Goal: Task Accomplishment & Management: Use online tool/utility

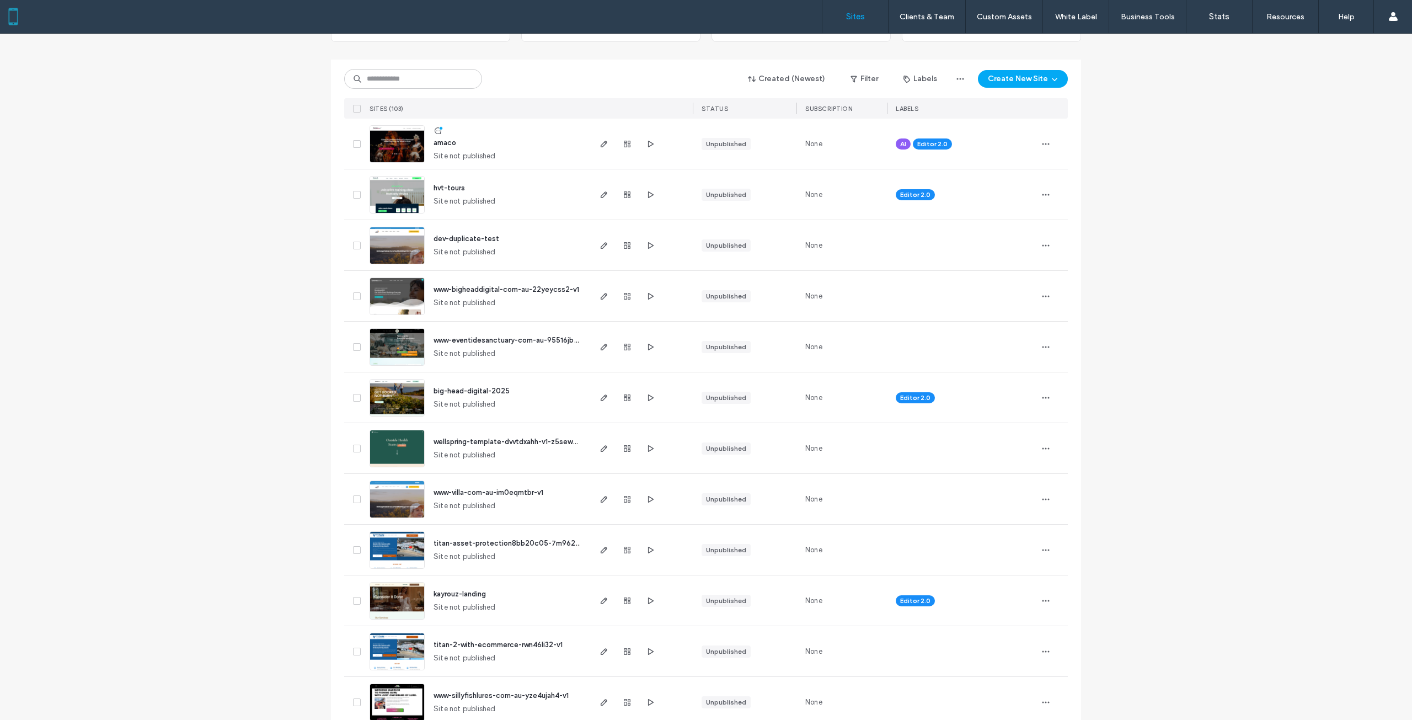
scroll to position [110, 0]
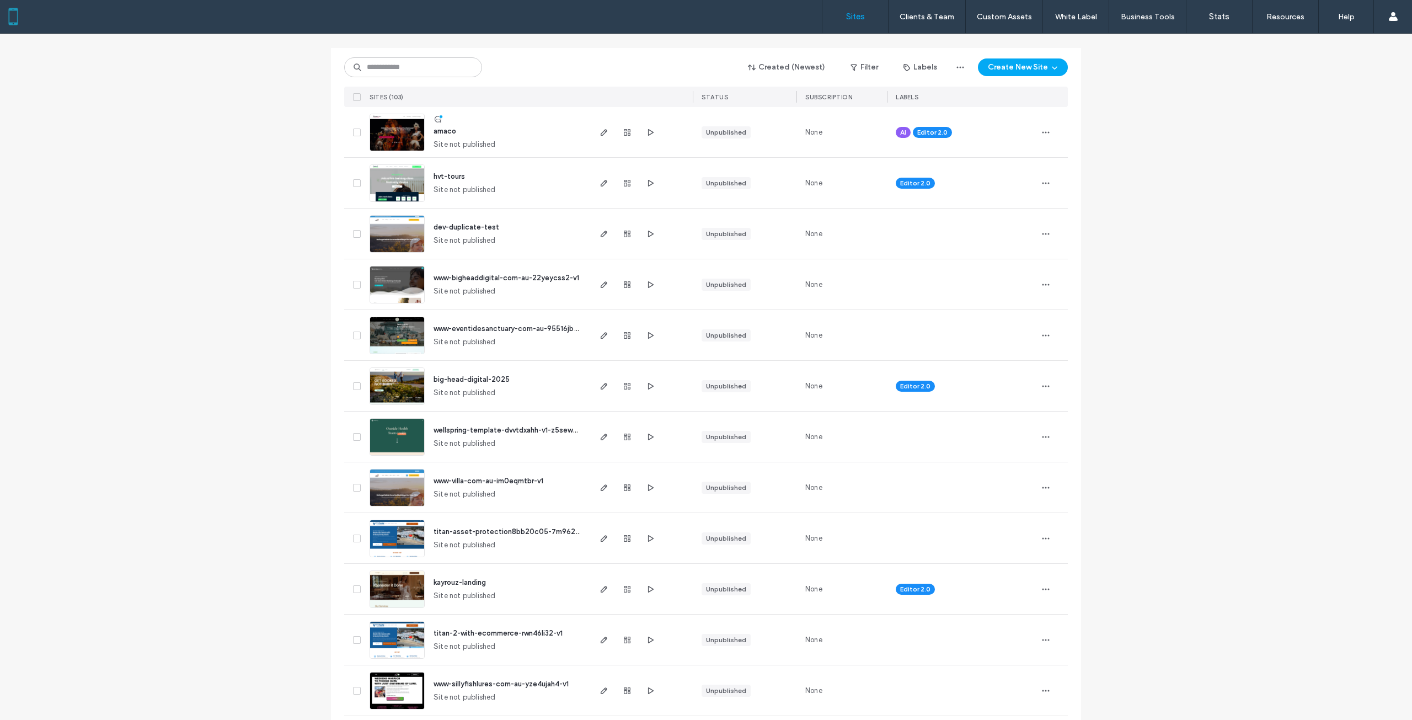
click at [404, 120] on img at bounding box center [397, 151] width 54 height 75
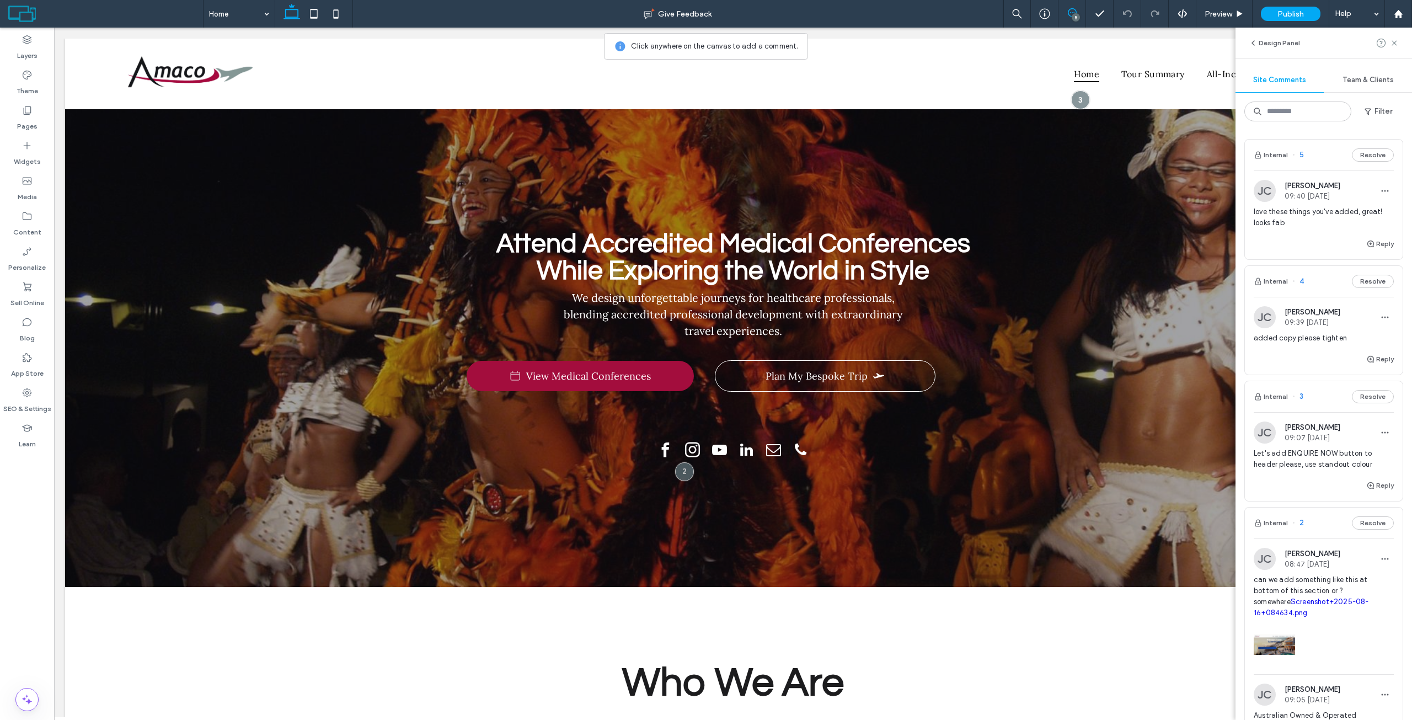
click at [1312, 211] on span "love these things you've added, great! looks fab" at bounding box center [1324, 217] width 140 height 22
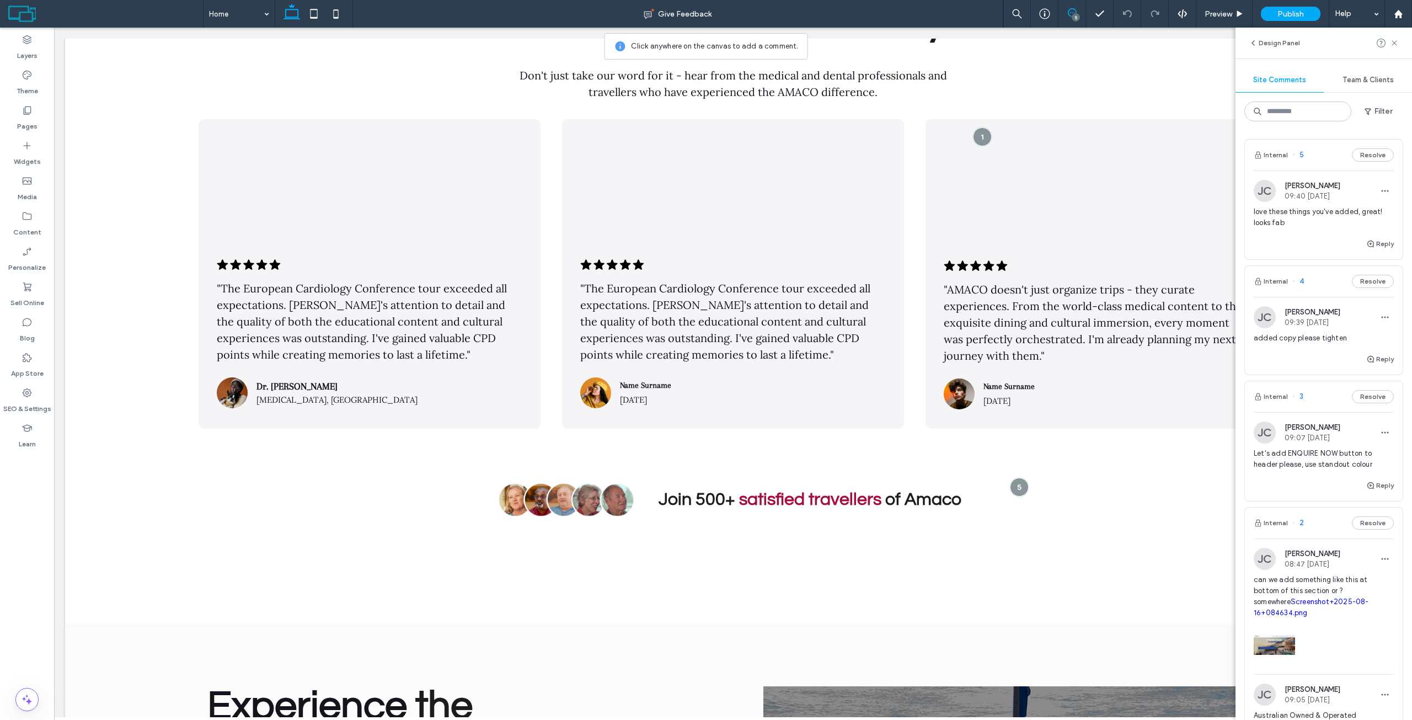
scroll to position [4643, 0]
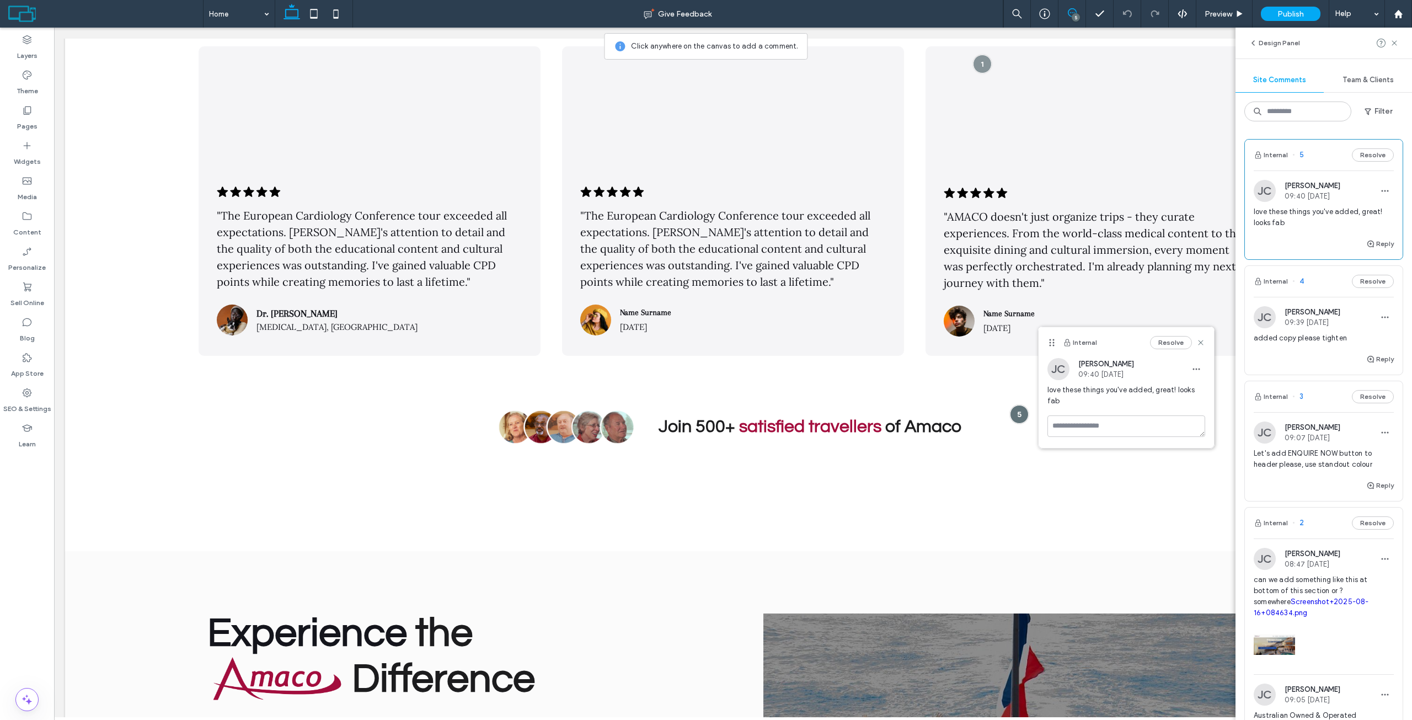
click at [1307, 332] on div "[PERSON_NAME] 09:39 [DATE] added copy please tighten" at bounding box center [1324, 329] width 140 height 46
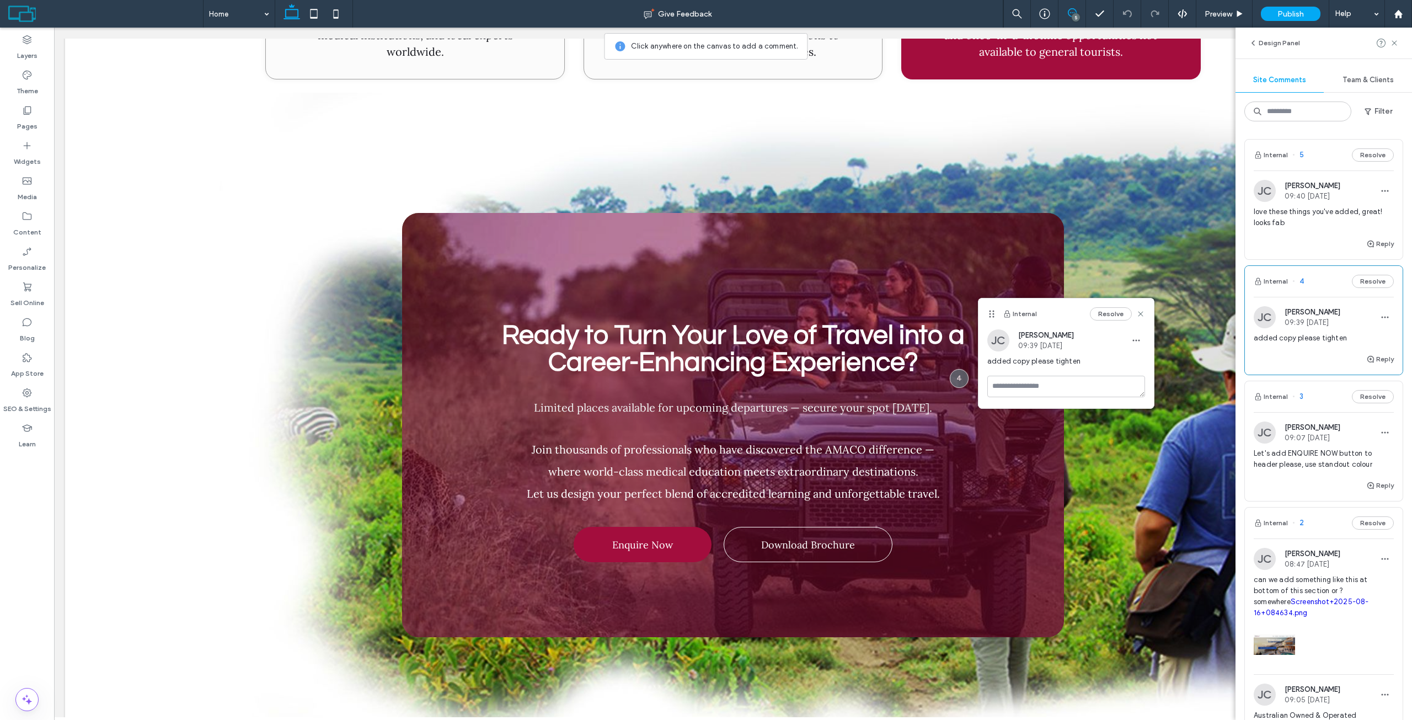
scroll to position [3742, 0]
click at [864, 401] on div "Limited places available for upcoming departures — secure your spot today." at bounding box center [732, 419] width 461 height 36
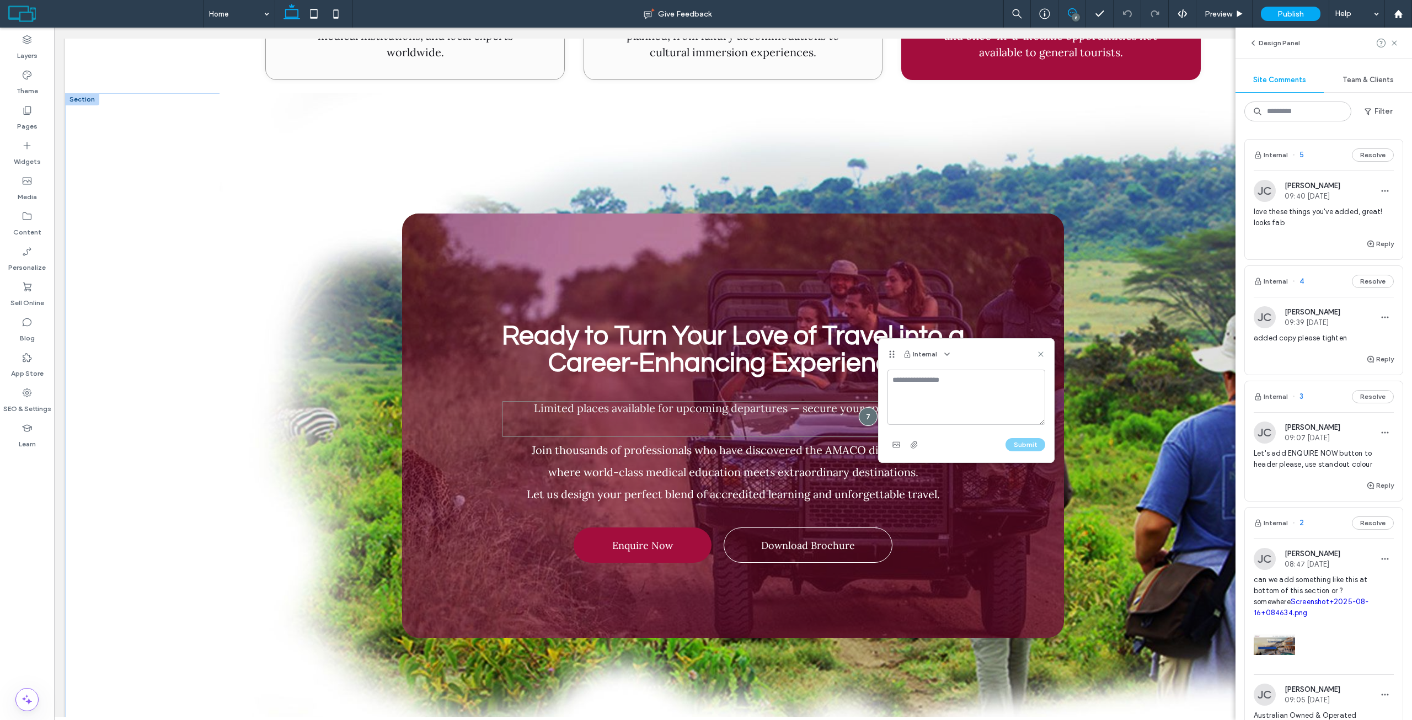
click at [823, 401] on div "Limited places available for upcoming departures — secure your spot today." at bounding box center [732, 419] width 461 height 36
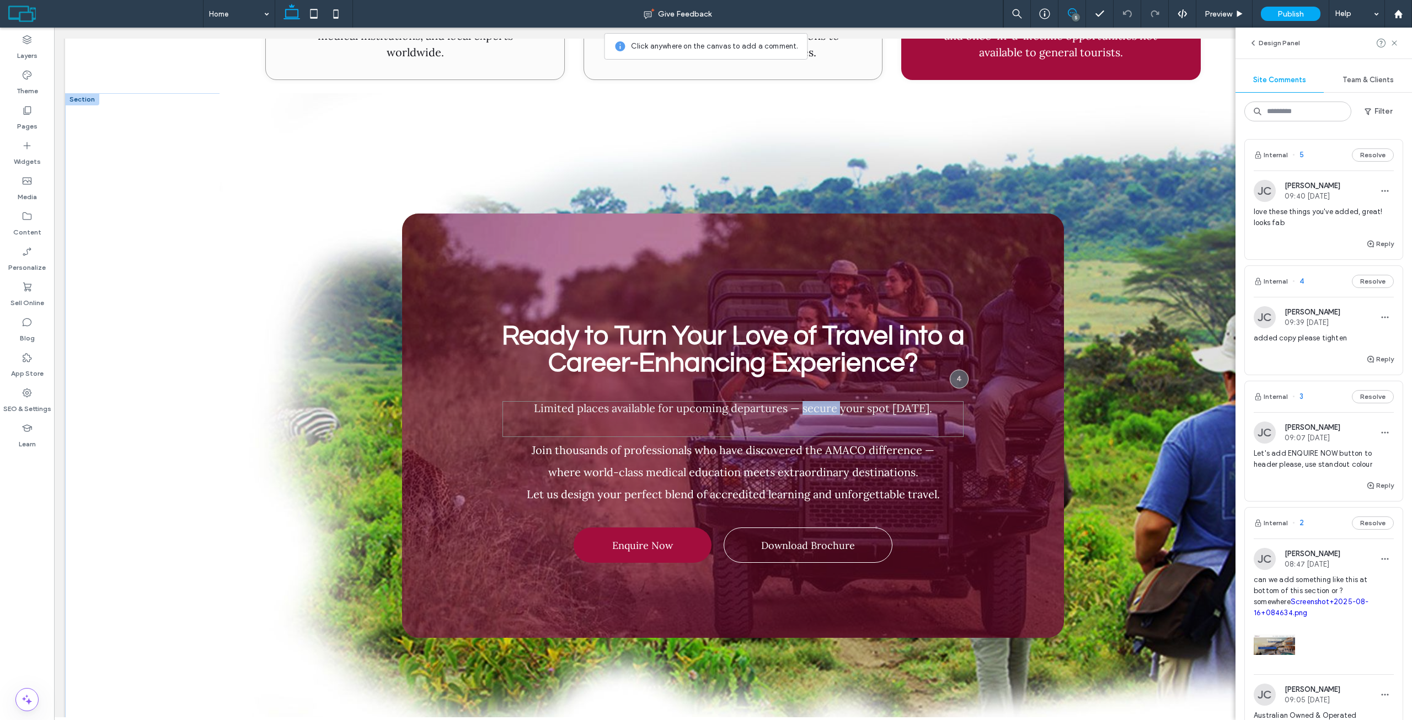
click at [823, 401] on div "Limited places available for upcoming departures — secure your spot today." at bounding box center [732, 419] width 461 height 36
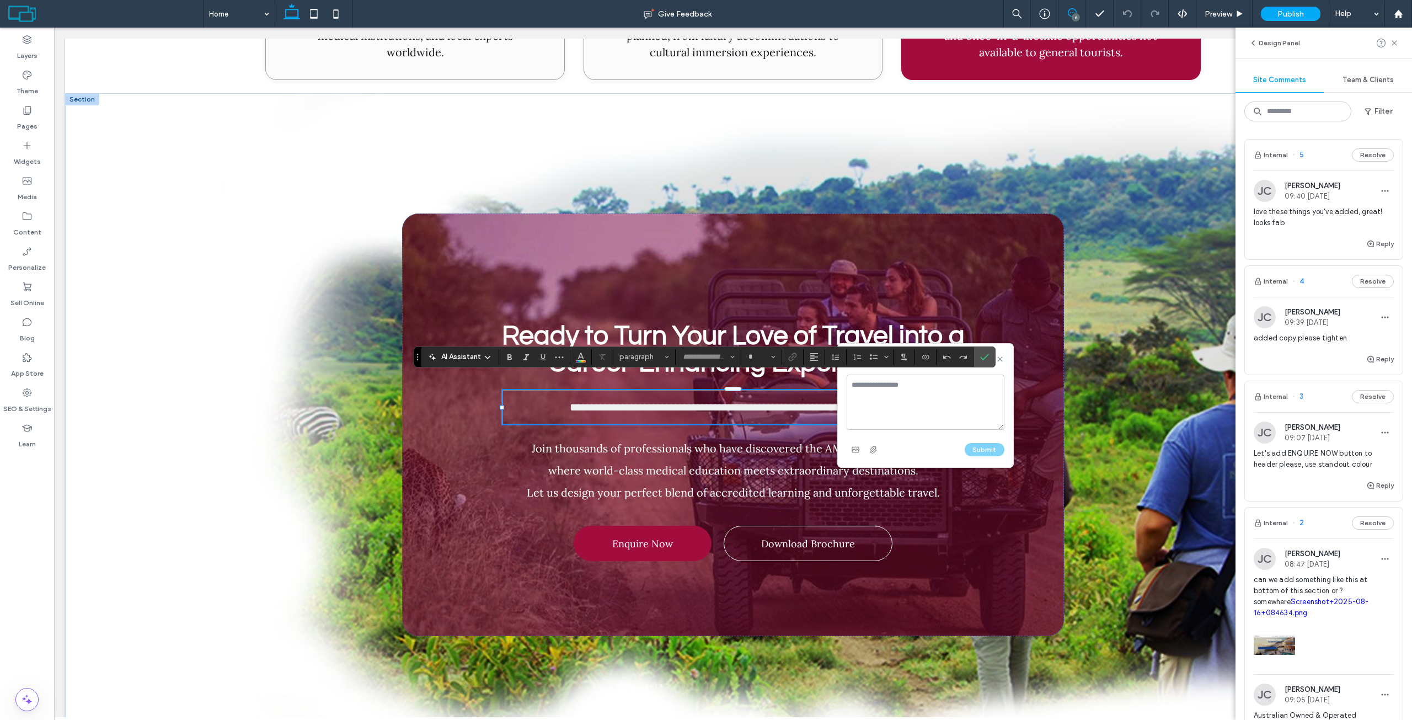
type input "****"
type input "**"
click at [703, 397] on div "**********" at bounding box center [732, 407] width 461 height 34
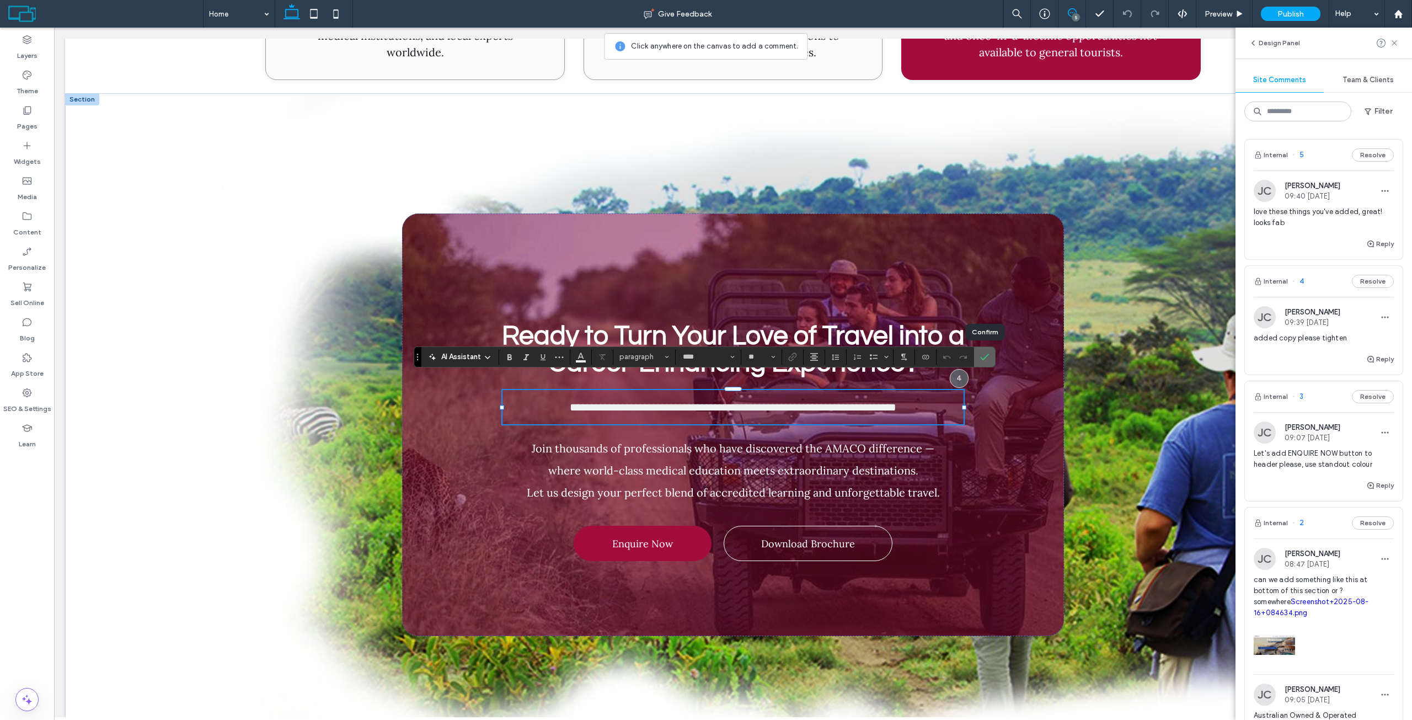
drag, startPoint x: 986, startPoint y: 361, endPoint x: 885, endPoint y: 322, distance: 108.3
click at [986, 361] on icon "Confirm" at bounding box center [984, 356] width 9 height 9
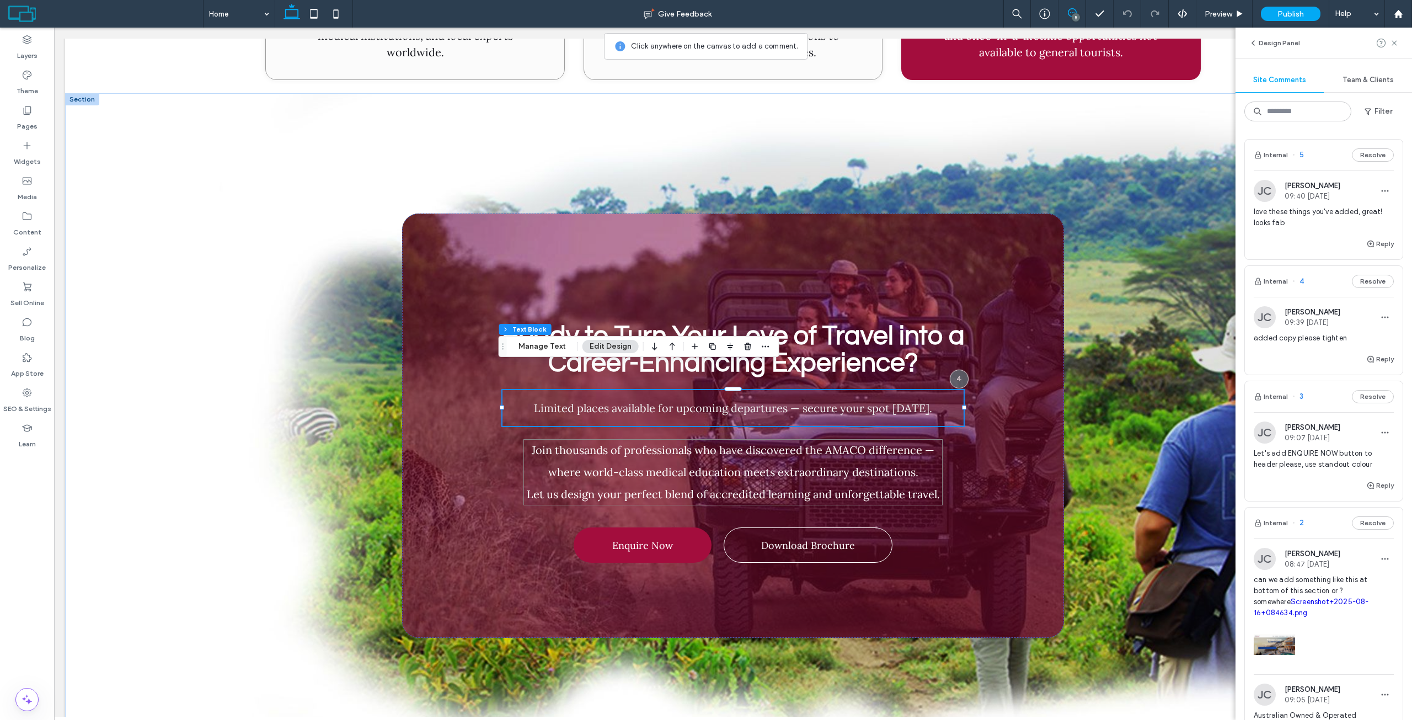
click at [621, 443] on span "Join thousands of professionals who have discovered the AMACO difference — wher…" at bounding box center [733, 472] width 413 height 58
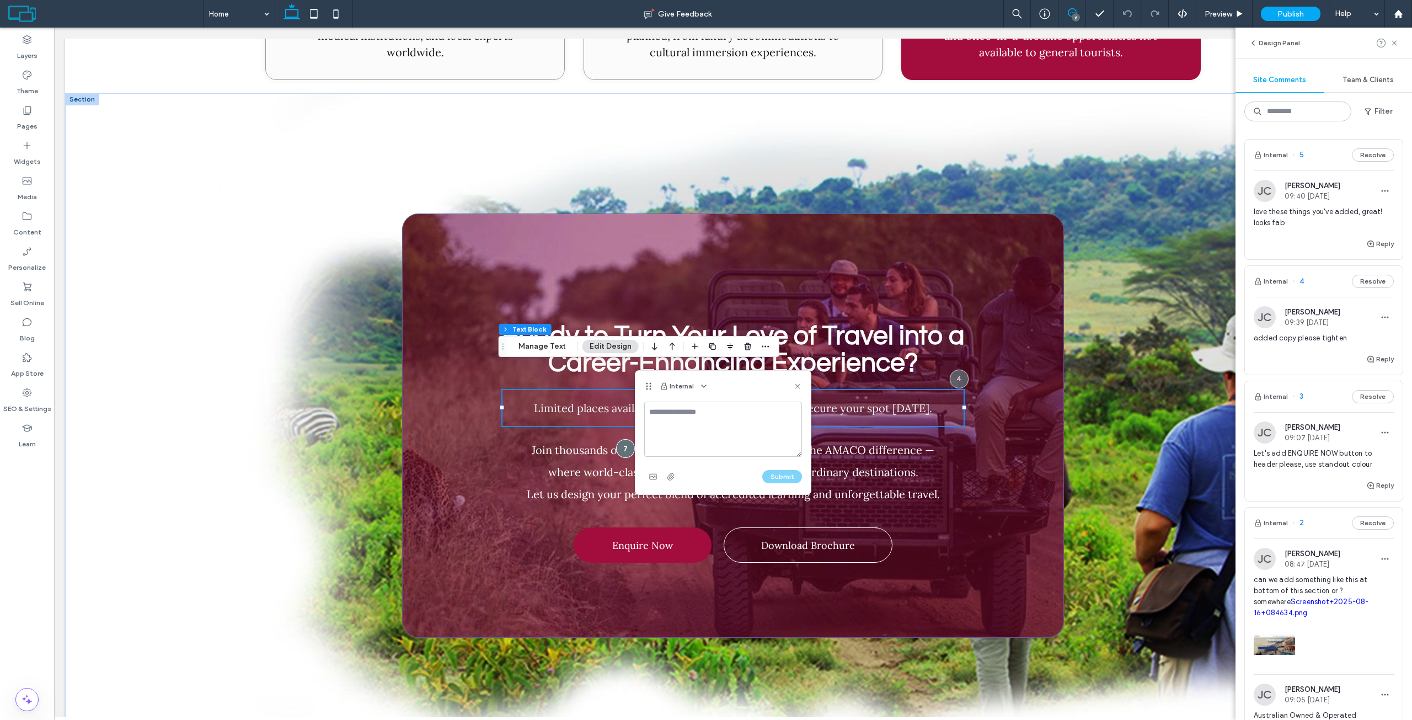
click at [497, 430] on div "Ready to Turn Your Love of Travel into a Career-Enhancing Experience? Limited p…" at bounding box center [733, 425] width 662 height 424
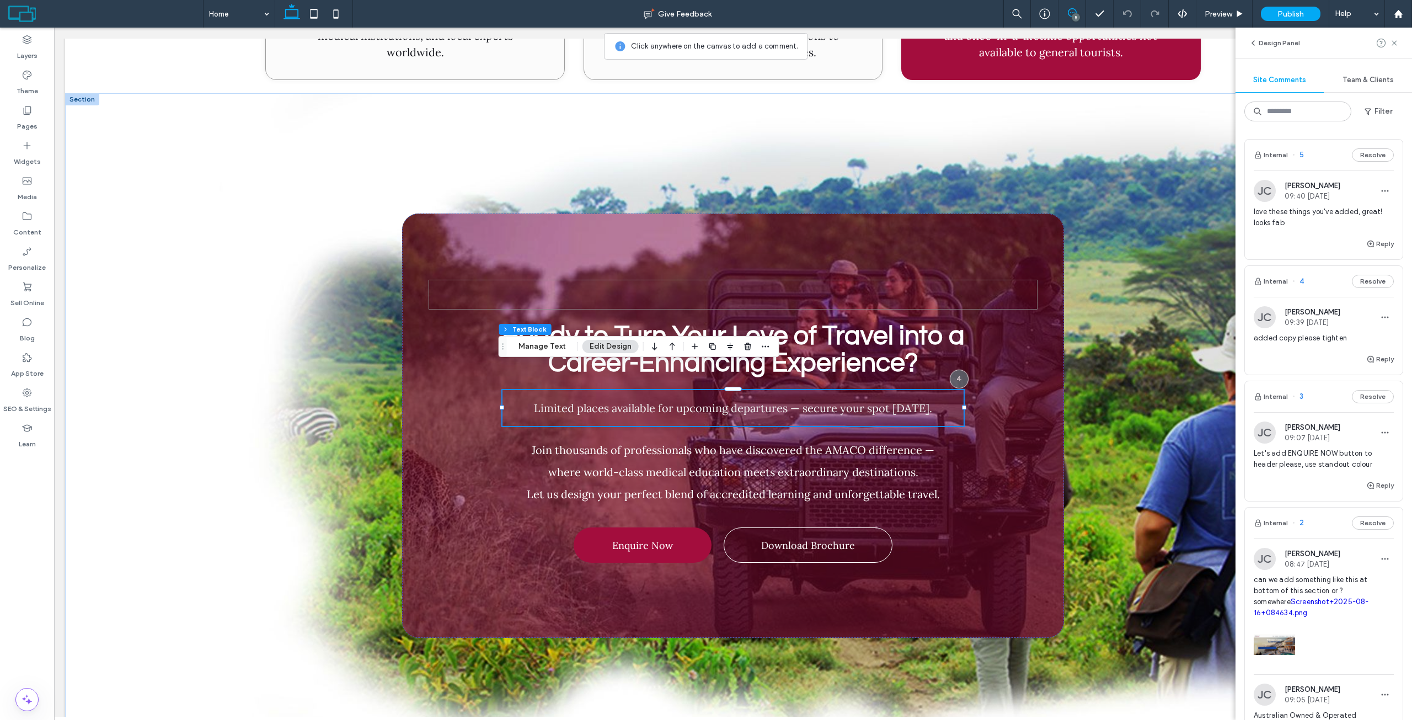
click at [611, 280] on div at bounding box center [733, 295] width 609 height 30
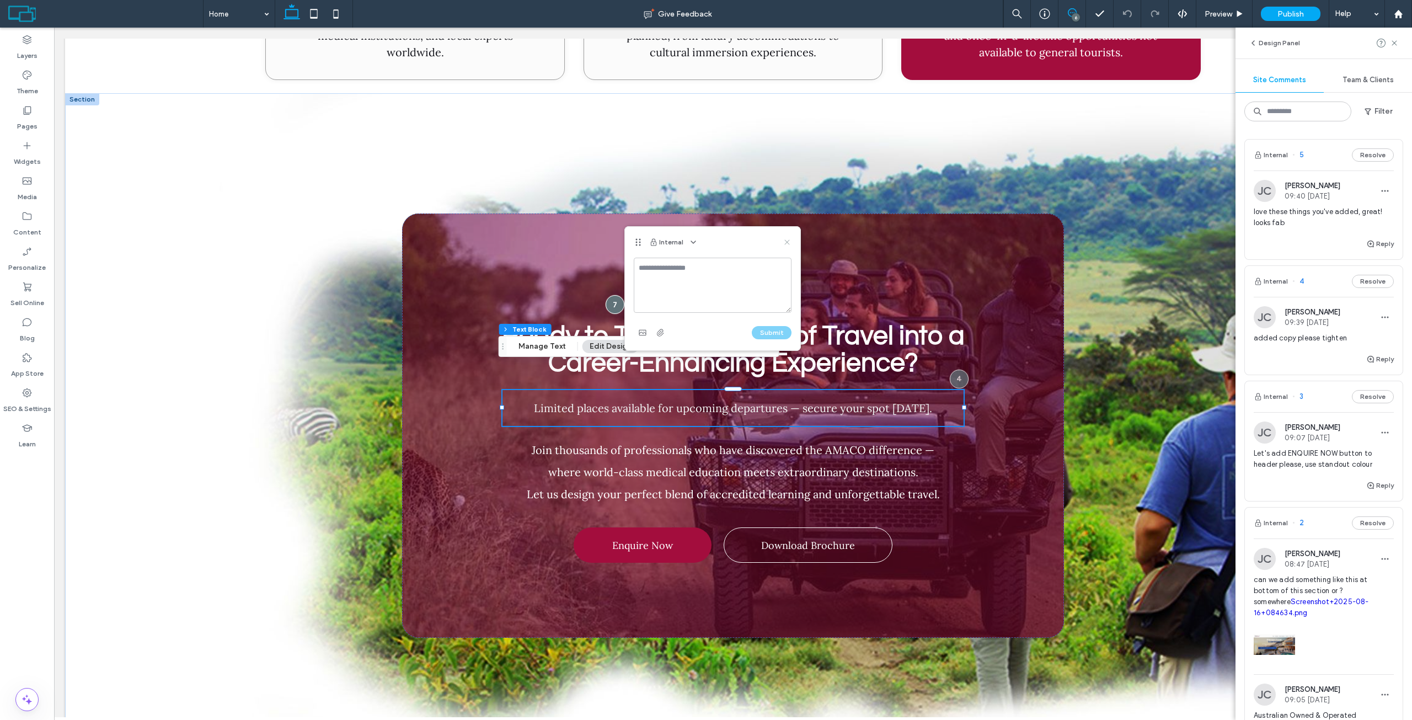
click at [786, 245] on icon at bounding box center [787, 242] width 9 height 9
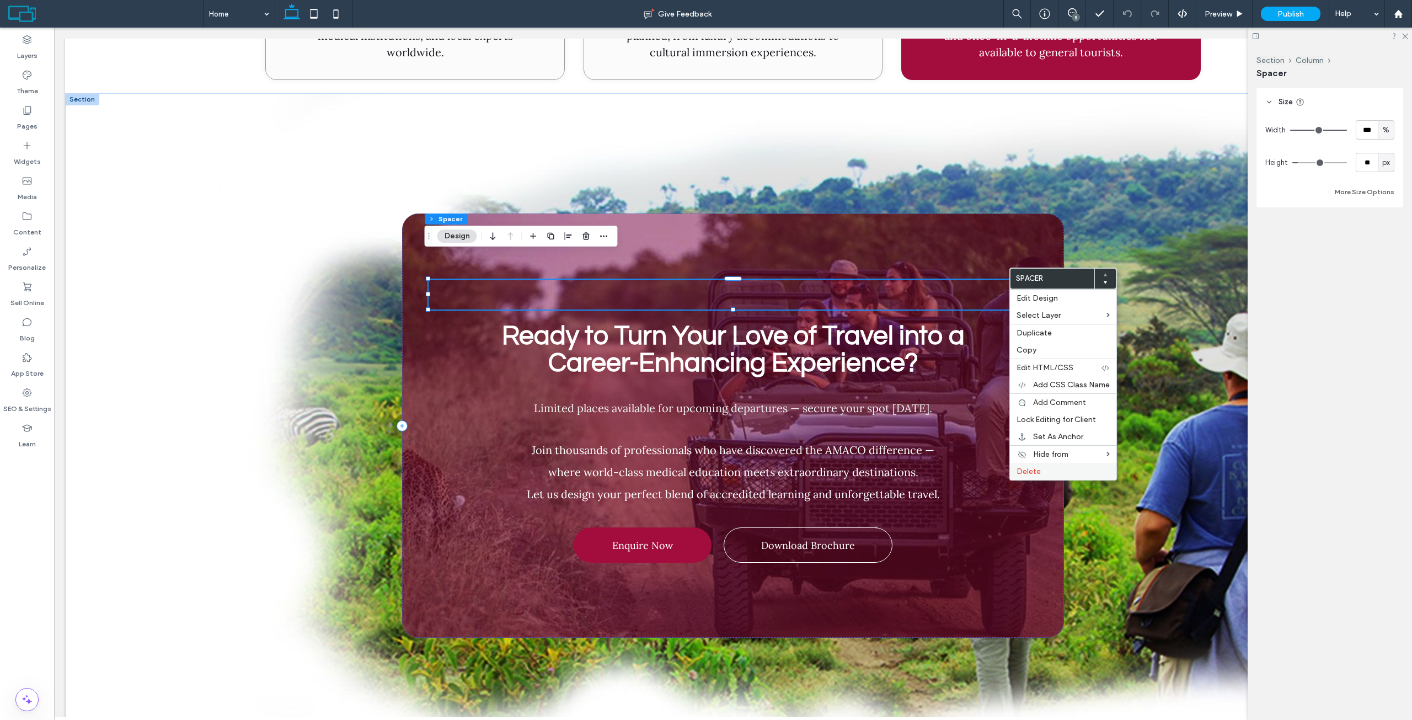
click at [1039, 472] on span "Delete" at bounding box center [1028, 471] width 24 height 9
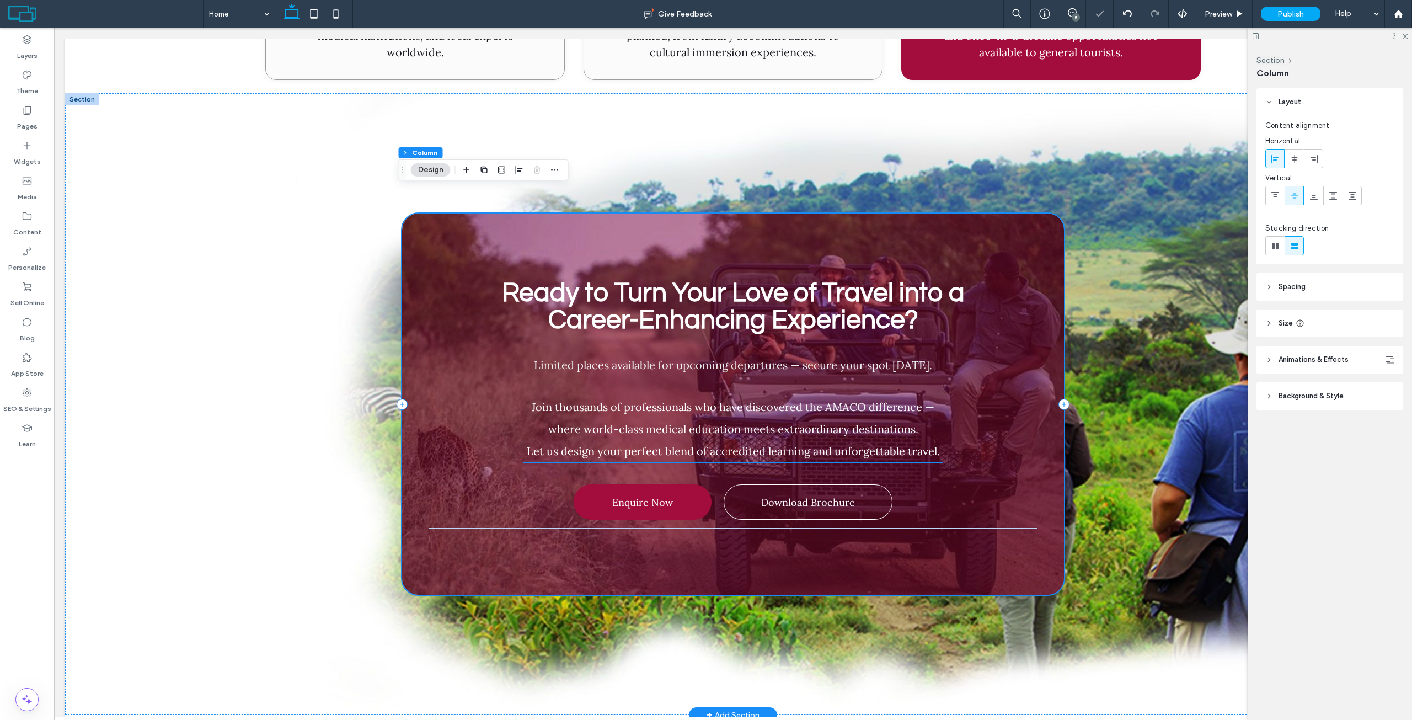
click at [832, 400] on span "Join thousands of professionals who have discovered the AMACO difference — wher…" at bounding box center [733, 429] width 413 height 58
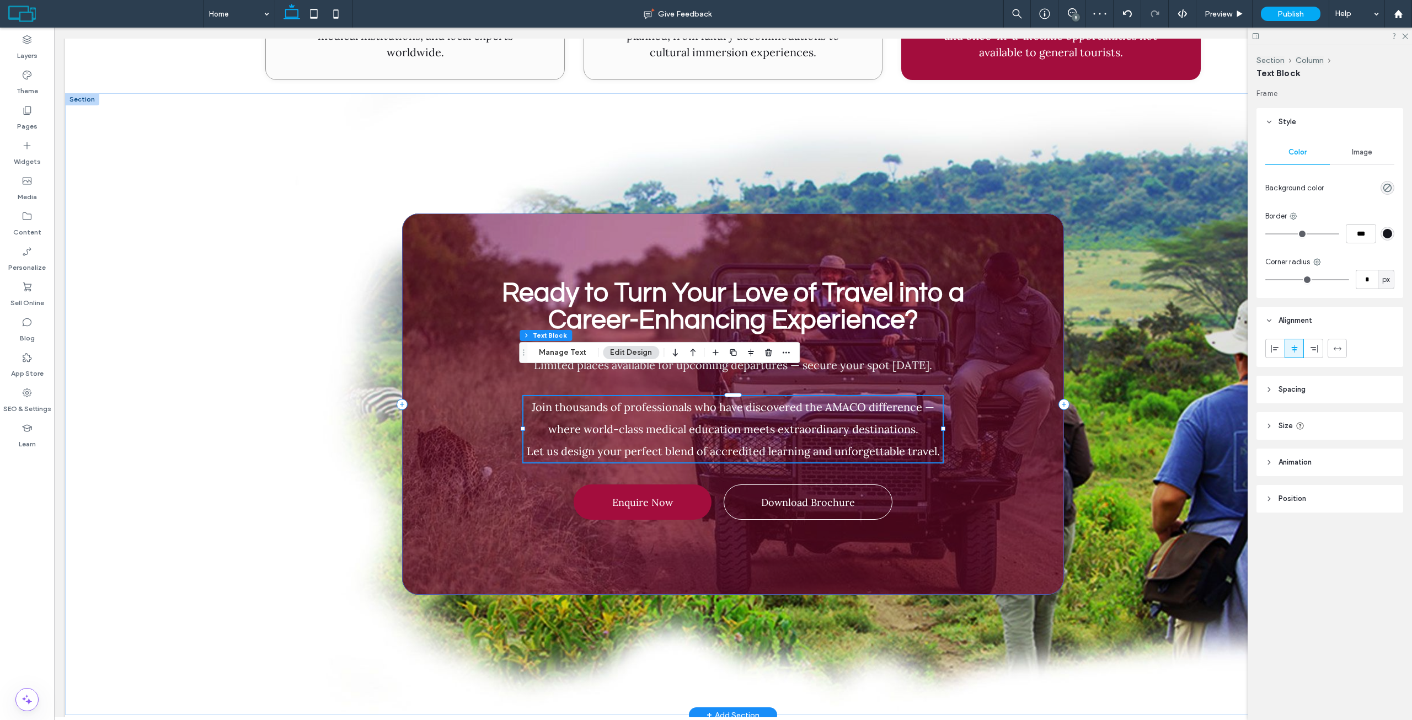
click at [1023, 358] on div "Ready to Turn Your Love of Travel into a Career-Enhancing Experience? Limited p…" at bounding box center [733, 403] width 662 height 381
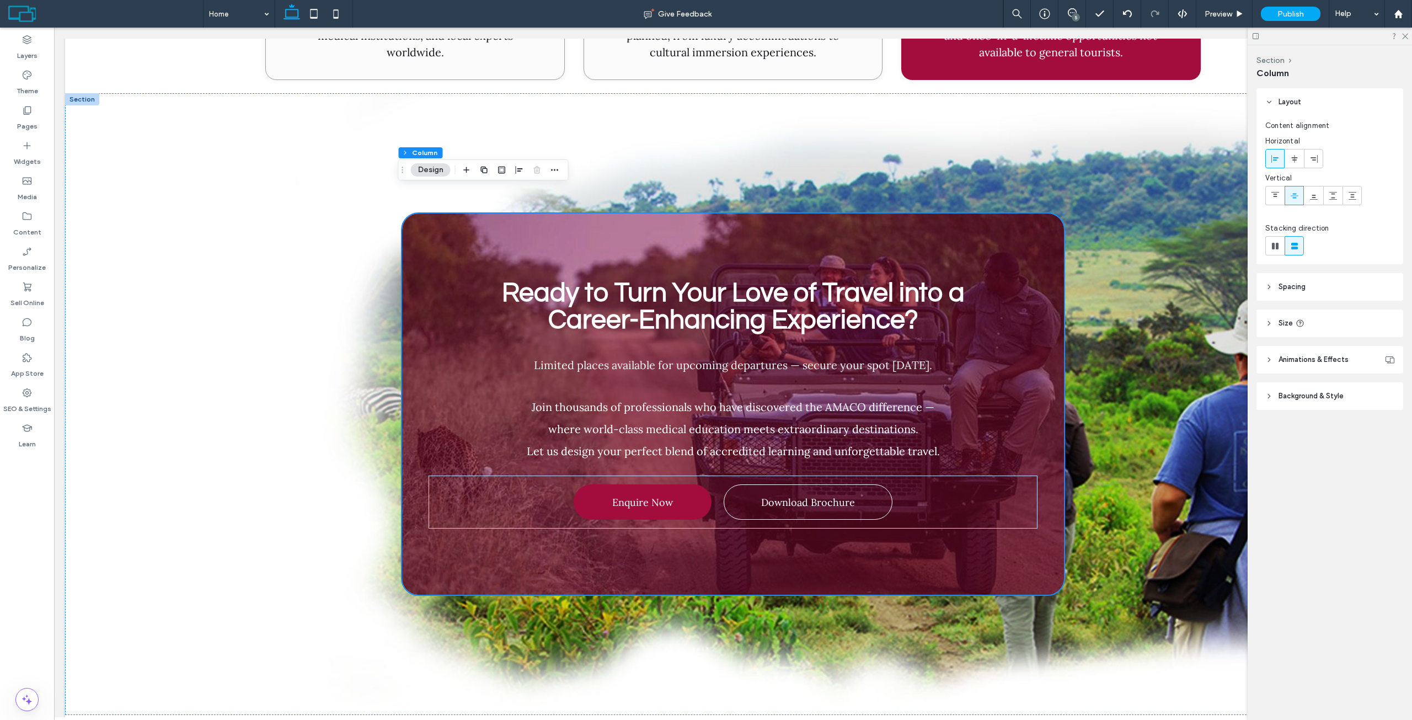
click at [1315, 283] on header "Spacing" at bounding box center [1329, 287] width 147 height 28
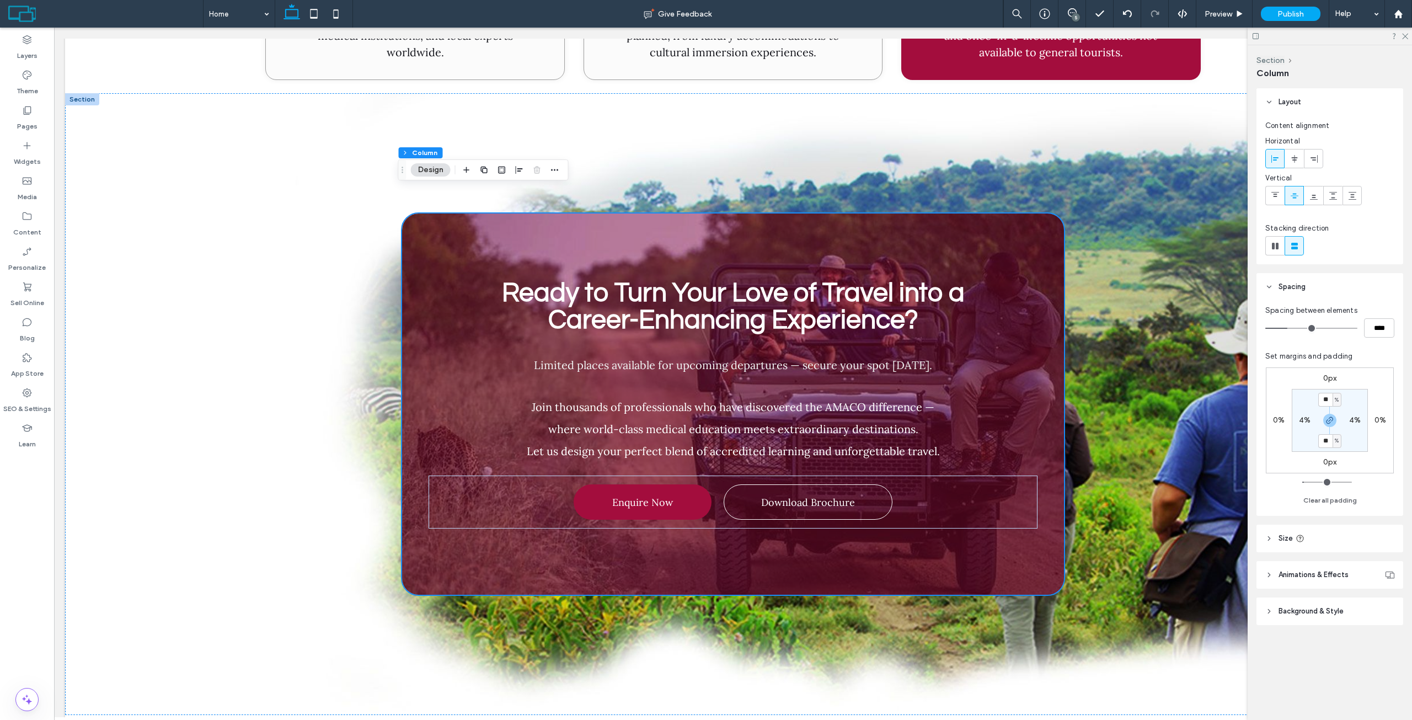
type input "**"
type input "****"
type input "**"
type input "****"
click at [1282, 328] on input "range" at bounding box center [1311, 328] width 92 height 1
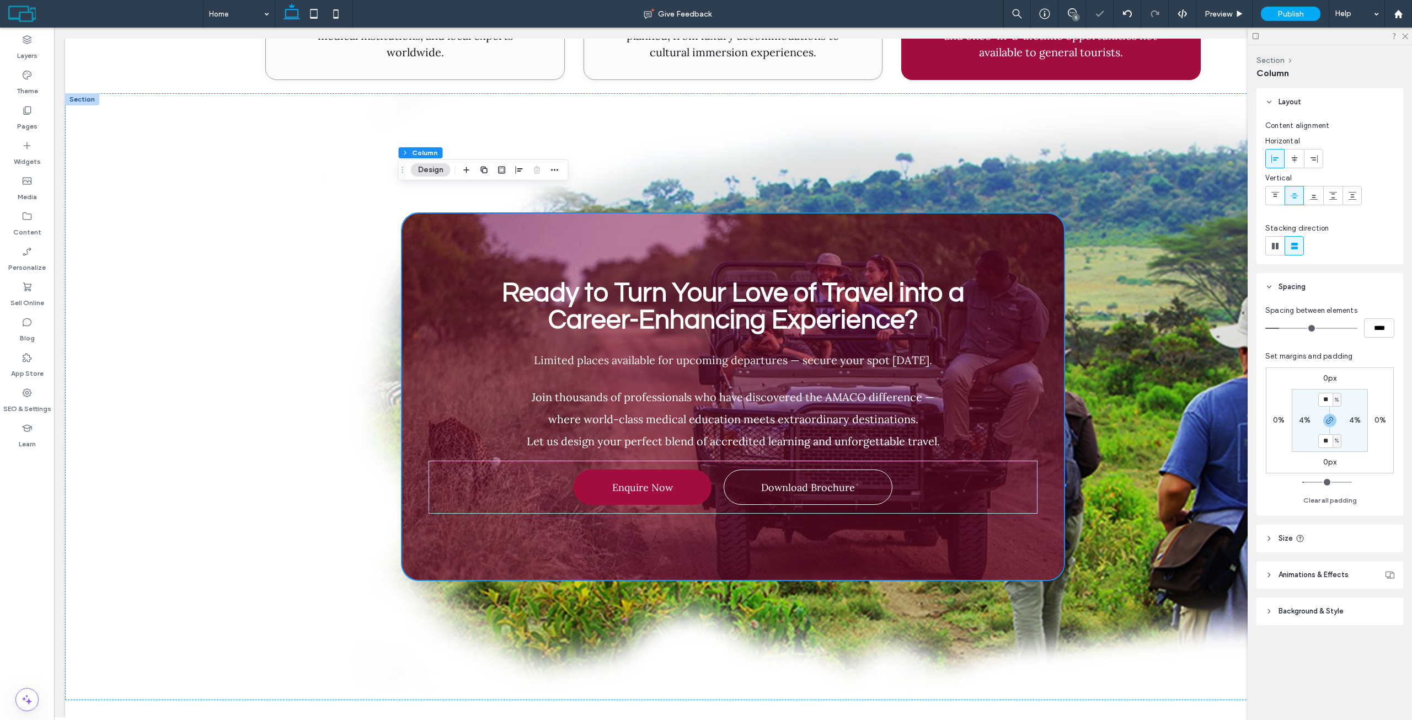
type input "**"
type input "****"
type input "**"
type input "****"
type input "**"
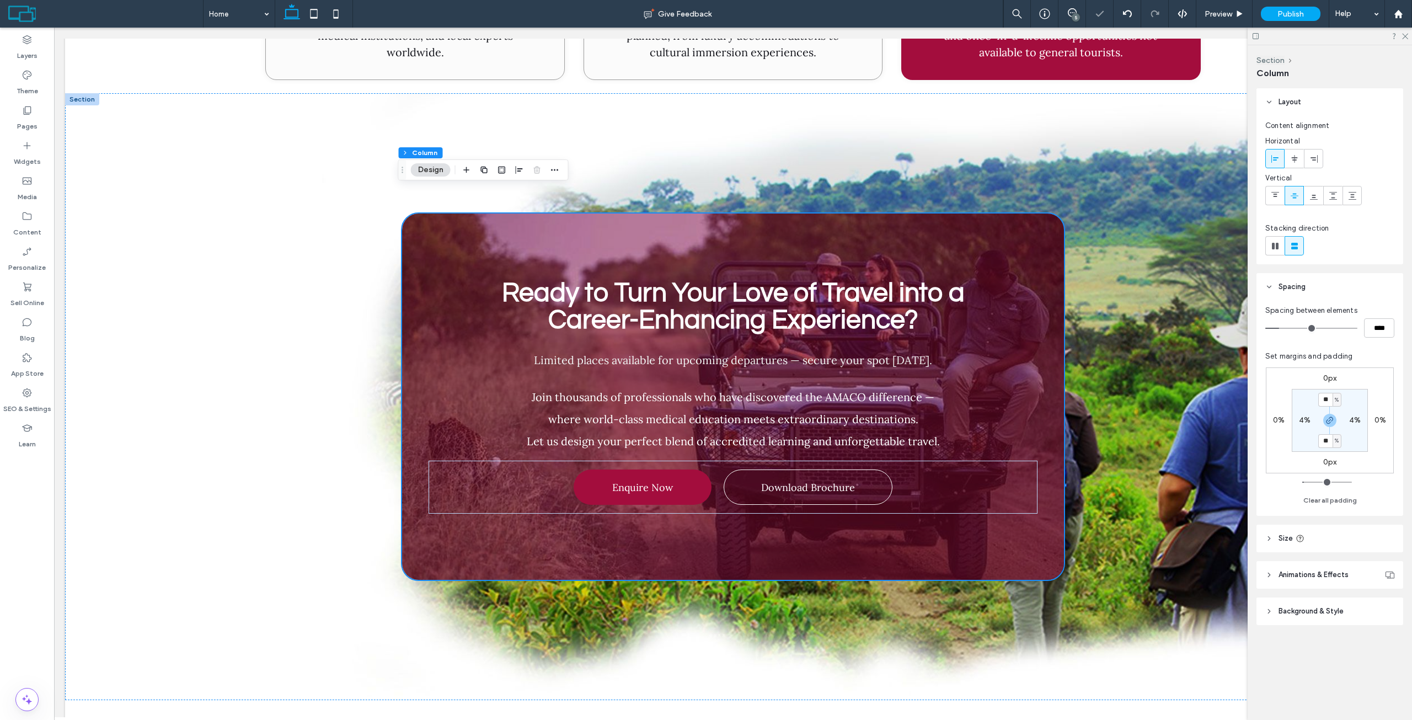
type input "****"
type input "**"
type input "****"
type input "**"
type input "****"
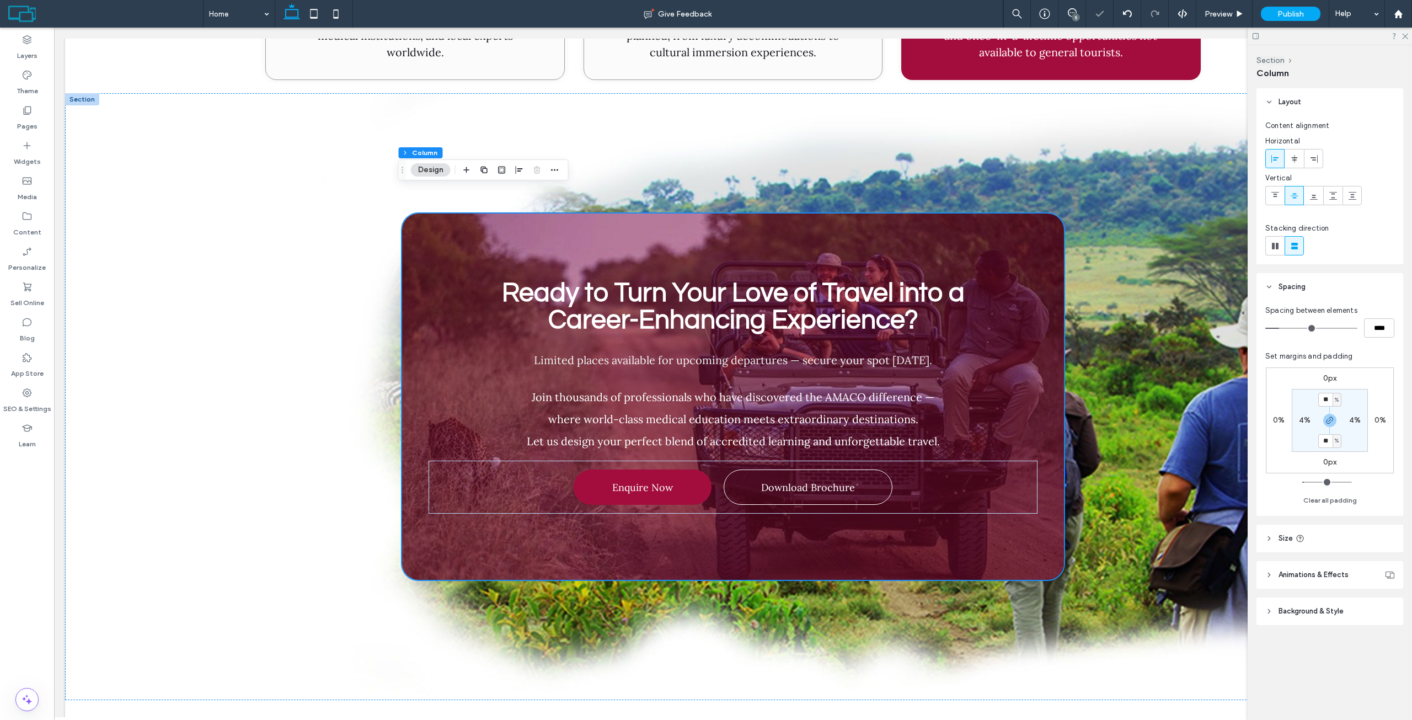
type input "*"
type input "***"
type input "*"
click at [1277, 328] on input "range" at bounding box center [1311, 328] width 92 height 1
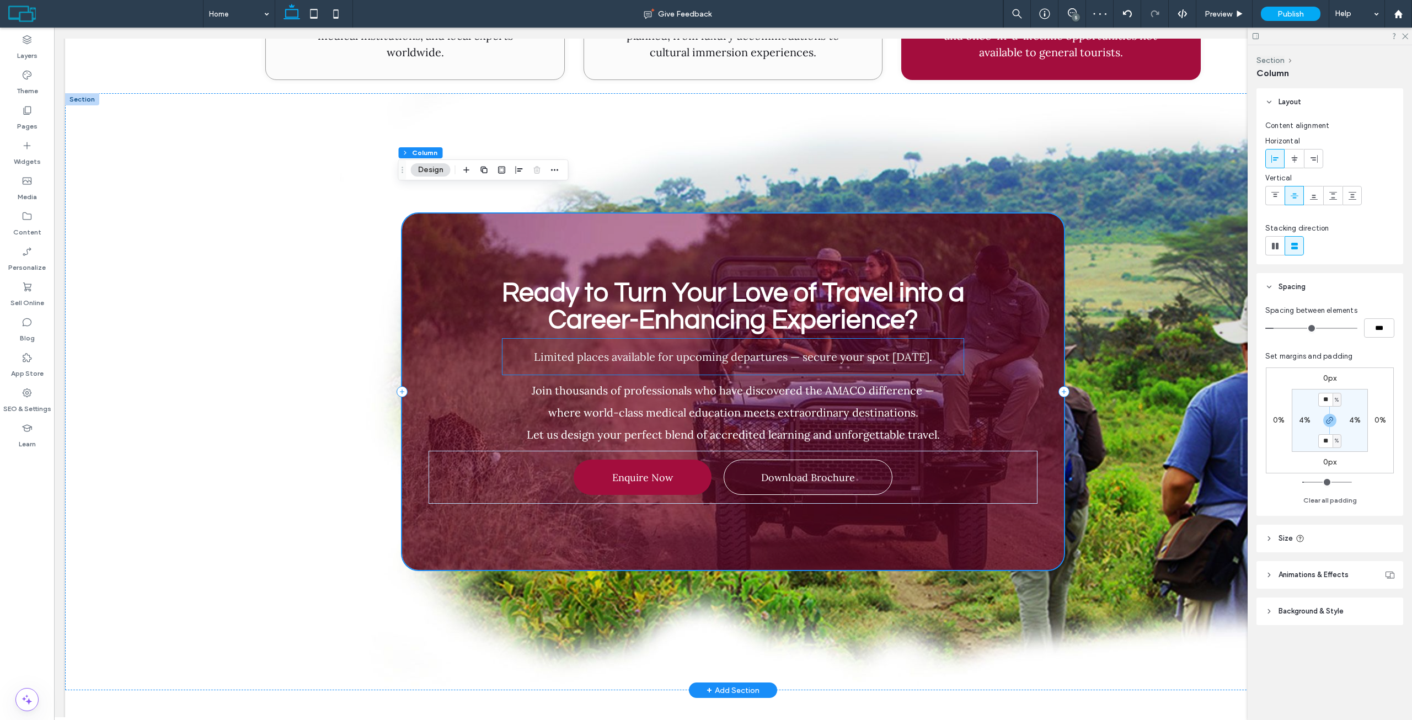
click at [846, 350] on div "Limited places available for upcoming departures — secure your spot today." at bounding box center [732, 368] width 461 height 36
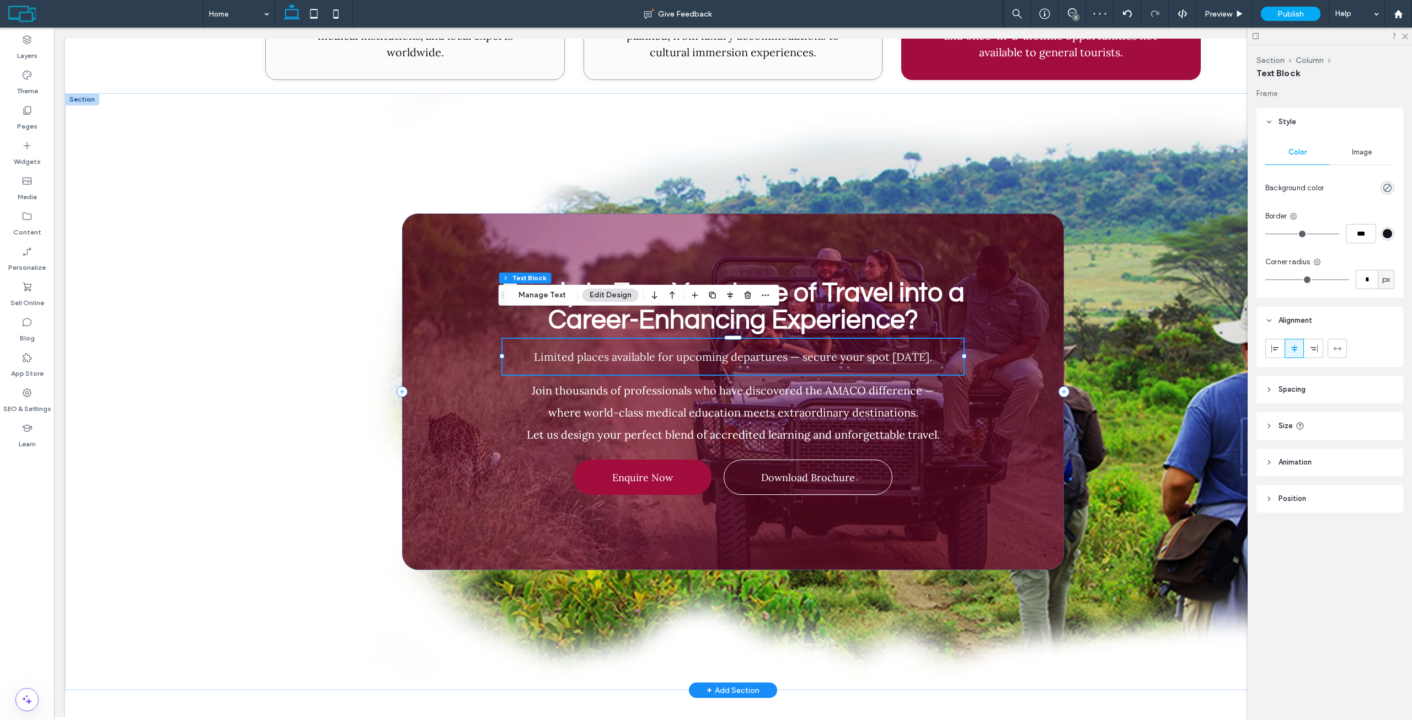
click at [846, 350] on div "Limited places available for upcoming departures — secure your spot today." at bounding box center [732, 368] width 461 height 36
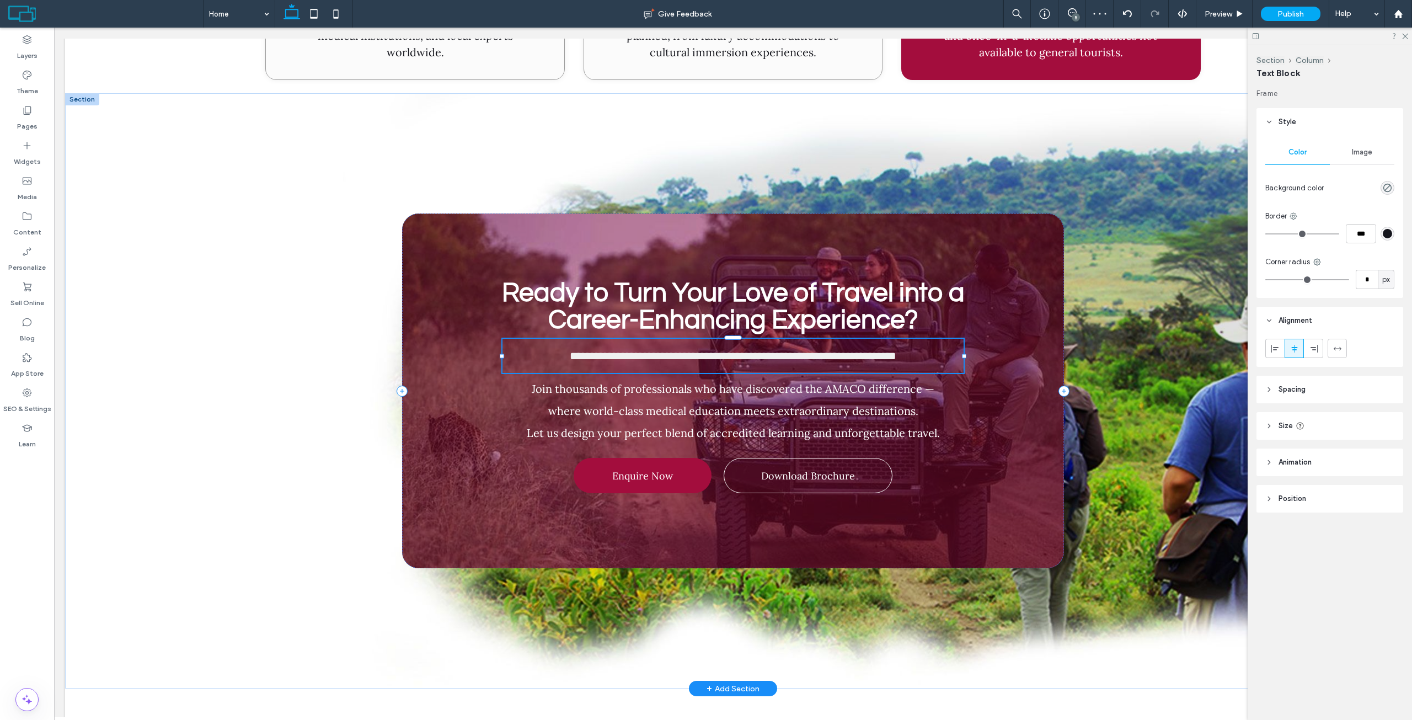
type input "****"
type input "**"
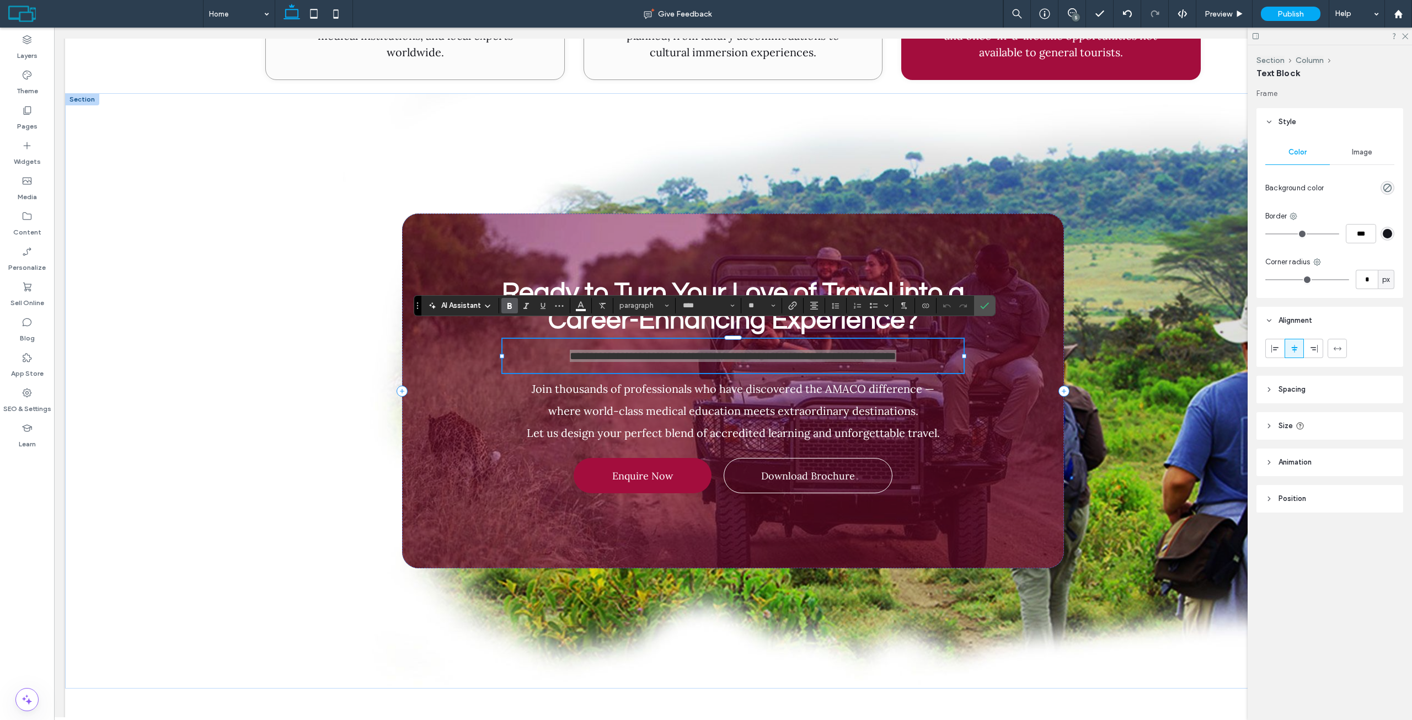
click at [514, 308] on label "Bold" at bounding box center [509, 305] width 17 height 15
drag, startPoint x: 986, startPoint y: 303, endPoint x: 1016, endPoint y: 204, distance: 104.3
click at [986, 303] on icon "Confirm" at bounding box center [984, 305] width 9 height 9
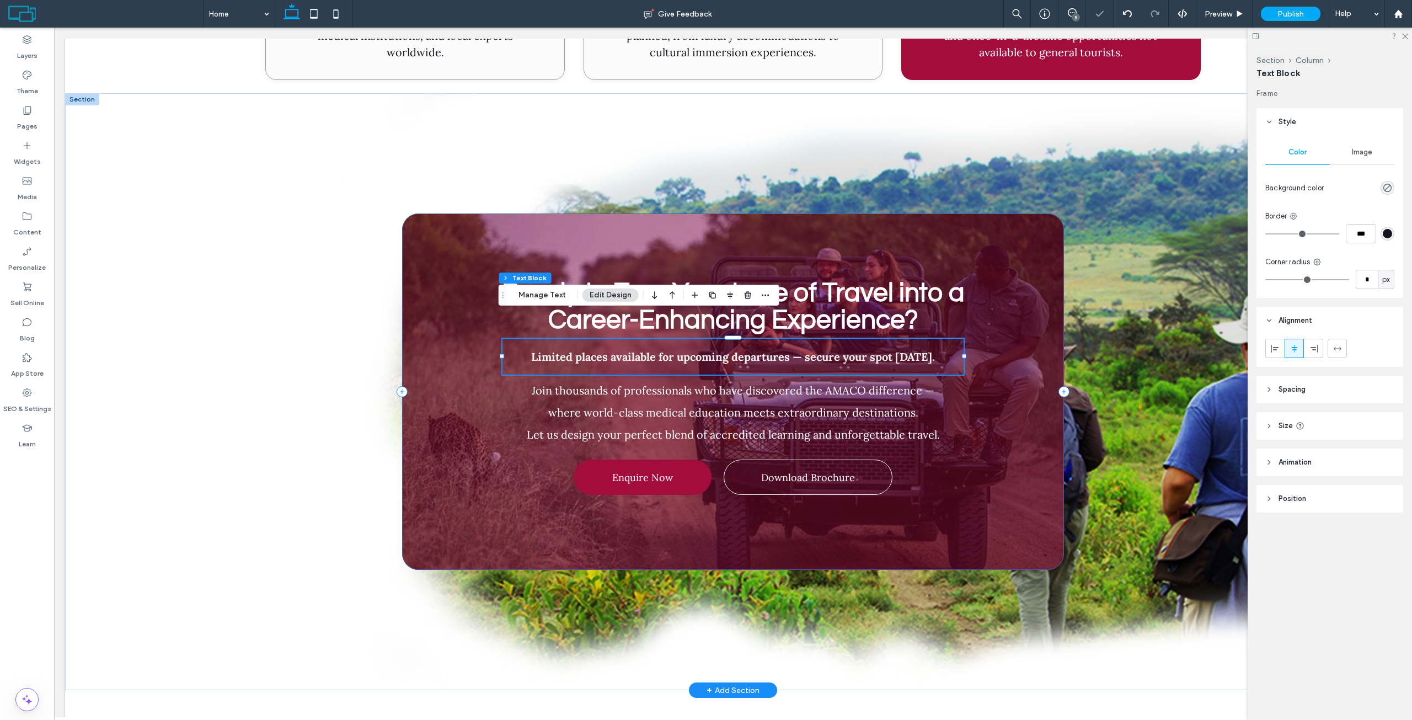
click at [978, 217] on div "Ready to Turn Your Love of Travel into a Career-Enhancing Experience? Limited p…" at bounding box center [733, 391] width 662 height 356
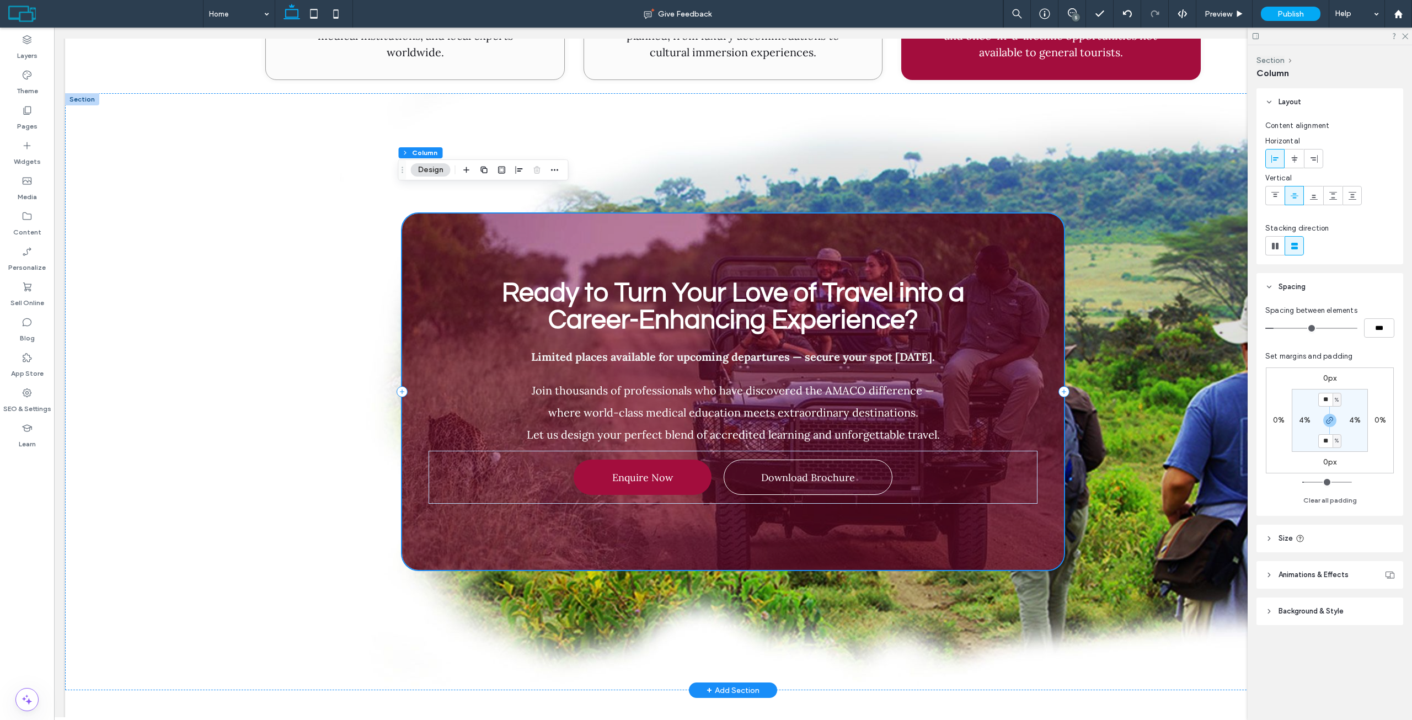
click at [880, 213] on div "Ready to Turn Your Love of Travel into a Career-Enhancing Experience? Limited p…" at bounding box center [733, 391] width 662 height 356
click at [1402, 35] on icon at bounding box center [1404, 35] width 7 height 7
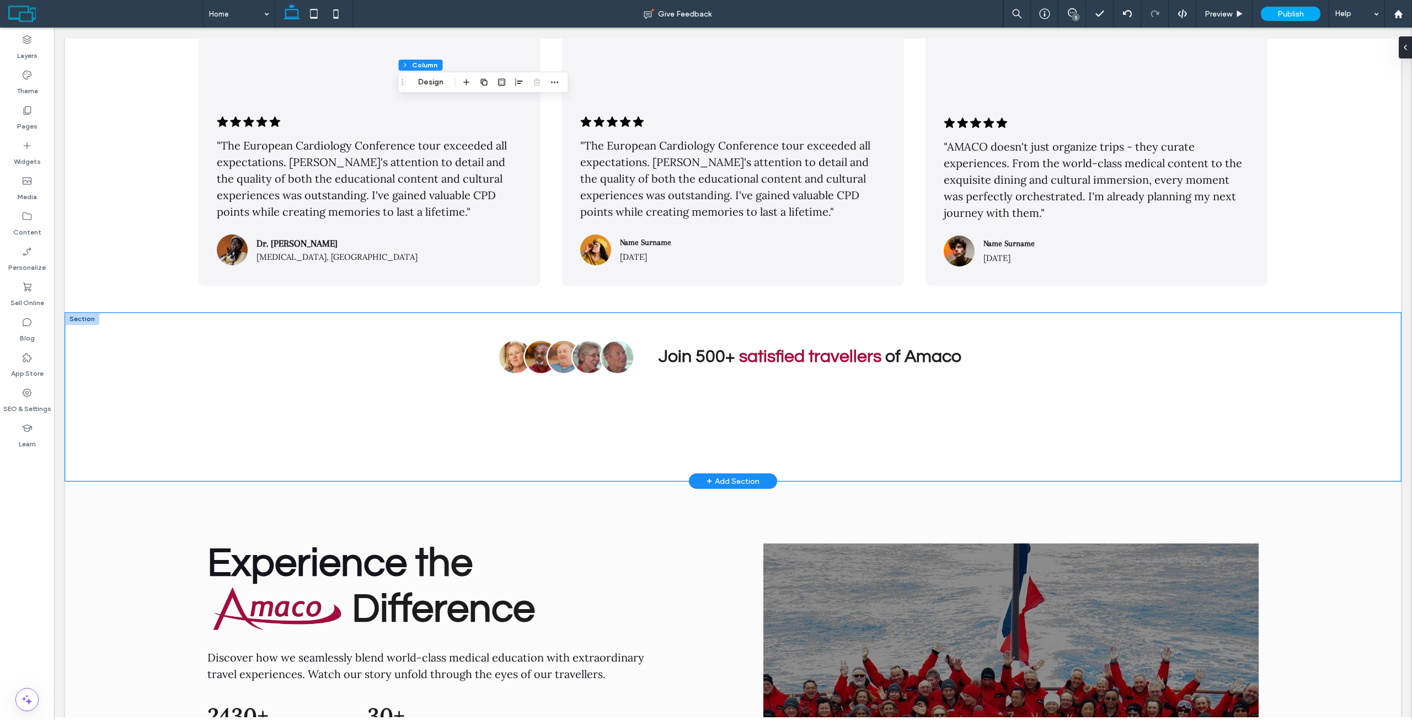
scroll to position [4845, 0]
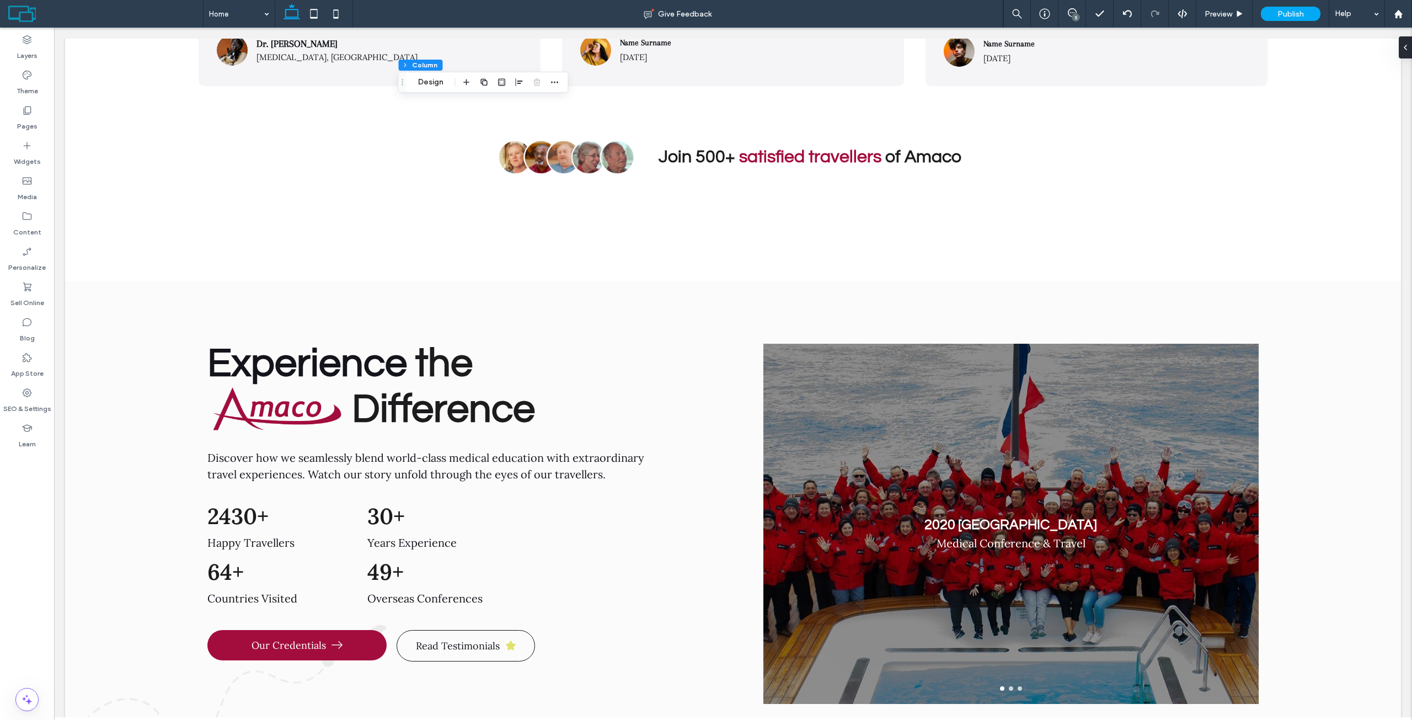
click at [1067, 8] on div "5" at bounding box center [1072, 14] width 28 height 28
click at [1078, 10] on span at bounding box center [1071, 12] width 27 height 9
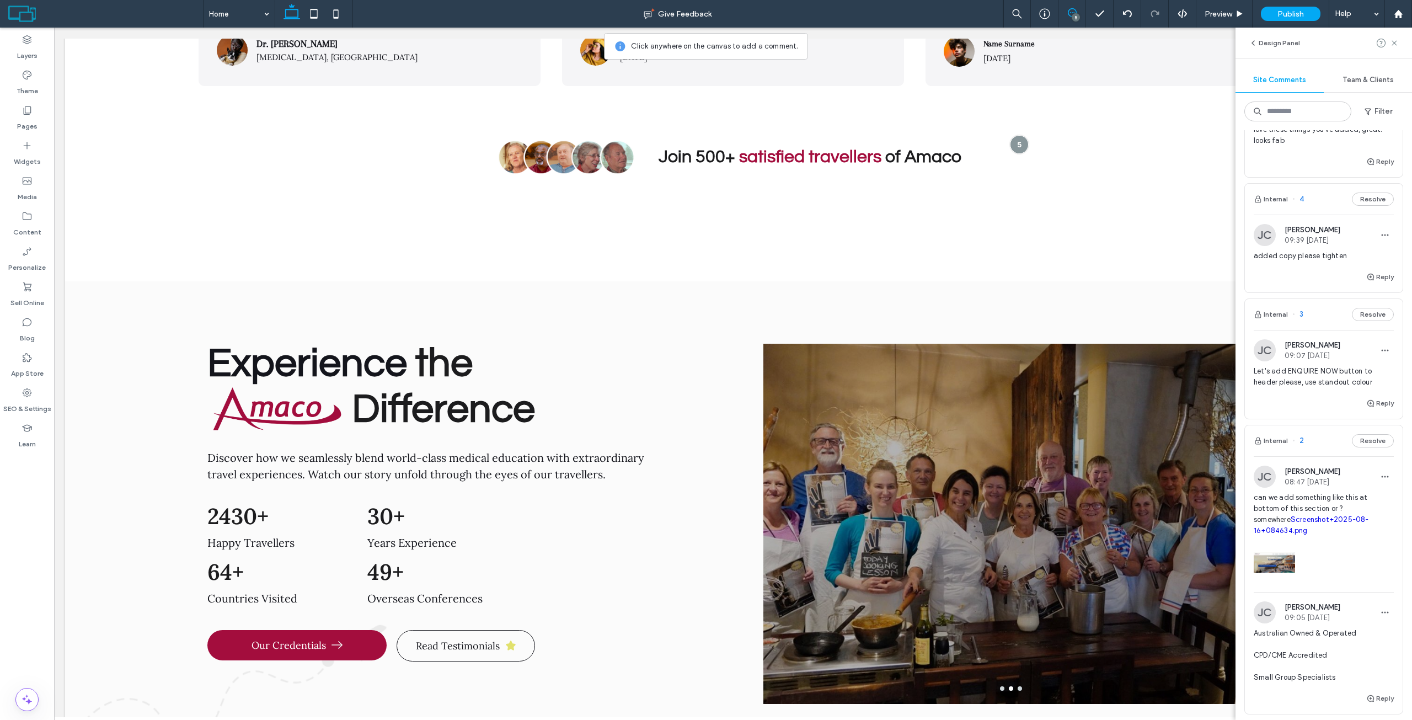
scroll to position [110, 0]
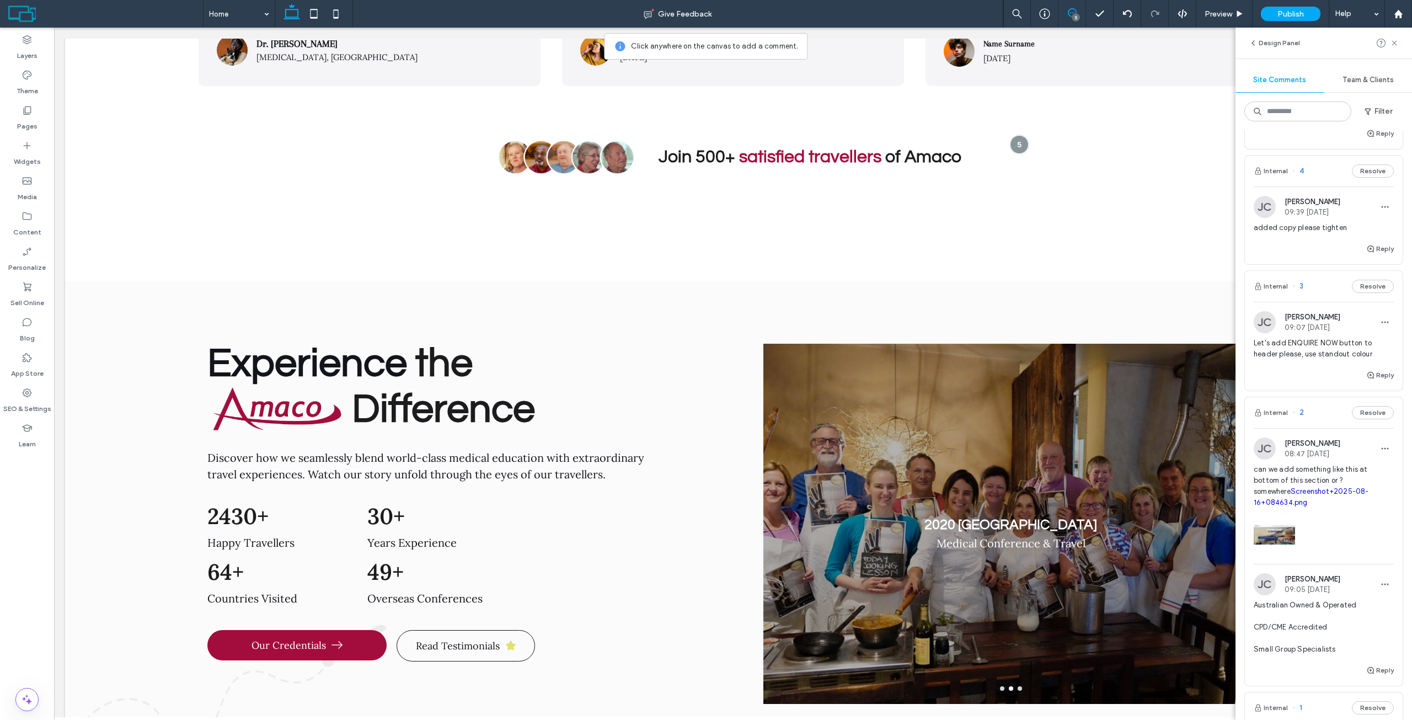
click at [1325, 352] on span "Let's add ENQUIRE NOW button to header please, use standout colour" at bounding box center [1324, 349] width 140 height 22
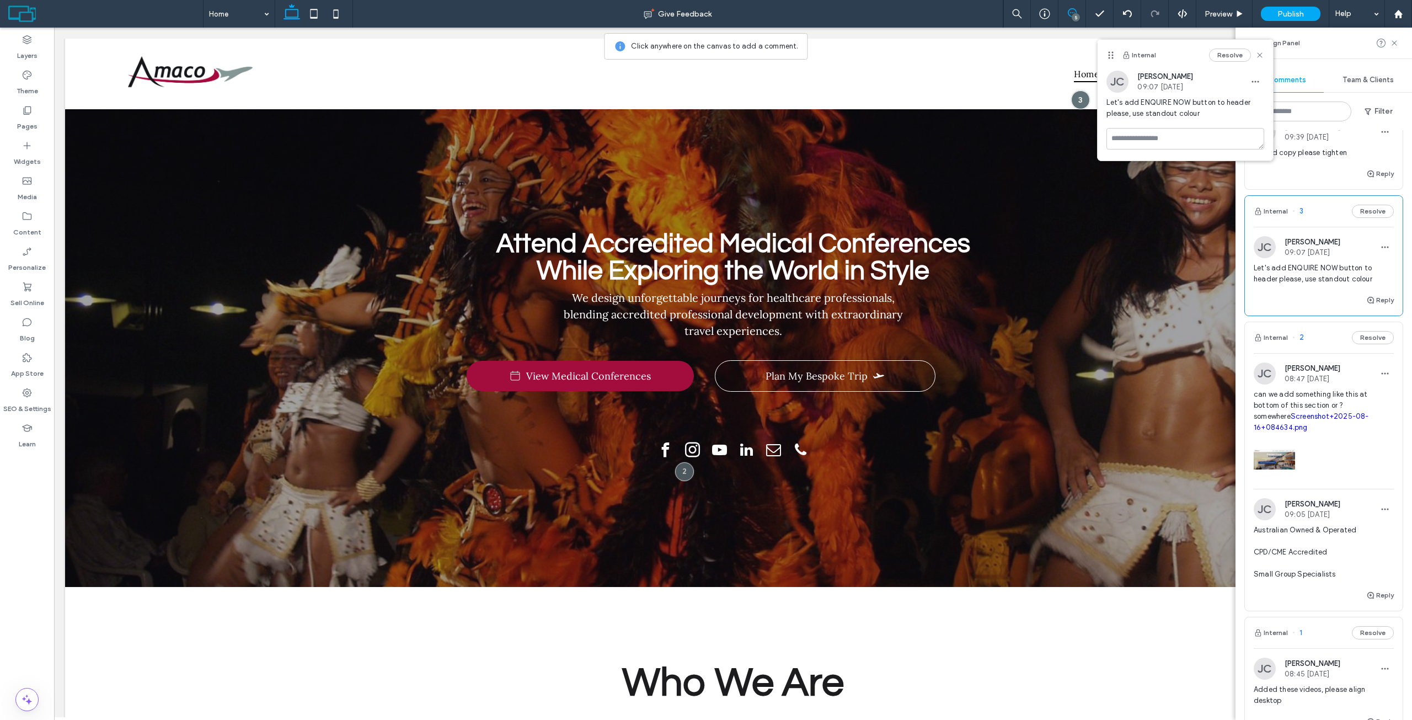
scroll to position [221, 0]
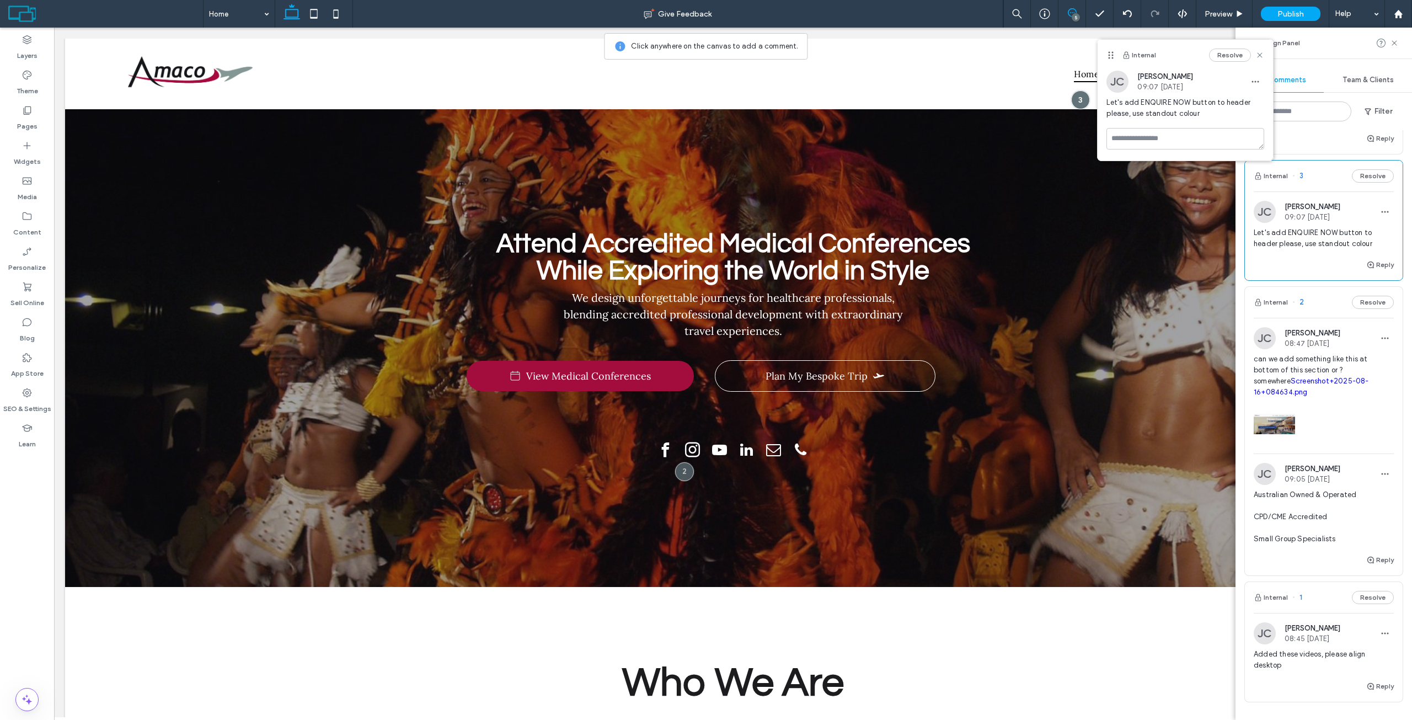
click at [1331, 381] on link "Screenshot+2025-08-16+084634.png" at bounding box center [1311, 386] width 115 height 19
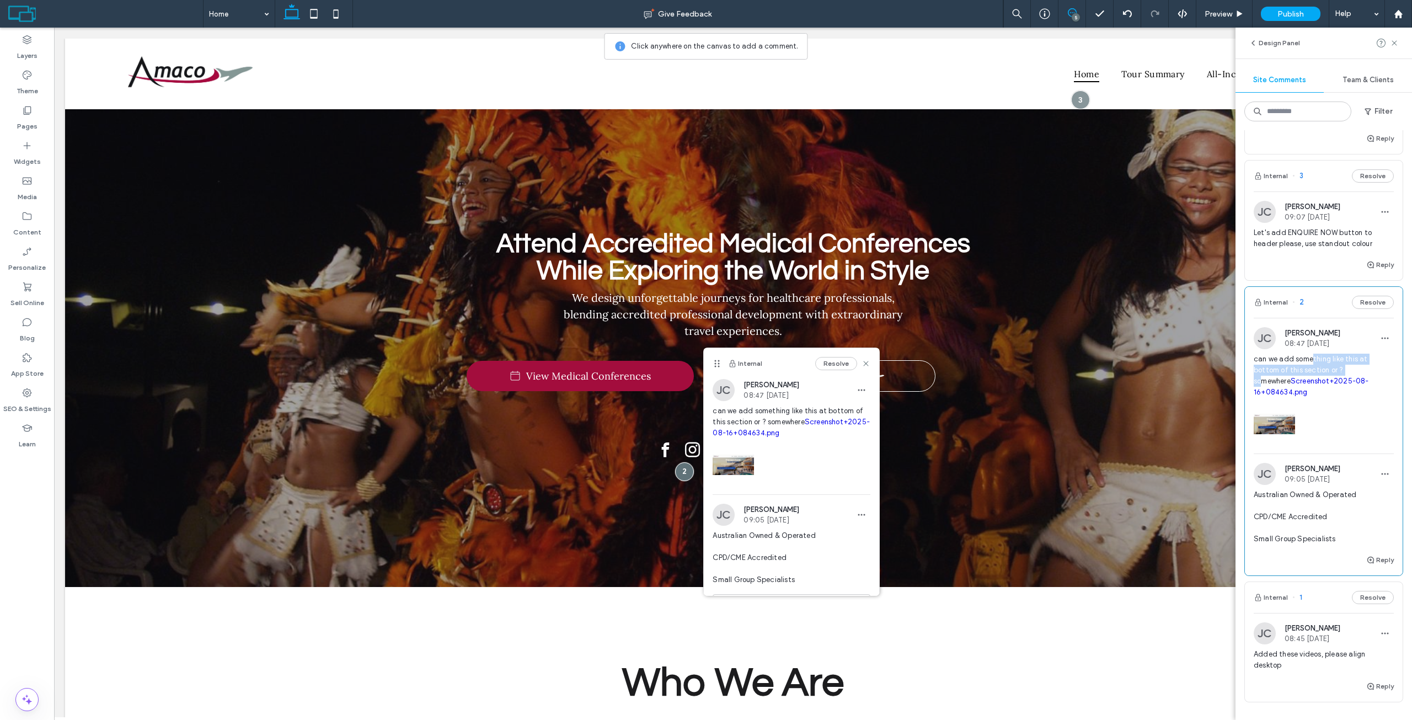
drag, startPoint x: 1319, startPoint y: 360, endPoint x: 1352, endPoint y: 367, distance: 34.4
click at [1352, 367] on span "can we add something like this at bottom of this section or ? somewhere Screens…" at bounding box center [1324, 376] width 140 height 44
click at [1348, 366] on span "can we add something like this at bottom of this section or ? somewhere Screens…" at bounding box center [1324, 376] width 140 height 44
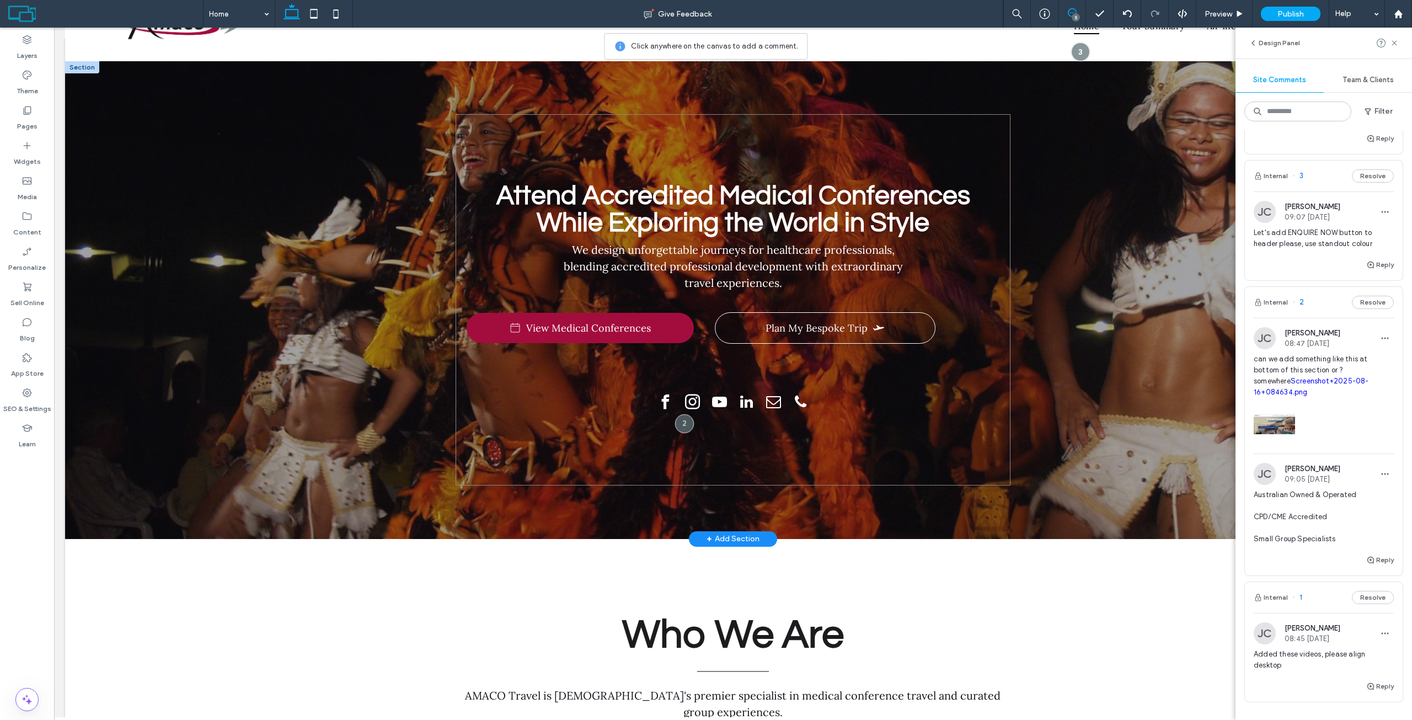
scroll to position [55, 0]
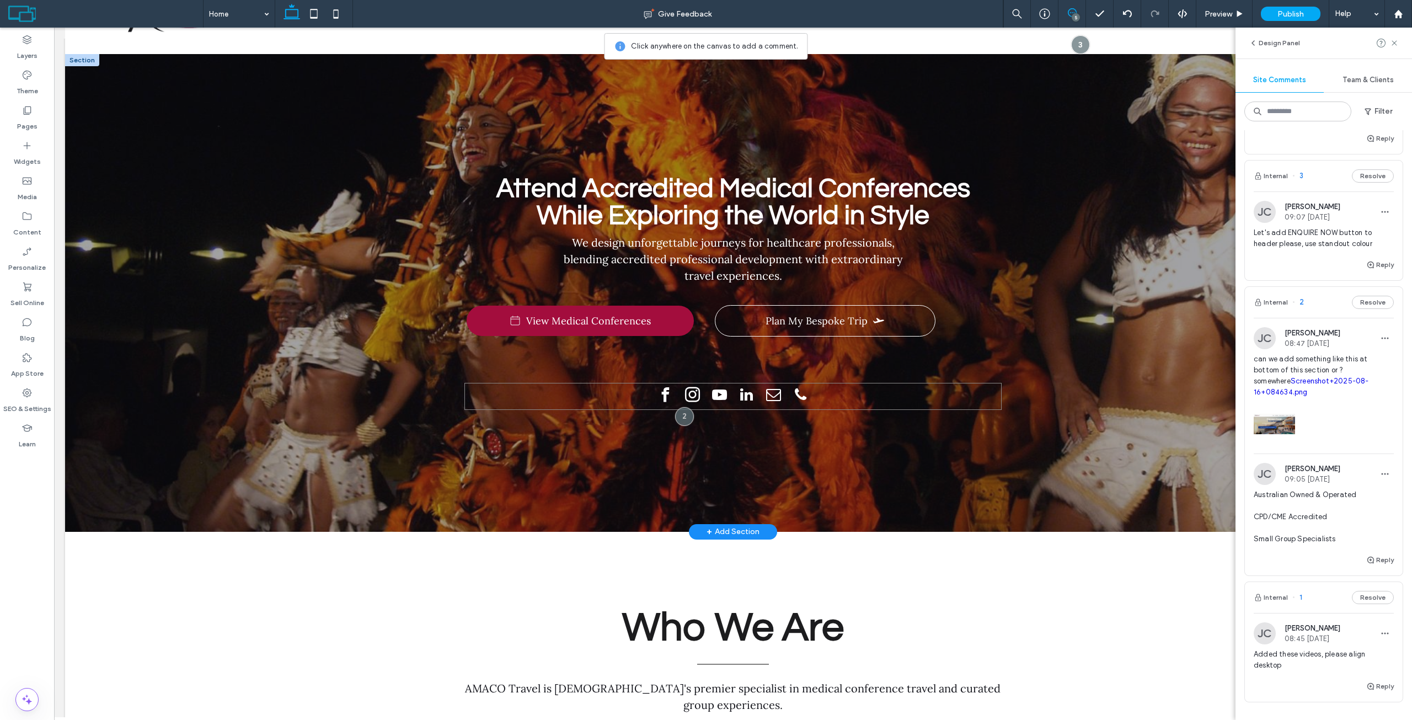
click at [577, 409] on div at bounding box center [732, 396] width 537 height 27
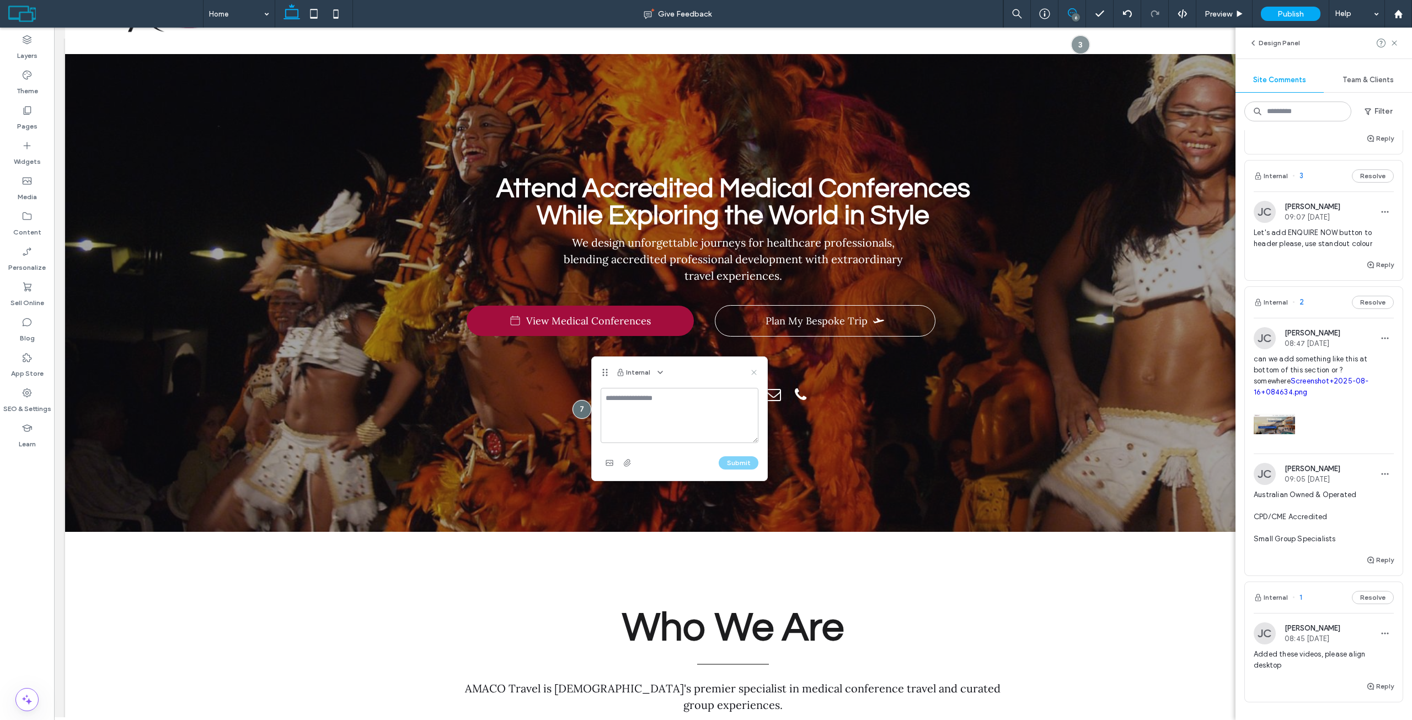
click at [754, 371] on use at bounding box center [753, 372] width 5 height 5
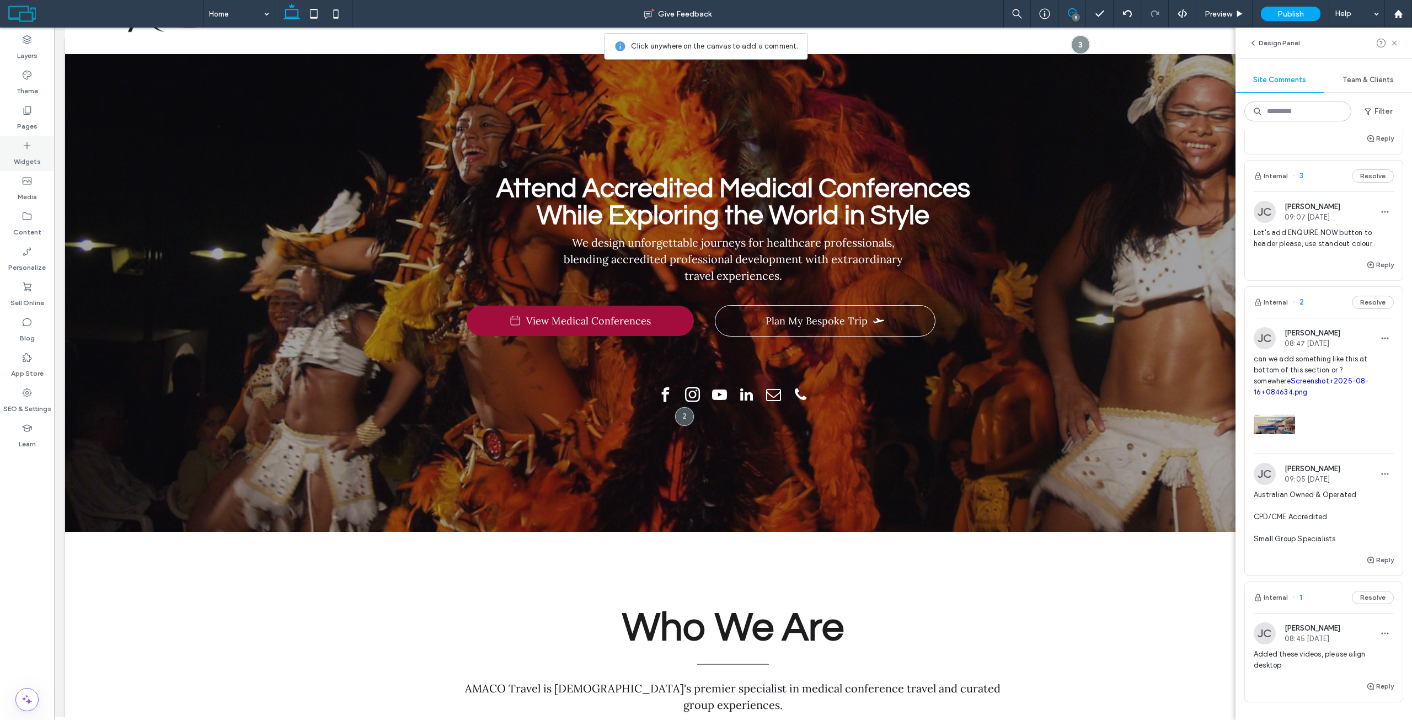
click at [14, 160] on label "Widgets" at bounding box center [27, 158] width 27 height 15
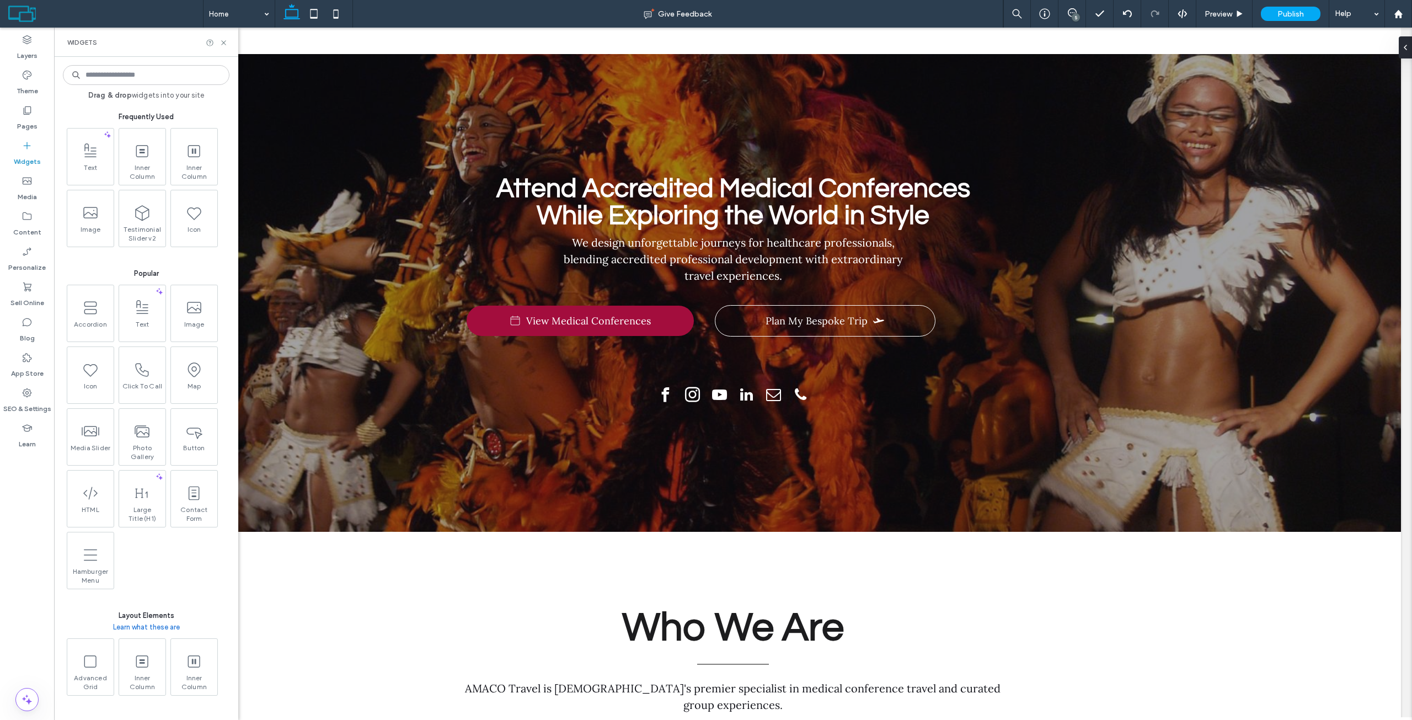
scroll to position [0, 0]
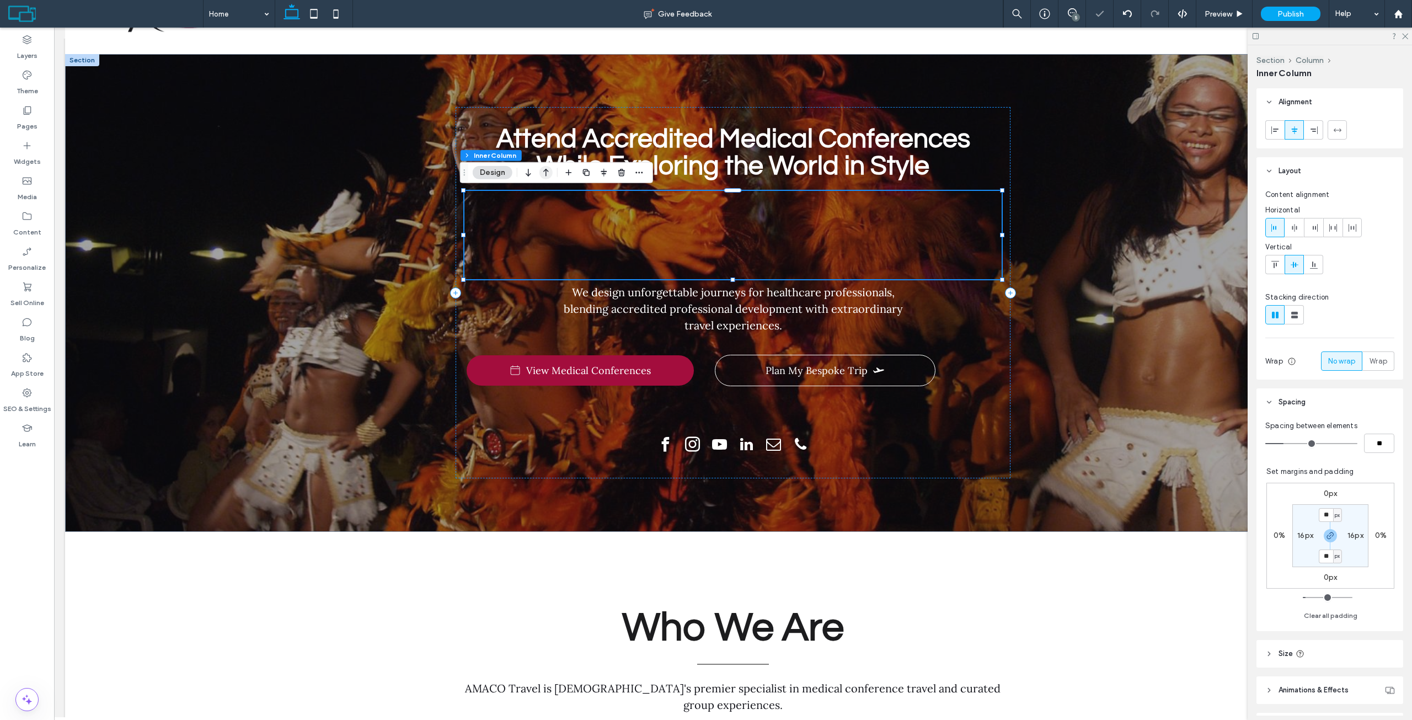
click at [548, 172] on icon "button" at bounding box center [545, 173] width 13 height 20
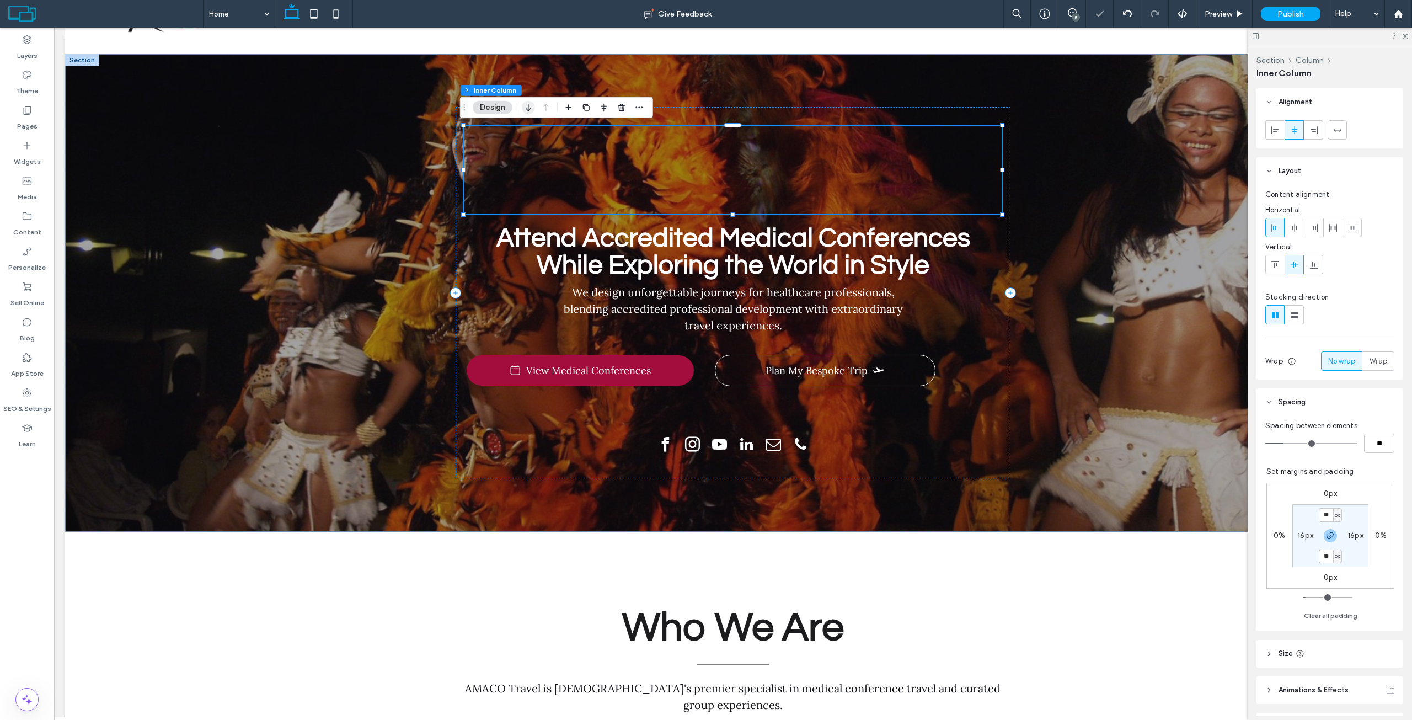
click at [534, 106] on icon "button" at bounding box center [528, 108] width 13 height 20
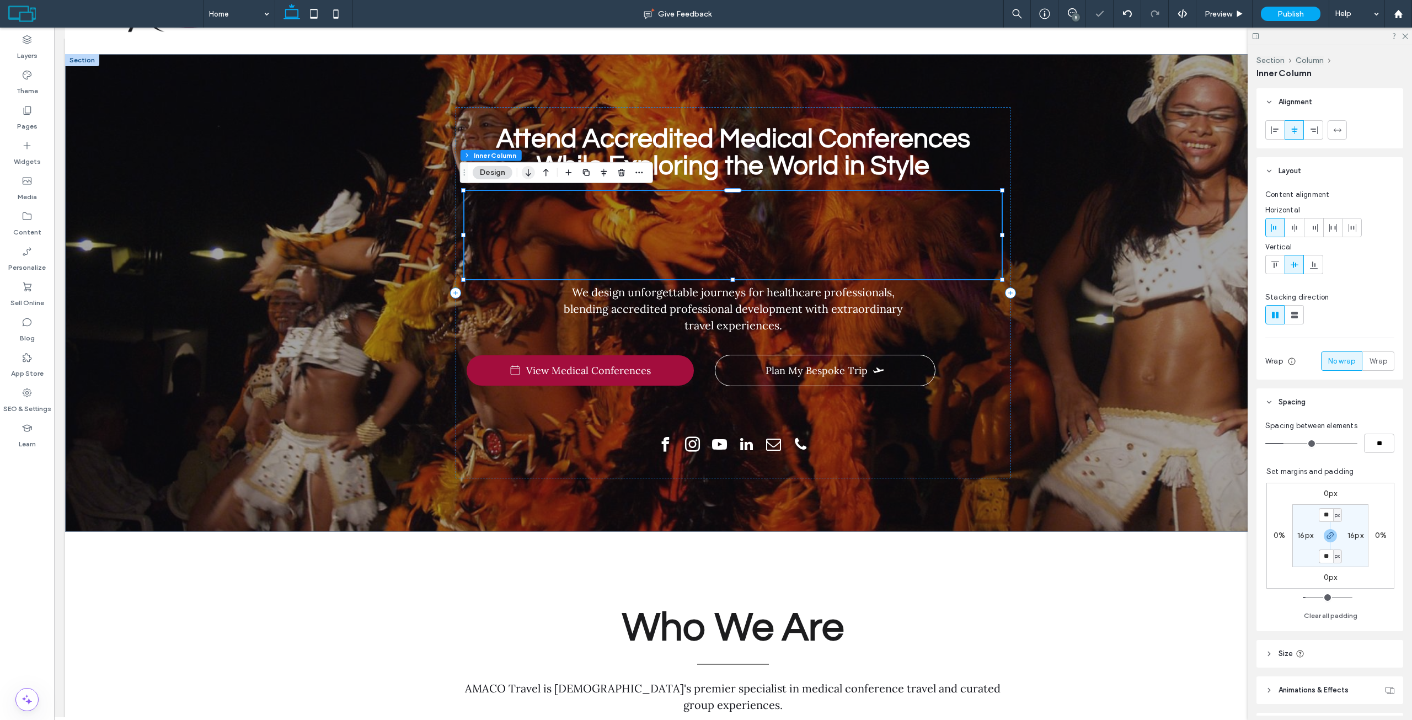
click at [530, 175] on icon "button" at bounding box center [528, 173] width 13 height 20
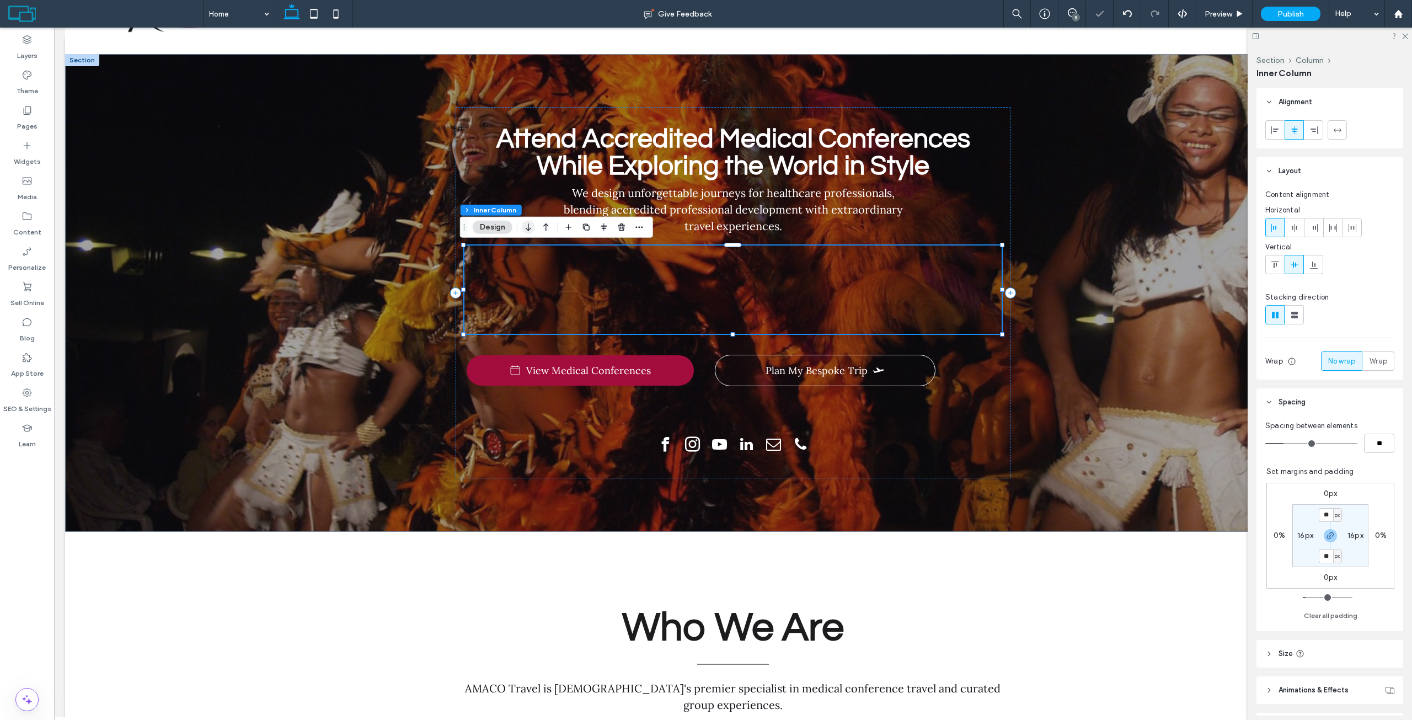
click at [530, 223] on icon "button" at bounding box center [528, 227] width 13 height 20
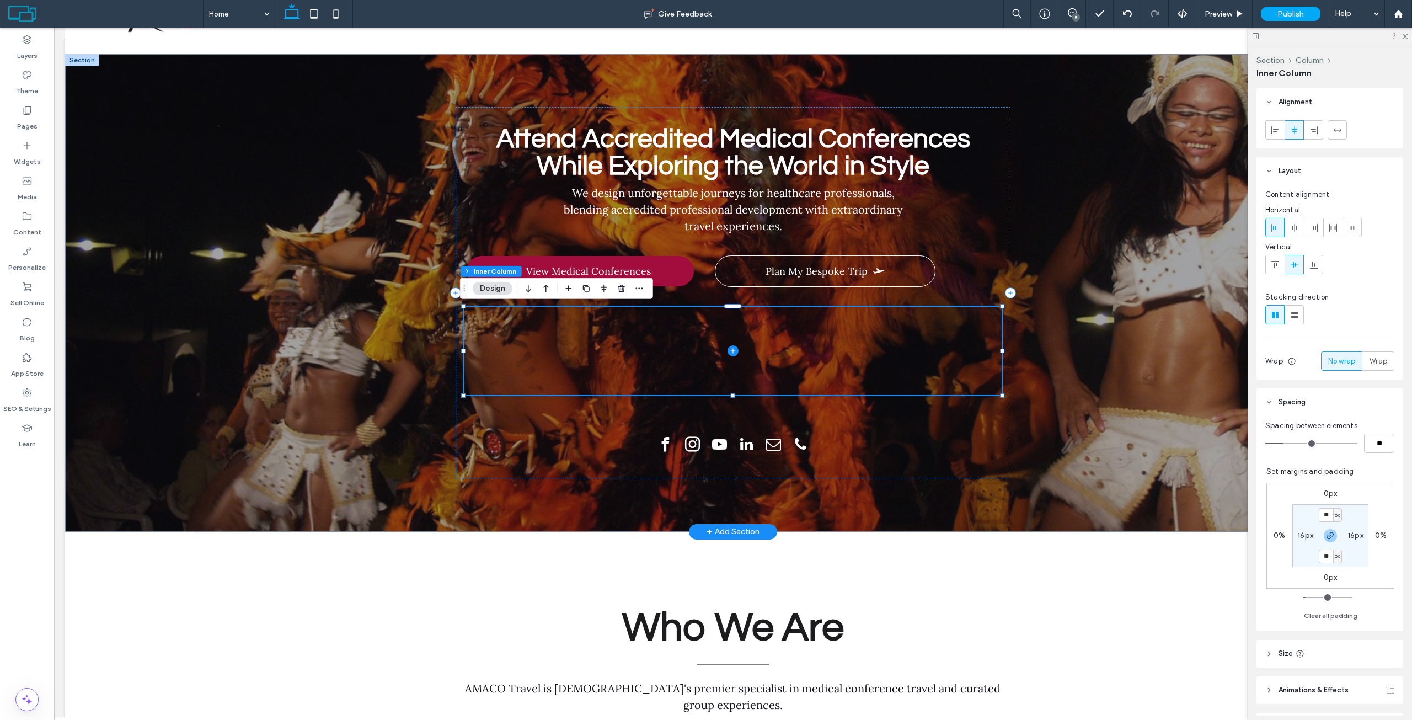
drag, startPoint x: 461, startPoint y: 389, endPoint x: 504, endPoint y: 352, distance: 56.7
click at [504, 352] on span at bounding box center [732, 351] width 537 height 88
click at [30, 154] on label "Widgets" at bounding box center [27, 158] width 27 height 15
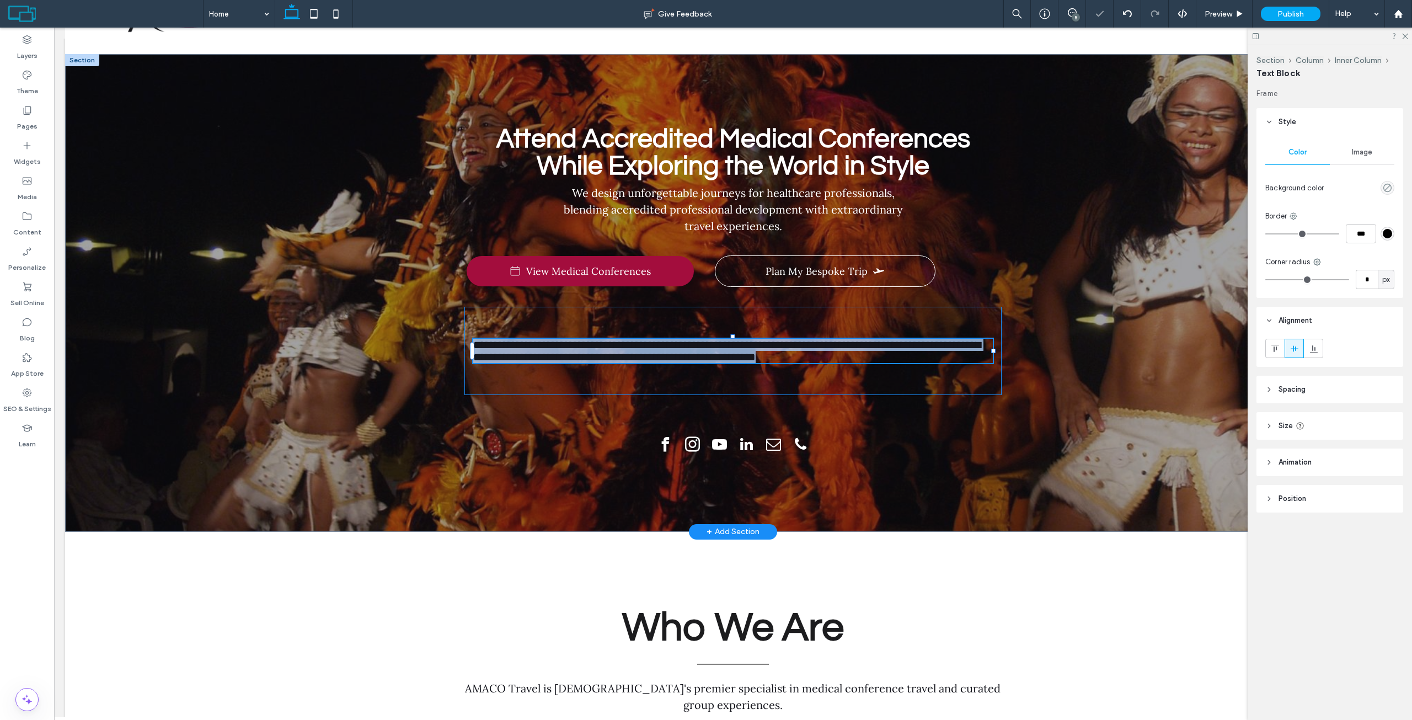
type input "****"
type input "**"
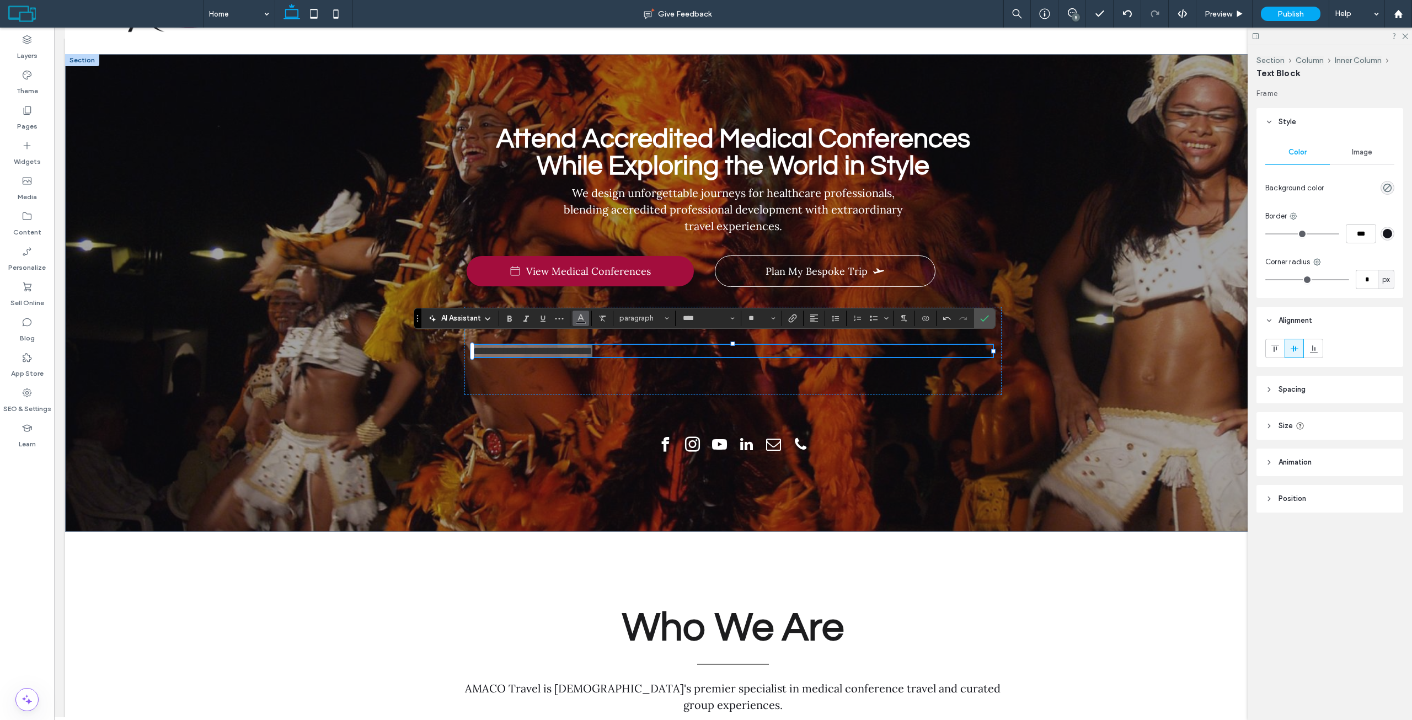
click at [577, 317] on icon "Color" at bounding box center [580, 317] width 9 height 9
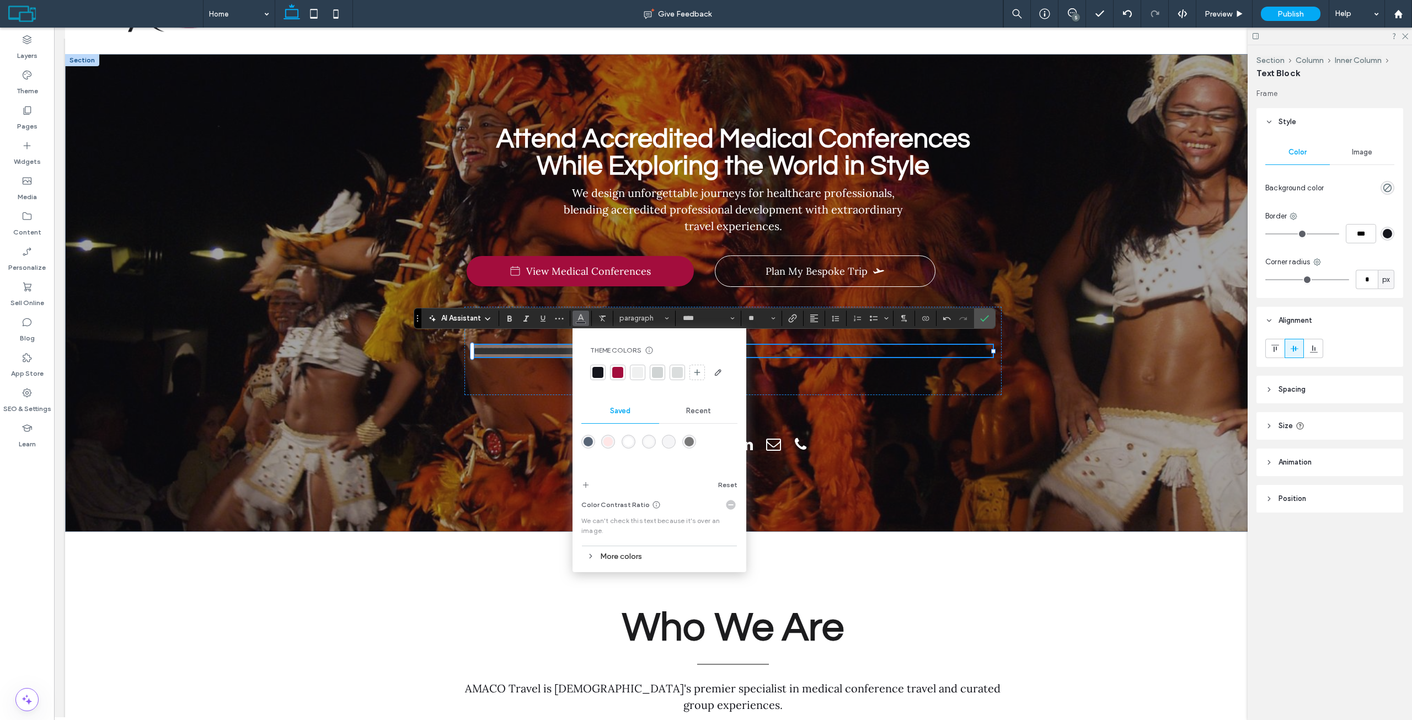
click at [630, 438] on div "rgba(255,255,255,1)" at bounding box center [628, 441] width 9 height 9
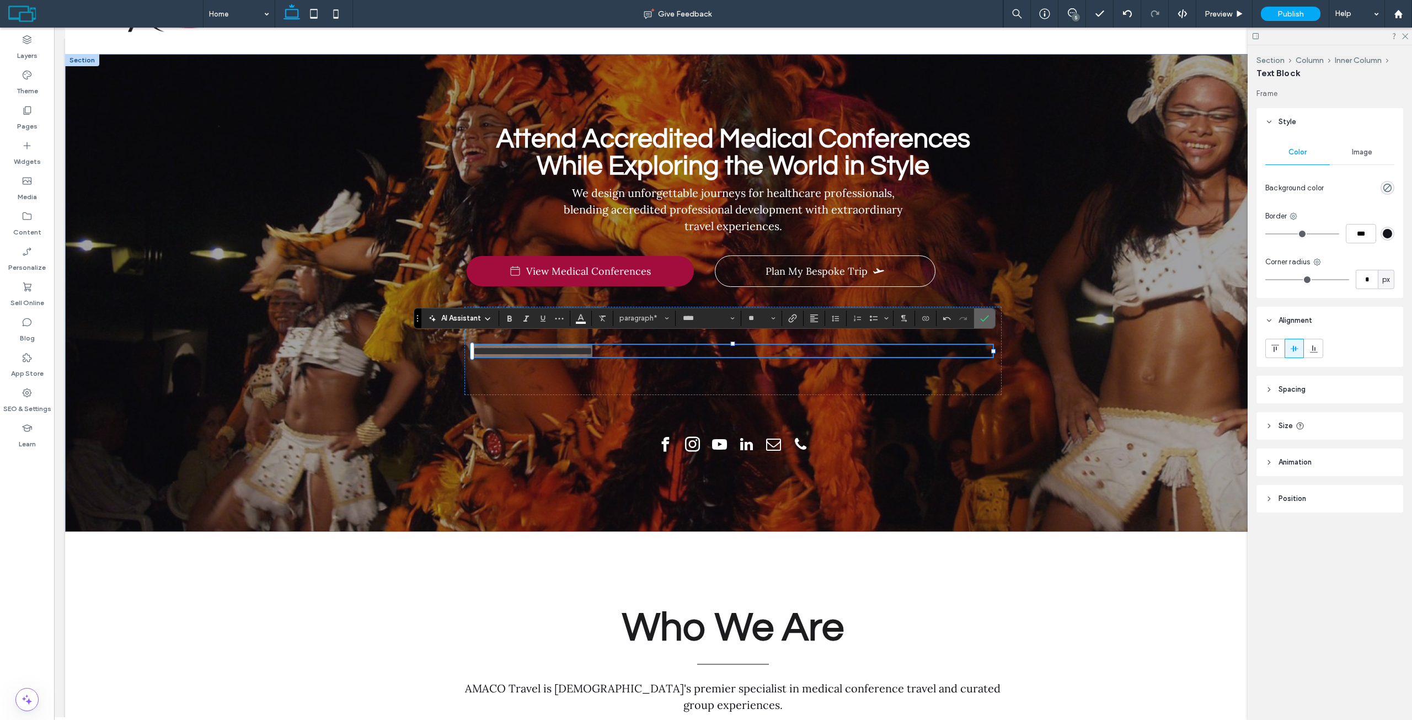
click at [986, 318] on use "Confirm" at bounding box center [984, 318] width 9 height 7
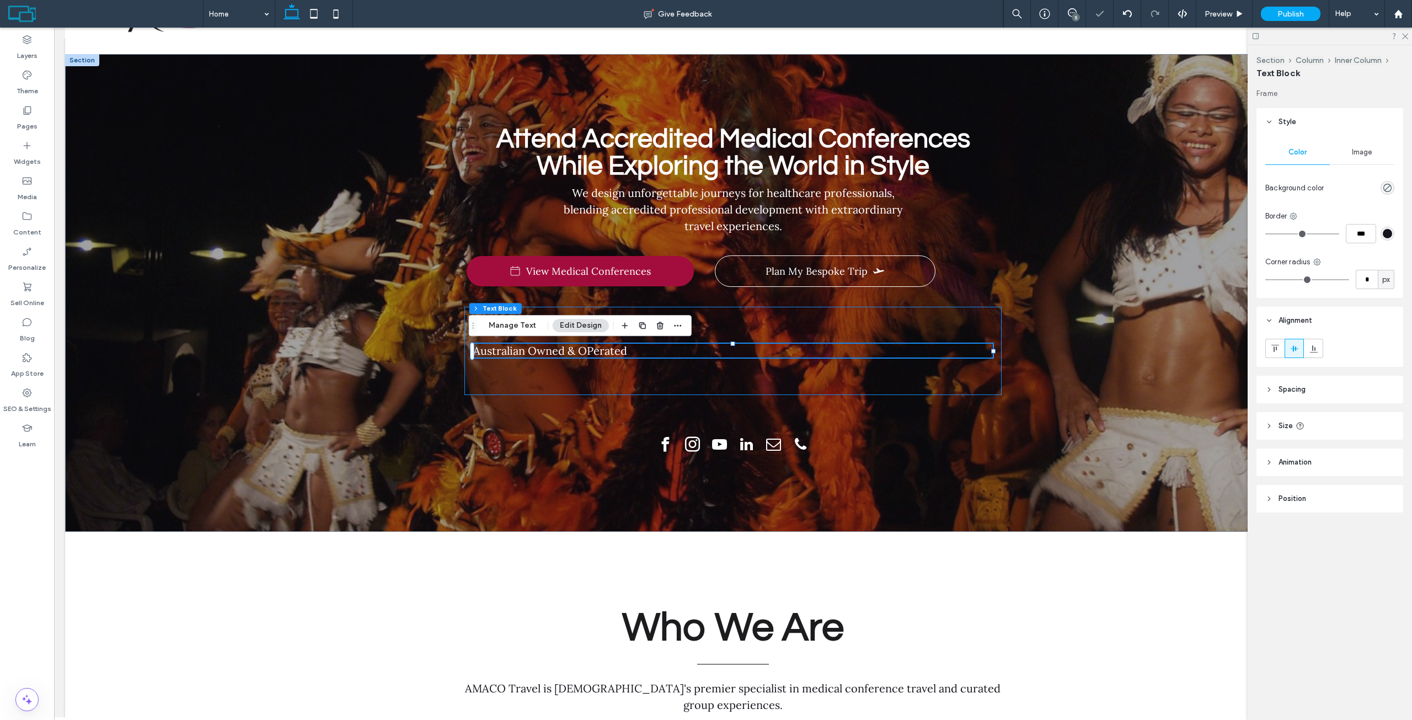
click at [527, 378] on div "Australian Owned & OPerated" at bounding box center [732, 351] width 537 height 88
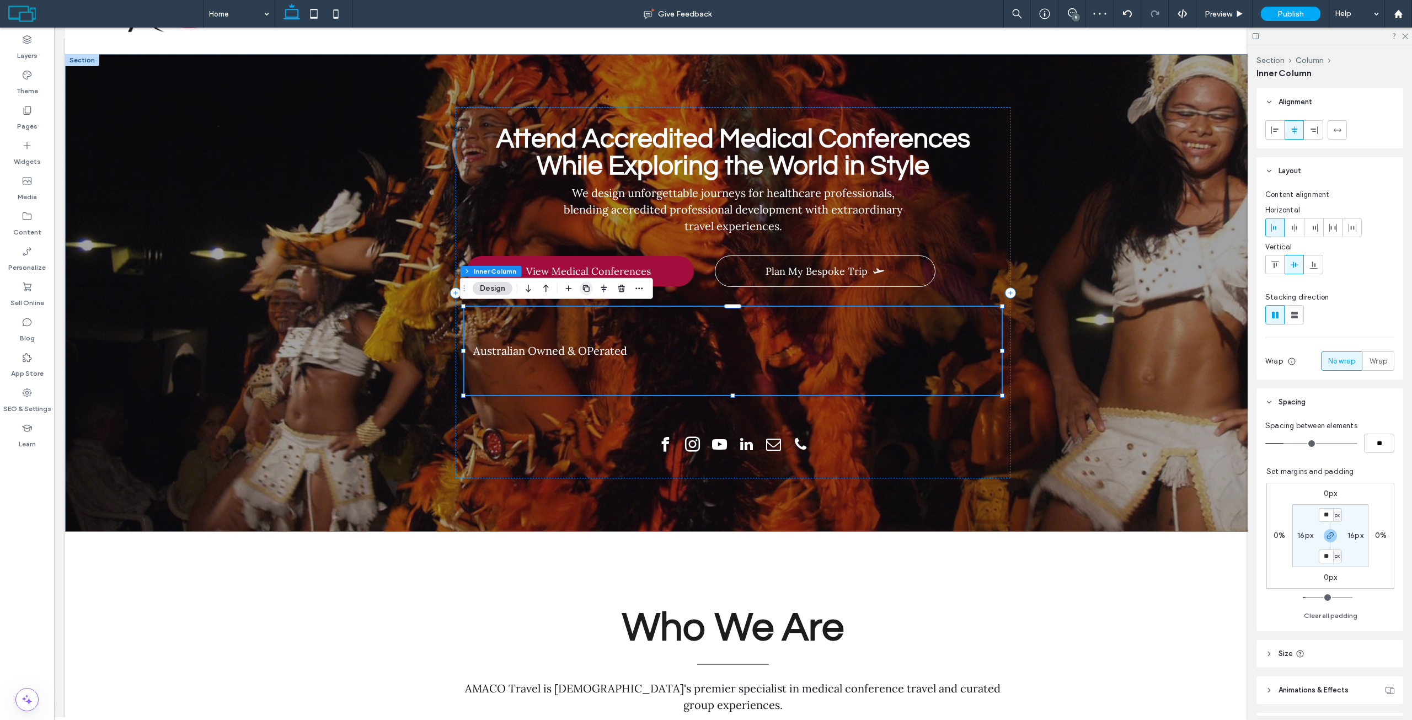
click at [582, 289] on icon "button" at bounding box center [586, 288] width 9 height 9
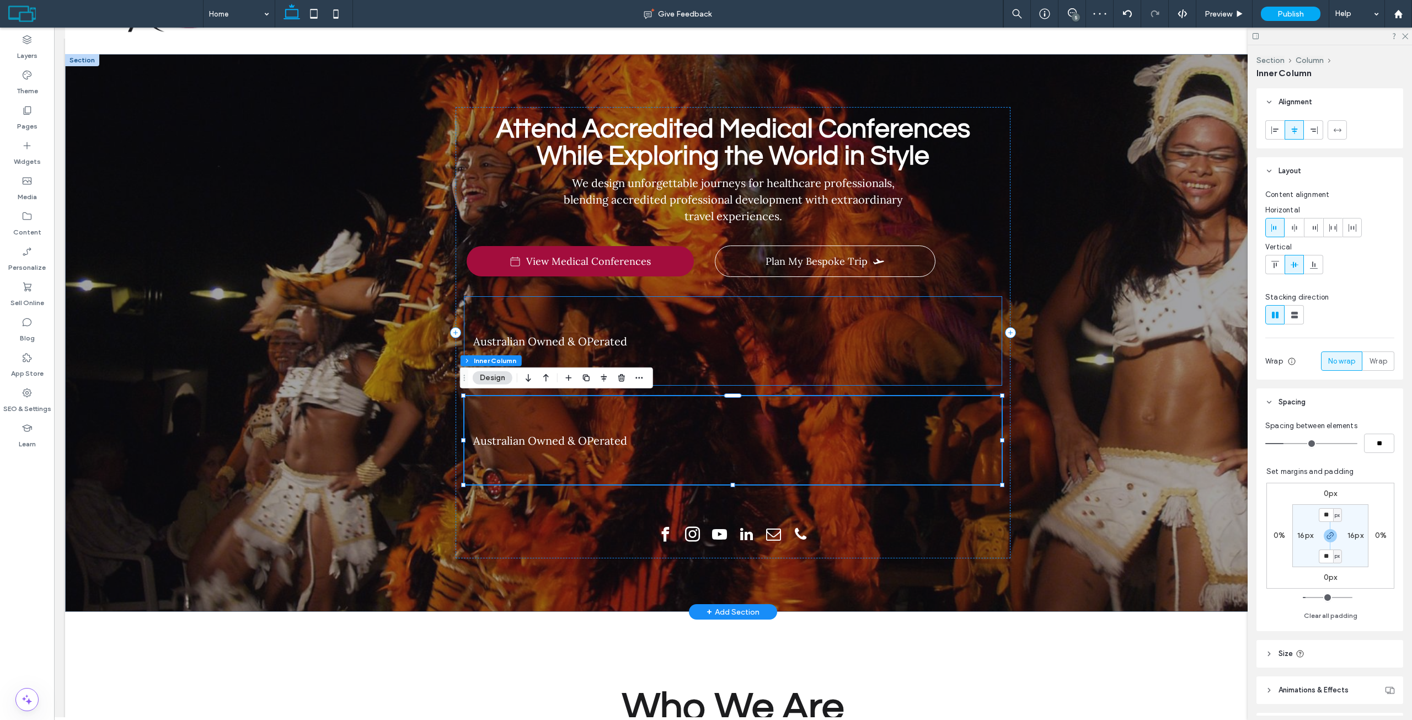
click at [608, 319] on div "Australian Owned & OPerated" at bounding box center [732, 341] width 537 height 88
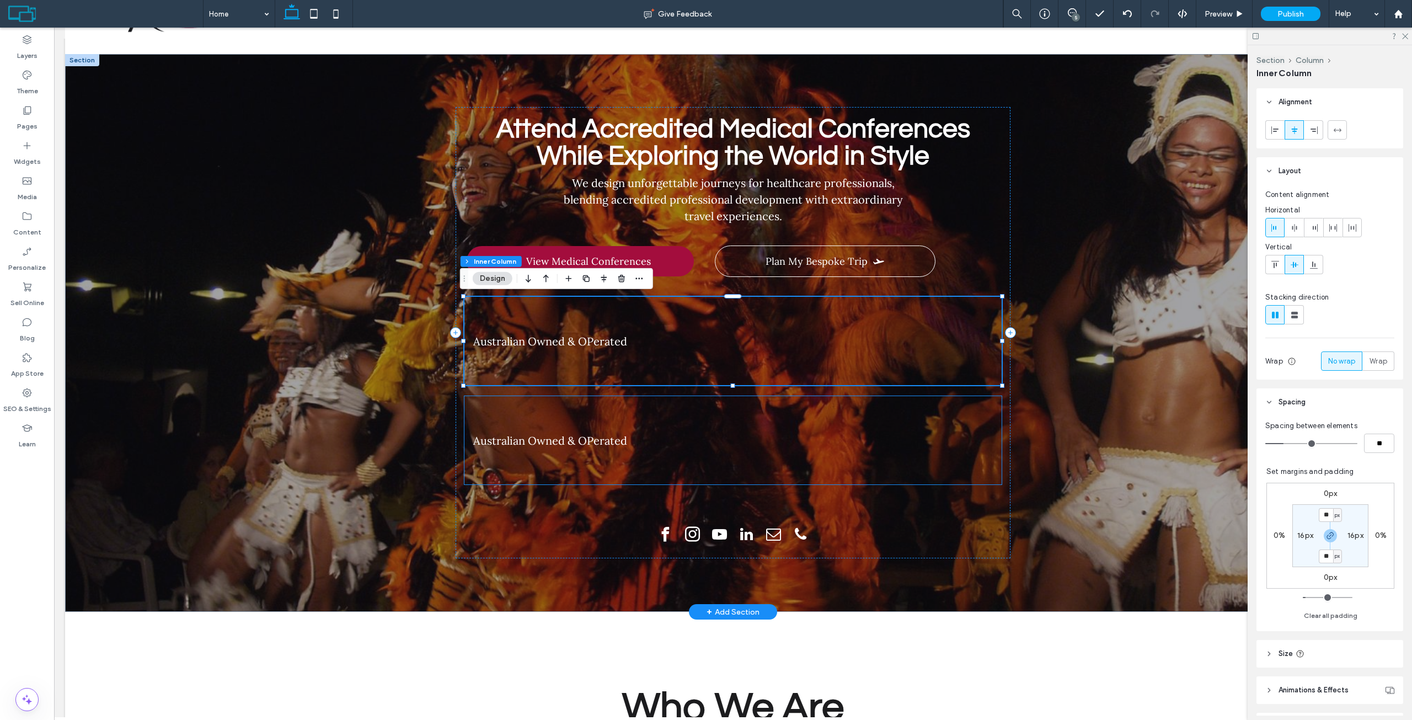
click at [662, 413] on div "Australian Owned & OPerated" at bounding box center [732, 440] width 537 height 88
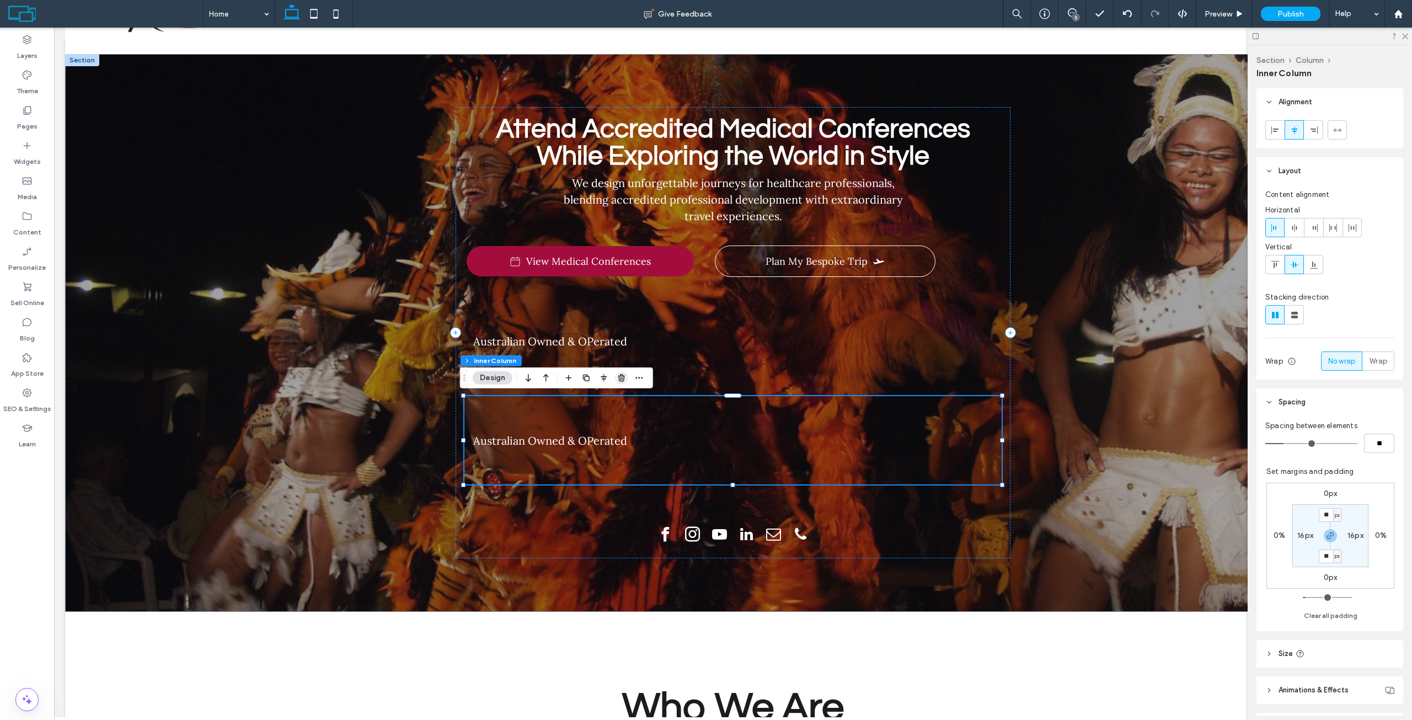
drag, startPoint x: 622, startPoint y: 380, endPoint x: 571, endPoint y: 333, distance: 69.5
click at [622, 380] on icon "button" at bounding box center [621, 377] width 9 height 9
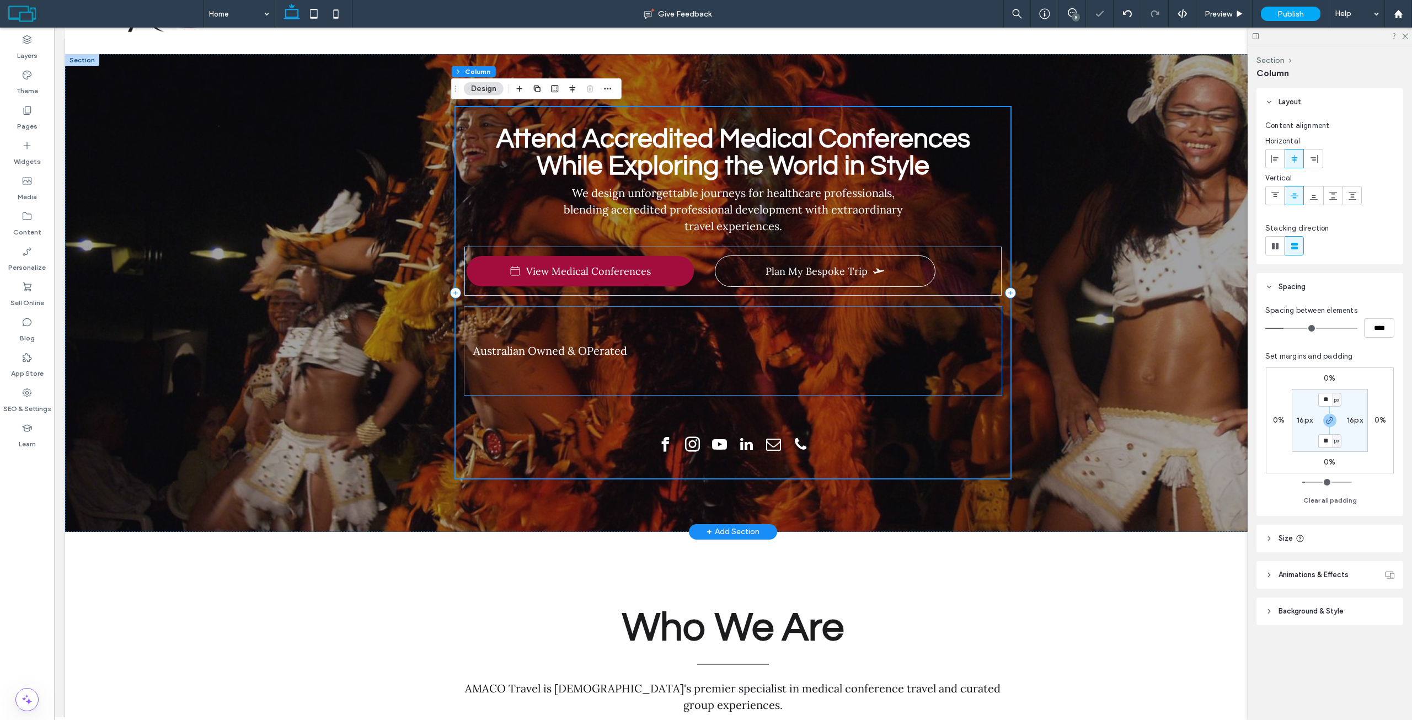
click at [611, 353] on span "Australian Owned & OPerated" at bounding box center [550, 351] width 154 height 14
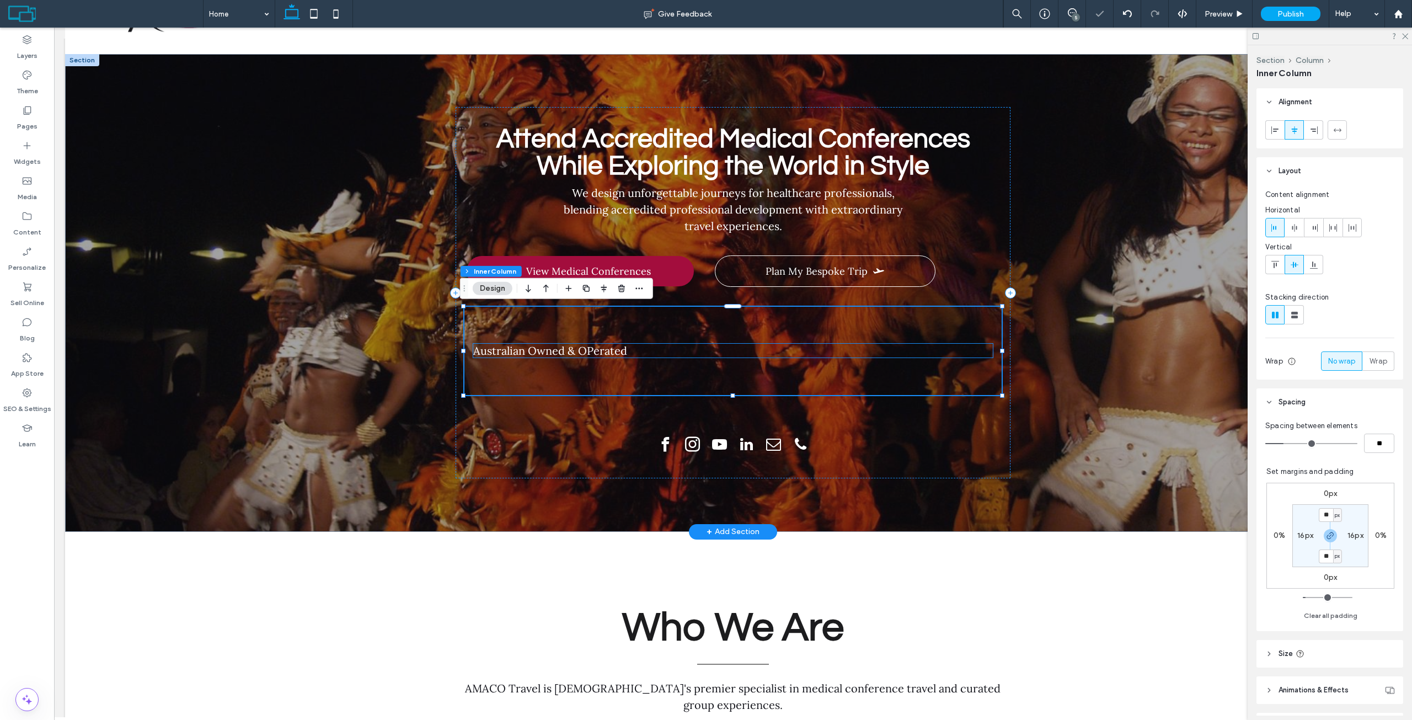
click at [635, 357] on p "Australian Owned & OPerated" at bounding box center [733, 351] width 520 height 14
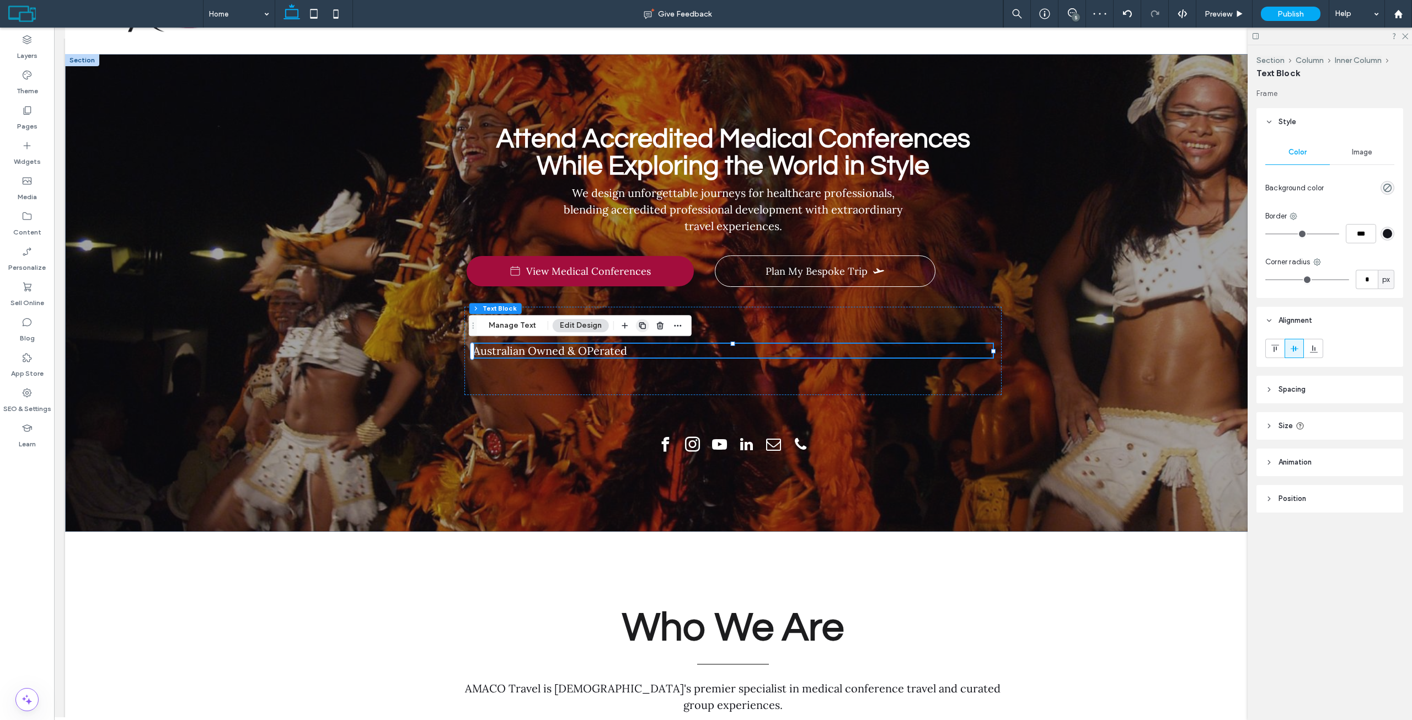
click at [644, 320] on span "button" at bounding box center [642, 325] width 13 height 13
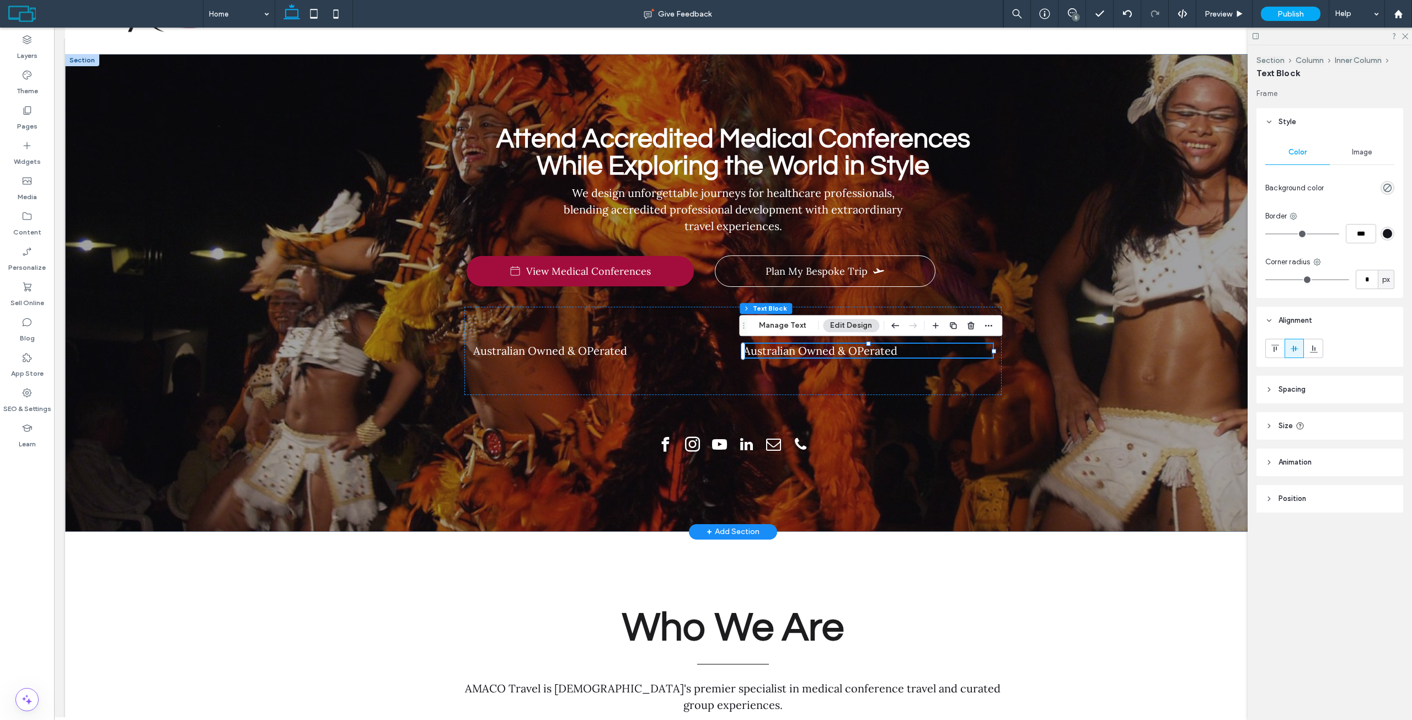
click at [838, 355] on span "Australian Owned & OPerated" at bounding box center [820, 351] width 154 height 14
type input "****"
type input "**"
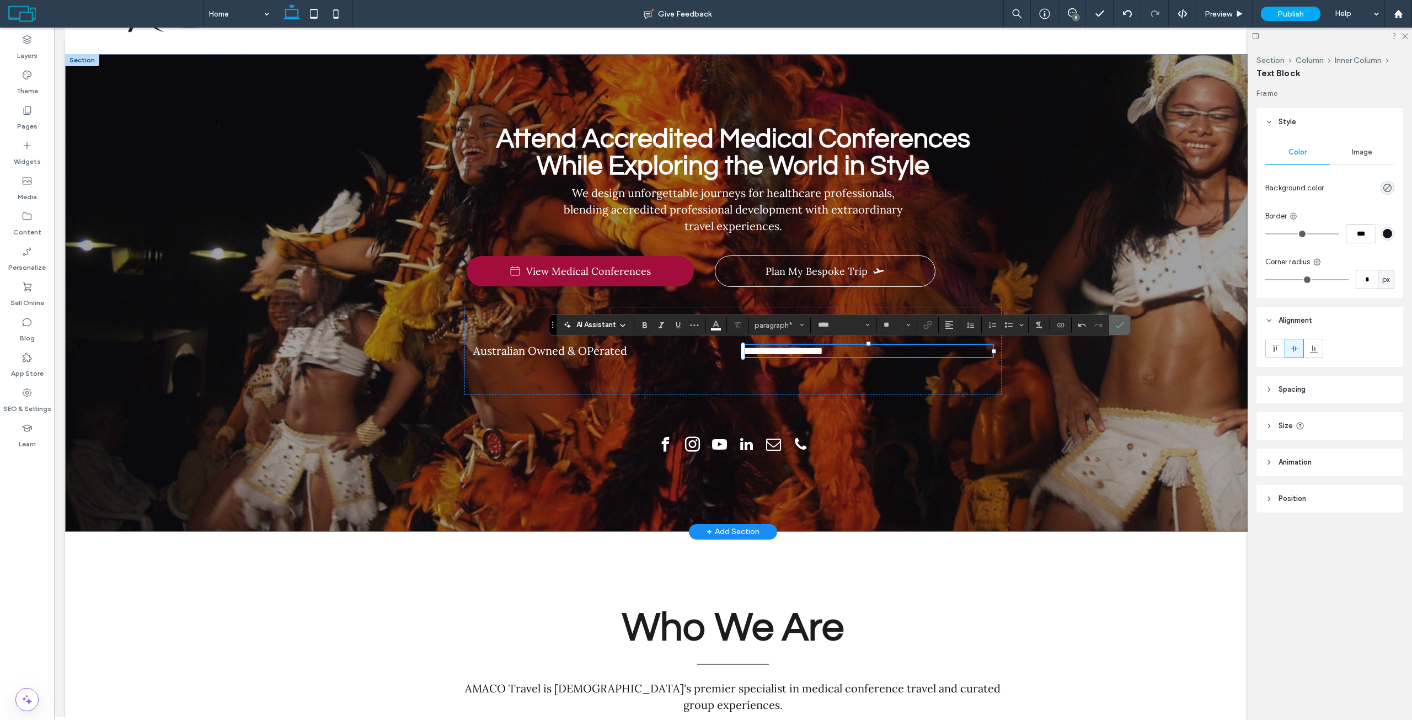
drag, startPoint x: 1116, startPoint y: 328, endPoint x: 986, endPoint y: 283, distance: 138.0
click at [1116, 328] on icon "Confirm" at bounding box center [1119, 324] width 9 height 9
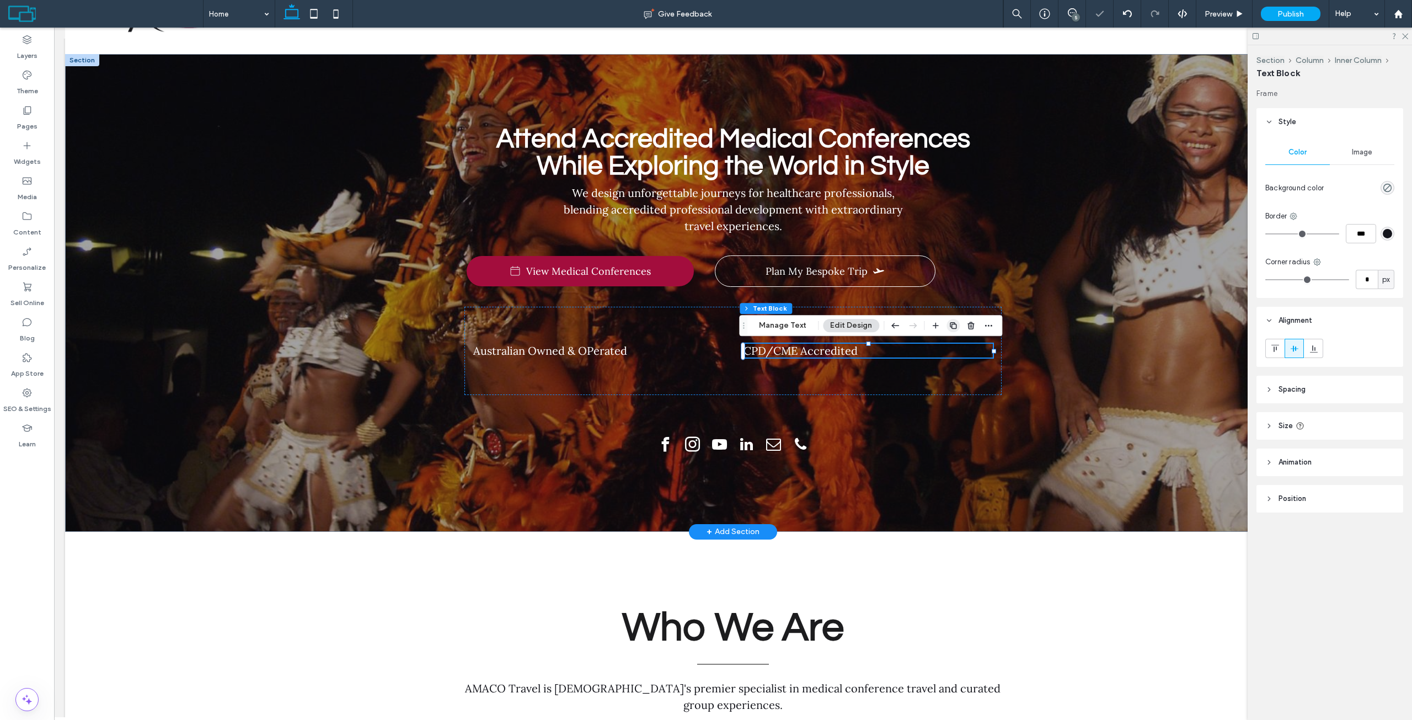
click at [949, 325] on icon "button" at bounding box center [953, 325] width 9 height 9
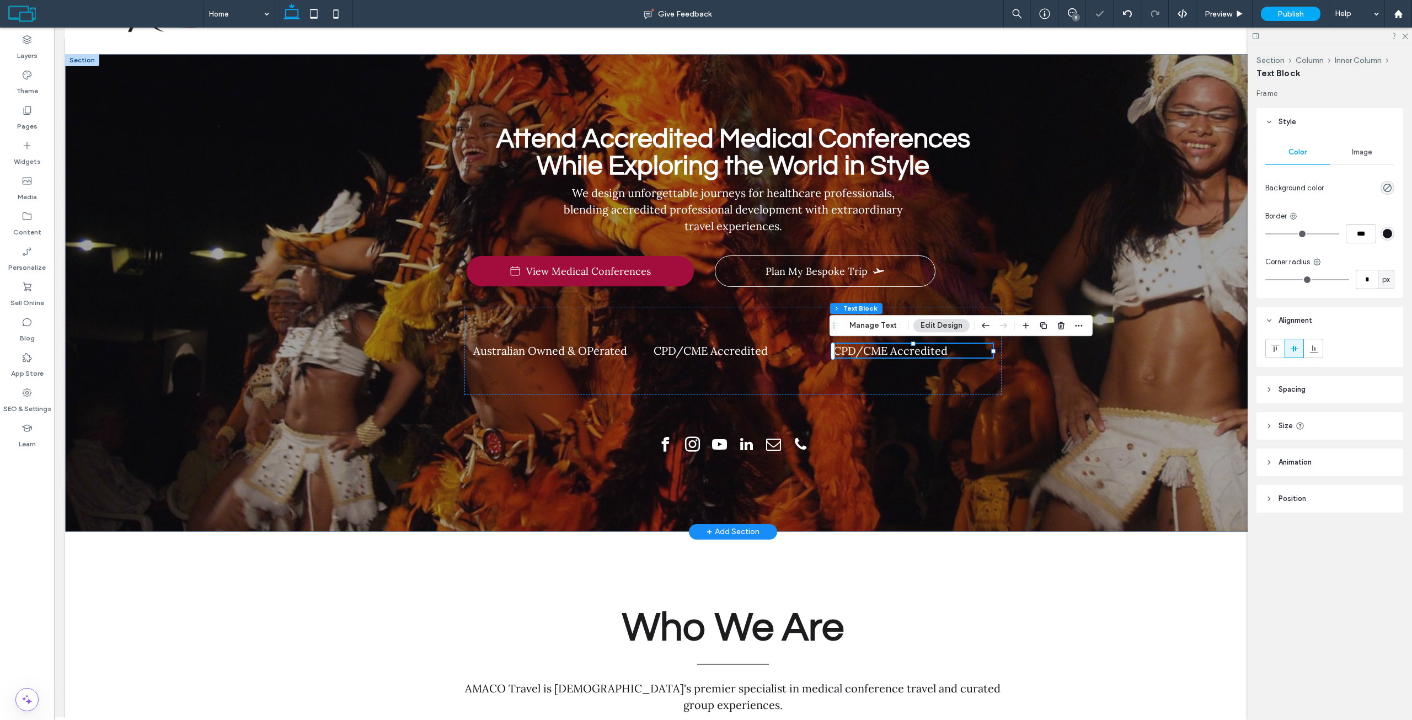
click at [920, 350] on span "CPD/CME Accredited" at bounding box center [890, 351] width 114 height 14
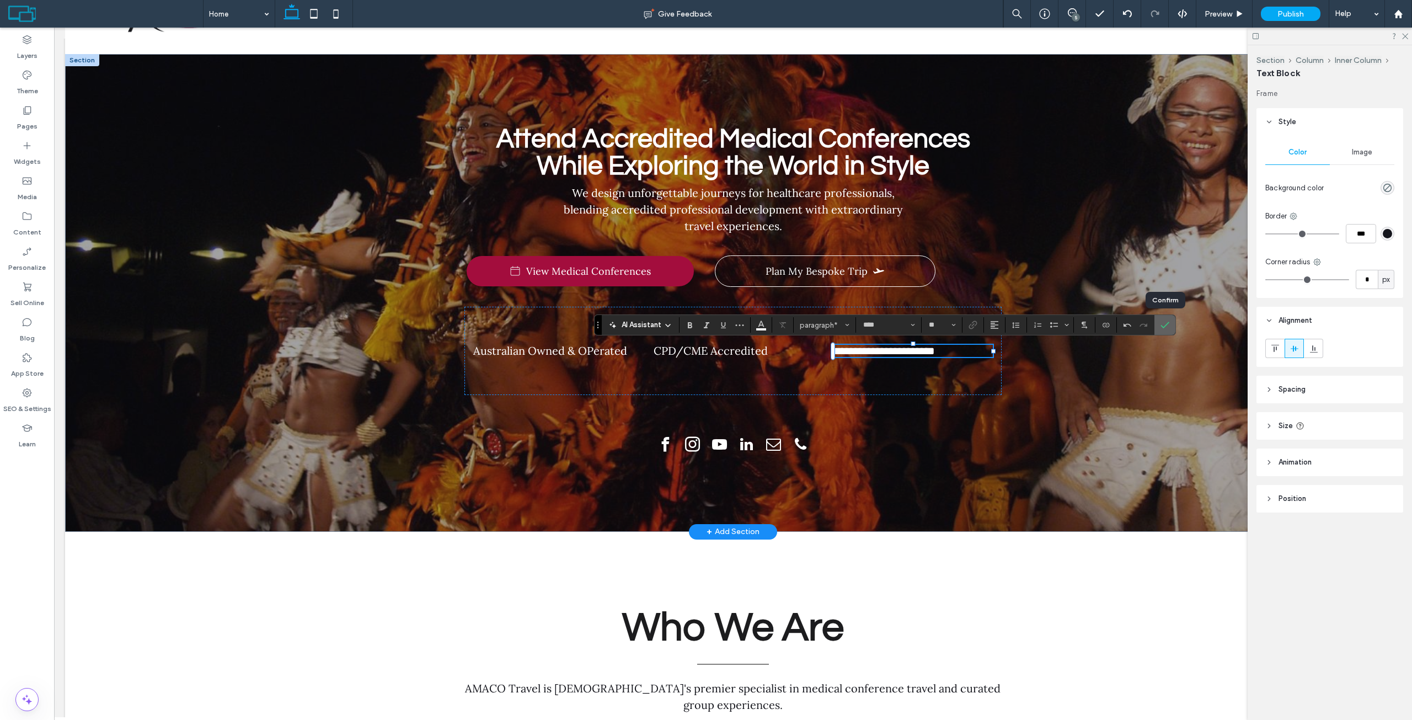
click at [1160, 322] on icon "Confirm" at bounding box center [1164, 324] width 9 height 9
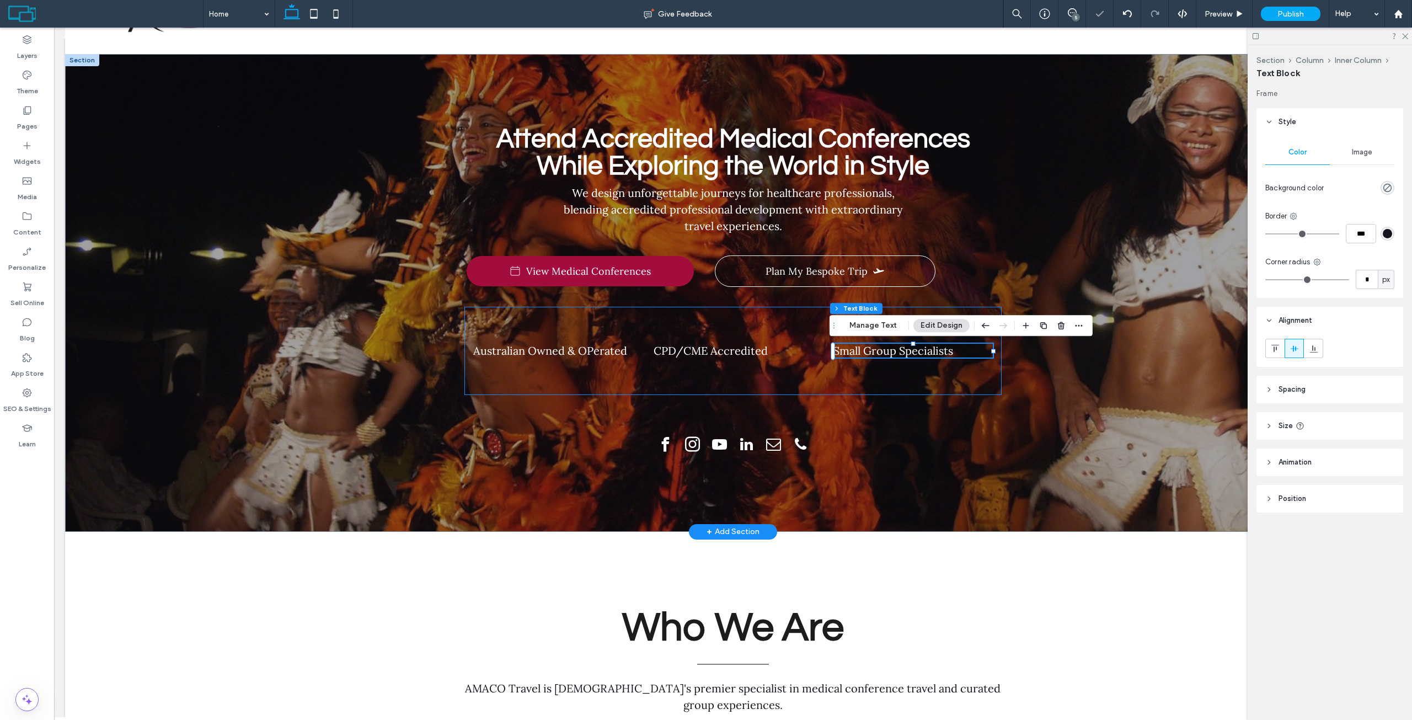
click at [777, 333] on div "Australian Owned & OPerated CPD/CME Accredited Small Group Specialists" at bounding box center [732, 351] width 537 height 88
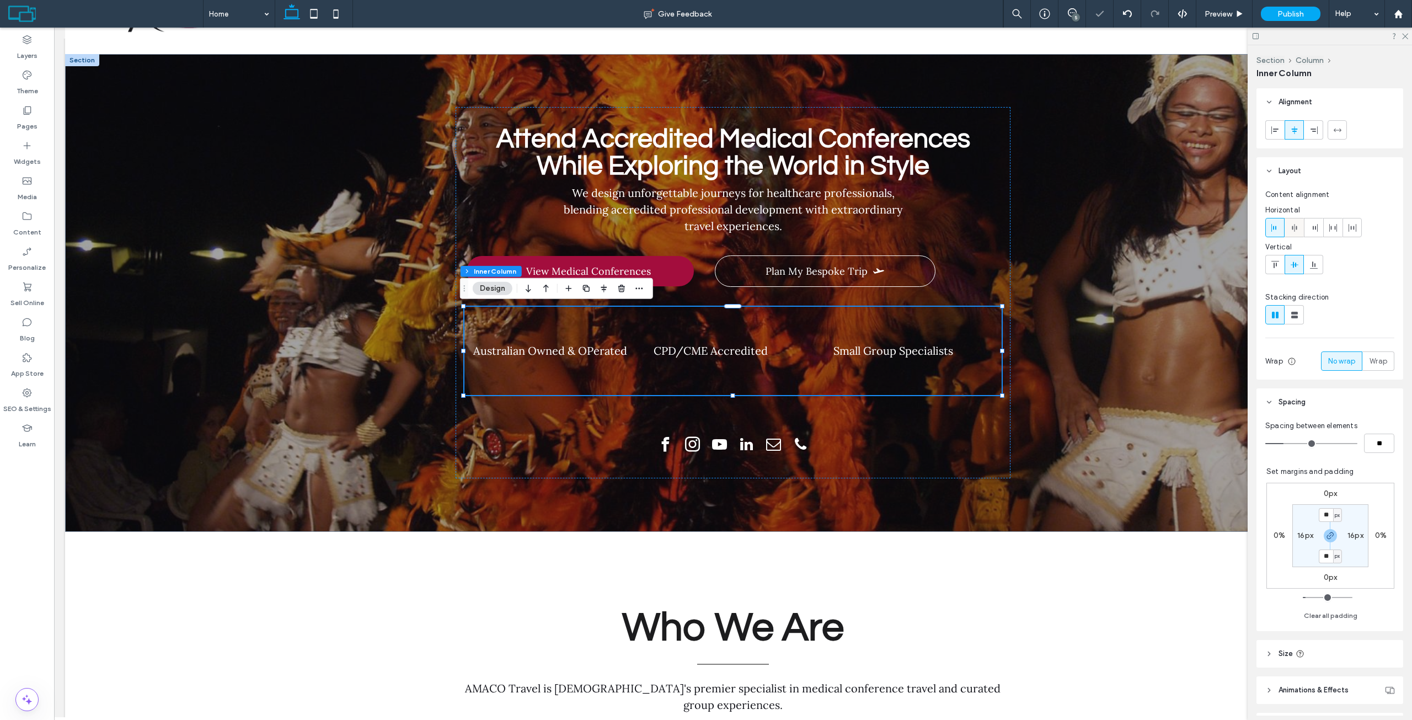
click at [1296, 226] on use at bounding box center [1294, 228] width 5 height 8
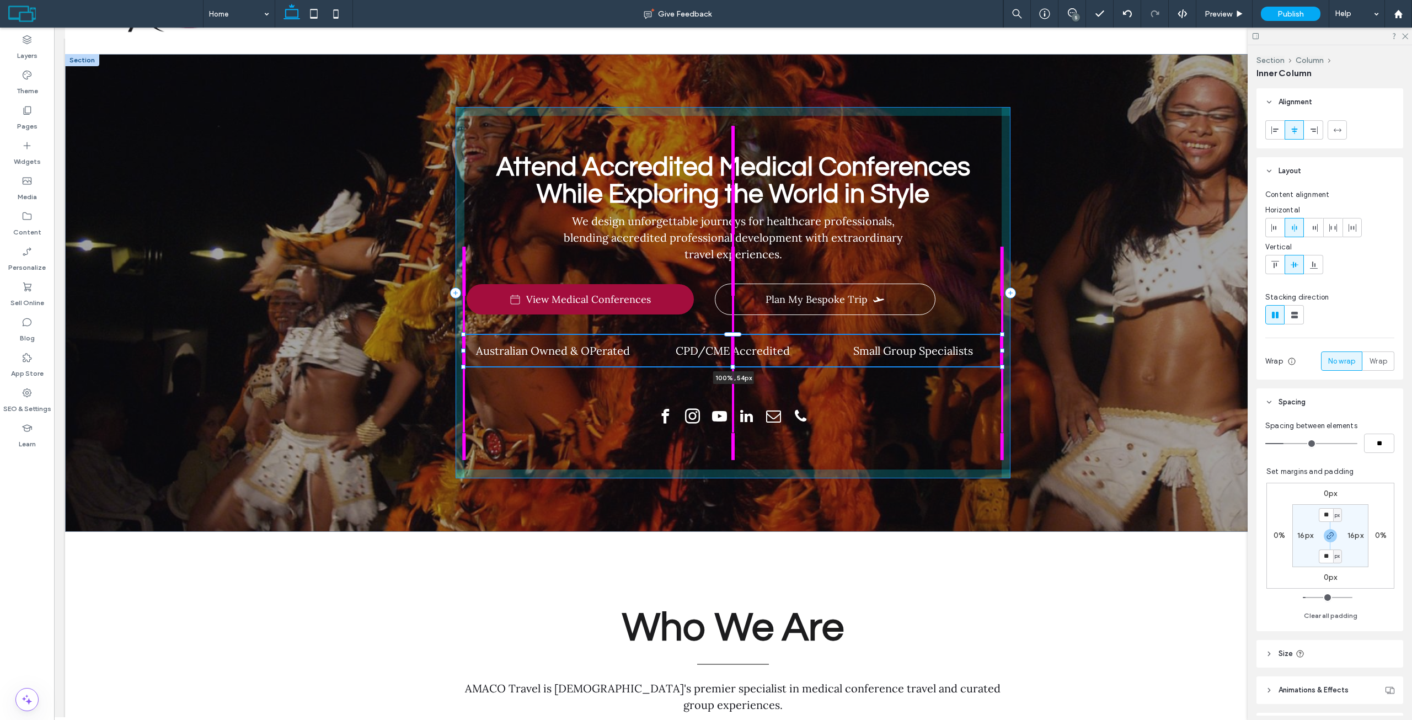
drag, startPoint x: 727, startPoint y: 394, endPoint x: 731, endPoint y: 354, distance: 40.4
click at [731, 354] on div "Attend Accredited Medical Conferences While Exploring the World in Style We des…" at bounding box center [733, 293] width 662 height 478
type input "**"
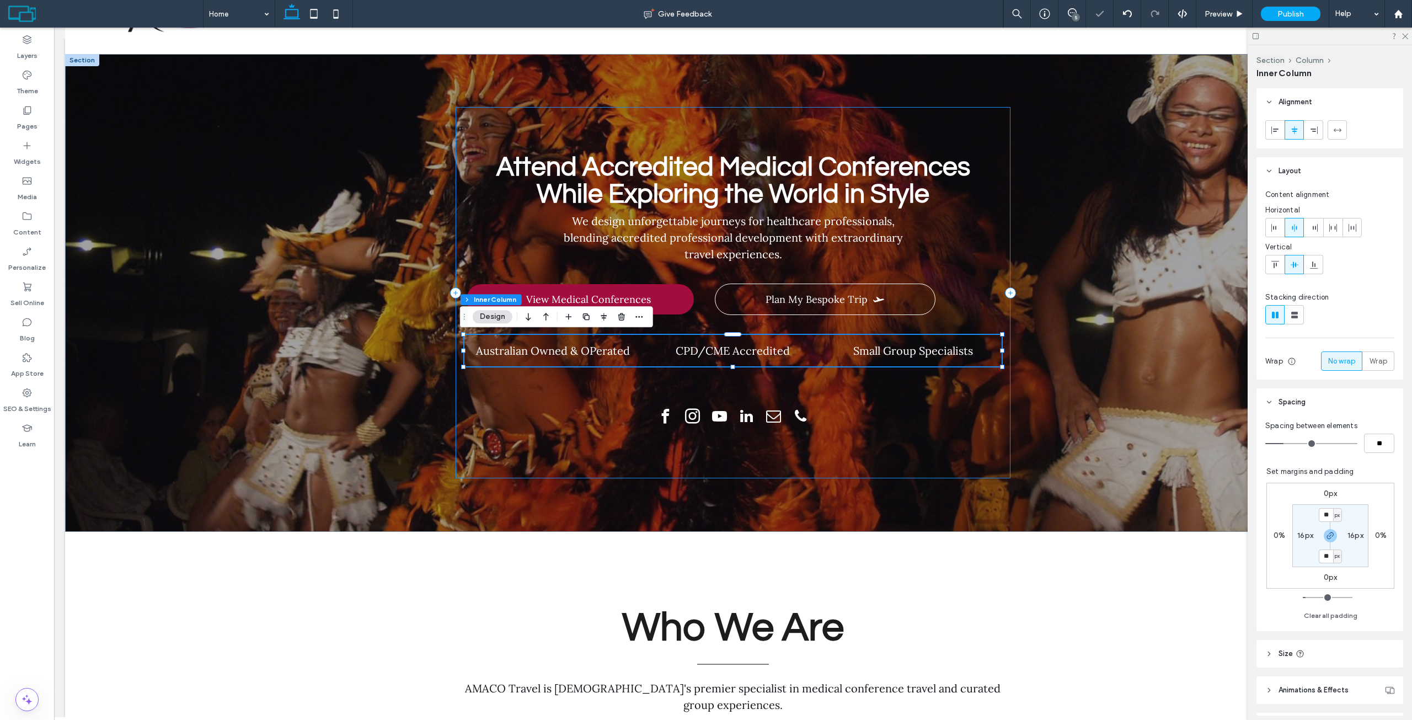
drag, startPoint x: 935, startPoint y: 400, endPoint x: 986, endPoint y: 309, distance: 103.9
click at [935, 400] on div "Attend Accredited Medical Conferences While Exploring the World in Style We des…" at bounding box center [733, 292] width 555 height 371
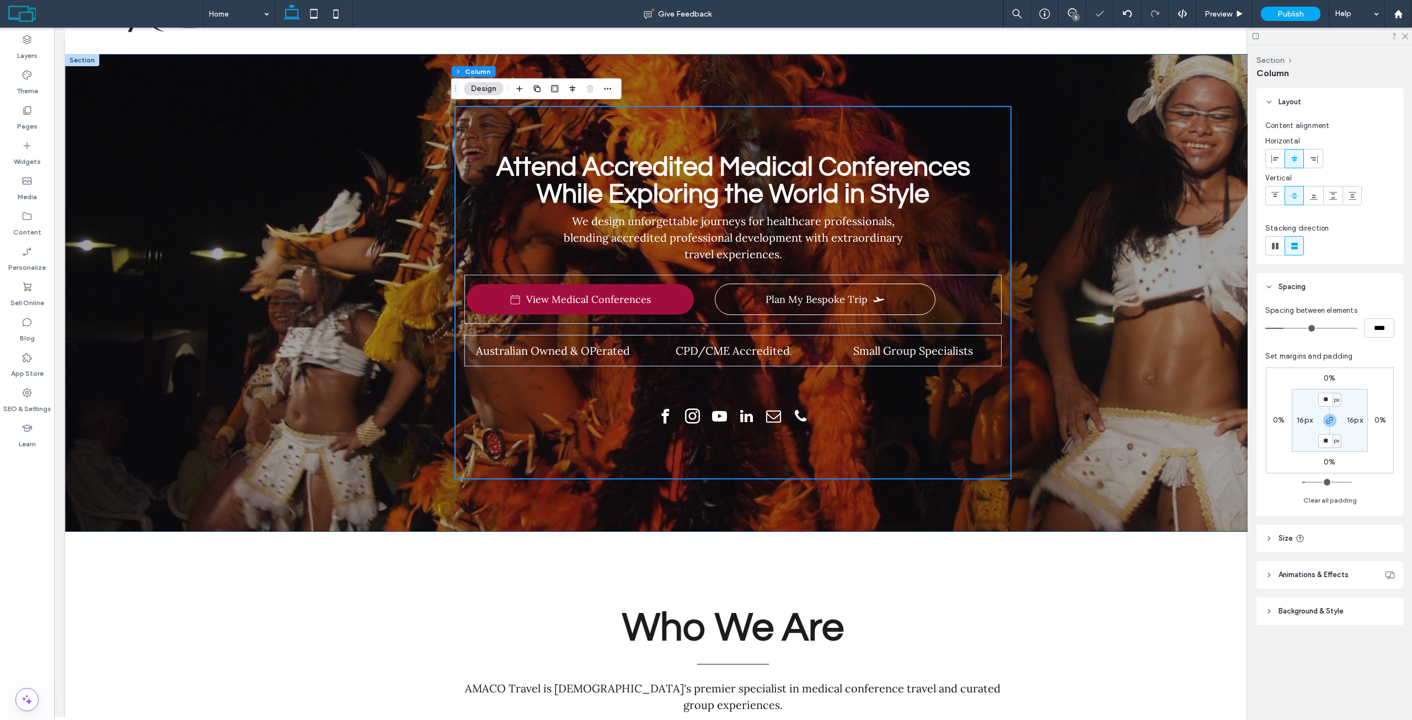
click at [1198, 276] on div "Attend Accredited Medical Conferences While Exploring the World in Style We des…" at bounding box center [733, 293] width 1336 height 478
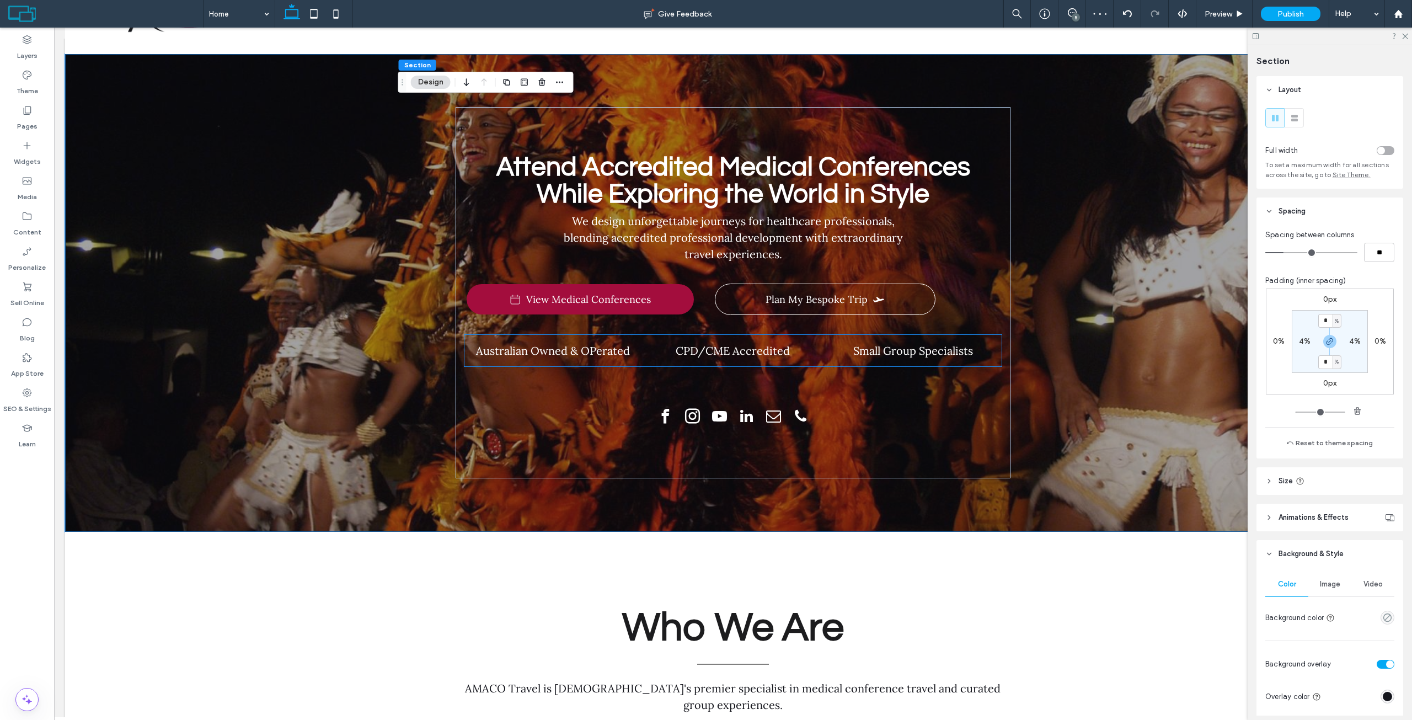
click at [643, 354] on div "Australian Owned & OPerated CPD/CME Accredited Small Group Specialists" at bounding box center [732, 350] width 537 height 31
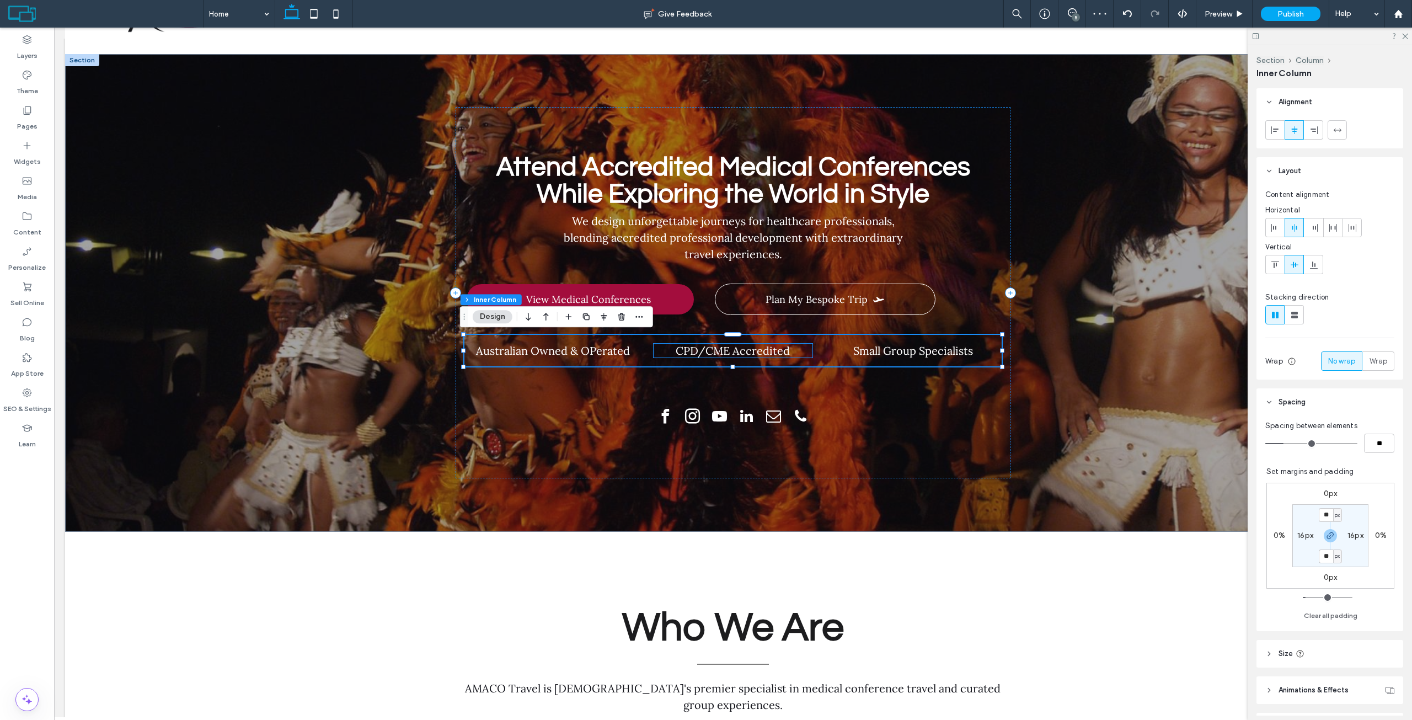
click at [666, 350] on p "CPD/CME Accredited" at bounding box center [733, 351] width 159 height 14
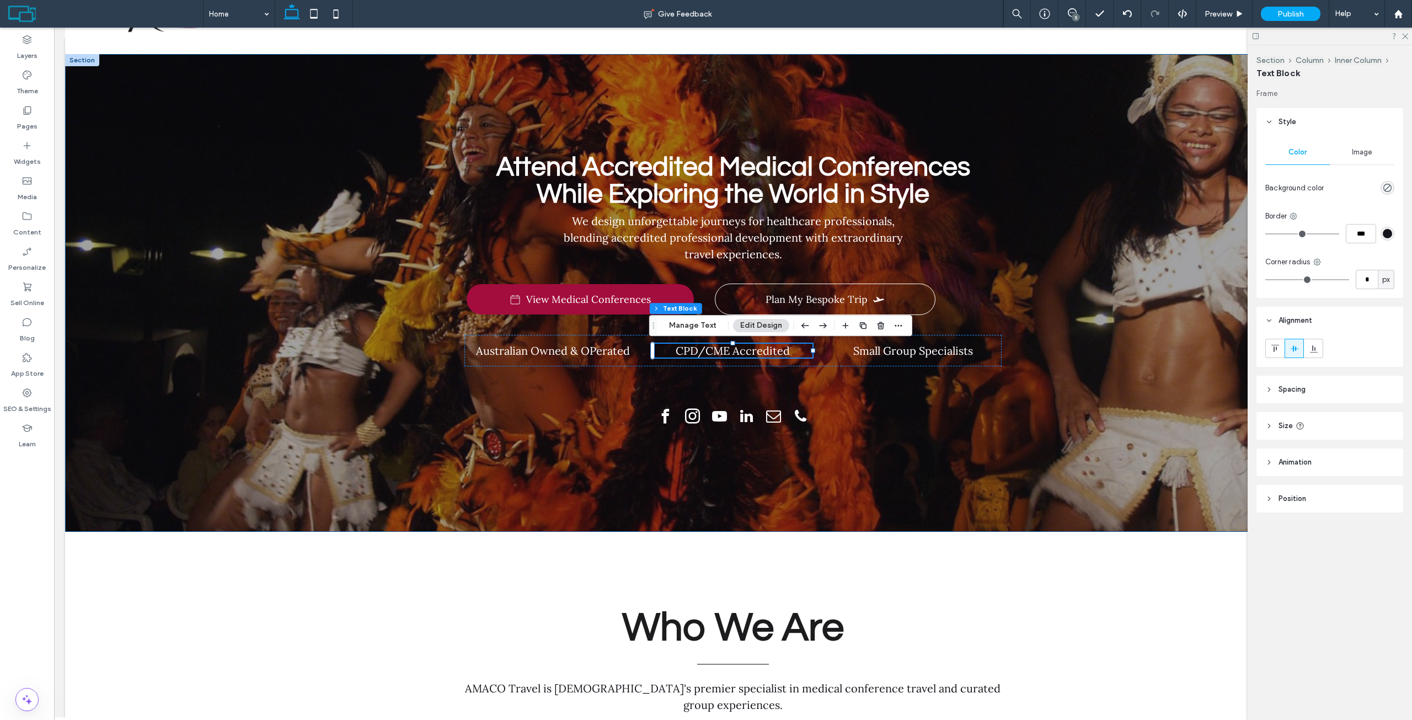
click at [402, 352] on div "Attend Accredited Medical Conferences While Exploring the World in Style We des…" at bounding box center [733, 293] width 662 height 478
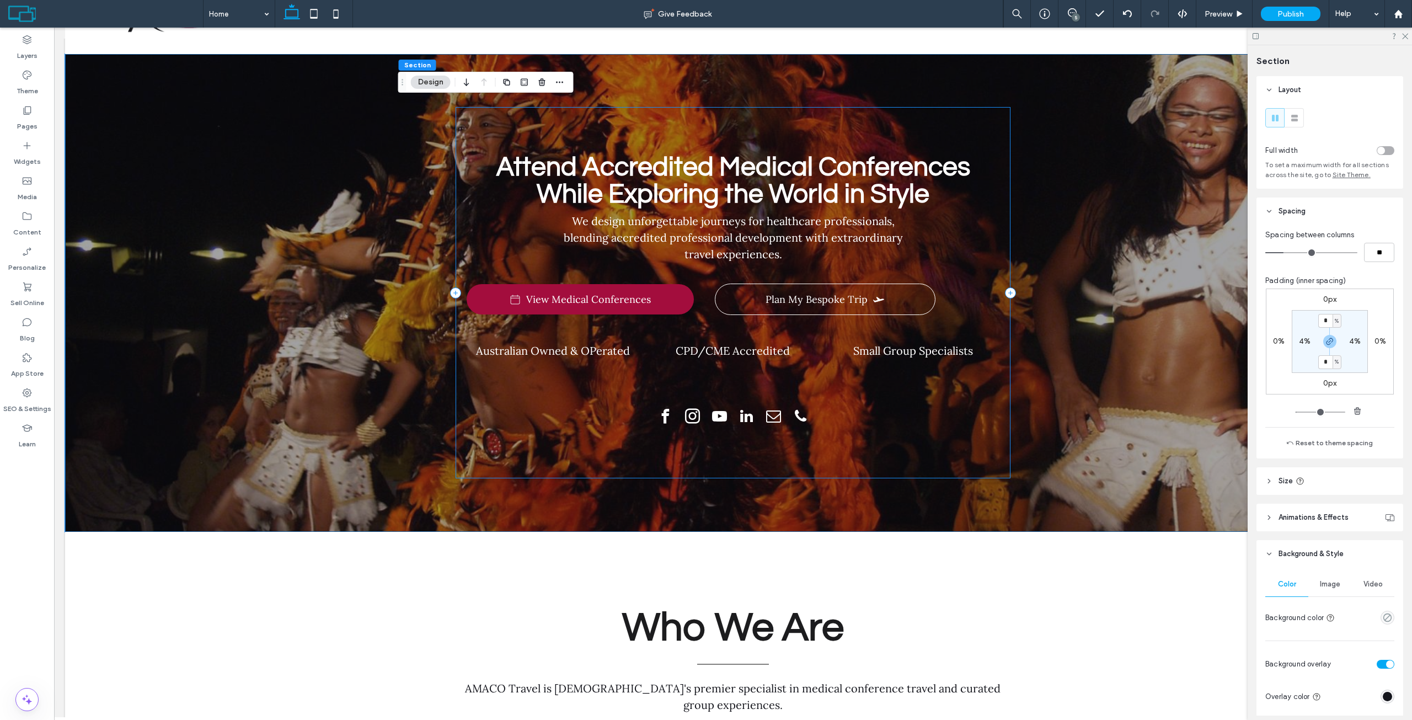
click at [651, 122] on div "Attend Accredited Medical Conferences While Exploring the World in Style We des…" at bounding box center [733, 292] width 555 height 371
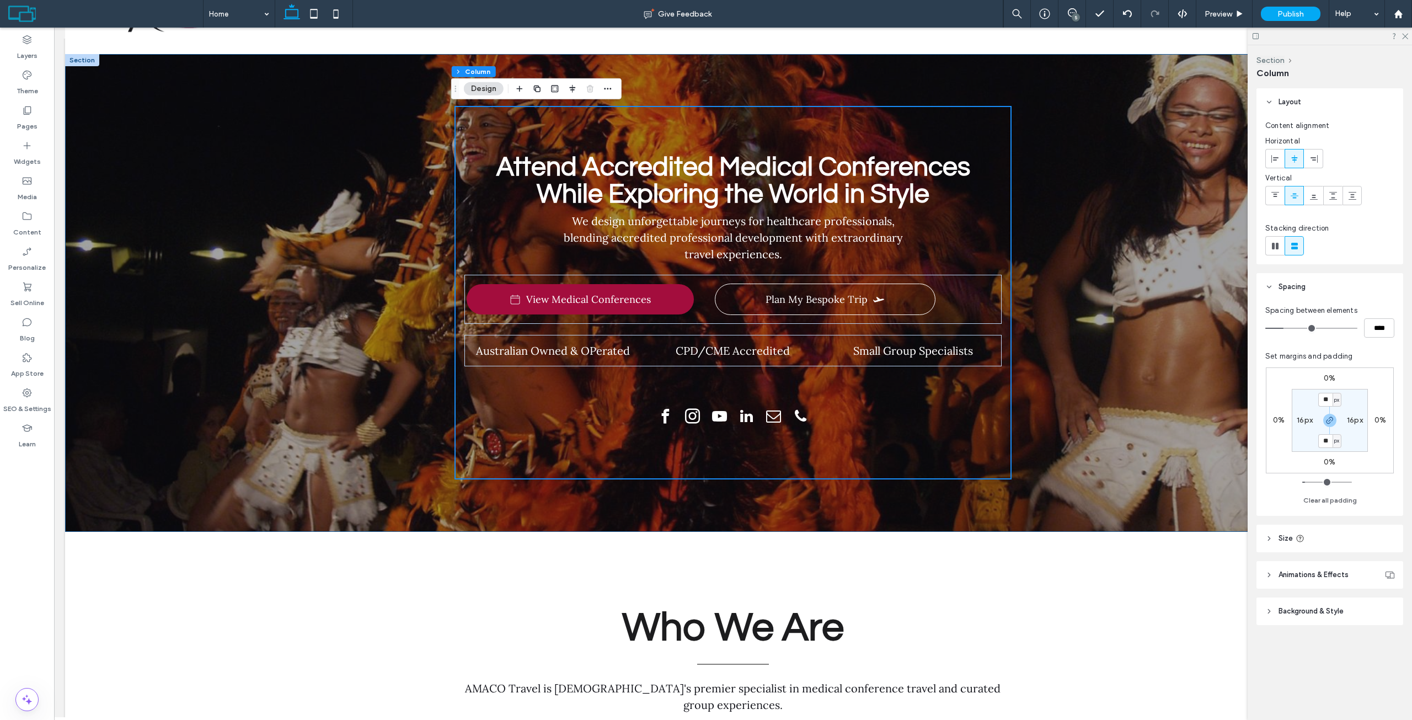
click at [1130, 375] on div "Attend Accredited Medical Conferences While Exploring the World in Style We des…" at bounding box center [733, 293] width 1336 height 478
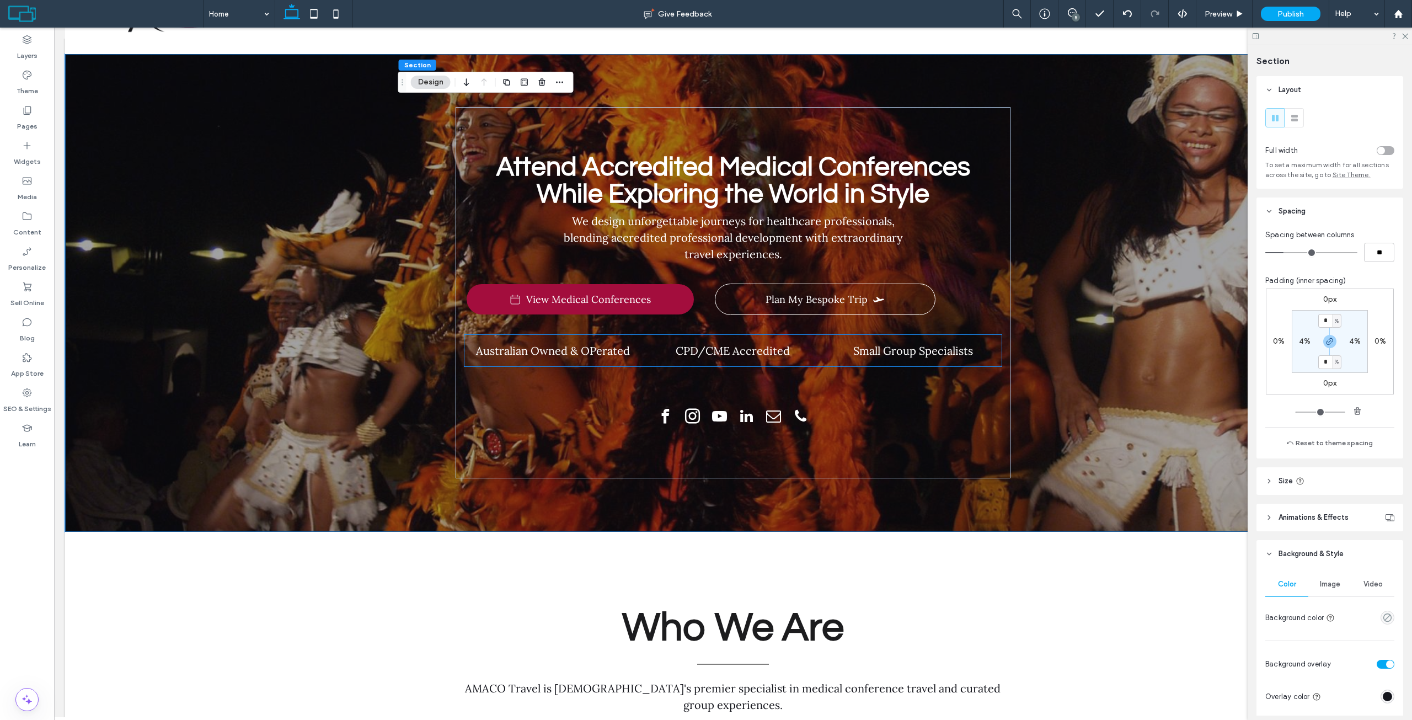
click at [928, 357] on span "Small Group Specialists" at bounding box center [913, 351] width 120 height 14
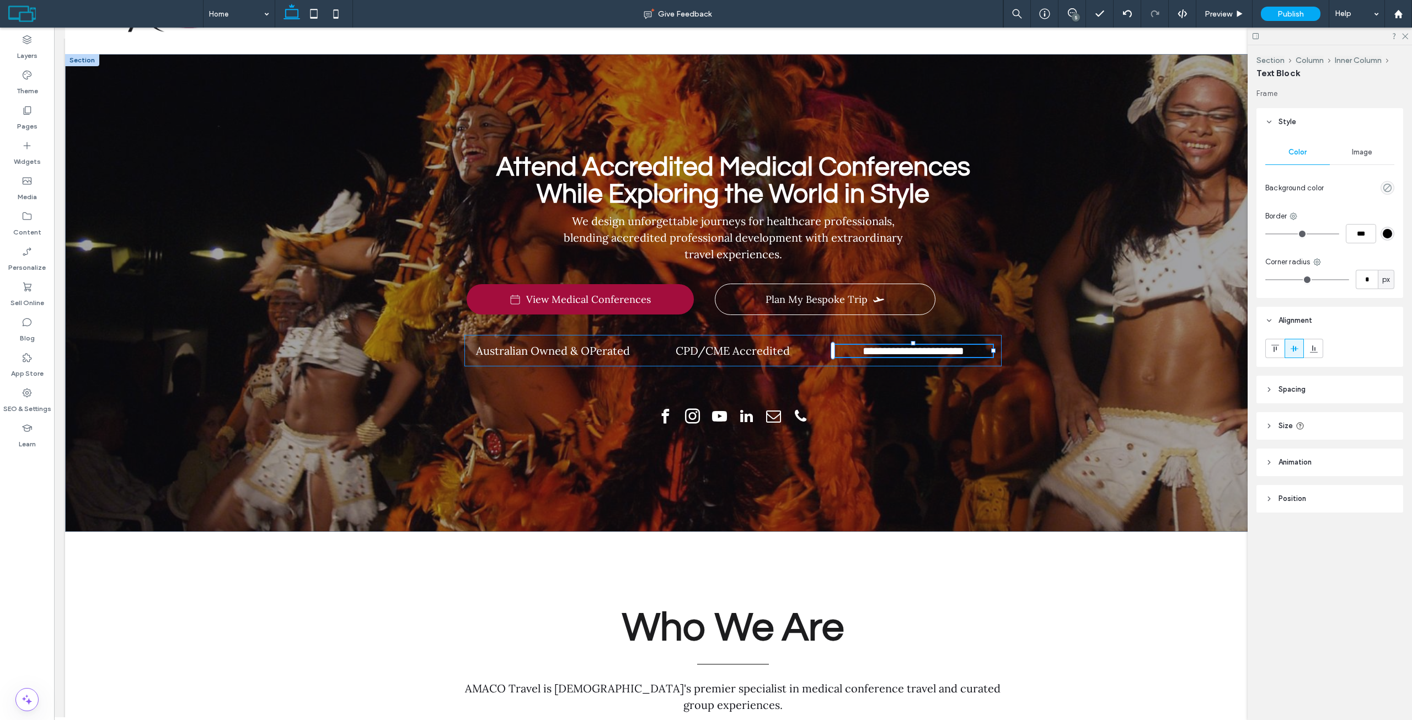
type input "****"
type input "**"
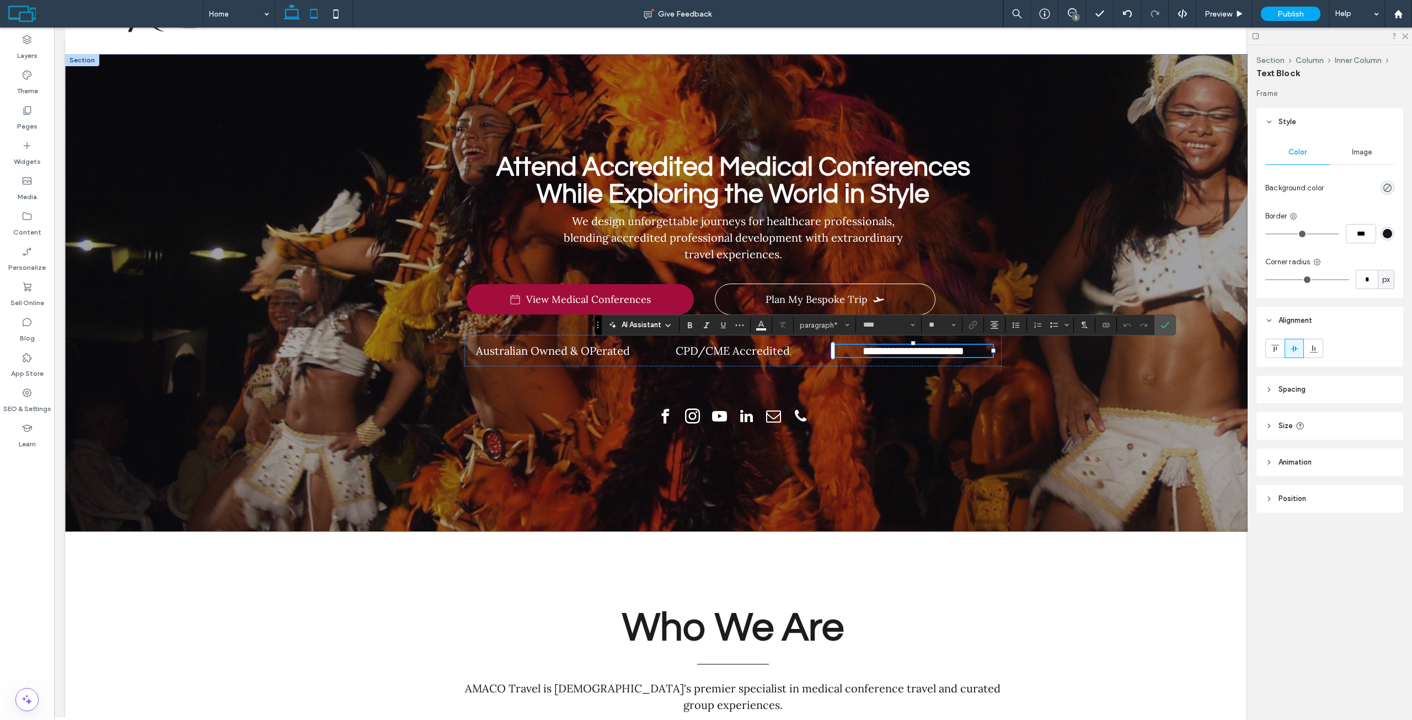
click at [317, 10] on use at bounding box center [313, 13] width 7 height 9
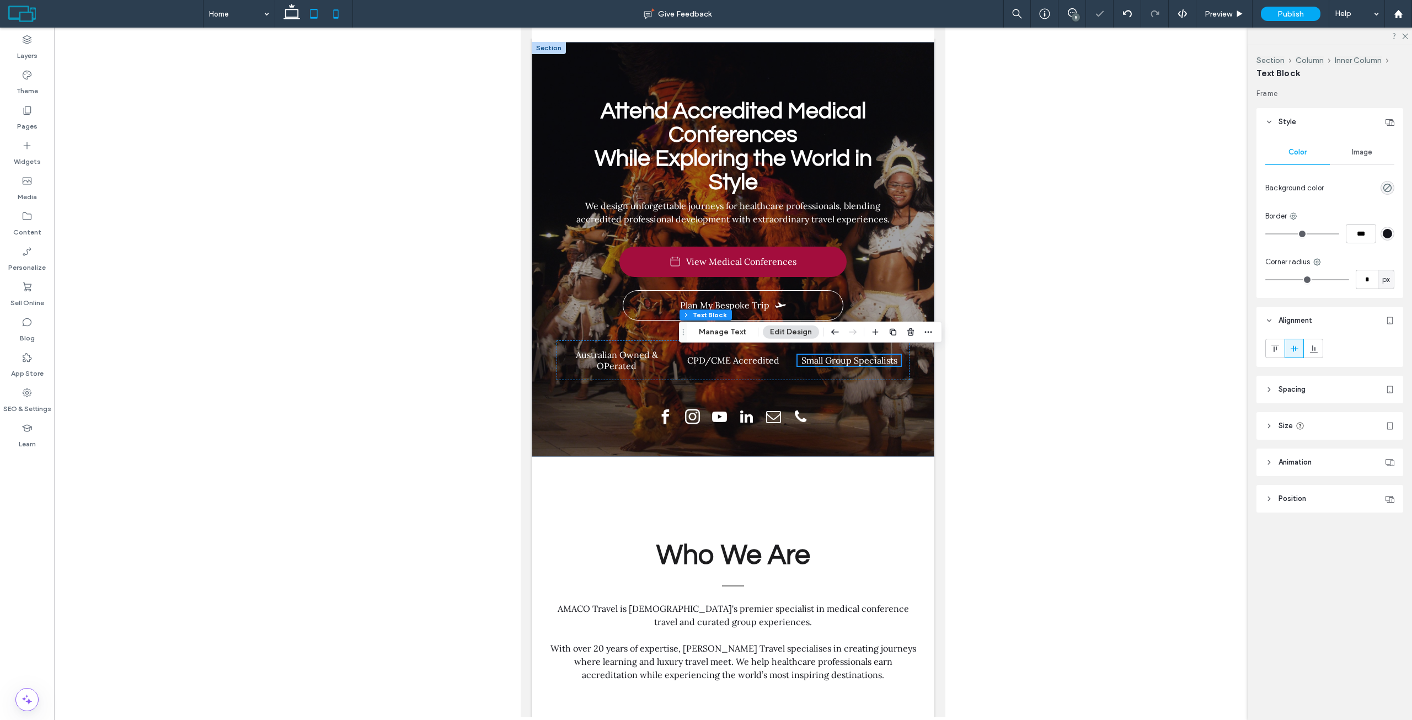
scroll to position [58, 0]
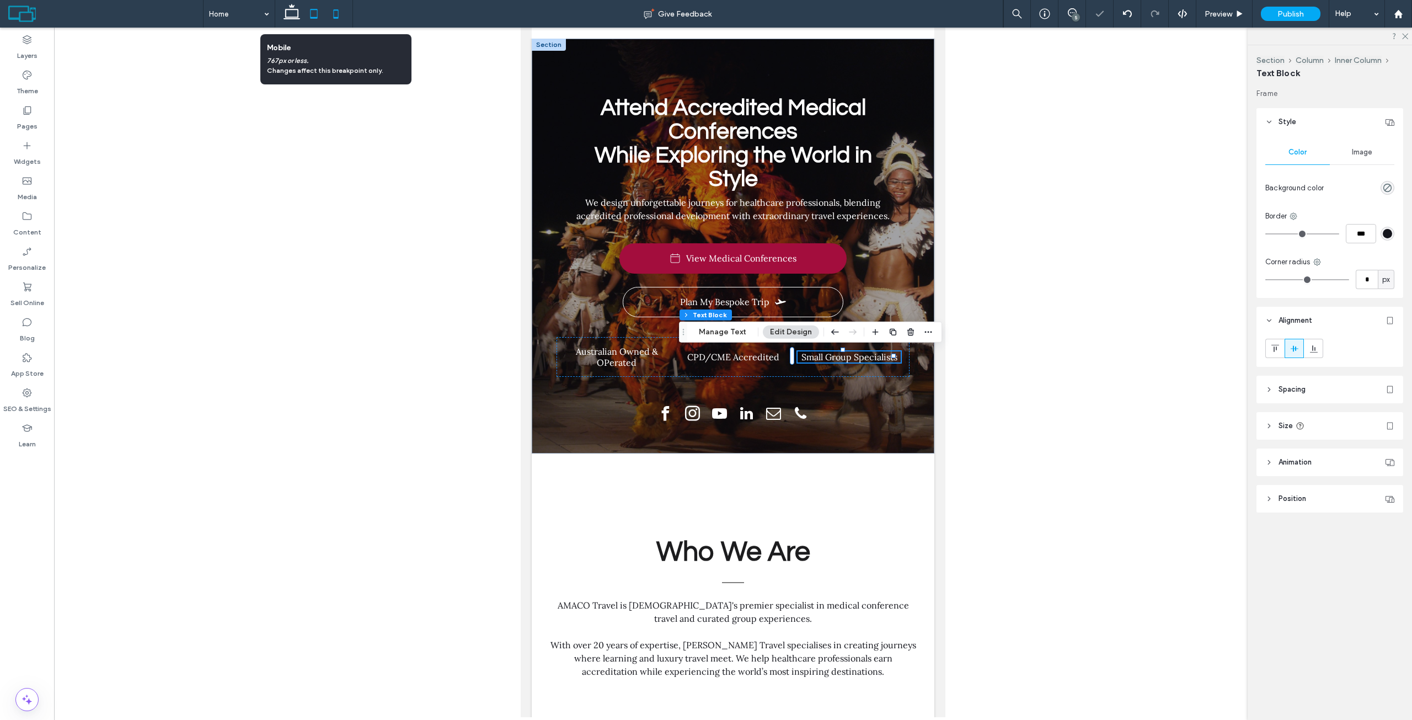
click at [341, 8] on icon at bounding box center [336, 14] width 22 height 22
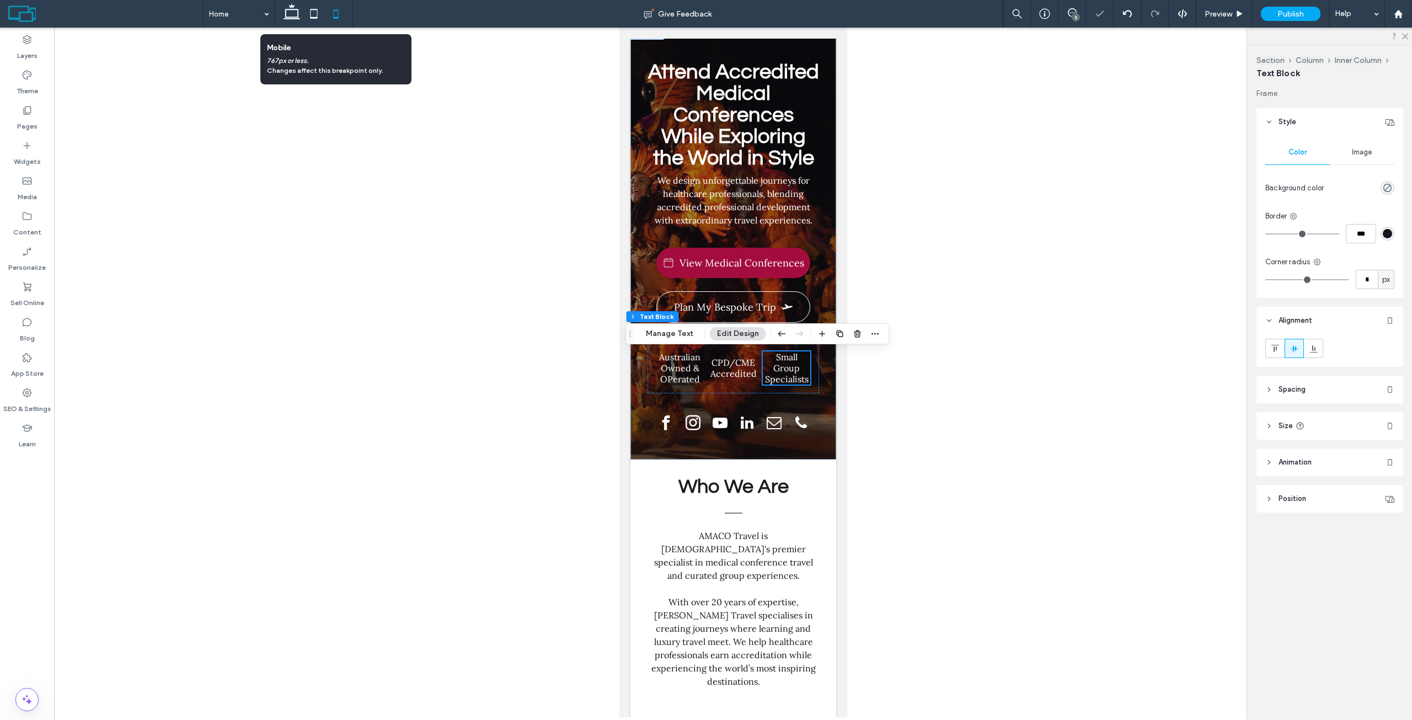
scroll to position [78, 0]
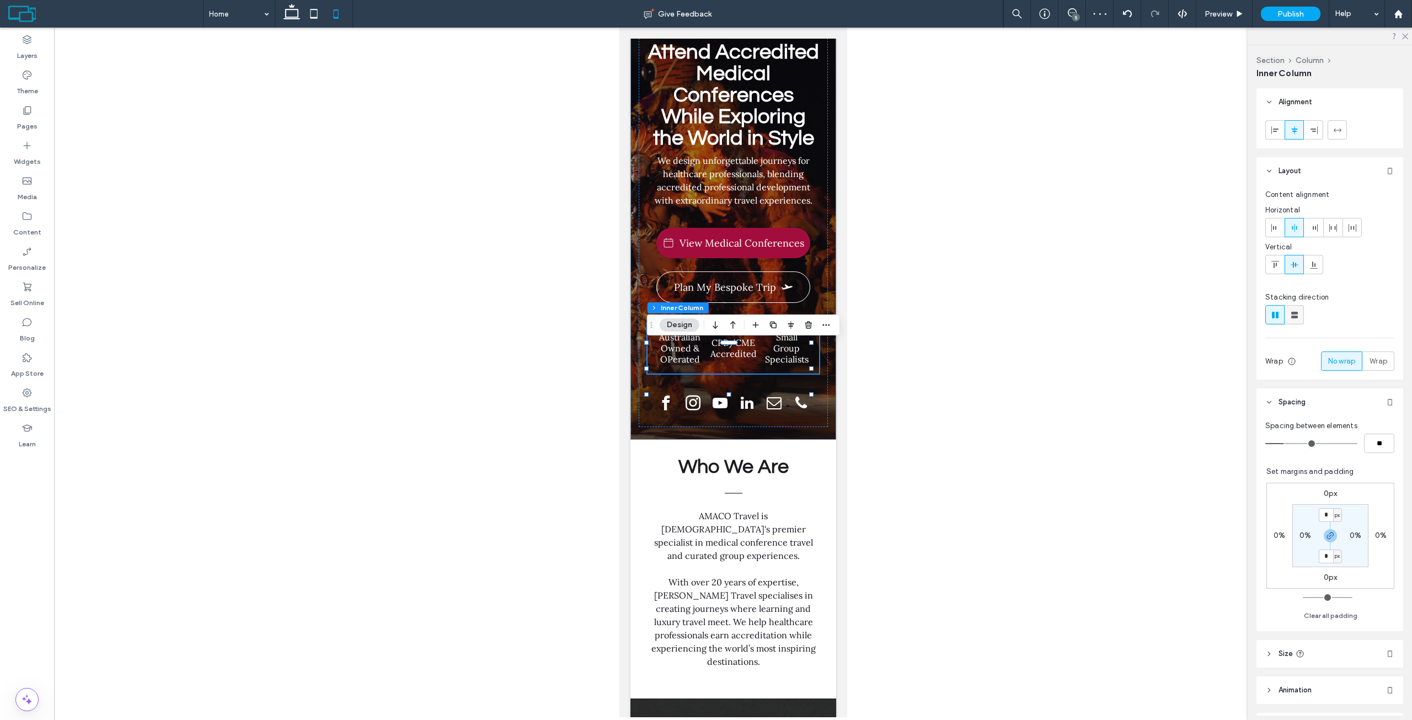
click at [1290, 313] on icon at bounding box center [1294, 314] width 11 height 11
type input "**"
type input "****"
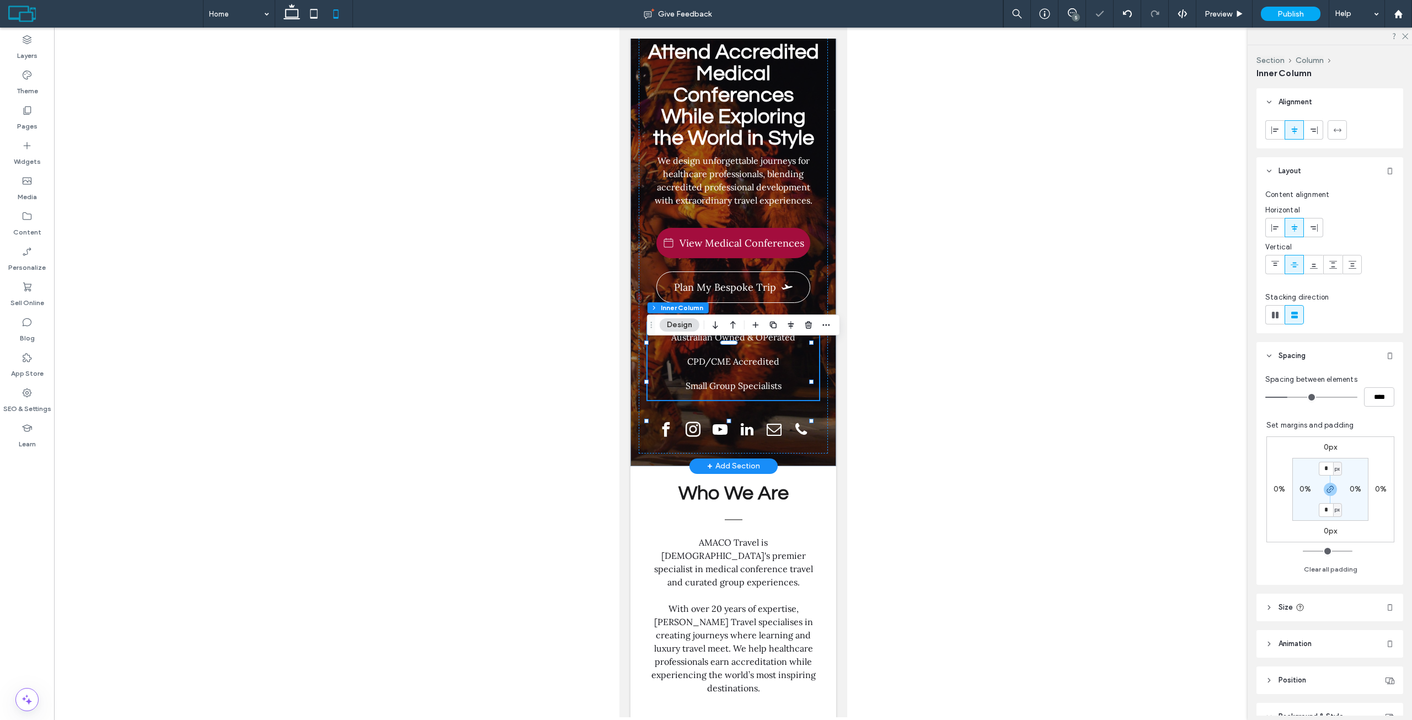
click at [789, 372] on div "Australian Owned & OPerated CPD/CME Accredited Small Group Specialists" at bounding box center [733, 361] width 172 height 77
type input "**"
type input "****"
type input "**"
type input "****"
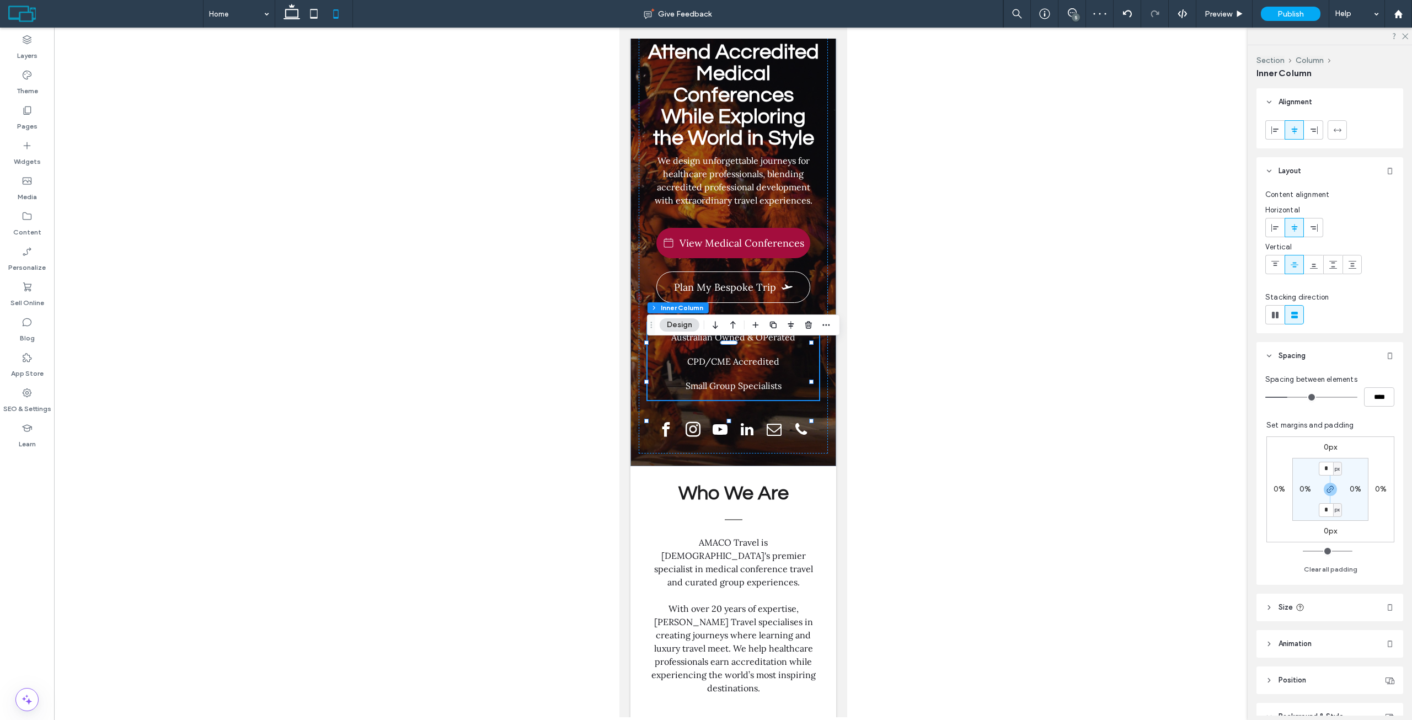
type input "**"
type input "****"
click at [1282, 398] on input "range" at bounding box center [1311, 397] width 92 height 1
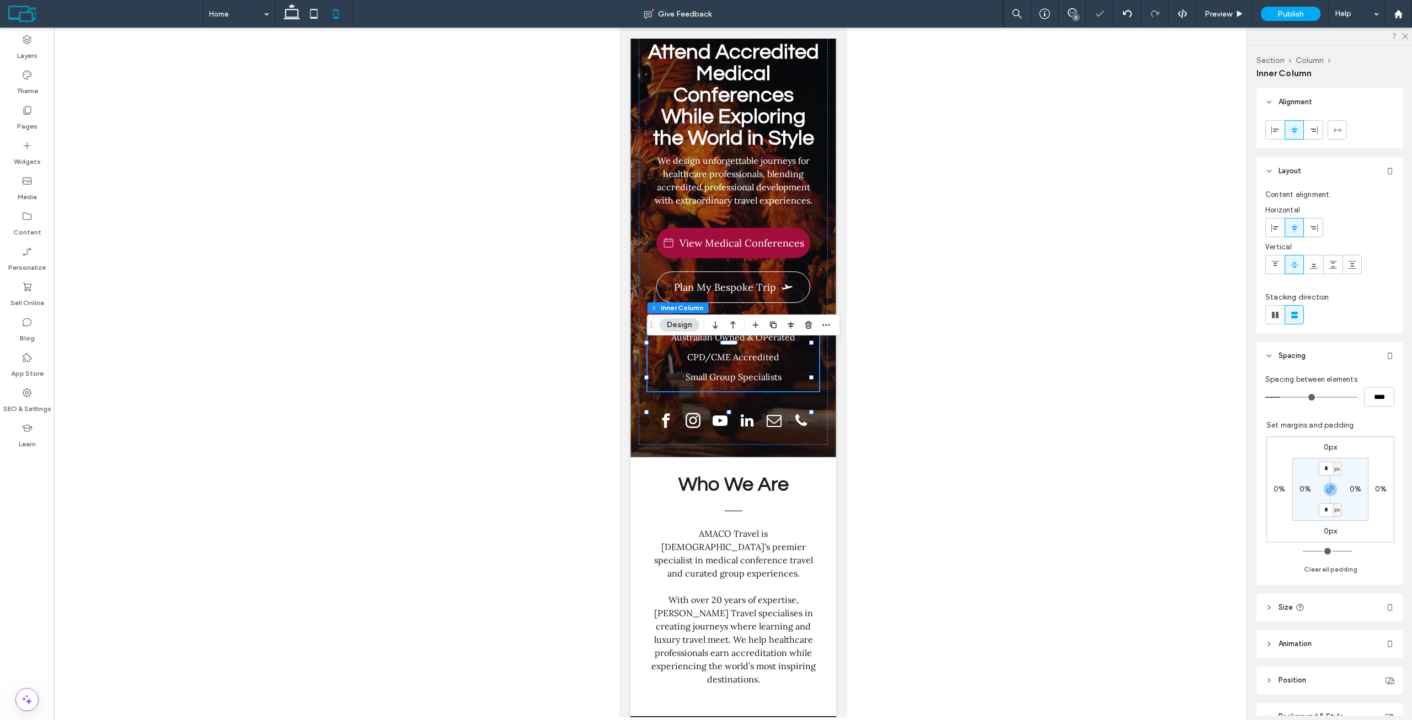
type input "**"
type input "****"
type input "**"
type input "****"
type input "**"
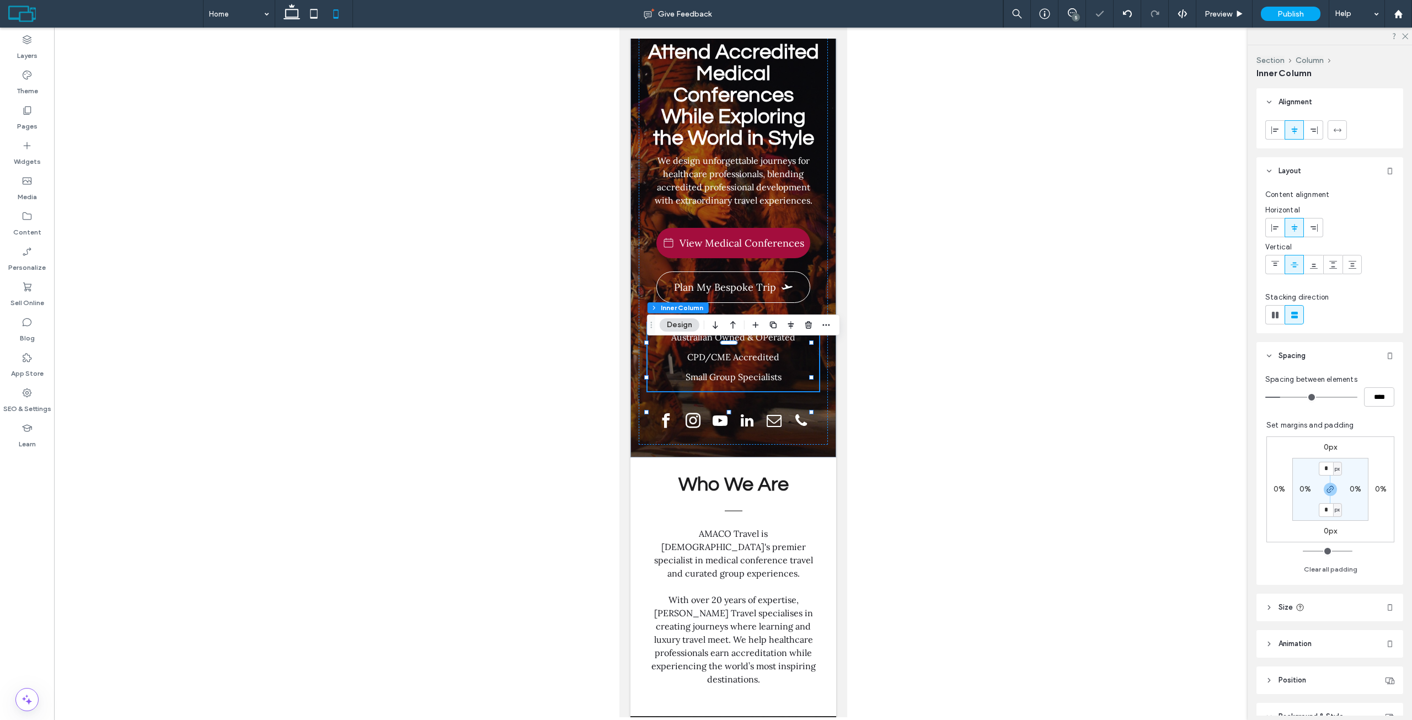
type input "****"
type input "**"
type input "****"
type input "**"
type input "****"
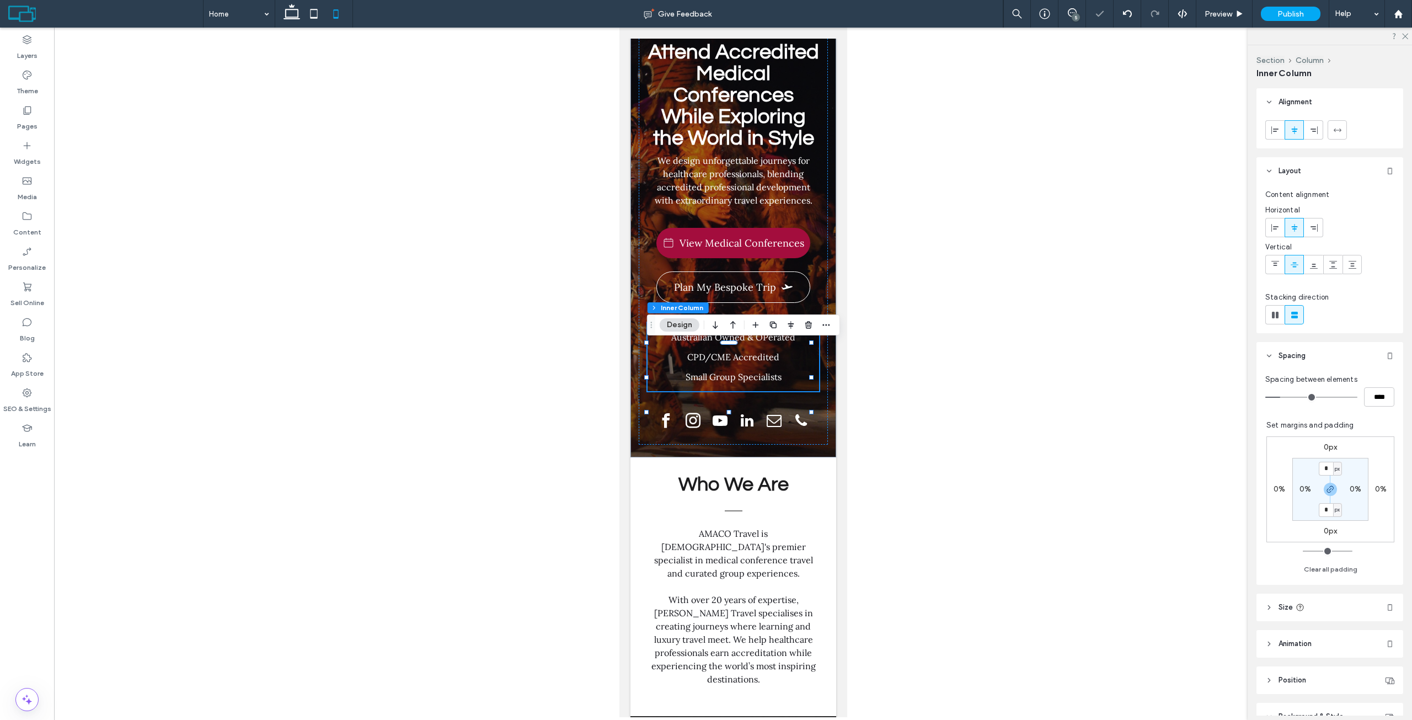
type input "*"
type input "***"
drag, startPoint x: 1282, startPoint y: 399, endPoint x: 1276, endPoint y: 399, distance: 6.1
click at [1276, 398] on input "range" at bounding box center [1311, 397] width 92 height 1
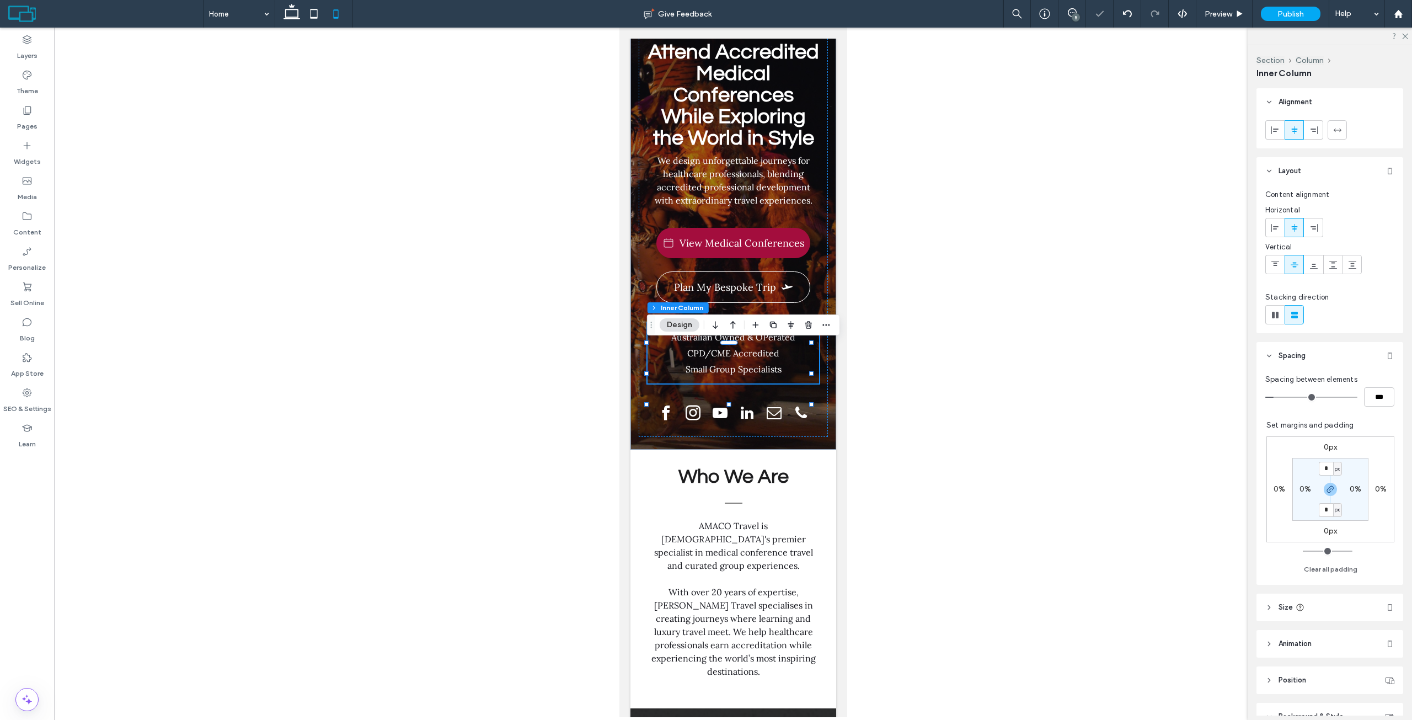
type input "*"
type input "***"
type input "*"
type input "***"
type input "*"
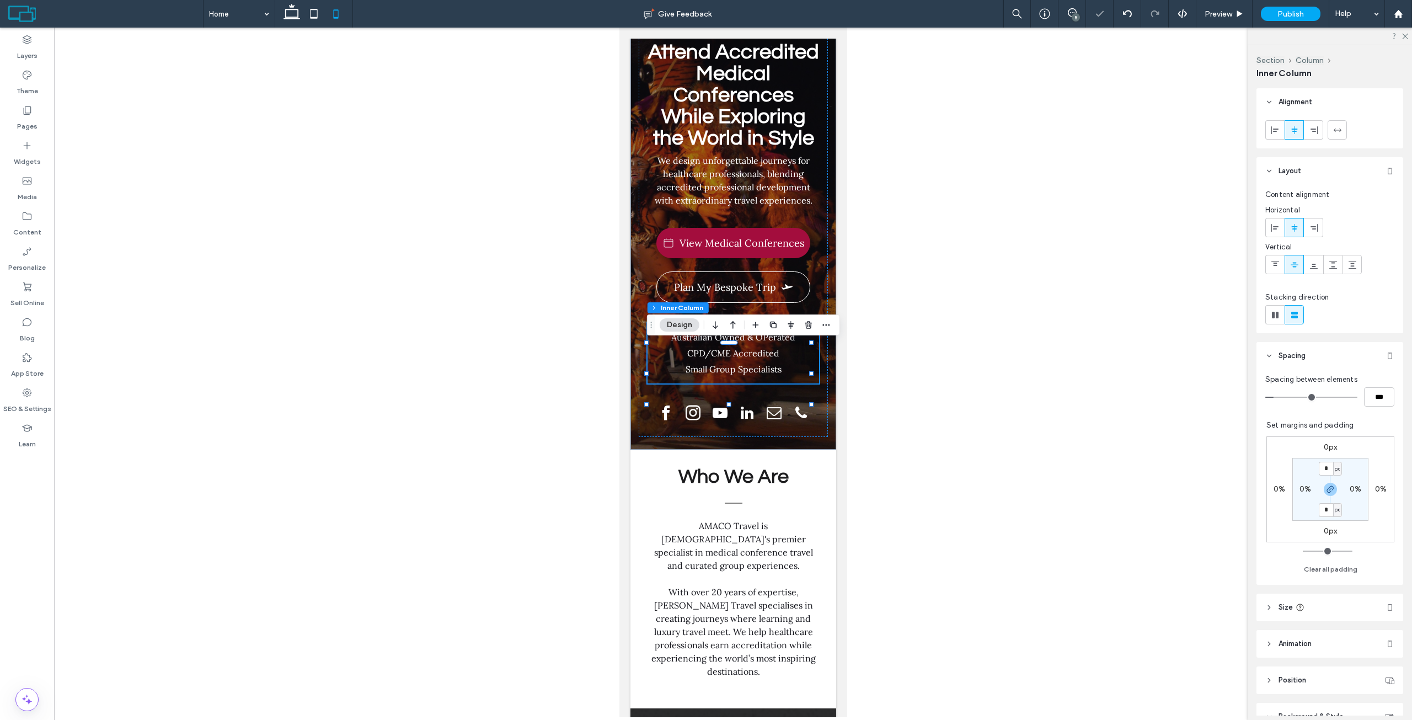
type input "***"
type input "*"
type input "***"
type input "*"
type input "***"
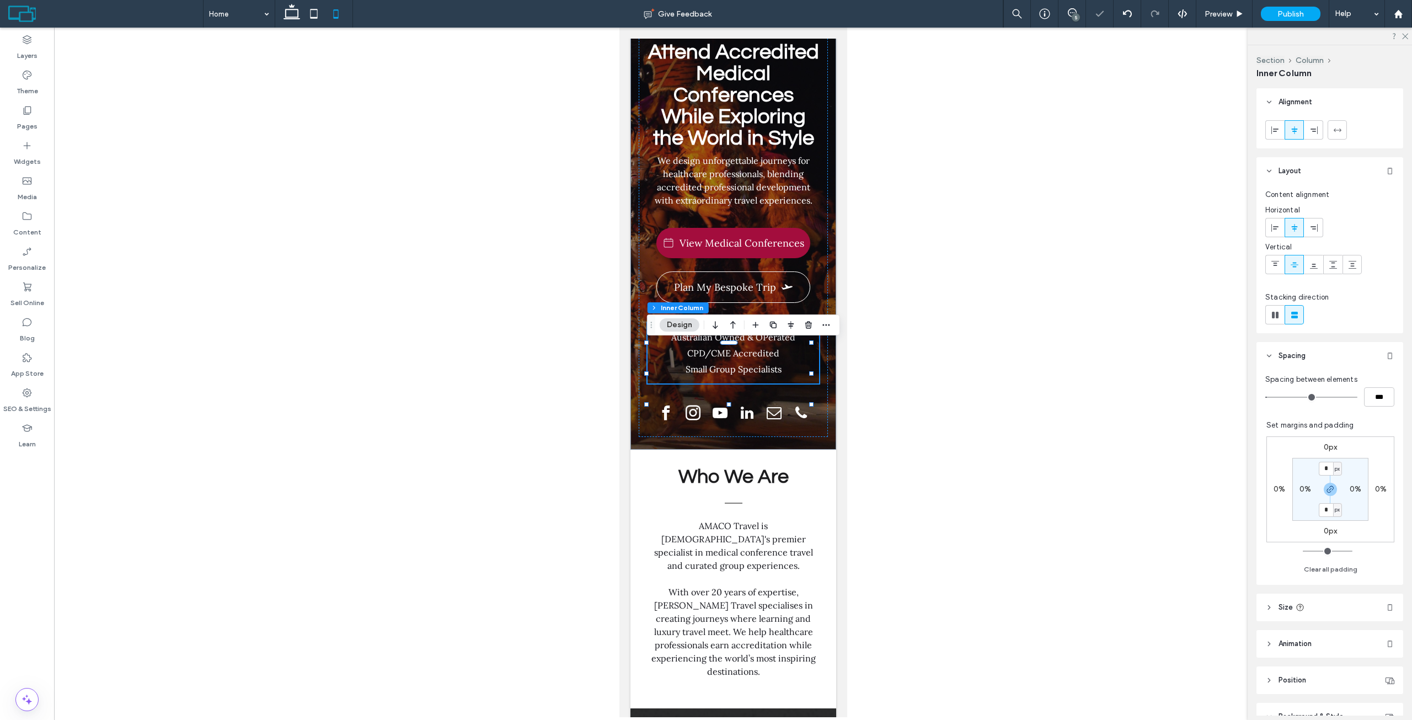
click at [1271, 398] on input "range" at bounding box center [1311, 397] width 92 height 1
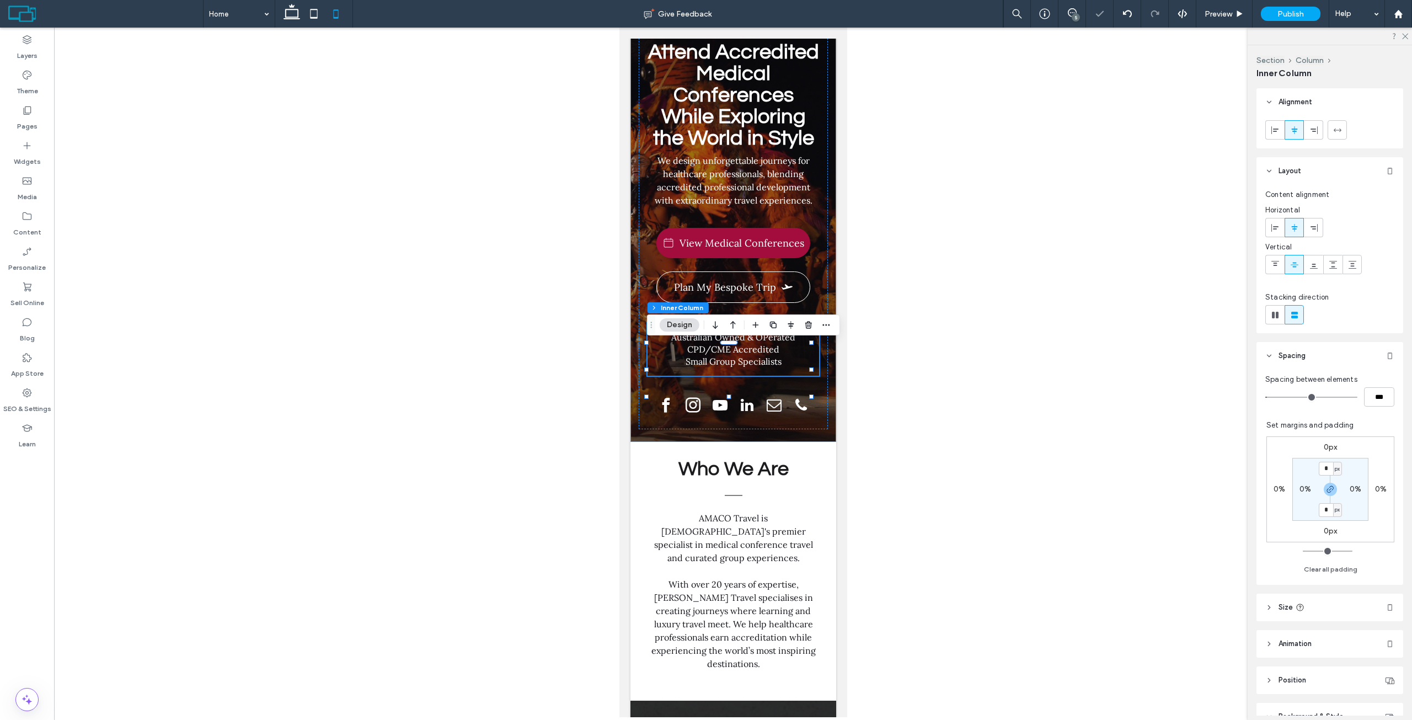
type input "*"
type input "***"
type input "*"
type input "***"
type input "*"
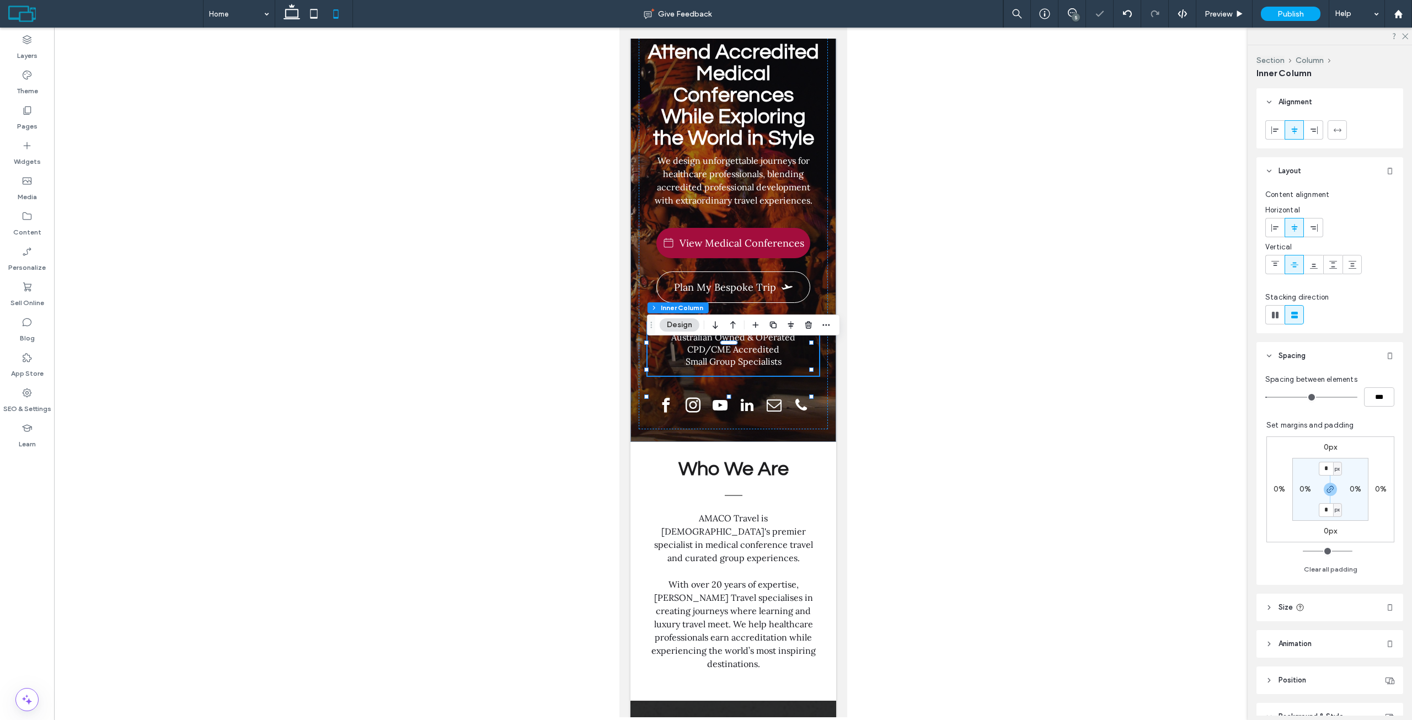
type input "***"
type input "*"
type input "***"
type input "*"
type input "***"
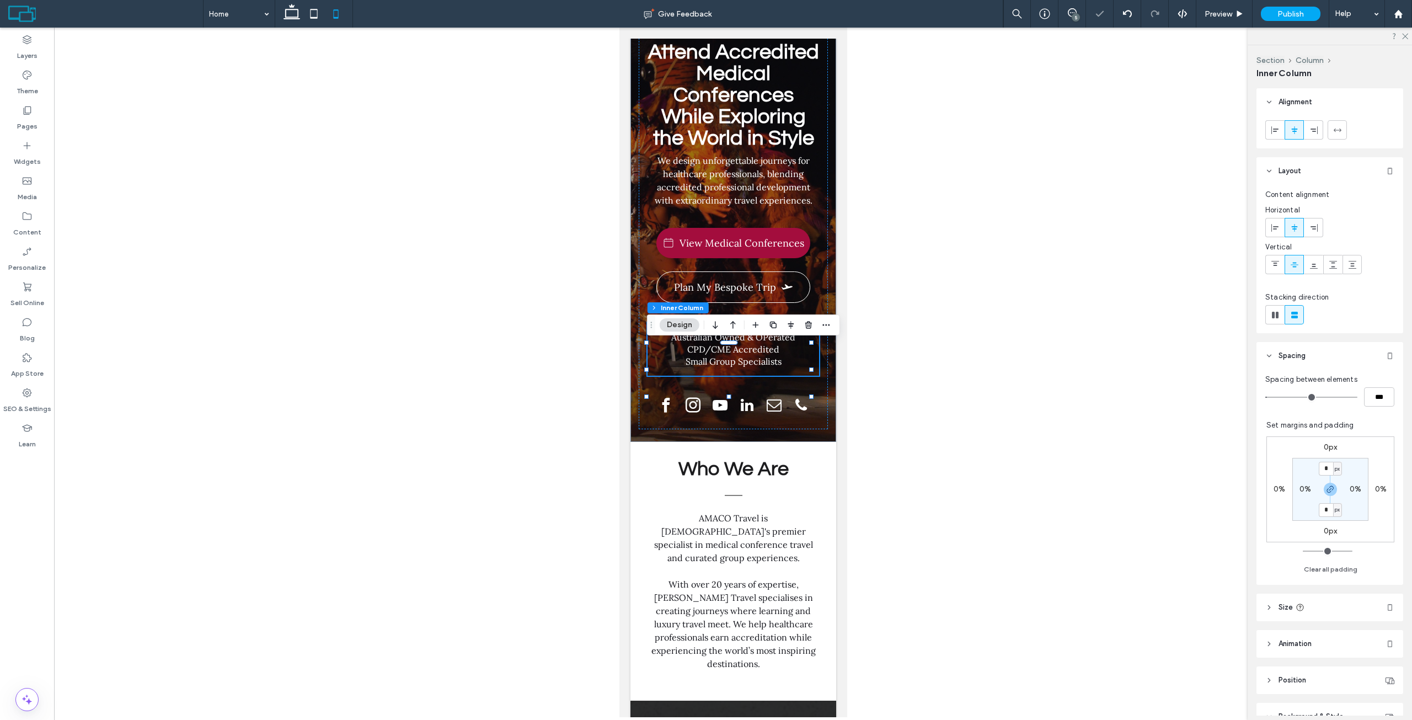
type input "*"
click at [1276, 397] on input "range" at bounding box center [1311, 397] width 92 height 1
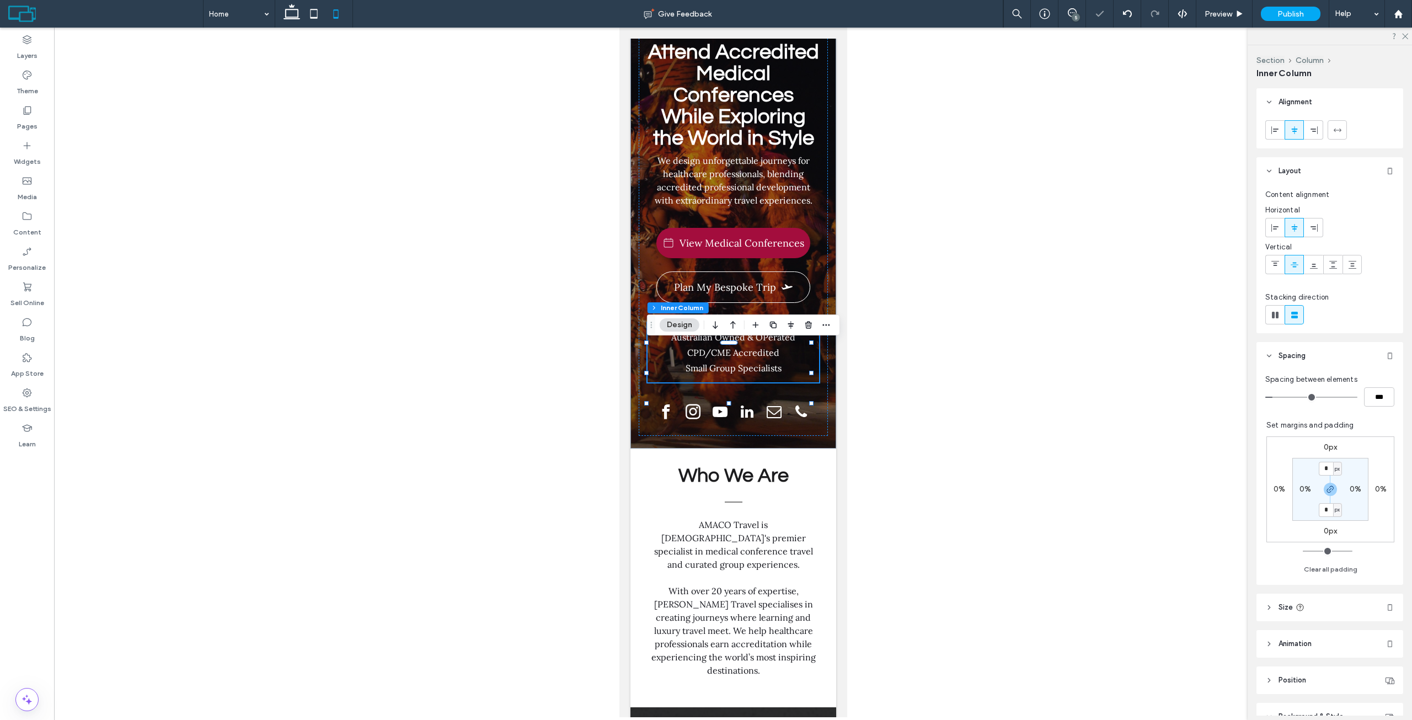
click at [1276, 397] on input "range" at bounding box center [1311, 397] width 92 height 1
click at [1370, 394] on input "***" at bounding box center [1379, 396] width 30 height 19
type input "**"
type input "****"
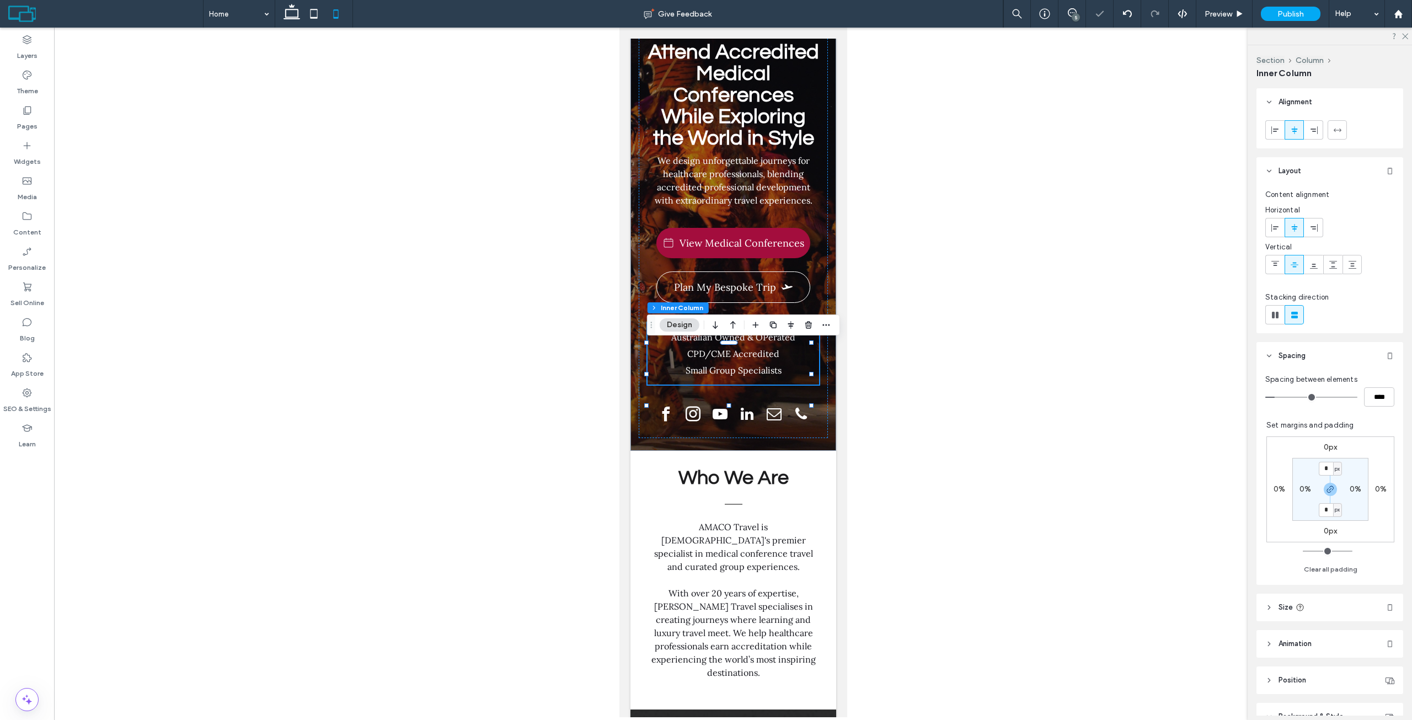
click at [465, 273] on div at bounding box center [733, 372] width 1358 height 689
click at [638, 129] on div "Attend Accredited Medical Conferences While Exploring the World in Style We des…" at bounding box center [732, 235] width 189 height 405
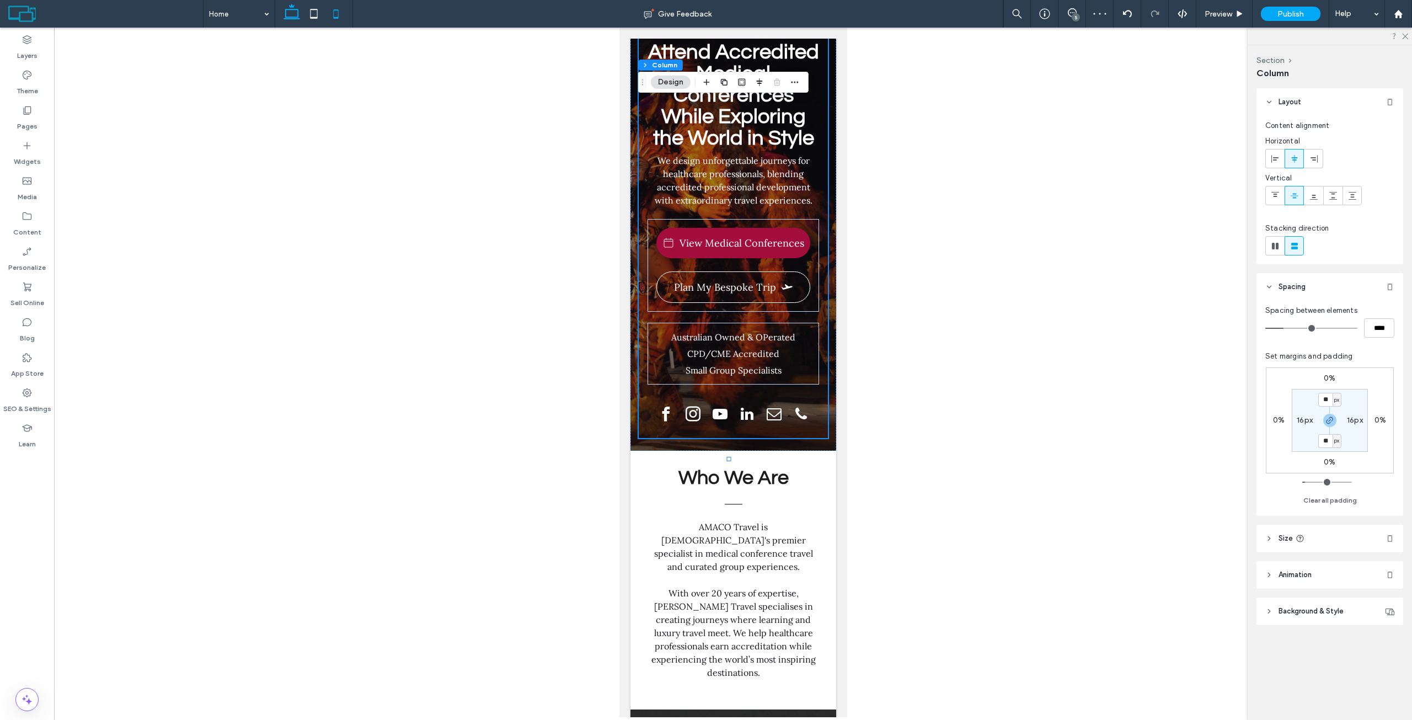
click at [299, 19] on icon at bounding box center [292, 14] width 22 height 22
type input "****"
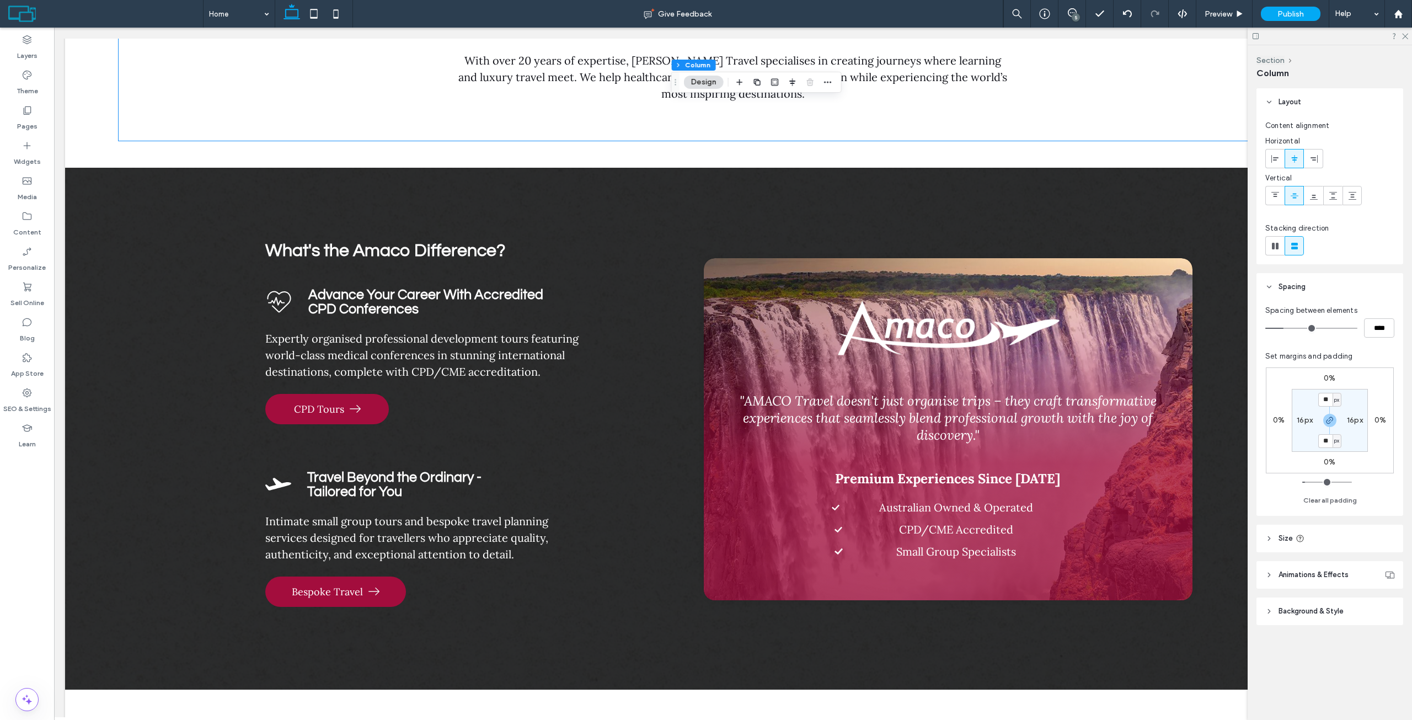
scroll to position [589, 0]
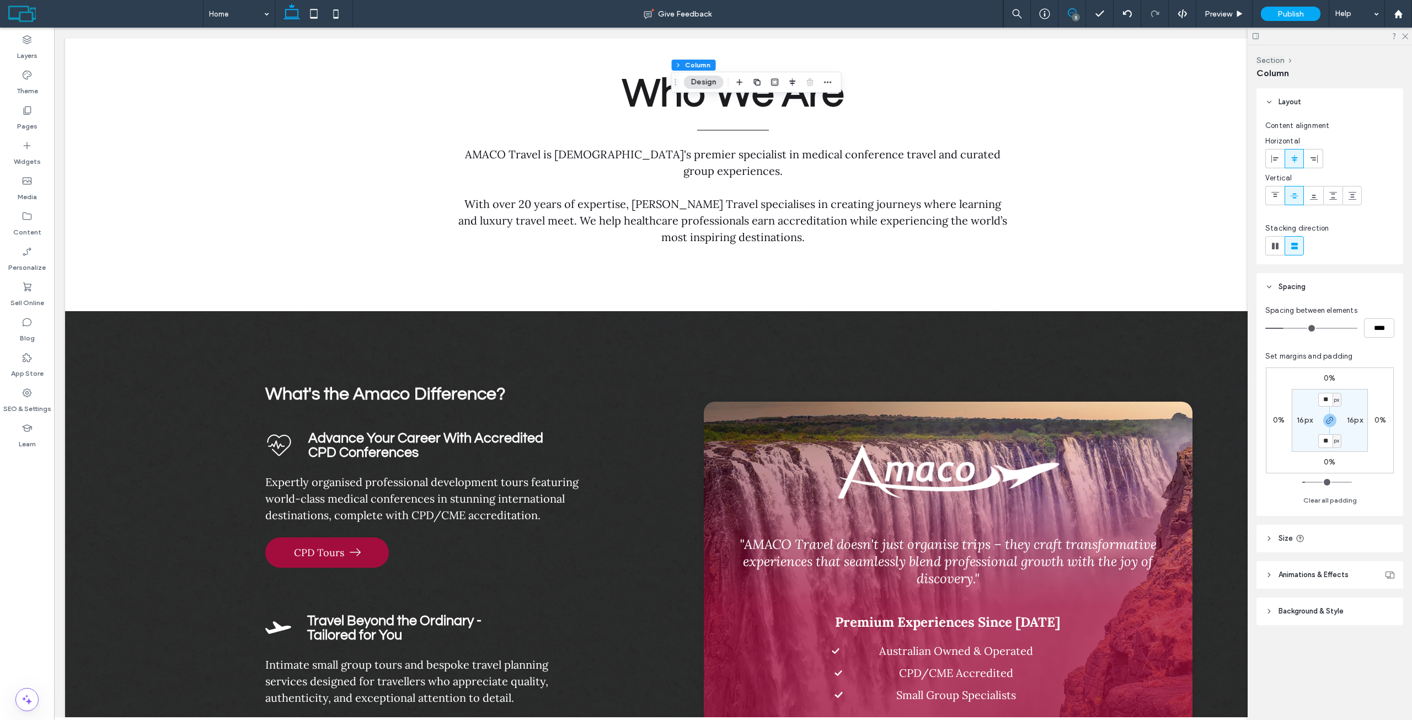
click at [1075, 11] on use at bounding box center [1072, 12] width 9 height 9
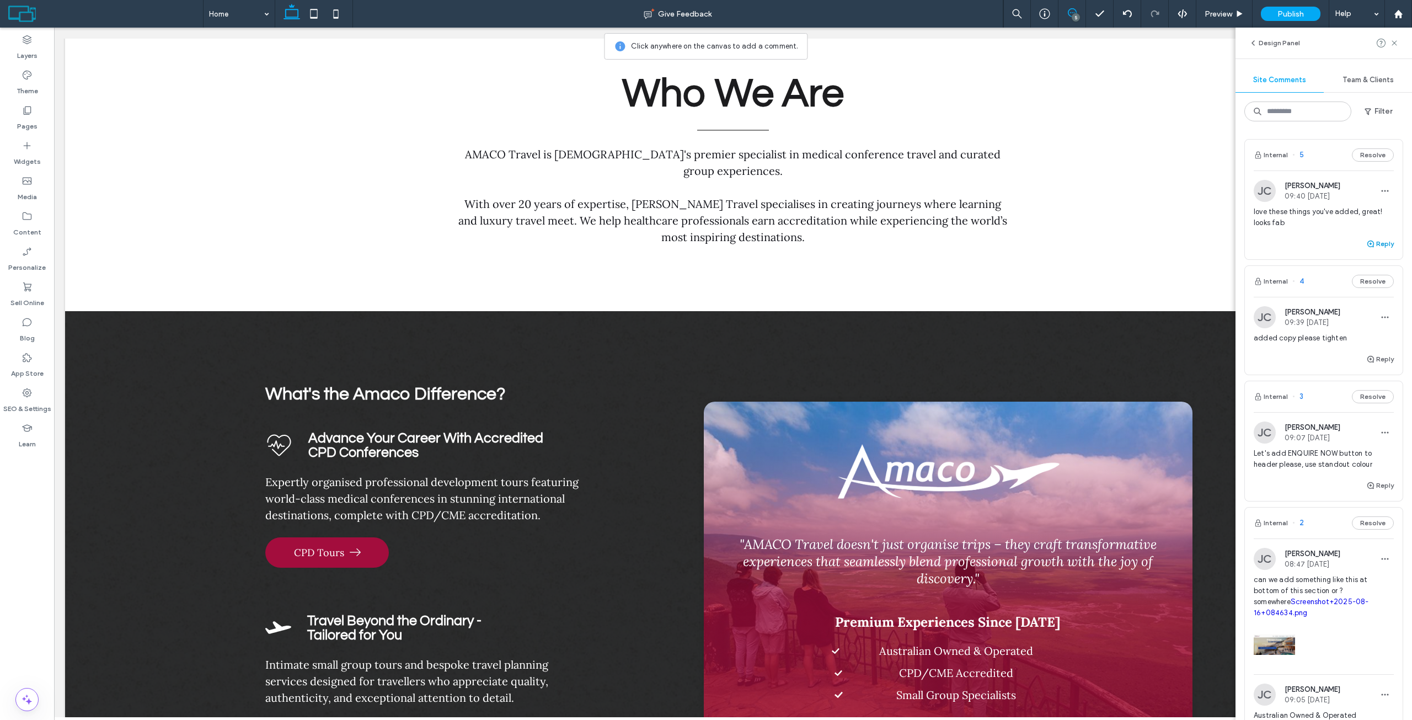
click at [1372, 246] on button "Reply" at bounding box center [1380, 243] width 28 height 13
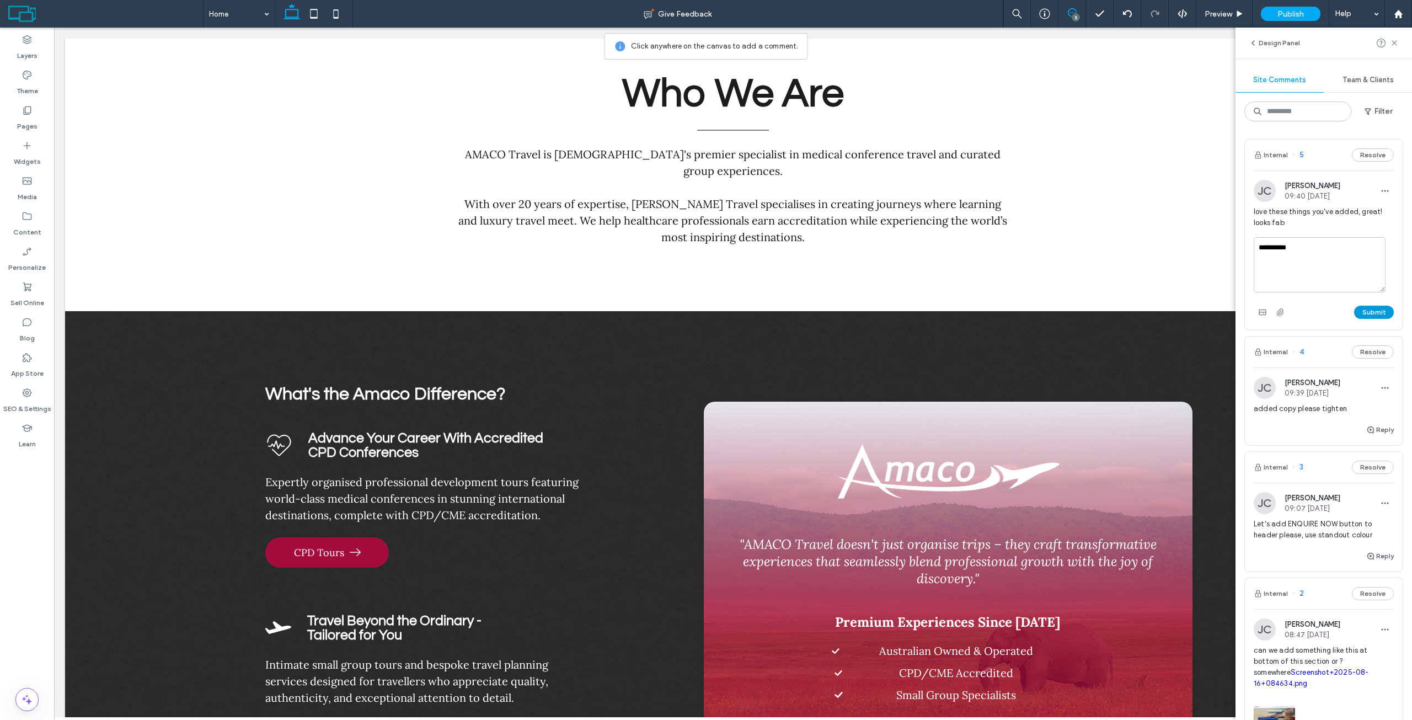
type textarea "**********"
click at [1364, 314] on button "Submit" at bounding box center [1374, 312] width 40 height 13
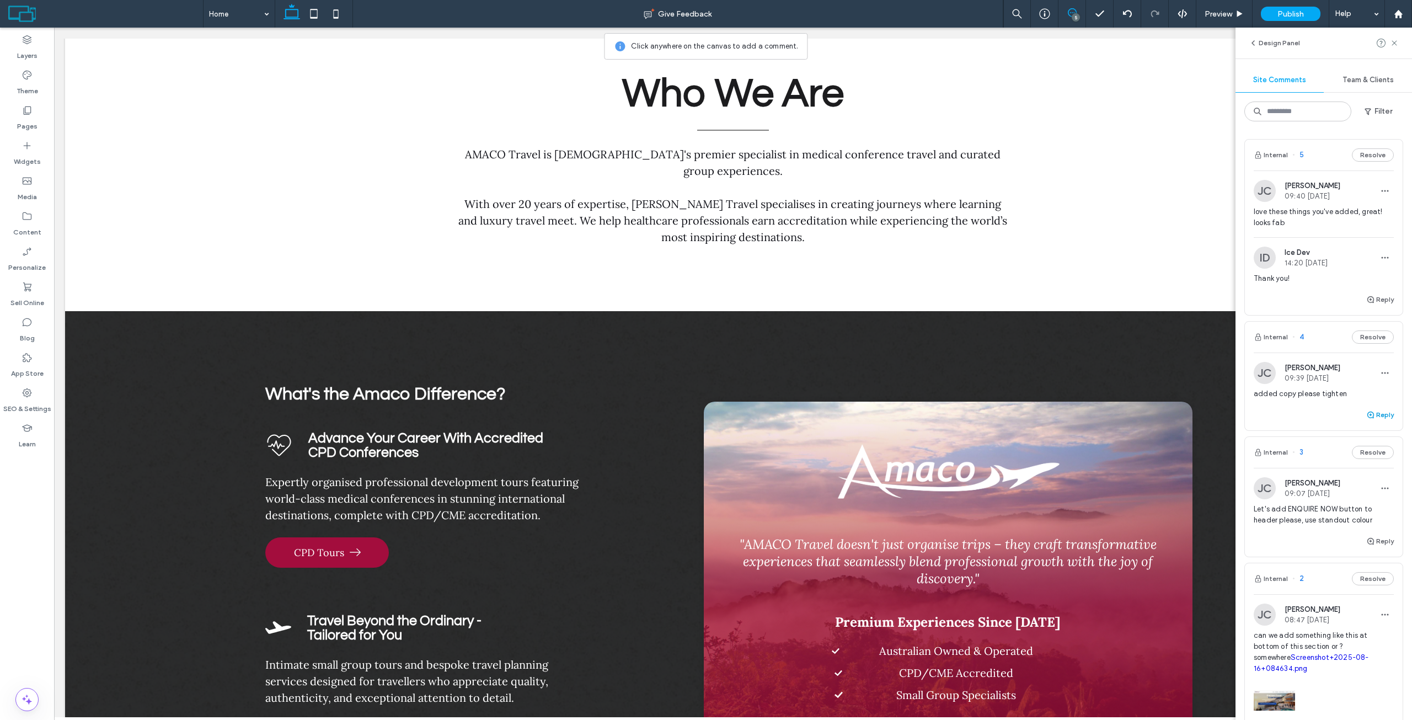
click at [1371, 413] on button "Reply" at bounding box center [1380, 414] width 28 height 13
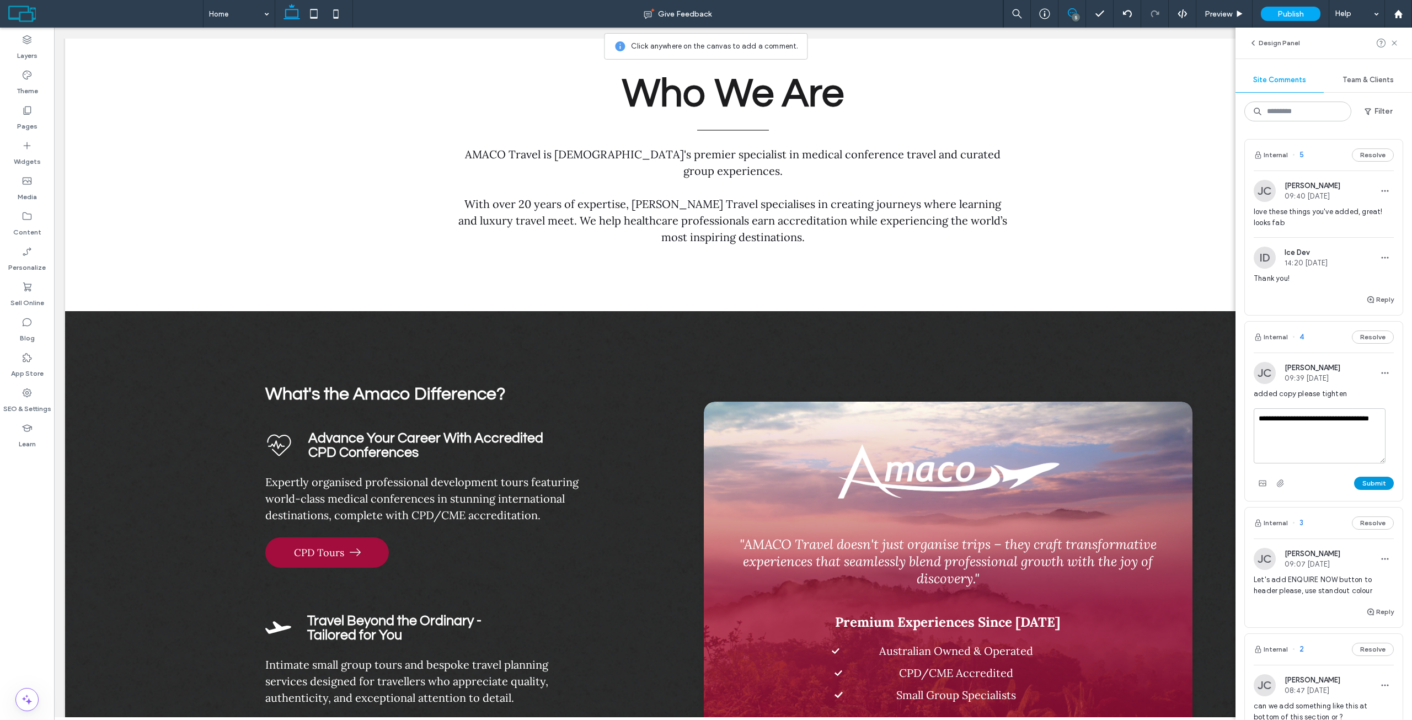
type textarea "**********"
click at [1374, 478] on button "Submit" at bounding box center [1374, 483] width 40 height 13
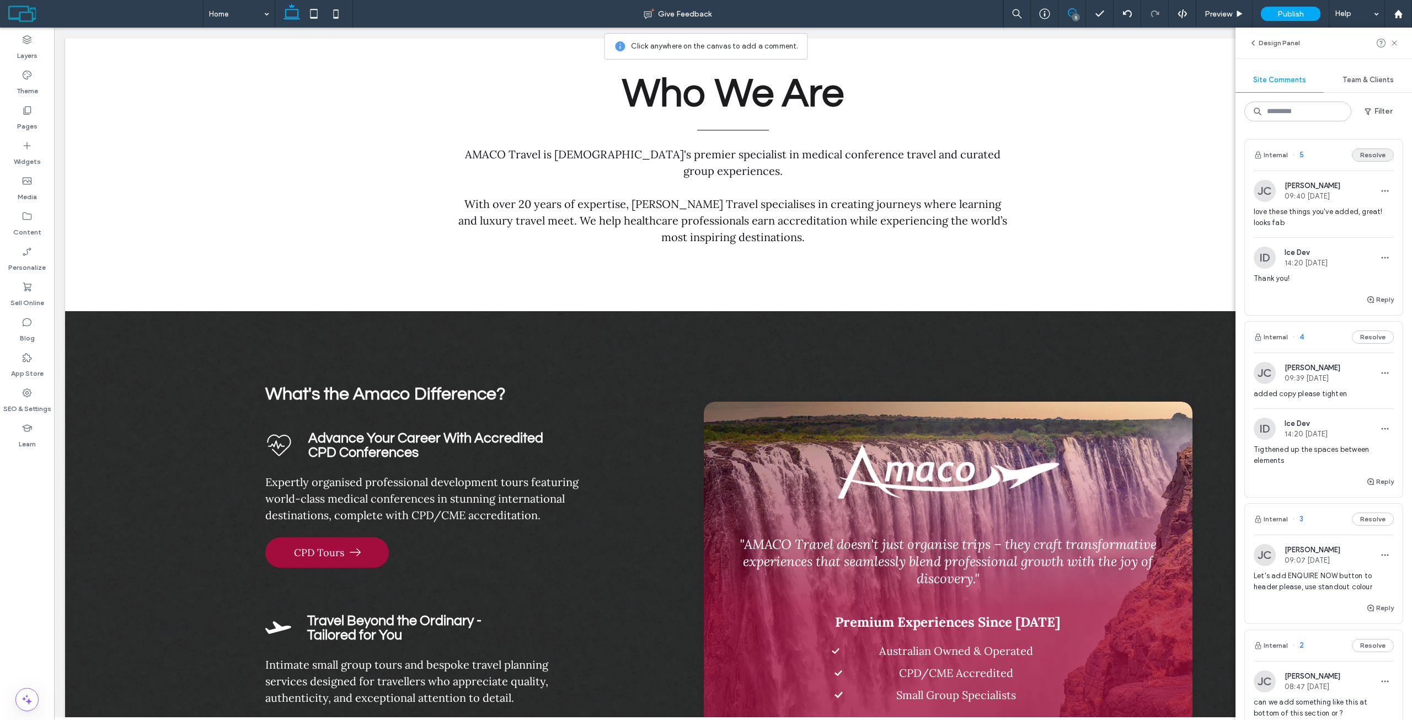
click at [1375, 159] on button "Resolve" at bounding box center [1373, 154] width 42 height 13
click at [1366, 306] on span "button" at bounding box center [1371, 299] width 10 height 12
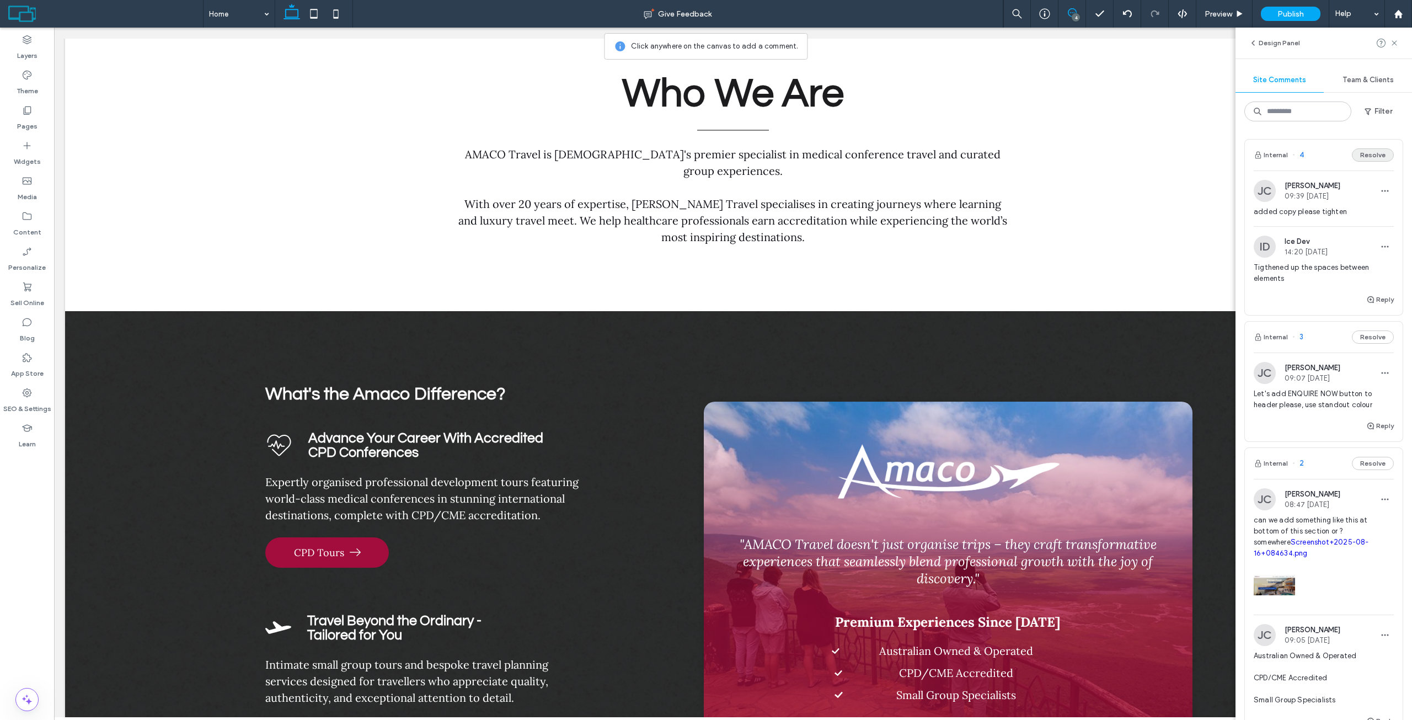
click at [1369, 149] on button "Resolve" at bounding box center [1373, 154] width 42 height 13
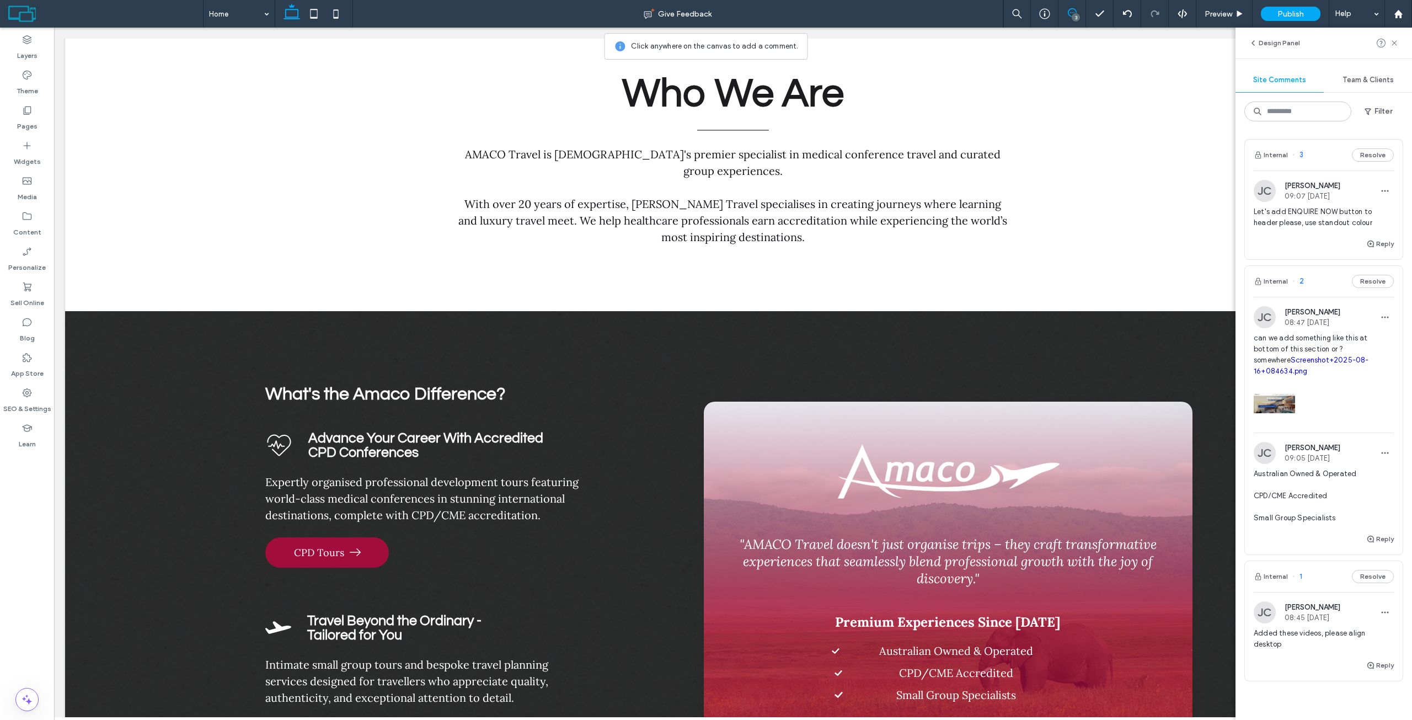
click at [1299, 210] on span "Let's add ENQUIRE NOW button to header please, use standout colour" at bounding box center [1324, 217] width 140 height 22
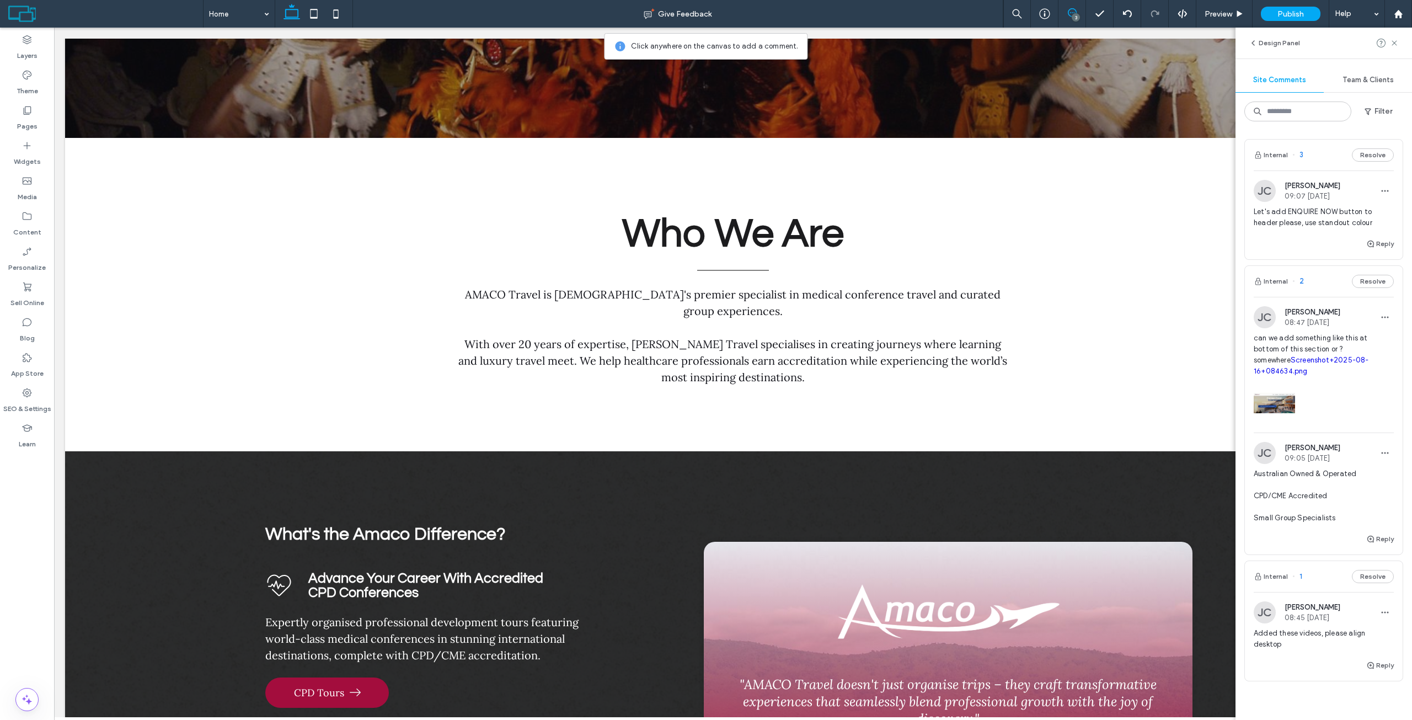
scroll to position [0, 0]
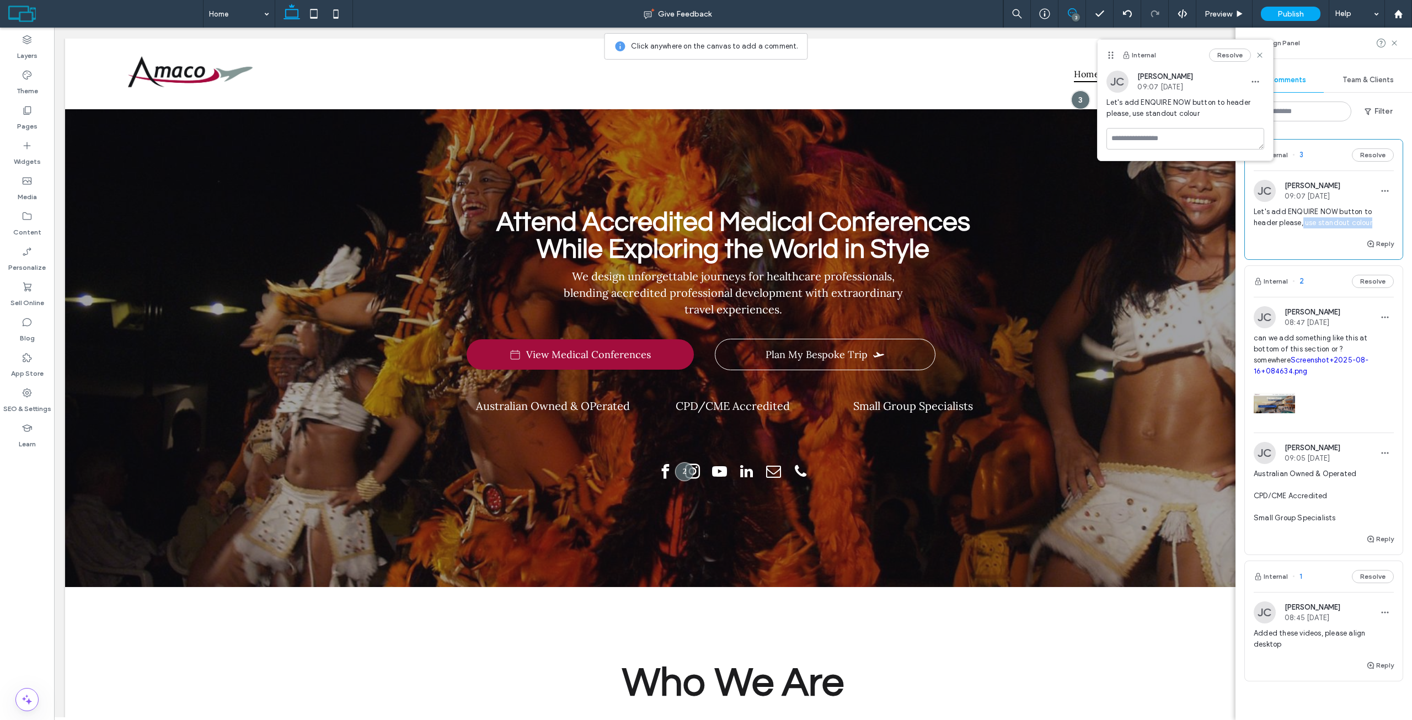
drag, startPoint x: 1303, startPoint y: 226, endPoint x: 1380, endPoint y: 222, distance: 76.7
click at [1380, 222] on span "Let's add ENQUIRE NOW button to header please, use standout colour" at bounding box center [1324, 217] width 140 height 22
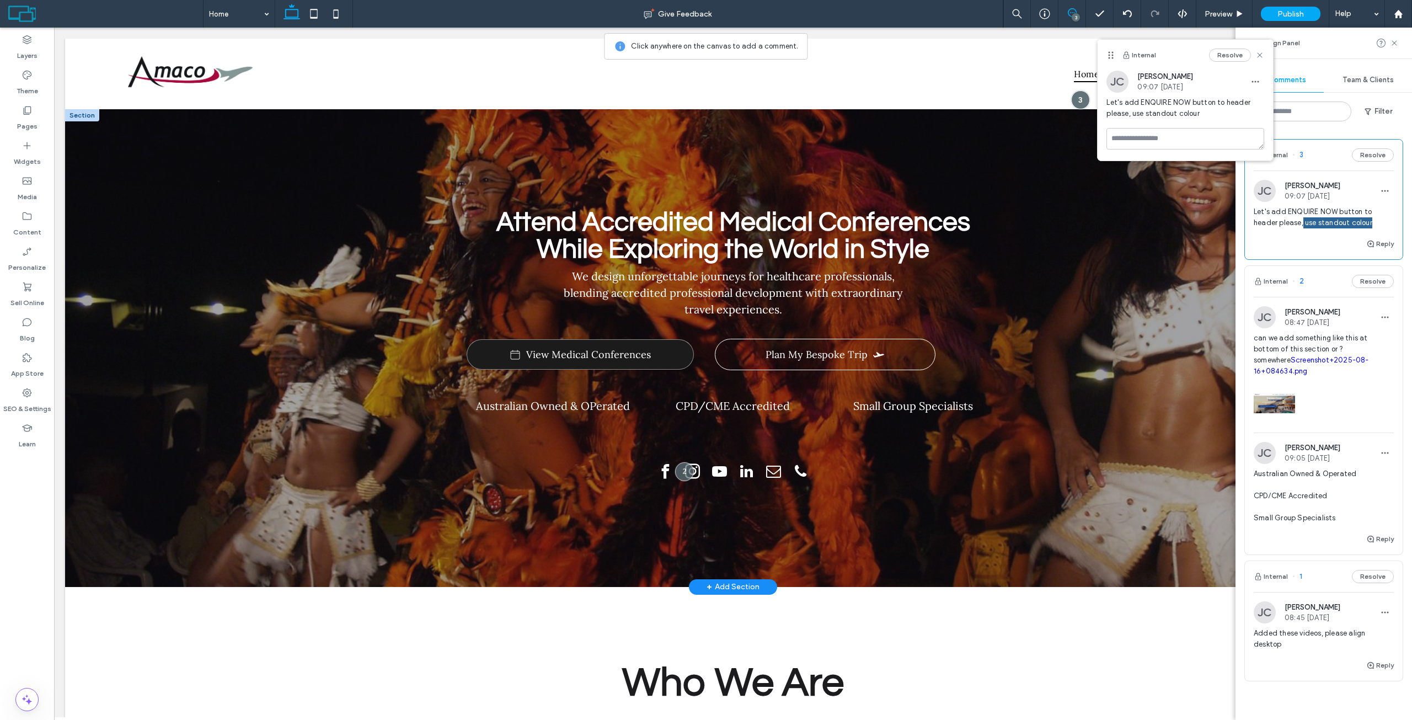
click at [606, 362] on link "View Medical Conferences" at bounding box center [580, 354] width 227 height 30
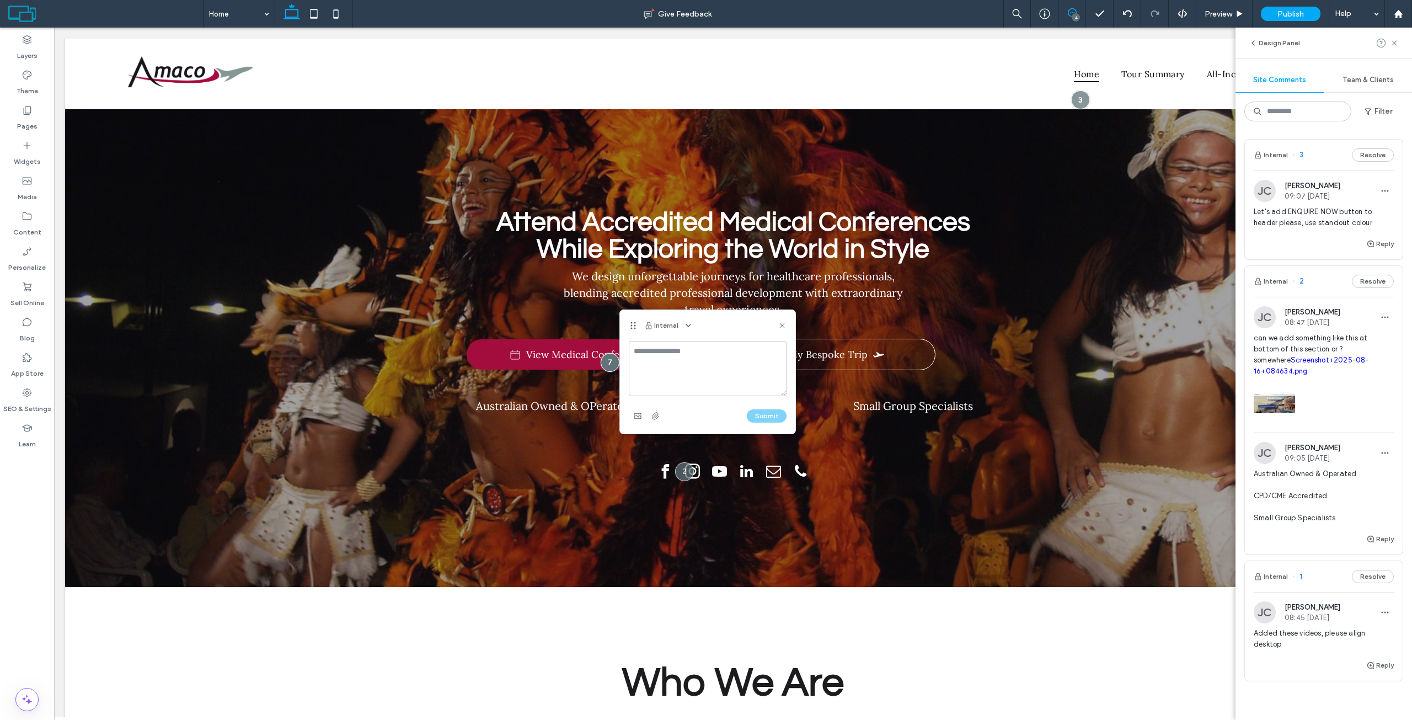
click at [678, 356] on textarea at bounding box center [708, 368] width 158 height 55
click at [541, 345] on link "View Medical Conferences" at bounding box center [580, 354] width 227 height 30
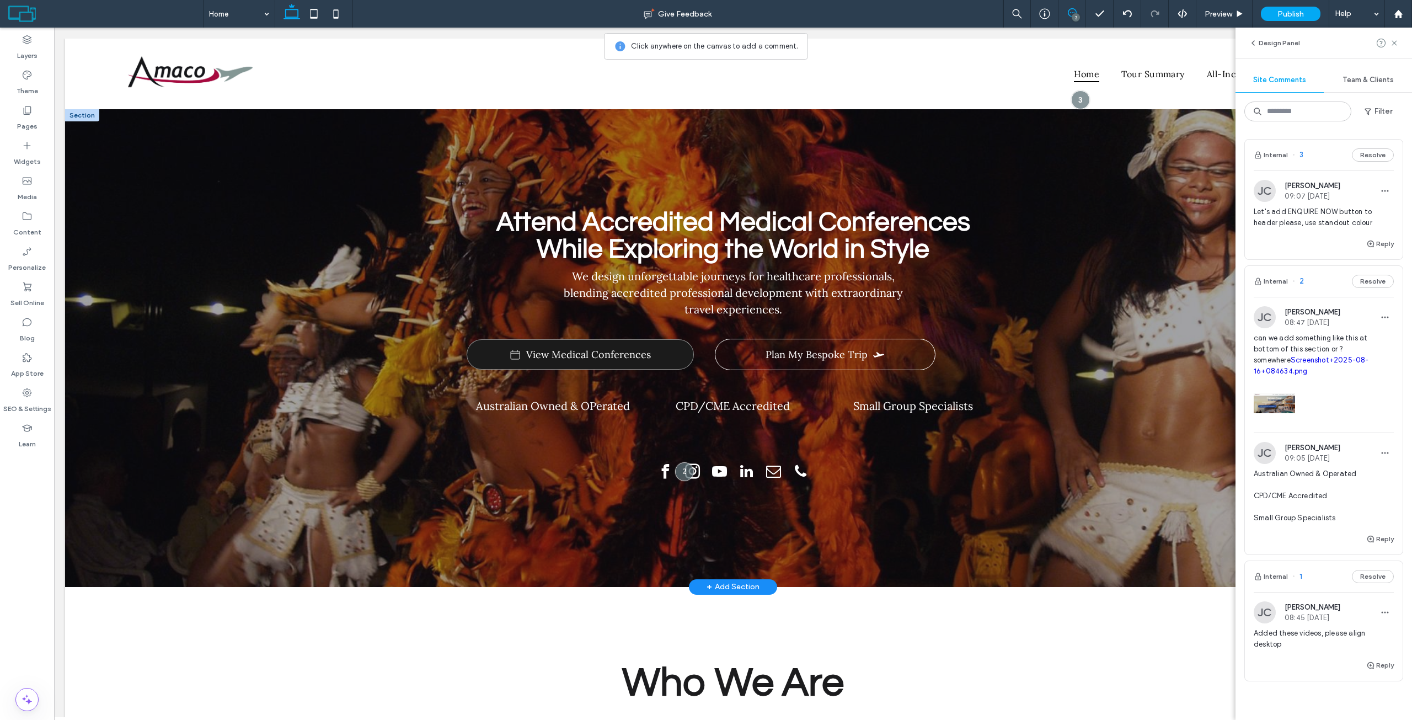
click at [541, 345] on link "View Medical Conferences" at bounding box center [580, 354] width 227 height 30
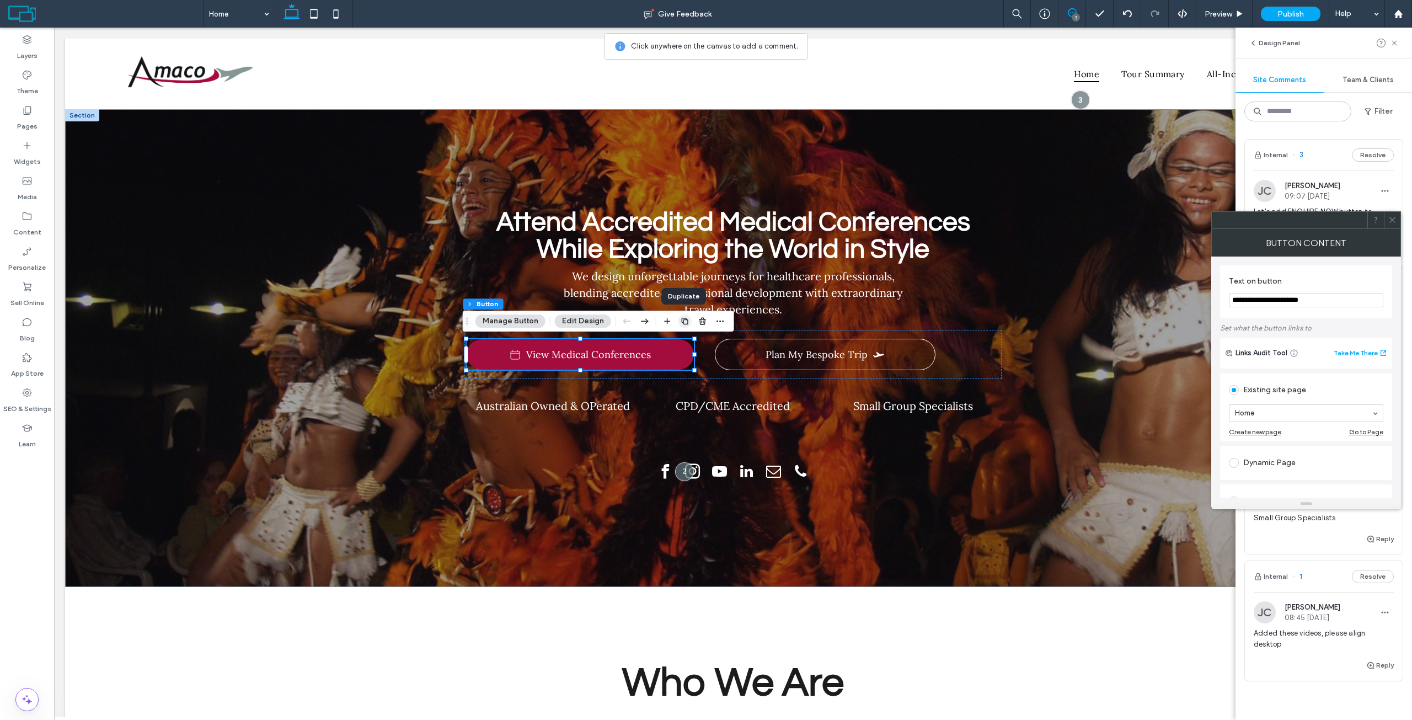
click at [681, 319] on icon "button" at bounding box center [685, 321] width 9 height 9
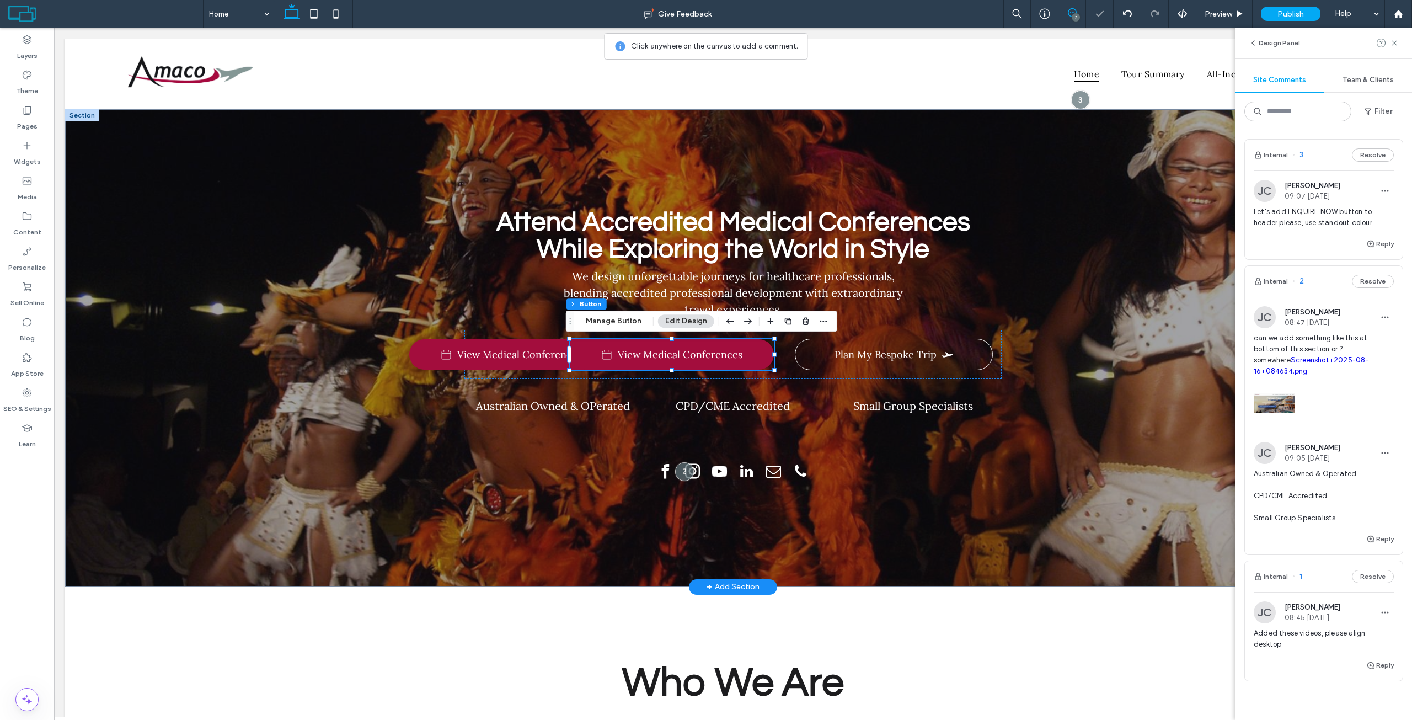
type input "**"
click at [654, 403] on p "CPD/CME Accredited" at bounding box center [733, 406] width 159 height 14
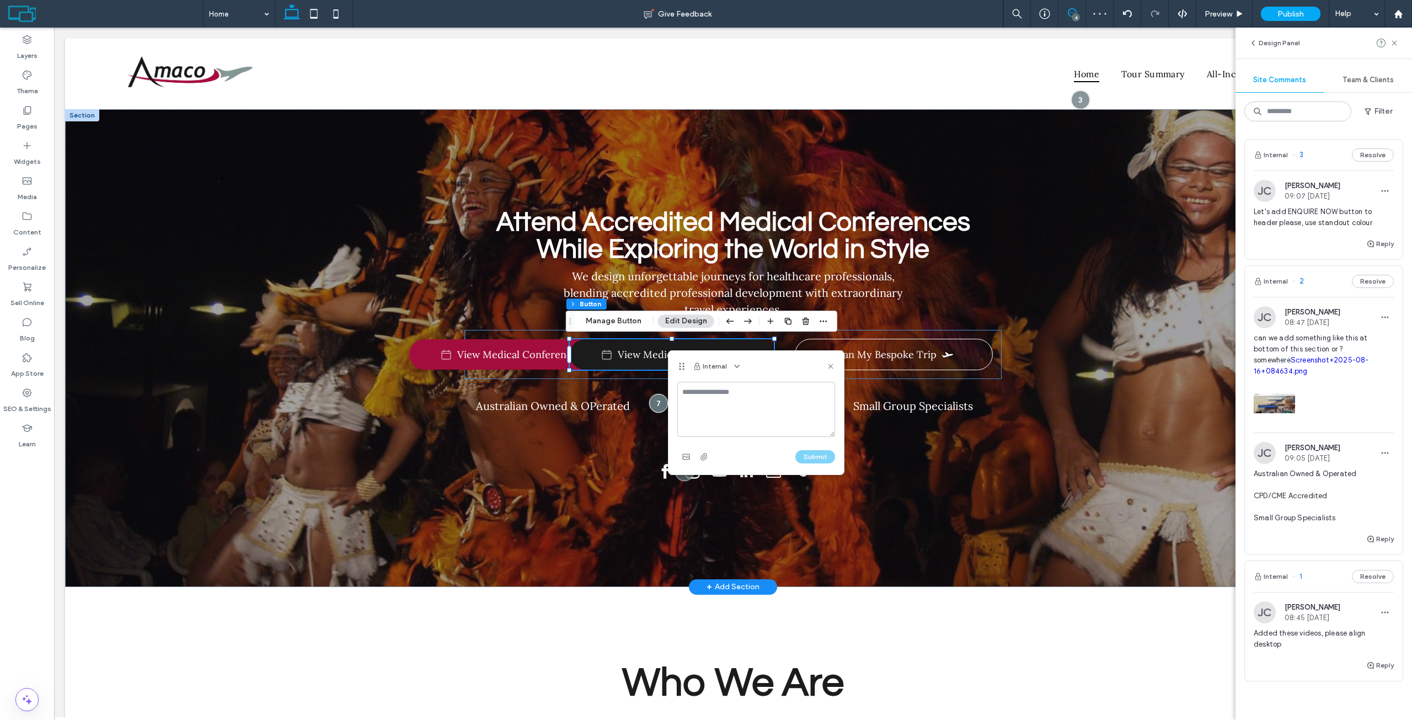
click at [606, 354] on span at bounding box center [606, 354] width 11 height 11
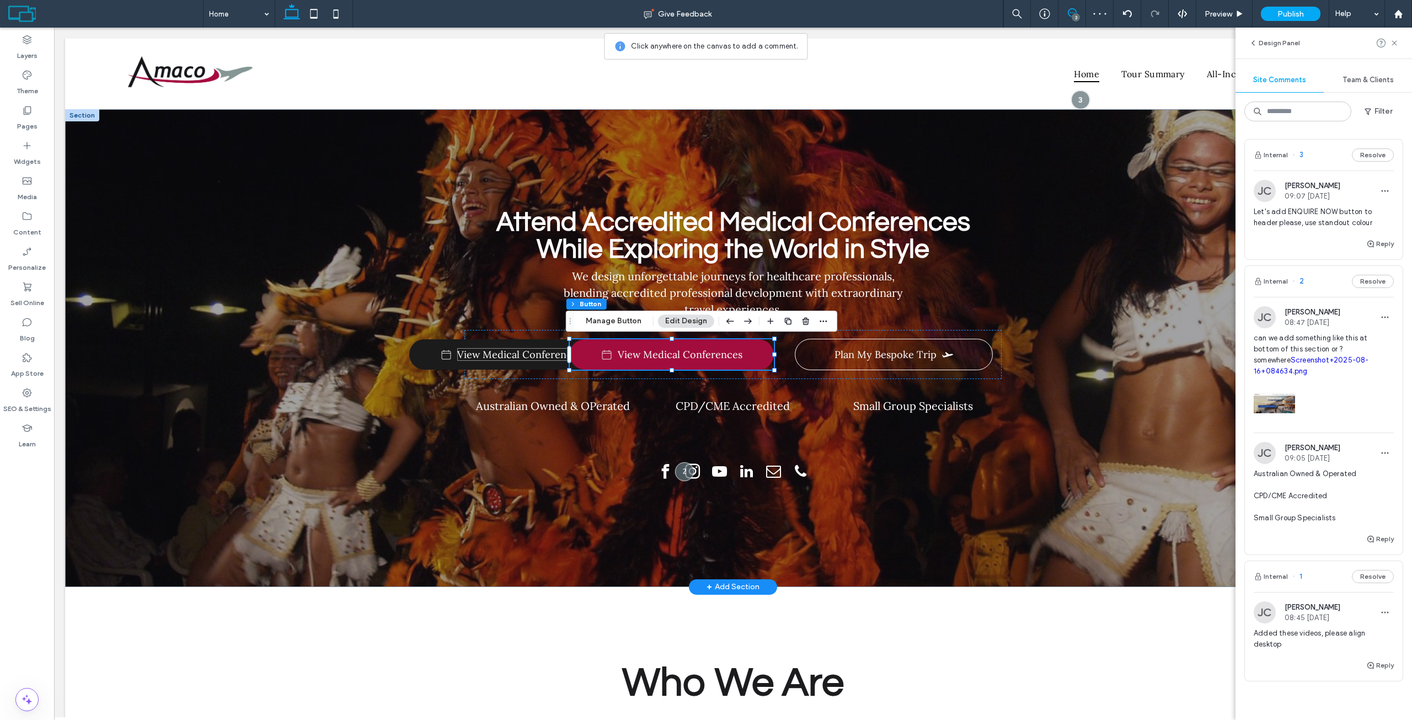
click at [509, 352] on span "View Medical Conferences" at bounding box center [519, 354] width 125 height 13
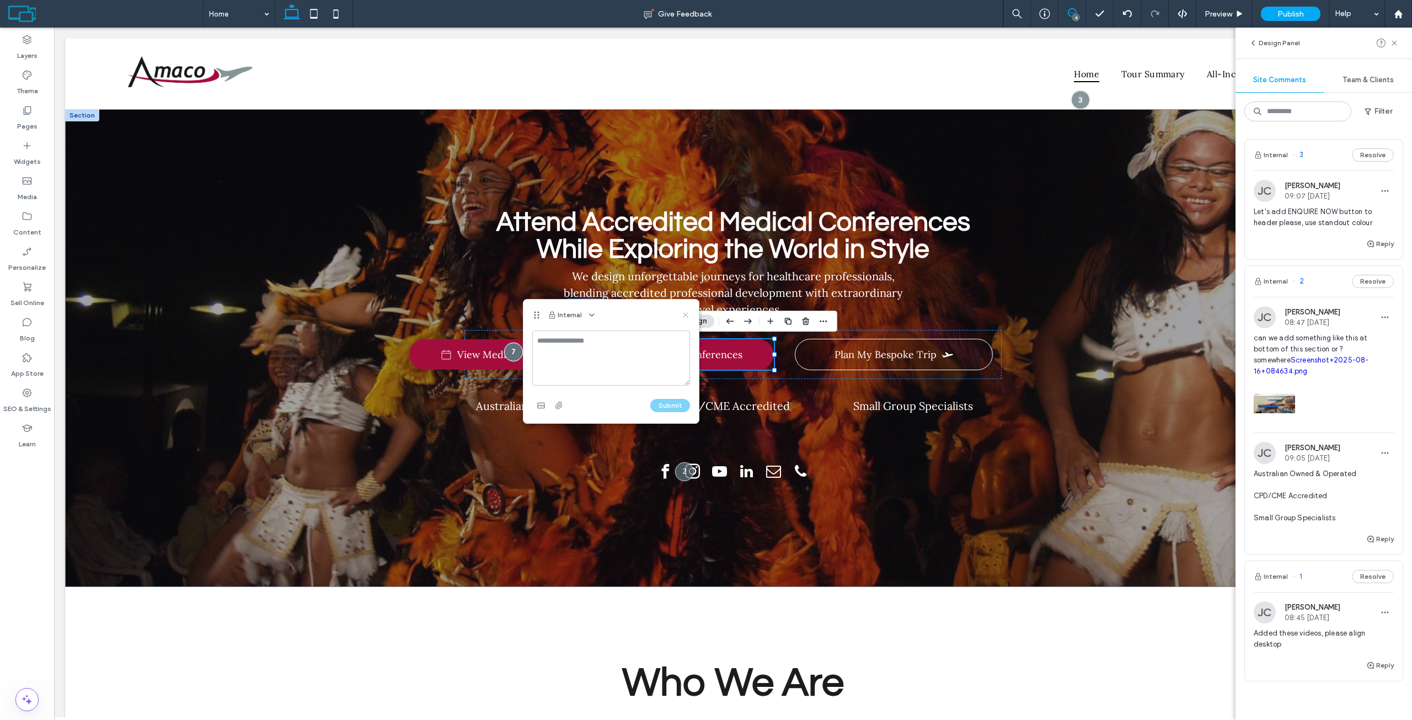
click at [688, 317] on icon at bounding box center [685, 315] width 9 height 9
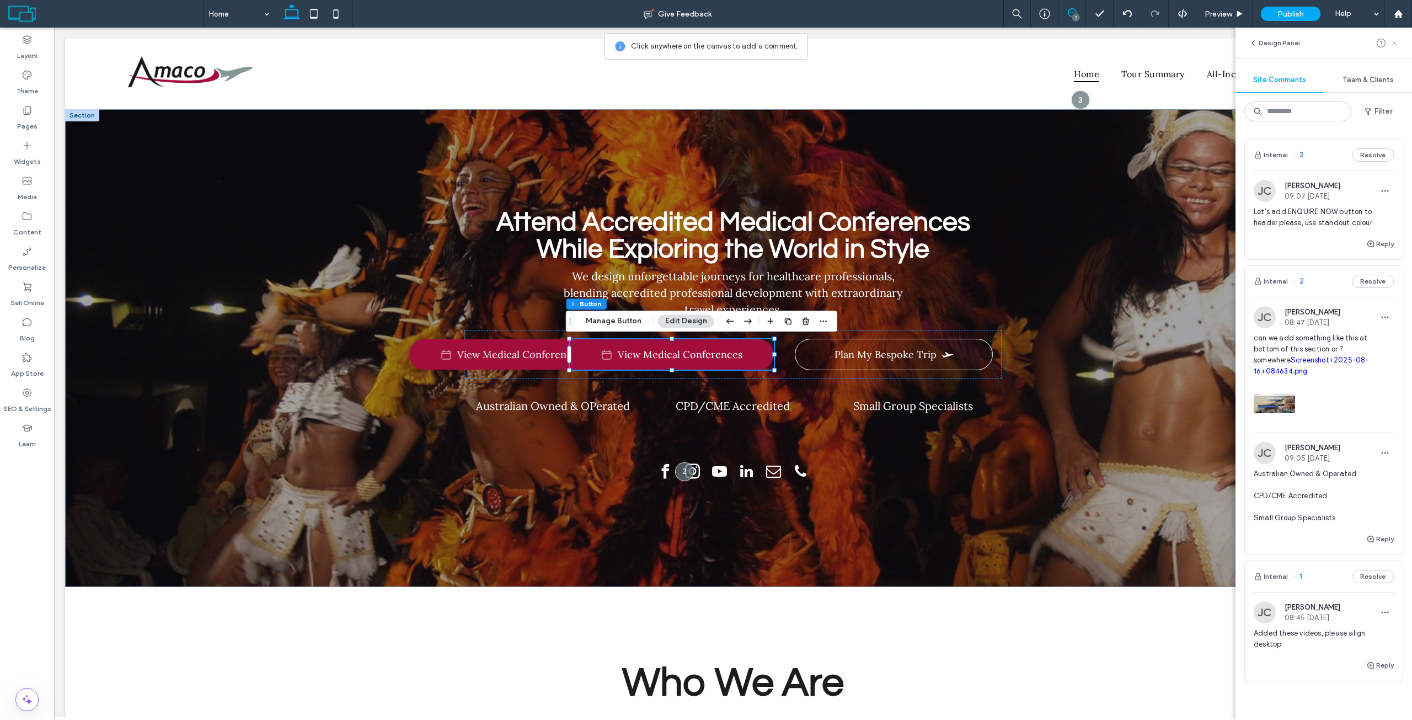
click at [1390, 42] on icon at bounding box center [1394, 43] width 9 height 9
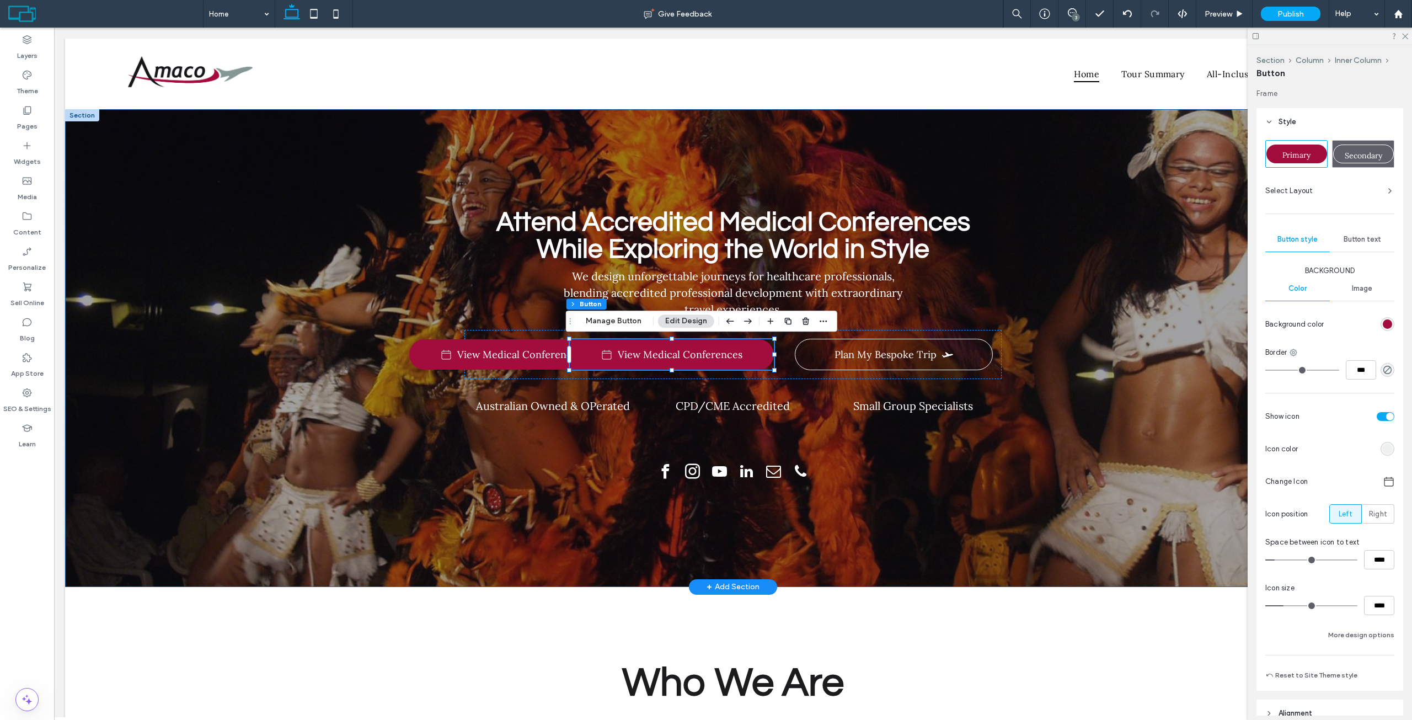
click at [1109, 320] on div "Attend Accredited Medical Conferences While Exploring the World in Style We des…" at bounding box center [733, 348] width 1336 height 478
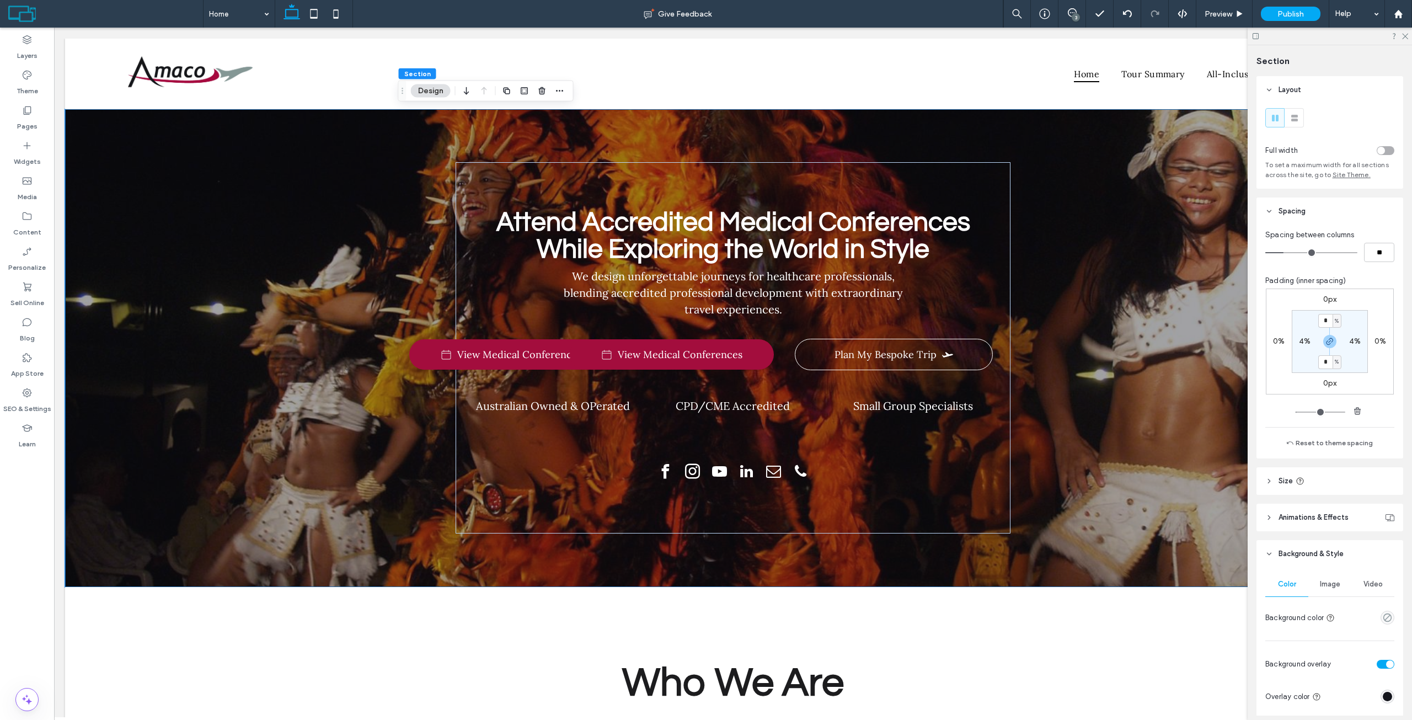
click at [1400, 35] on div at bounding box center [1330, 36] width 164 height 17
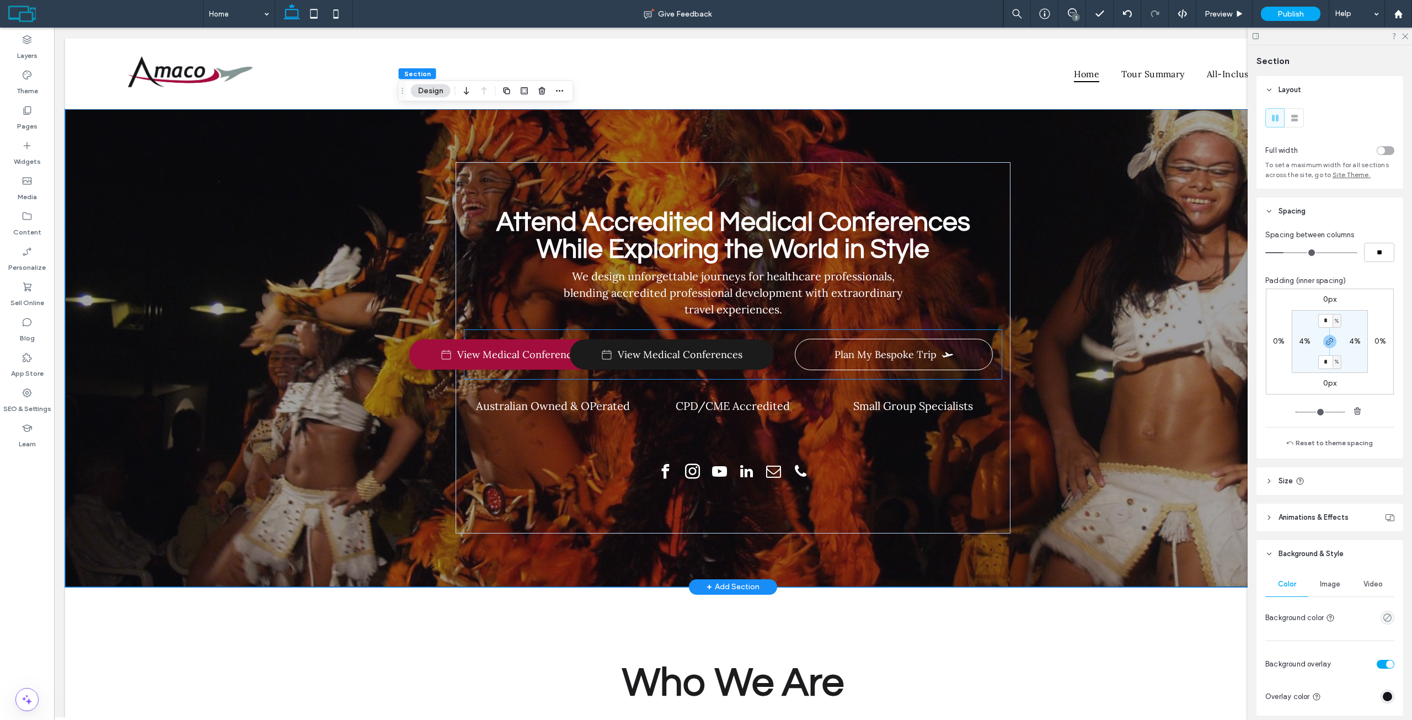
click at [737, 361] on span "View Medical Conferences" at bounding box center [680, 354] width 125 height 13
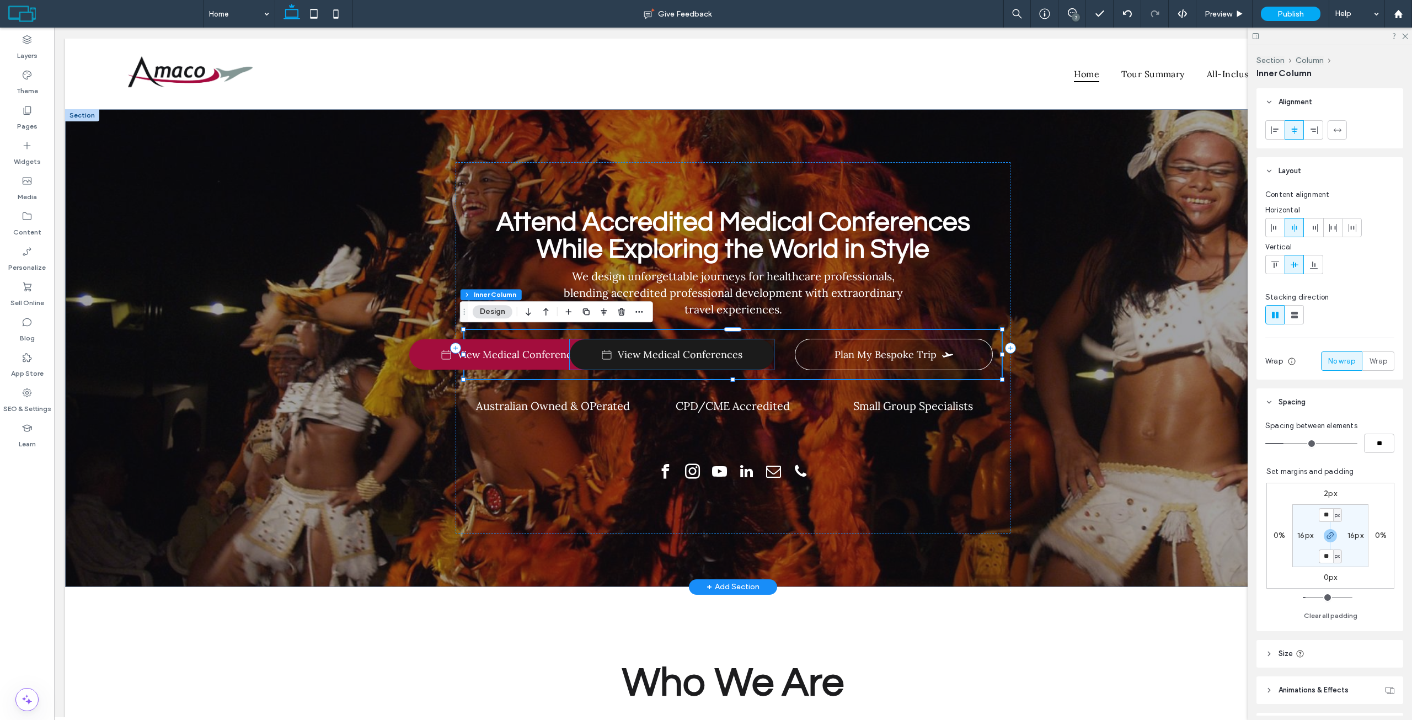
click at [602, 351] on span at bounding box center [606, 354] width 11 height 11
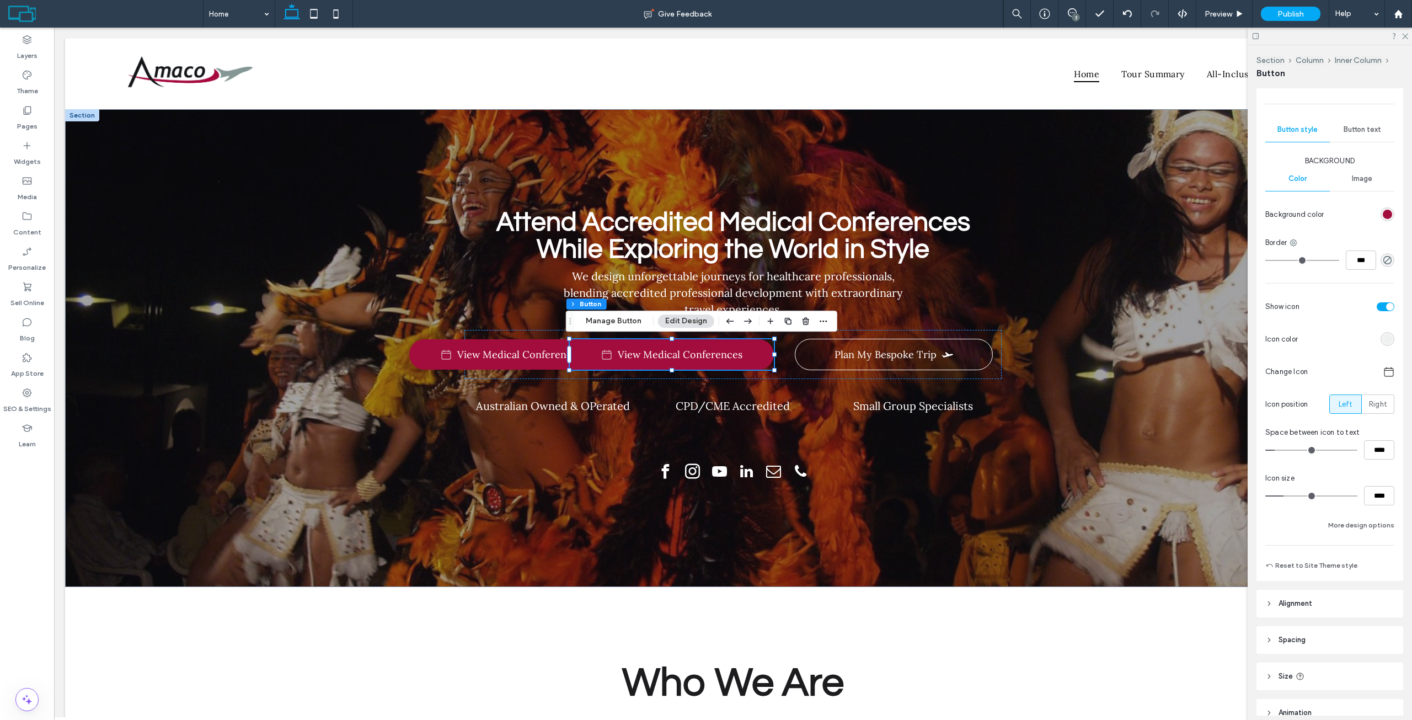
scroll to position [110, 0]
click at [1298, 640] on span "Spacing" at bounding box center [1291, 639] width 27 height 11
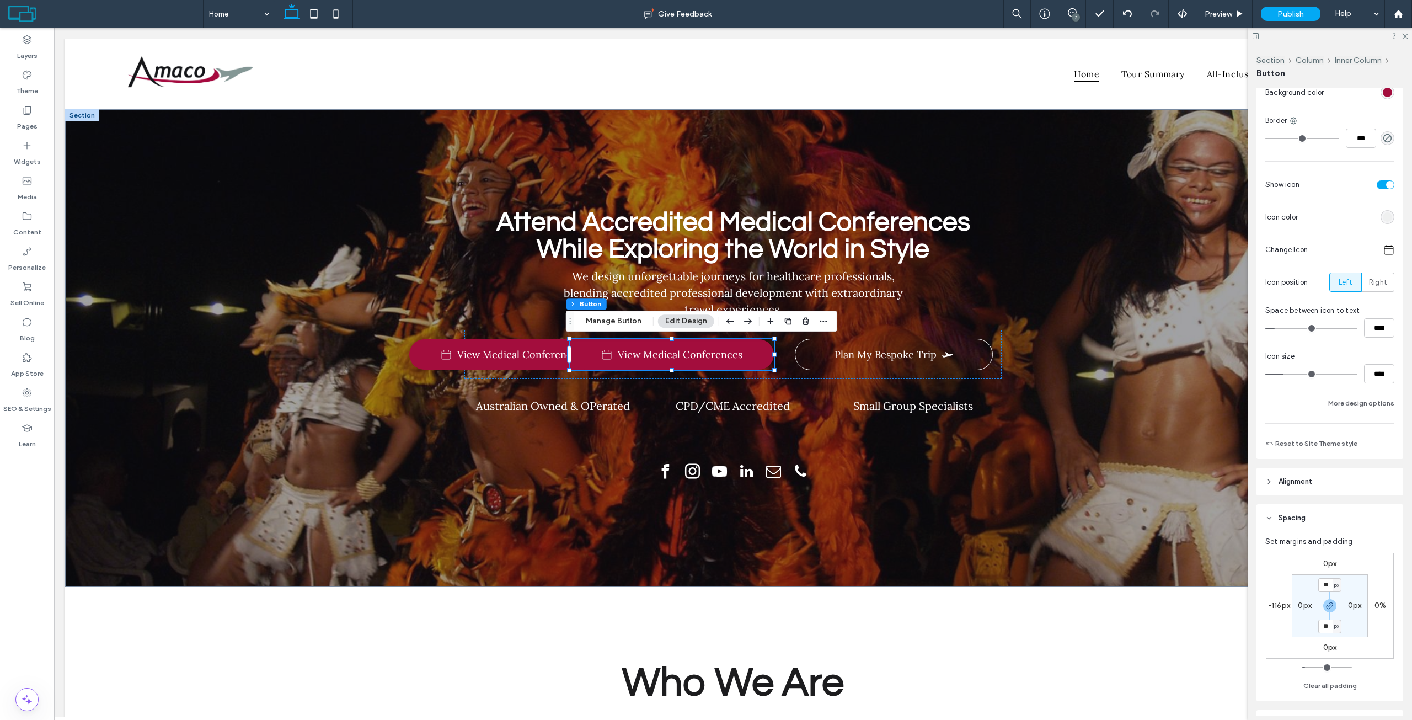
scroll to position [331, 0]
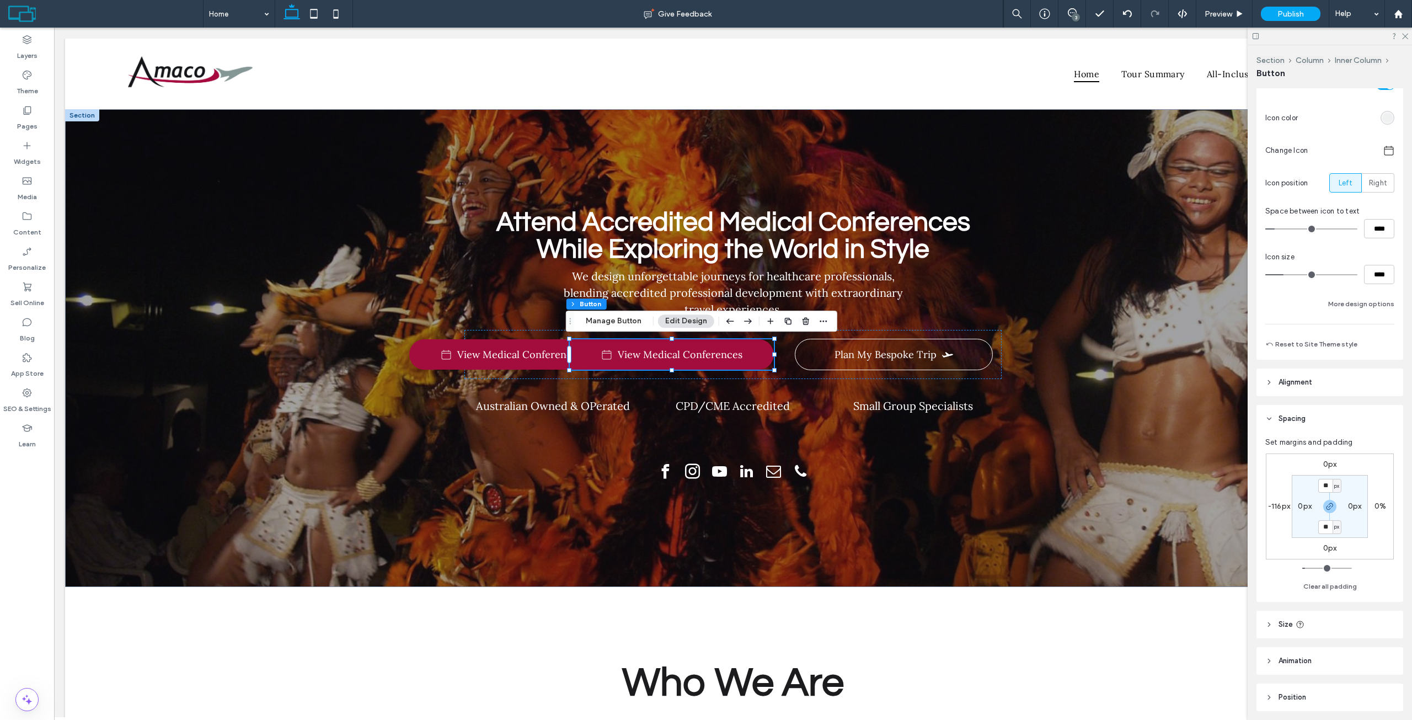
click at [1275, 509] on label "-116px" at bounding box center [1279, 505] width 22 height 9
type input "*"
click at [1283, 493] on div "0px 0% 0px * px 16px 0px 16px 0px" at bounding box center [1330, 506] width 128 height 106
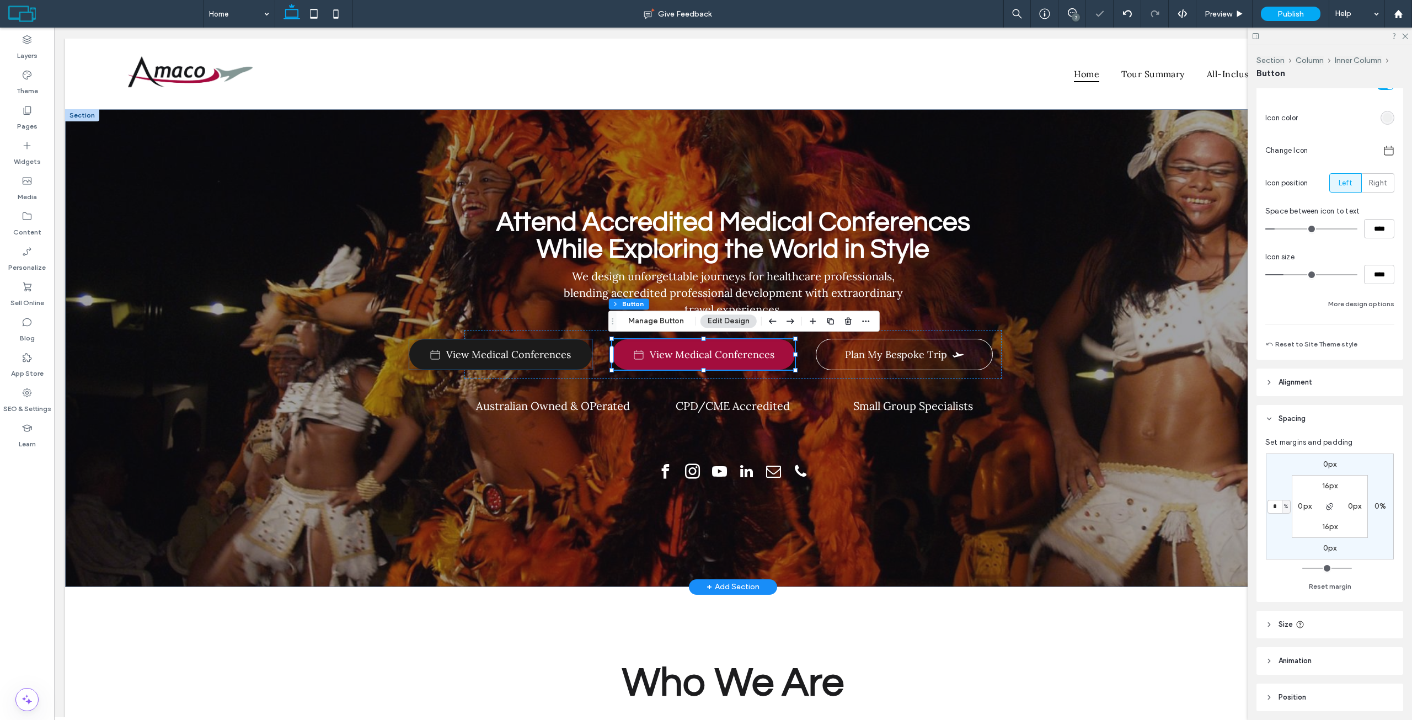
click at [525, 362] on link "View Medical Conferences" at bounding box center [500, 354] width 183 height 30
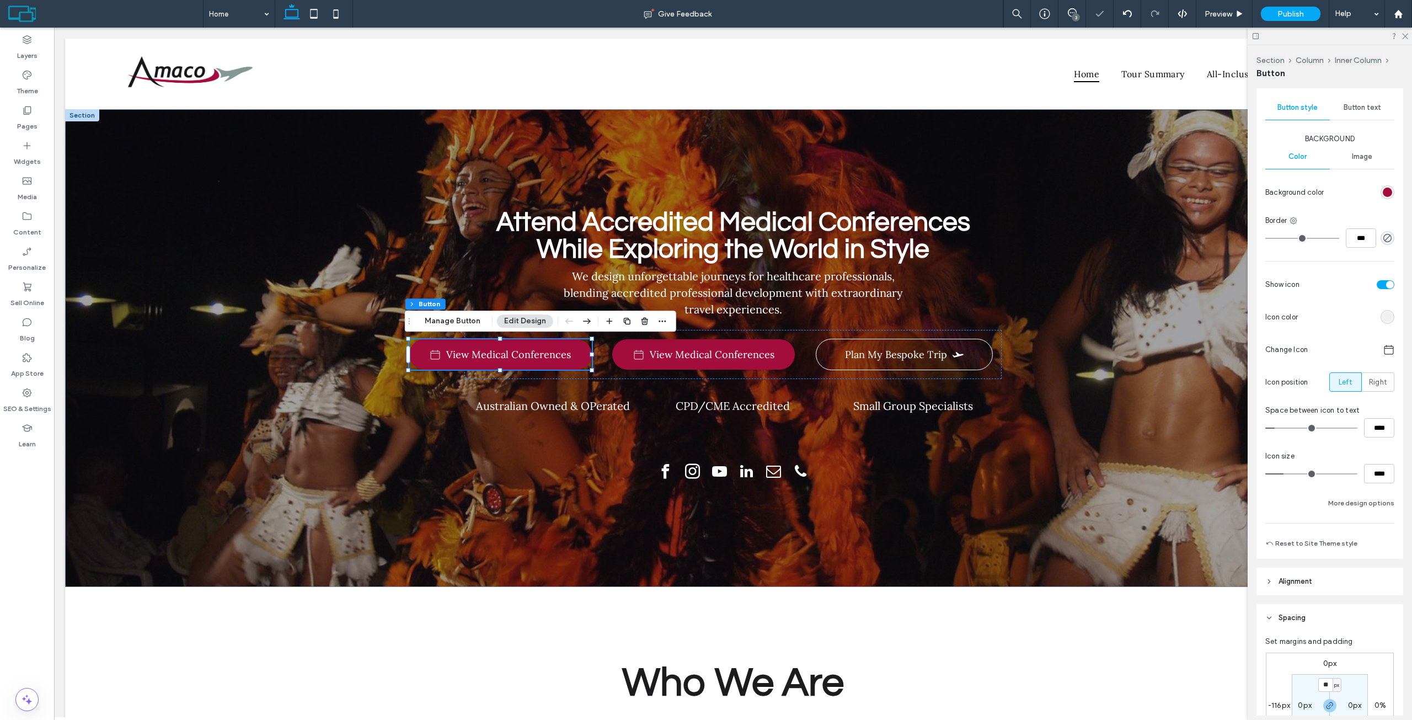
scroll to position [221, 0]
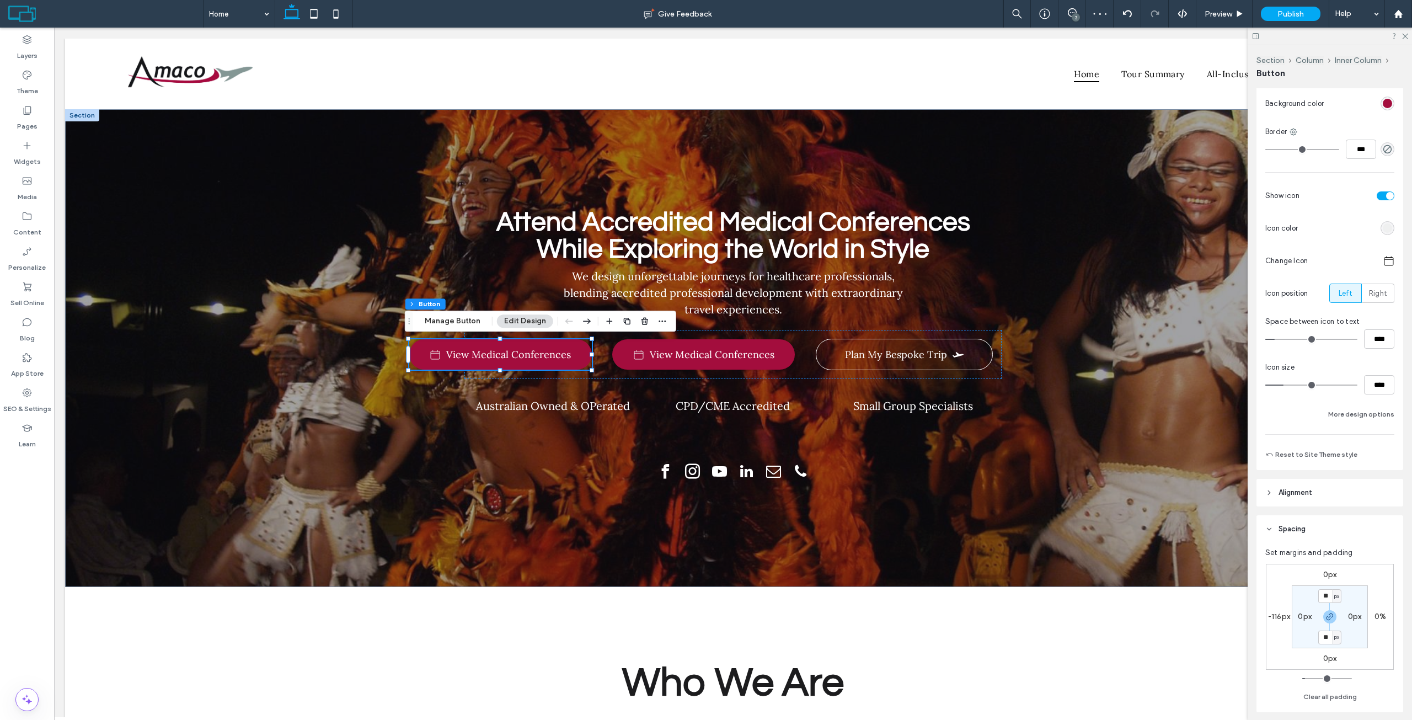
click at [1280, 620] on label "-116px" at bounding box center [1279, 616] width 22 height 9
type input "*"
click at [1278, 590] on div "0px 0% 0px * px 16px 0px 16px 0px" at bounding box center [1330, 617] width 128 height 106
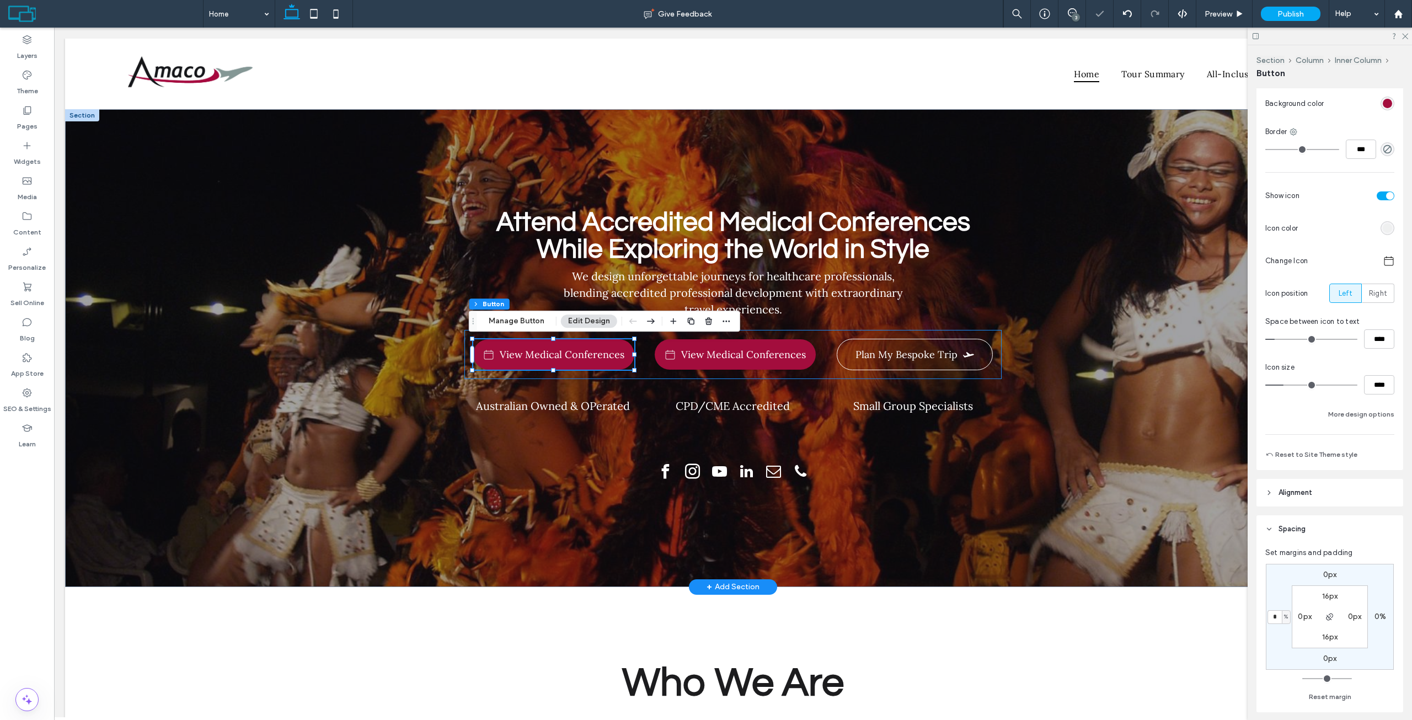
click at [821, 349] on div "View Medical Conferences View Medical Conferences Plan My Bespoke Trip" at bounding box center [732, 354] width 537 height 49
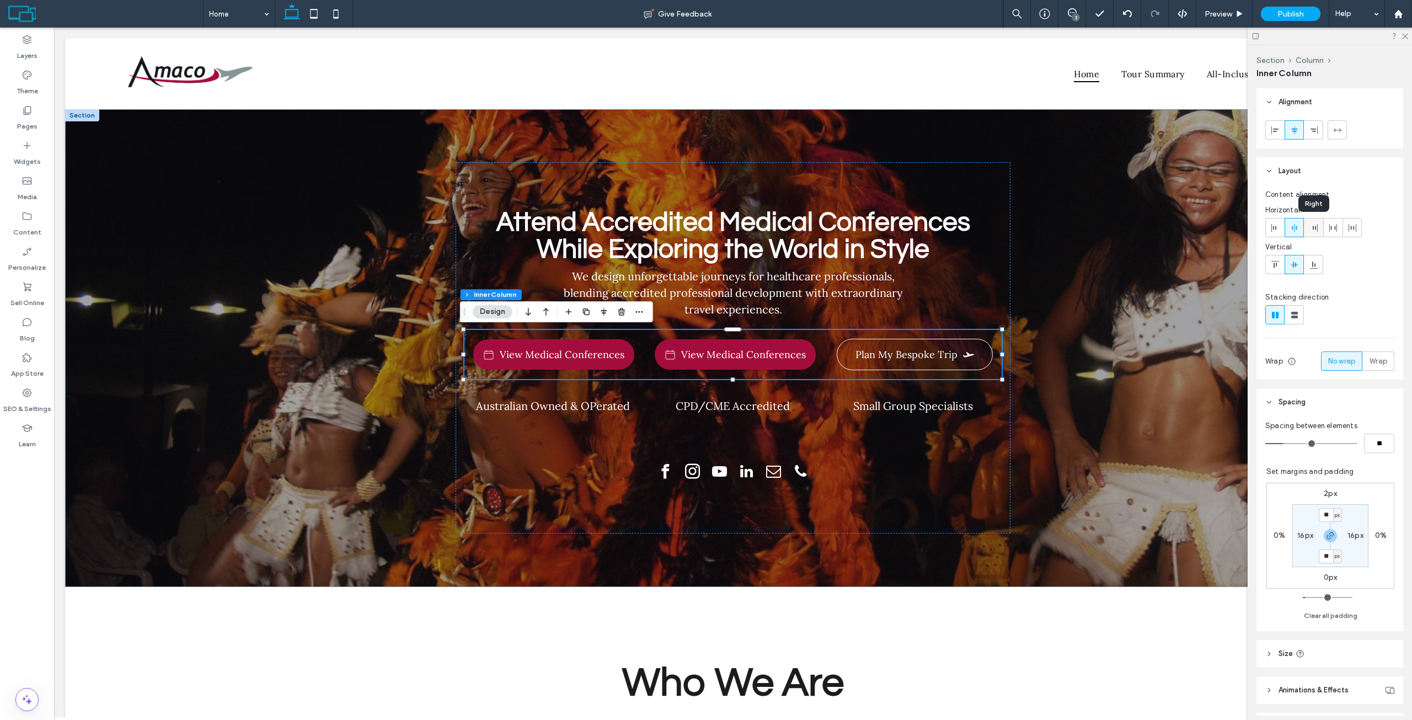
click at [1319, 226] on div at bounding box center [1313, 227] width 18 height 18
click at [1292, 224] on icon at bounding box center [1294, 227] width 9 height 9
type input "*"
type input "**"
click at [1280, 444] on input "range" at bounding box center [1311, 443] width 92 height 1
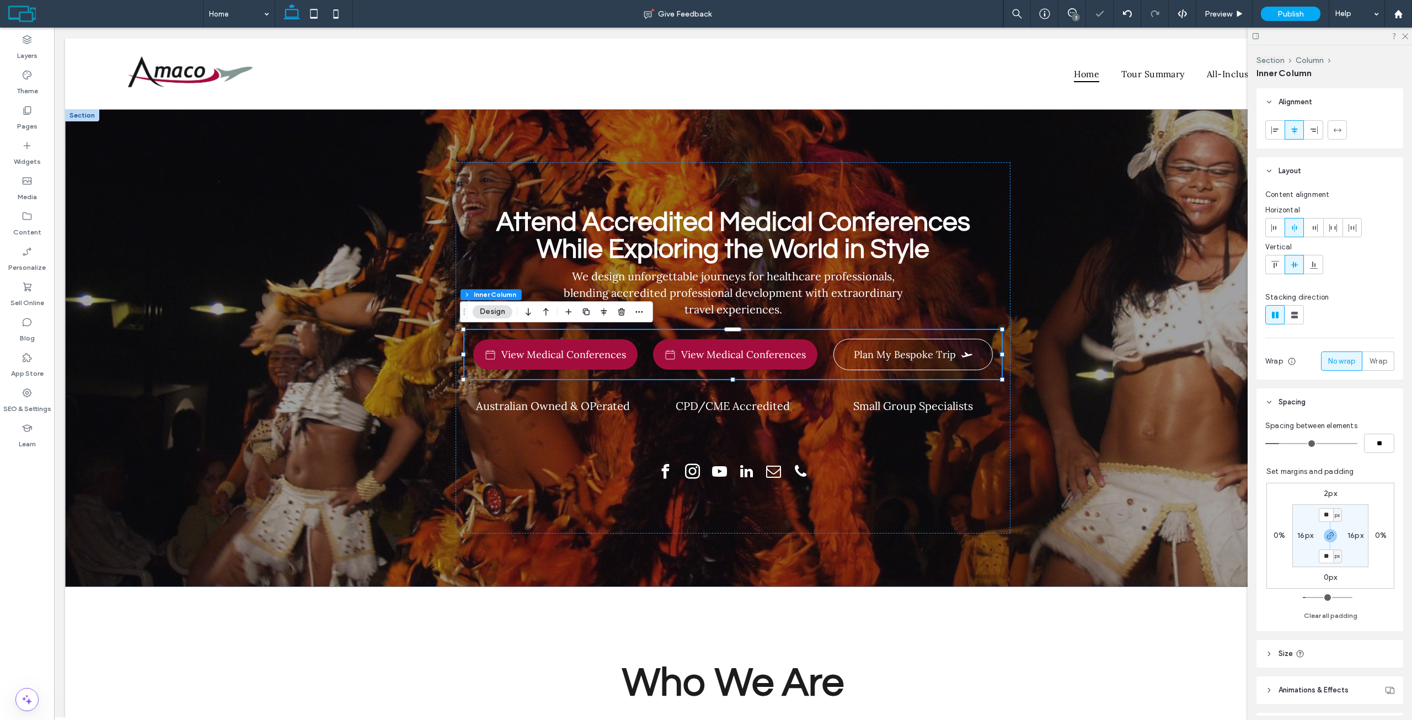
type input "*"
type input "**"
type input "*"
click at [1278, 444] on input "range" at bounding box center [1311, 443] width 92 height 1
click at [737, 368] on link "View Medical Conferences" at bounding box center [735, 354] width 168 height 30
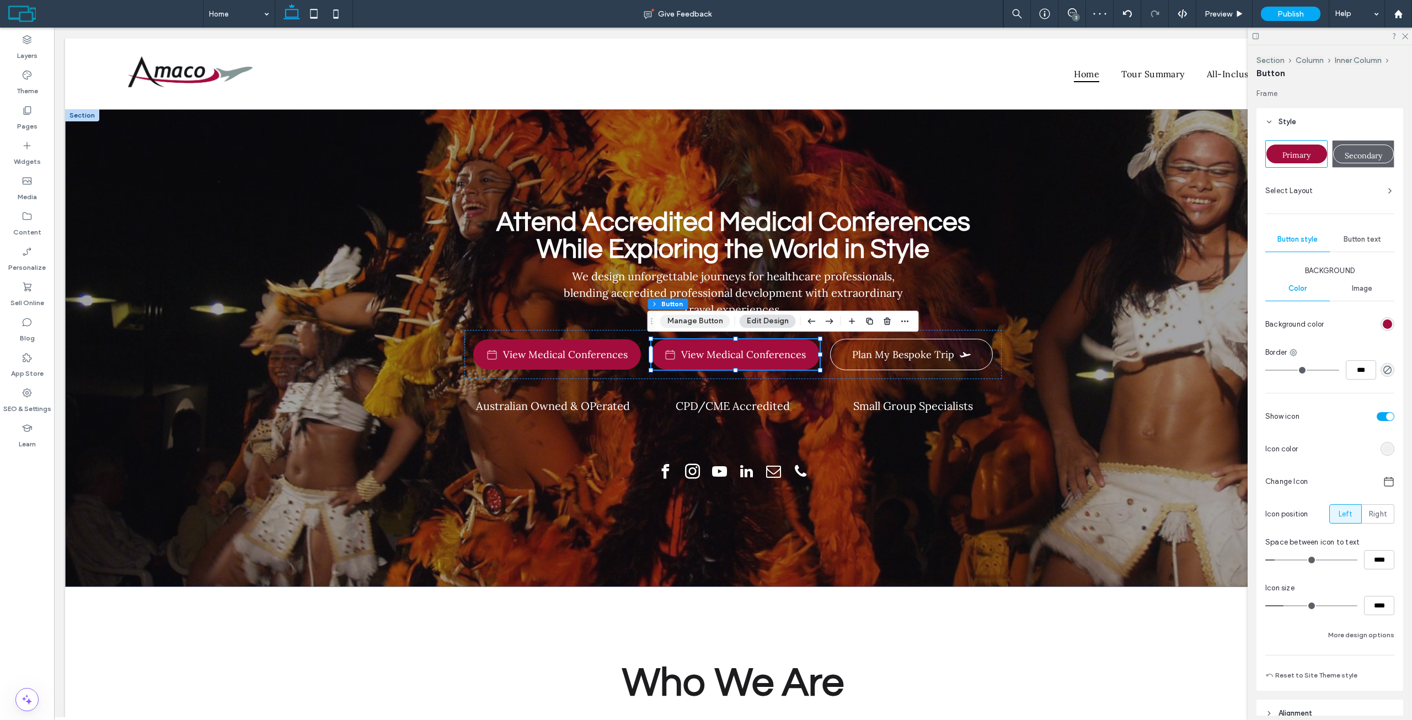
click at [694, 326] on button "Manage Button" at bounding box center [695, 320] width 70 height 13
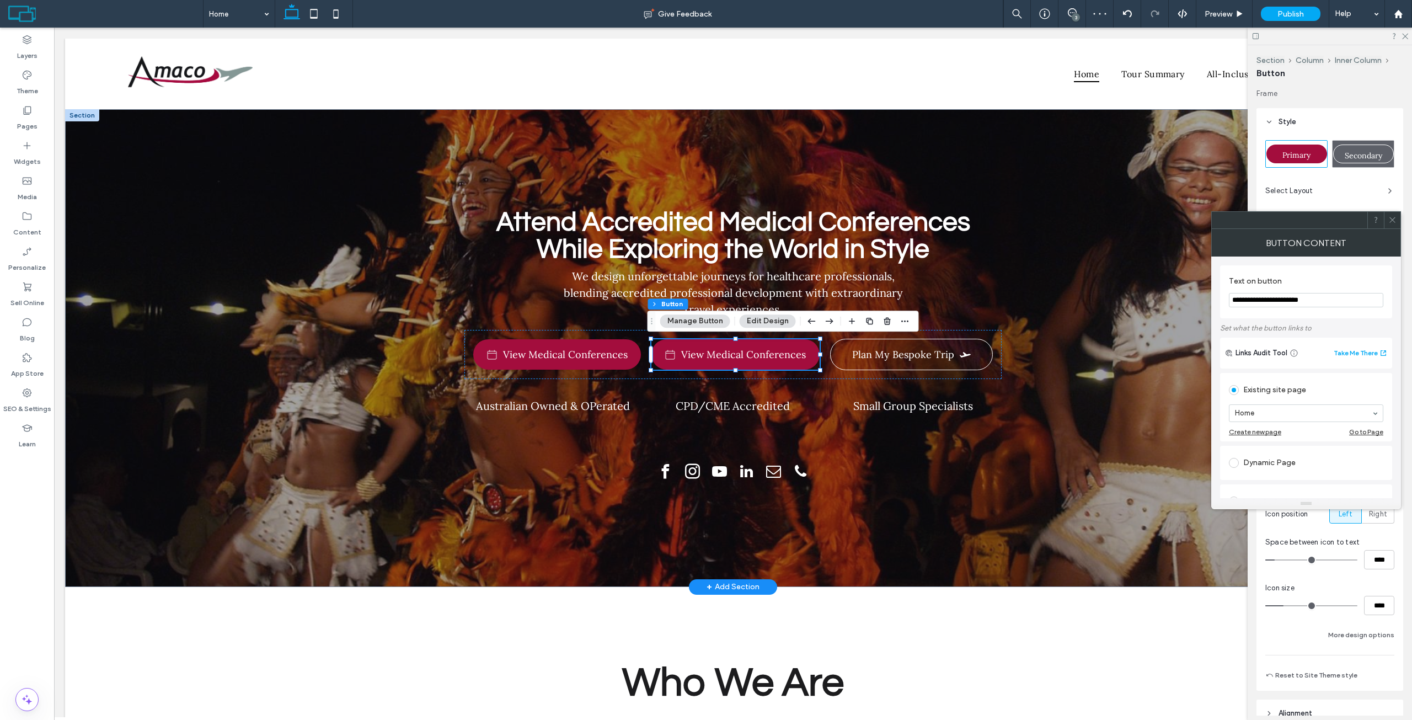
drag, startPoint x: 1387, startPoint y: 329, endPoint x: 1139, endPoint y: 299, distance: 248.8
type input "**********"
click at [1396, 217] on div at bounding box center [1392, 220] width 17 height 17
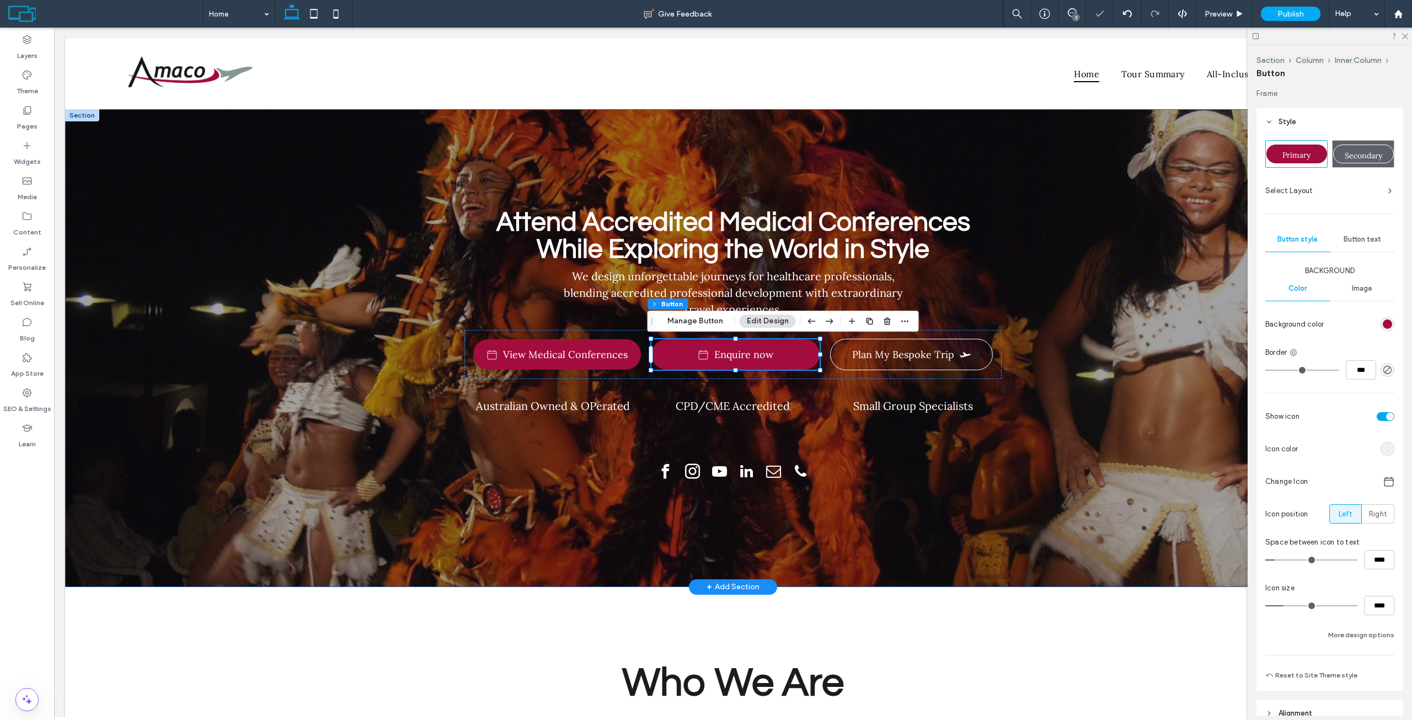
click at [1034, 290] on div "Attend Accredited Medical Conferences While Exploring the World in Style We des…" at bounding box center [733, 348] width 662 height 478
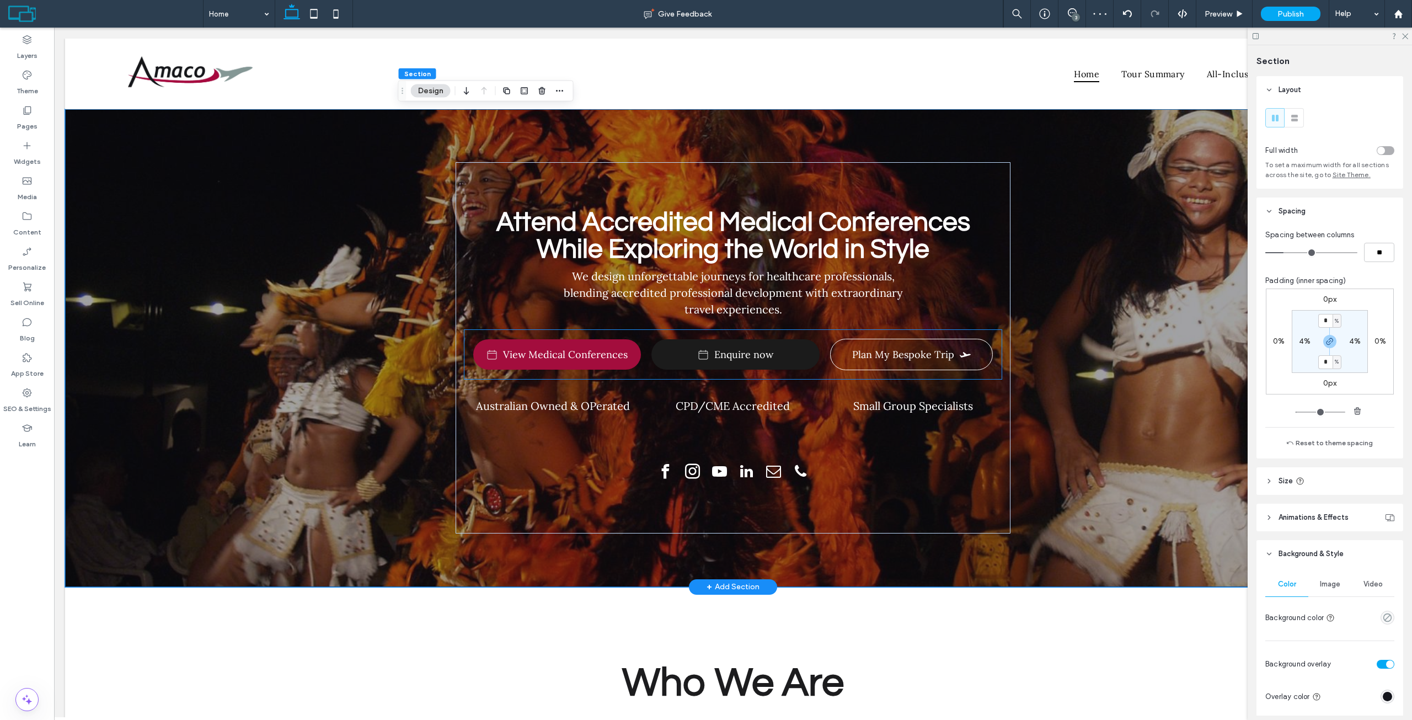
click at [762, 351] on span "Enquire now" at bounding box center [743, 354] width 59 height 13
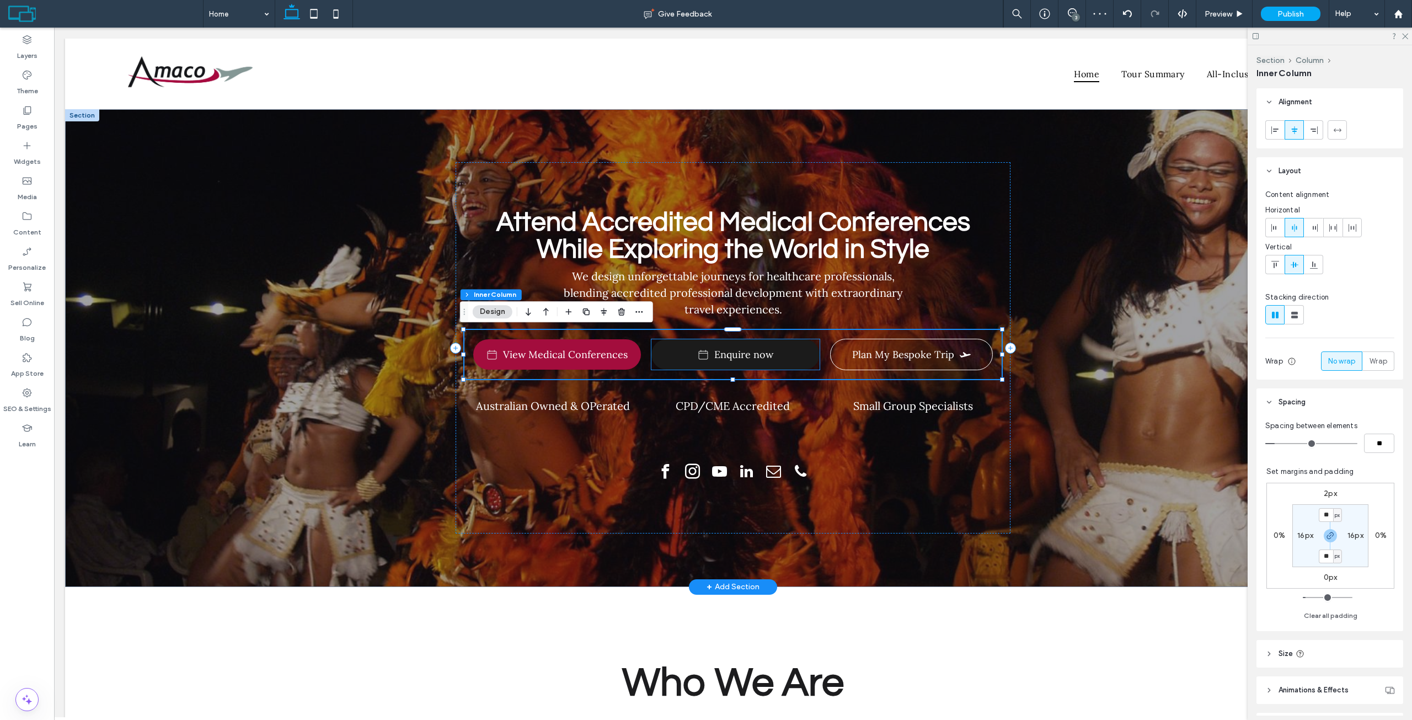
click at [785, 349] on link "Enquire now" at bounding box center [735, 354] width 168 height 30
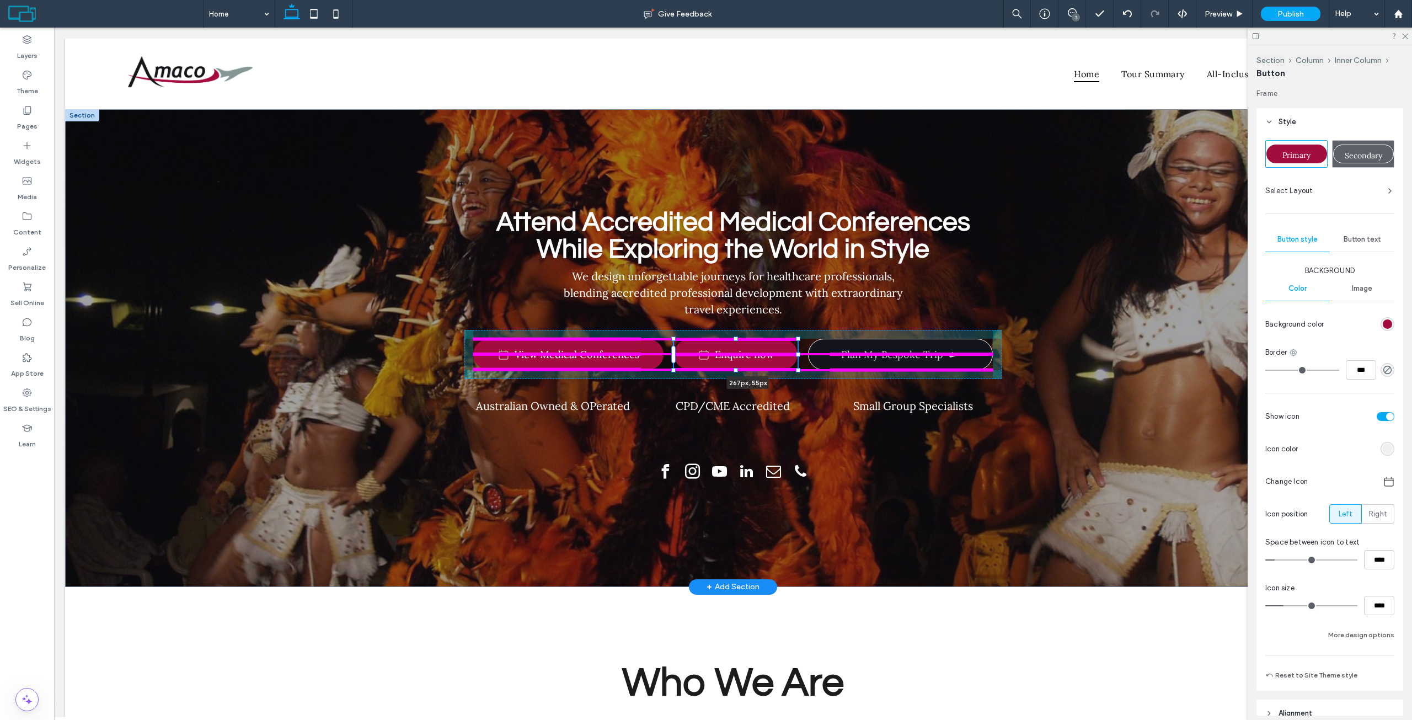
drag, startPoint x: 816, startPoint y: 355, endPoint x: 805, endPoint y: 355, distance: 10.5
click at [805, 355] on div "Attend Accredited Medical Conferences While Exploring the World in Style We des…" at bounding box center [733, 348] width 662 height 478
type input "***"
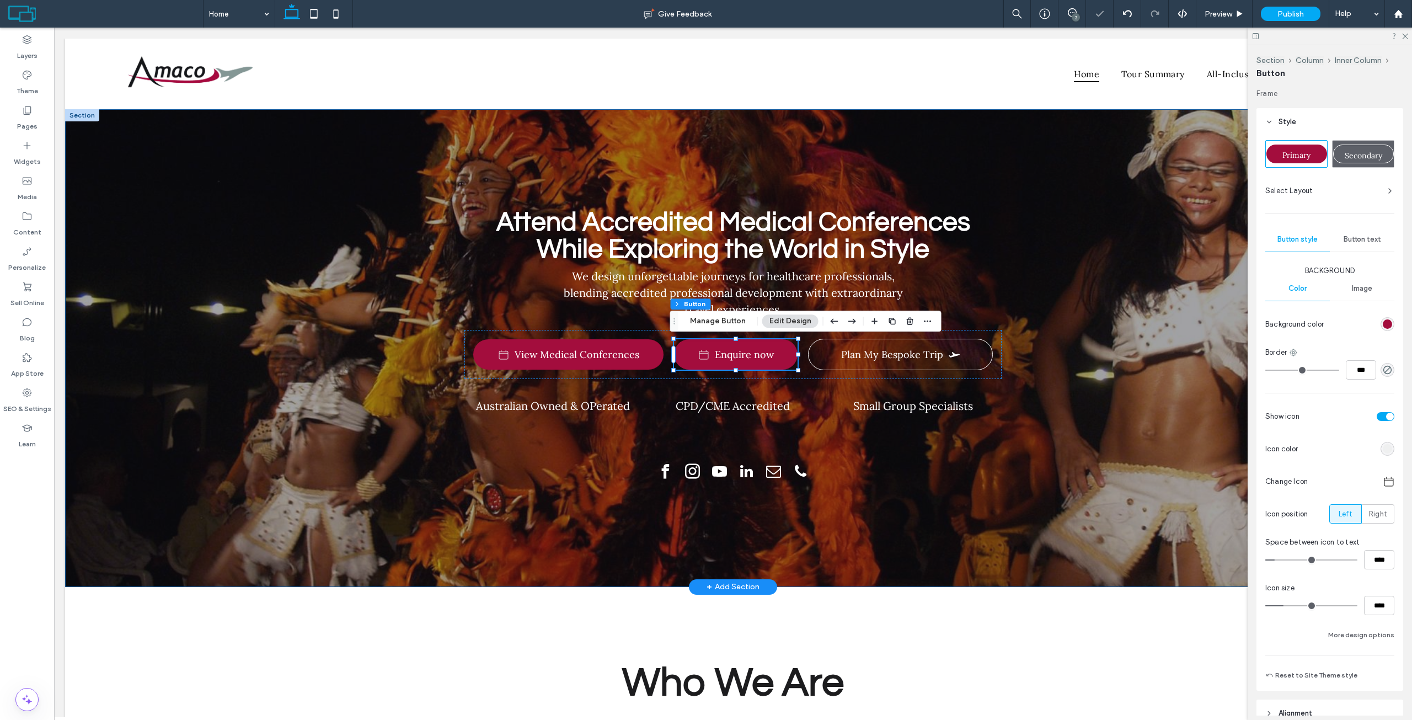
click at [1098, 306] on div "Attend Accredited Medical Conferences While Exploring the World in Style We des…" at bounding box center [733, 348] width 1336 height 478
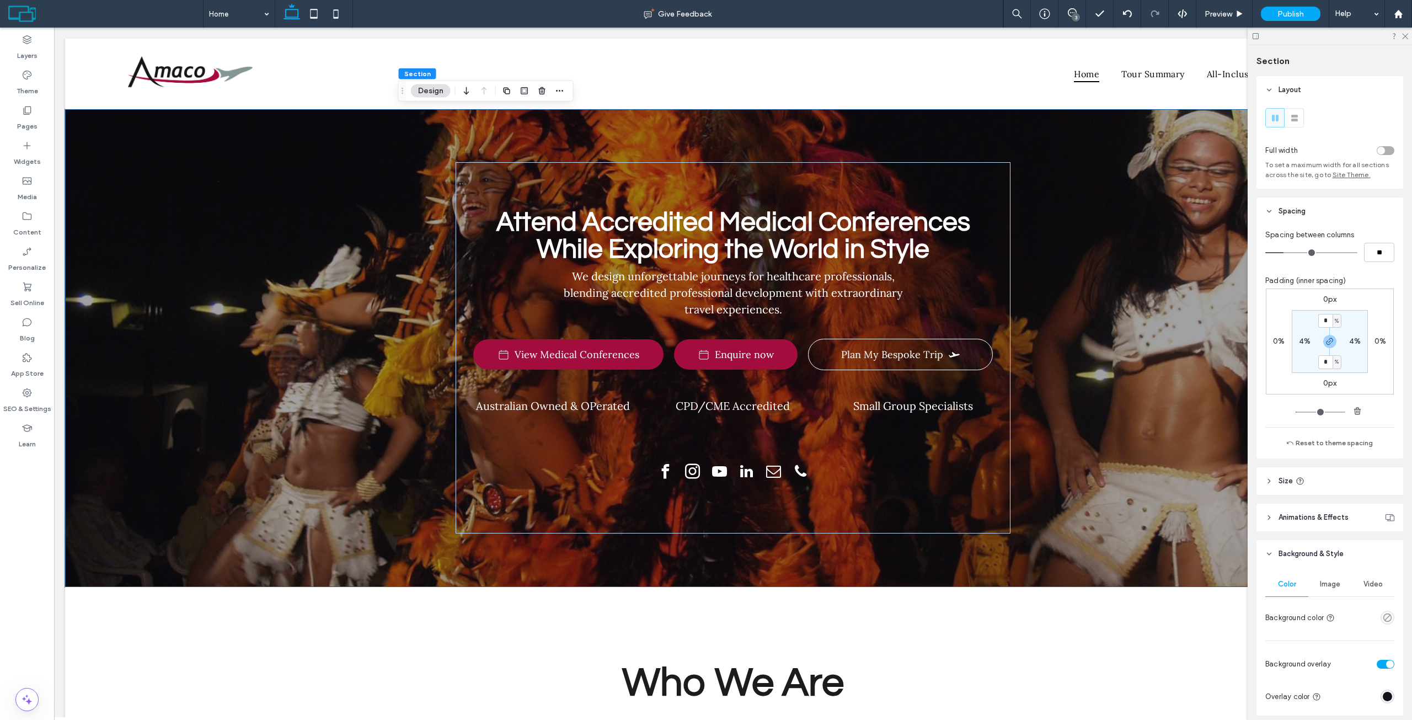
click at [1076, 14] on div "3" at bounding box center [1076, 17] width 8 height 8
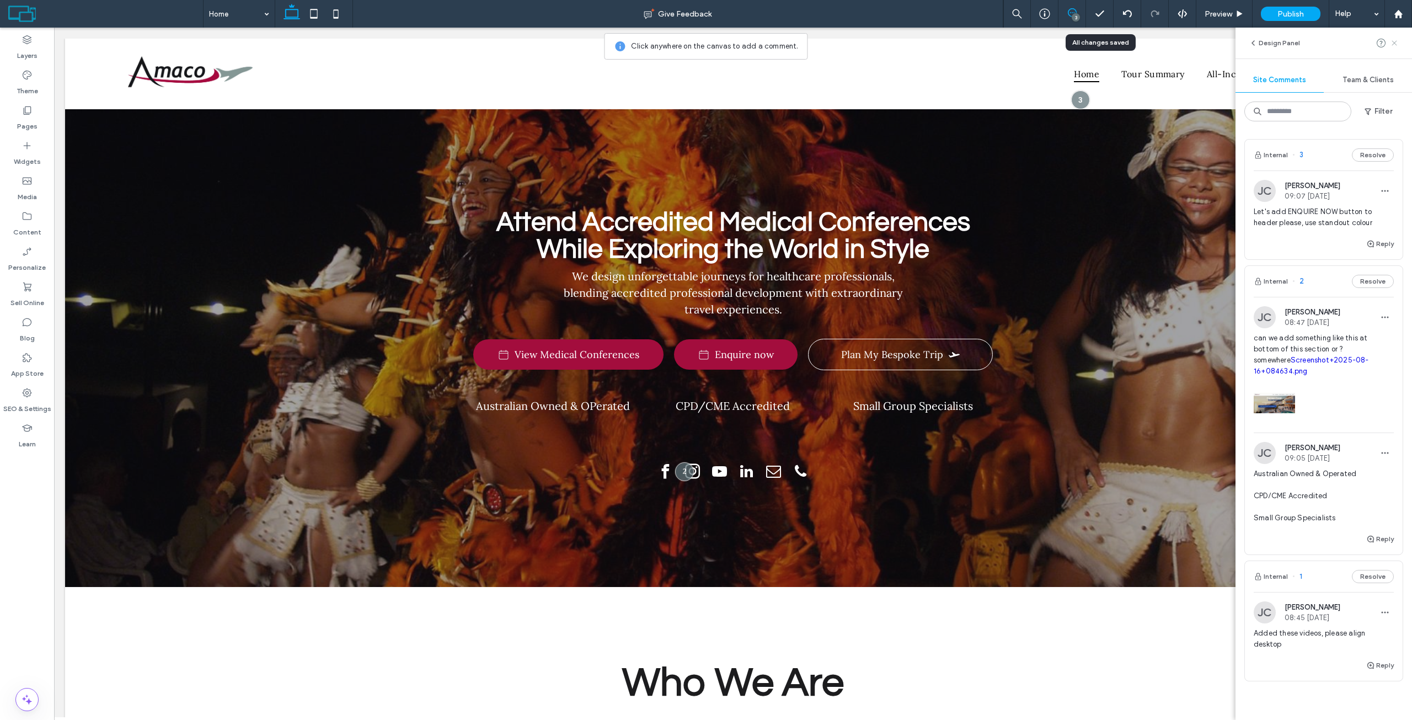
click at [1393, 40] on icon at bounding box center [1394, 43] width 9 height 9
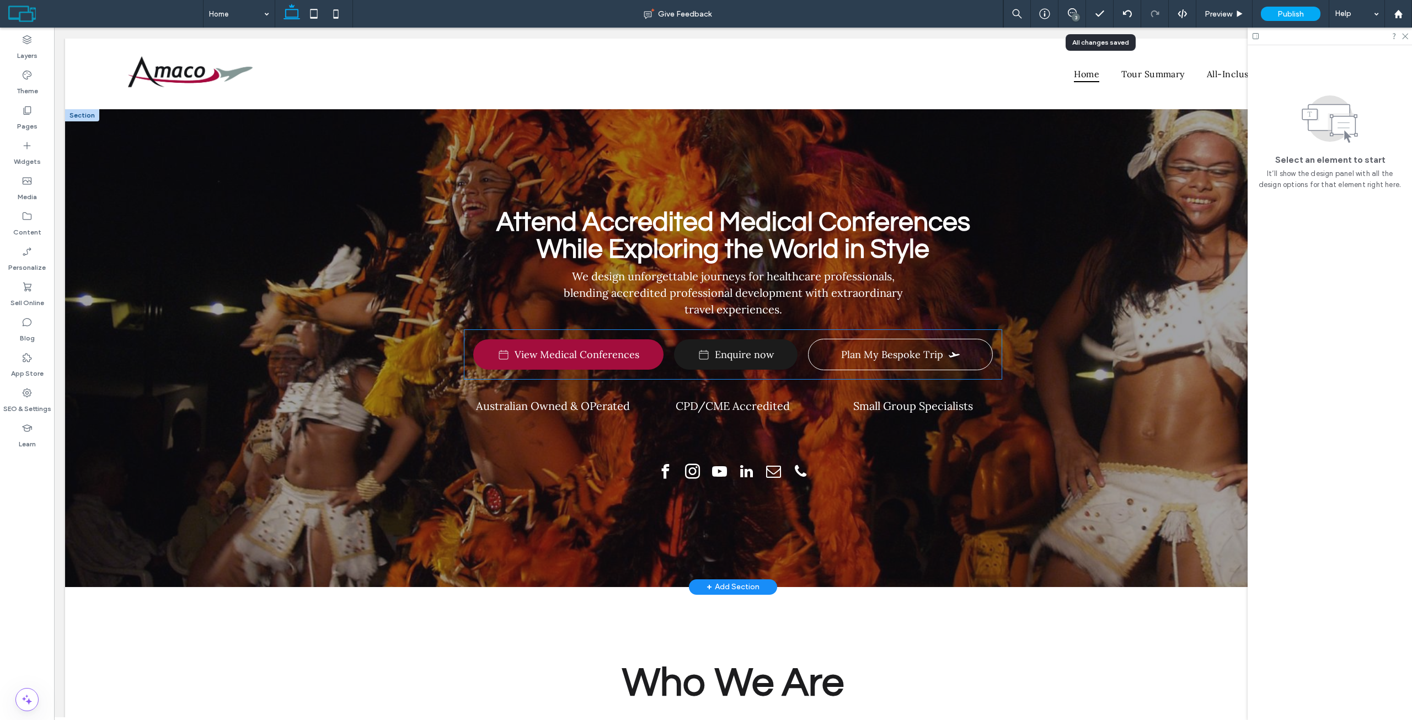
click at [775, 352] on link "Enquire now" at bounding box center [736, 354] width 124 height 30
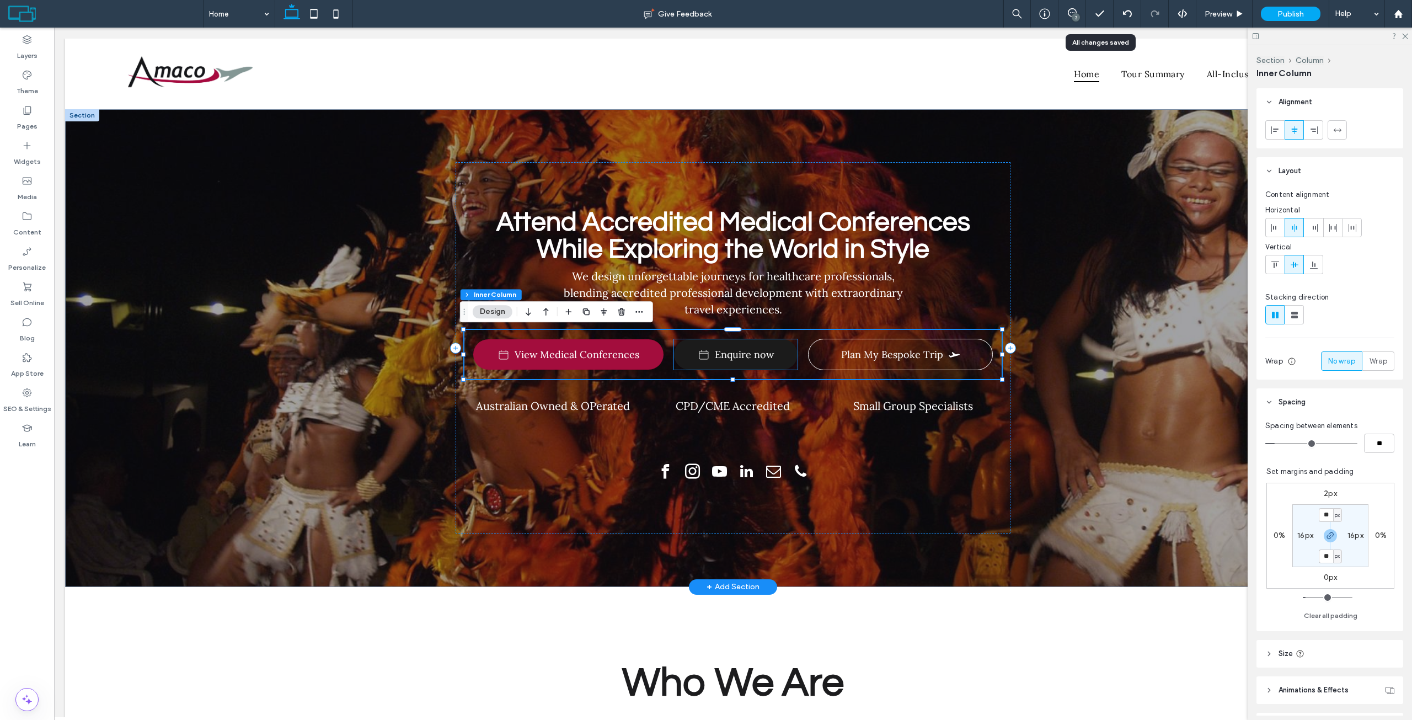
click at [761, 355] on span "Enquire now" at bounding box center [744, 354] width 59 height 13
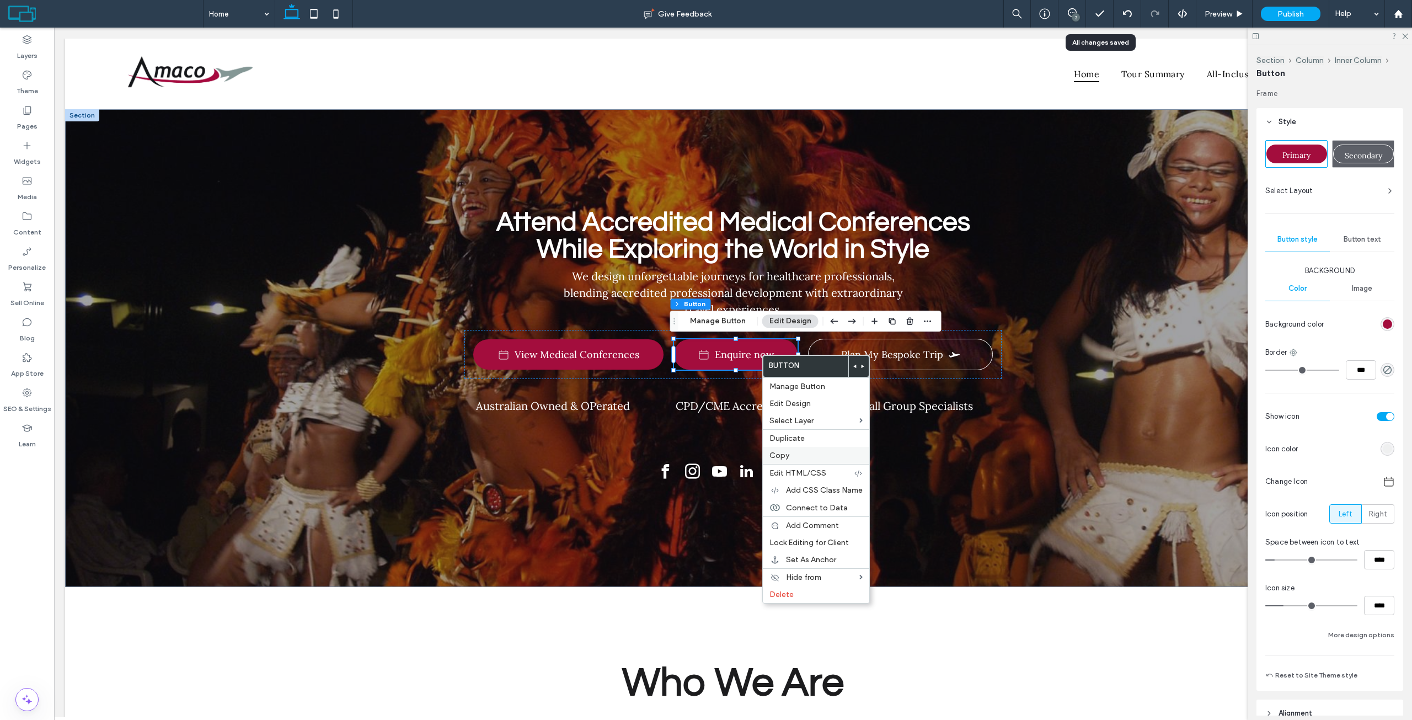
click at [798, 458] on label "Copy" at bounding box center [815, 455] width 93 height 9
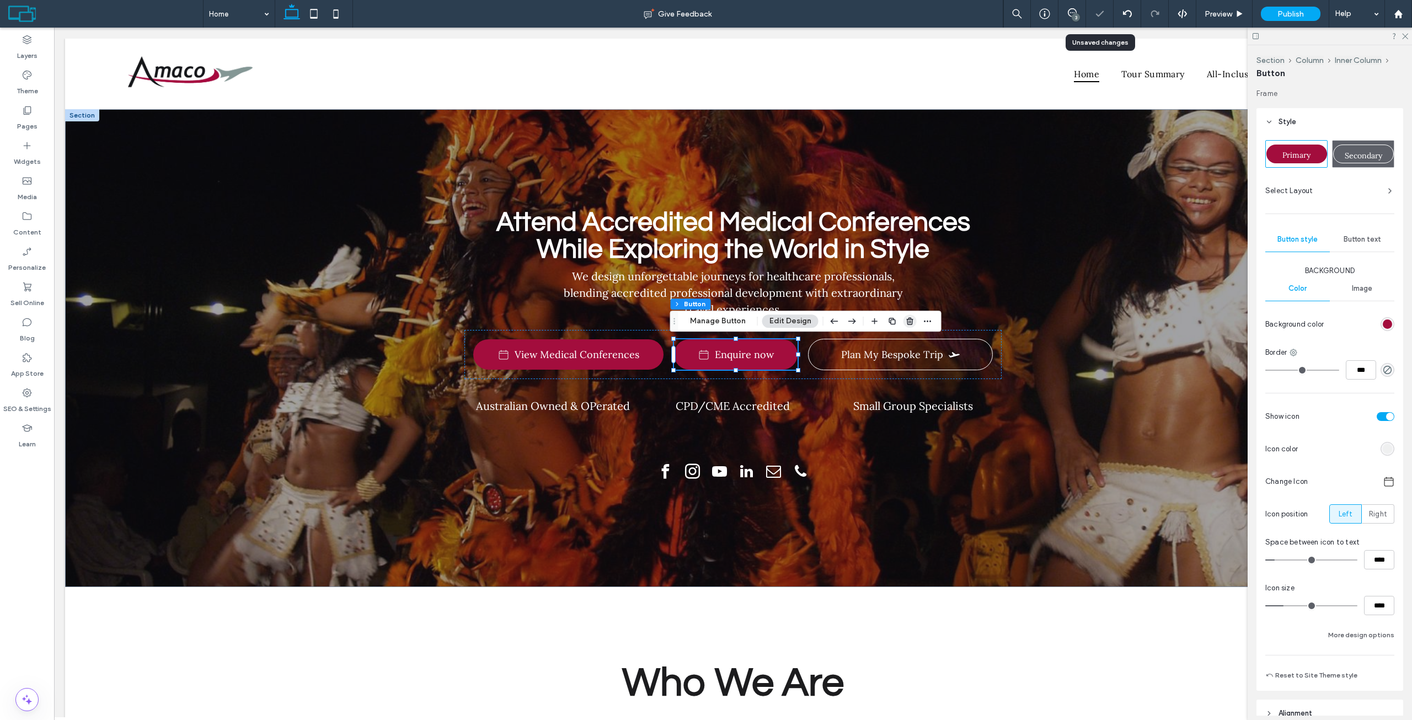
click at [906, 322] on icon "button" at bounding box center [910, 321] width 9 height 9
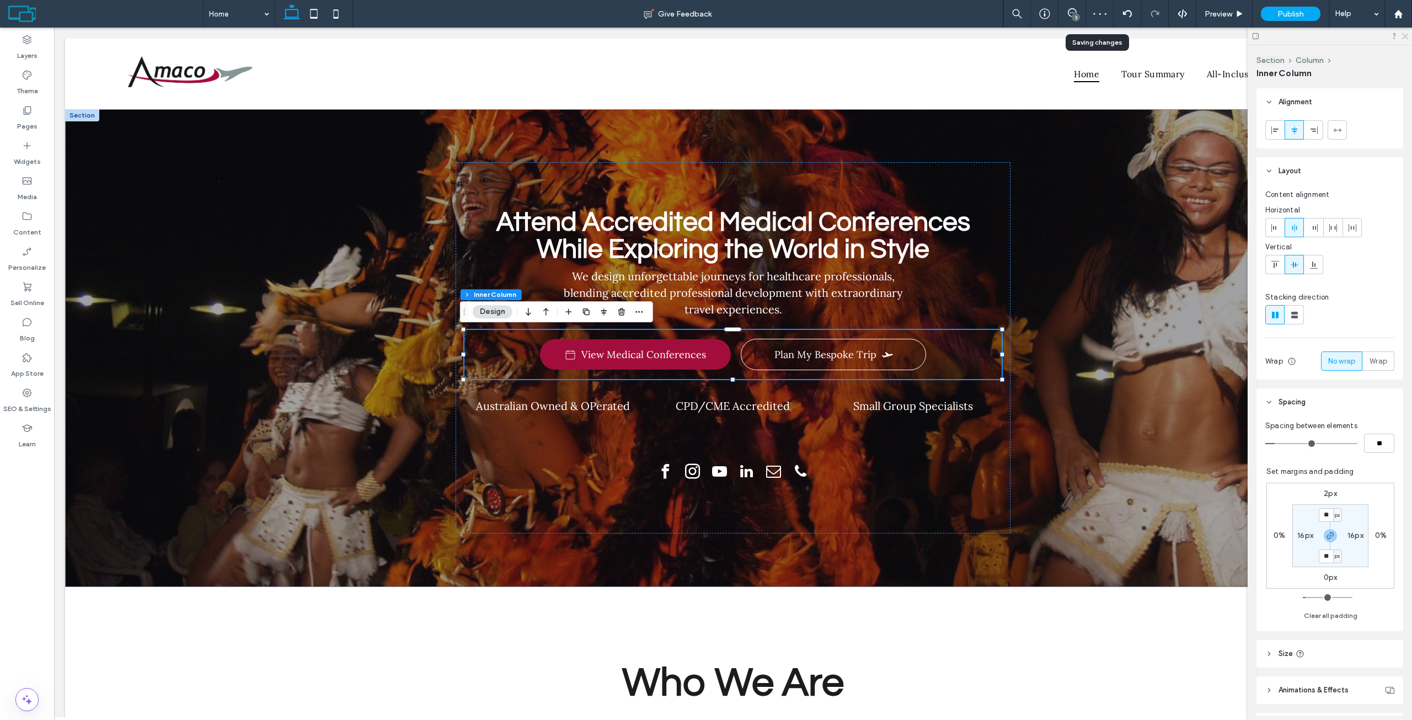
click at [1406, 36] on icon at bounding box center [1404, 35] width 7 height 7
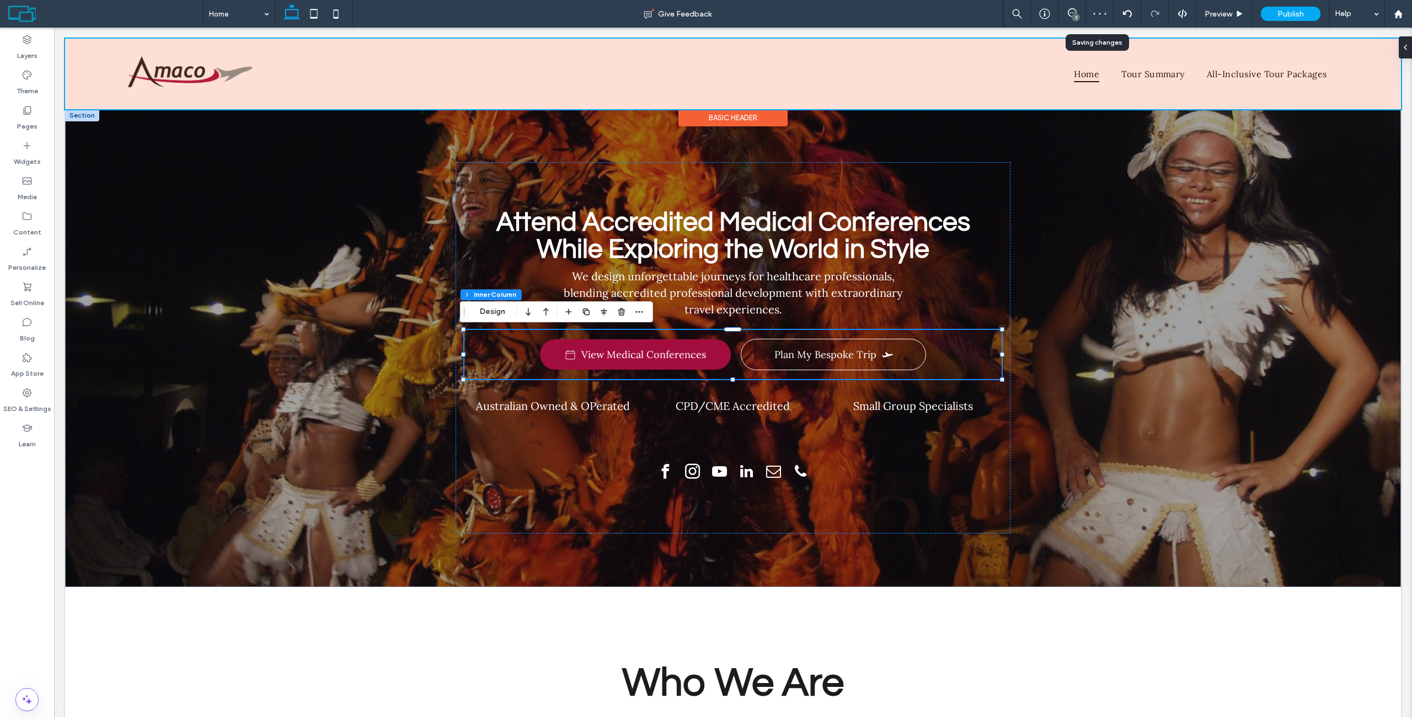
click at [1341, 69] on div at bounding box center [733, 74] width 1336 height 71
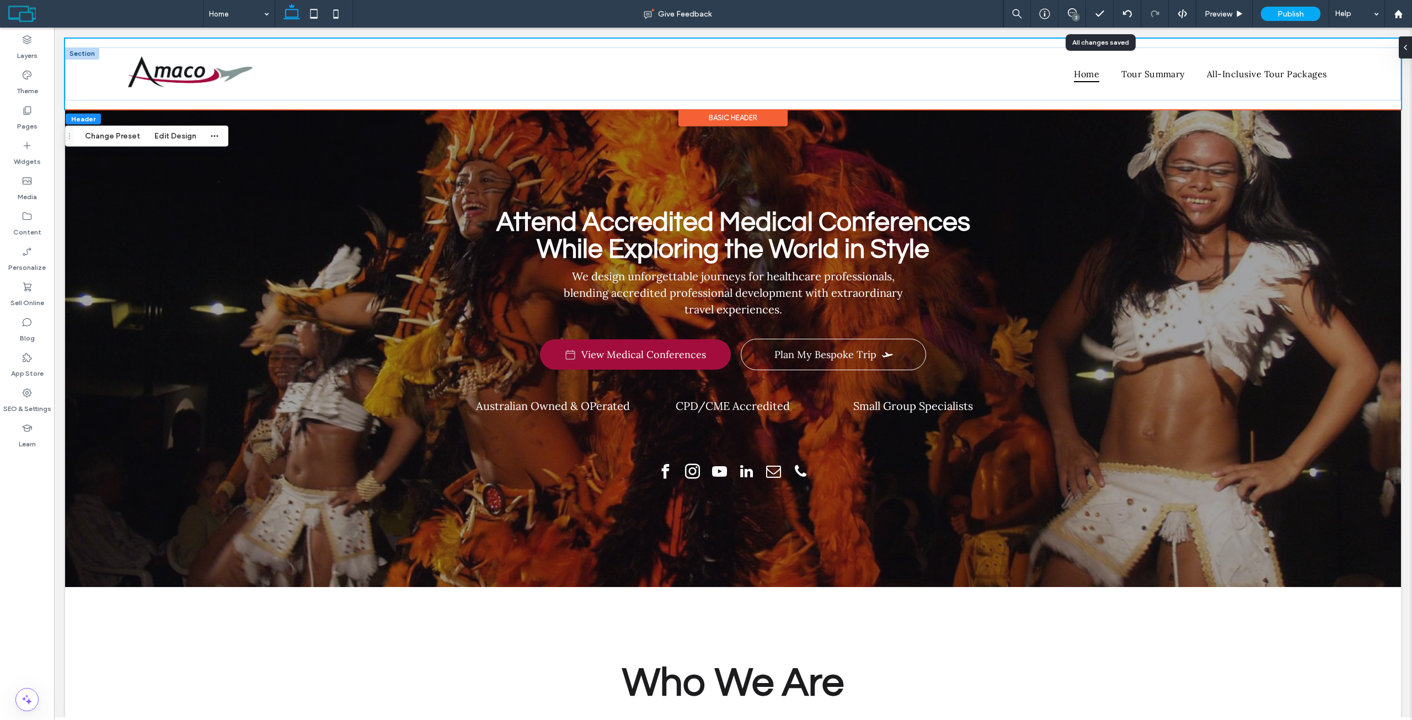
click at [77, 54] on div at bounding box center [82, 53] width 34 height 12
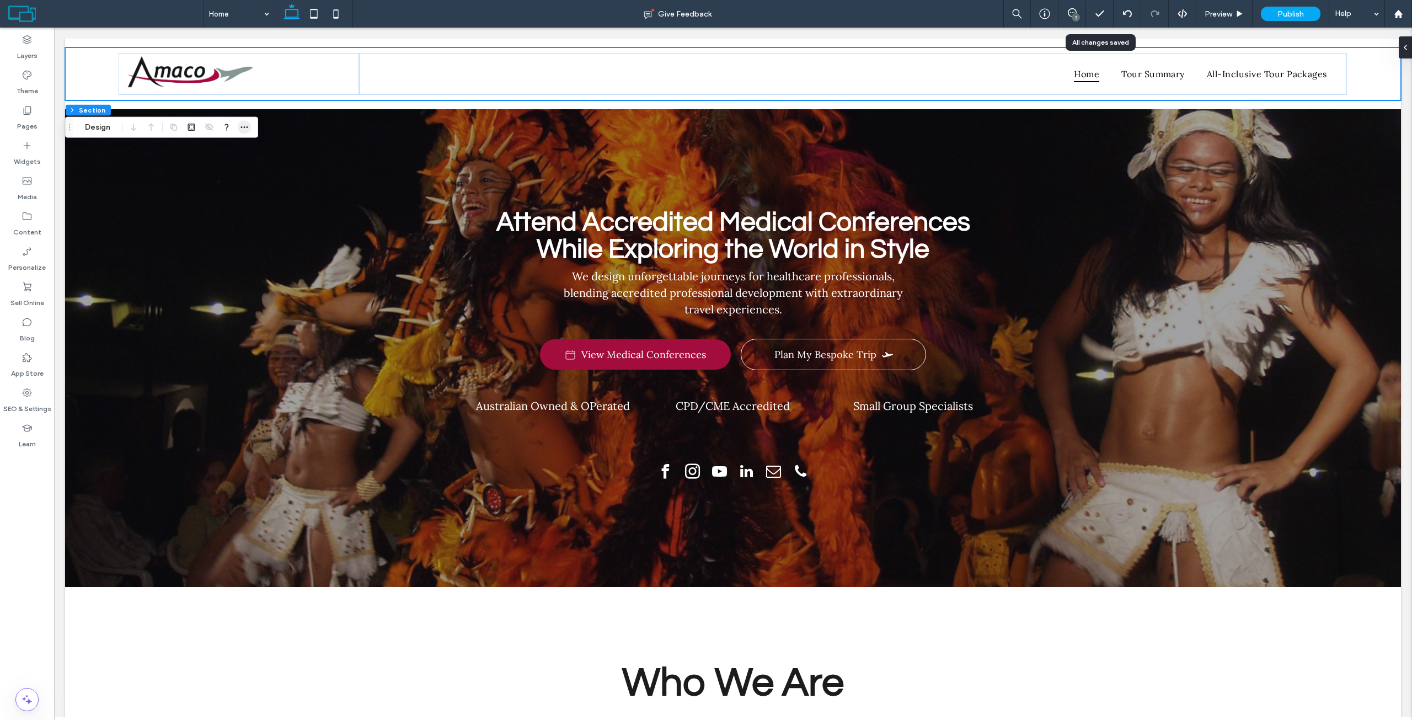
click at [243, 127] on icon "button" at bounding box center [244, 127] width 9 height 9
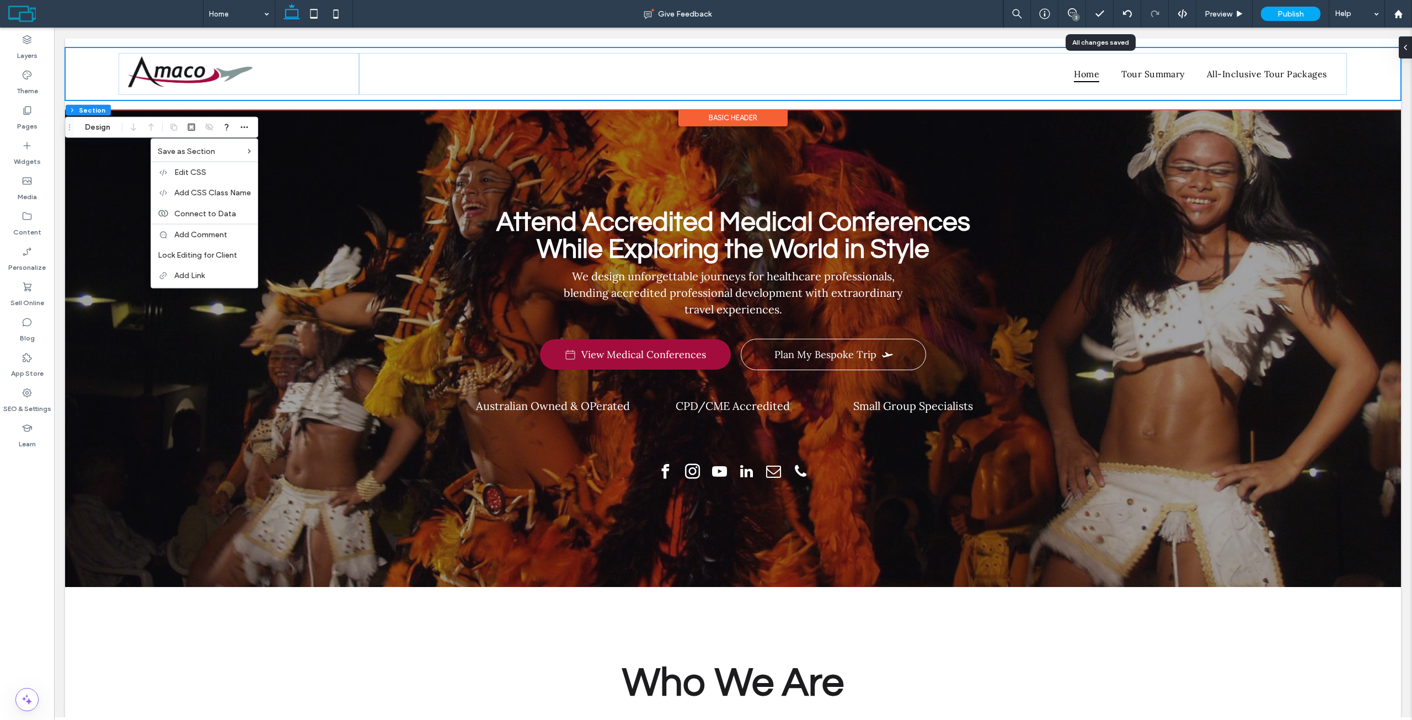
click at [101, 87] on div "Home Tour Summary All-Inclusive Tour Packages" at bounding box center [733, 73] width 1336 height 53
click at [84, 50] on div "Home Tour Summary All-Inclusive Tour Packages" at bounding box center [733, 73] width 1336 height 53
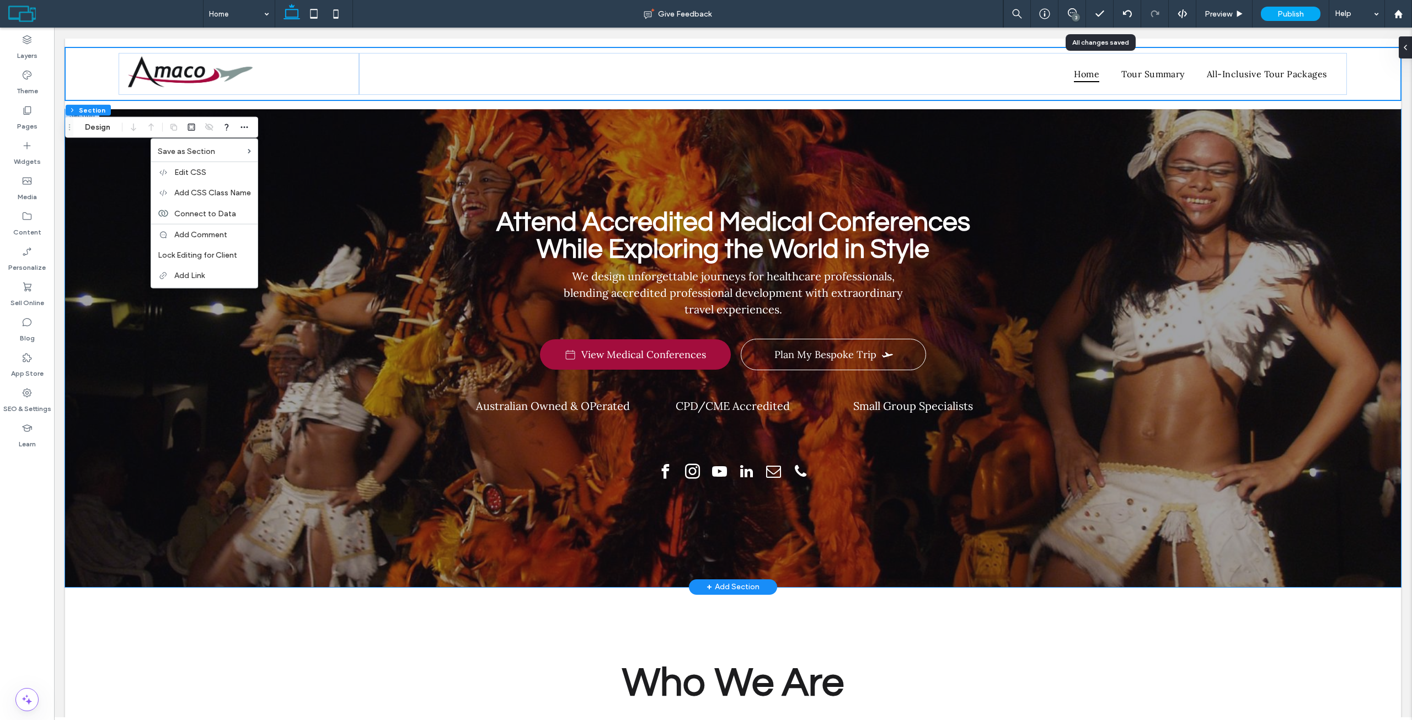
click at [426, 122] on div "Attend Accredited Medical Conferences While Exploring the World in Style We des…" at bounding box center [733, 348] width 662 height 478
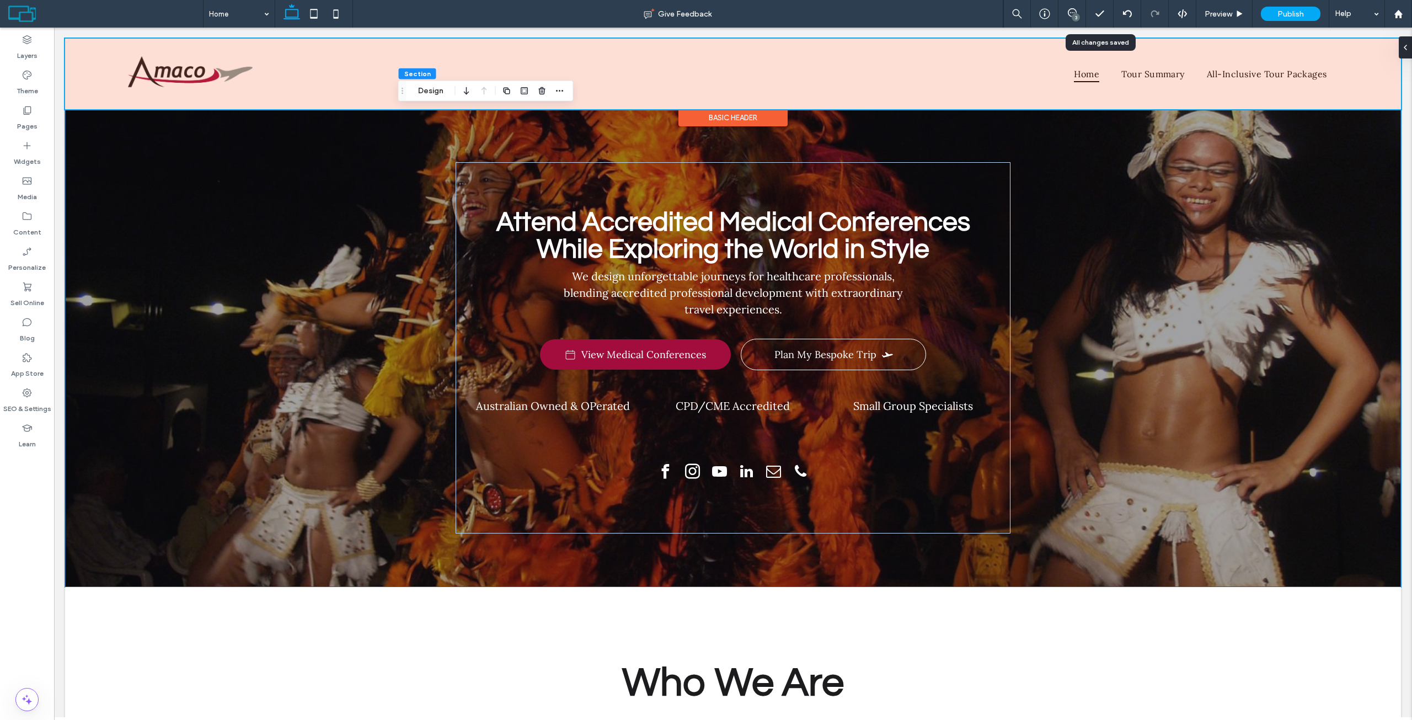
click at [569, 55] on div at bounding box center [733, 74] width 1336 height 71
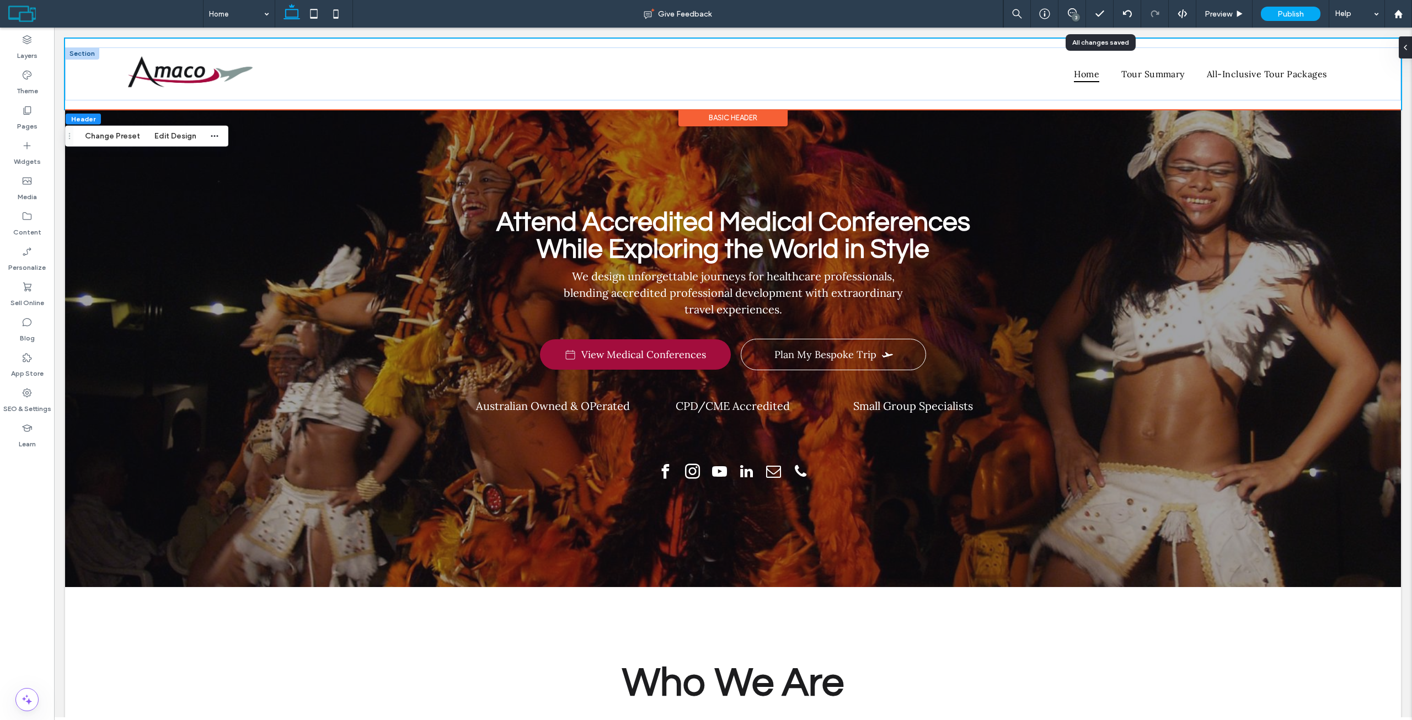
click at [85, 56] on div at bounding box center [82, 53] width 34 height 12
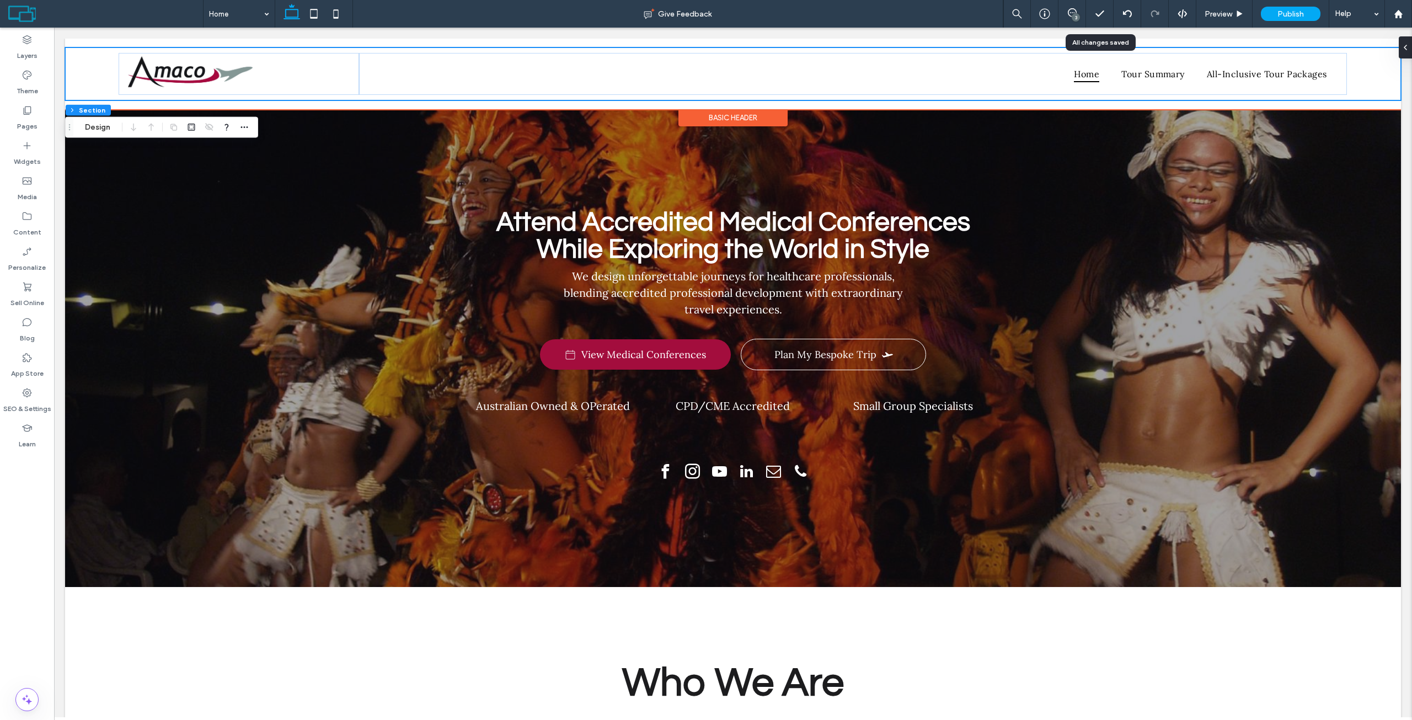
click at [721, 119] on div "Basic Header" at bounding box center [732, 117] width 109 height 17
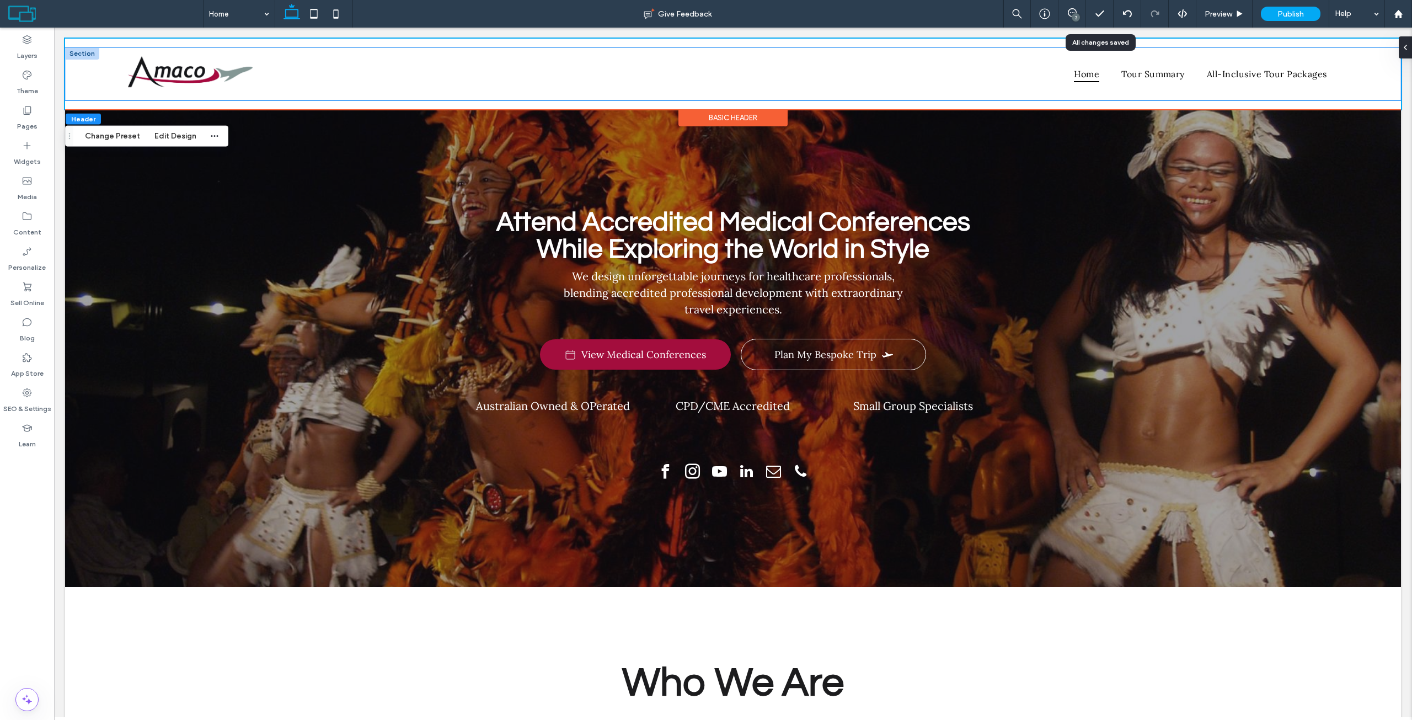
click at [1352, 59] on div "Home Tour Summary All-Inclusive Tour Packages" at bounding box center [733, 73] width 1336 height 53
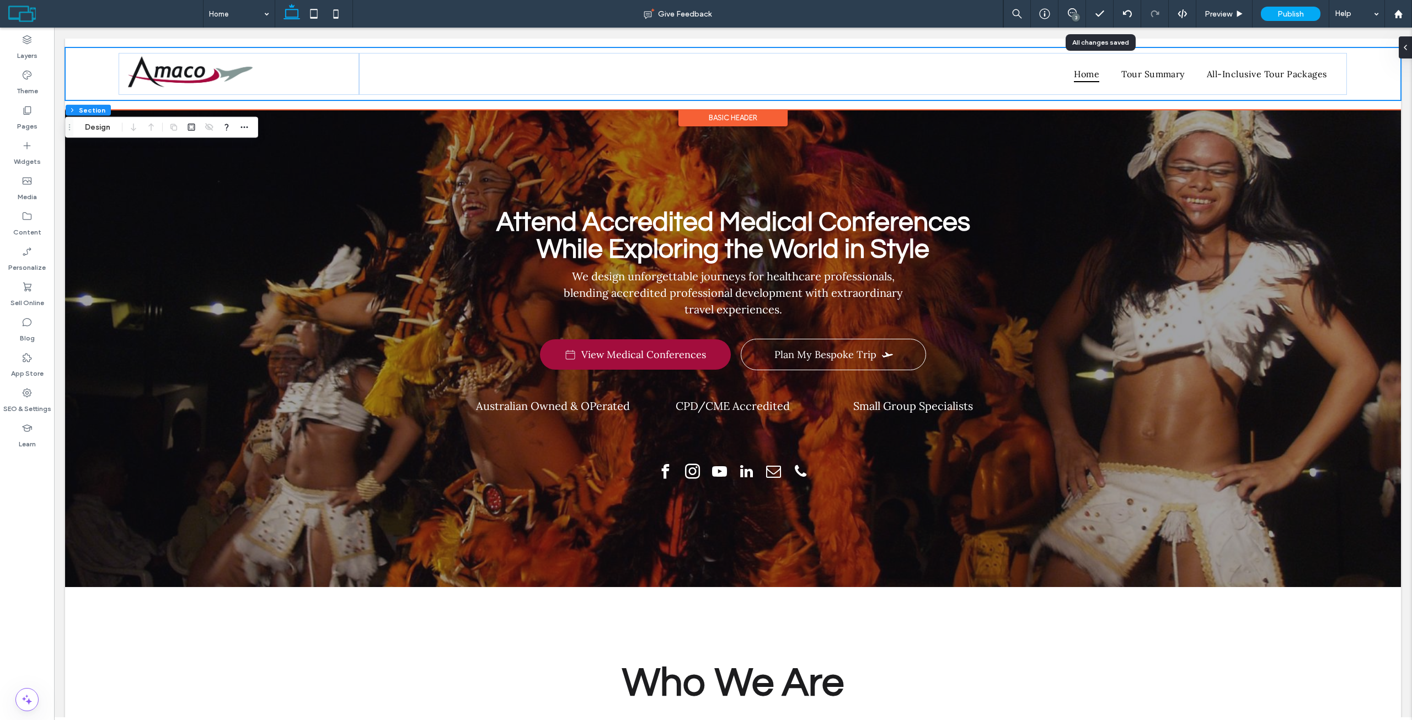
click at [1357, 70] on div "Home Tour Summary All-Inclusive Tour Packages" at bounding box center [733, 73] width 1336 height 53
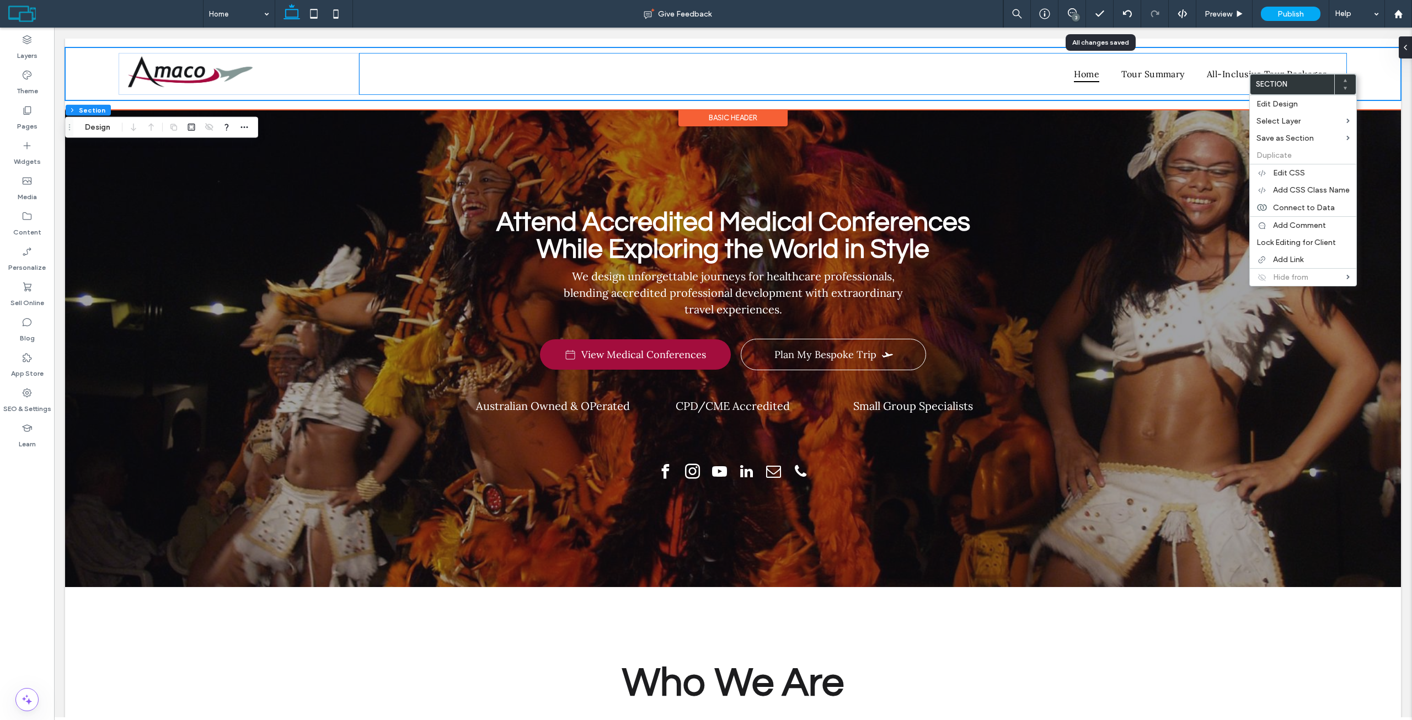
click at [1015, 65] on div "Home Tour Summary All-Inclusive Tour Packages" at bounding box center [853, 74] width 988 height 42
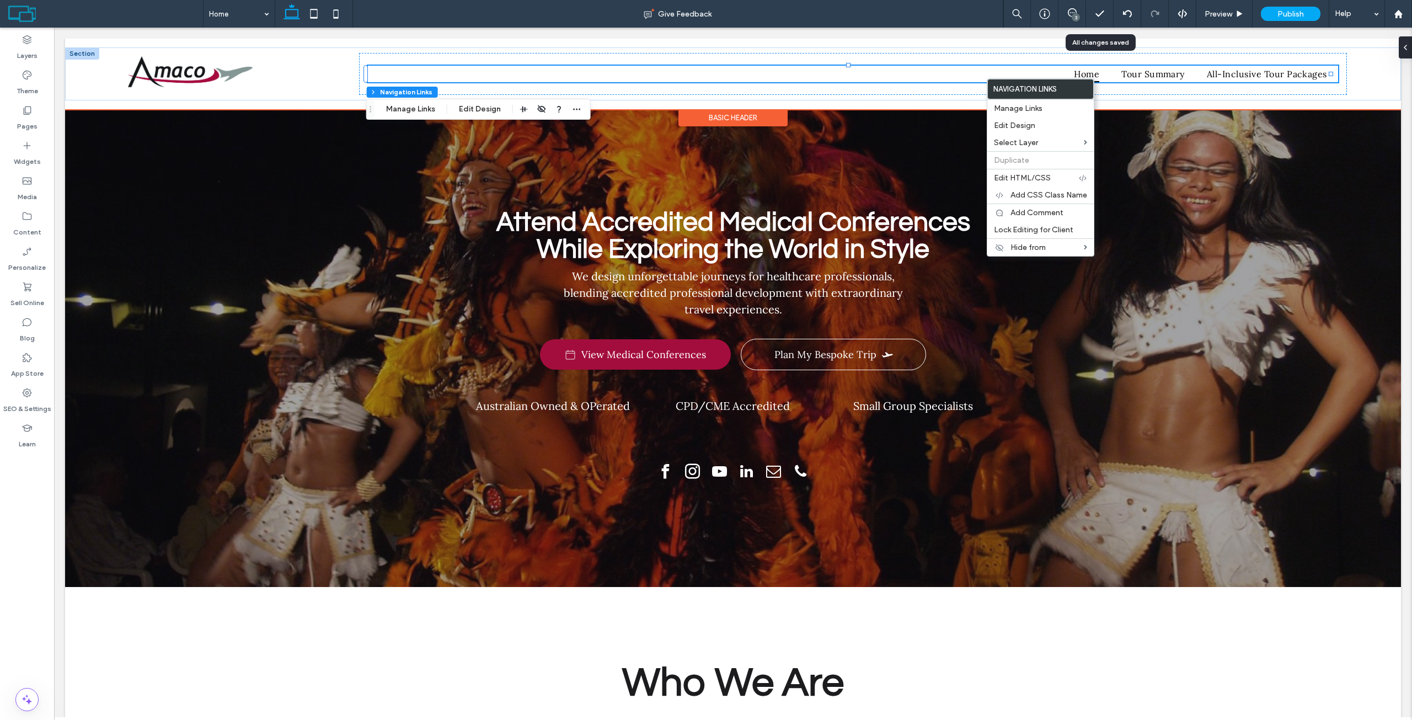
click at [397, 68] on ul "Home Tour Summary All-Inclusive Tour Packages" at bounding box center [853, 74] width 970 height 17
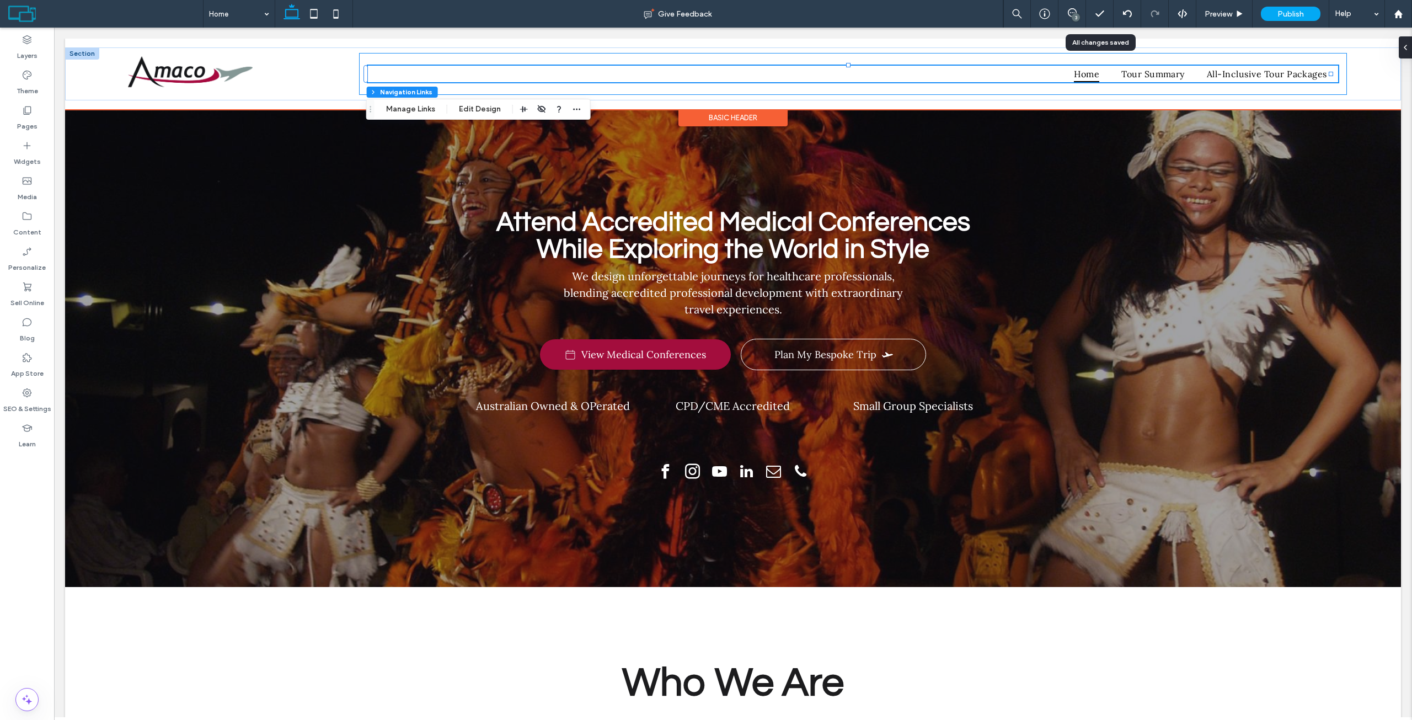
click at [393, 57] on div "Home Tour Summary All-Inclusive Tour Packages" at bounding box center [853, 74] width 988 height 42
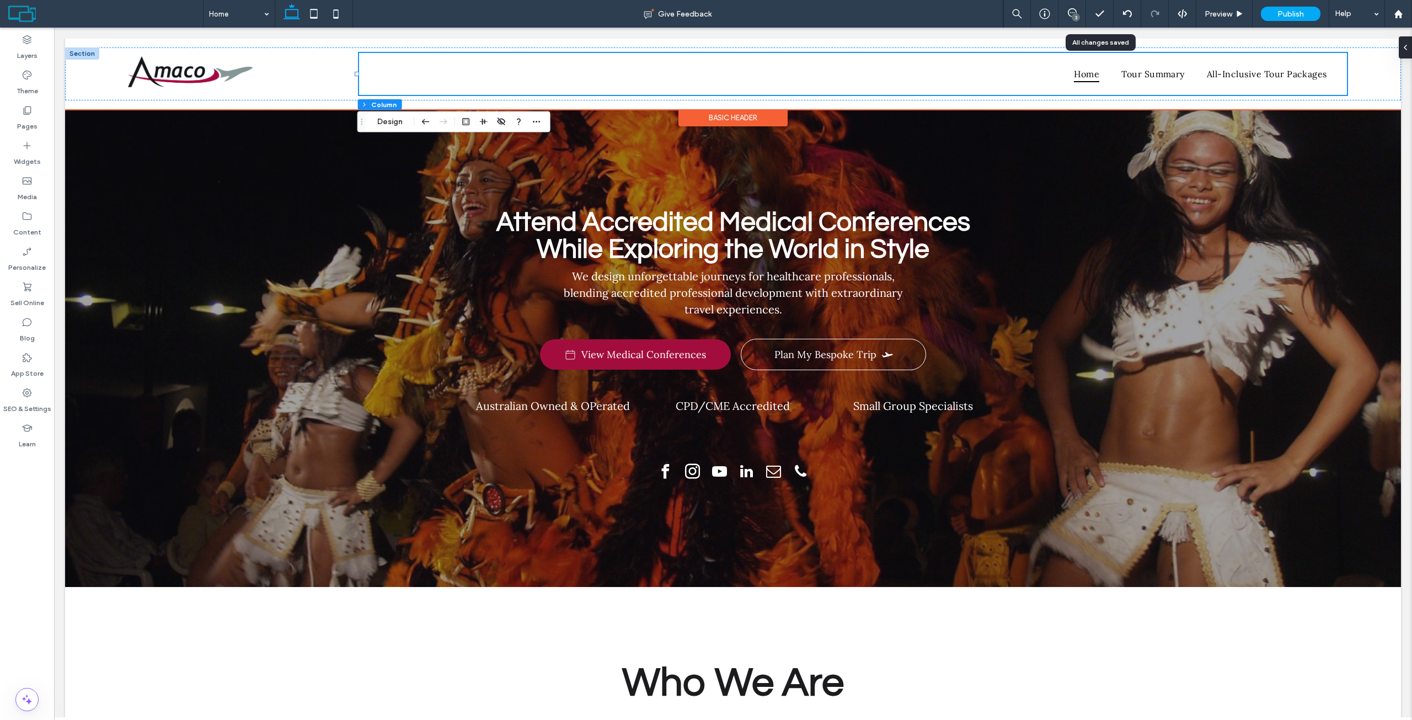
click at [84, 54] on div at bounding box center [82, 53] width 34 height 12
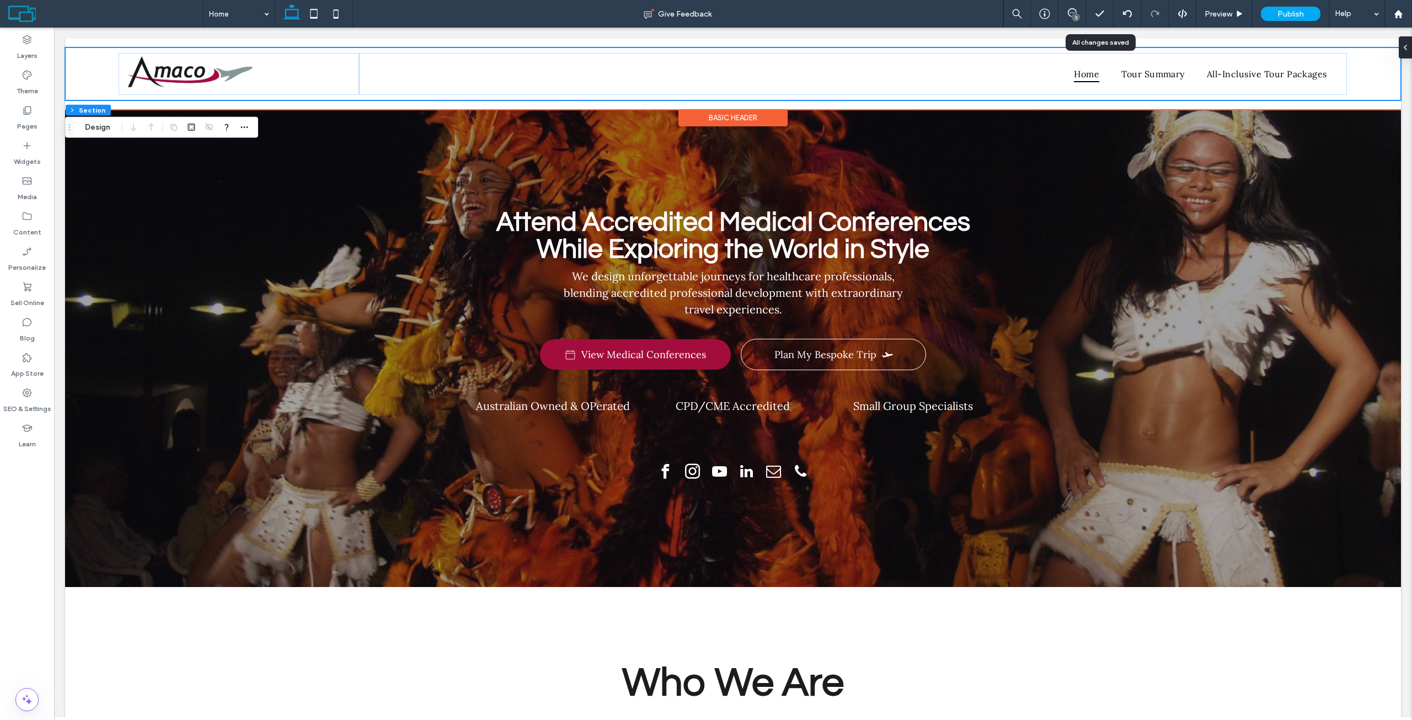
click at [722, 117] on div "Basic Header" at bounding box center [732, 117] width 109 height 17
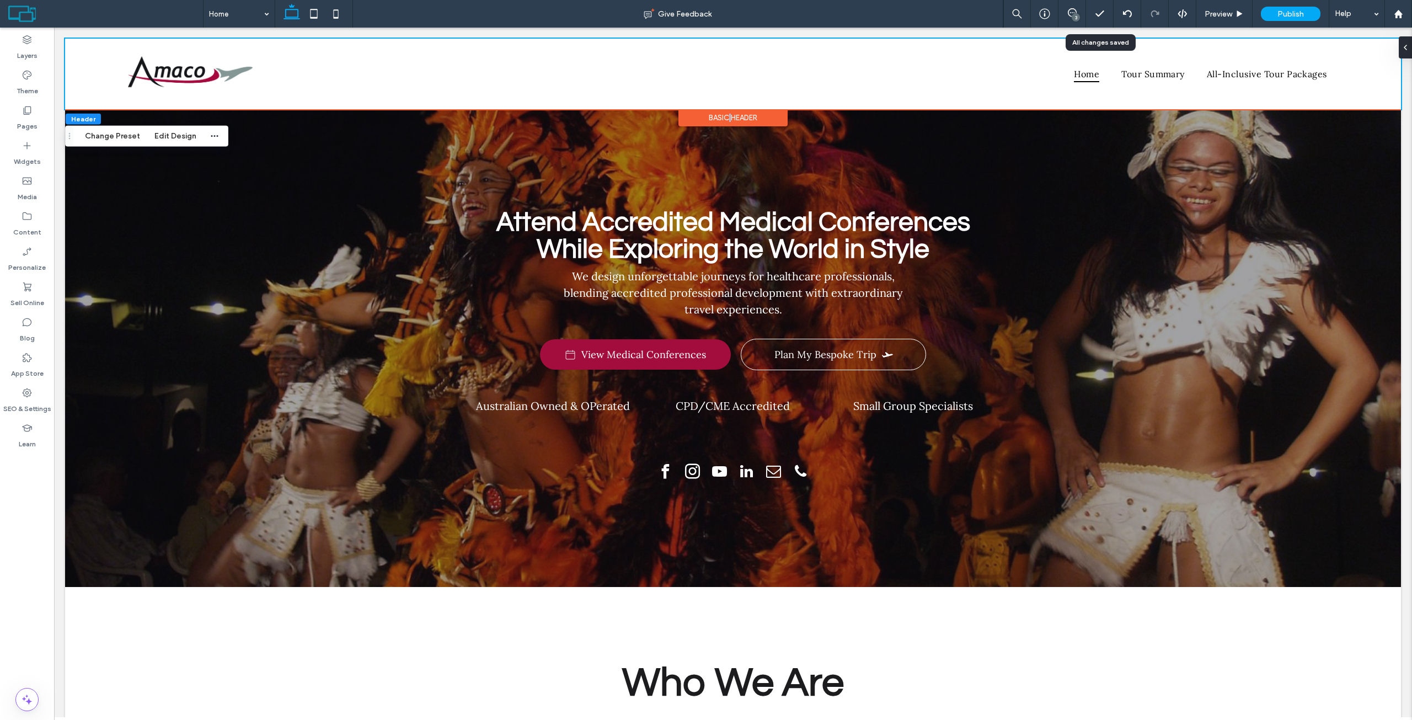
click at [722, 117] on div "Basic Header" at bounding box center [732, 117] width 109 height 17
click at [126, 139] on button "Change Preset" at bounding box center [112, 136] width 69 height 13
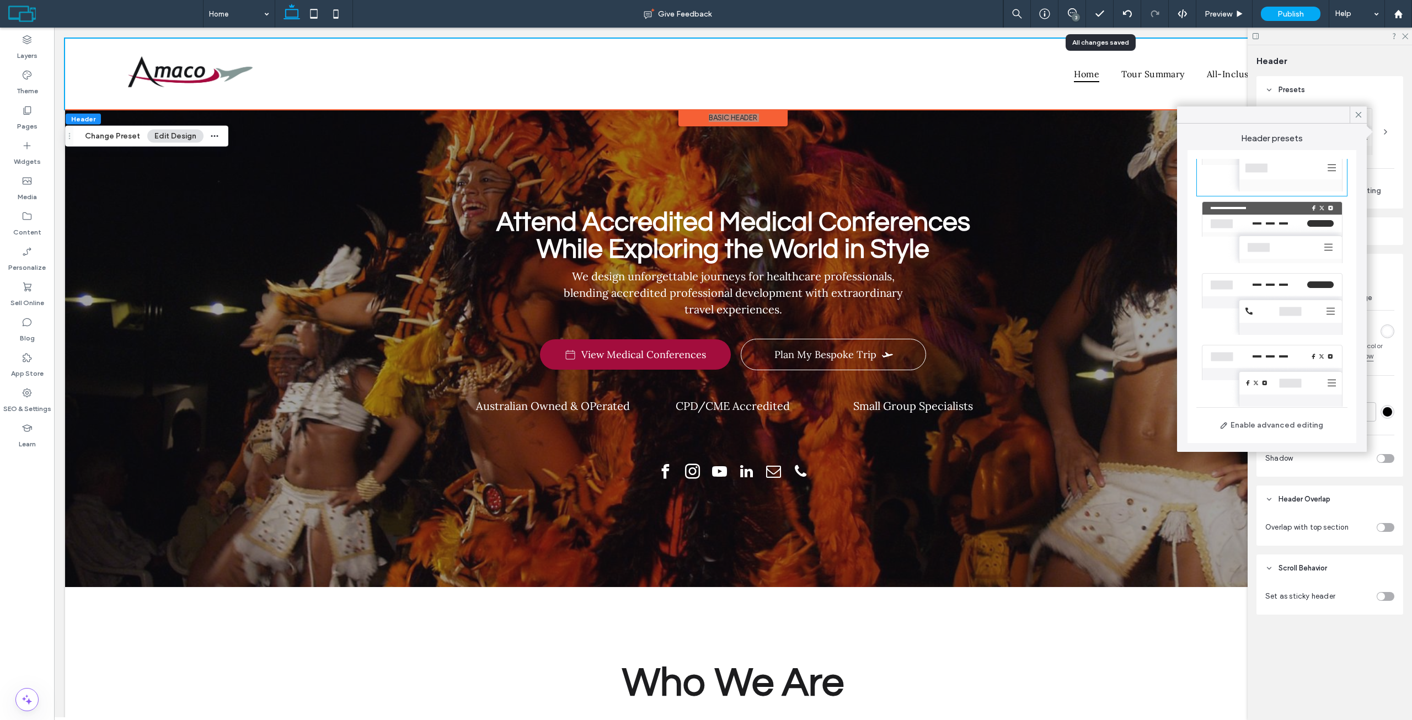
scroll to position [110, 0]
click at [1304, 275] on div at bounding box center [1271, 294] width 151 height 72
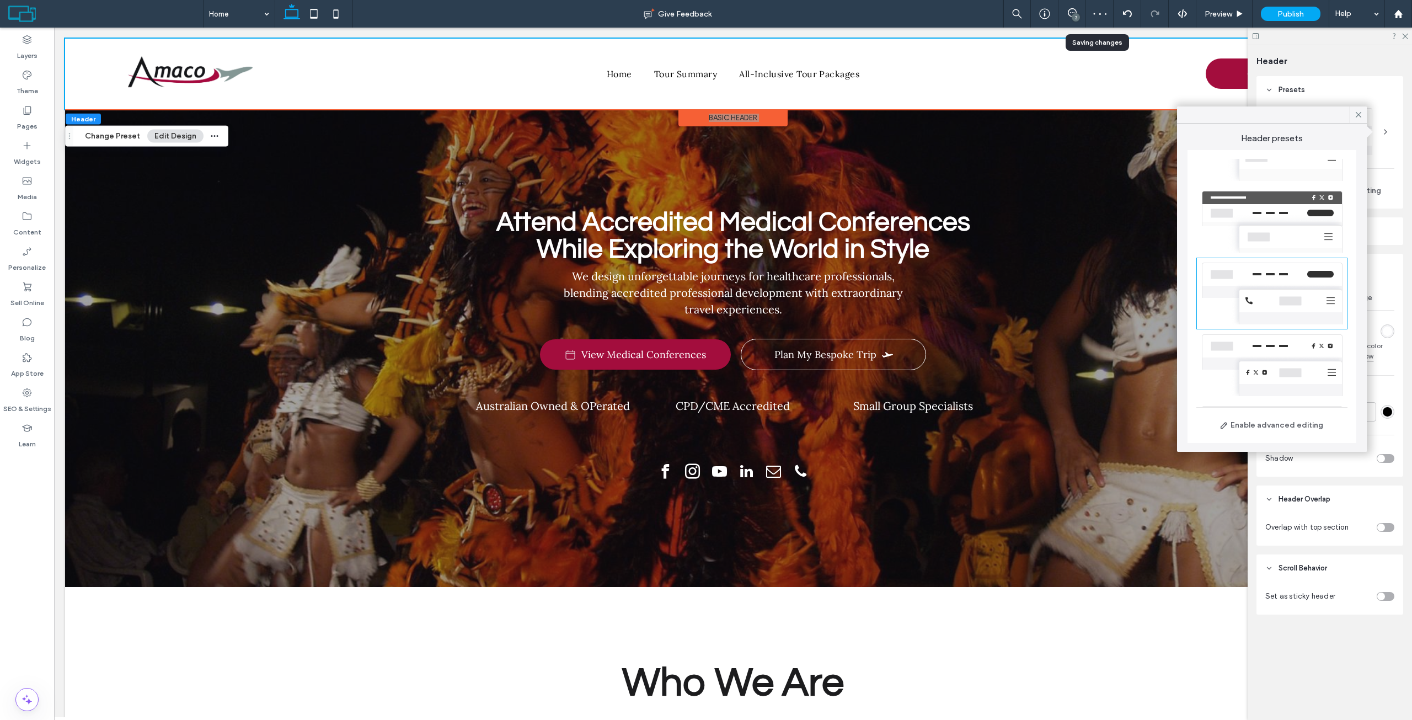
click at [1406, 35] on use at bounding box center [1405, 37] width 6 height 6
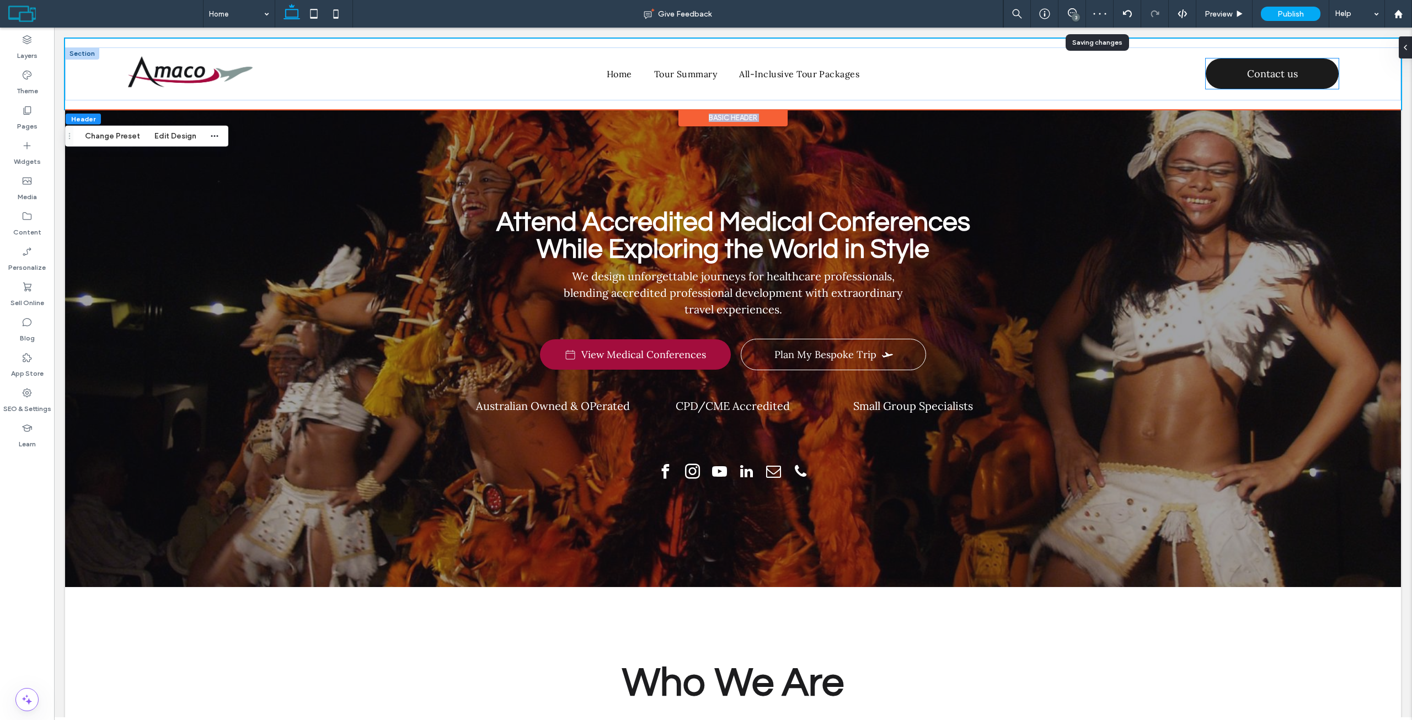
click at [1247, 69] on span "Contact us" at bounding box center [1272, 73] width 51 height 30
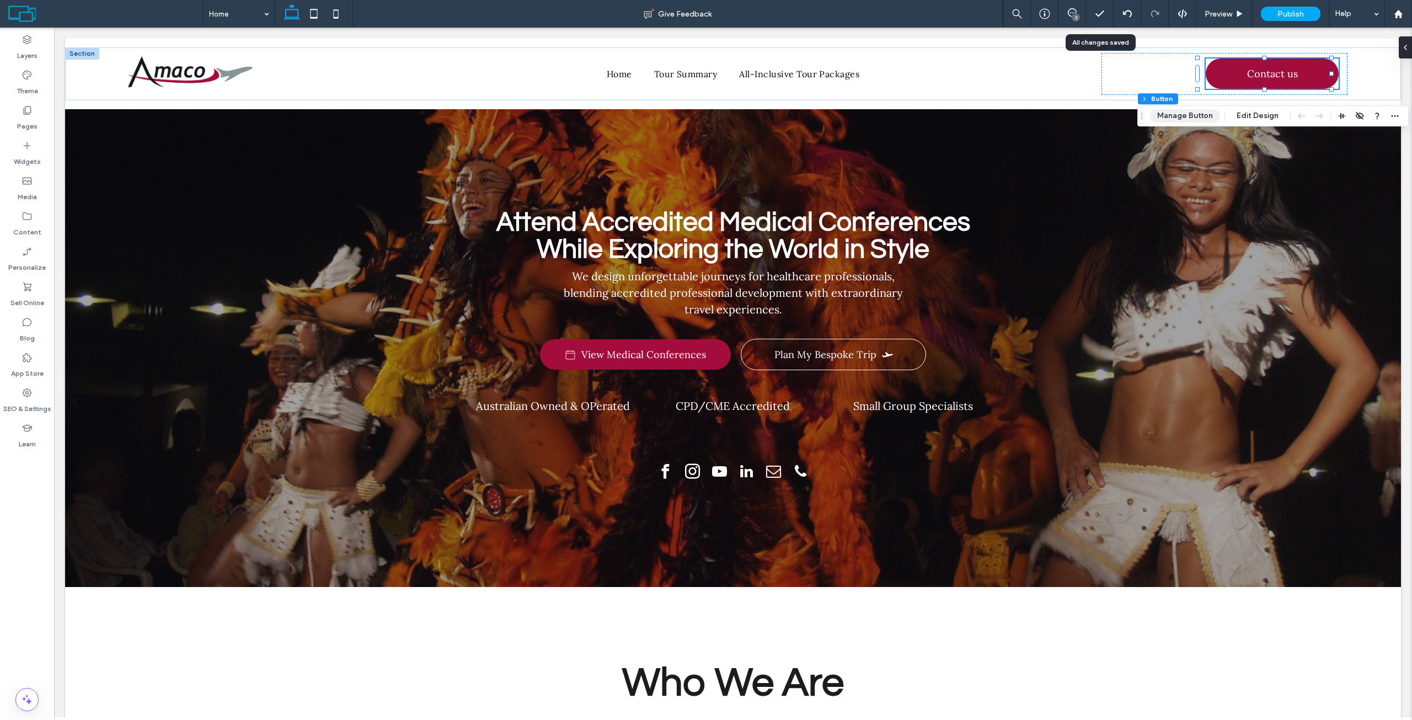
click at [1193, 116] on button "Manage Button" at bounding box center [1185, 115] width 70 height 13
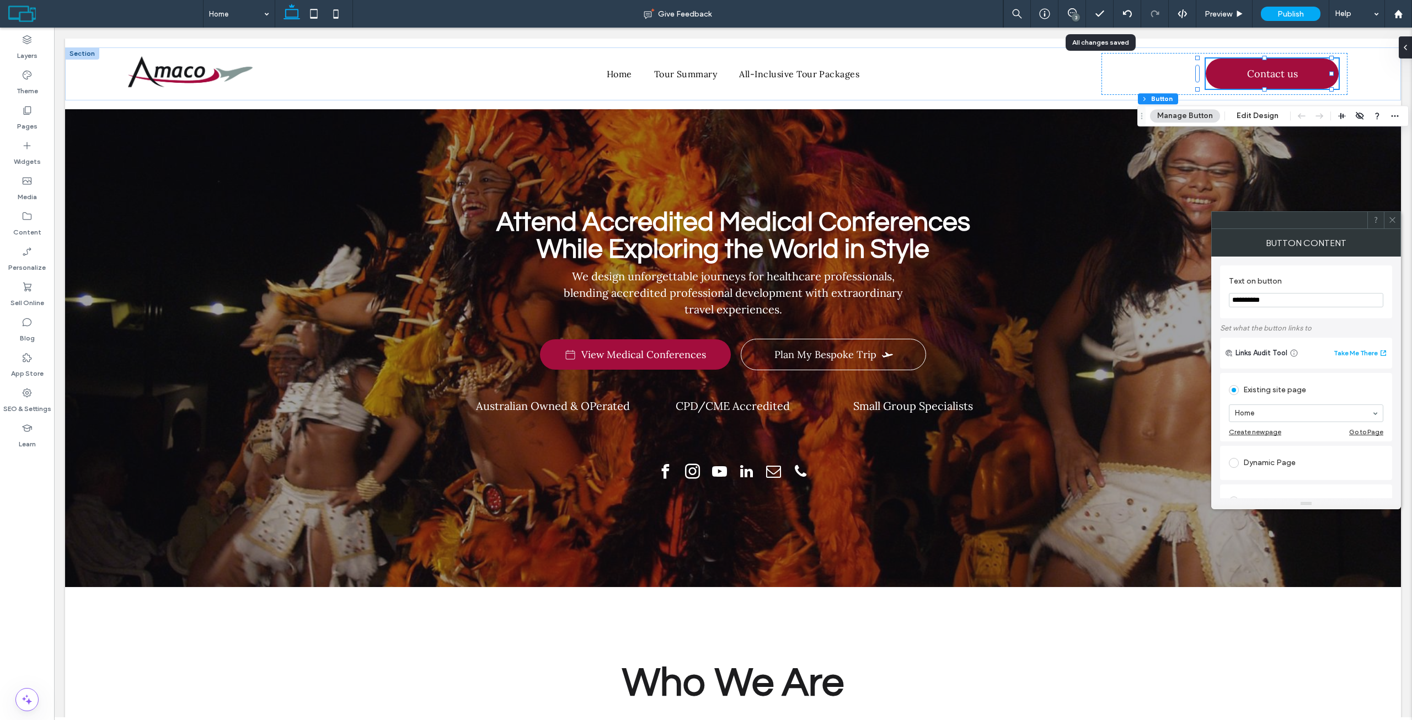
click at [1253, 304] on input "**********" at bounding box center [1306, 300] width 154 height 14
type input "**********"
click at [1142, 76] on div "Enquire now" at bounding box center [1224, 74] width 246 height 42
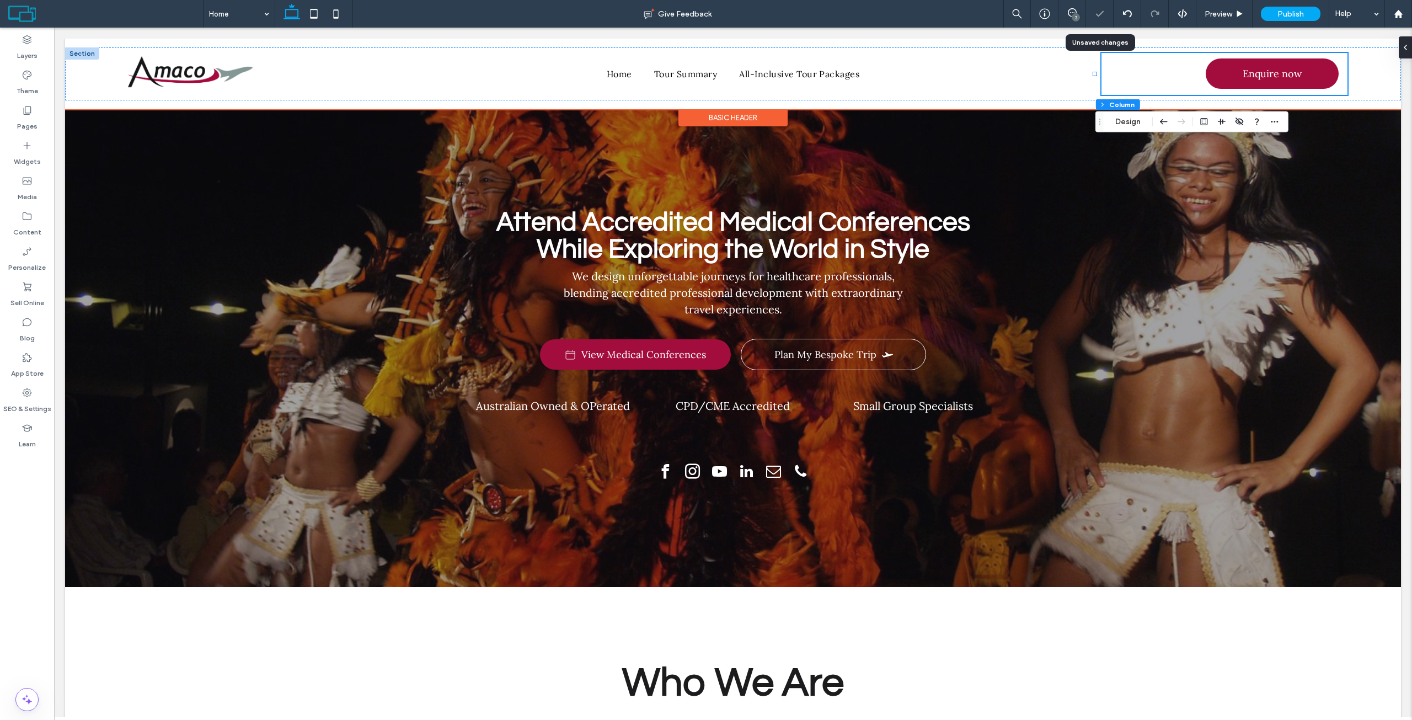
click at [1337, 74] on div "Enquire now" at bounding box center [1224, 74] width 246 height 42
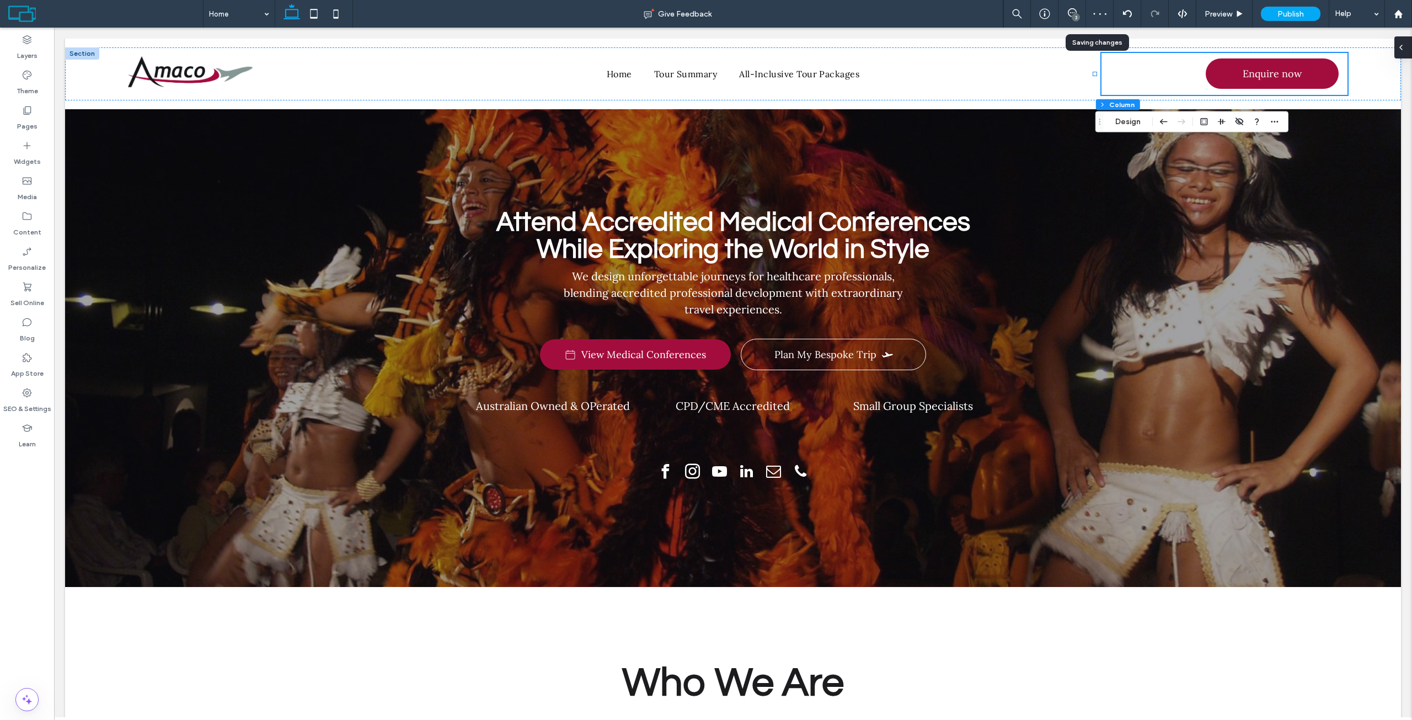
click at [1403, 45] on icon at bounding box center [1400, 47] width 9 height 9
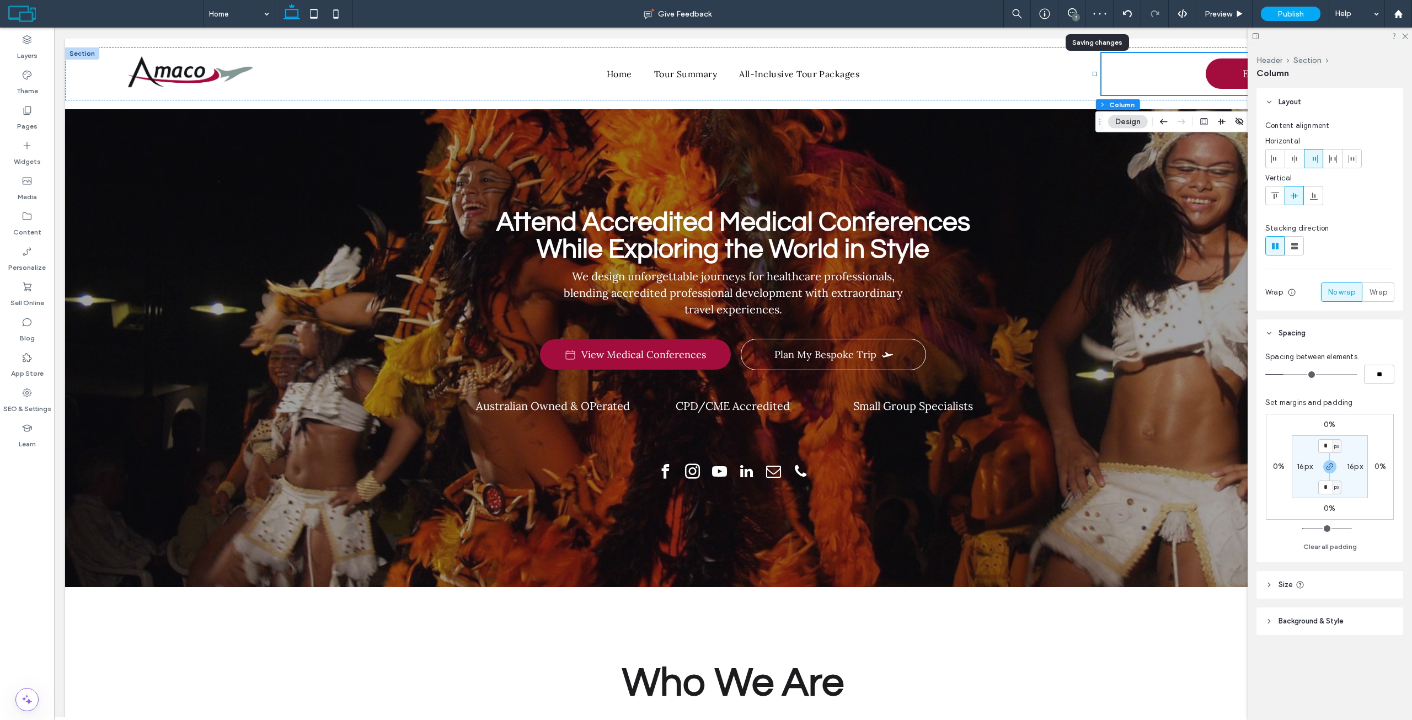
click at [1352, 468] on label "16px" at bounding box center [1355, 466] width 16 height 9
type input "**"
click at [1325, 468] on icon "button" at bounding box center [1329, 466] width 9 height 9
click at [1347, 468] on input "**" at bounding box center [1350, 466] width 14 height 14
type input "*"
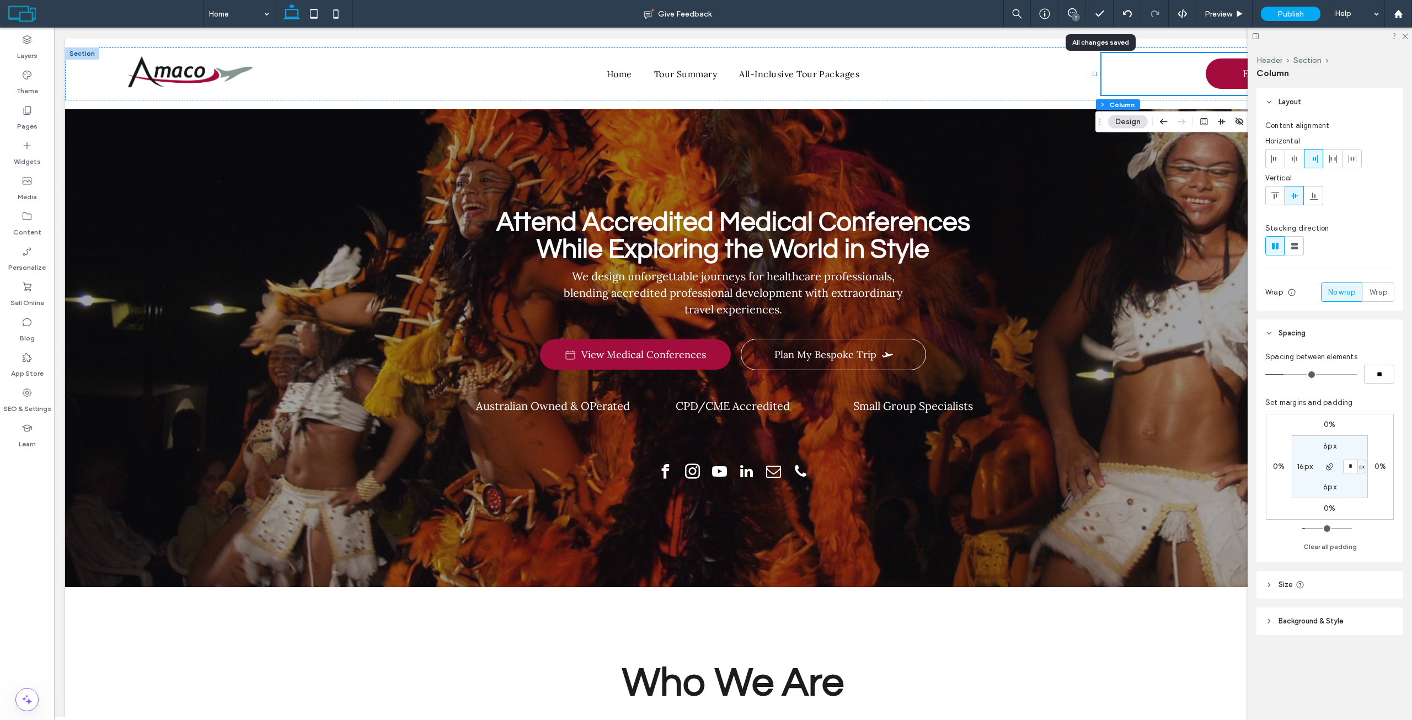
type input "*"
click at [1360, 445] on section "6px * px 6px 16px" at bounding box center [1330, 466] width 76 height 63
click at [1405, 37] on icon at bounding box center [1404, 35] width 7 height 7
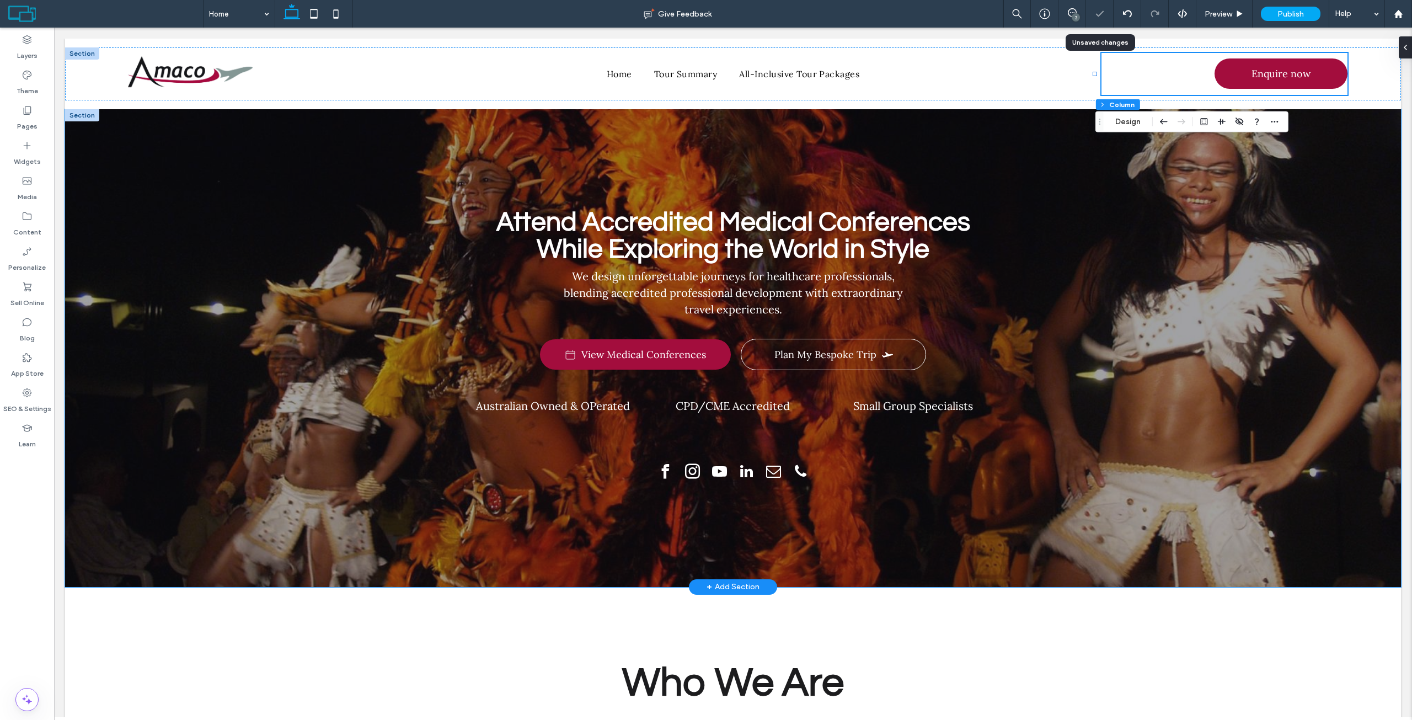
click at [1335, 221] on div "Attend Accredited Medical Conferences While Exploring the World in Style We des…" at bounding box center [733, 348] width 1336 height 478
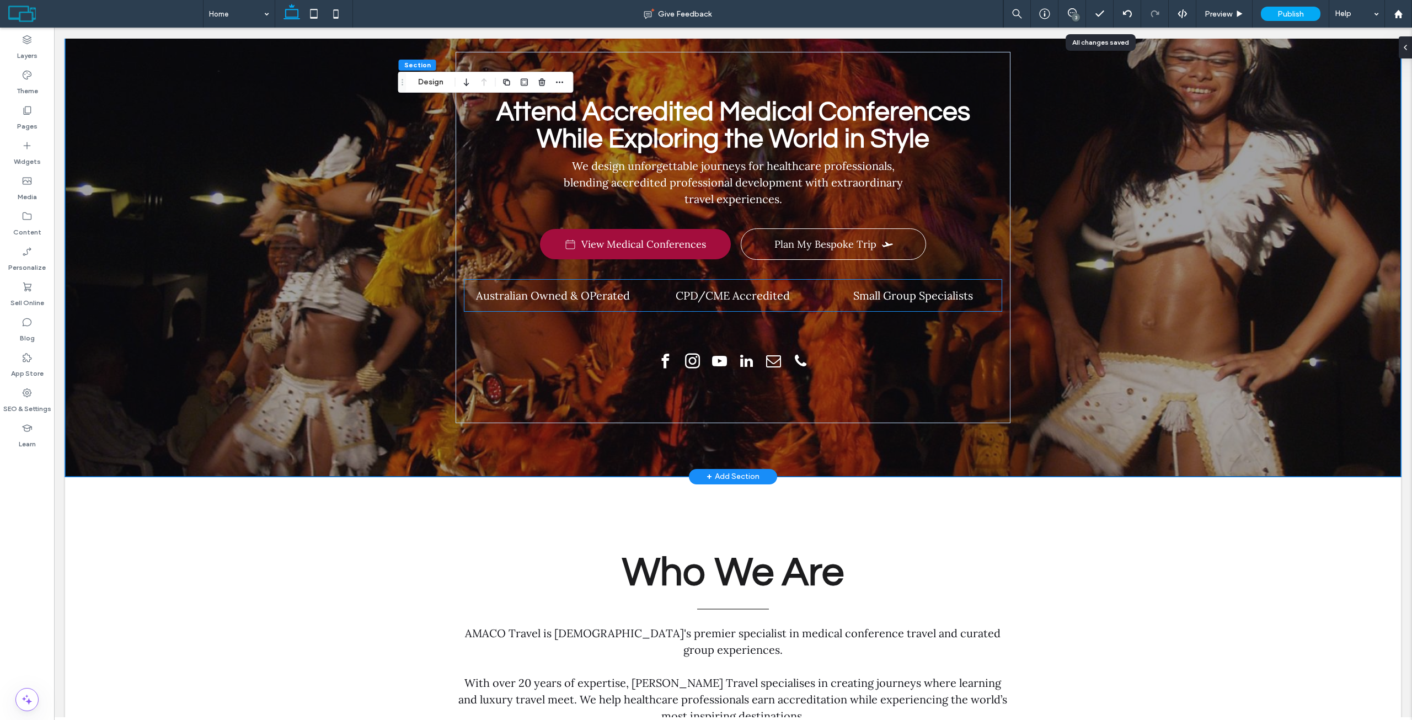
click at [847, 294] on p "Small Group Specialists" at bounding box center [912, 295] width 159 height 14
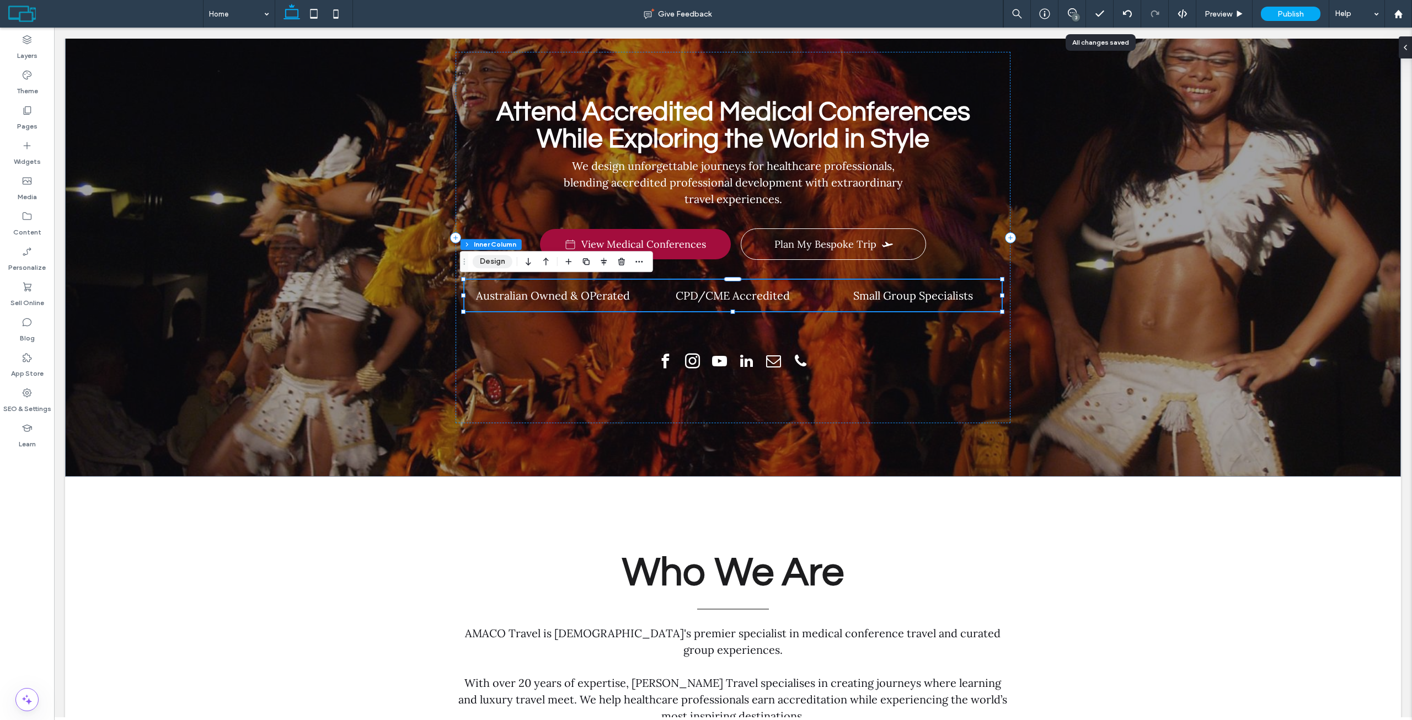
click at [505, 264] on button "Design" at bounding box center [493, 261] width 40 height 13
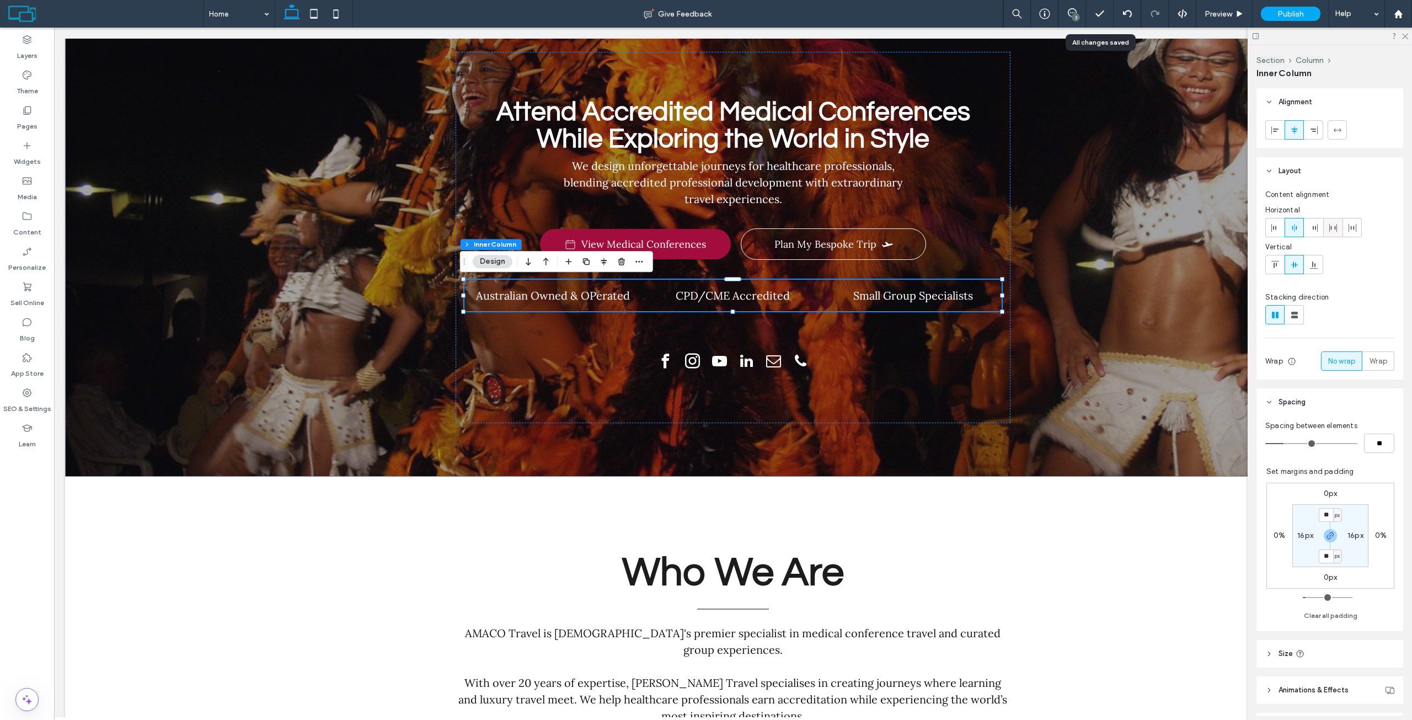
click at [1336, 231] on icon at bounding box center [1333, 227] width 9 height 9
click at [1357, 228] on div at bounding box center [1352, 227] width 18 height 18
click at [982, 287] on div "Australian Owned & OPerated CPD/CME Accredited Small Group Specialists" at bounding box center [732, 295] width 537 height 31
click at [841, 299] on p "Small Group Specialists" at bounding box center [912, 295] width 159 height 14
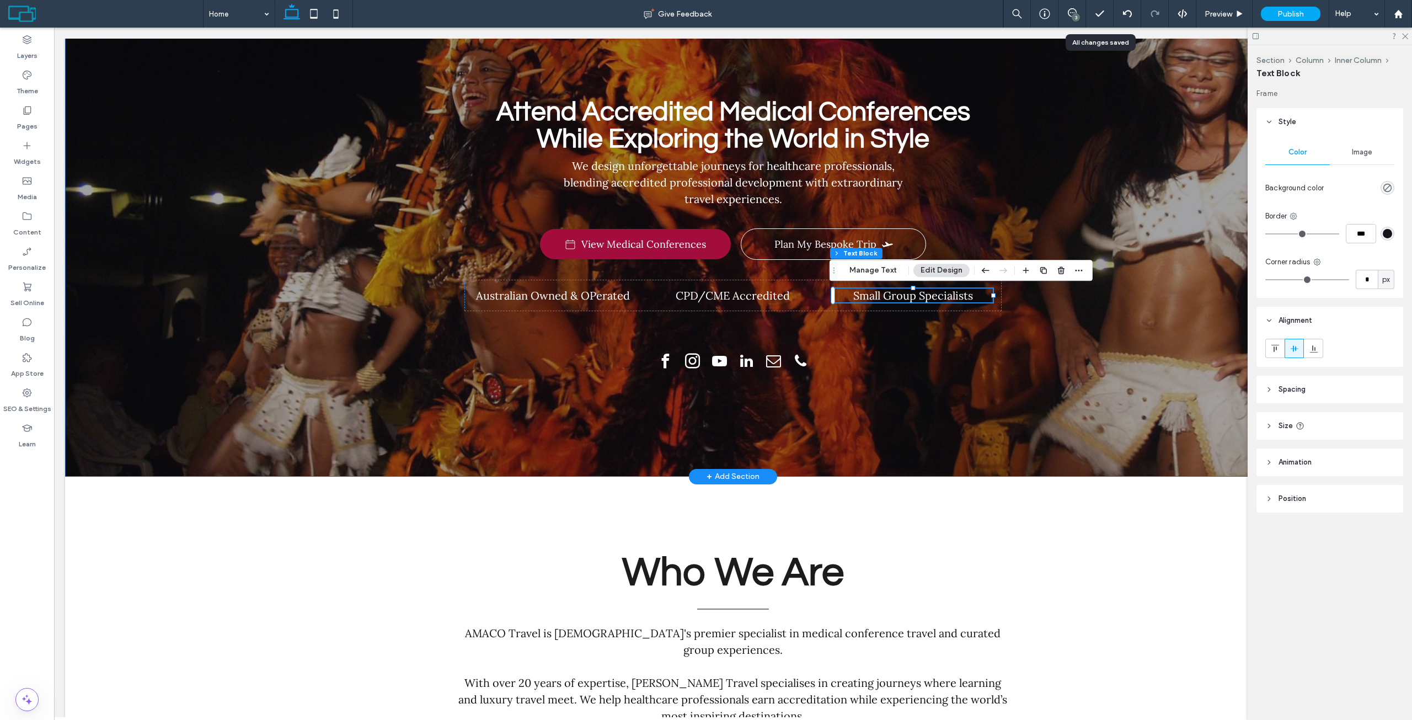
click at [1077, 295] on div "Attend Accredited Medical Conferences While Exploring the World in Style We des…" at bounding box center [733, 238] width 1336 height 478
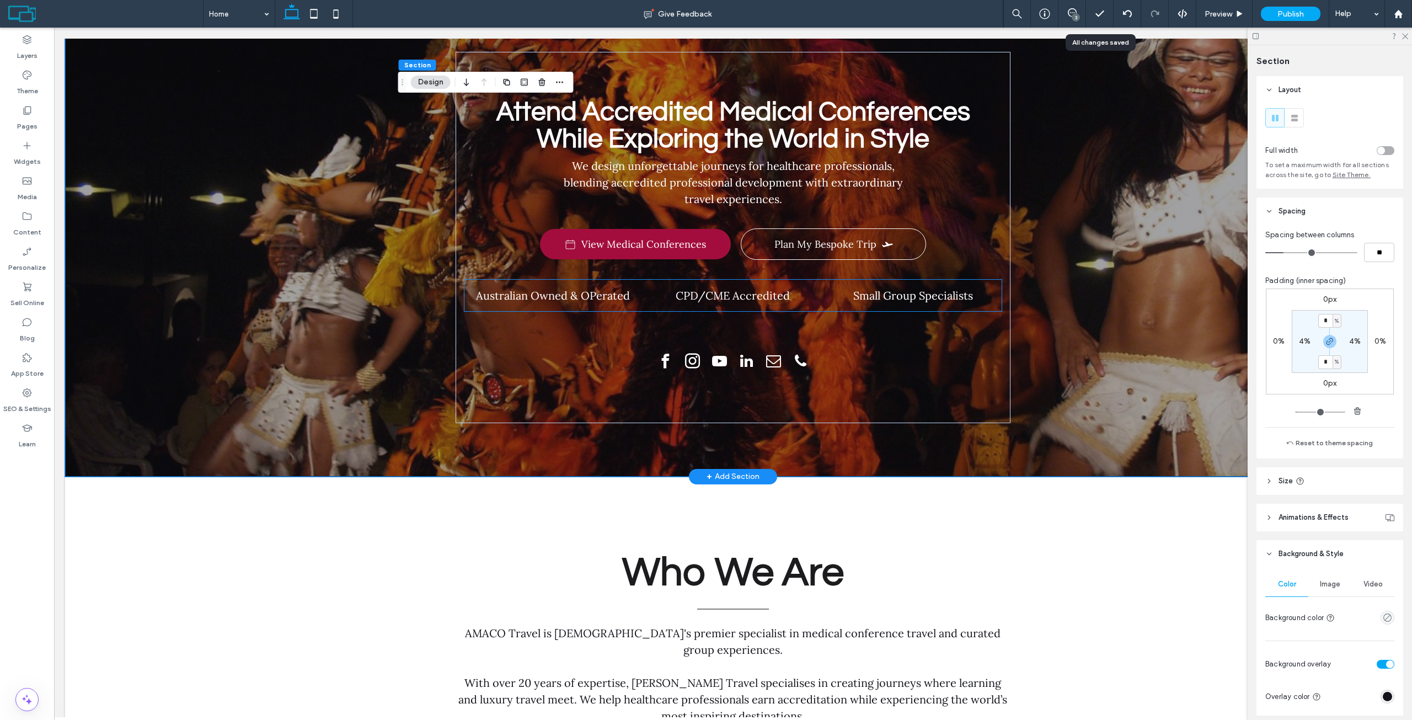
click at [984, 292] on p "Small Group Specialists" at bounding box center [912, 295] width 159 height 14
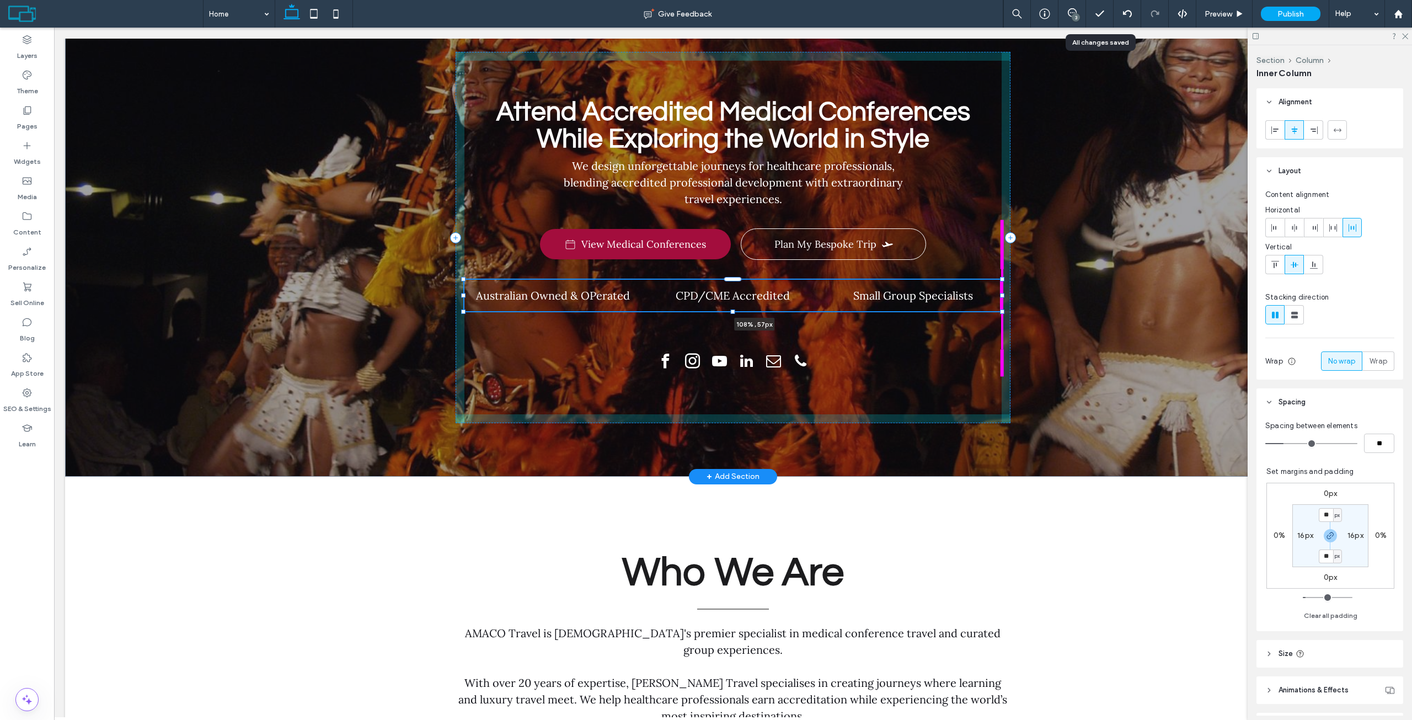
drag, startPoint x: 999, startPoint y: 295, endPoint x: 1021, endPoint y: 287, distance: 22.9
click at [1021, 287] on div "Attend Accredited Medical Conferences While Exploring the World in Style We des…" at bounding box center [733, 238] width 662 height 478
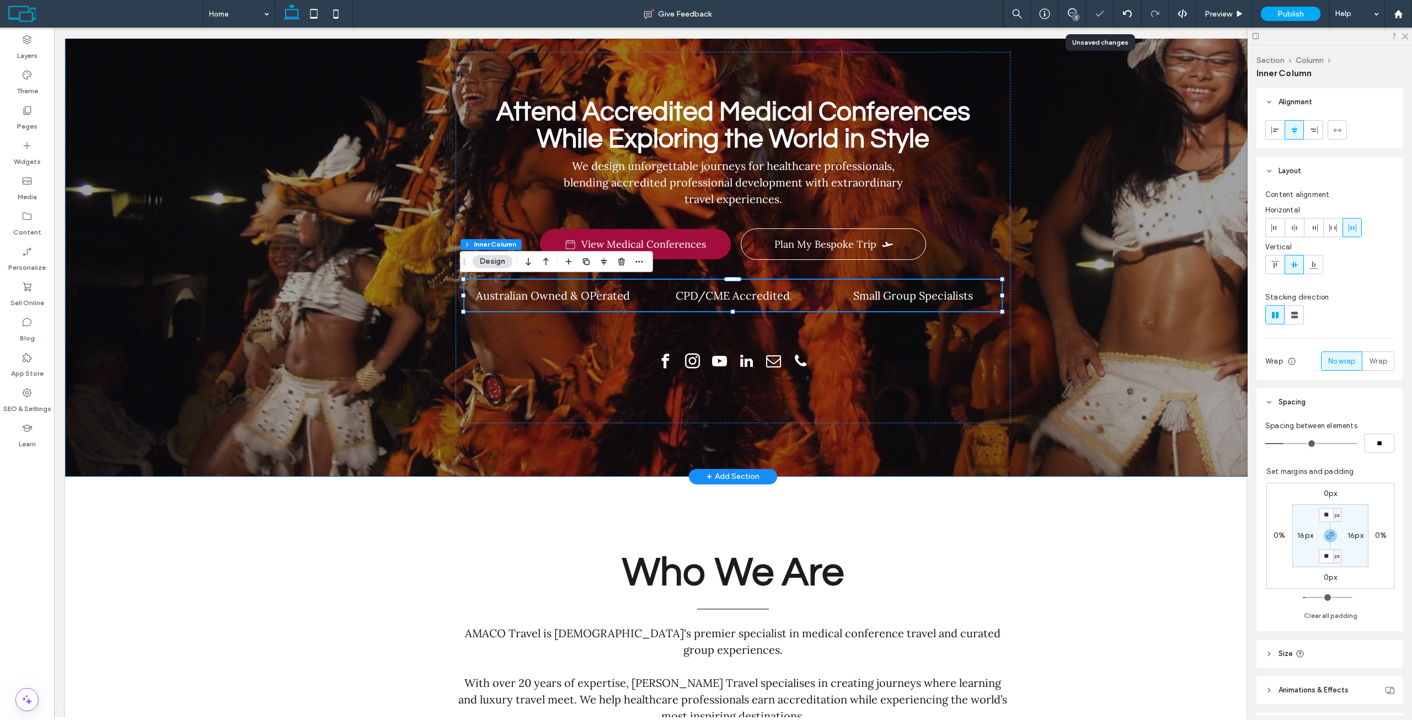
click at [1089, 272] on div "Attend Accredited Medical Conferences While Exploring the World in Style We des…" at bounding box center [733, 238] width 1336 height 478
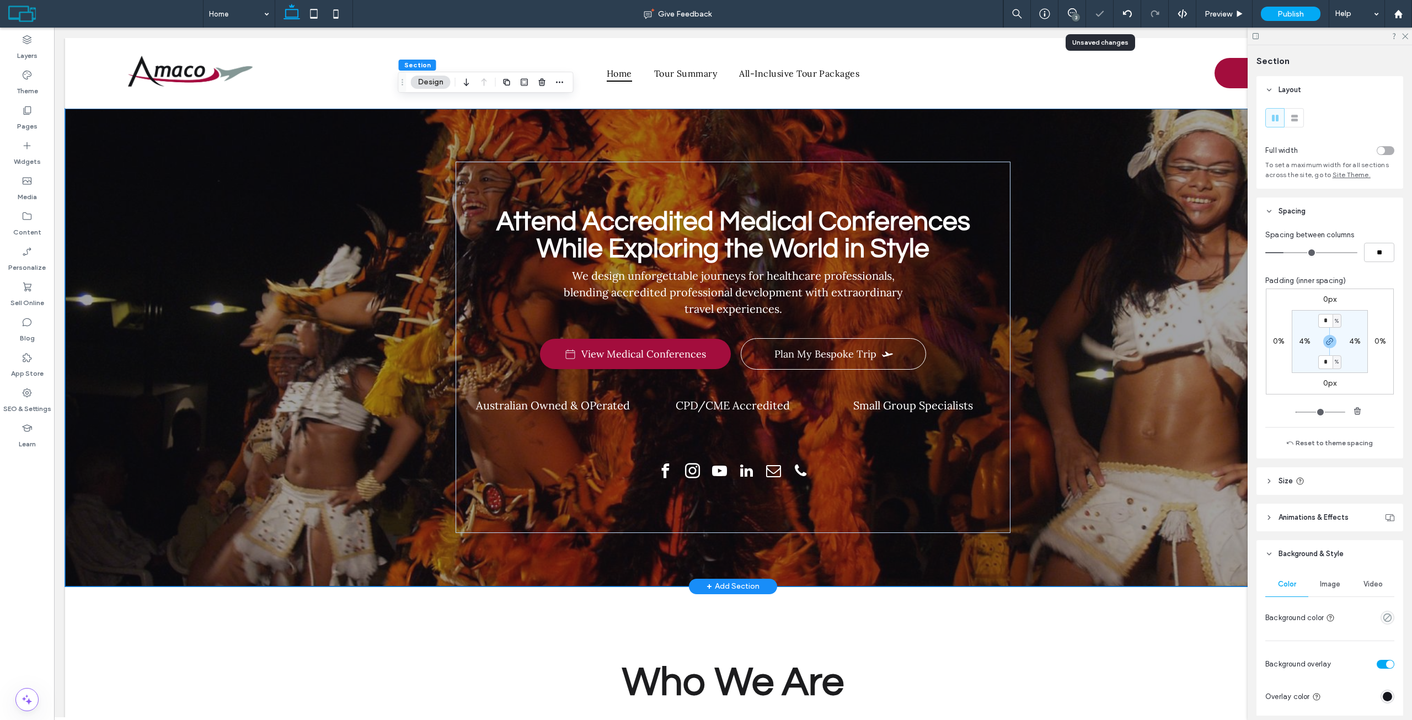
scroll to position [0, 0]
click at [336, 157] on div "Attend Accredited Medical Conferences While Exploring the World in Style We des…" at bounding box center [733, 348] width 1336 height 478
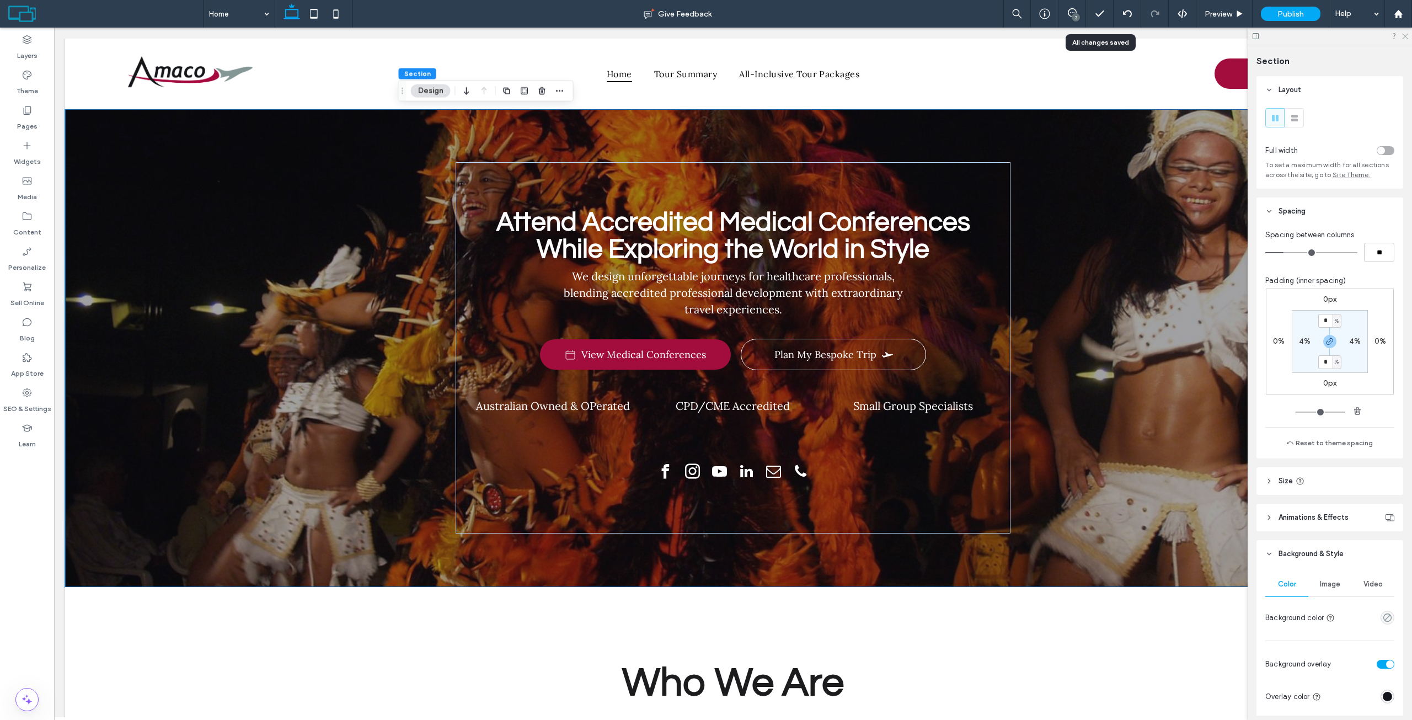
drag, startPoint x: 1405, startPoint y: 37, endPoint x: 1193, endPoint y: 62, distance: 213.3
click at [1405, 37] on icon at bounding box center [1404, 35] width 7 height 7
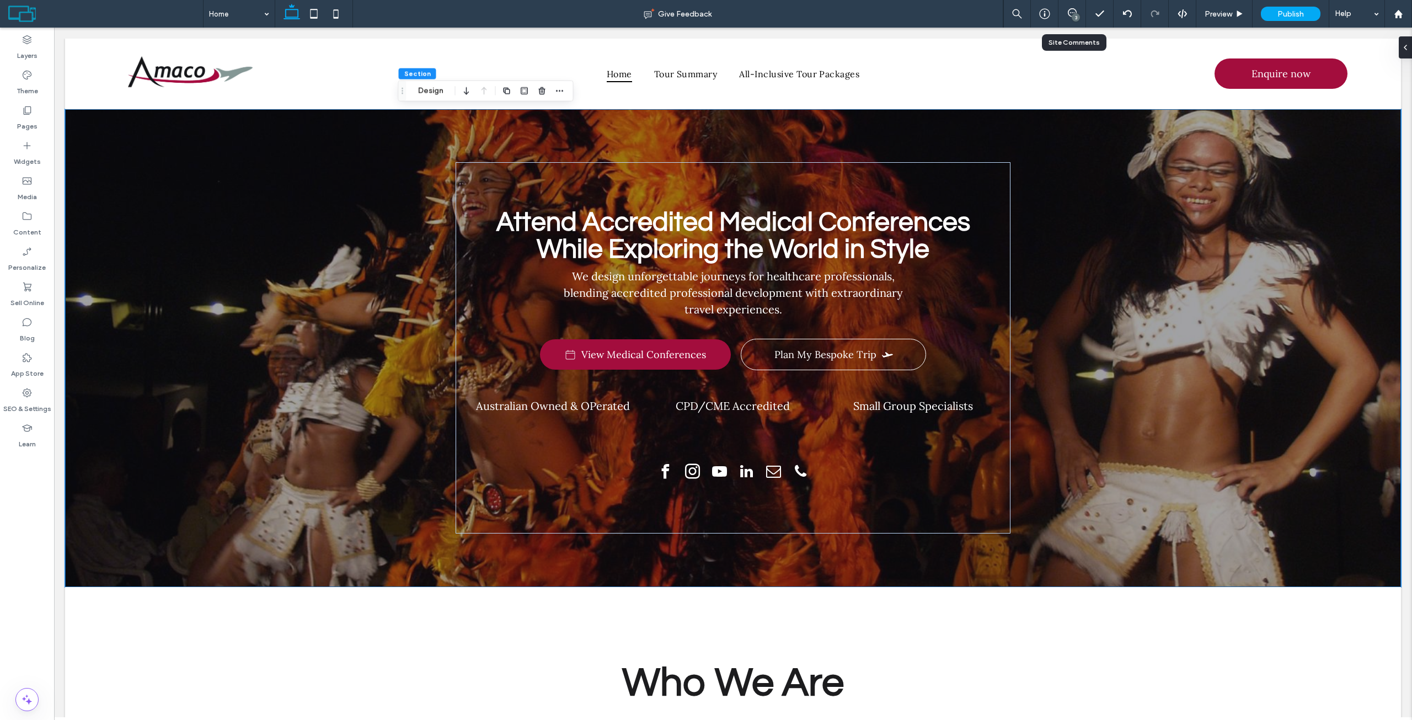
click at [1075, 6] on div "3" at bounding box center [1072, 14] width 28 height 28
click at [1081, 15] on span at bounding box center [1071, 12] width 27 height 9
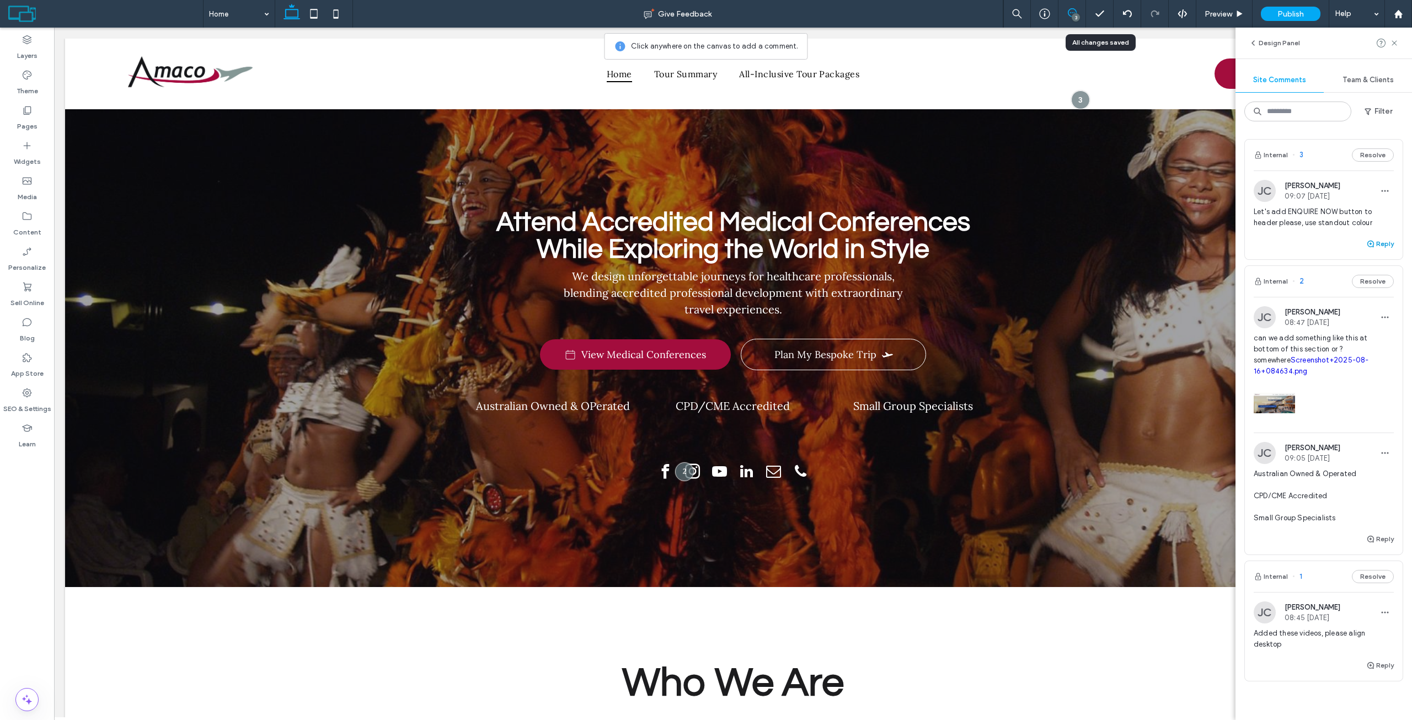
click at [1374, 247] on button "Reply" at bounding box center [1380, 243] width 28 height 13
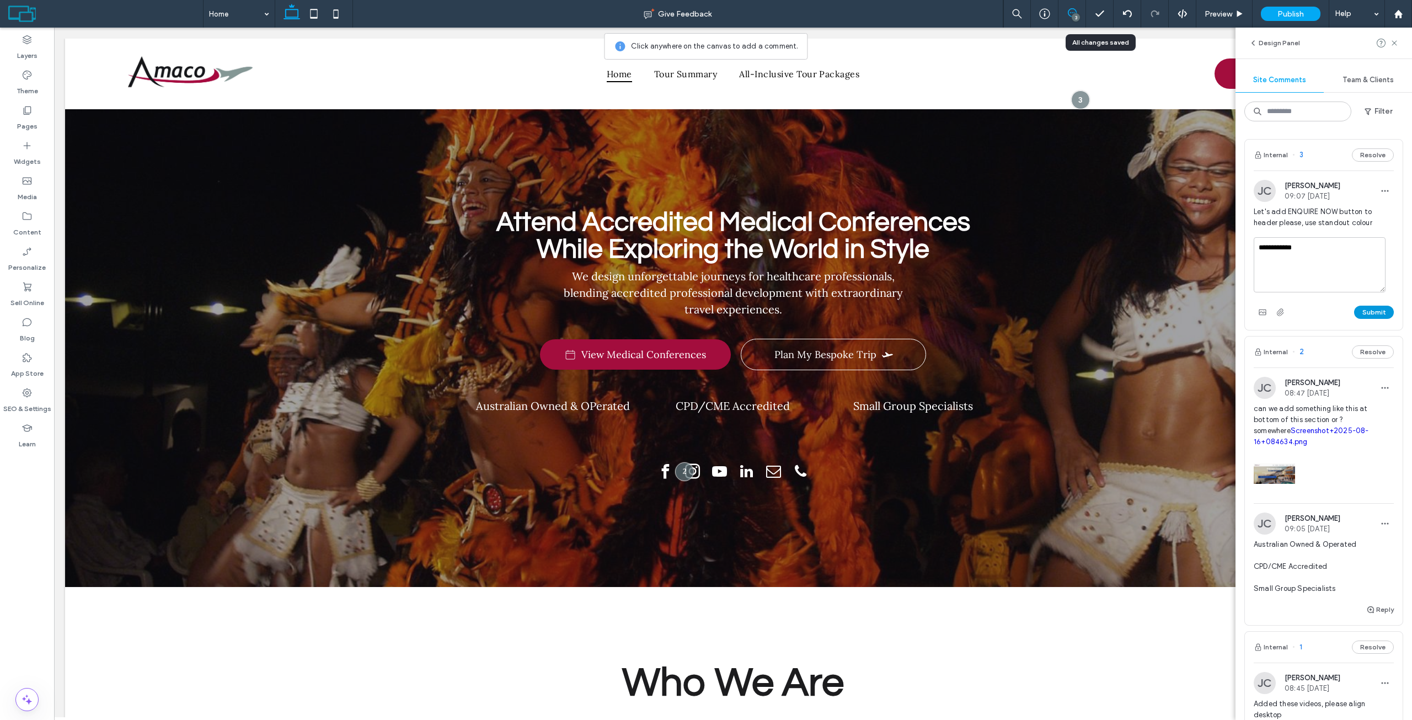
type textarea "**********"
click at [1378, 313] on button "Submit" at bounding box center [1374, 312] width 40 height 13
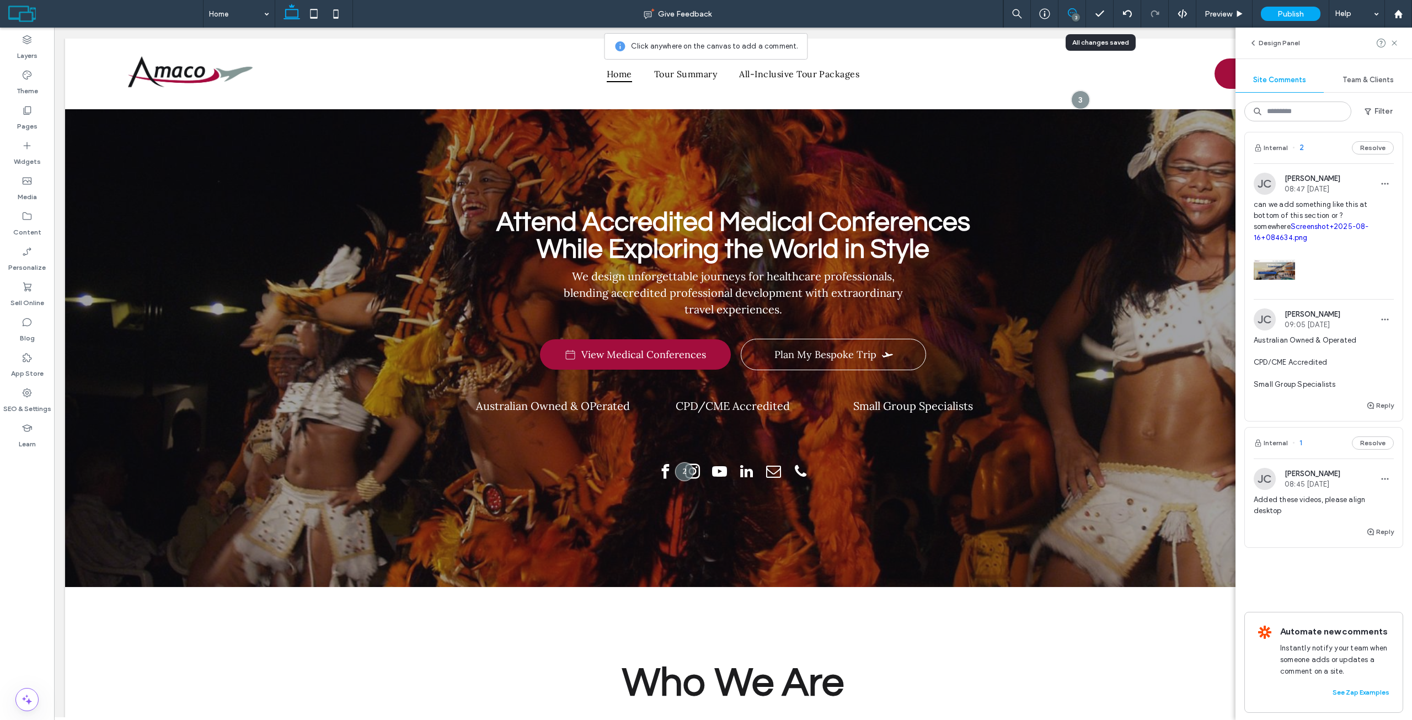
scroll to position [192, 0]
click at [1382, 183] on span "button" at bounding box center [1385, 182] width 18 height 18
click at [1340, 277] on div "can we add something like this at bottom of this section or ? somewhere Screens…" at bounding box center [1324, 247] width 140 height 100
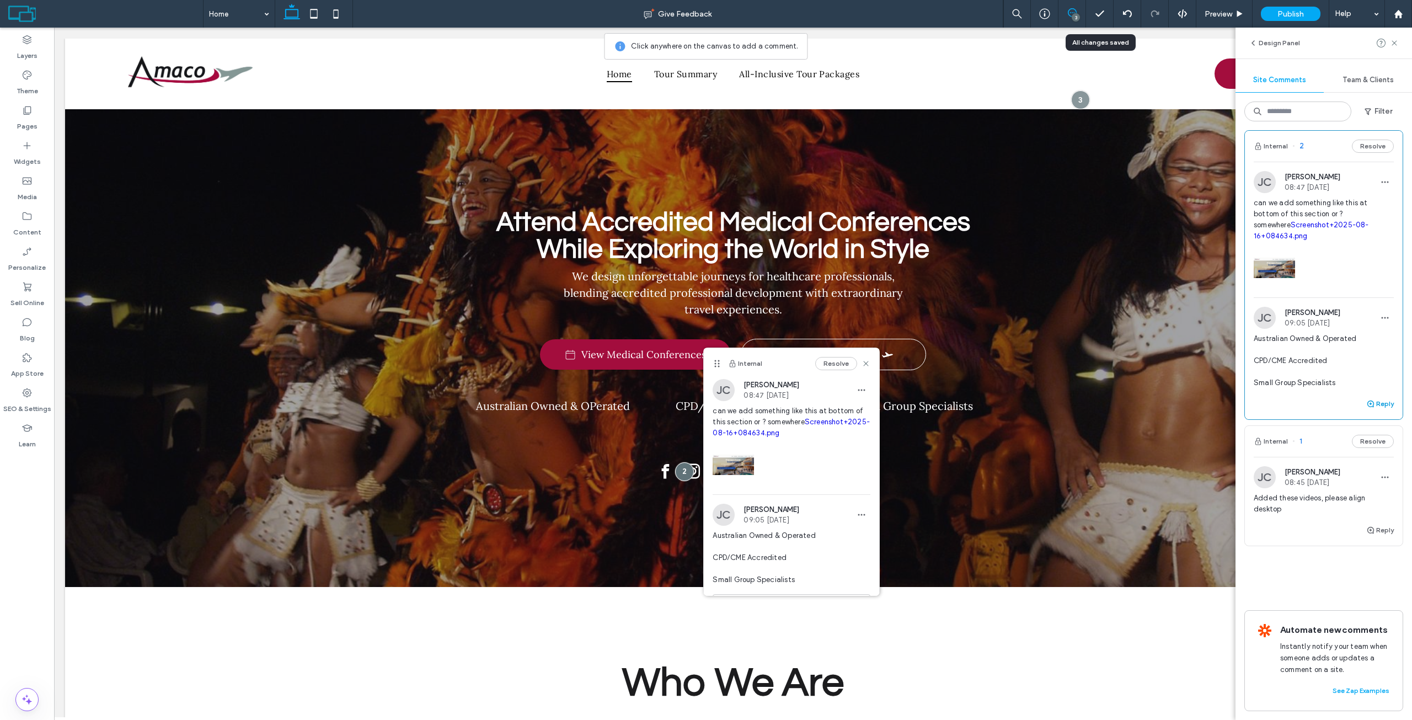
click at [1373, 397] on button "Reply" at bounding box center [1380, 403] width 28 height 13
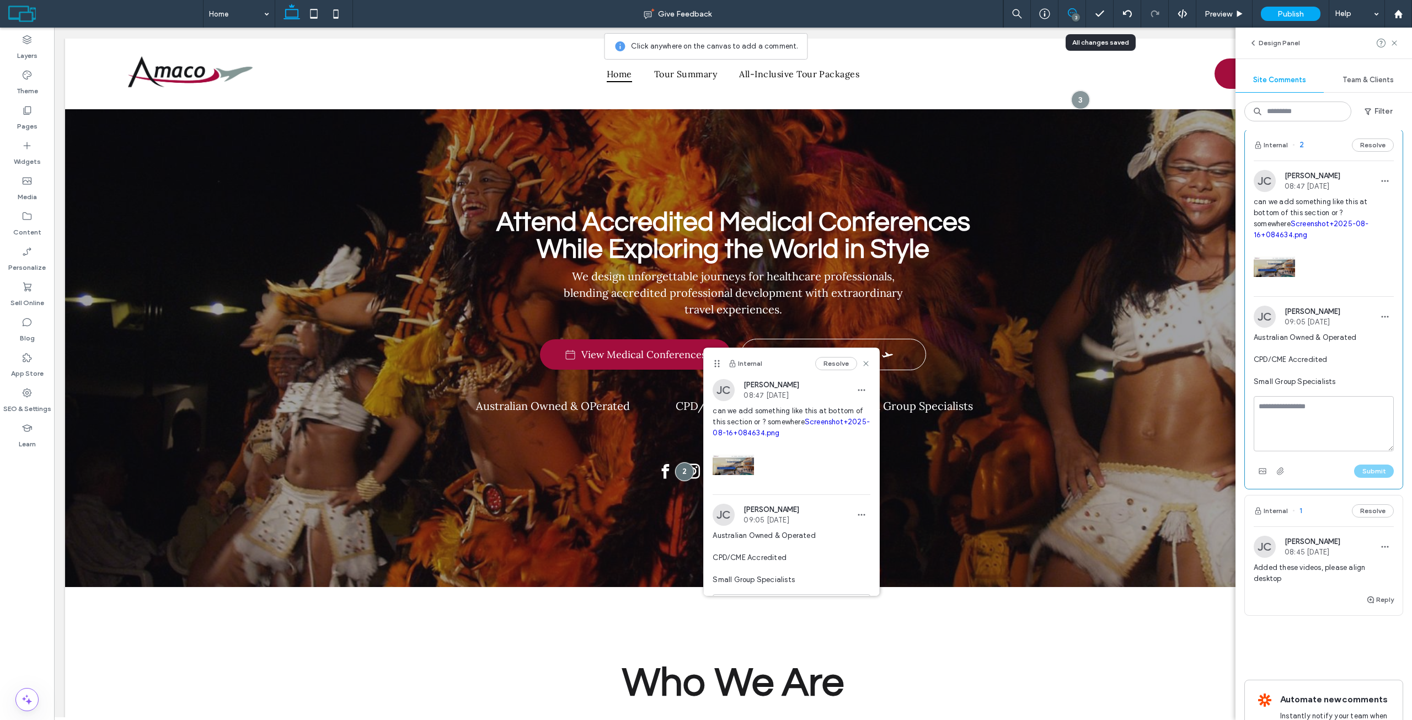
click at [1303, 403] on textarea at bounding box center [1324, 423] width 140 height 55
type textarea "**********"
click at [1362, 464] on button "Submit" at bounding box center [1374, 470] width 40 height 13
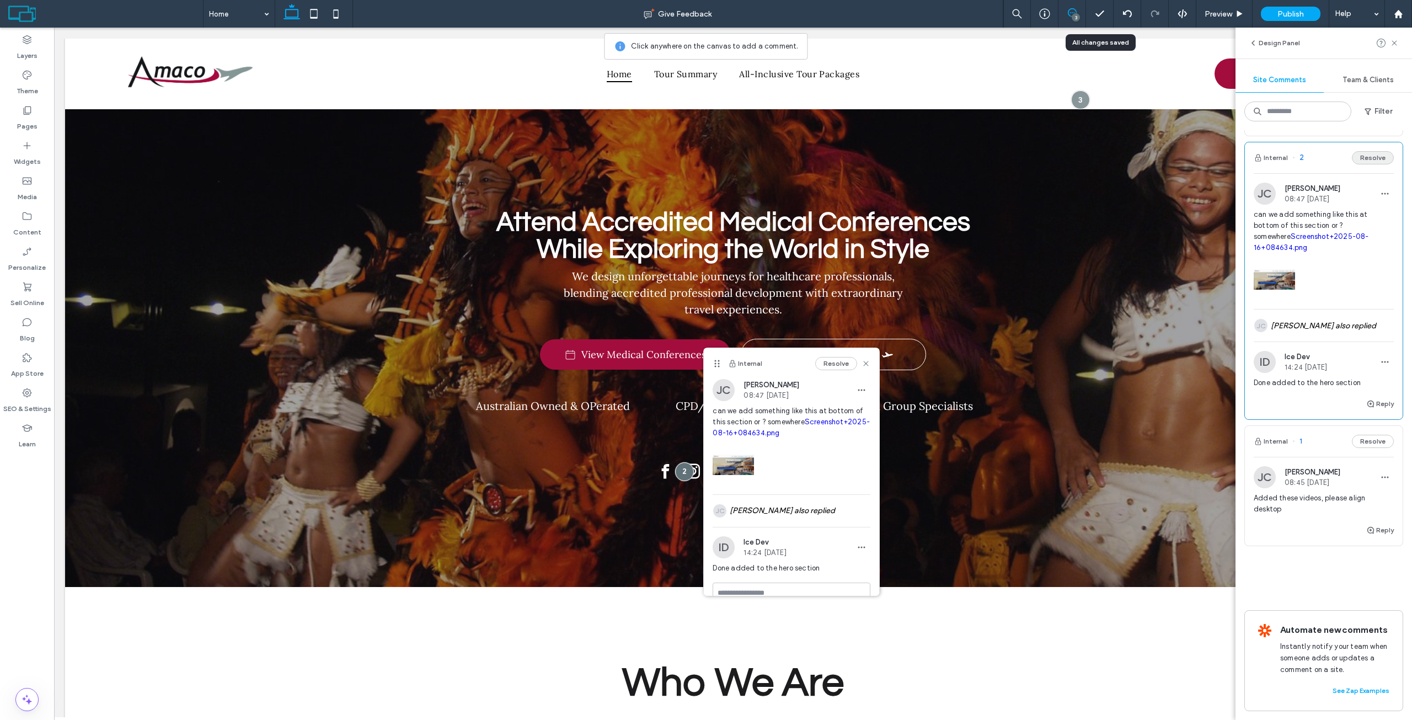
click at [1368, 157] on button "Resolve" at bounding box center [1373, 157] width 42 height 13
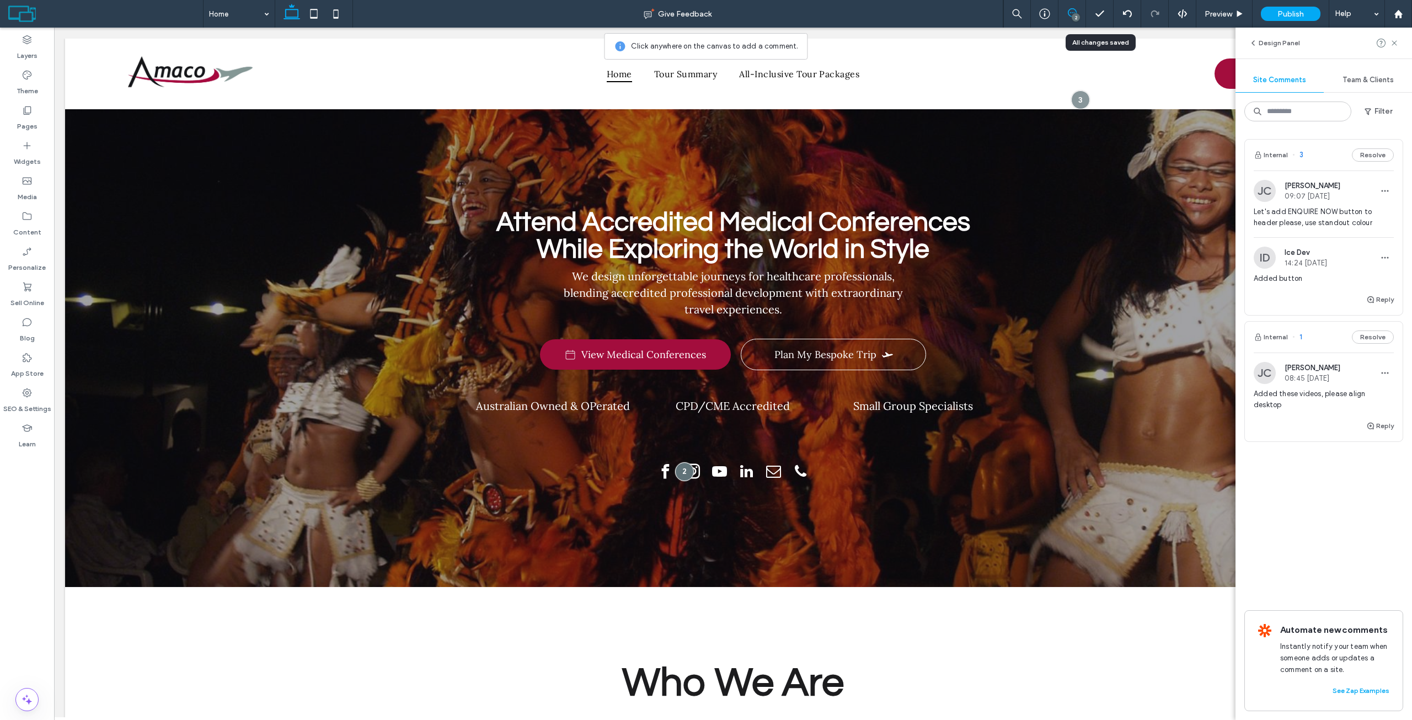
scroll to position [0, 0]
click at [1371, 154] on button "Resolve" at bounding box center [1373, 154] width 42 height 13
drag, startPoint x: 1278, startPoint y: 213, endPoint x: 1359, endPoint y: 211, distance: 80.6
click at [1359, 211] on span "Added these videos, please align desktop" at bounding box center [1324, 217] width 140 height 22
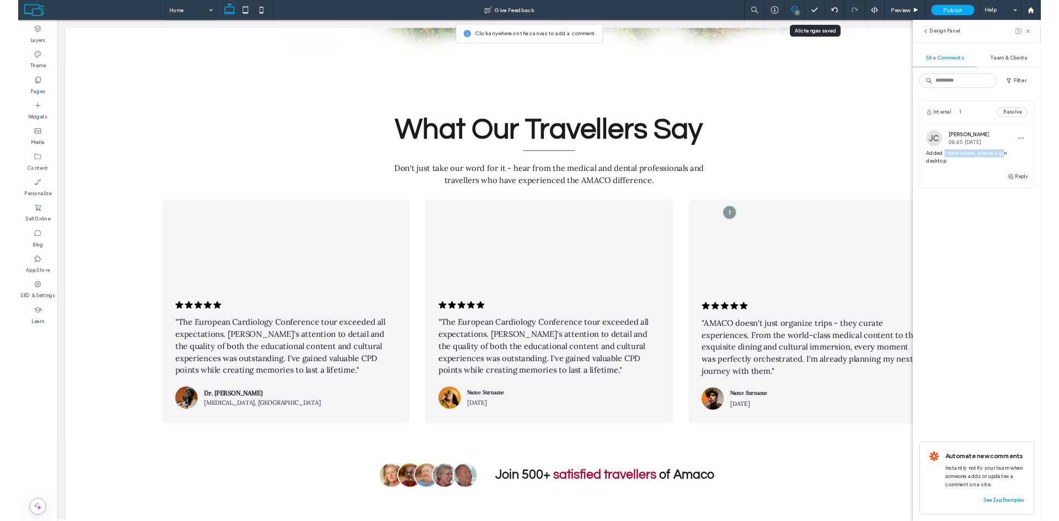
scroll to position [4350, 0]
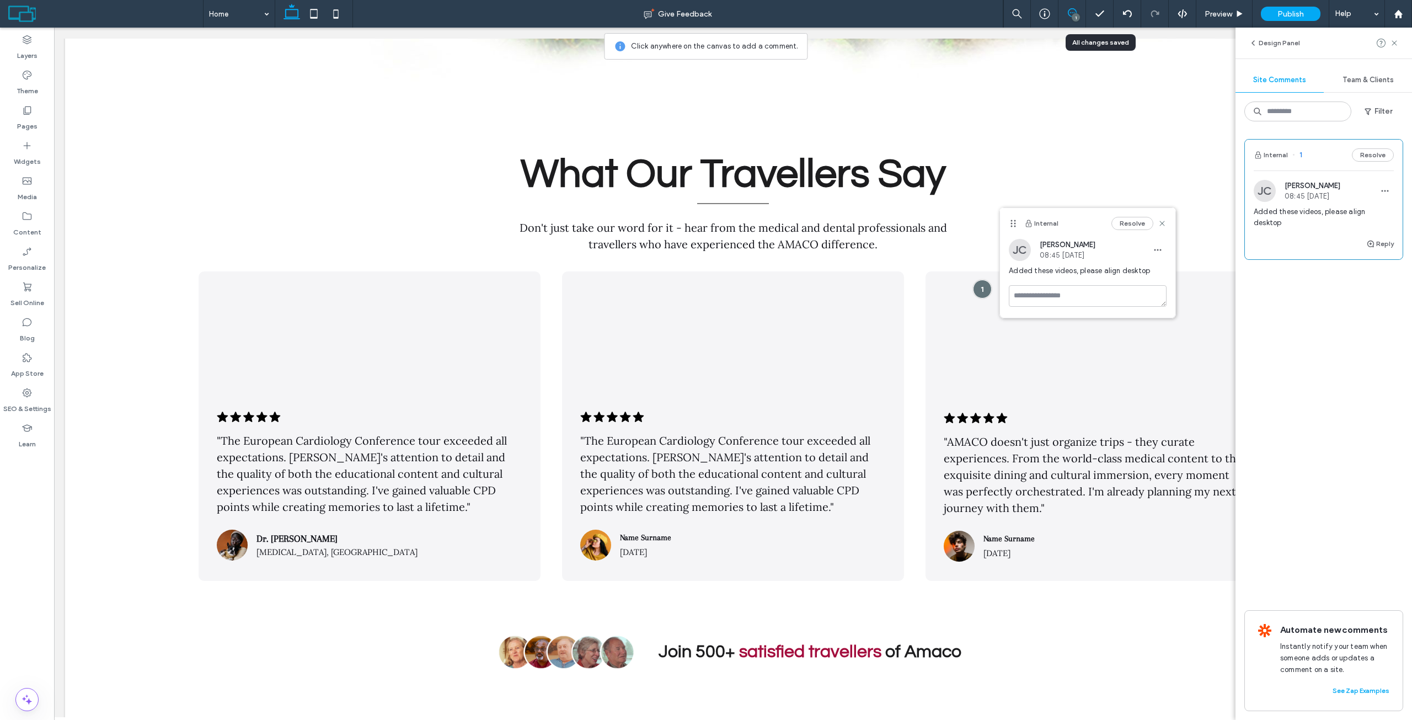
click at [1374, 206] on span "Added these videos, please align desktop" at bounding box center [1324, 217] width 140 height 22
click at [1361, 211] on span "Added these videos, please align desktop" at bounding box center [1324, 217] width 140 height 22
click at [370, 328] on div at bounding box center [370, 343] width 310 height 110
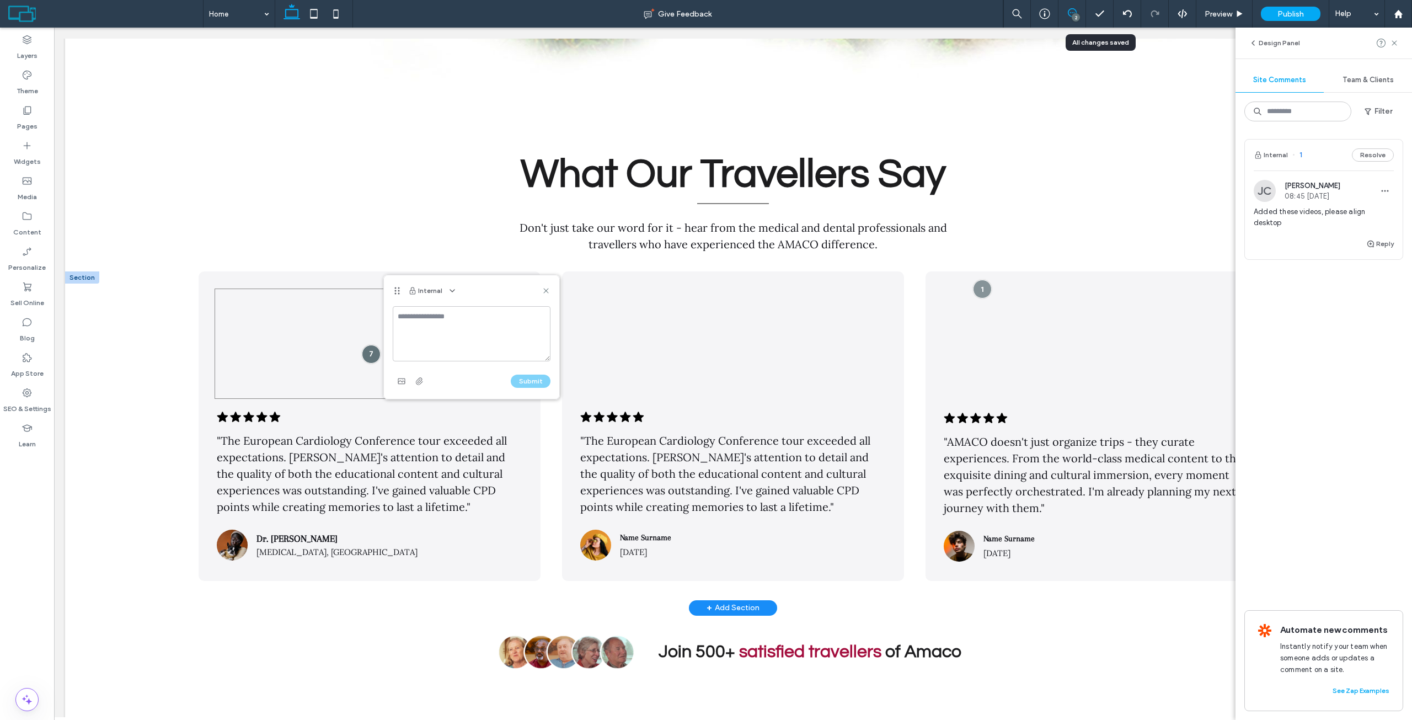
click at [326, 336] on div at bounding box center [370, 343] width 310 height 110
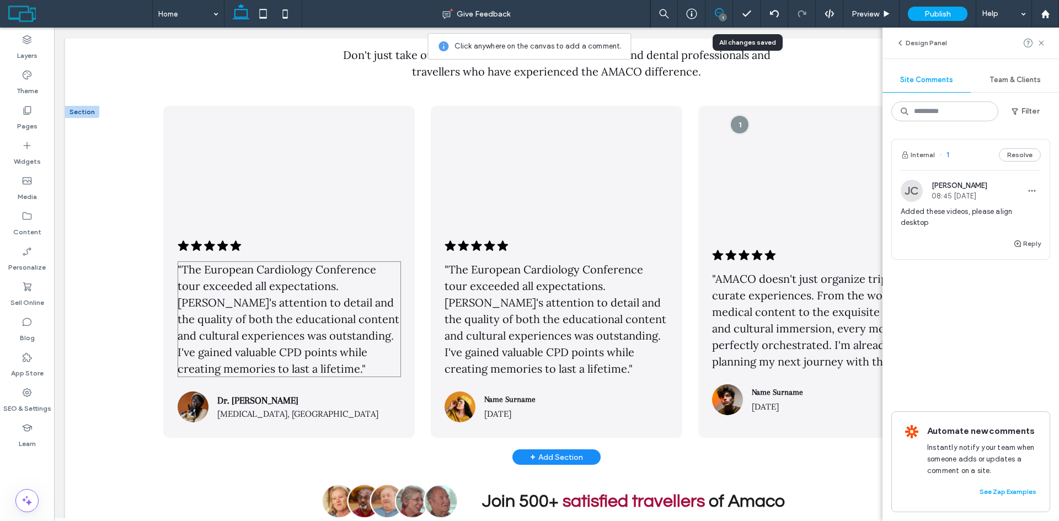
scroll to position [4516, 0]
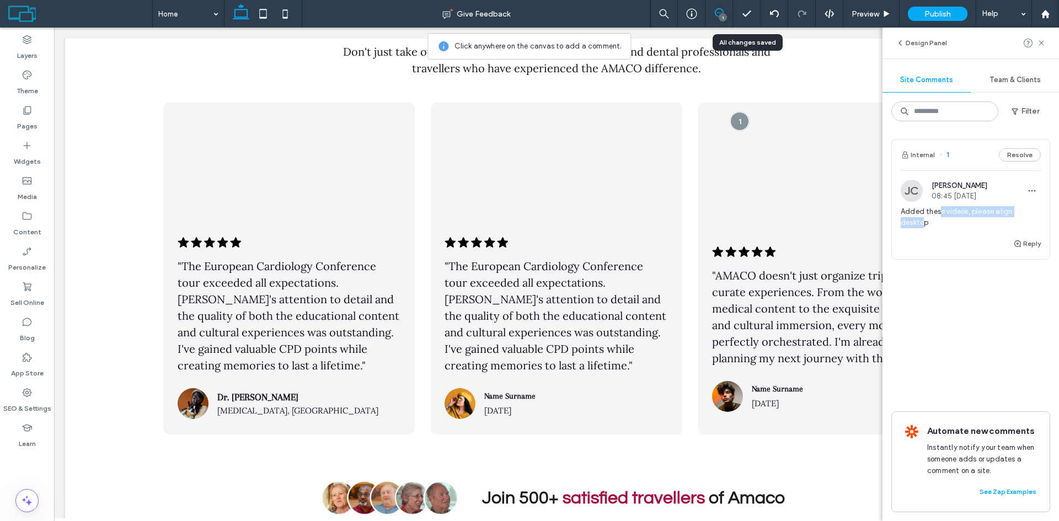
drag, startPoint x: 938, startPoint y: 212, endPoint x: 1036, endPoint y: 212, distance: 97.6
click at [1036, 212] on span "Added these videos, please align desktop" at bounding box center [971, 217] width 140 height 22
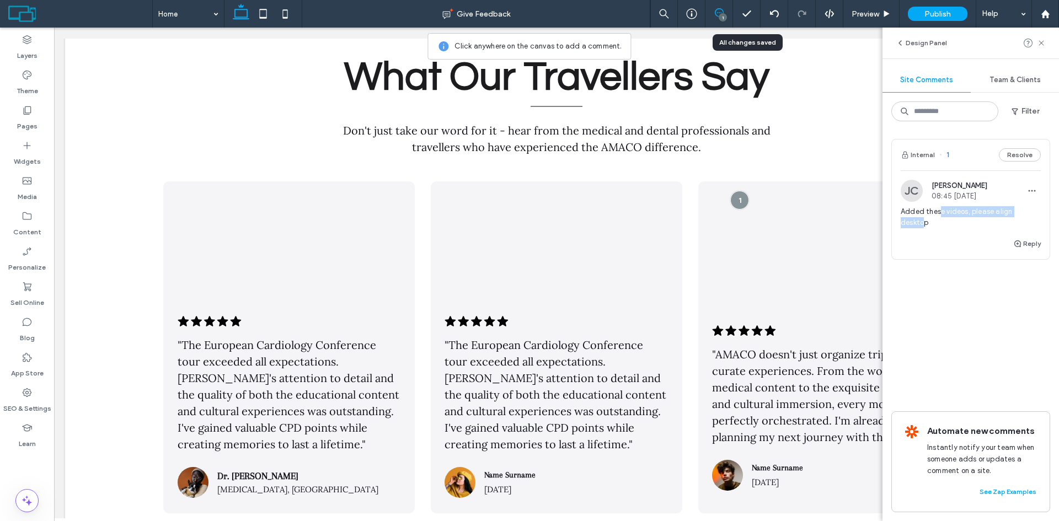
scroll to position [4425, 0]
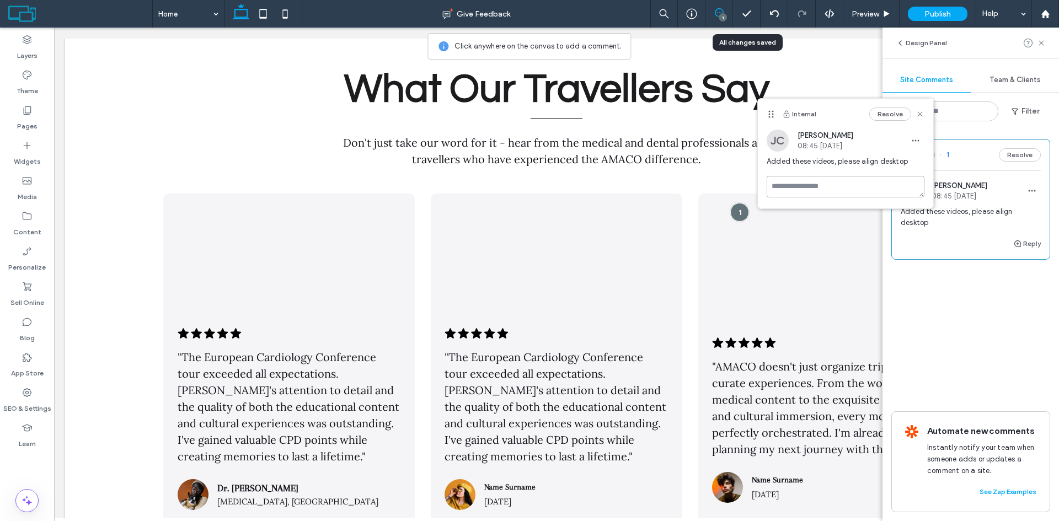
click at [795, 178] on textarea at bounding box center [846, 187] width 158 height 22
click at [366, 194] on div ".cls-1-1788903176-1788903176 { fill: #00000; stroke-width: 0px; } "The European…" at bounding box center [288, 360] width 251 height 332
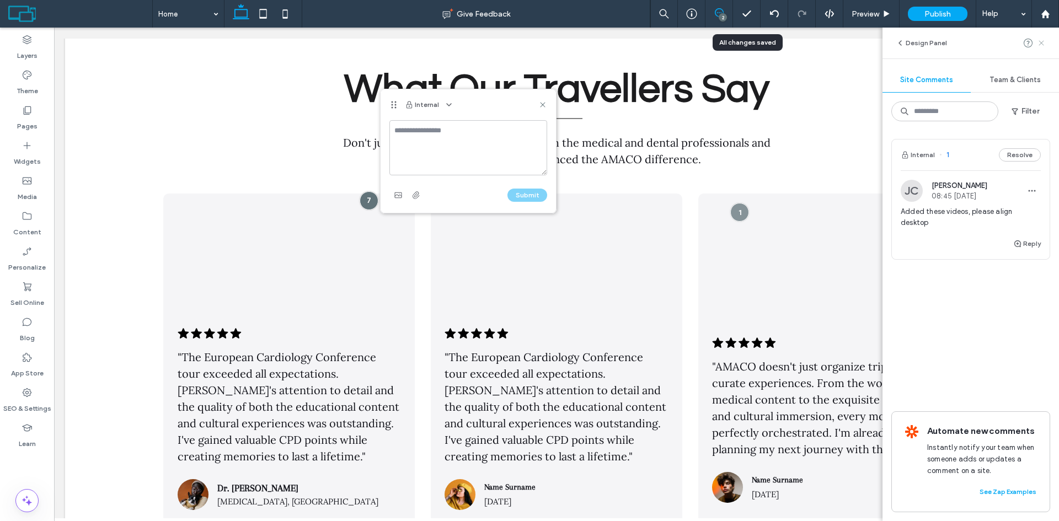
click at [1041, 40] on icon at bounding box center [1041, 43] width 9 height 9
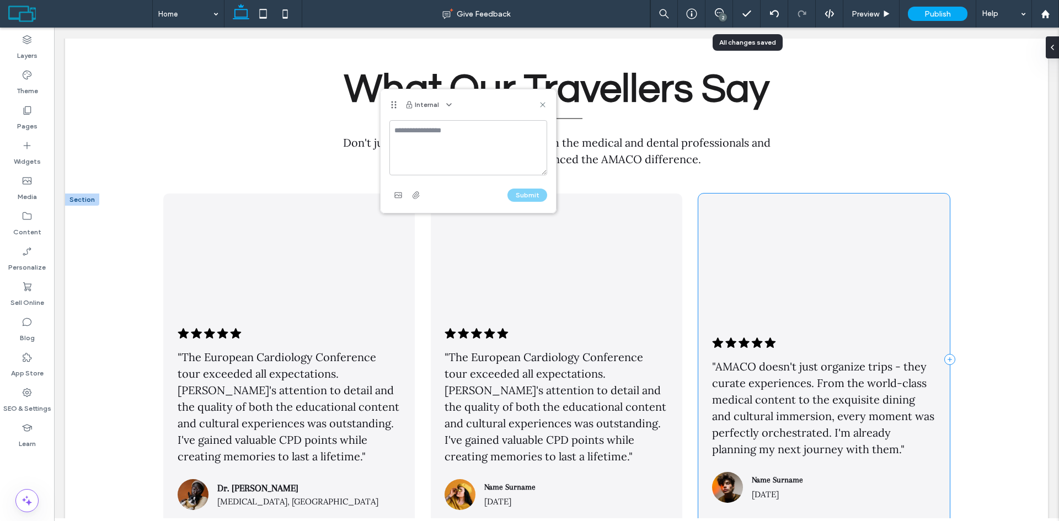
click at [788, 194] on div ".cls-1-1788903176-1788903176 { fill: #00000; stroke-width: 0px; } "AMACO doesn'…" at bounding box center [823, 360] width 251 height 332
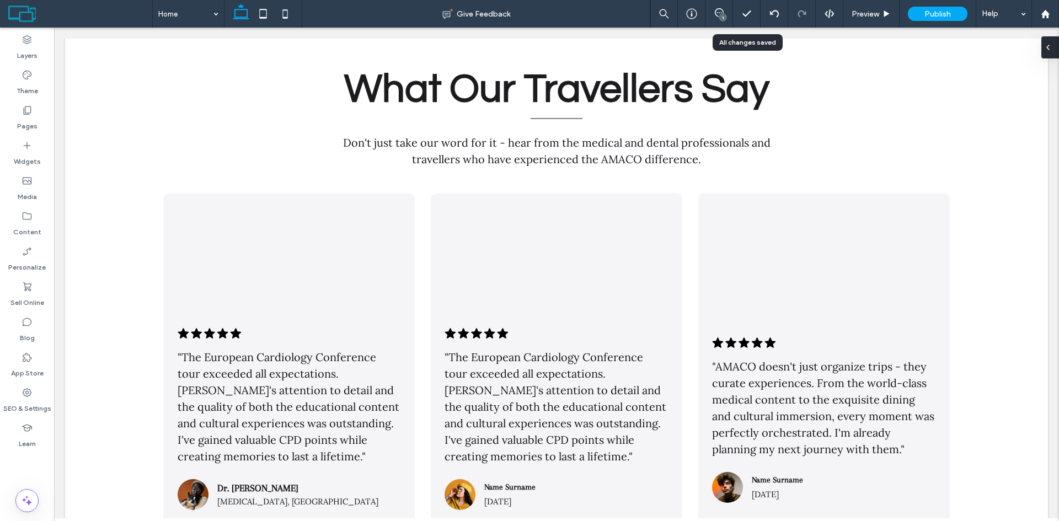
click at [1058, 52] on div at bounding box center [1050, 47] width 18 height 22
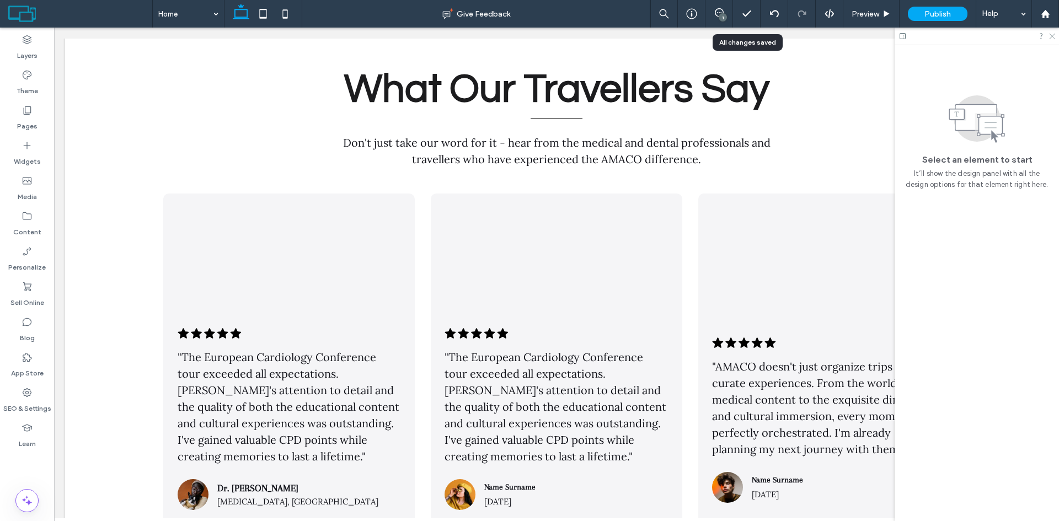
drag, startPoint x: 1053, startPoint y: 35, endPoint x: 987, endPoint y: 10, distance: 71.2
click at [1053, 35] on use at bounding box center [1052, 37] width 6 height 6
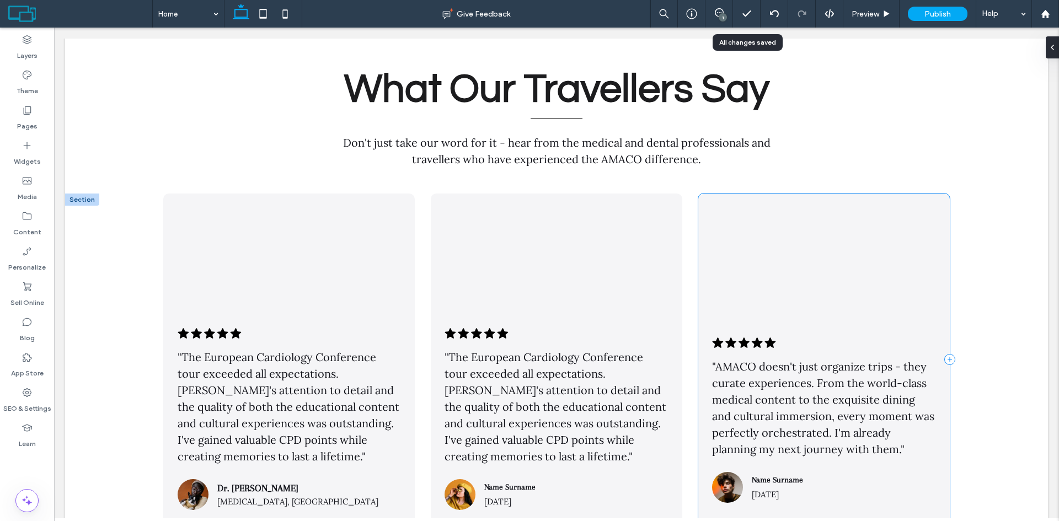
click at [803, 194] on div ".cls-1-1788903176-1788903176 { fill: #00000; stroke-width: 0px; } "AMACO doesn'…" at bounding box center [823, 360] width 251 height 332
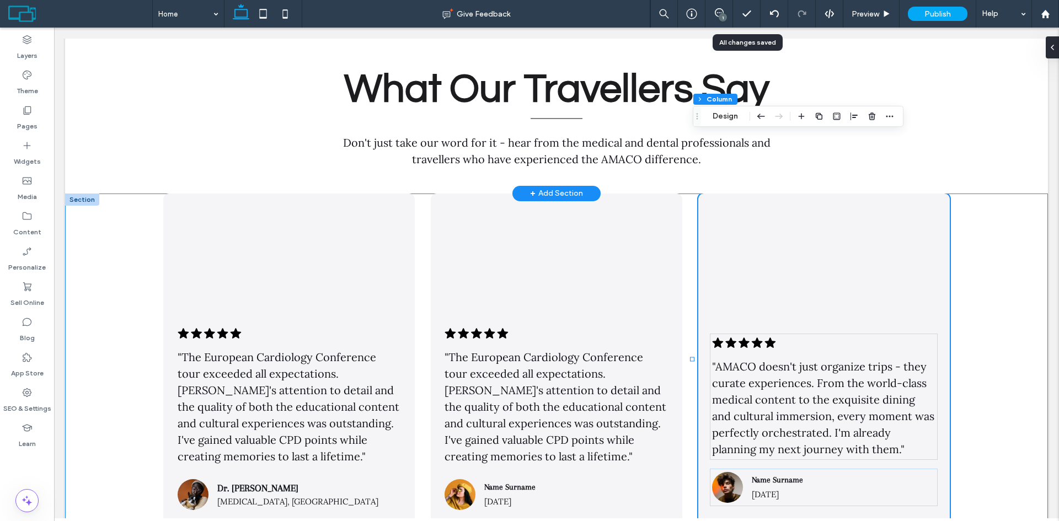
drag, startPoint x: 722, startPoint y: 102, endPoint x: 665, endPoint y: 80, distance: 60.9
click at [0, 0] on button "Section" at bounding box center [0, 0] width 0 height 0
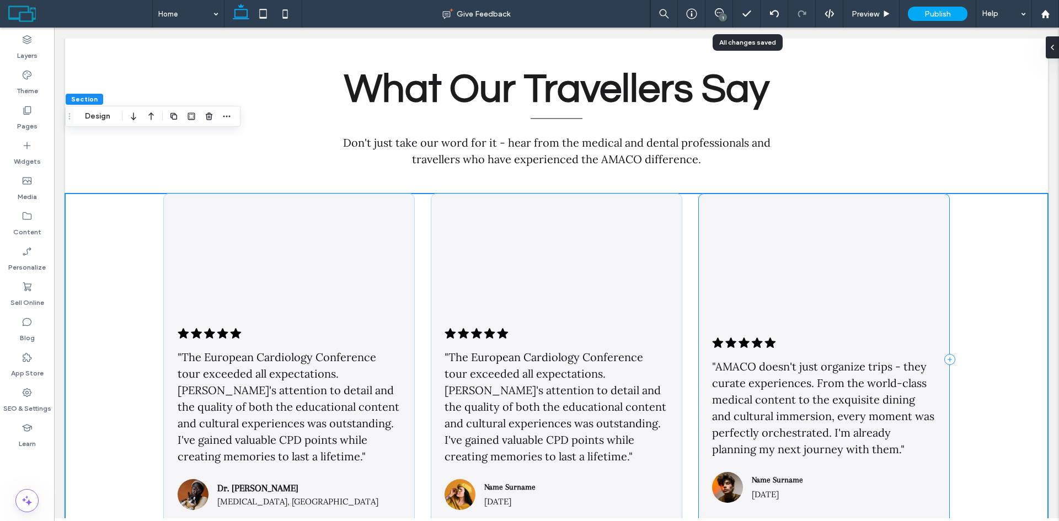
click at [735, 194] on div ".cls-1-1788903176-1788903176 { fill: #00000; stroke-width: 0px; } "AMACO doesn'…" at bounding box center [823, 360] width 251 height 332
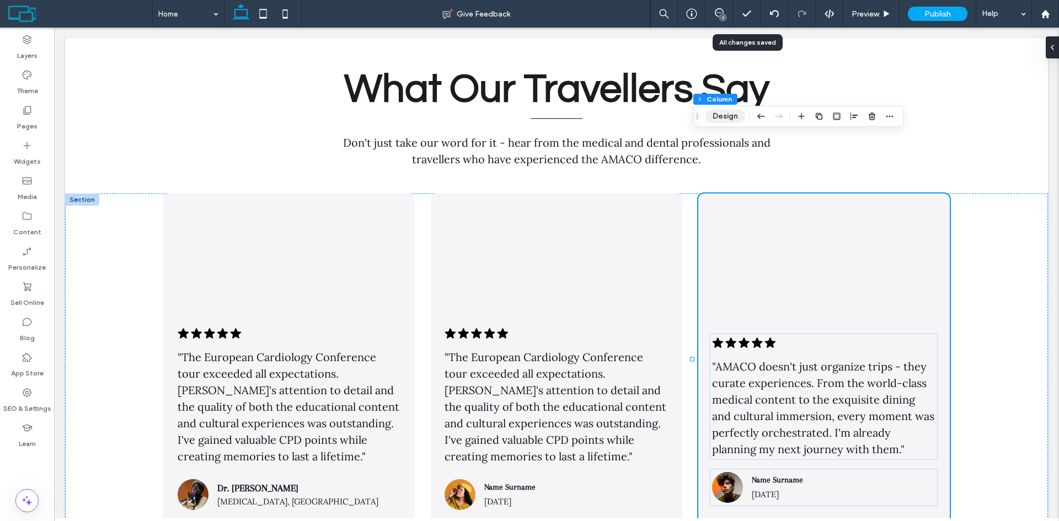
click at [724, 119] on button "Design" at bounding box center [725, 116] width 40 height 13
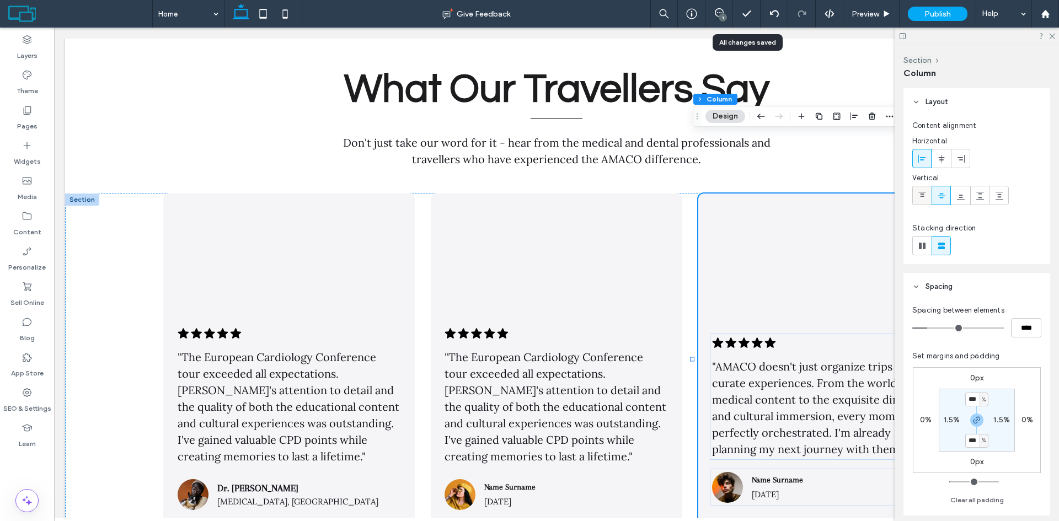
click at [923, 190] on span at bounding box center [922, 195] width 9 height 18
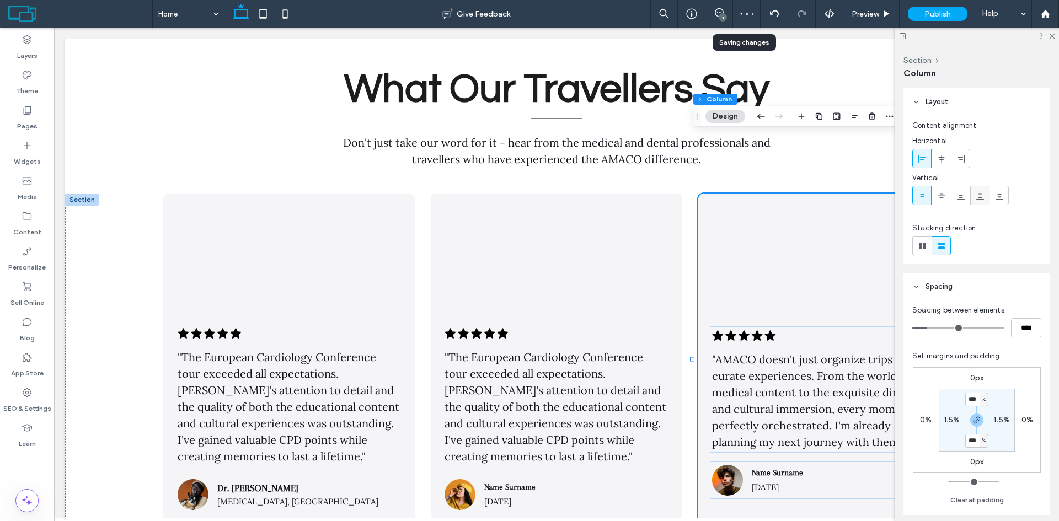
click at [976, 198] on icon at bounding box center [980, 195] width 9 height 9
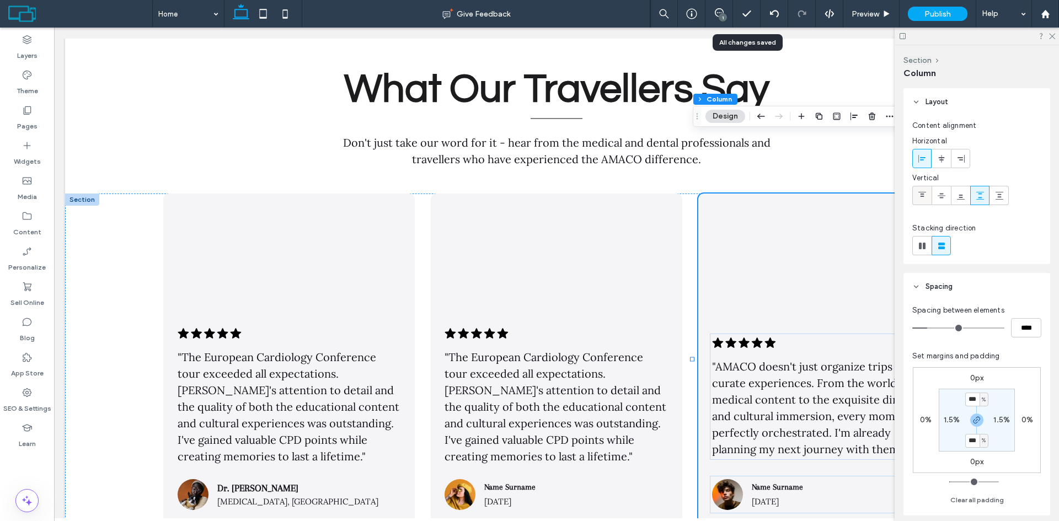
click at [928, 196] on div at bounding box center [922, 195] width 18 height 18
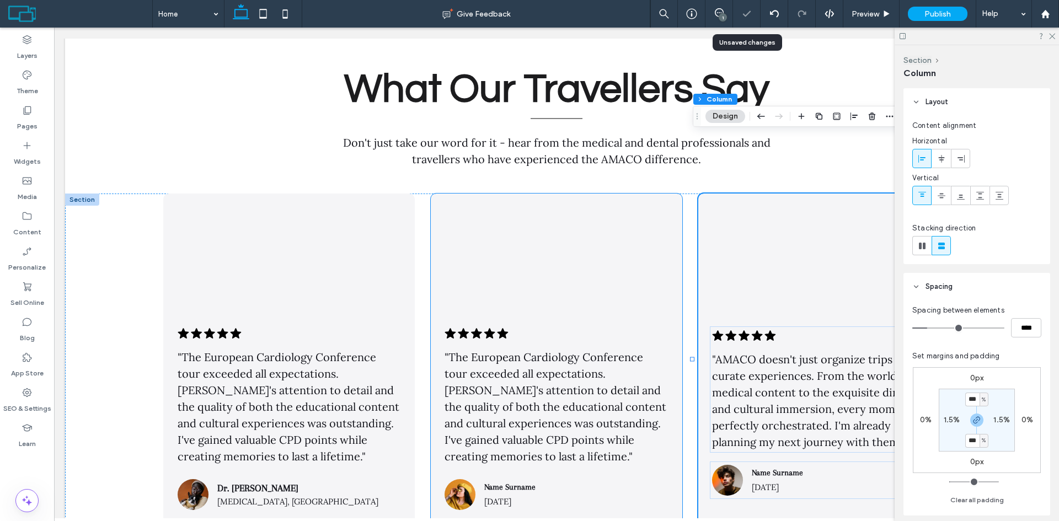
click at [639, 194] on div ".cls-1-1788903176-1788903176 { fill: #00000; stroke-width: 0px; } "The European…" at bounding box center [556, 360] width 251 height 332
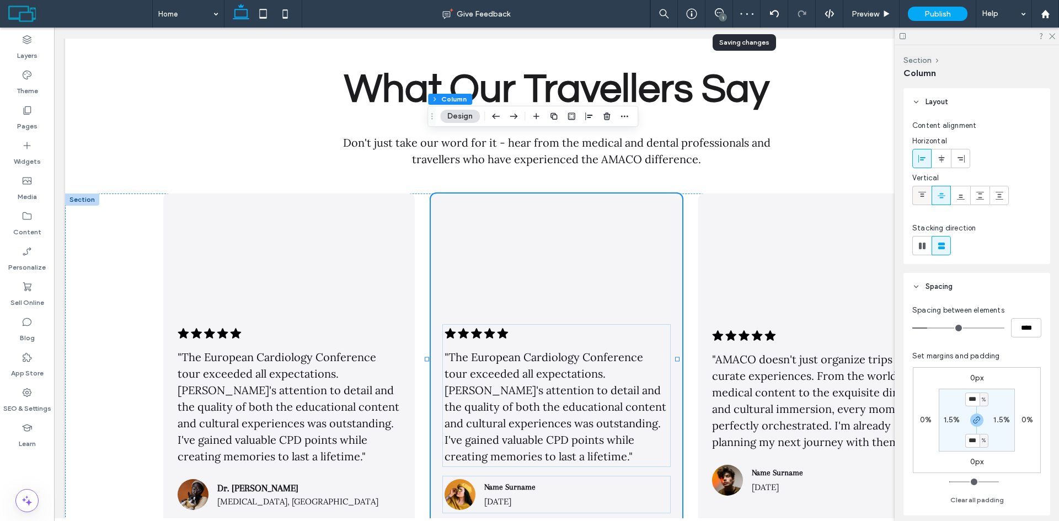
click at [924, 195] on icon at bounding box center [922, 195] width 9 height 9
click at [408, 194] on div ".cls-1-1788903176-1788903176 { fill: #00000; stroke-width: 0px; } "The European…" at bounding box center [288, 360] width 251 height 332
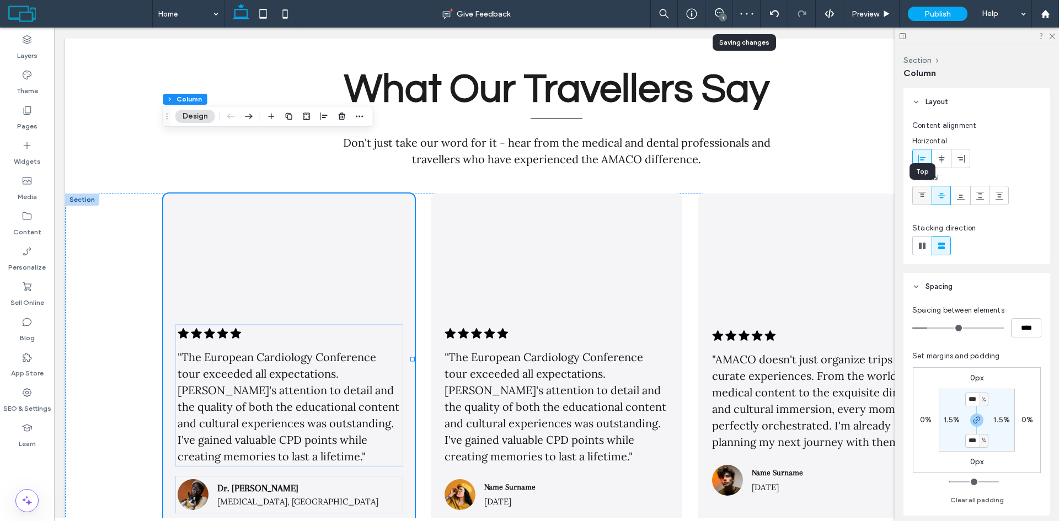
click at [926, 195] on icon at bounding box center [922, 195] width 9 height 9
click at [138, 288] on div ".cls-1-1788903176-1788903176 { fill: #00000; stroke-width: 0px; } "The European…" at bounding box center [556, 369] width 983 height 351
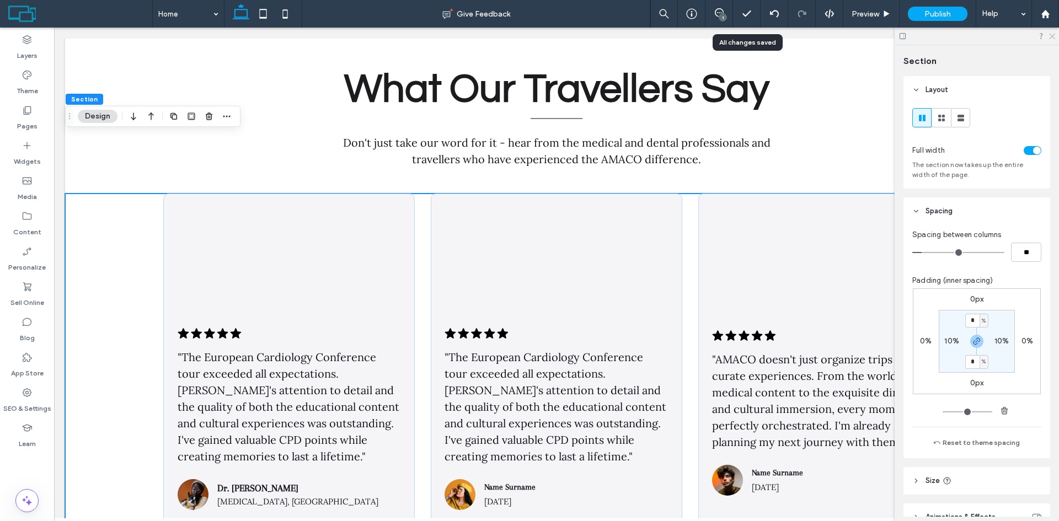
click at [1051, 34] on icon at bounding box center [1051, 35] width 7 height 7
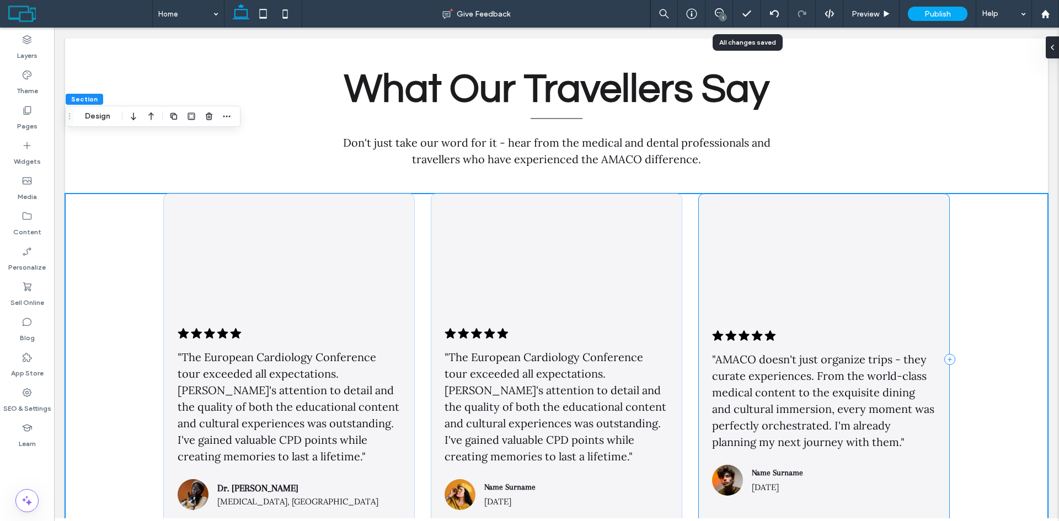
click at [745, 194] on div ".cls-1-1788903176-1788903176 { fill: #00000; stroke-width: 0px; } "AMACO doesn'…" at bounding box center [823, 360] width 251 height 332
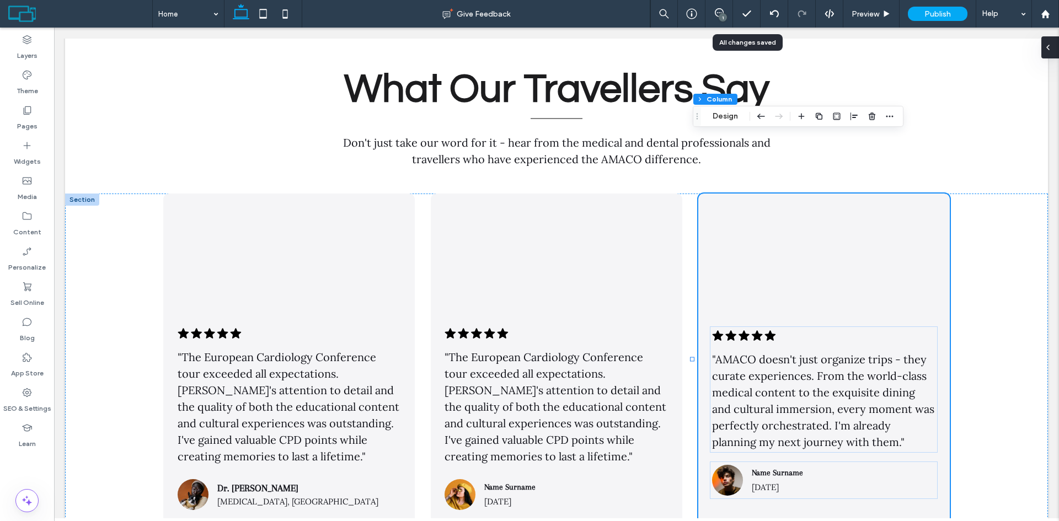
click at [1057, 40] on div at bounding box center [1050, 47] width 18 height 22
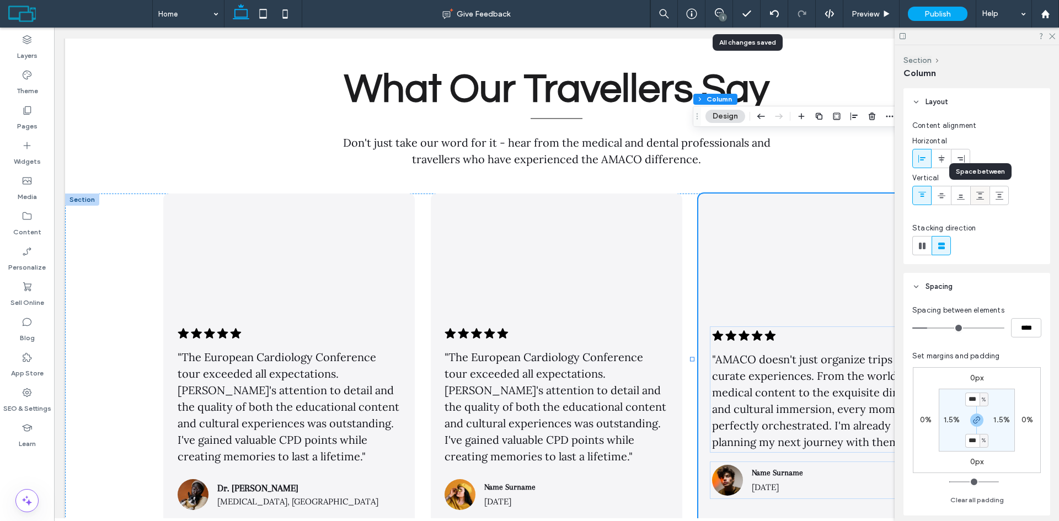
click at [979, 196] on icon at bounding box center [980, 195] width 9 height 9
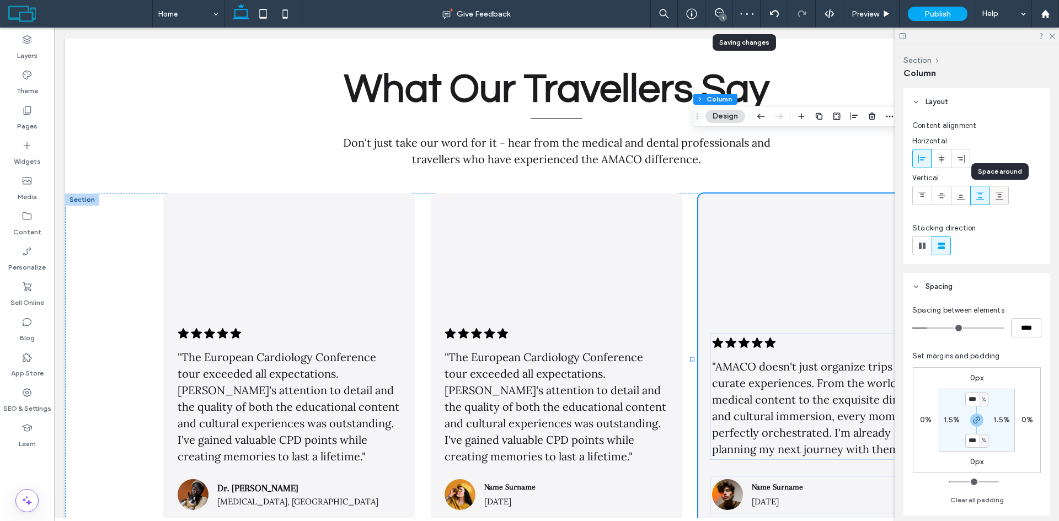
click at [999, 194] on use at bounding box center [999, 196] width 8 height 8
click at [983, 191] on icon at bounding box center [980, 195] width 9 height 9
click at [640, 194] on div ".cls-1-1788903176-1788903176 { fill: #00000; stroke-width: 0px; } "The European…" at bounding box center [556, 360] width 251 height 332
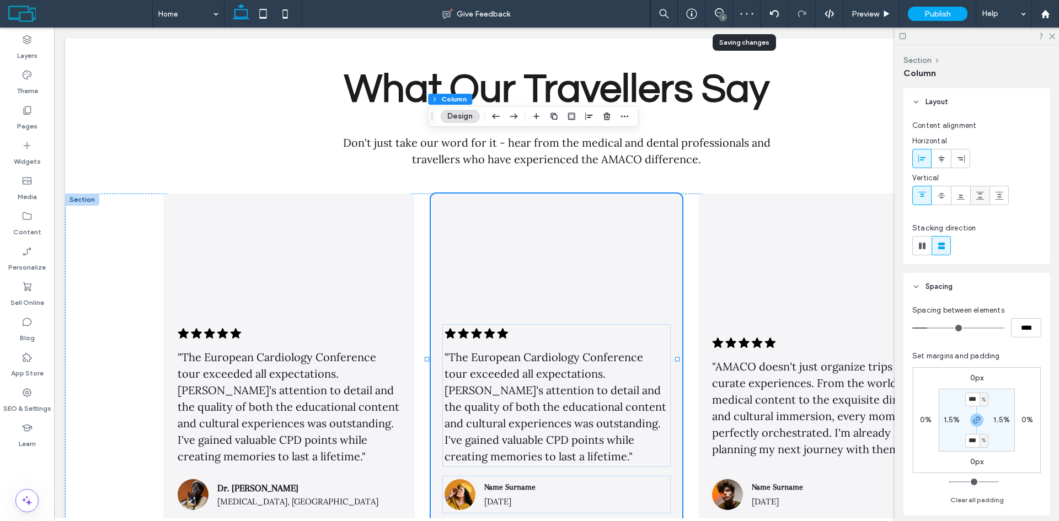
click at [973, 193] on div at bounding box center [980, 195] width 18 height 18
click at [396, 194] on div ".cls-1-1788903176-1788903176 { fill: #00000; stroke-width: 0px; } "The European…" at bounding box center [288, 360] width 251 height 332
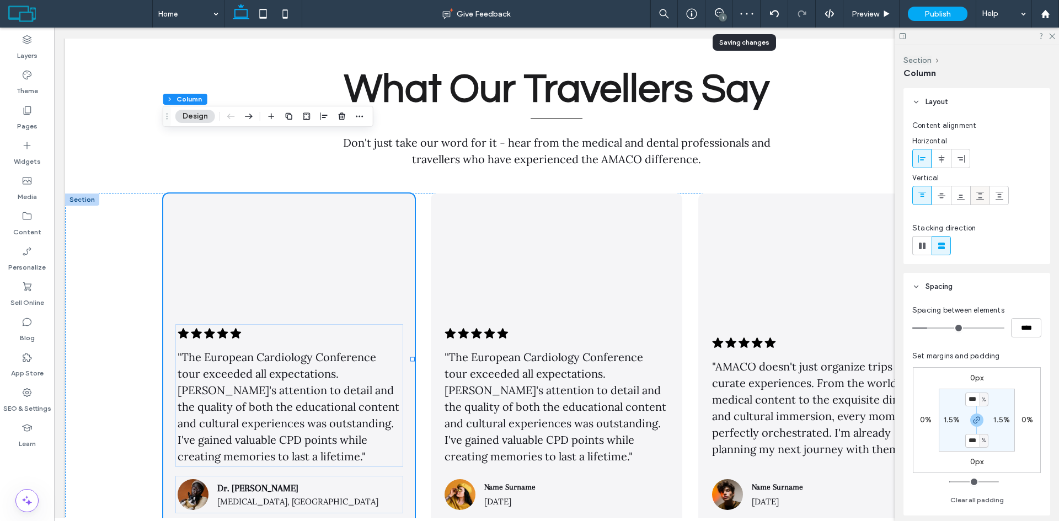
click at [979, 200] on icon at bounding box center [980, 195] width 9 height 9
click at [1050, 36] on icon at bounding box center [1051, 35] width 7 height 7
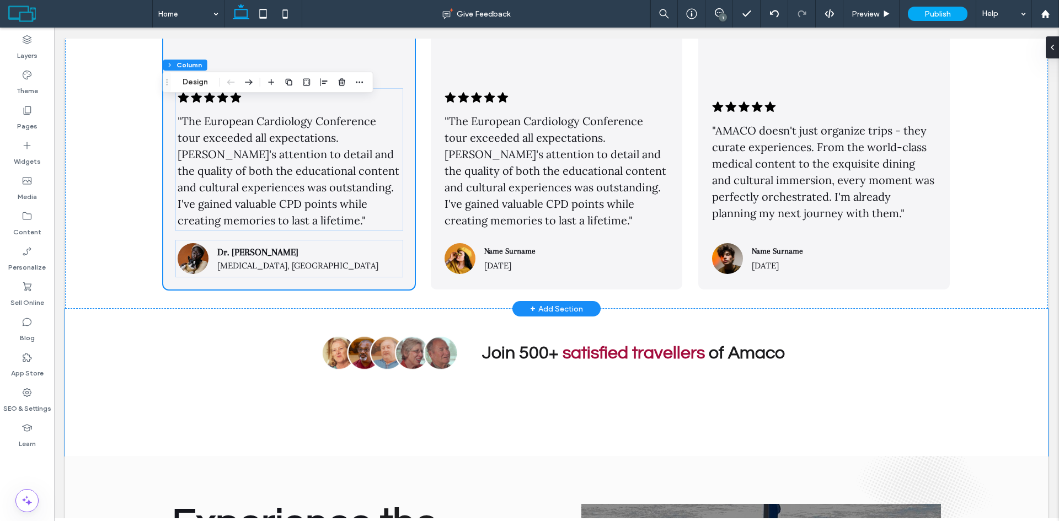
scroll to position [4645, 0]
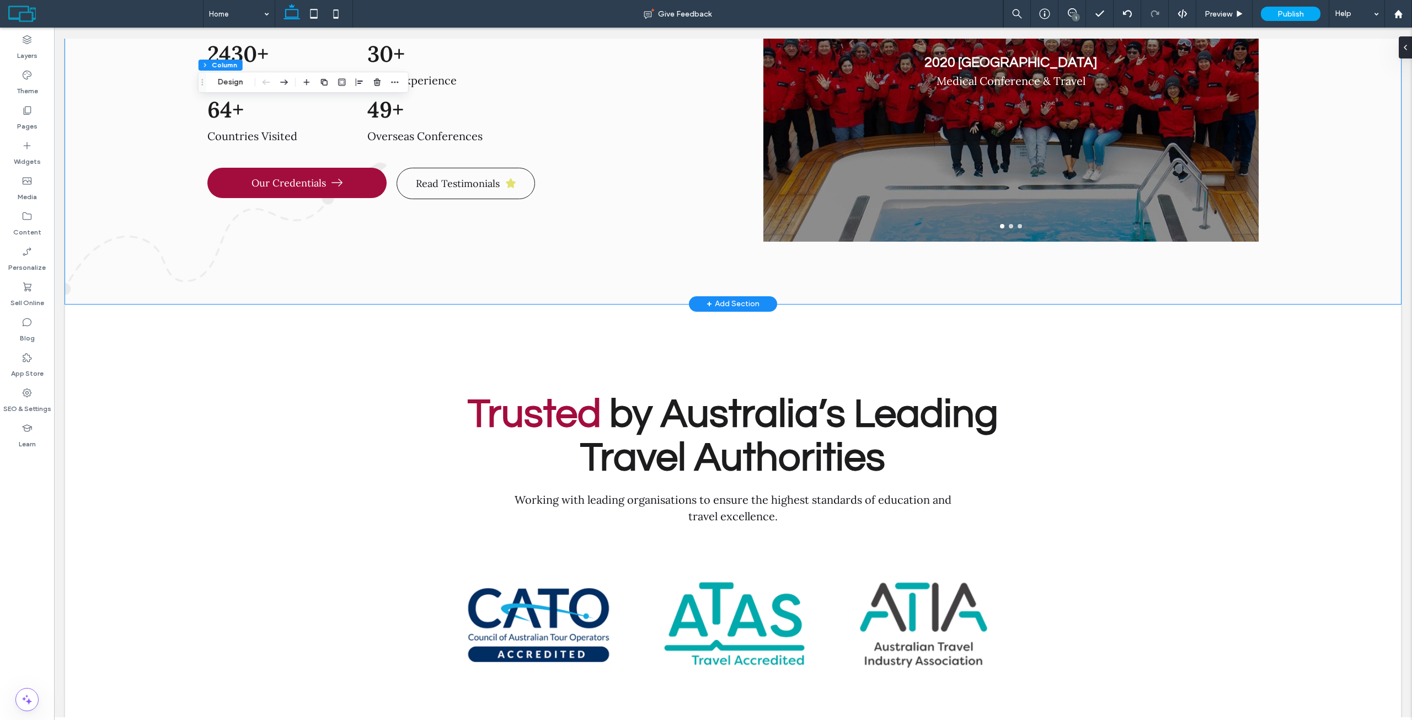
scroll to position [5087, 0]
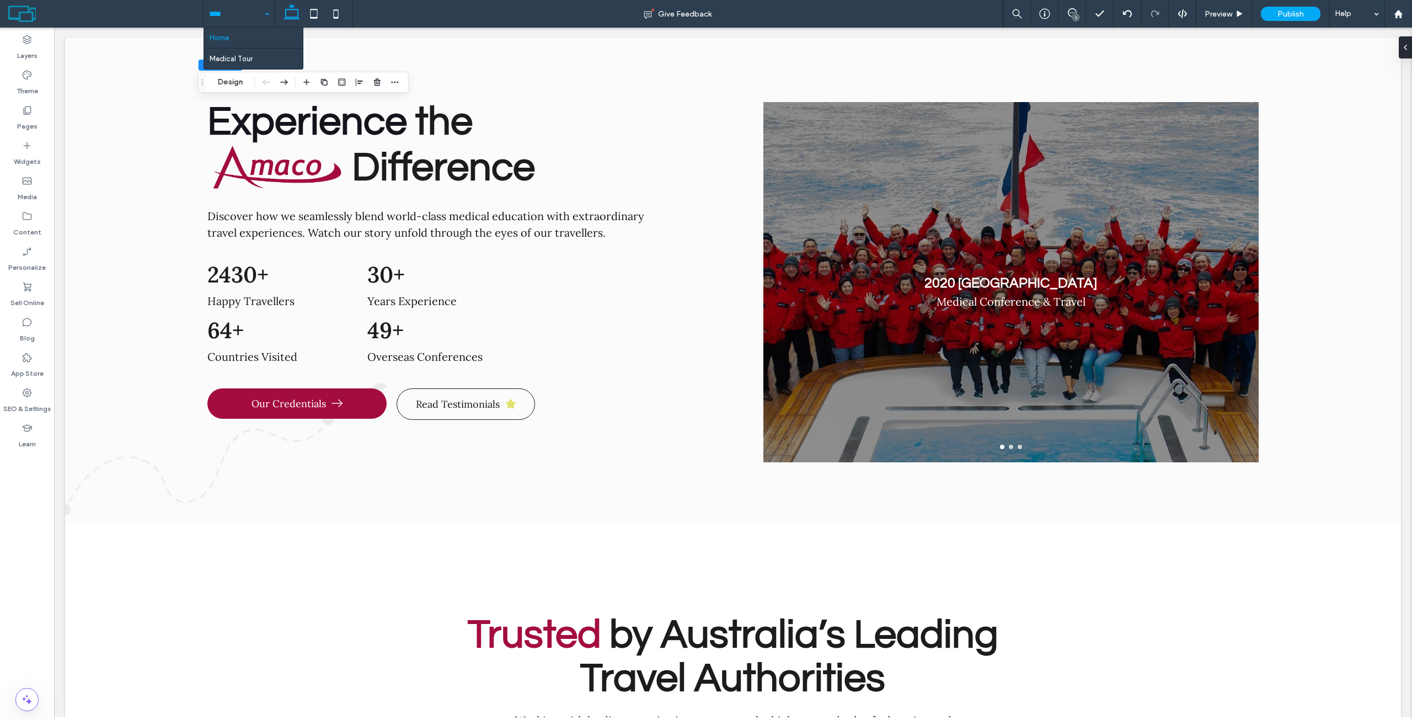
drag, startPoint x: 247, startPoint y: 18, endPoint x: 238, endPoint y: 40, distance: 23.6
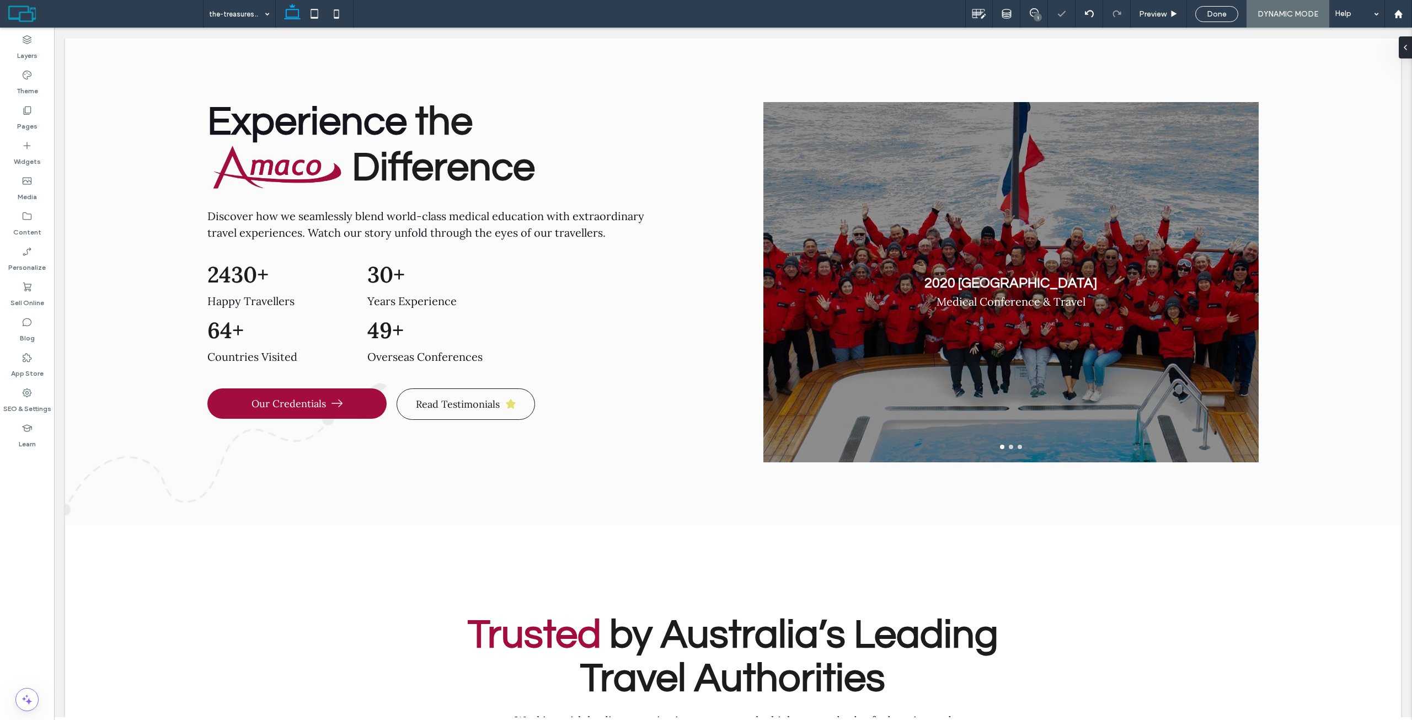
click at [1036, 14] on div "1" at bounding box center [1038, 17] width 8 height 8
click at [1031, 13] on icon at bounding box center [1034, 12] width 9 height 9
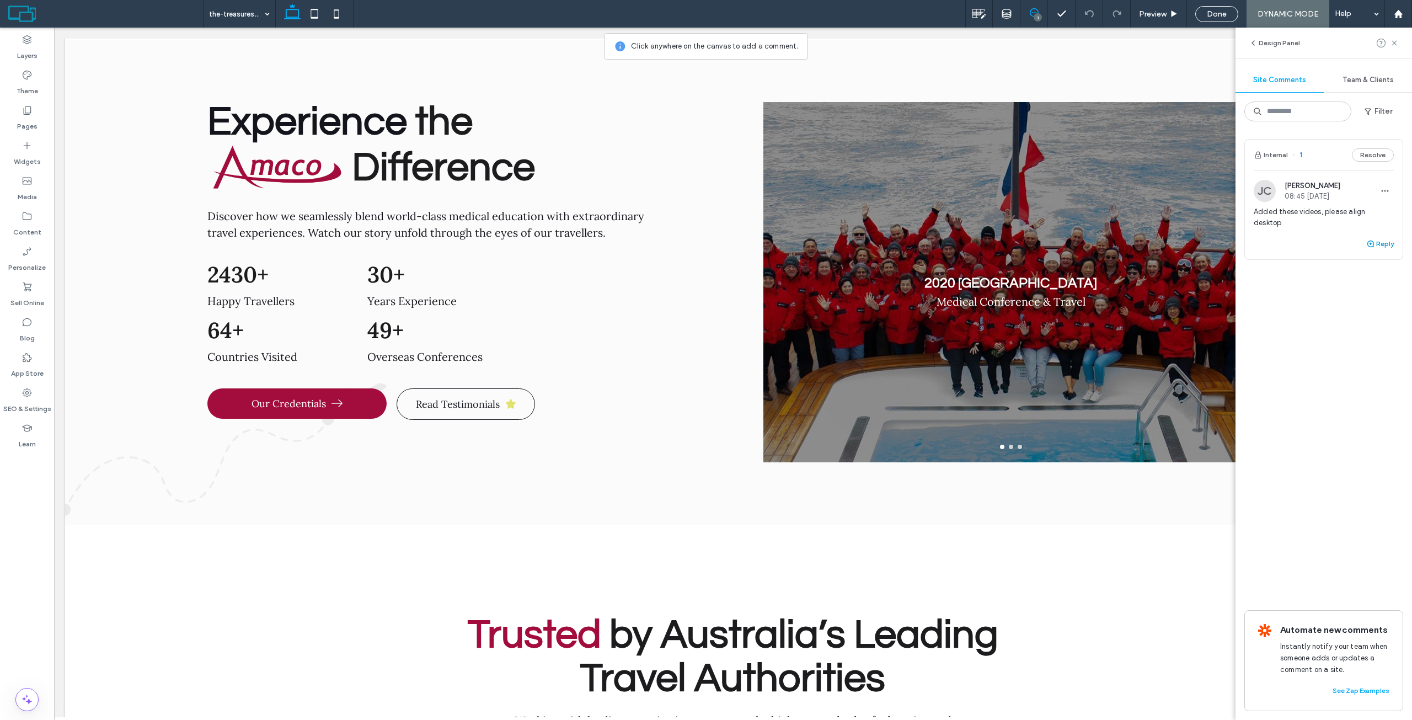
click at [1058, 237] on button "Reply" at bounding box center [1380, 243] width 28 height 13
type textarea "**********"
click at [1058, 306] on button "Submit" at bounding box center [1374, 312] width 40 height 13
click at [1058, 43] on icon at bounding box center [1394, 43] width 9 height 9
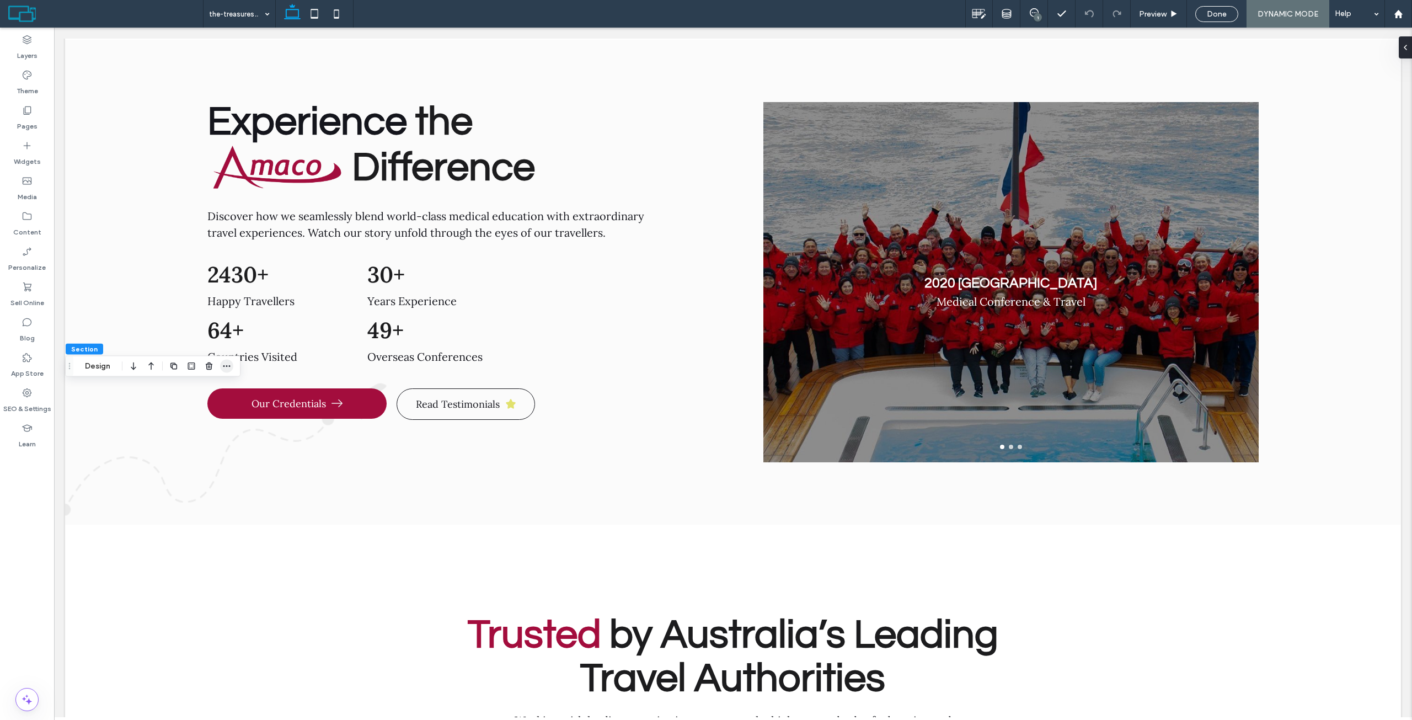
click at [229, 369] on icon "button" at bounding box center [226, 366] width 9 height 9
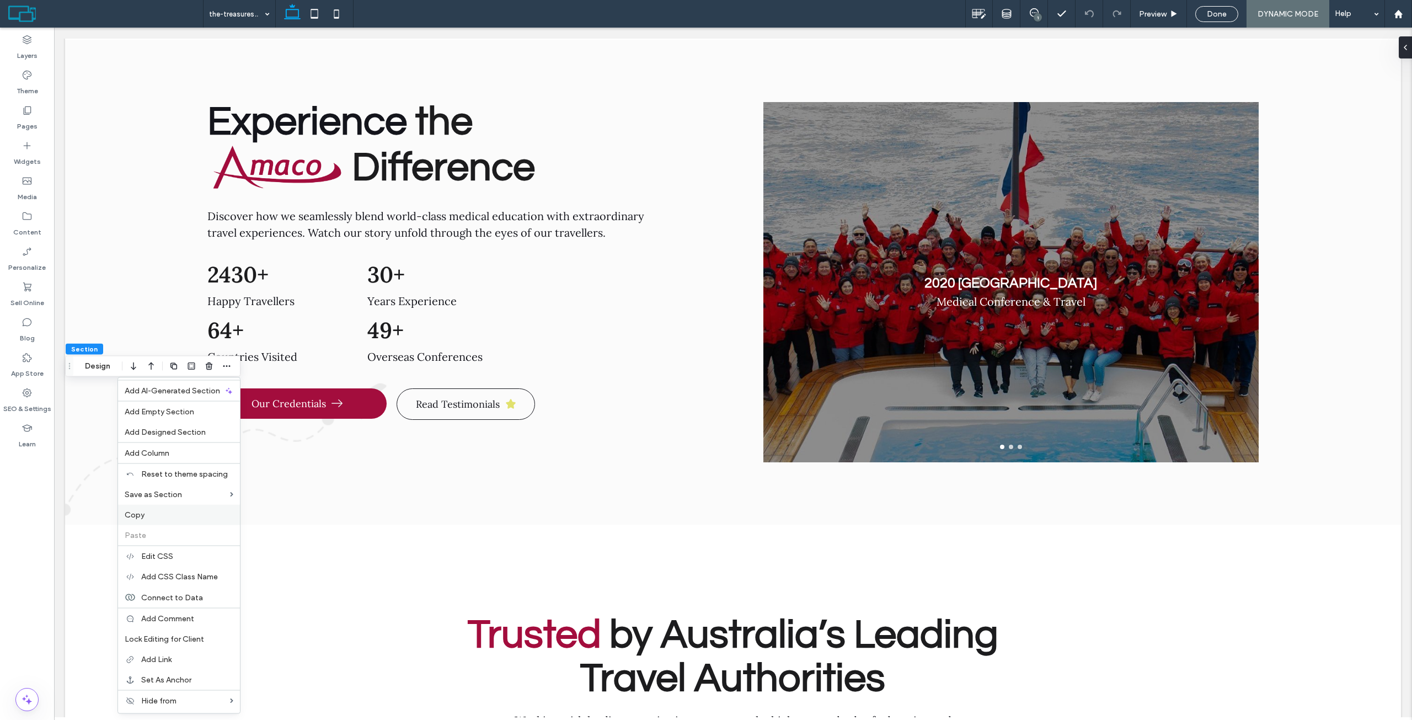
click at [145, 512] on label "Copy" at bounding box center [179, 514] width 109 height 9
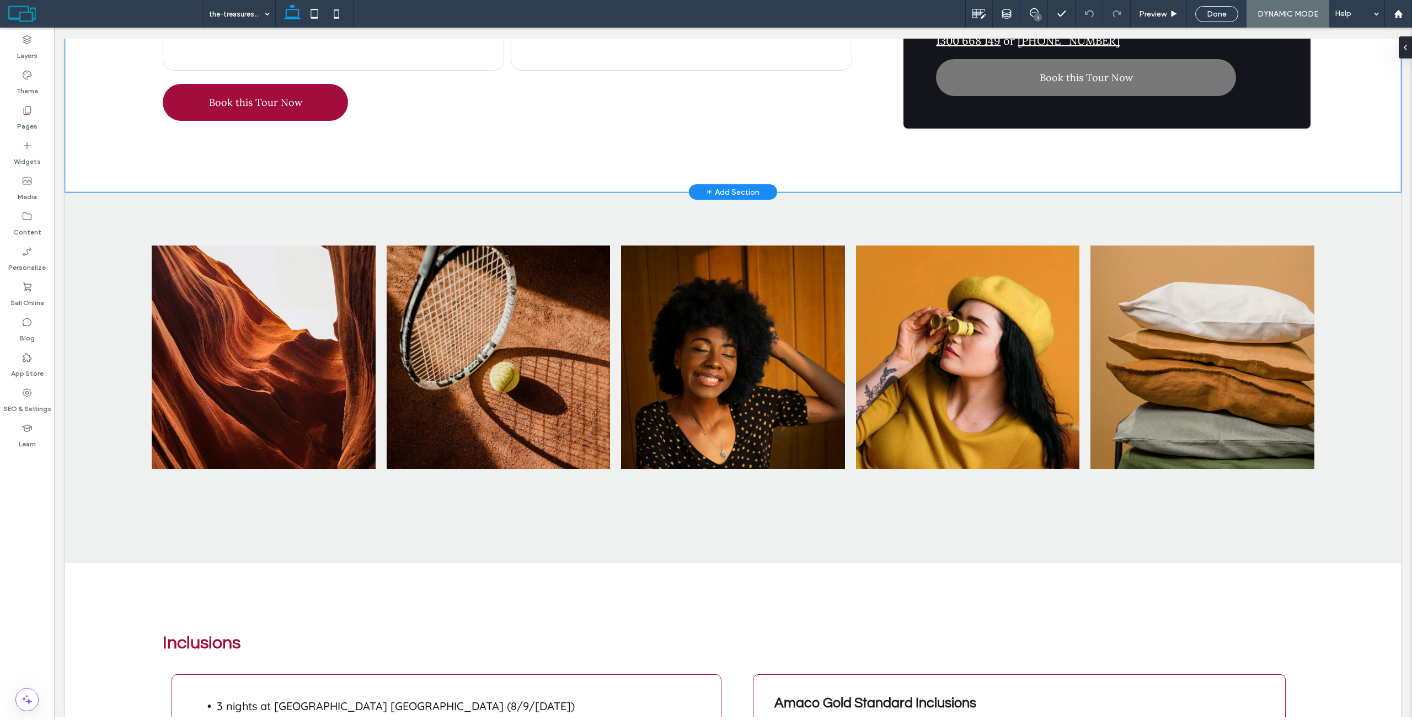
scroll to position [1599, 0]
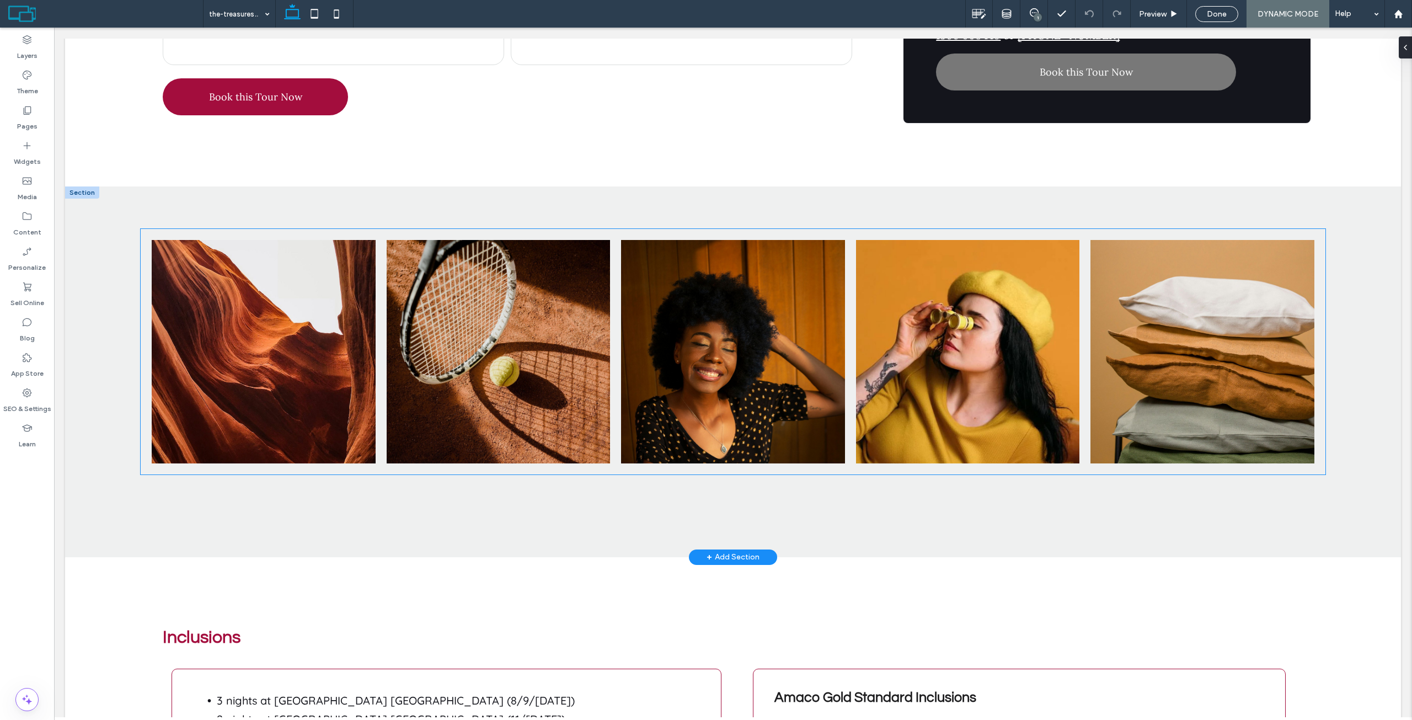
click at [240, 280] on link at bounding box center [263, 351] width 237 height 237
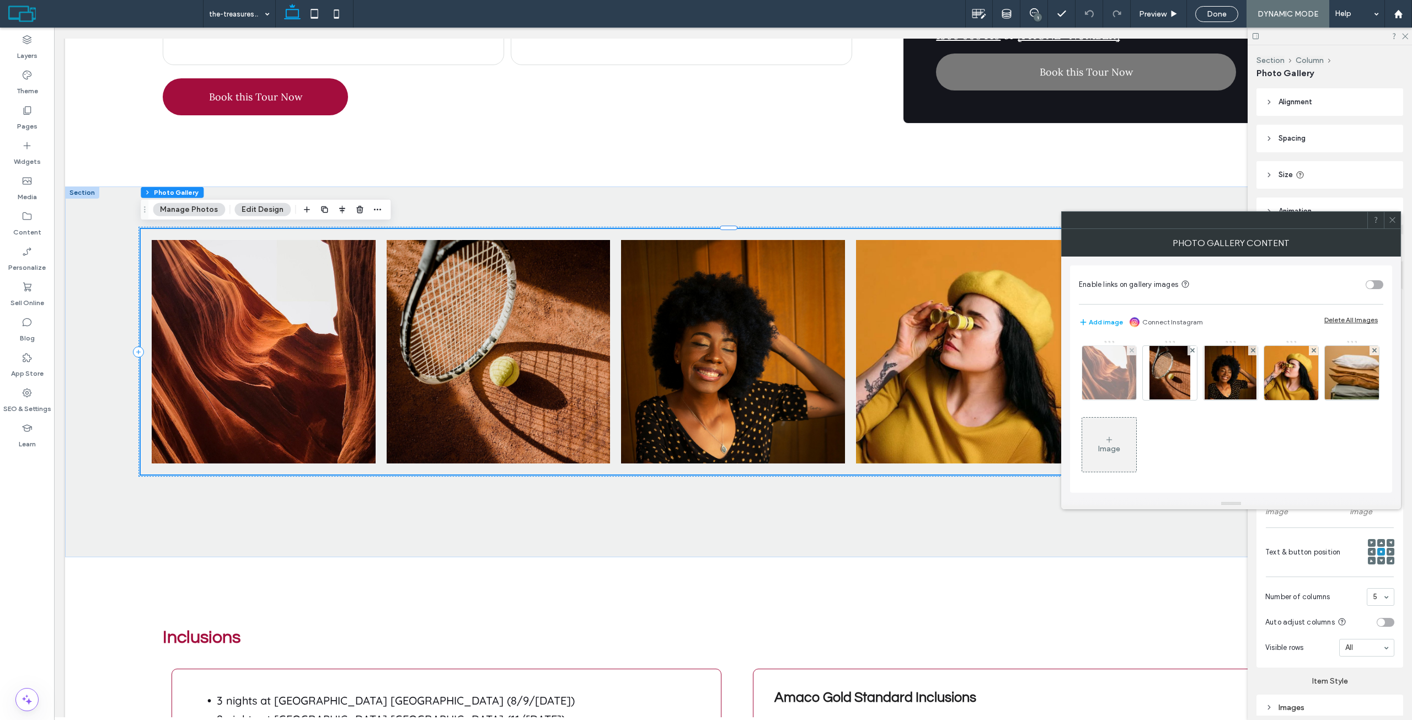
click at [1117, 365] on div at bounding box center [1109, 373] width 54 height 54
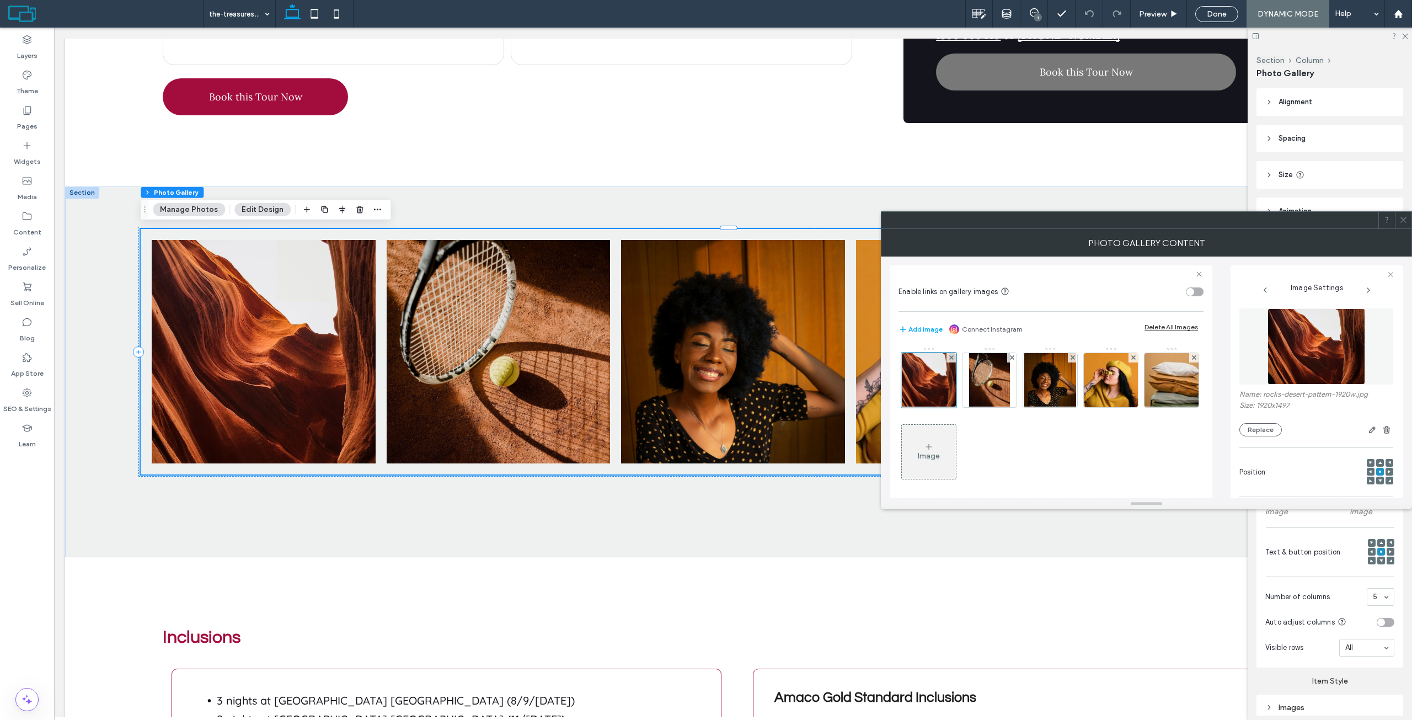
click at [1287, 356] on figure at bounding box center [1316, 346] width 154 height 76
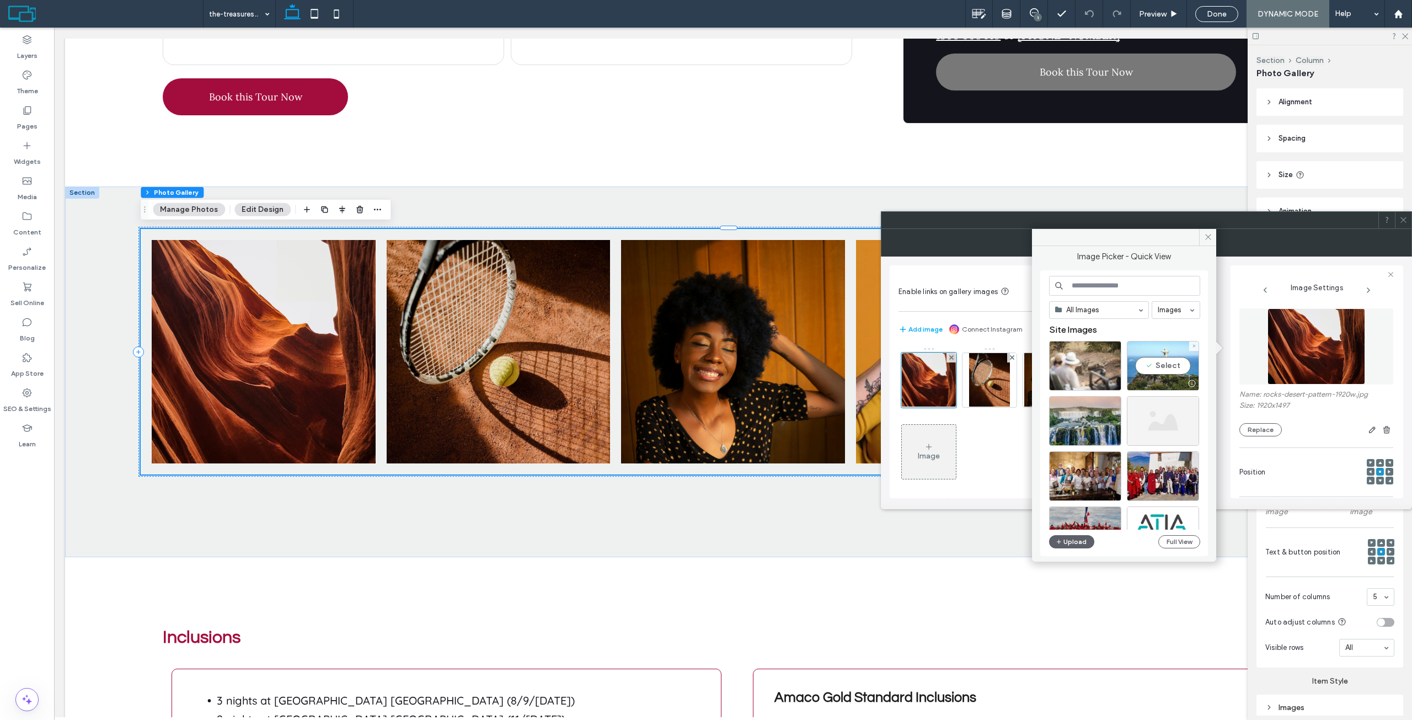
click at [1157, 363] on div "Select" at bounding box center [1163, 366] width 72 height 50
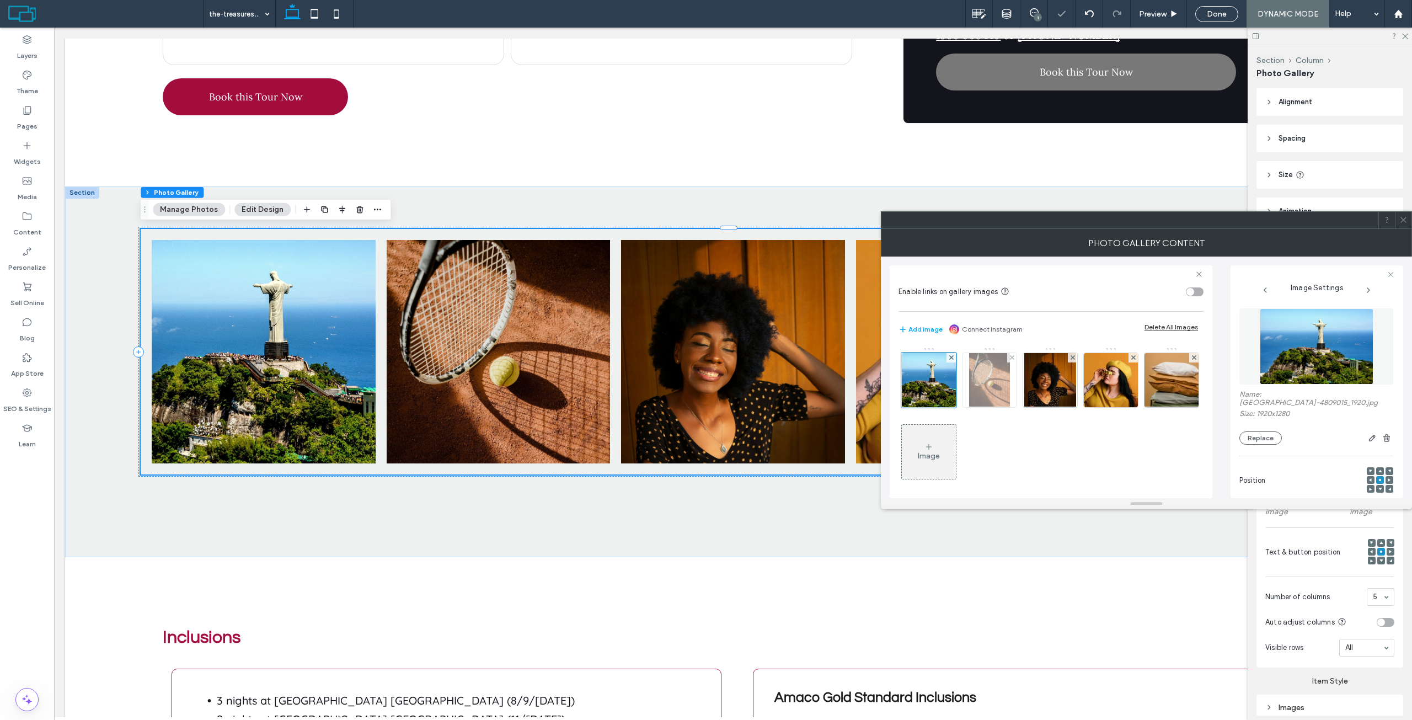
drag, startPoint x: 997, startPoint y: 381, endPoint x: 1184, endPoint y: 372, distance: 187.2
click at [997, 380] on img at bounding box center [989, 380] width 41 height 54
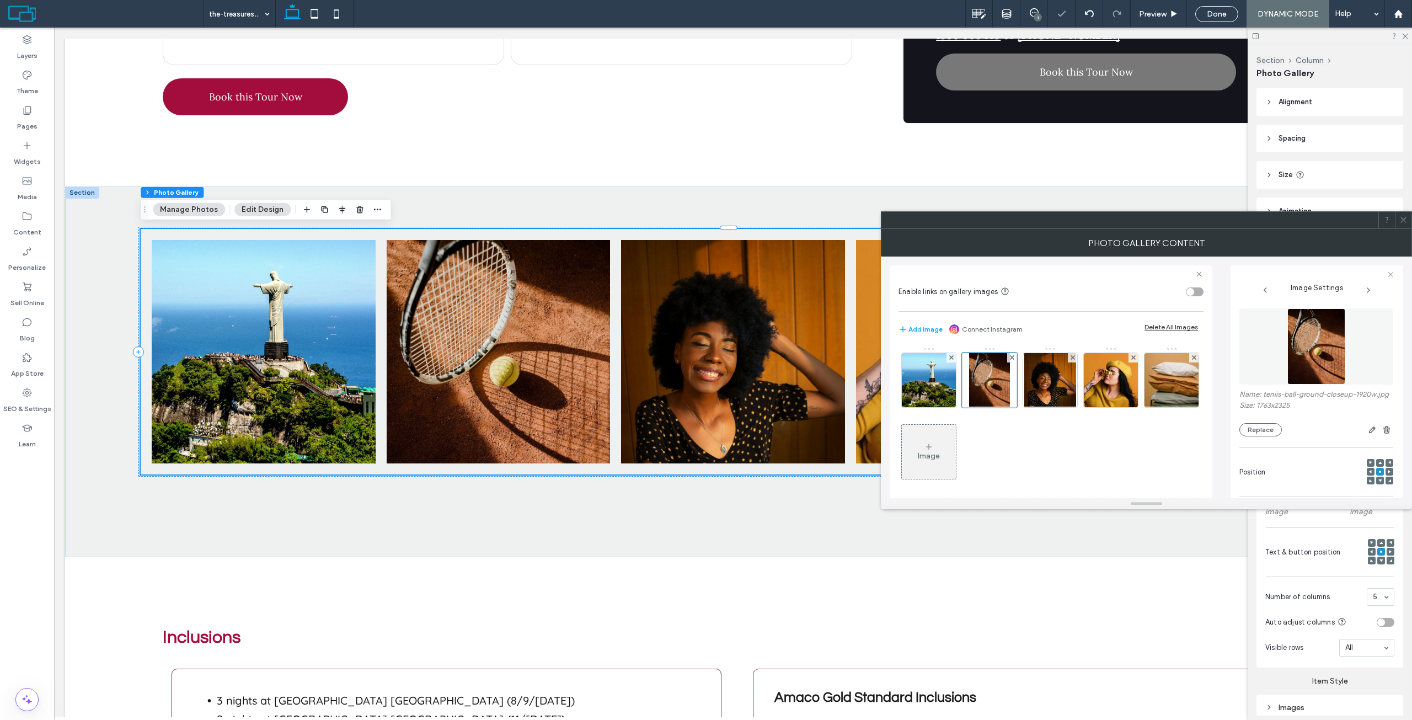
click at [1294, 341] on img at bounding box center [1316, 346] width 58 height 76
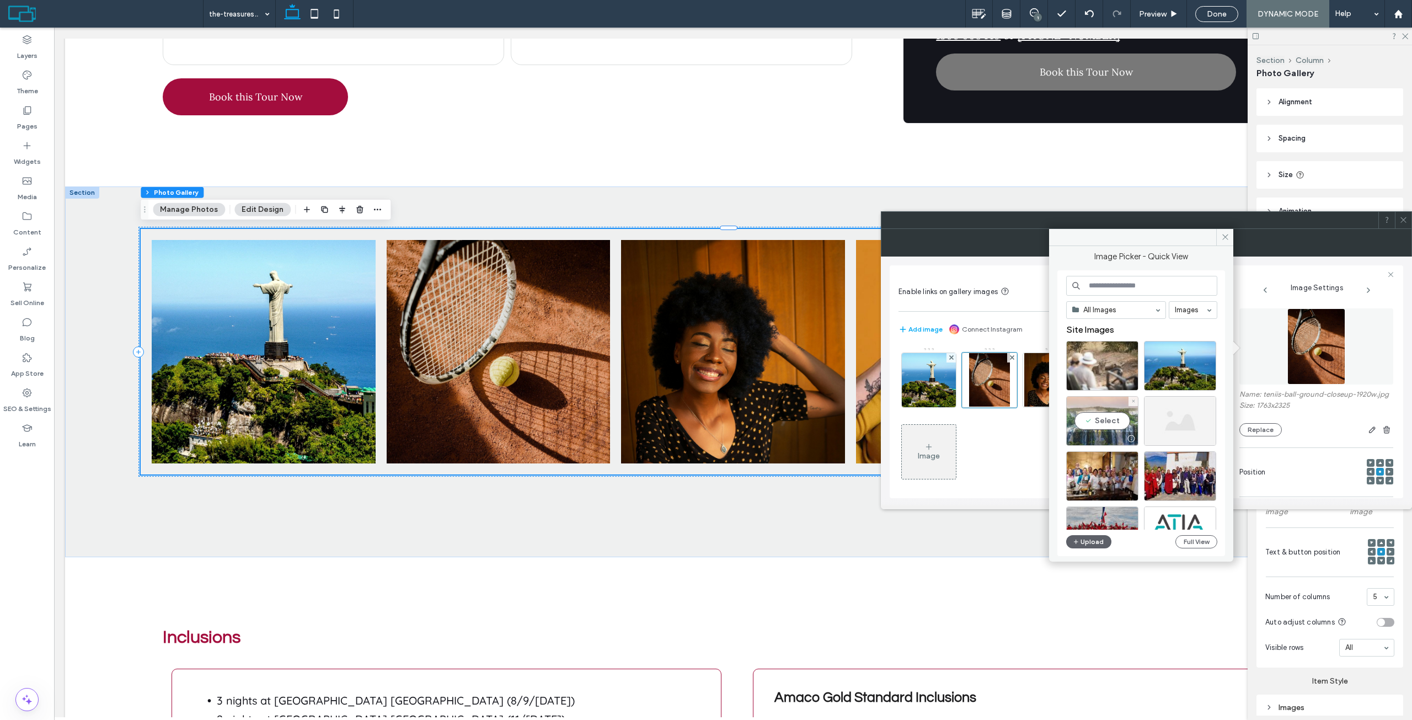
click at [1112, 418] on div "Select" at bounding box center [1102, 421] width 72 height 50
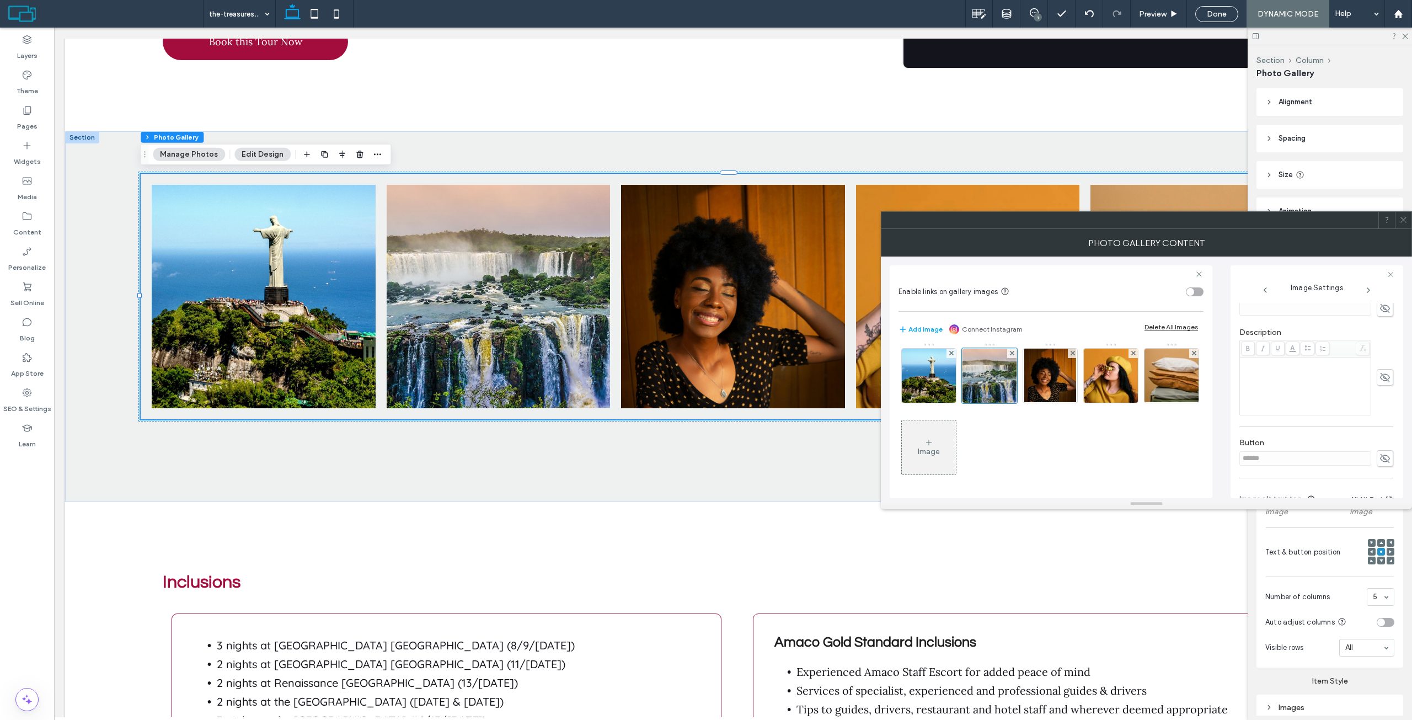
scroll to position [221, 0]
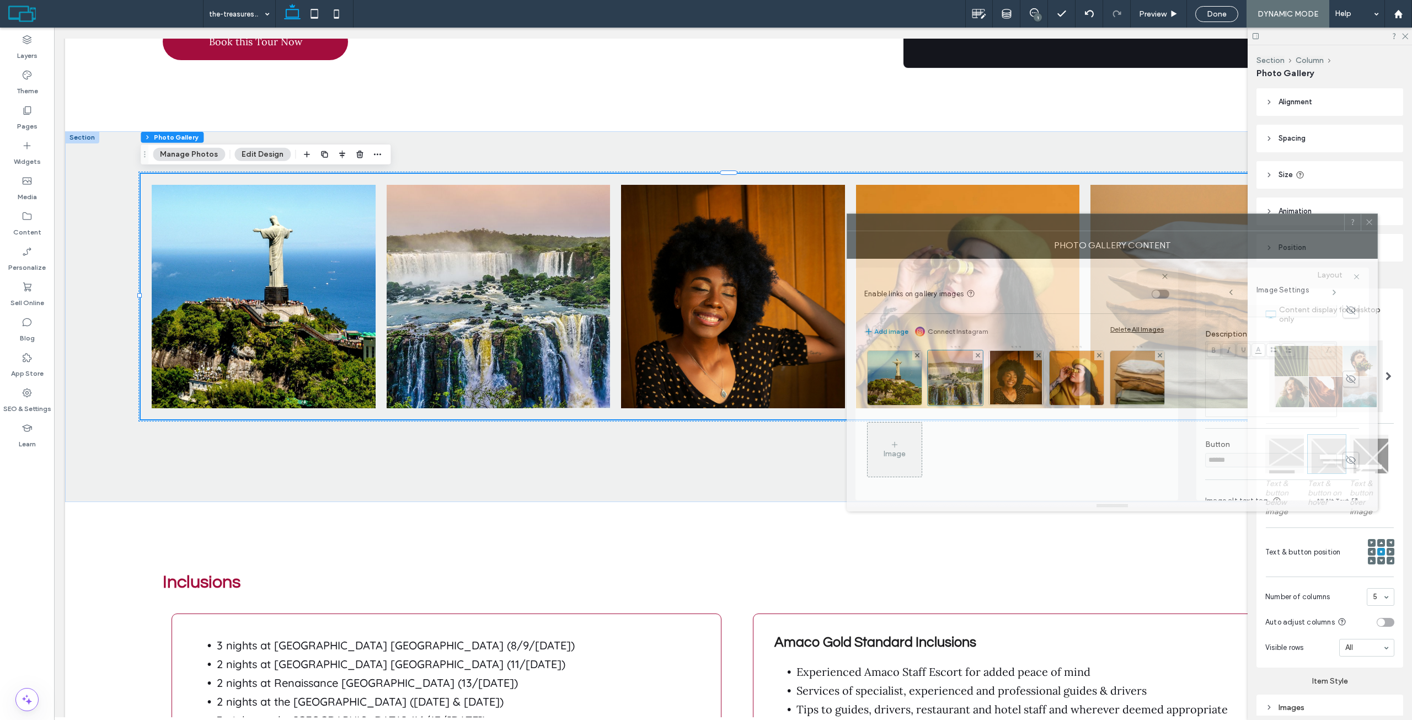
drag, startPoint x: 1333, startPoint y: 232, endPoint x: 1160, endPoint y: 237, distance: 172.7
click at [1160, 237] on div "Photo Gallery Content" at bounding box center [1112, 245] width 531 height 28
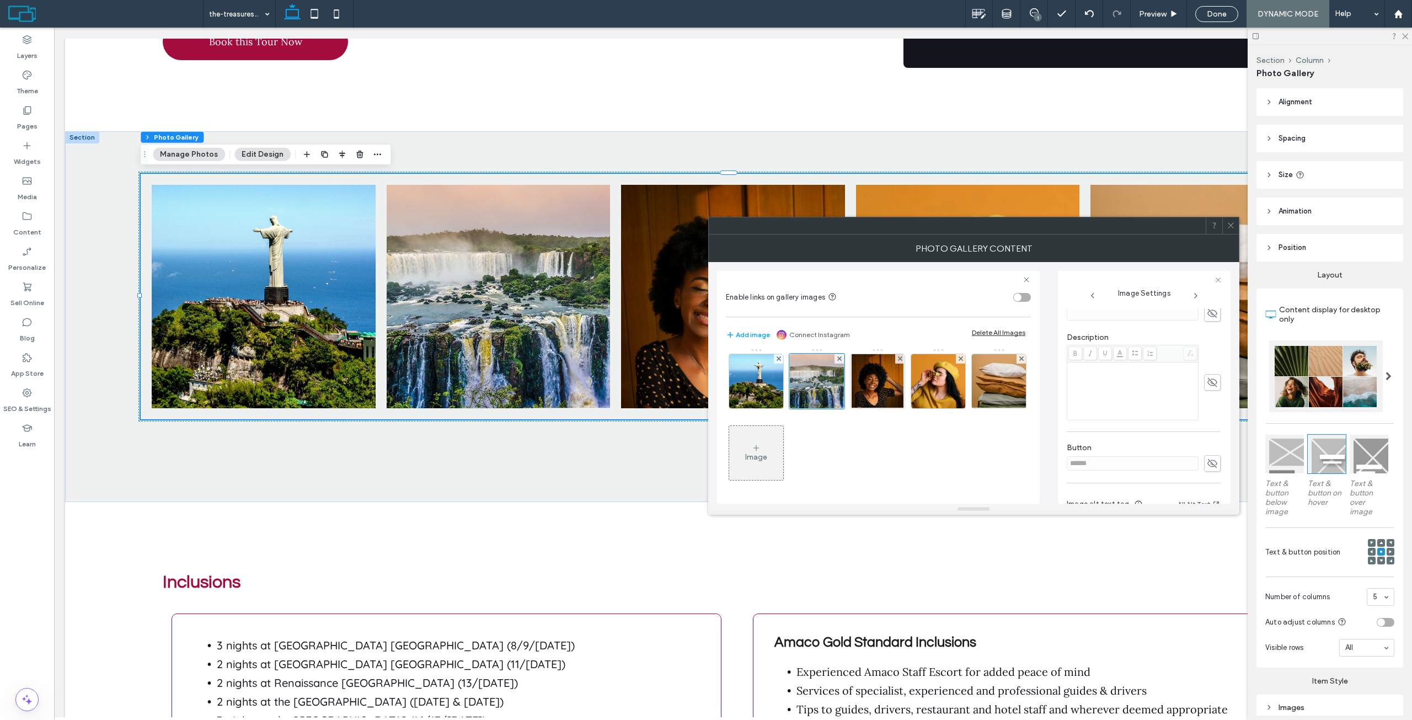
click at [1234, 227] on div at bounding box center [1230, 225] width 17 height 17
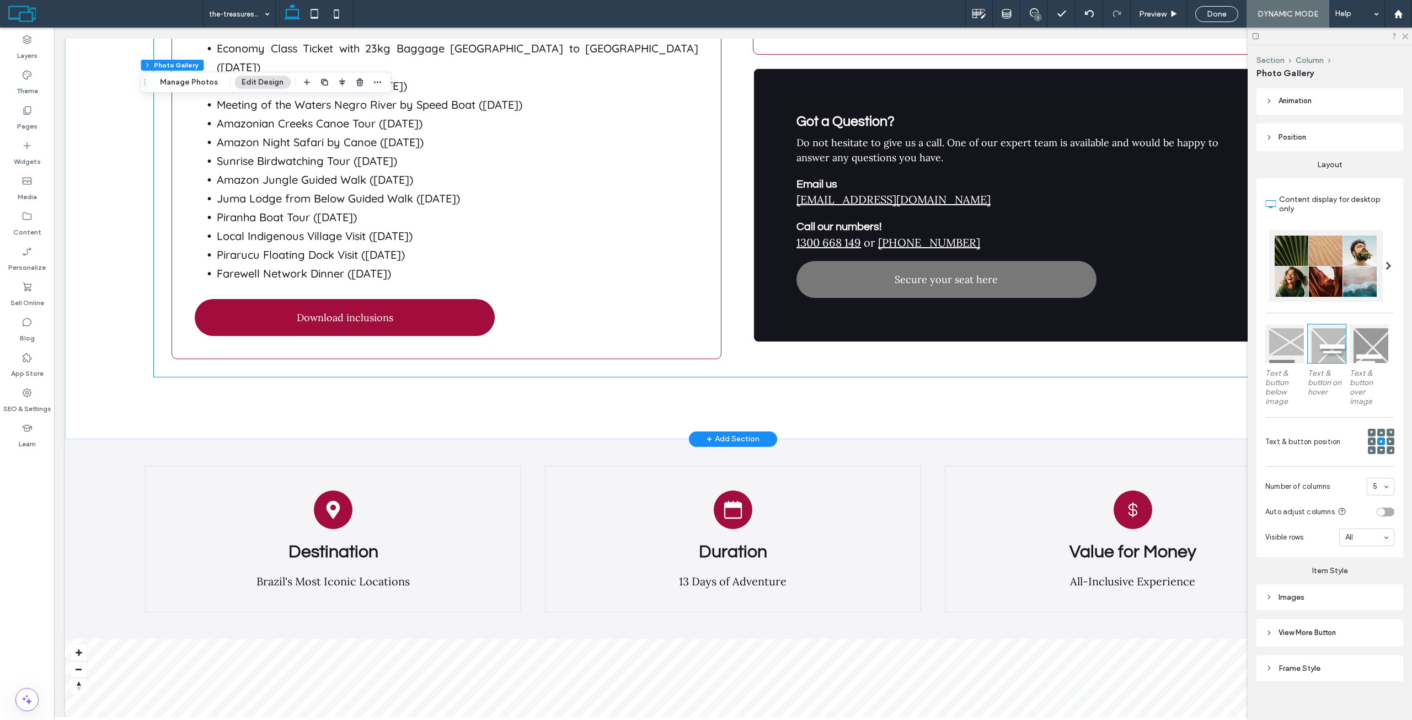
scroll to position [2758, 0]
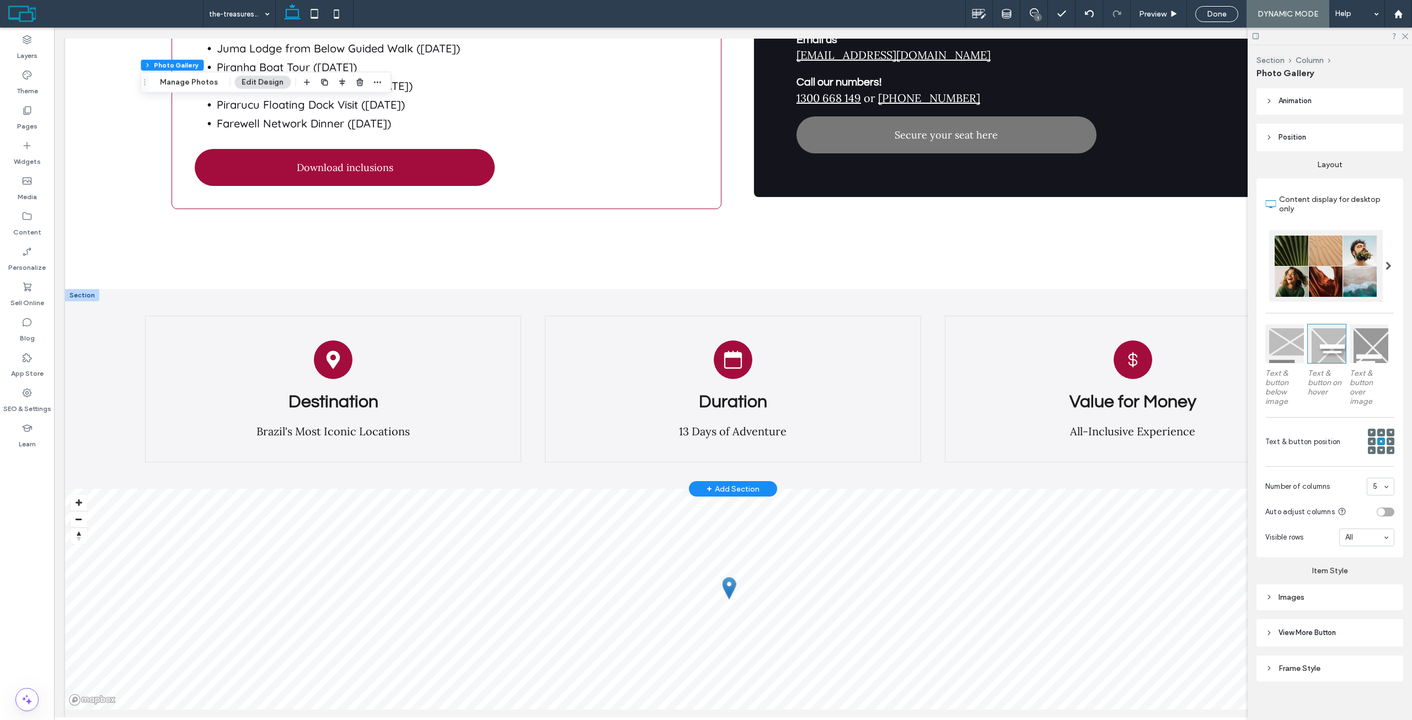
click at [81, 289] on div at bounding box center [82, 295] width 34 height 12
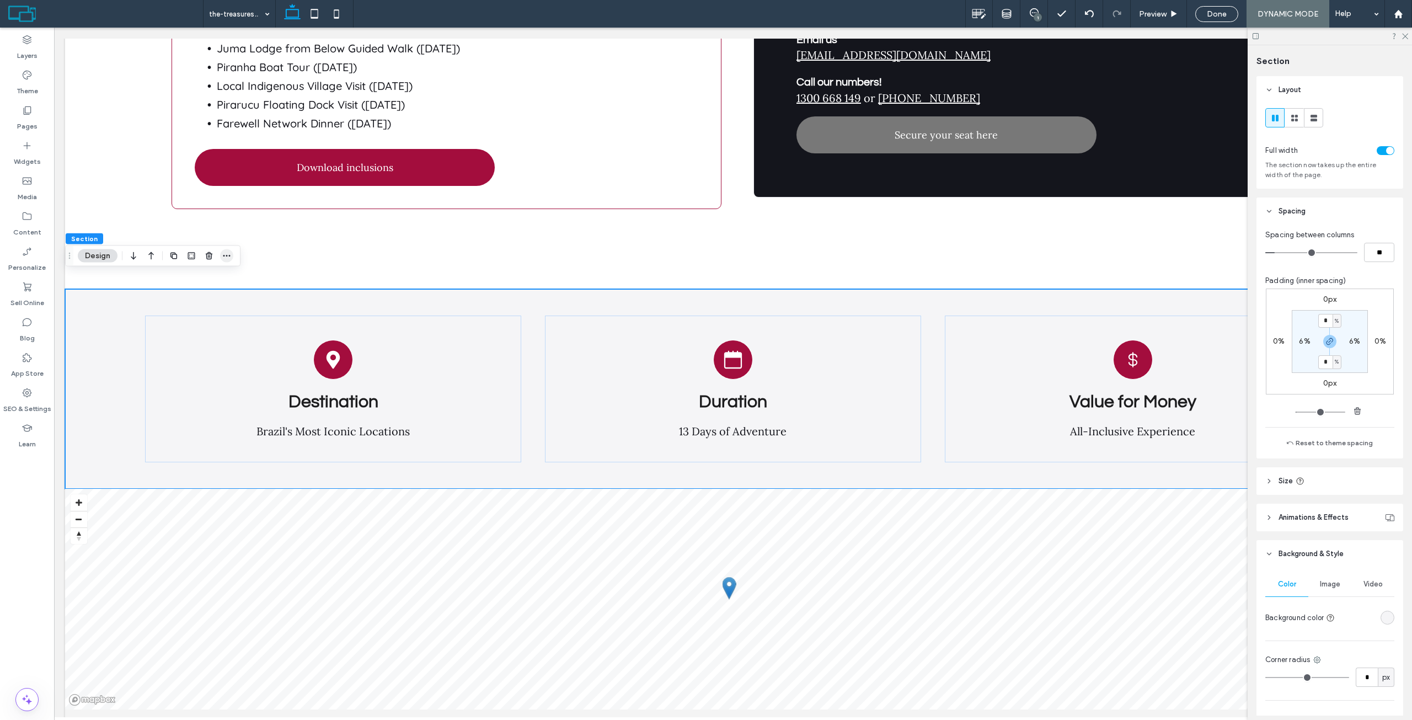
click at [225, 257] on icon "button" at bounding box center [226, 255] width 9 height 9
click at [159, 401] on label "Copy" at bounding box center [179, 404] width 109 height 9
click at [1406, 33] on icon at bounding box center [1404, 35] width 7 height 7
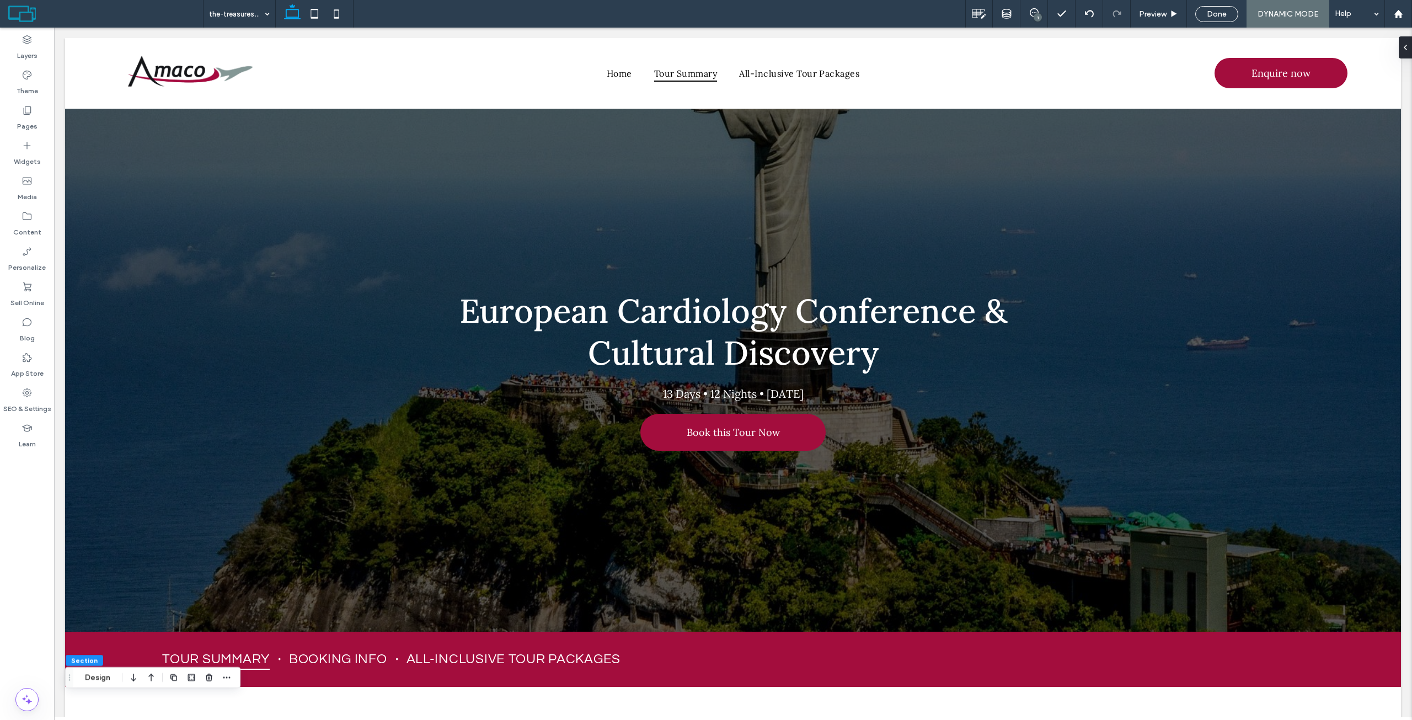
scroll to position [0, 0]
click at [30, 146] on icon at bounding box center [27, 145] width 11 height 11
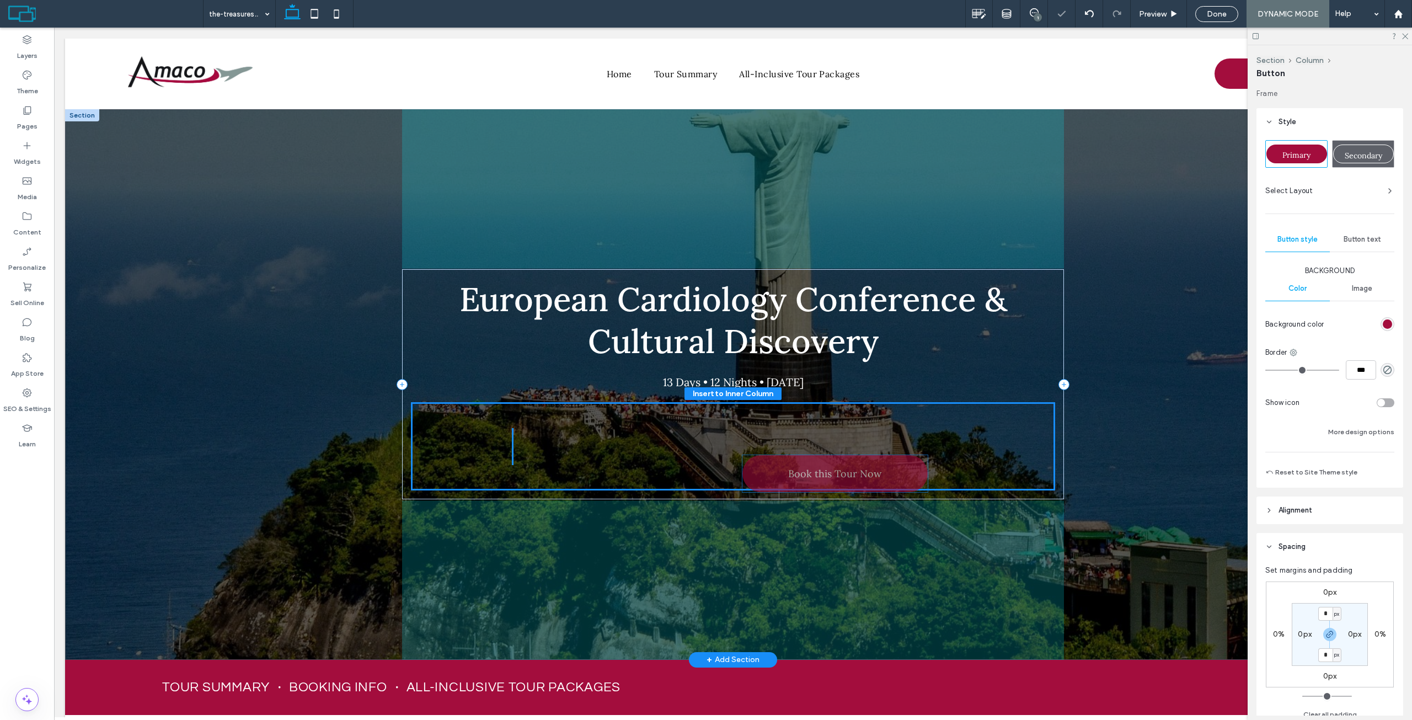
type input "**"
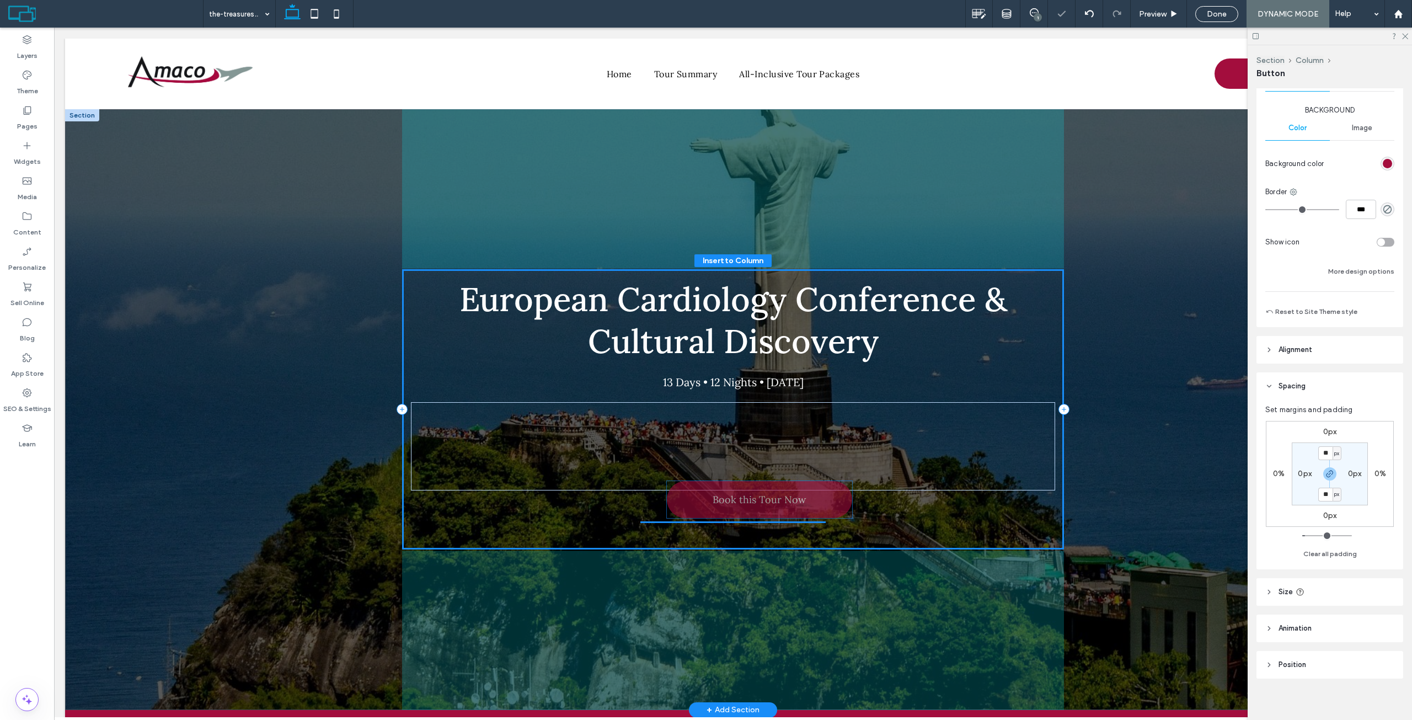
scroll to position [168, 0]
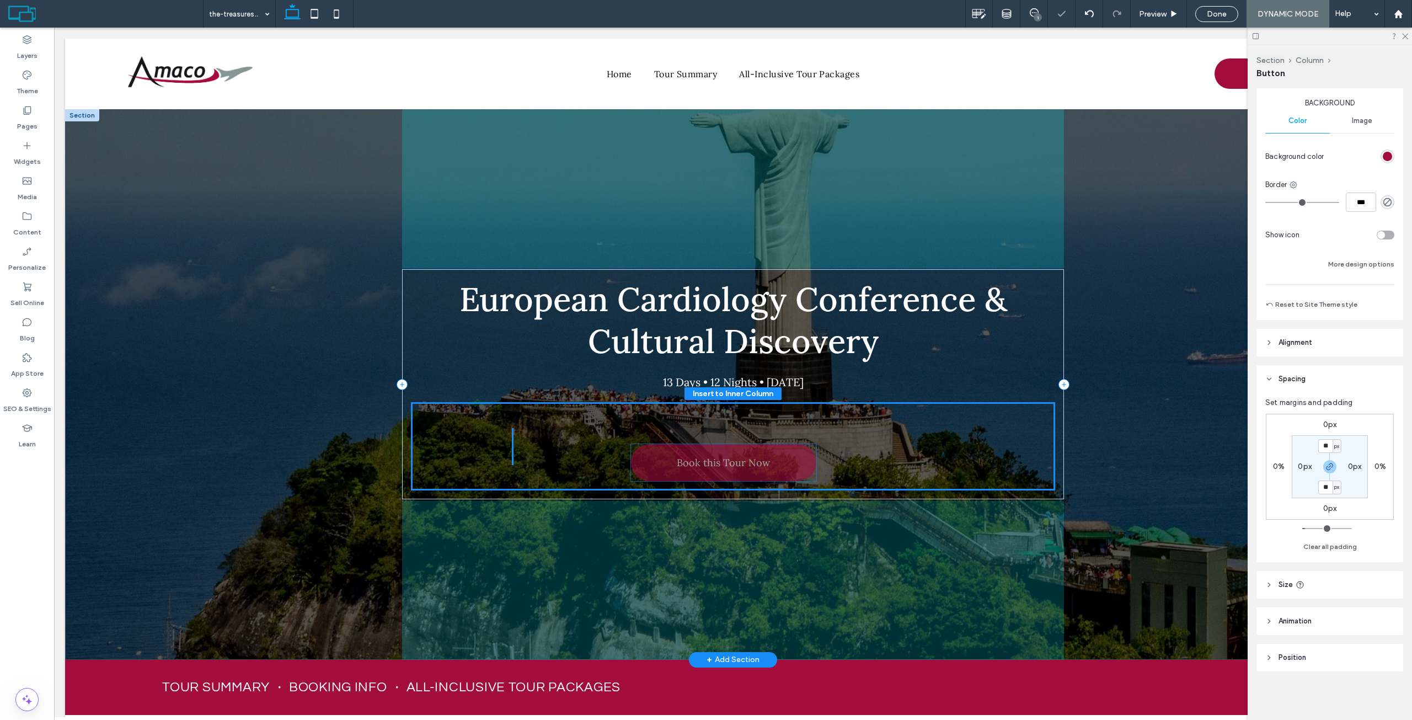
drag, startPoint x: 716, startPoint y: 421, endPoint x: 711, endPoint y: 464, distance: 43.4
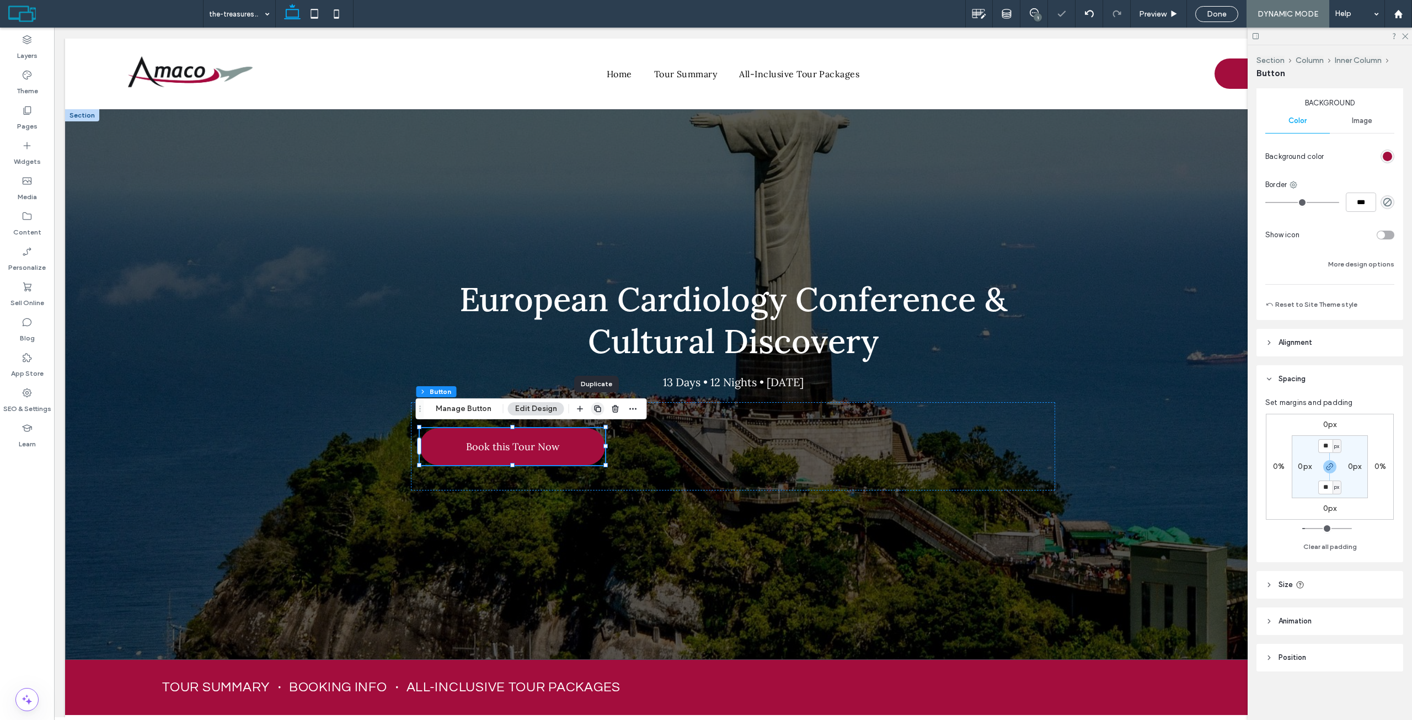
click at [593, 403] on span "button" at bounding box center [597, 408] width 13 height 13
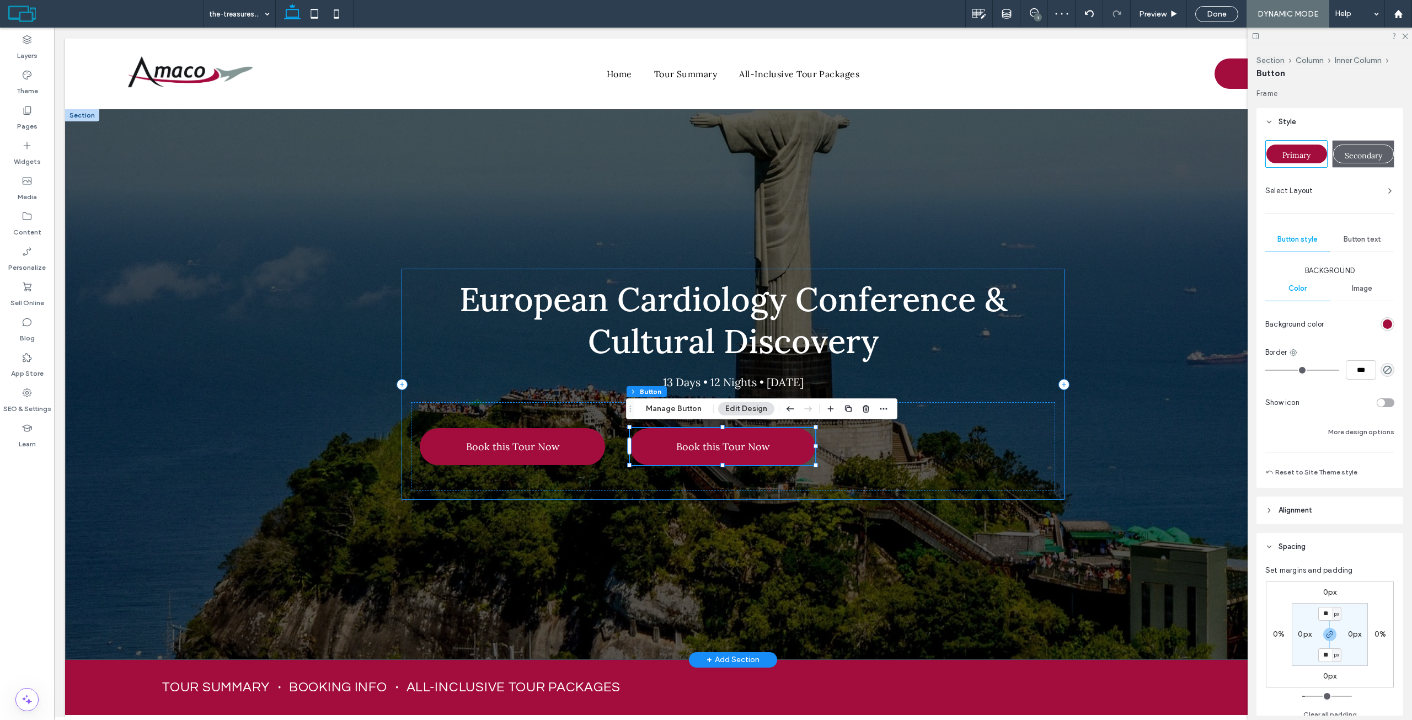
click at [1044, 410] on div "Book this Tour Now Book this Tour Now" at bounding box center [733, 446] width 644 height 88
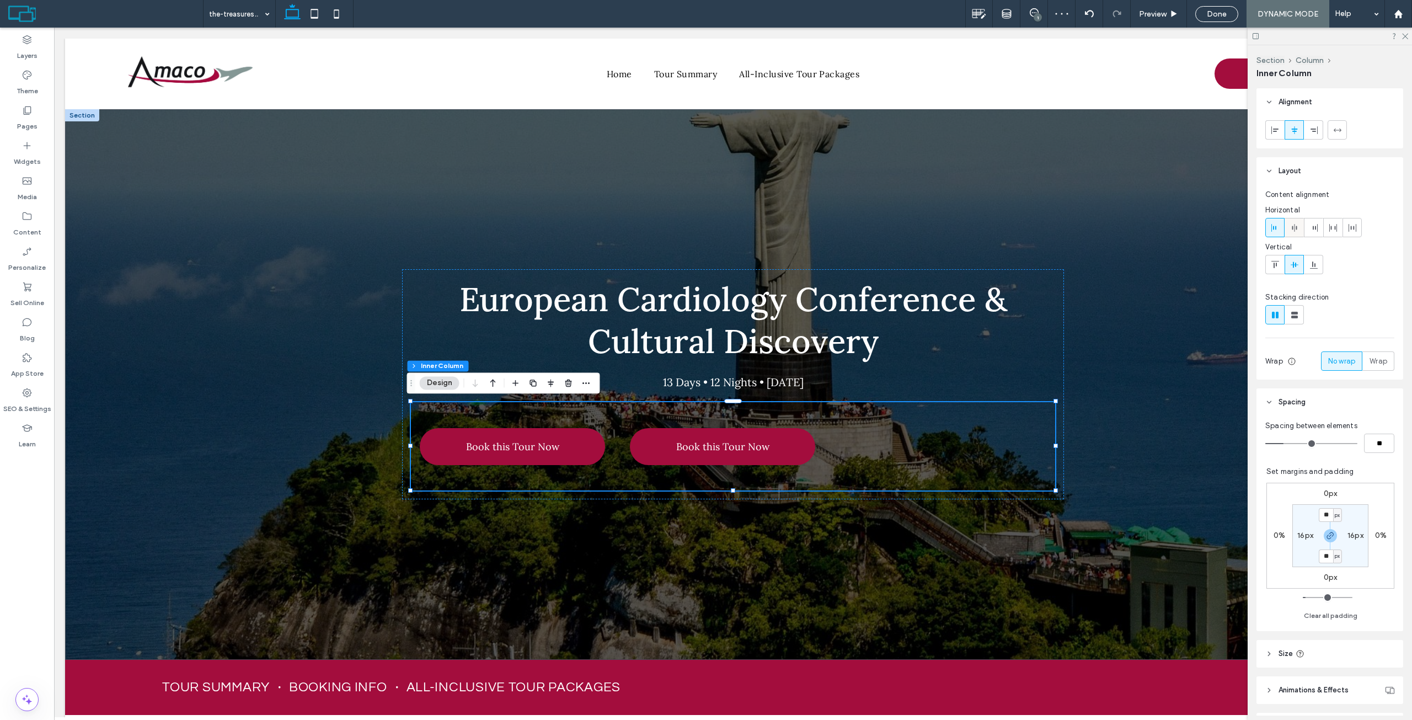
click at [1291, 229] on icon at bounding box center [1294, 227] width 9 height 9
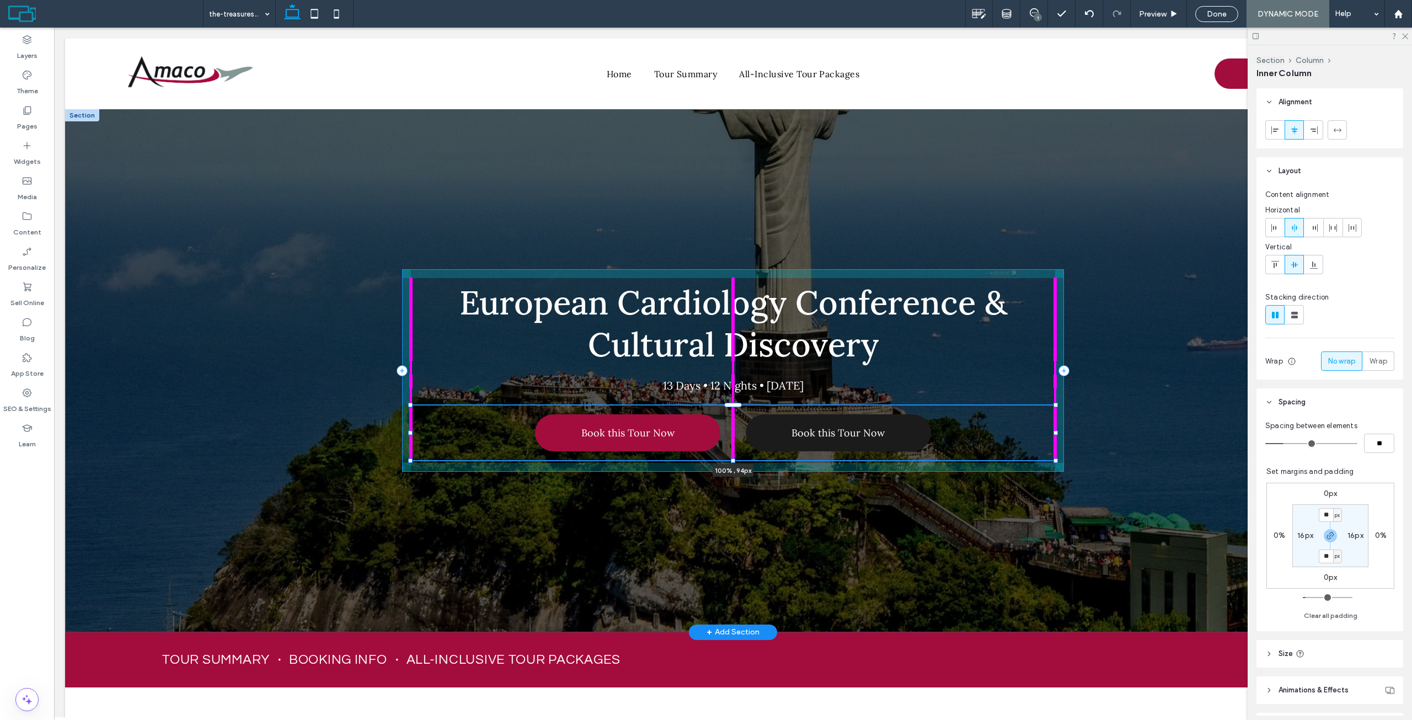
drag, startPoint x: 729, startPoint y: 491, endPoint x: 748, endPoint y: 435, distance: 60.2
click at [740, 440] on div "European Cardiology Conference & Cultural Discovery 13 Days • 12 Nights • Augus…" at bounding box center [733, 370] width 662 height 523
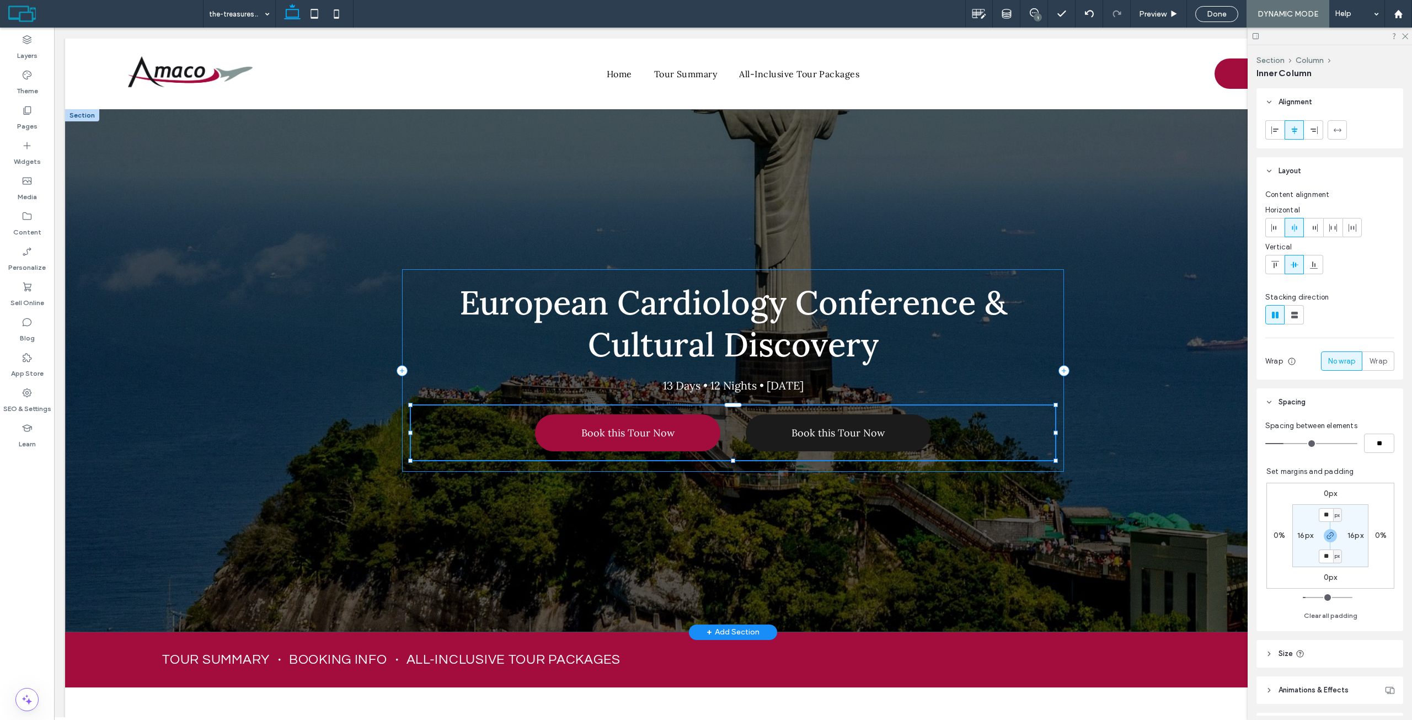
type input "**"
click at [826, 426] on span "Book this Tour Now" at bounding box center [837, 432] width 93 height 13
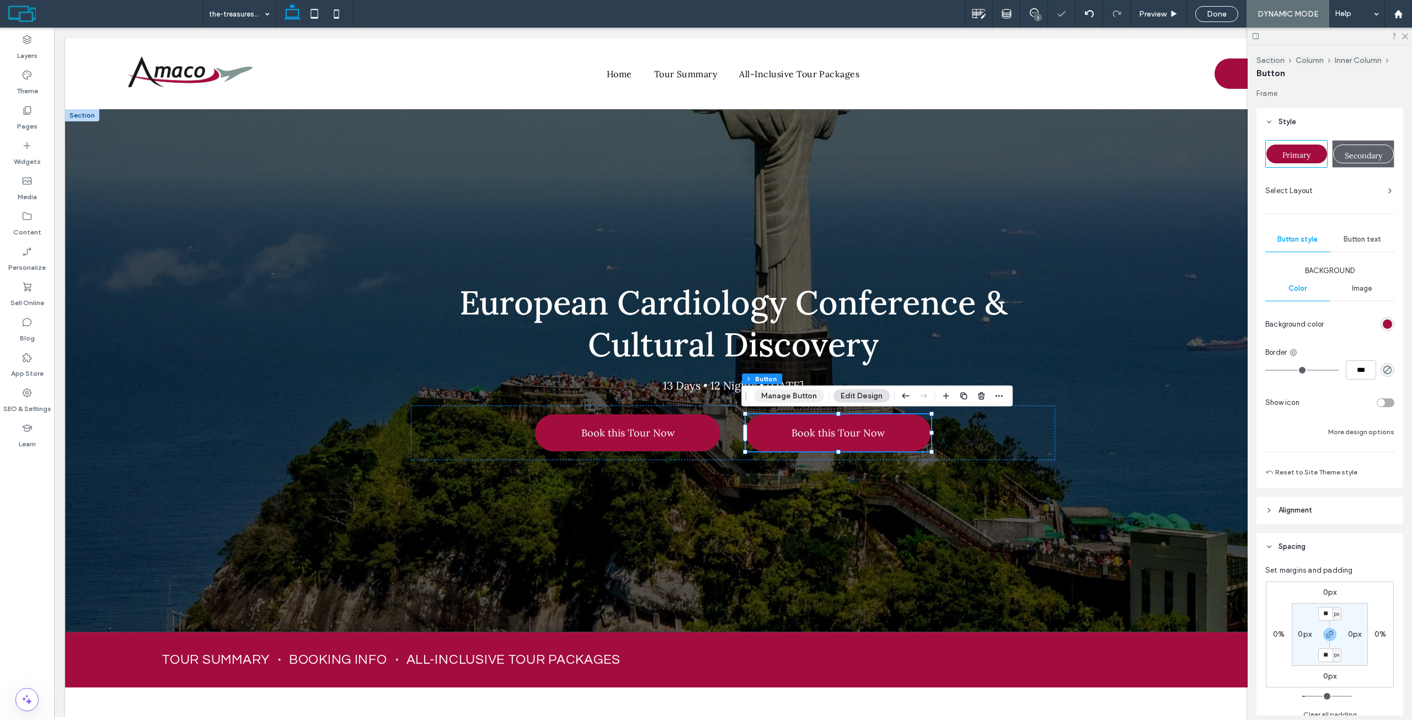
click at [802, 402] on button "Manage Button" at bounding box center [789, 395] width 70 height 13
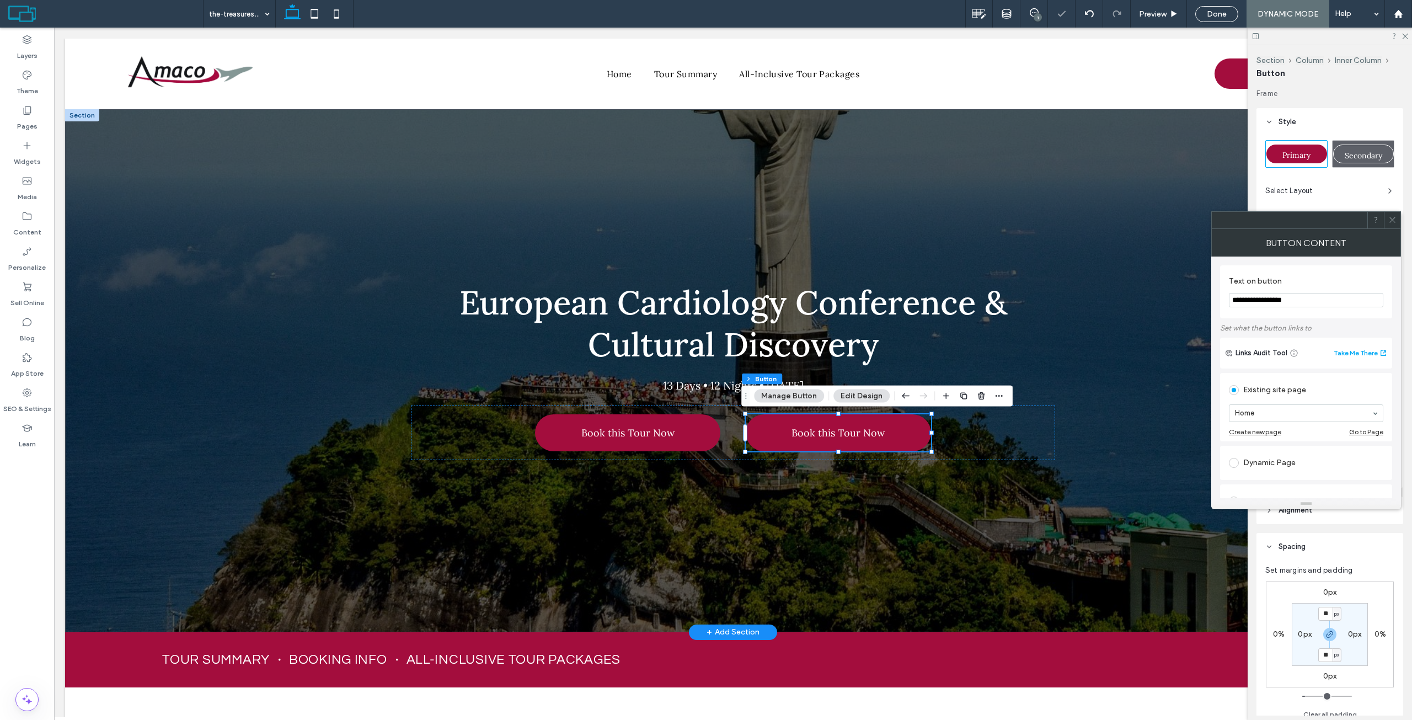
drag, startPoint x: 1355, startPoint y: 325, endPoint x: 1173, endPoint y: 298, distance: 184.0
type input "**********"
click at [1395, 225] on span at bounding box center [1392, 220] width 8 height 17
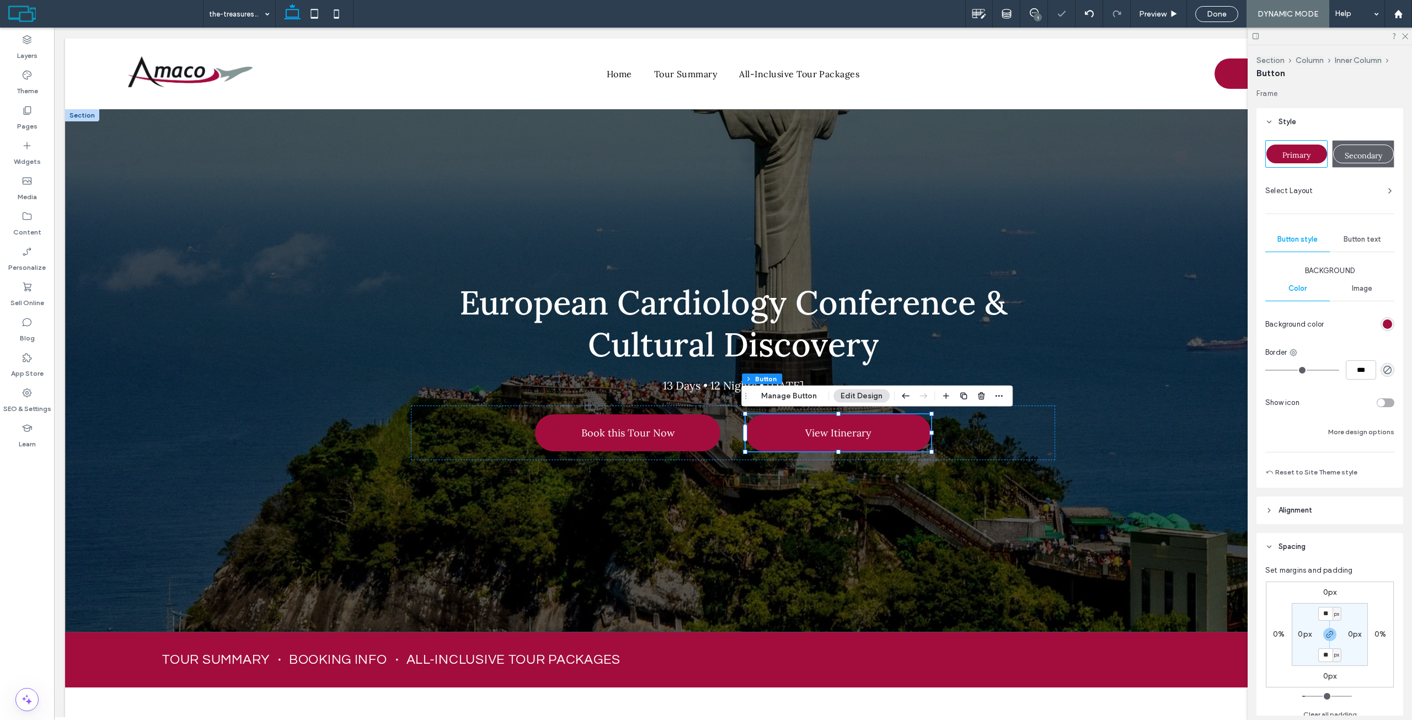
click at [1359, 159] on span "Secondary" at bounding box center [1364, 156] width 38 height 10
type input "*"
type input "***"
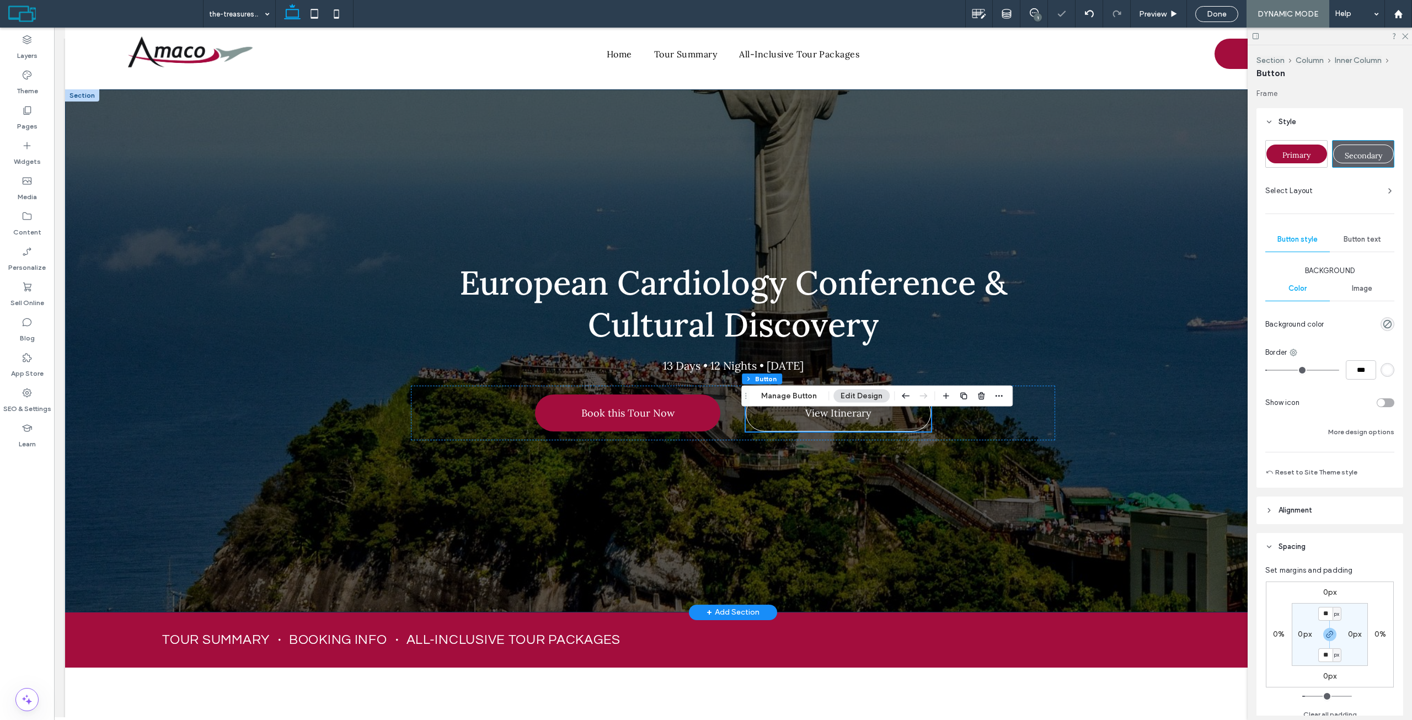
scroll to position [110, 0]
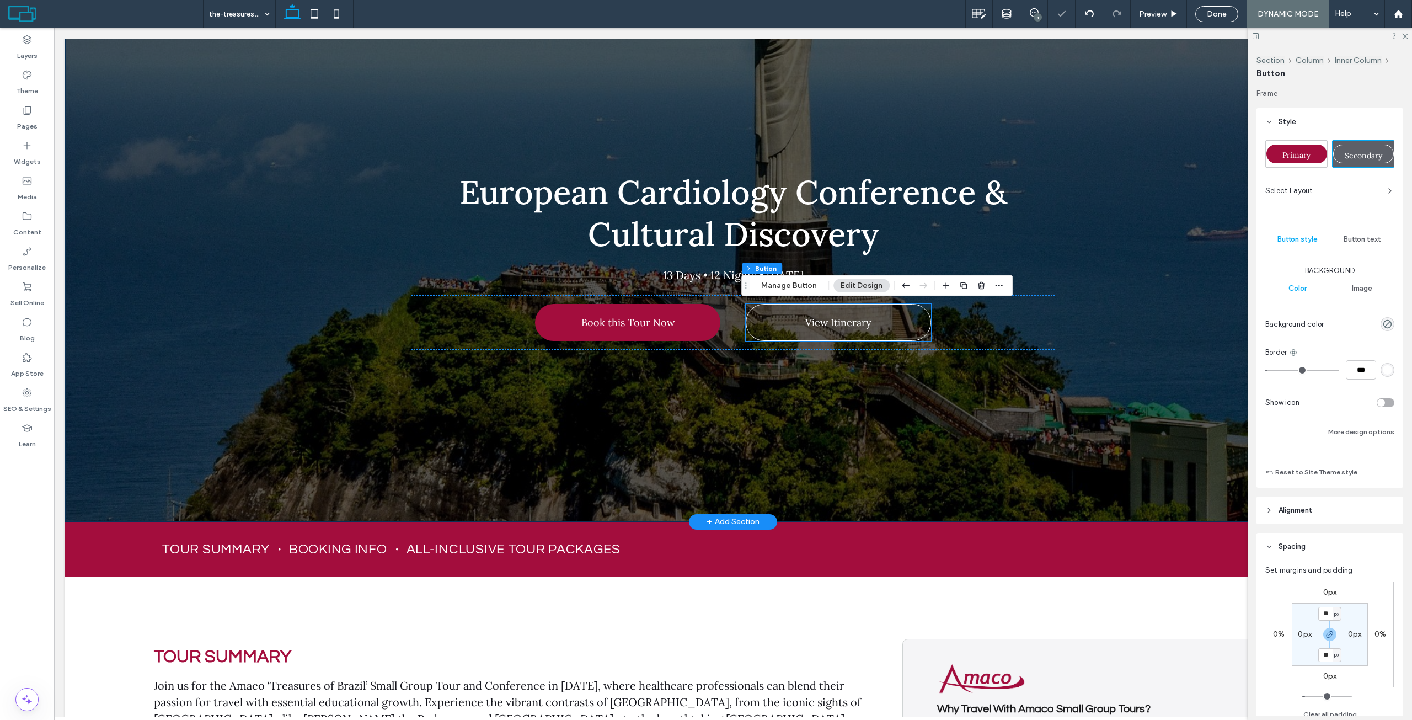
click at [998, 480] on div "European Cardiology Conference & Cultural Discovery 13 Days • 12 Nights • Augus…" at bounding box center [733, 260] width 662 height 523
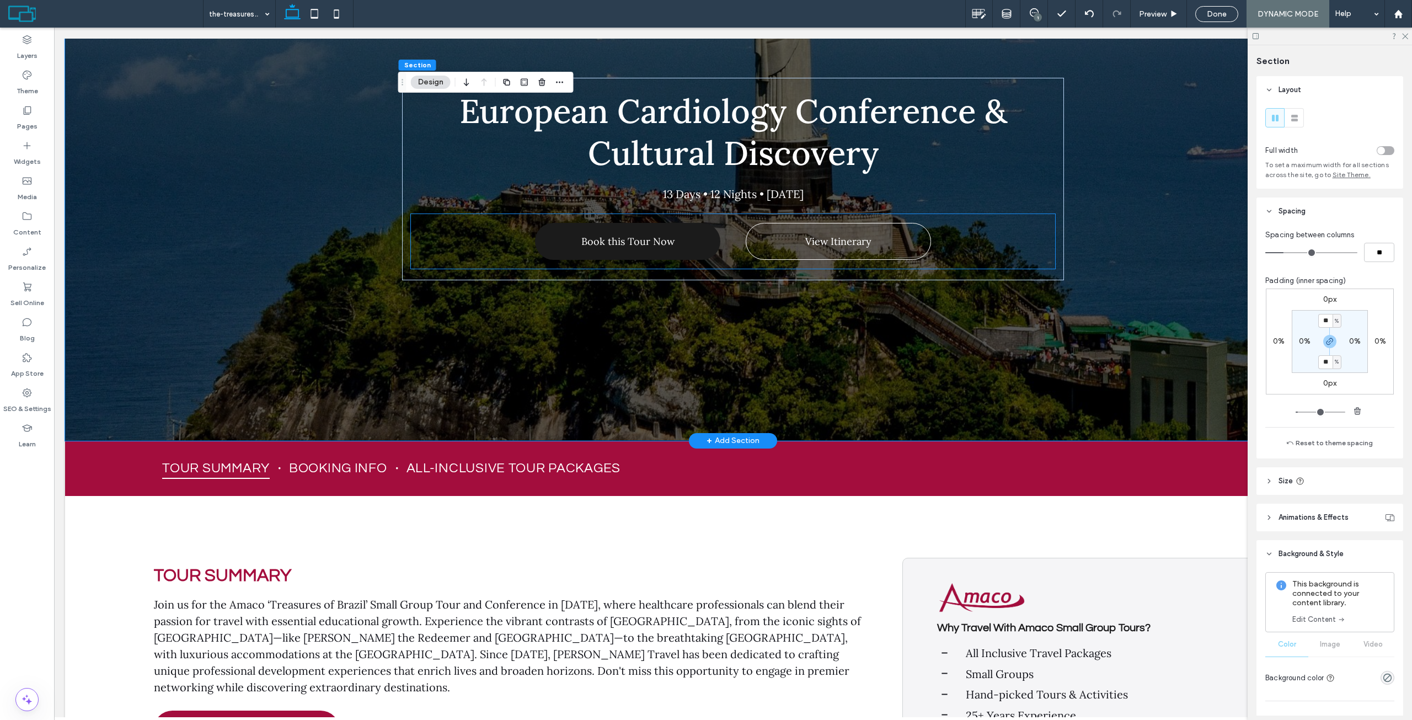
scroll to position [165, 0]
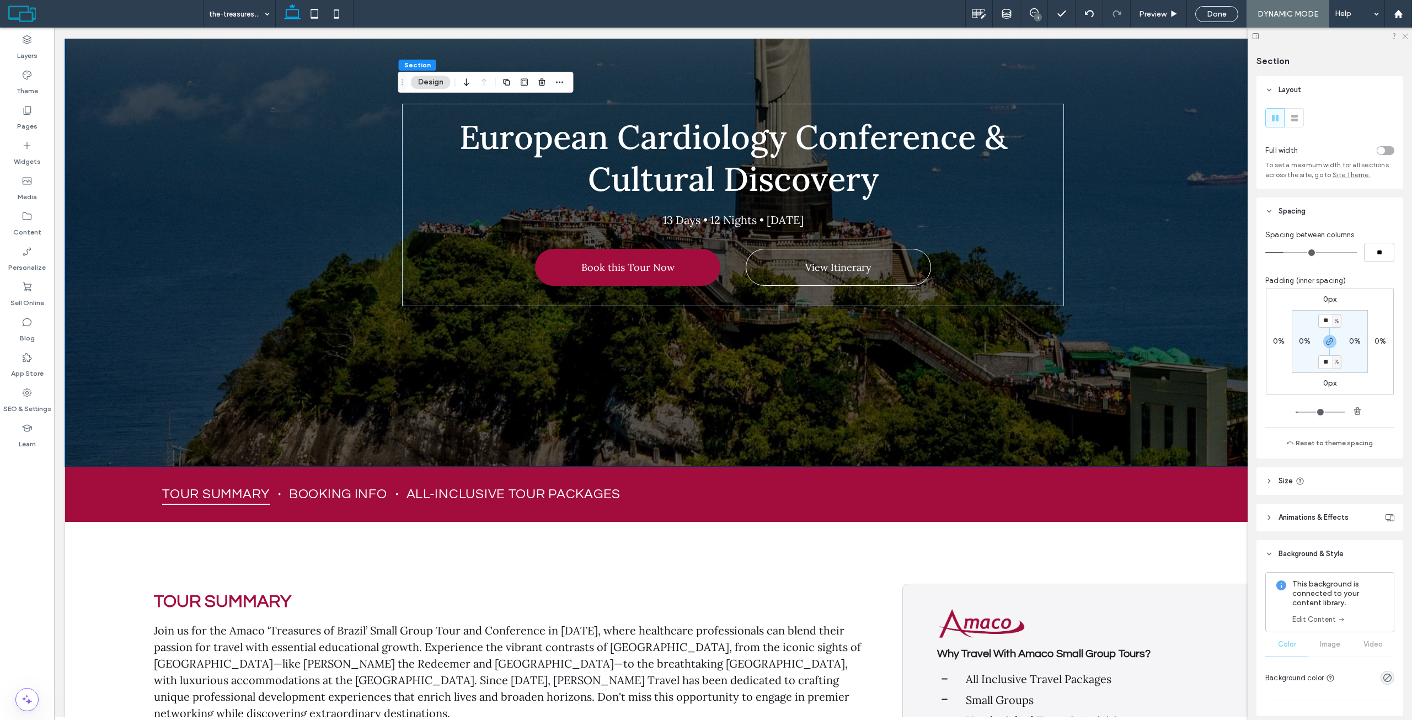
click at [1405, 36] on use at bounding box center [1405, 37] width 6 height 6
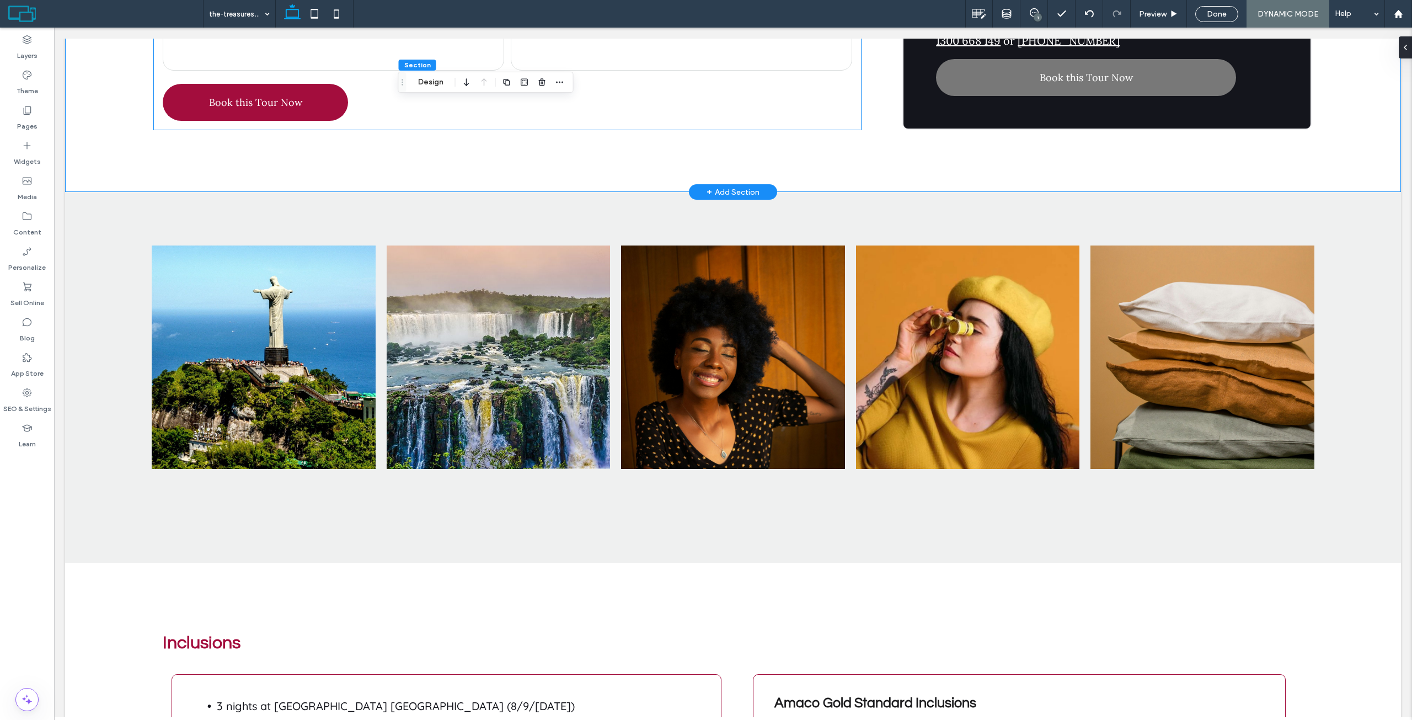
scroll to position [1599, 0]
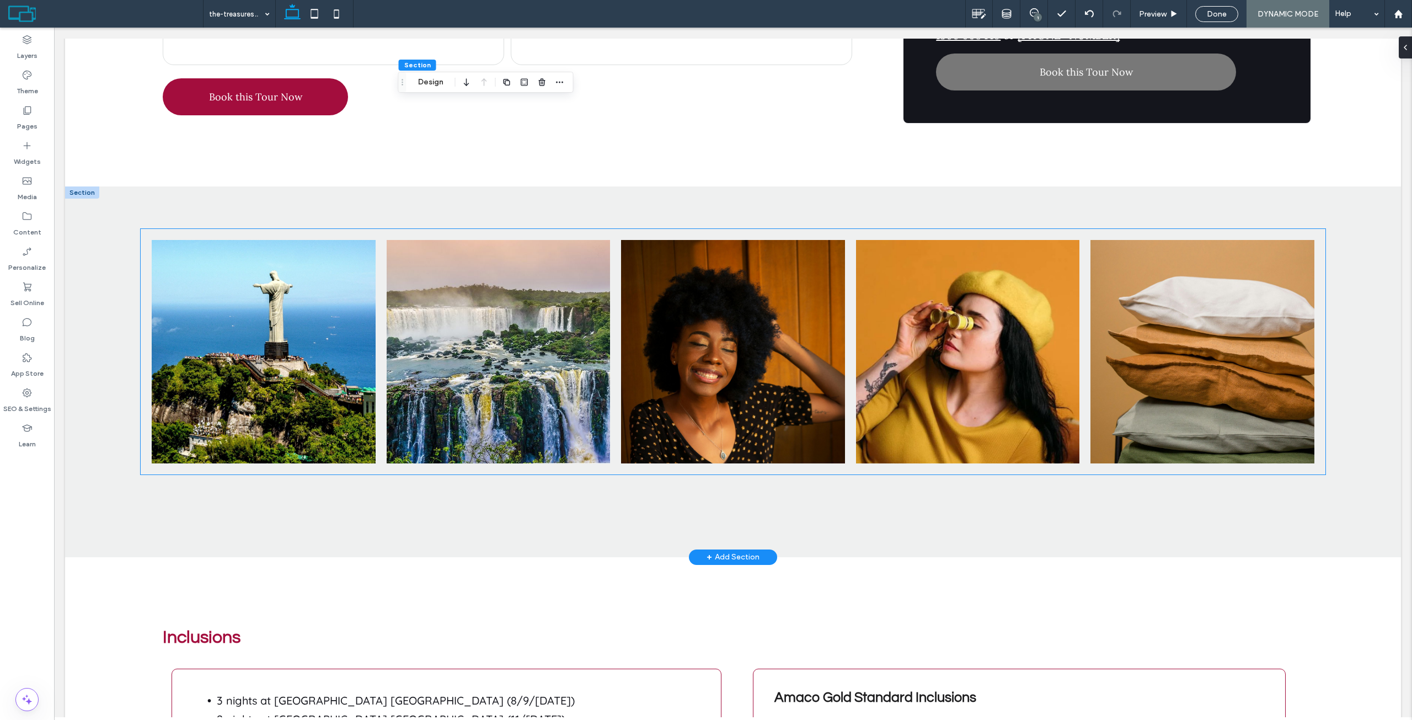
click at [682, 352] on link at bounding box center [732, 351] width 237 height 237
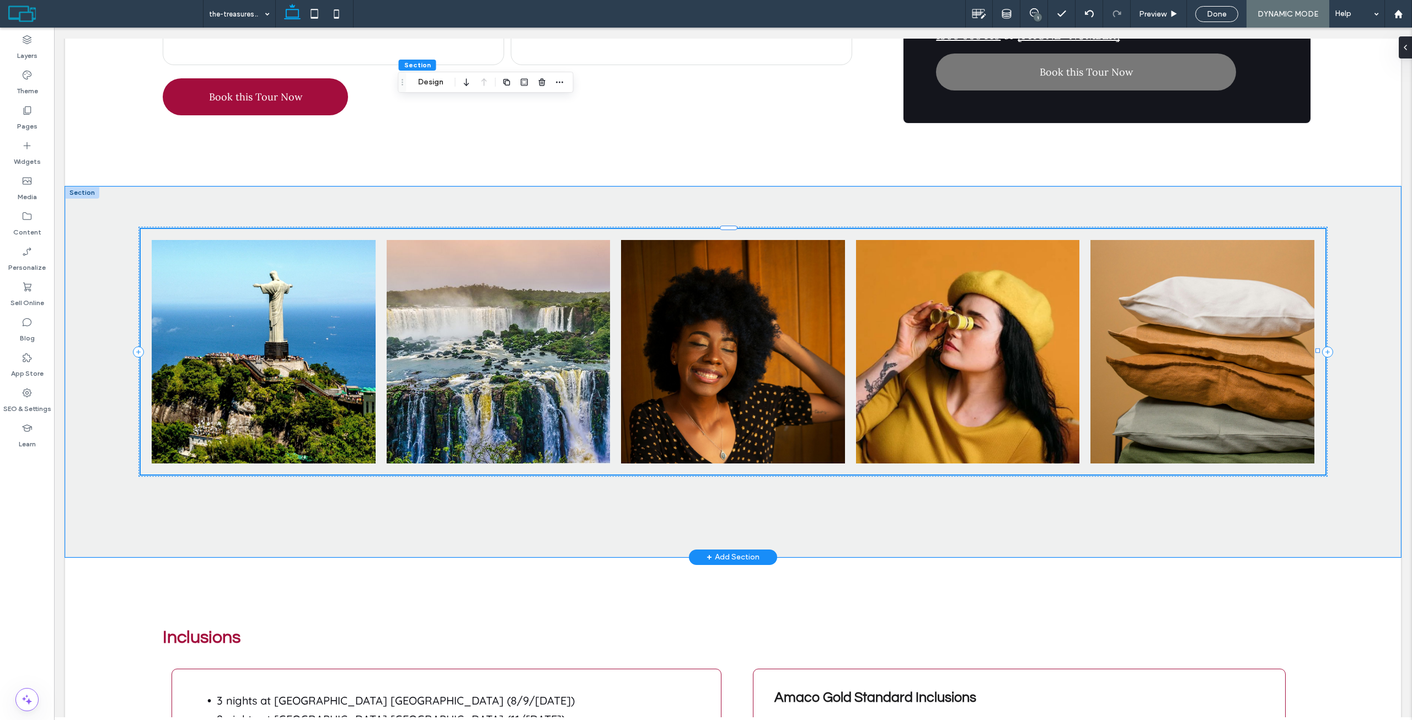
click at [682, 352] on link at bounding box center [732, 351] width 237 height 237
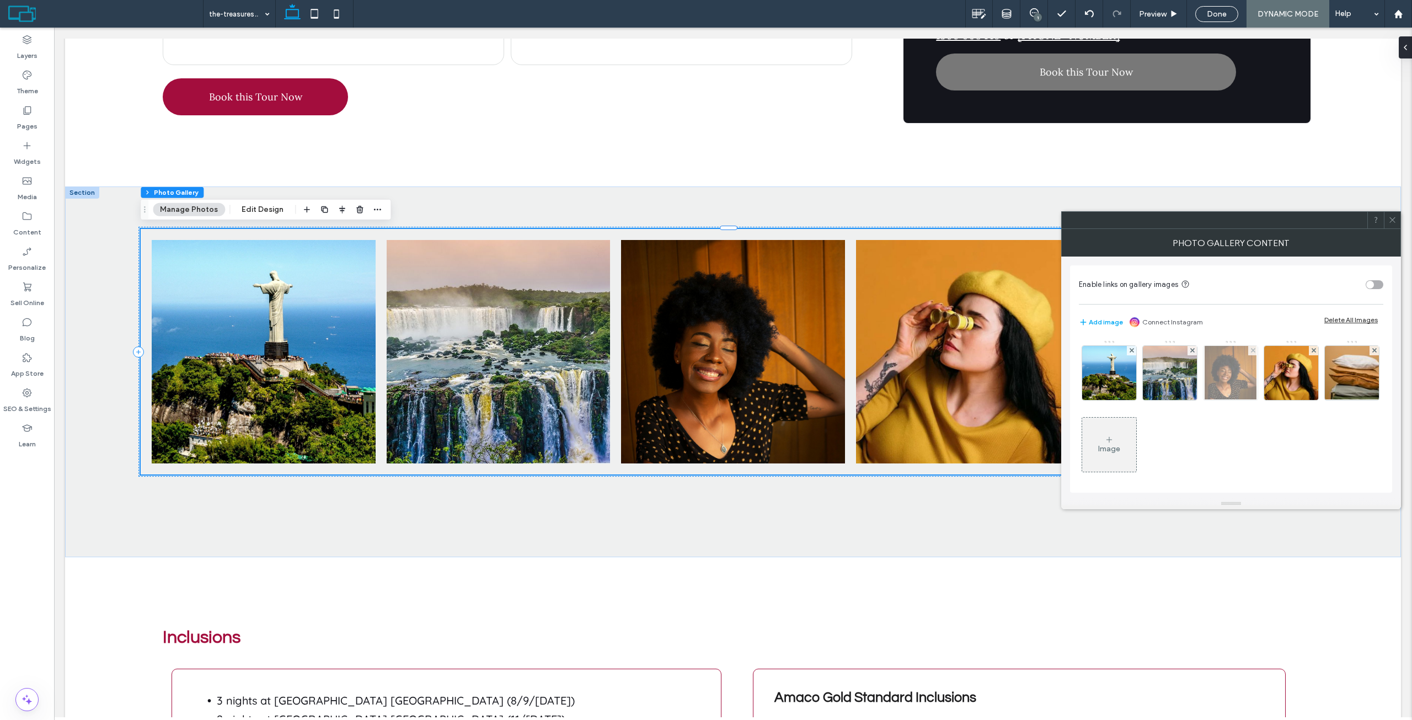
click at [1216, 373] on img at bounding box center [1231, 373] width 52 height 54
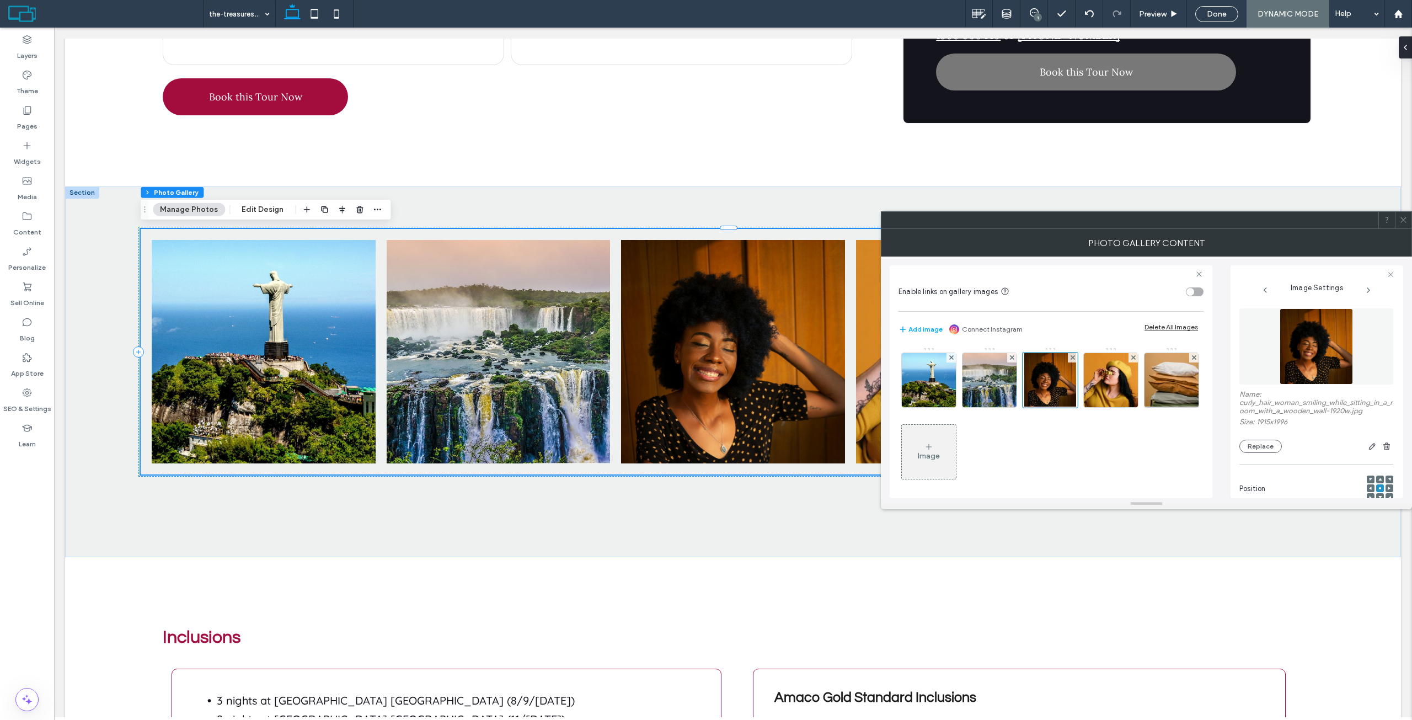
click at [1307, 358] on figure at bounding box center [1316, 346] width 154 height 76
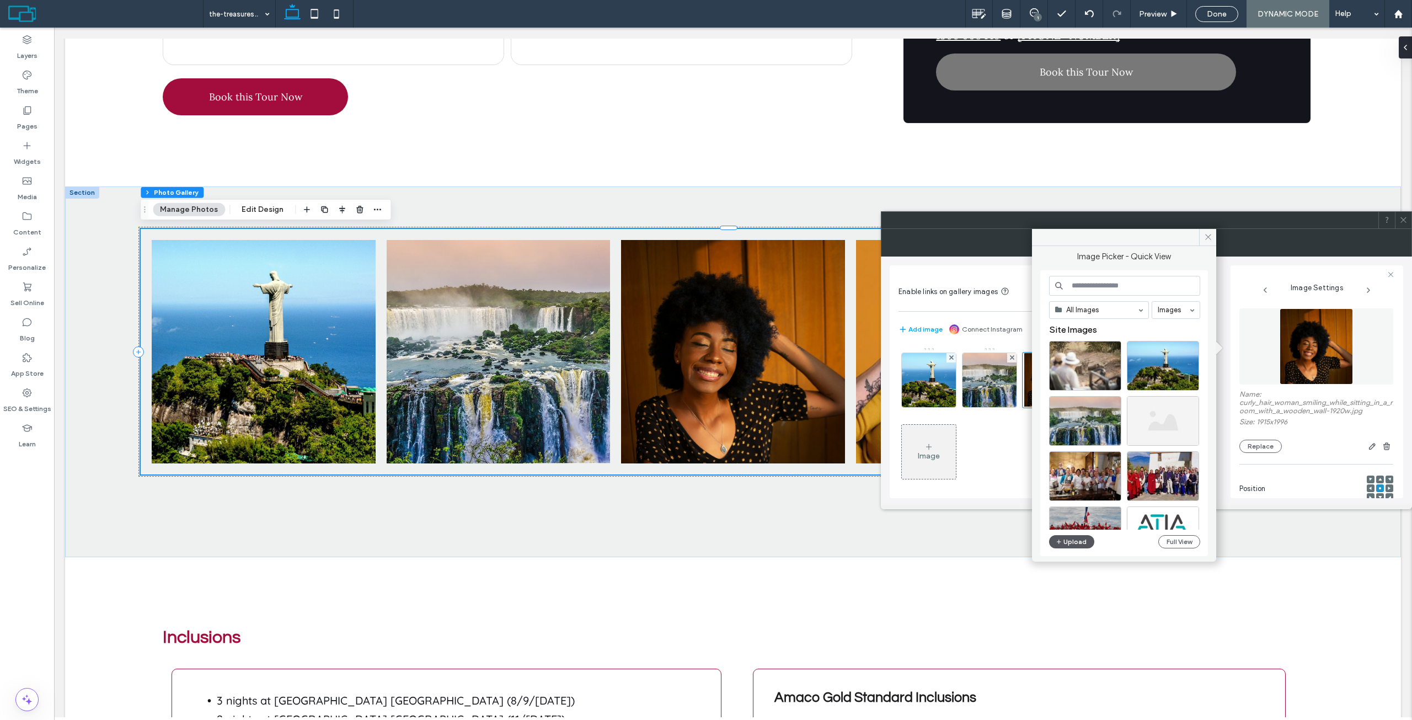
click at [1082, 539] on button "Upload" at bounding box center [1071, 541] width 45 height 13
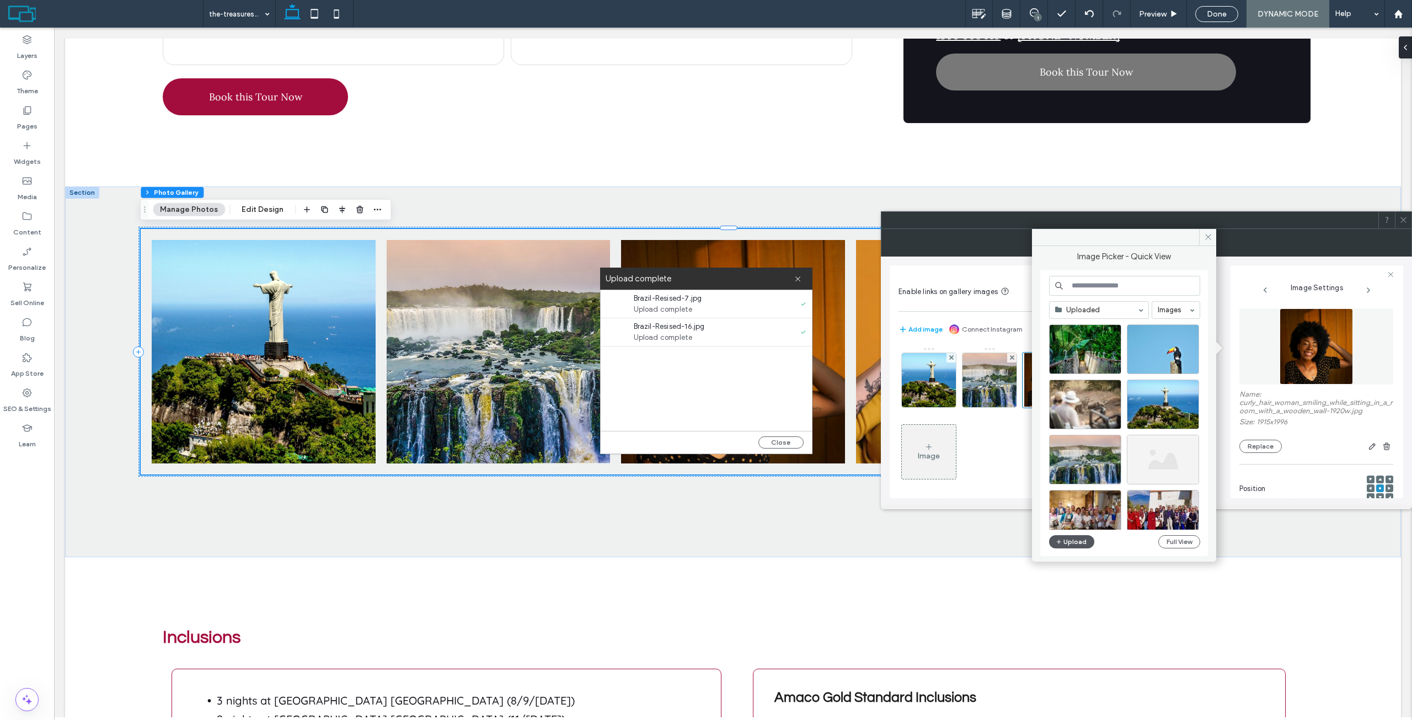
click at [1065, 537] on button "Upload" at bounding box center [1071, 541] width 45 height 13
click at [1407, 220] on icon at bounding box center [1403, 220] width 8 height 8
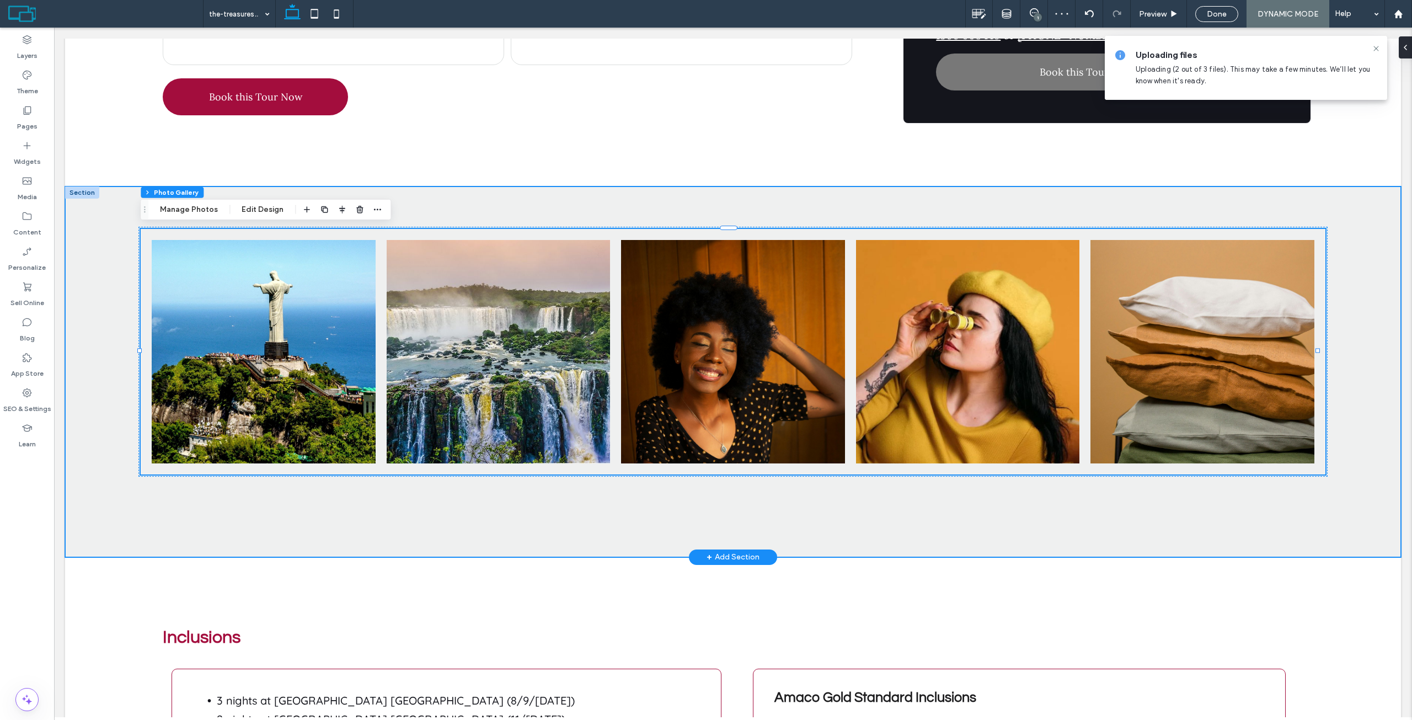
click at [645, 197] on div "Button Button Button Button Button View more" at bounding box center [733, 371] width 1336 height 370
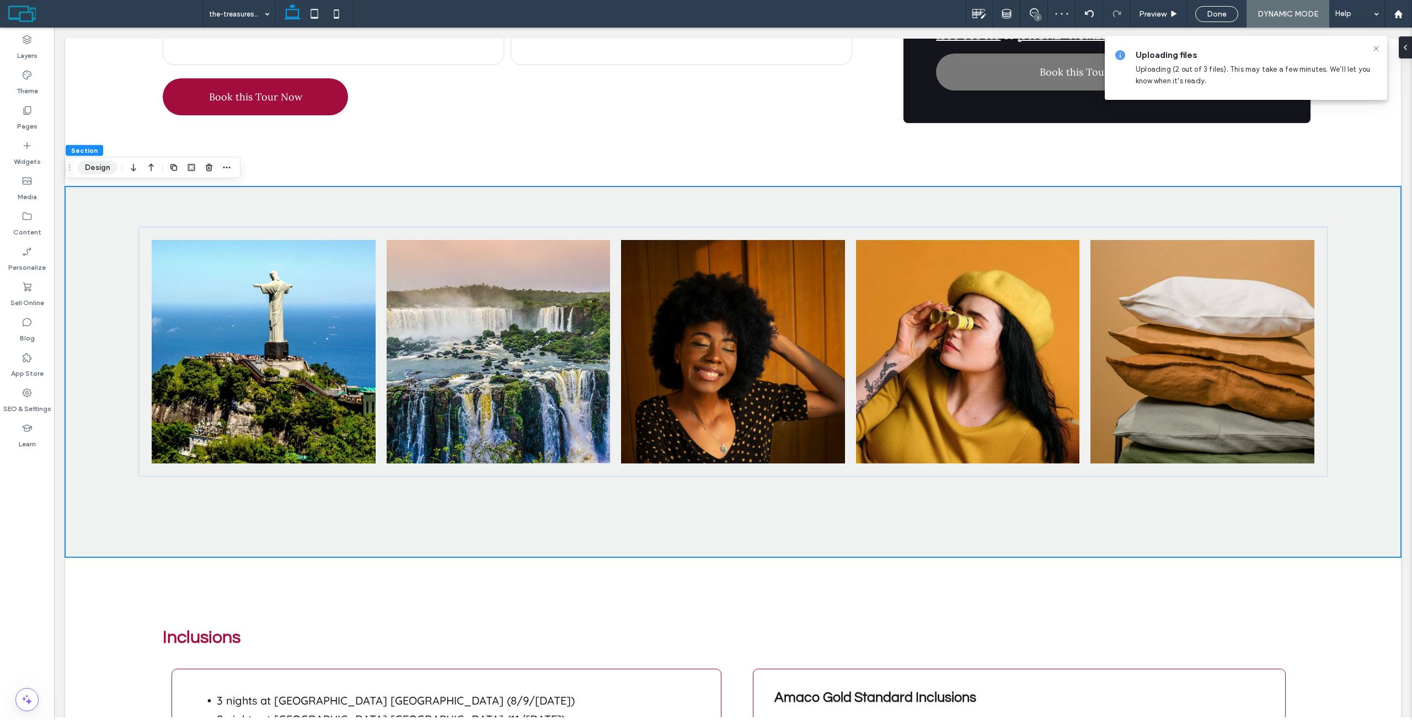
click at [105, 167] on button "Design" at bounding box center [98, 167] width 40 height 13
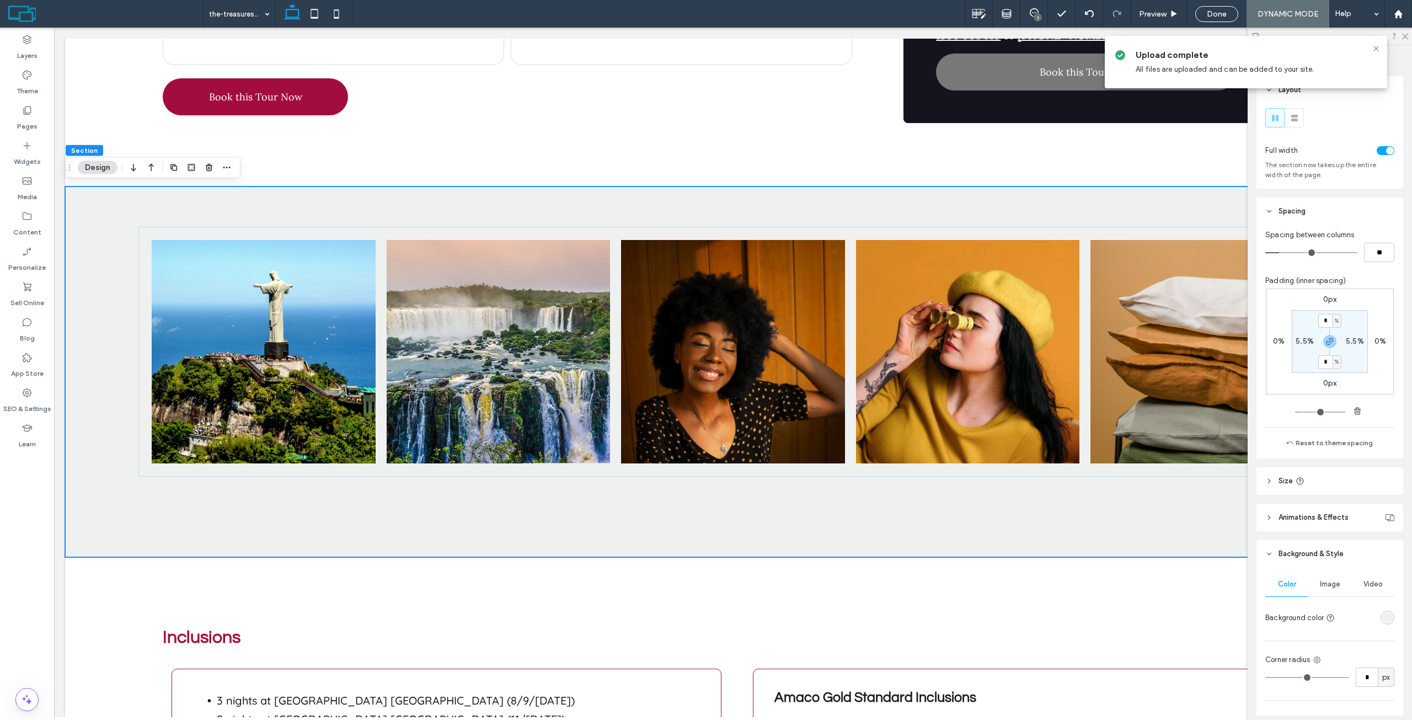
click at [1303, 338] on label "5.5%" at bounding box center [1305, 340] width 18 height 9
type input "*"
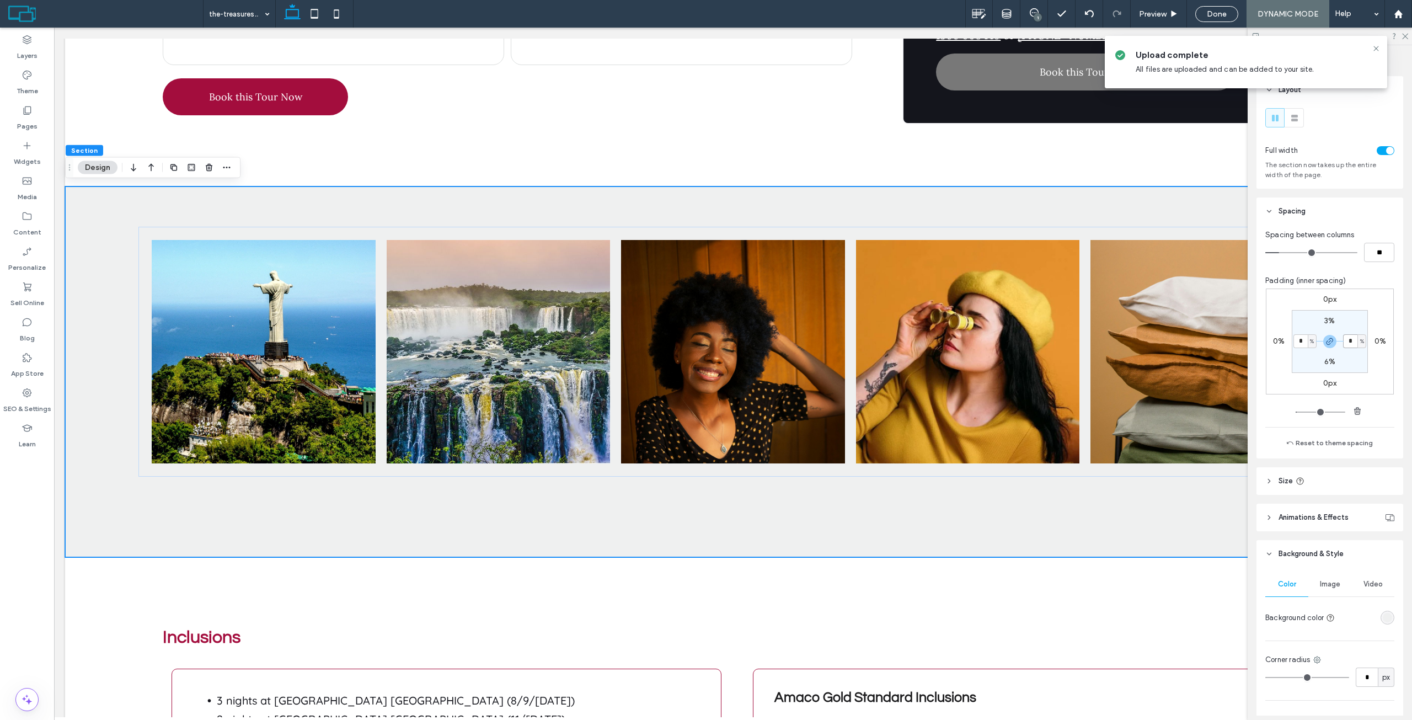
click at [1350, 338] on input "*" at bounding box center [1350, 341] width 14 height 14
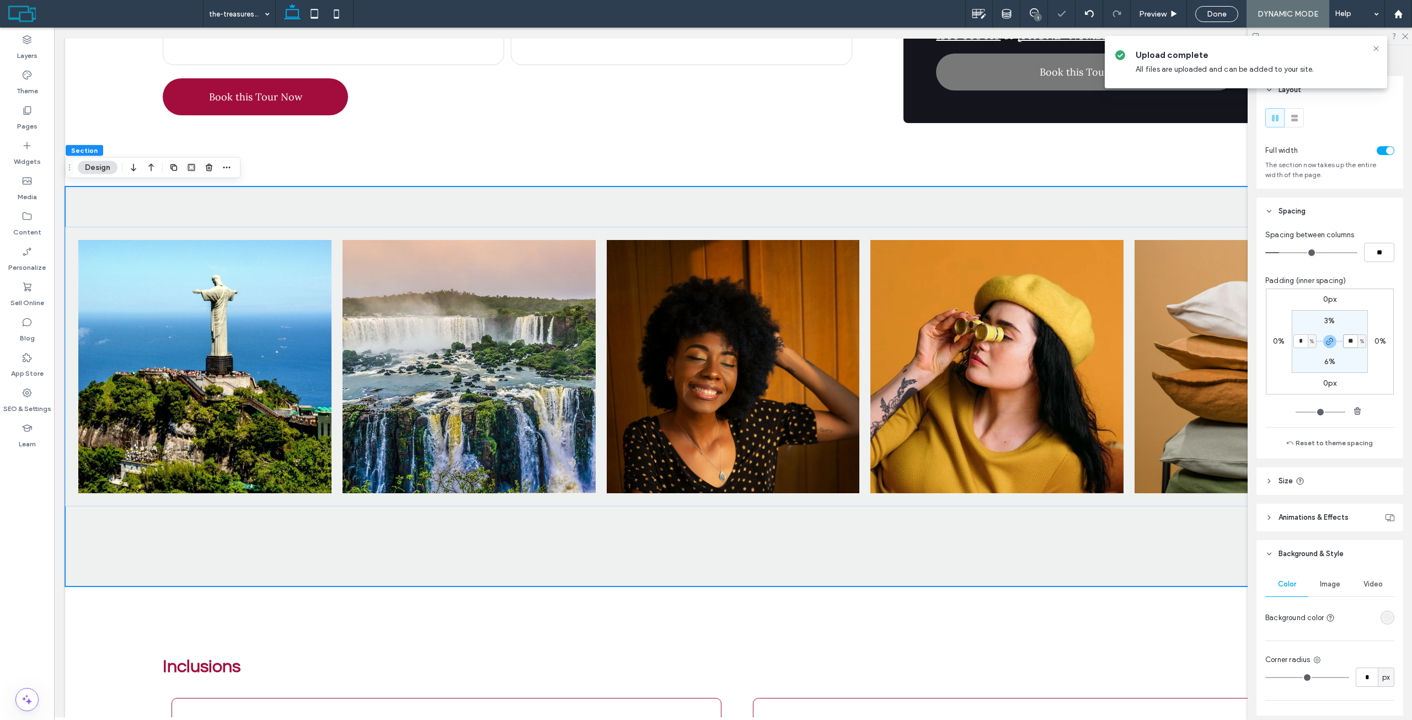
type input "*"
click at [1353, 315] on section "3% * % 6% * %" at bounding box center [1330, 341] width 76 height 63
click at [1195, 192] on div "Button Button Button Button Button View more" at bounding box center [733, 386] width 1336 height 400
click at [1377, 50] on icon at bounding box center [1376, 48] width 9 height 9
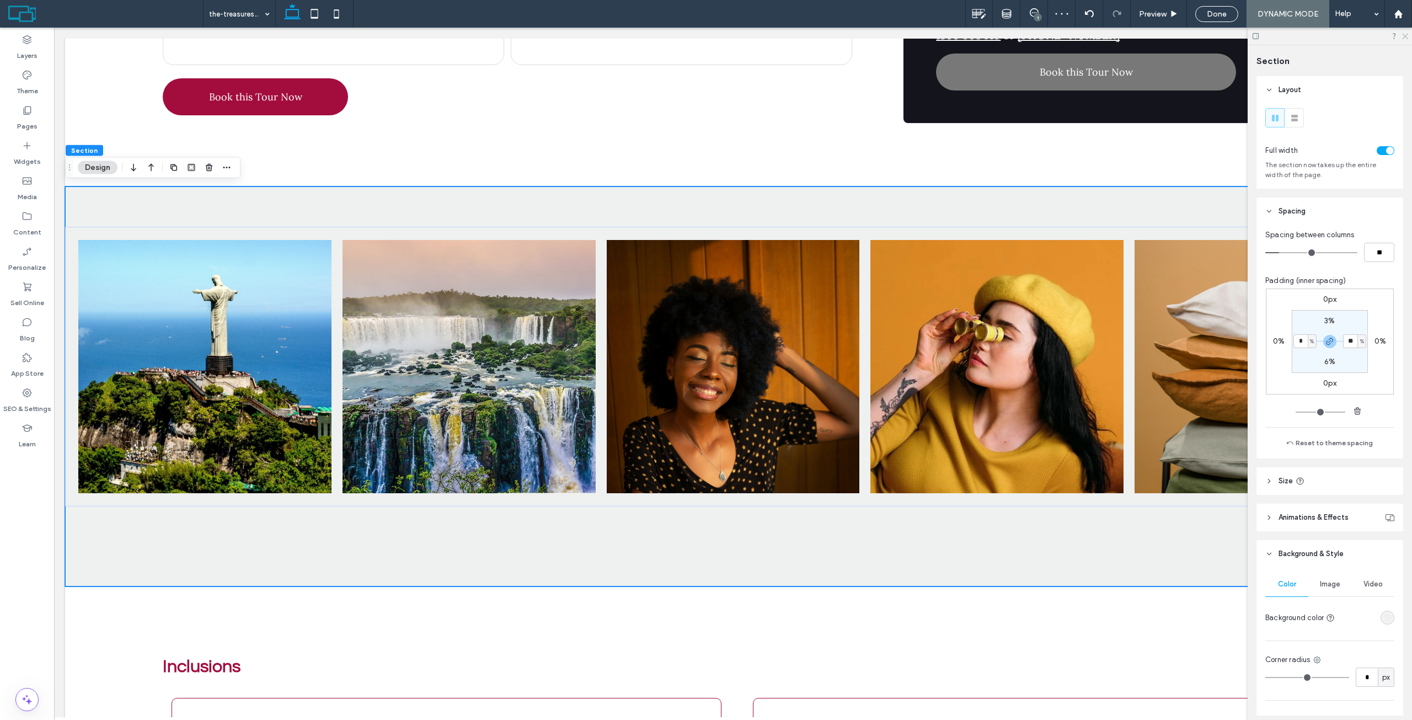
click at [1405, 36] on use at bounding box center [1405, 37] width 6 height 6
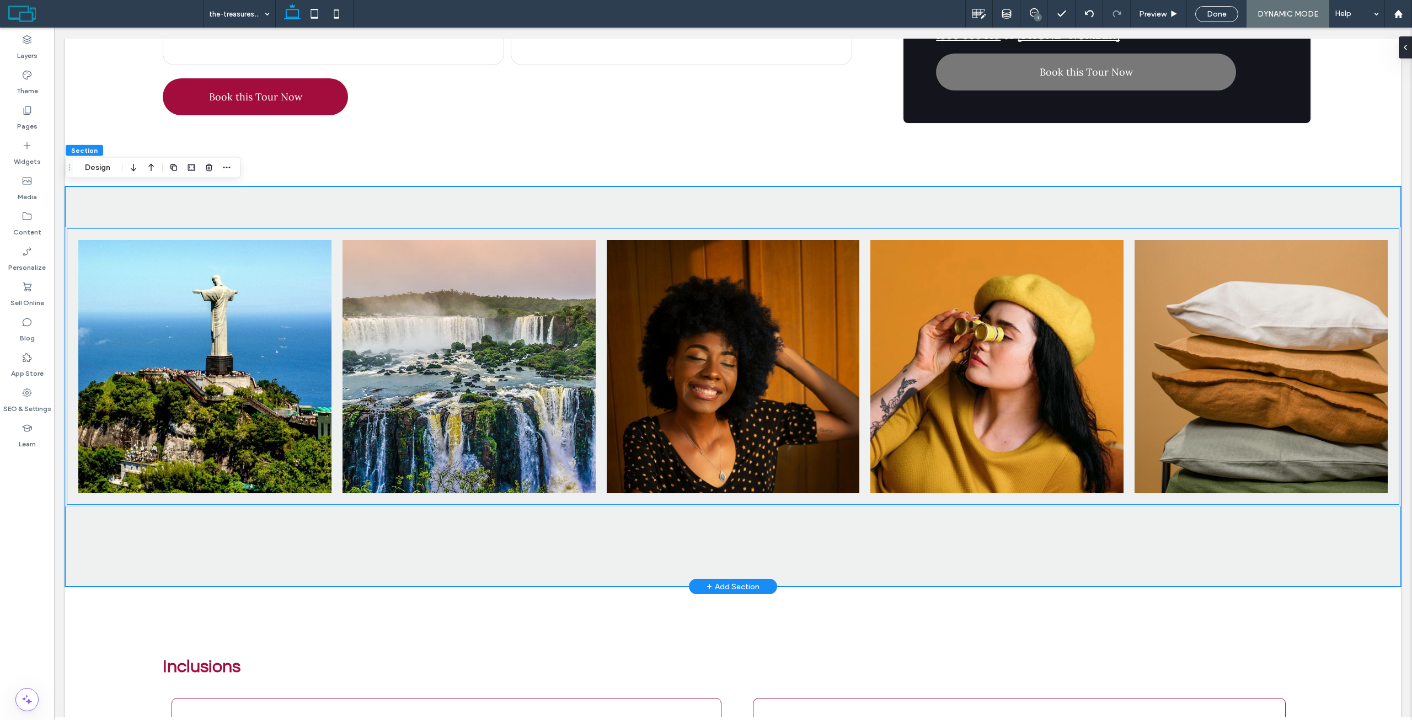
click at [695, 229] on div "Button Button Button Button Button" at bounding box center [732, 366] width 1331 height 275
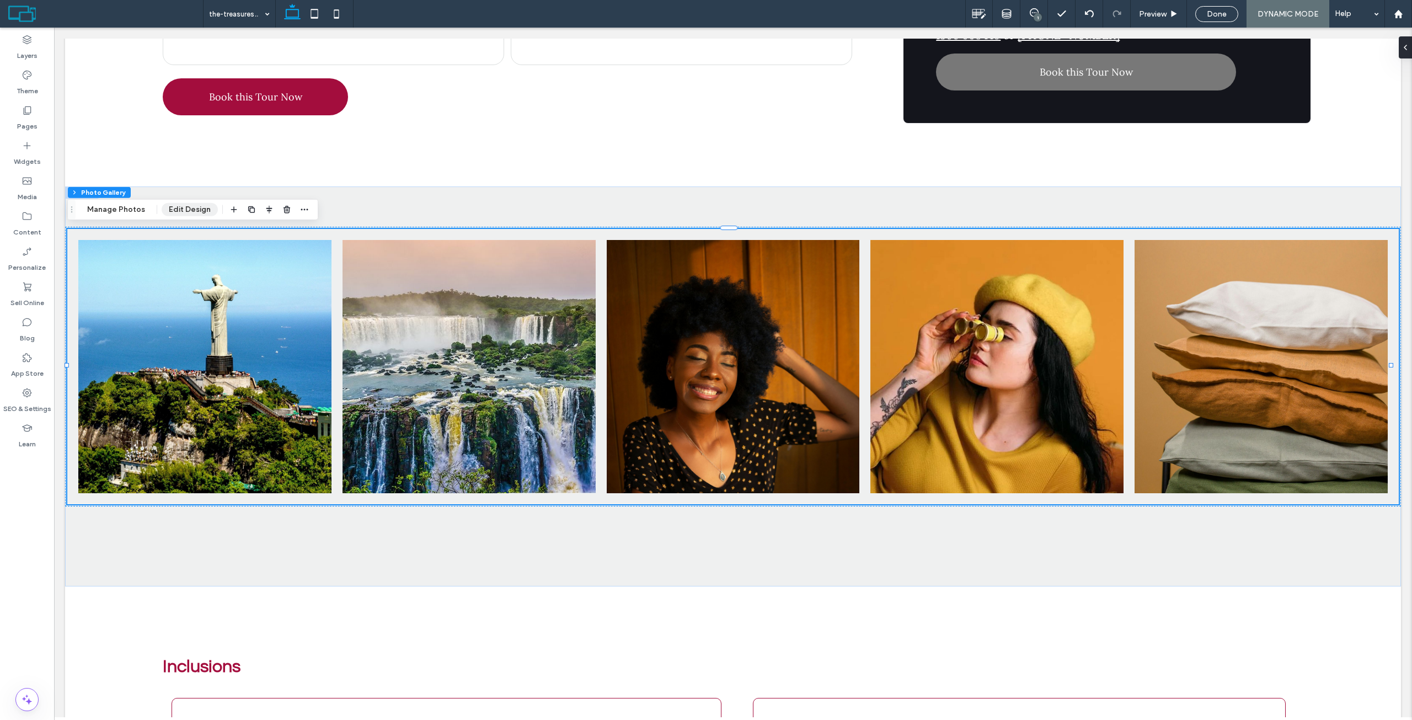
click at [174, 212] on button "Edit Design" at bounding box center [190, 209] width 56 height 13
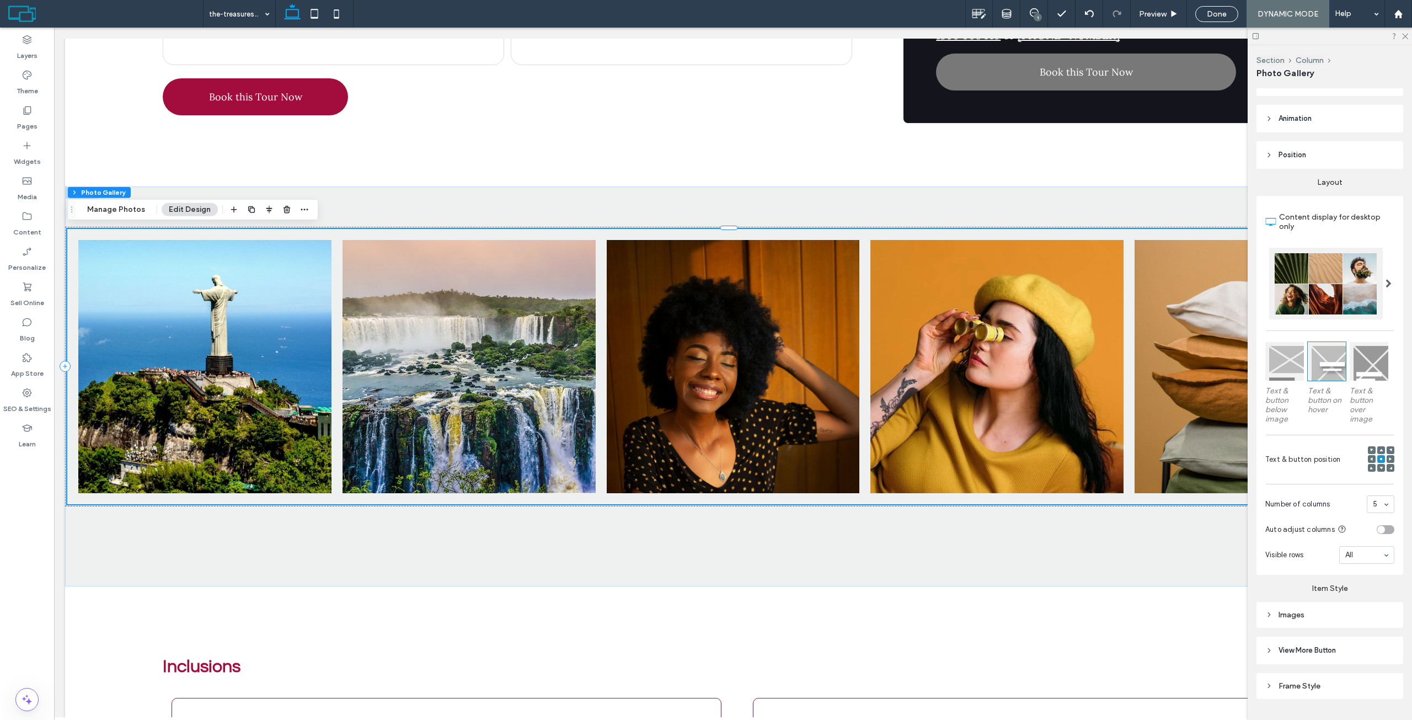
scroll to position [0, 0]
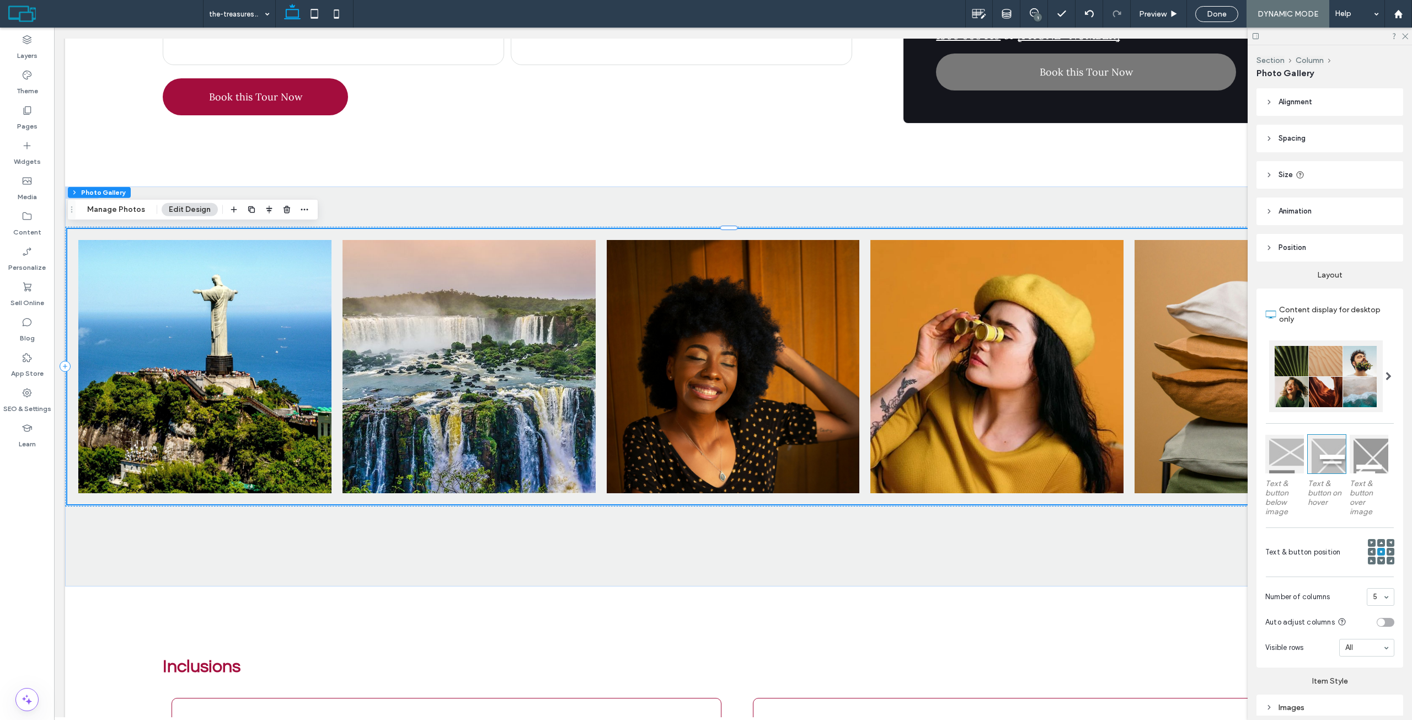
click at [1318, 169] on header "Size" at bounding box center [1329, 175] width 147 height 28
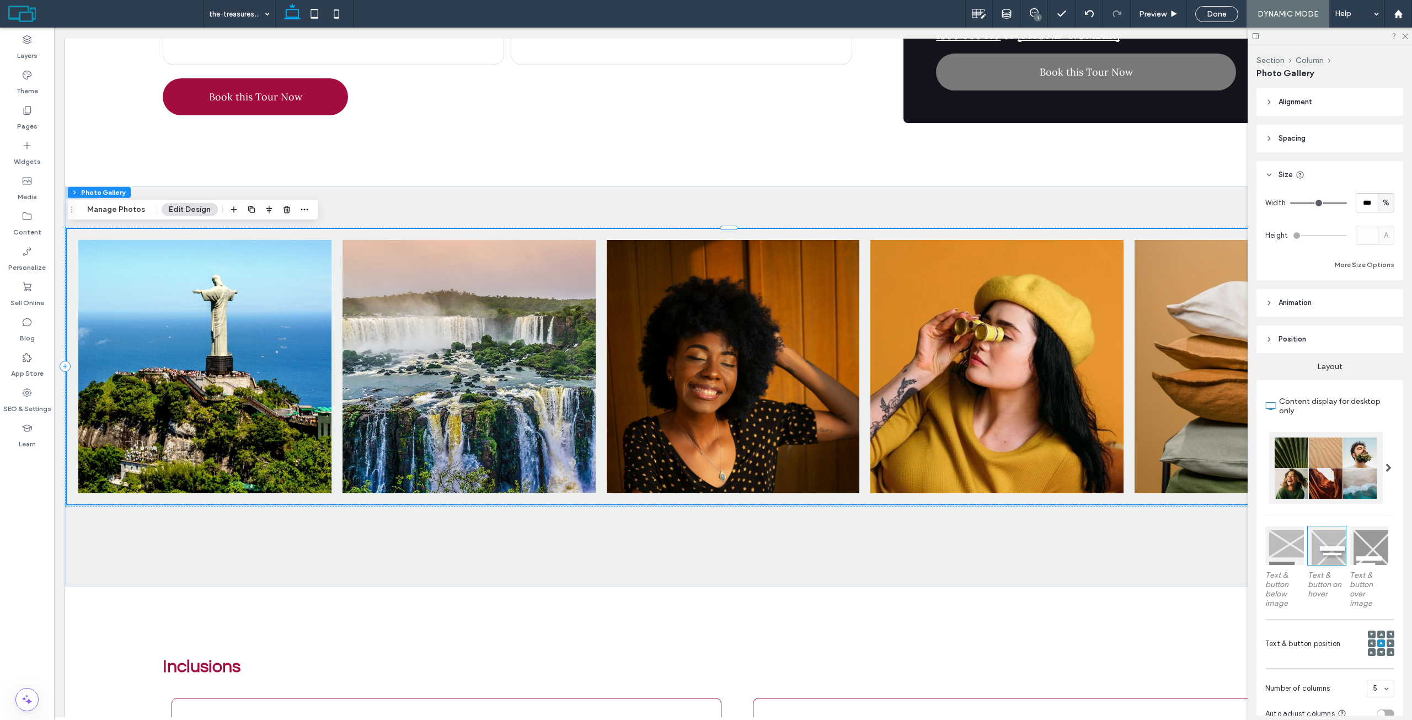
click at [1327, 146] on header "Spacing" at bounding box center [1329, 139] width 147 height 28
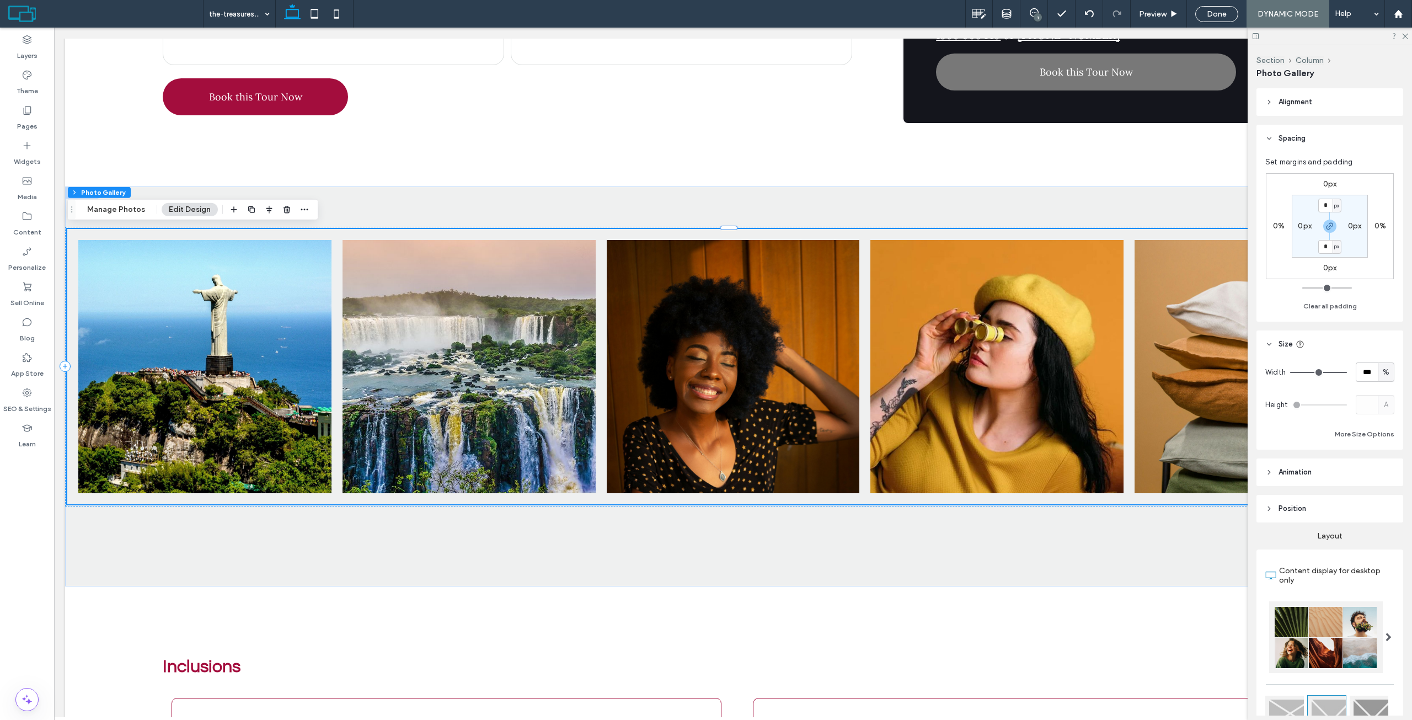
click at [1307, 227] on label "0px" at bounding box center [1305, 225] width 14 height 9
click at [1303, 194] on div "0px 0% 0px 0% 0px * px 0px px" at bounding box center [1330, 226] width 128 height 106
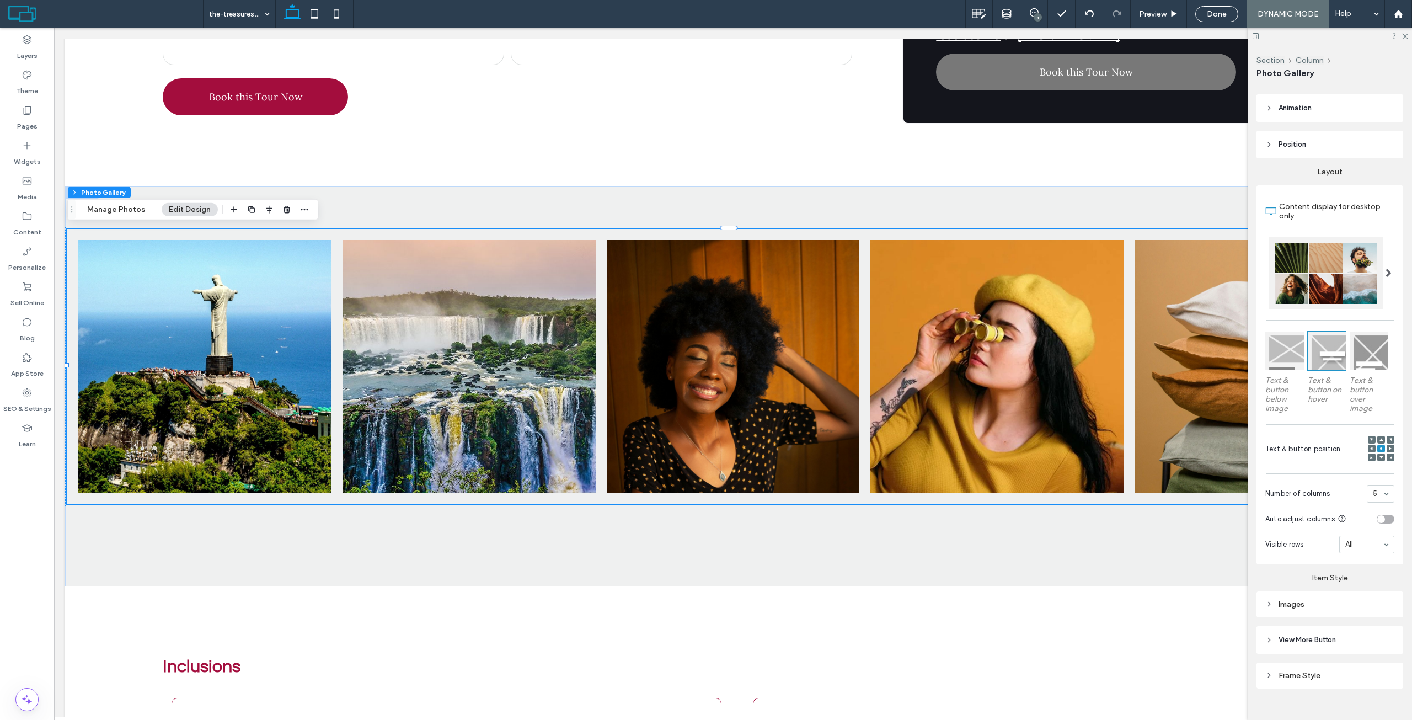
scroll to position [379, 0]
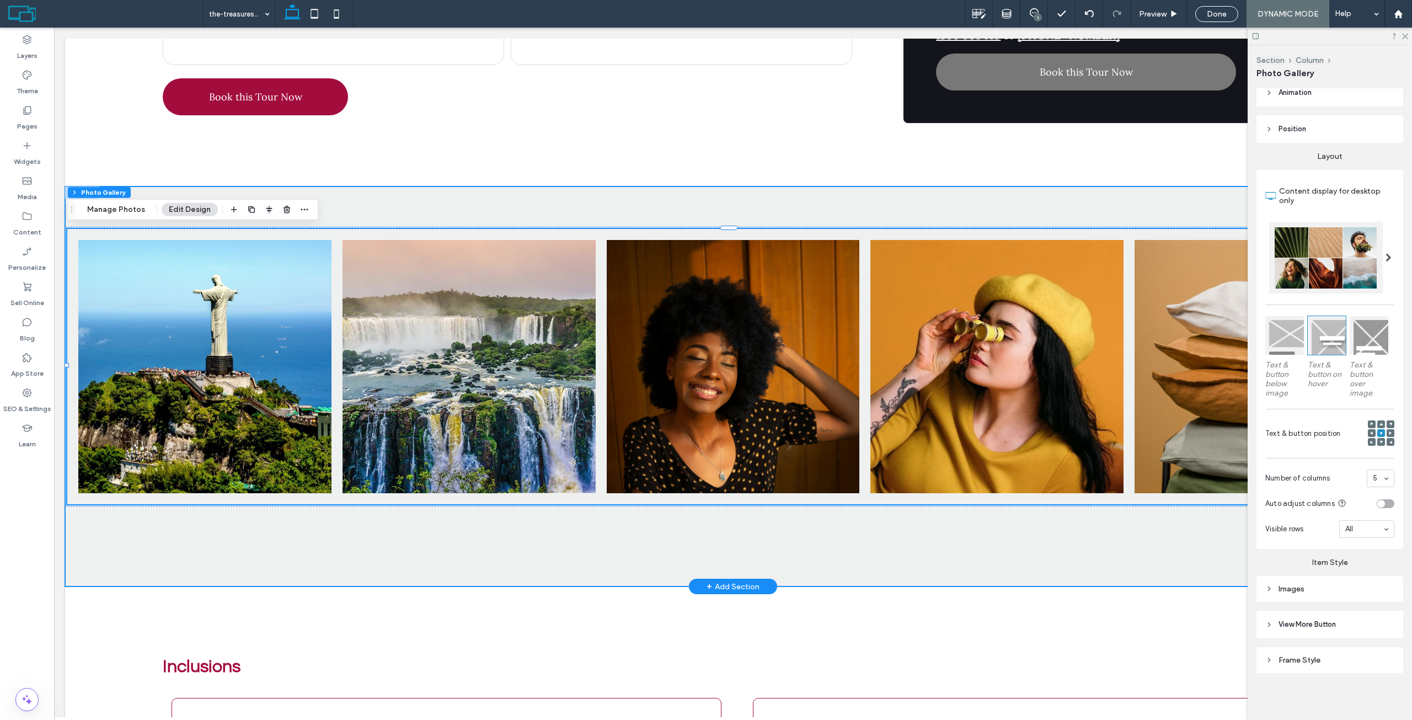
click at [545, 197] on div "Button Button Button Button Button View more" at bounding box center [733, 386] width 1336 height 400
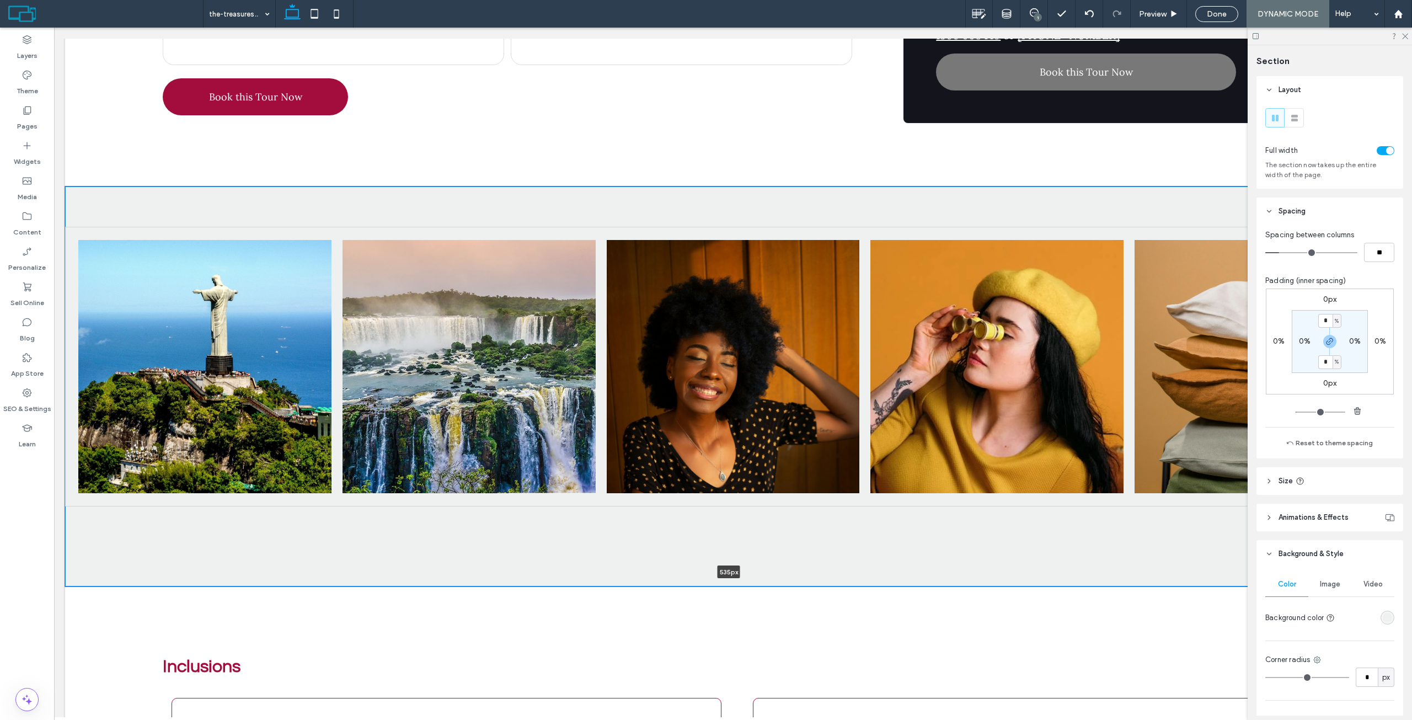
drag, startPoint x: 869, startPoint y: 583, endPoint x: 870, endPoint y: 481, distance: 102.0
click at [870, 481] on div "Button Button Button Button Button View more 535px Section + Add Section" at bounding box center [733, 386] width 1336 height 400
type input "***"
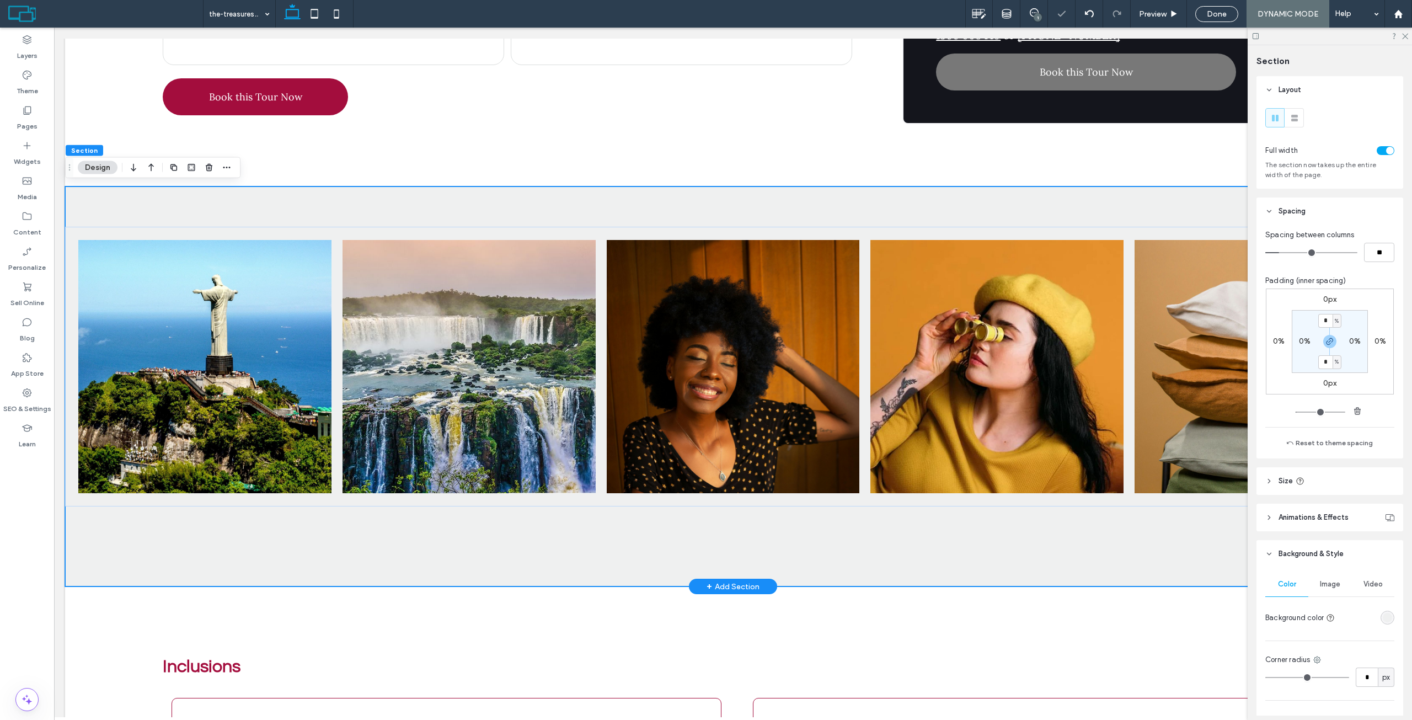
click at [986, 197] on div "Button Button Button Button Button View more" at bounding box center [733, 386] width 1336 height 400
click at [1142, 266] on link at bounding box center [1261, 366] width 268 height 268
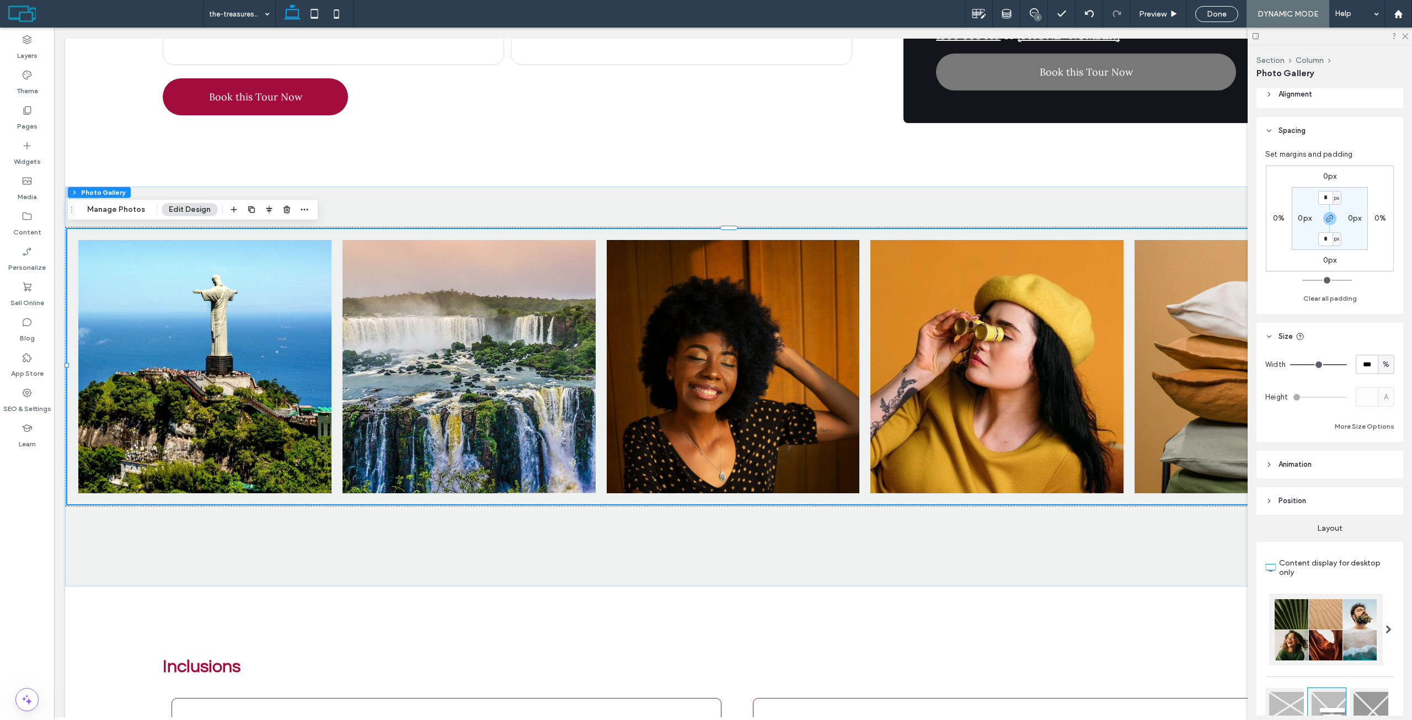
scroll to position [0, 0]
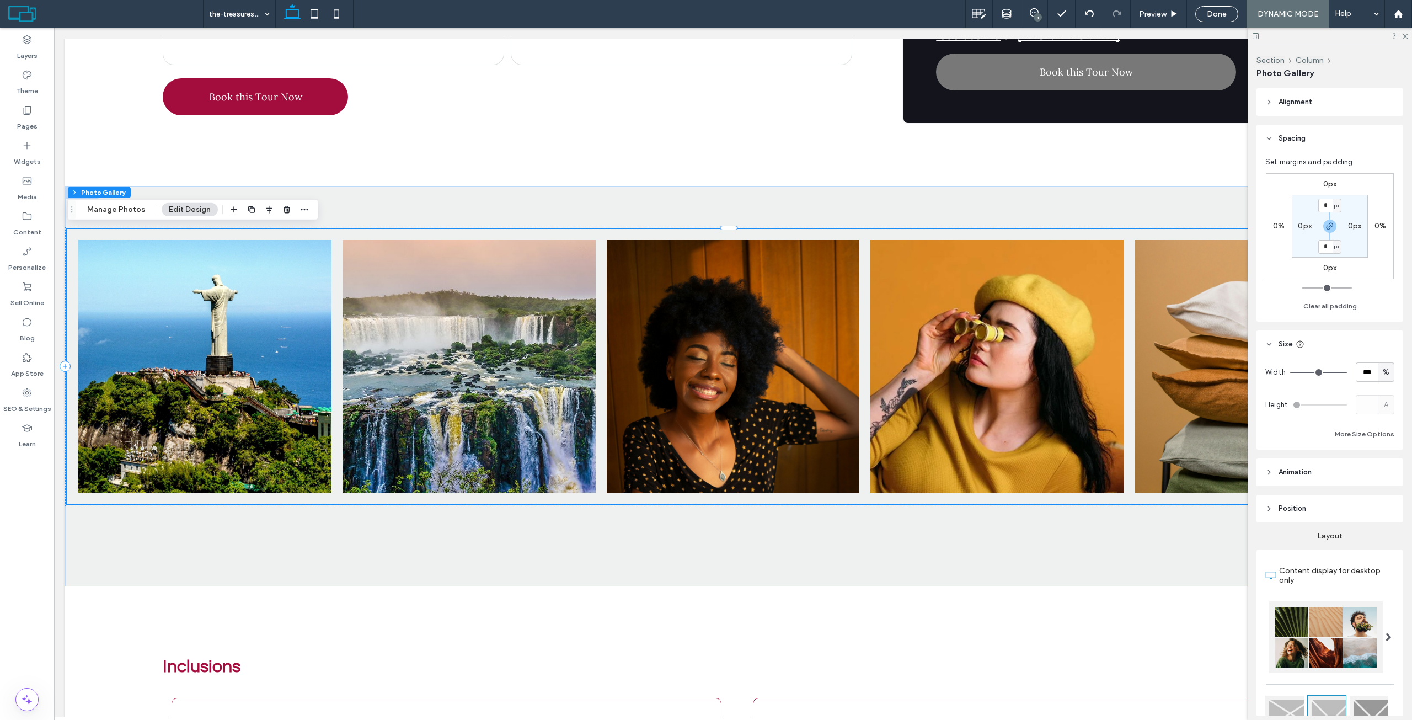
click at [1318, 498] on header "Position" at bounding box center [1329, 509] width 147 height 28
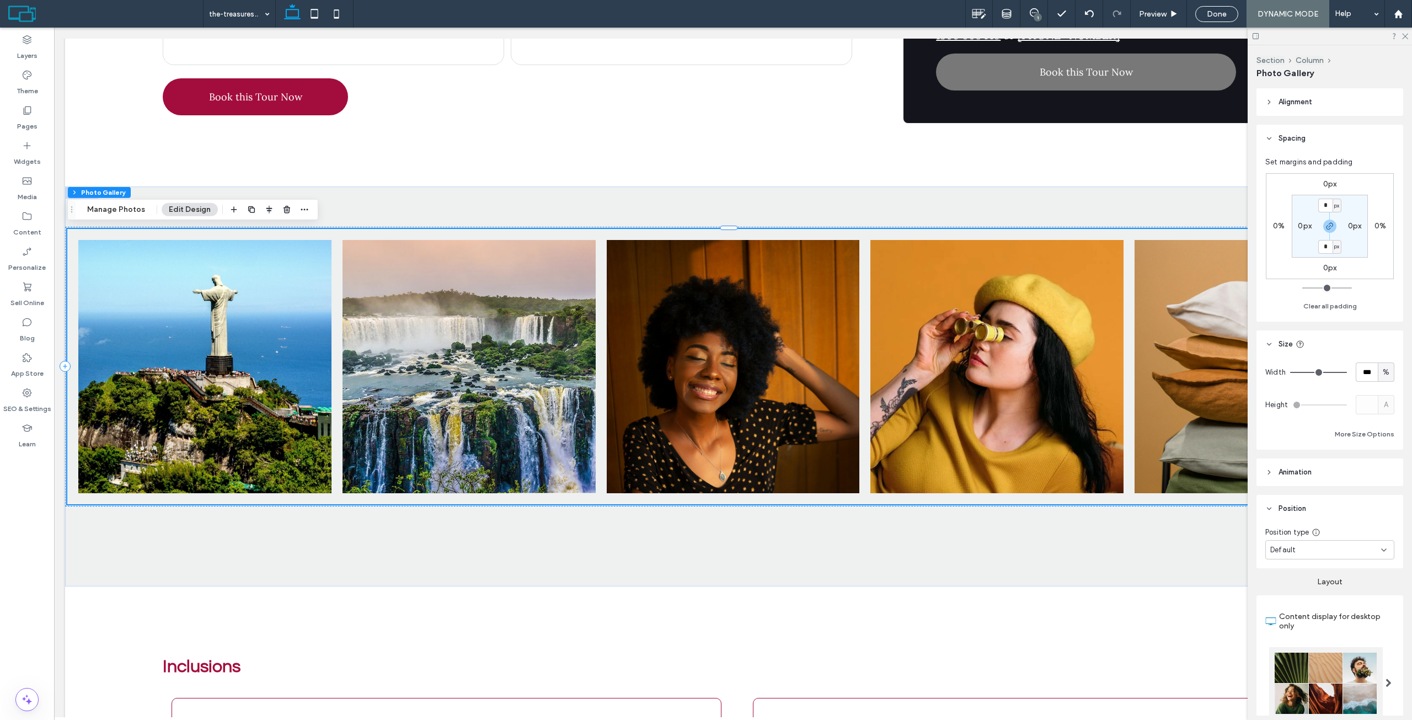
click at [1326, 468] on header "Animation" at bounding box center [1329, 472] width 147 height 28
click at [1293, 99] on span "Alignment" at bounding box center [1295, 102] width 34 height 11
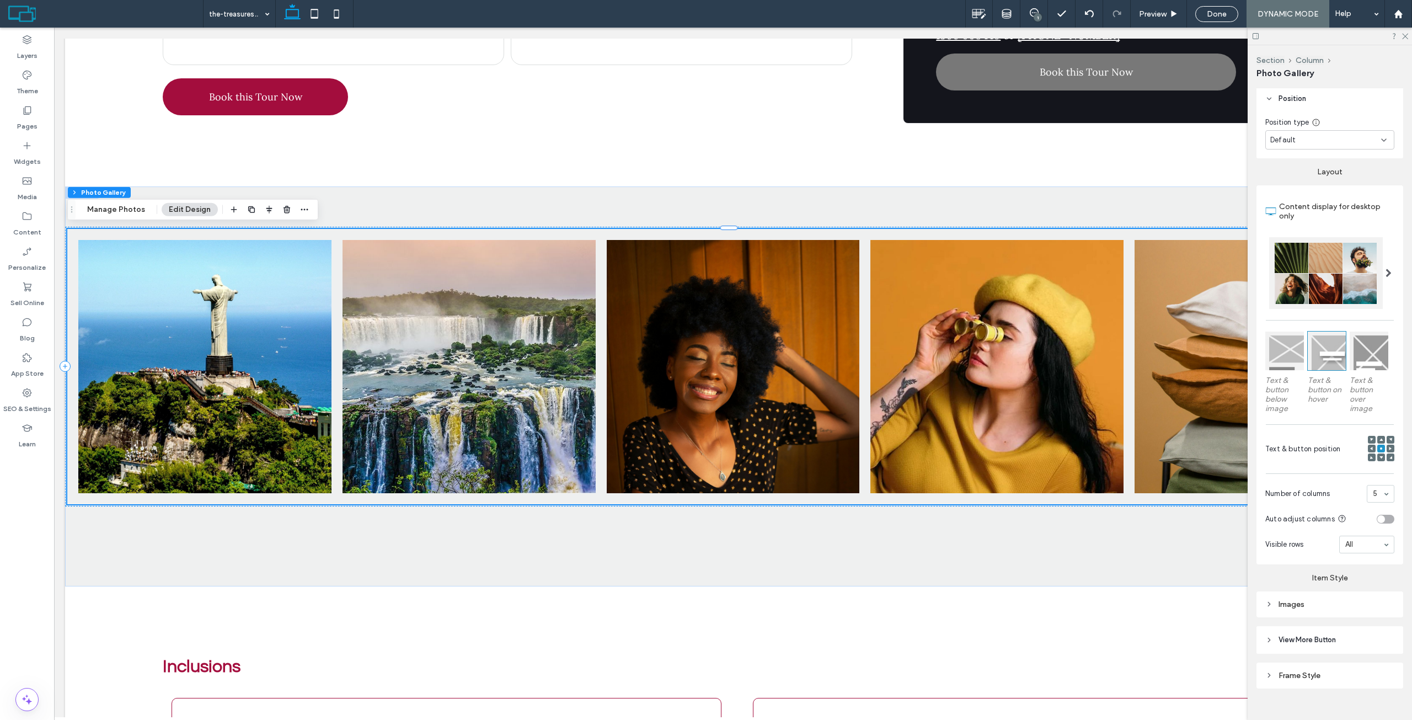
scroll to position [504, 0]
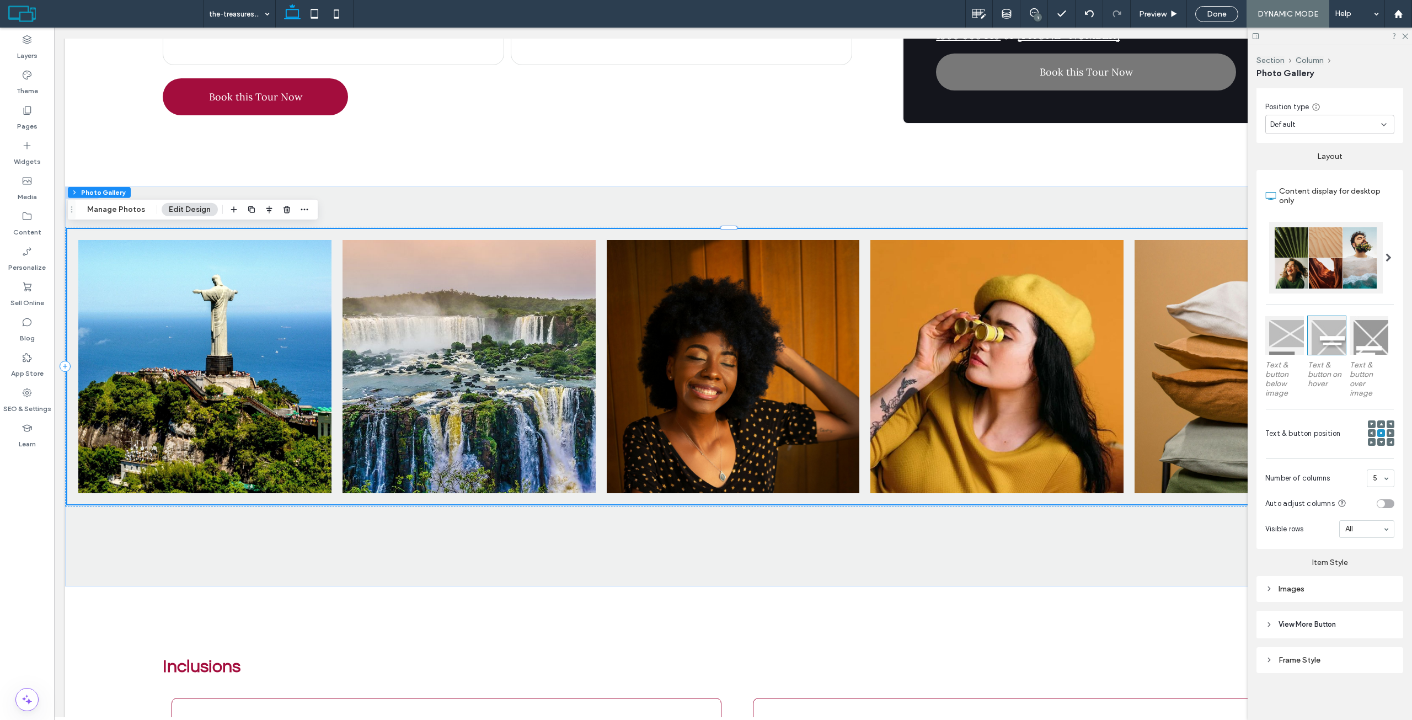
click at [1323, 243] on div at bounding box center [1326, 258] width 114 height 72
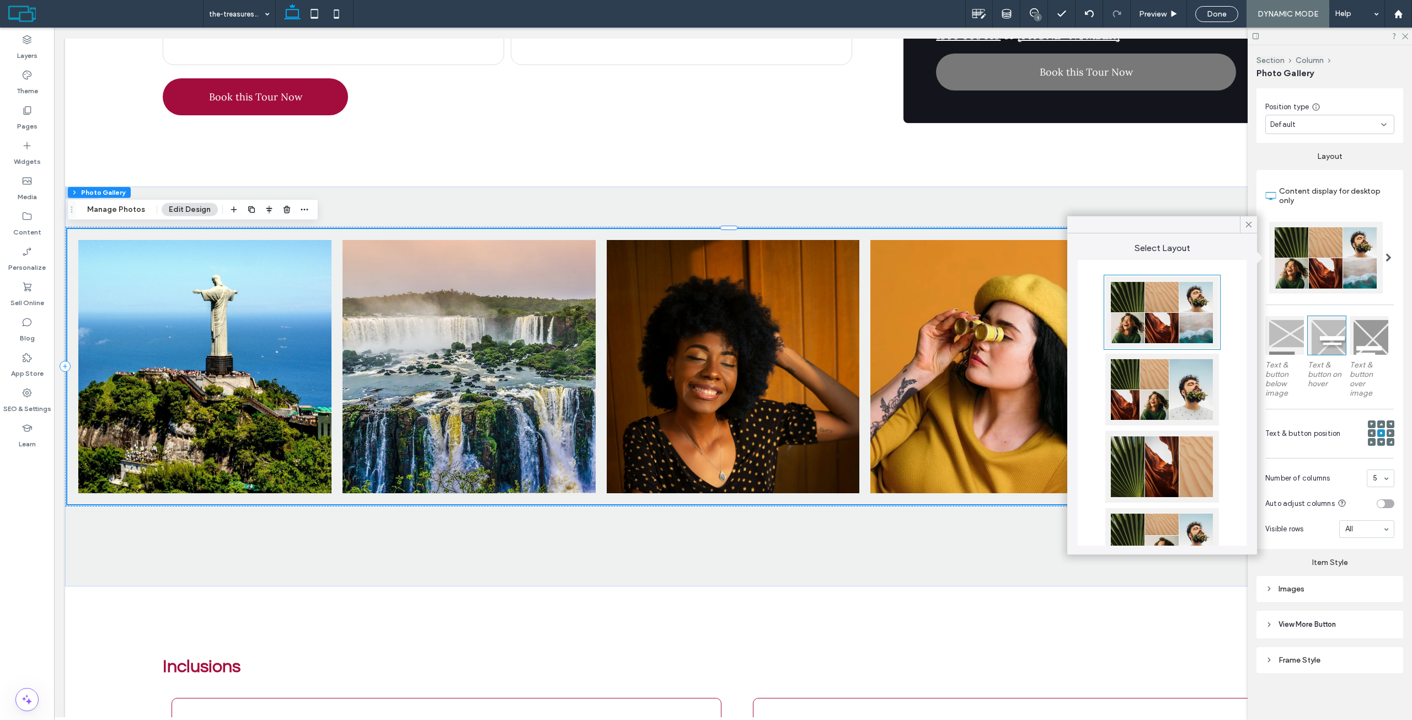
click at [1155, 465] on div at bounding box center [1162, 467] width 114 height 72
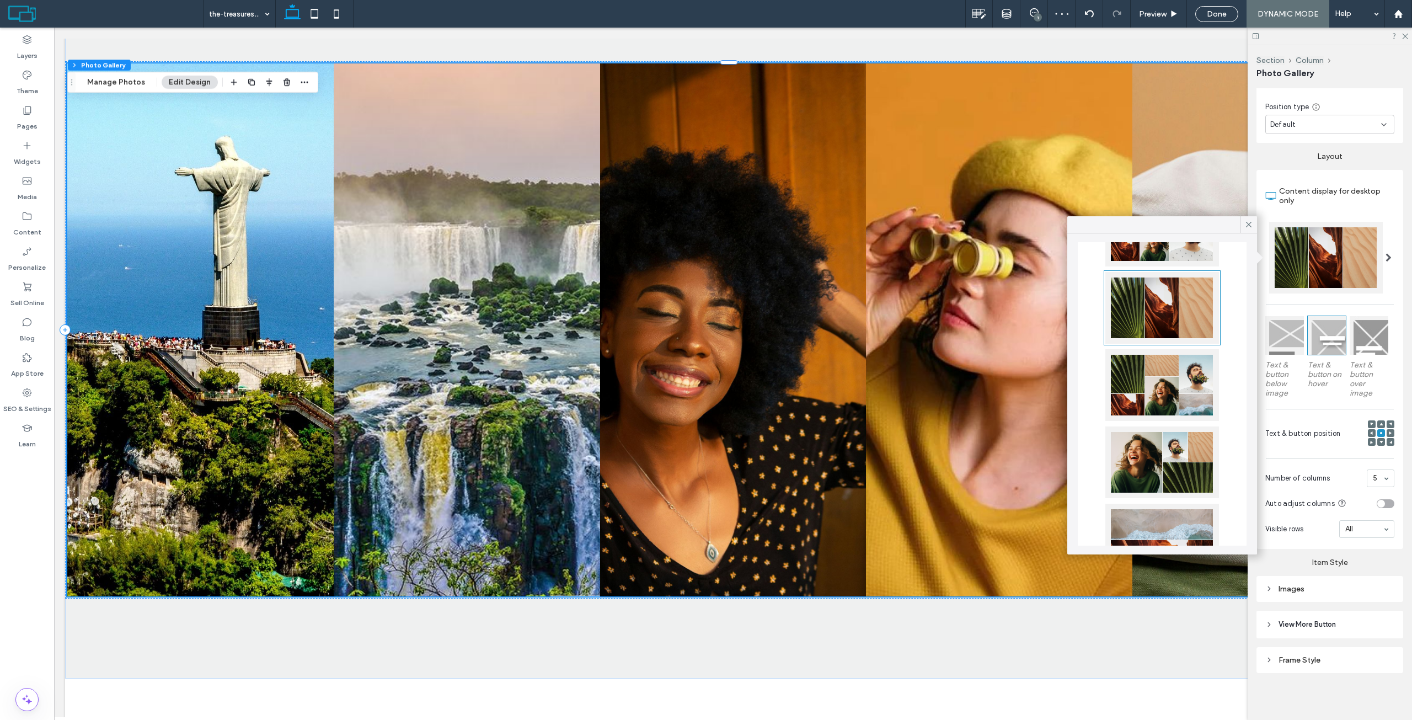
scroll to position [165, 0]
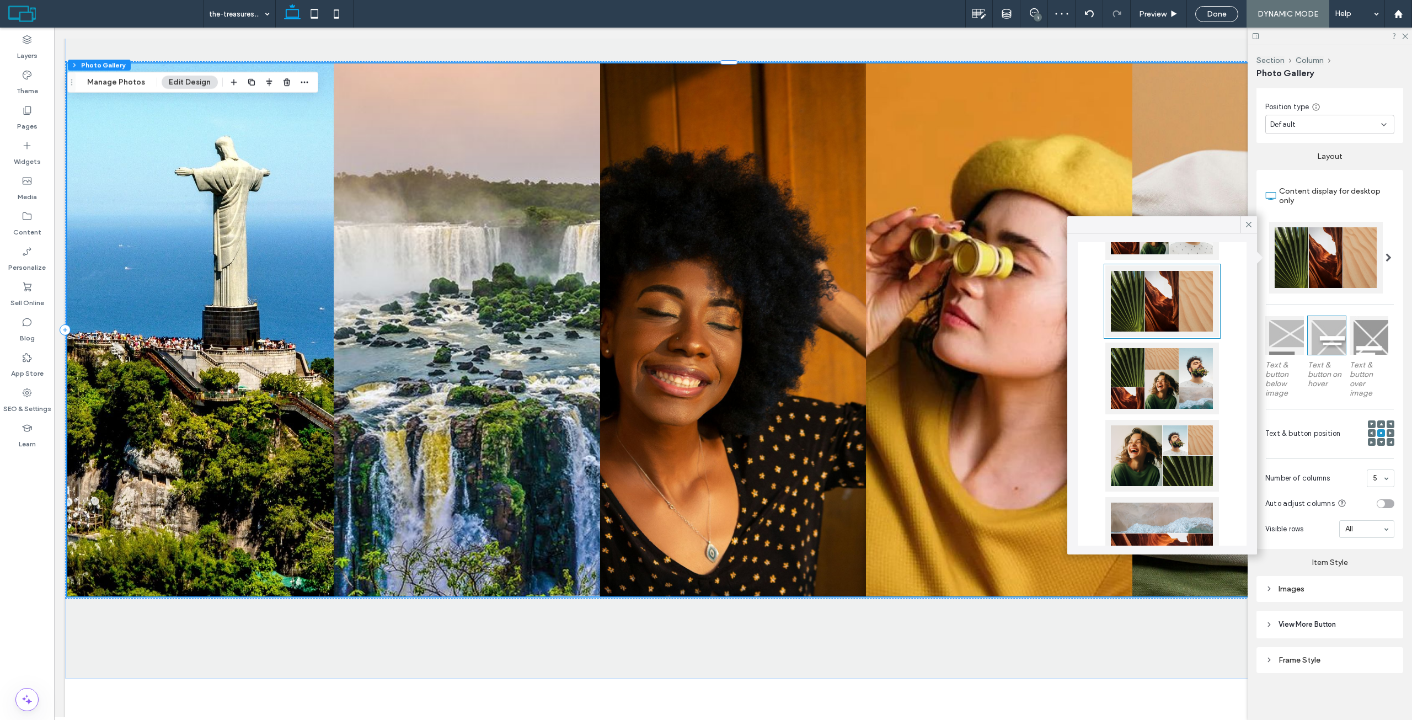
click at [1163, 361] on div at bounding box center [1162, 378] width 114 height 72
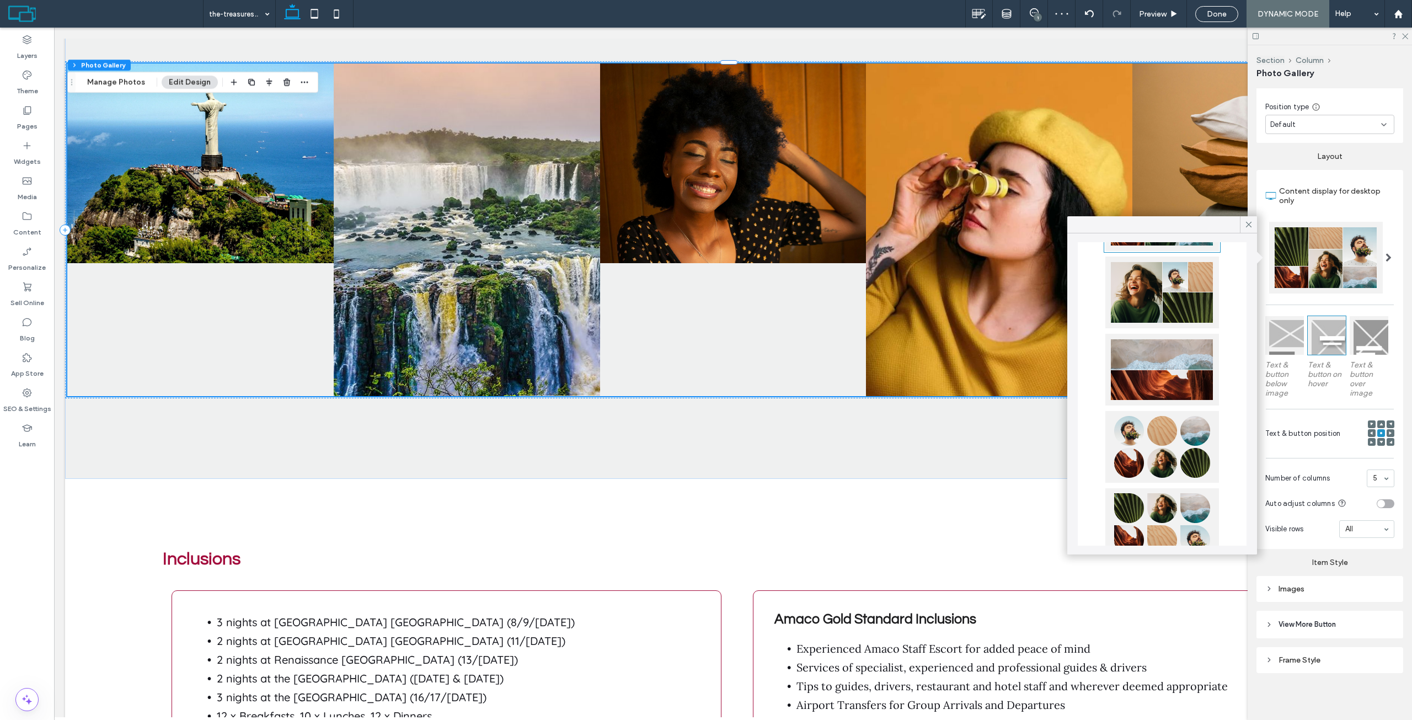
scroll to position [331, 0]
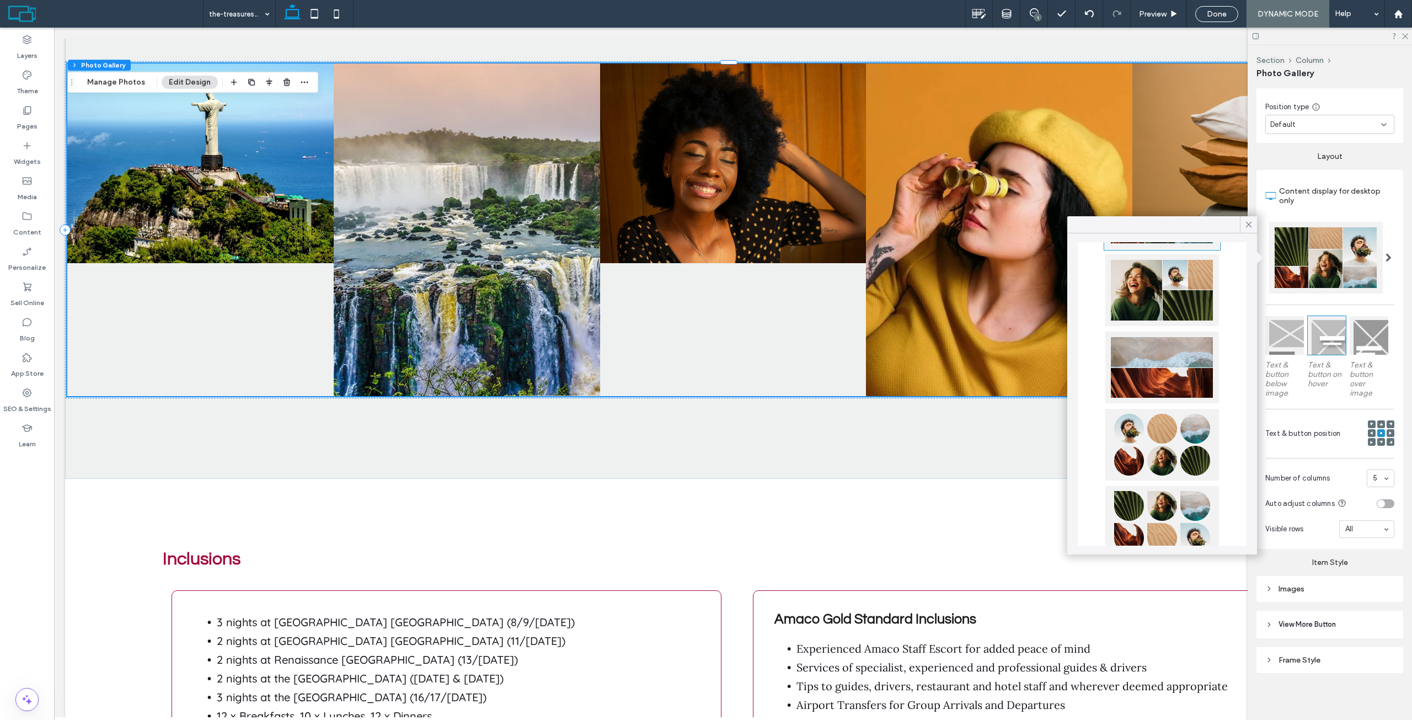
click at [1161, 307] on div at bounding box center [1162, 290] width 114 height 72
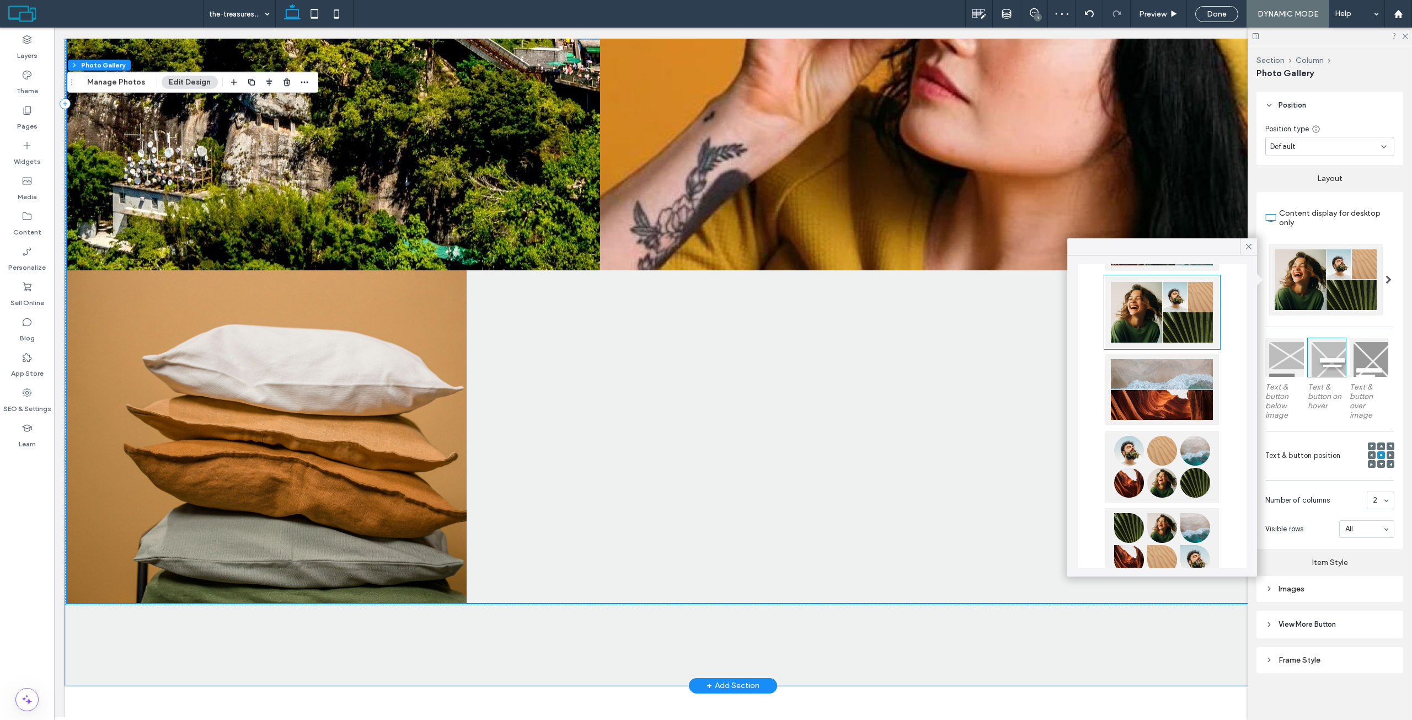
scroll to position [2261, 0]
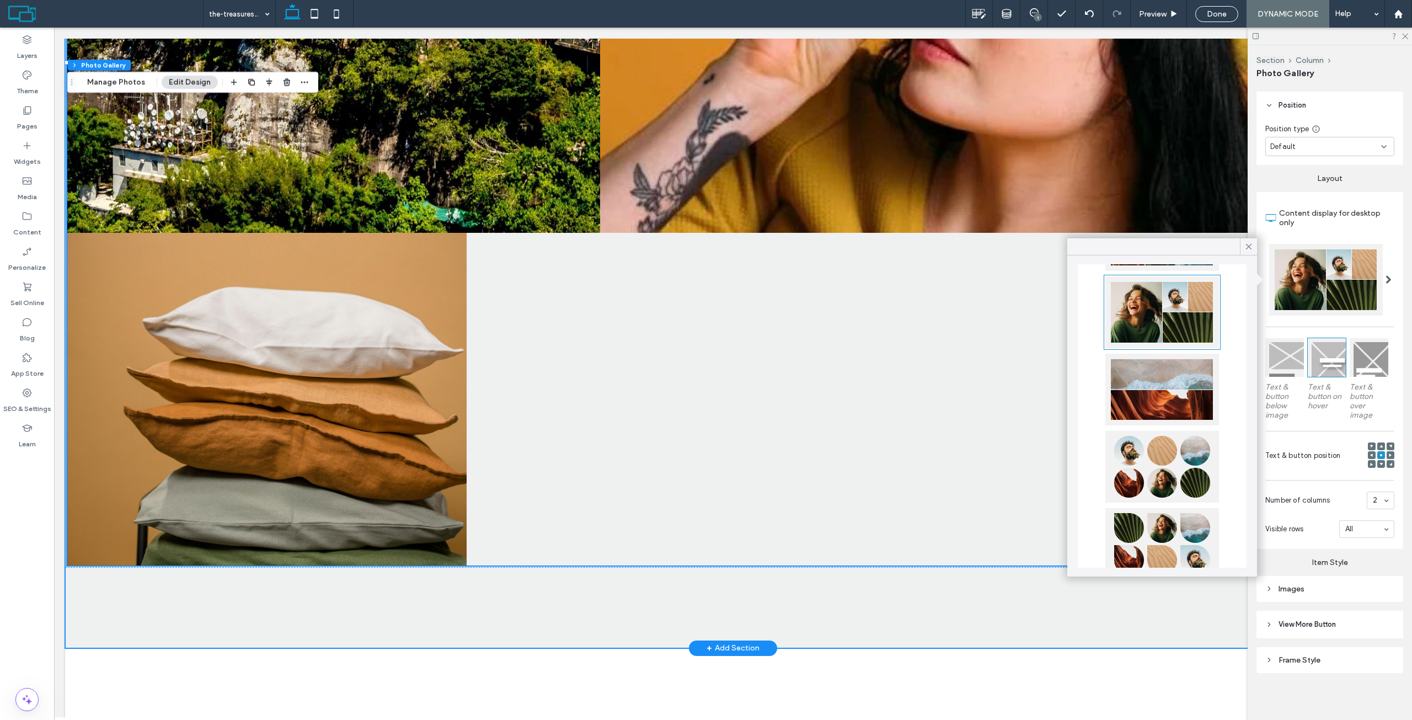
click at [949, 601] on div "Button Button Button Button Button View more" at bounding box center [733, 86] width 1336 height 1123
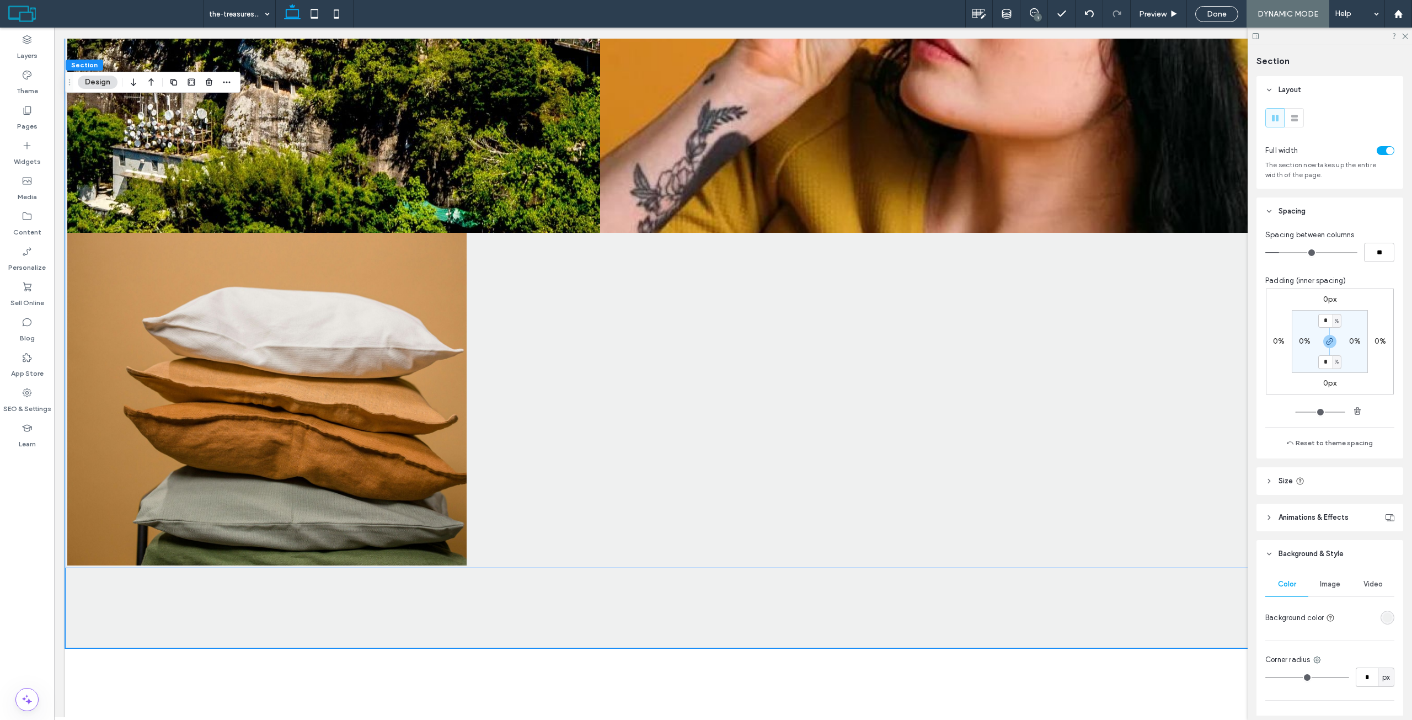
type input "*"
click at [1341, 363] on section "* % 0% * % 0%" at bounding box center [1330, 341] width 76 height 63
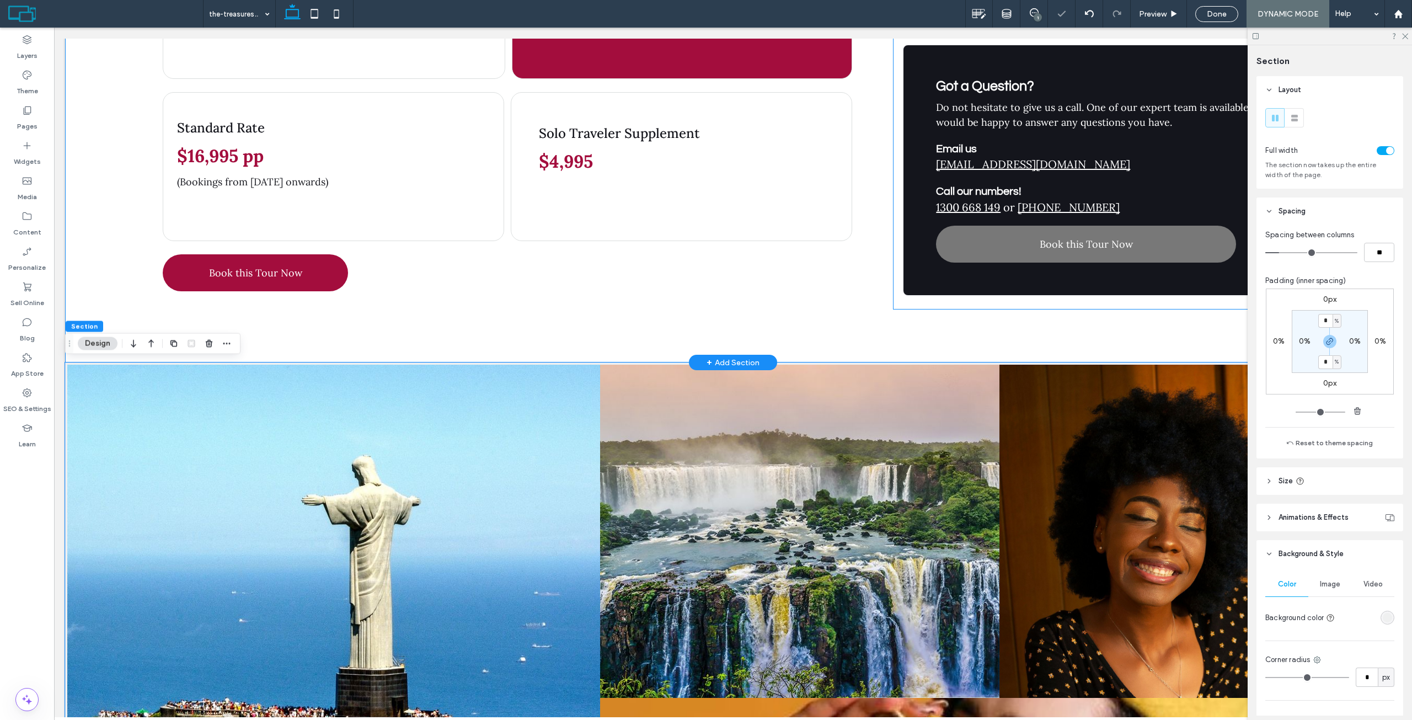
scroll to position [1379, 0]
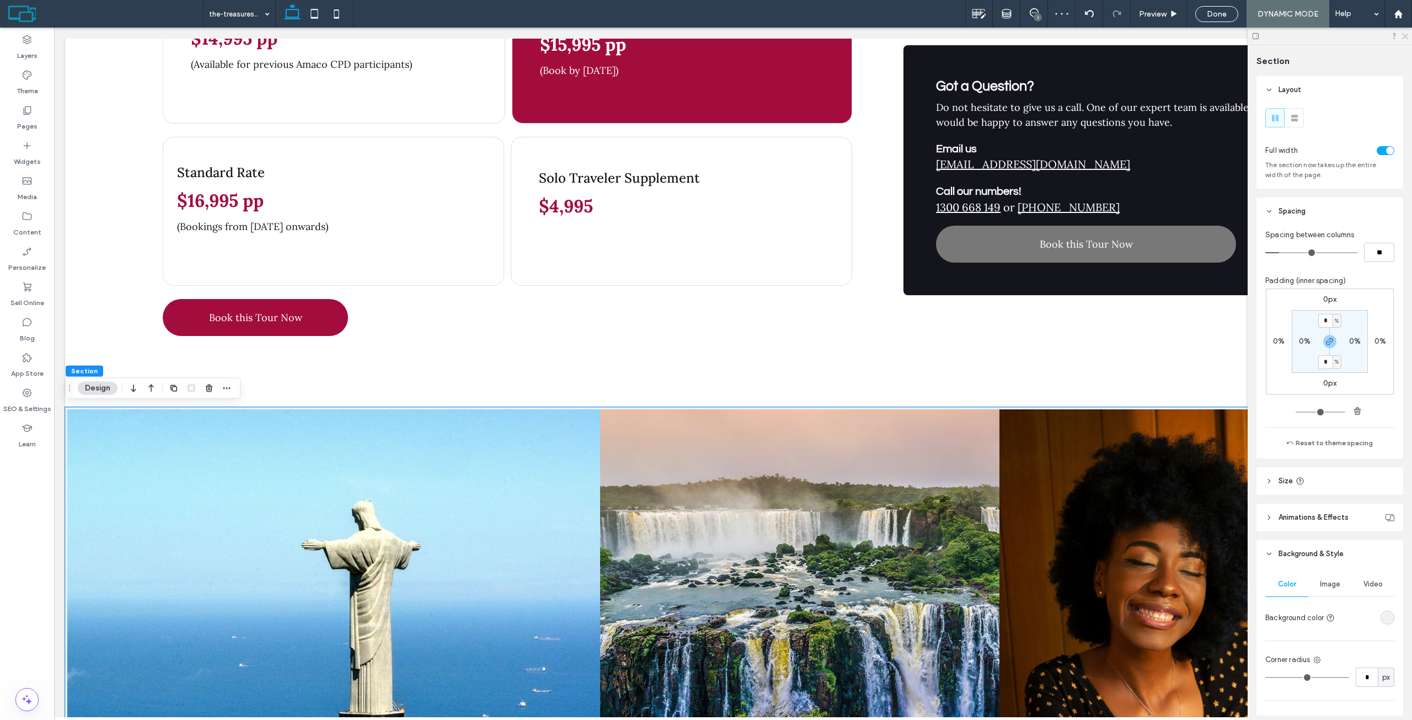
click at [1405, 37] on icon at bounding box center [1404, 35] width 7 height 7
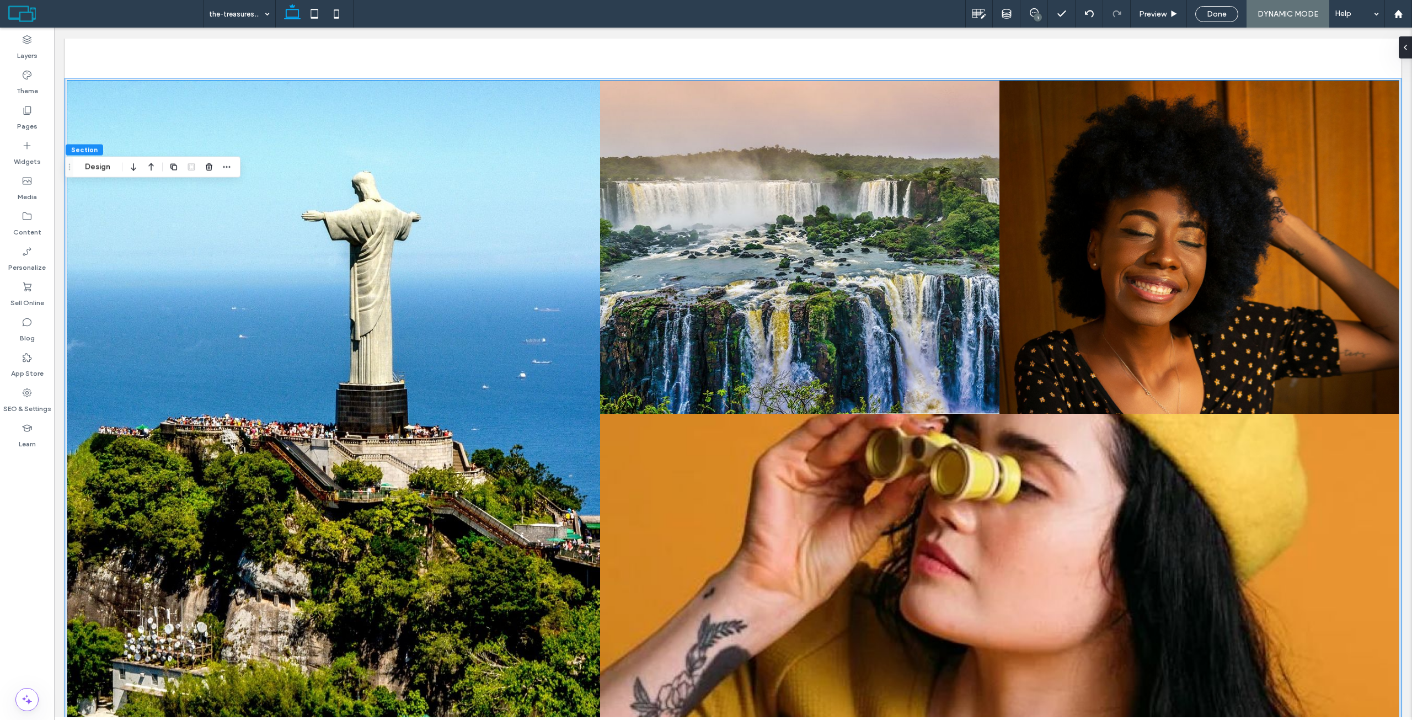
scroll to position [1820, 0]
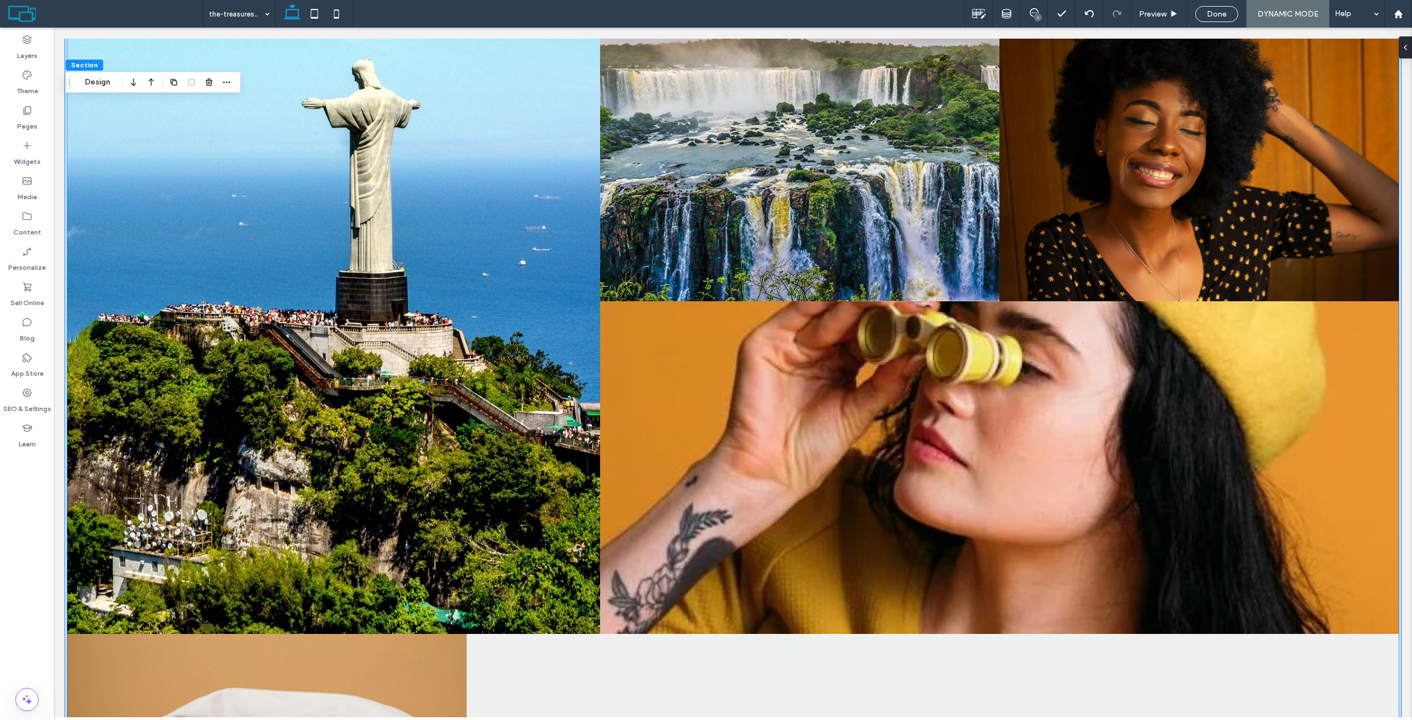
click at [875, 317] on link at bounding box center [999, 467] width 847 height 353
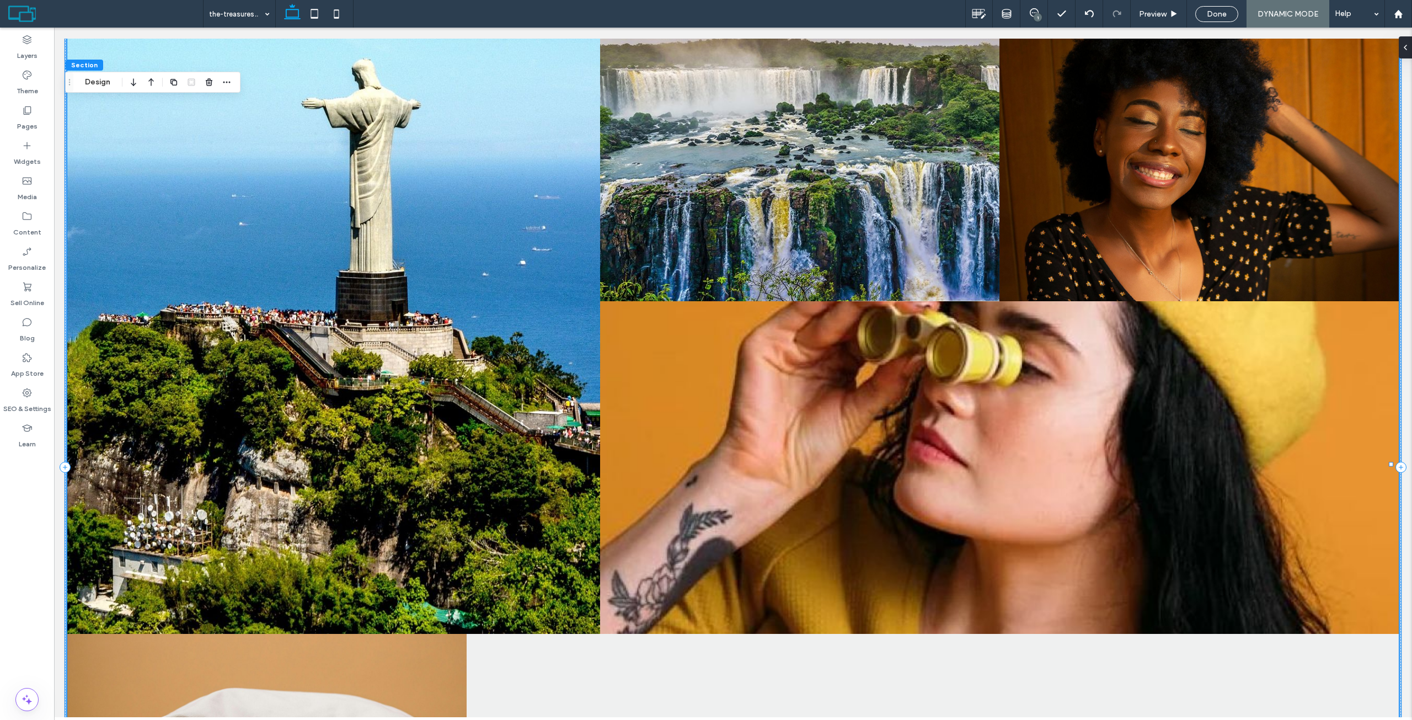
click at [875, 317] on link at bounding box center [999, 467] width 847 height 353
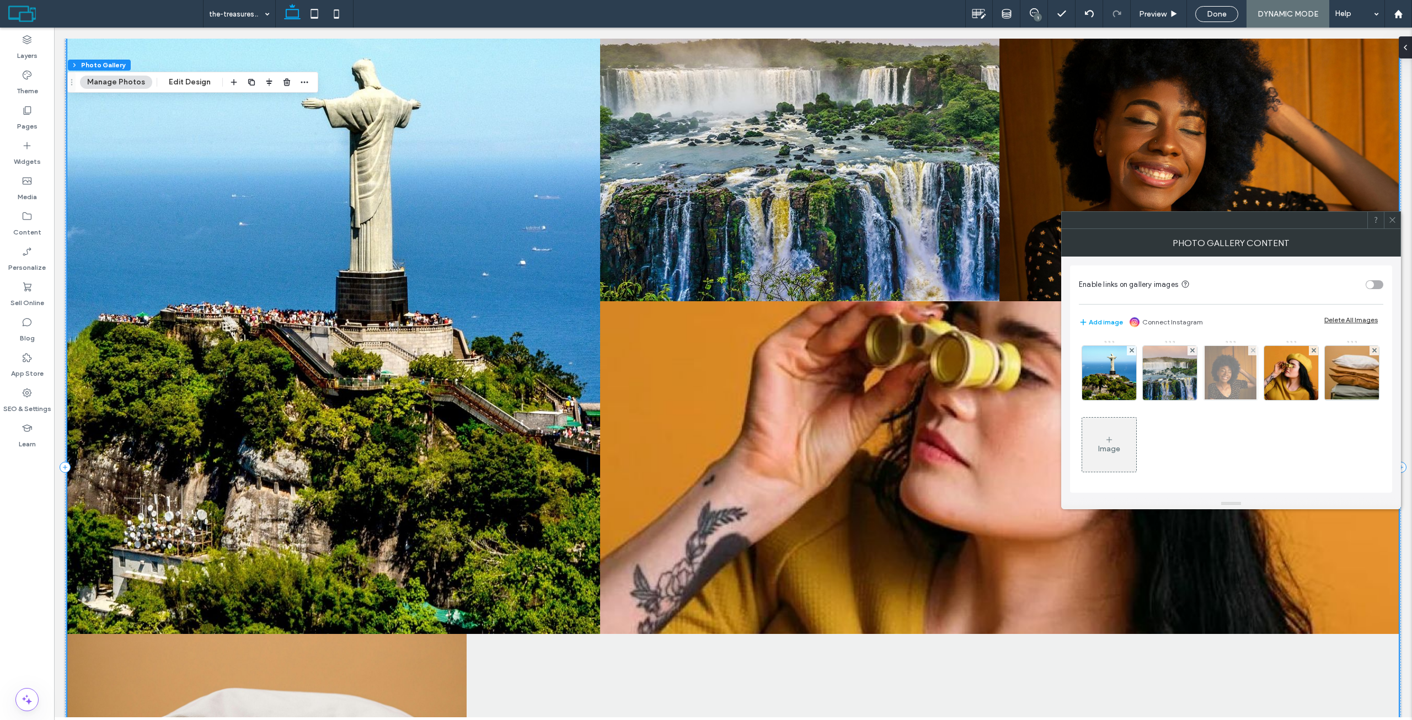
click at [1244, 371] on img at bounding box center [1231, 373] width 52 height 54
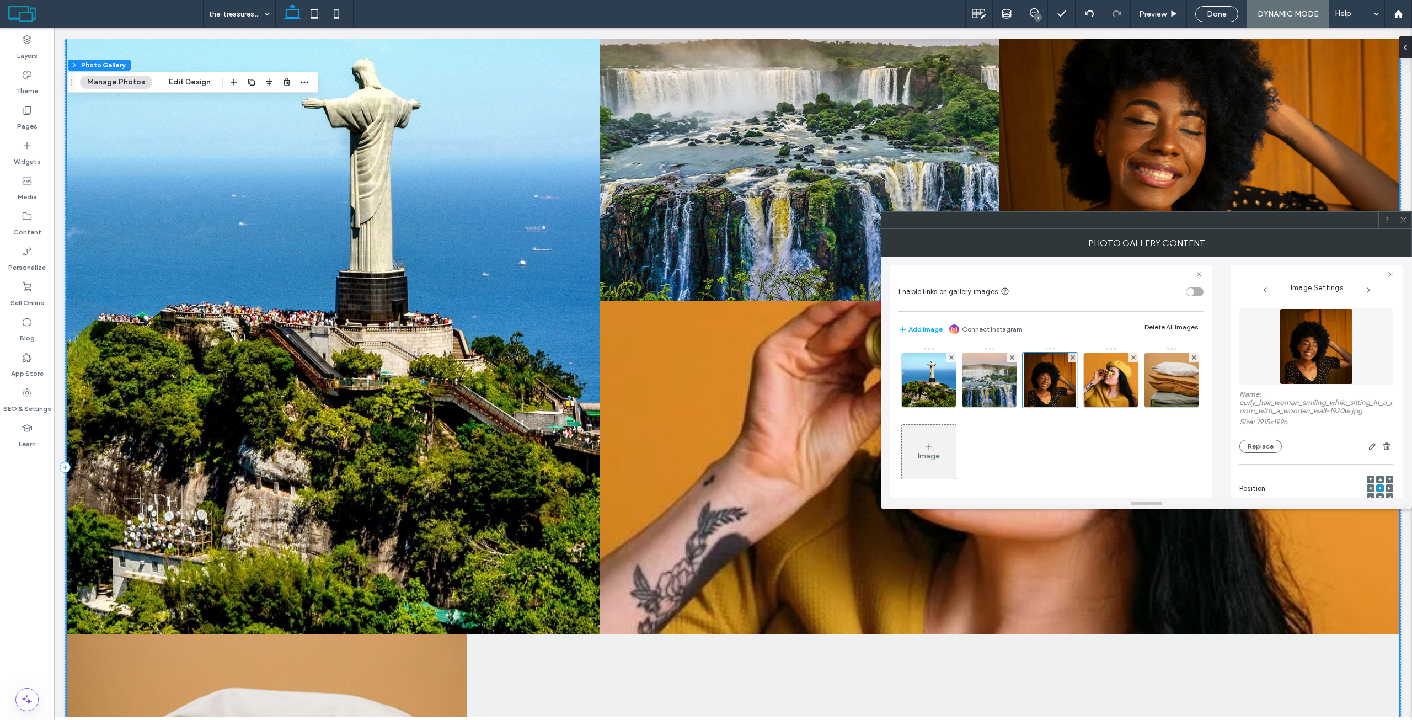
click at [1301, 340] on img at bounding box center [1316, 346] width 73 height 76
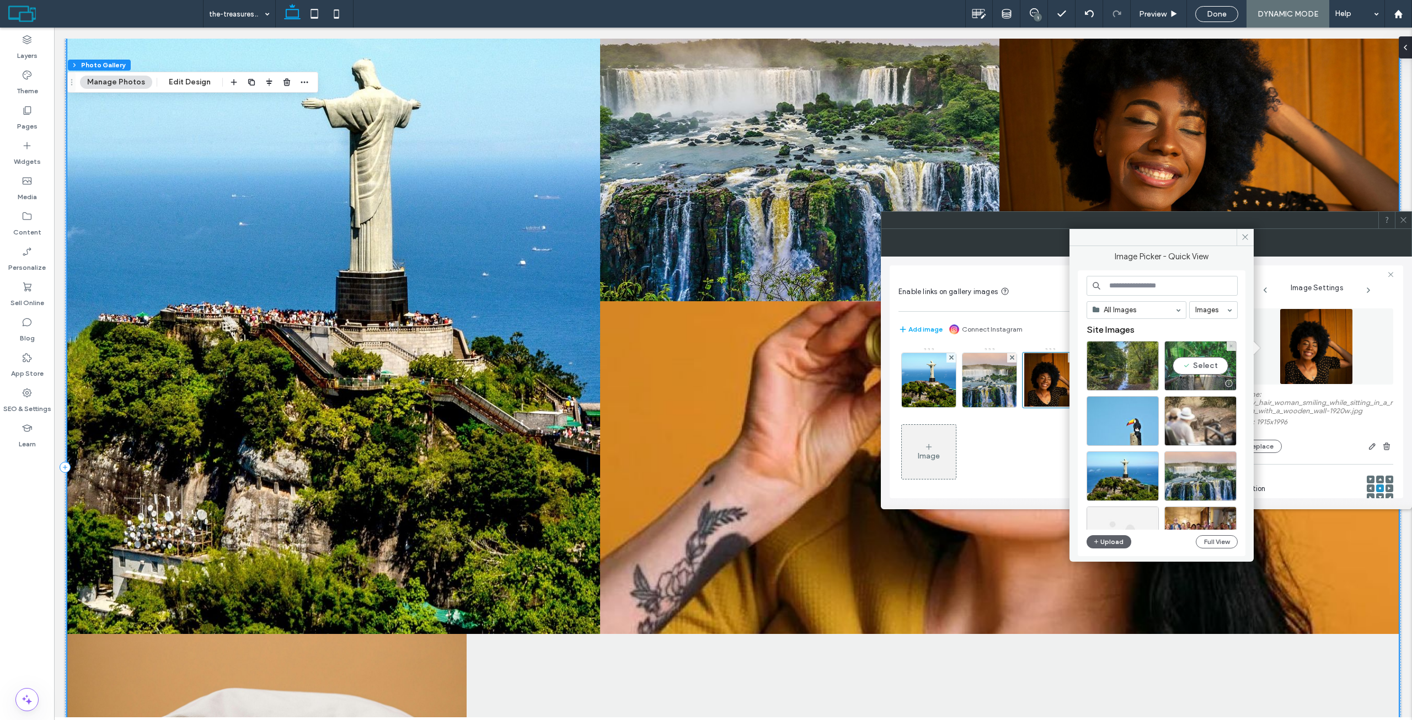
click at [1201, 365] on div "Select" at bounding box center [1200, 366] width 72 height 50
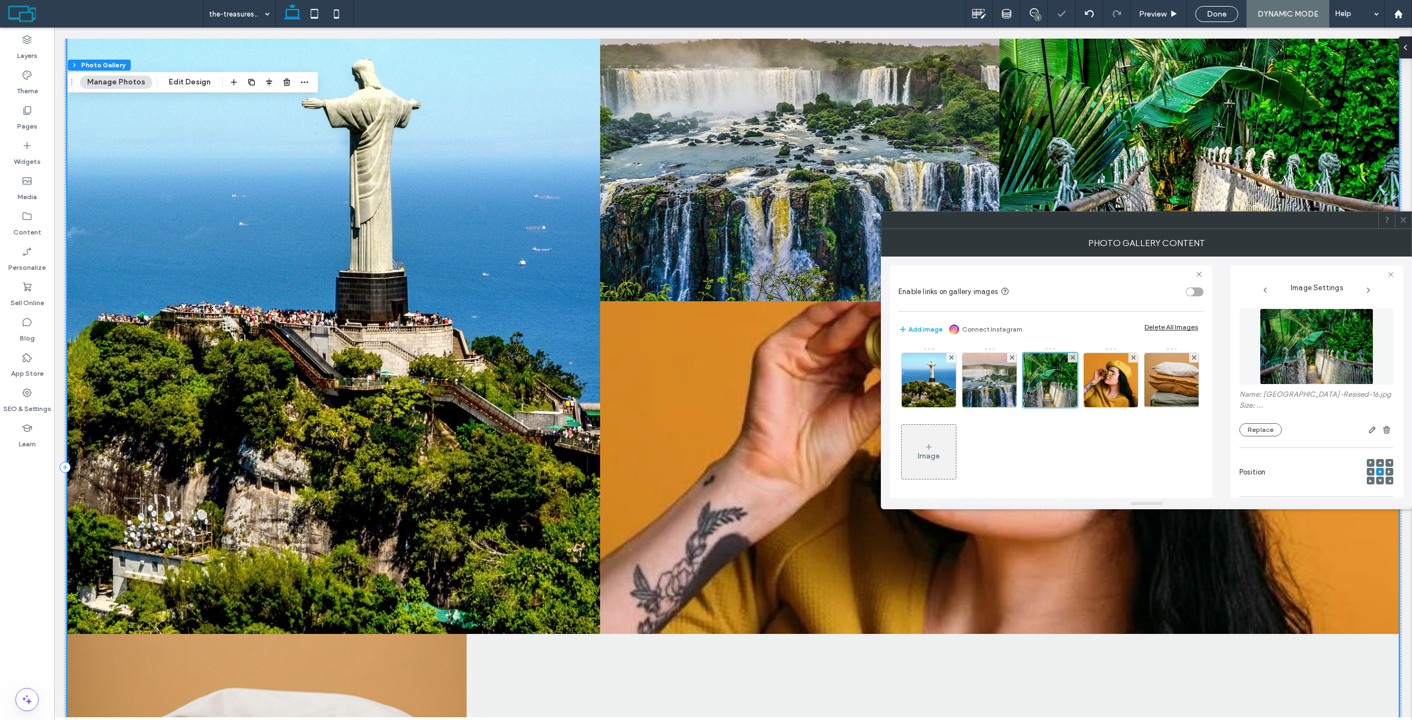
click at [933, 447] on icon at bounding box center [928, 446] width 9 height 9
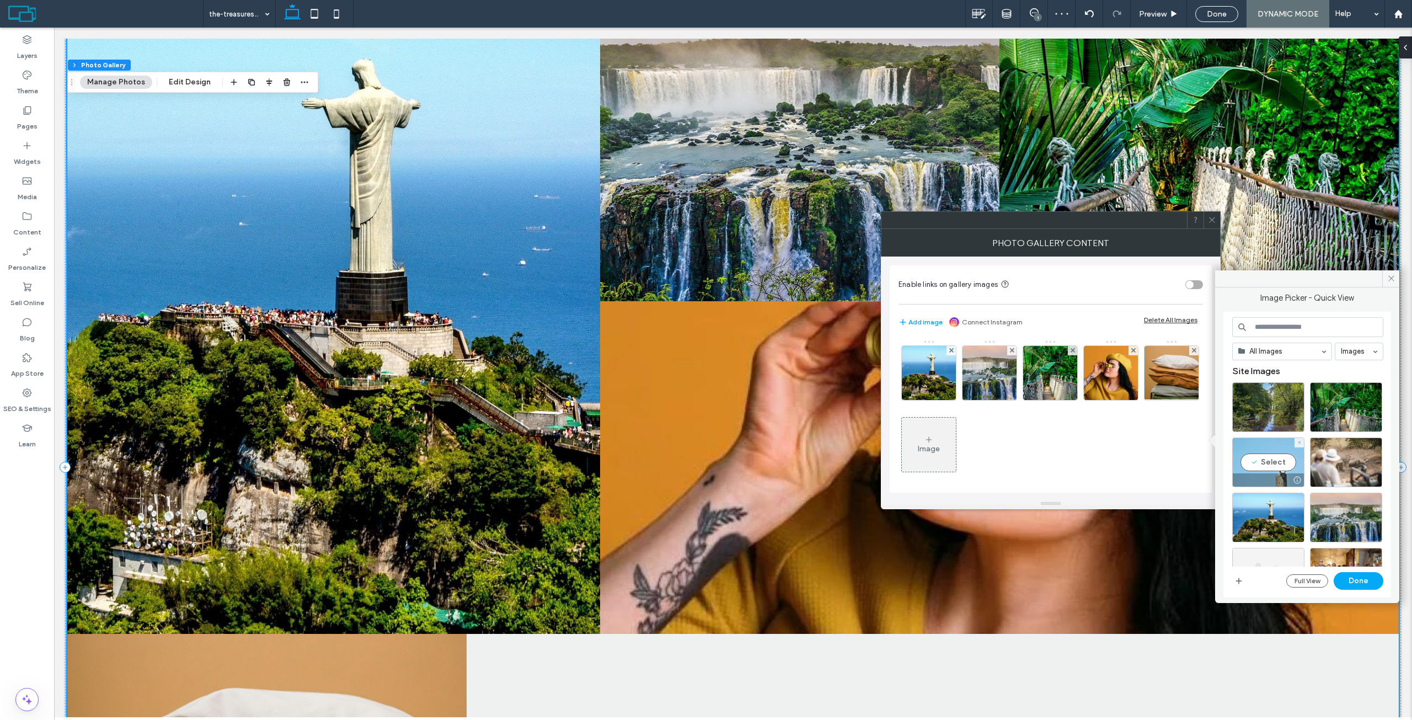
click at [1262, 464] on div "Select" at bounding box center [1268, 462] width 72 height 50
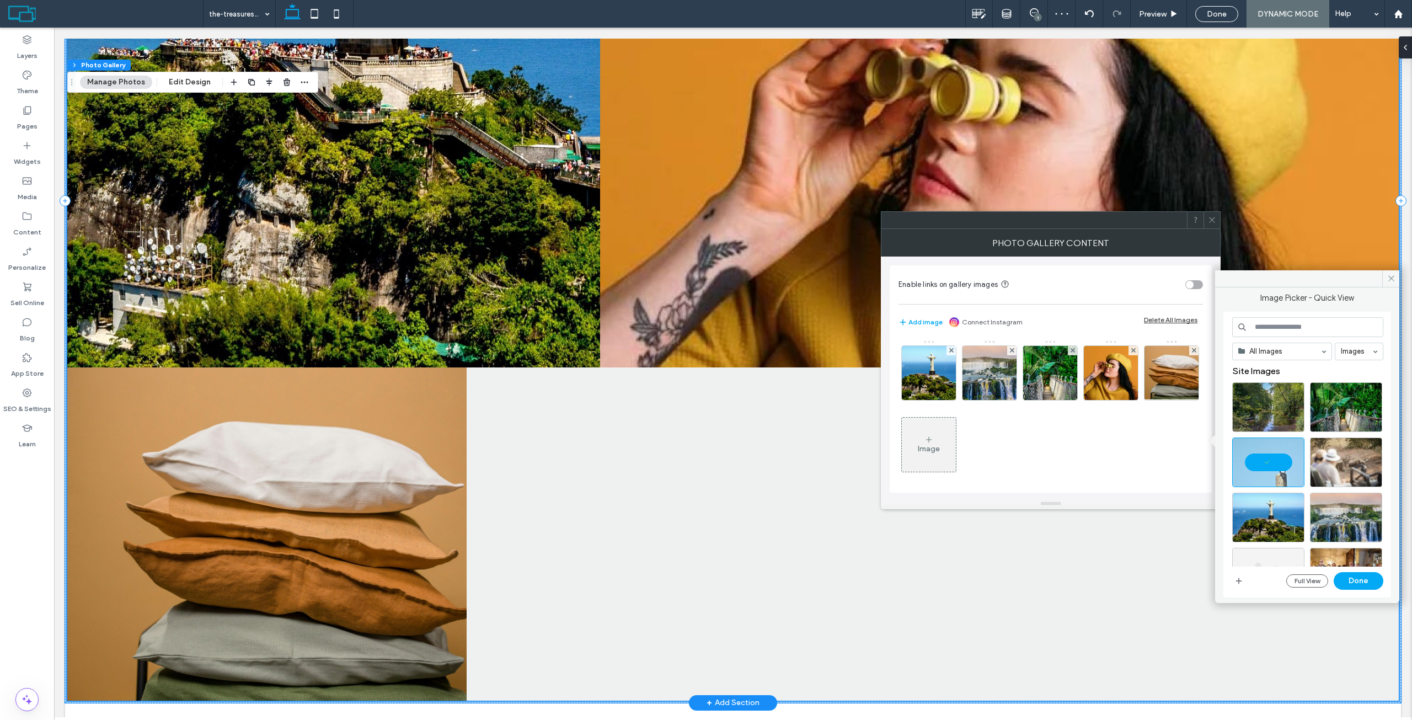
scroll to position [2151, 0]
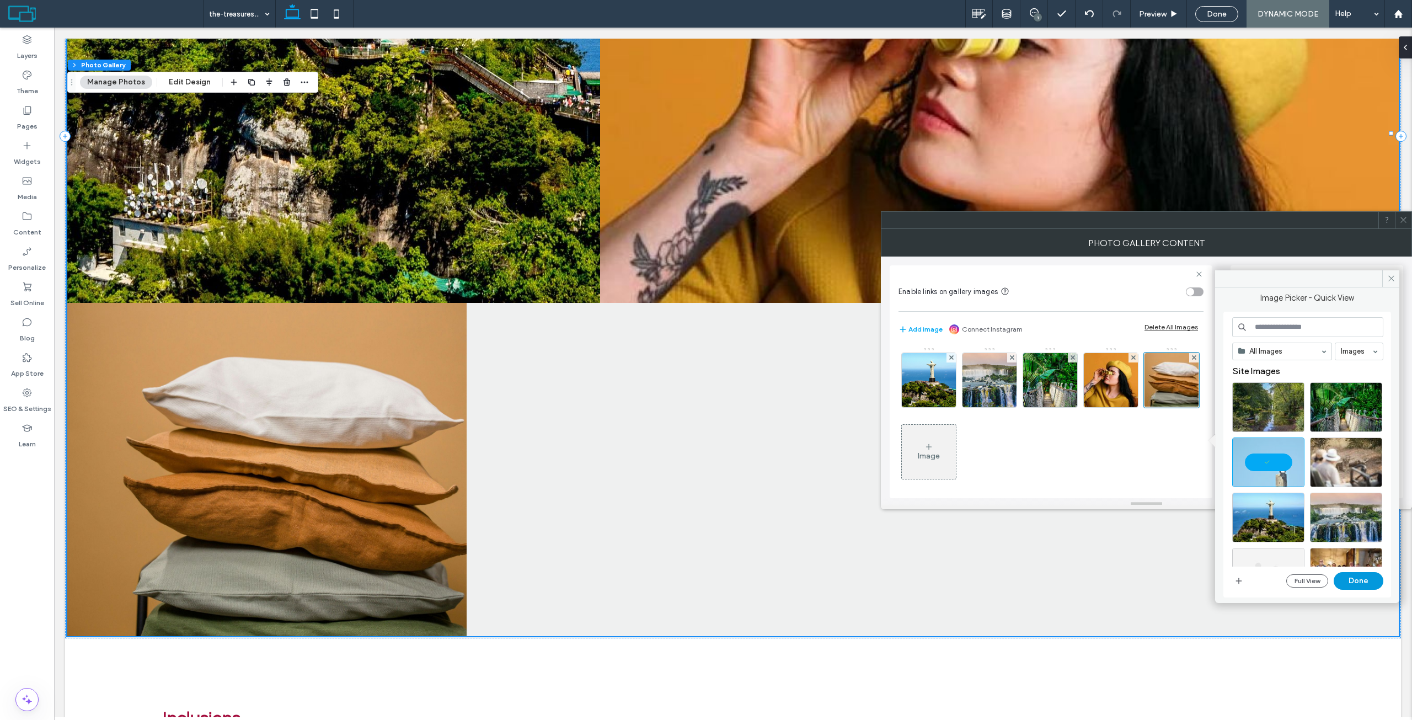
drag, startPoint x: 1362, startPoint y: 576, endPoint x: 1252, endPoint y: 497, distance: 134.7
click at [1362, 576] on button "Done" at bounding box center [1359, 581] width 50 height 18
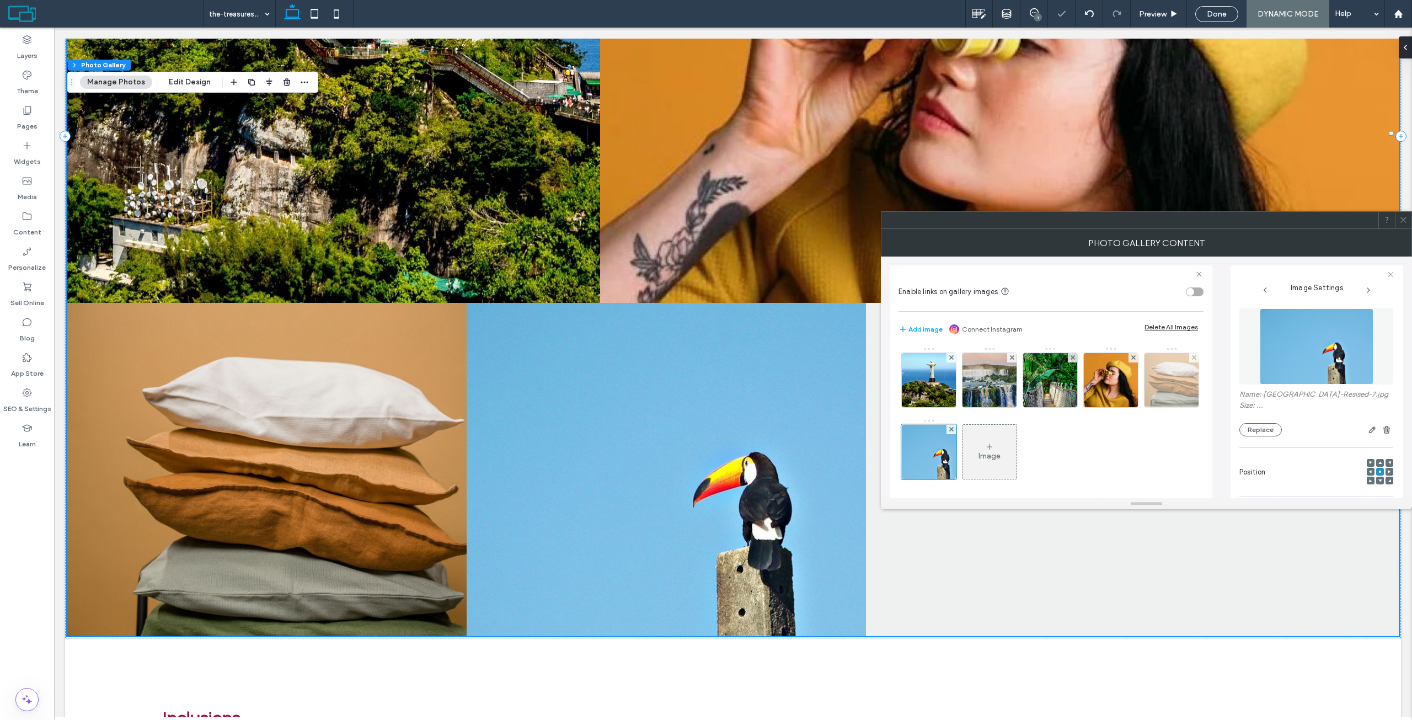
click at [1131, 407] on img at bounding box center [1171, 380] width 81 height 54
click at [1191, 360] on use at bounding box center [1193, 357] width 4 height 4
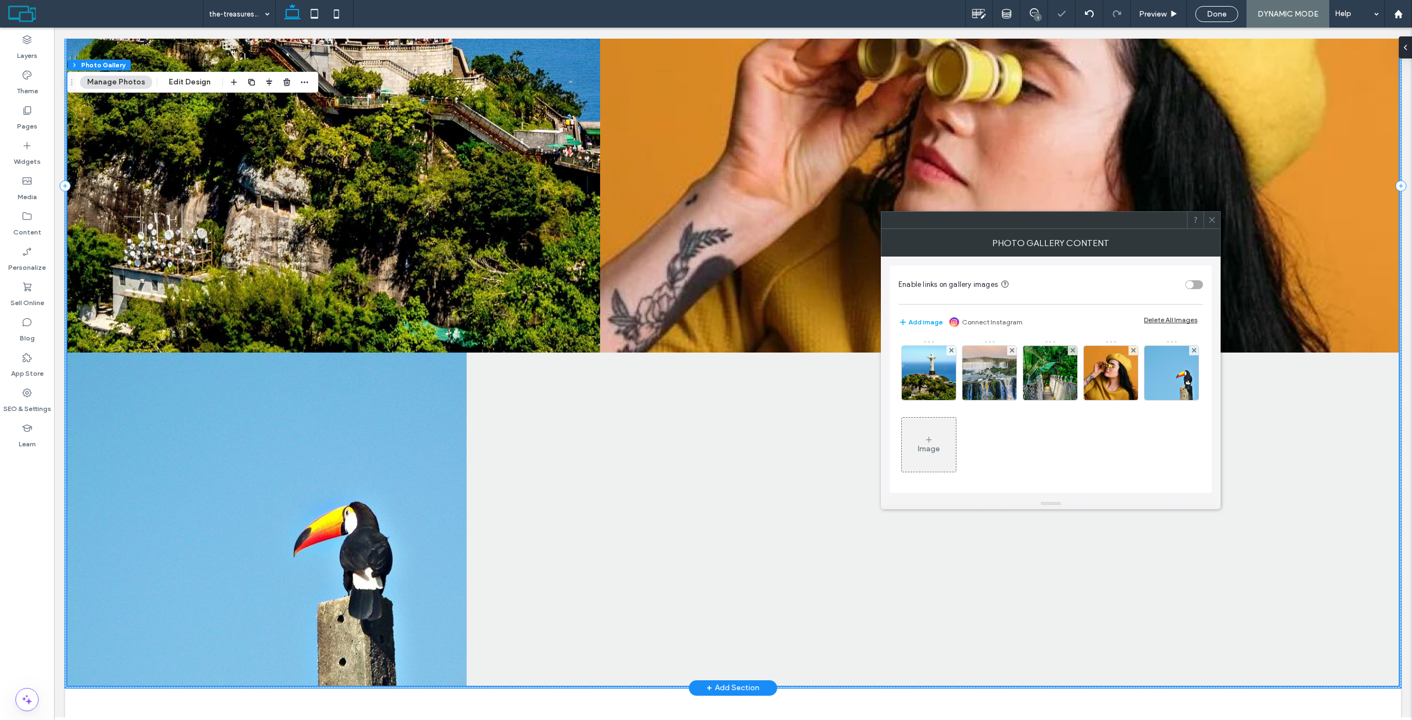
scroll to position [1985, 0]
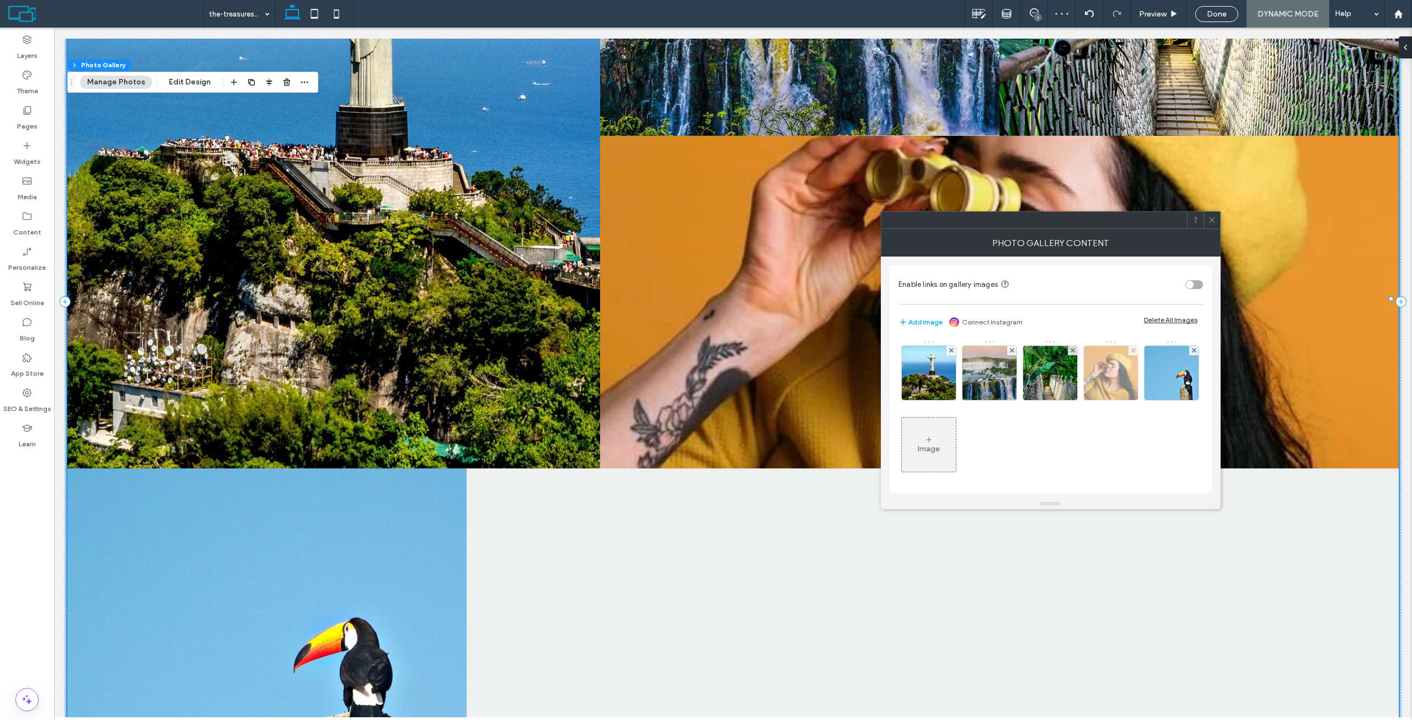
click at [1106, 369] on img at bounding box center [1111, 373] width 54 height 54
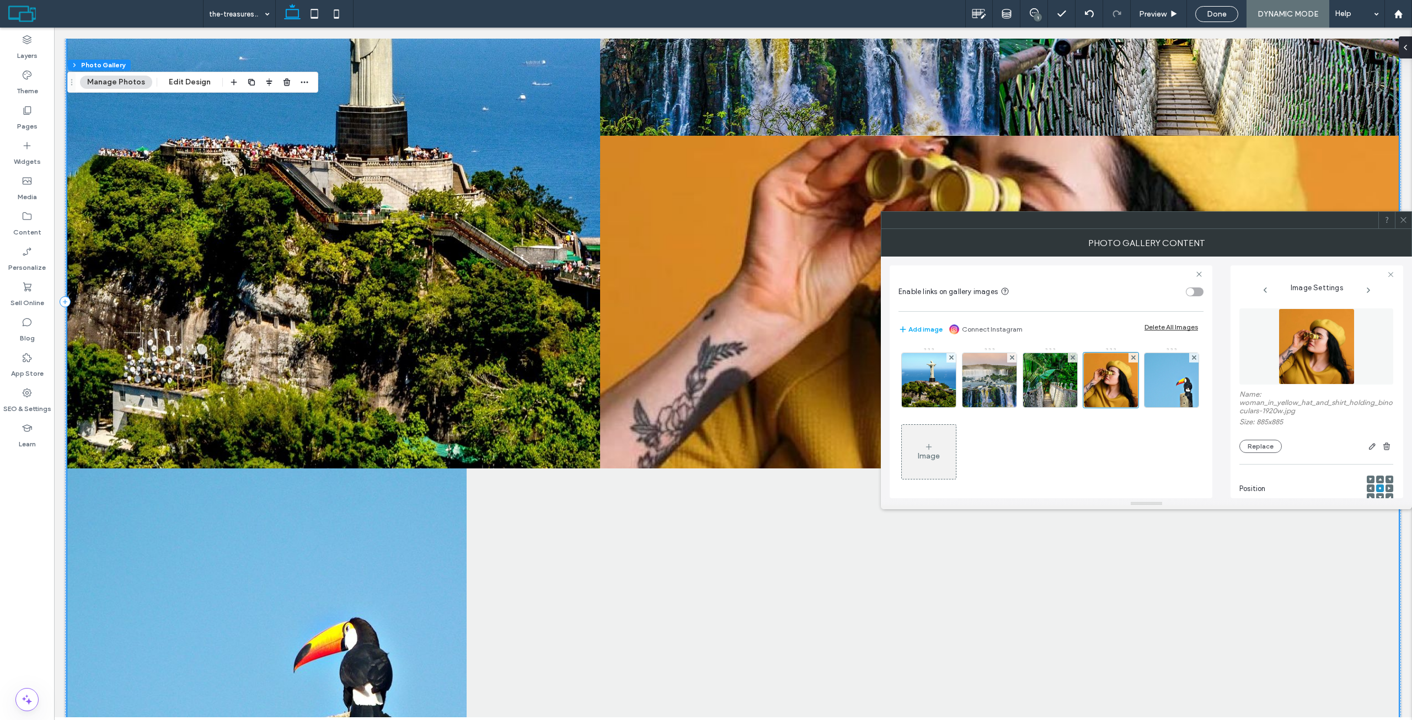
click at [1340, 339] on img at bounding box center [1316, 346] width 76 height 76
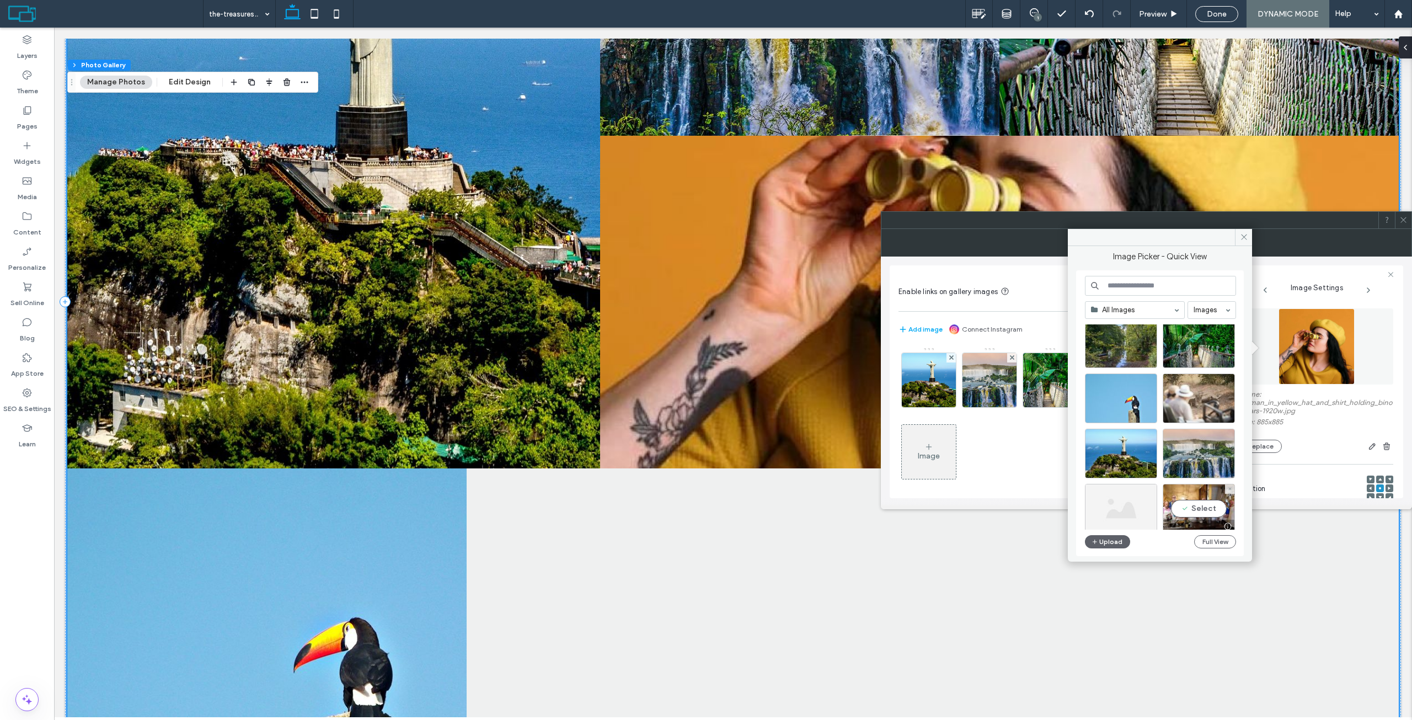
scroll to position [0, 0]
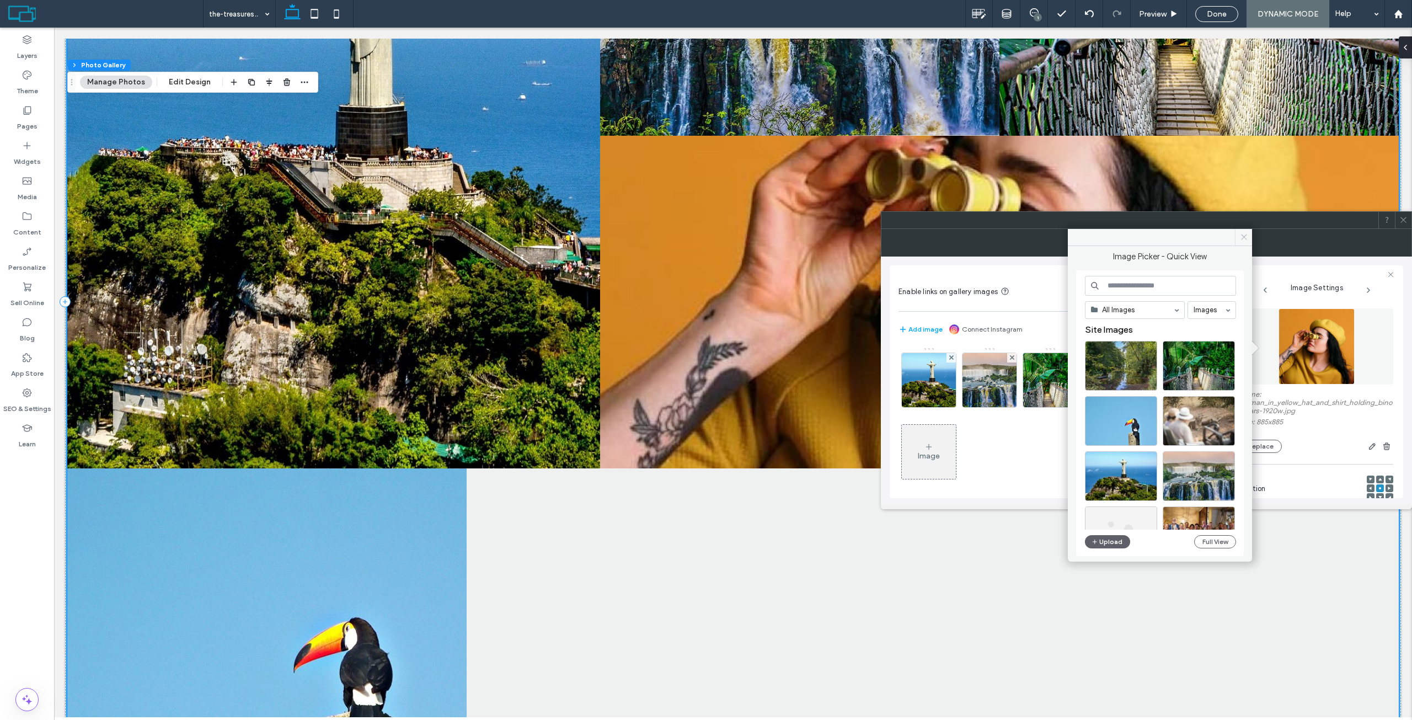
click at [1239, 240] on span at bounding box center [1243, 237] width 17 height 17
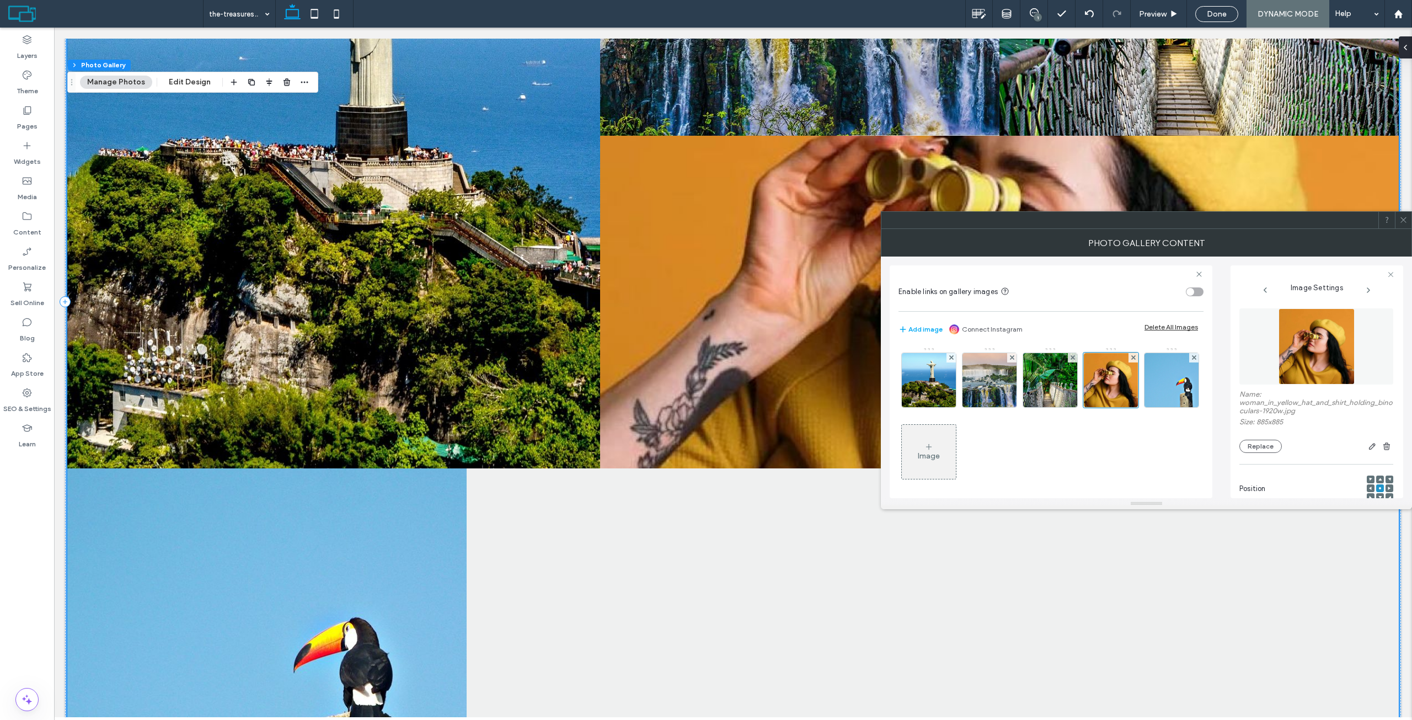
click at [1398, 219] on div at bounding box center [1403, 220] width 17 height 17
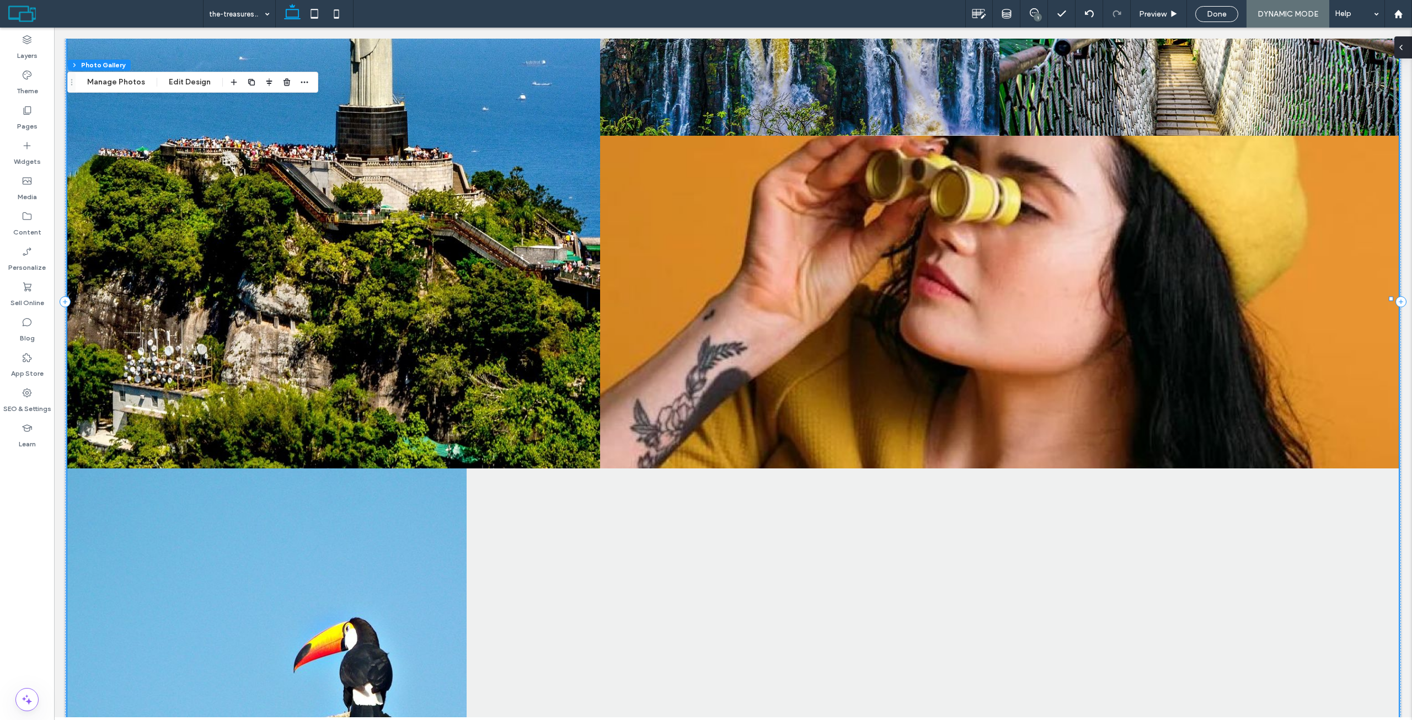
click at [1411, 49] on div at bounding box center [1403, 47] width 18 height 22
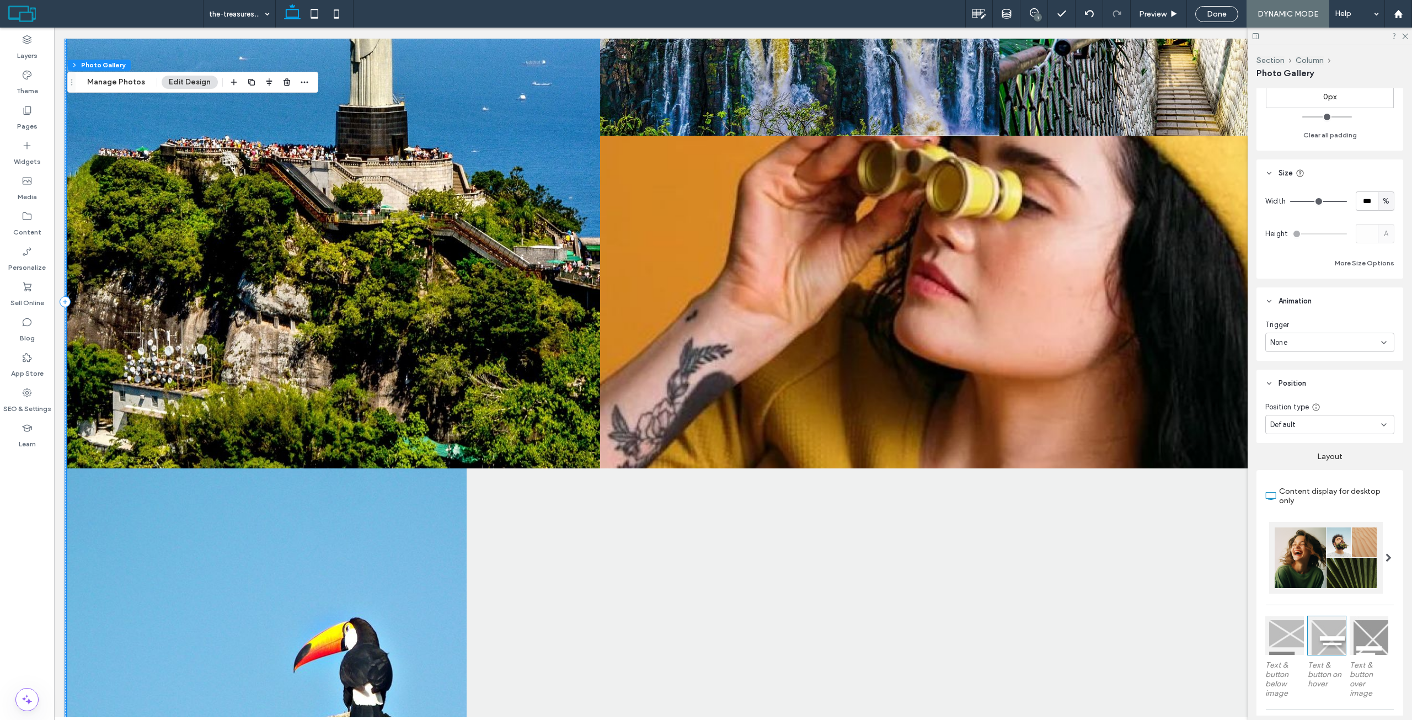
scroll to position [221, 0]
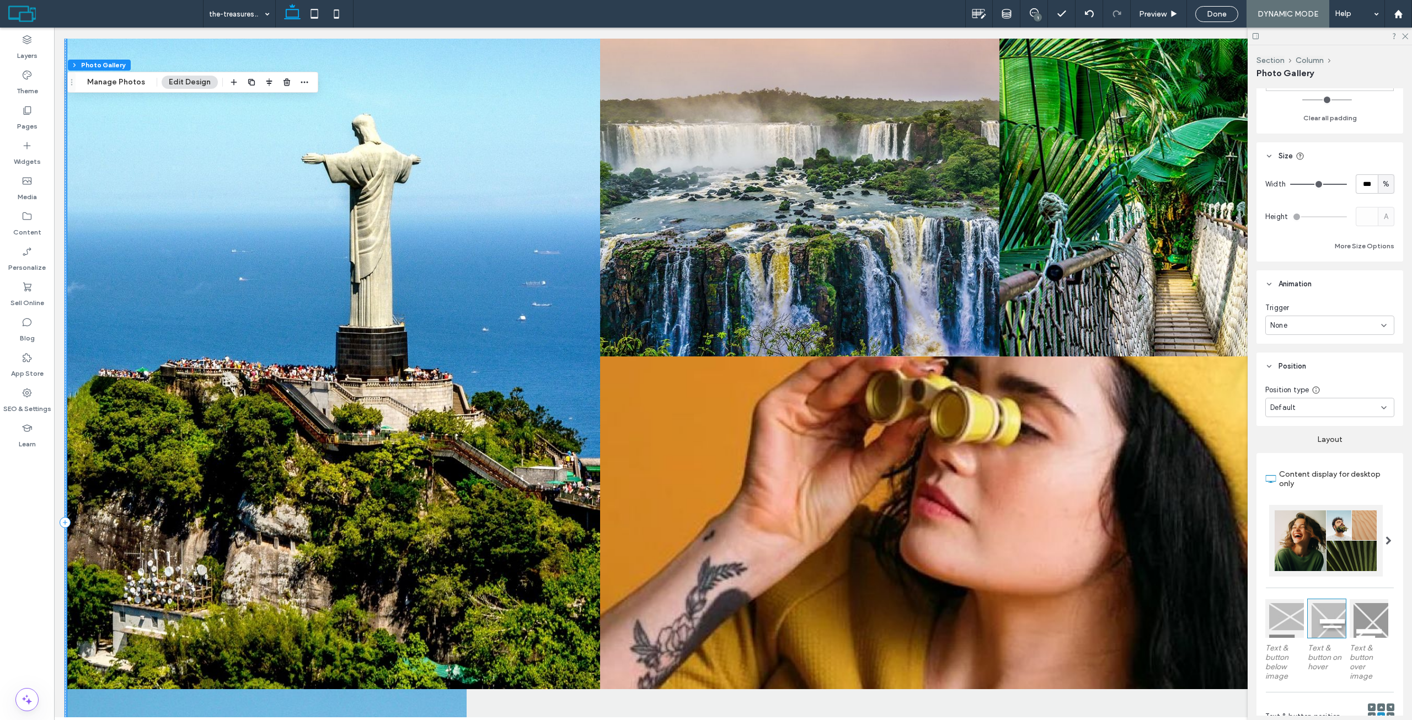
click at [1009, 274] on link at bounding box center [1199, 189] width 424 height 353
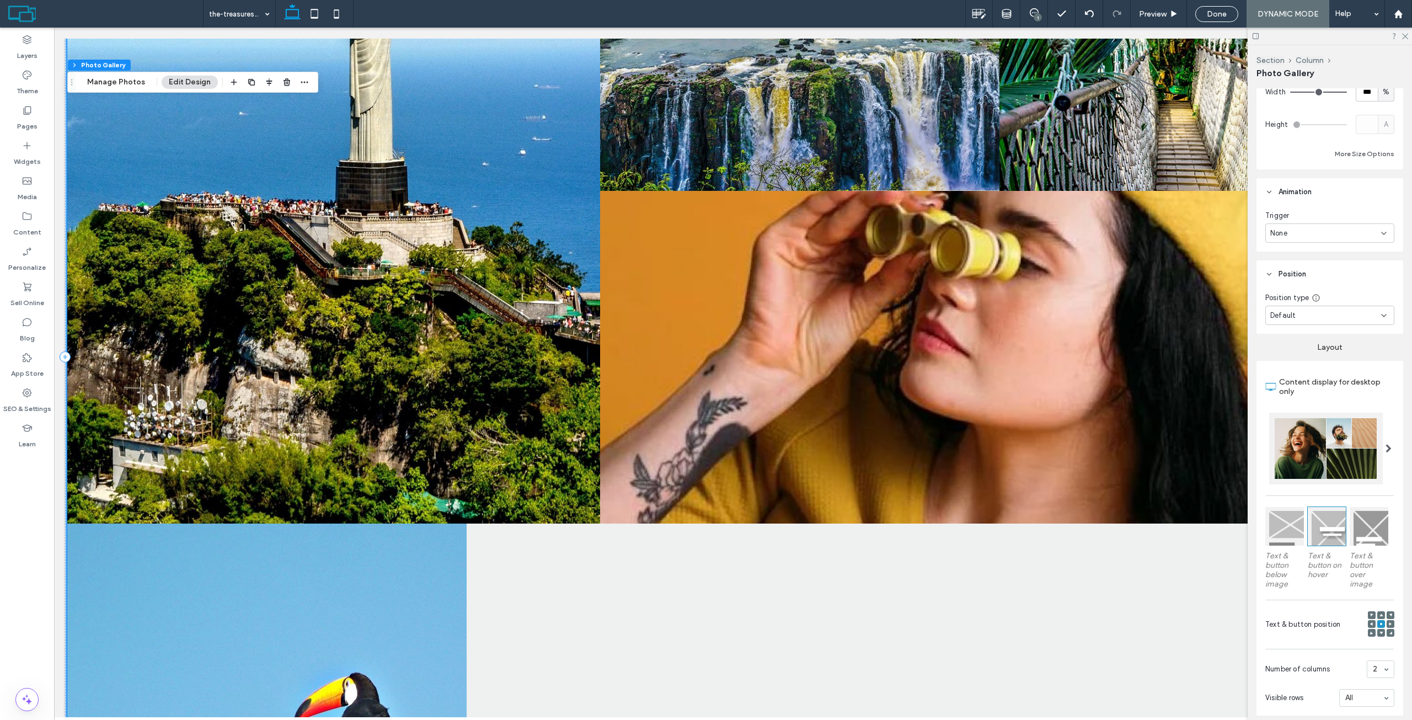
scroll to position [331, 0]
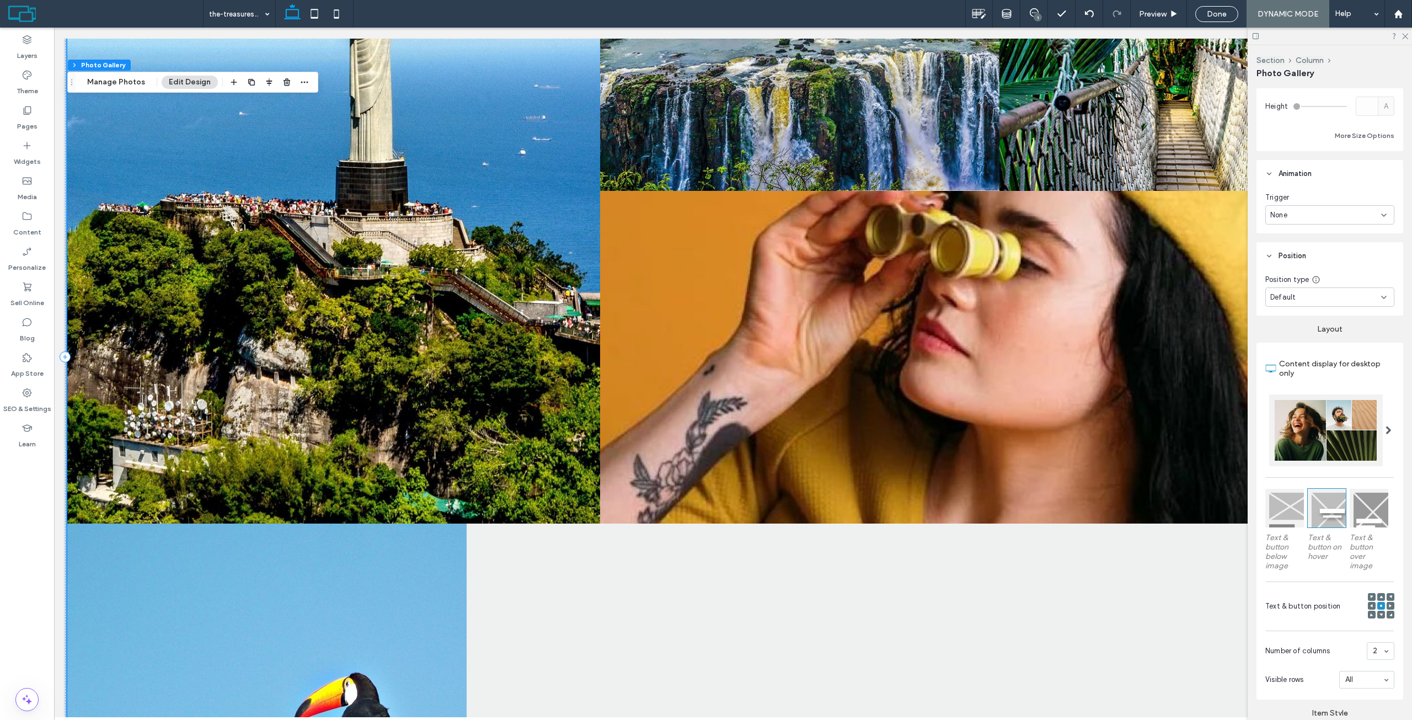
click at [1353, 411] on div at bounding box center [1326, 430] width 114 height 72
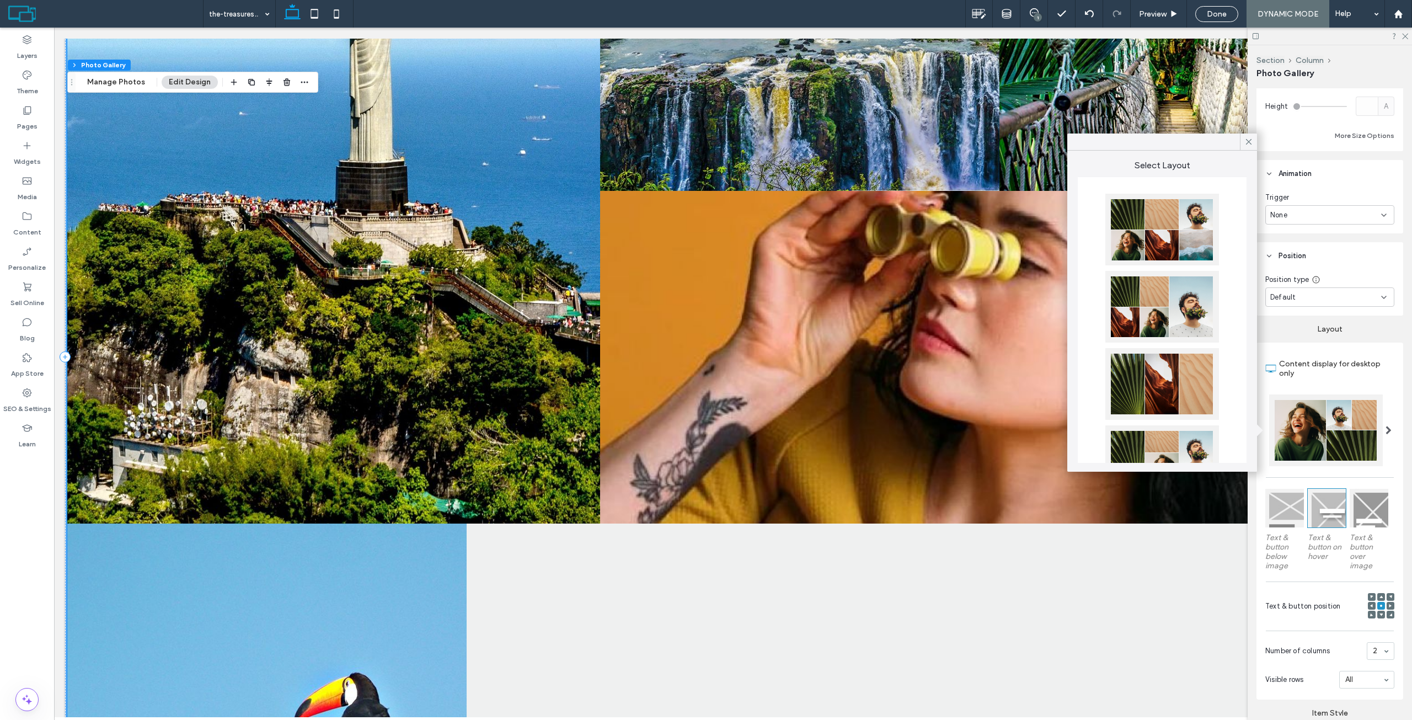
click at [1157, 402] on div at bounding box center [1162, 384] width 114 height 72
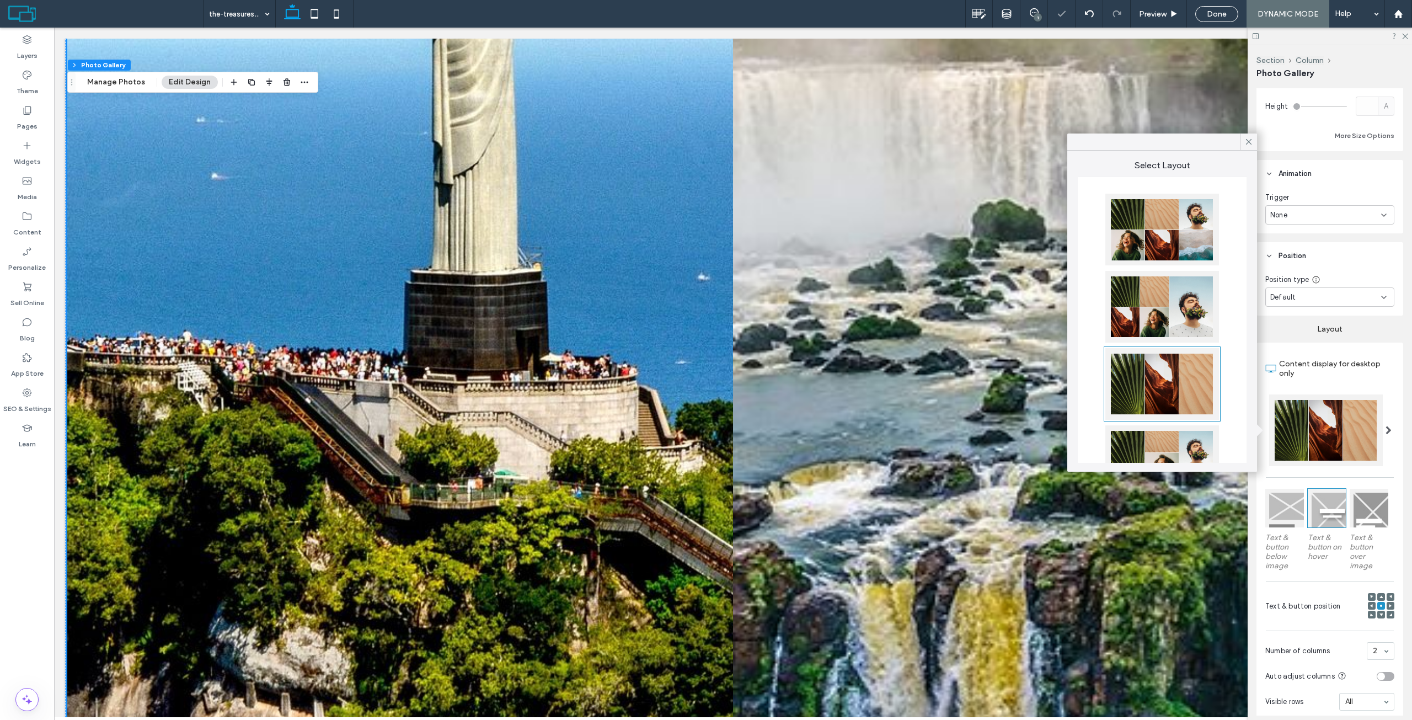
scroll to position [2206, 0]
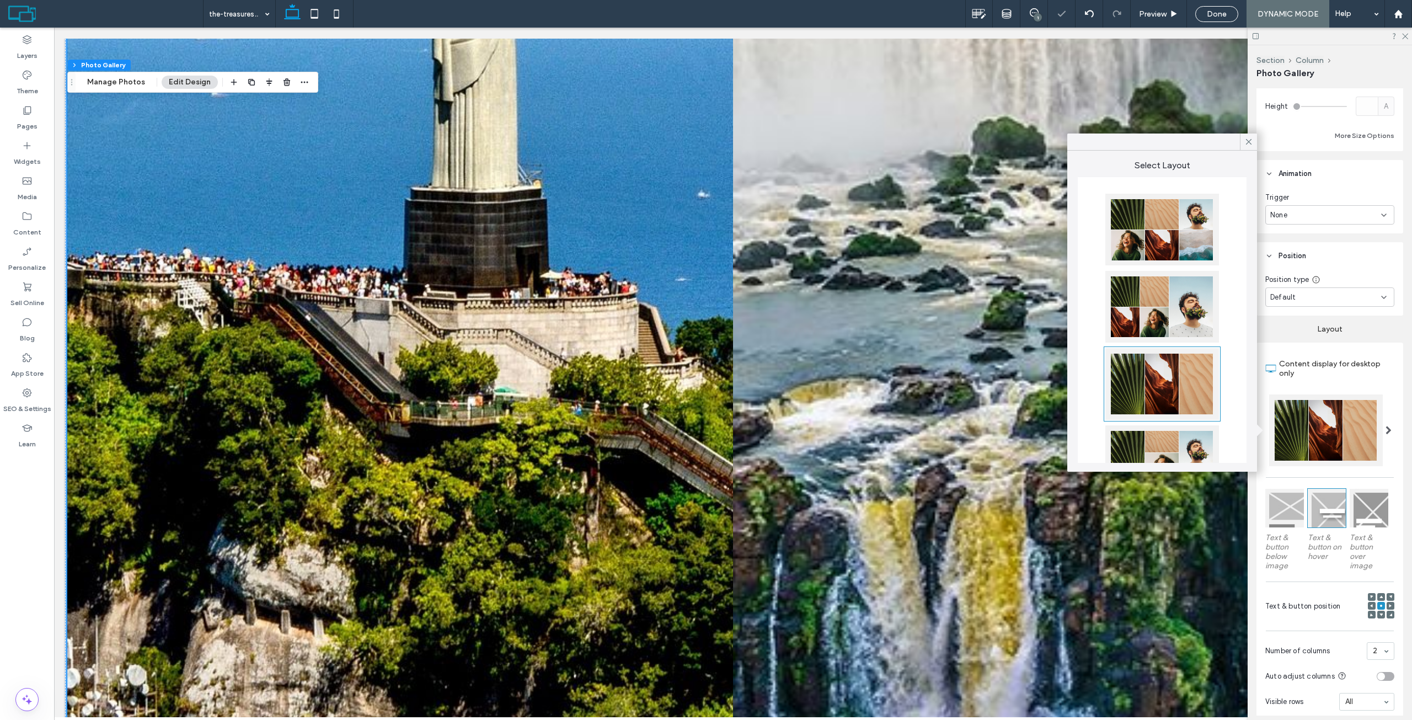
click at [1160, 317] on div at bounding box center [1162, 307] width 114 height 72
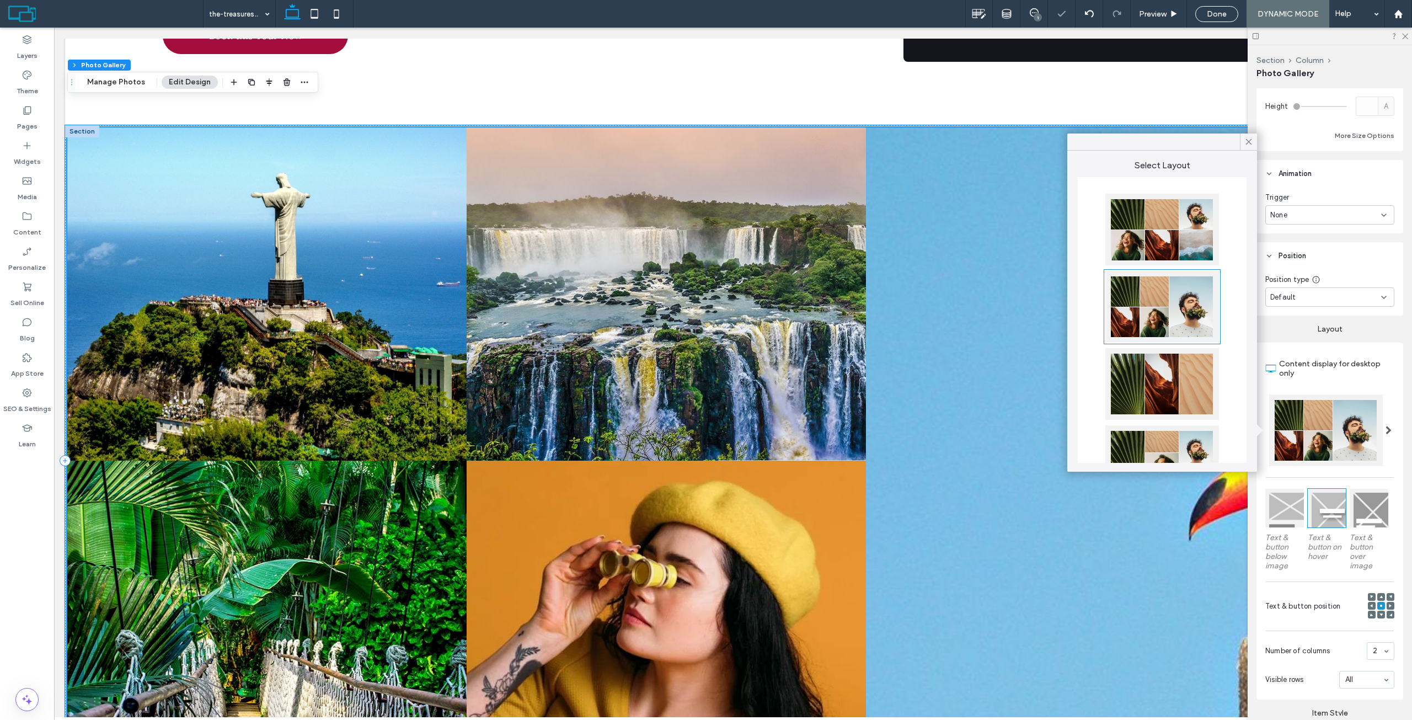
scroll to position [1655, 0]
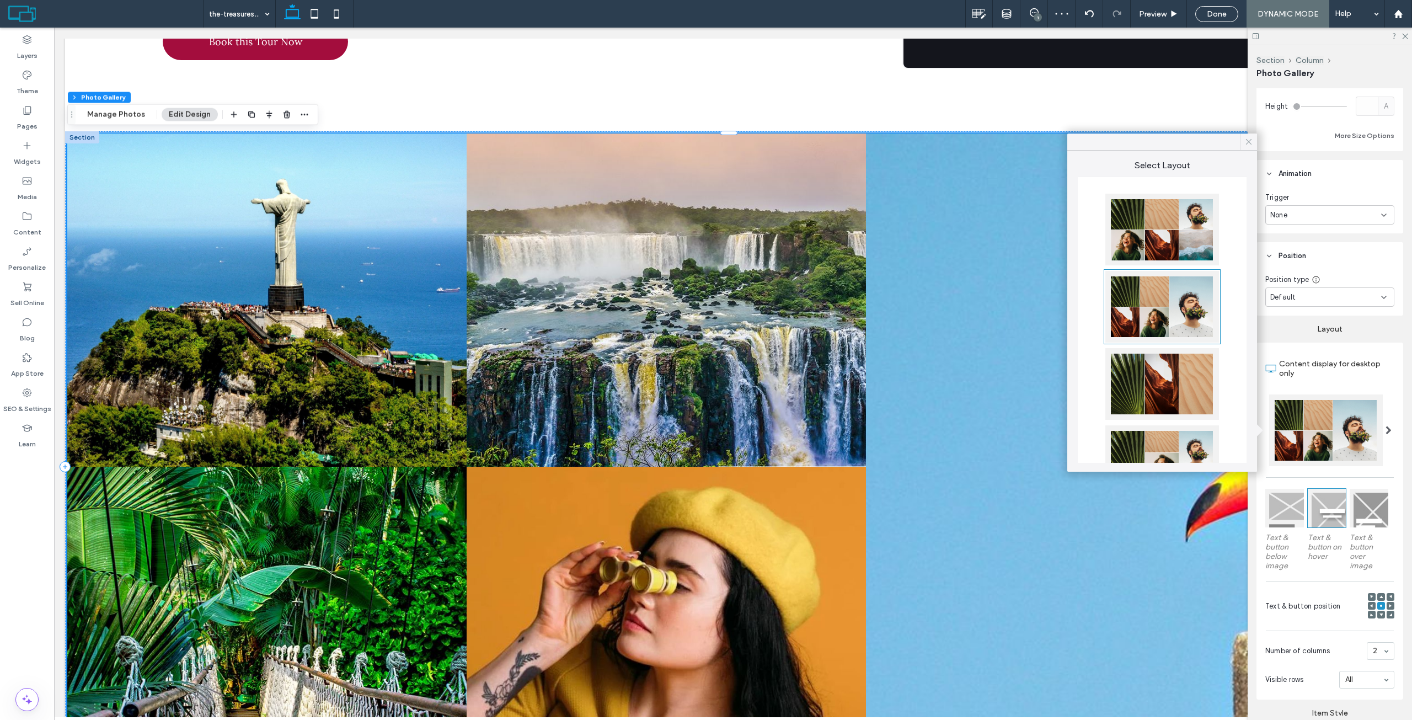
click at [1249, 140] on icon at bounding box center [1249, 142] width 10 height 10
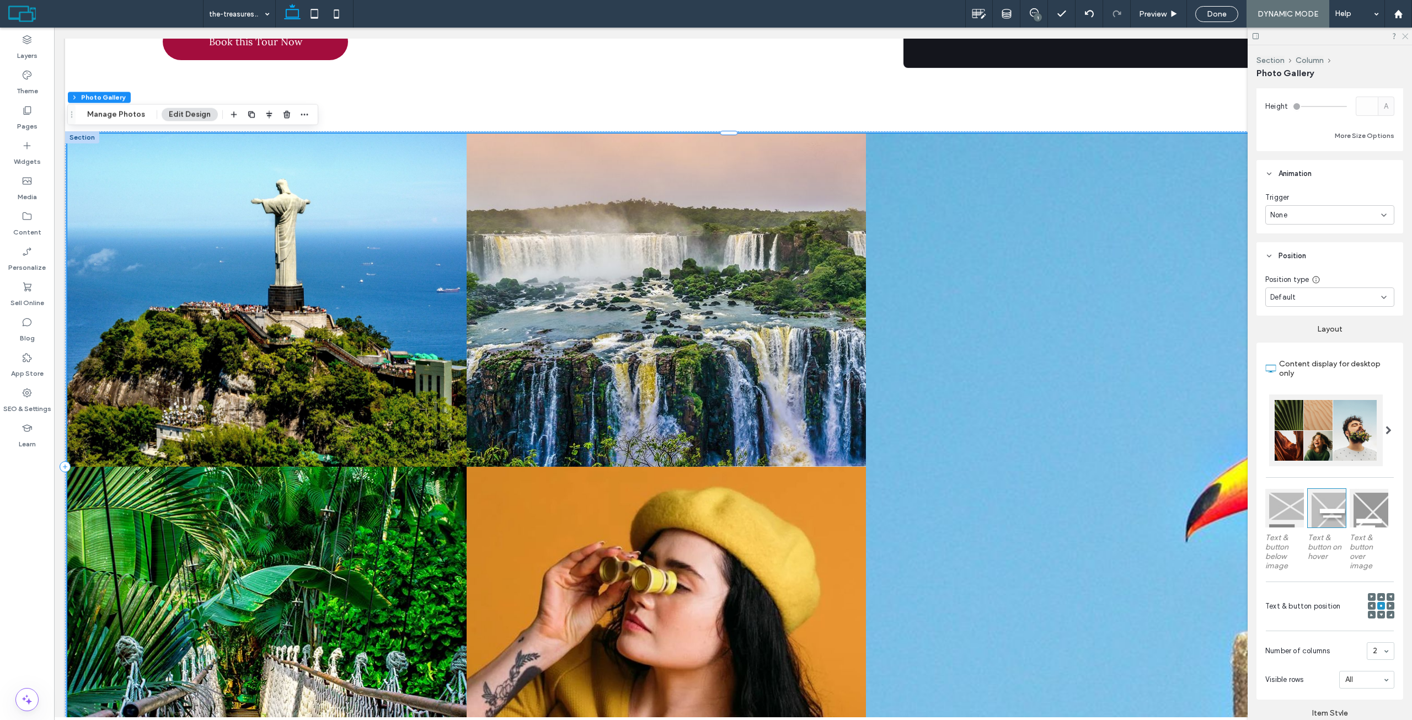
click at [1407, 36] on icon at bounding box center [1404, 35] width 7 height 7
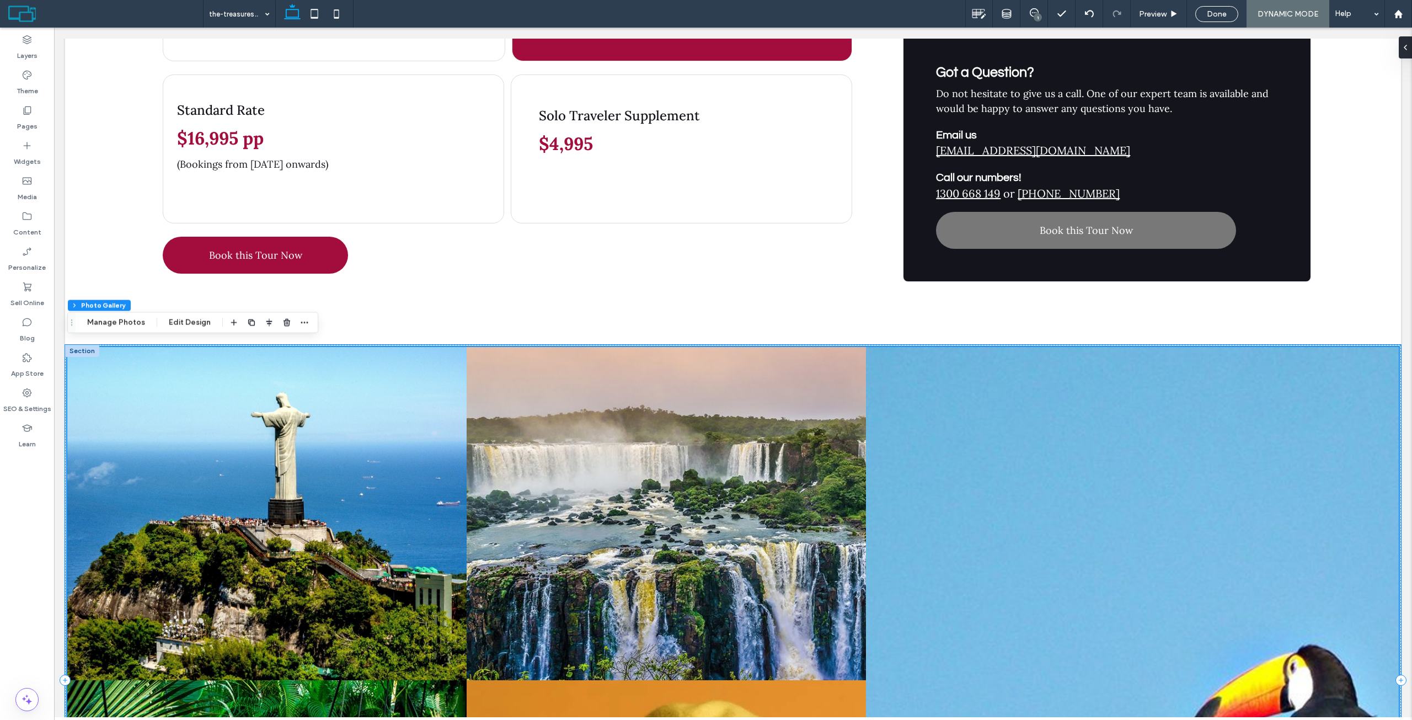
scroll to position [1434, 0]
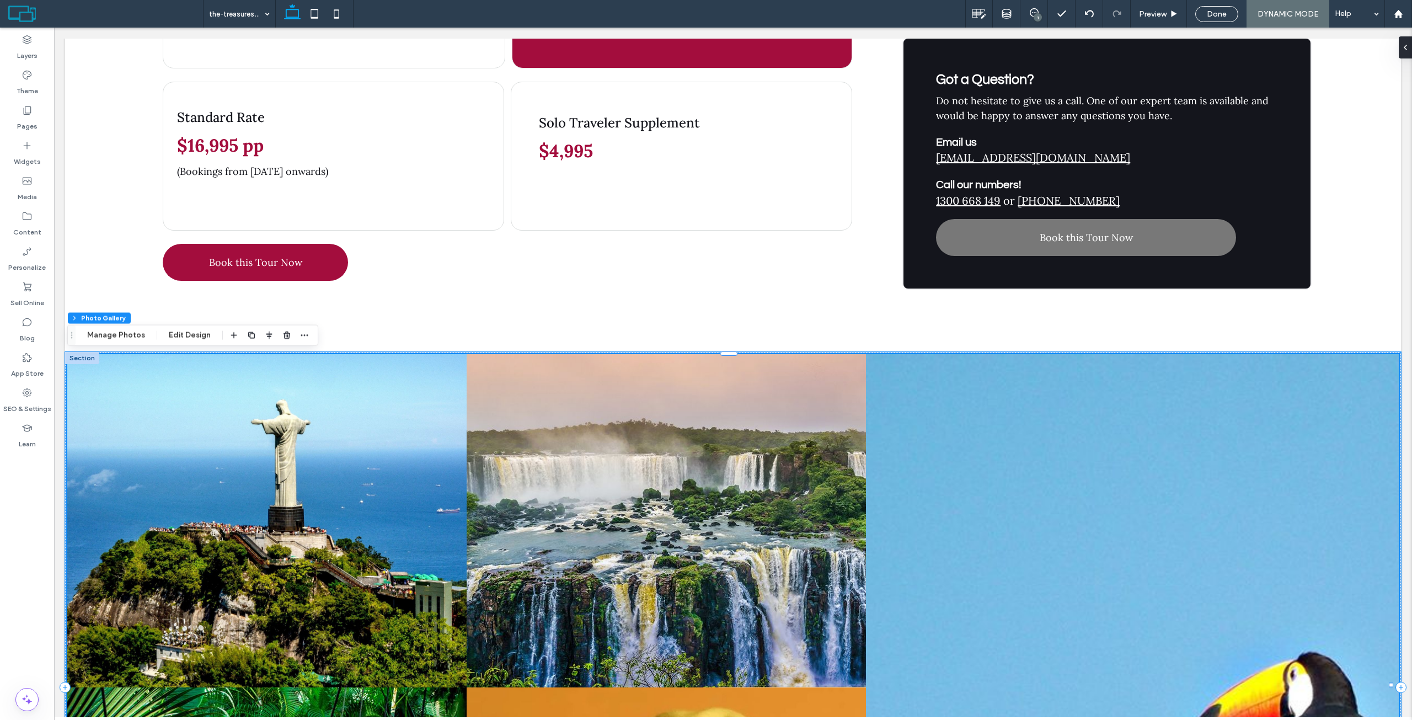
click at [78, 356] on div at bounding box center [82, 358] width 34 height 12
click at [301, 335] on use "button" at bounding box center [304, 335] width 7 height 2
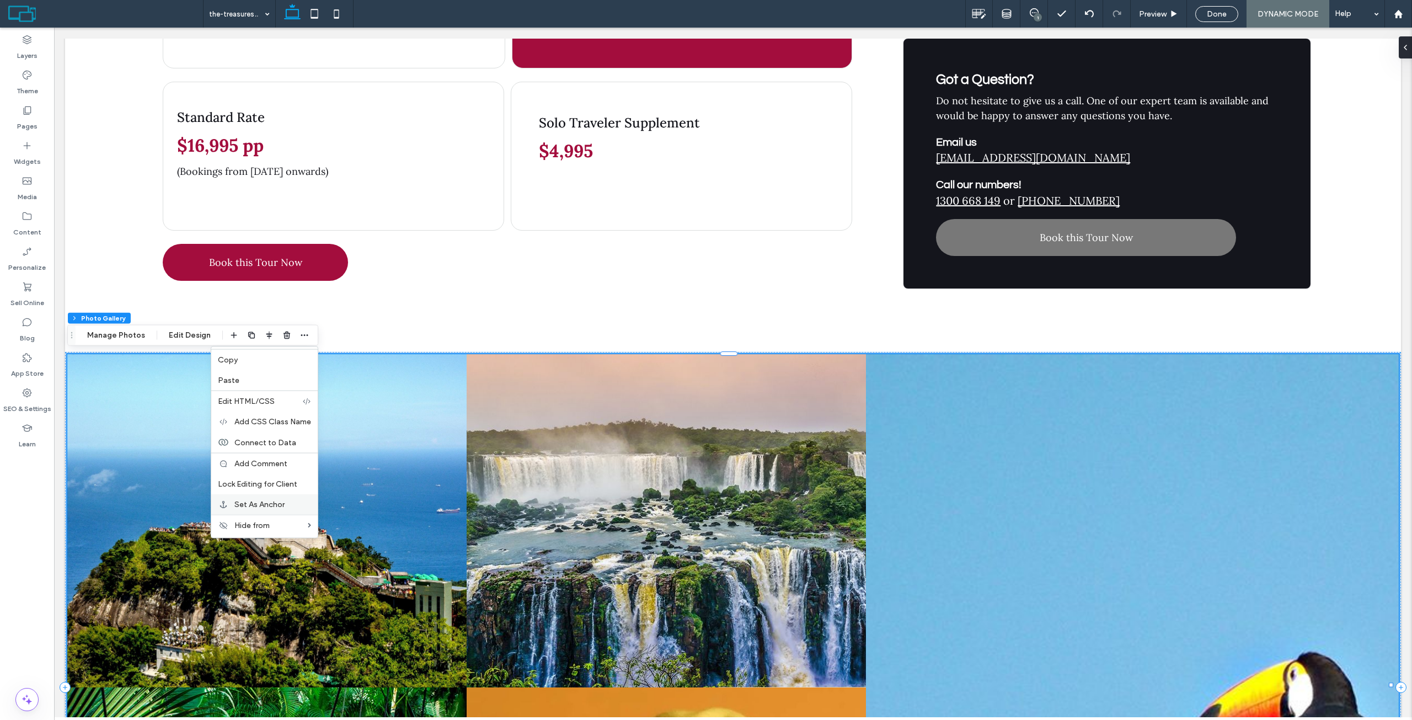
click at [277, 495] on div "Set As Anchor" at bounding box center [264, 504] width 106 height 20
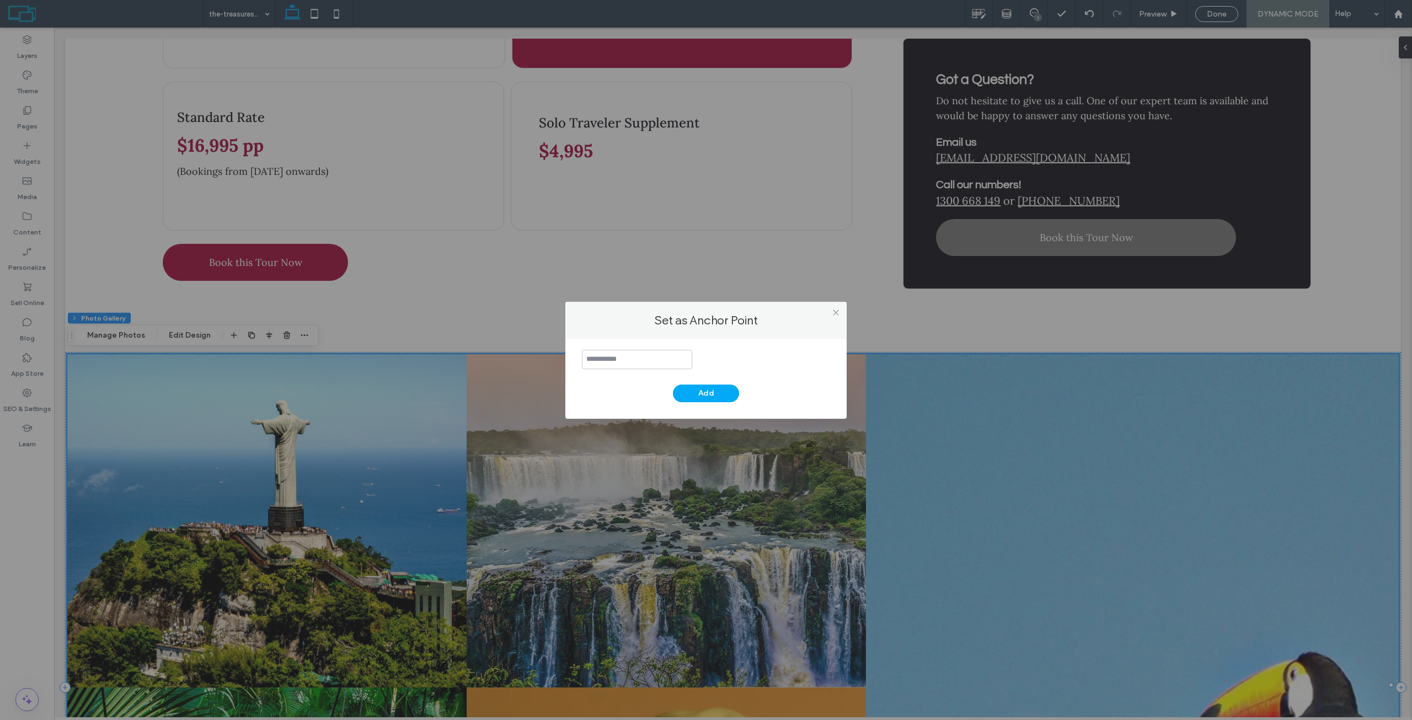
click at [630, 366] on input at bounding box center [637, 359] width 110 height 19
type input "******"
click at [719, 391] on button "Add" at bounding box center [706, 393] width 66 height 18
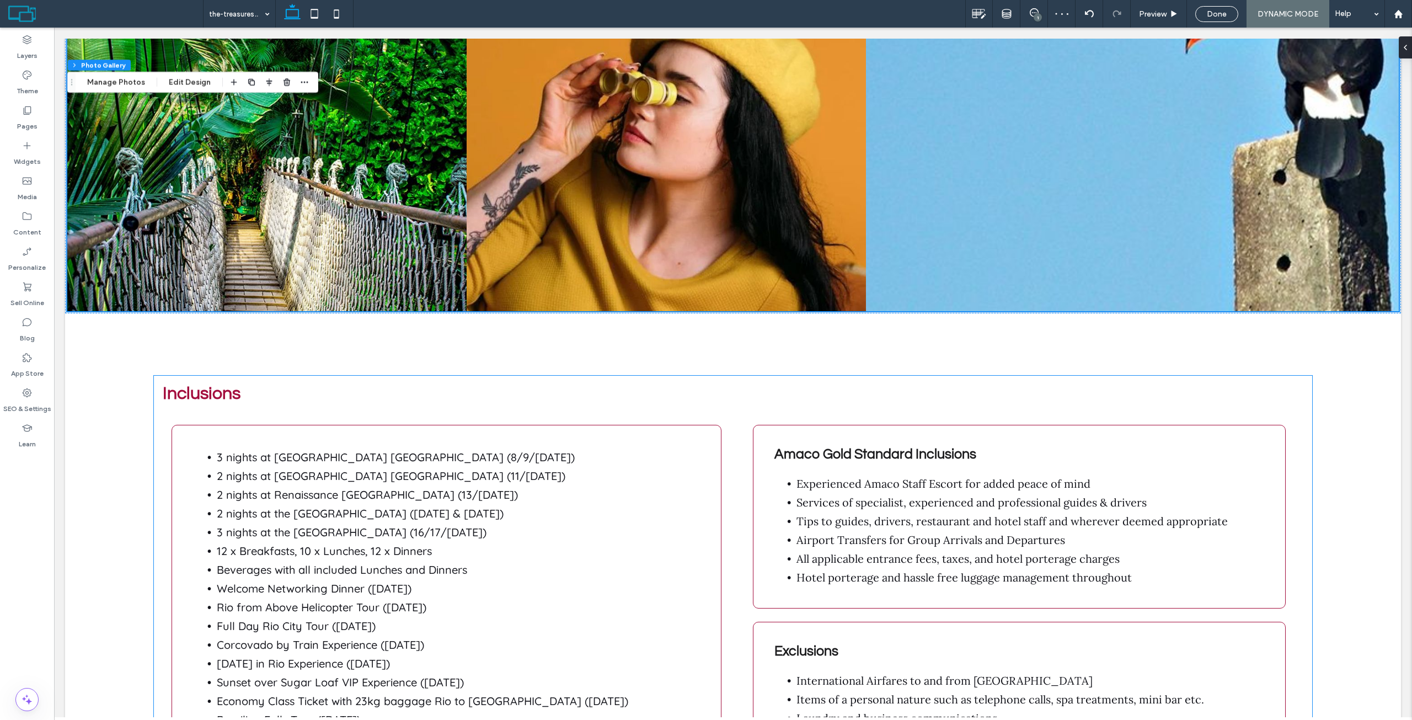
scroll to position [2151, 0]
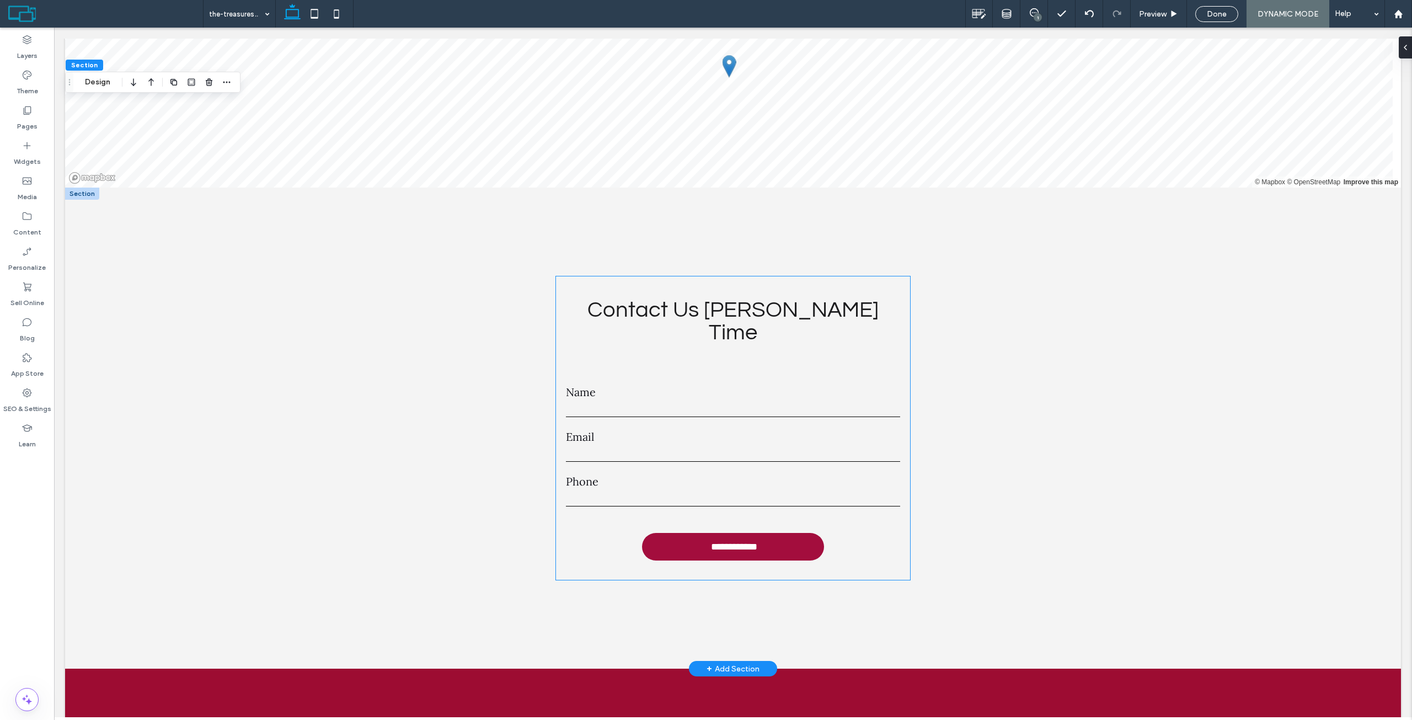
scroll to position [3585, 0]
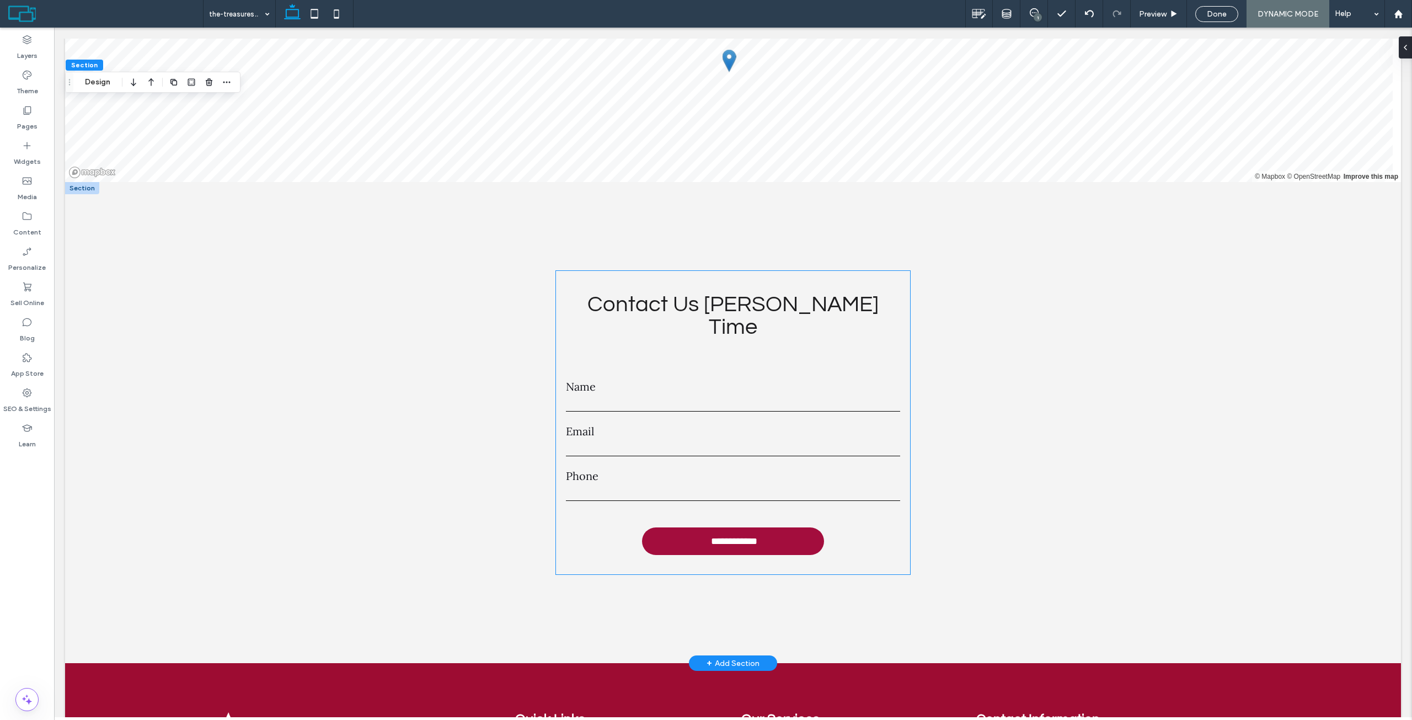
click at [823, 293] on h3 "Contact Us Amy Time" at bounding box center [733, 315] width 355 height 45
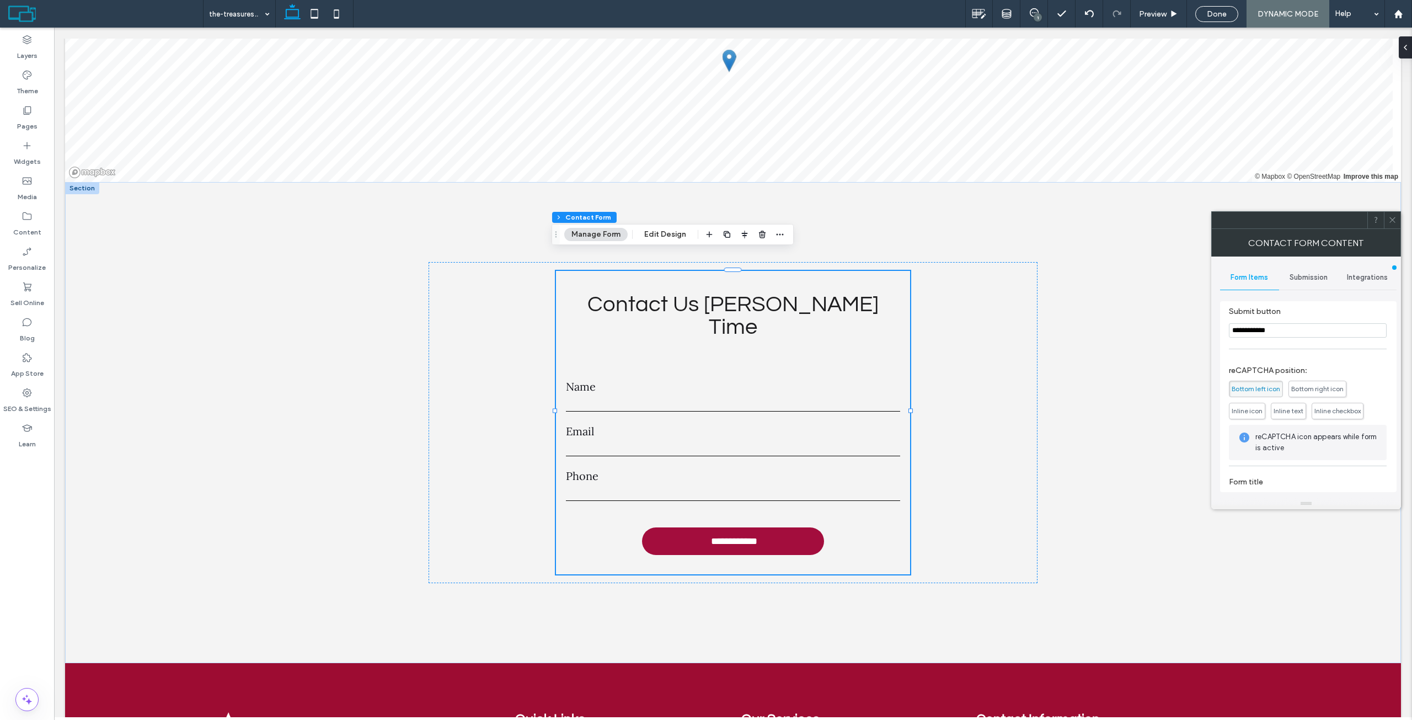
scroll to position [195, 0]
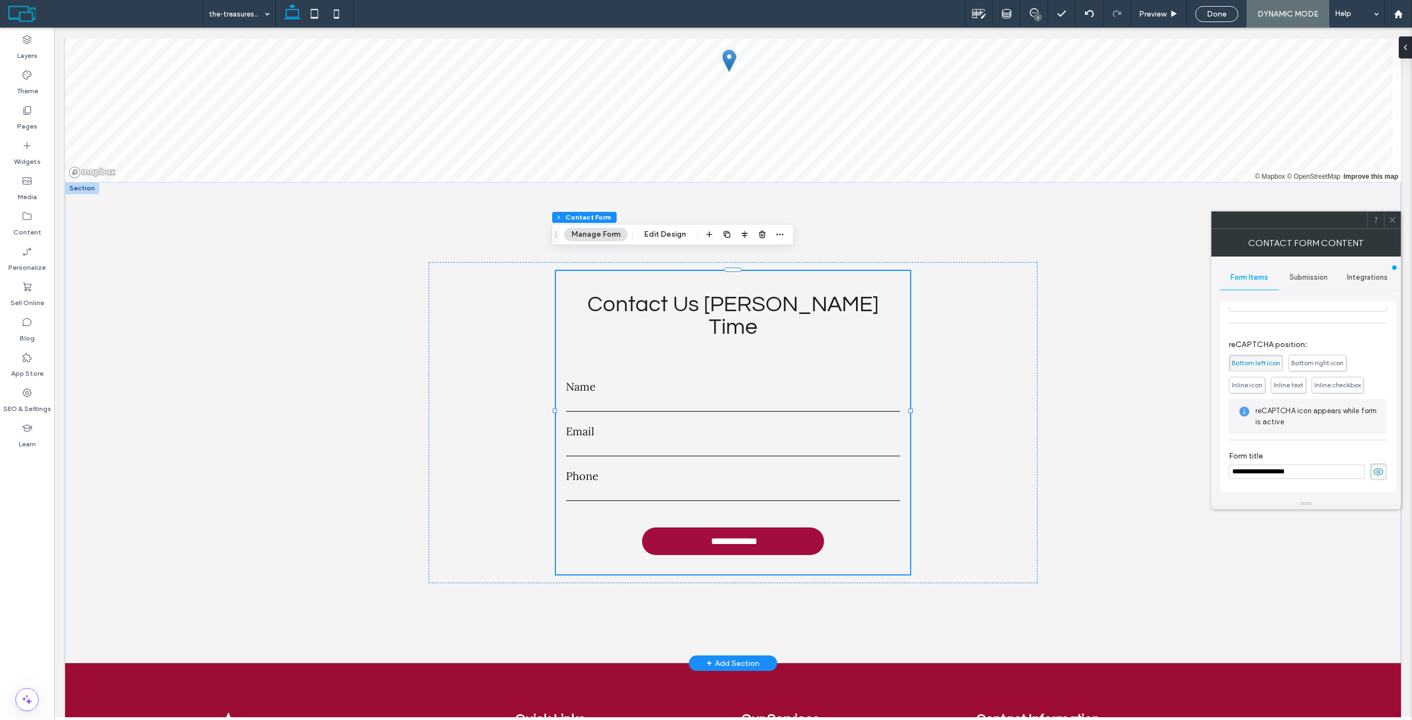
drag, startPoint x: 1373, startPoint y: 501, endPoint x: 1149, endPoint y: 466, distance: 226.1
paste input "*********"
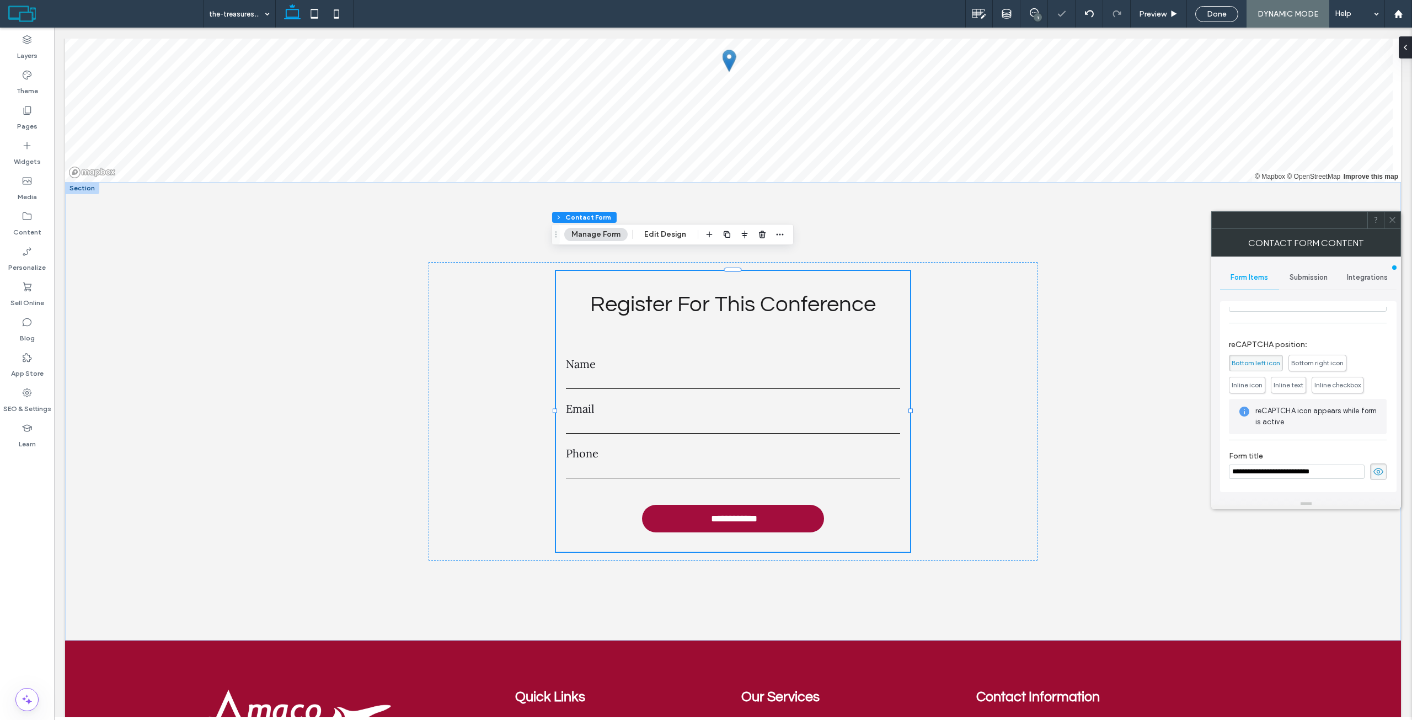
type input "**********"
click at [1380, 331] on div "**********" at bounding box center [1308, 397] width 159 height 180
click at [1388, 221] on icon at bounding box center [1392, 220] width 8 height 8
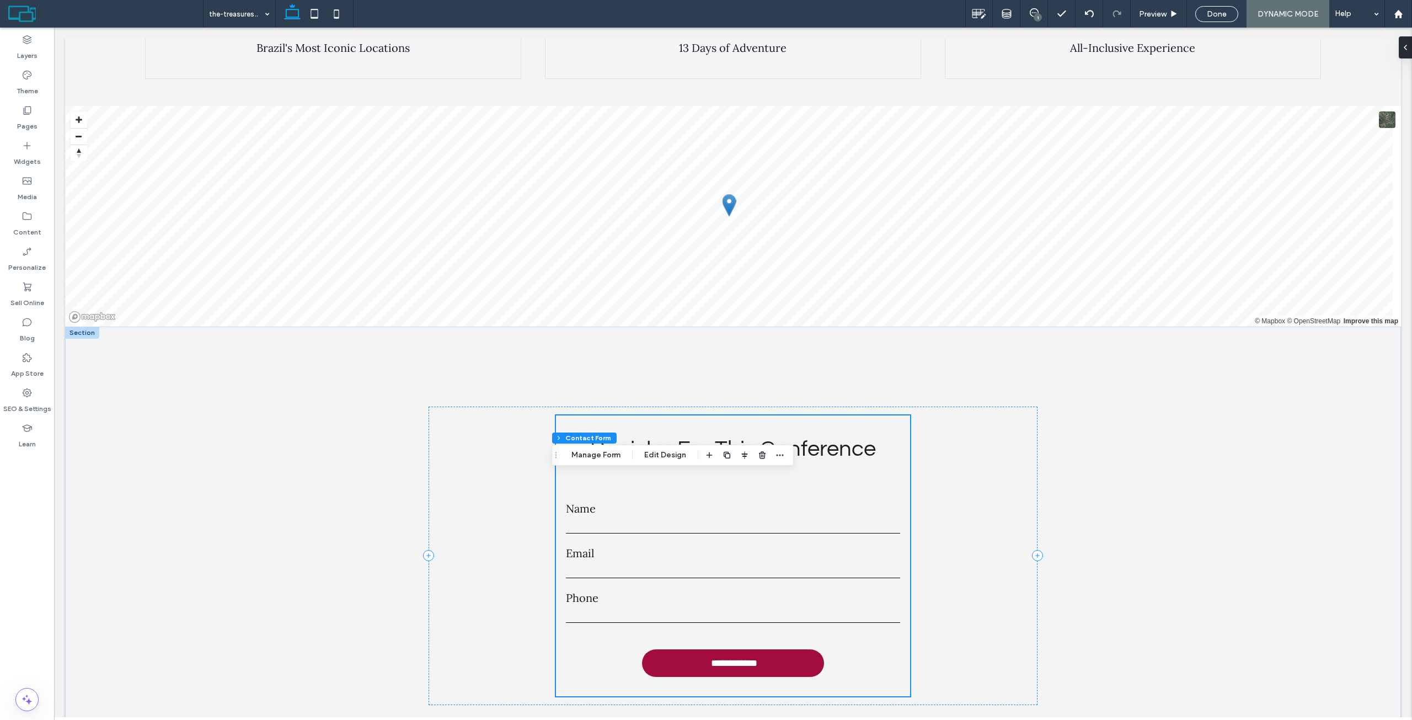
scroll to position [3364, 0]
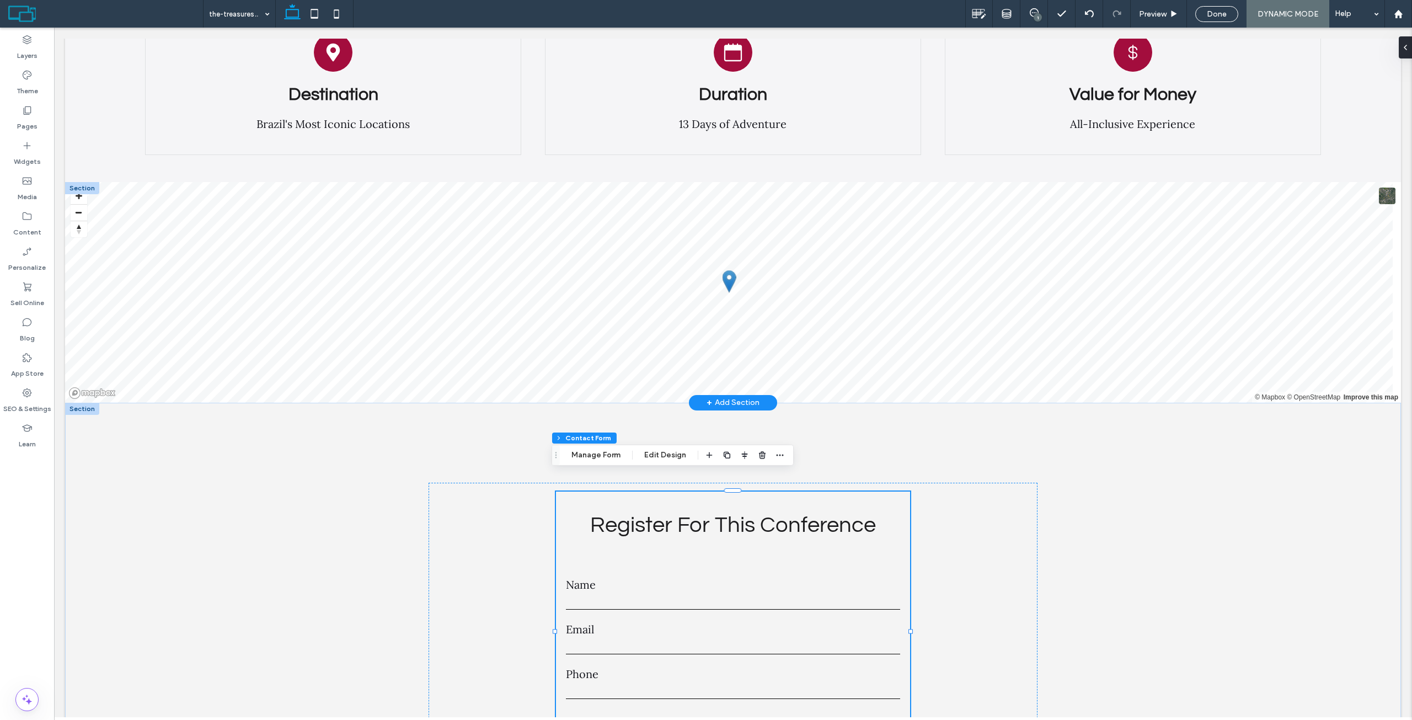
click at [84, 182] on div at bounding box center [82, 188] width 34 height 12
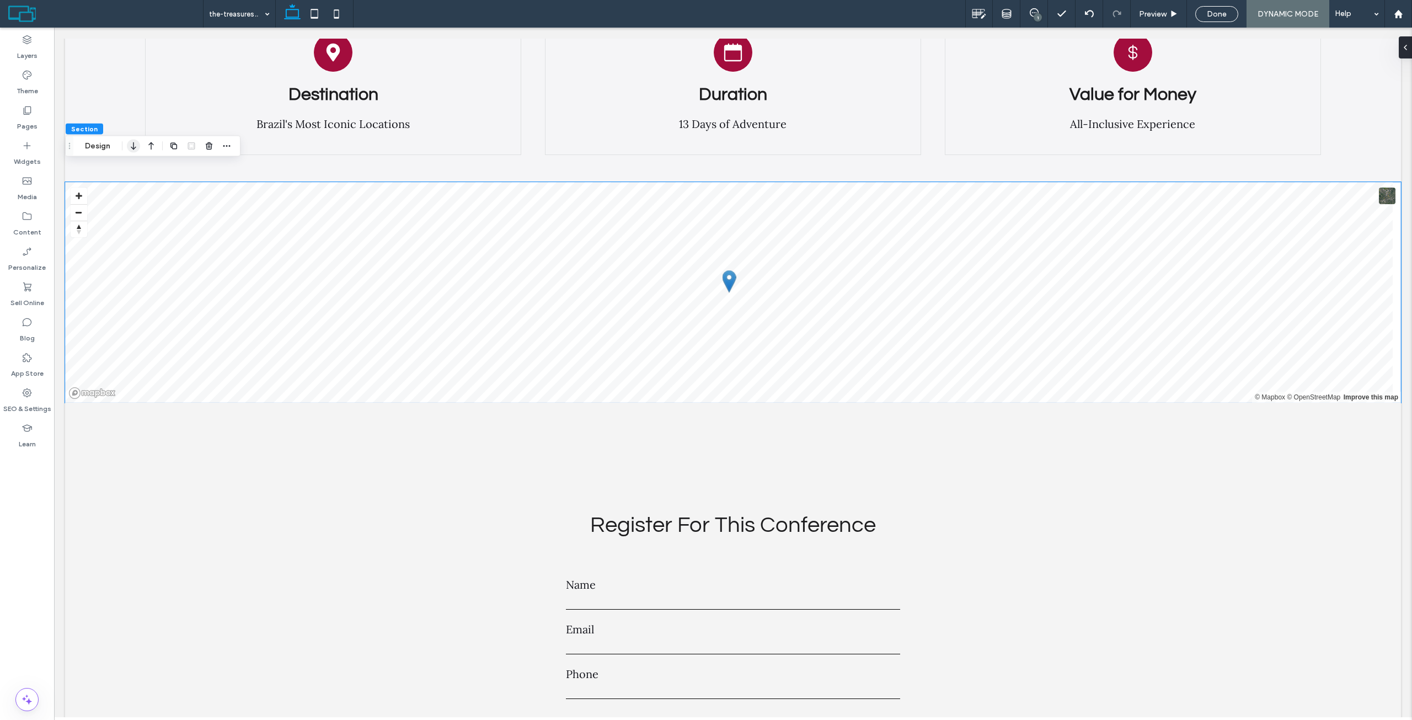
click at [137, 143] on icon "button" at bounding box center [133, 146] width 13 height 20
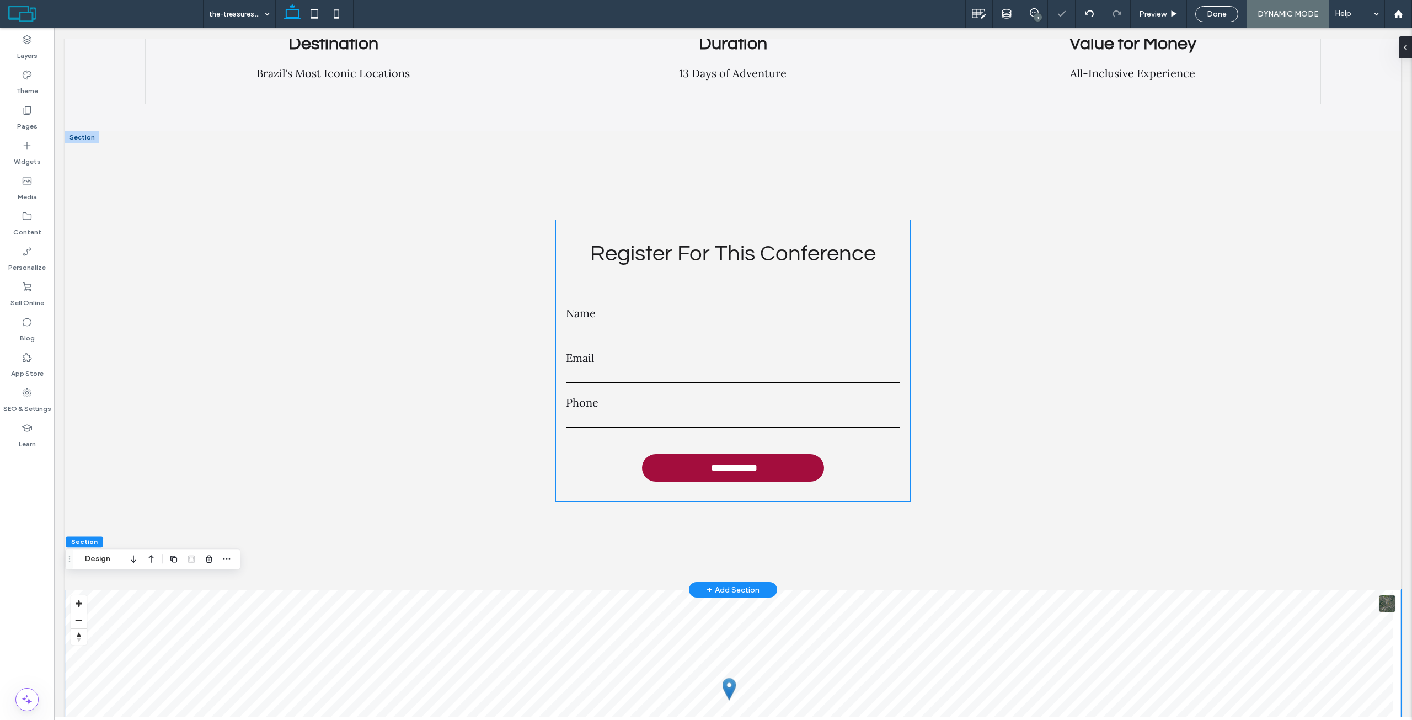
scroll to position [3419, 0]
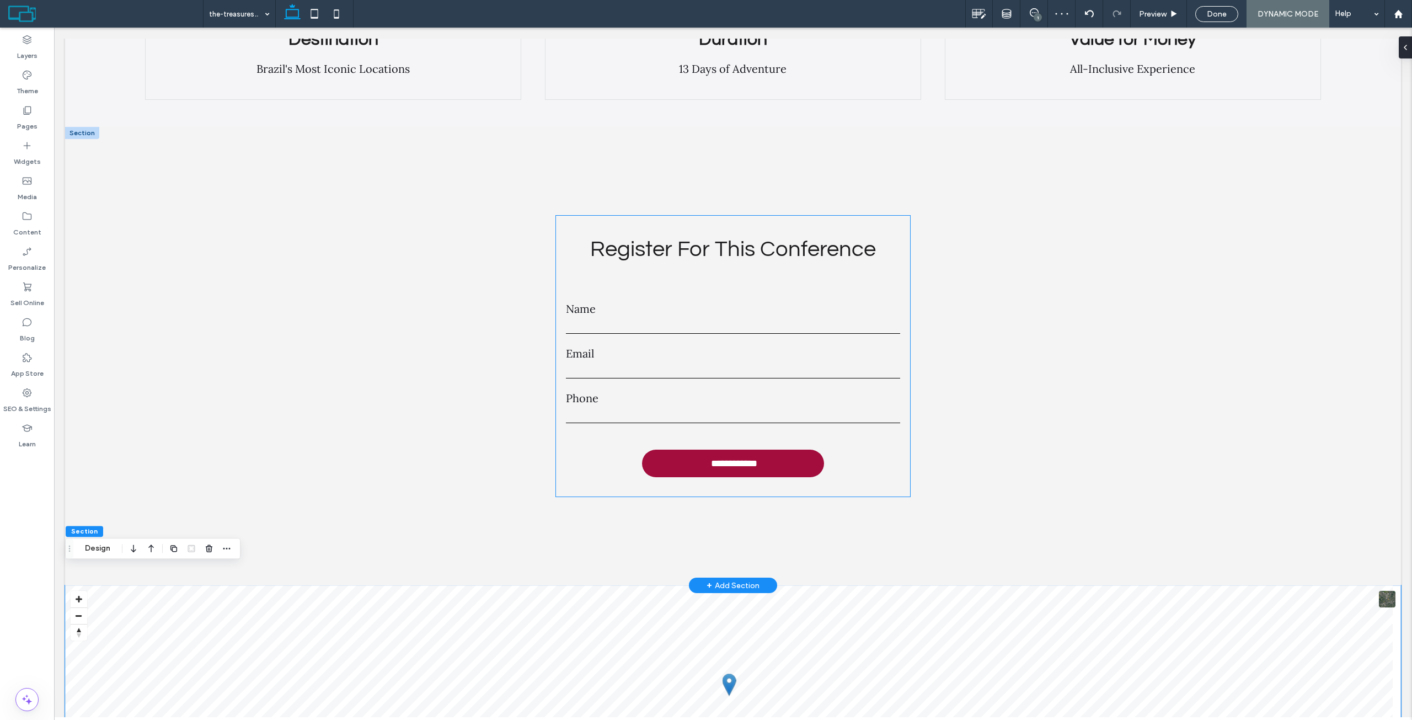
click at [754, 317] on input "text" at bounding box center [733, 325] width 334 height 17
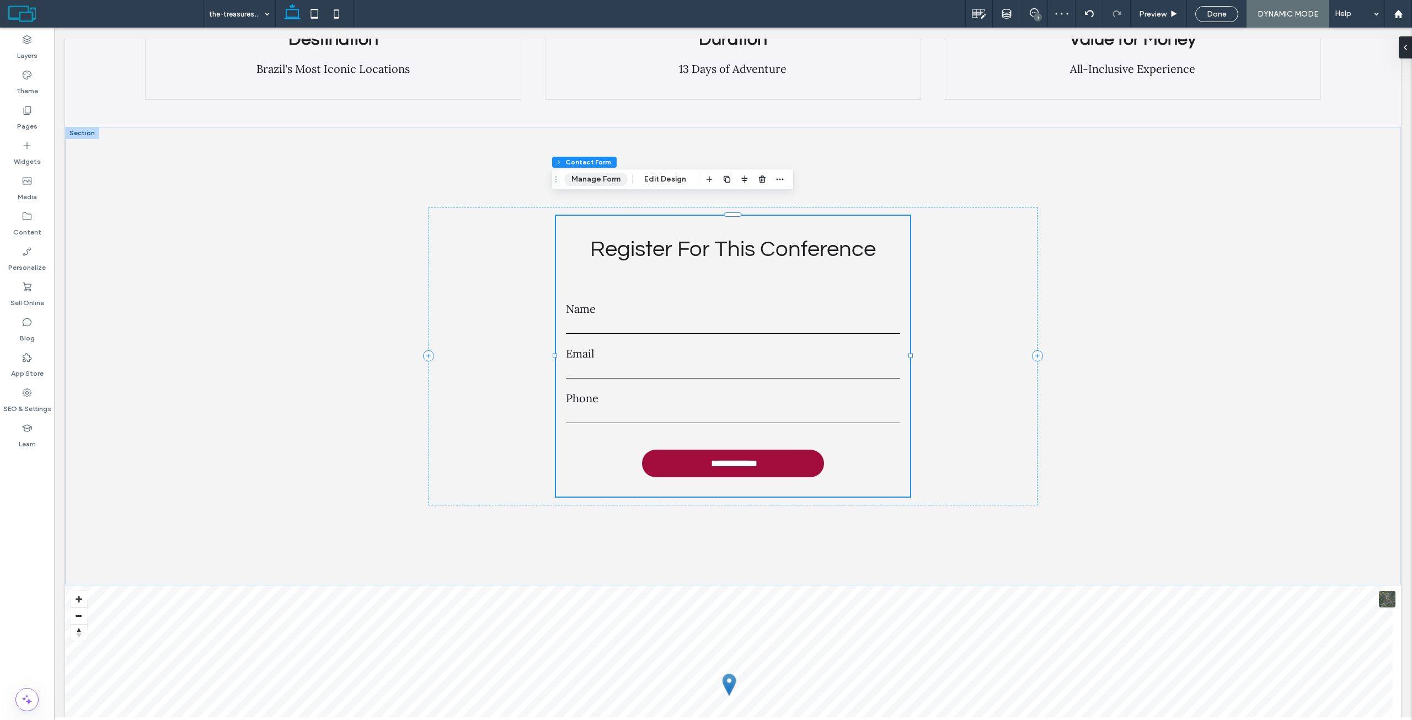
click at [612, 180] on button "Manage Form" at bounding box center [595, 179] width 63 height 13
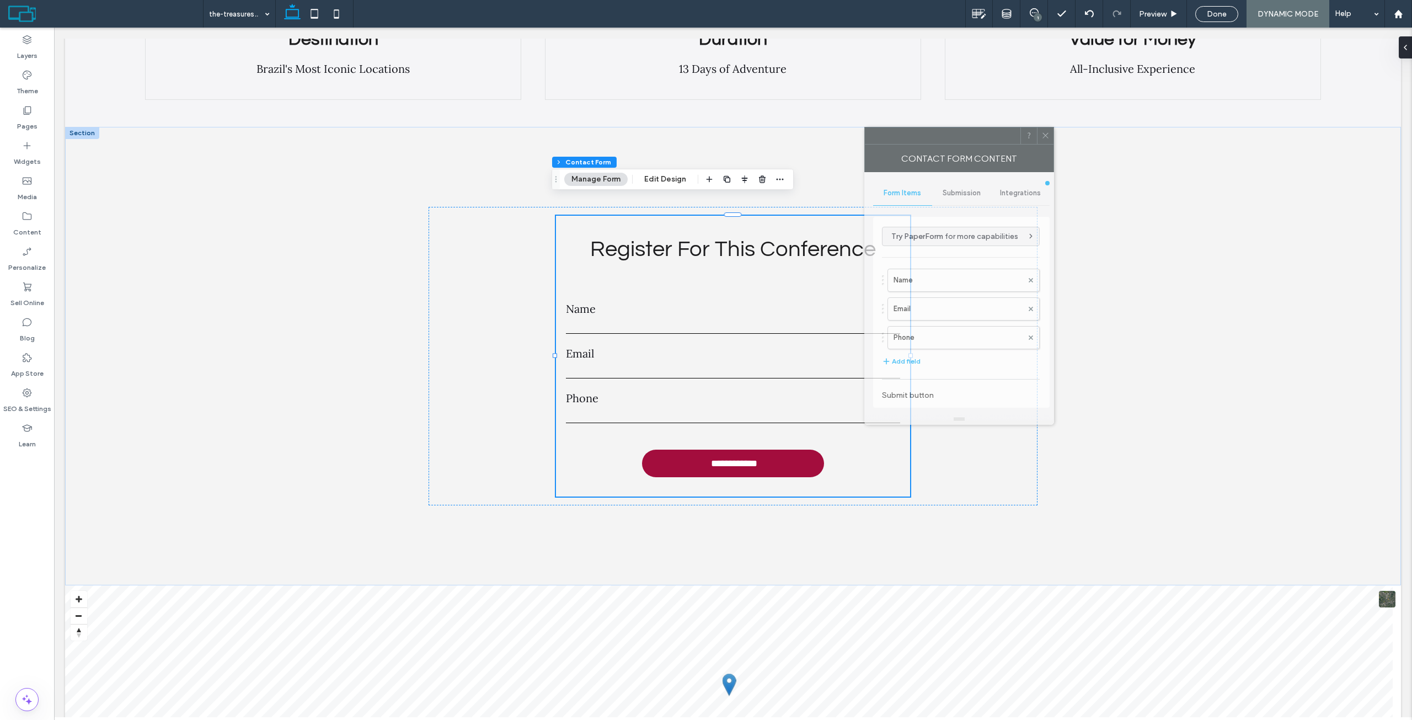
drag, startPoint x: 1286, startPoint y: 224, endPoint x: 939, endPoint y: 140, distance: 357.0
click at [939, 140] on div at bounding box center [943, 135] width 156 height 17
click at [935, 294] on div "Name Email Phone" at bounding box center [961, 306] width 158 height 86
click at [935, 306] on label "Email" at bounding box center [957, 309] width 129 height 22
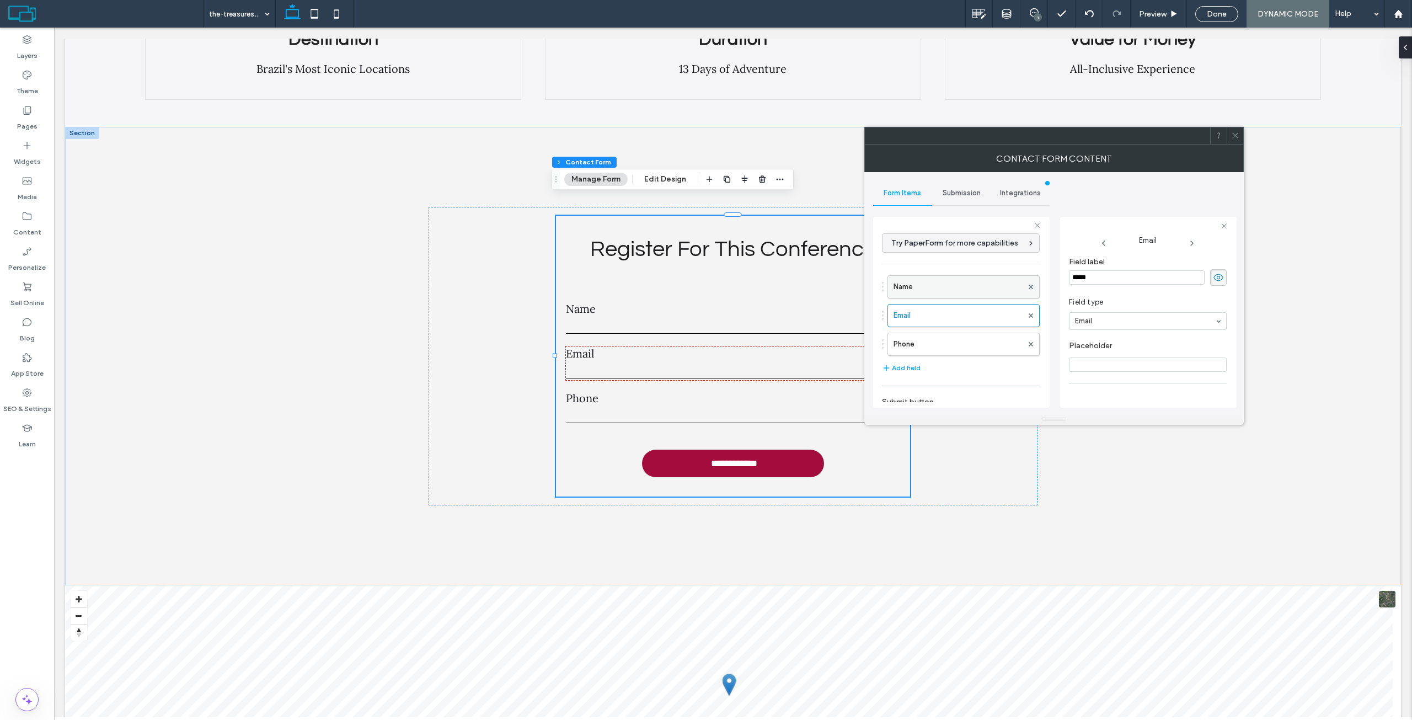
click at [943, 282] on label "Name" at bounding box center [957, 287] width 129 height 22
click at [930, 311] on label "Email" at bounding box center [957, 315] width 129 height 22
click at [918, 342] on label "Phone" at bounding box center [957, 344] width 129 height 22
click at [1088, 362] on input "Placeholder" at bounding box center [1148, 364] width 158 height 14
click at [915, 314] on label "Email" at bounding box center [957, 315] width 129 height 22
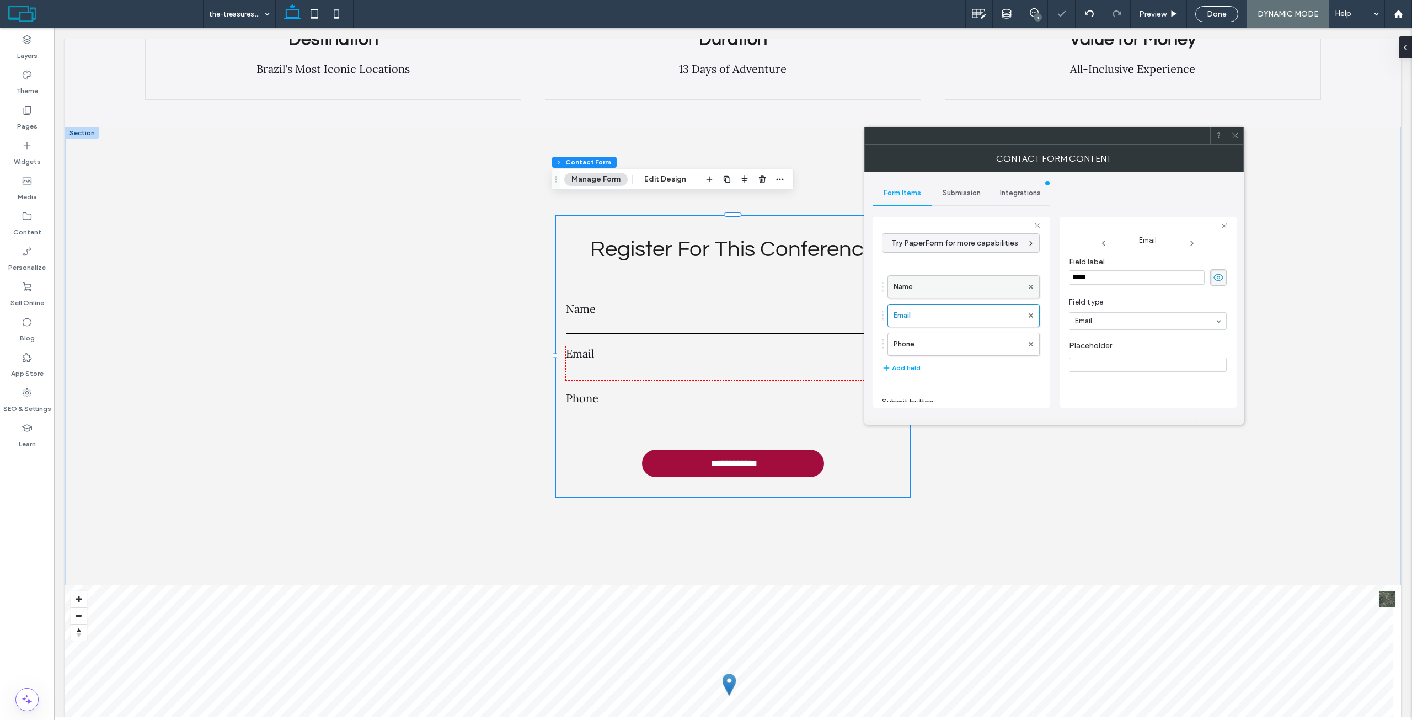
click at [923, 289] on label "Name" at bounding box center [957, 287] width 129 height 22
click at [908, 366] on button "Add field" at bounding box center [901, 367] width 39 height 13
type input "*"
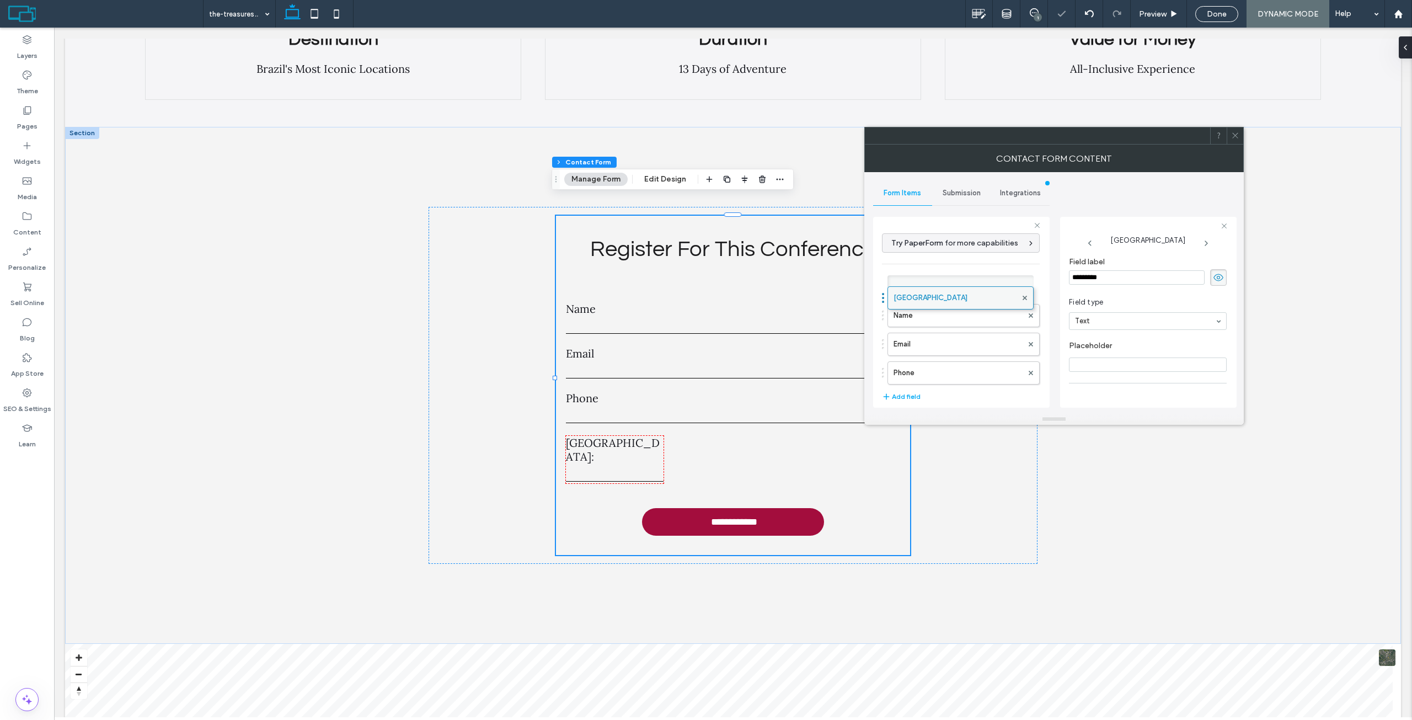
drag, startPoint x: 936, startPoint y: 367, endPoint x: 936, endPoint y: 287, distance: 80.5
drag, startPoint x: 940, startPoint y: 293, endPoint x: 938, endPoint y: 320, distance: 27.1
click at [1125, 270] on input "*********" at bounding box center [1137, 277] width 136 height 14
type input "**********"
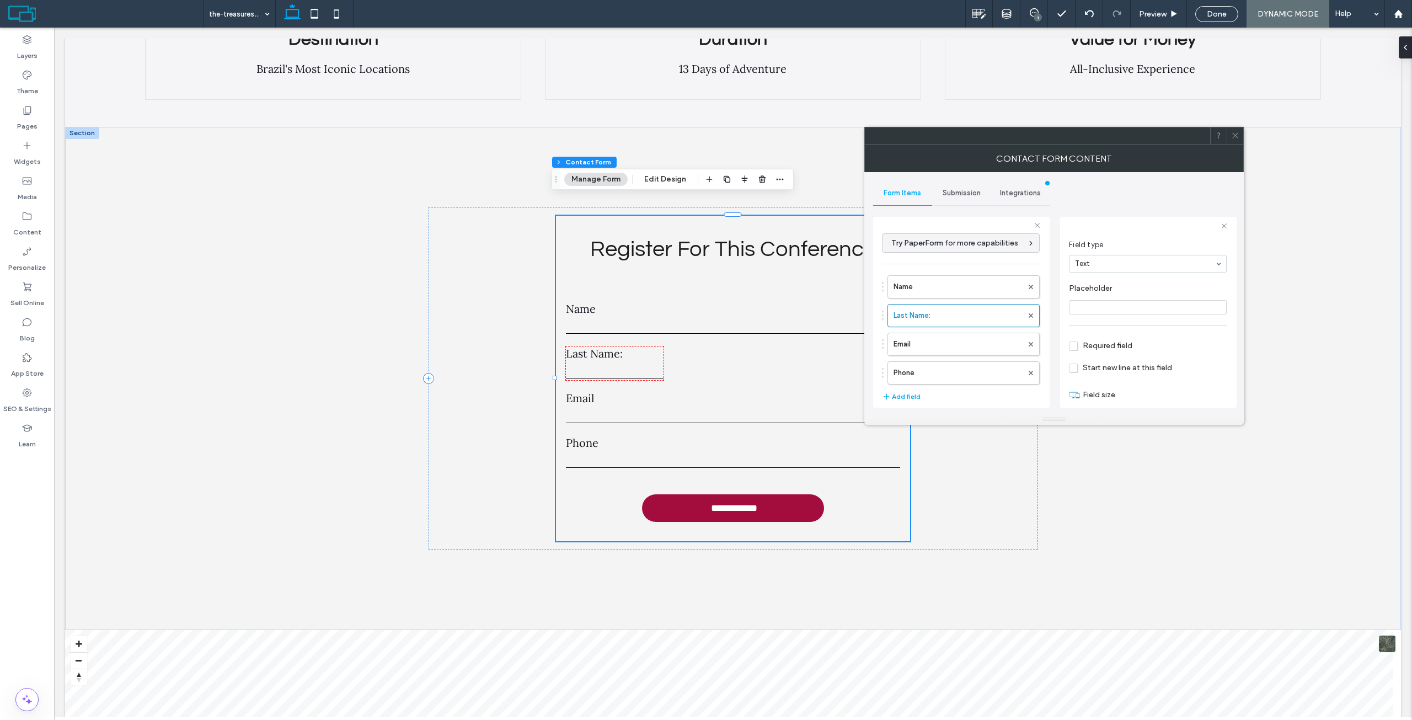
scroll to position [77, 0]
drag, startPoint x: 1085, startPoint y: 388, endPoint x: 1153, endPoint y: 388, distance: 67.8
type input "**"
click at [1118, 388] on input "range" at bounding box center [1094, 388] width 50 height 1
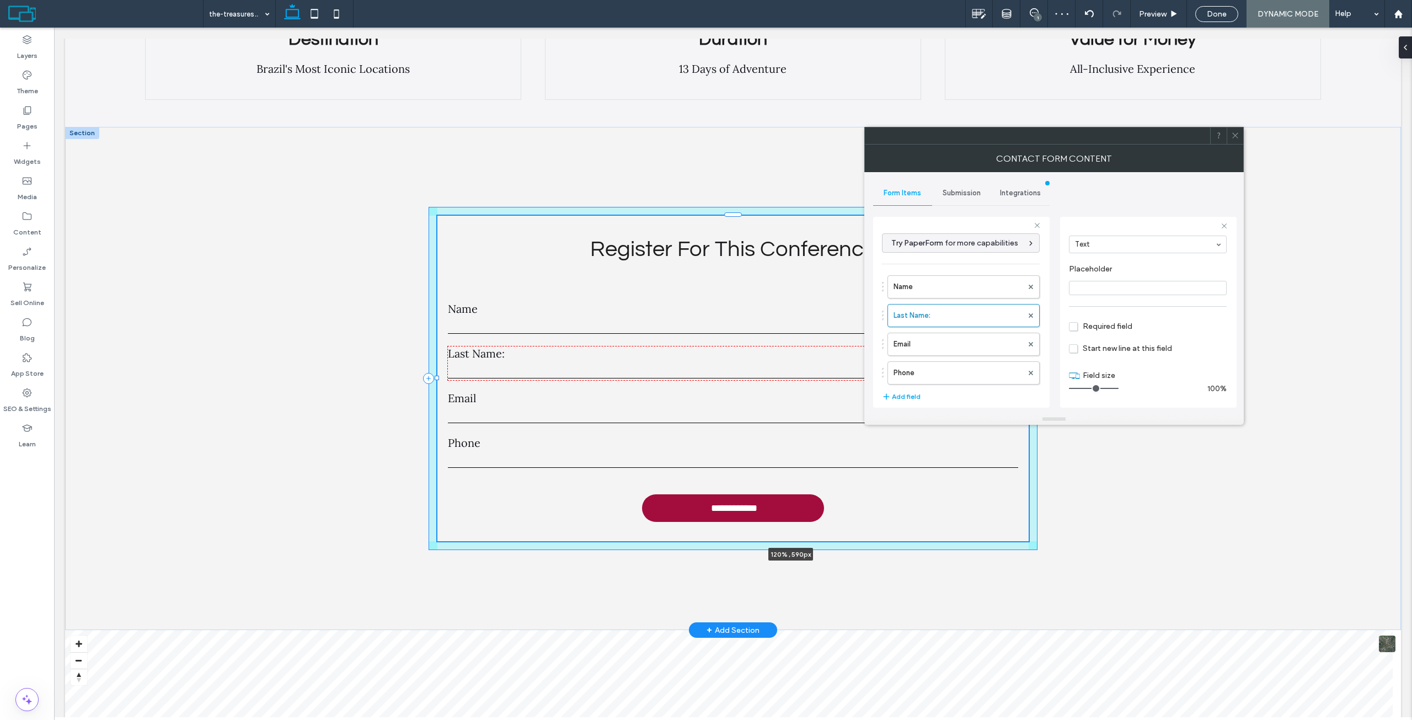
drag, startPoint x: 549, startPoint y: 361, endPoint x: 373, endPoint y: 343, distance: 176.9
click at [373, 343] on div "**********" at bounding box center [733, 379] width 1336 height 504
type input "***"
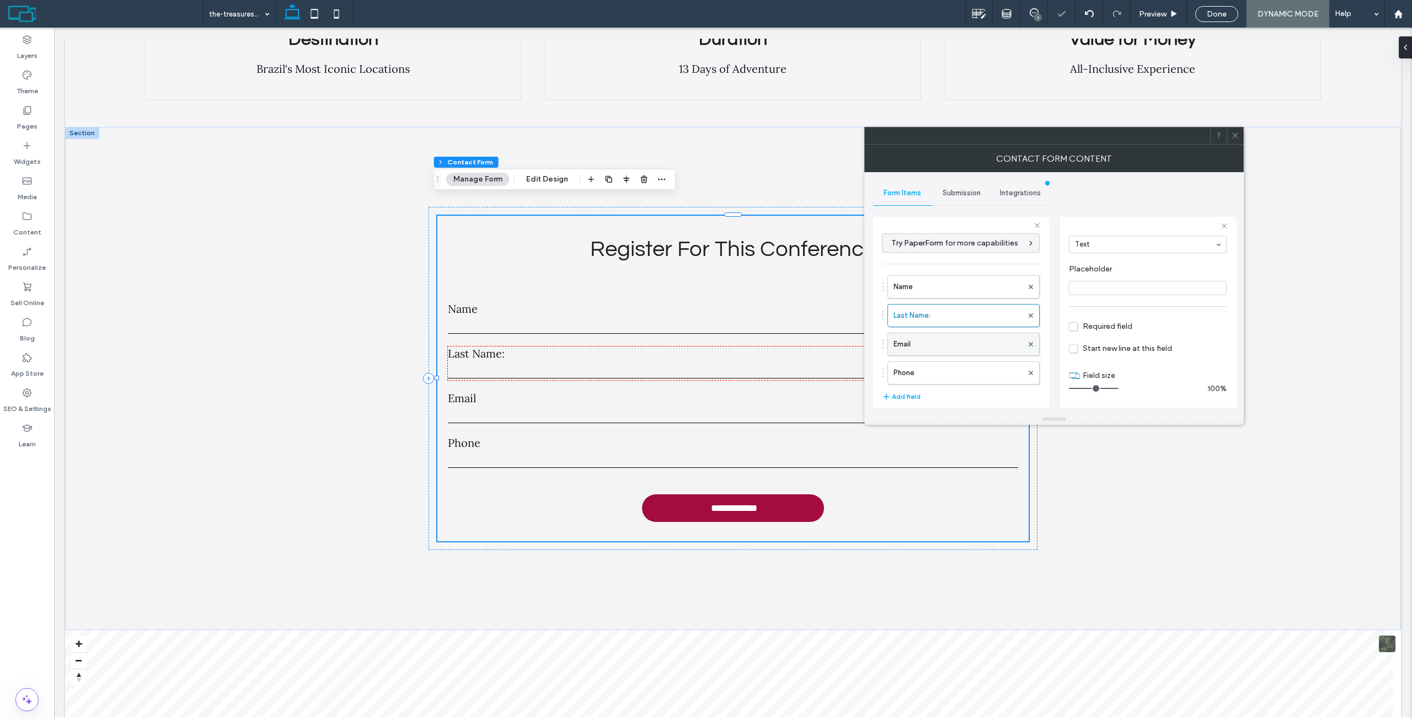
click at [926, 340] on label "Email" at bounding box center [957, 344] width 129 height 22
click at [1109, 281] on input "*****" at bounding box center [1137, 277] width 136 height 14
type input "**********"
click at [917, 311] on label "Last Name:" at bounding box center [957, 315] width 129 height 22
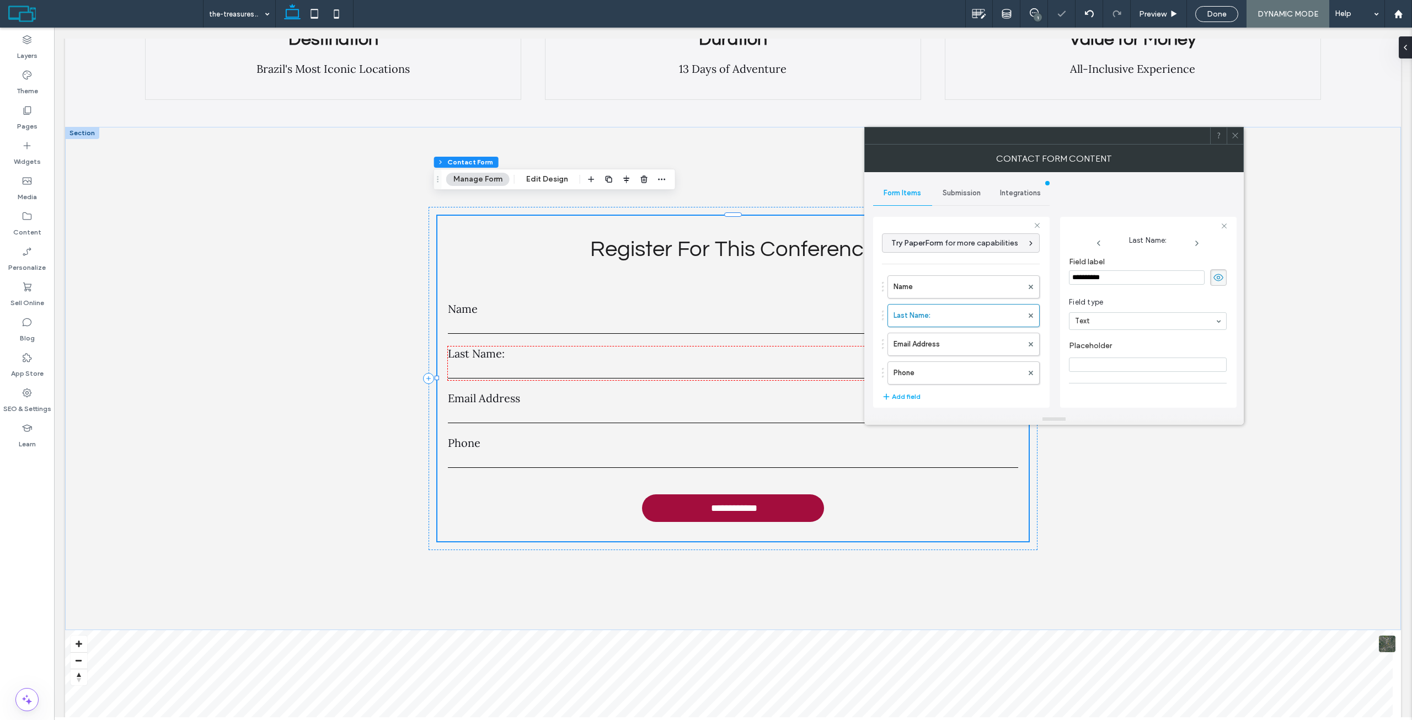
click at [1136, 281] on input "**********" at bounding box center [1137, 277] width 136 height 14
type input "*********"
click at [938, 291] on label "Name" at bounding box center [957, 287] width 129 height 22
click at [904, 284] on button "Add field" at bounding box center [901, 286] width 39 height 13
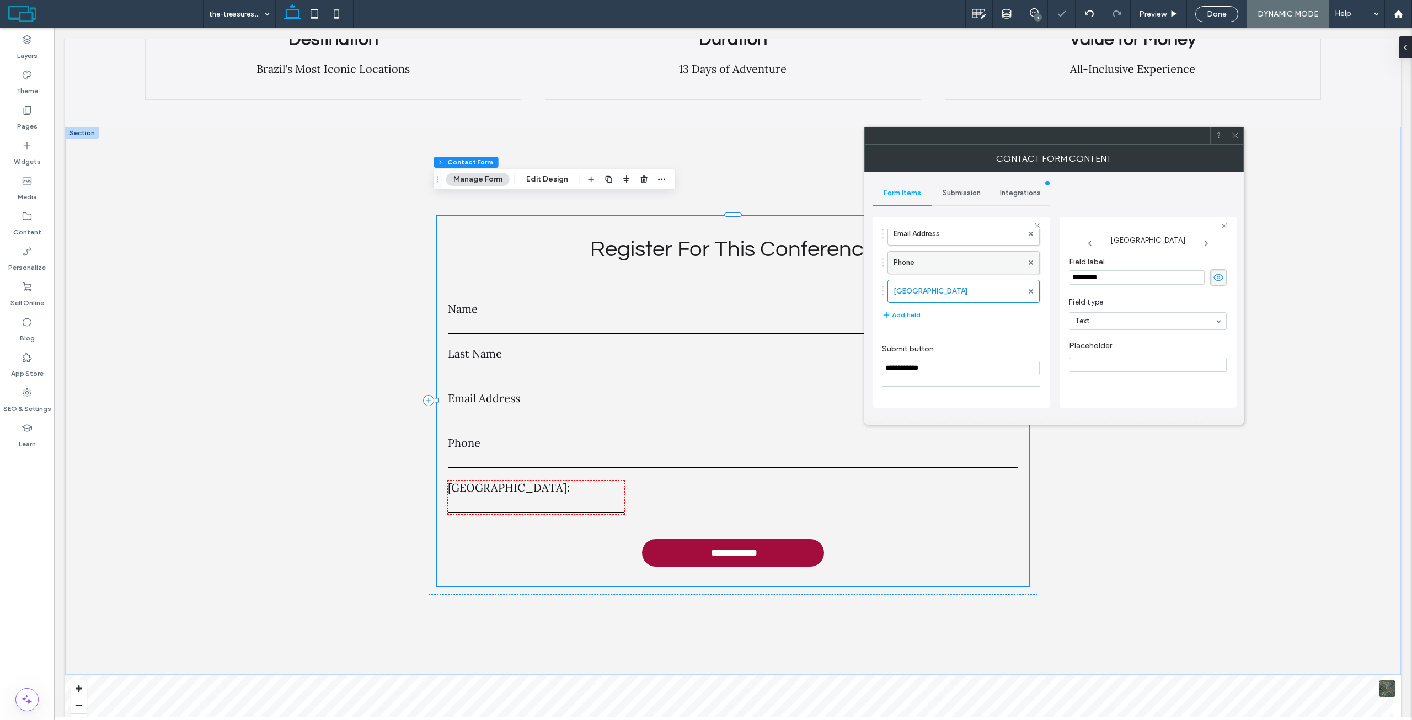
click at [951, 265] on label "Phone" at bounding box center [957, 262] width 129 height 22
type input "**"
click at [1078, 279] on input "*****" at bounding box center [1137, 277] width 136 height 14
type input "**********"
click at [934, 277] on div "Name Last Name Email Address Mobile Phone New Field" at bounding box center [961, 230] width 158 height 143
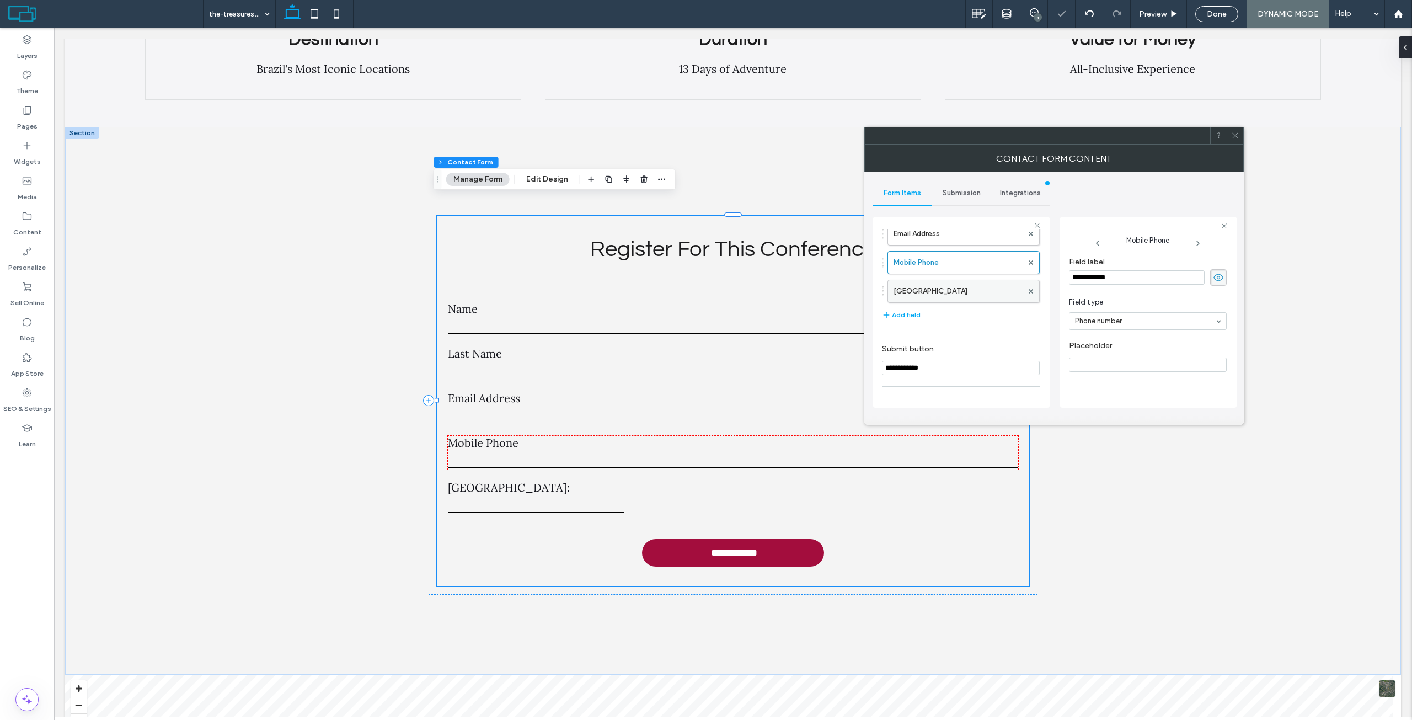
click at [922, 283] on label "New Field" at bounding box center [957, 291] width 129 height 22
type input "*"
click at [1104, 273] on input "*********" at bounding box center [1137, 277] width 136 height 14
type input "**********"
click at [918, 311] on button "Add field" at bounding box center [901, 314] width 39 height 13
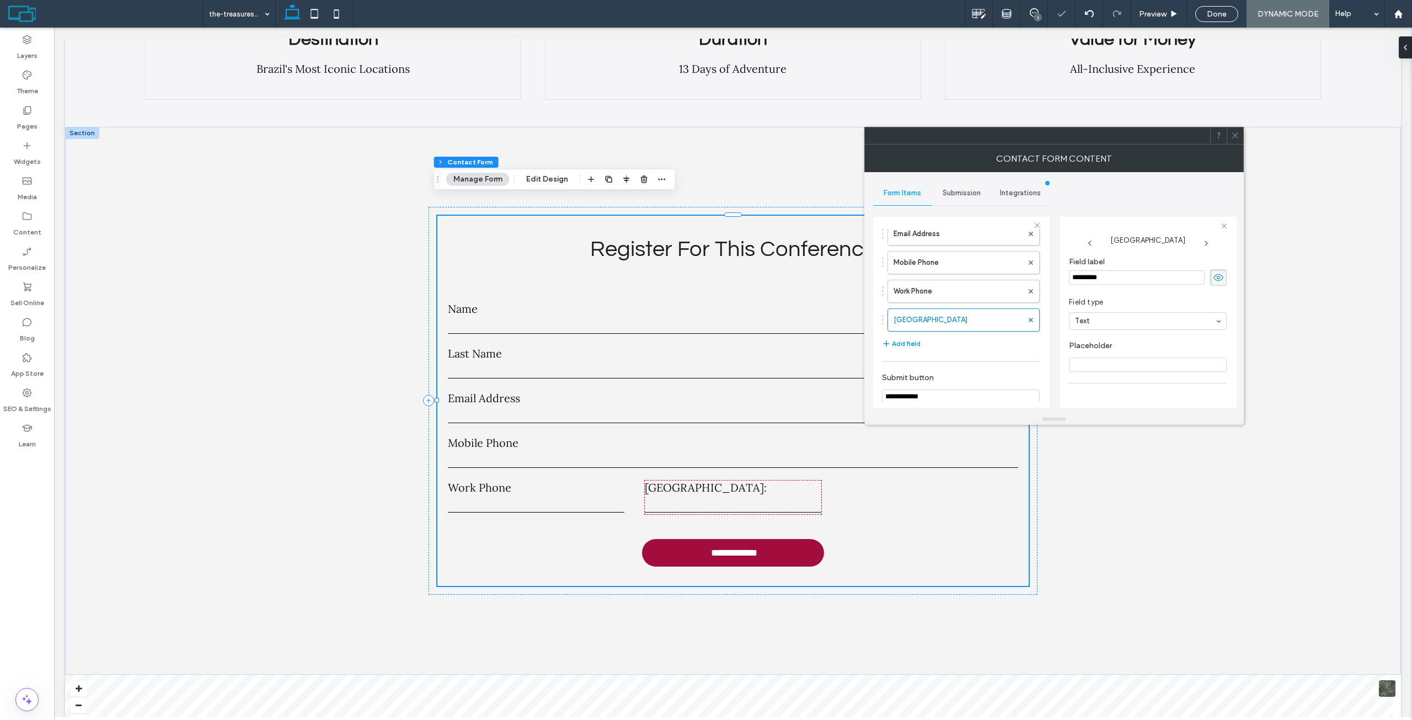
click at [906, 315] on label "New Field" at bounding box center [957, 320] width 129 height 22
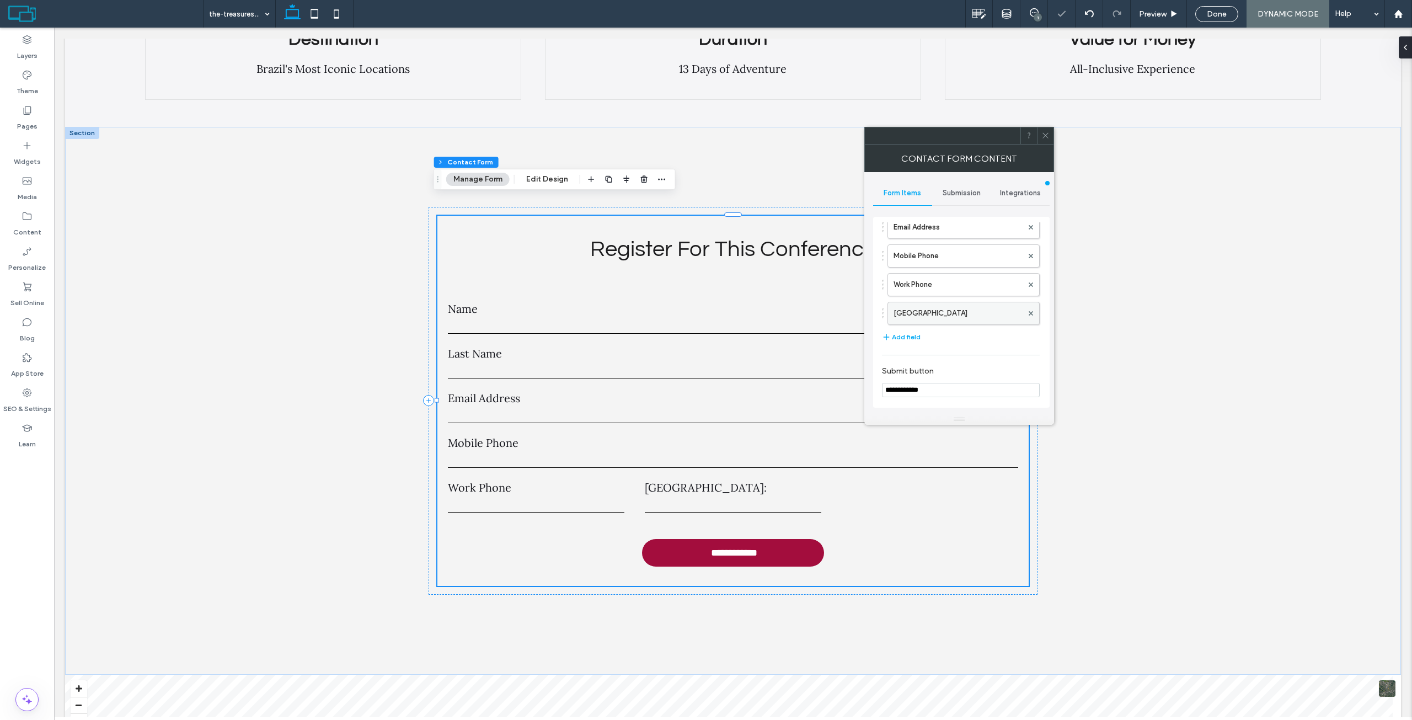
click at [909, 314] on label "New Field" at bounding box center [957, 313] width 129 height 22
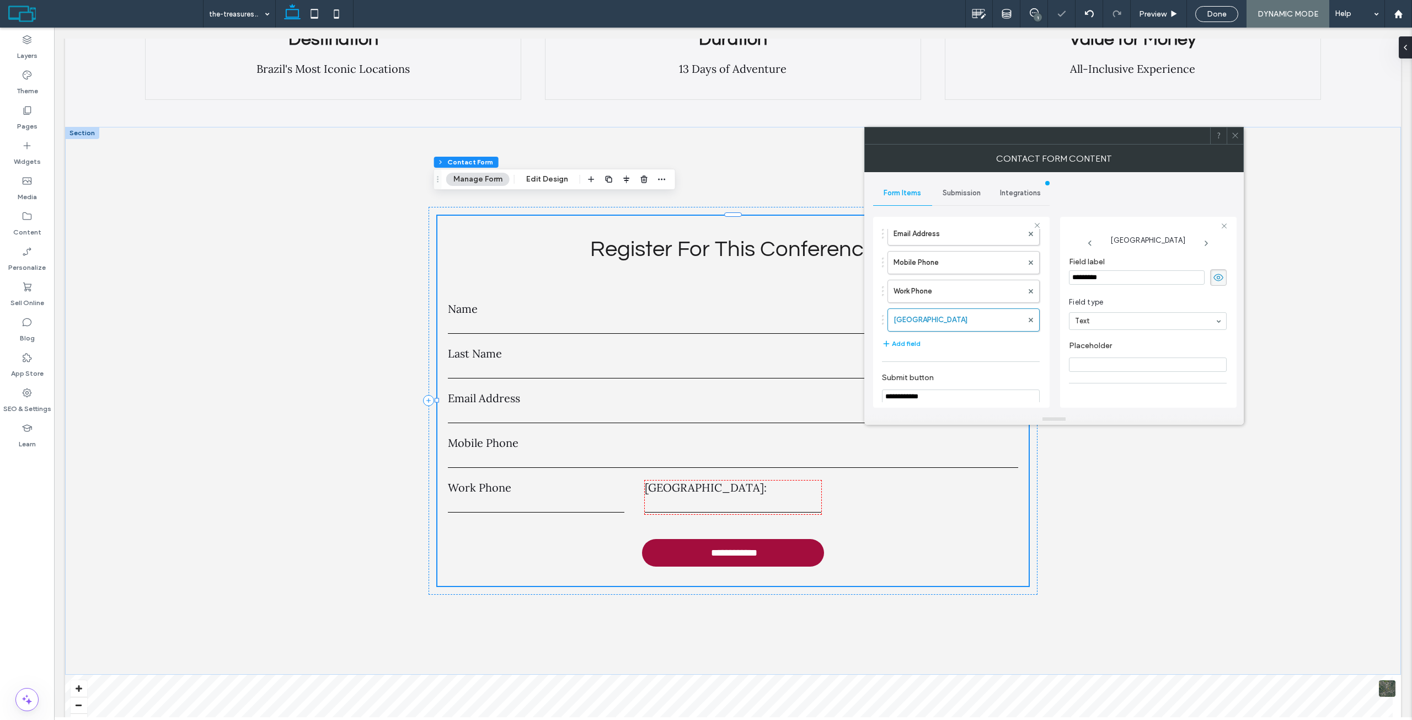
click at [1107, 276] on input "*********" at bounding box center [1137, 277] width 136 height 14
type input "**********"
click at [1165, 299] on span "Field type" at bounding box center [1145, 302] width 153 height 11
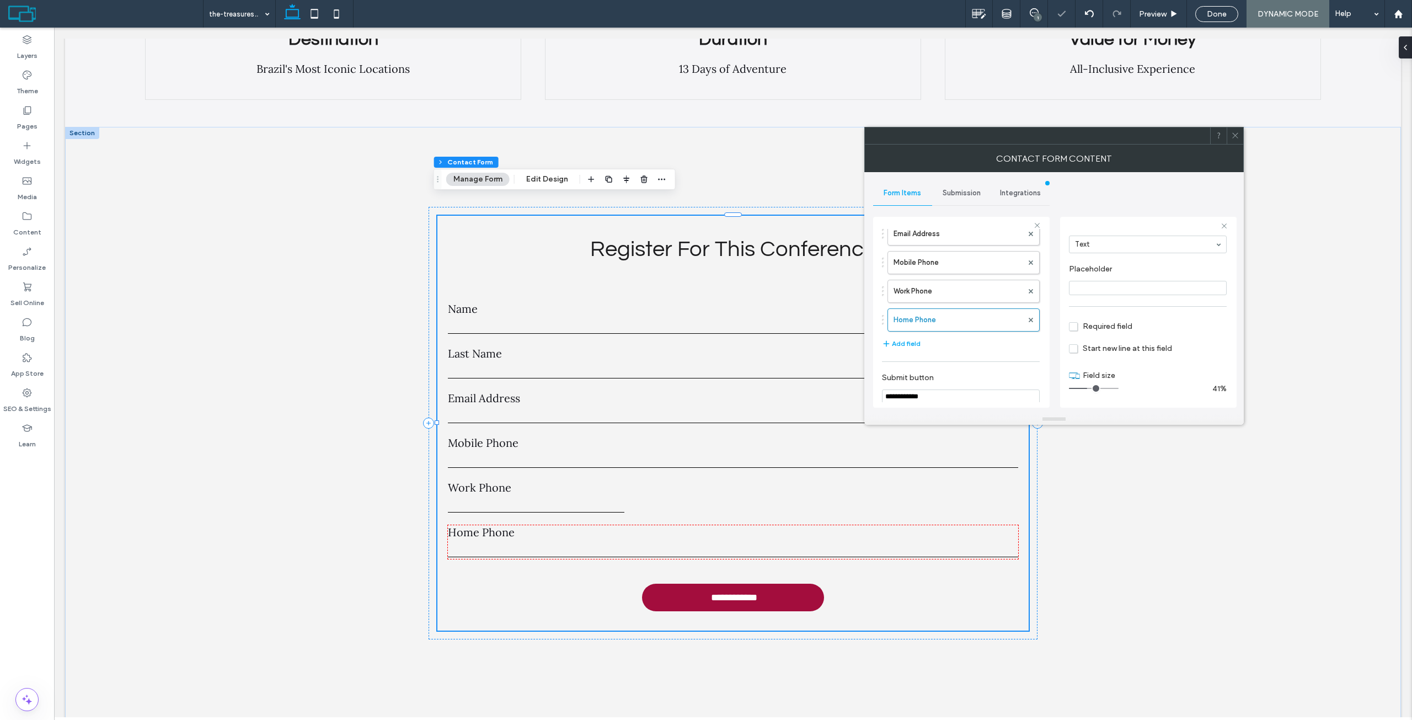
drag, startPoint x: 1088, startPoint y: 389, endPoint x: 1154, endPoint y: 386, distance: 66.8
click at [1118, 388] on input "range" at bounding box center [1094, 388] width 50 height 1
click at [935, 296] on label "Work Phone" at bounding box center [957, 291] width 129 height 22
type input "**"
click at [1118, 388] on input "range" at bounding box center [1094, 388] width 50 height 1
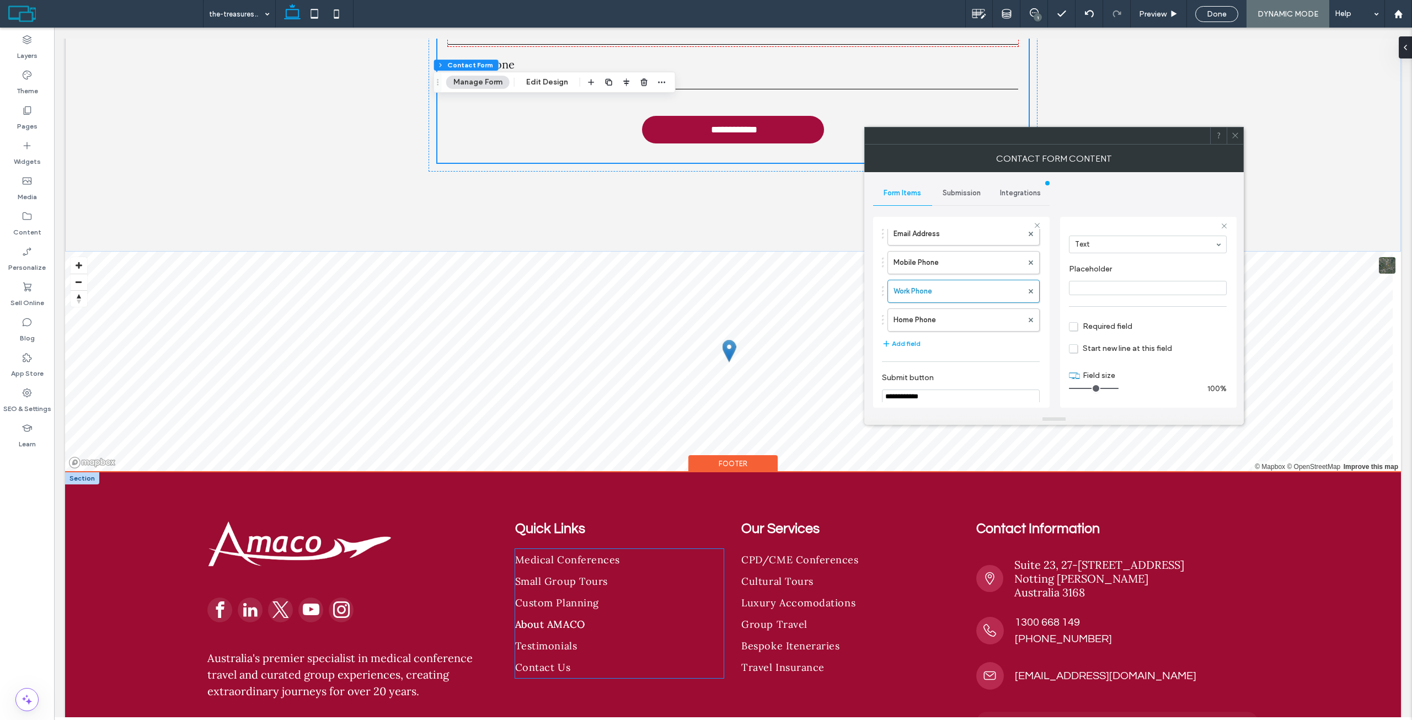
scroll to position [3854, 0]
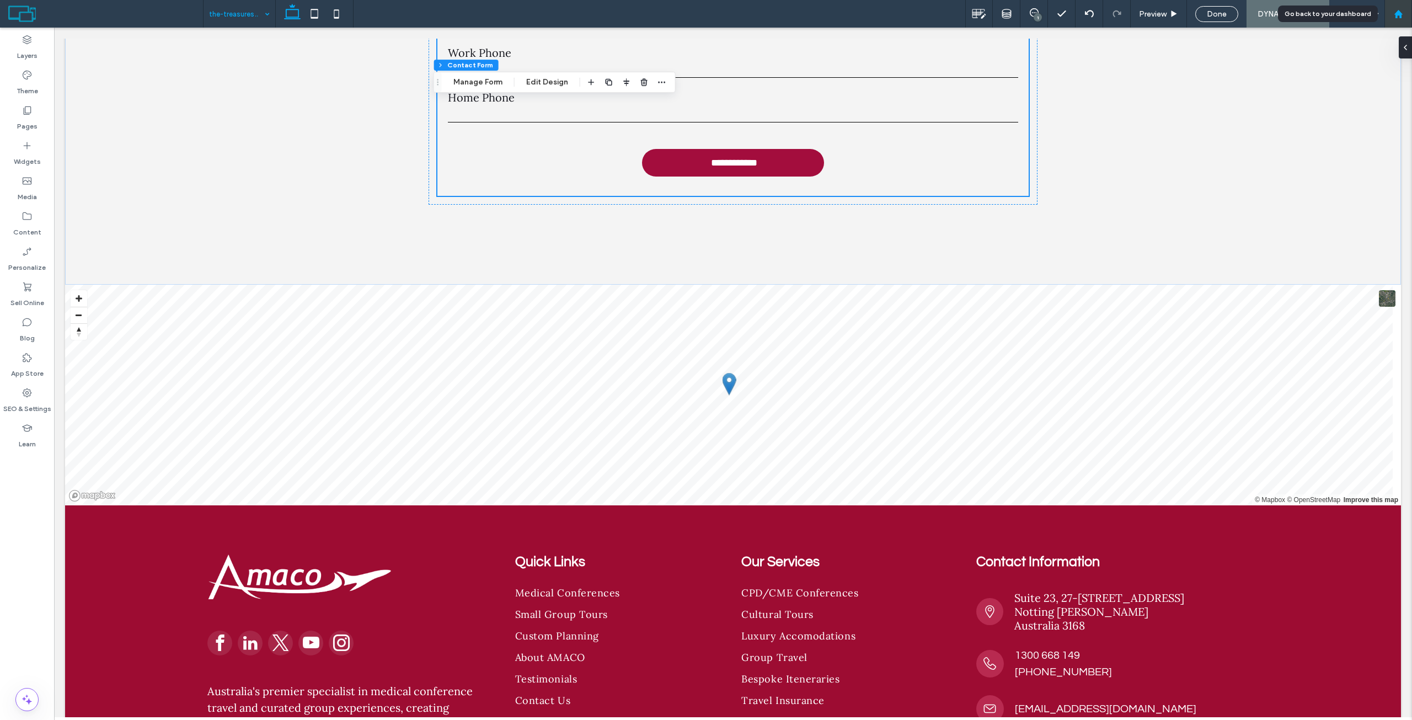
click at [1399, 7] on div at bounding box center [1398, 14] width 28 height 28
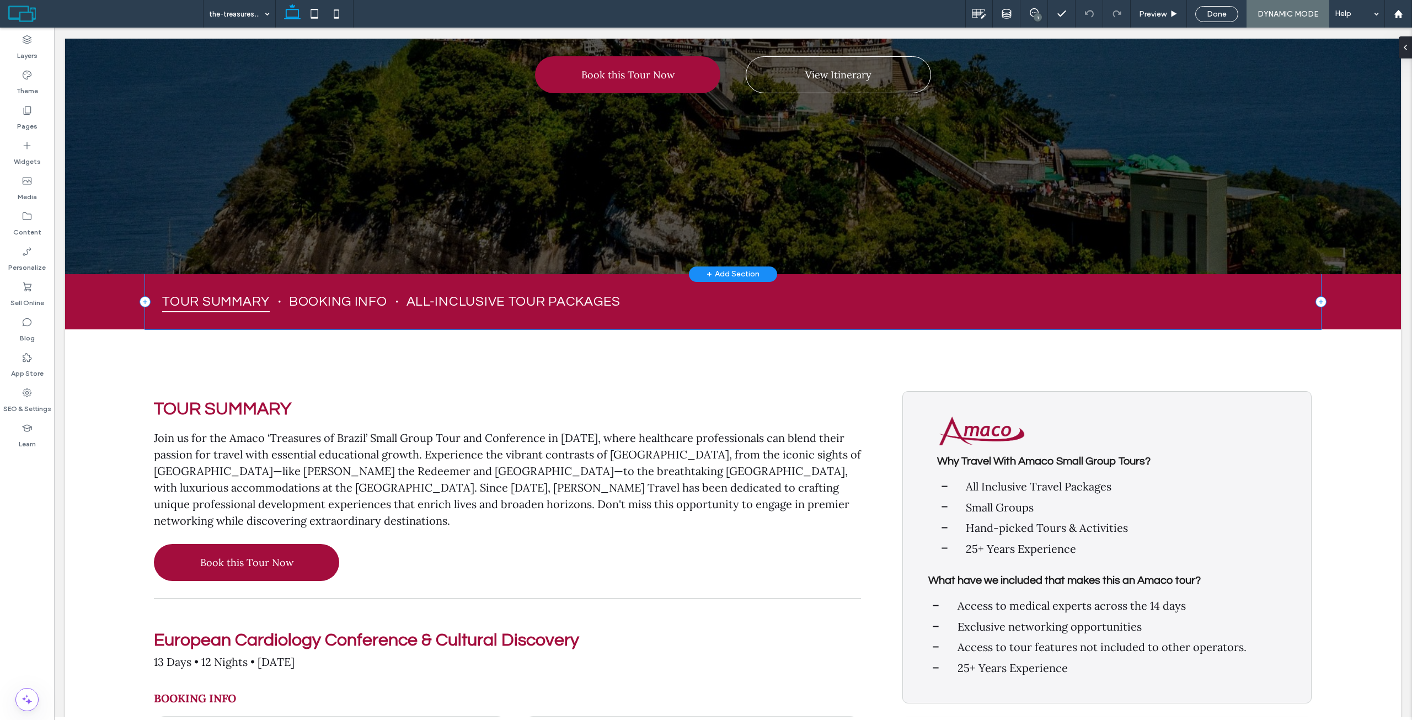
scroll to position [221, 0]
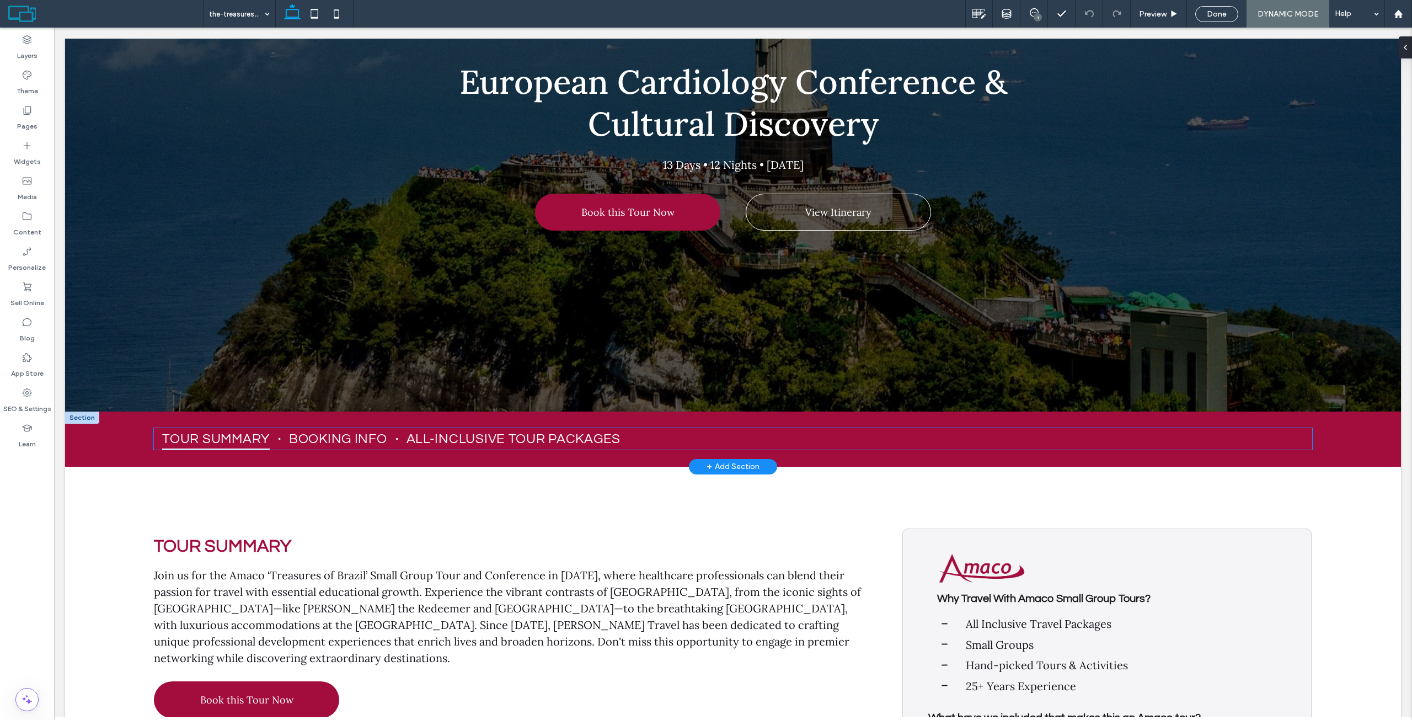
click at [666, 443] on ul "Tour Summary Booking Info All-Inclusive Tour Packages" at bounding box center [733, 439] width 1158 height 22
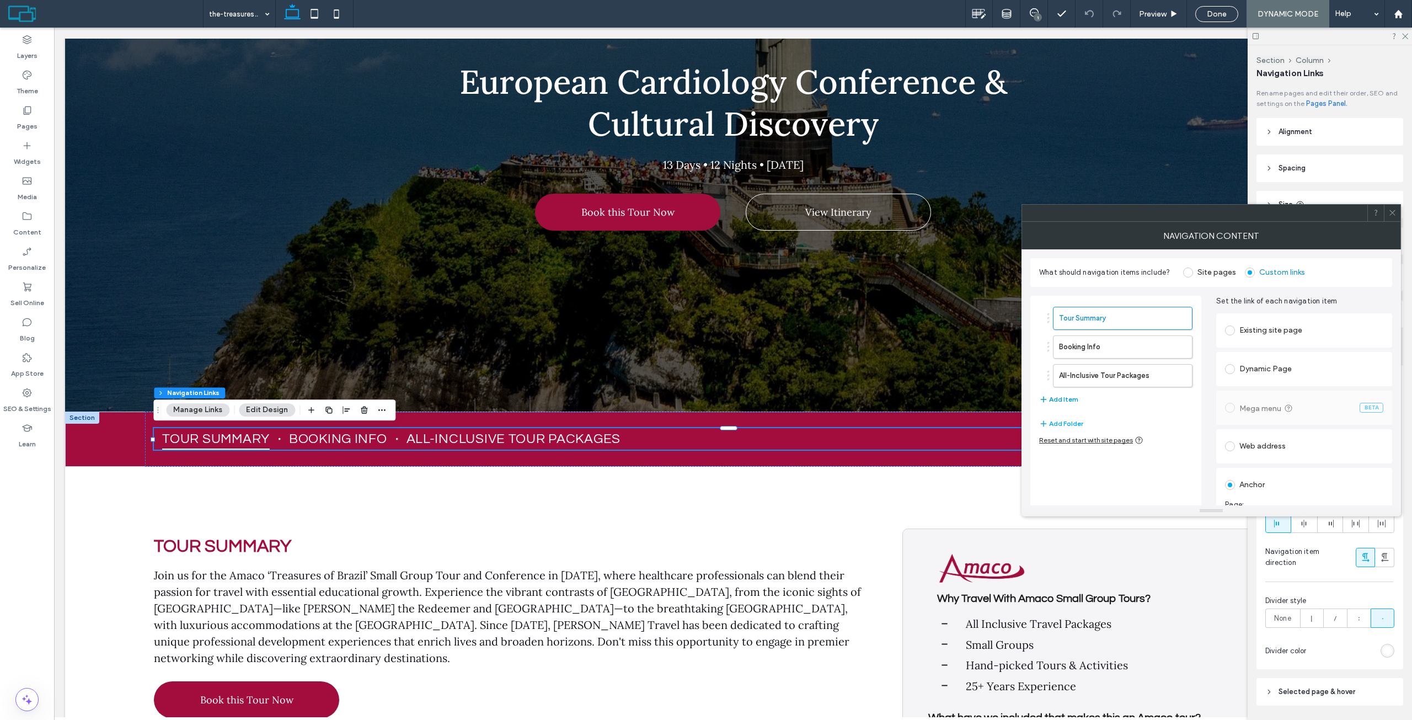
click at [1069, 393] on button "Add Item" at bounding box center [1058, 399] width 39 height 13
click at [1250, 492] on div "Anchor" at bounding box center [1304, 488] width 158 height 18
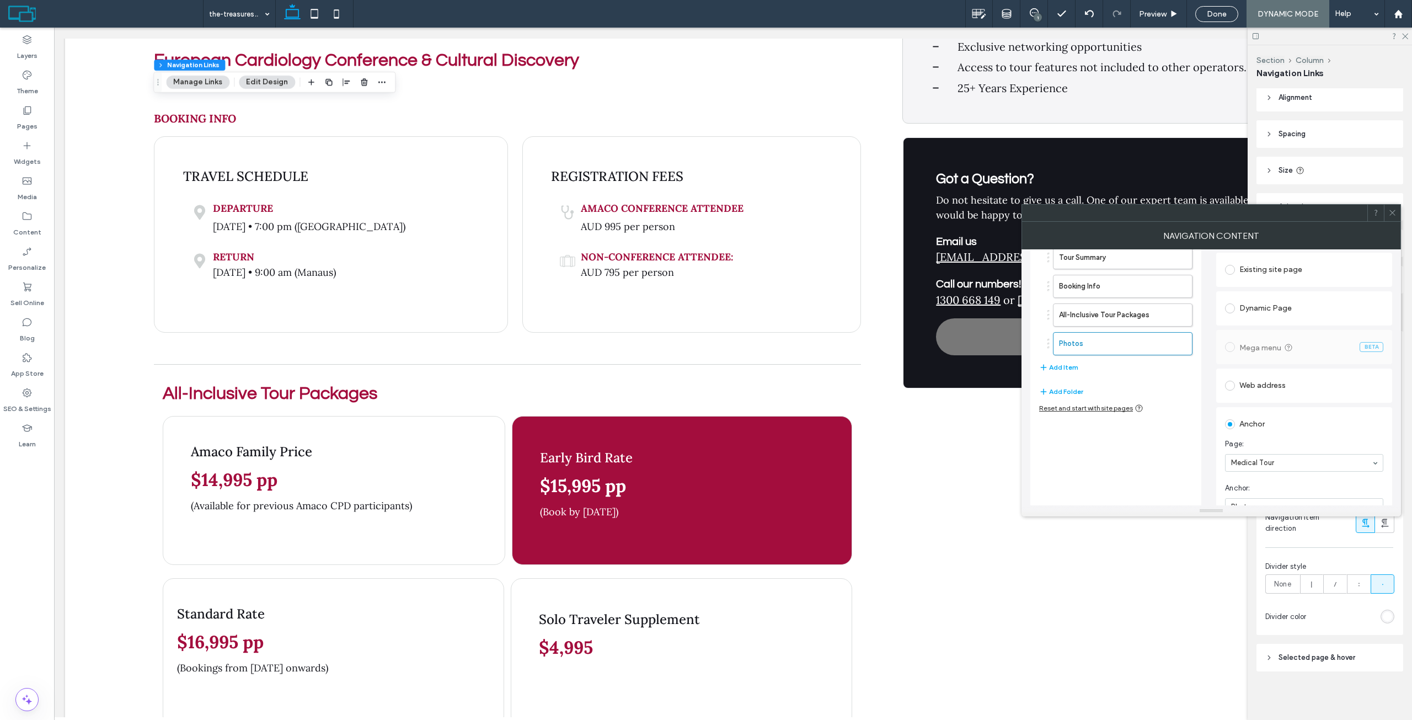
scroll to position [0, 0]
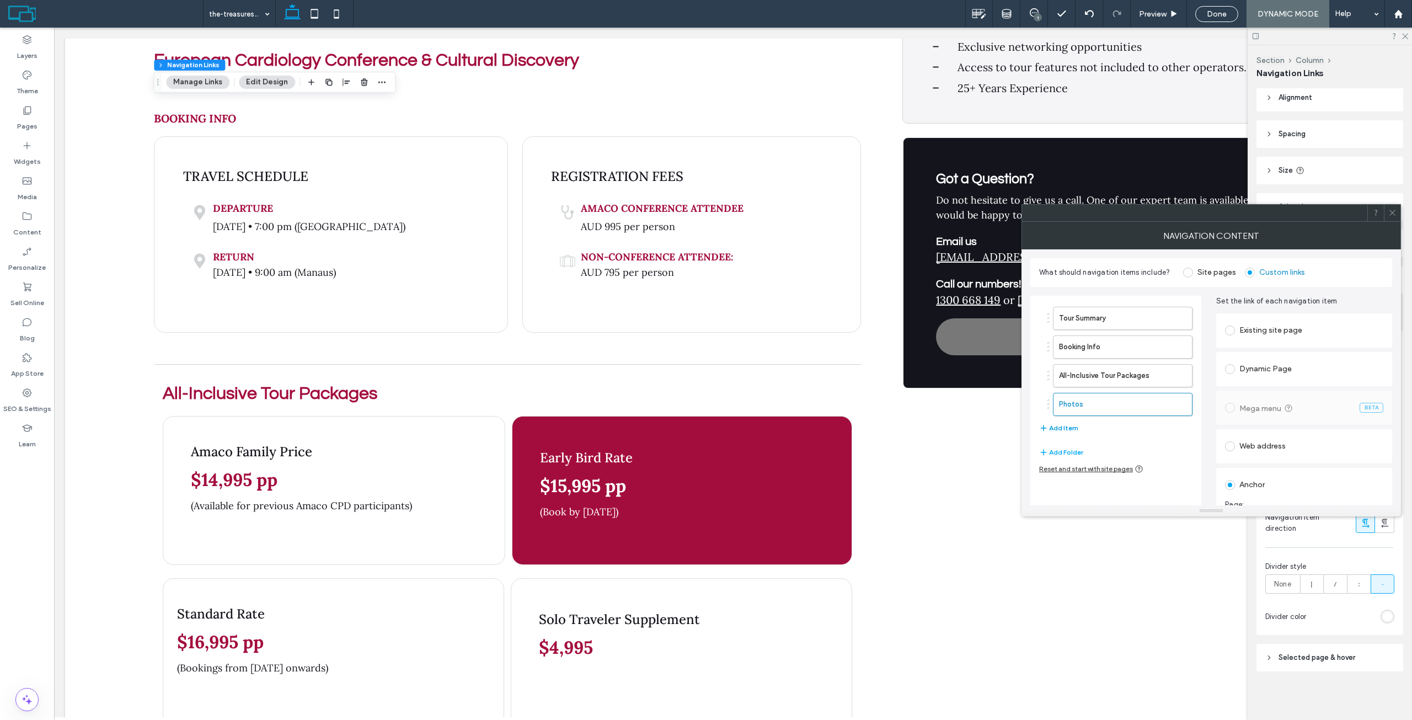
click at [1061, 425] on button "Add Item" at bounding box center [1058, 427] width 39 height 13
drag, startPoint x: 1094, startPoint y: 433, endPoint x: 1096, endPoint y: 441, distance: 8.2
click at [1103, 379] on label "All-Inclusive Tour Packages" at bounding box center [1105, 376] width 92 height 22
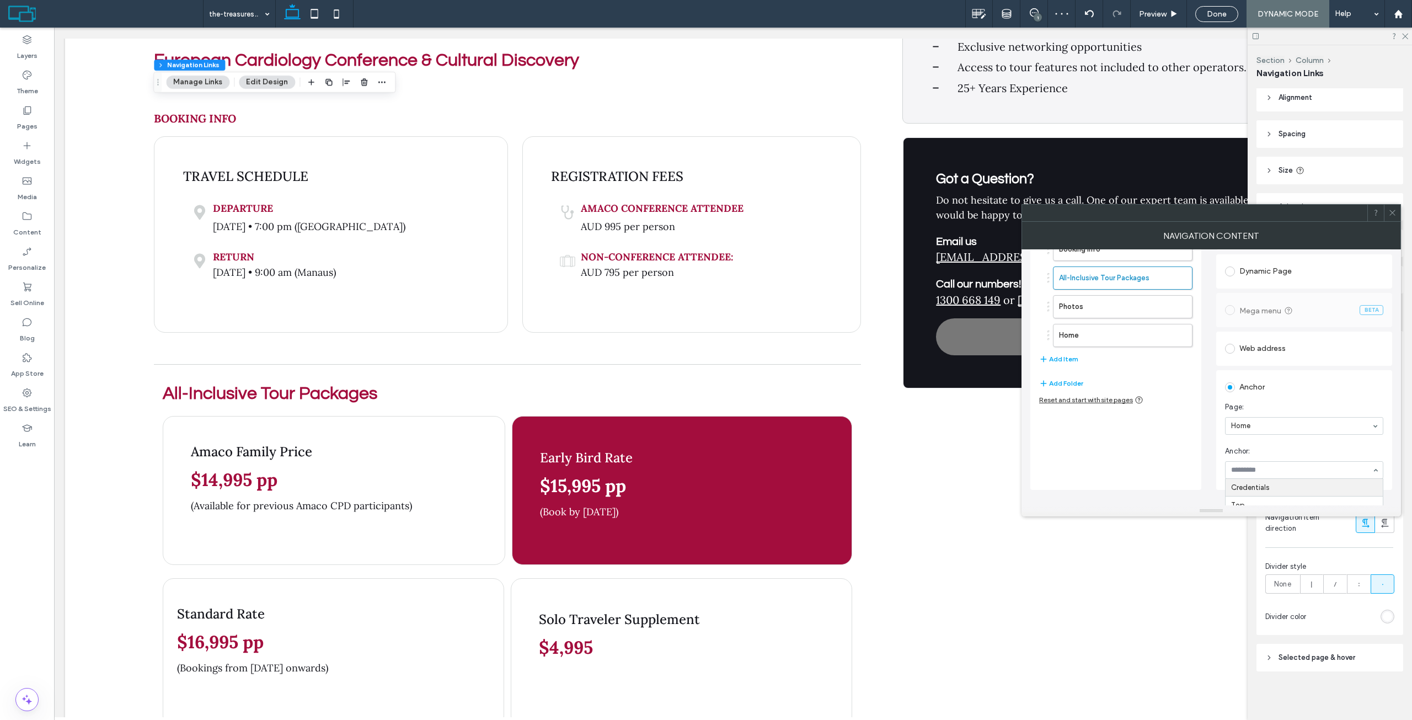
scroll to position [124, 0]
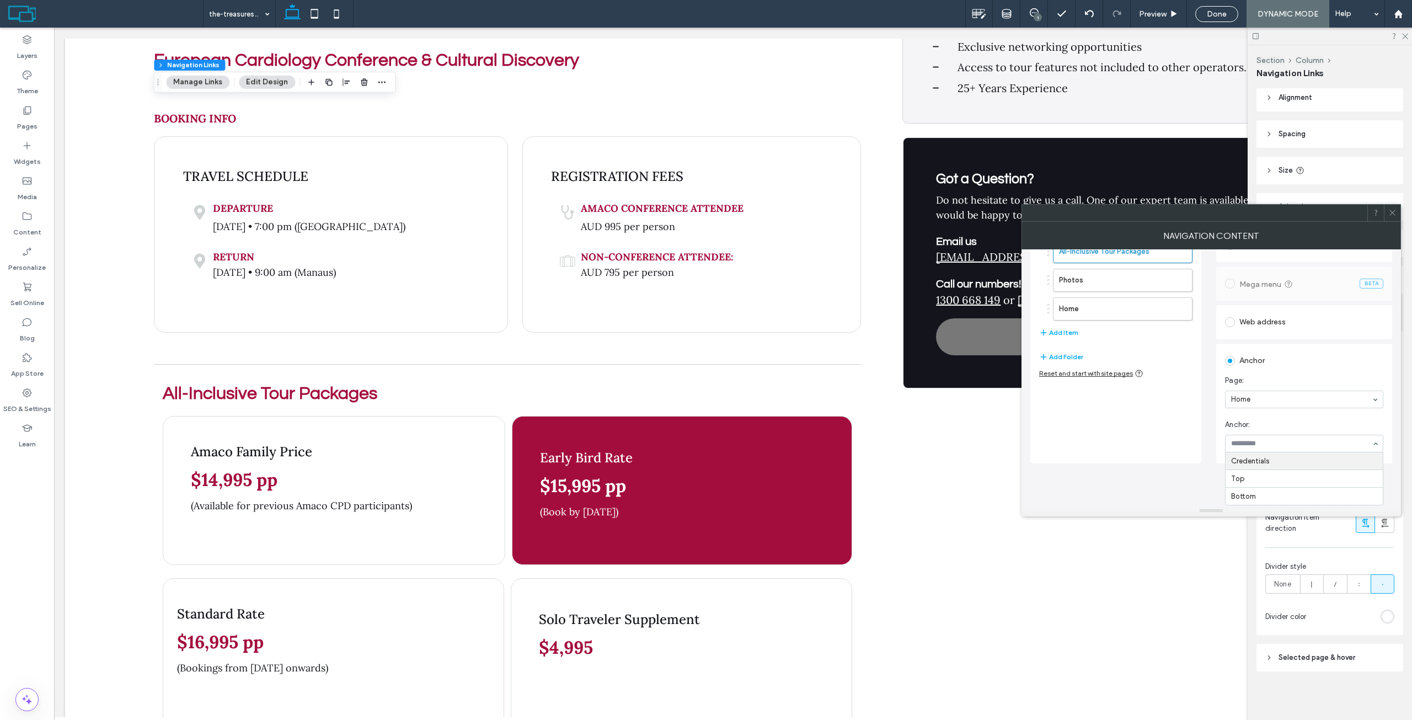
click at [1263, 385] on div "Anchor Page: Home Anchor: Credentials Top Bottom" at bounding box center [1304, 404] width 176 height 120
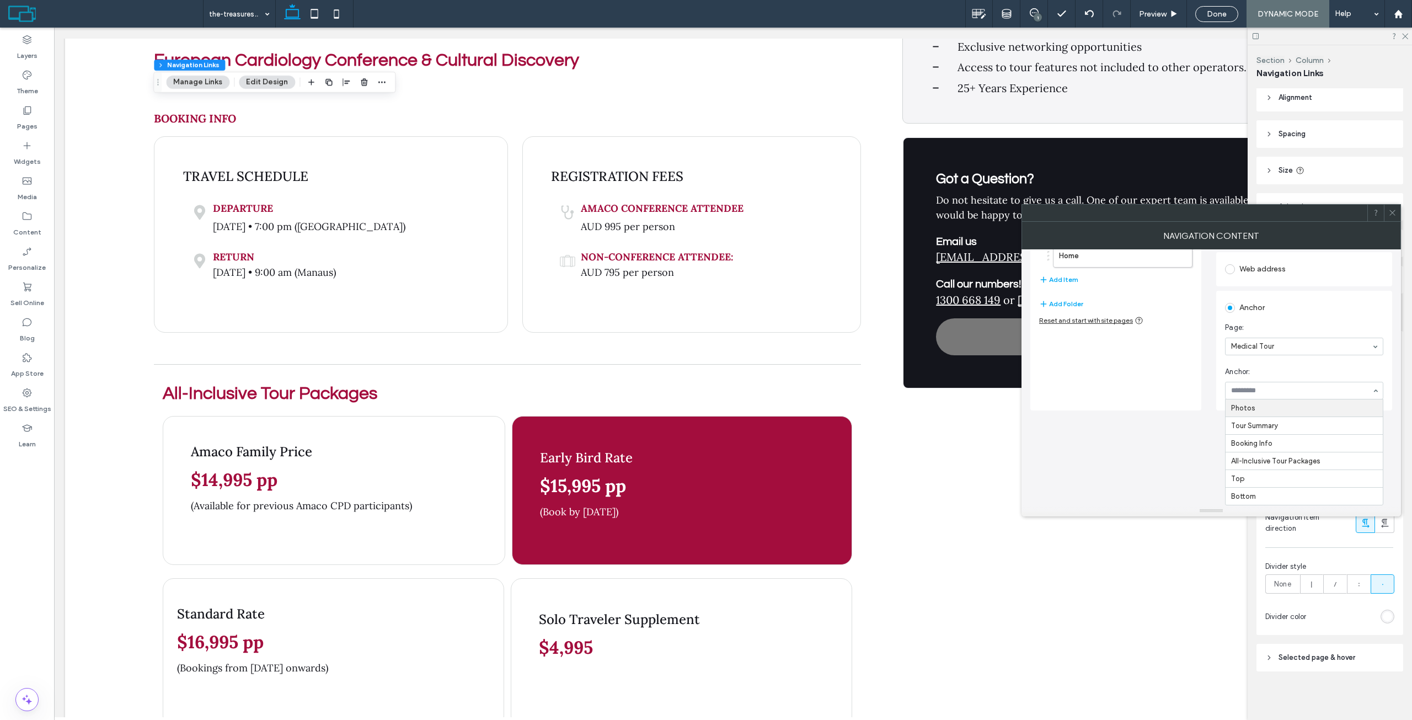
scroll to position [82, 0]
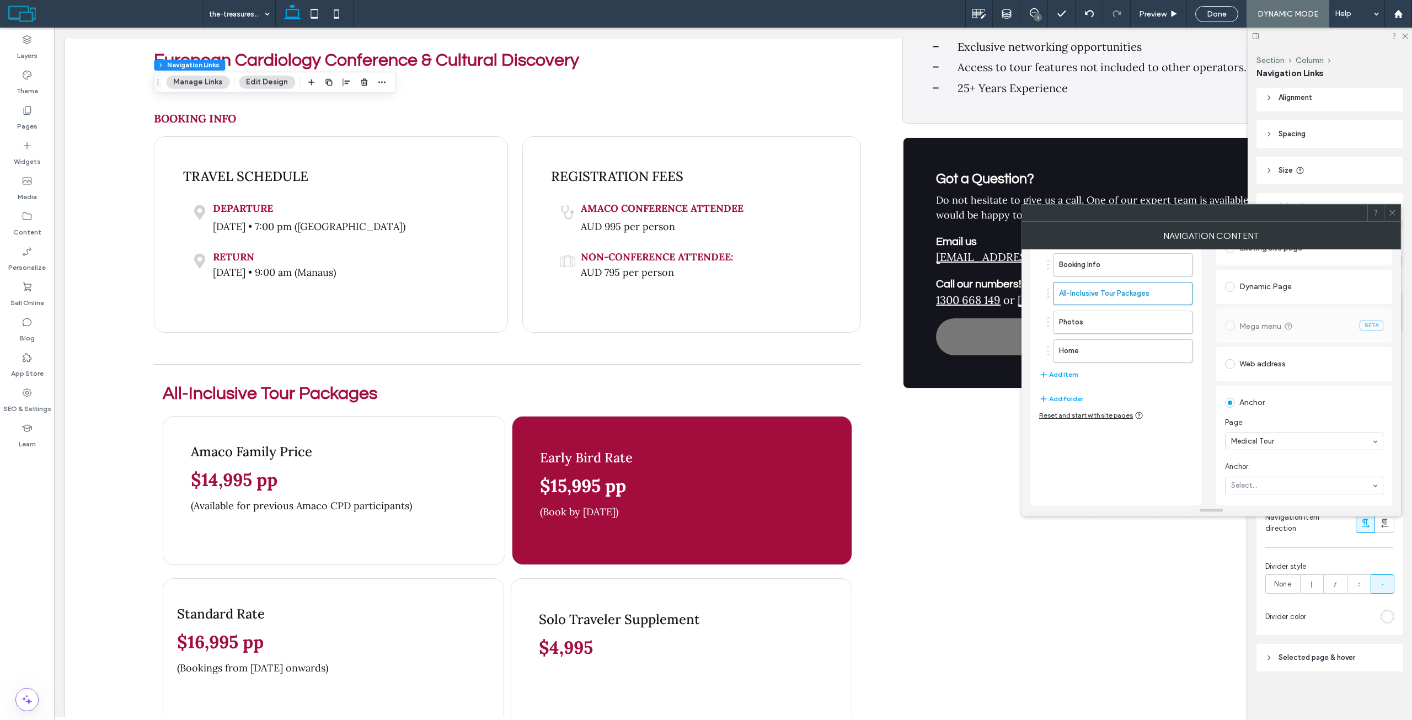
click at [1278, 373] on div "Existing site page Dynamic Page Mega menu BETA Web address Anchor Page: Medical…" at bounding box center [1304, 367] width 176 height 276
click at [1283, 473] on section "Anchor: Select..." at bounding box center [1304, 478] width 158 height 44
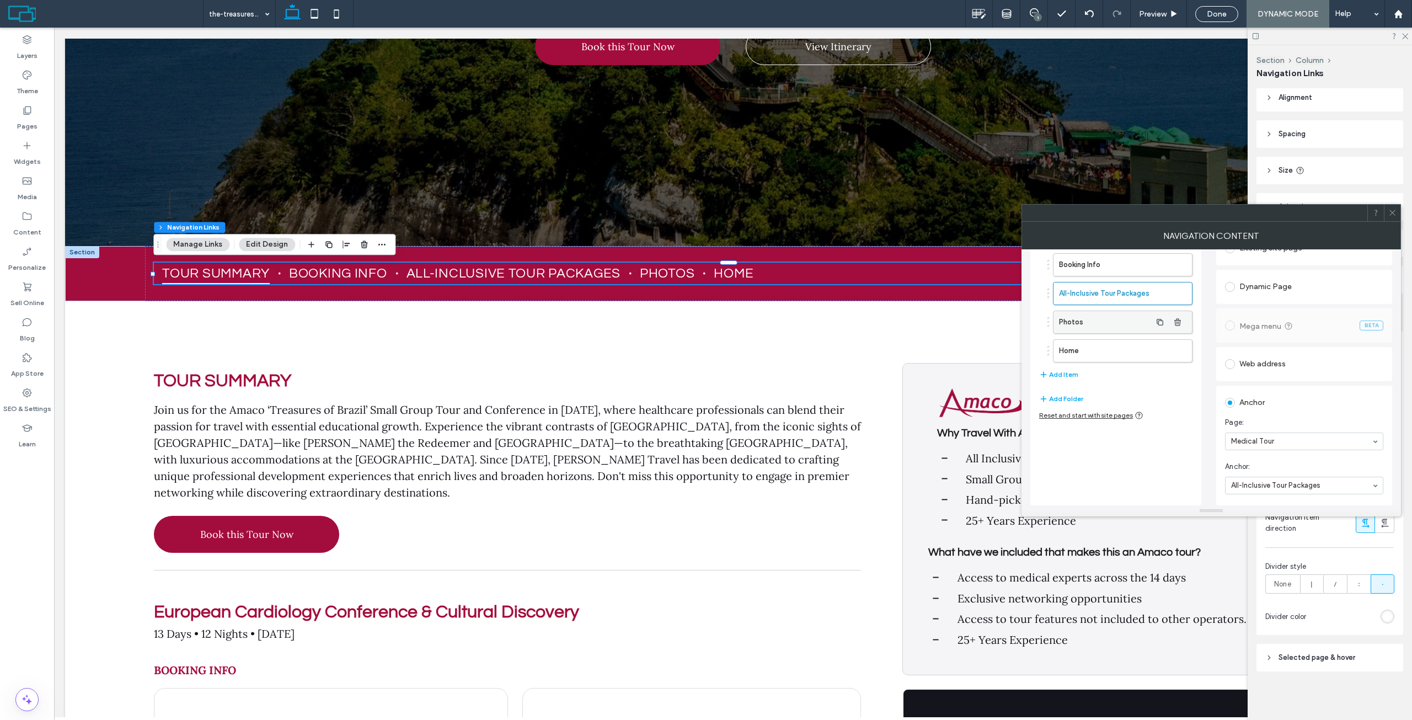
click at [1085, 323] on label "Photos" at bounding box center [1105, 322] width 92 height 22
drag, startPoint x: 1108, startPoint y: 349, endPoint x: 1108, endPoint y: 312, distance: 36.4
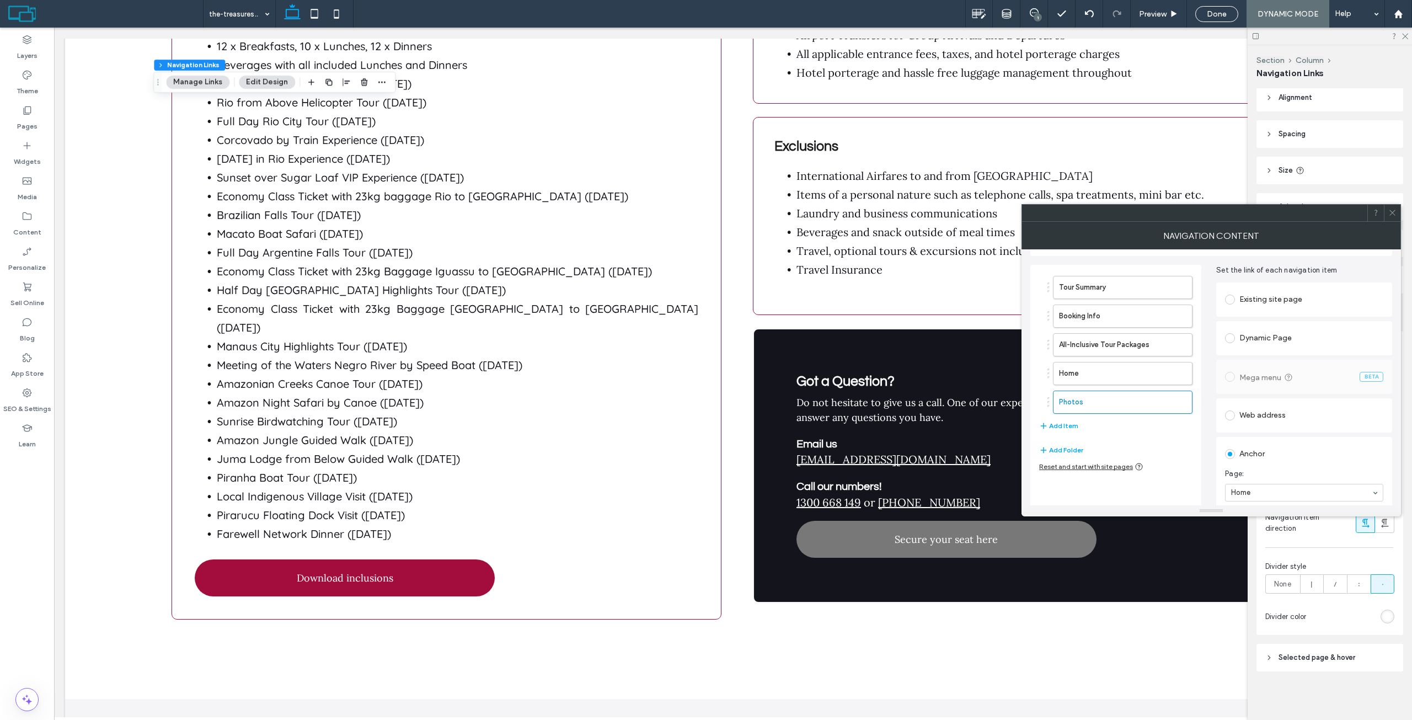
scroll to position [27, 0]
click at [1120, 382] on label "Home" at bounding box center [1105, 377] width 92 height 22
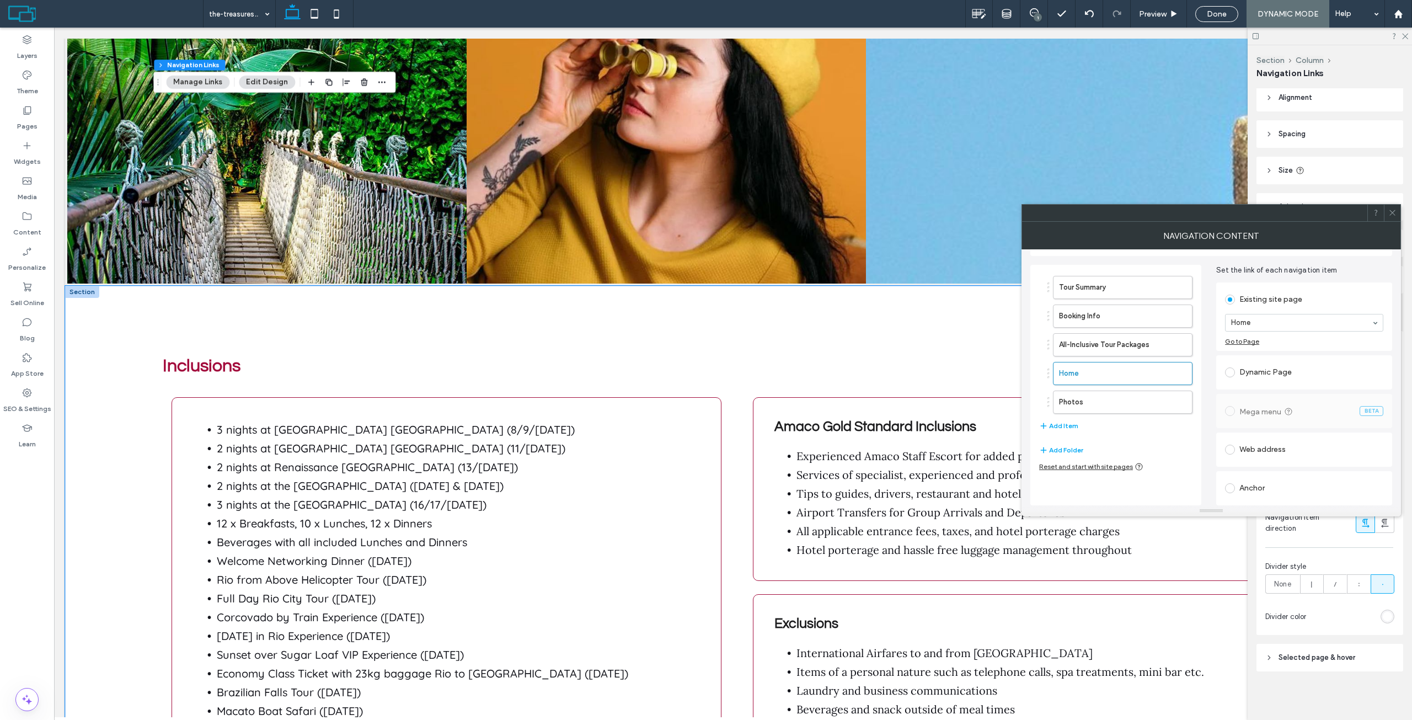
scroll to position [2151, 0]
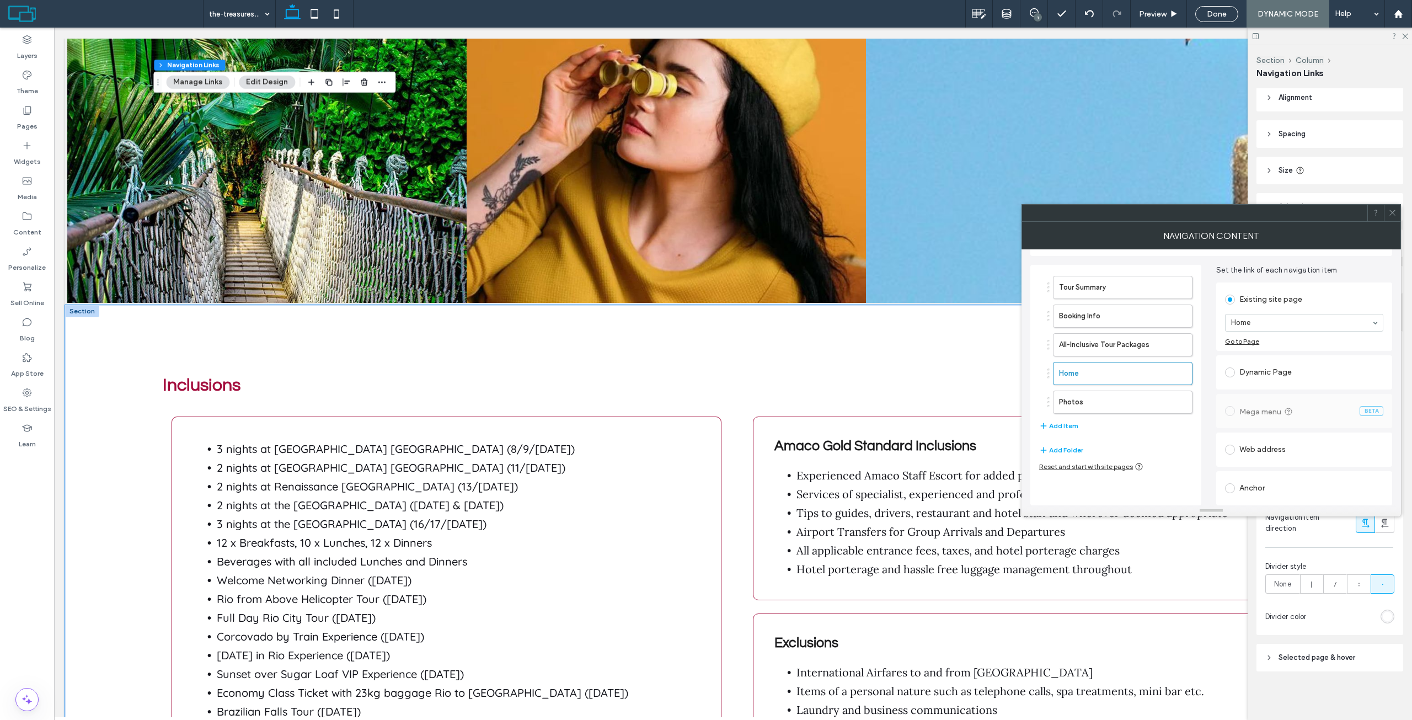
drag, startPoint x: 106, startPoint y: 376, endPoint x: 100, endPoint y: 390, distance: 15.6
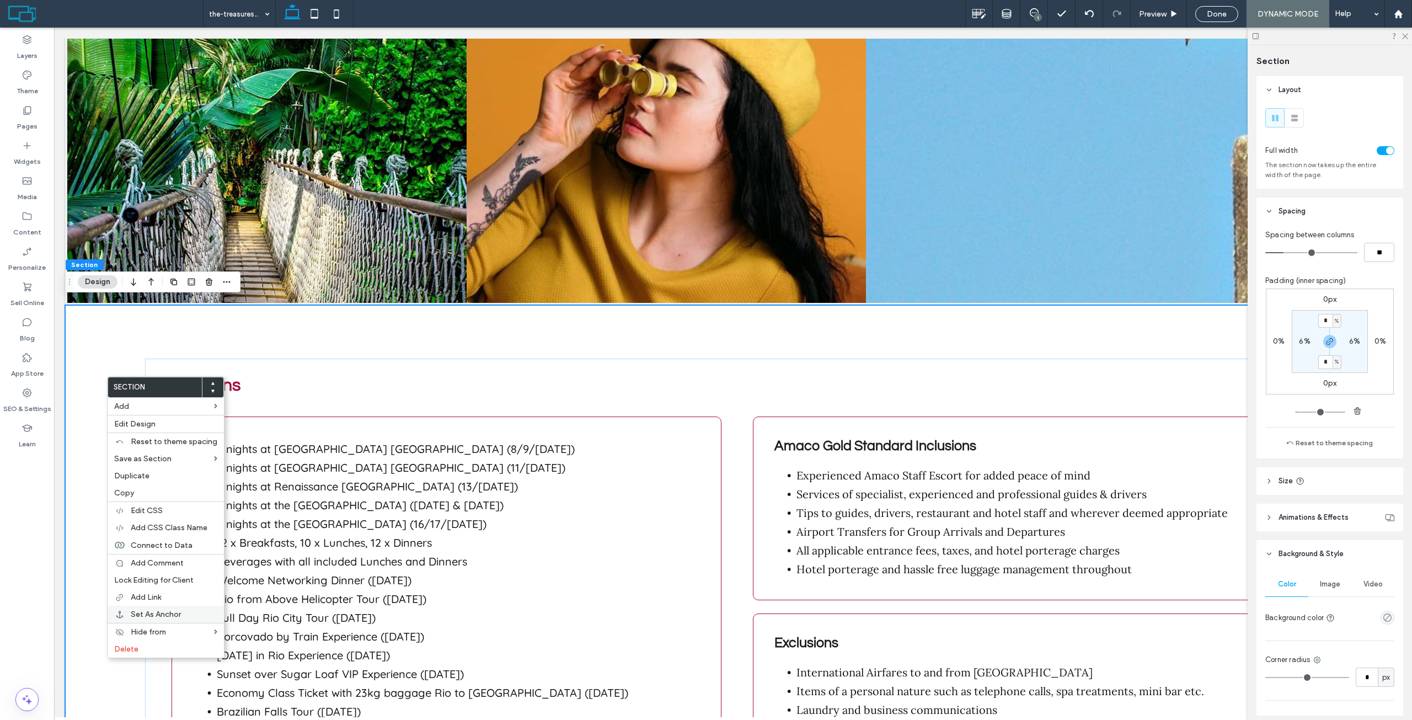
click at [159, 614] on span "Set As Anchor" at bounding box center [156, 613] width 50 height 9
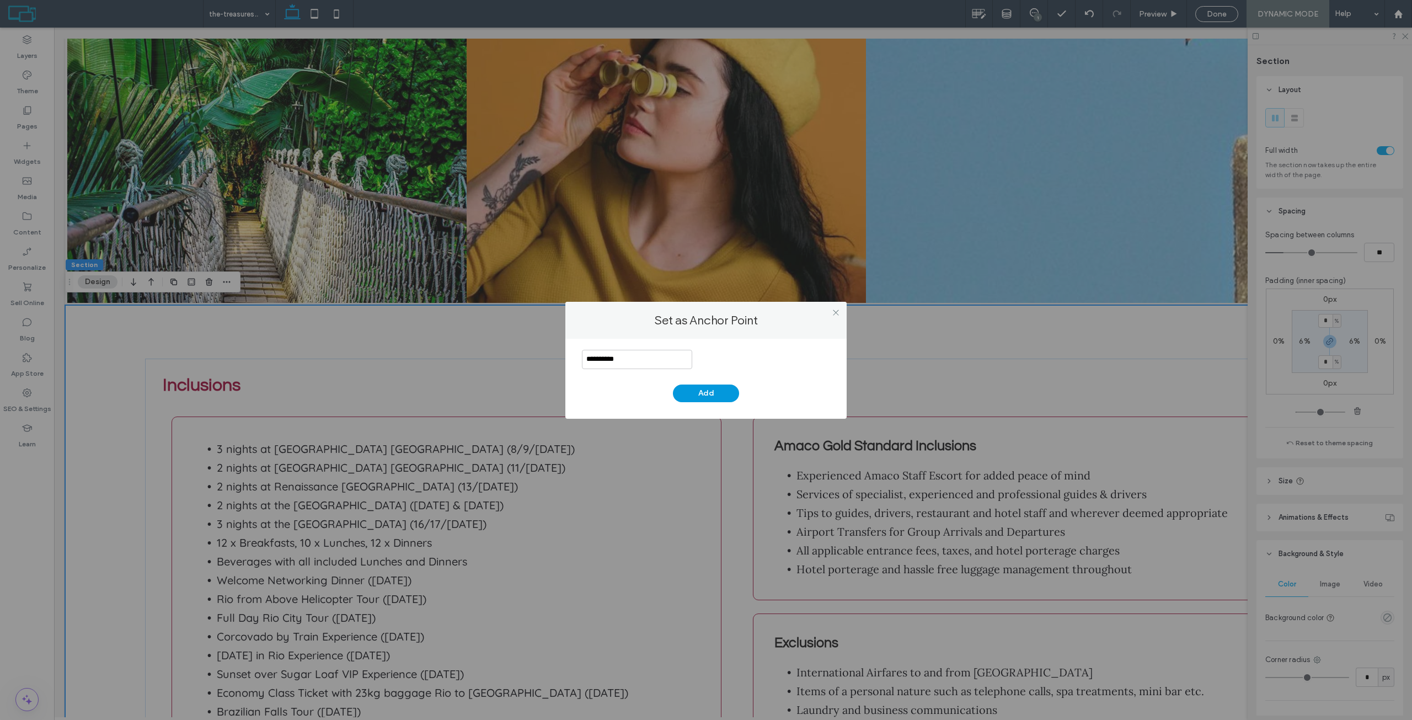
type input "**********"
click at [698, 387] on button "Add" at bounding box center [706, 393] width 66 height 18
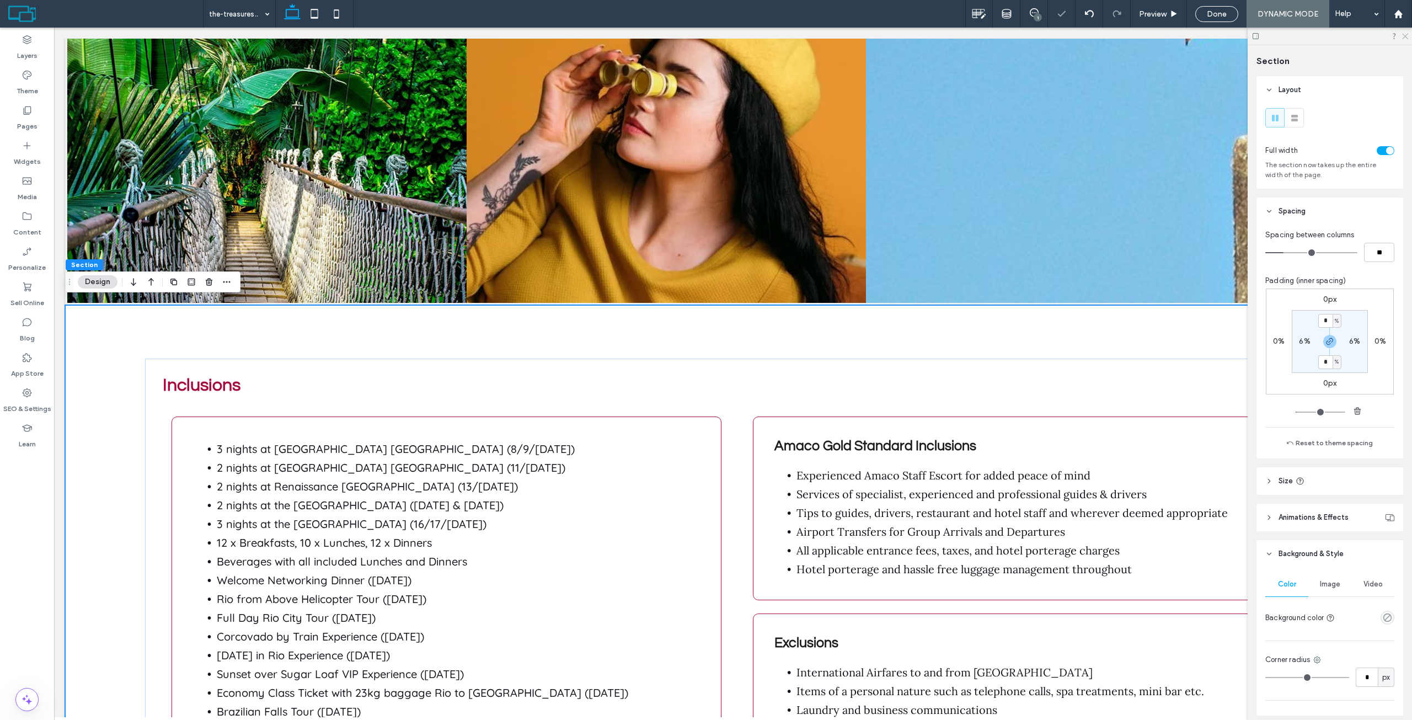
click at [1404, 37] on icon at bounding box center [1404, 35] width 7 height 7
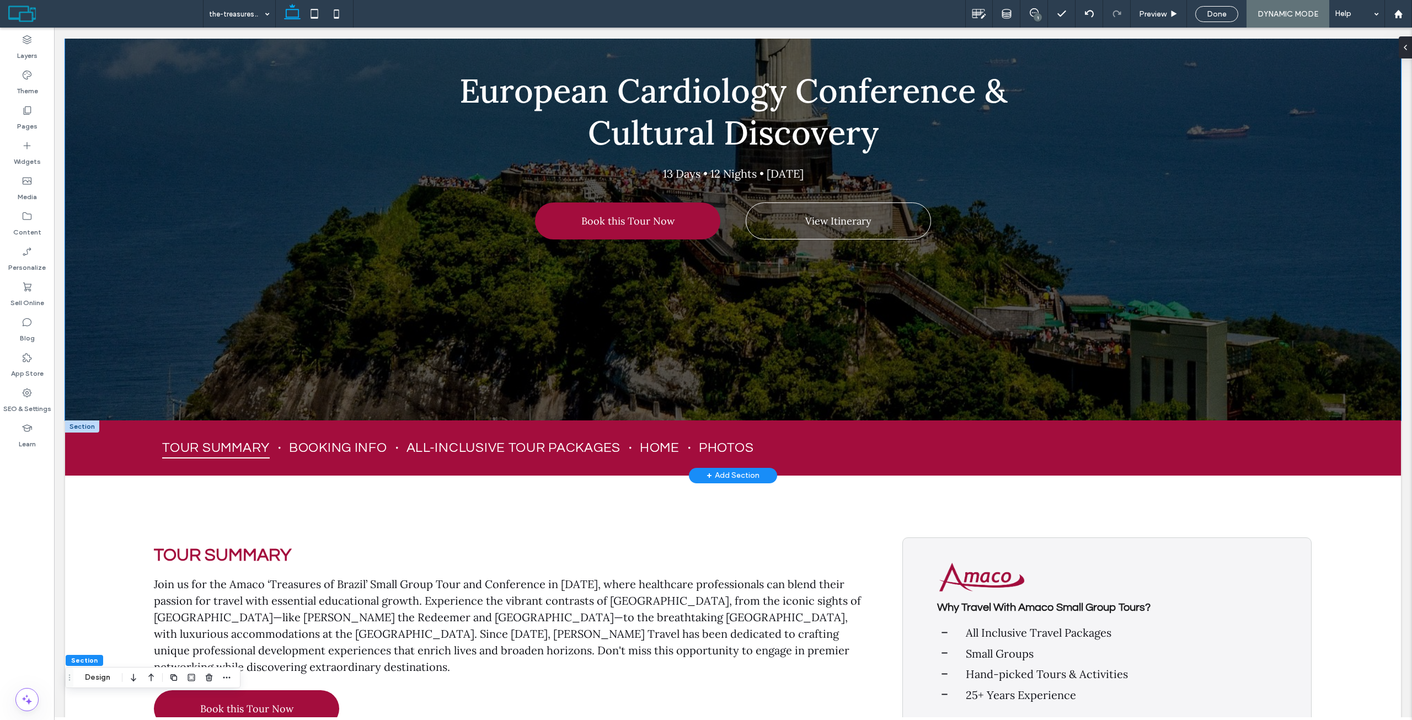
scroll to position [331, 0]
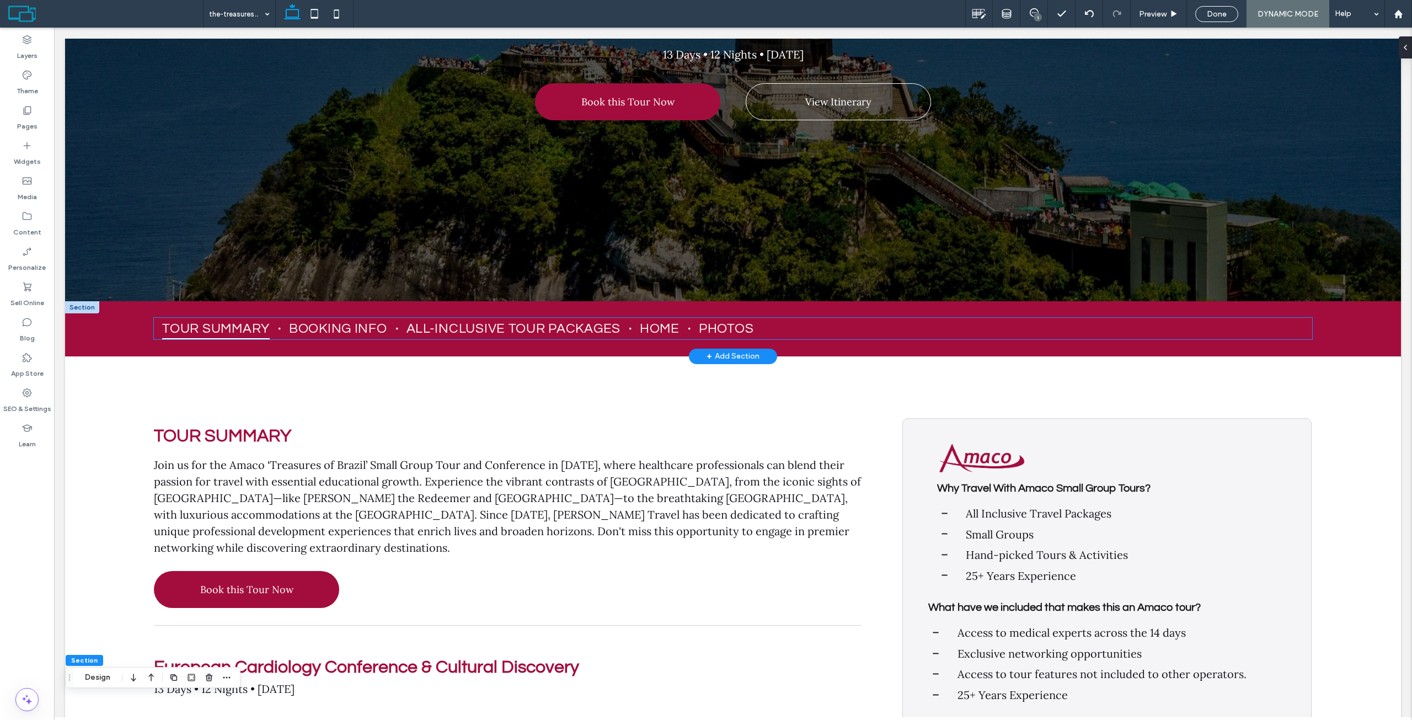
click at [765, 328] on ul "Tour Summary Booking Info All-Inclusive Tour Packages Home Photos" at bounding box center [733, 329] width 1158 height 22
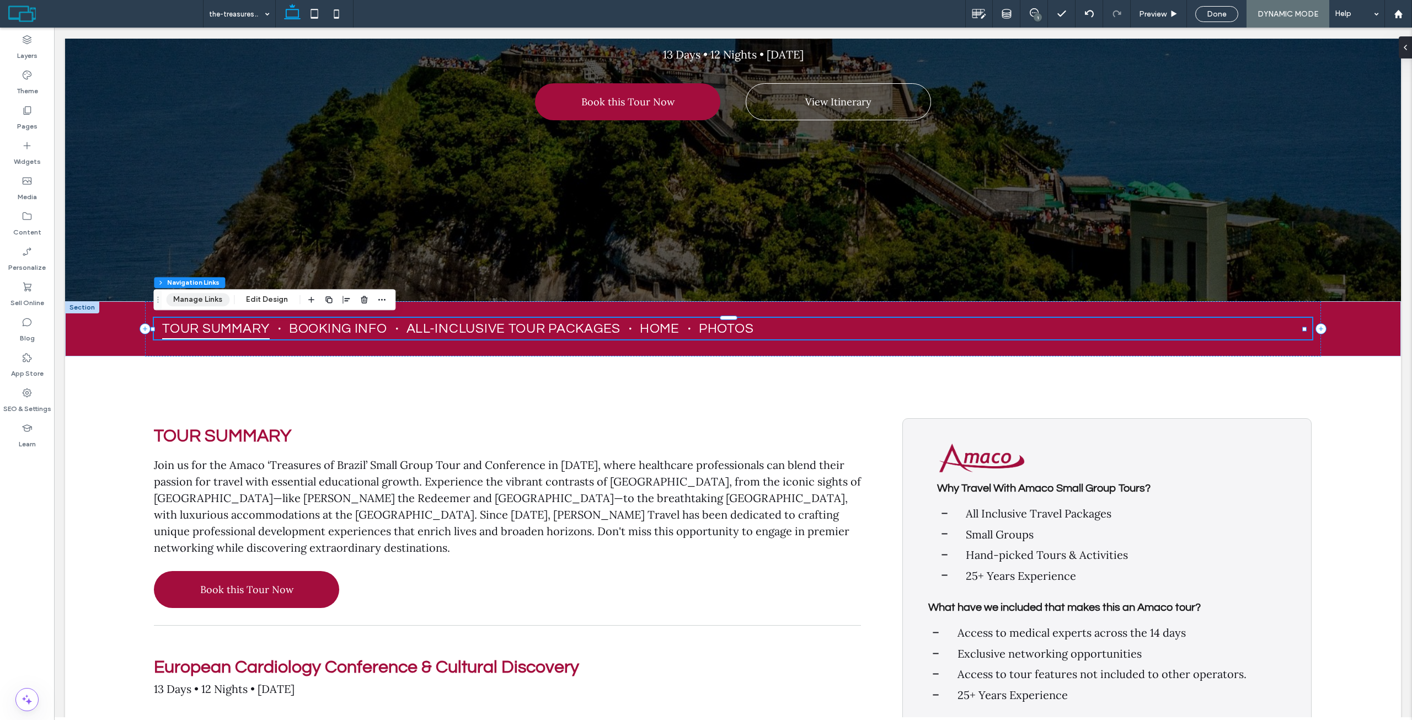
click at [208, 297] on button "Manage Links" at bounding box center [197, 299] width 63 height 13
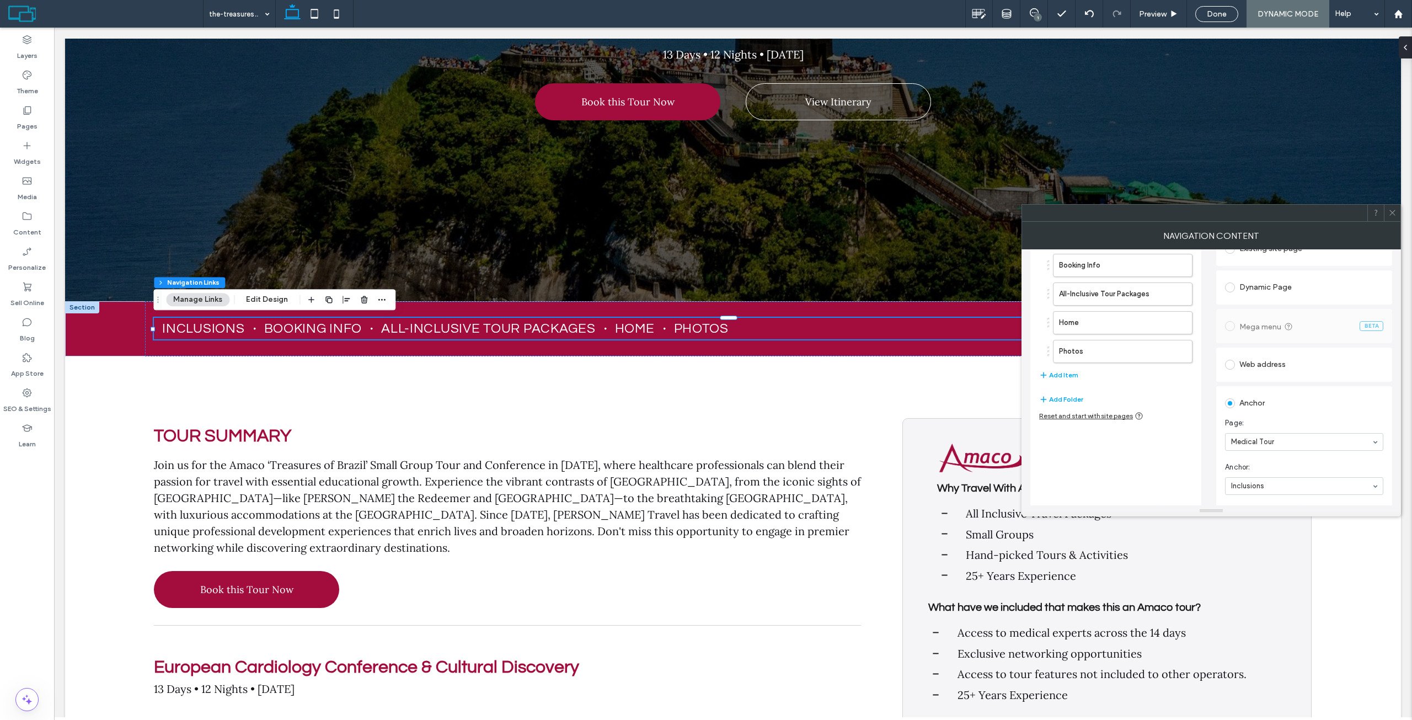
scroll to position [82, 0]
click at [1258, 488] on input at bounding box center [1301, 485] width 141 height 8
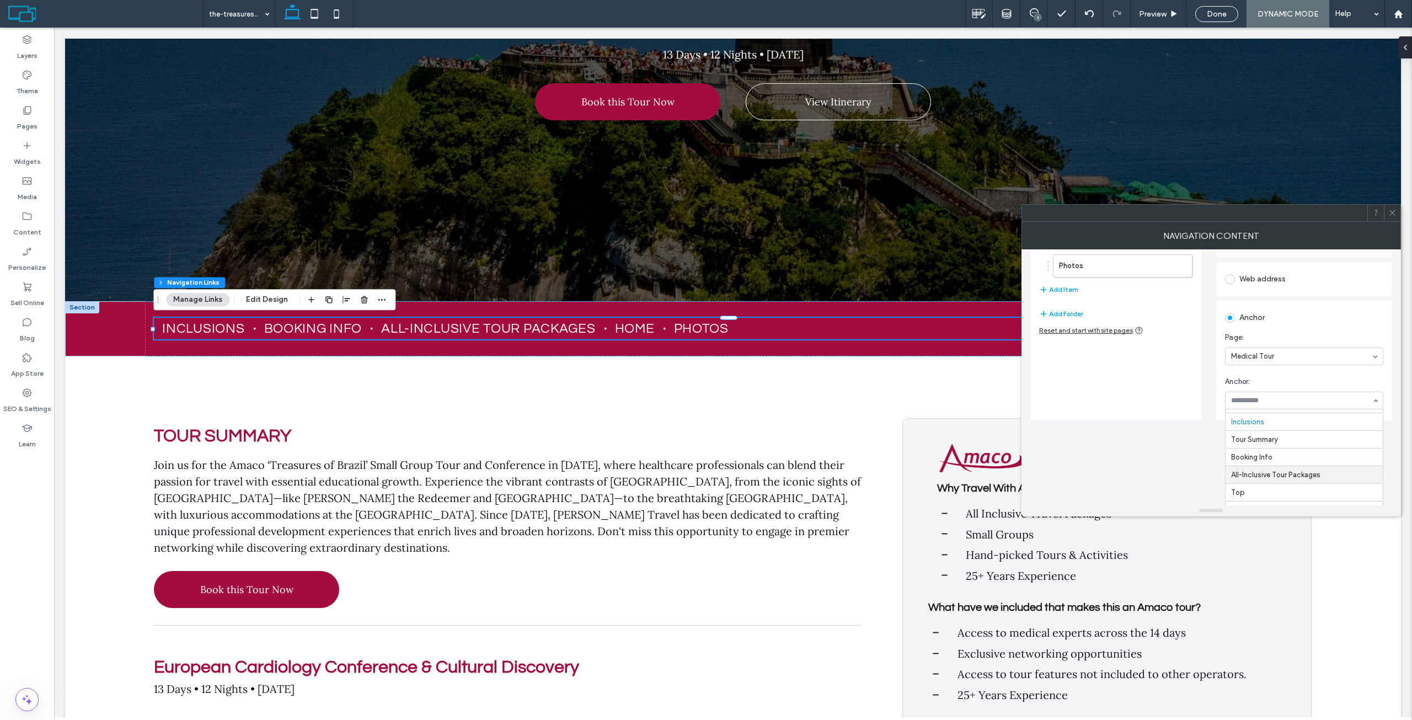
scroll to position [181, 0]
type input "*"
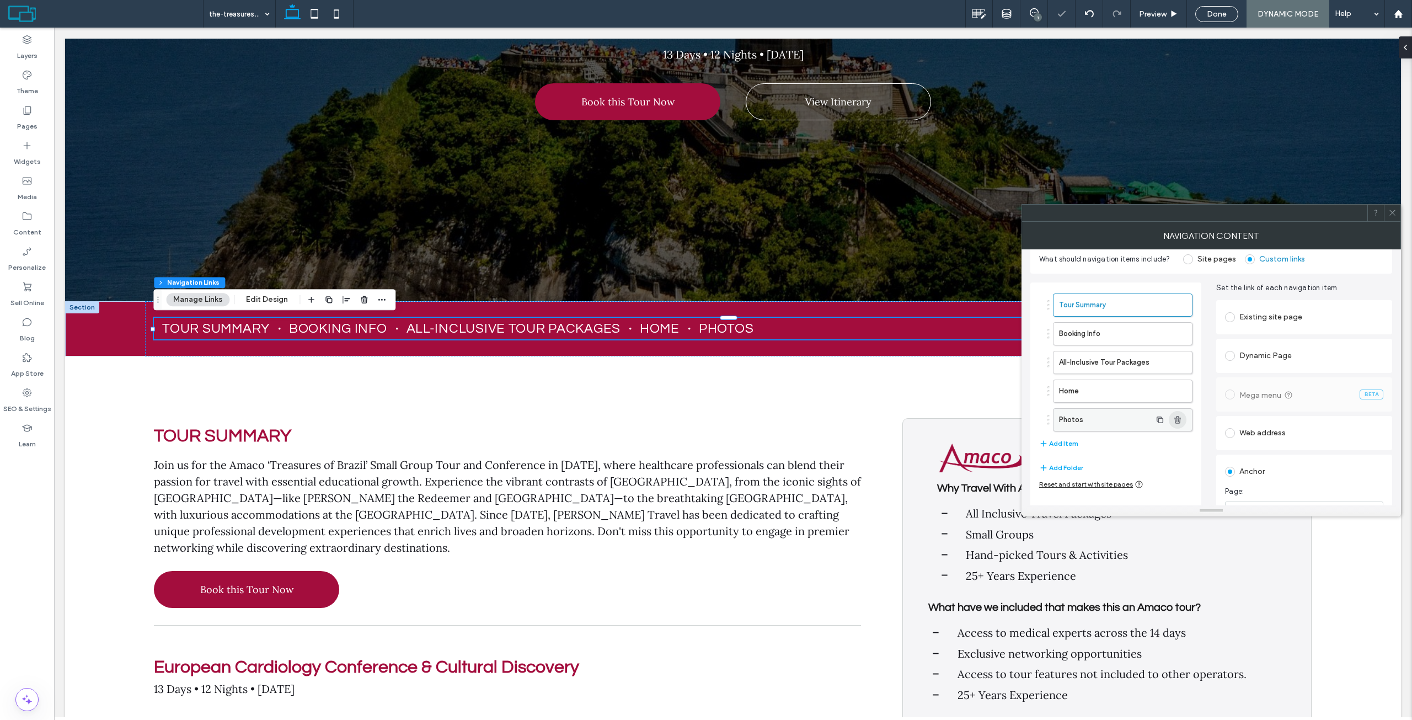
scroll to position [0, 0]
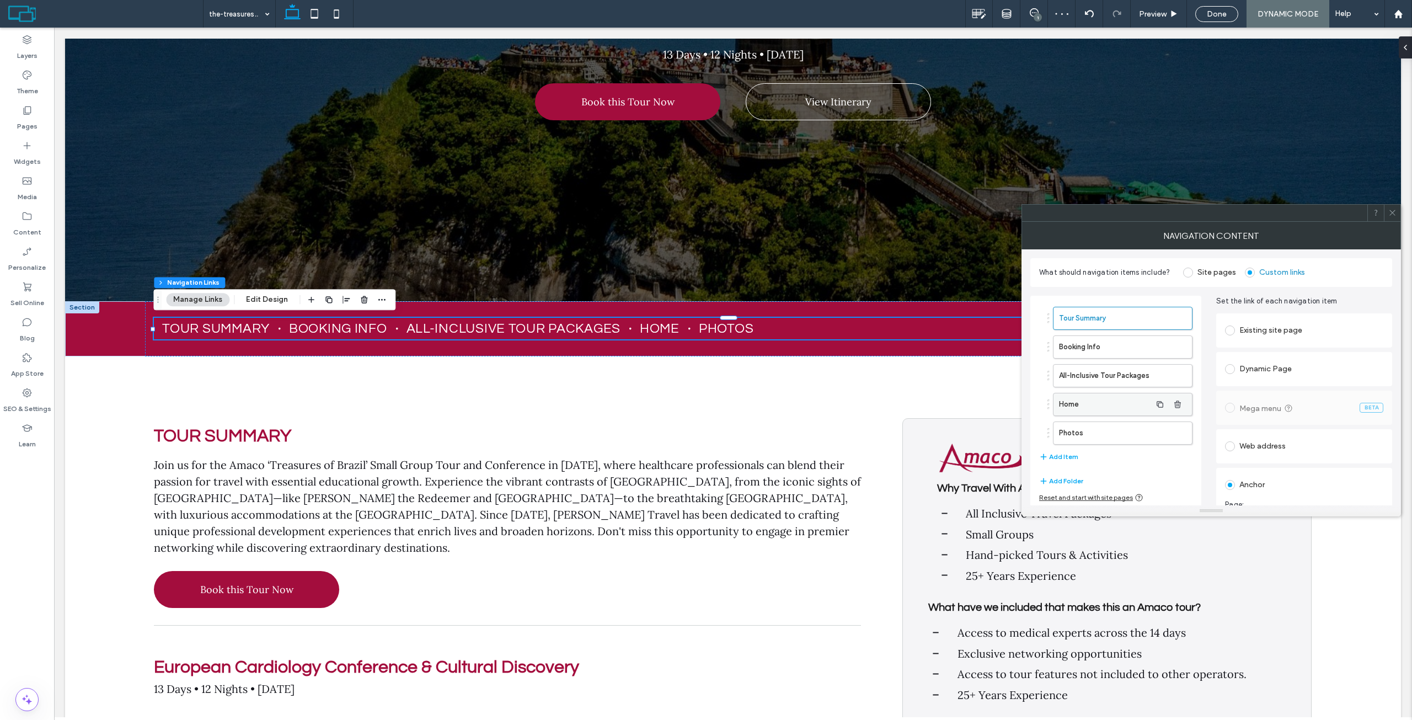
click at [1094, 404] on label "Home" at bounding box center [1105, 404] width 92 height 22
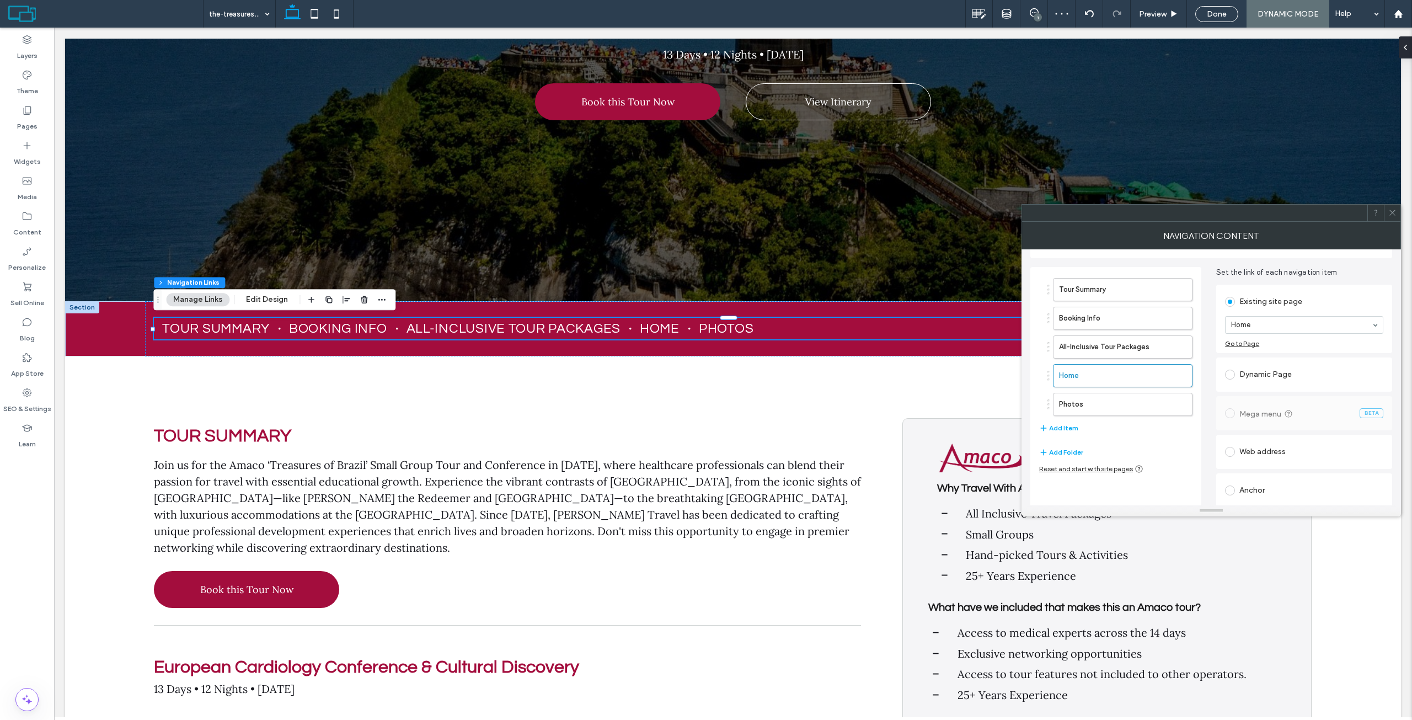
scroll to position [31, 0]
click at [1256, 484] on div "Anchor" at bounding box center [1304, 488] width 158 height 18
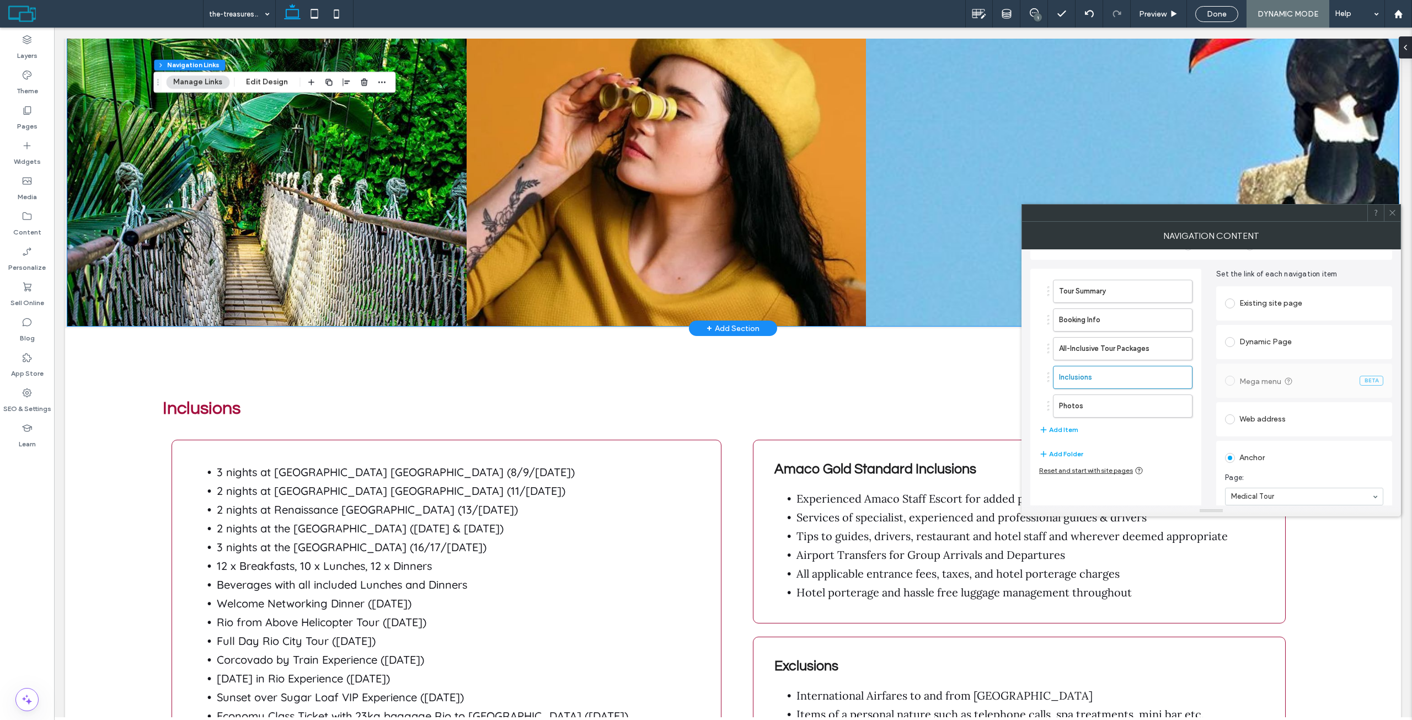
scroll to position [2151, 0]
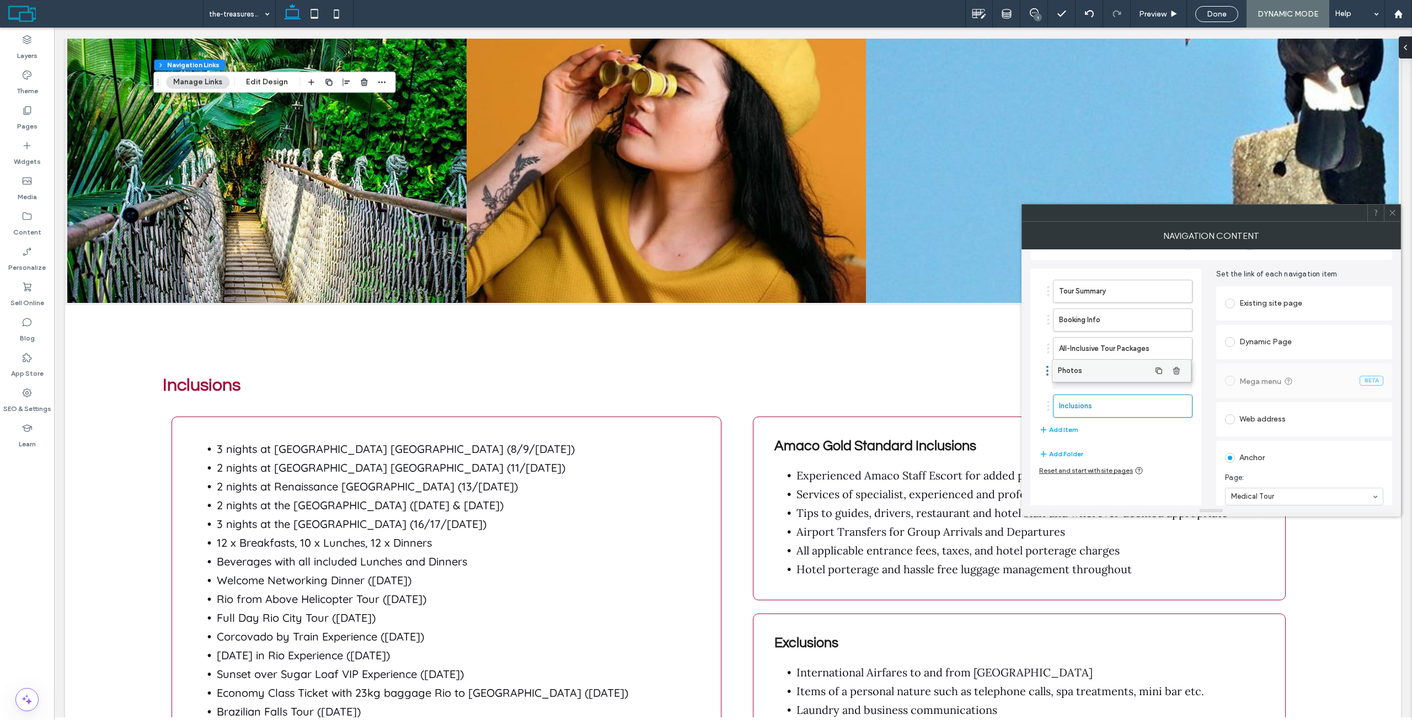
drag, startPoint x: 1080, startPoint y: 405, endPoint x: 1079, endPoint y: 370, distance: 35.3
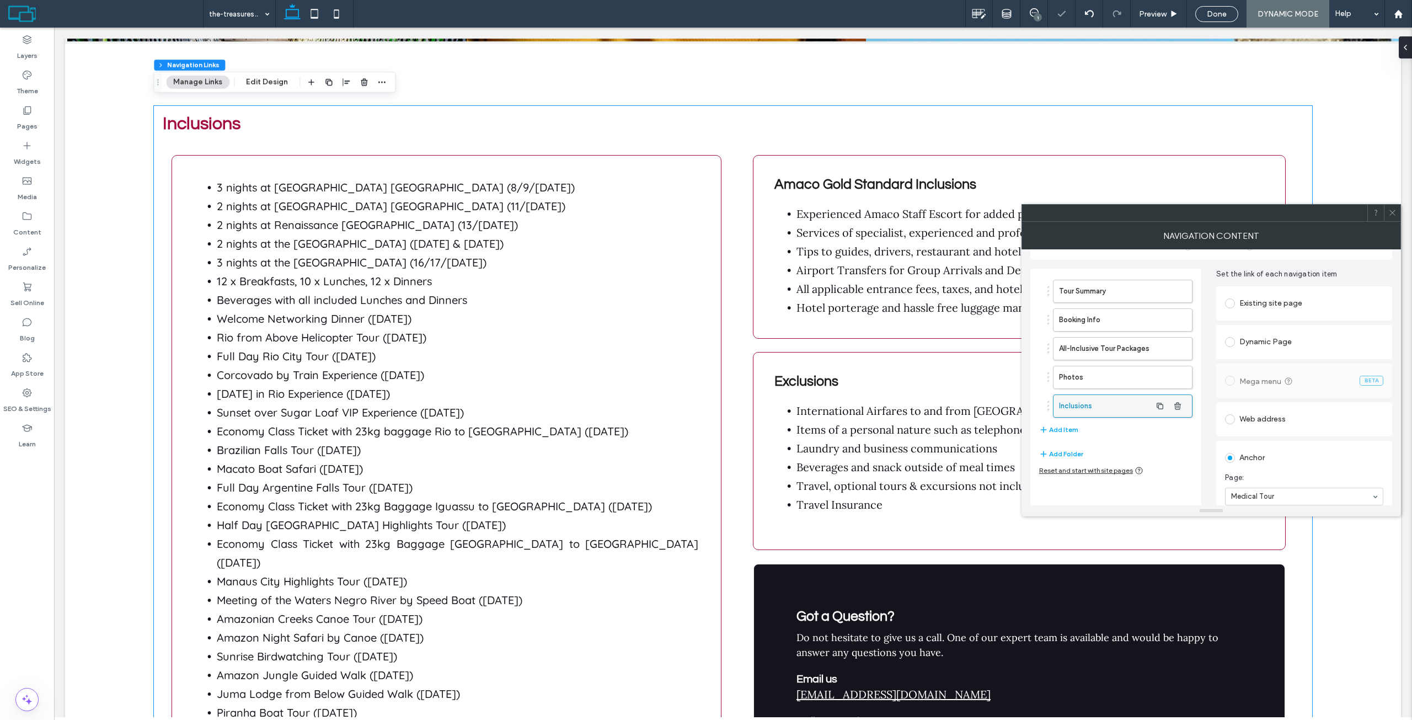
scroll to position [2372, 0]
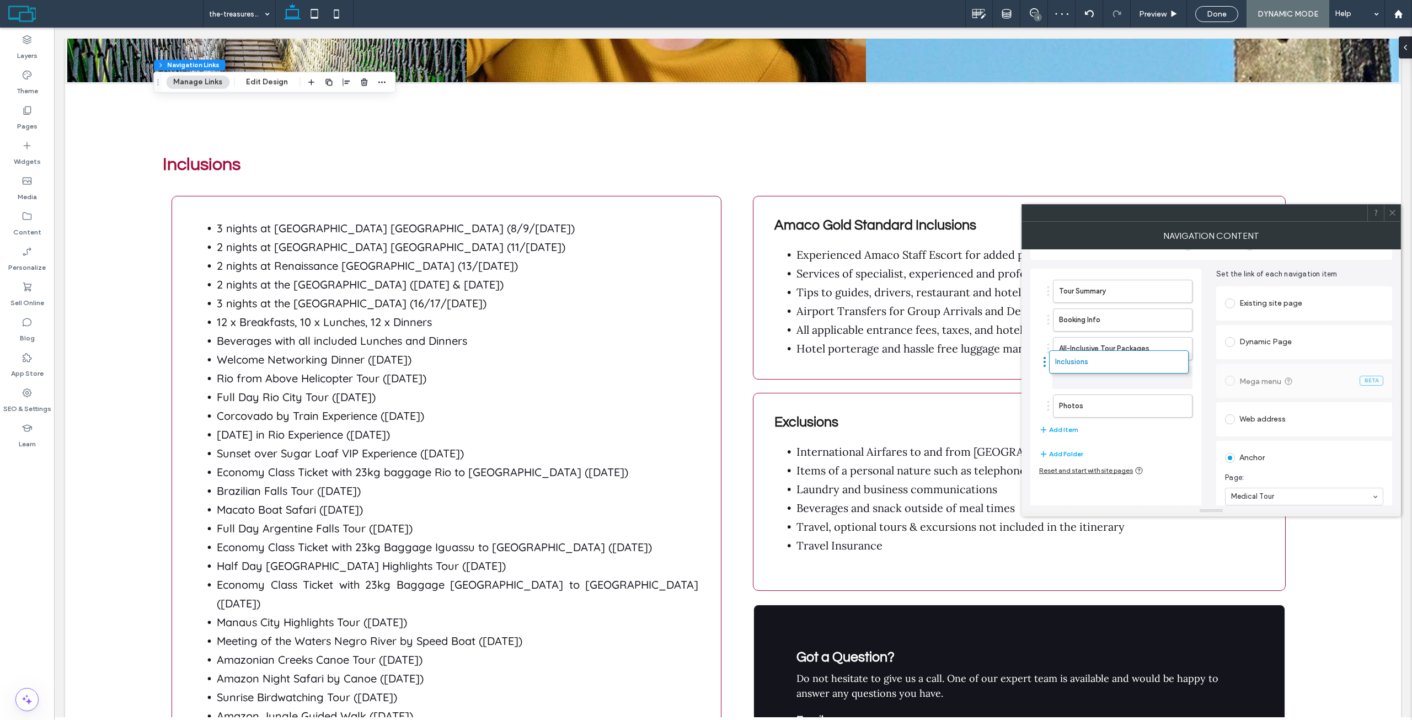
drag, startPoint x: 1114, startPoint y: 408, endPoint x: 1122, endPoint y: 363, distance: 45.4
click at [1389, 218] on span at bounding box center [1392, 213] width 8 height 17
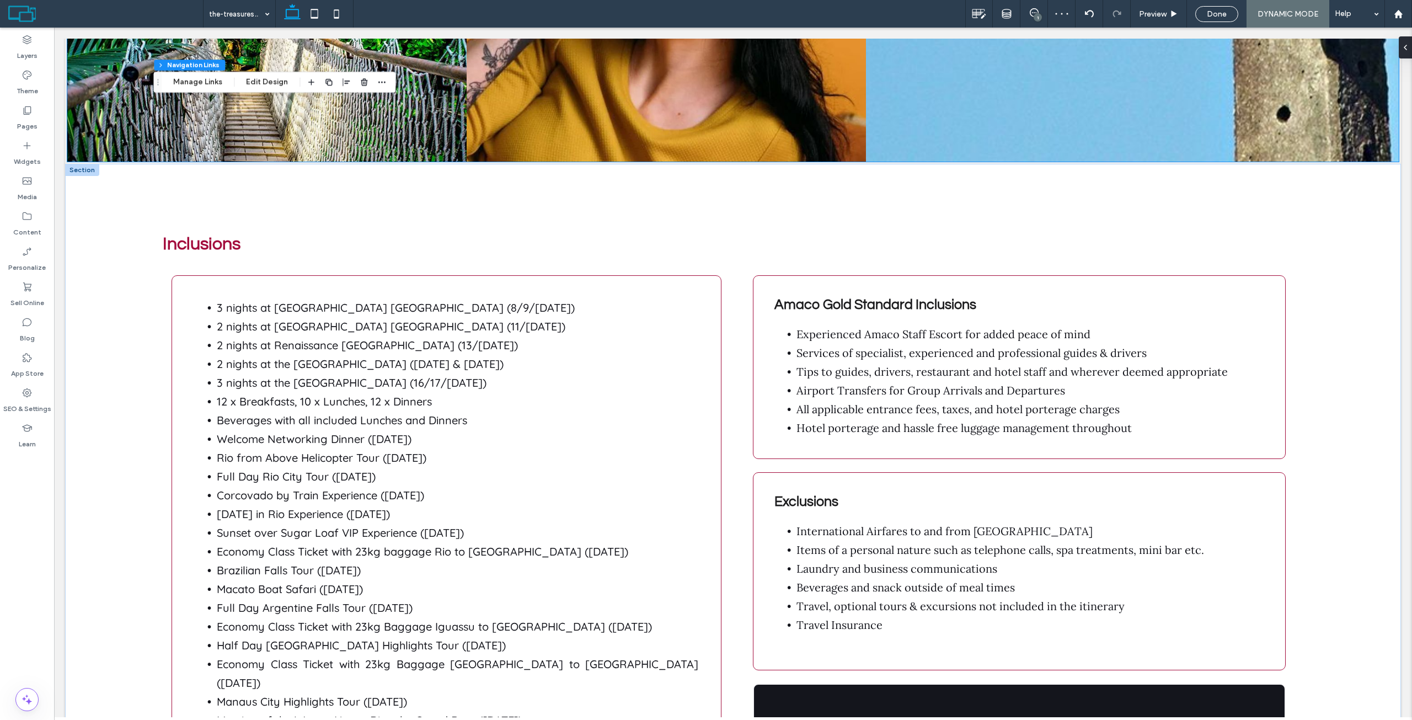
scroll to position [2096, 0]
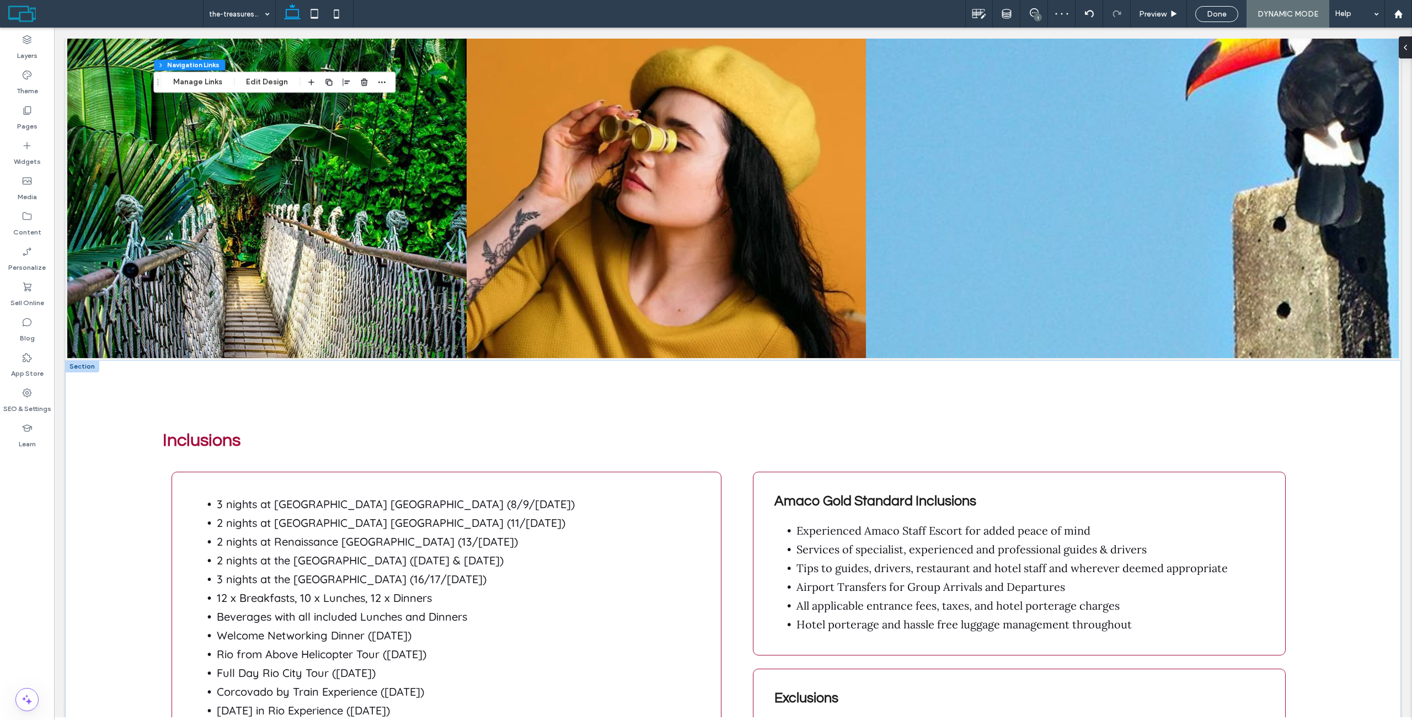
click at [84, 360] on div at bounding box center [82, 366] width 34 height 12
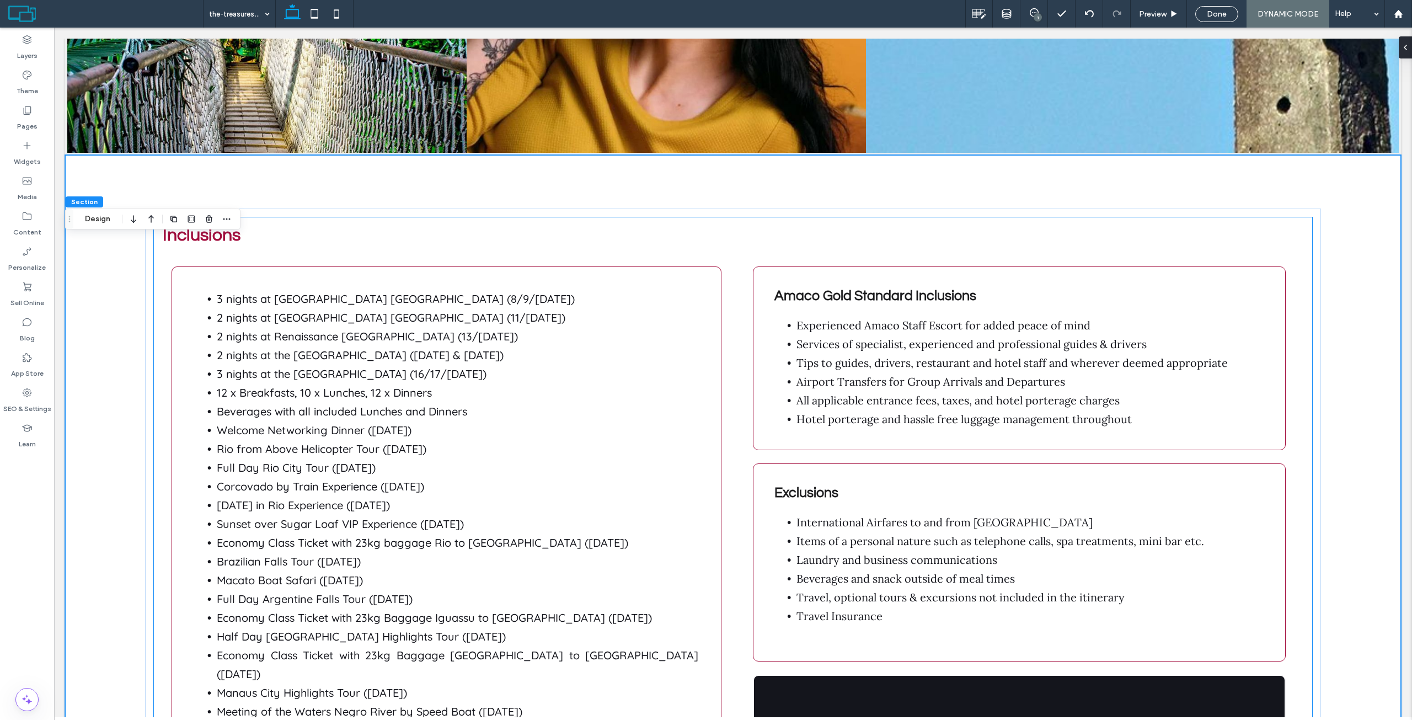
scroll to position [2316, 0]
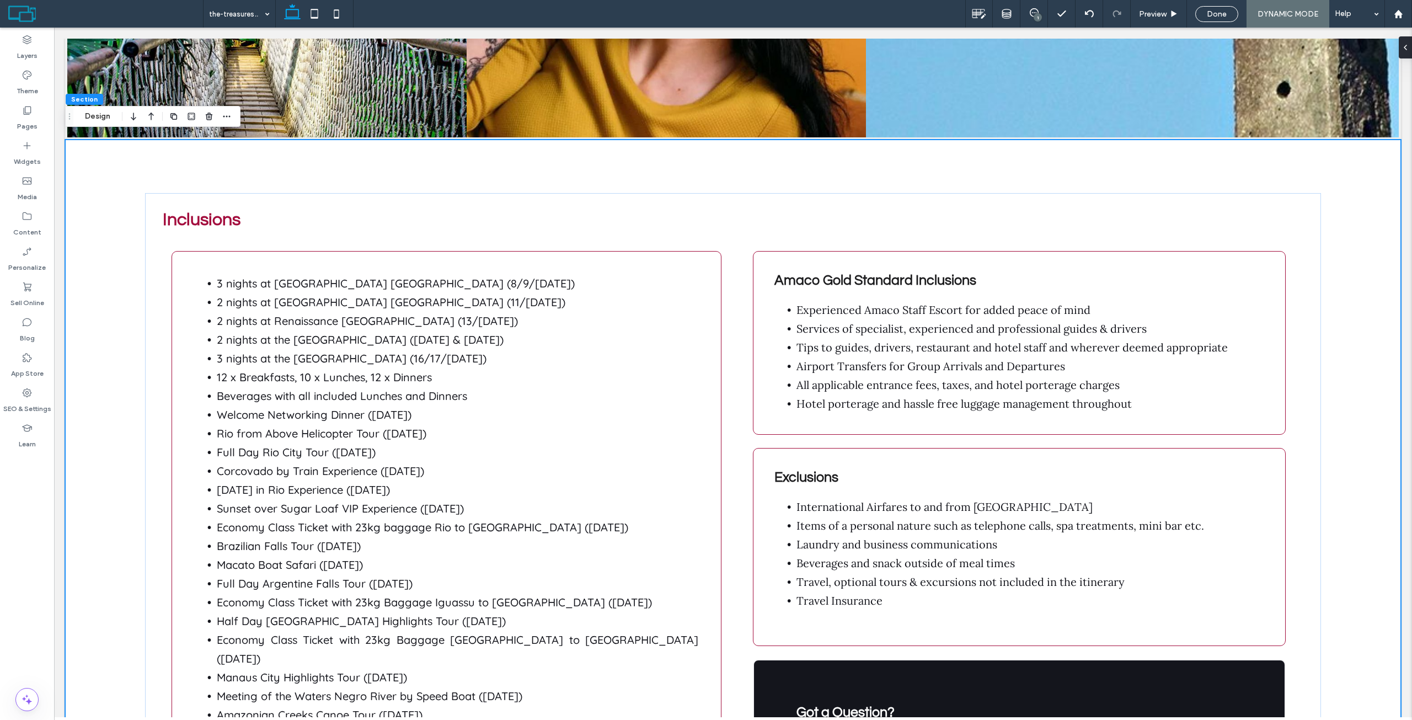
click at [1138, 158] on div "Inclusions 3 nights at Fairmont Copacabana Rio de Janeiro (8/9/10 Aug 2025) 2 n…" at bounding box center [733, 585] width 1336 height 890
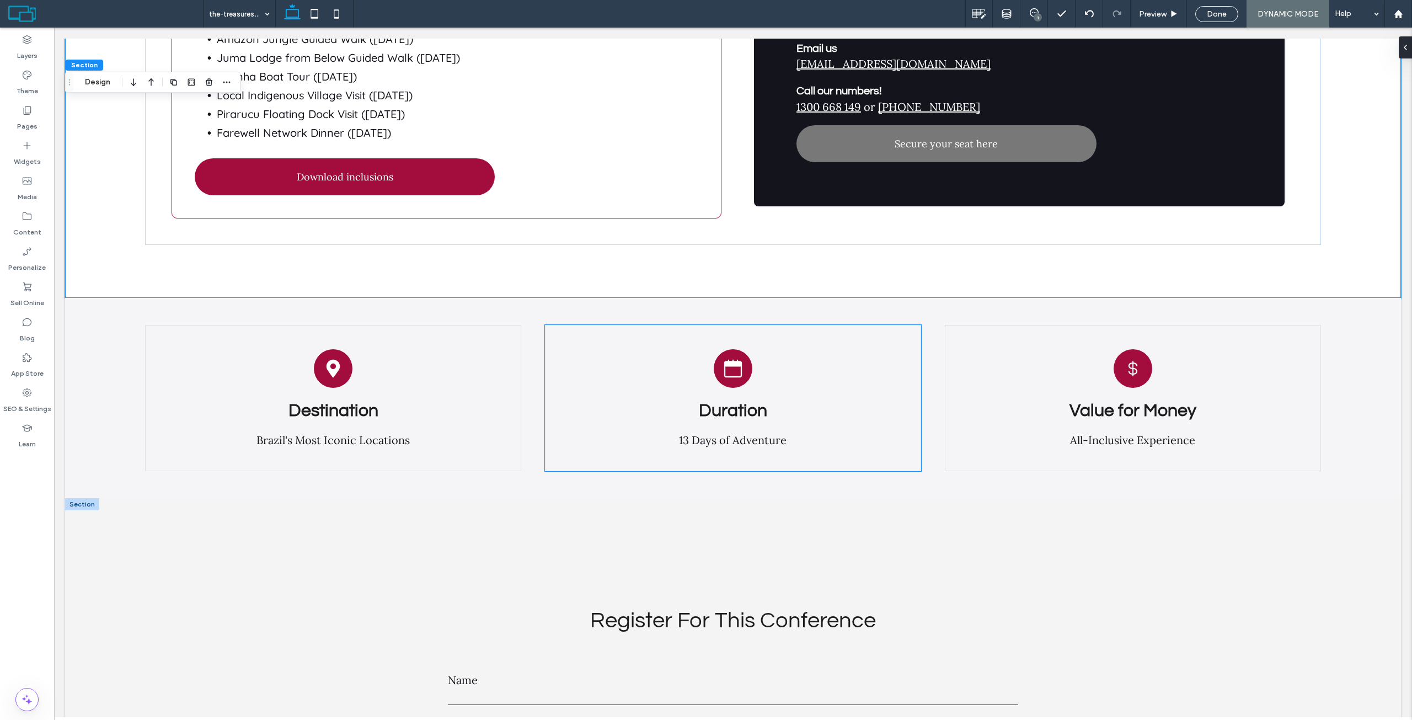
scroll to position [3199, 0]
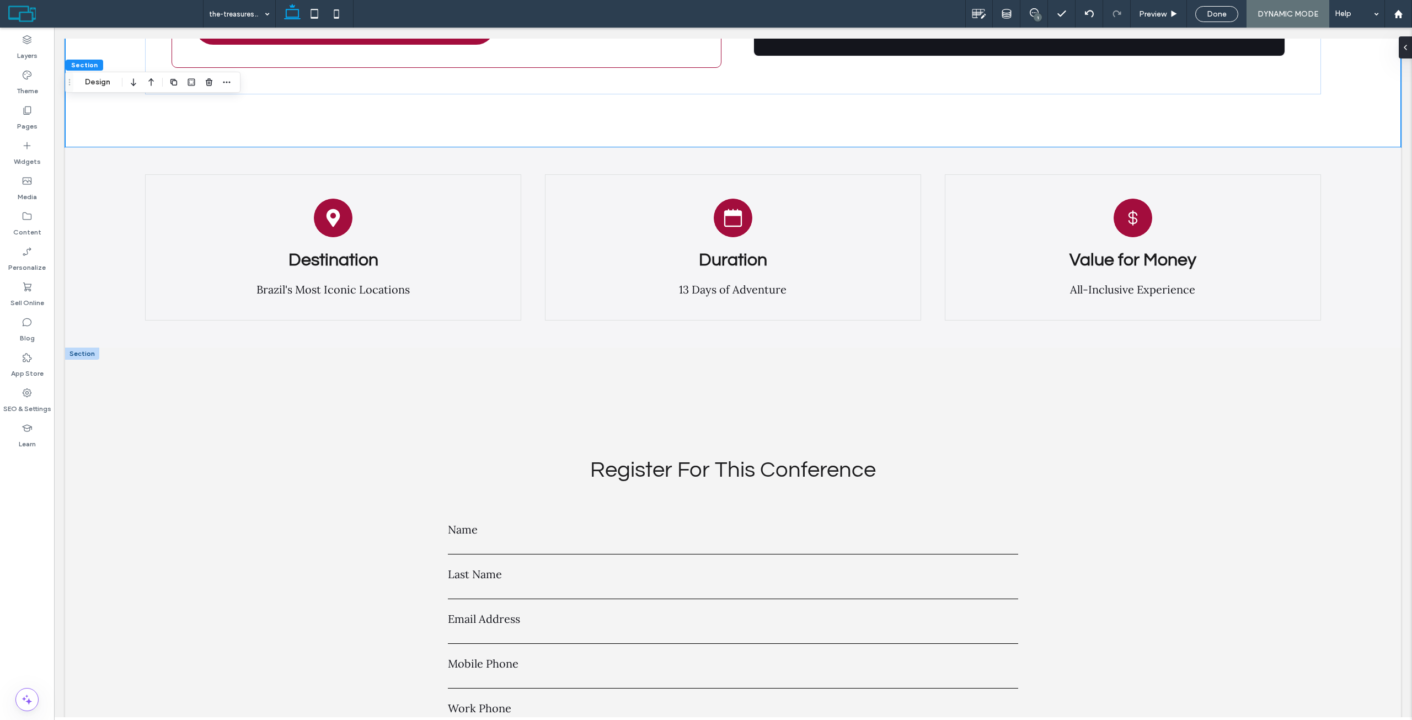
click at [83, 347] on div at bounding box center [82, 353] width 34 height 12
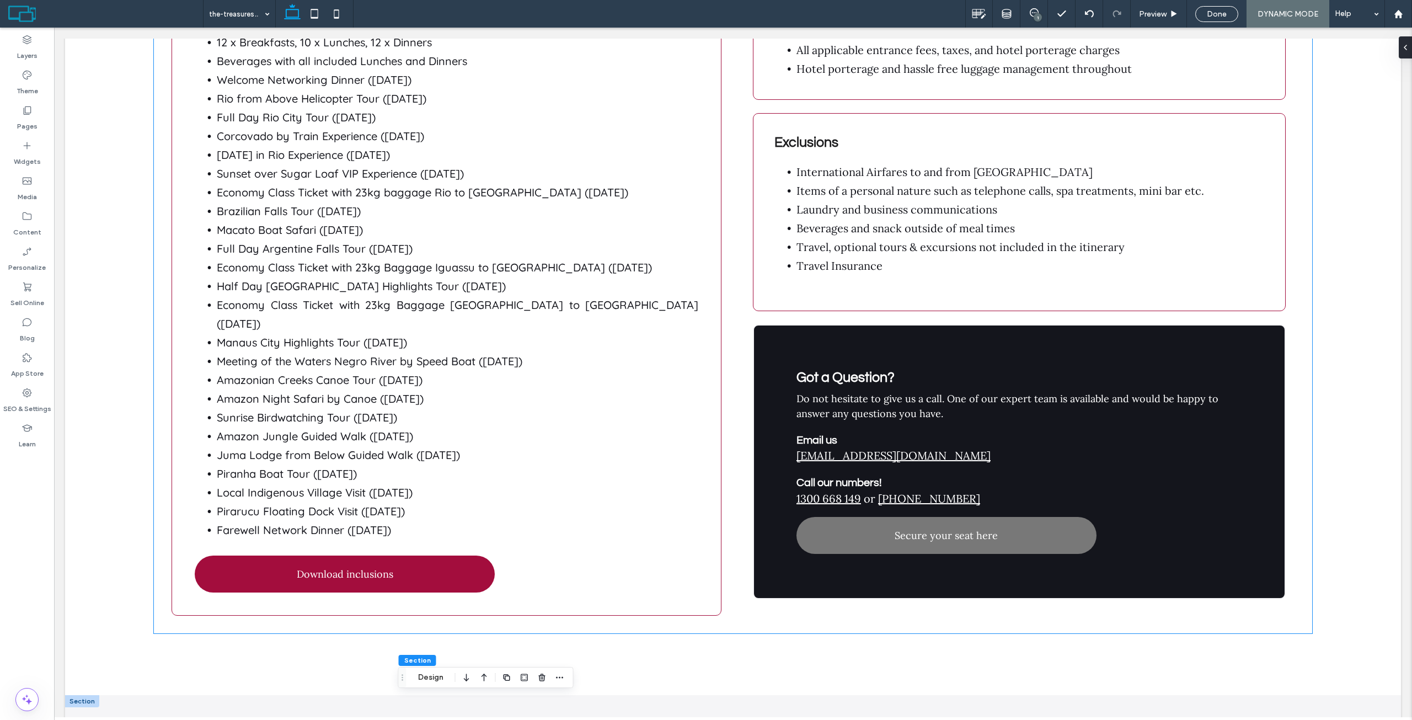
scroll to position [2923, 0]
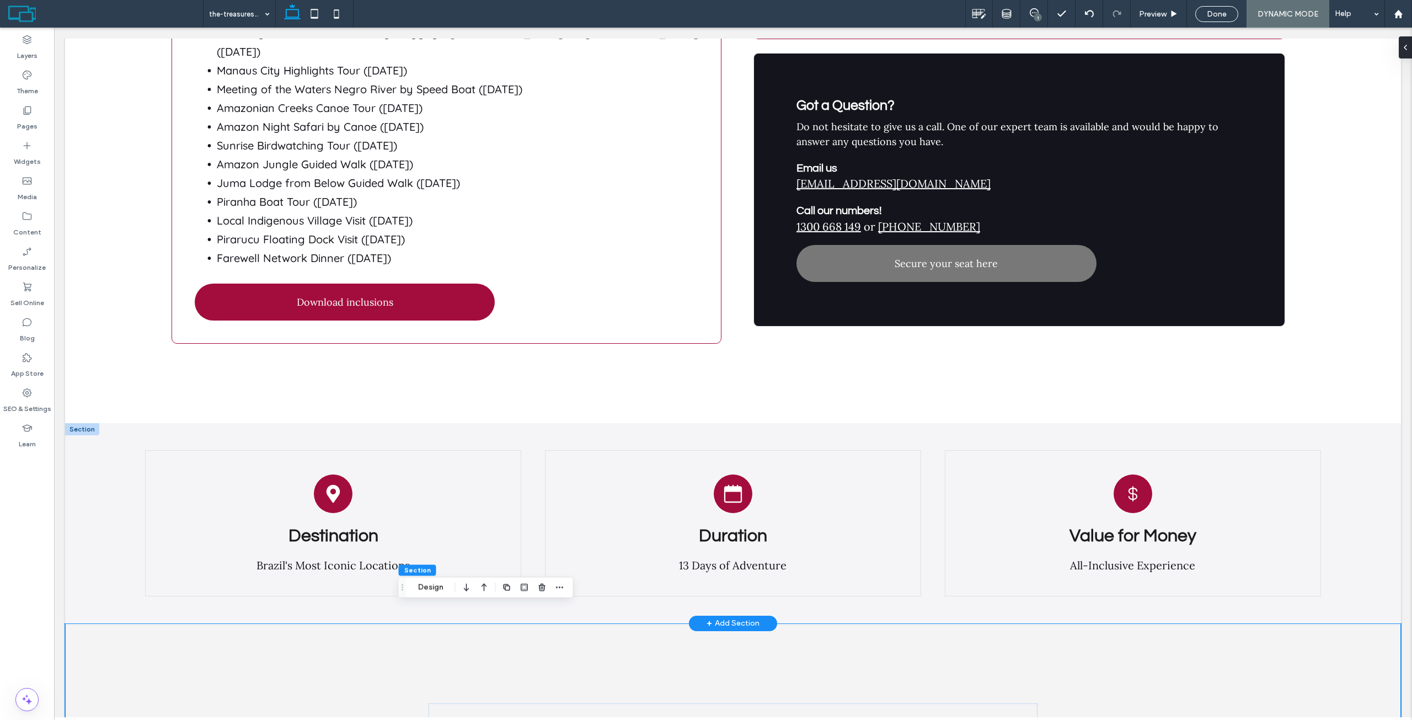
click at [74, 423] on div at bounding box center [82, 429] width 34 height 12
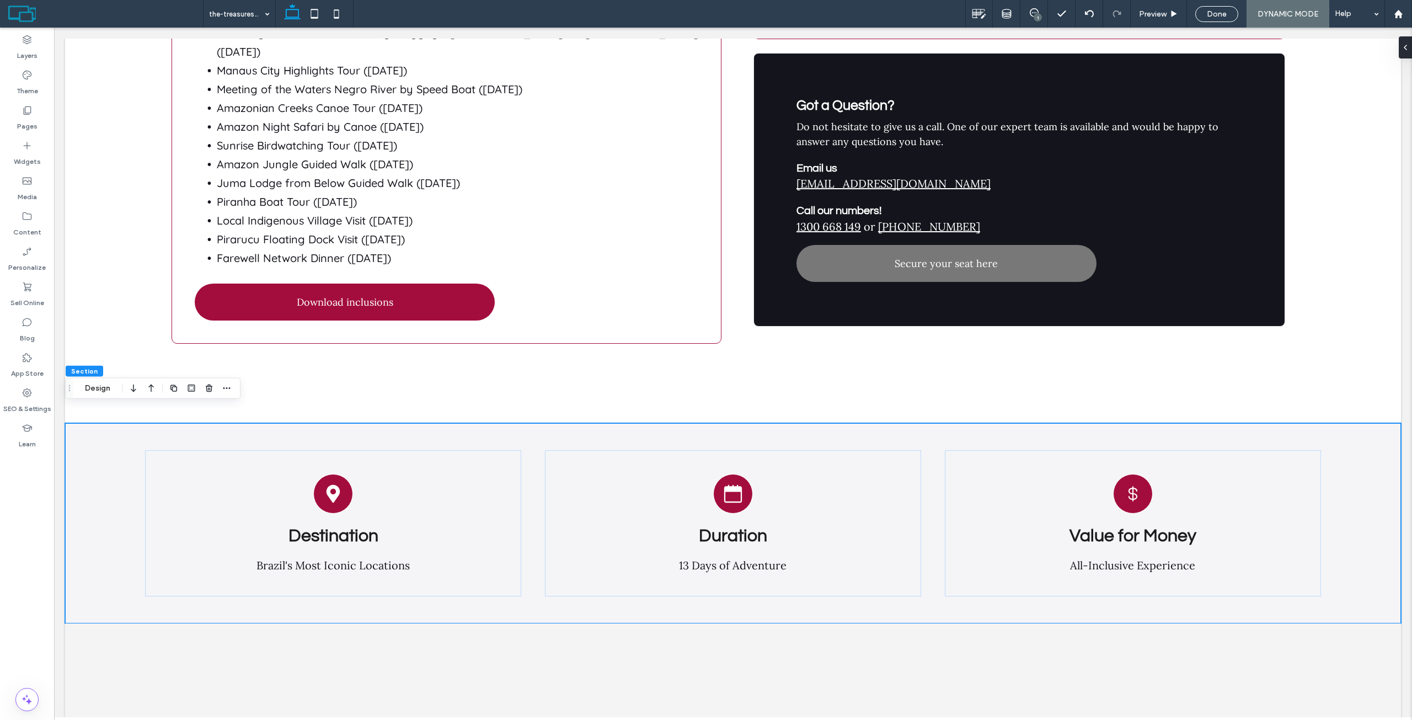
click at [151, 388] on icon "button" at bounding box center [150, 388] width 13 height 20
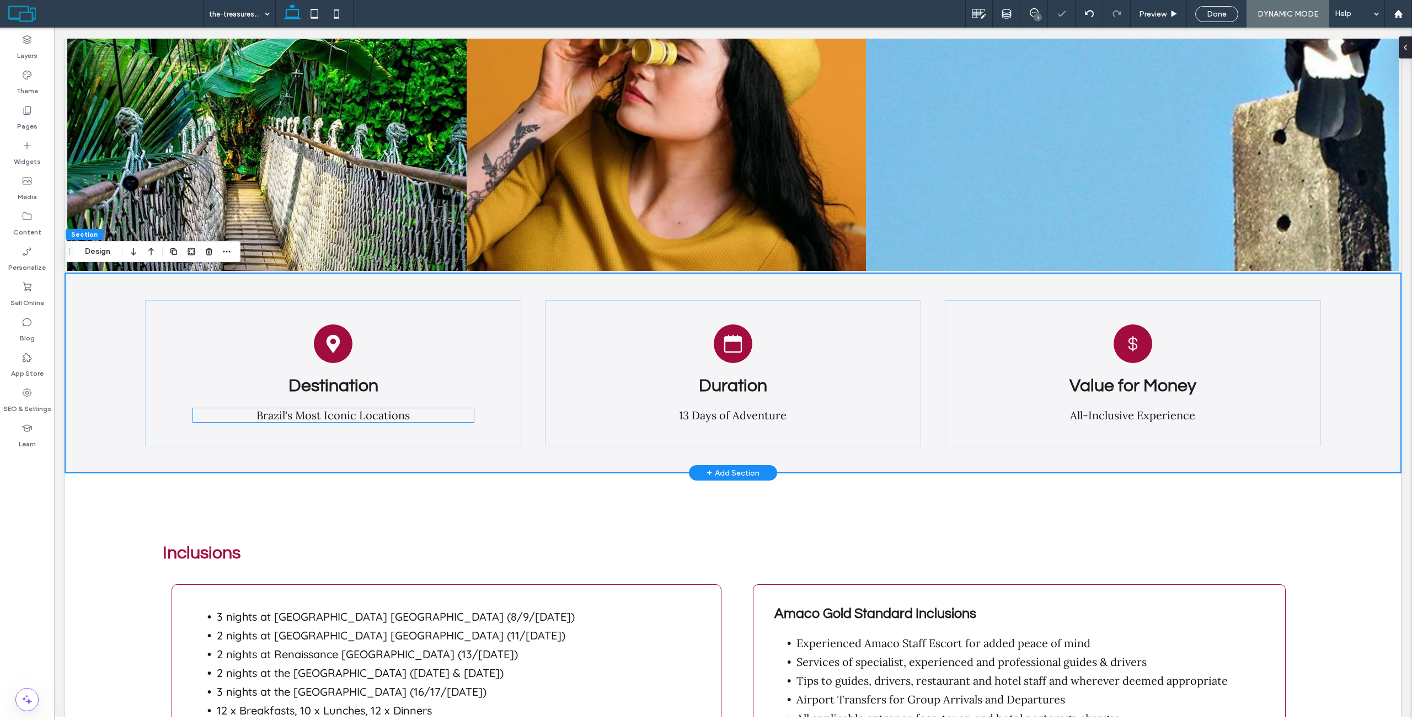
scroll to position [2178, 0]
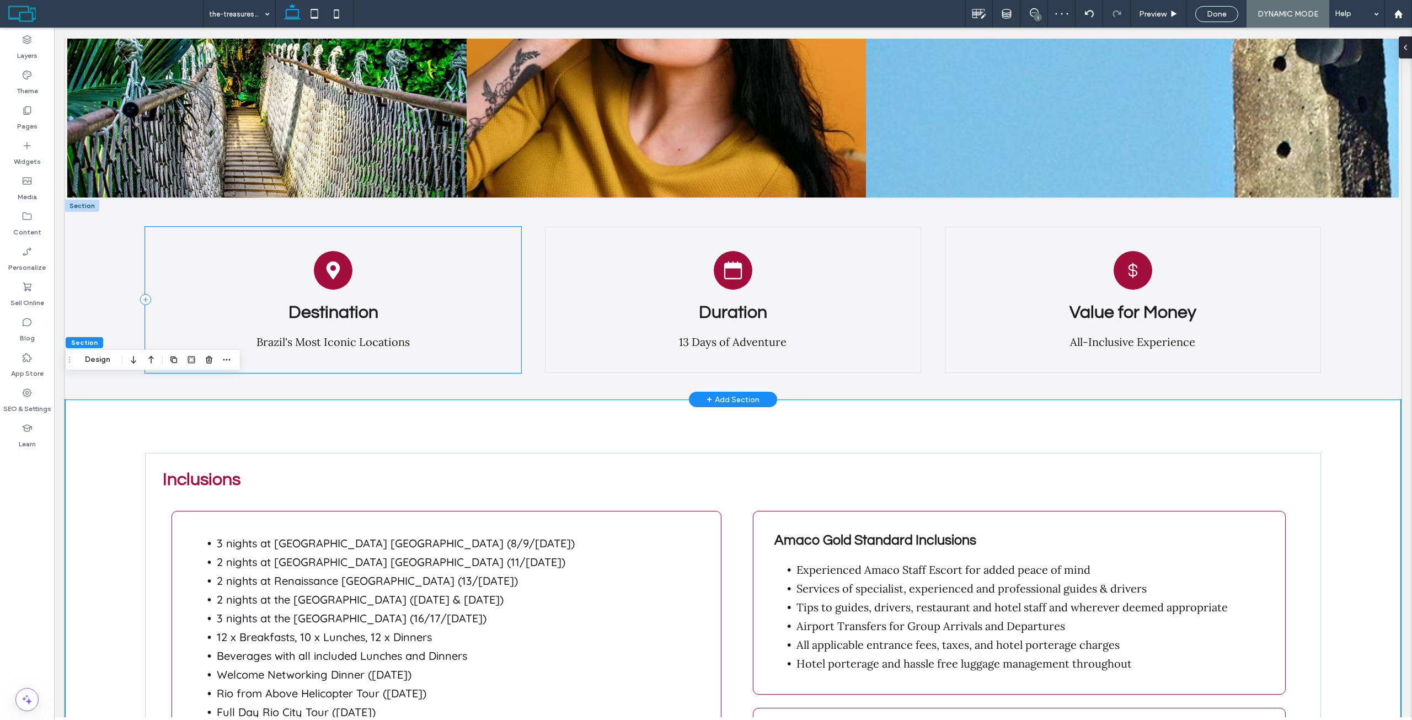
scroll to position [2123, 0]
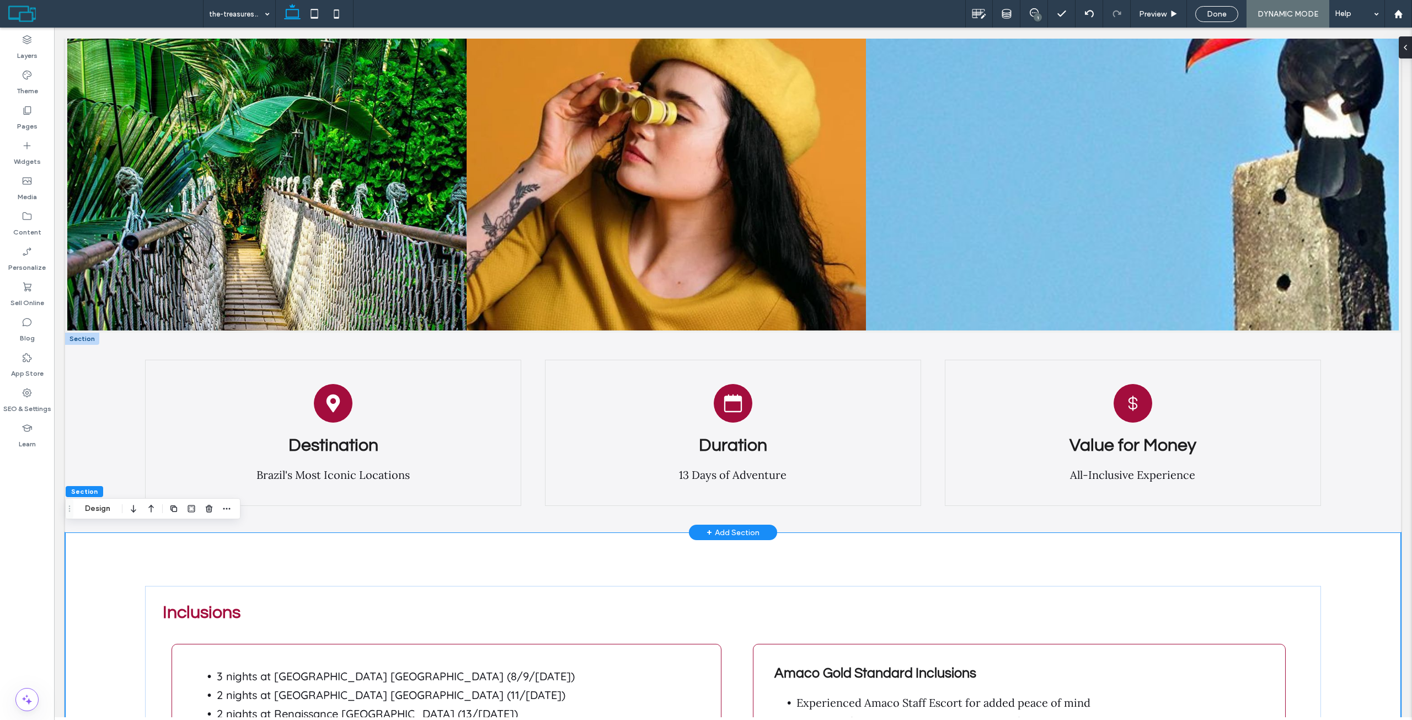
click at [89, 336] on div at bounding box center [82, 339] width 34 height 12
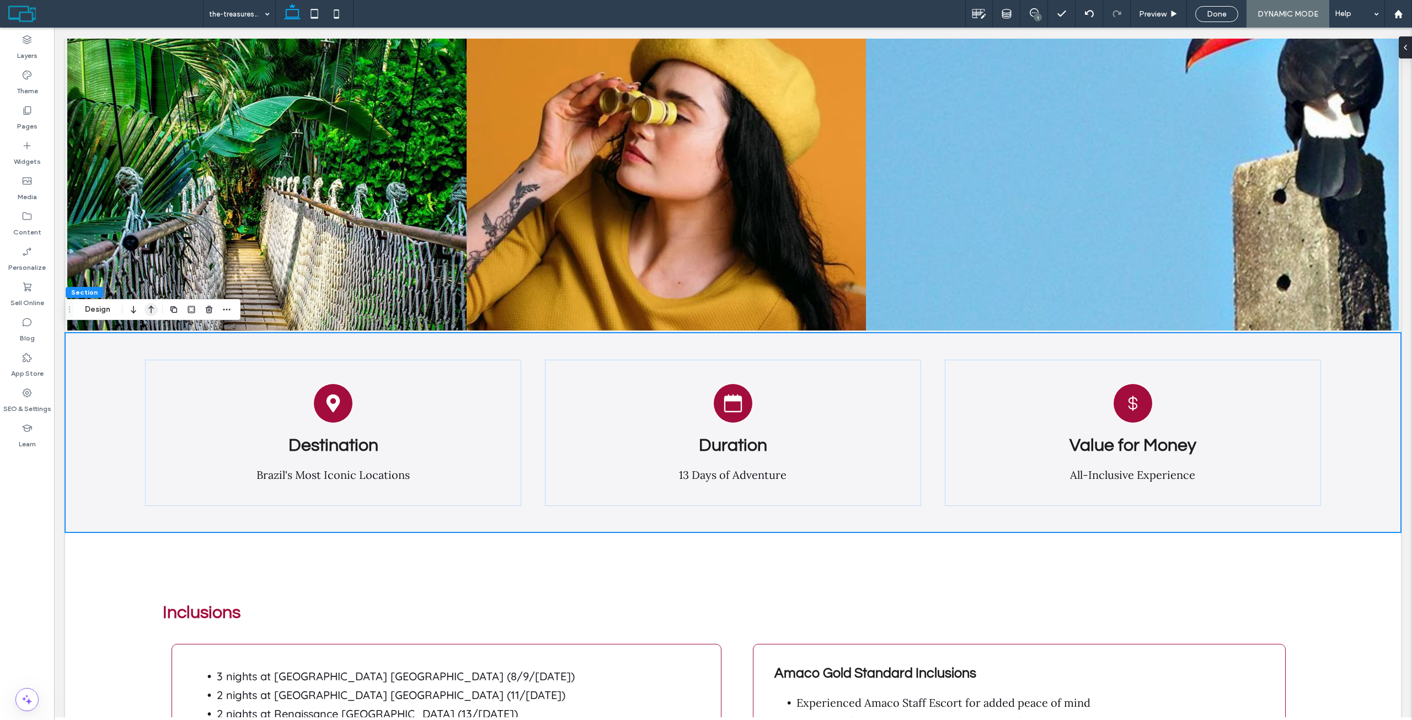
click at [152, 312] on icon "button" at bounding box center [150, 309] width 13 height 20
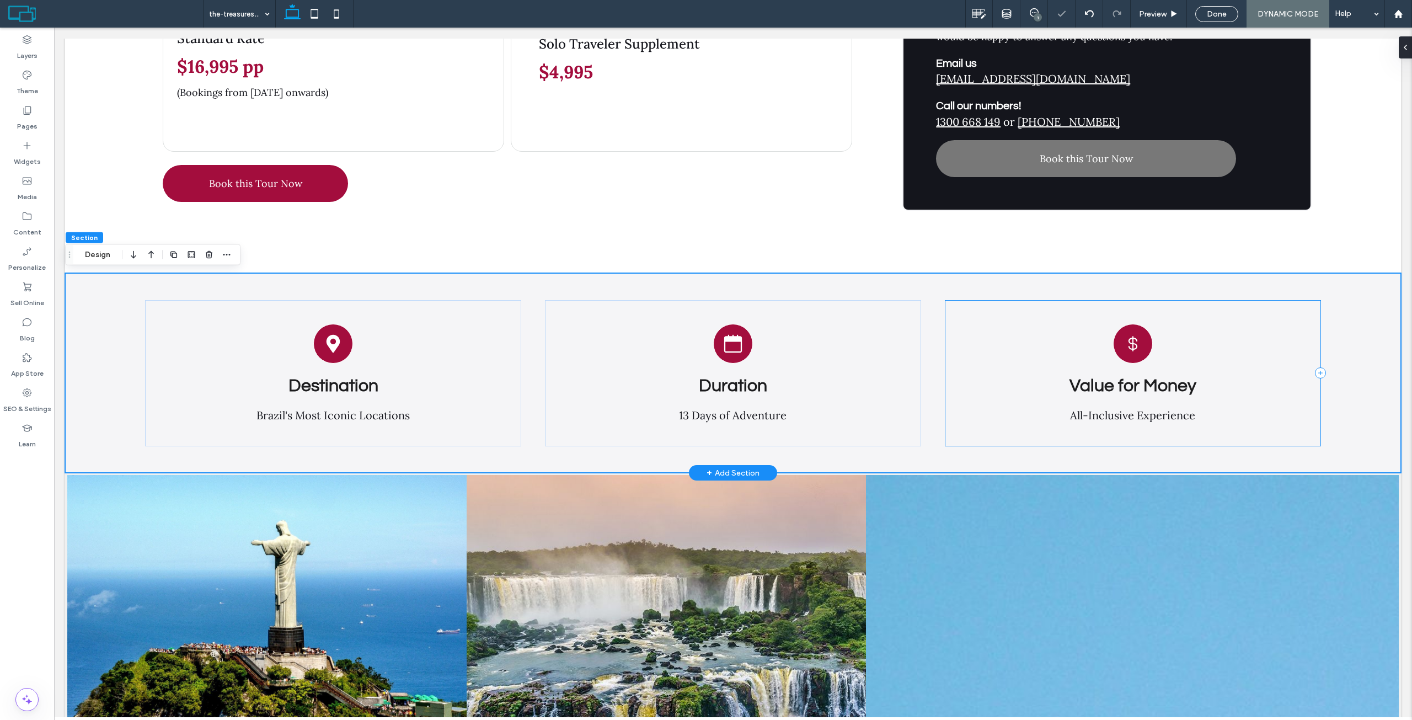
scroll to position [1512, 0]
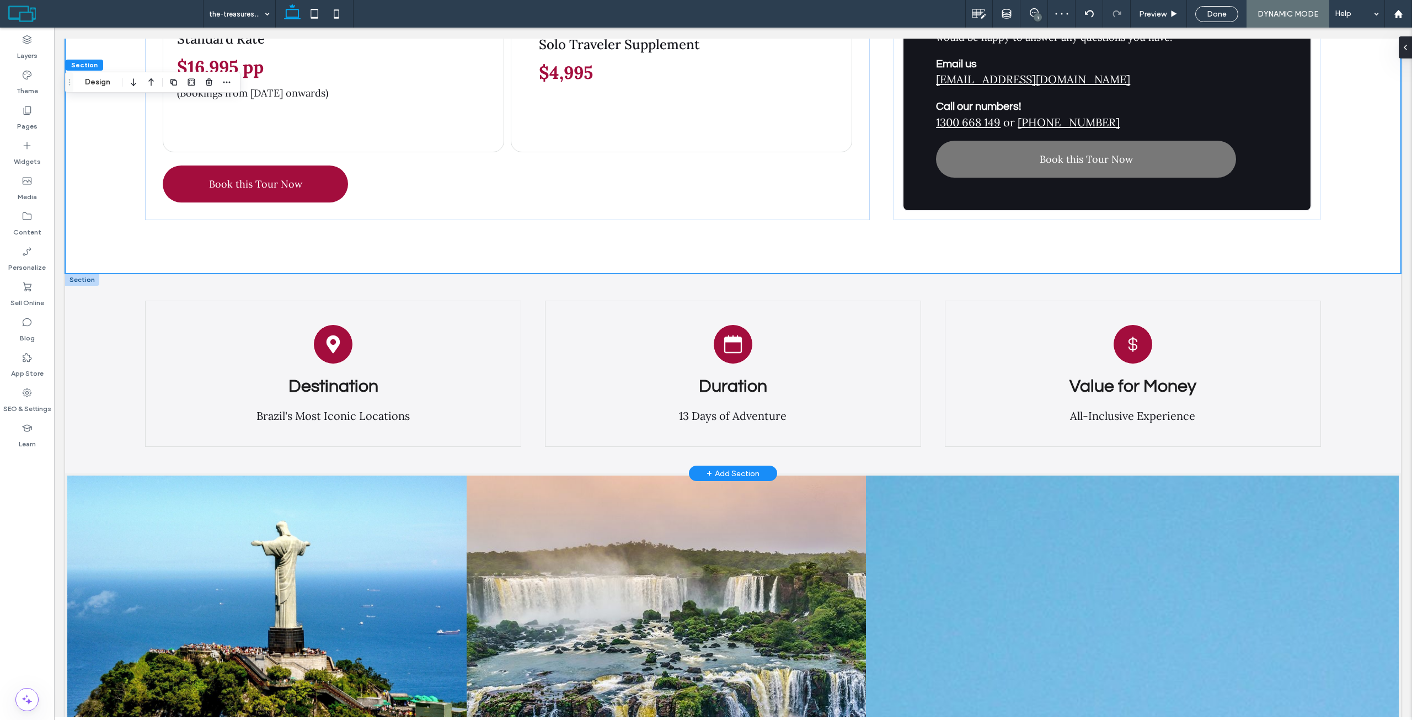
click at [80, 280] on div at bounding box center [82, 280] width 34 height 12
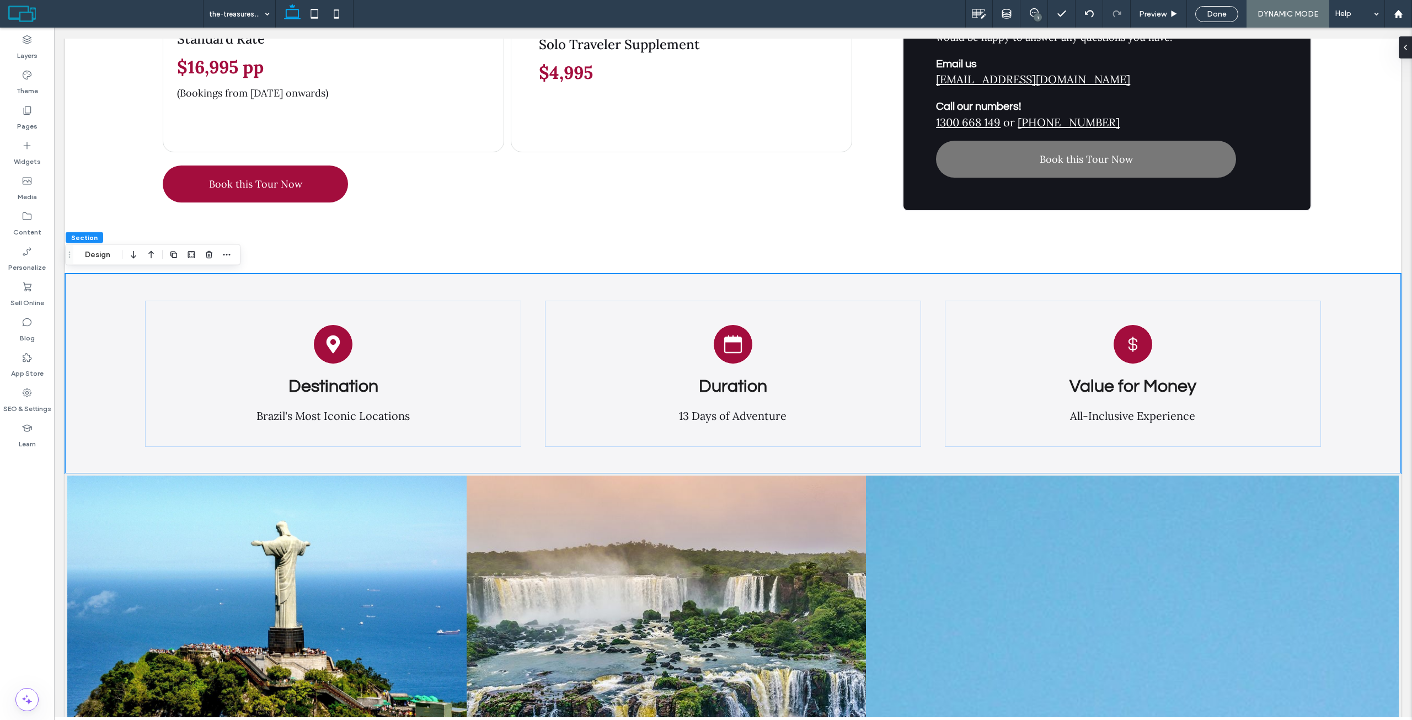
drag, startPoint x: 135, startPoint y: 253, endPoint x: 255, endPoint y: 254, distance: 120.2
click at [135, 254] on icon "button" at bounding box center [133, 255] width 13 height 20
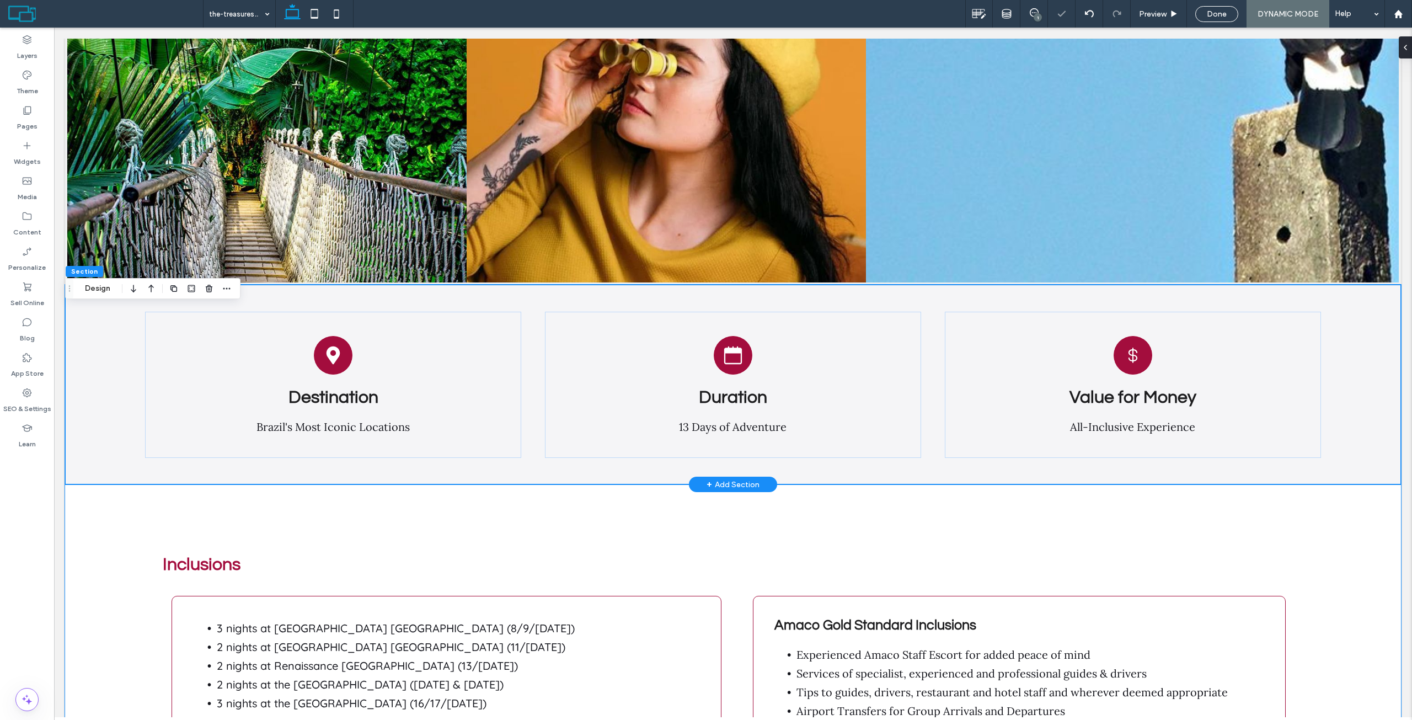
scroll to position [2178, 0]
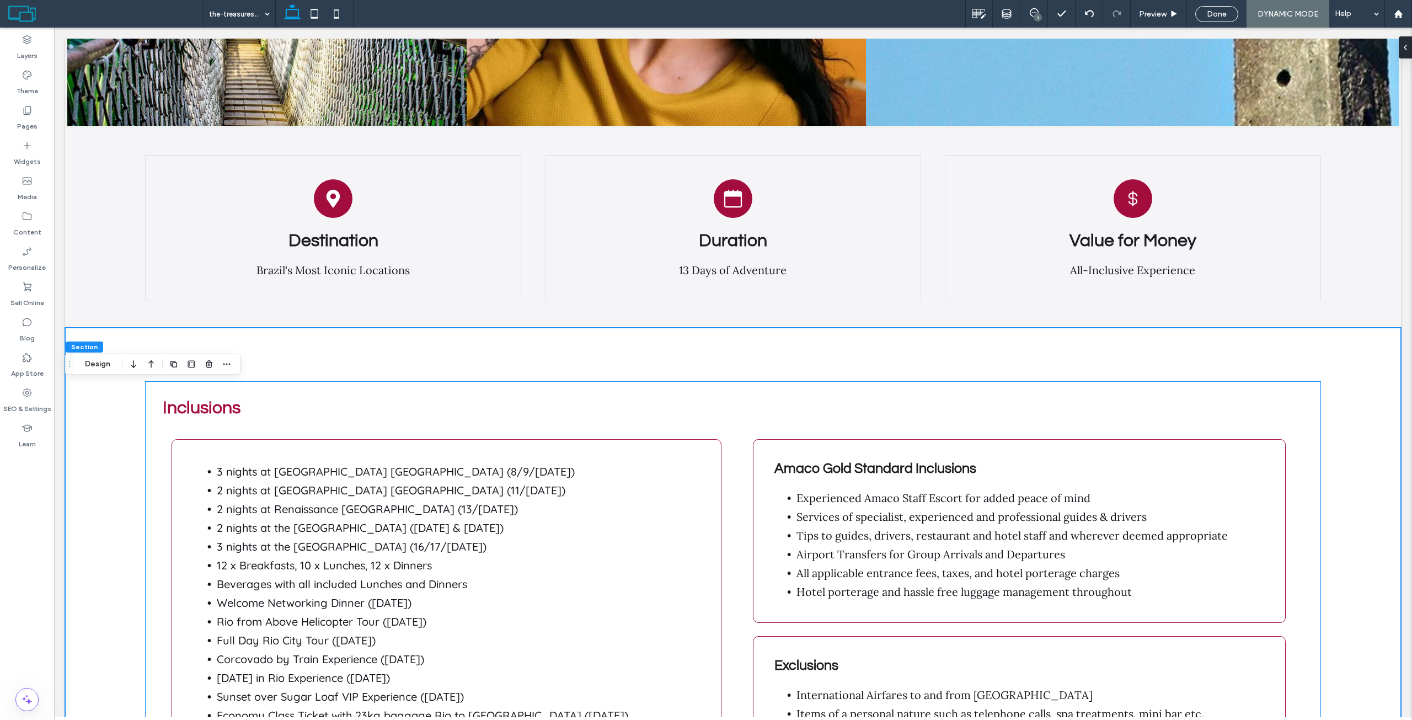
scroll to position [2344, 0]
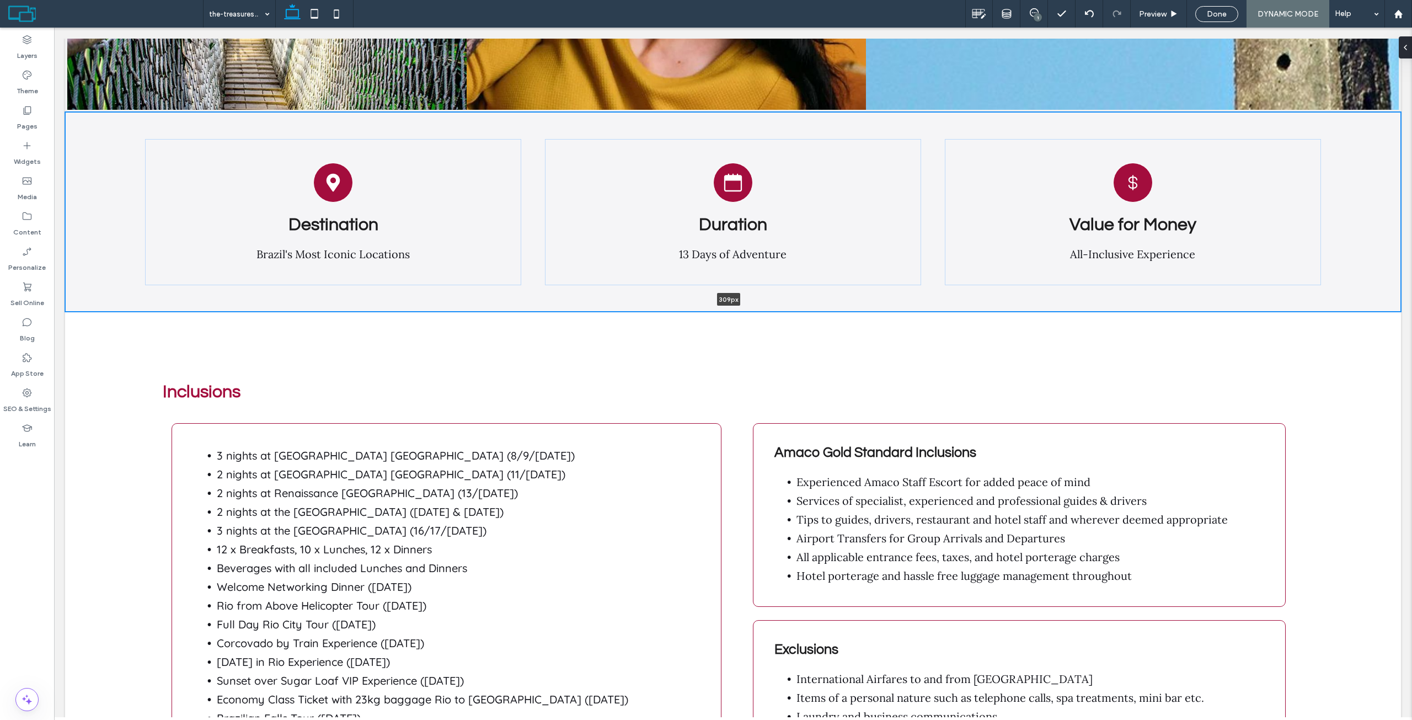
drag, startPoint x: 783, startPoint y: 305, endPoint x: 790, endPoint y: 275, distance: 30.6
click at [790, 275] on div "Destination Brazil's Most Iconic Locations Duration 13 Days of Adventure Value …" at bounding box center [733, 212] width 1336 height 200
type input "***"
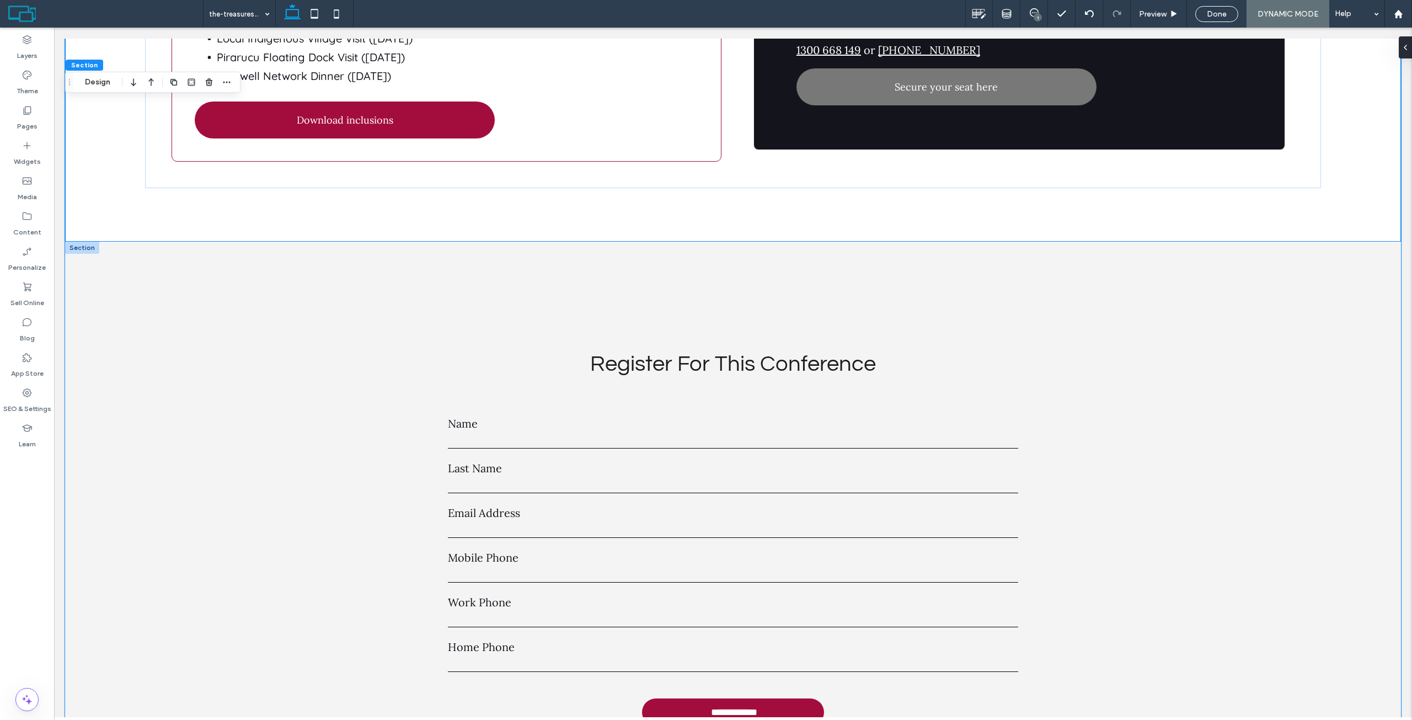
scroll to position [3392, 0]
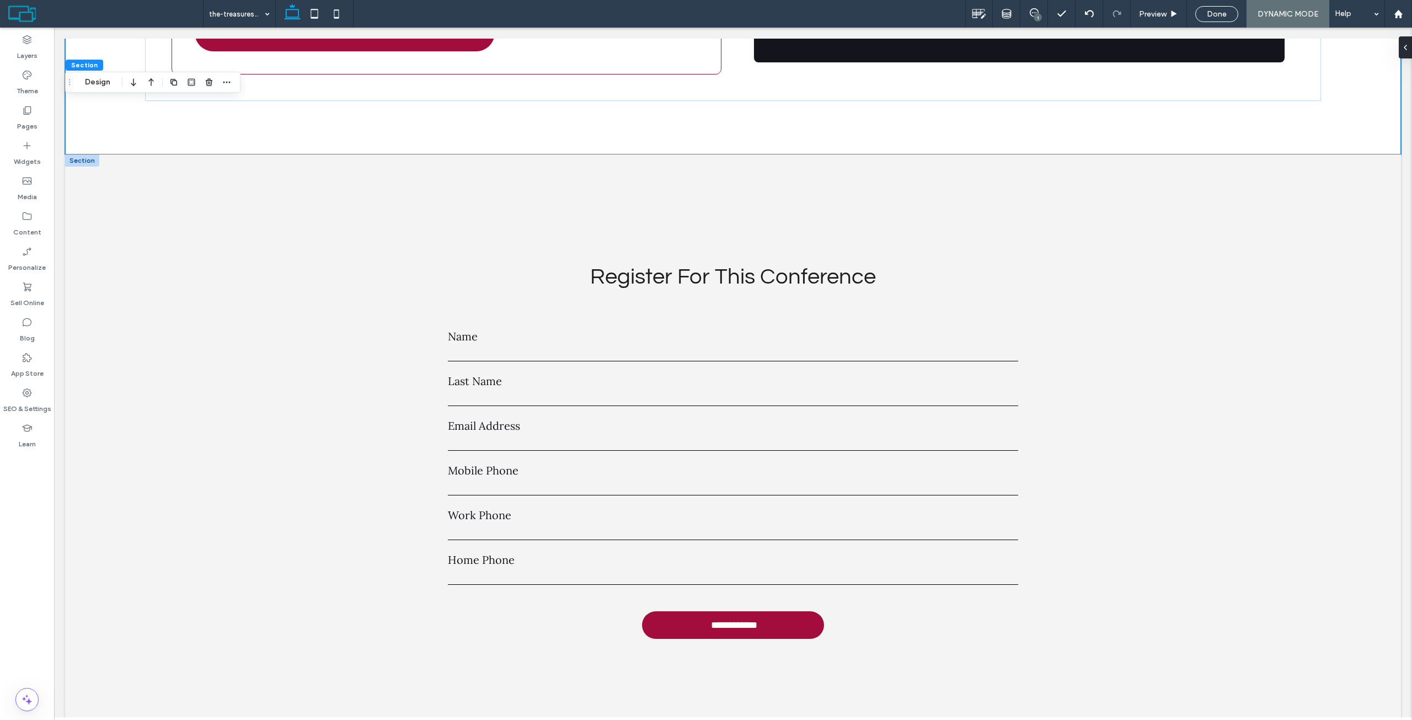
click at [93, 154] on div at bounding box center [82, 160] width 34 height 12
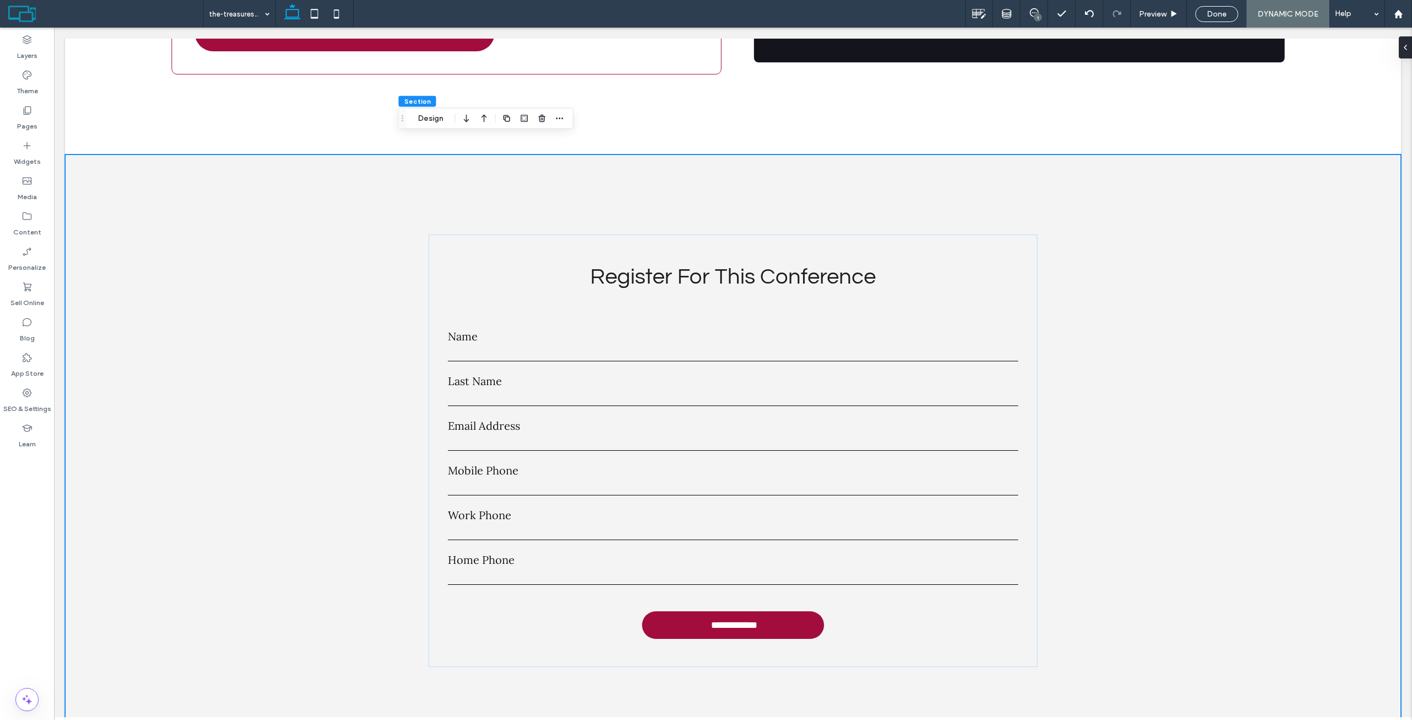
click at [85, 154] on div "**********" at bounding box center [733, 450] width 1336 height 593
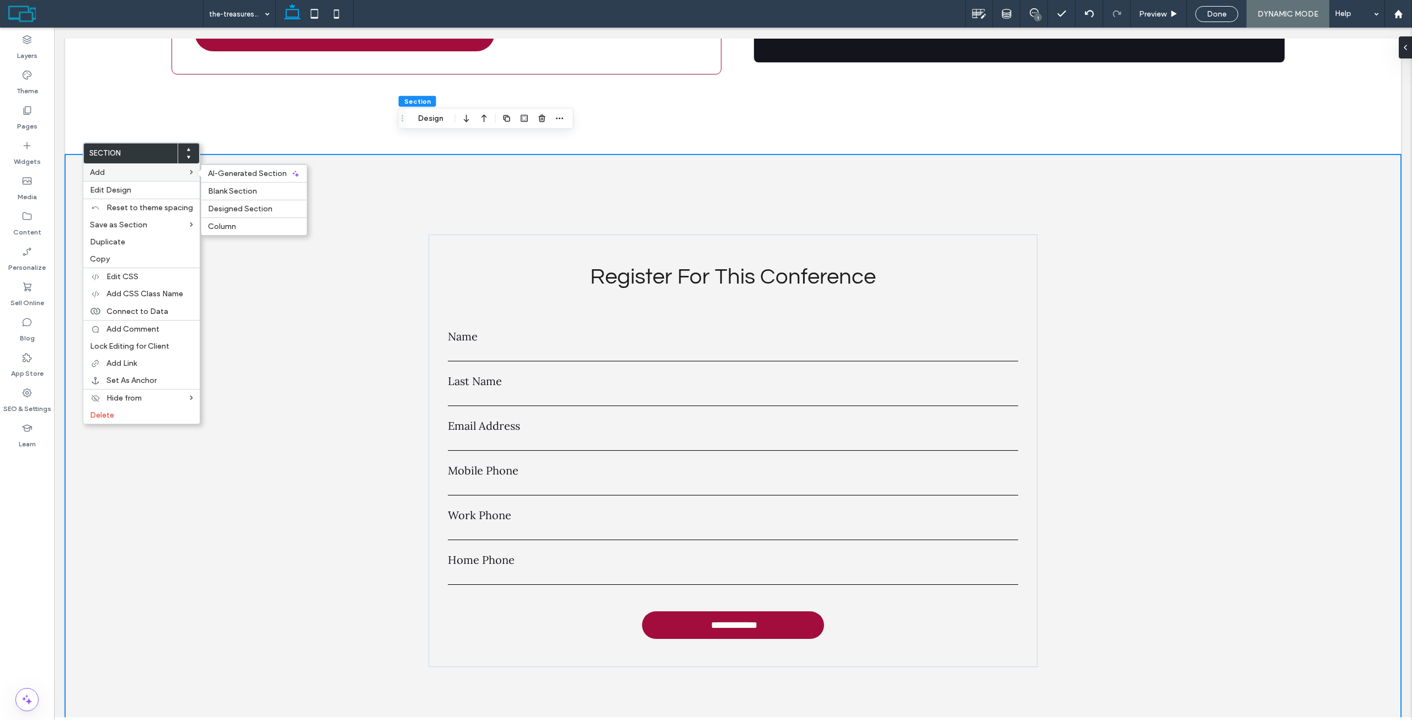
click at [115, 168] on label "Add" at bounding box center [140, 172] width 100 height 9
click at [223, 186] on div "Blank Section" at bounding box center [253, 191] width 105 height 18
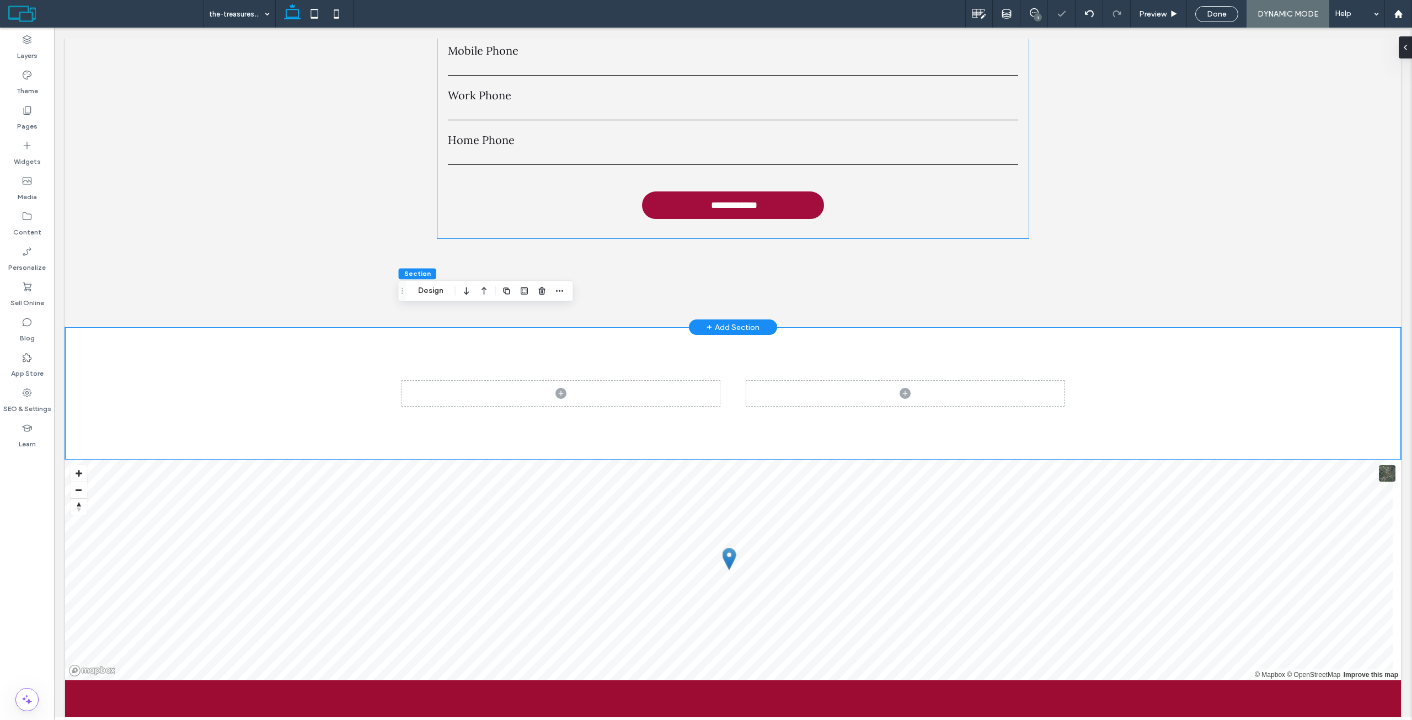
scroll to position [3814, 0]
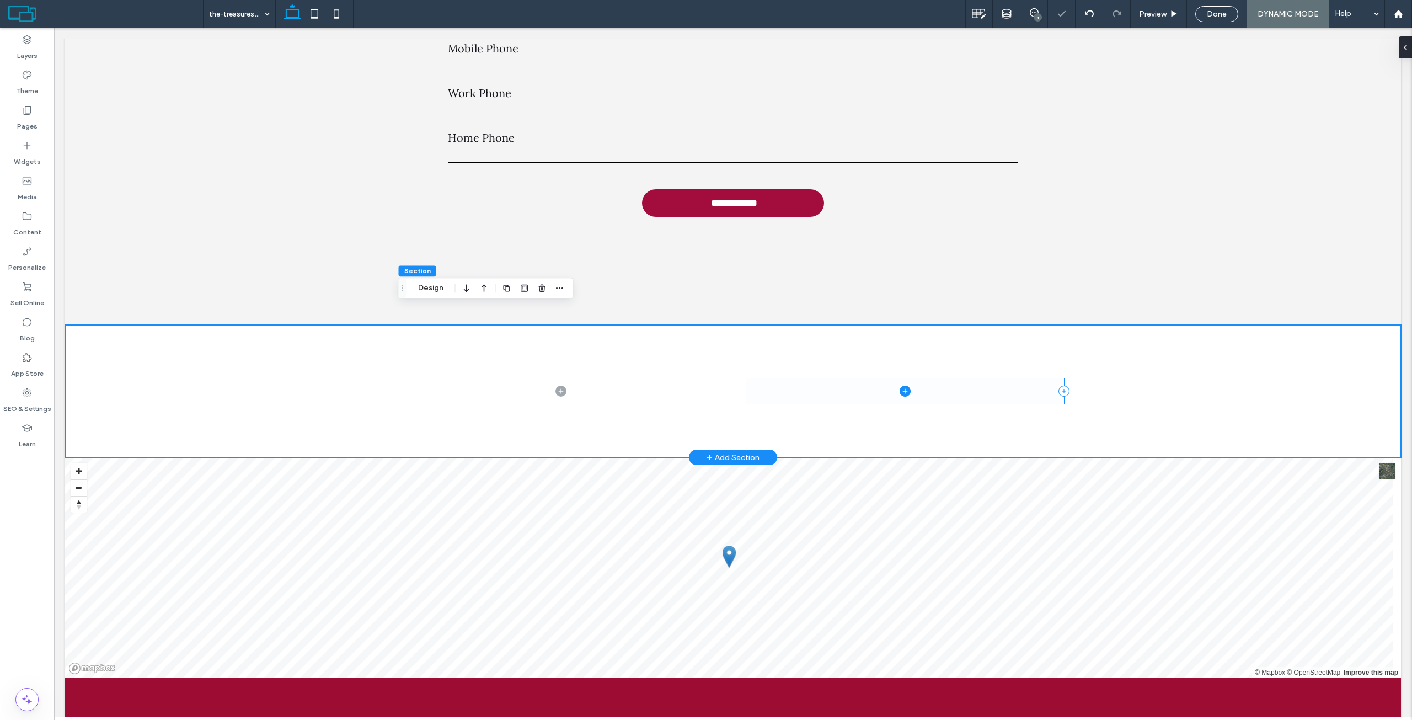
click at [840, 378] on span at bounding box center [905, 390] width 318 height 25
click at [924, 338] on icon "button" at bounding box center [921, 341] width 9 height 9
click at [268, 355] on div at bounding box center [733, 391] width 1336 height 132
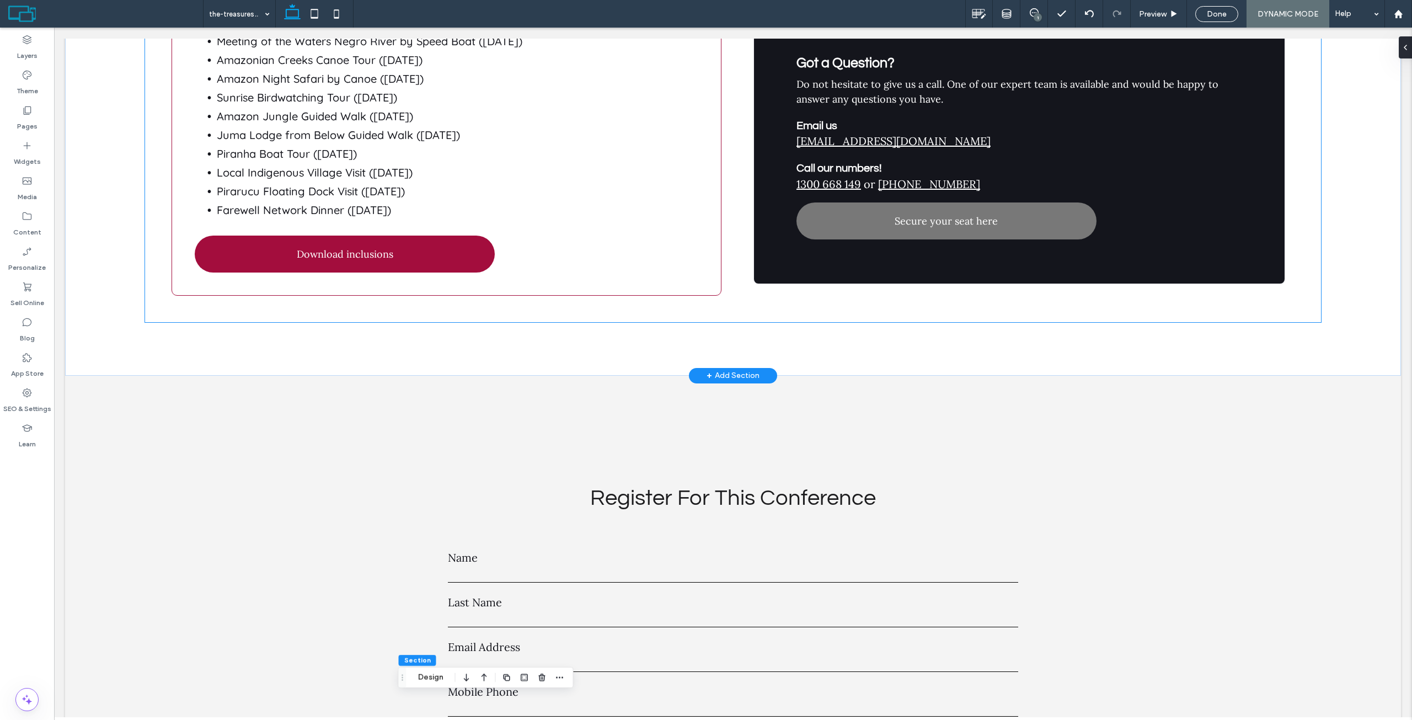
scroll to position [3152, 0]
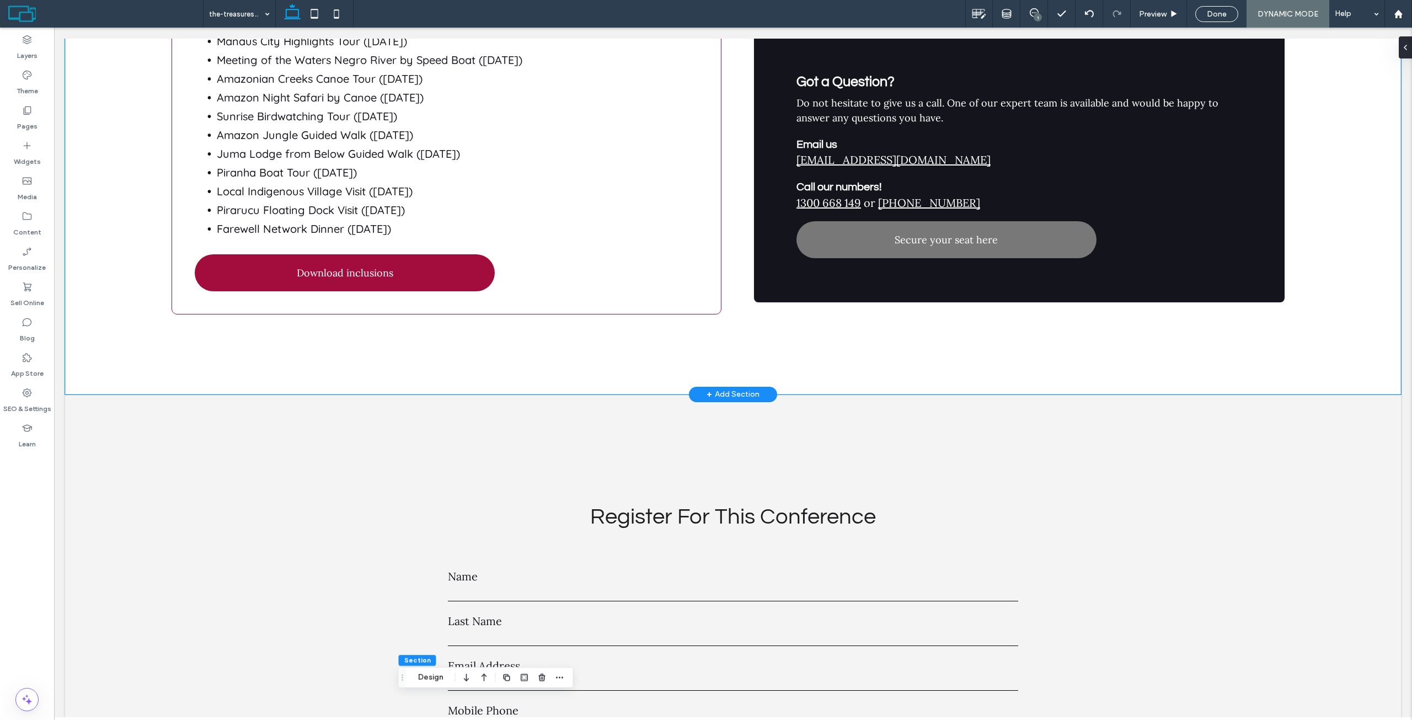
click at [100, 84] on button "Design" at bounding box center [98, 82] width 40 height 13
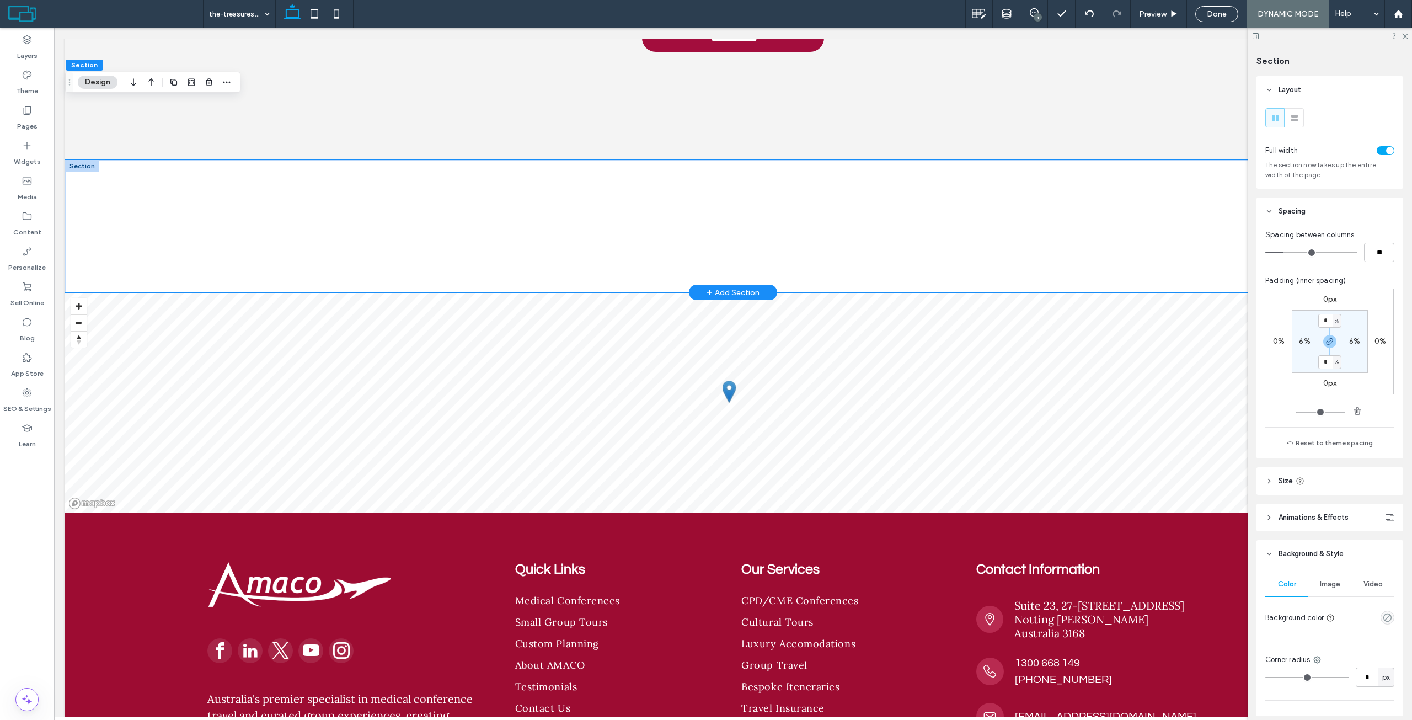
scroll to position [3979, 0]
click at [168, 211] on div at bounding box center [733, 225] width 1336 height 132
click at [1302, 340] on label "0%" at bounding box center [1305, 340] width 12 height 9
type input "*"
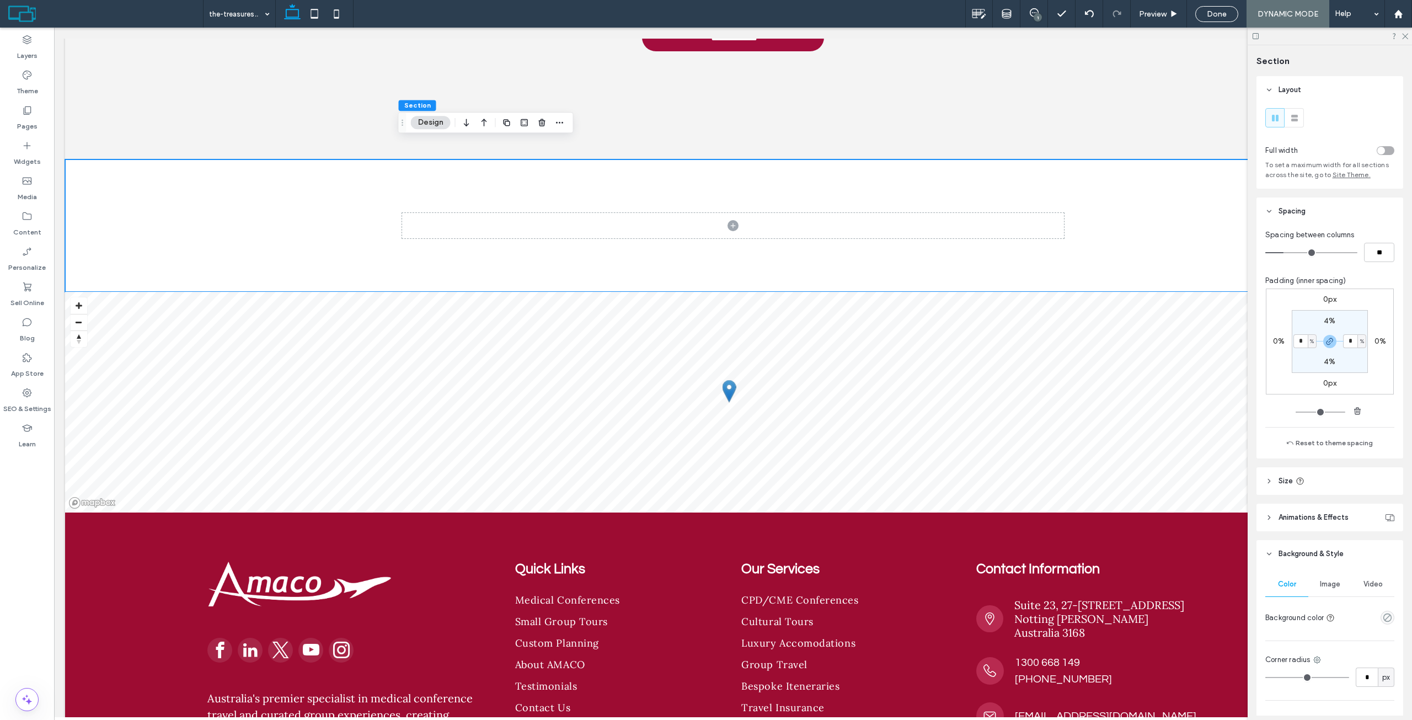
type input "*"
click at [1298, 309] on div "0px 0% 0px 0% 4% * % 4% * %" at bounding box center [1330, 341] width 128 height 106
click at [1379, 151] on div "toggle" at bounding box center [1381, 151] width 8 height 8
click at [265, 177] on div at bounding box center [733, 225] width 1336 height 132
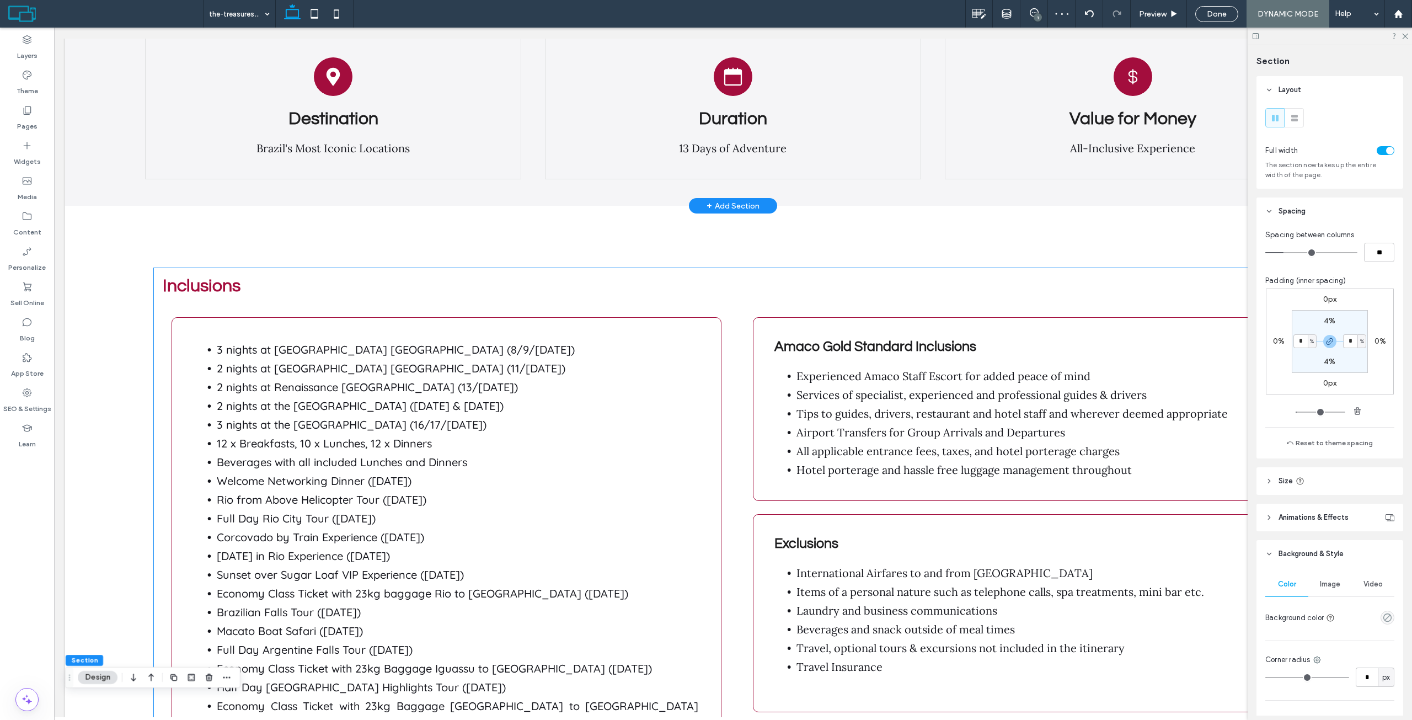
scroll to position [2380, 0]
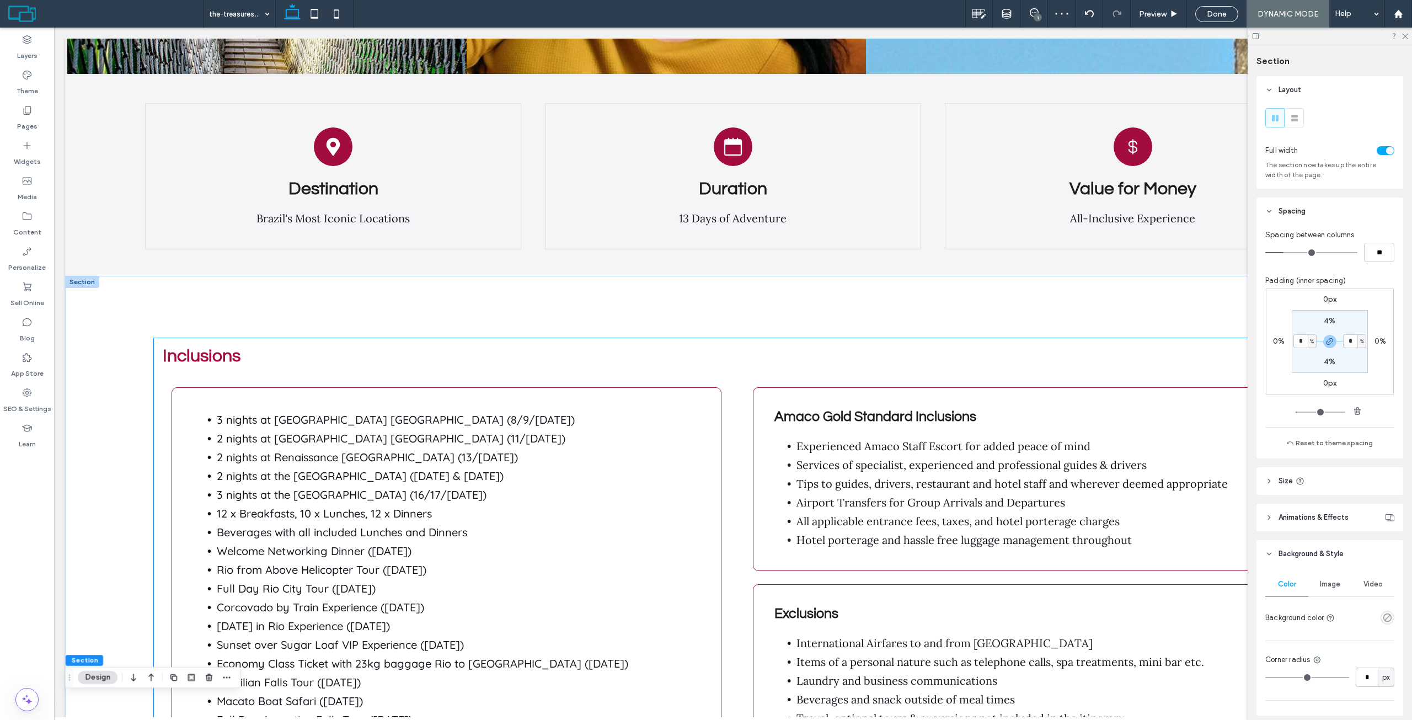
click at [191, 347] on strong "Inclusions" at bounding box center [202, 356] width 78 height 18
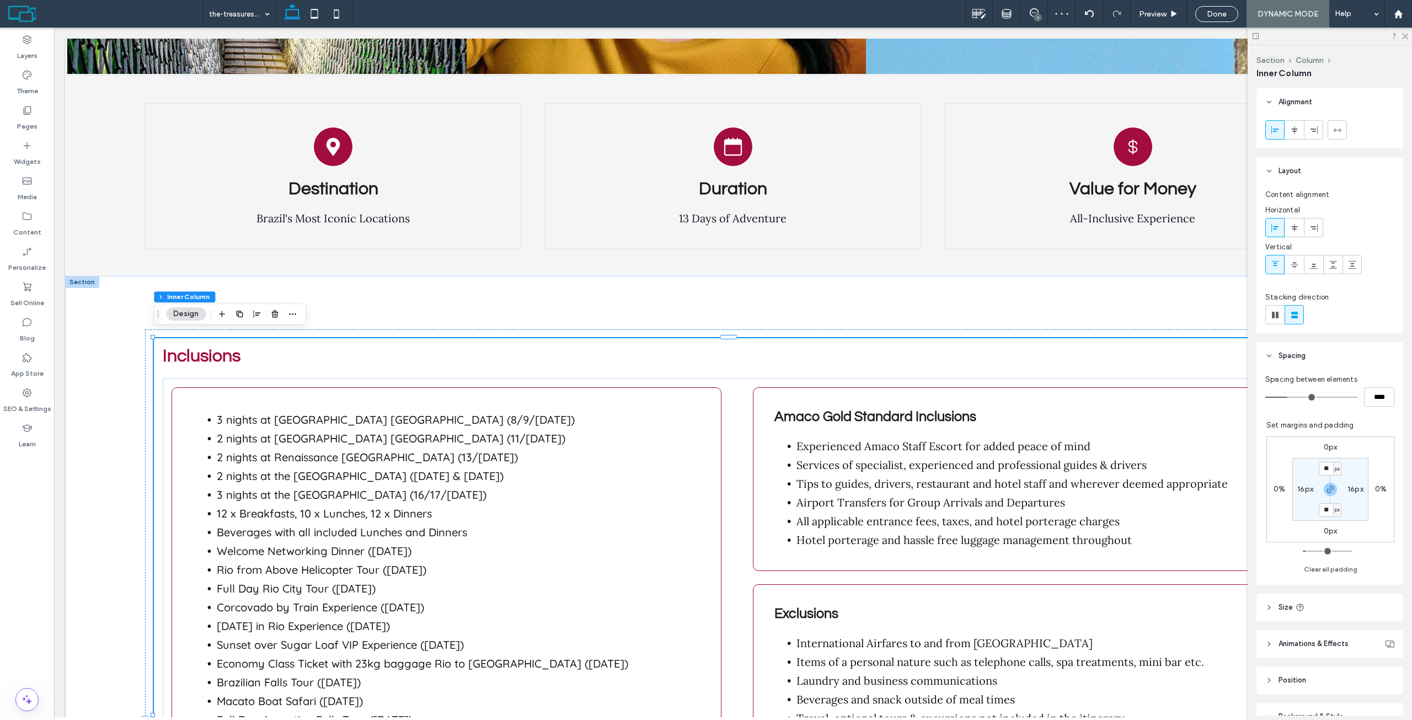
click at [206, 347] on strong "Inclusions" at bounding box center [202, 356] width 78 height 18
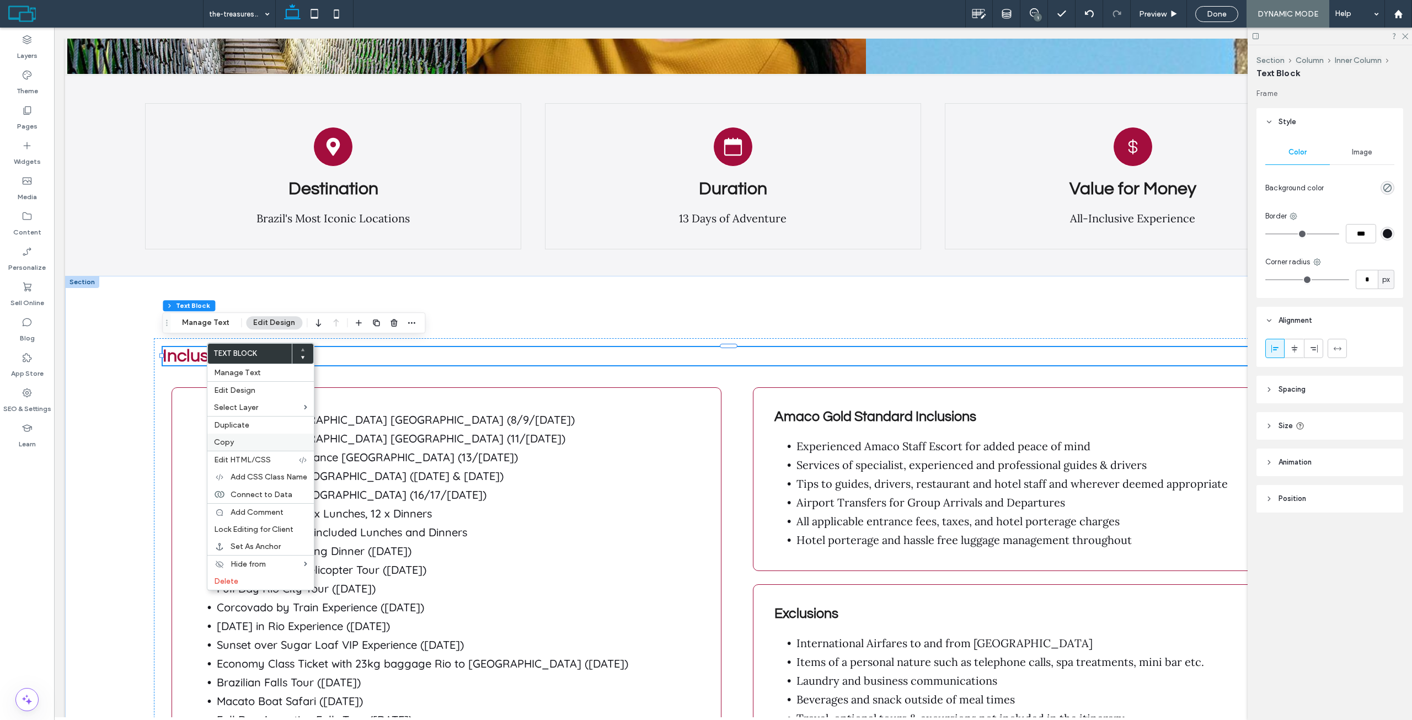
click at [244, 448] on div "Copy" at bounding box center [260, 441] width 106 height 17
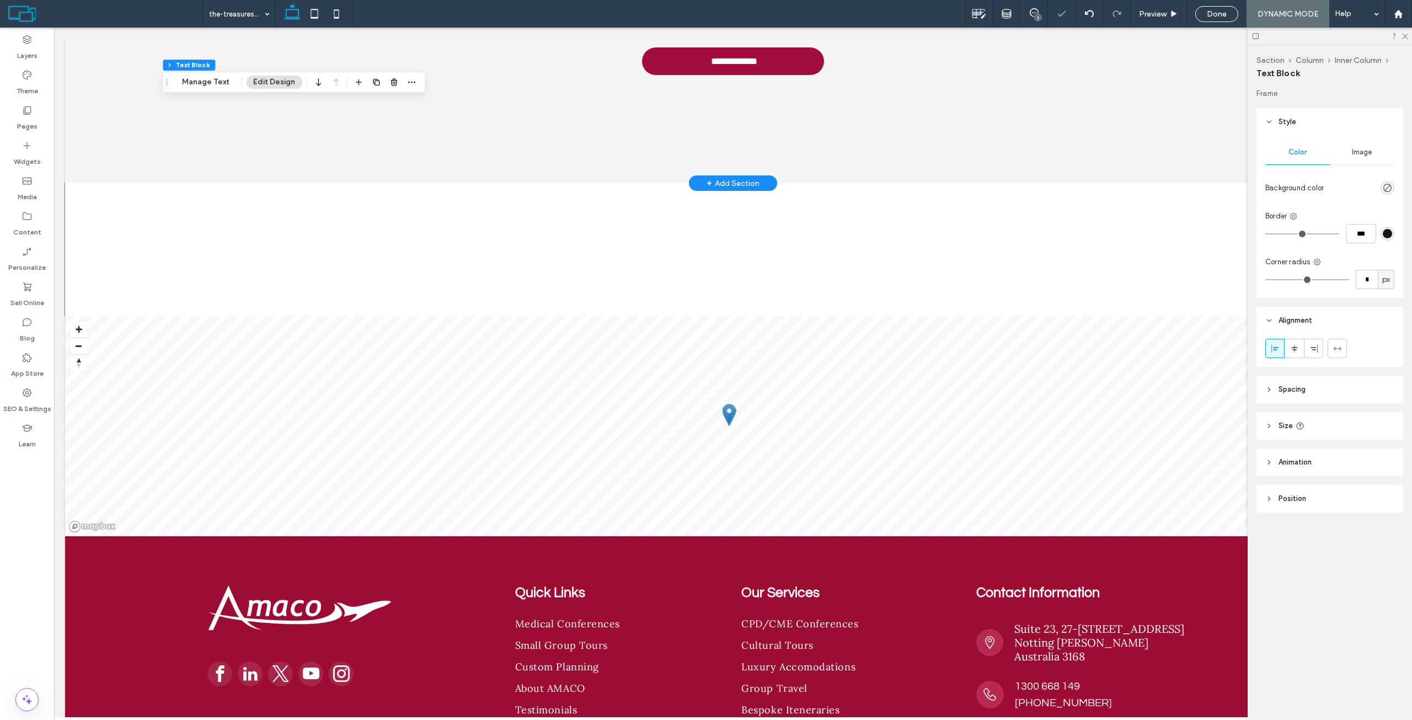
scroll to position [3979, 0]
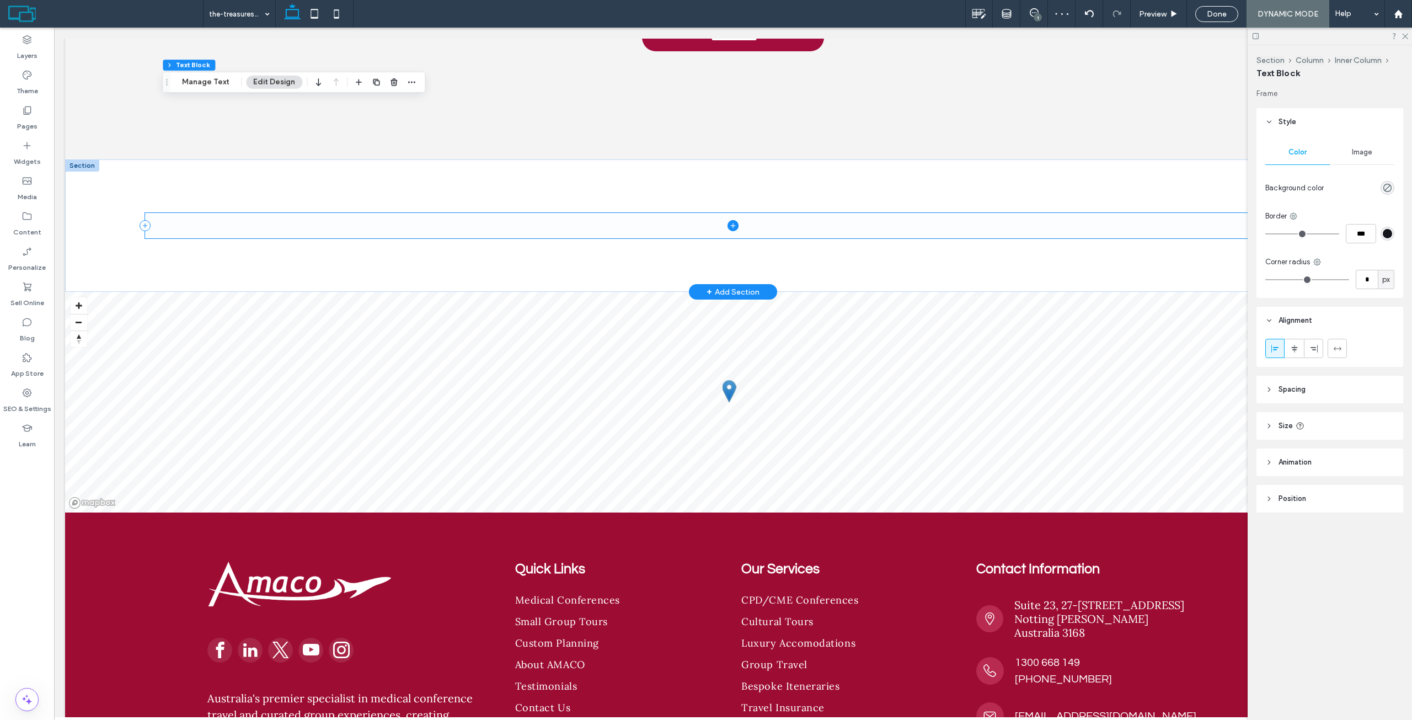
click at [305, 216] on span at bounding box center [732, 225] width 1175 height 25
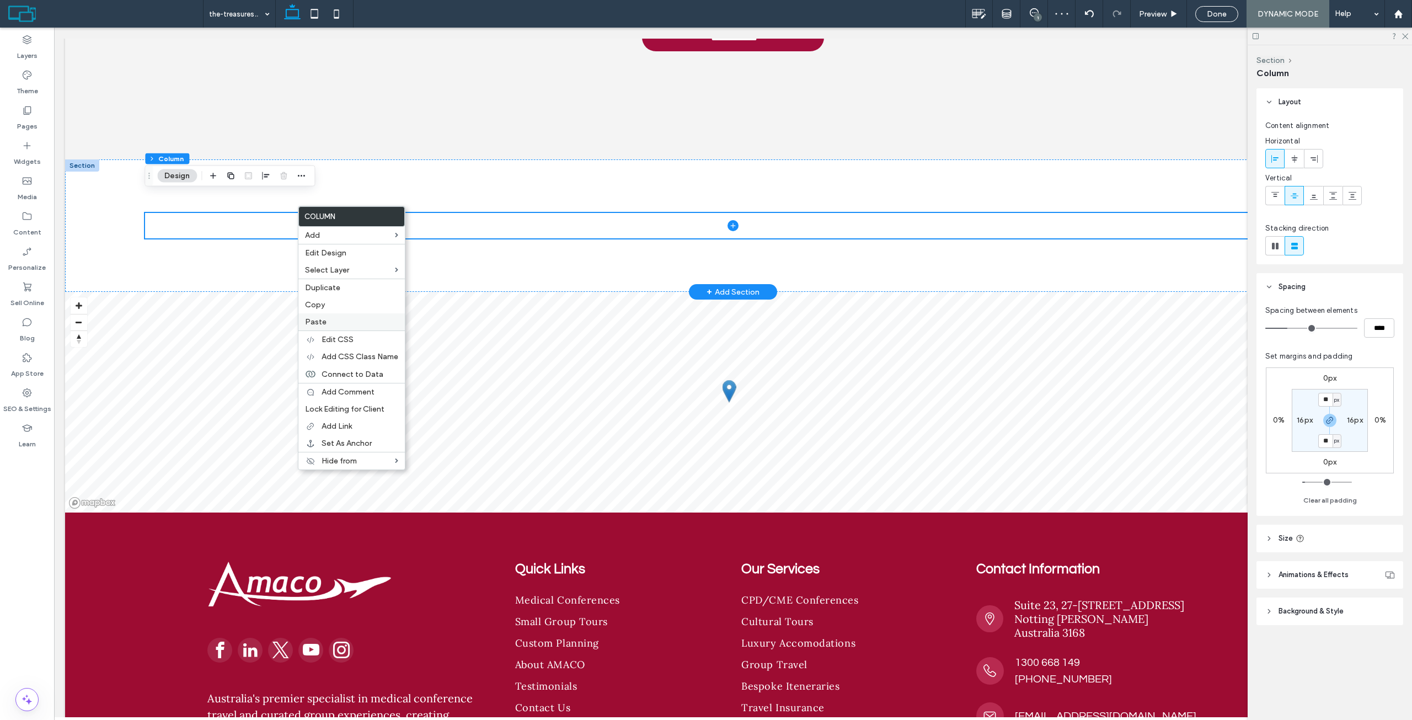
click at [346, 322] on label "Paste" at bounding box center [351, 321] width 93 height 9
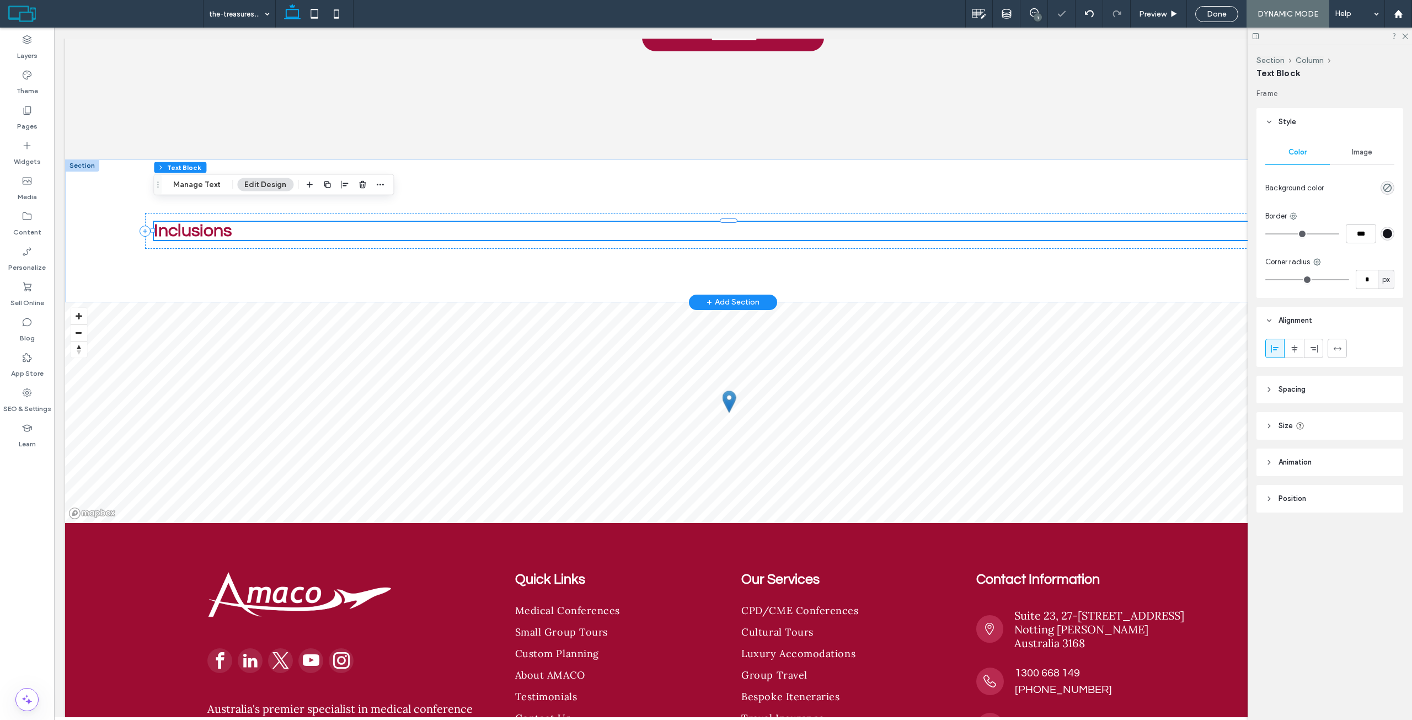
click at [204, 222] on strong "Inclusions" at bounding box center [193, 231] width 78 height 18
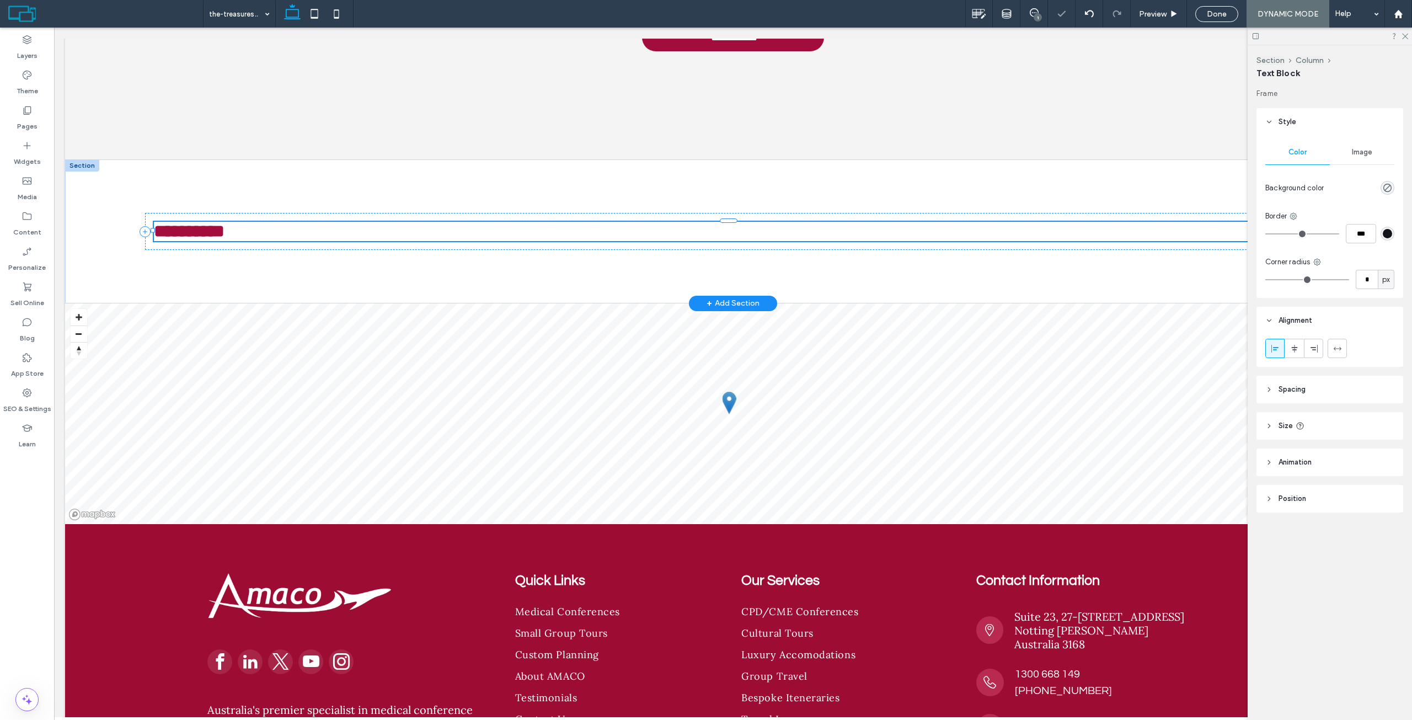
type input "*********"
type input "**"
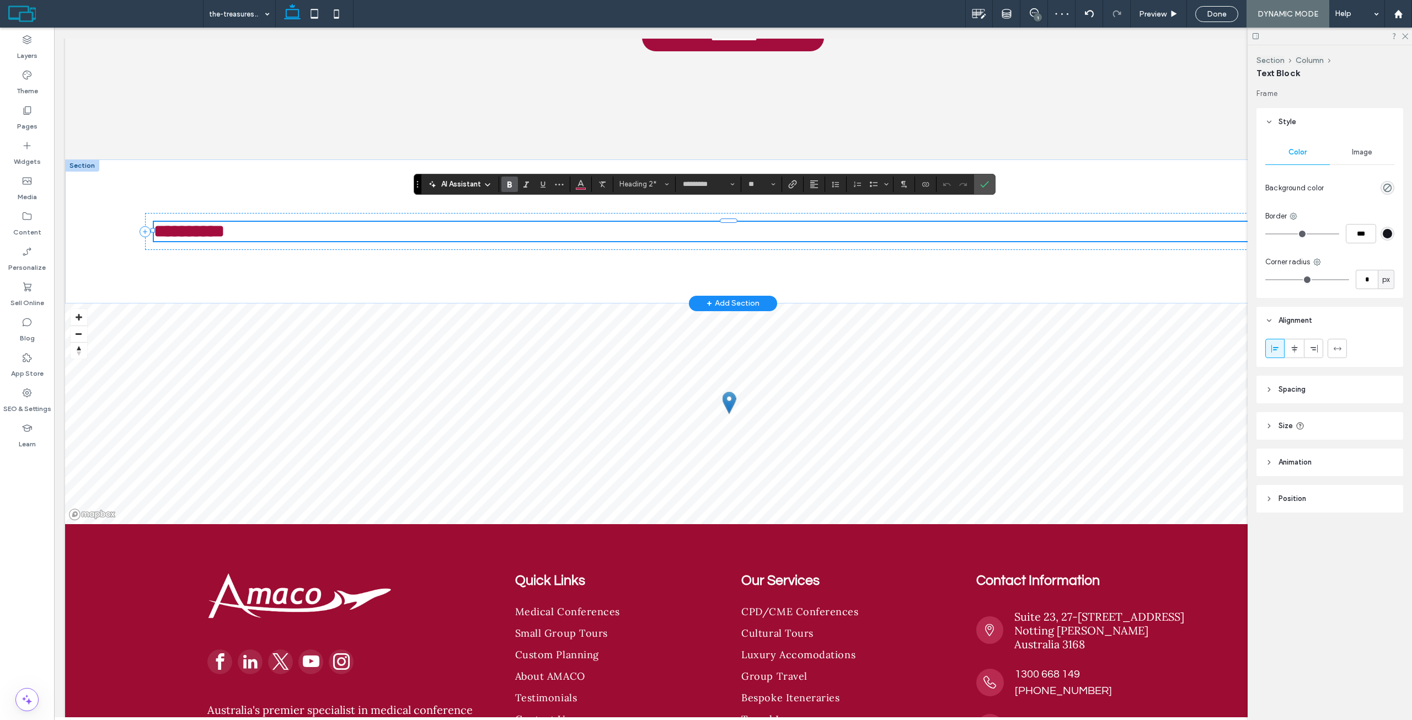
type input "****"
type input "**"
click at [986, 179] on span "Confirm" at bounding box center [984, 184] width 9 height 19
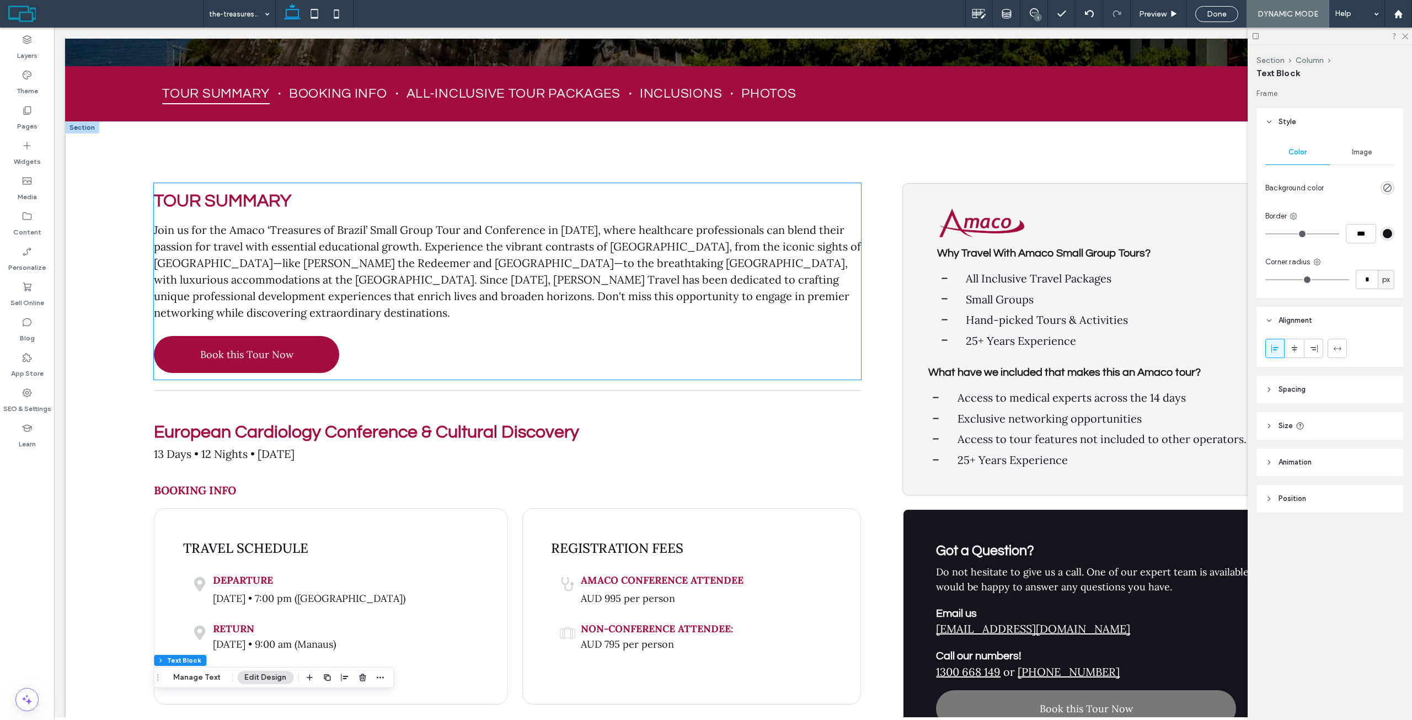
scroll to position [560, 0]
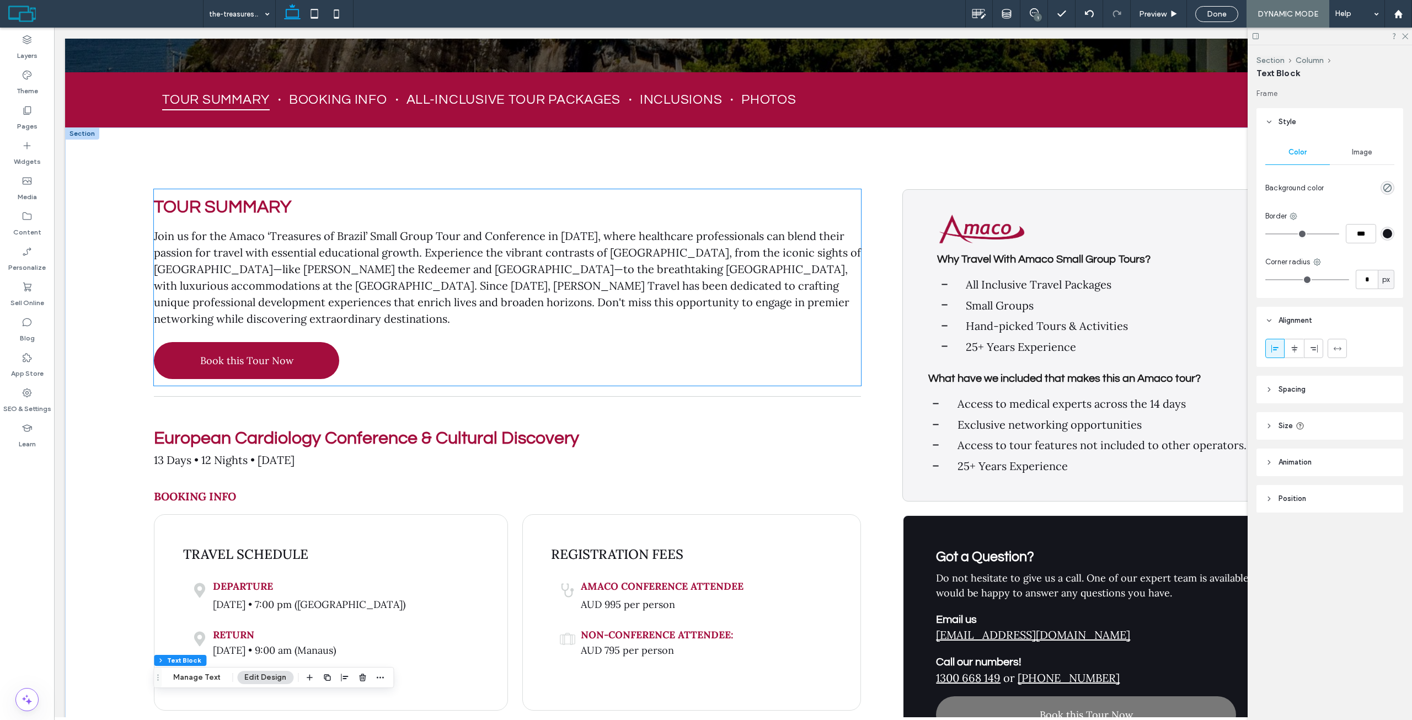
click at [236, 211] on strong "TOUR SUMMARY" at bounding box center [222, 207] width 137 height 18
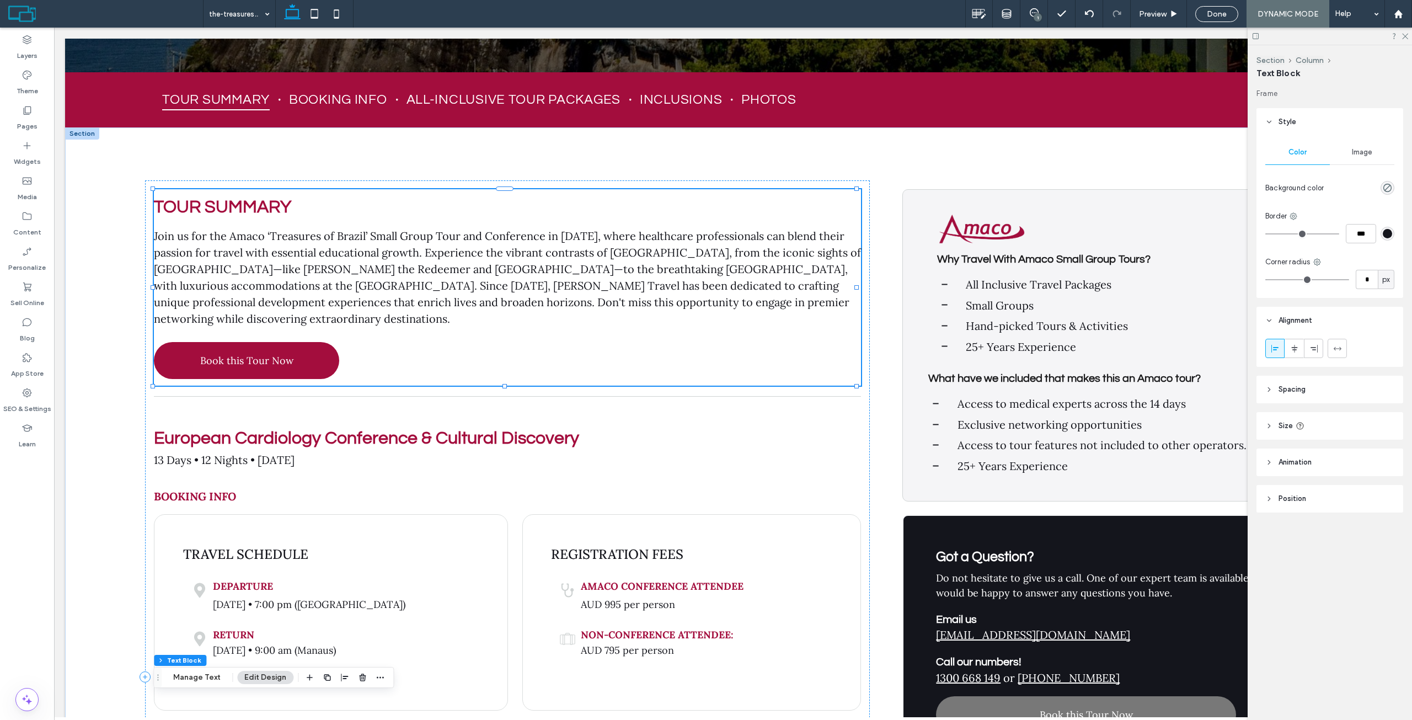
click at [236, 211] on strong "TOUR SUMMARY" at bounding box center [222, 207] width 137 height 18
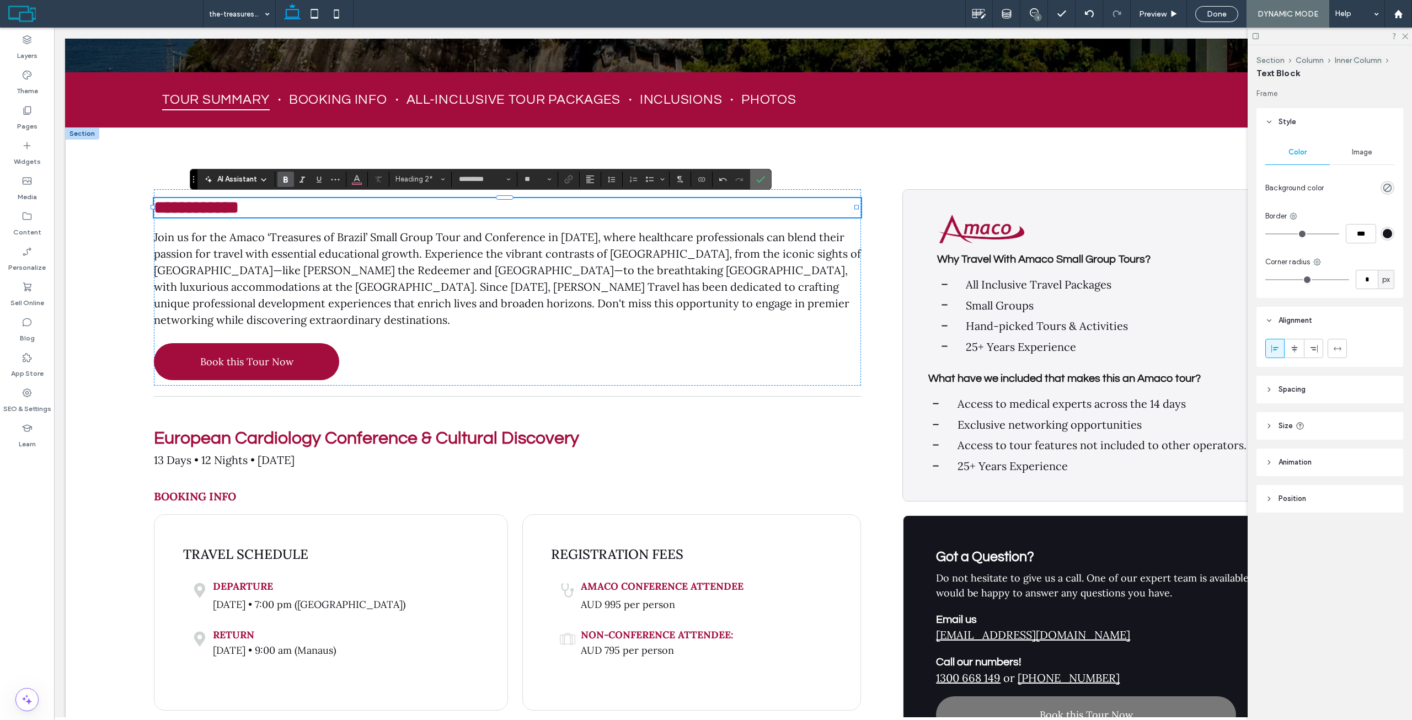
click at [758, 178] on icon "Confirm" at bounding box center [760, 179] width 9 height 9
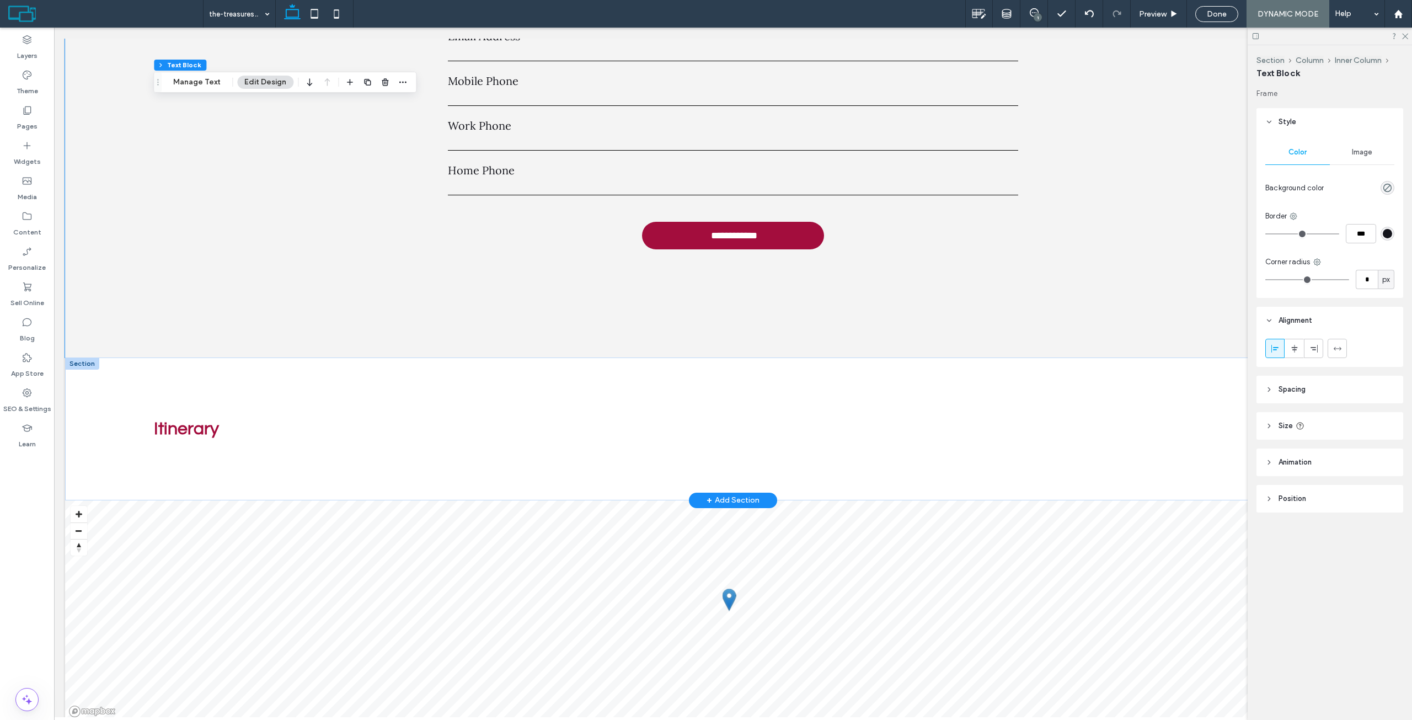
scroll to position [3814, 0]
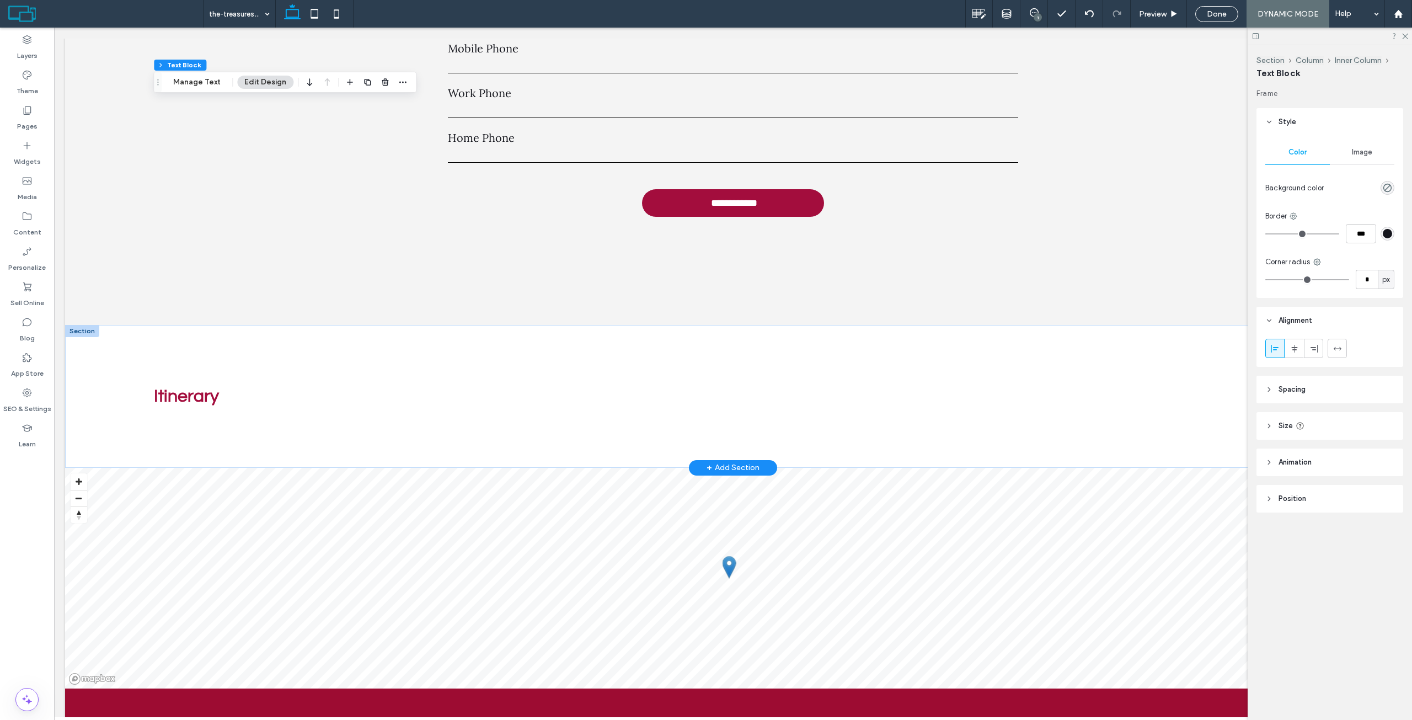
click at [84, 325] on div at bounding box center [82, 331] width 34 height 12
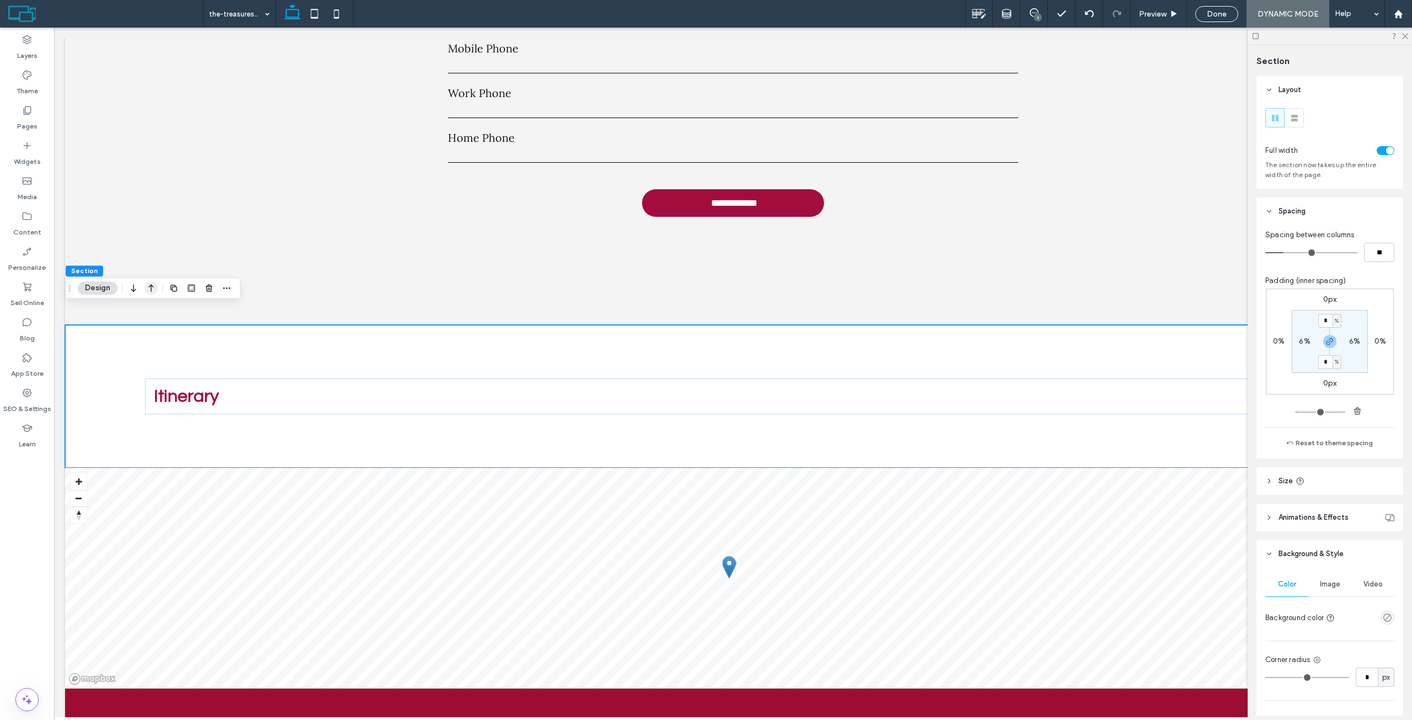
click at [150, 286] on use "button" at bounding box center [151, 289] width 6 height 8
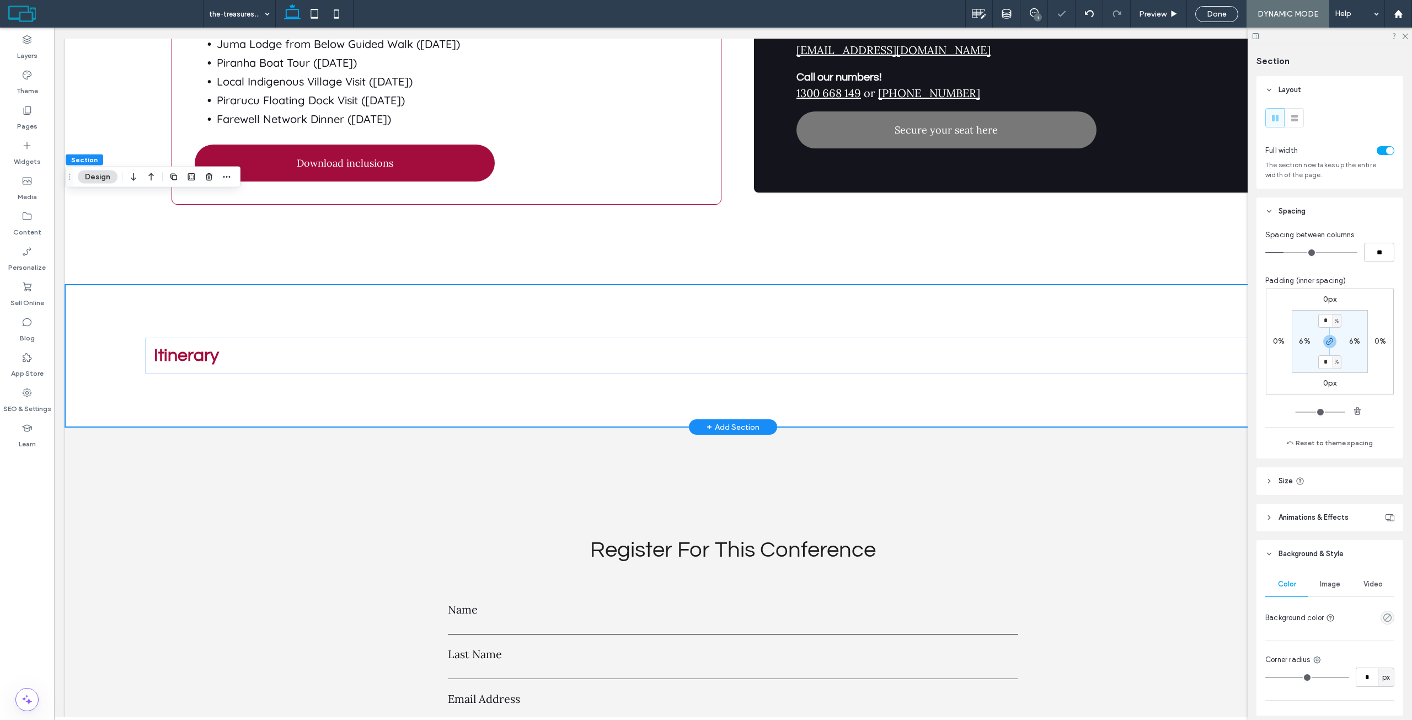
scroll to position [3231, 0]
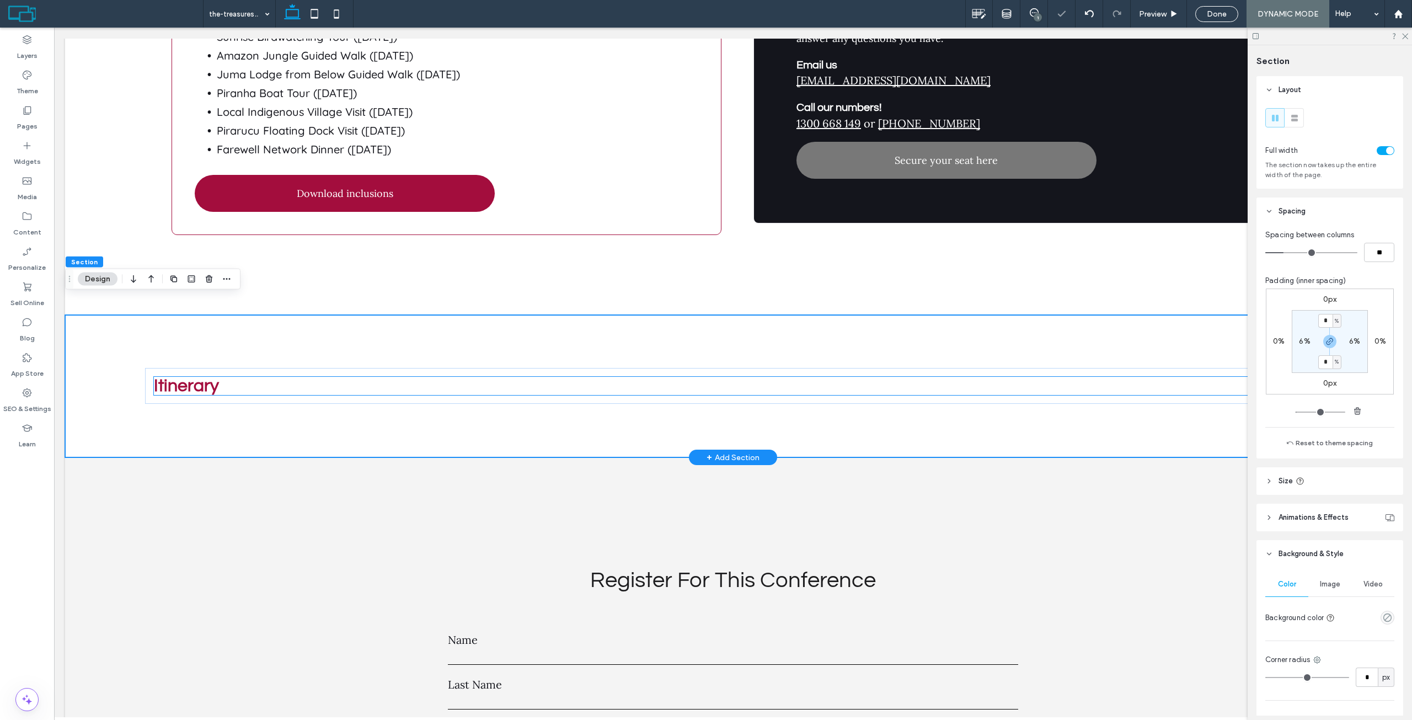
click at [288, 377] on h2 "Itinerary" at bounding box center [733, 386] width 1158 height 18
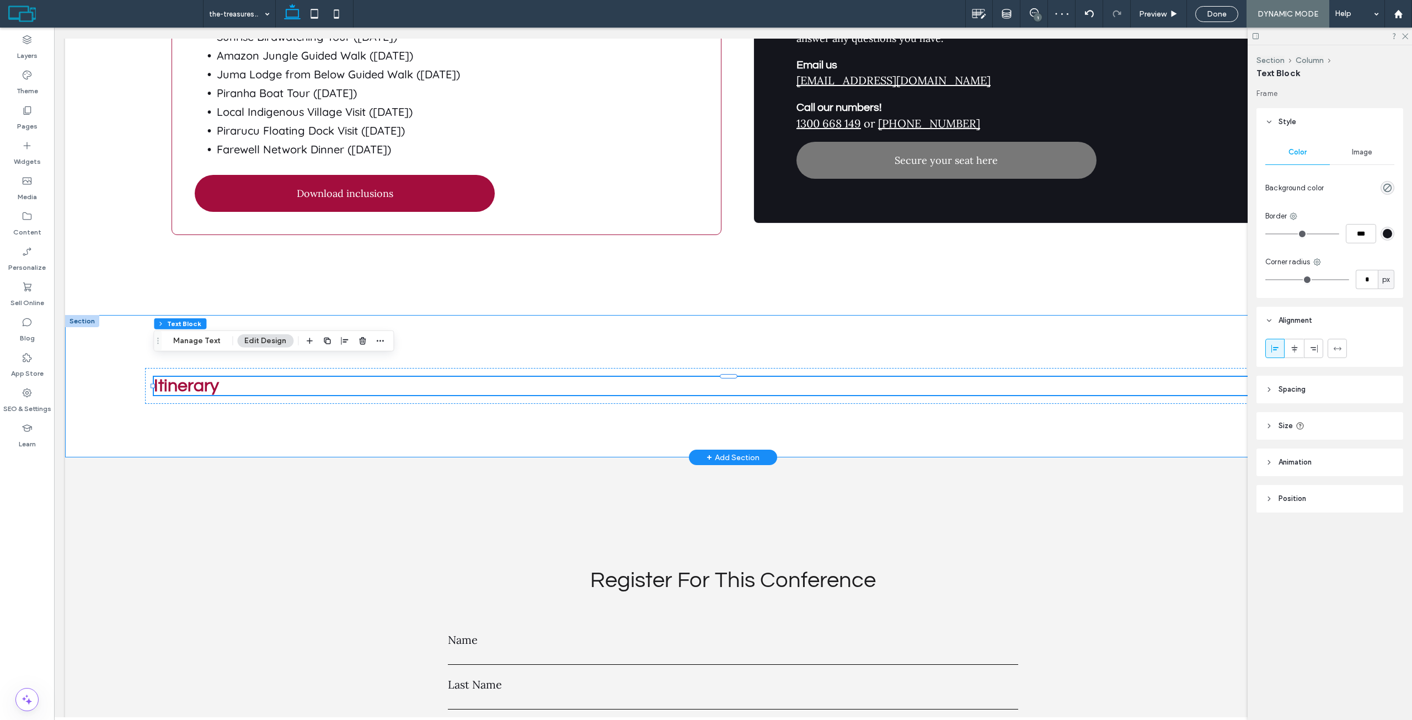
click at [634, 318] on div "Itinerary" at bounding box center [733, 386] width 1336 height 143
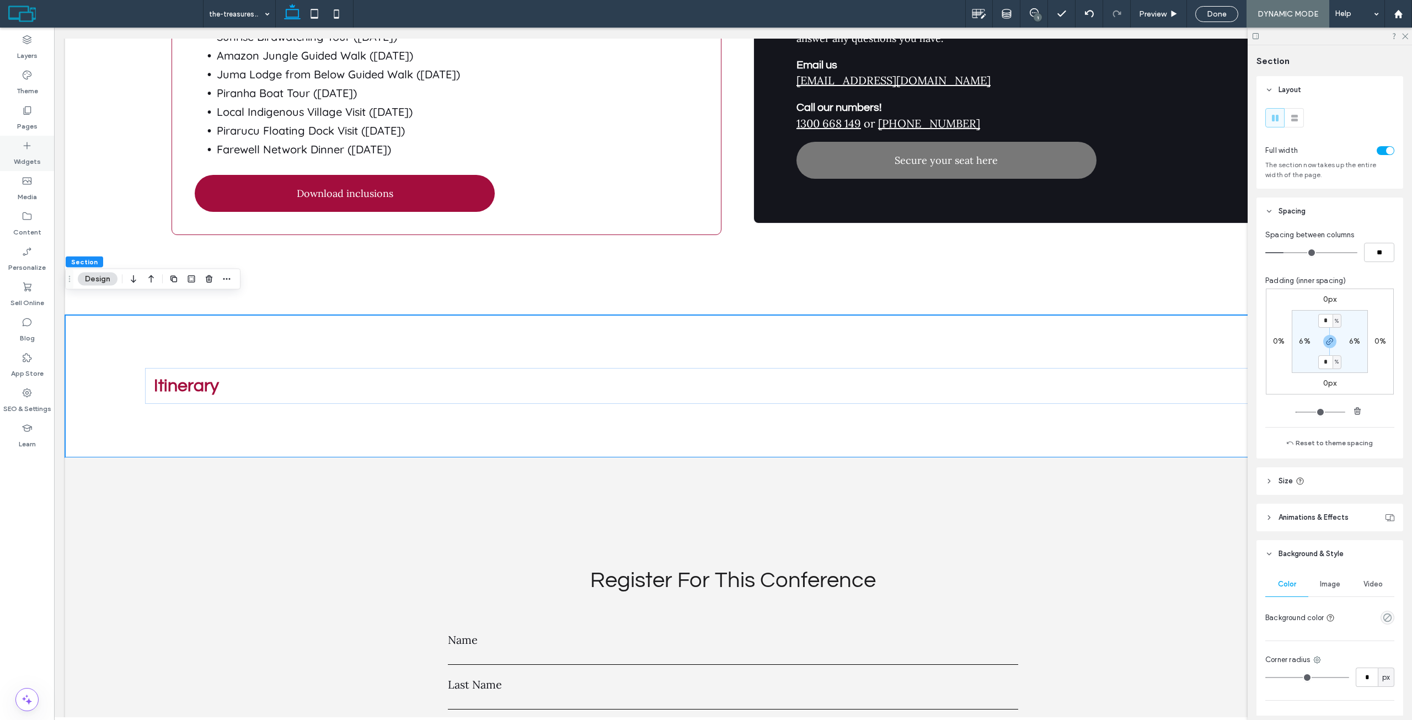
click at [25, 162] on label "Widgets" at bounding box center [27, 158] width 27 height 15
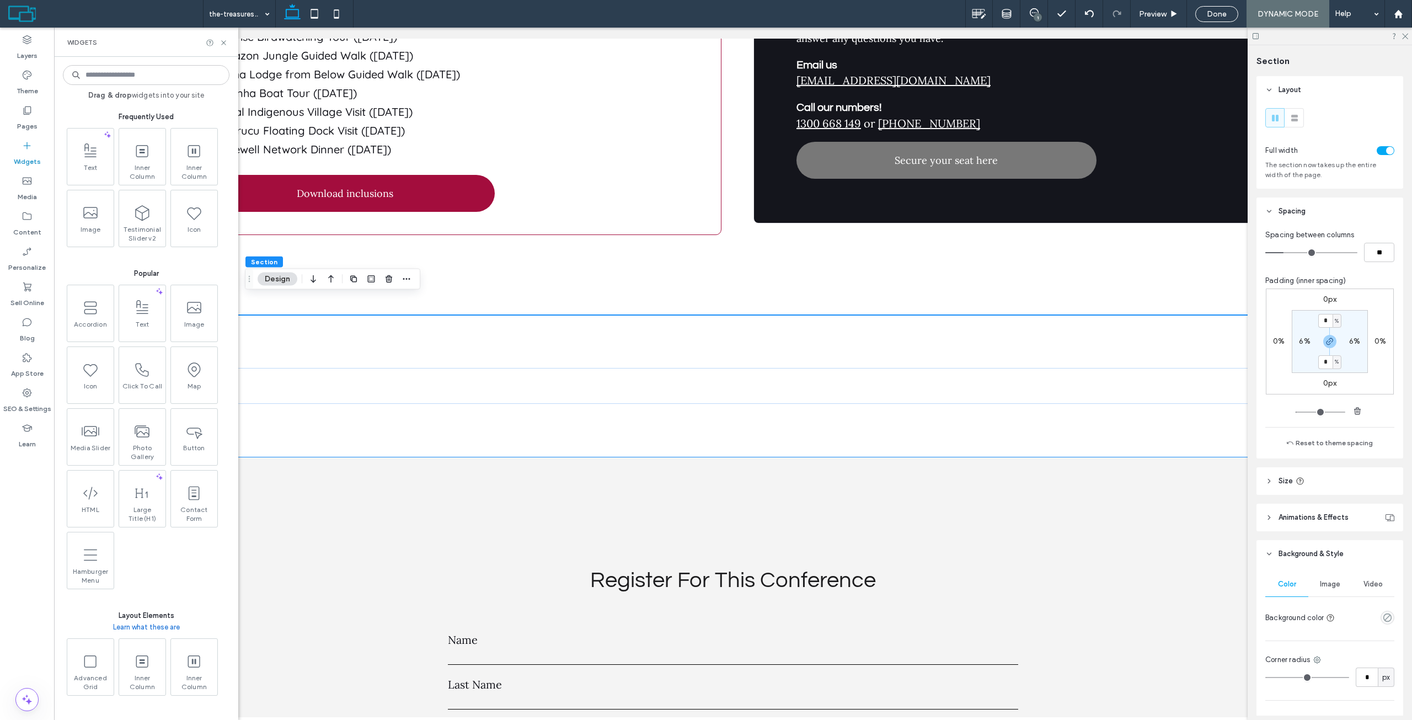
click at [147, 63] on div "Drag & drop widgets into your site Frequently Used Text Inner Column Inner Colu…" at bounding box center [146, 388] width 167 height 652
click at [133, 73] on input at bounding box center [146, 75] width 167 height 20
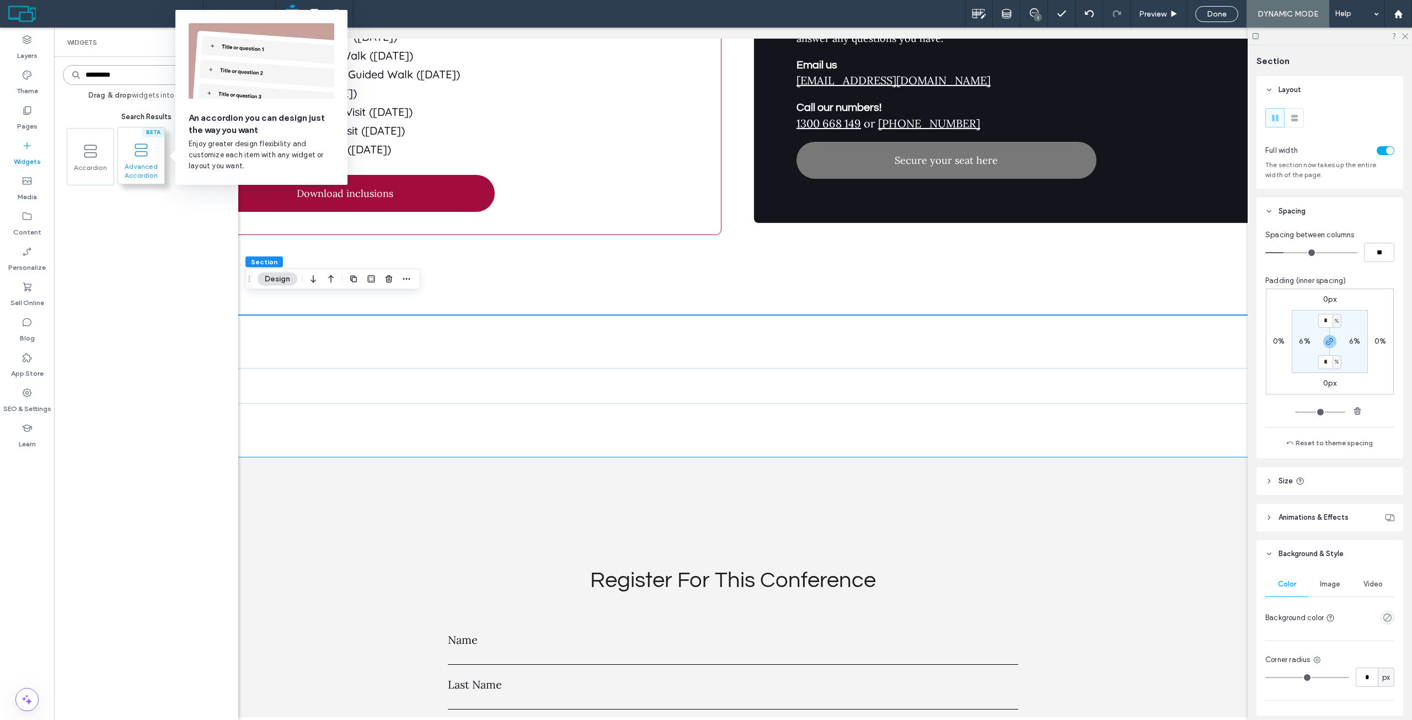
type input "*********"
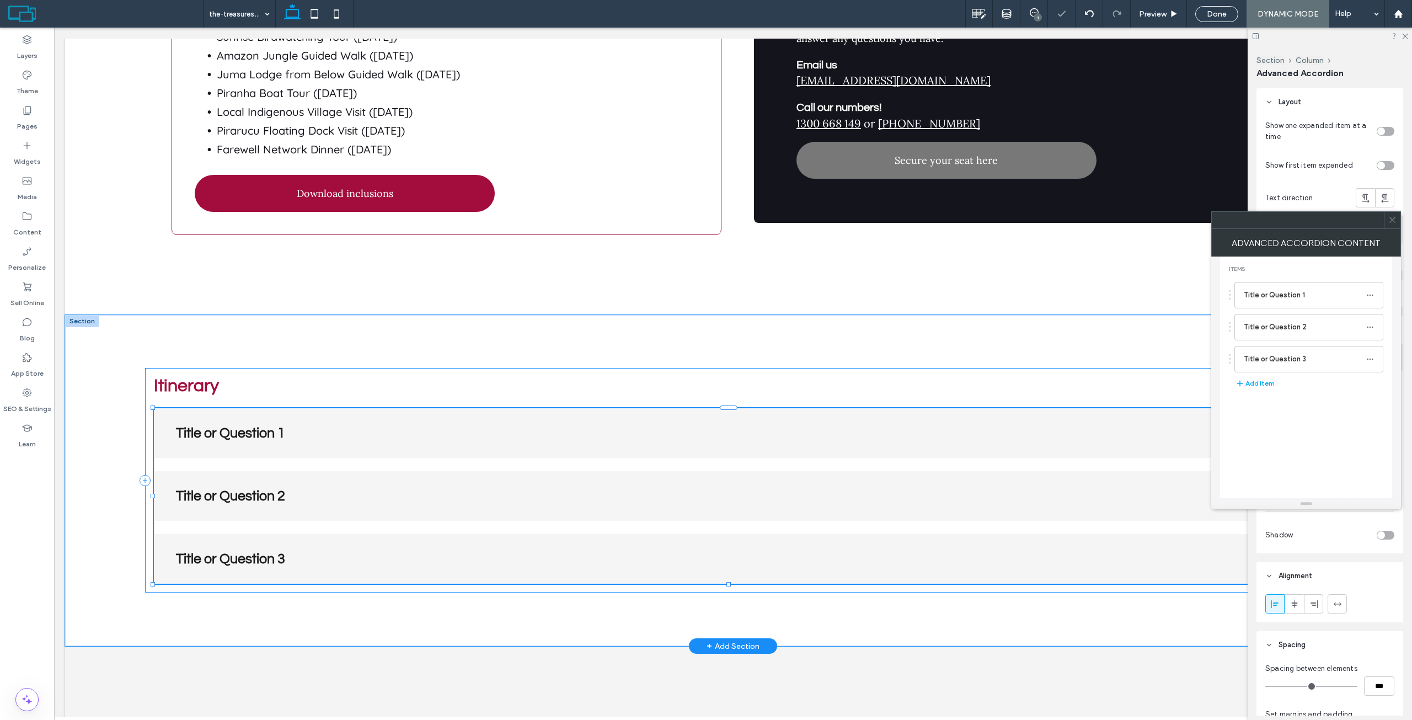
type input "***"
type input "**"
type input "****"
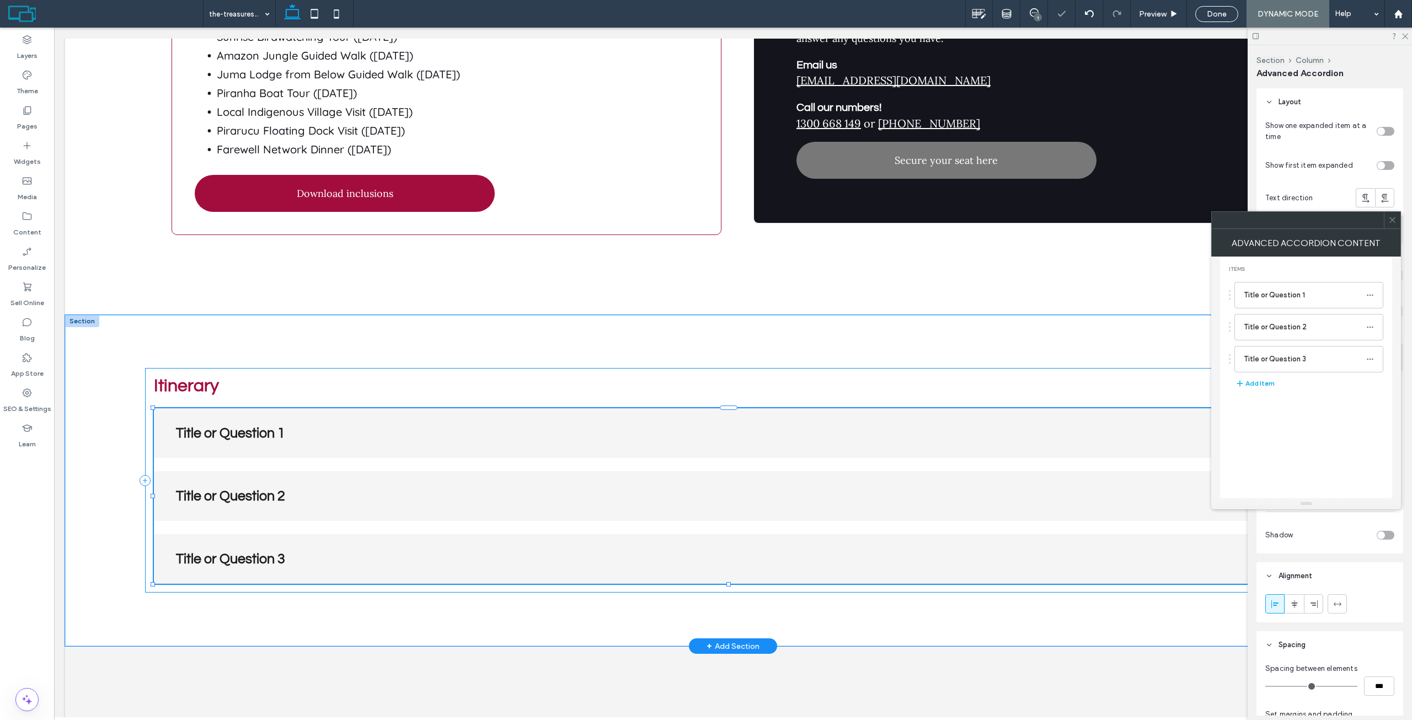
type input "*"
type input "**"
type input "****"
click at [380, 408] on span at bounding box center [733, 495] width 1158 height 175
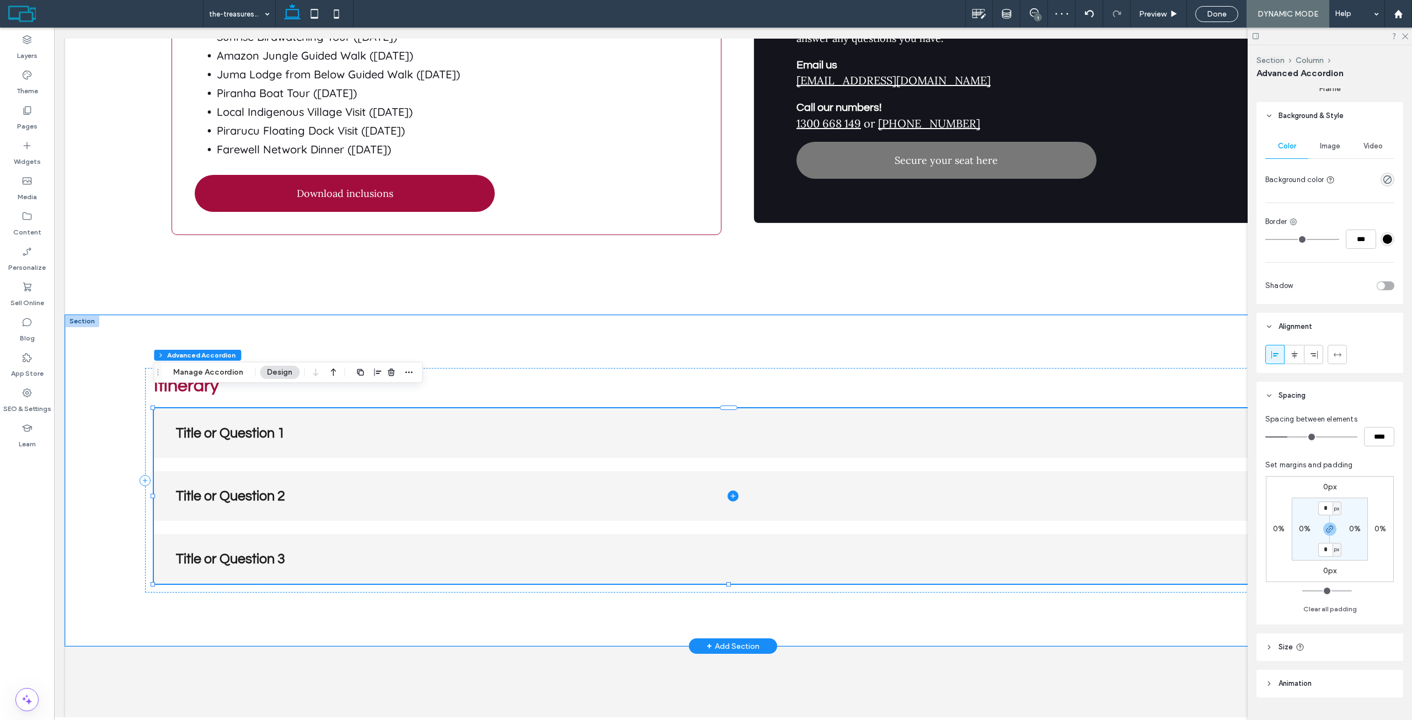
click at [486, 414] on span at bounding box center [733, 495] width 1158 height 175
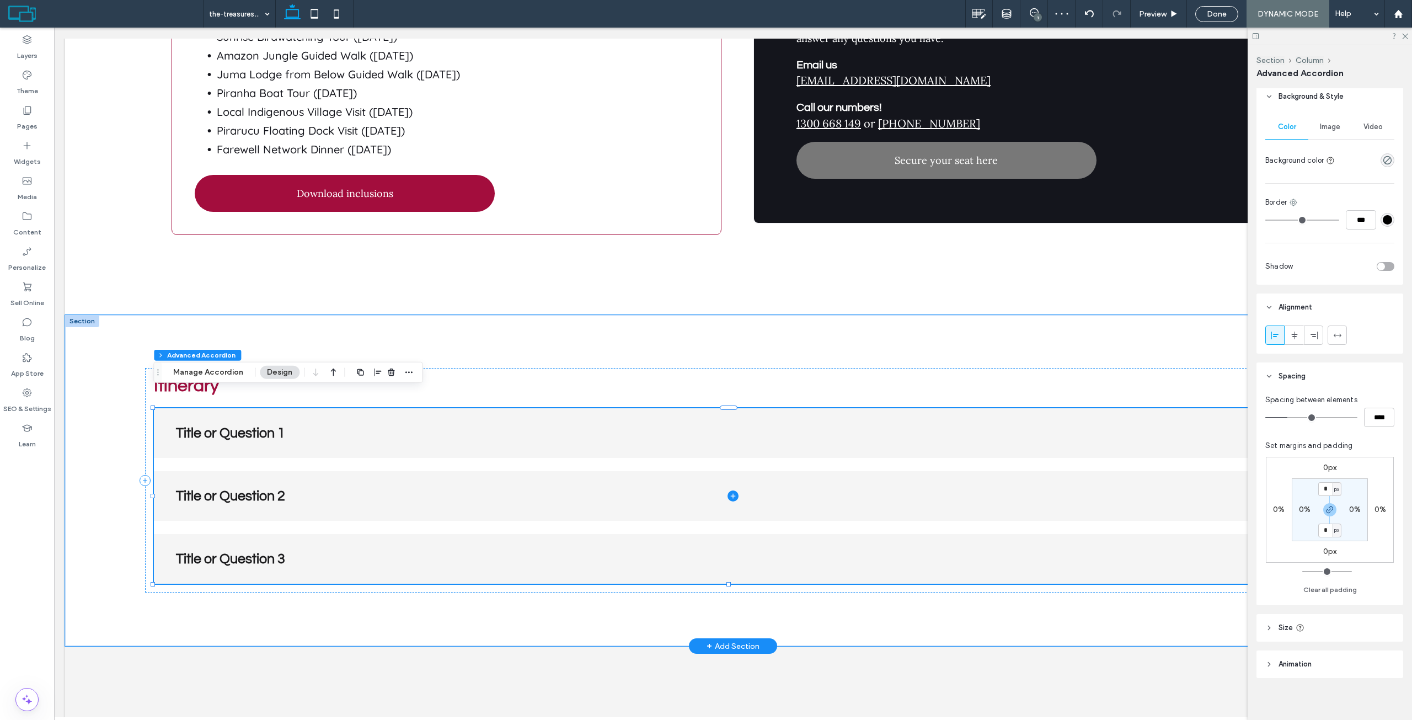
scroll to position [295, 0]
click at [486, 414] on span at bounding box center [733, 495] width 1158 height 175
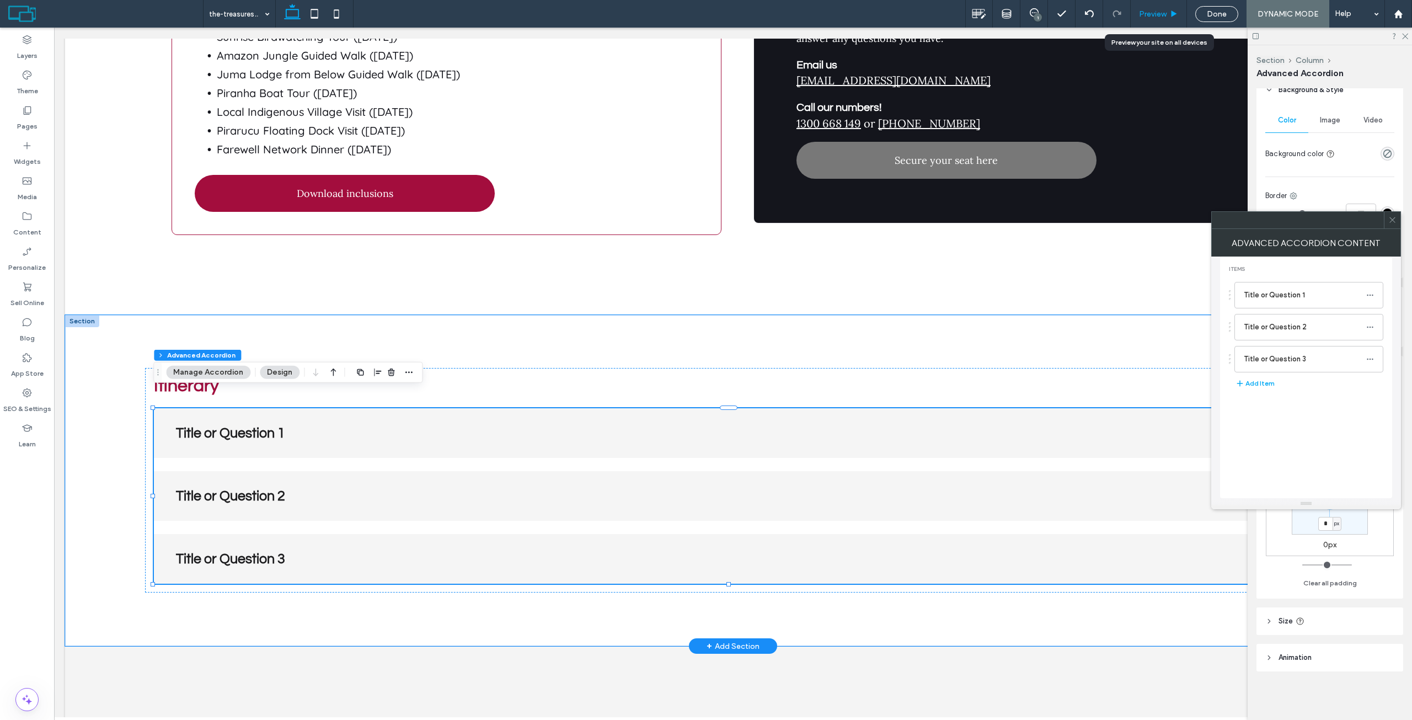
click at [1154, 25] on div "Preview" at bounding box center [1159, 14] width 56 height 28
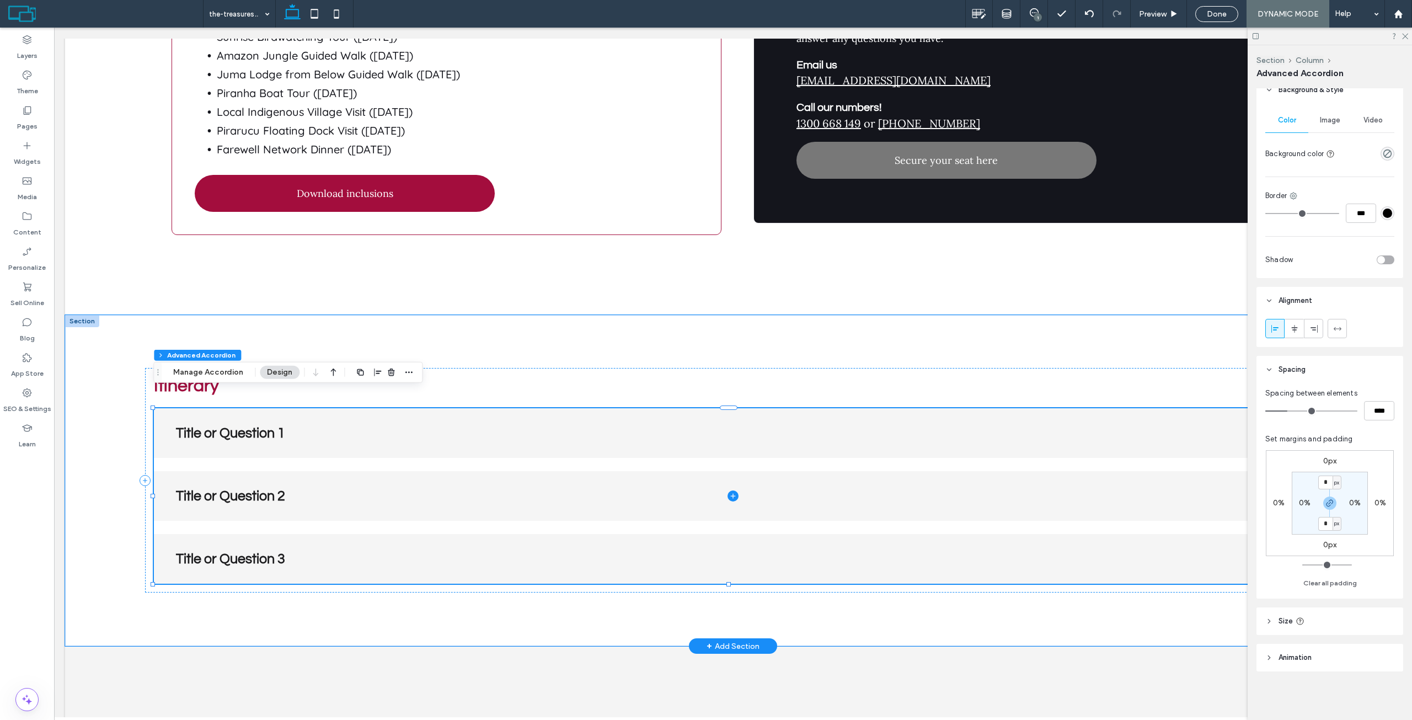
click at [359, 422] on span at bounding box center [733, 495] width 1158 height 175
click at [340, 414] on span at bounding box center [733, 495] width 1158 height 175
click at [269, 417] on span at bounding box center [733, 495] width 1158 height 175
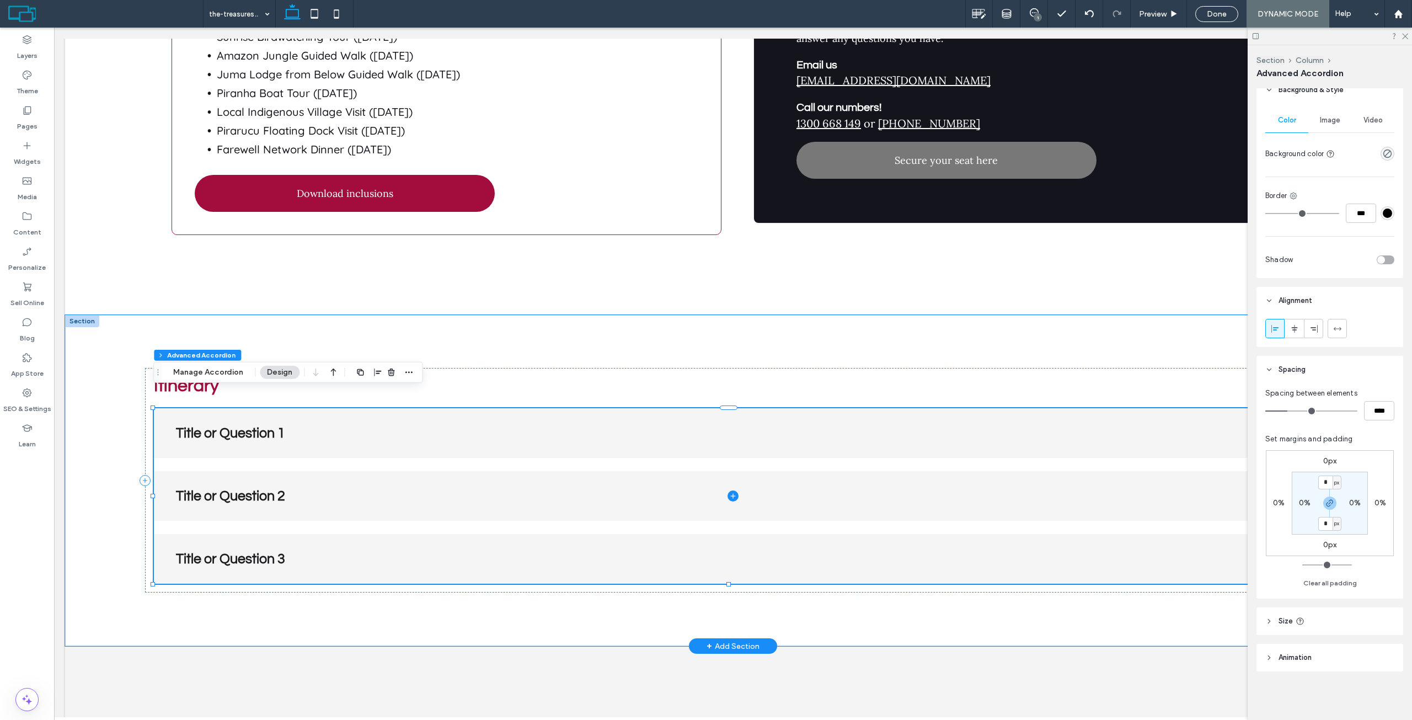
click at [419, 408] on span at bounding box center [733, 495] width 1158 height 175
click at [309, 414] on span at bounding box center [733, 495] width 1158 height 175
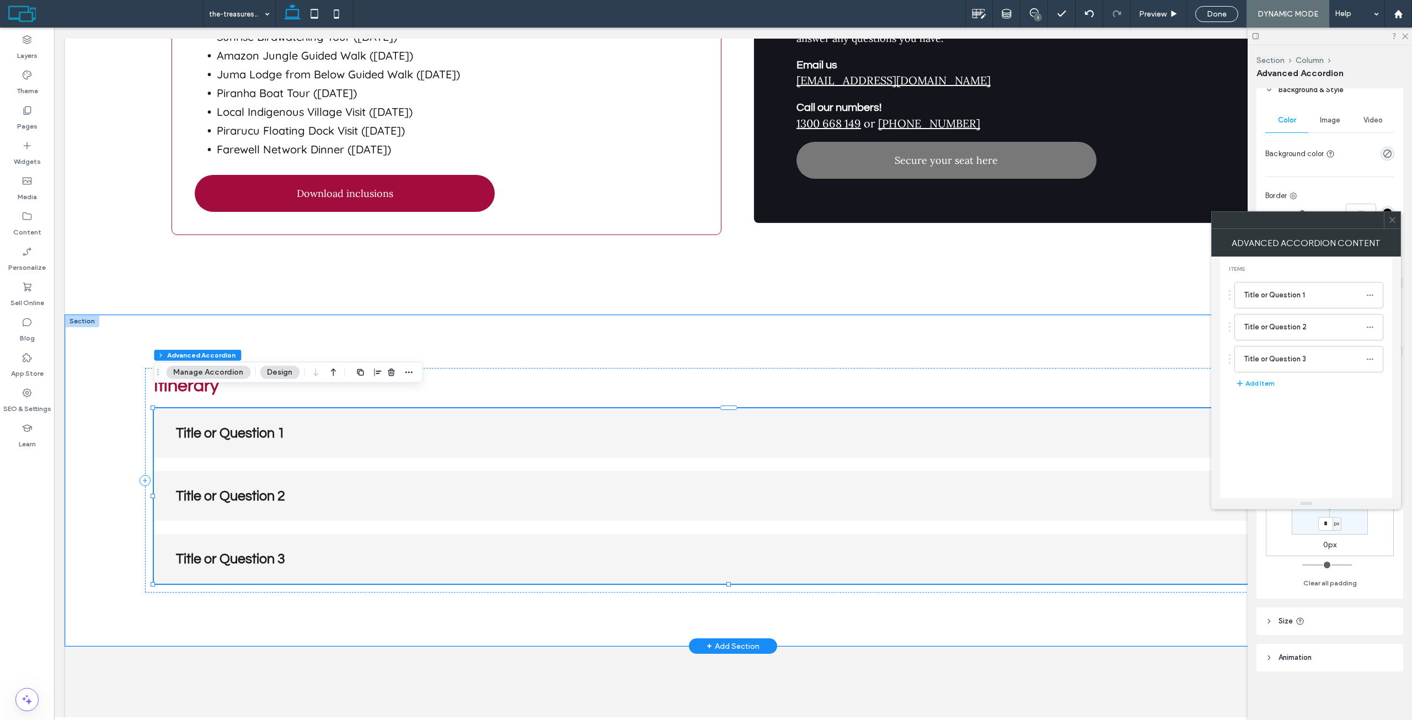
click at [210, 374] on button "Manage Accordion" at bounding box center [208, 372] width 84 height 13
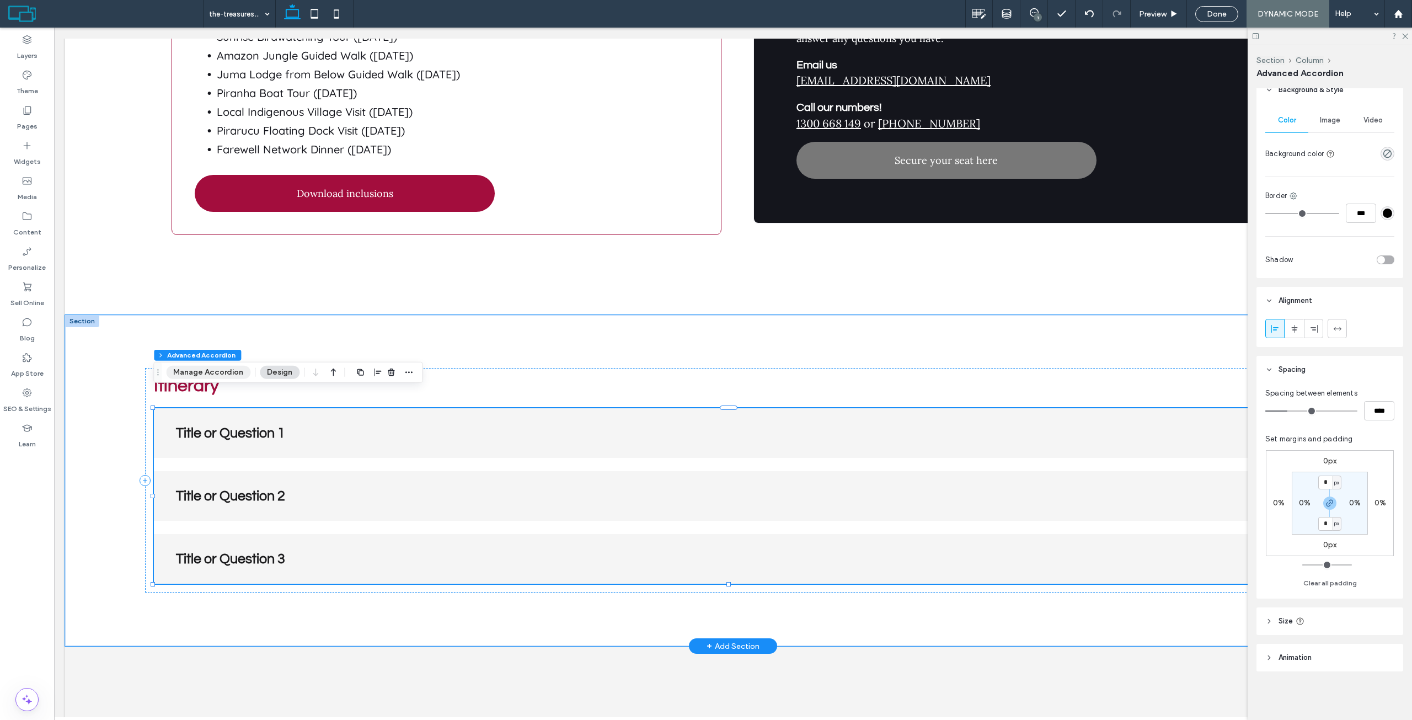
click at [205, 367] on button "Manage Accordion" at bounding box center [208, 372] width 84 height 13
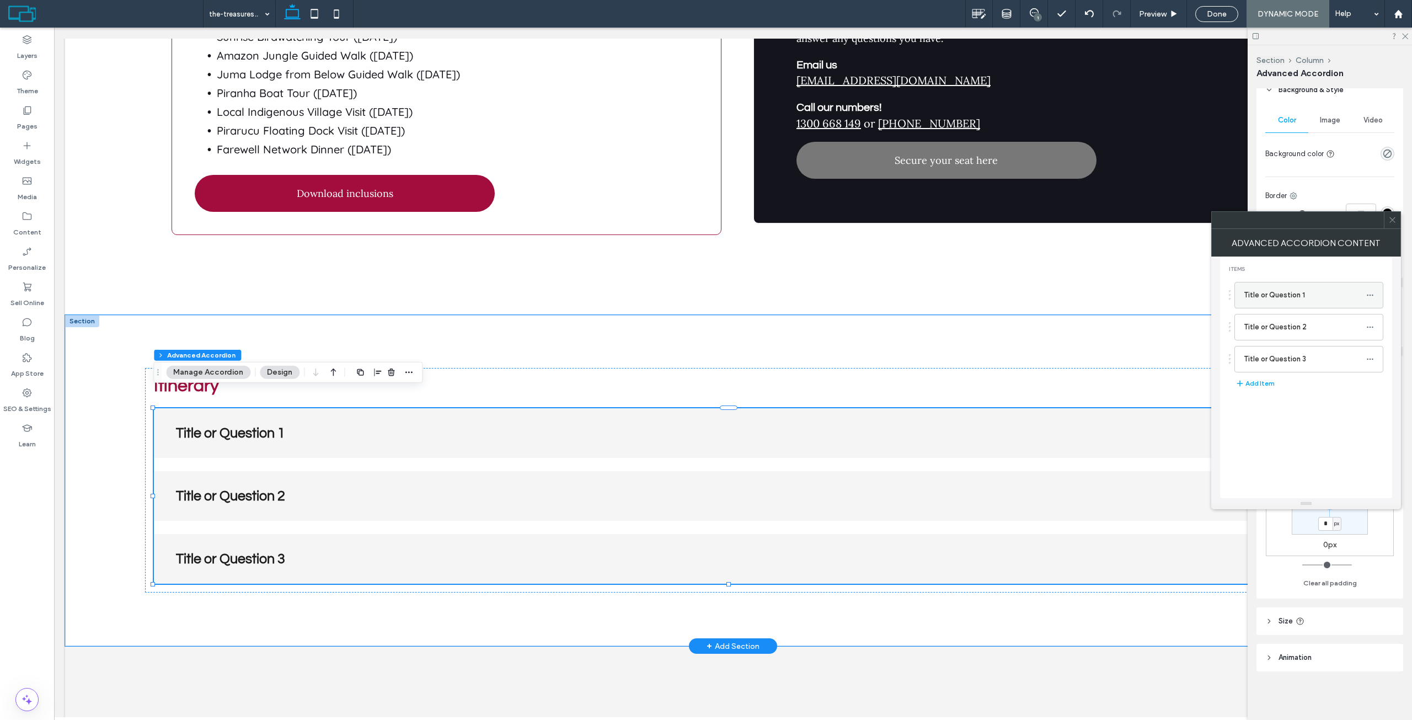
click at [1281, 297] on label "Title or Question 1" at bounding box center [1305, 295] width 122 height 22
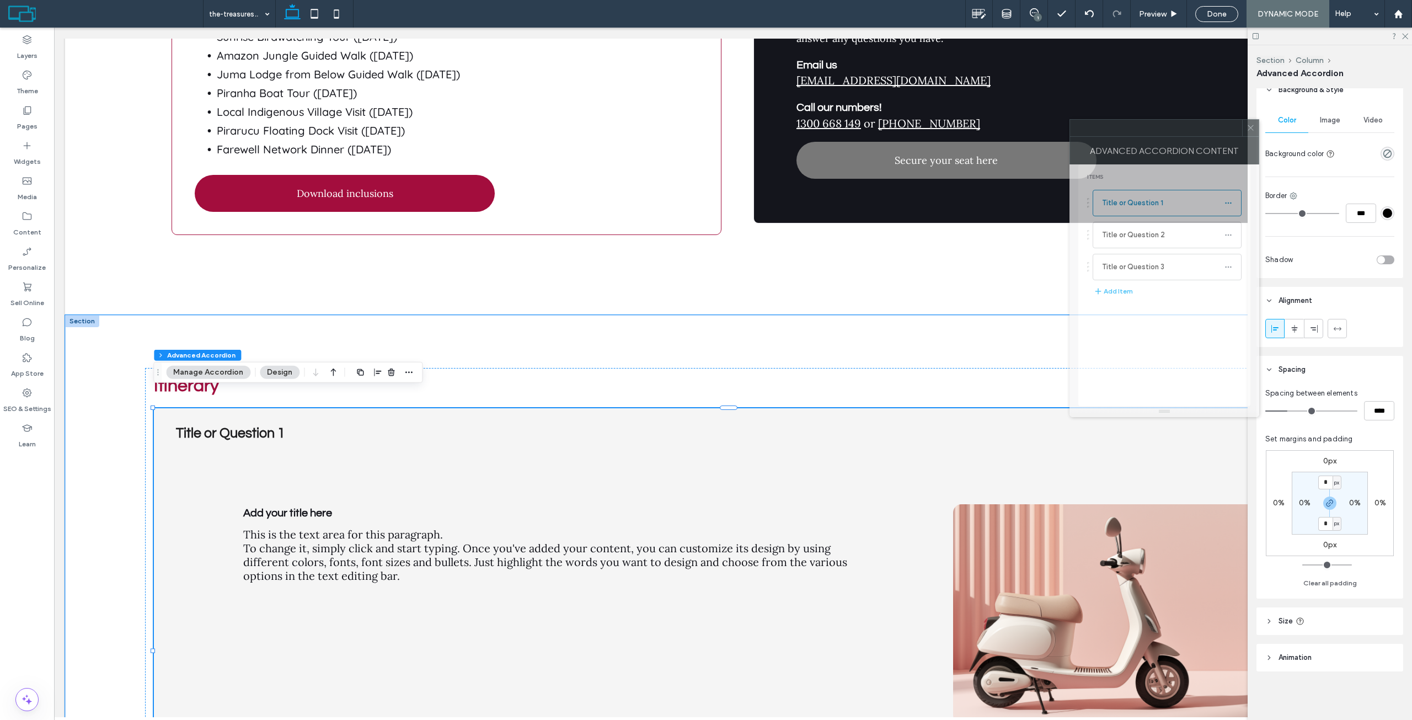
drag, startPoint x: 1293, startPoint y: 223, endPoint x: 1156, endPoint y: 105, distance: 181.0
click at [1149, 120] on div at bounding box center [1156, 128] width 172 height 17
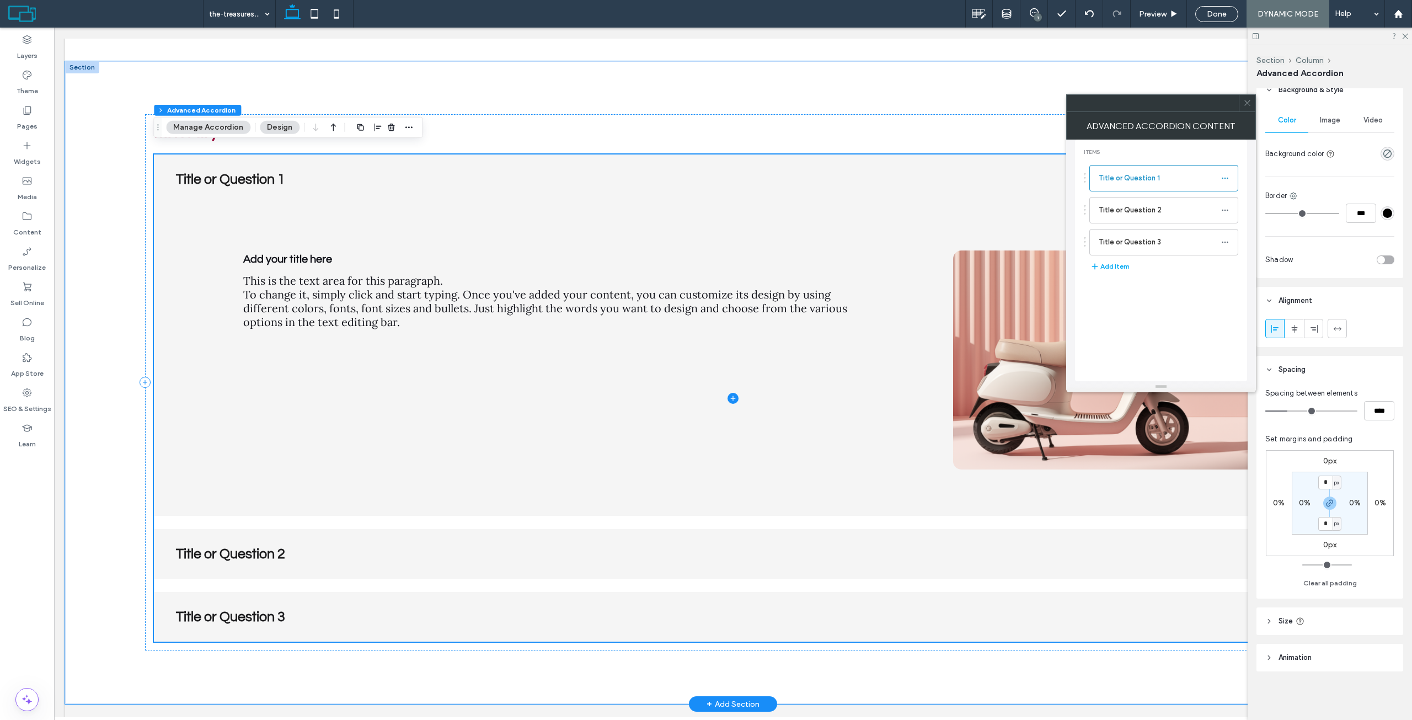
scroll to position [3507, 0]
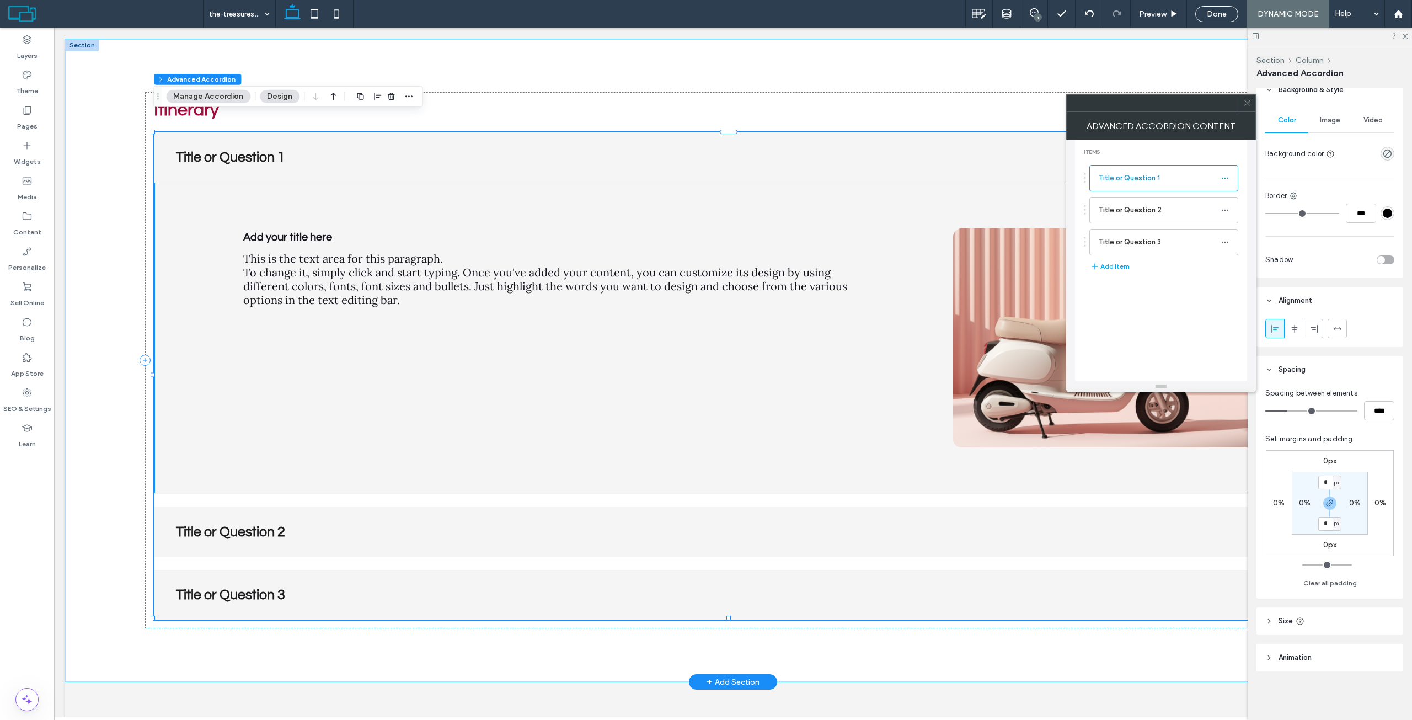
click at [1010, 228] on img at bounding box center [1109, 337] width 313 height 219
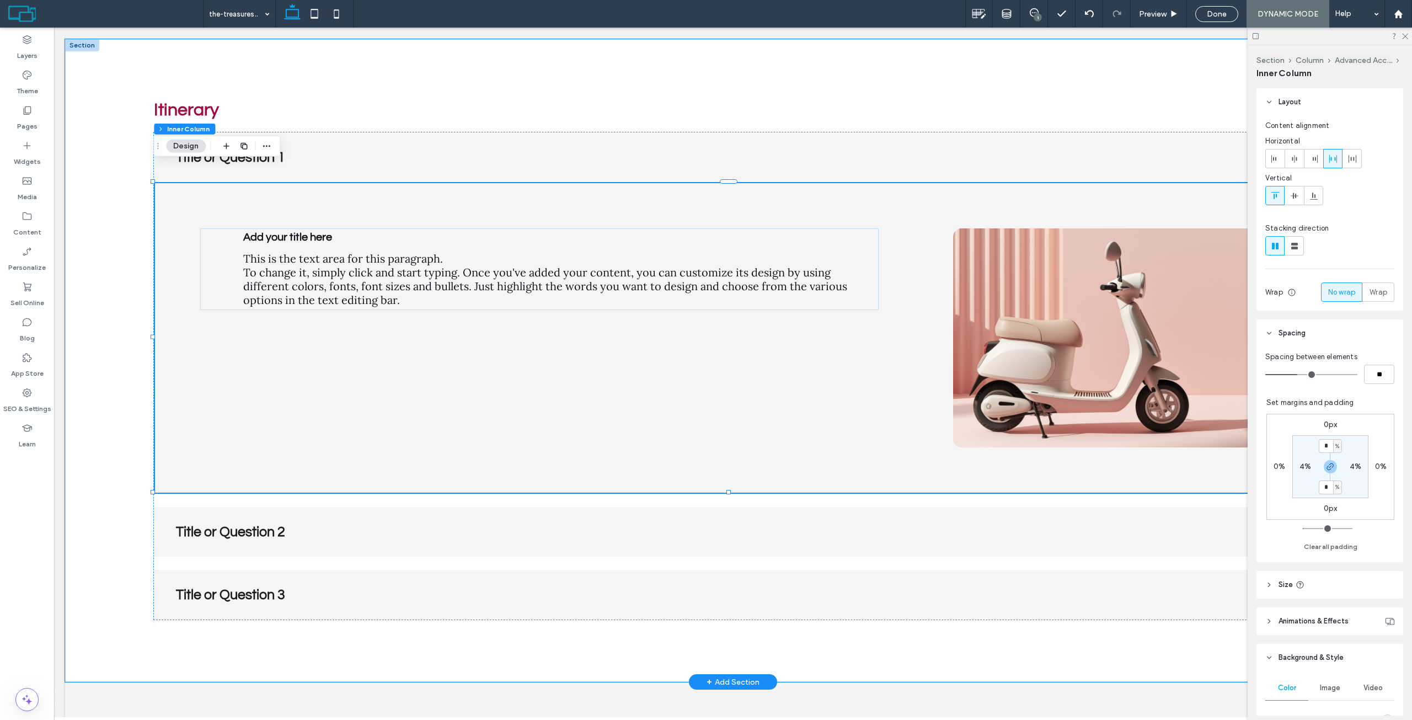
click at [1002, 245] on img at bounding box center [1109, 337] width 313 height 219
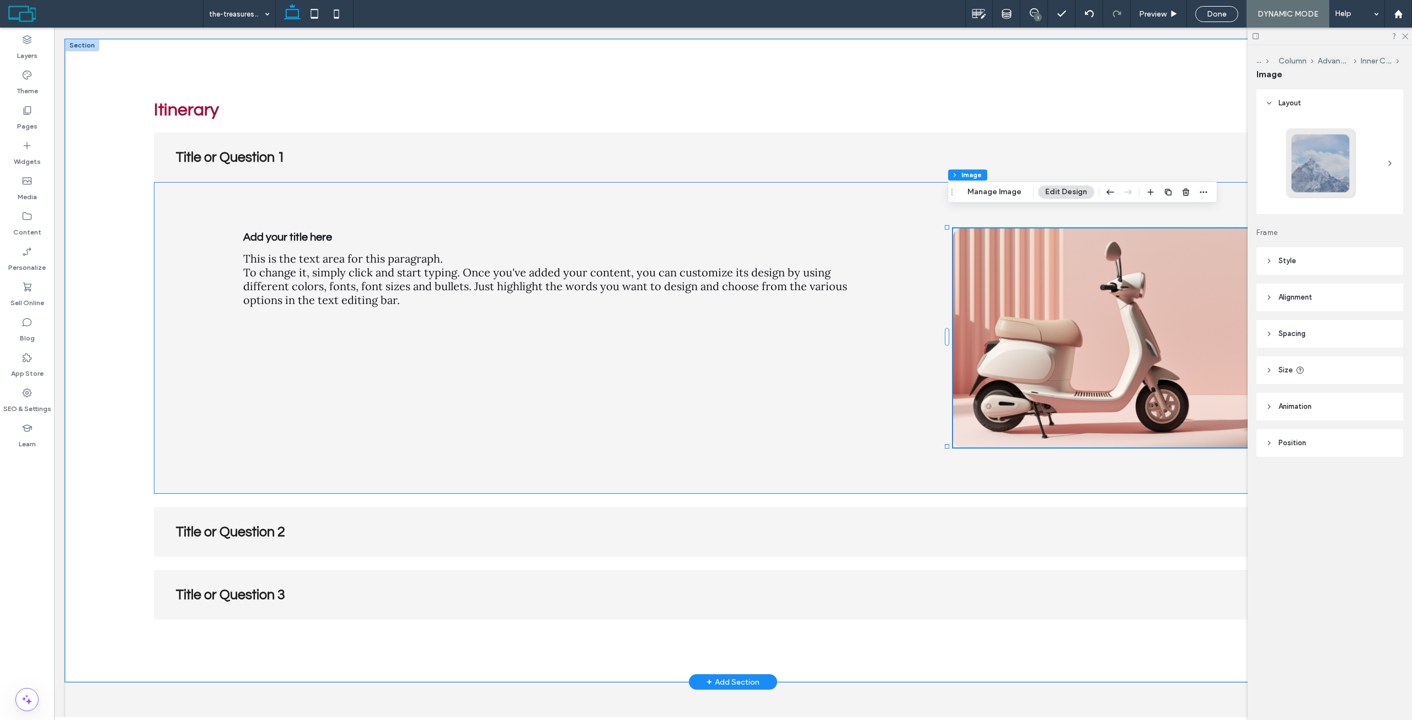
click at [877, 234] on div "Add your title here This is the text area for this paragraph. To change it, sim…" at bounding box center [733, 338] width 1158 height 312
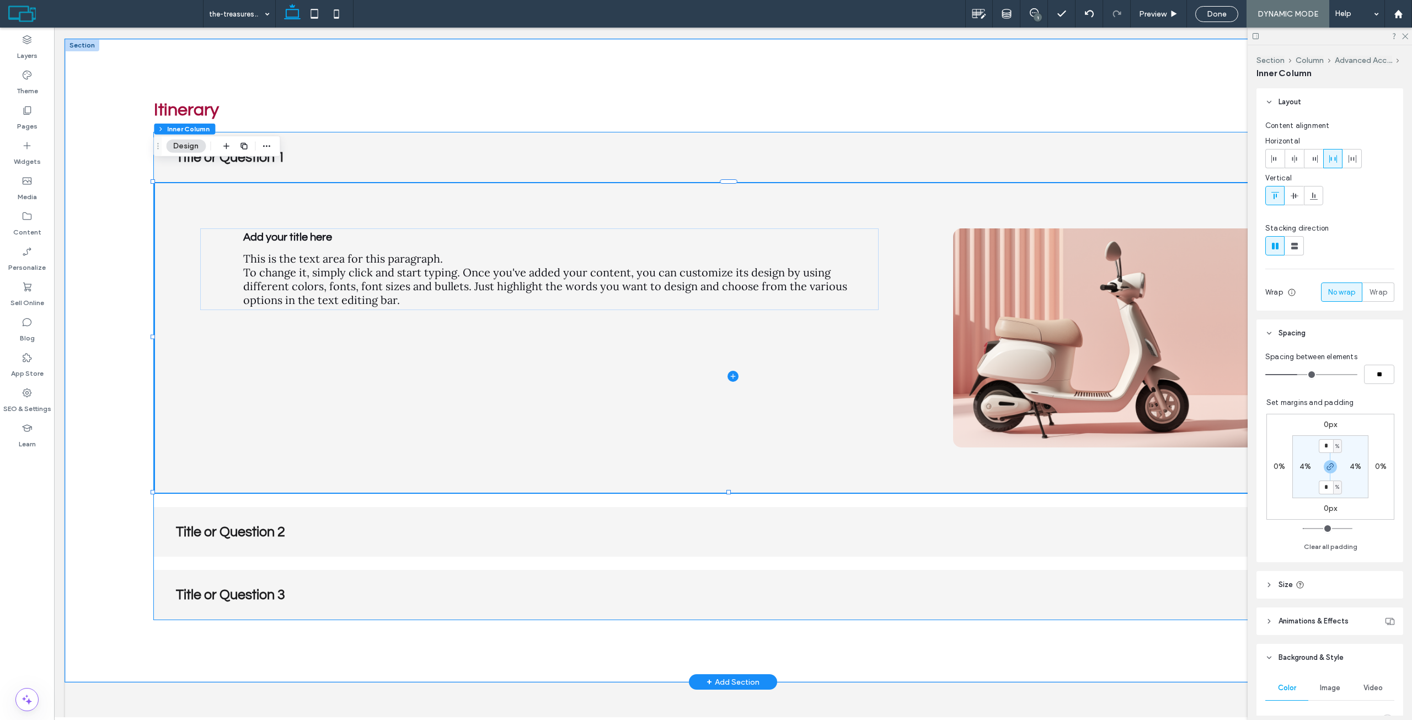
click at [363, 144] on span at bounding box center [733, 375] width 1158 height 487
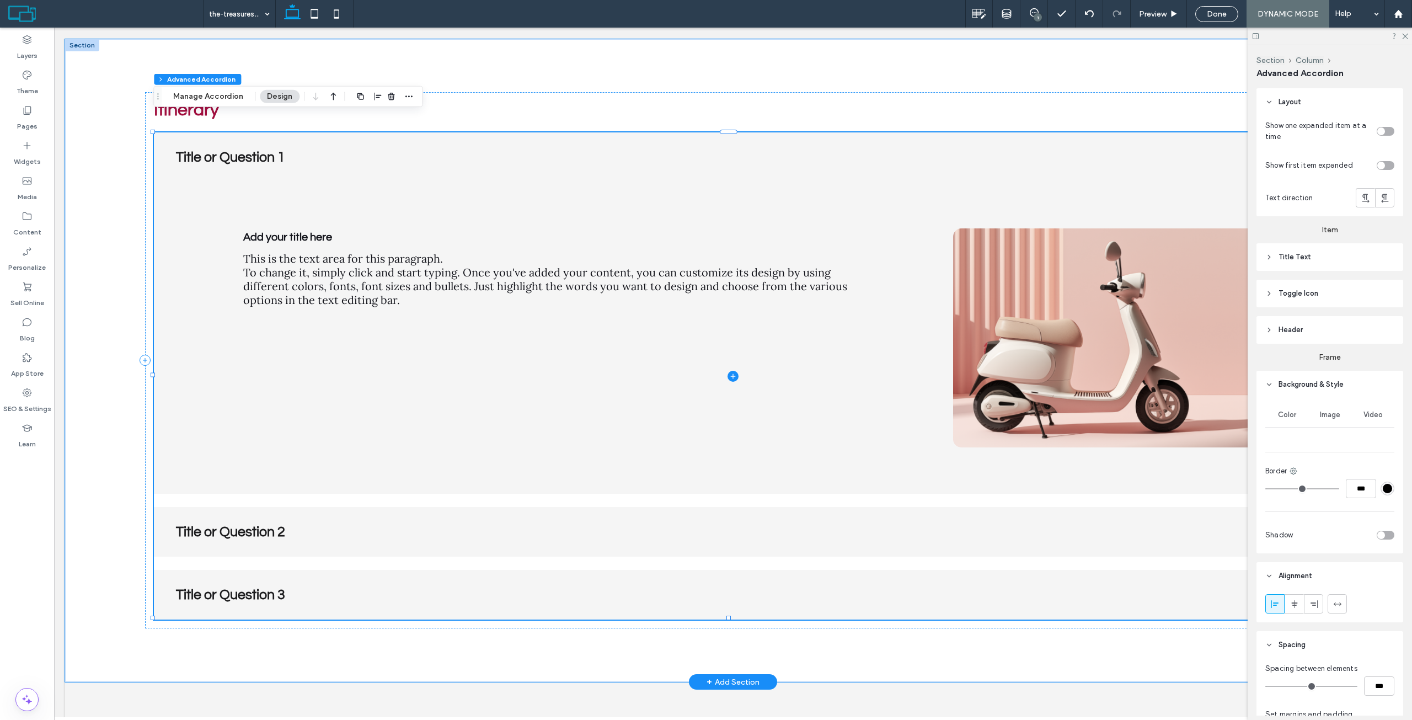
type input "***"
type input "**"
type input "****"
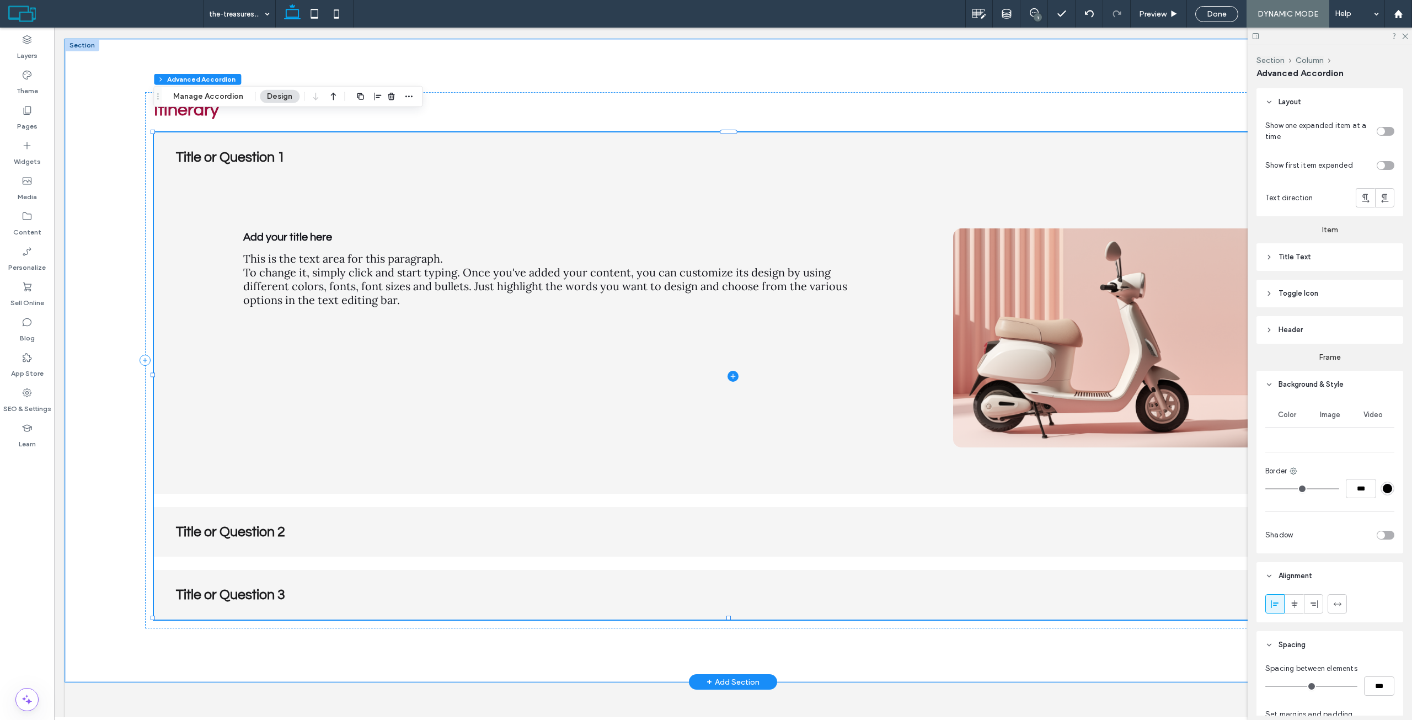
type input "*"
type input "**"
type input "****"
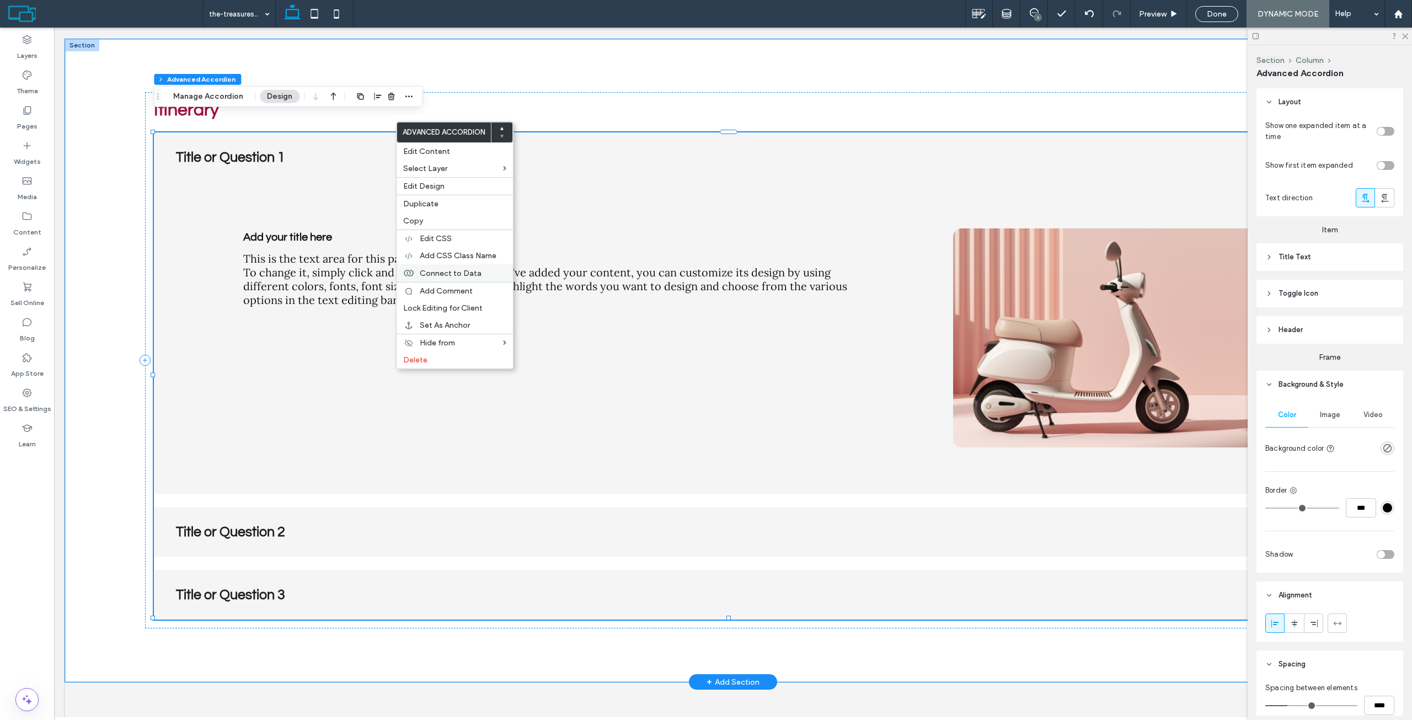
click at [463, 269] on span "Connect to Data" at bounding box center [451, 273] width 62 height 9
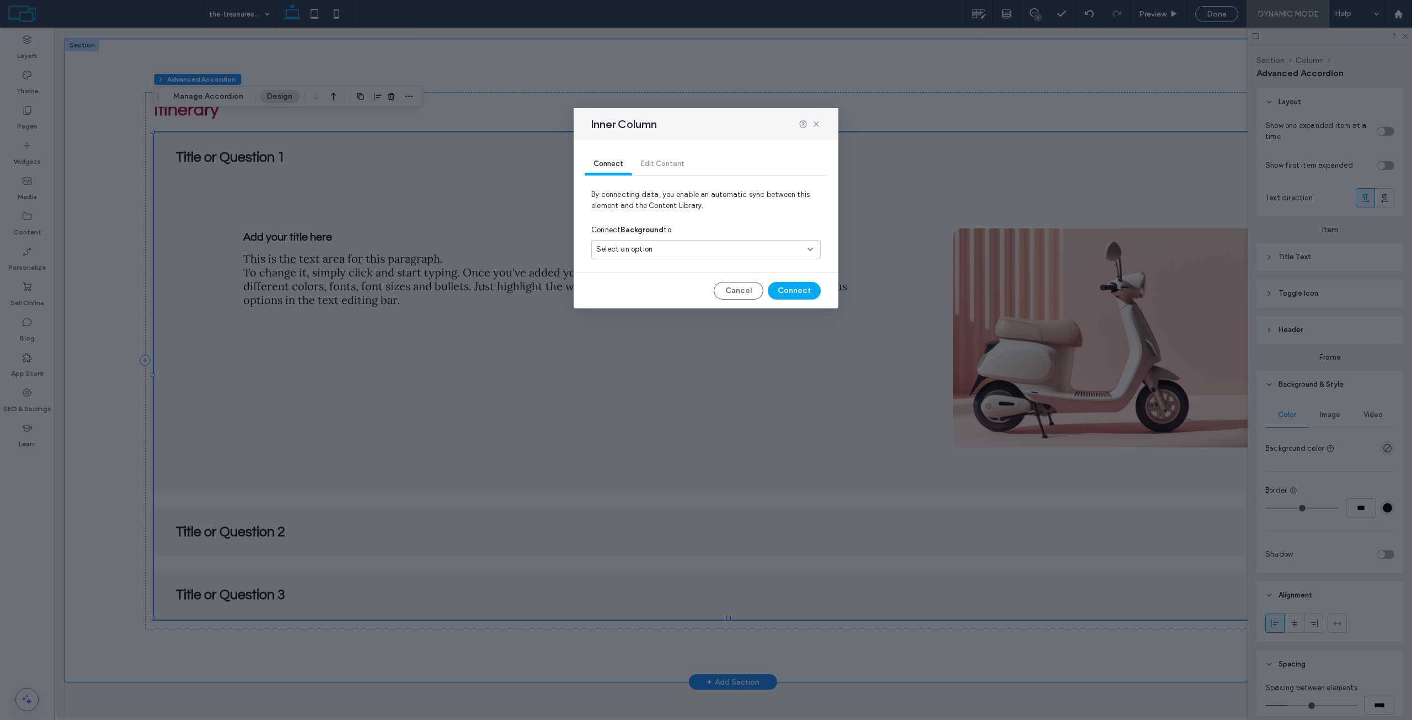
click at [667, 255] on div "Select an option" at bounding box center [699, 249] width 206 height 11
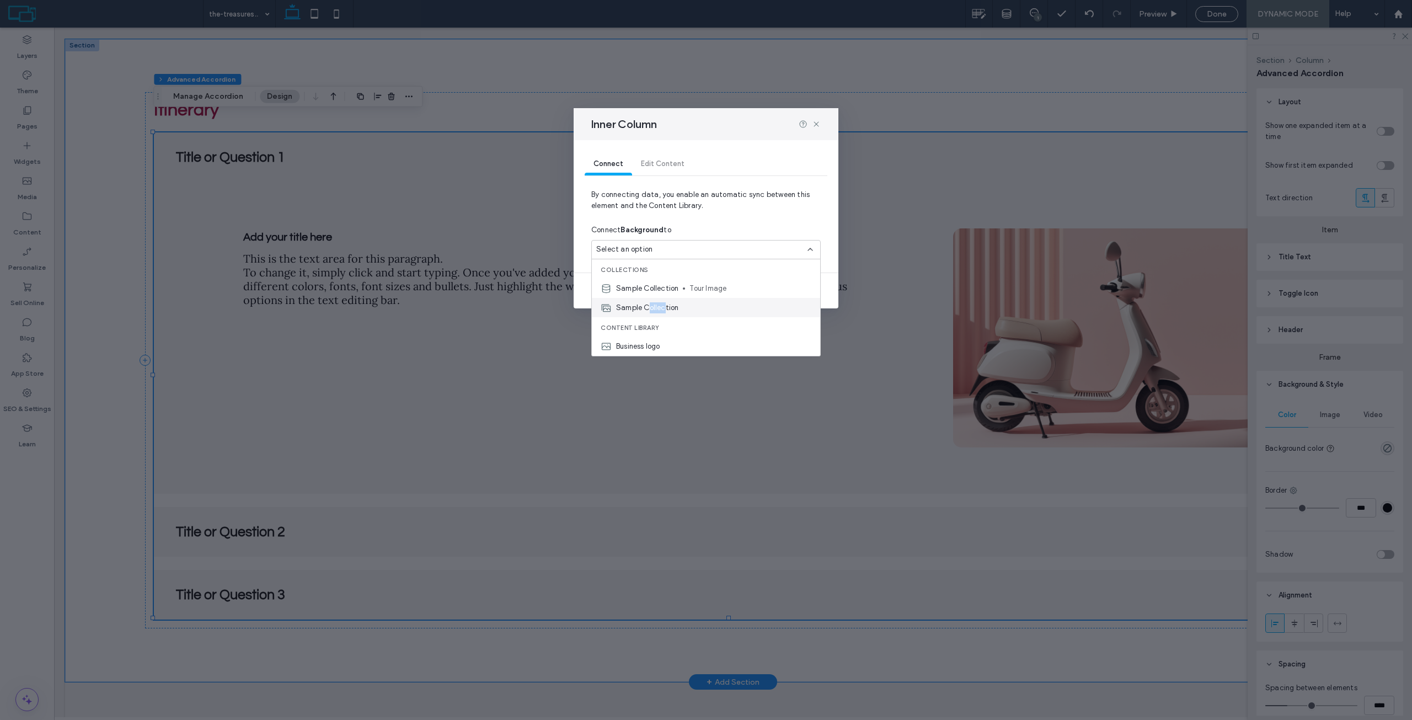
drag, startPoint x: 649, startPoint y: 311, endPoint x: 665, endPoint y: 304, distance: 18.0
click at [665, 304] on span "Sample Collection" at bounding box center [647, 307] width 62 height 11
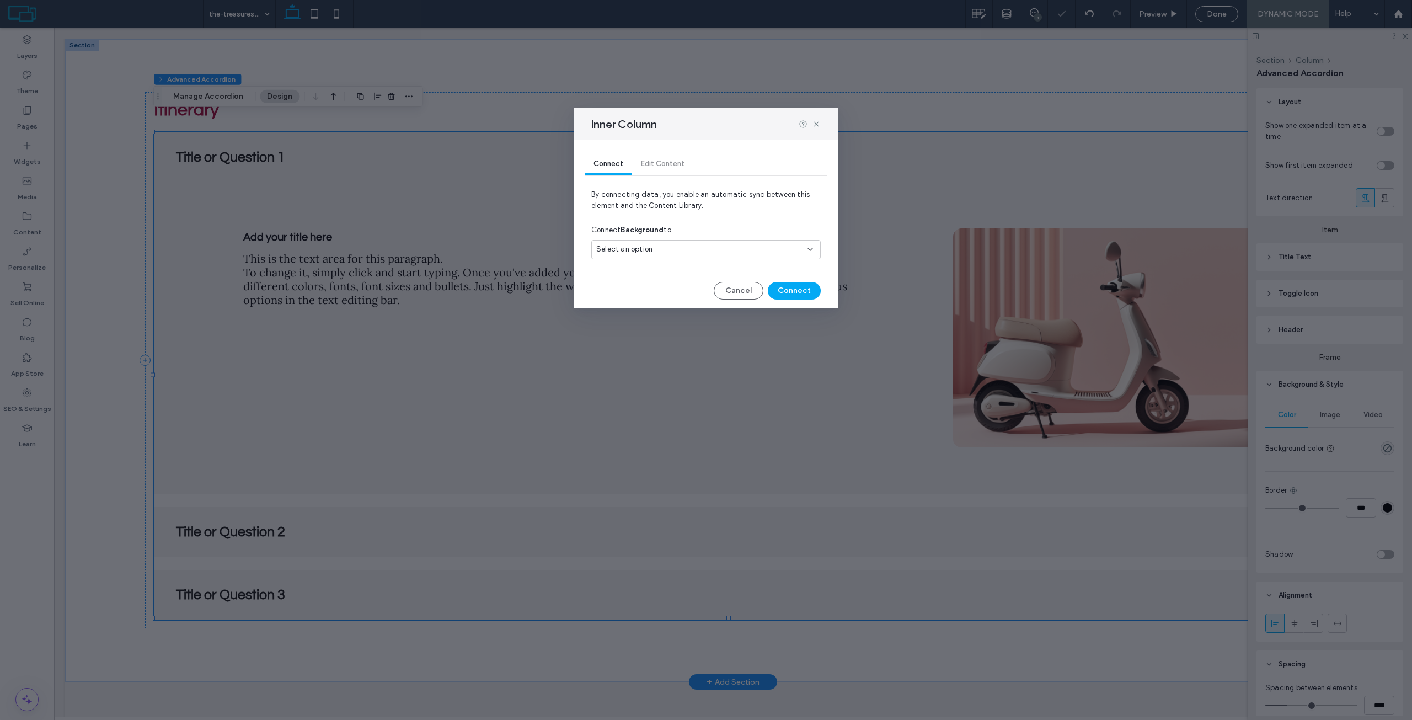
click at [668, 287] on div "Cancel Connect" at bounding box center [705, 291] width 229 height 18
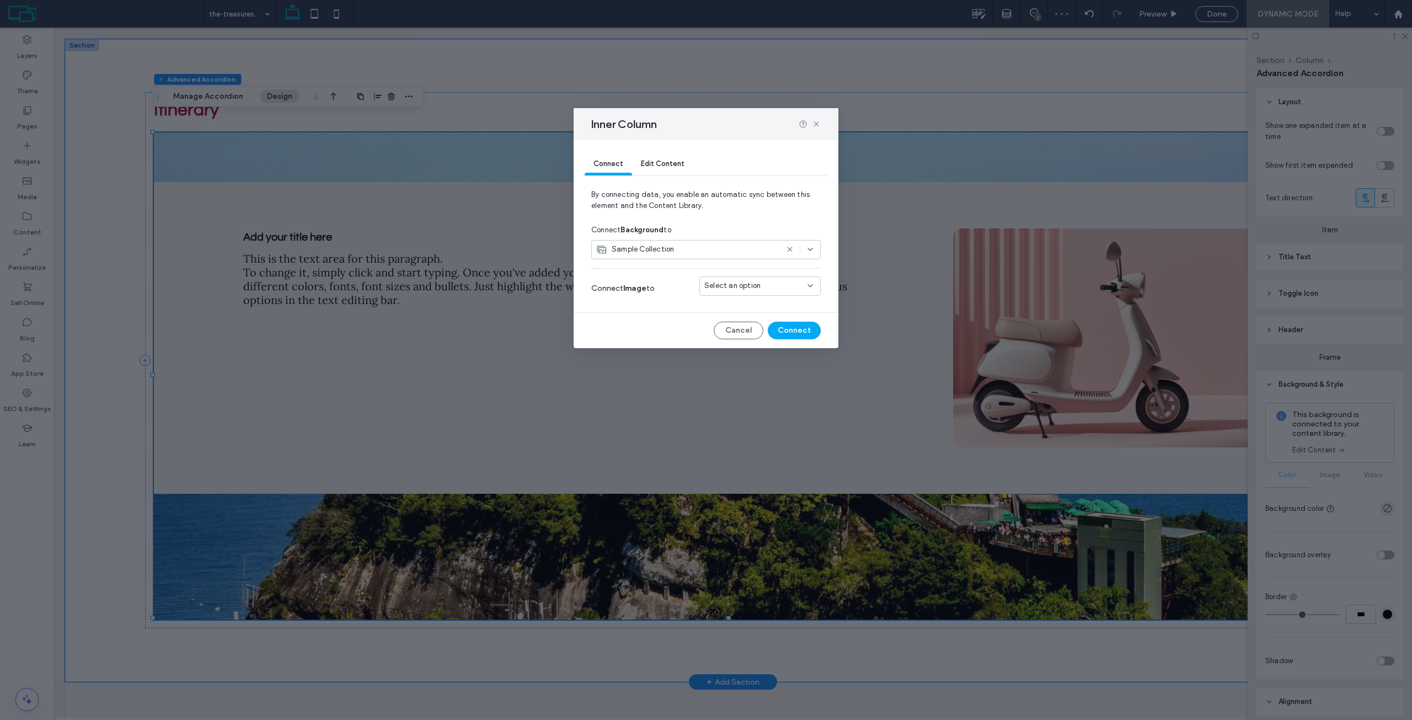
click at [714, 287] on span "Select an option" at bounding box center [732, 285] width 56 height 11
click at [720, 308] on div "Tour Image" at bounding box center [760, 305] width 120 height 19
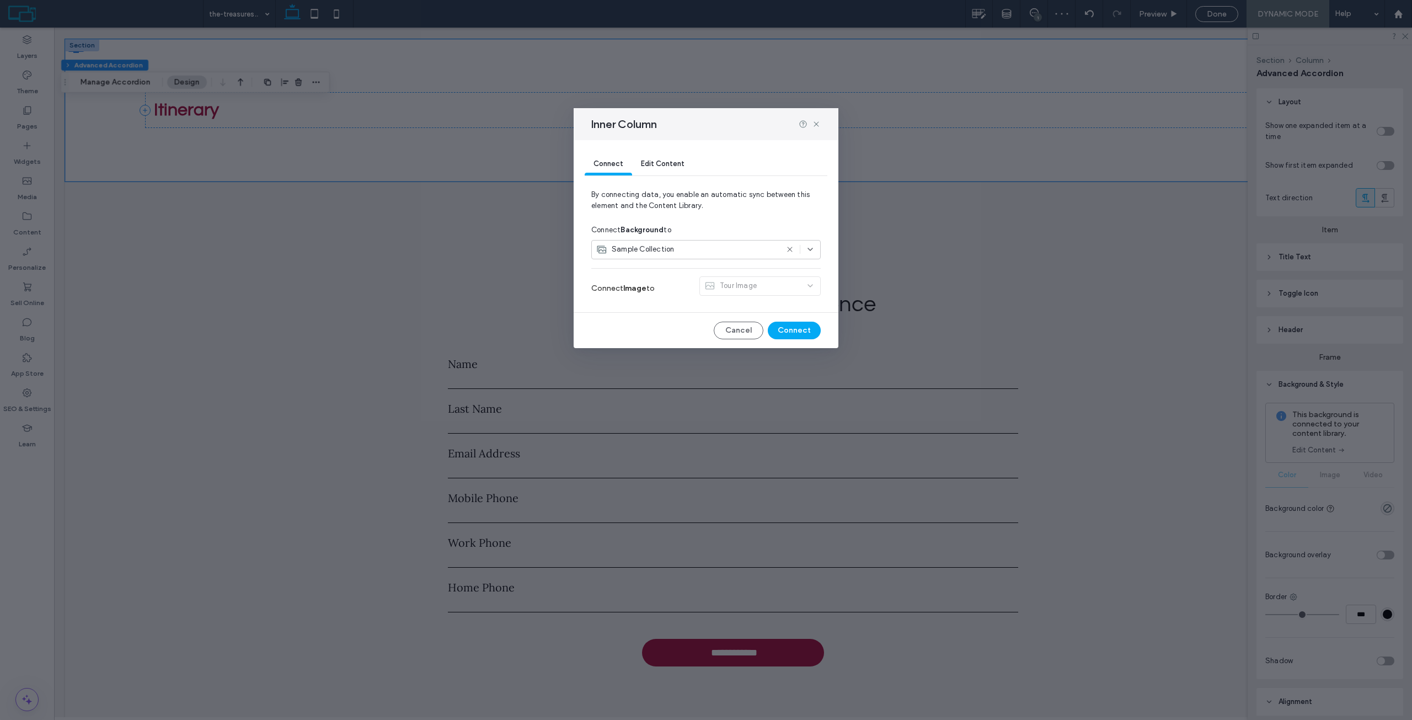
click at [651, 248] on span "Sample Collection" at bounding box center [643, 249] width 62 height 11
click at [634, 296] on div "Sample Collection Tour Image" at bounding box center [706, 288] width 228 height 19
click at [651, 248] on span "Sample Collection" at bounding box center [643, 249] width 62 height 11
click at [632, 347] on span "Business logo" at bounding box center [638, 346] width 44 height 11
click at [666, 249] on span "Sample Collection" at bounding box center [643, 249] width 62 height 11
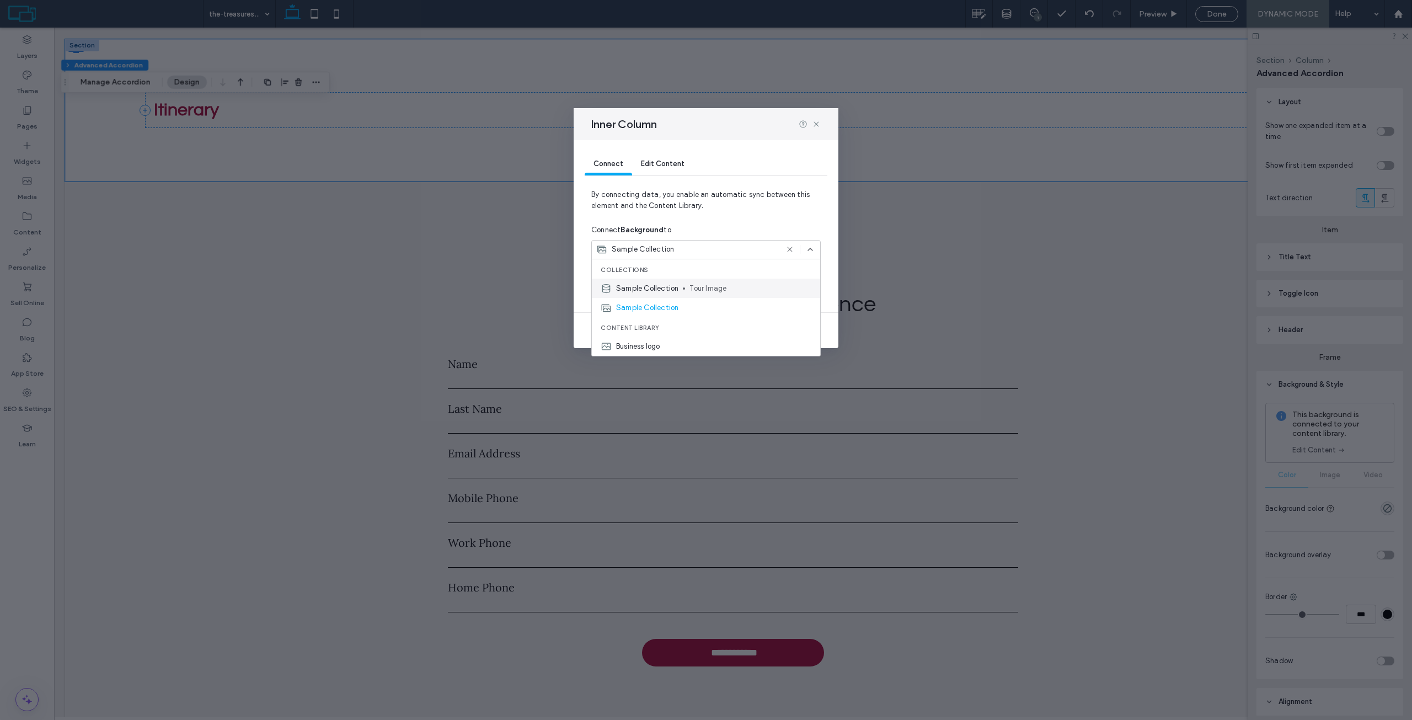
click at [638, 288] on span "Sample Collection" at bounding box center [647, 288] width 62 height 11
click at [737, 330] on button "Cancel" at bounding box center [739, 331] width 50 height 18
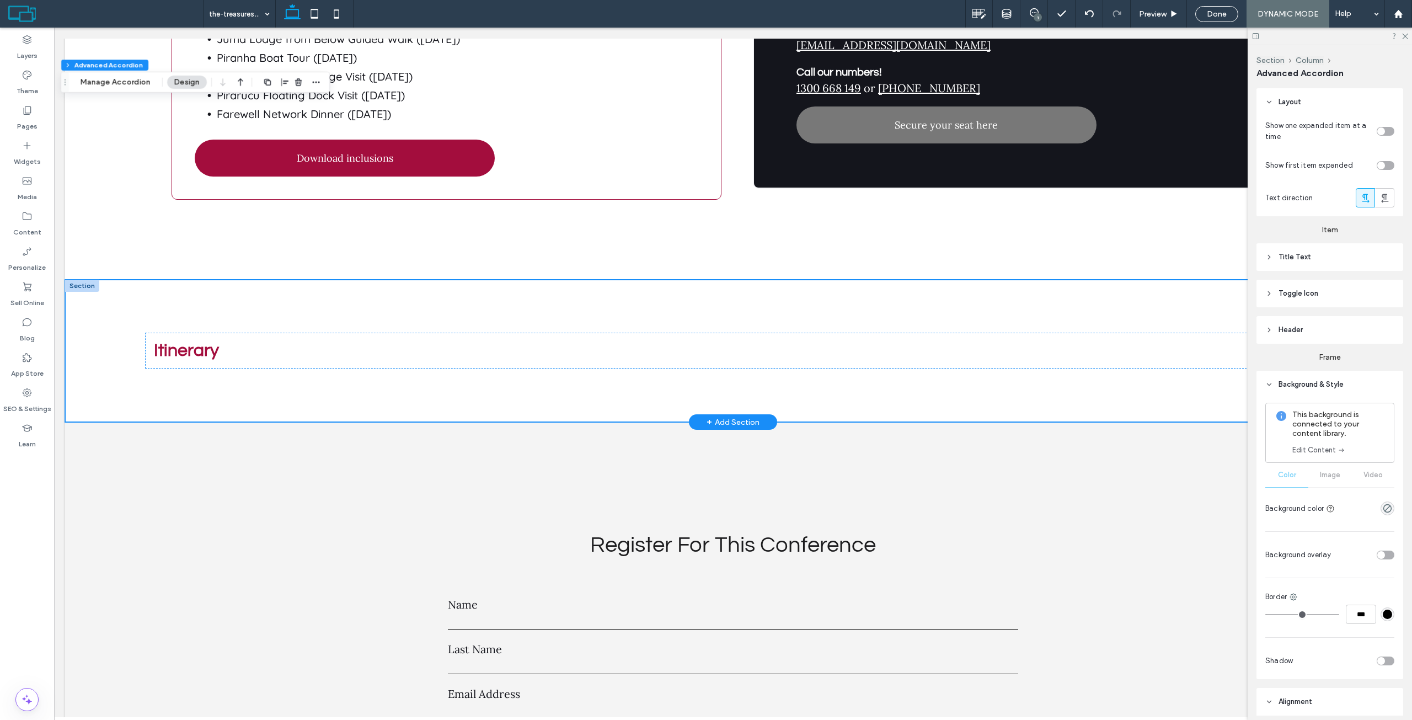
scroll to position [3286, 0]
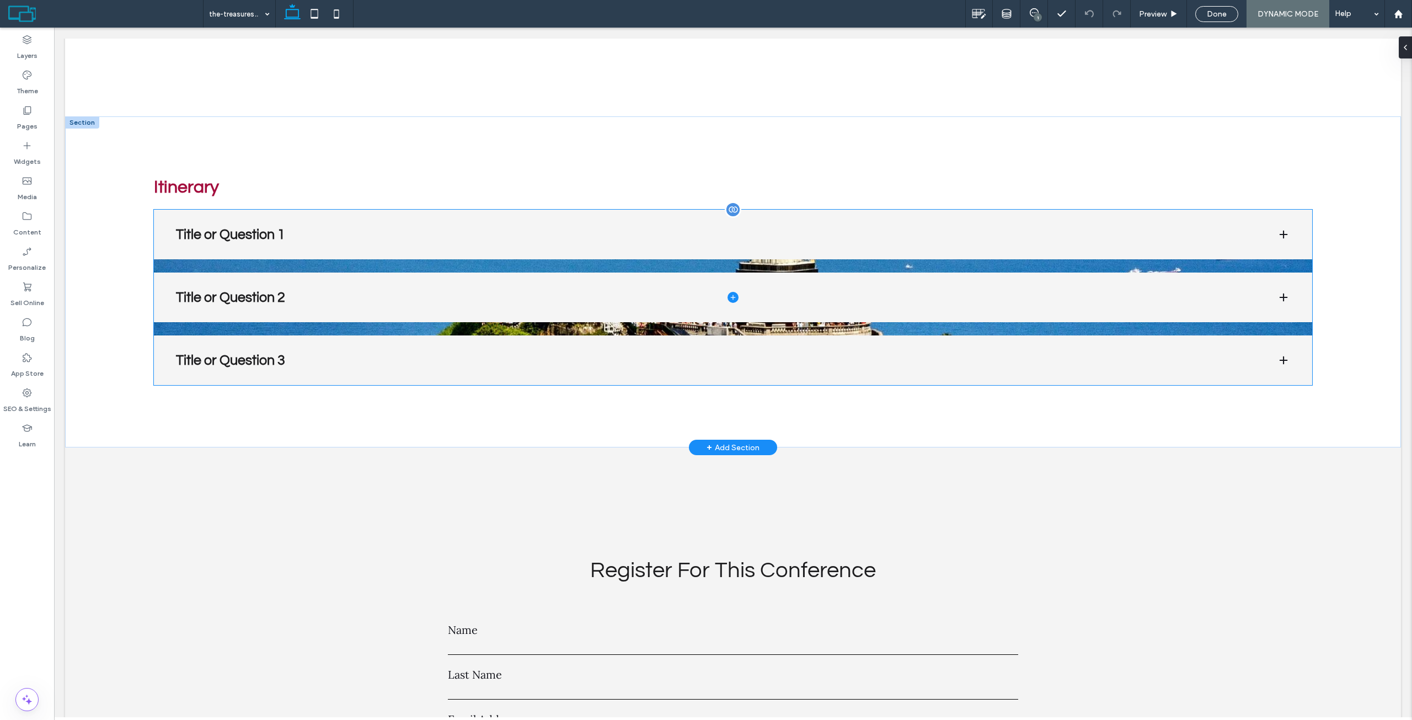
scroll to position [3419, 0]
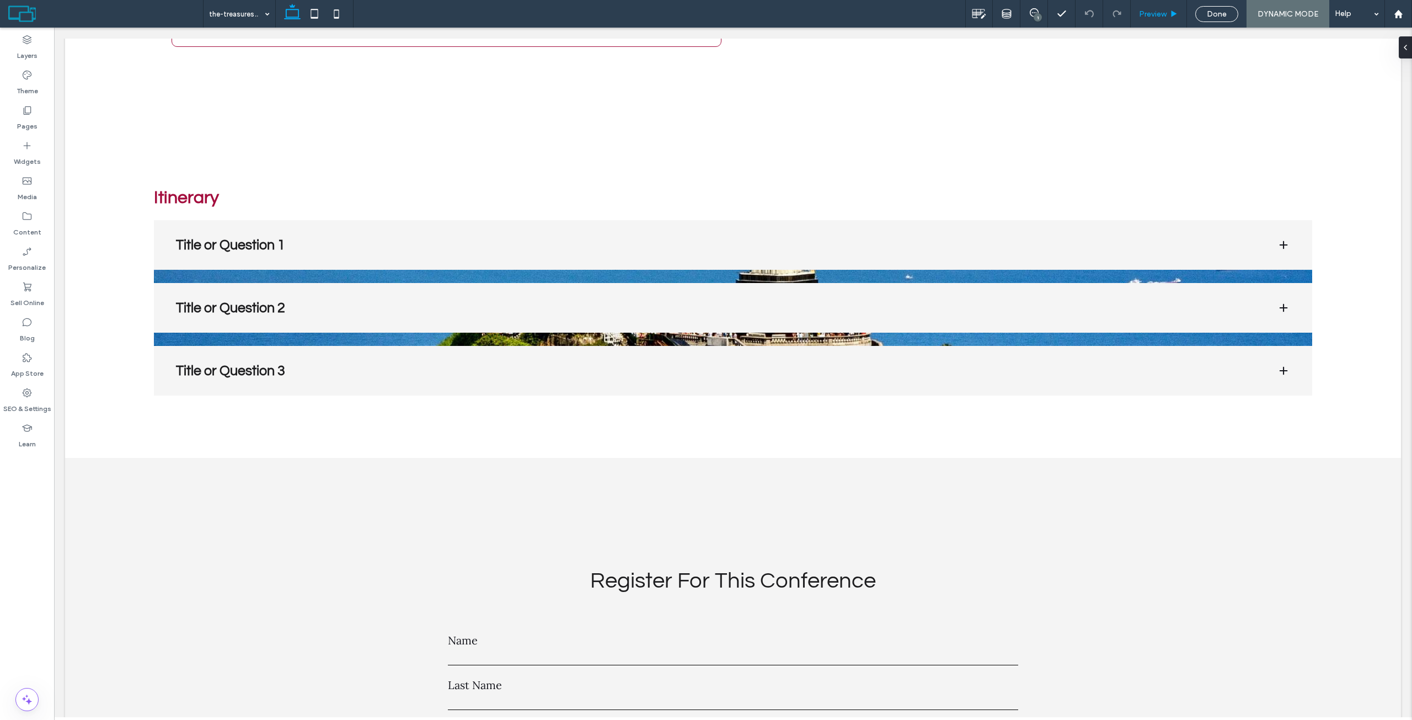
click at [1154, 20] on div "Preview" at bounding box center [1159, 14] width 56 height 28
click at [711, 236] on span at bounding box center [733, 307] width 1158 height 175
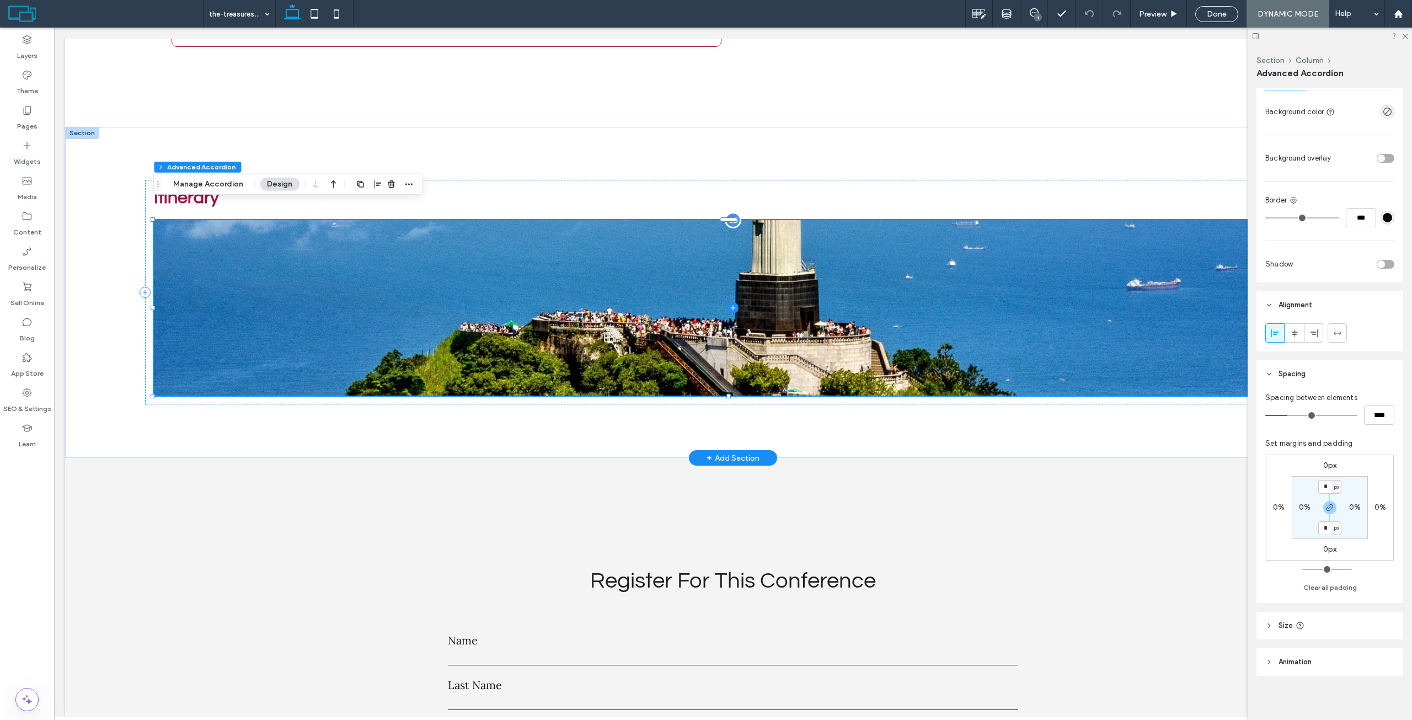
scroll to position [401, 0]
click at [631, 226] on span at bounding box center [733, 307] width 1158 height 175
click at [665, 199] on div "Itinerary Title or Question 1 Add your title here This is the text area for thi…" at bounding box center [732, 292] width 1175 height 224
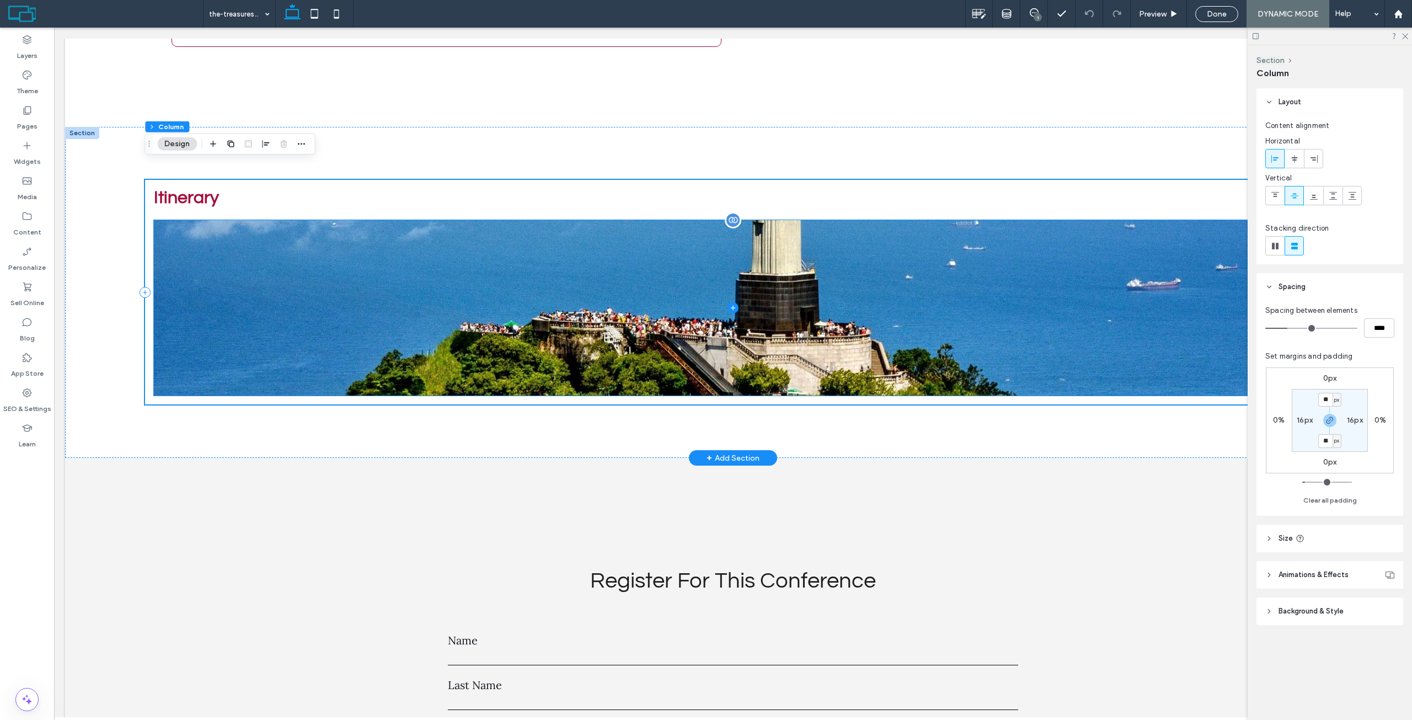
click at [576, 274] on span at bounding box center [733, 307] width 1158 height 175
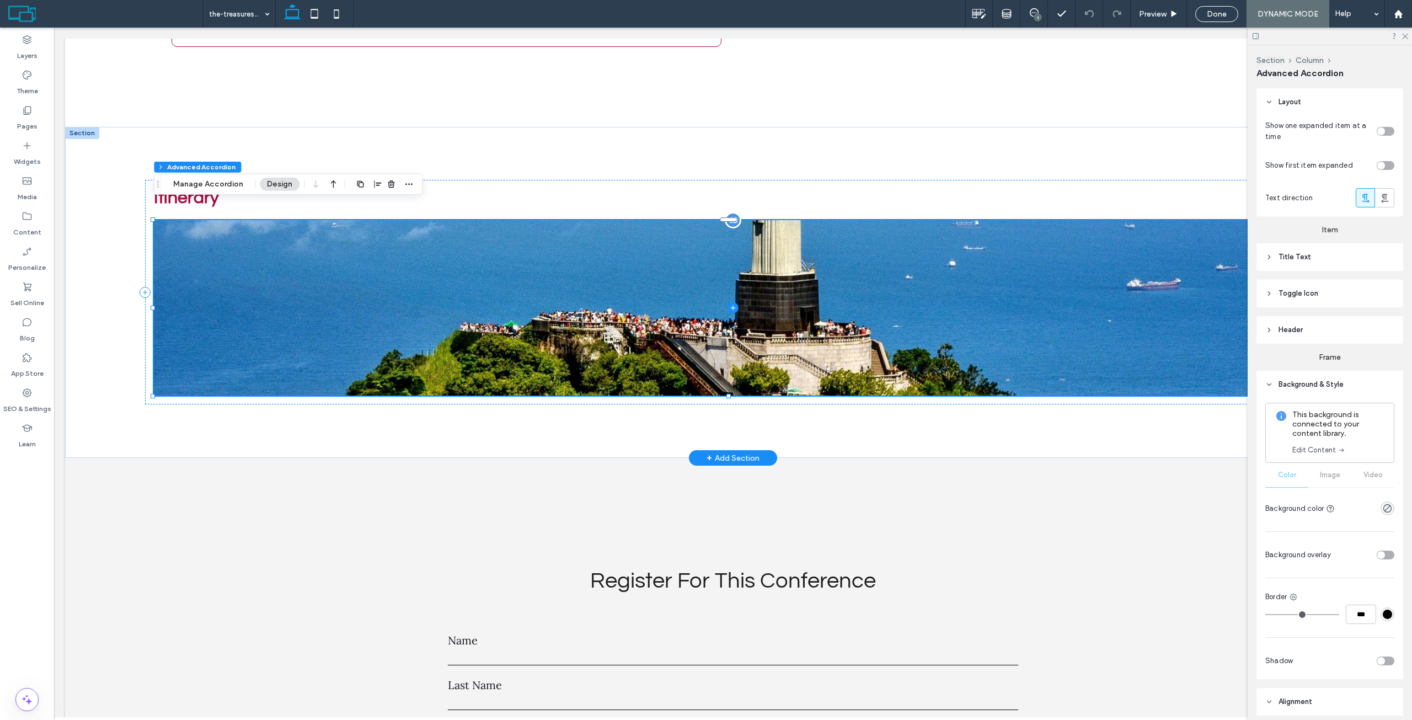
type input "**"
type input "****"
type input "*"
type input "**"
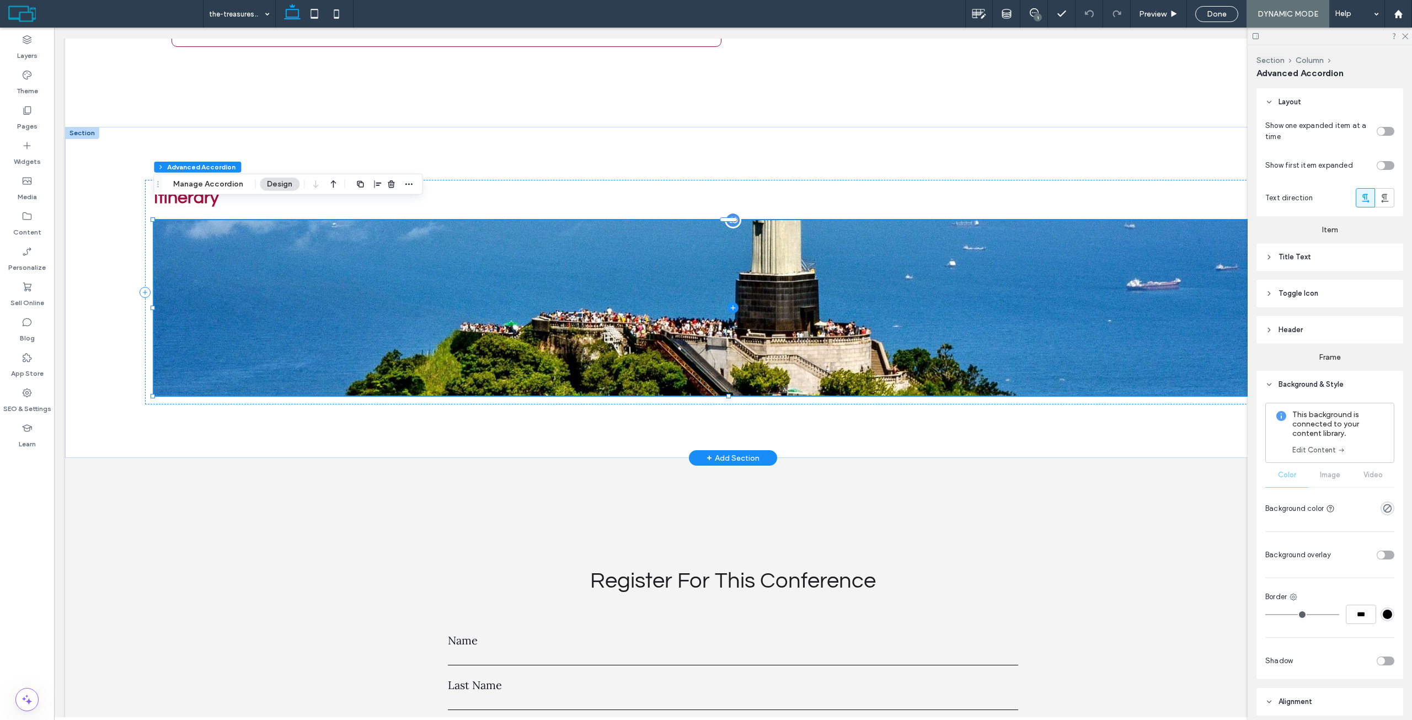
type input "****"
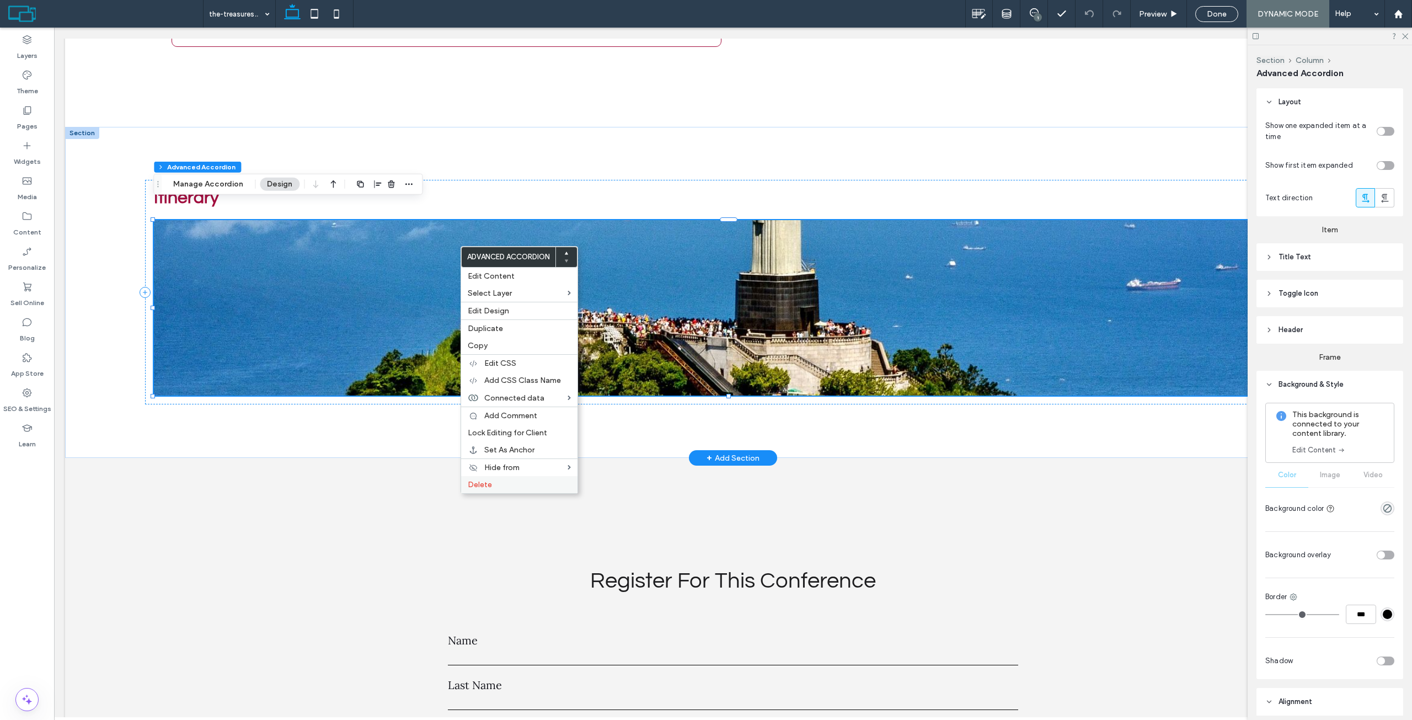
click at [489, 484] on span "Delete" at bounding box center [480, 484] width 24 height 9
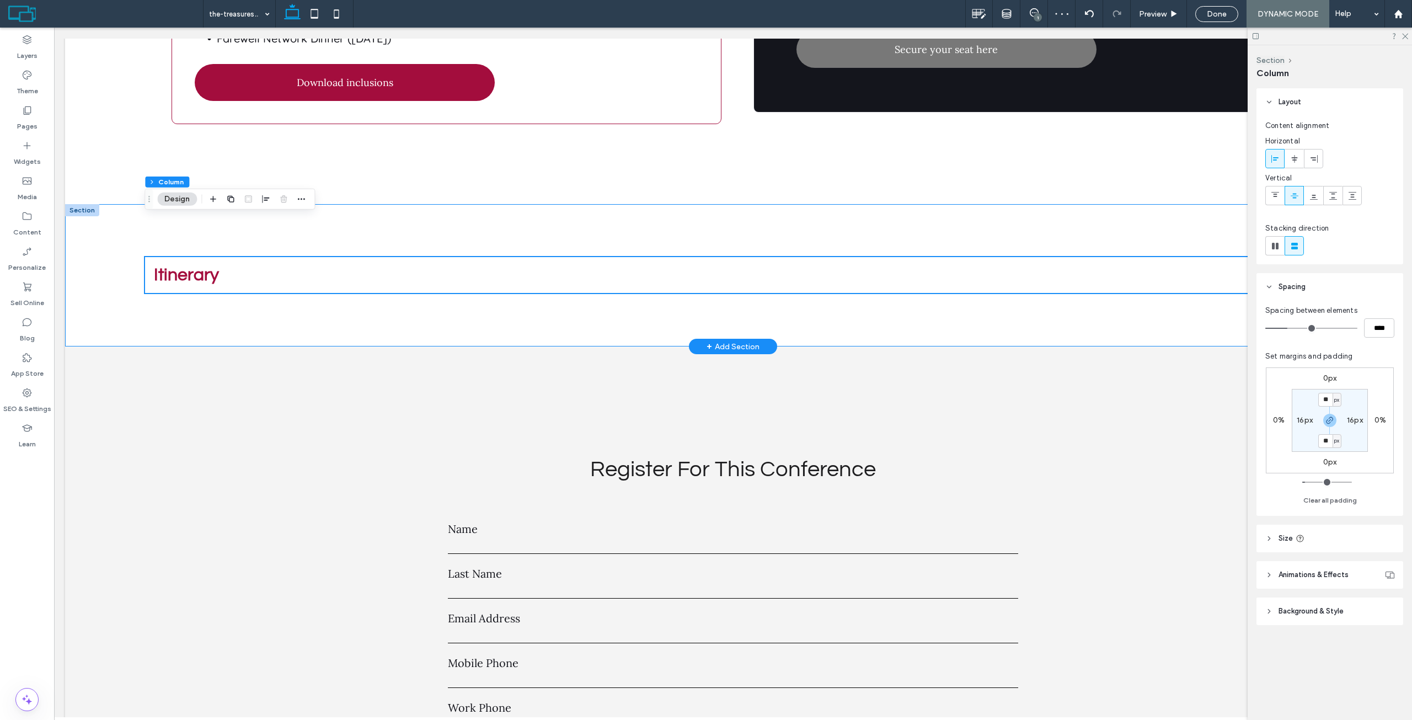
scroll to position [3364, 0]
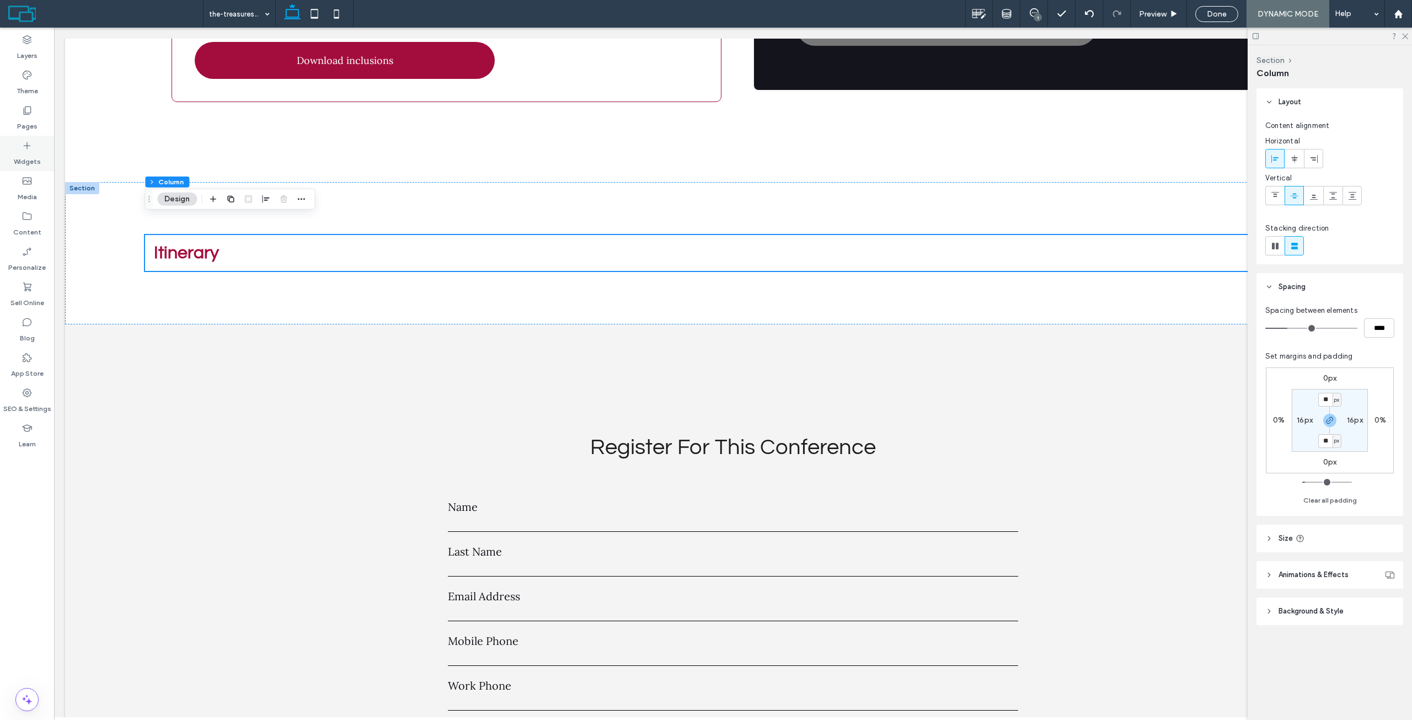
click at [39, 156] on label "Widgets" at bounding box center [27, 158] width 27 height 15
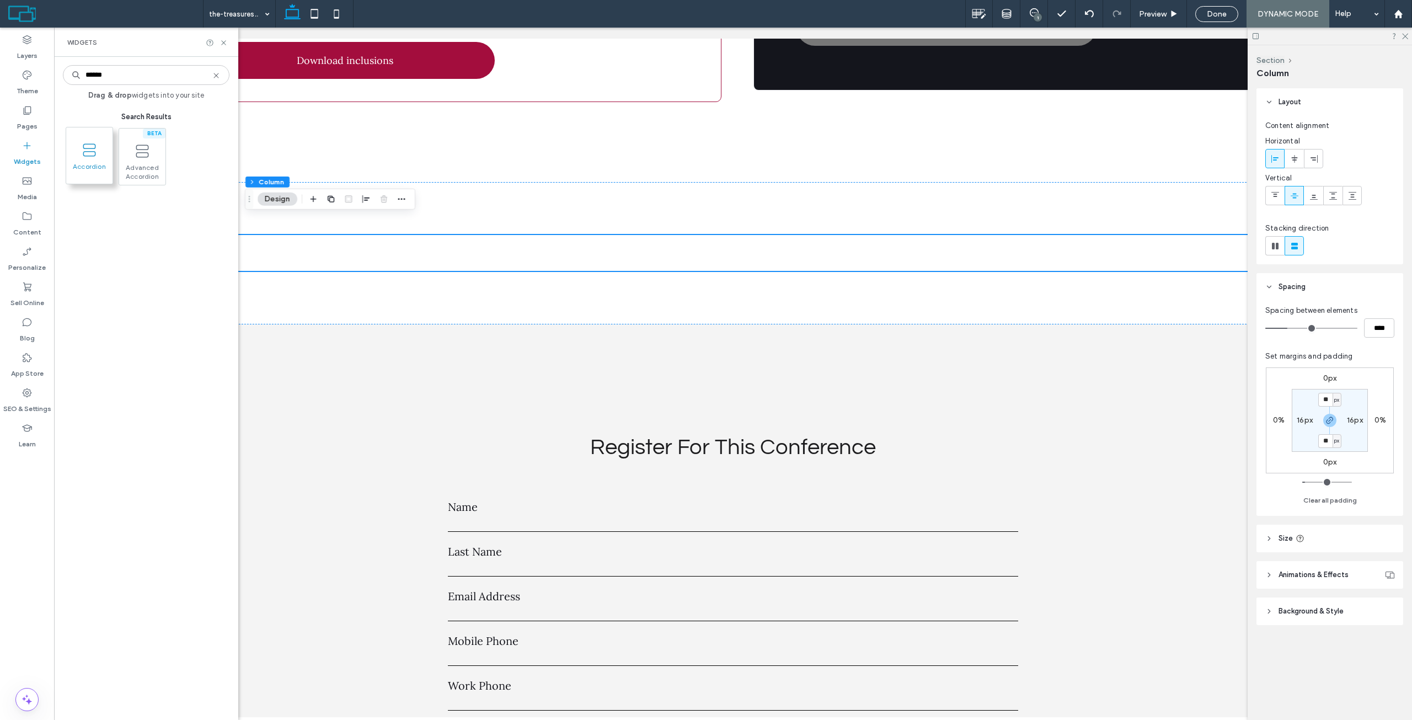
type input "******"
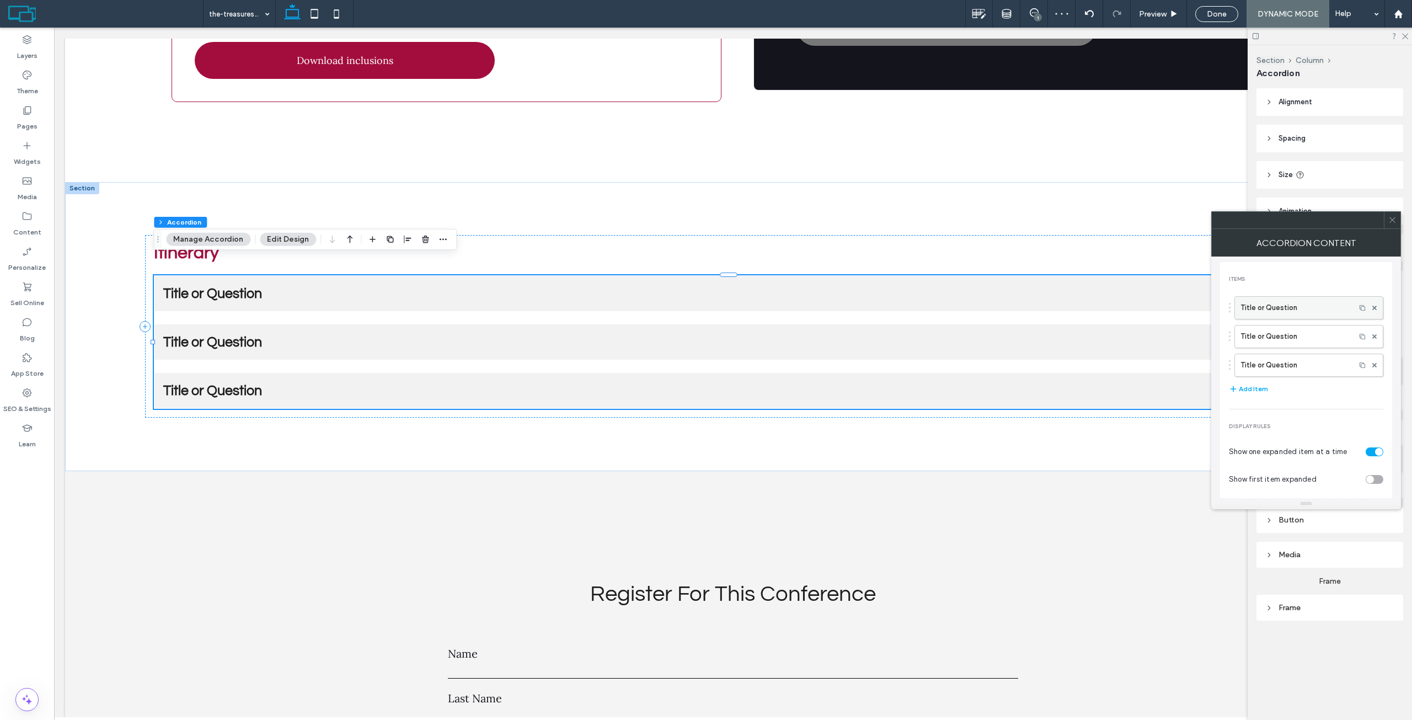
click at [1259, 312] on label "Title or Question" at bounding box center [1294, 308] width 109 height 22
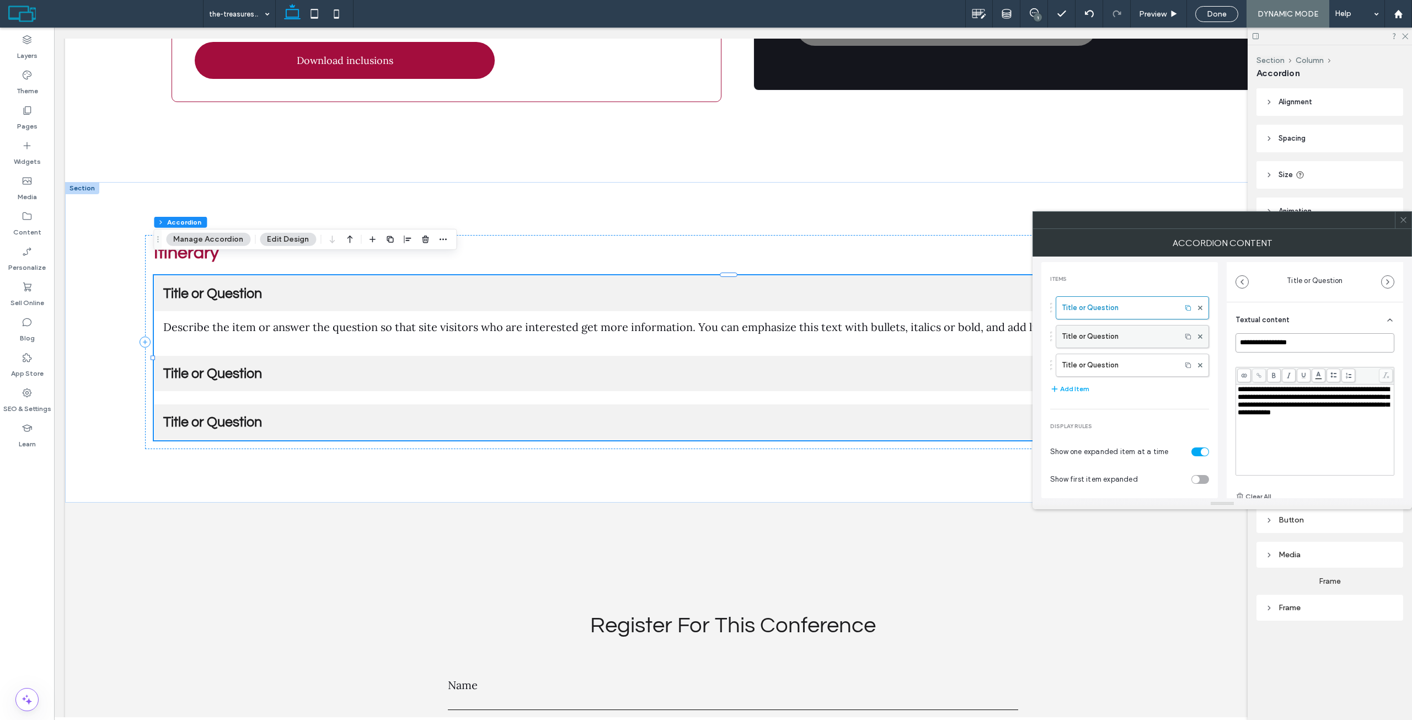
drag, startPoint x: 1313, startPoint y: 344, endPoint x: 1164, endPoint y: 336, distance: 149.1
click at [1164, 336] on div "**********" at bounding box center [1222, 377] width 362 height 242
click at [1299, 415] on span "**********" at bounding box center [1314, 401] width 152 height 30
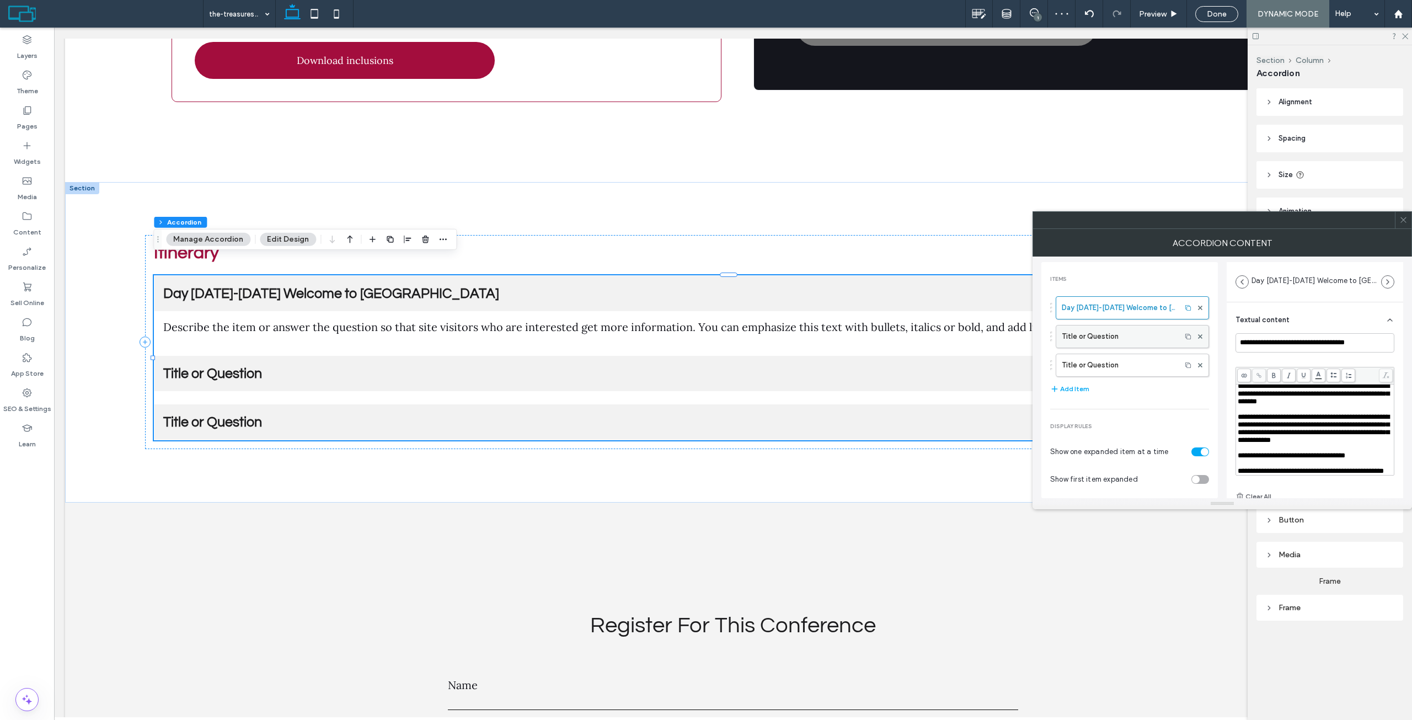
click at [1127, 335] on label "Title or Question" at bounding box center [1119, 336] width 114 height 22
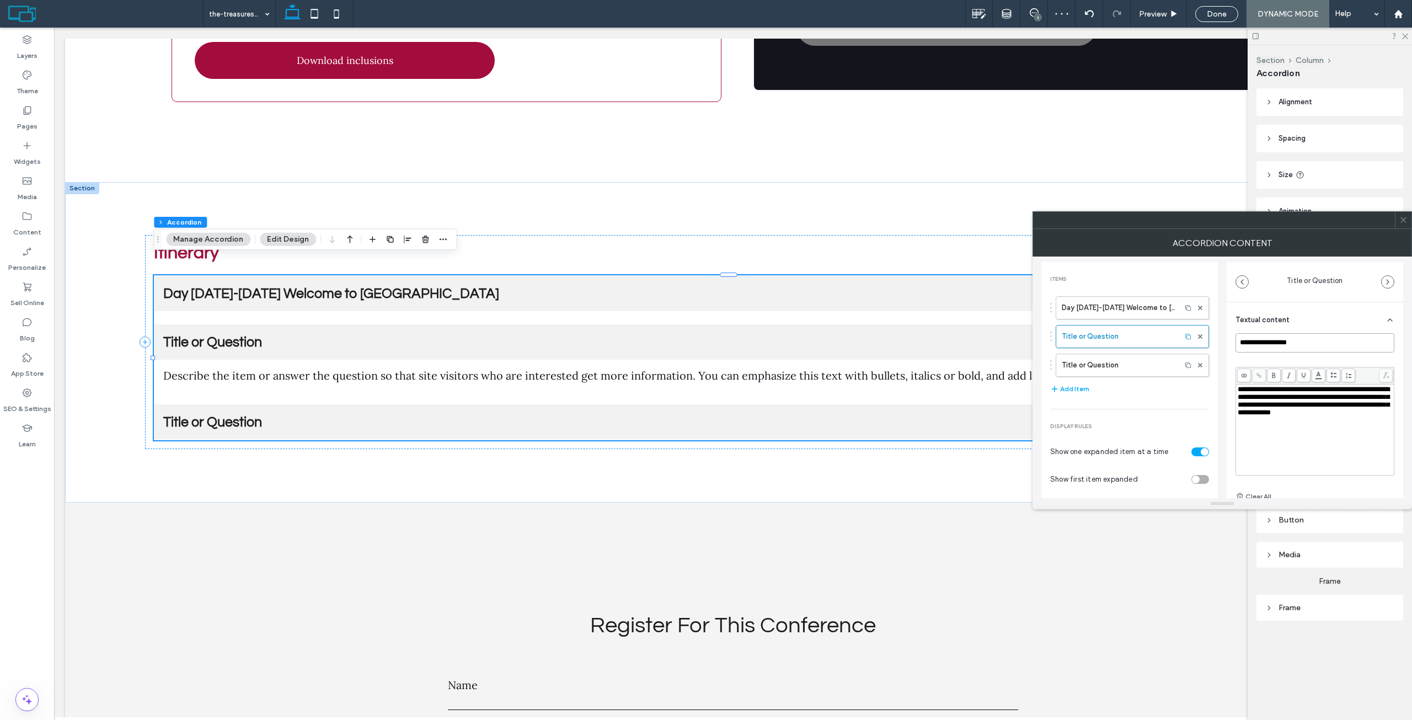
click at [1335, 340] on input "**********" at bounding box center [1314, 342] width 159 height 19
click at [1081, 363] on label "Title or Question" at bounding box center [1119, 365] width 114 height 22
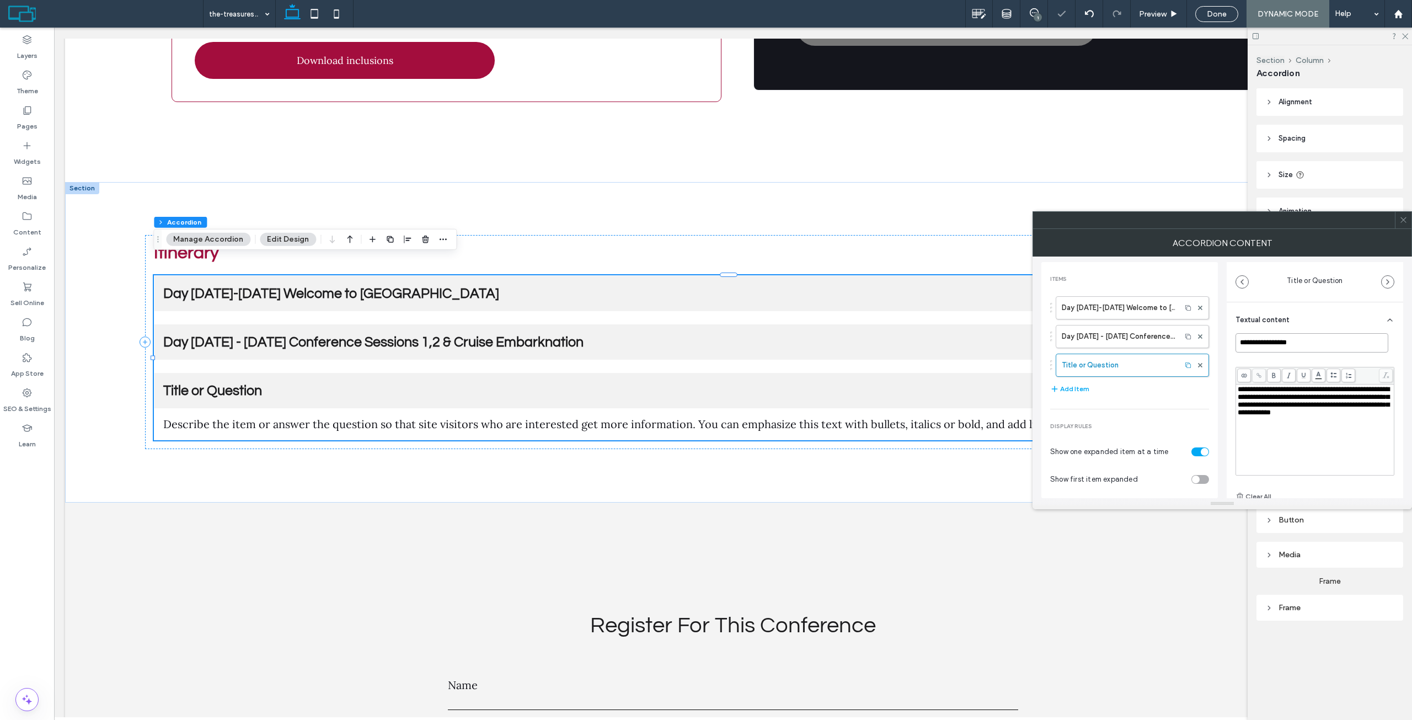
click at [1303, 346] on input "**********" at bounding box center [1311, 342] width 153 height 19
type input "**********"
click at [453, 335] on span "Day [DATE] - [DATE] Conference Sessions 1,2 & Cruise Embarknation" at bounding box center [721, 342] width 1117 height 14
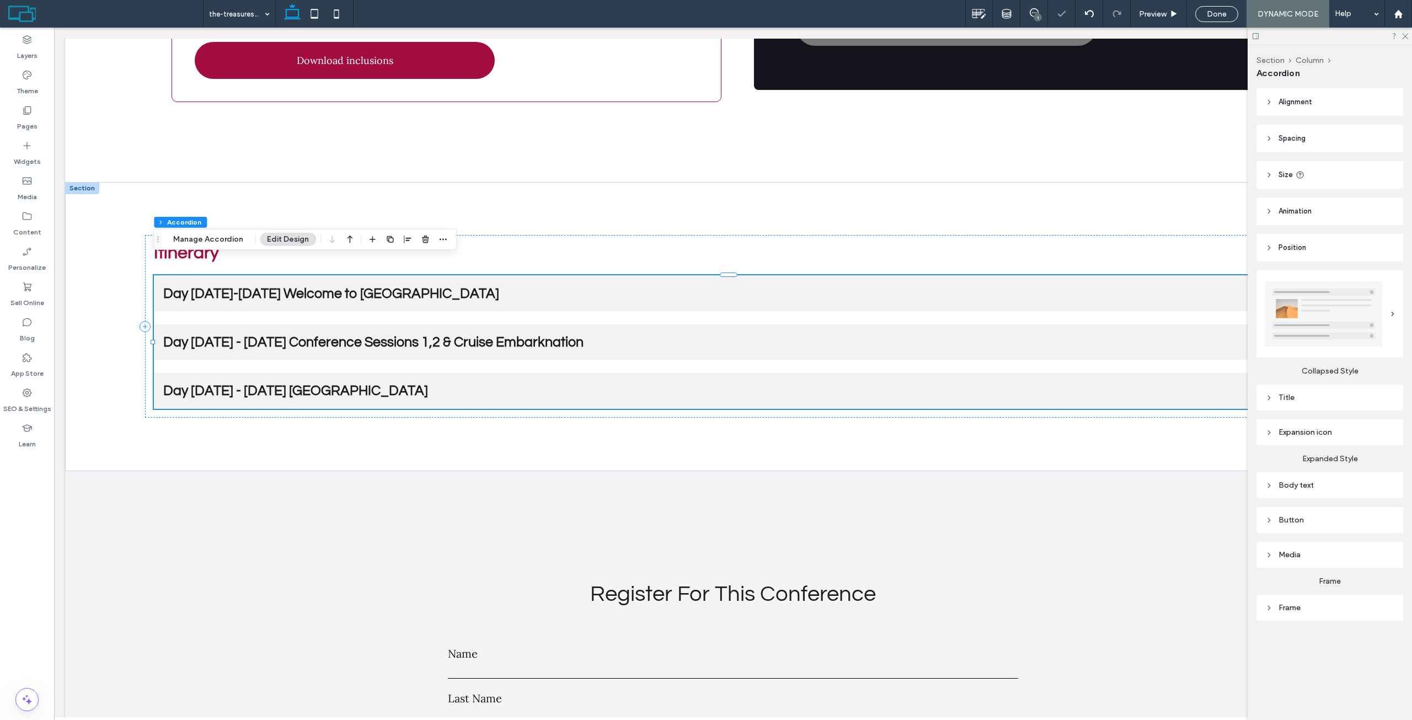
click at [620, 324] on div "Day [DATE] - [DATE] Conference Sessions 1,2 & Cruise Embarknation" at bounding box center [732, 341] width 1157 height 35
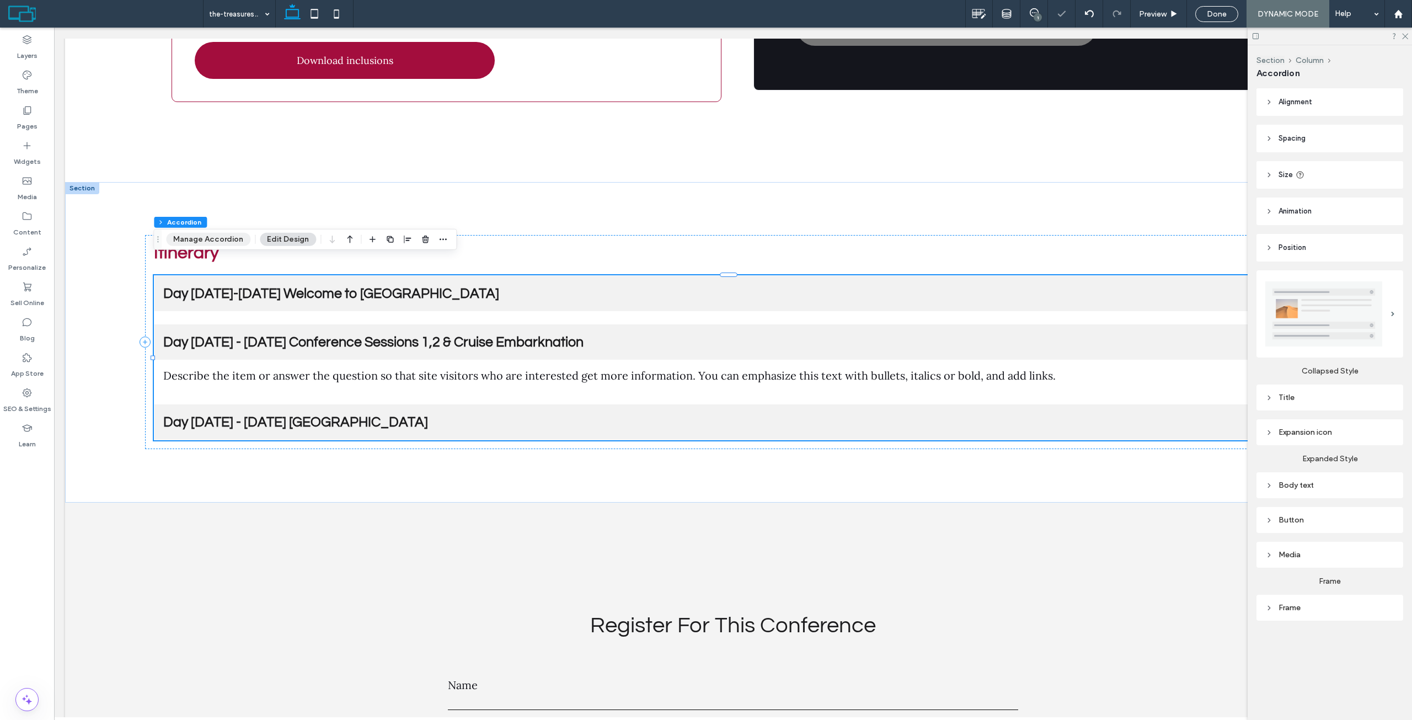
click at [226, 234] on button "Manage Accordion" at bounding box center [208, 239] width 84 height 13
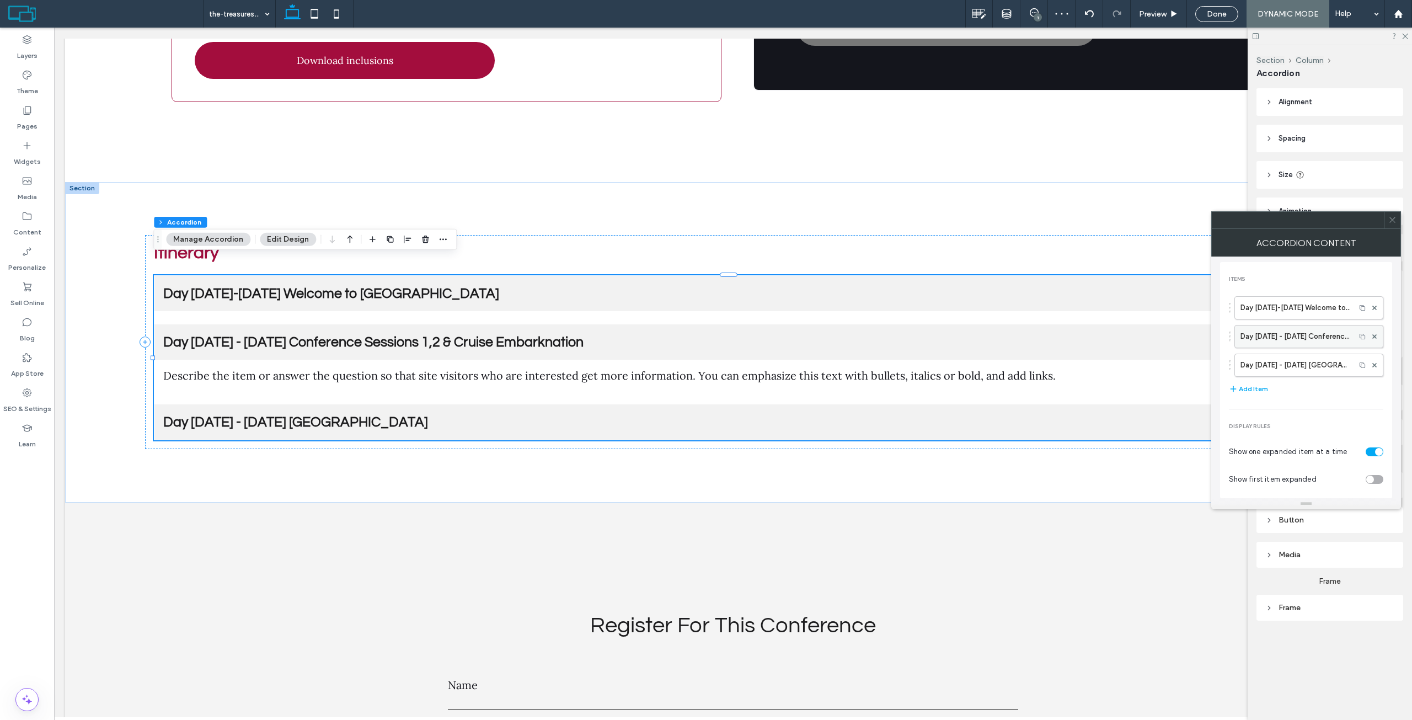
click at [1275, 335] on label "Day [DATE] - [DATE] Conference Sessions 1,2 & Cruise Embarknation" at bounding box center [1294, 336] width 109 height 22
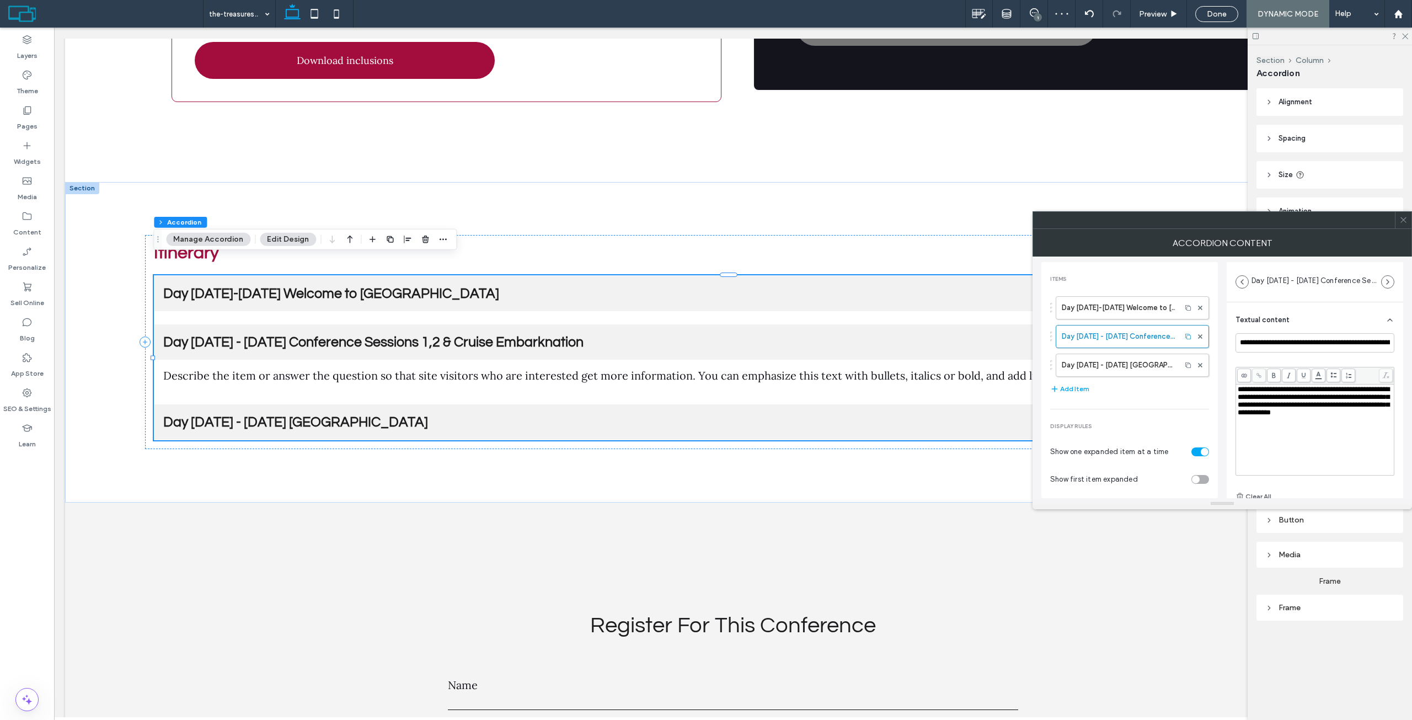
click at [1286, 416] on div "**********" at bounding box center [1315, 401] width 155 height 31
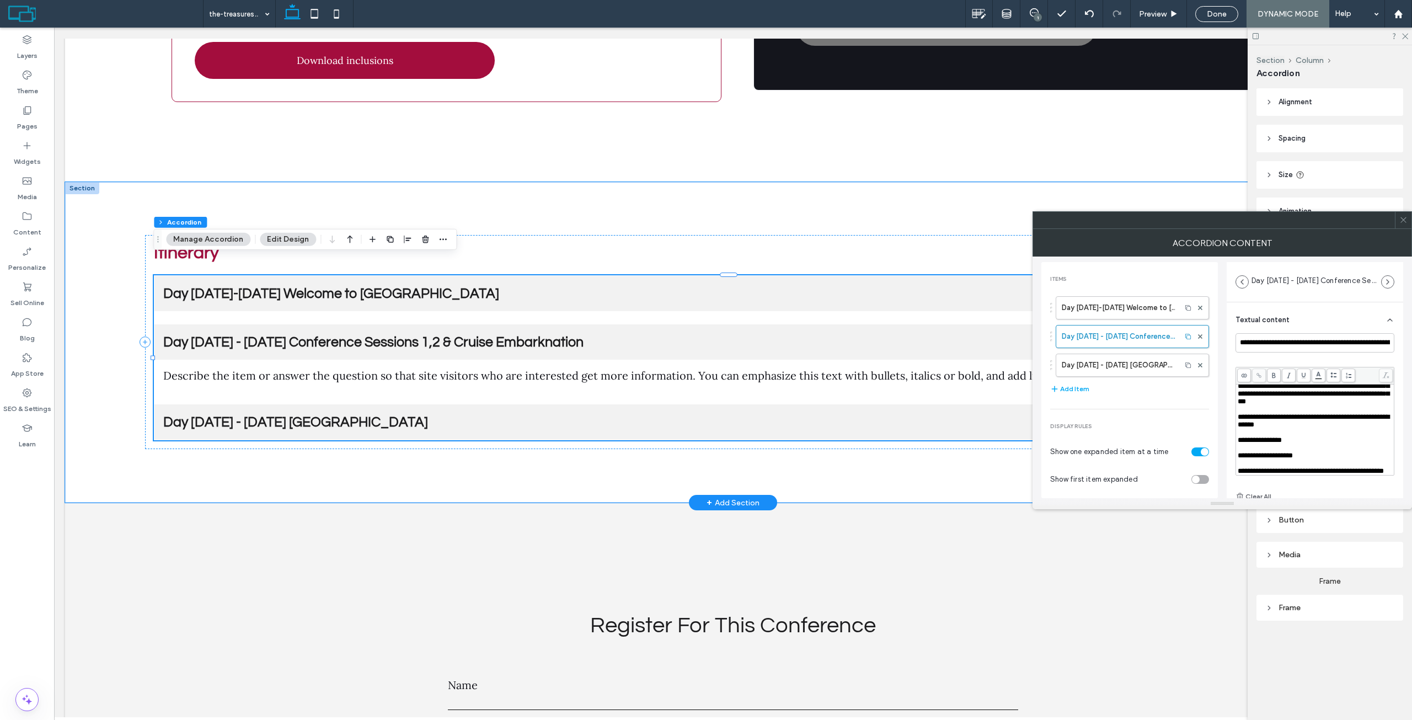
click at [470, 415] on span "Day [DATE] - [DATE] [GEOGRAPHIC_DATA]" at bounding box center [721, 422] width 1117 height 14
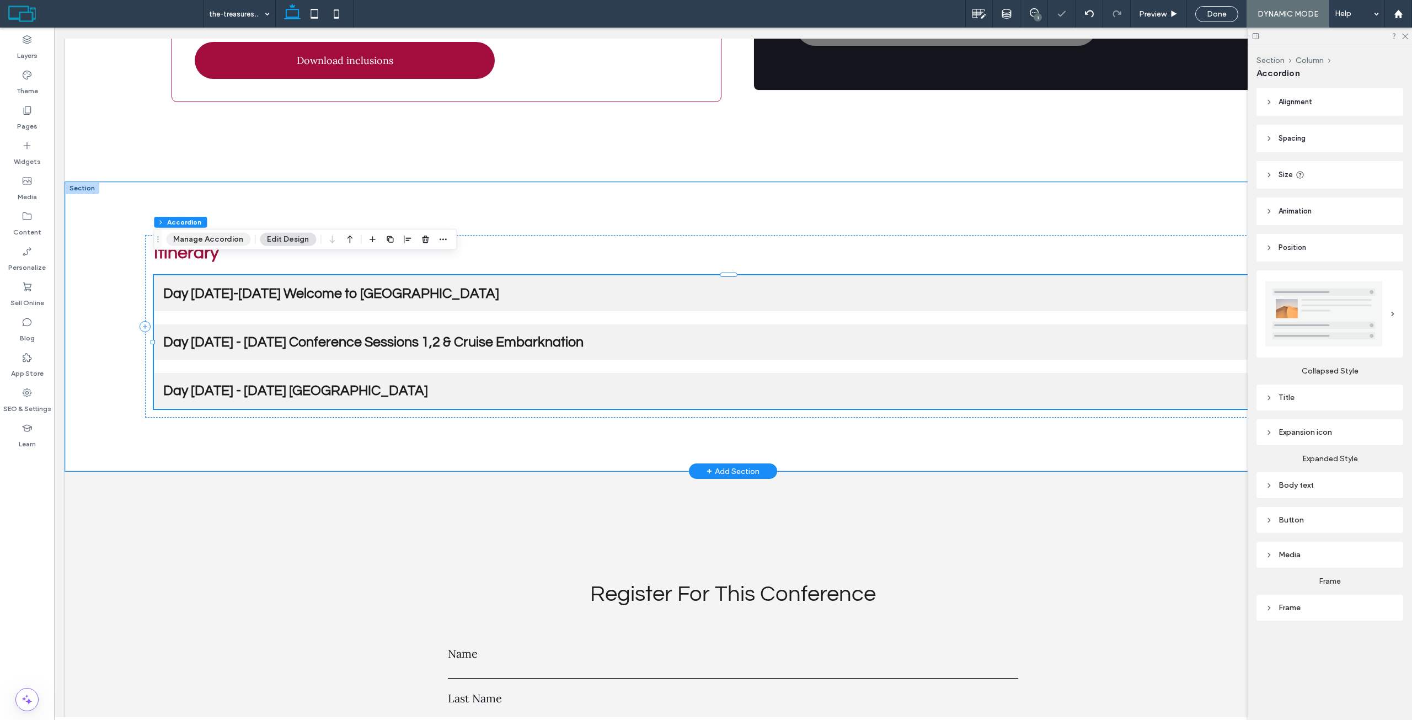
click at [228, 242] on button "Manage Accordion" at bounding box center [208, 239] width 84 height 13
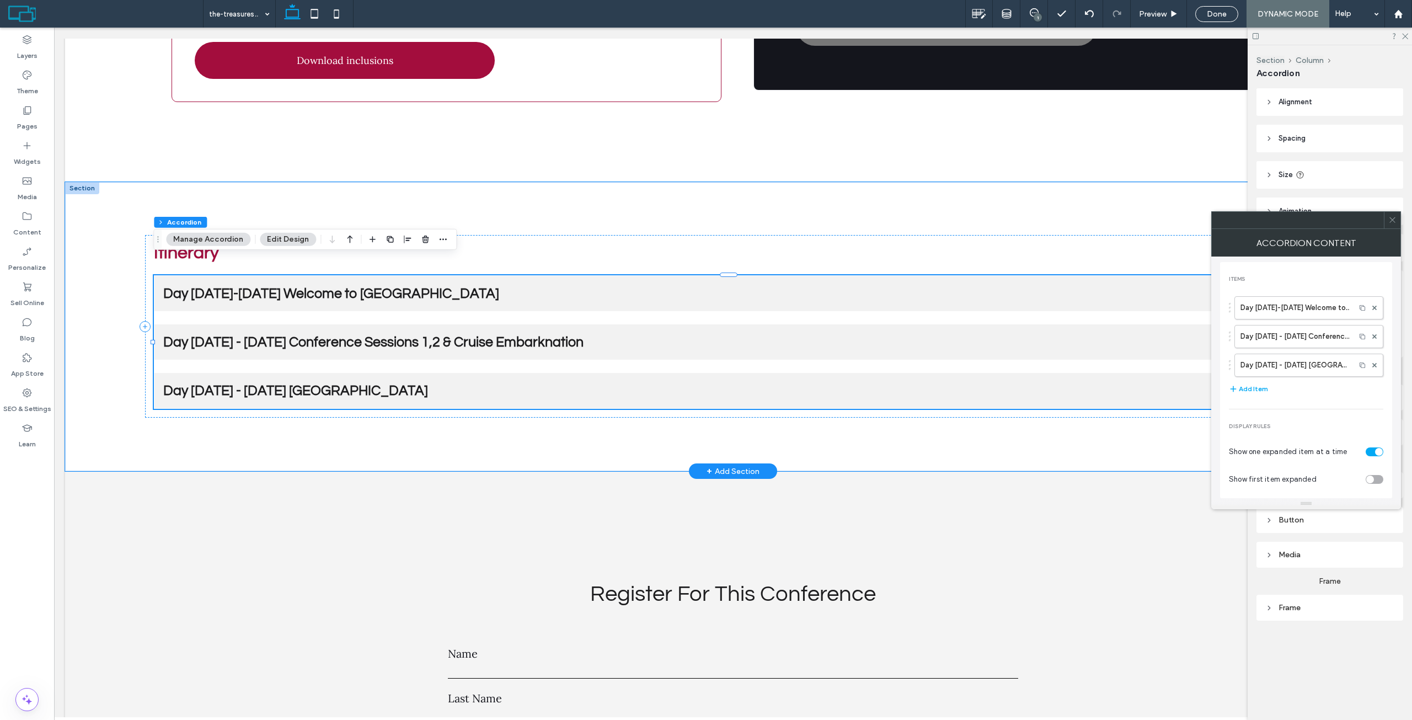
click at [1276, 352] on div "Day [DATE]-[DATE] Welcome to [GEOGRAPHIC_DATA] Day [DATE] - [DATE] Conference S…" at bounding box center [1306, 334] width 154 height 86
click at [1275, 367] on label "Day [DATE] - [DATE] [GEOGRAPHIC_DATA]" at bounding box center [1294, 365] width 109 height 22
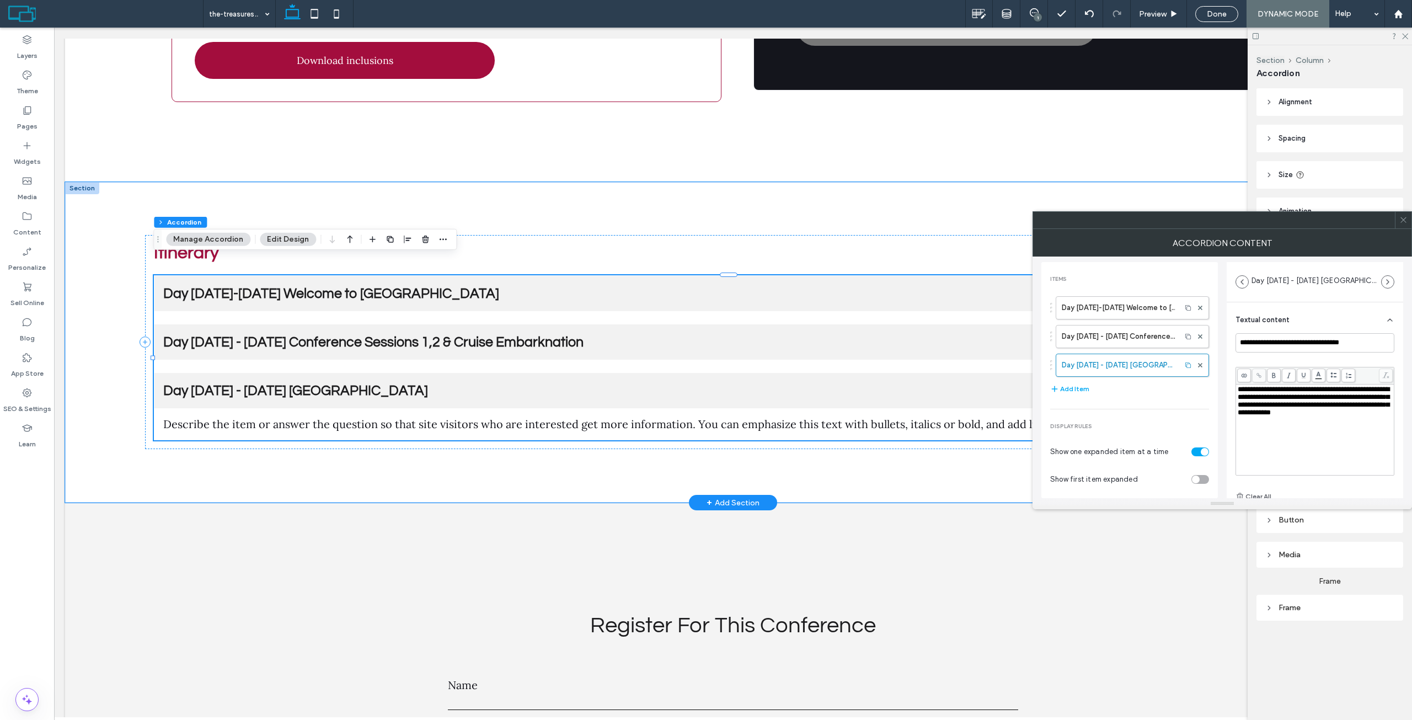
click at [1273, 404] on span "**********" at bounding box center [1314, 401] width 152 height 30
click at [1287, 419] on span "**********" at bounding box center [1314, 420] width 152 height 15
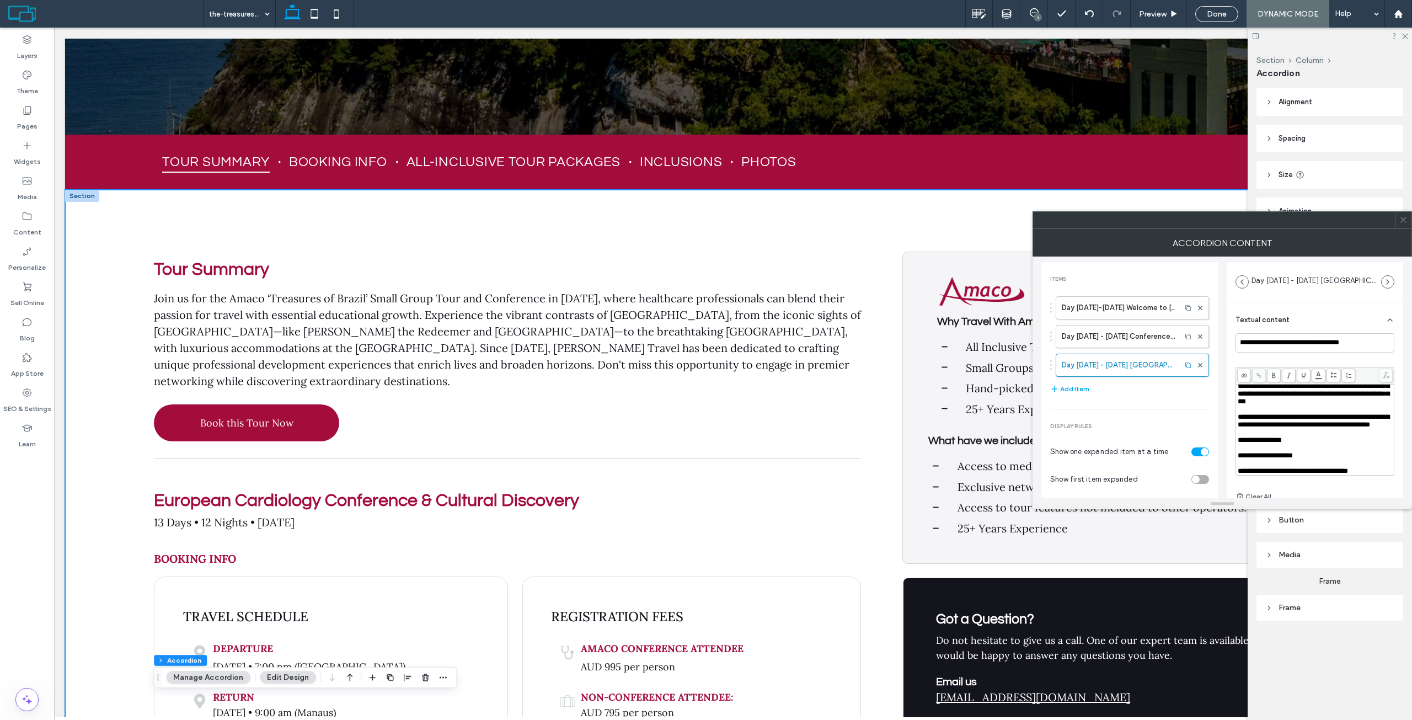
scroll to position [496, 0]
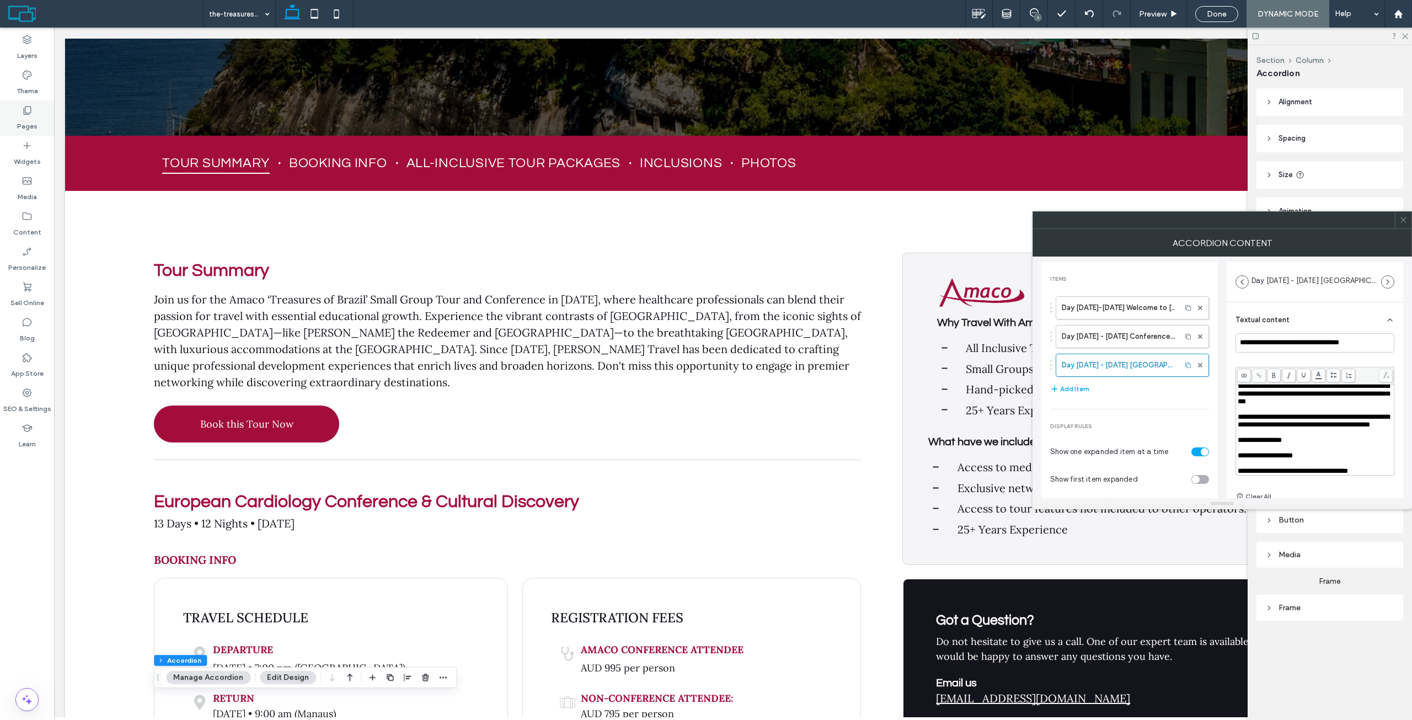
click at [29, 125] on label "Pages" at bounding box center [27, 123] width 20 height 15
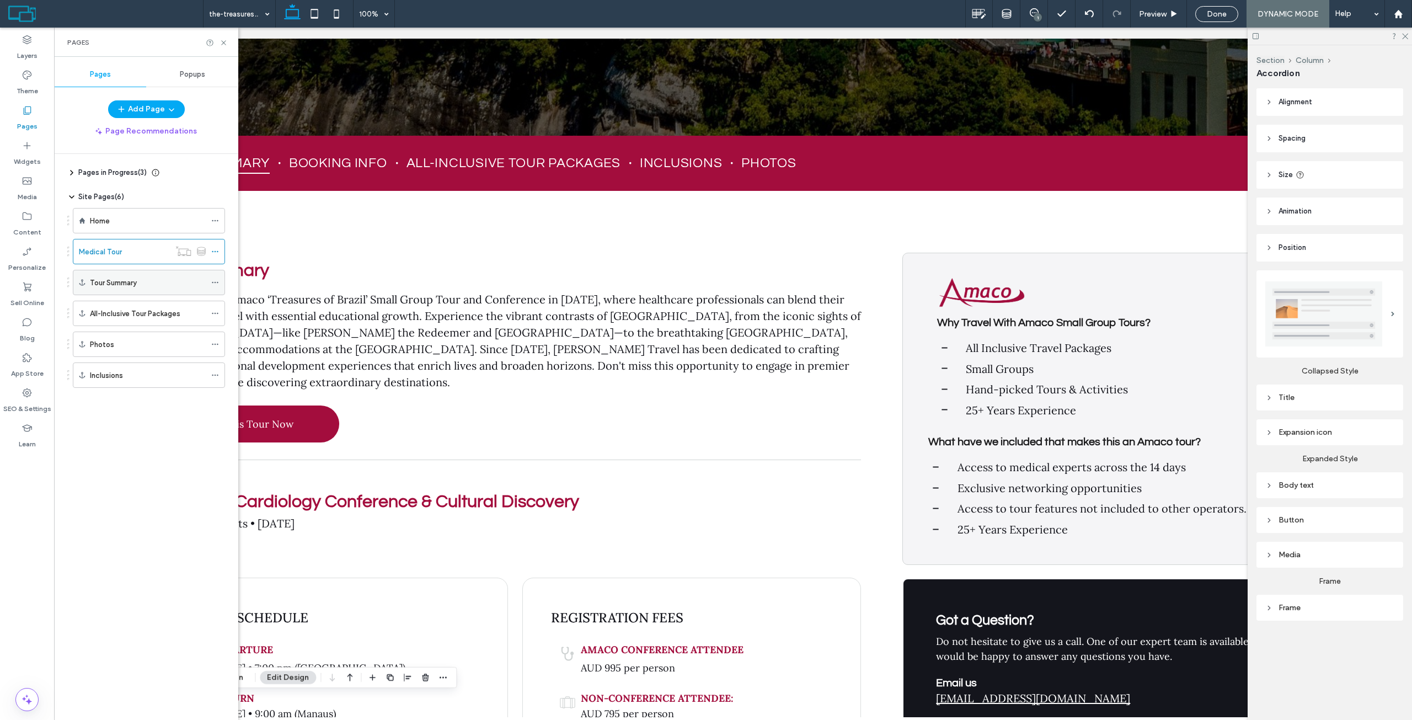
click at [212, 280] on icon at bounding box center [215, 283] width 8 height 8
click at [387, 305] on span "Hide on All" at bounding box center [402, 306] width 38 height 9
click at [215, 314] on icon at bounding box center [215, 313] width 8 height 8
click at [395, 335] on span "Hide on All" at bounding box center [402, 337] width 38 height 9
click at [216, 340] on span at bounding box center [215, 344] width 8 height 17
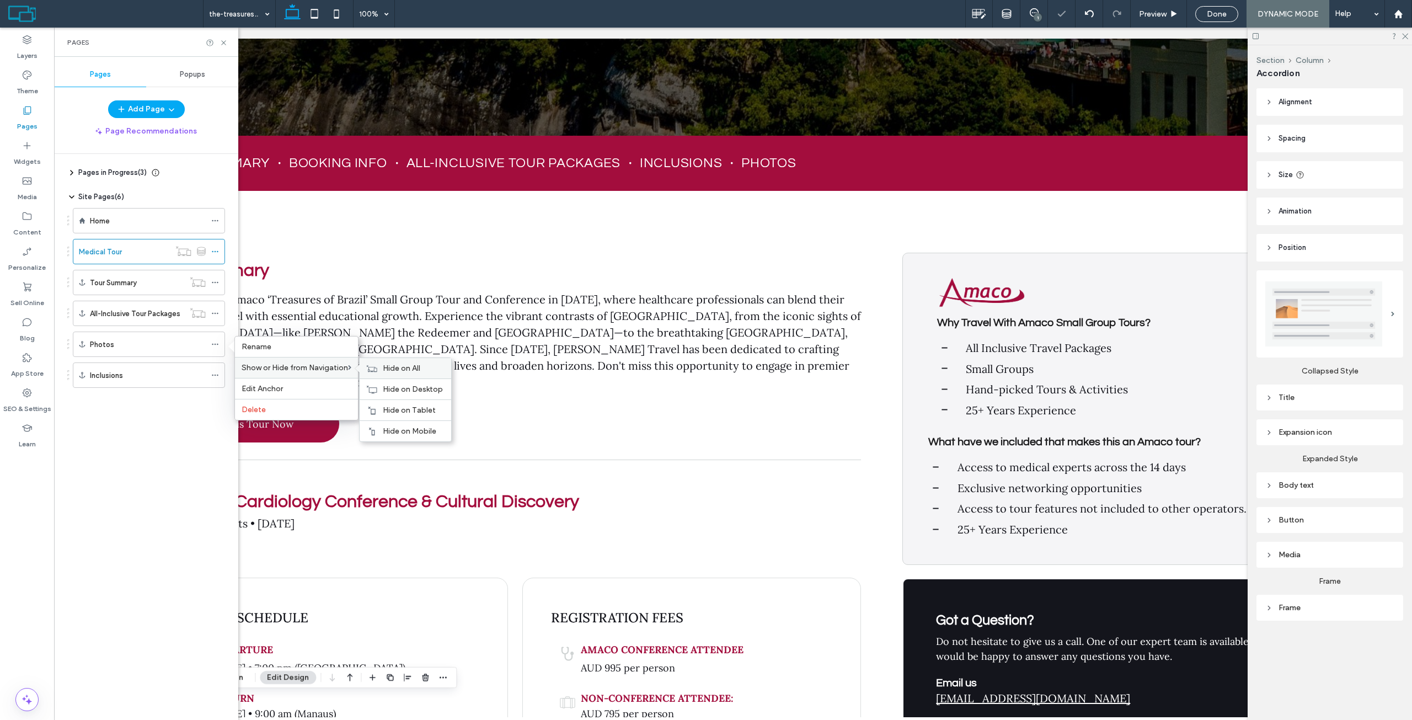
drag, startPoint x: 394, startPoint y: 366, endPoint x: 378, endPoint y: 365, distance: 15.5
click at [394, 366] on span "Hide on All" at bounding box center [402, 367] width 38 height 9
click at [217, 376] on icon at bounding box center [215, 375] width 8 height 8
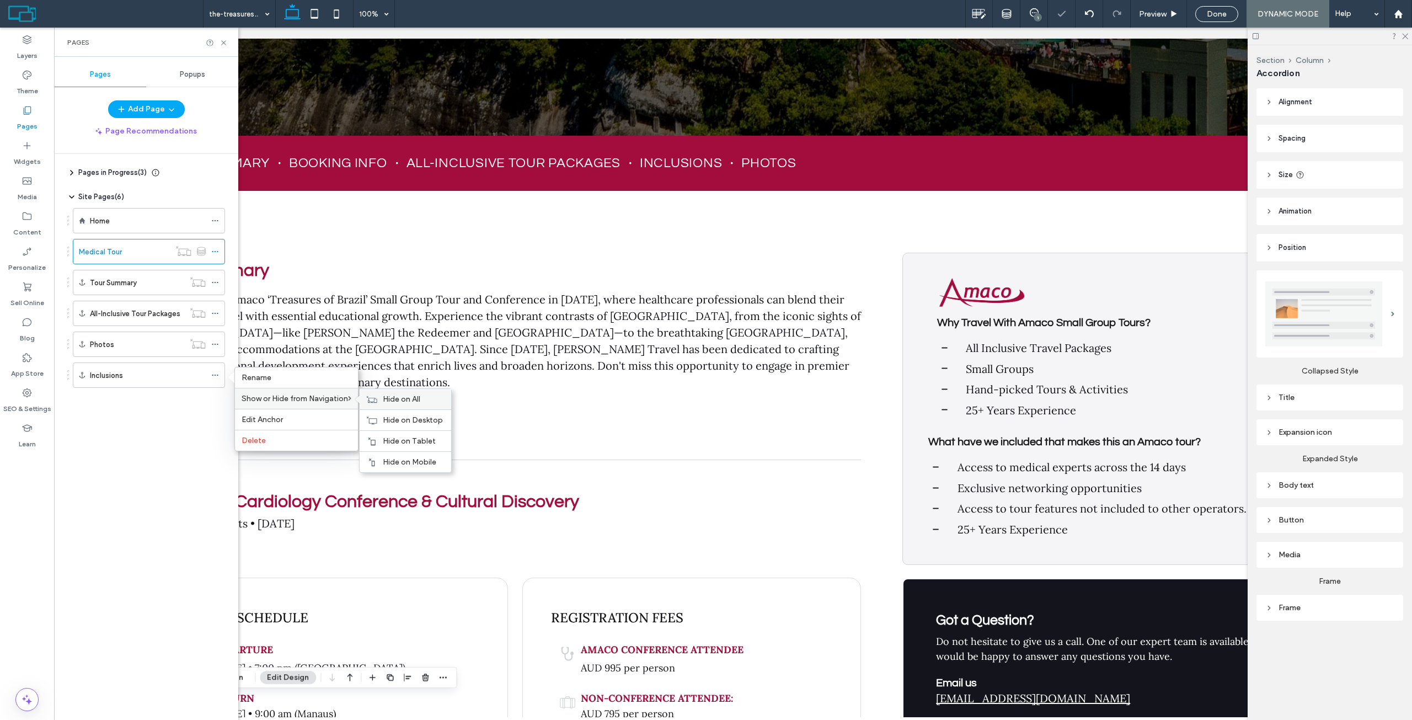
click at [391, 398] on span "Hide on All" at bounding box center [402, 398] width 38 height 9
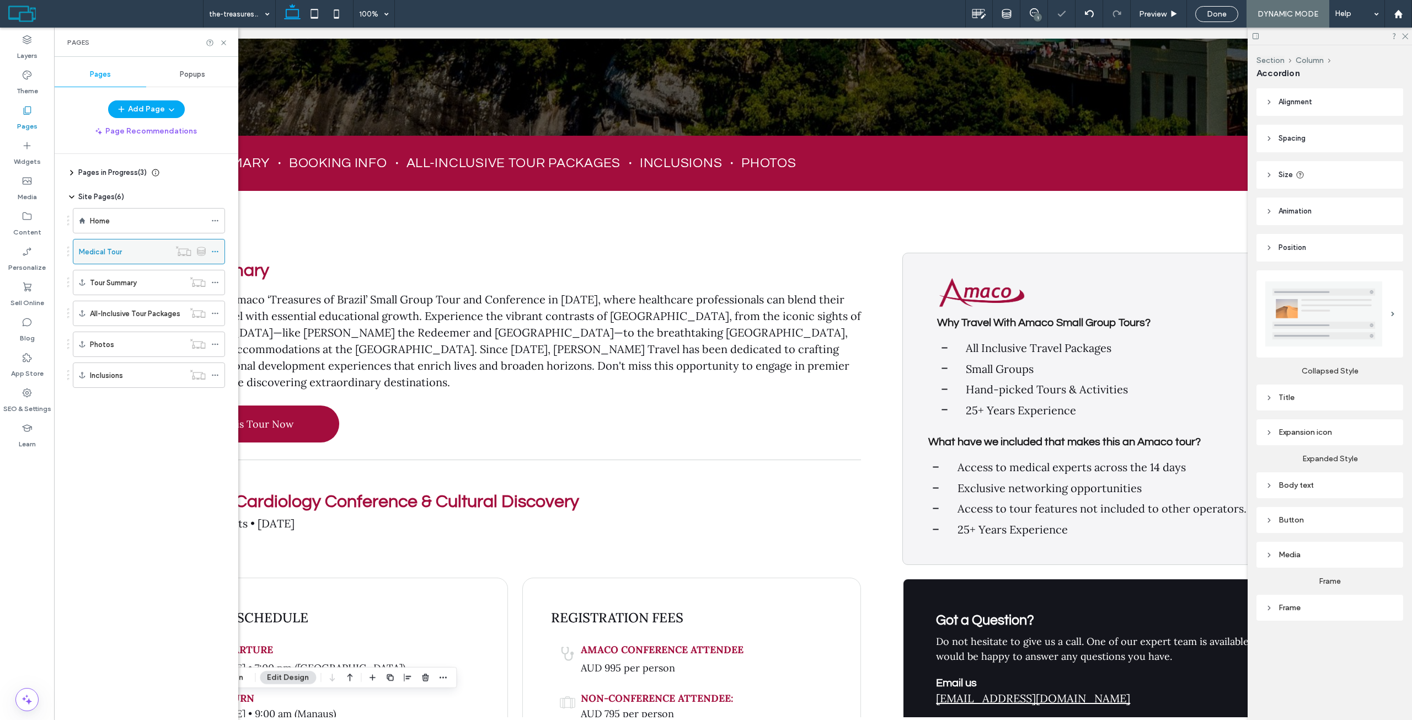
click at [216, 252] on icon at bounding box center [215, 252] width 8 height 8
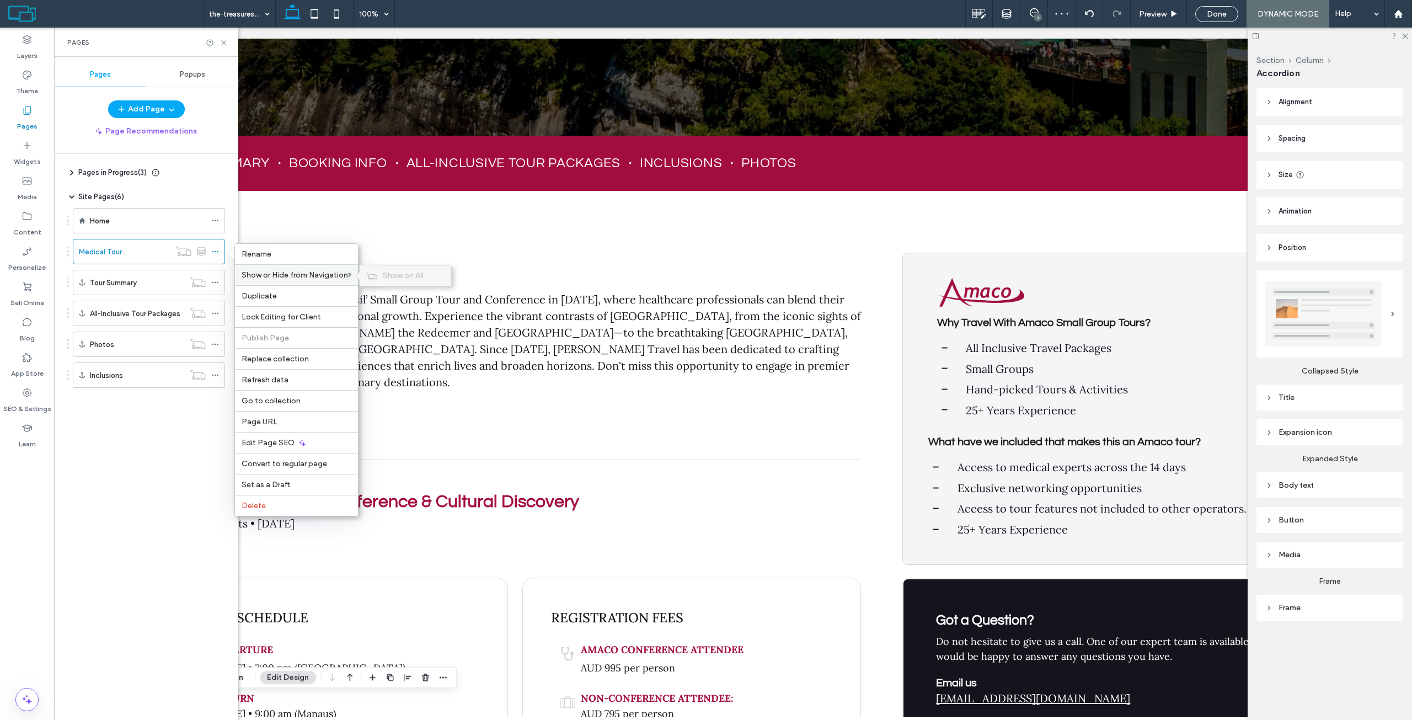
click at [388, 279] on span "Show on All" at bounding box center [403, 275] width 41 height 9
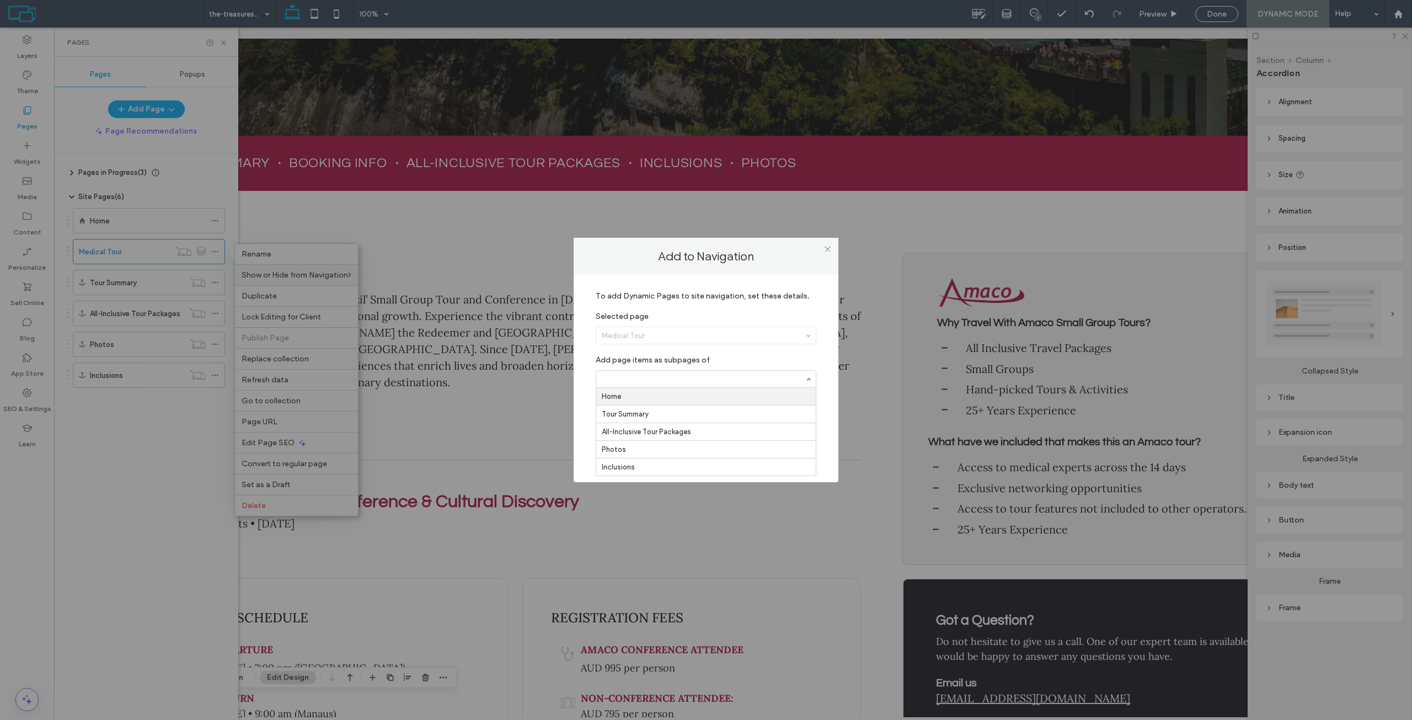
click at [670, 356] on label "Add page items as subpages of" at bounding box center [706, 357] width 221 height 15
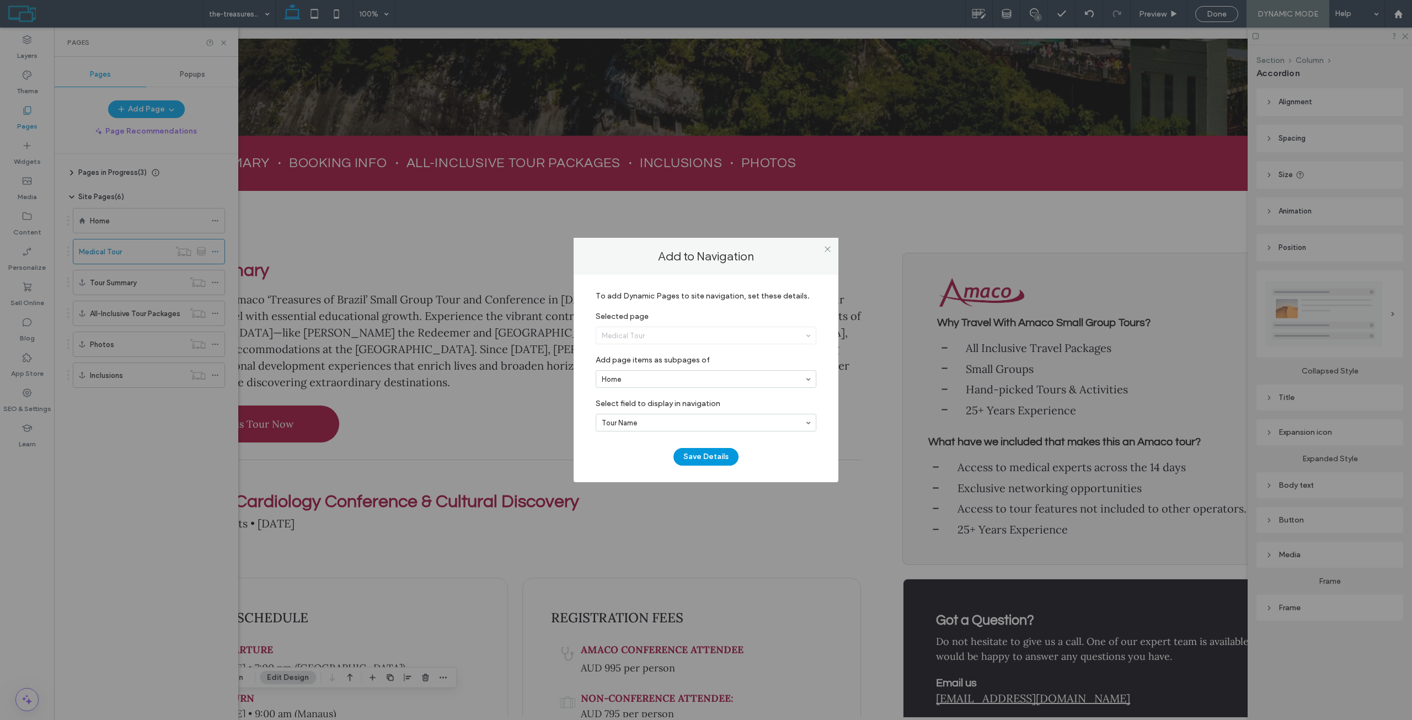
click at [714, 461] on button "Save Details" at bounding box center [705, 457] width 65 height 18
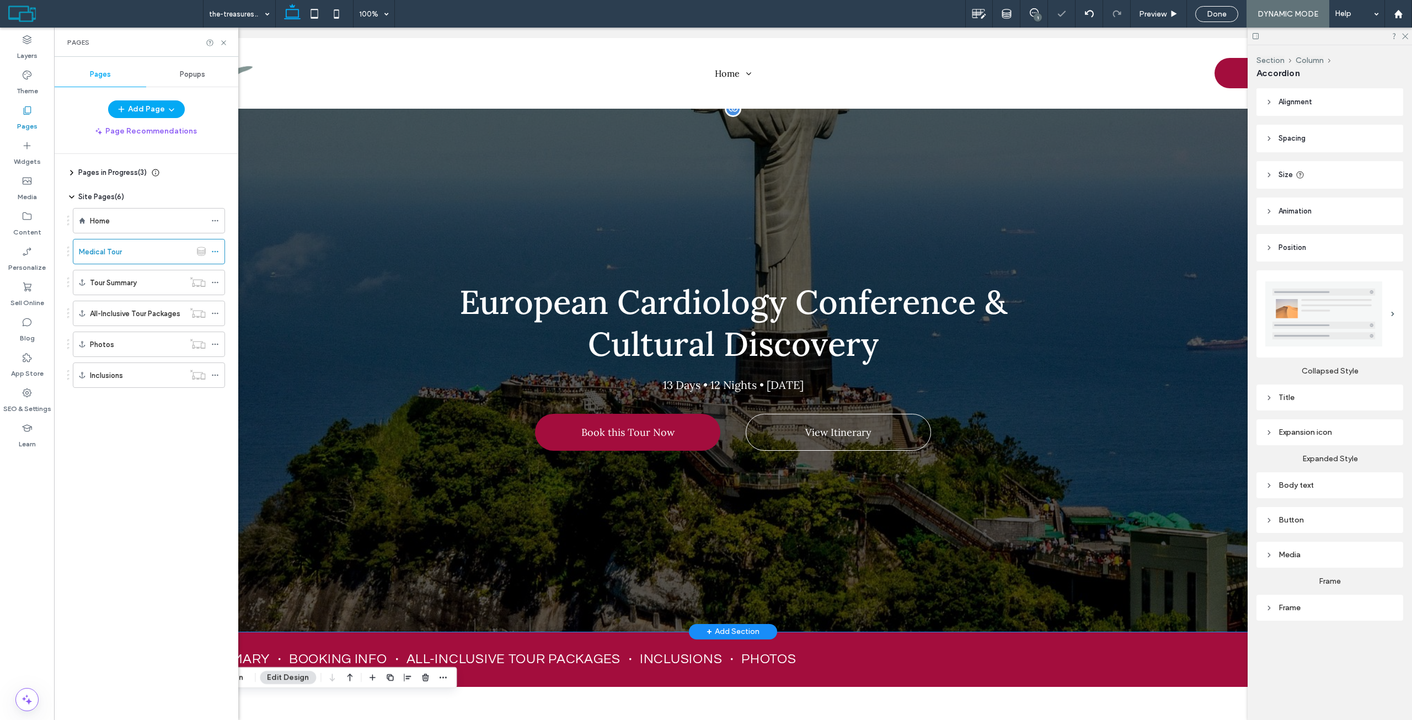
scroll to position [0, 0]
click at [223, 42] on use at bounding box center [223, 42] width 4 height 4
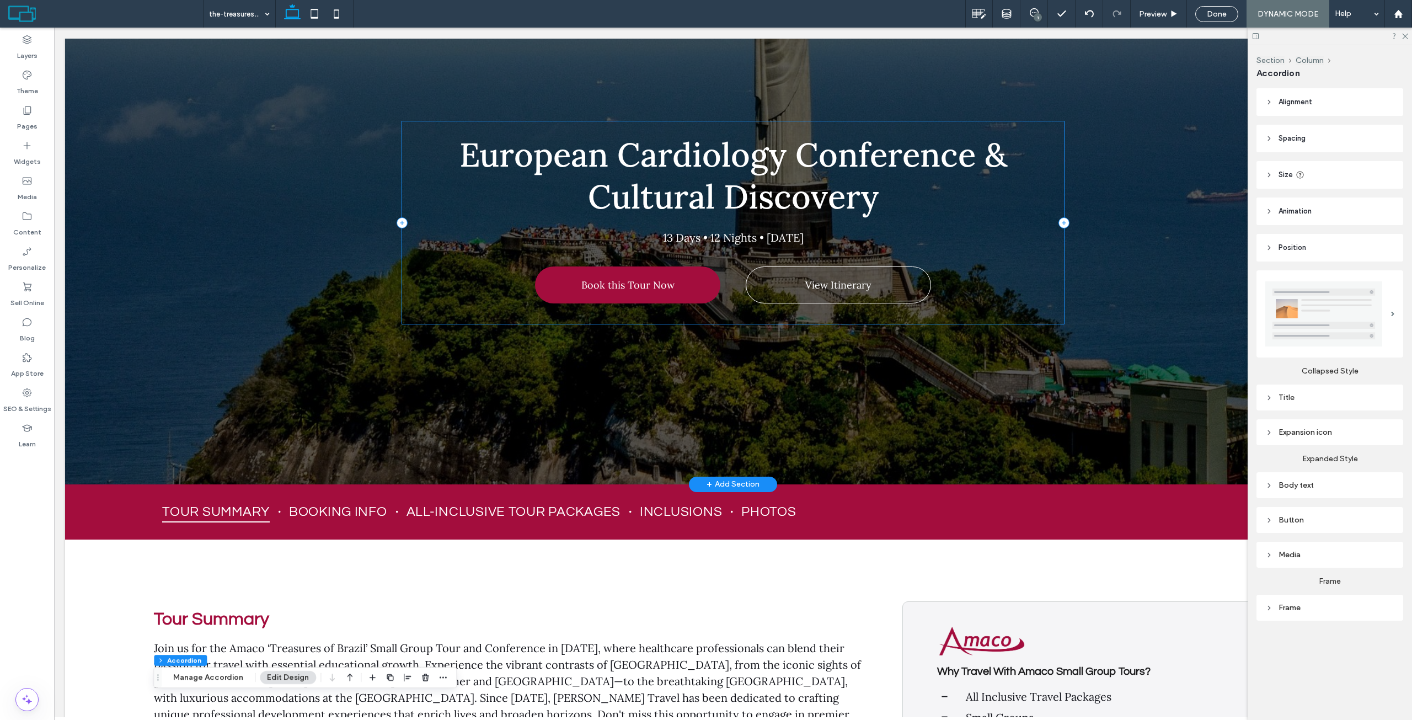
scroll to position [110, 0]
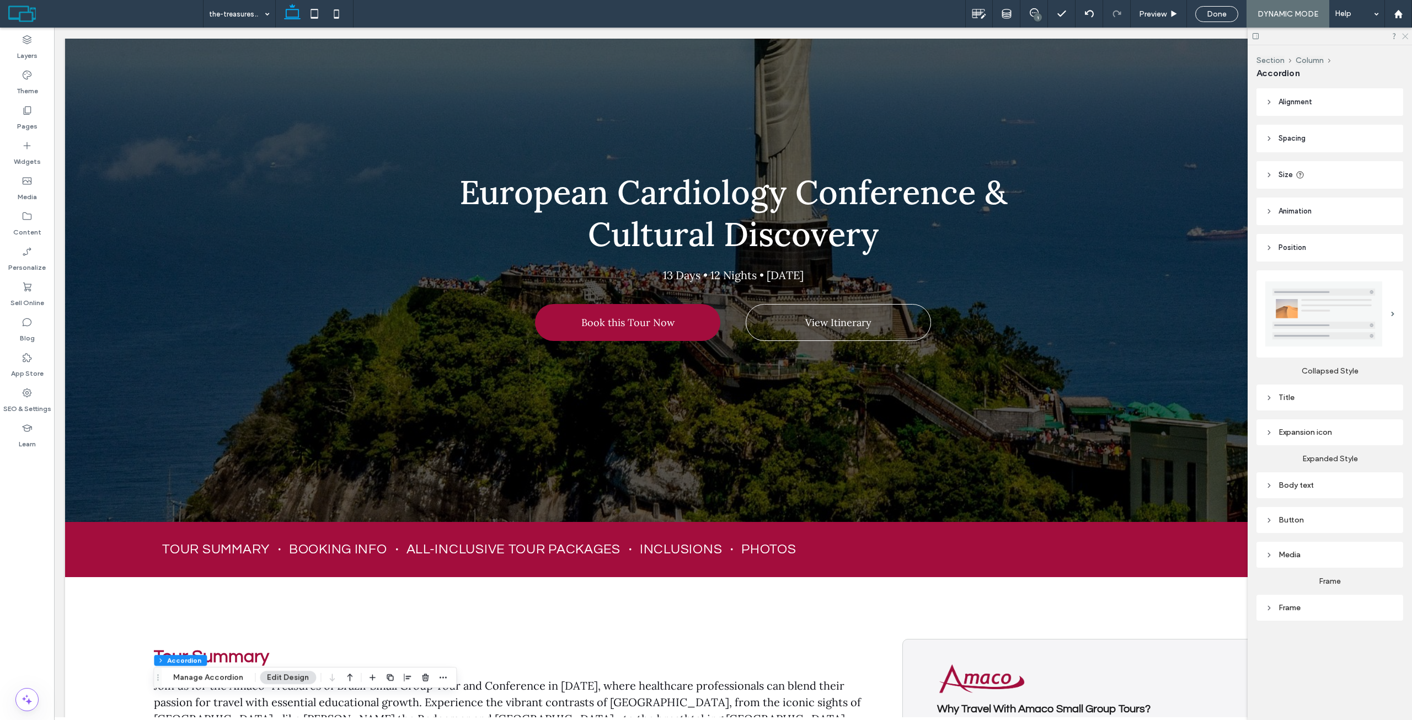
click at [1403, 37] on icon at bounding box center [1404, 35] width 7 height 7
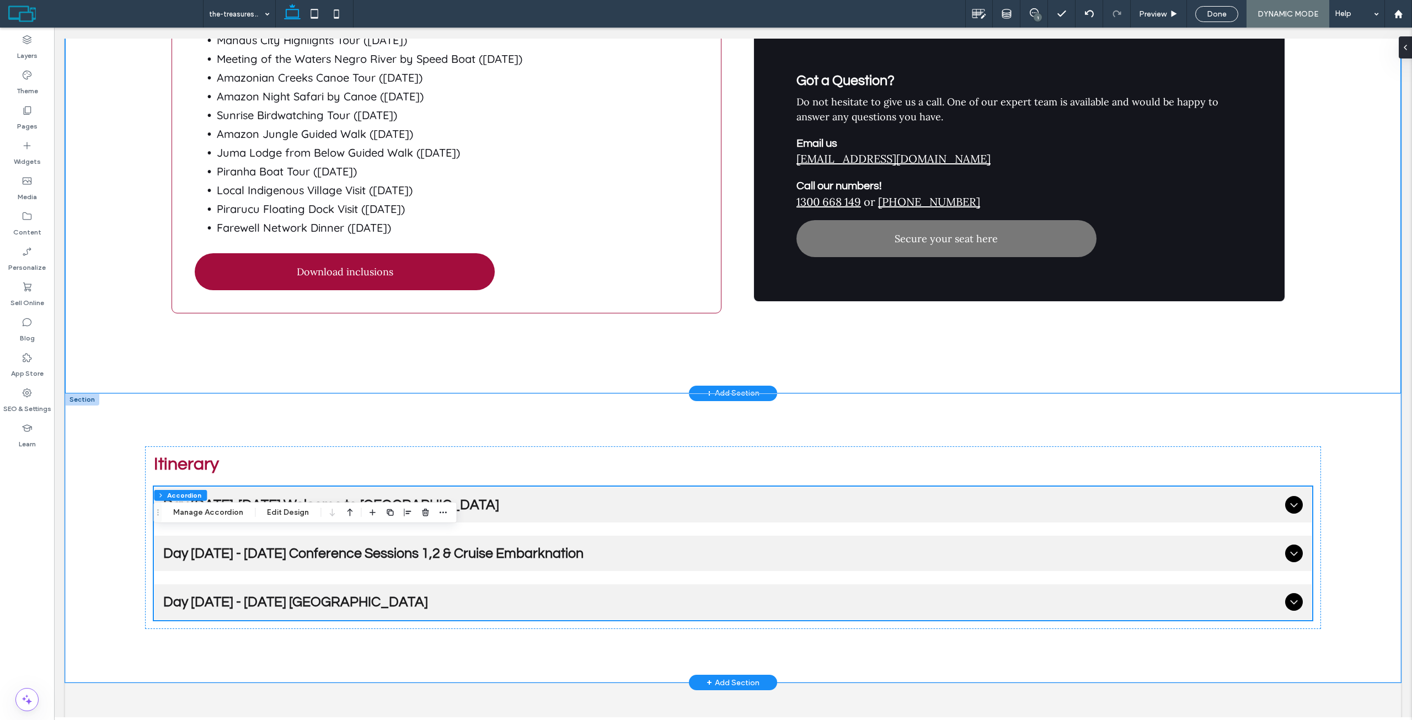
scroll to position [3309, 0]
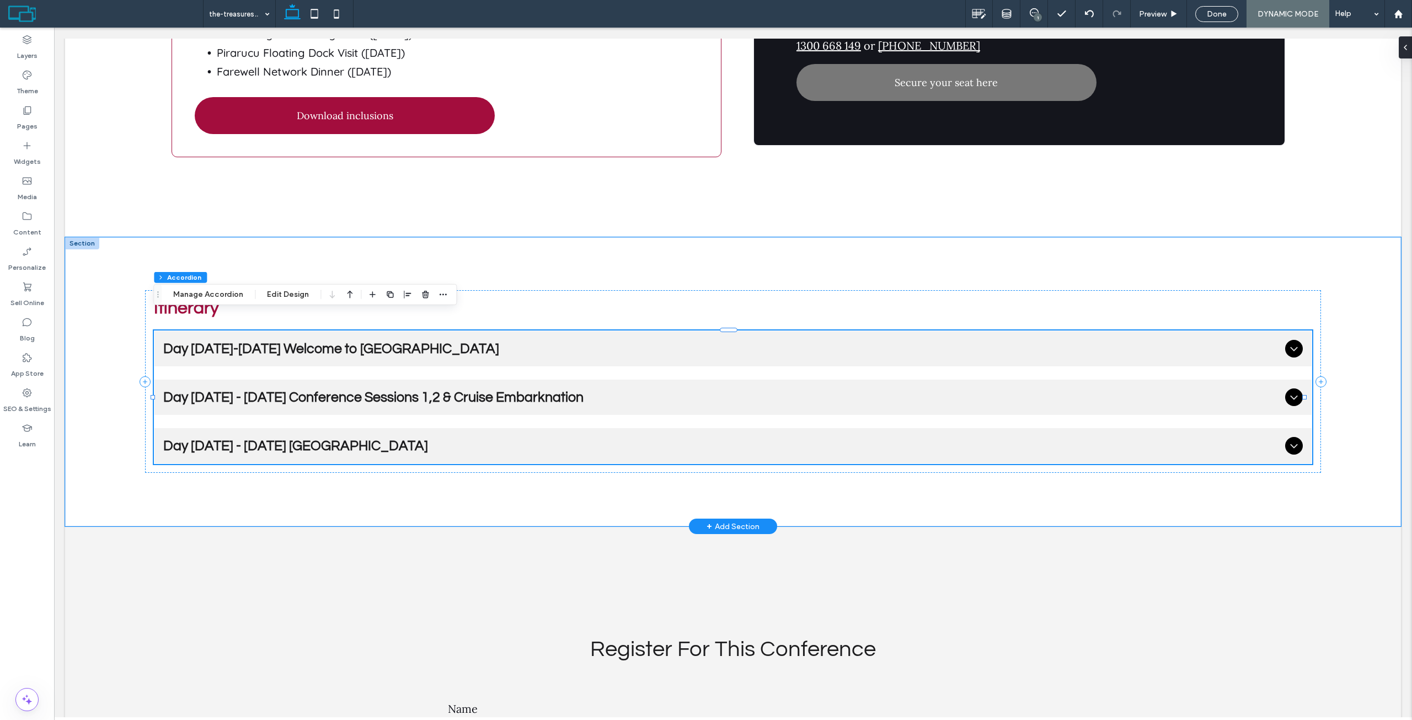
click at [623, 331] on div "Day [DATE]-[DATE] Welcome to [GEOGRAPHIC_DATA]" at bounding box center [732, 348] width 1157 height 35
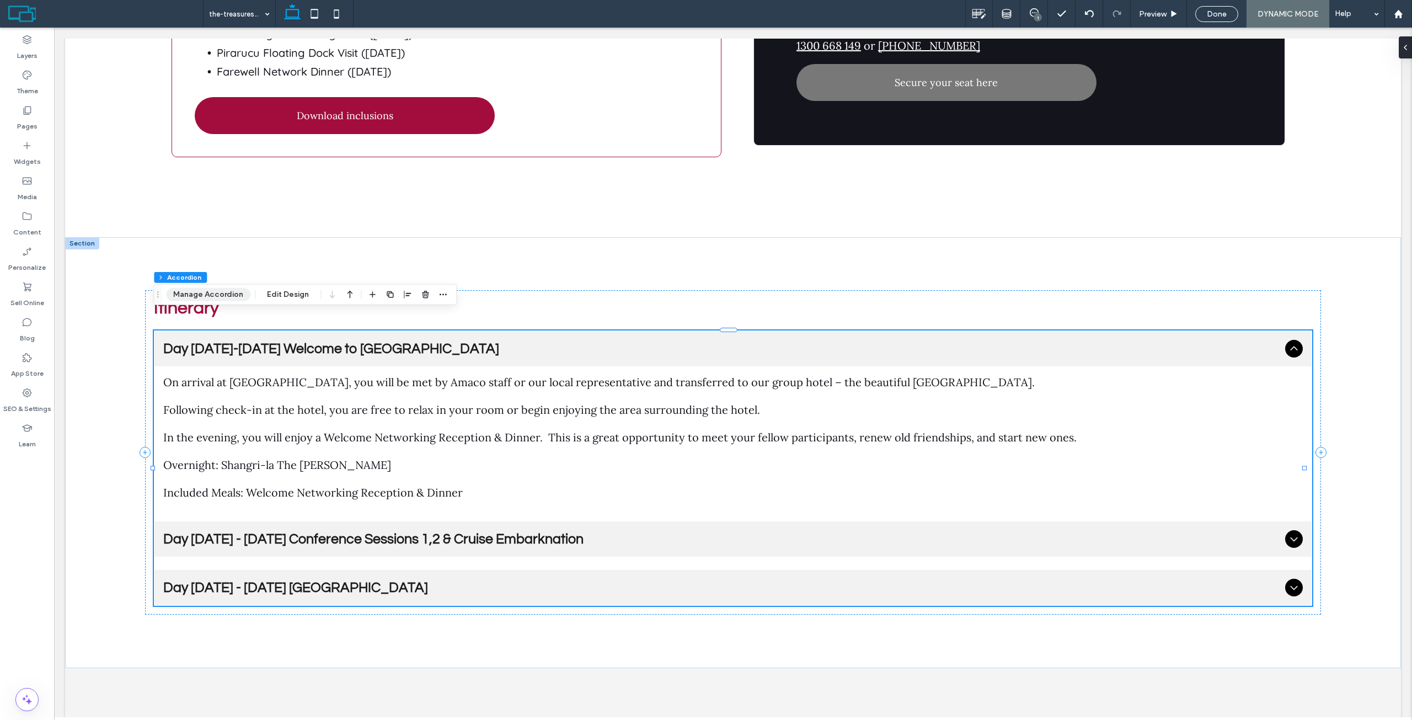
click at [208, 293] on button "Manage Accordion" at bounding box center [208, 294] width 84 height 13
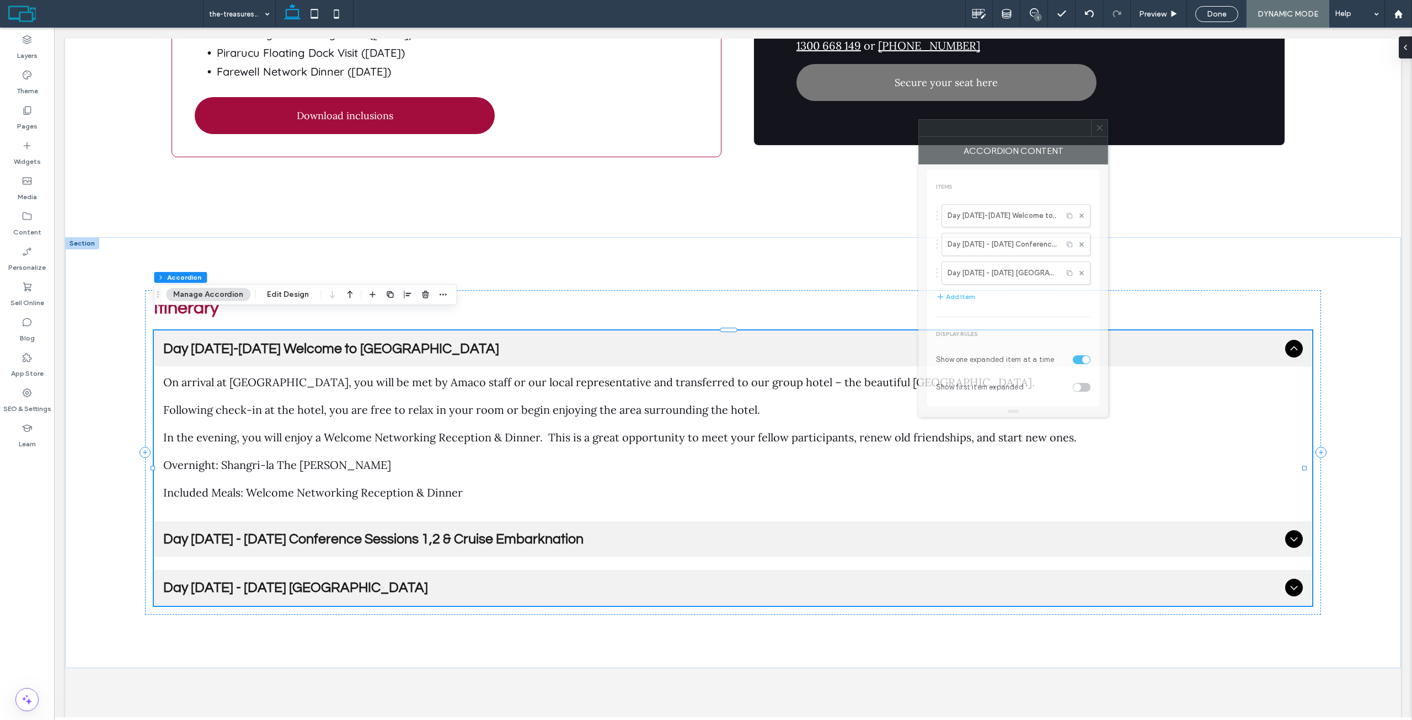
drag, startPoint x: 1308, startPoint y: 228, endPoint x: 1015, endPoint y: 136, distance: 307.0
click at [1015, 136] on div at bounding box center [1005, 128] width 172 height 17
click at [990, 212] on label "Day [DATE]-[DATE] Welcome to [GEOGRAPHIC_DATA]" at bounding box center [1002, 216] width 109 height 22
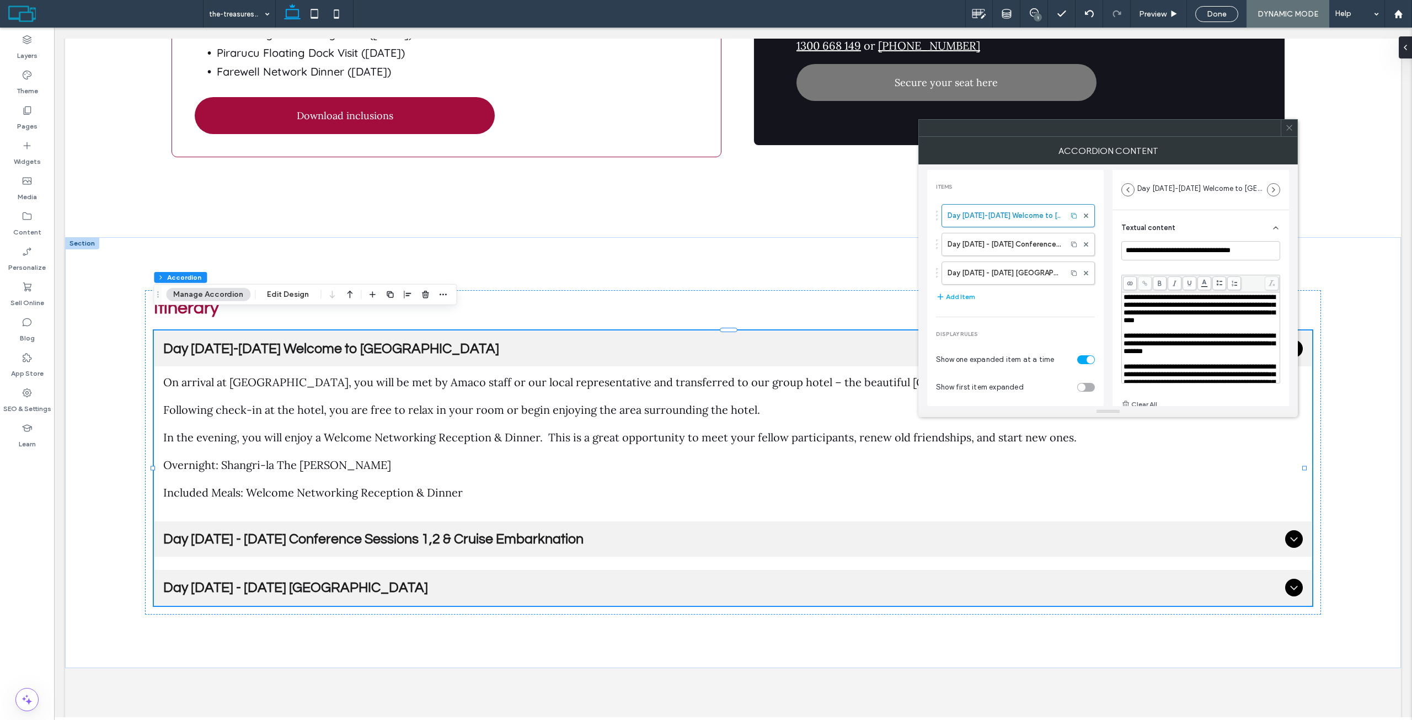
click at [1289, 130] on icon at bounding box center [1289, 128] width 8 height 8
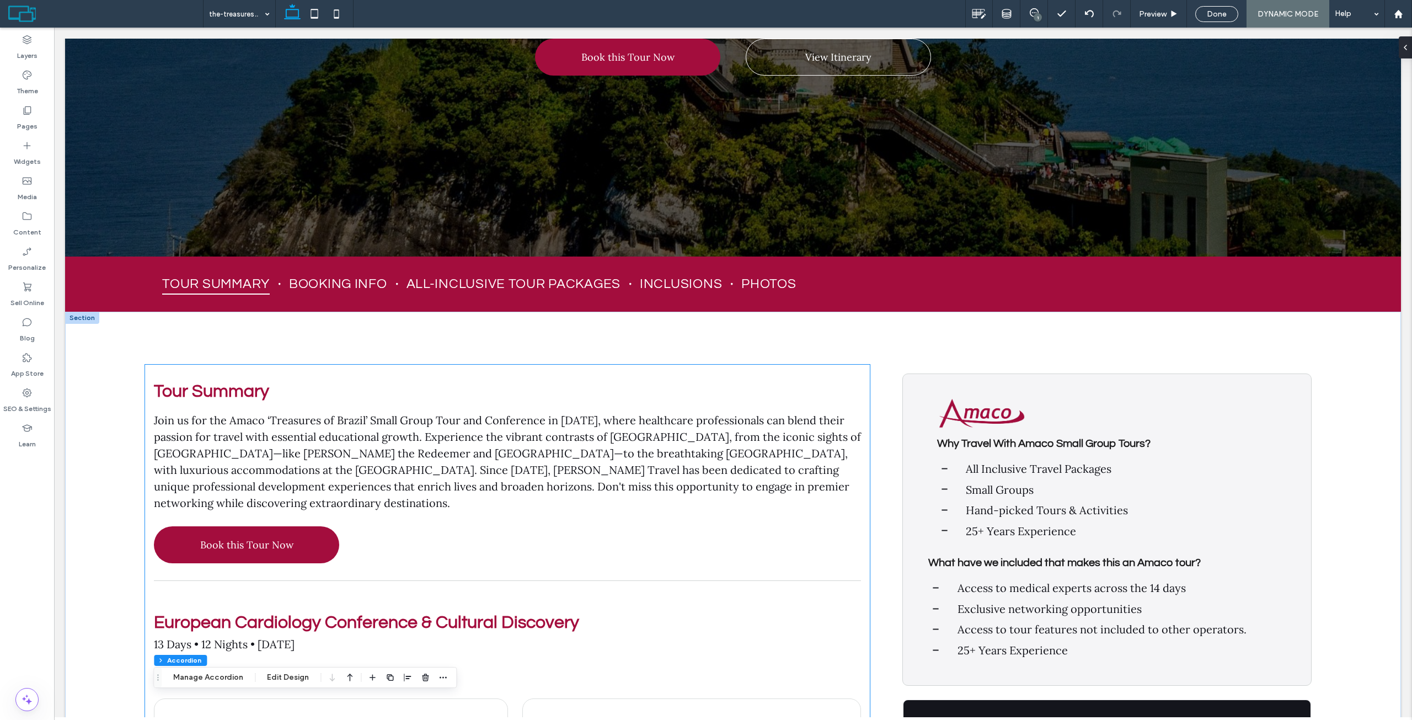
scroll to position [338, 0]
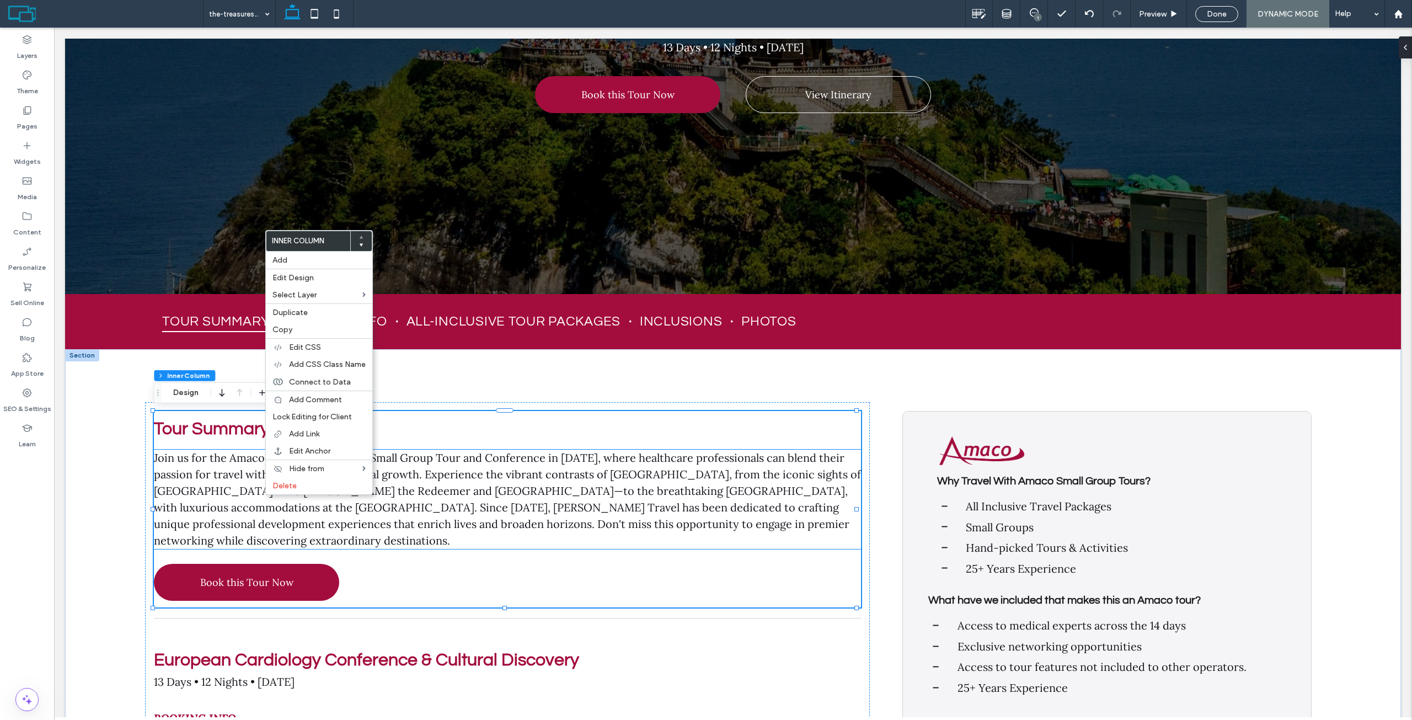
click at [227, 471] on span "Join us for the Amaco ‘Treasures of Brazil’ Small Group Tour and Conference in …" at bounding box center [507, 499] width 707 height 97
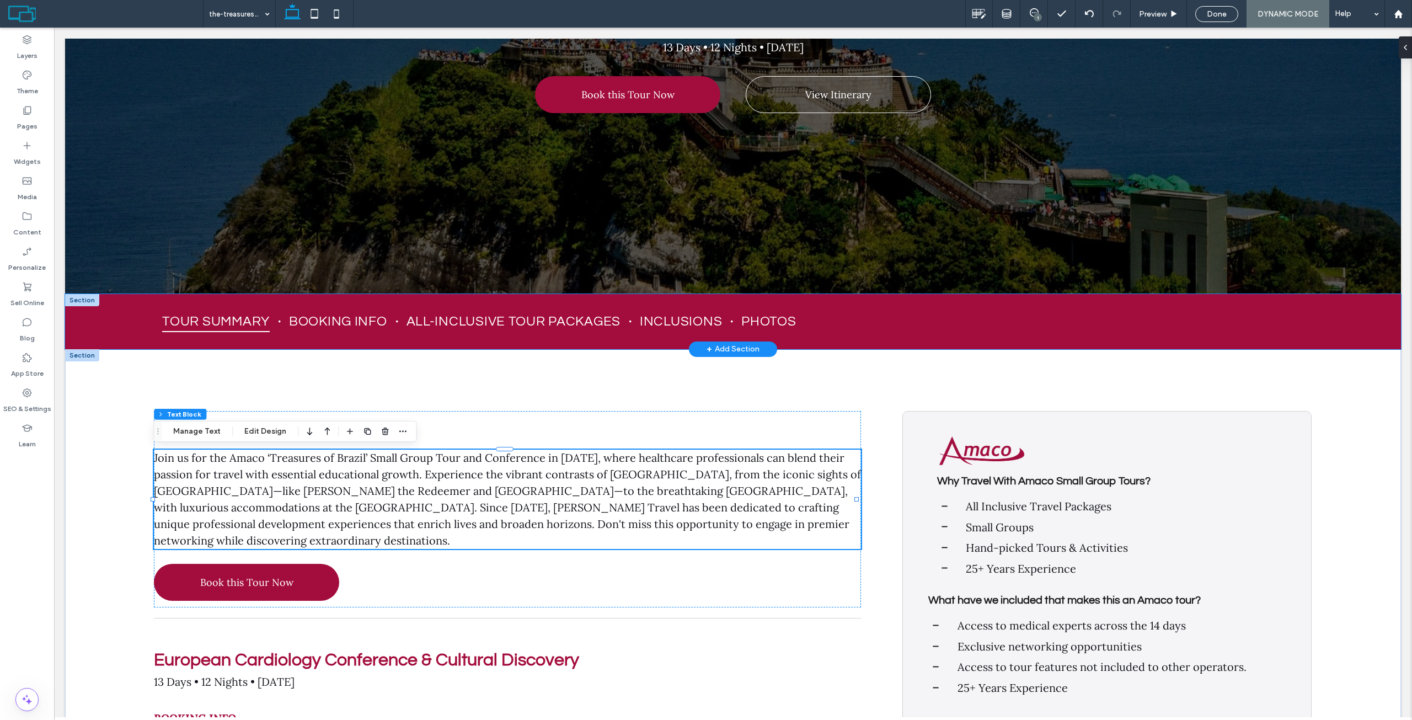
click at [95, 314] on div "Tour Summary Booking Info All-Inclusive Tour Packages Inclusions Photos" at bounding box center [733, 321] width 1336 height 55
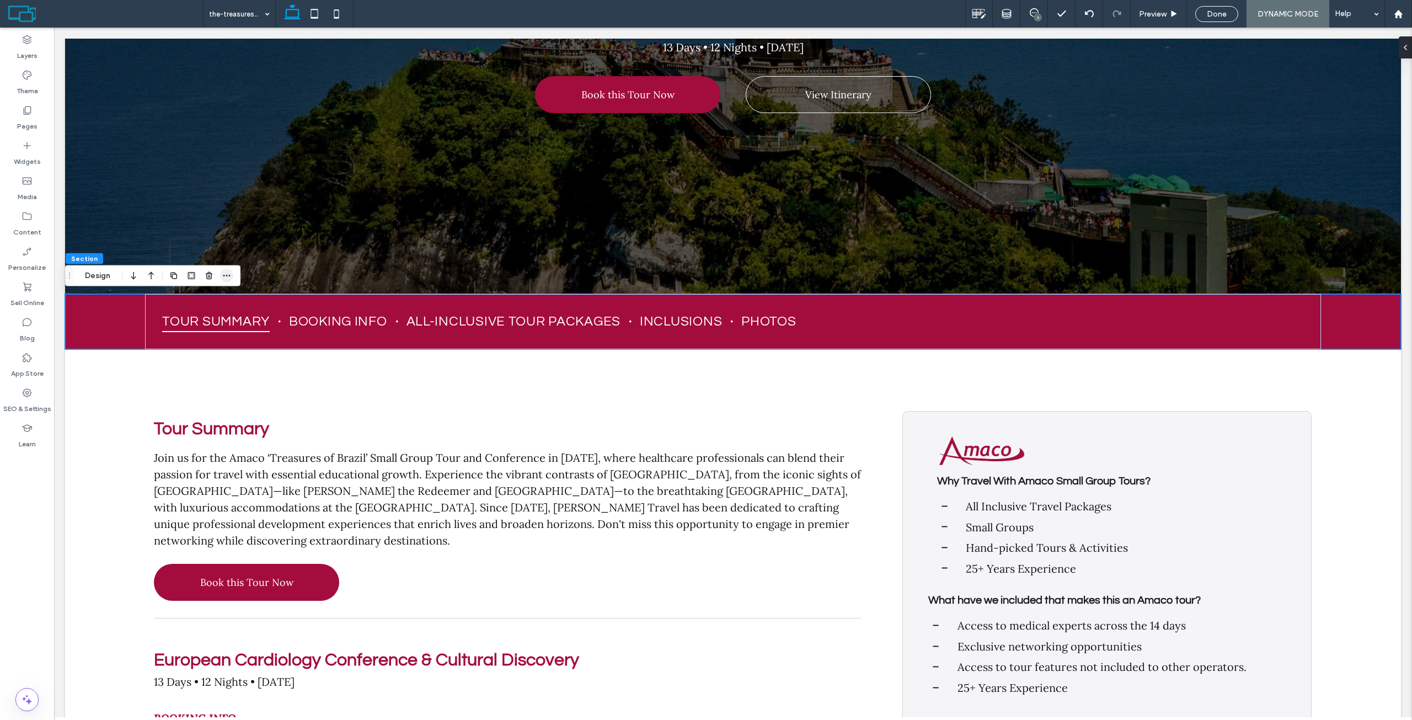
click at [227, 276] on use "button" at bounding box center [226, 276] width 7 height 2
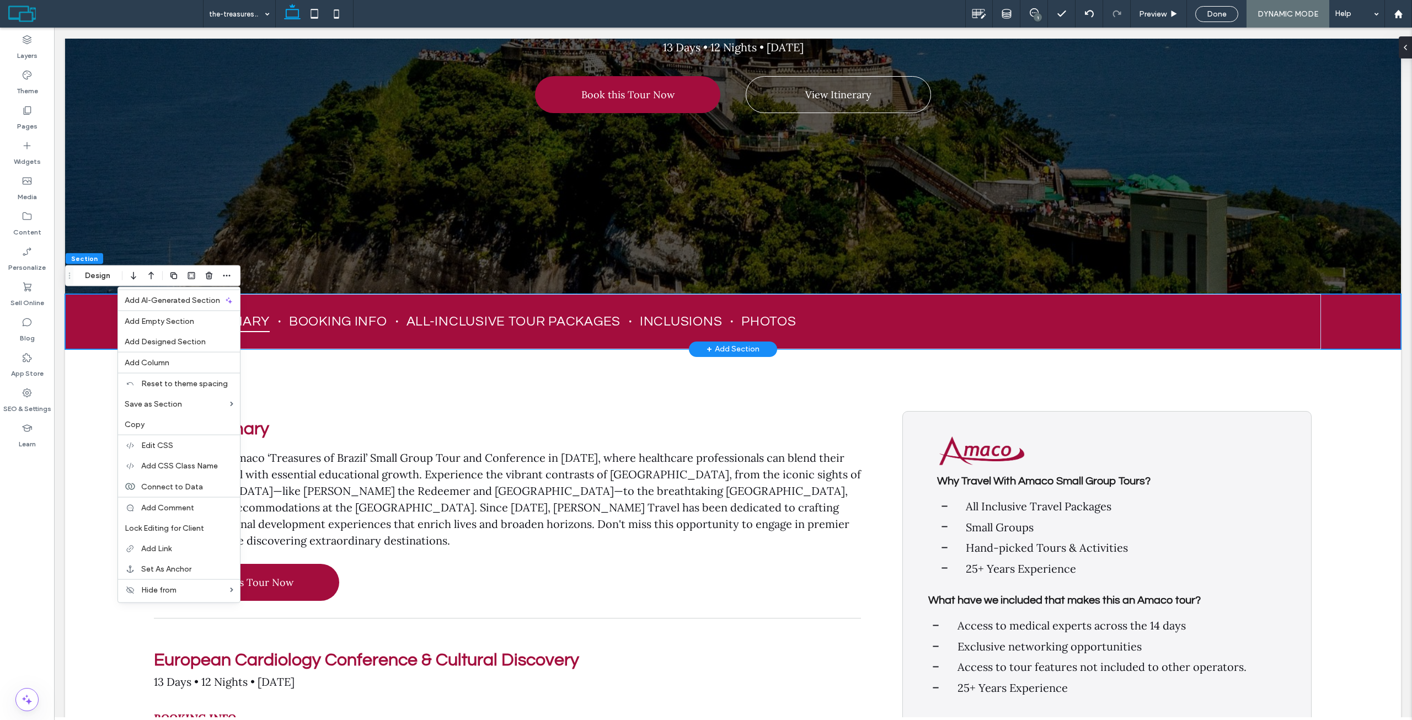
click at [102, 308] on div "Tour Summary Booking Info All-Inclusive Tour Packages Inclusions Photos" at bounding box center [733, 321] width 1336 height 55
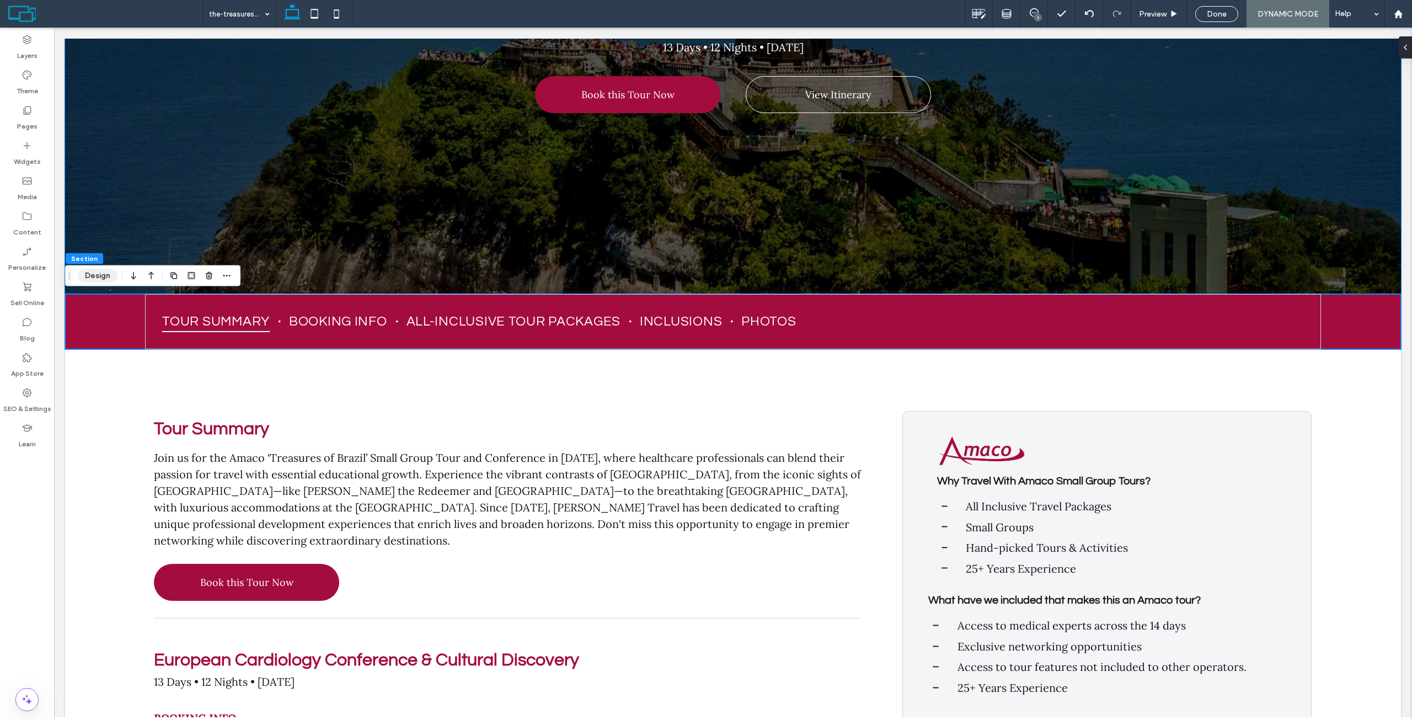
click at [99, 282] on button "Design" at bounding box center [98, 275] width 40 height 13
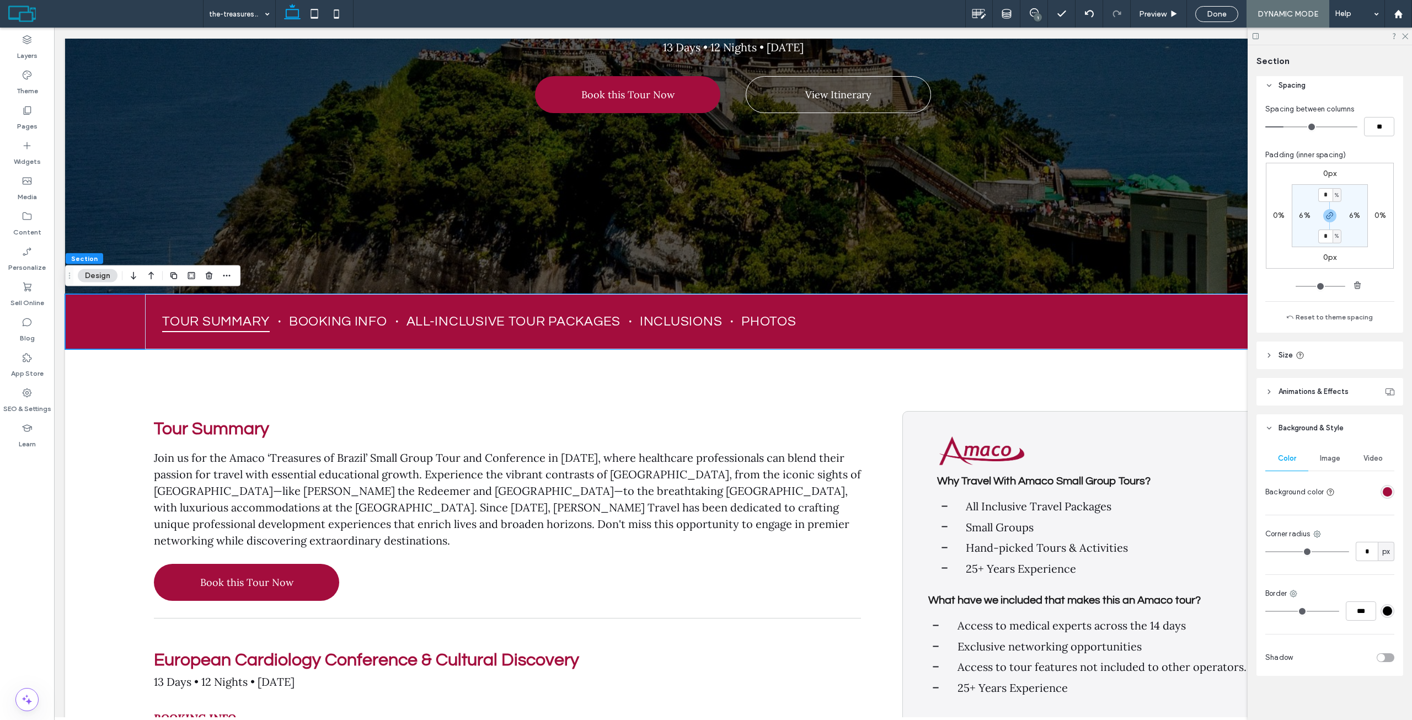
scroll to position [130, 0]
click at [1326, 382] on span "Animations & Effects" at bounding box center [1313, 387] width 70 height 11
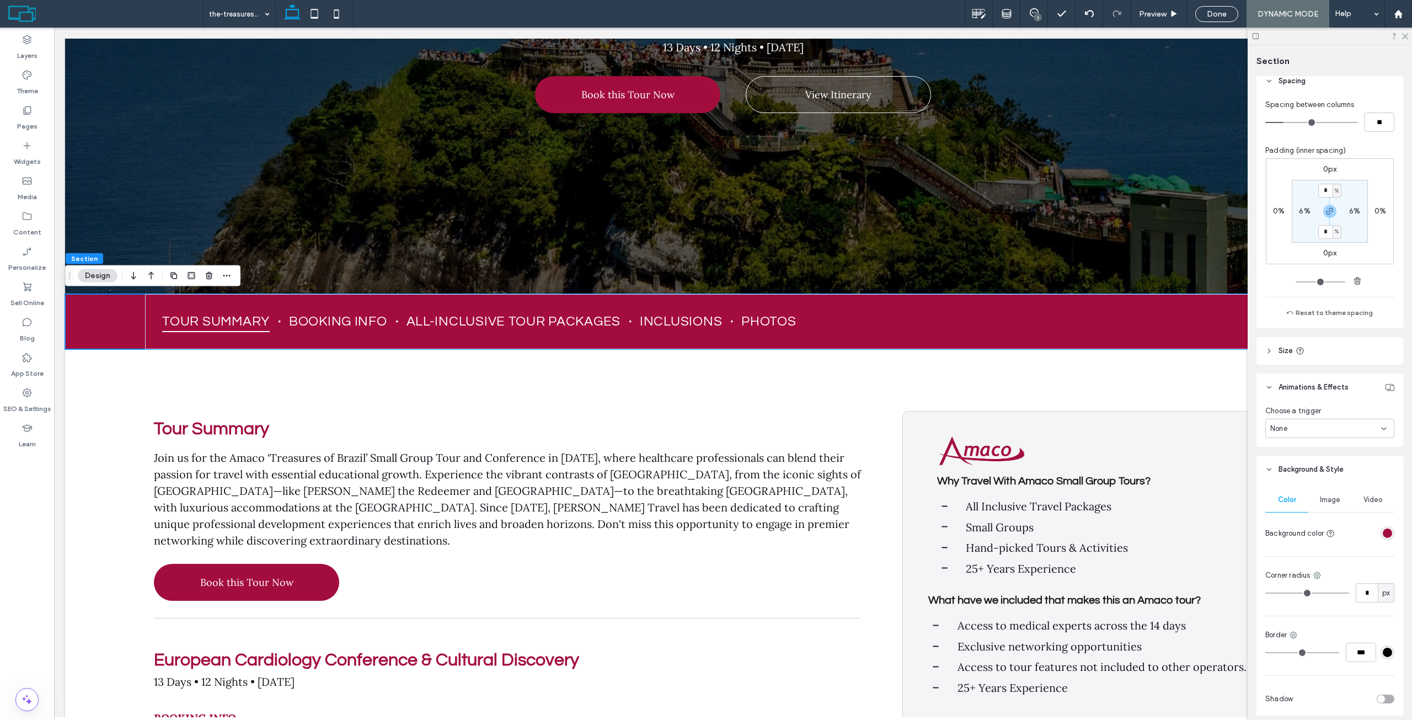
click at [1341, 354] on header "Size" at bounding box center [1329, 351] width 147 height 28
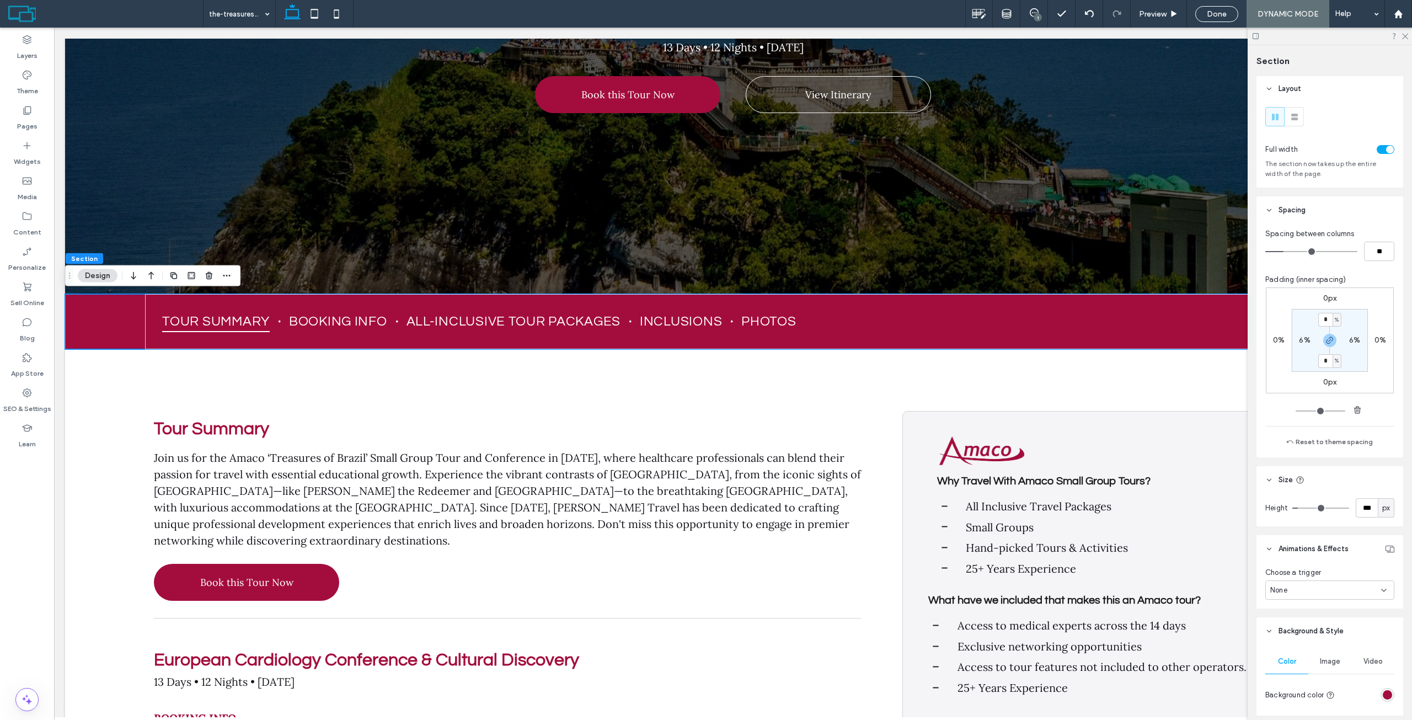
scroll to position [0, 0]
click at [1034, 301] on div "Tour Summary Booking Info All-Inclusive Tour Packages Inclusions Photos" at bounding box center [732, 321] width 1175 height 55
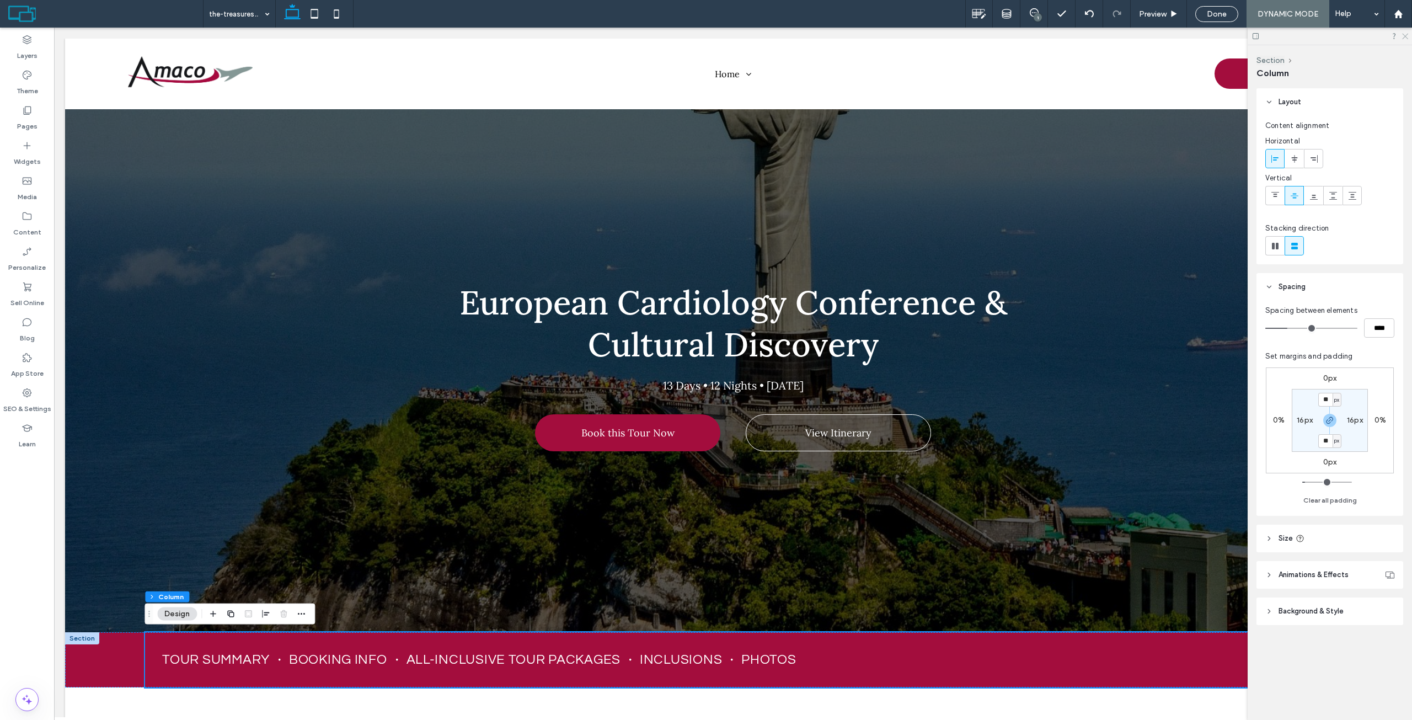
drag, startPoint x: 1404, startPoint y: 38, endPoint x: 1323, endPoint y: 24, distance: 82.2
click at [1404, 38] on use at bounding box center [1405, 37] width 6 height 6
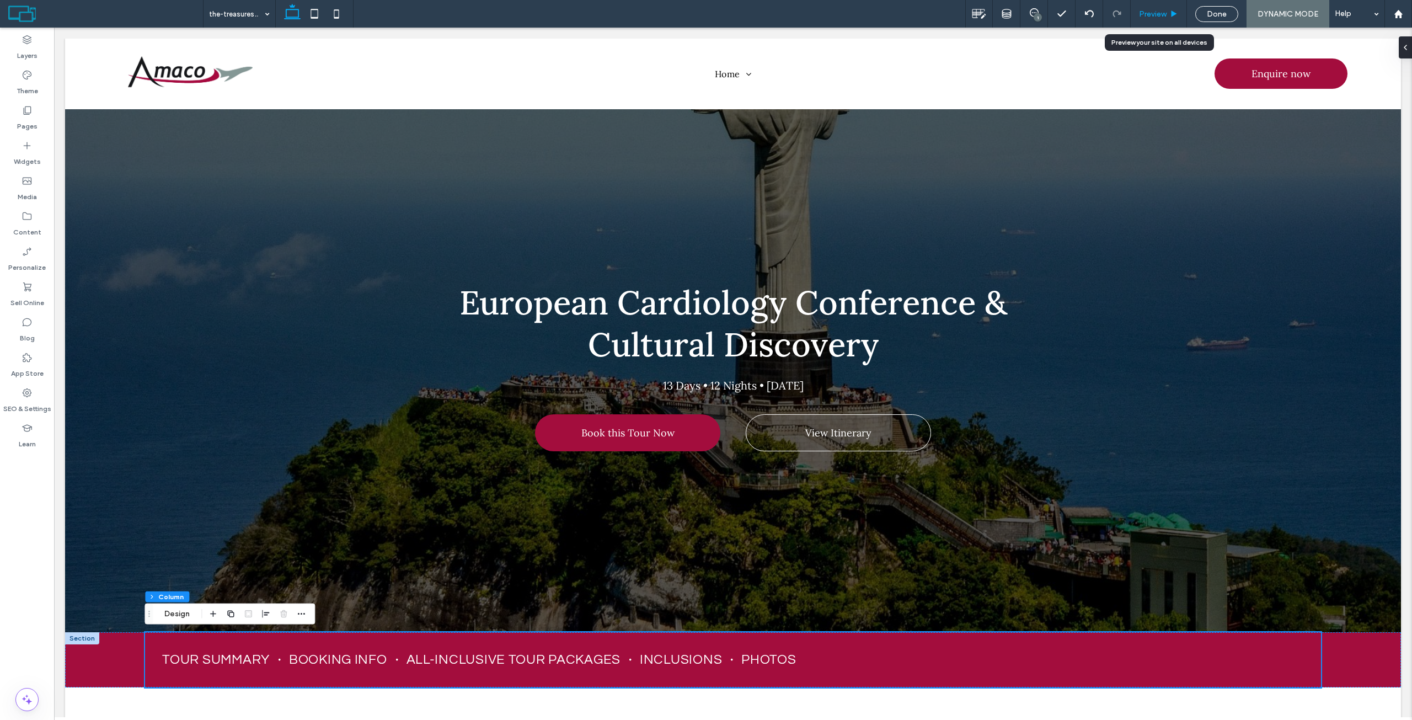
click at [1153, 11] on span "Preview" at bounding box center [1153, 13] width 28 height 9
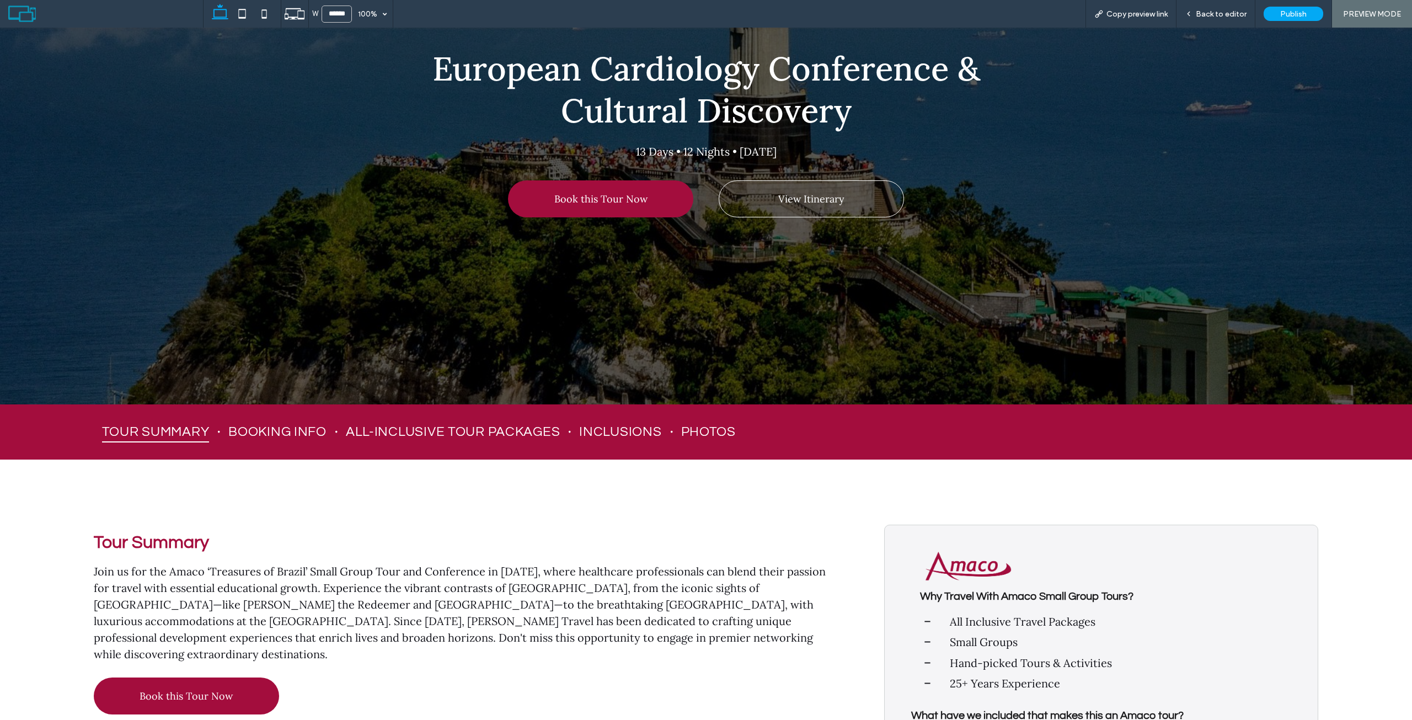
scroll to position [221, 0]
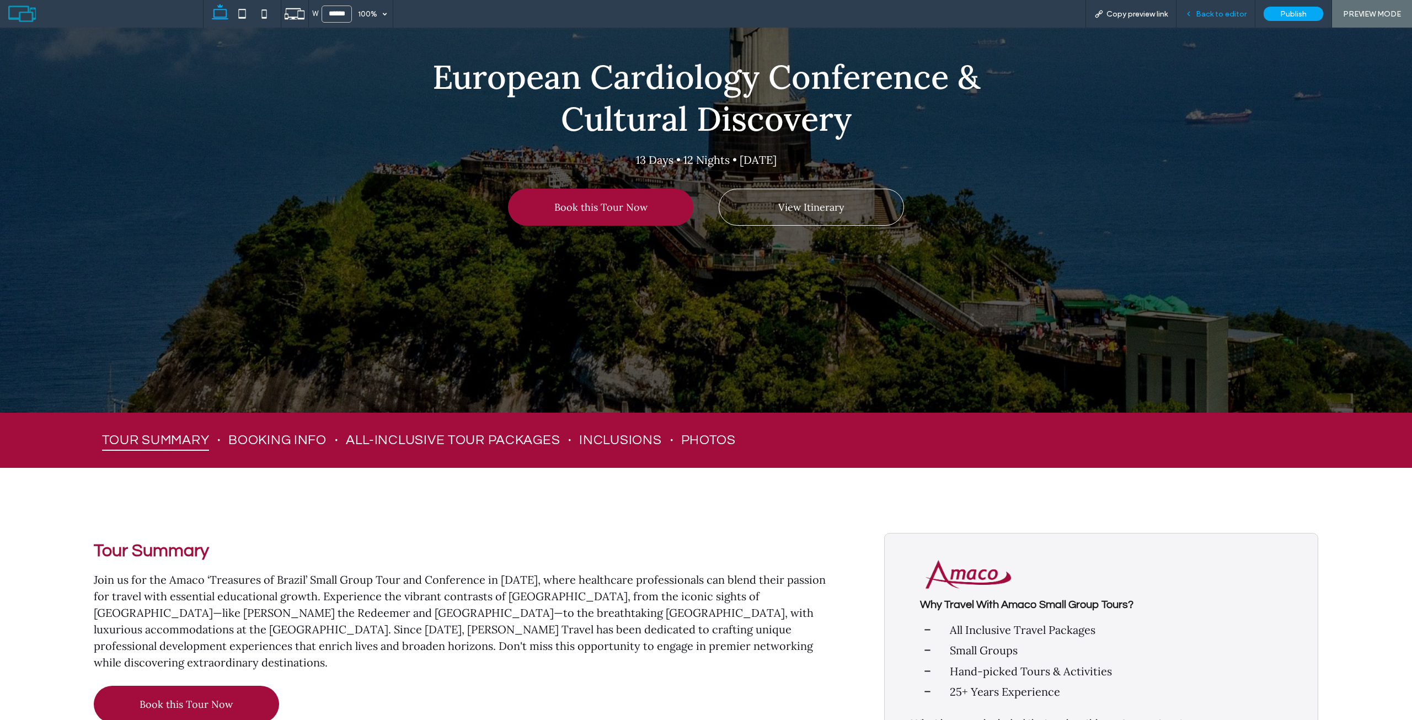
click at [1206, 18] on span "Back to editor" at bounding box center [1221, 13] width 51 height 9
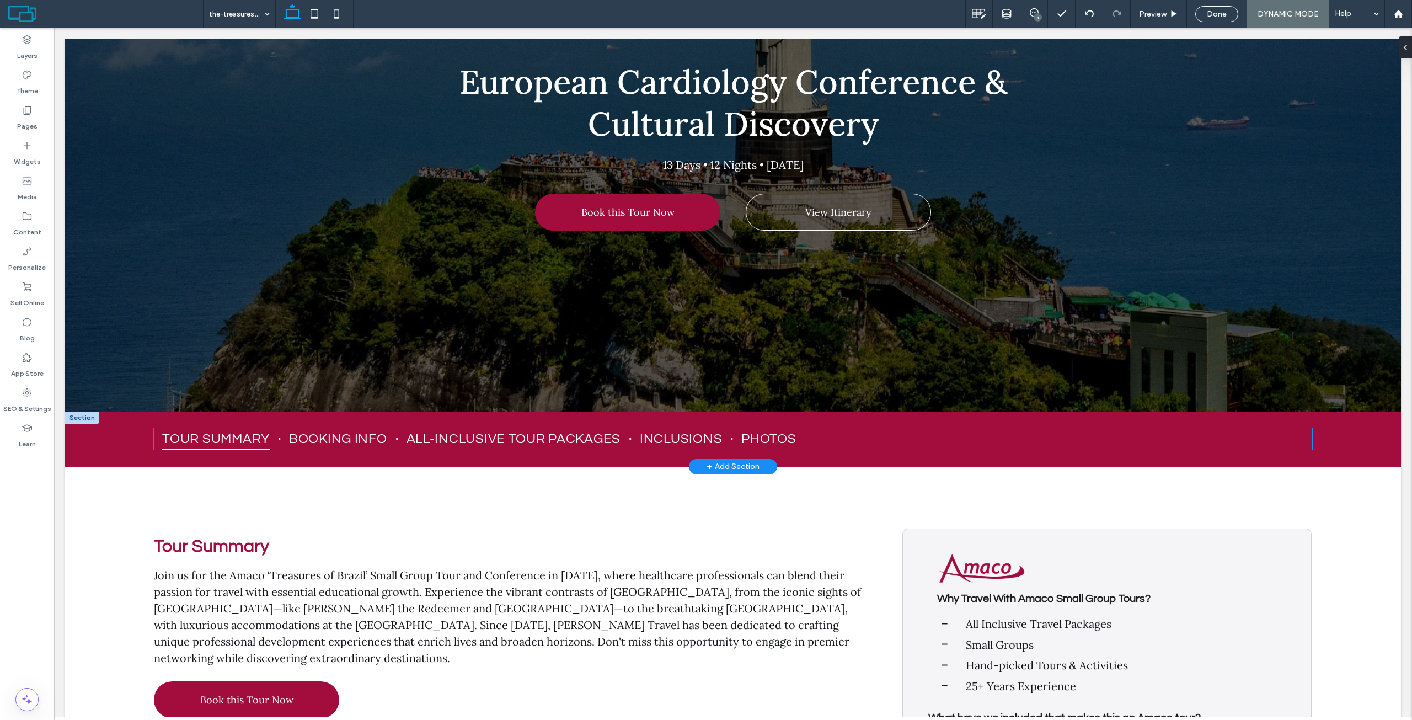
click at [817, 436] on ul "Tour Summary Booking Info All-Inclusive Tour Packages Inclusions Photos" at bounding box center [733, 439] width 1158 height 22
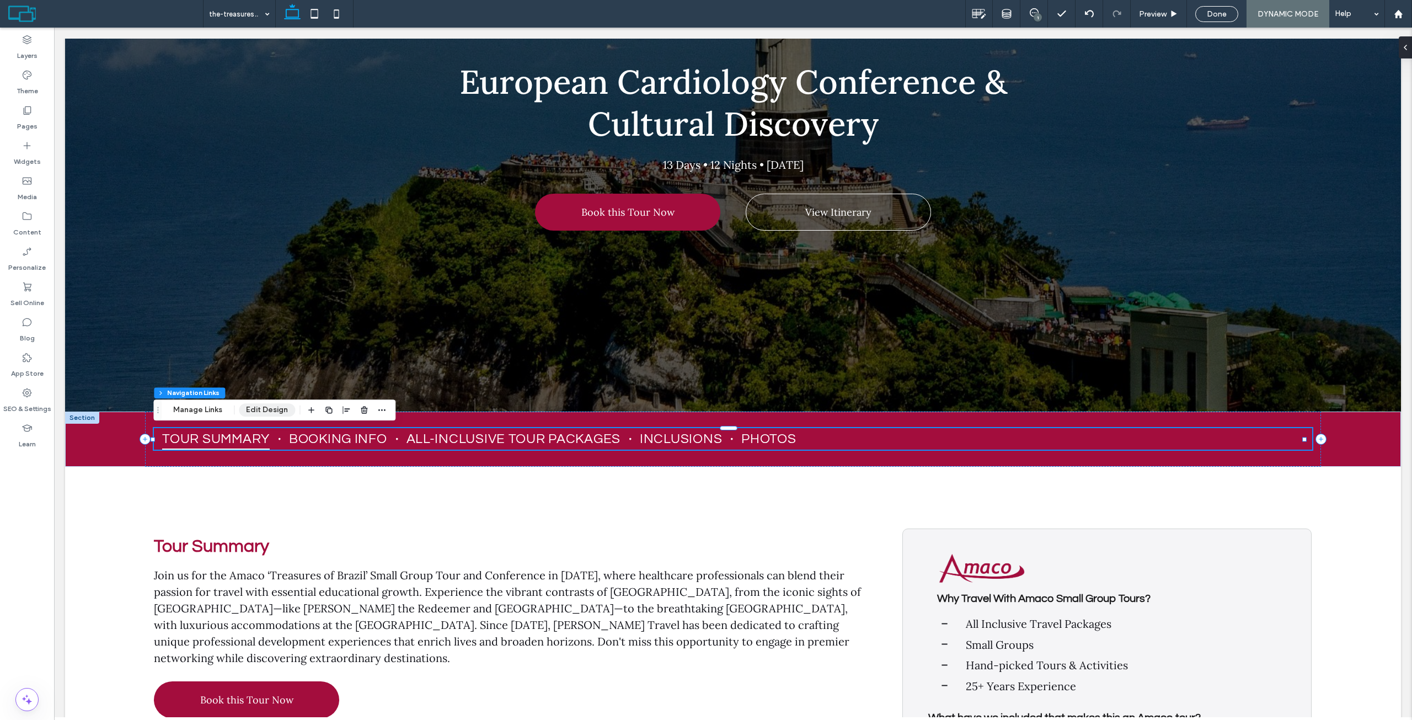
click at [260, 406] on button "Edit Design" at bounding box center [267, 409] width 56 height 13
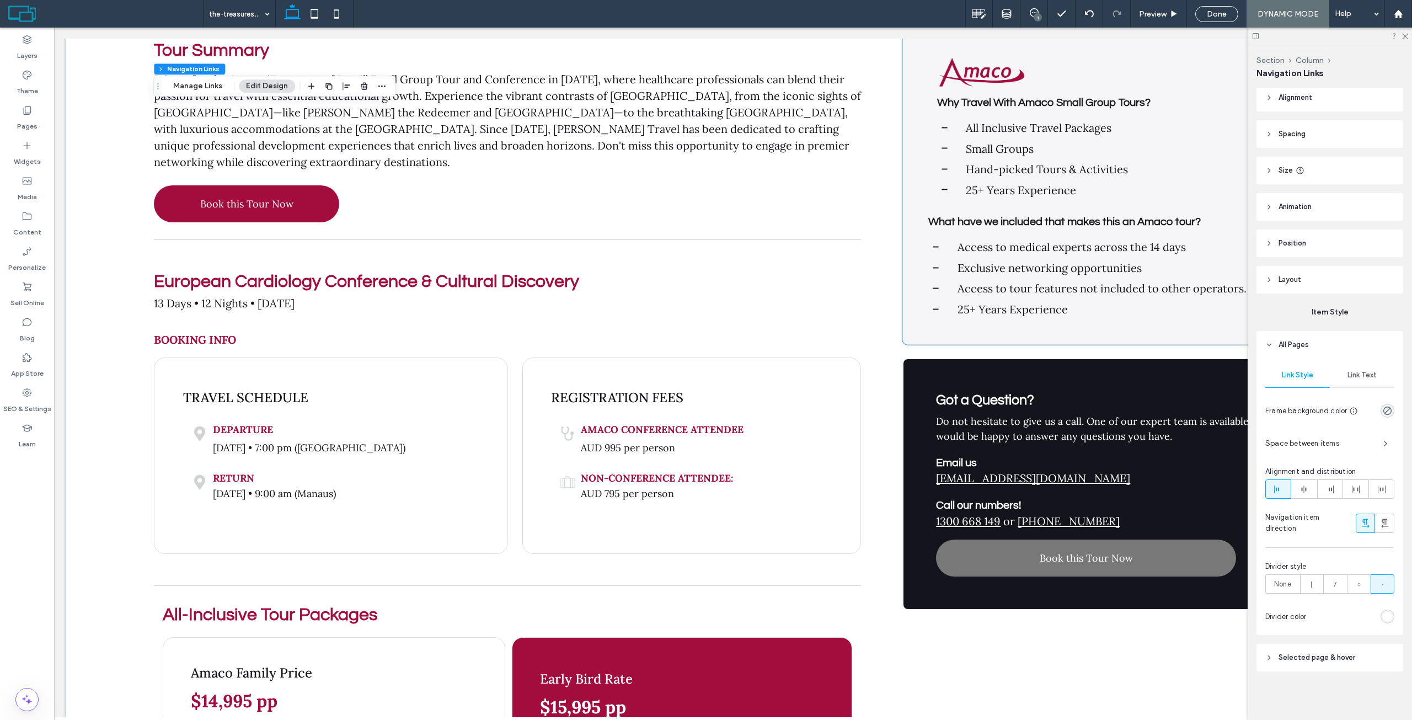
scroll to position [717, 0]
click at [1072, 370] on div "Got a Question? Do not hesitate to give us a call. One of our expert team is av…" at bounding box center [1106, 483] width 409 height 253
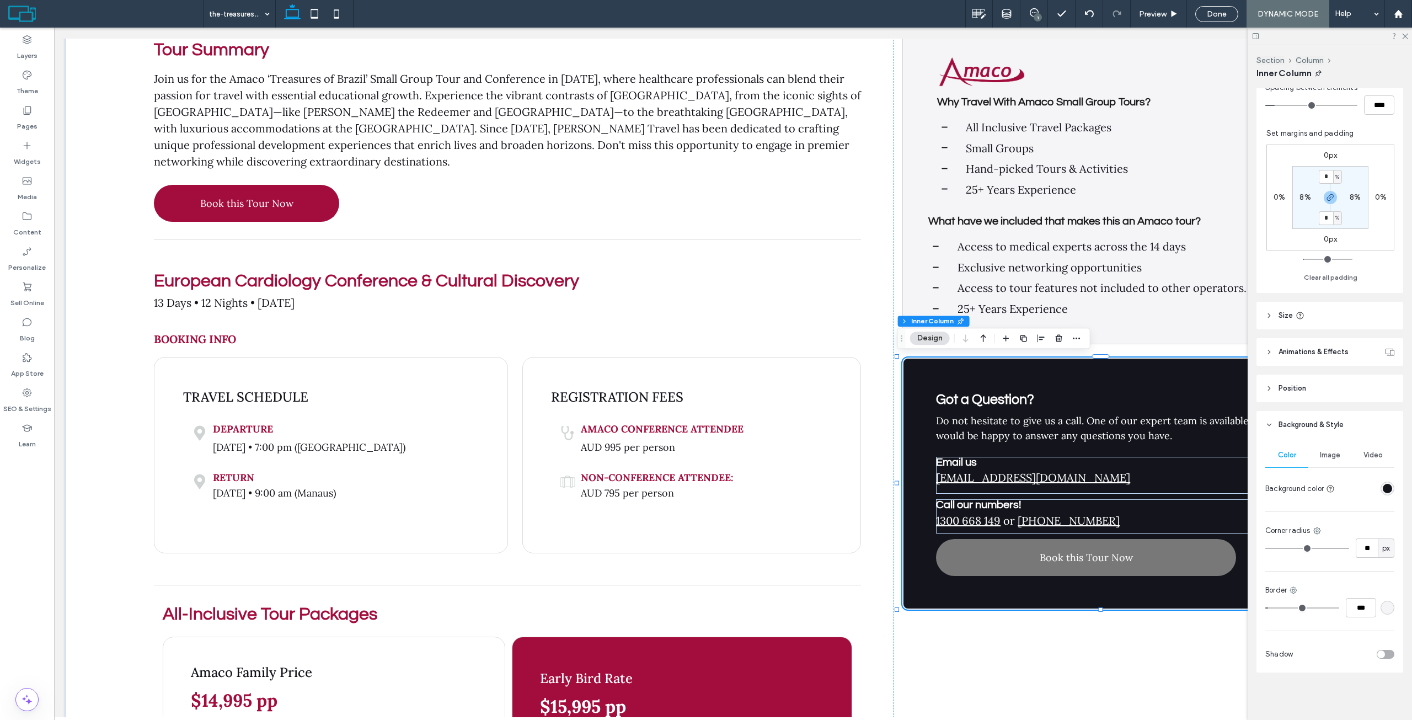
scroll to position [293, 0]
click at [1314, 390] on header "Position" at bounding box center [1329, 387] width 147 height 28
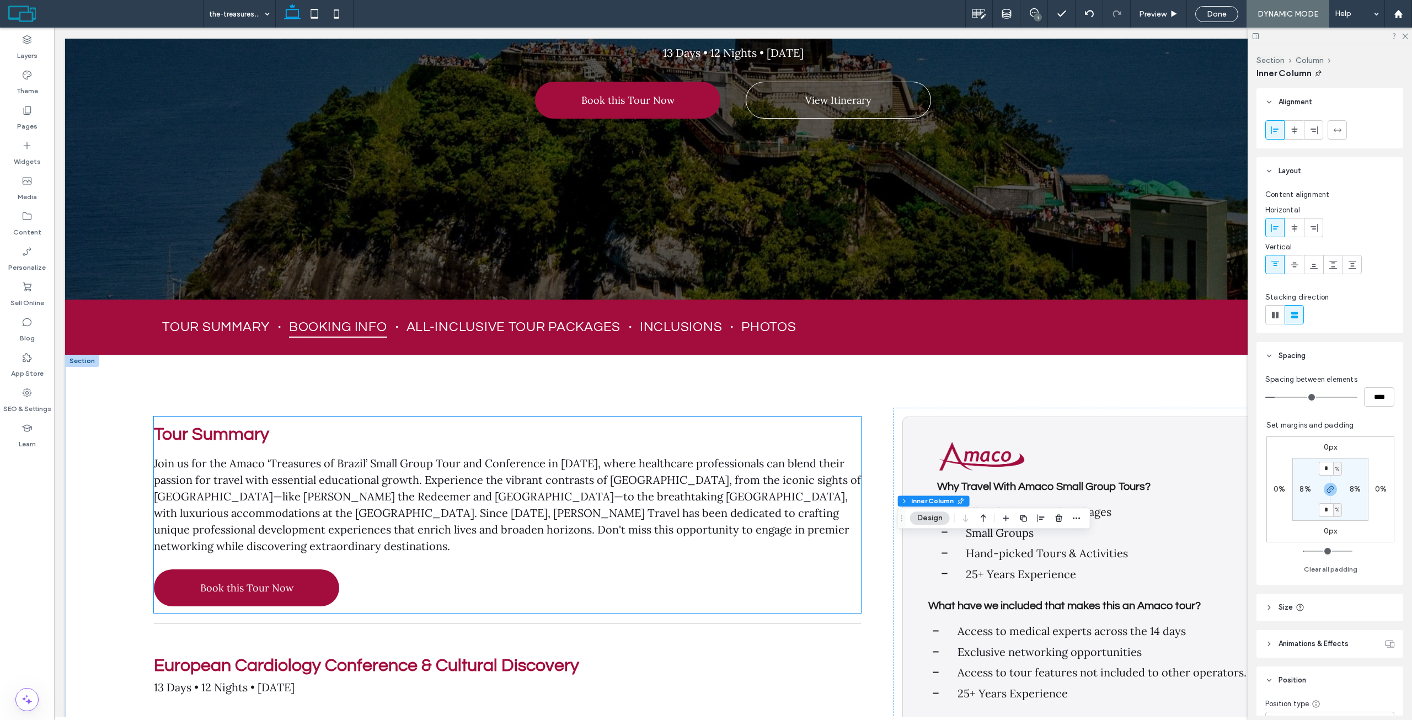
scroll to position [331, 0]
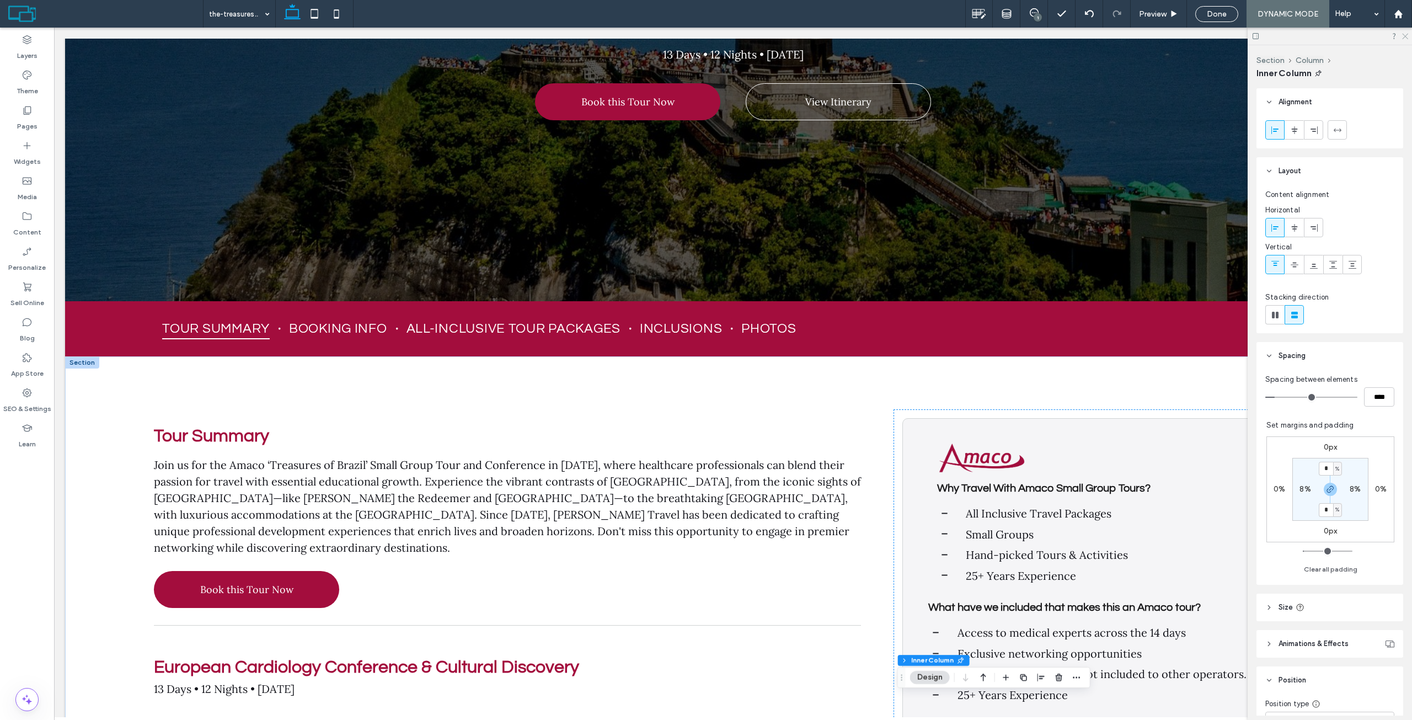
click at [1401, 35] on icon at bounding box center [1404, 35] width 7 height 7
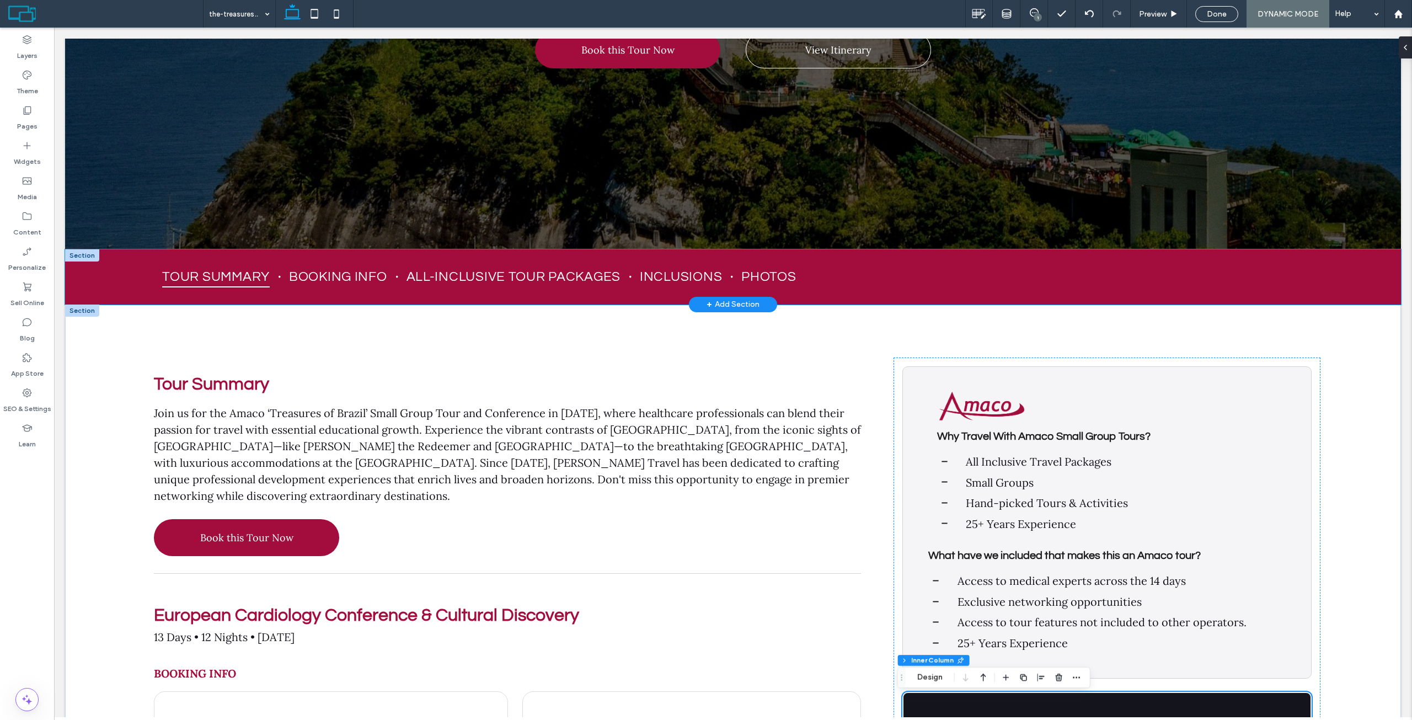
scroll to position [552, 0]
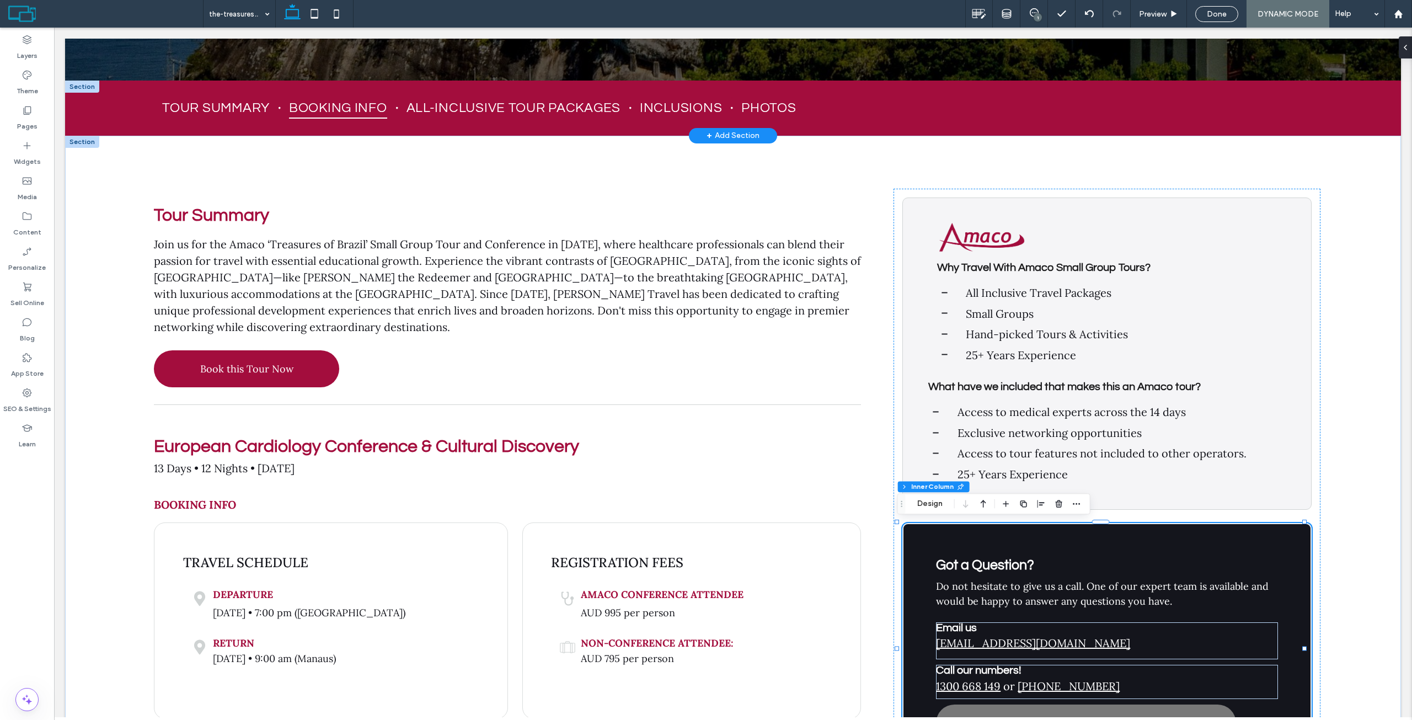
click at [83, 84] on div at bounding box center [82, 87] width 34 height 12
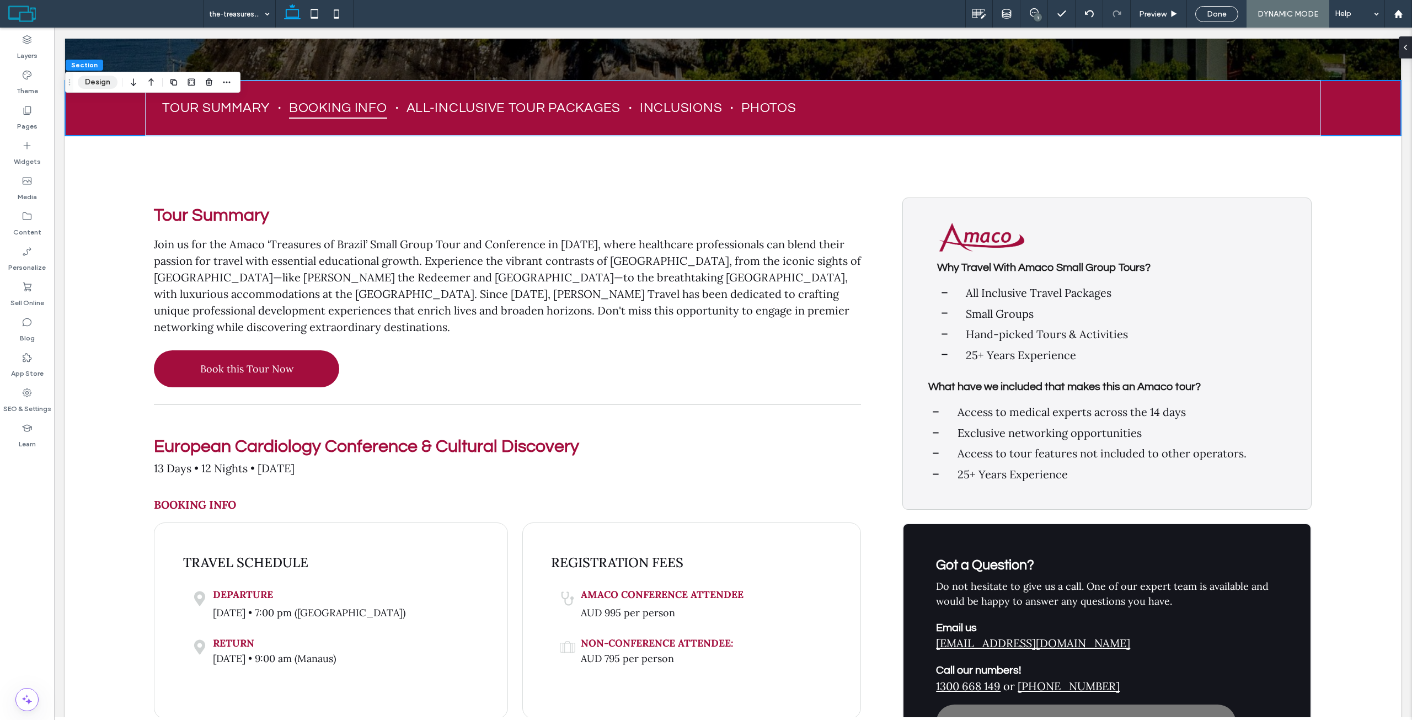
click at [97, 80] on button "Design" at bounding box center [98, 82] width 40 height 13
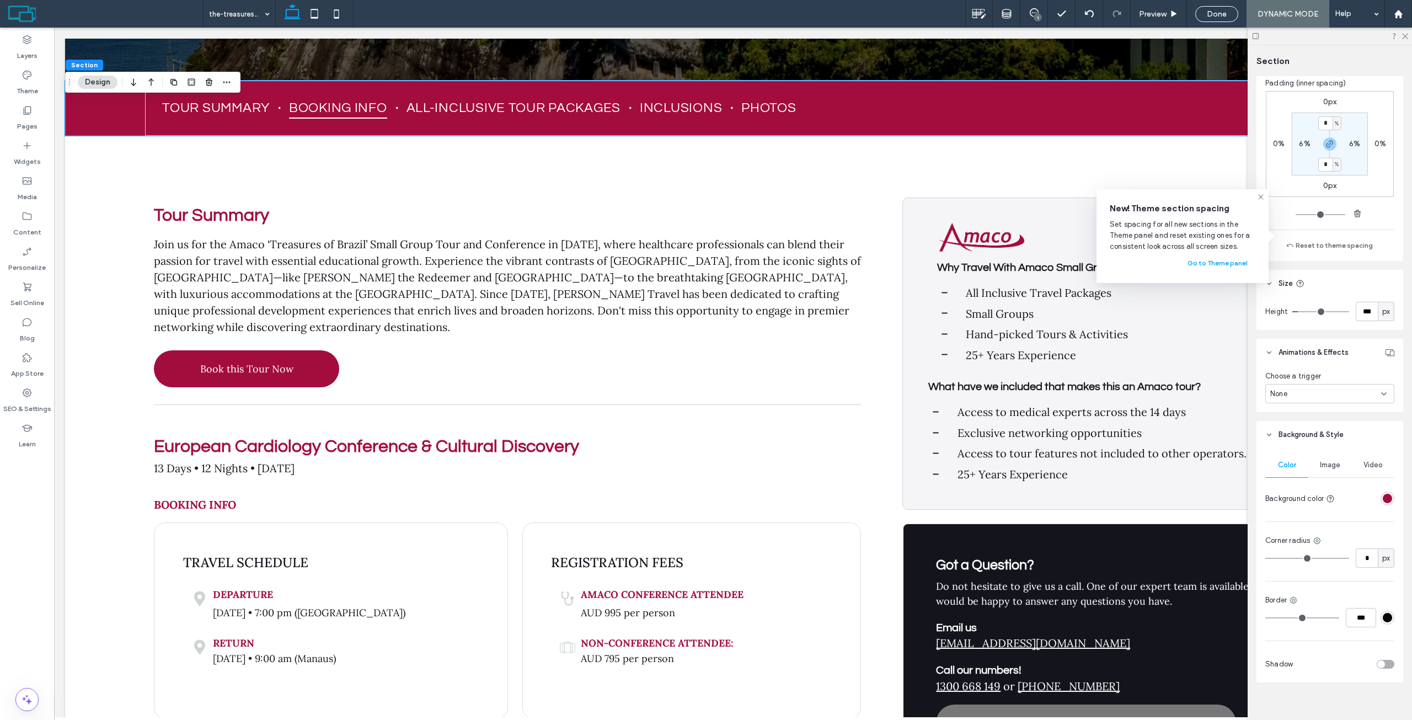
scroll to position [208, 0]
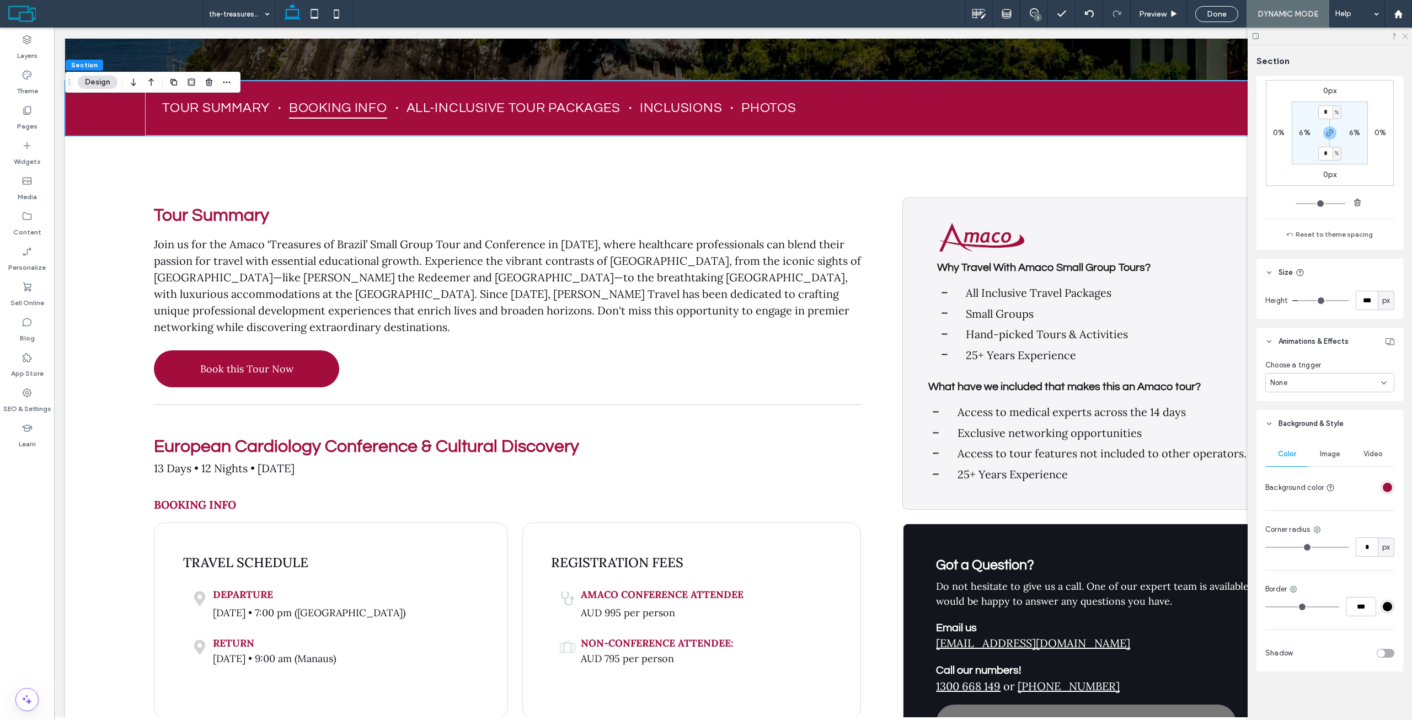
click at [1406, 34] on icon at bounding box center [1404, 35] width 7 height 7
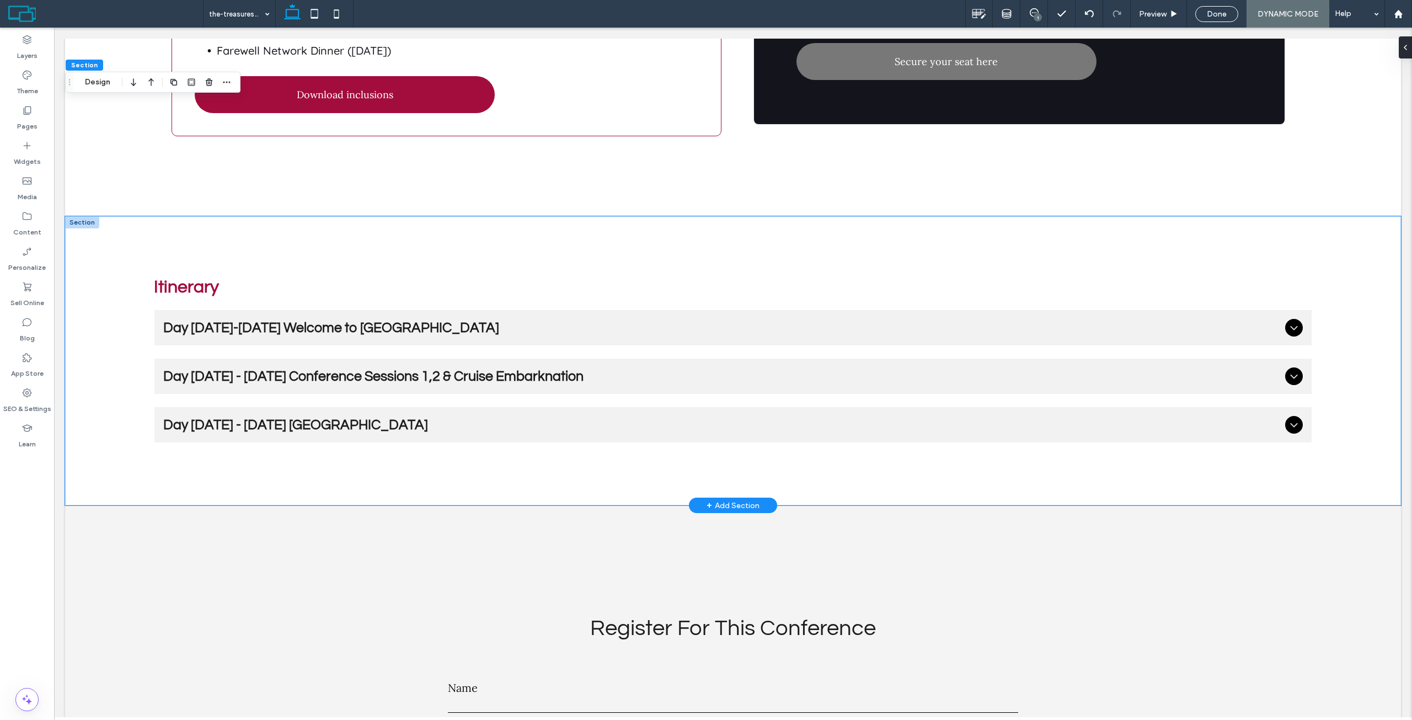
scroll to position [3475, 0]
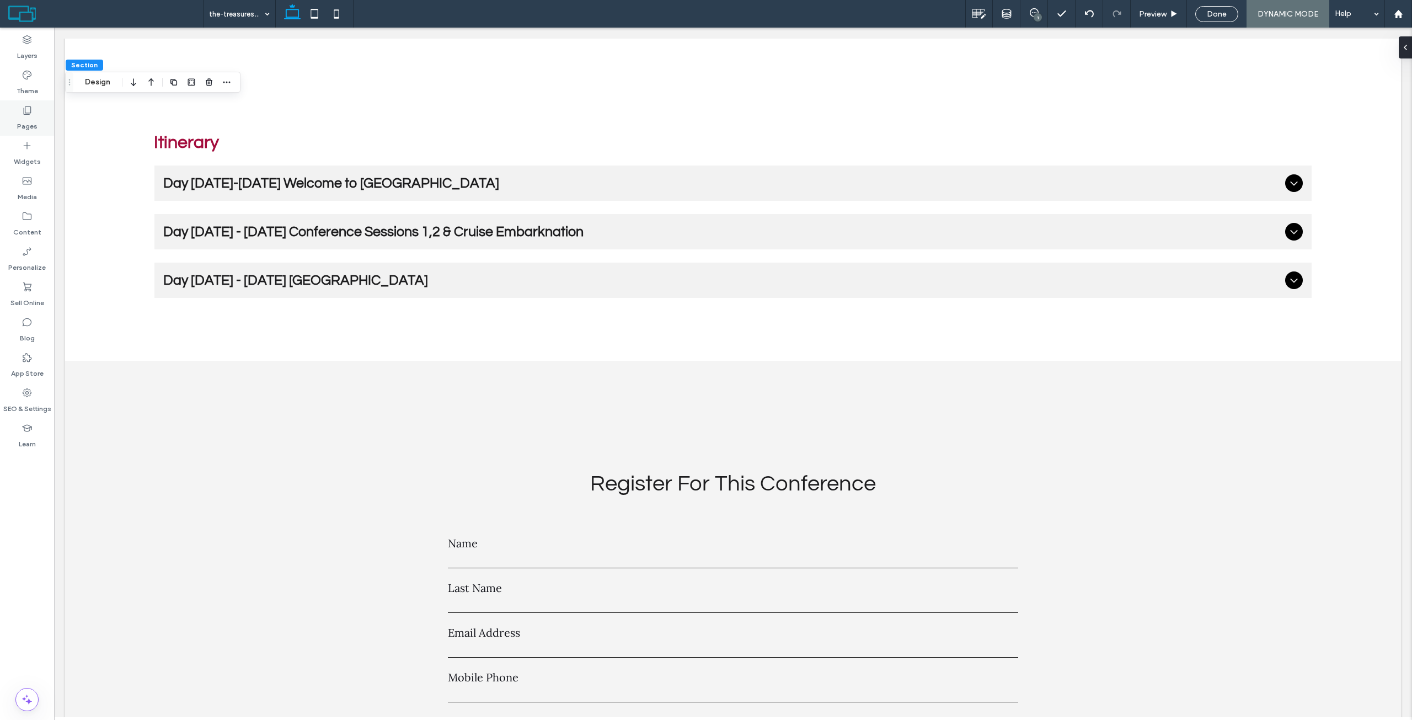
click at [41, 127] on div "Pages" at bounding box center [27, 117] width 54 height 35
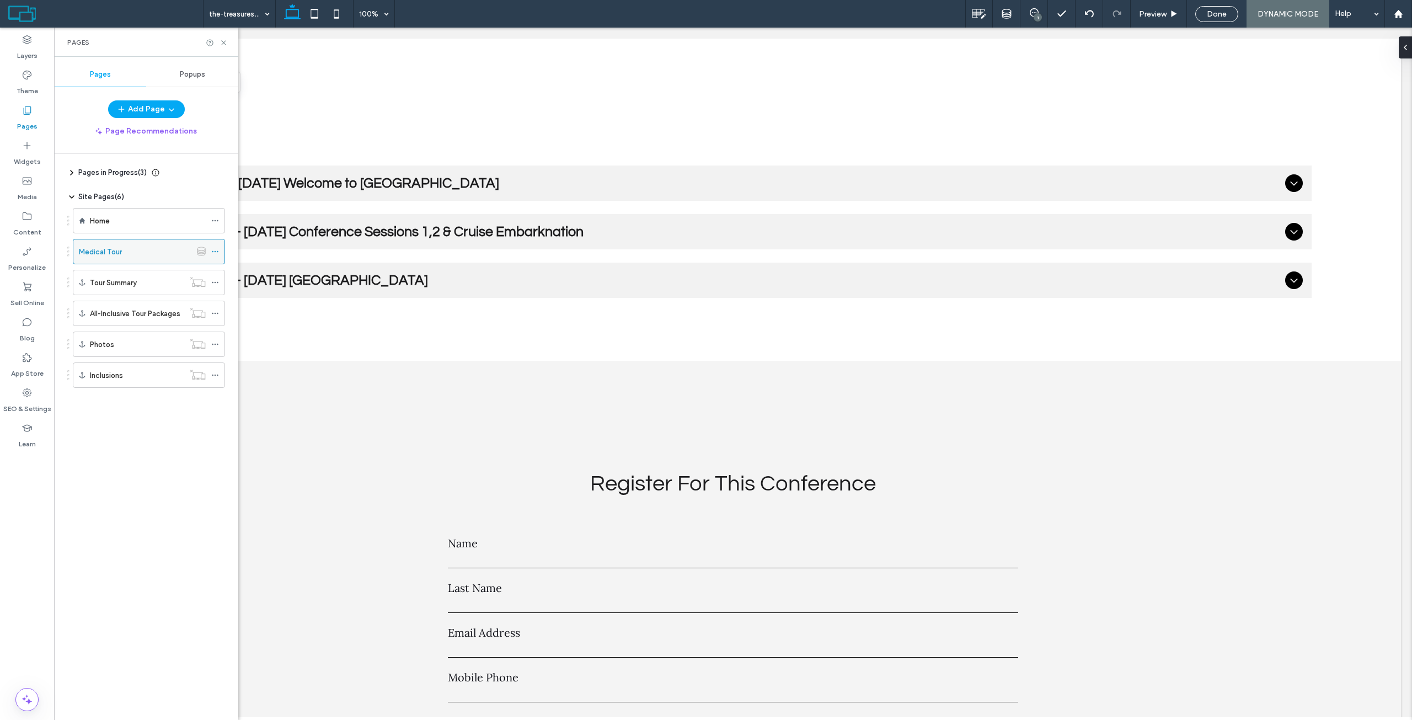
click at [216, 250] on icon at bounding box center [215, 252] width 8 height 8
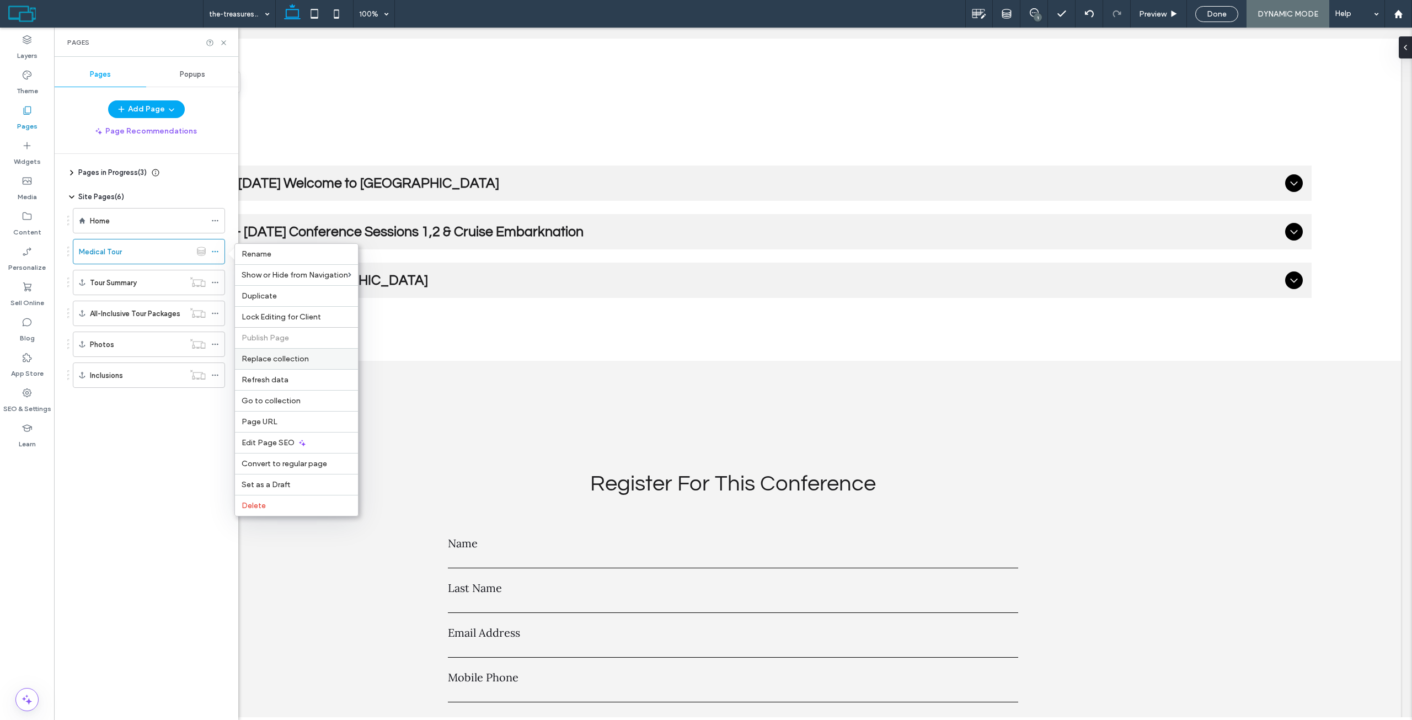
click at [307, 363] on span "Replace collection" at bounding box center [275, 358] width 67 height 9
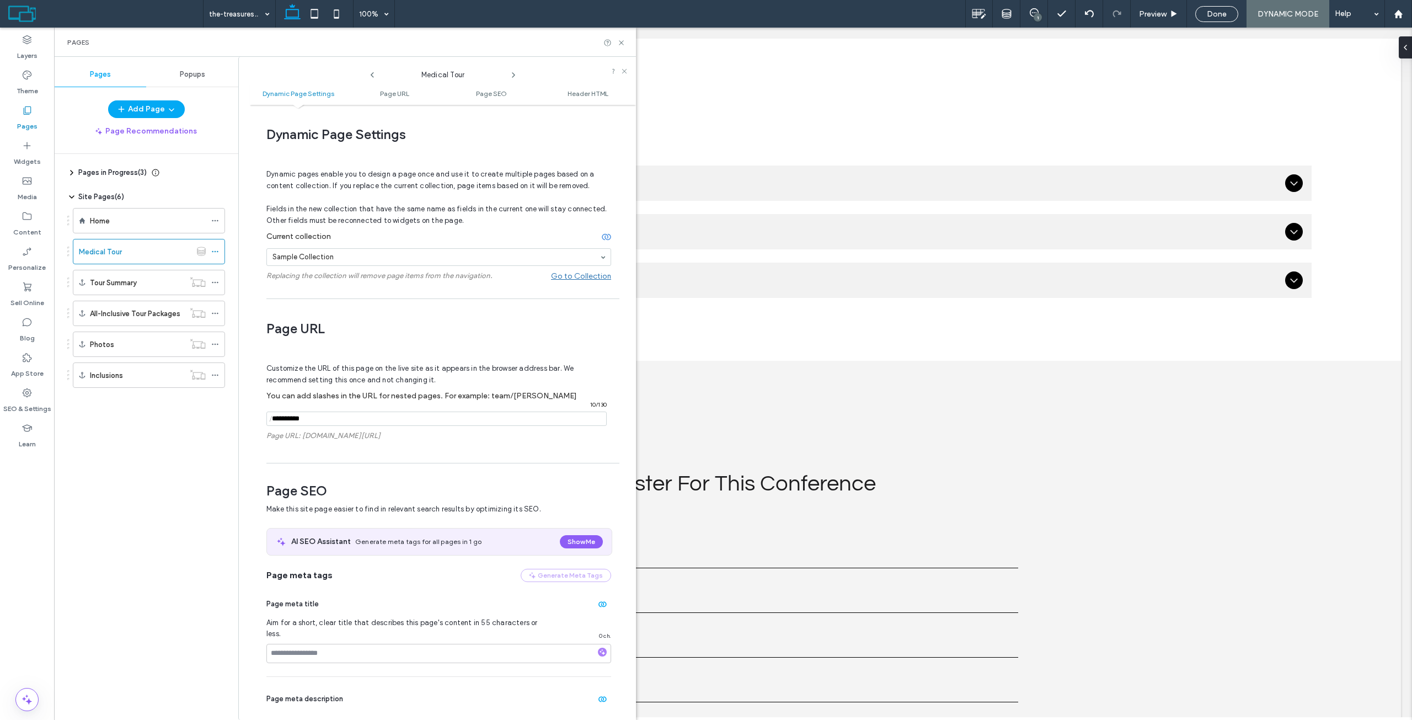
scroll to position [6, 0]
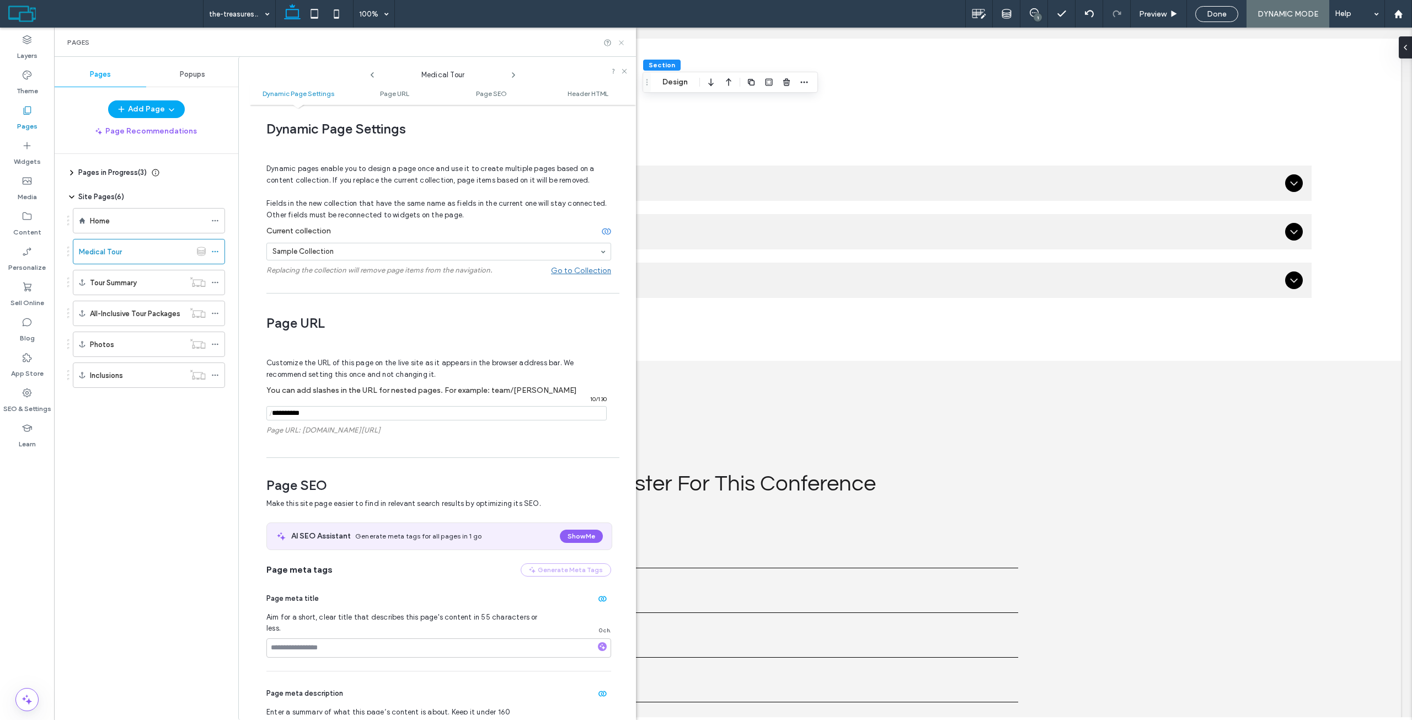
click at [622, 40] on icon at bounding box center [621, 43] width 8 height 8
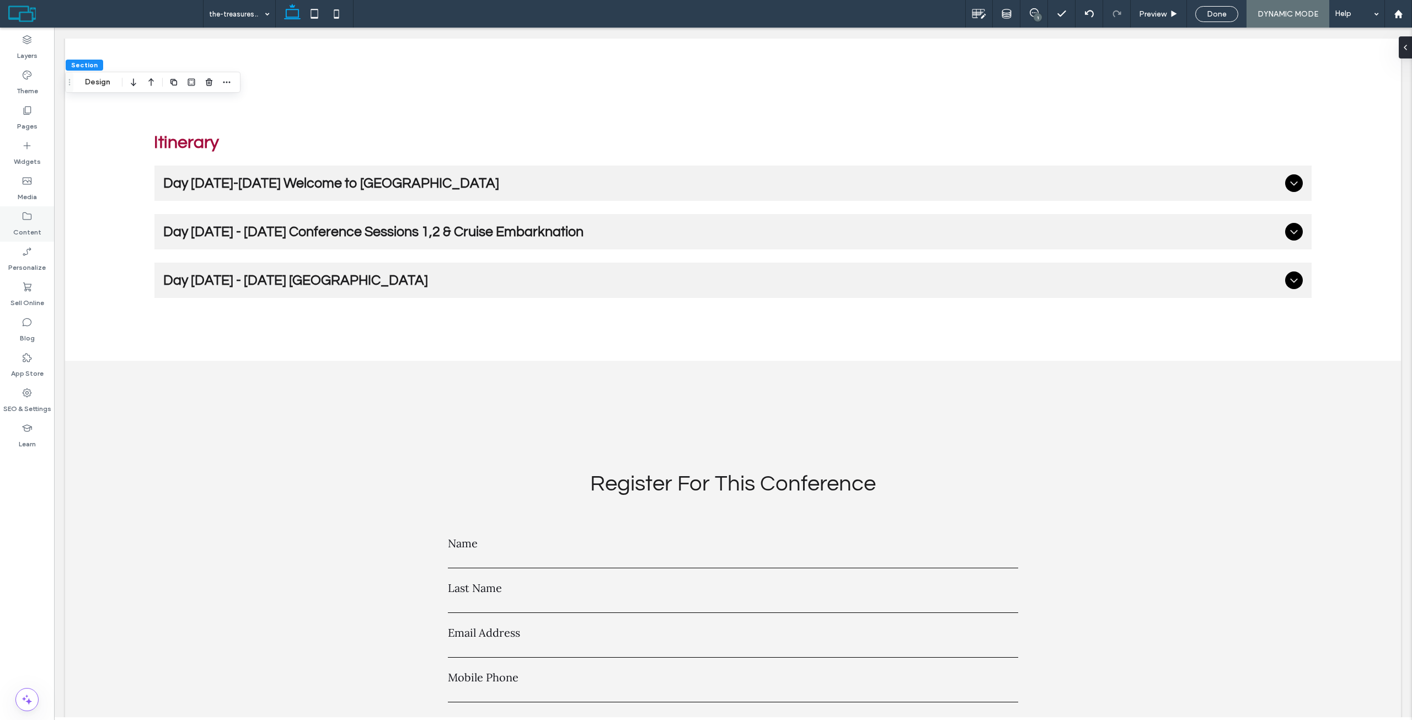
click at [29, 221] on icon at bounding box center [27, 216] width 11 height 11
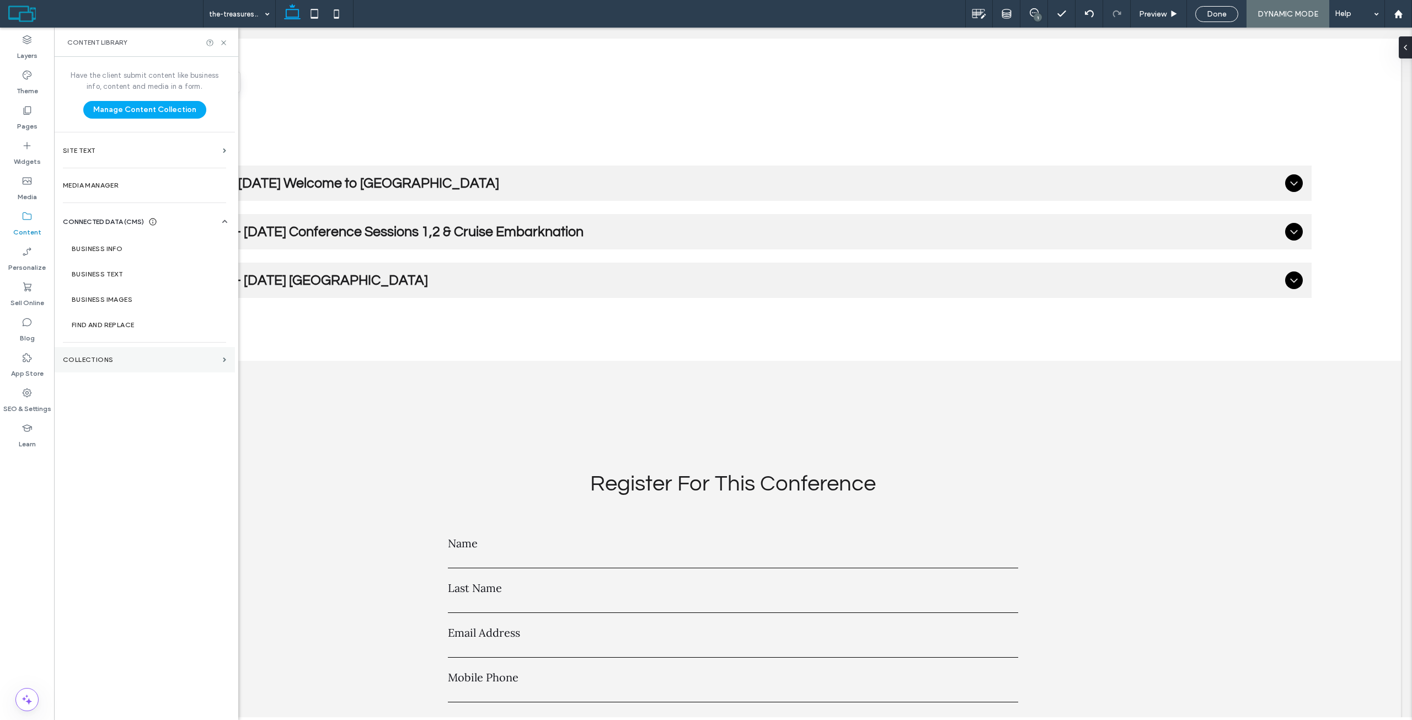
click at [114, 352] on section "Collections" at bounding box center [144, 359] width 181 height 25
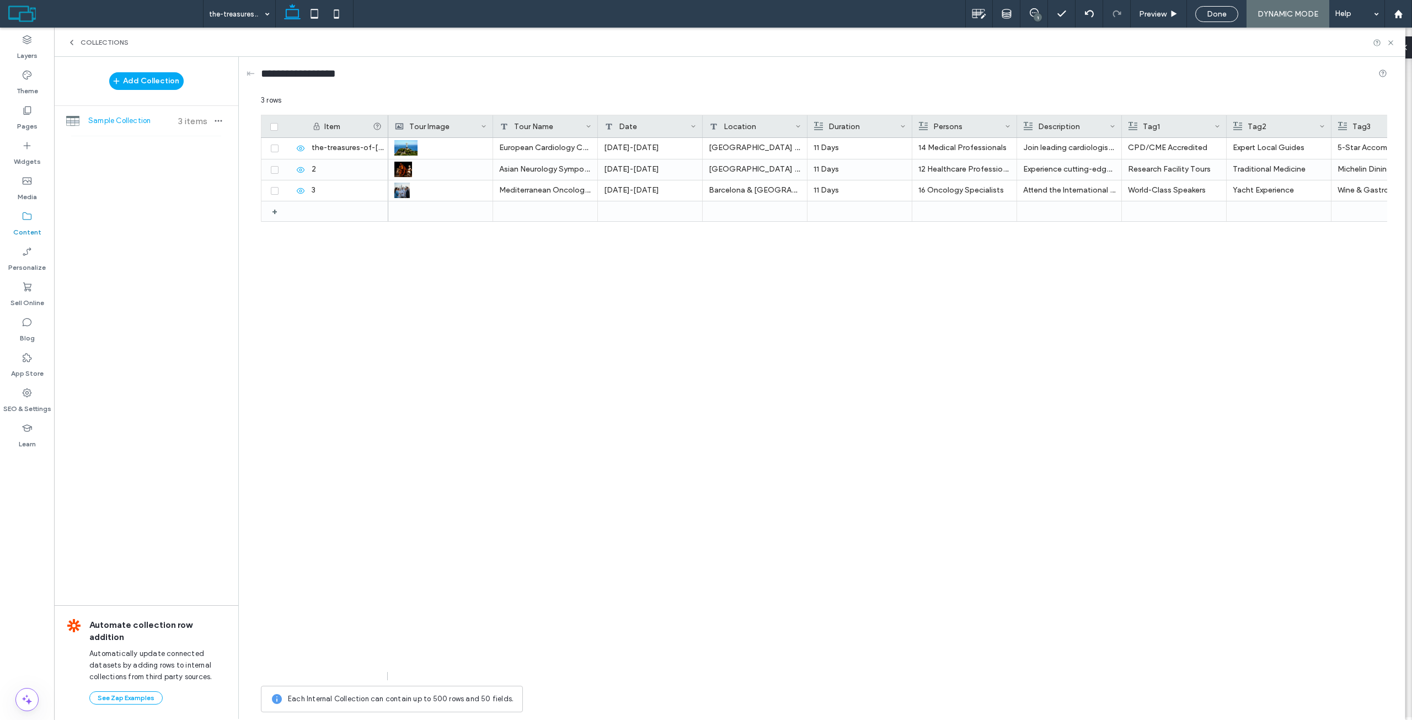
drag, startPoint x: 718, startPoint y: 665, endPoint x: 886, endPoint y: 654, distance: 168.6
click at [886, 654] on div "European Cardiology Conference & Cultural Discovery September 15-25, 2024 Vienn…" at bounding box center [887, 409] width 999 height 542
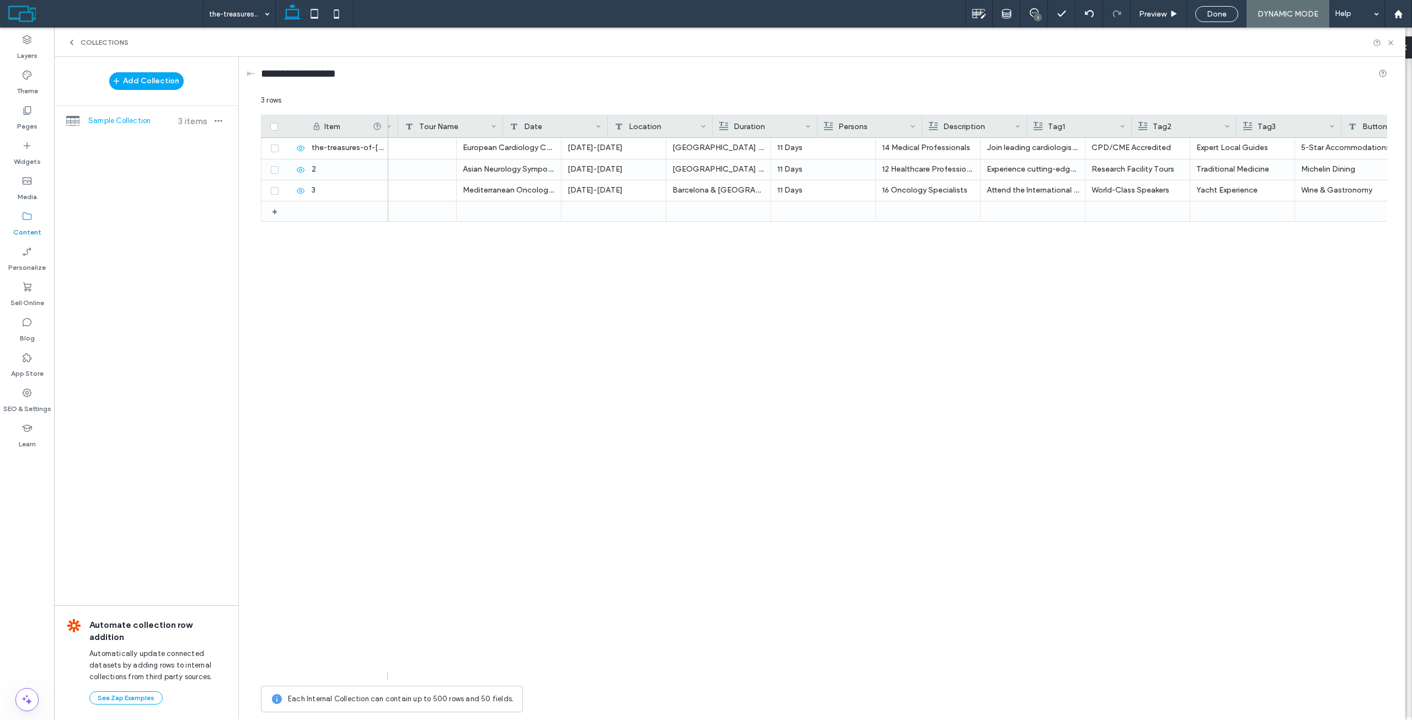
scroll to position [0, 297]
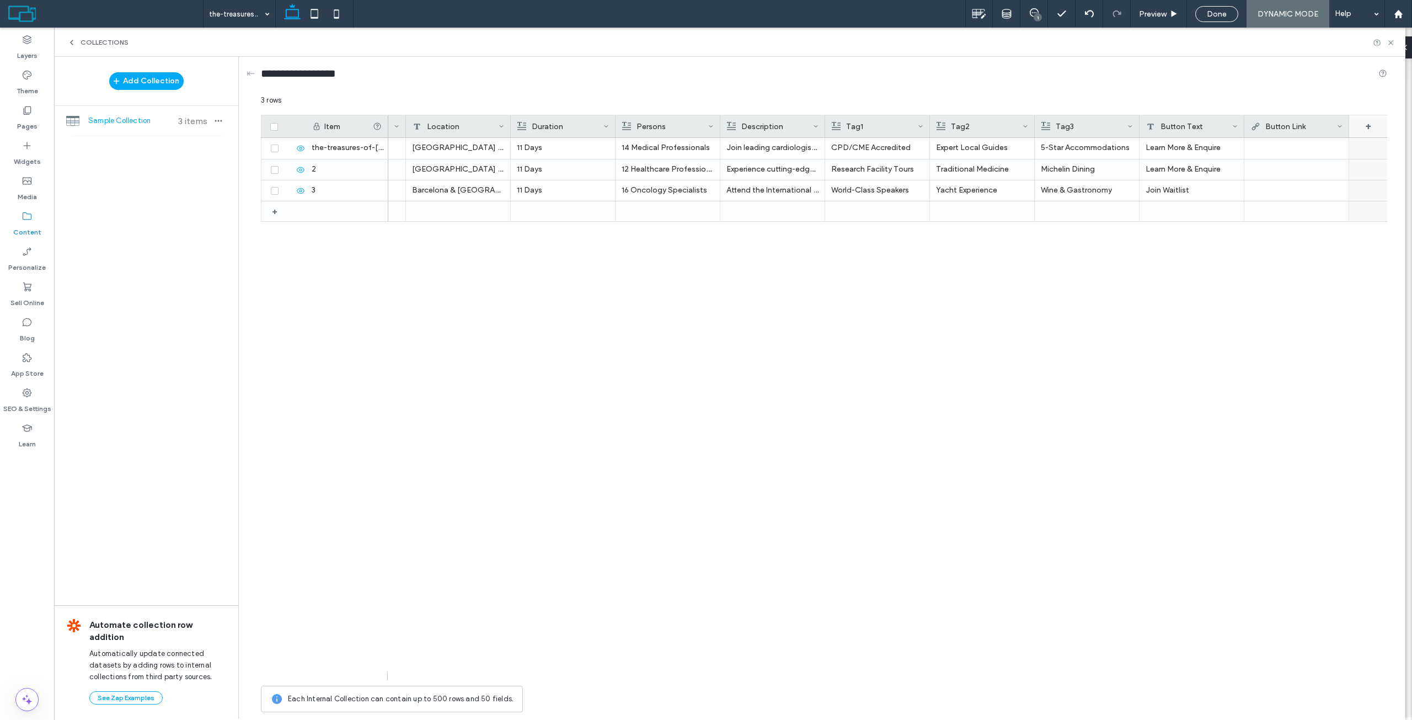
click at [1369, 127] on div "+" at bounding box center [1368, 126] width 39 height 22
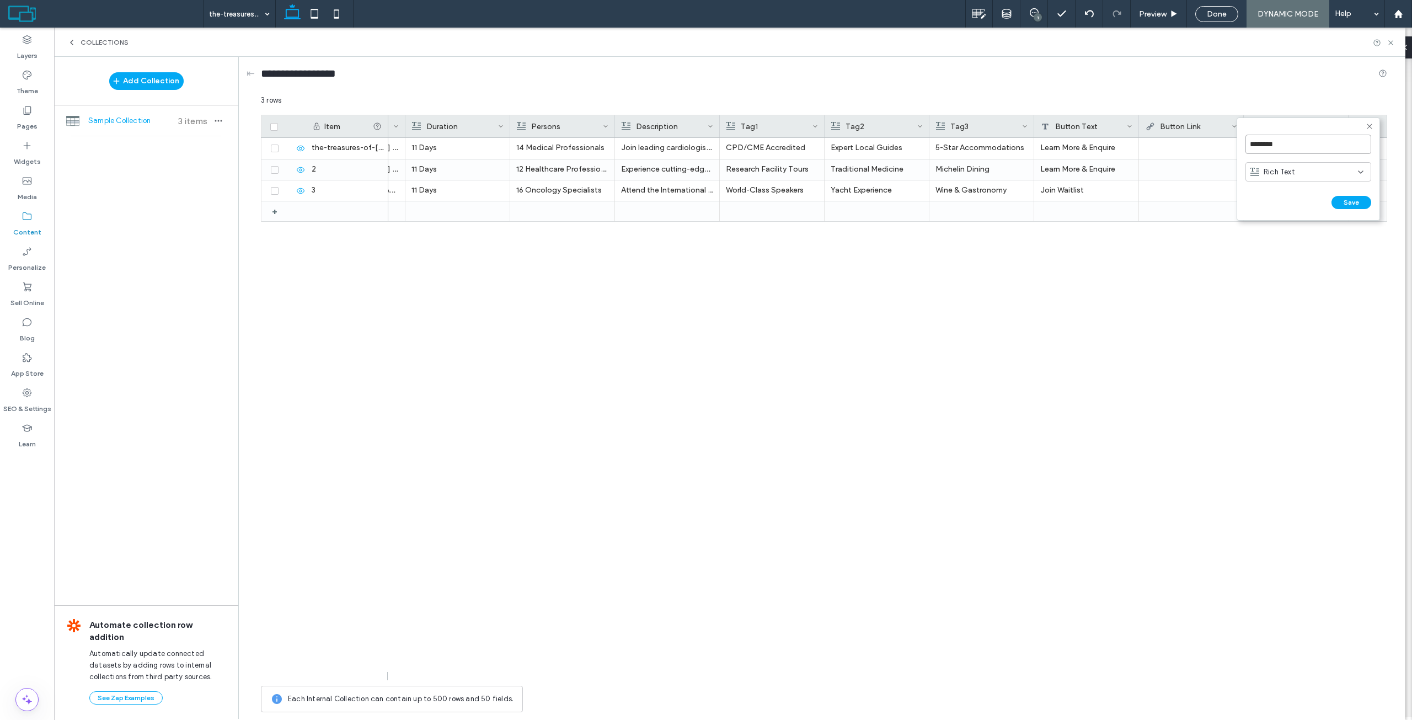
click at [1283, 141] on input "********" at bounding box center [1308, 144] width 126 height 19
type input "**********"
click at [1300, 167] on div "Rich Text" at bounding box center [1304, 172] width 108 height 11
click at [1303, 293] on span "Image Collection" at bounding box center [1292, 287] width 57 height 11
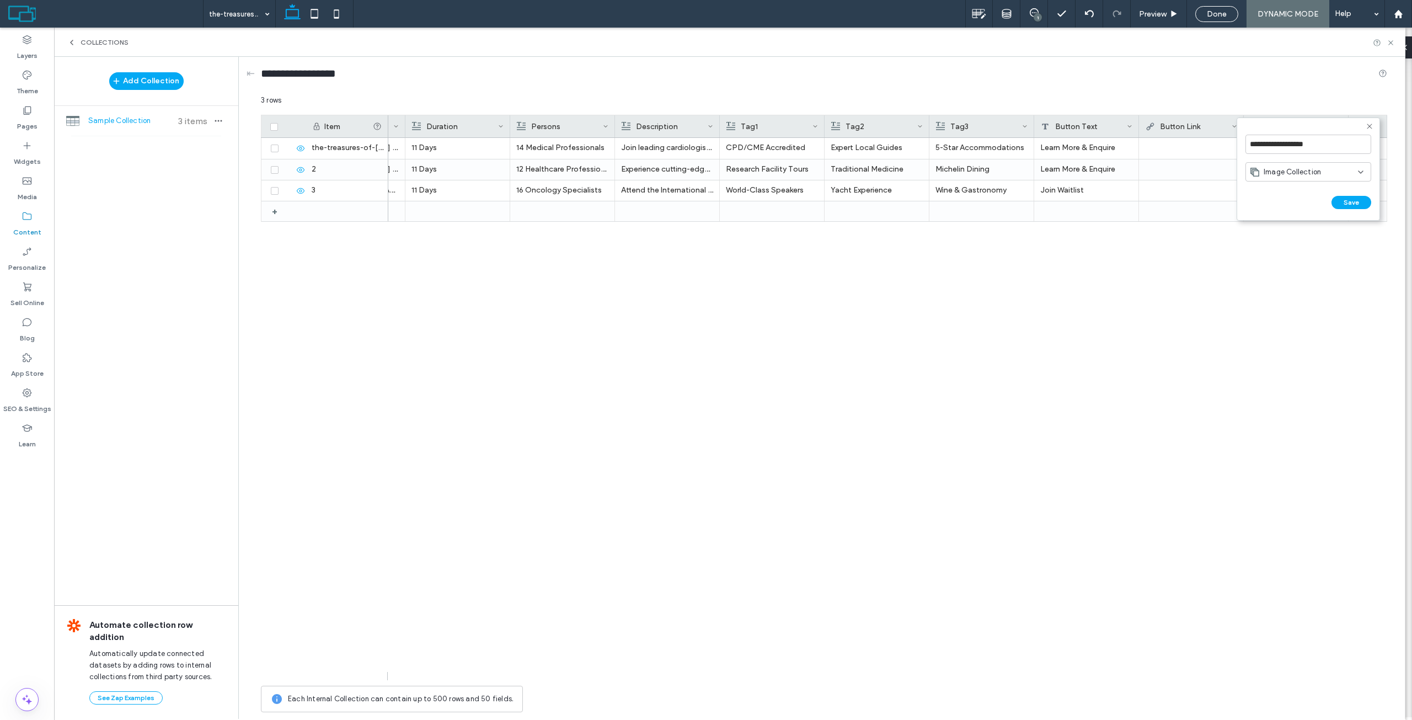
click at [1293, 179] on div "Image Collection" at bounding box center [1308, 171] width 126 height 19
click at [1297, 291] on span "Image Collection" at bounding box center [1292, 287] width 57 height 11
click at [1345, 176] on div "Image Collection" at bounding box center [1304, 172] width 108 height 11
click at [1284, 263] on span "Multi-select" at bounding box center [1284, 268] width 41 height 11
click at [1294, 169] on span "Multi-select" at bounding box center [1284, 172] width 41 height 11
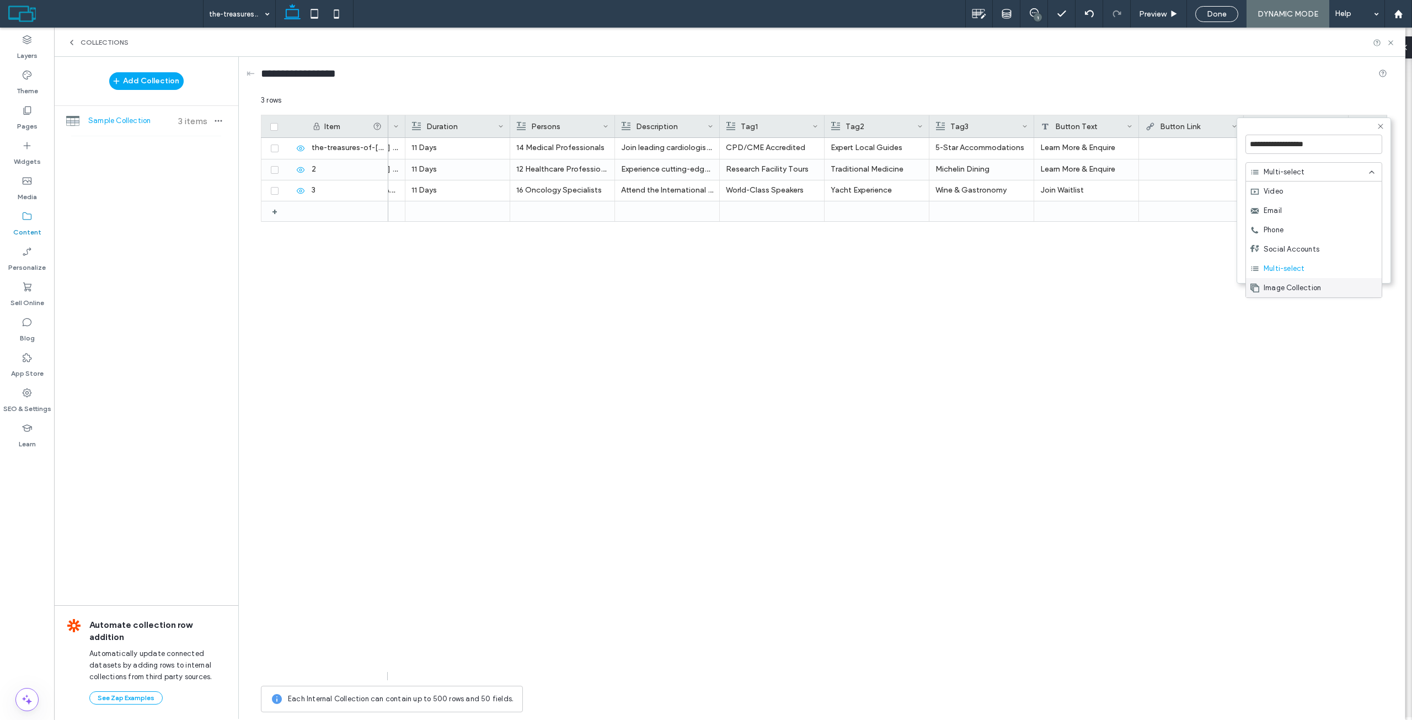
click at [1284, 286] on span "Image Collection" at bounding box center [1292, 287] width 57 height 11
click at [1345, 205] on button "Save" at bounding box center [1351, 202] width 40 height 13
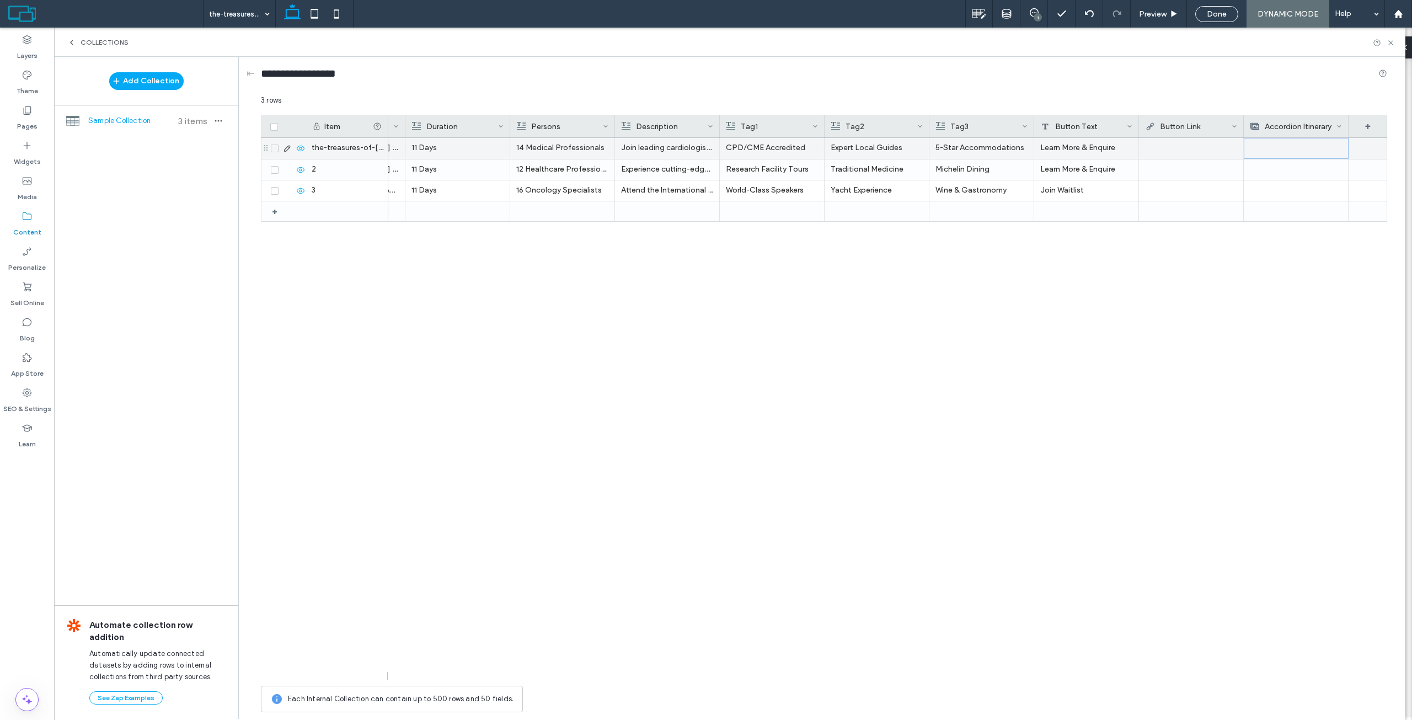
click at [1284, 149] on div at bounding box center [1296, 148] width 92 height 20
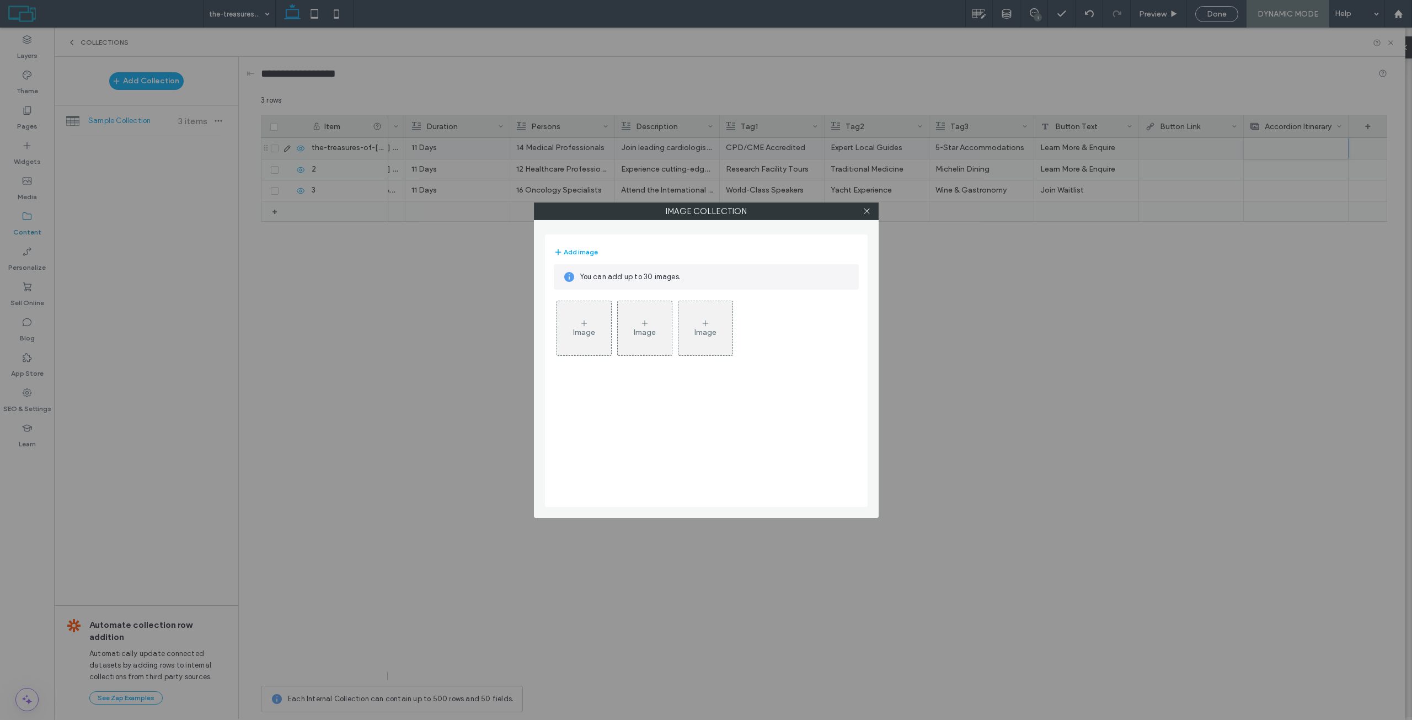
click at [577, 330] on div "Image" at bounding box center [584, 332] width 22 height 9
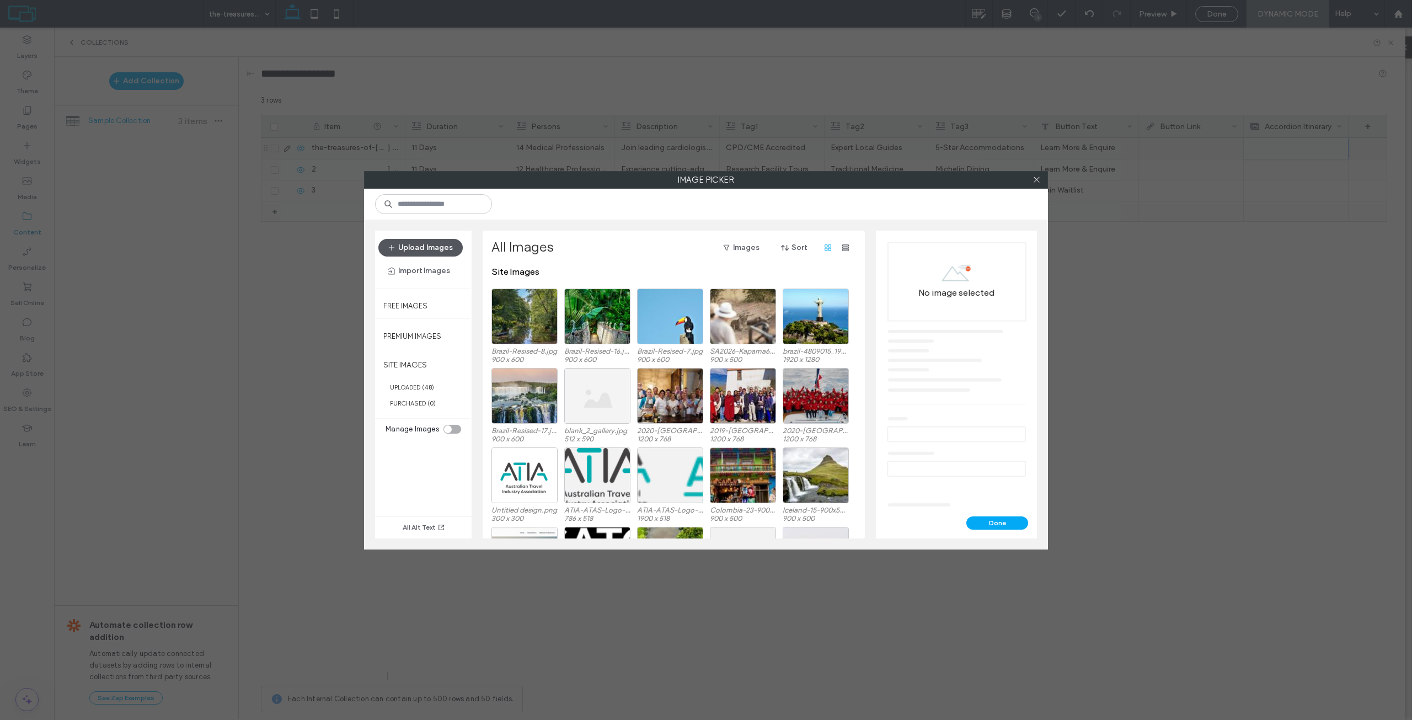
click at [432, 248] on button "Upload Images" at bounding box center [420, 248] width 84 height 18
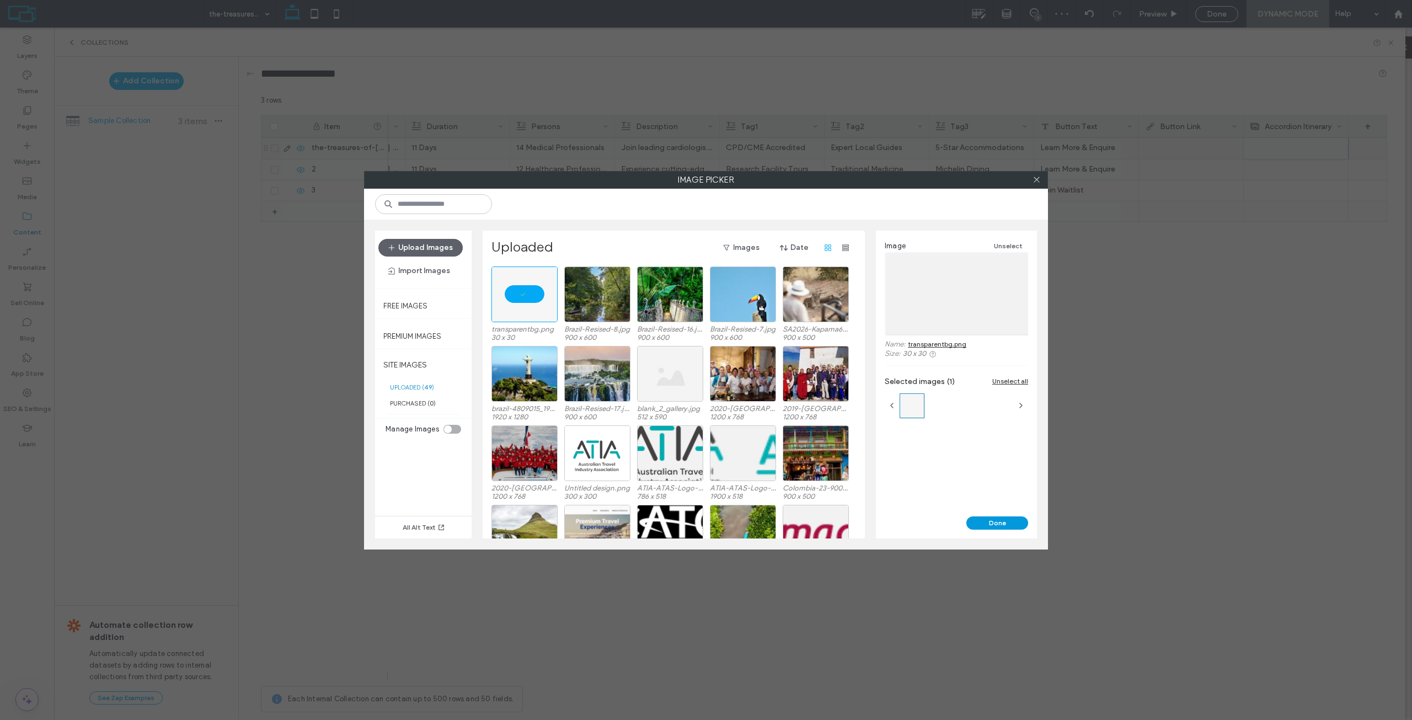
click at [985, 523] on button "Done" at bounding box center [997, 522] width 62 height 13
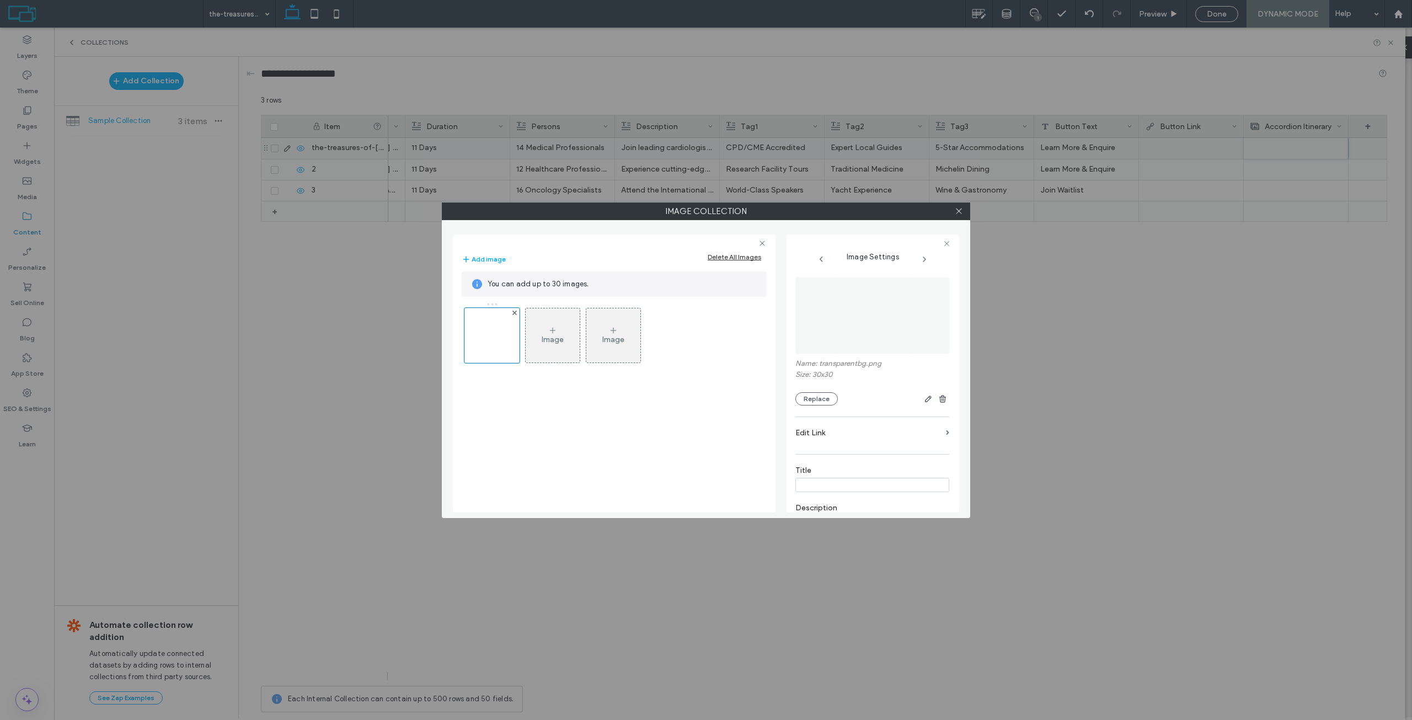
click at [828, 484] on input at bounding box center [872, 485] width 154 height 14
paste input "**********"
type input "**********"
click at [858, 464] on div "**********" at bounding box center [872, 479] width 154 height 38
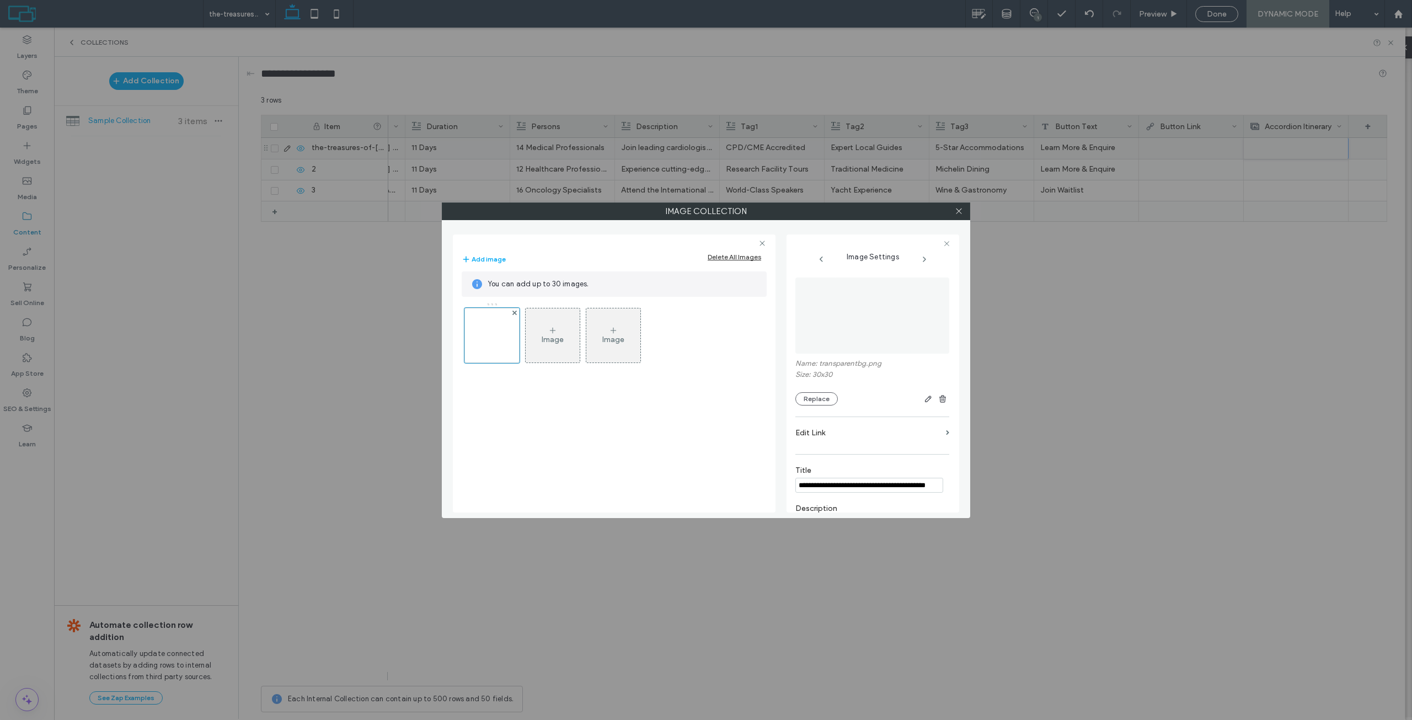
scroll to position [0, 0]
click at [868, 389] on div "Rich Text Editor" at bounding box center [872, 396] width 150 height 55
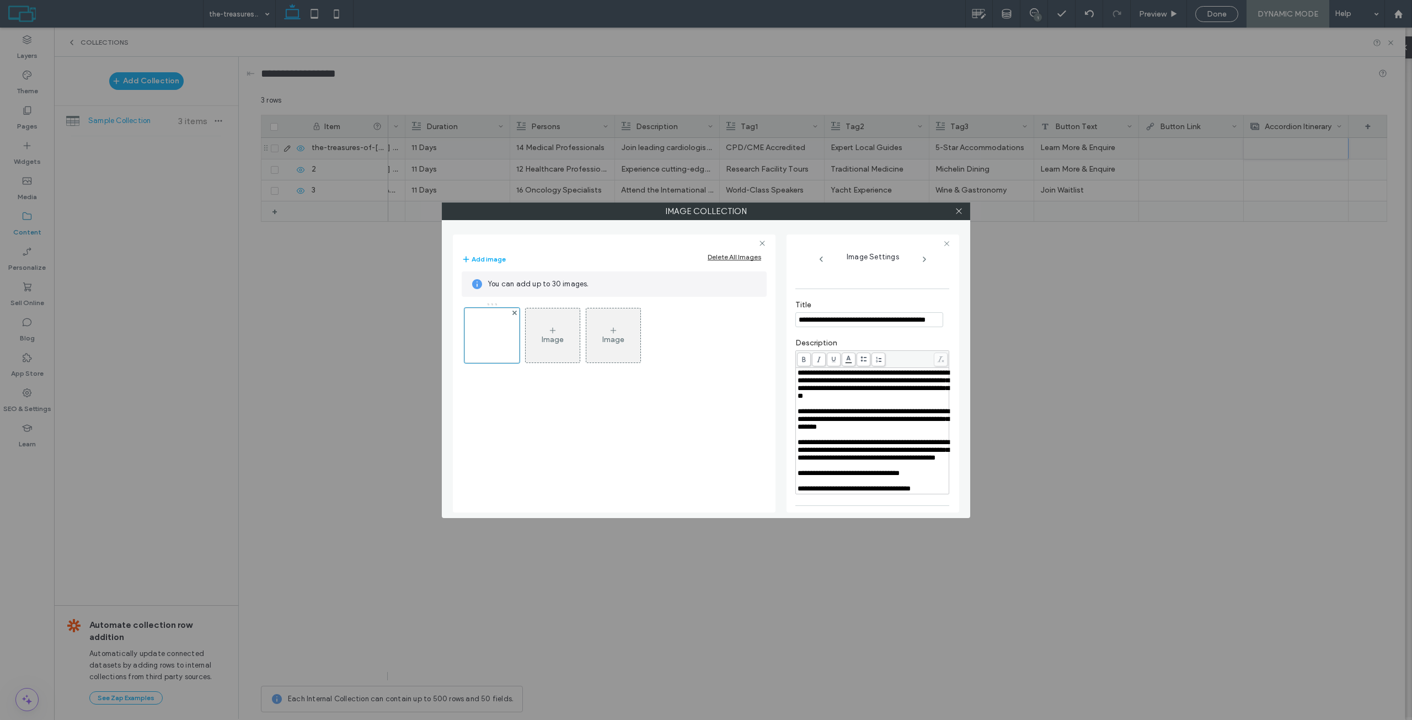
scroll to position [311, 0]
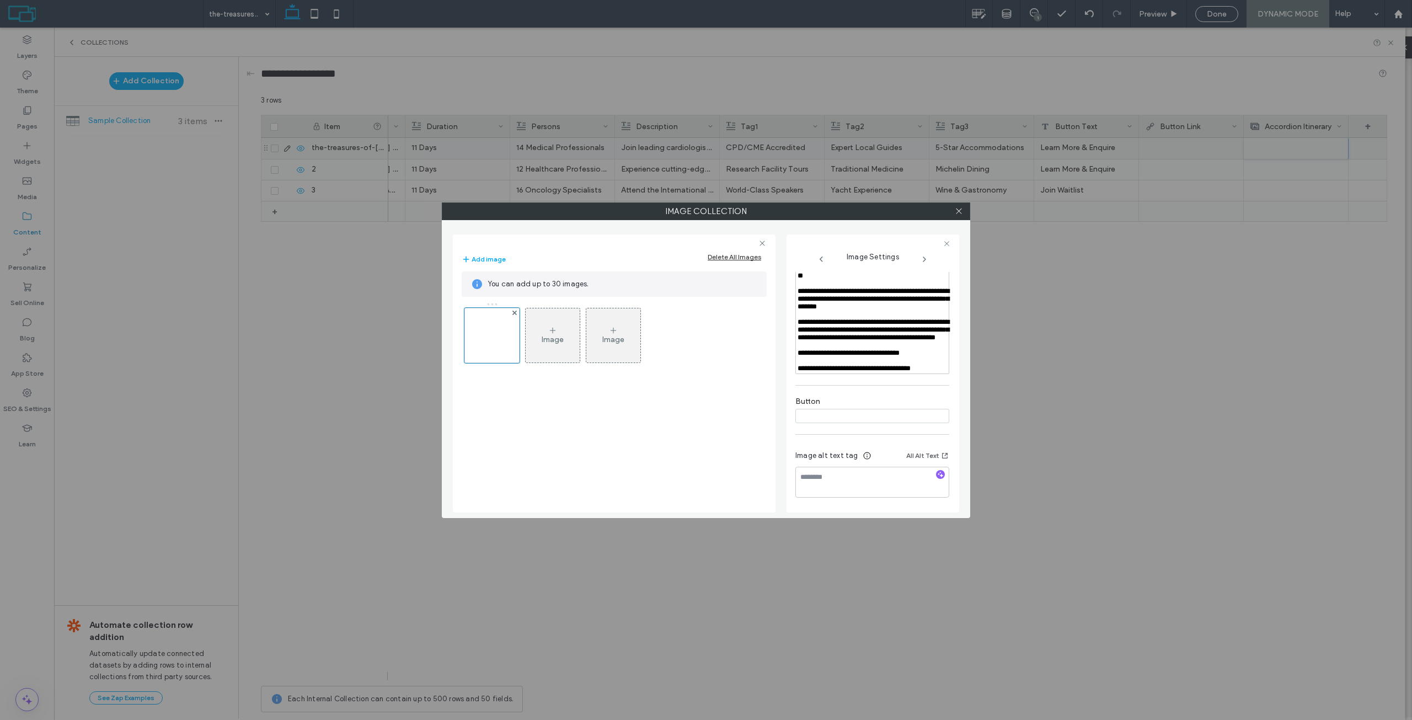
click at [757, 404] on div "Image Image" at bounding box center [614, 402] width 305 height 210
click at [561, 334] on div "Image" at bounding box center [553, 335] width 54 height 52
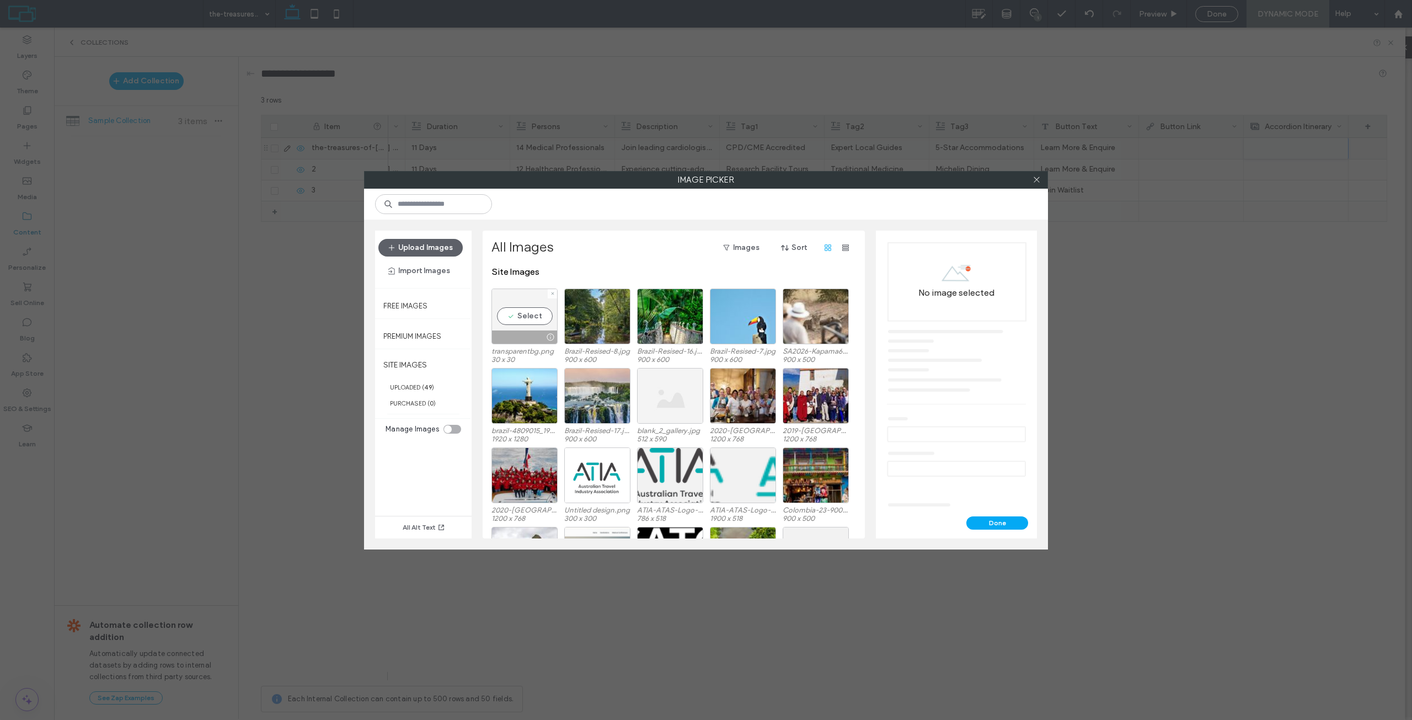
click at [526, 323] on div "Select" at bounding box center [524, 316] width 66 height 56
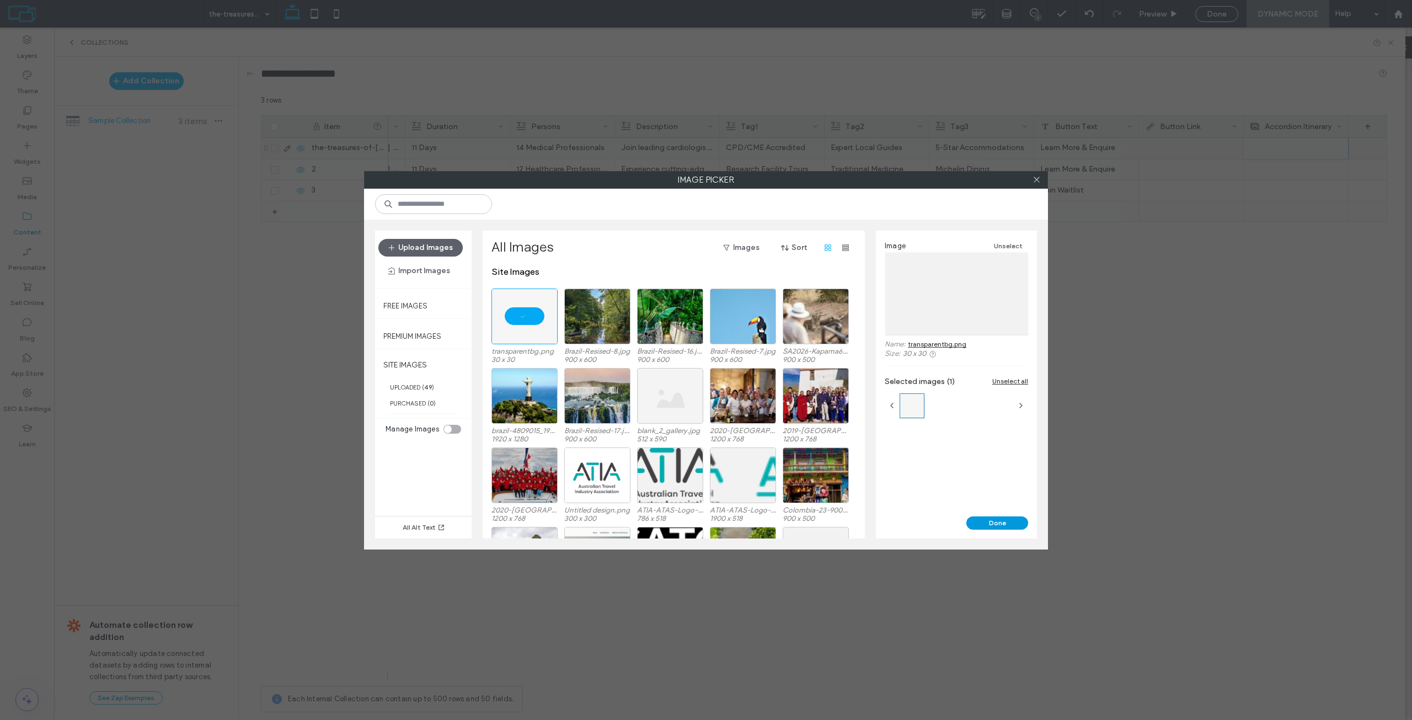
click at [1000, 516] on button "Done" at bounding box center [997, 522] width 62 height 13
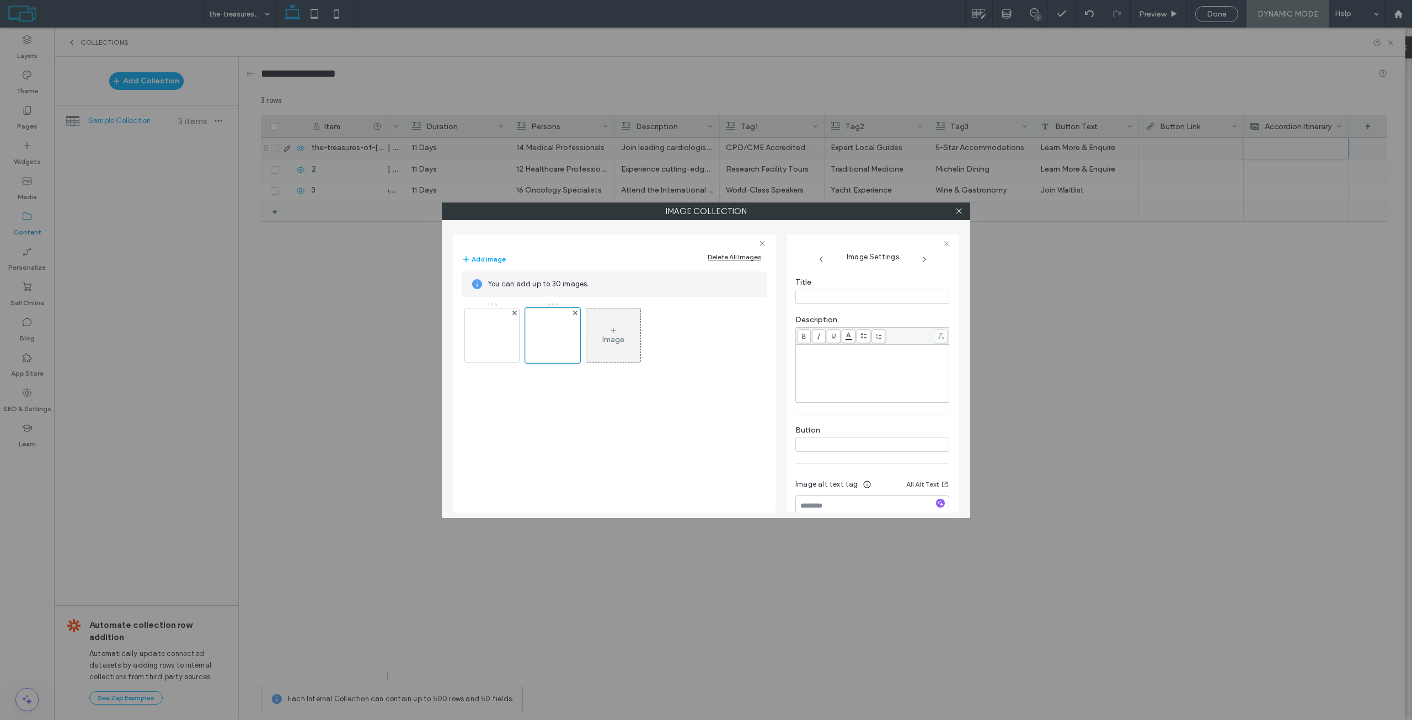
scroll to position [151, 0]
click at [834, 335] on input at bounding box center [872, 334] width 154 height 14
paste input "**********"
type input "**********"
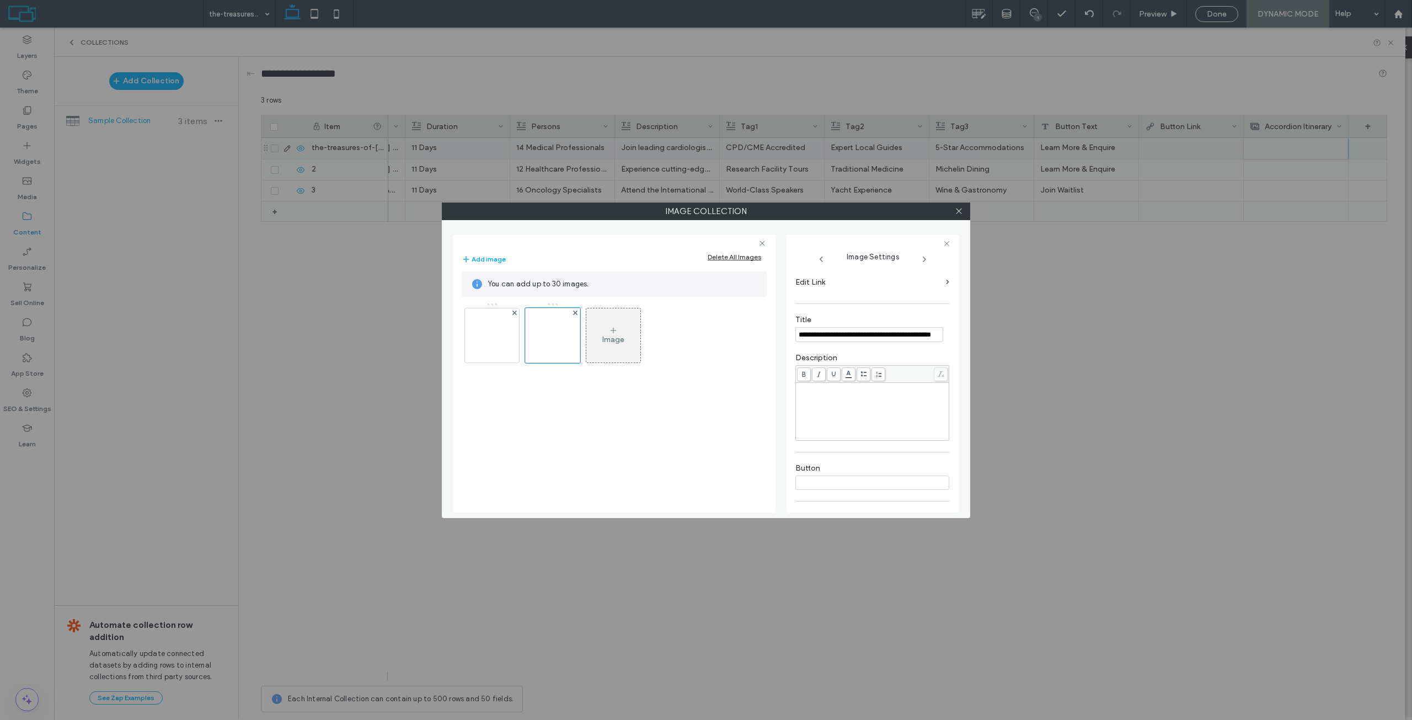
scroll to position [0, 0]
click at [846, 400] on div "Rich Text Editor" at bounding box center [872, 411] width 150 height 55
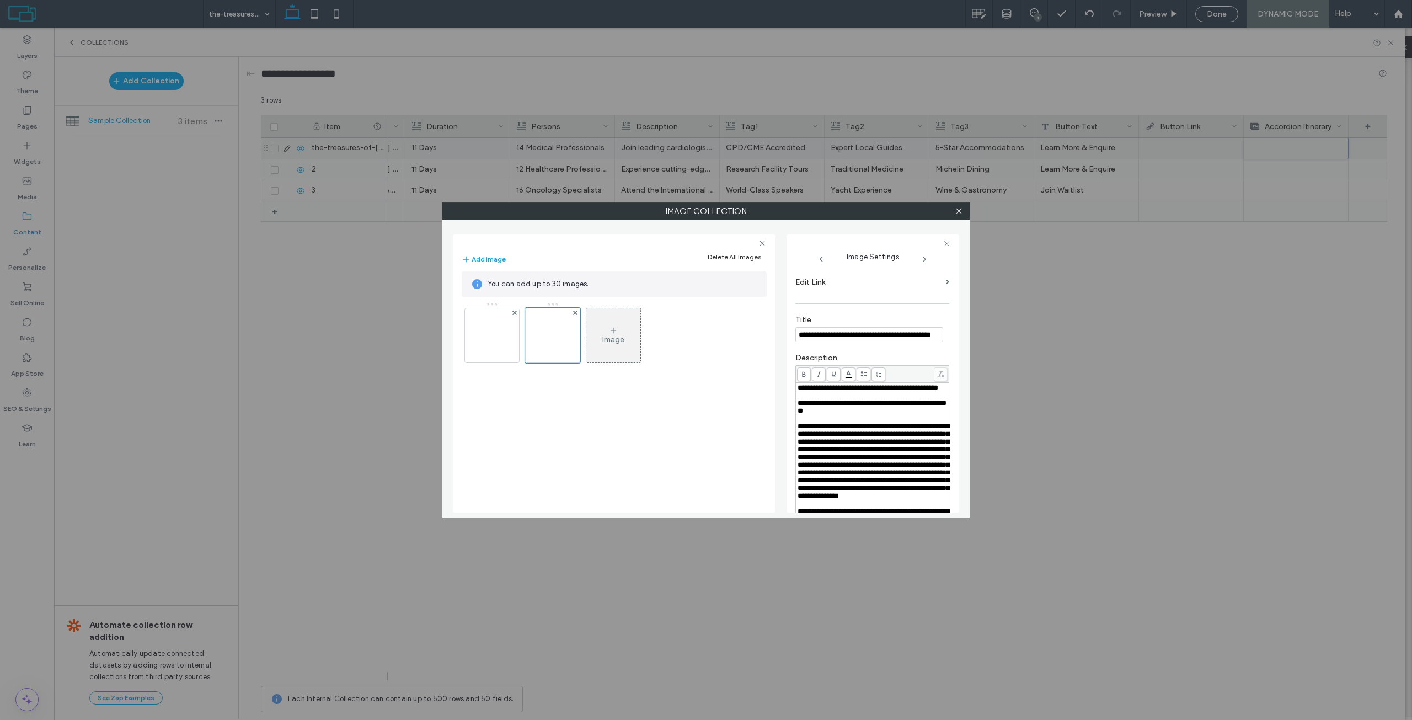
click at [895, 352] on div "**********" at bounding box center [872, 457] width 154 height 221
click at [614, 323] on div "Image" at bounding box center [613, 335] width 54 height 52
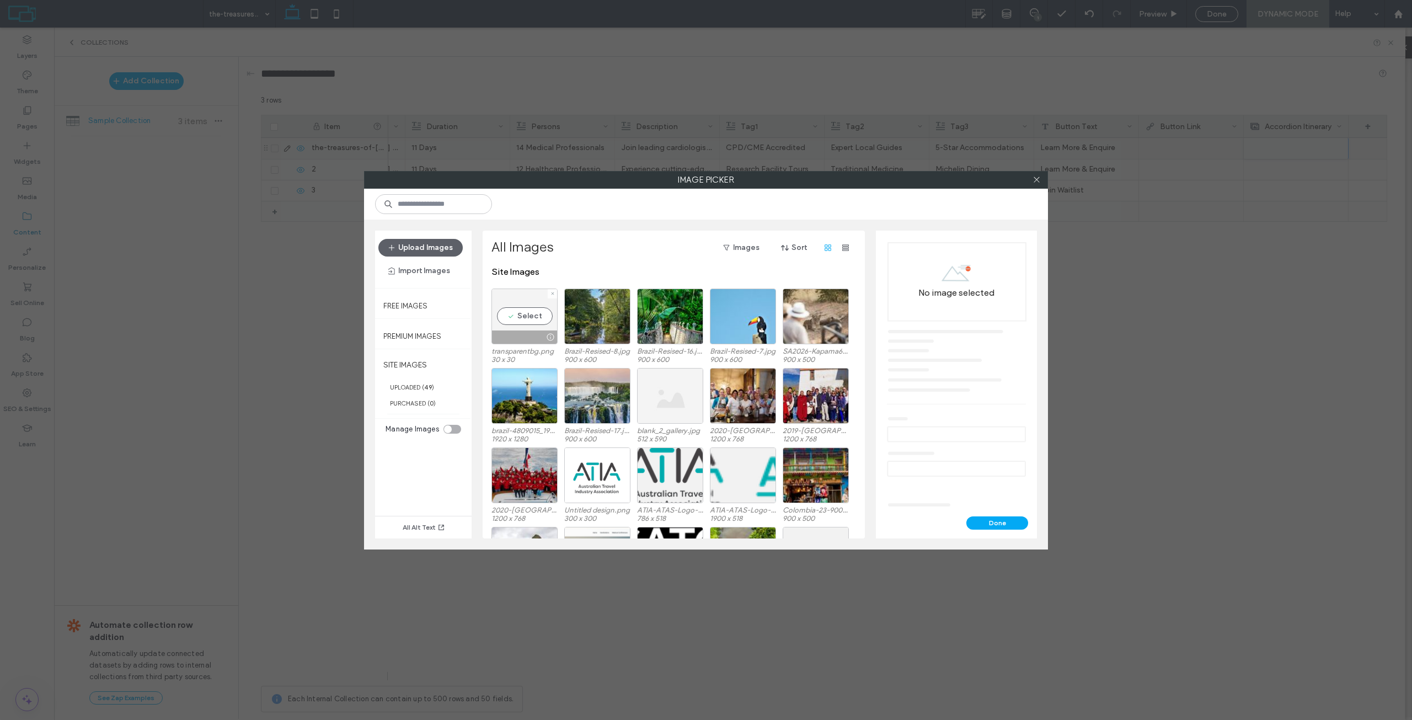
click at [524, 324] on div "Select" at bounding box center [524, 316] width 66 height 56
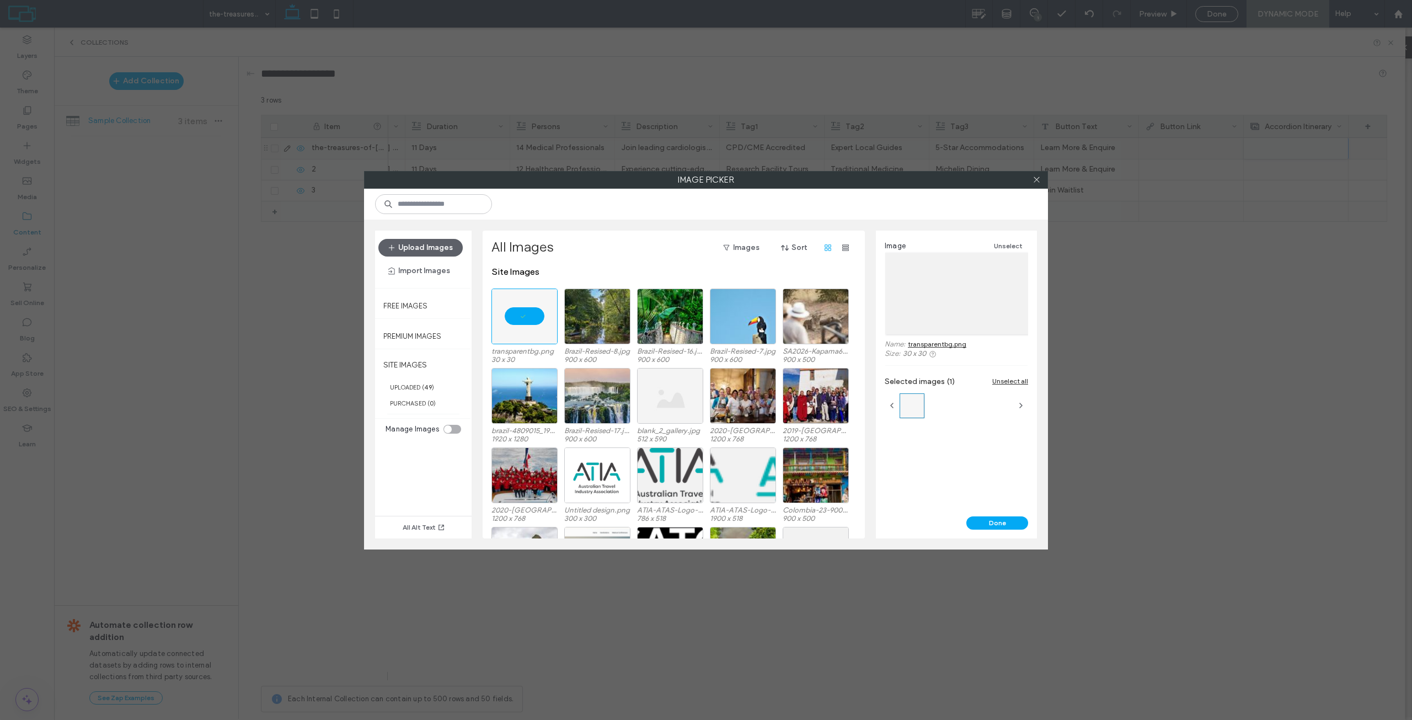
click at [1012, 516] on button "Done" at bounding box center [997, 522] width 62 height 13
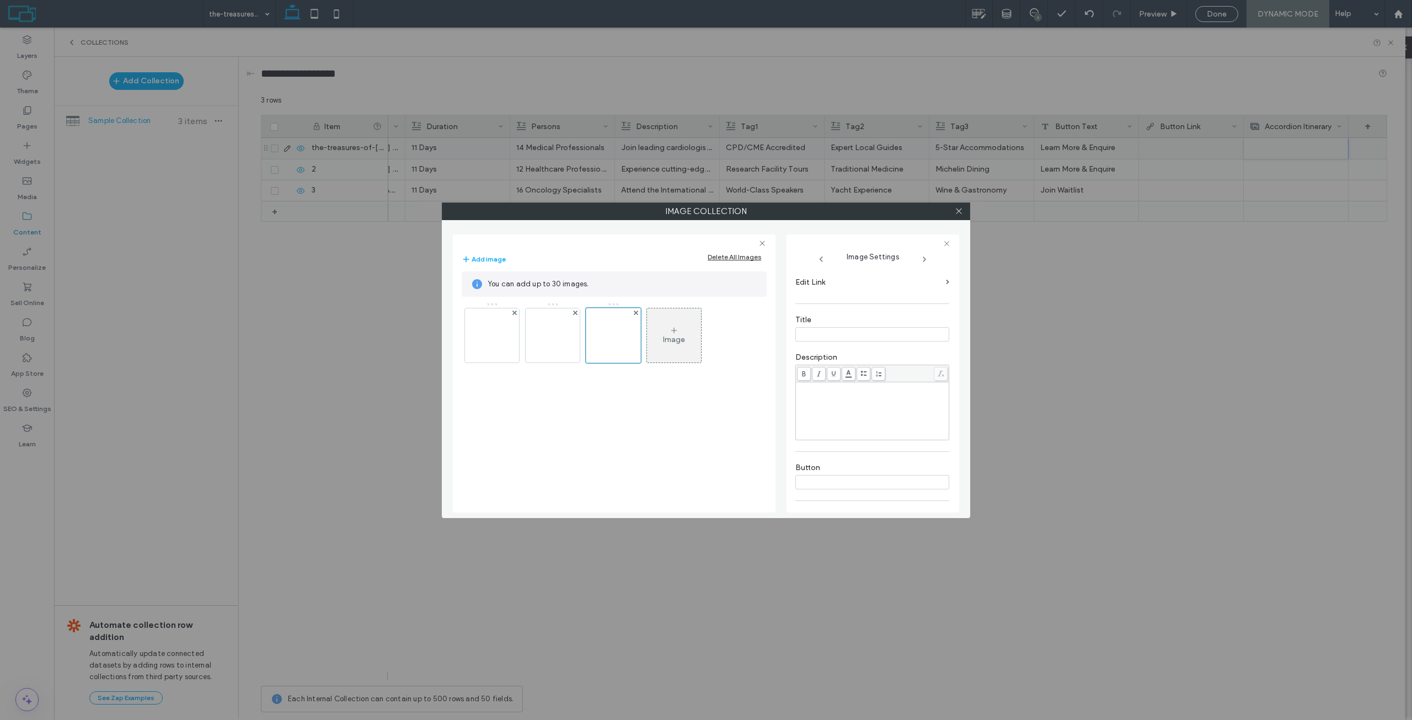
click at [857, 330] on input at bounding box center [872, 334] width 154 height 14
paste input "**********"
type input "**********"
click at [895, 409] on div "Rich Text Editor" at bounding box center [872, 410] width 150 height 55
click at [862, 402] on div "Rich Text Editor" at bounding box center [872, 410] width 150 height 55
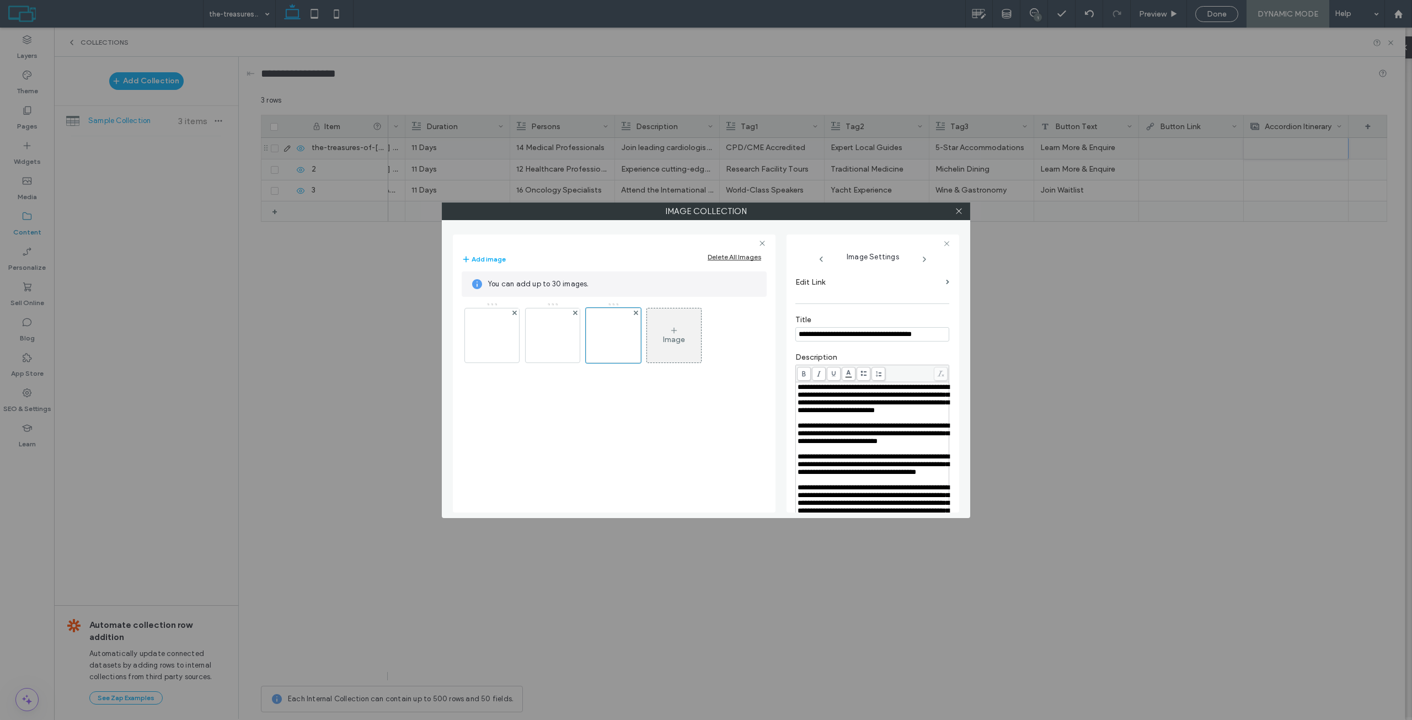
scroll to position [163, 0]
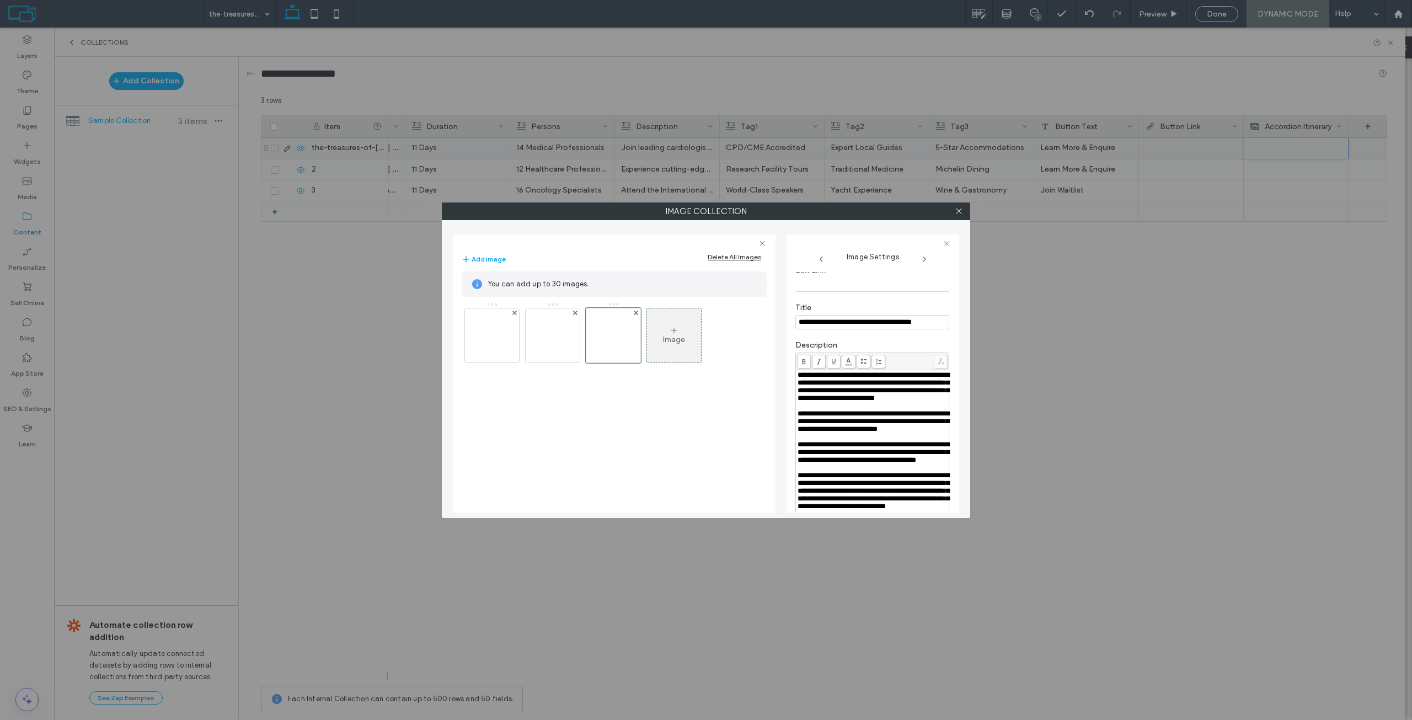
click at [904, 344] on label "Description" at bounding box center [872, 346] width 154 height 12
click at [957, 210] on use at bounding box center [959, 211] width 6 height 6
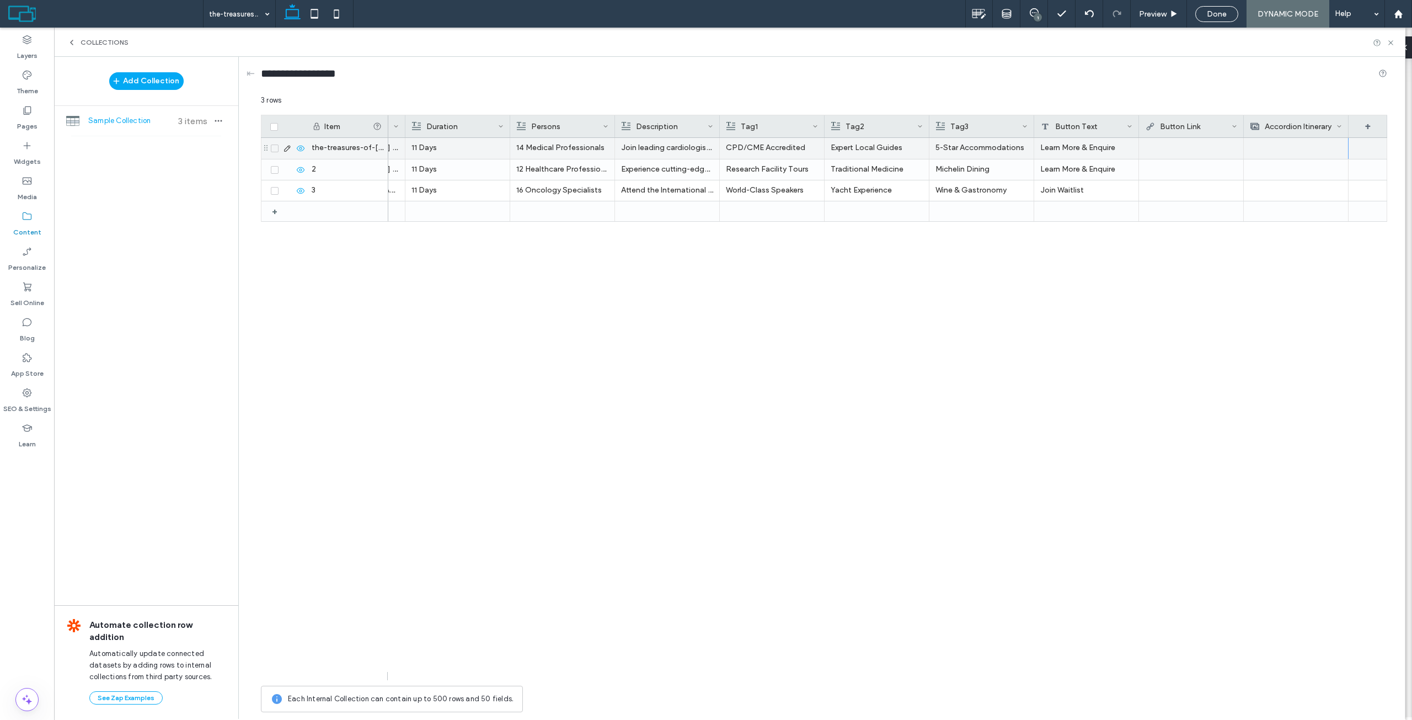
click at [1212, 276] on div "September 15-25, 2024 Vienna & Prague 11 Days 14 Medical Professionals Join lea…" at bounding box center [887, 409] width 999 height 542
click at [1299, 150] on img at bounding box center [1295, 148] width 15 height 15
click at [1281, 148] on img at bounding box center [1276, 148] width 15 height 15
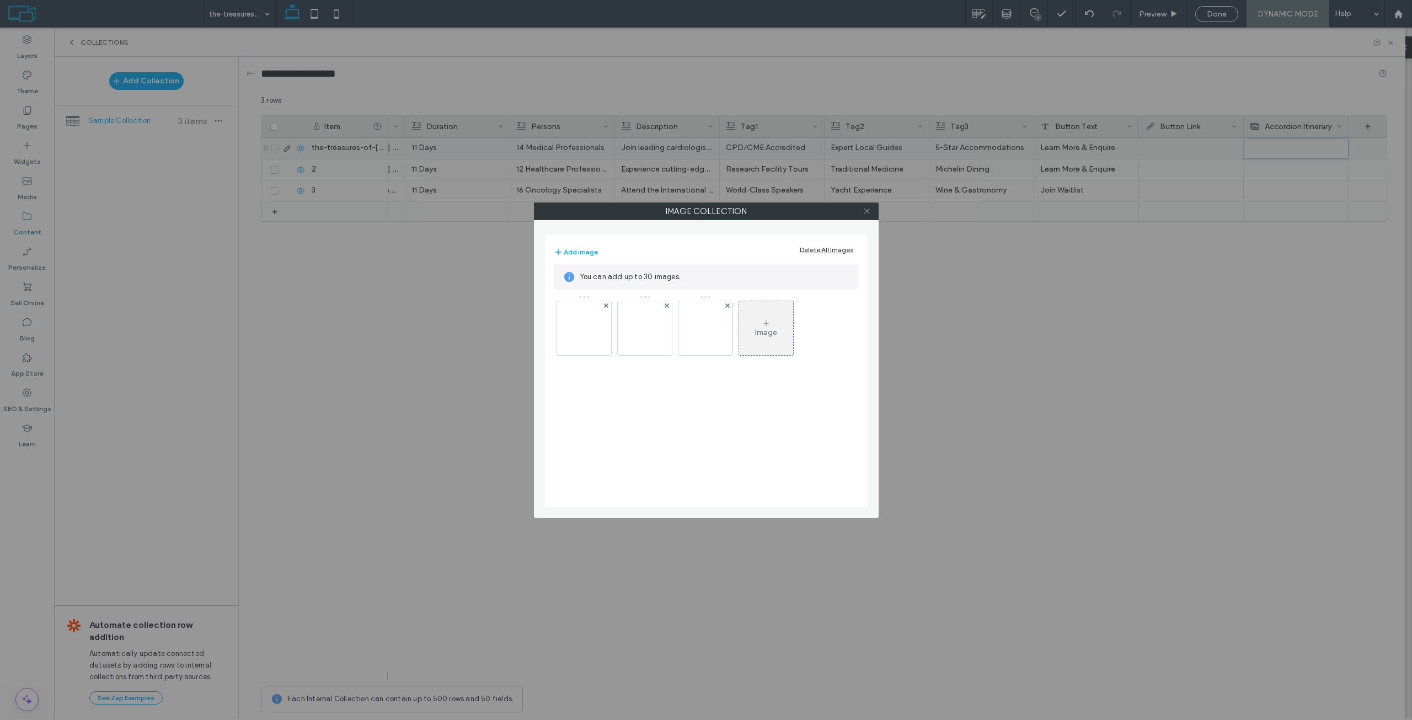
click at [869, 213] on use at bounding box center [867, 211] width 6 height 6
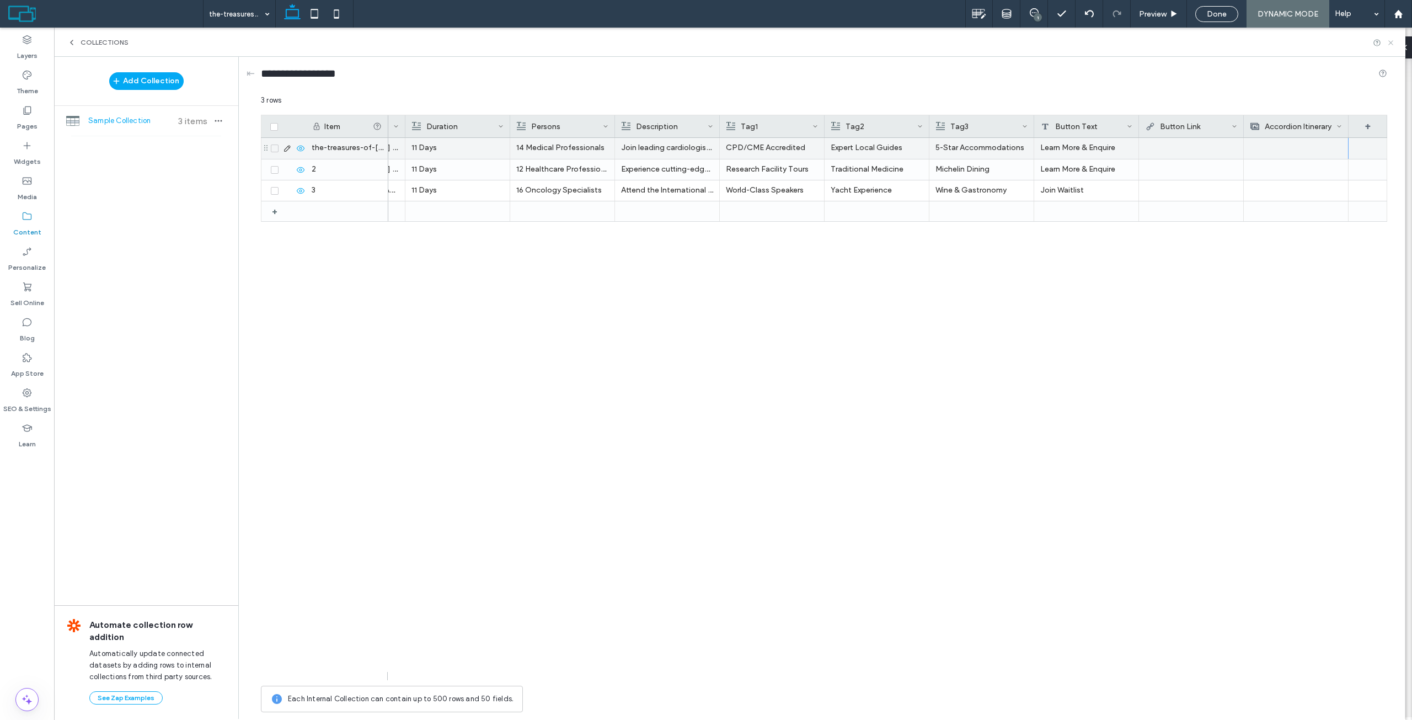
click at [1387, 42] on icon at bounding box center [1391, 43] width 8 height 8
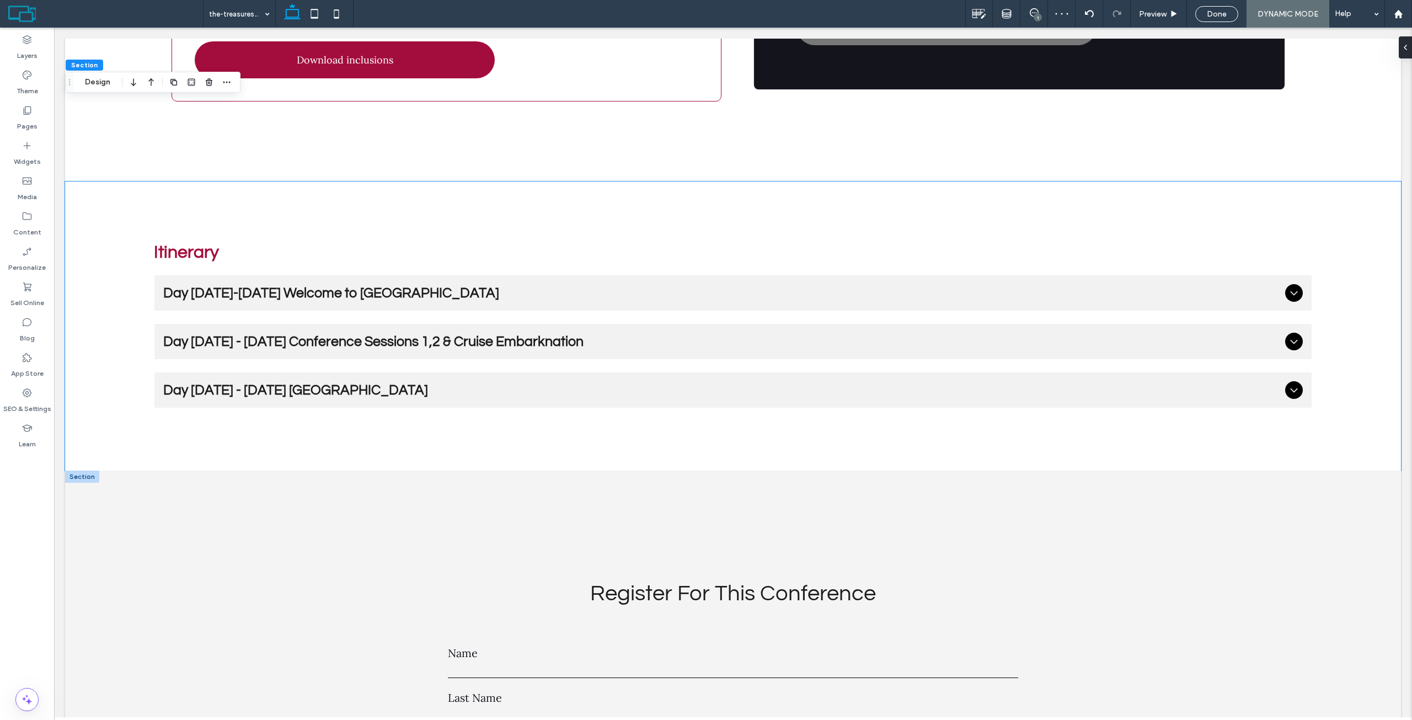
scroll to position [3479, 0]
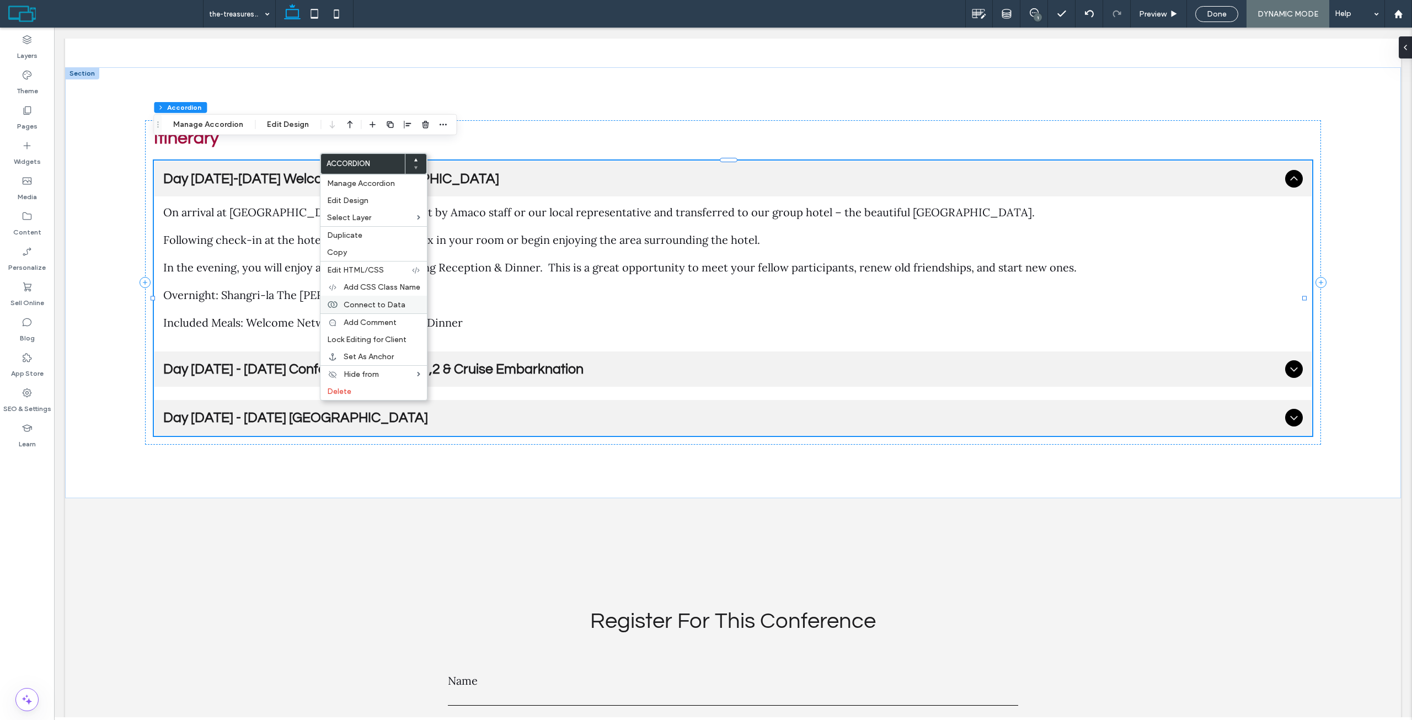
click at [383, 303] on span "Connect to Data" at bounding box center [375, 304] width 62 height 9
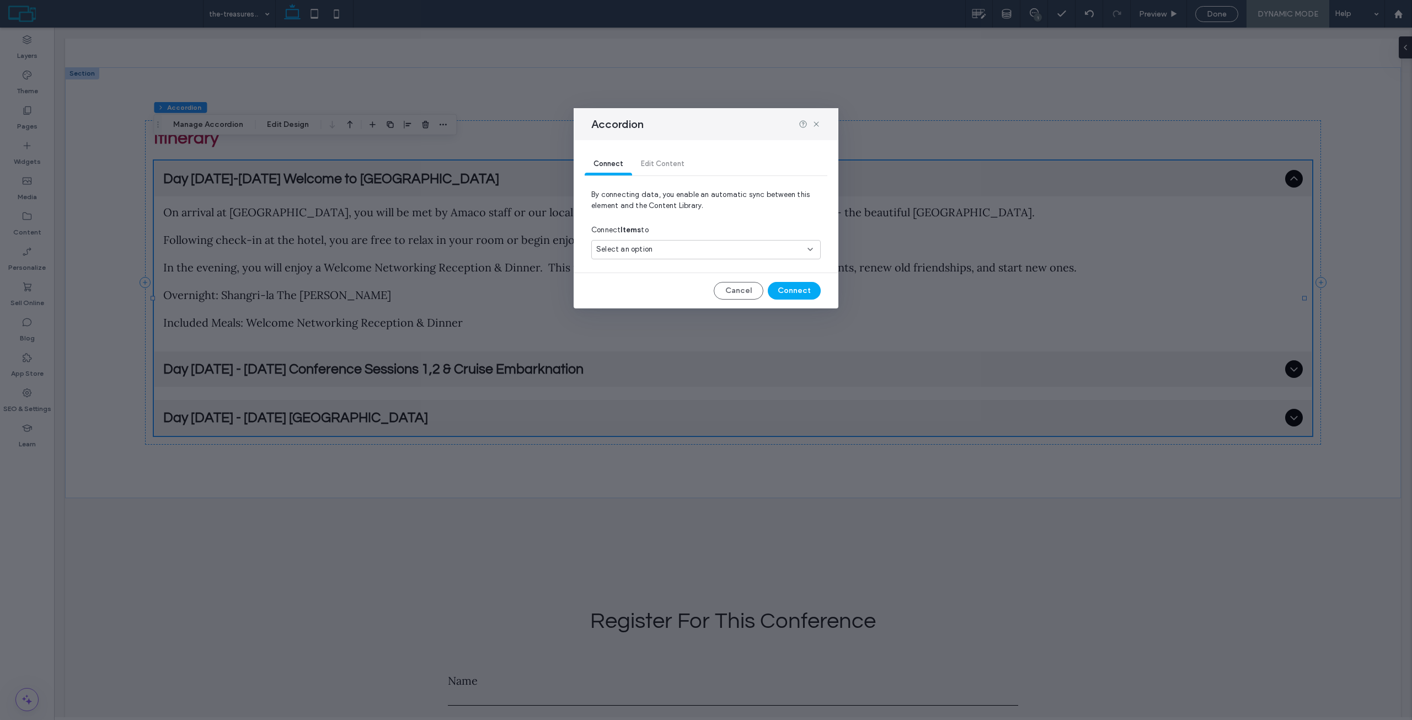
click at [660, 255] on div "Select an option" at bounding box center [705, 249] width 229 height 19
click at [644, 286] on span "Sample Collection" at bounding box center [647, 288] width 62 height 11
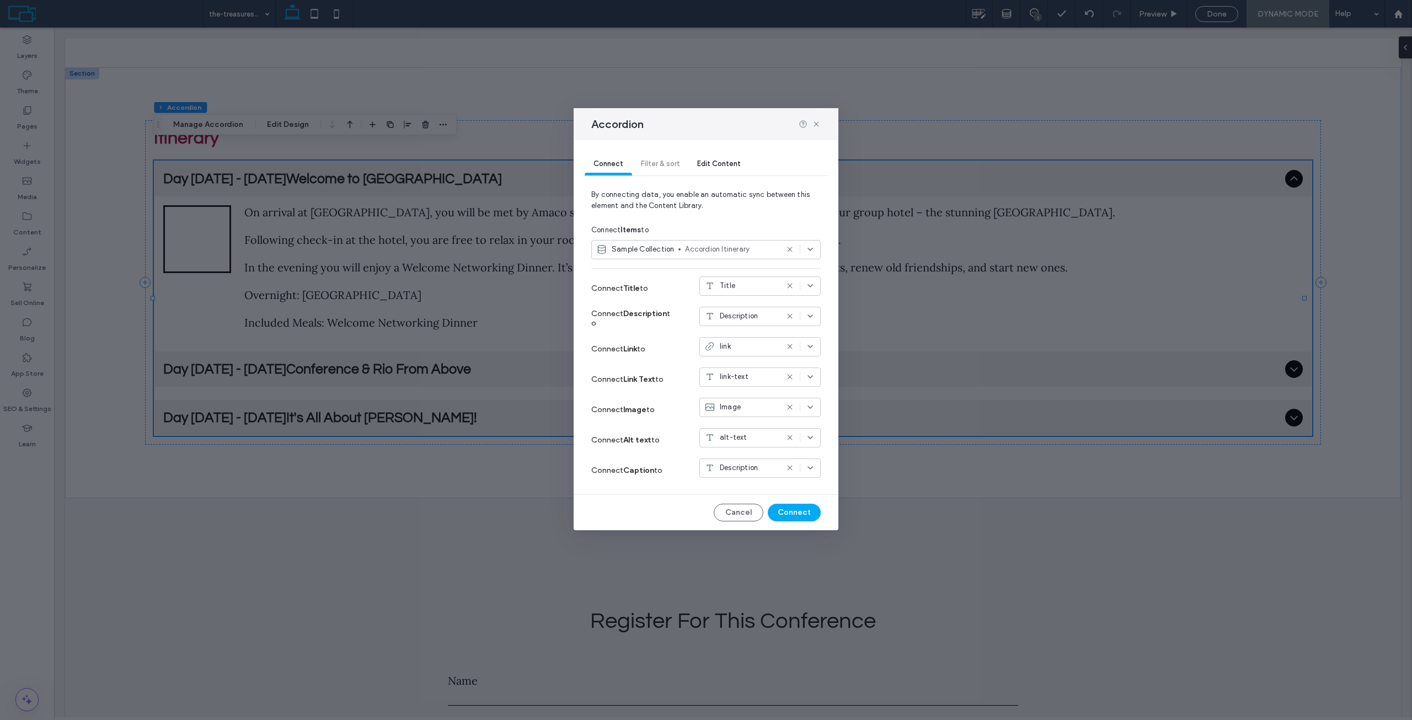
click at [788, 408] on icon at bounding box center [789, 407] width 9 height 9
click at [790, 347] on icon at bounding box center [789, 346] width 9 height 9
click at [789, 378] on icon at bounding box center [789, 376] width 9 height 9
click at [786, 437] on icon at bounding box center [789, 437] width 9 height 9
click at [801, 510] on button "Connect" at bounding box center [794, 513] width 53 height 18
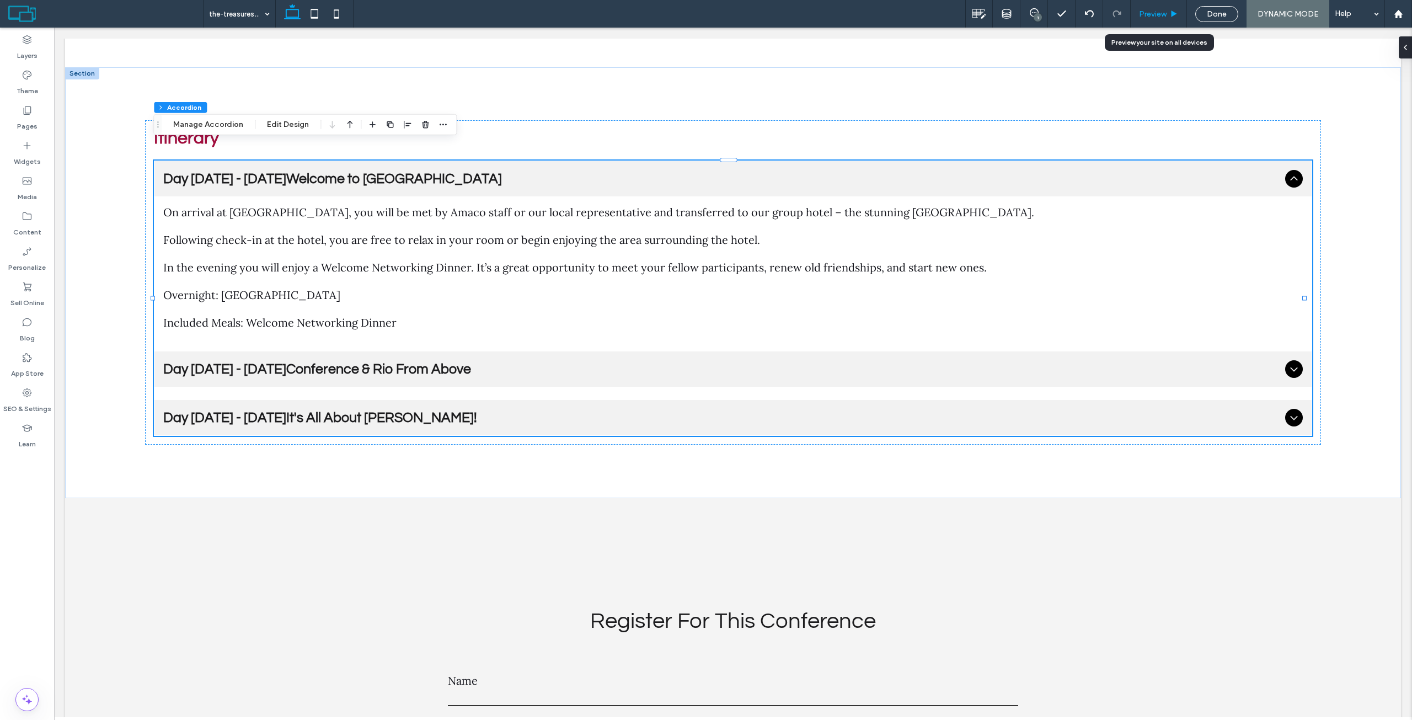
drag, startPoint x: 1153, startPoint y: 13, endPoint x: 730, endPoint y: 118, distance: 435.9
click at [1153, 13] on span "Preview" at bounding box center [1153, 13] width 28 height 9
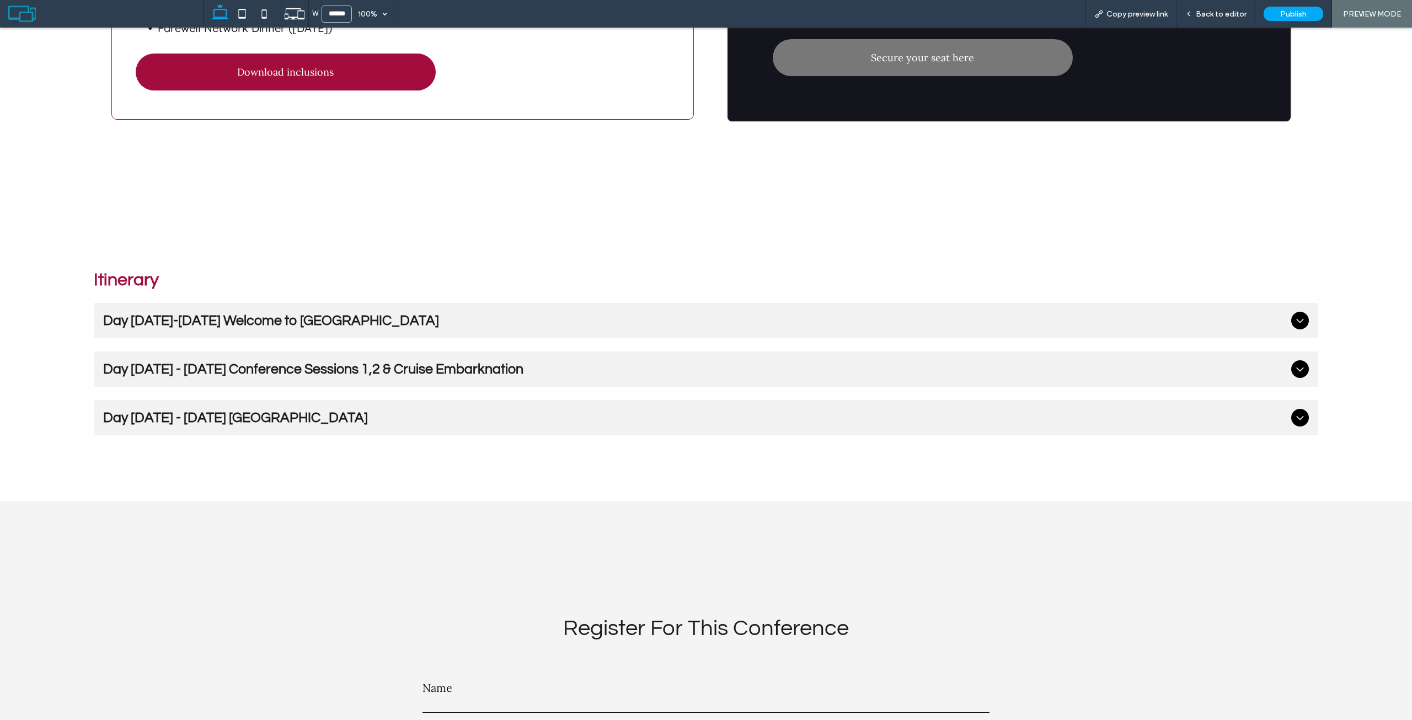
scroll to position [3395, 0]
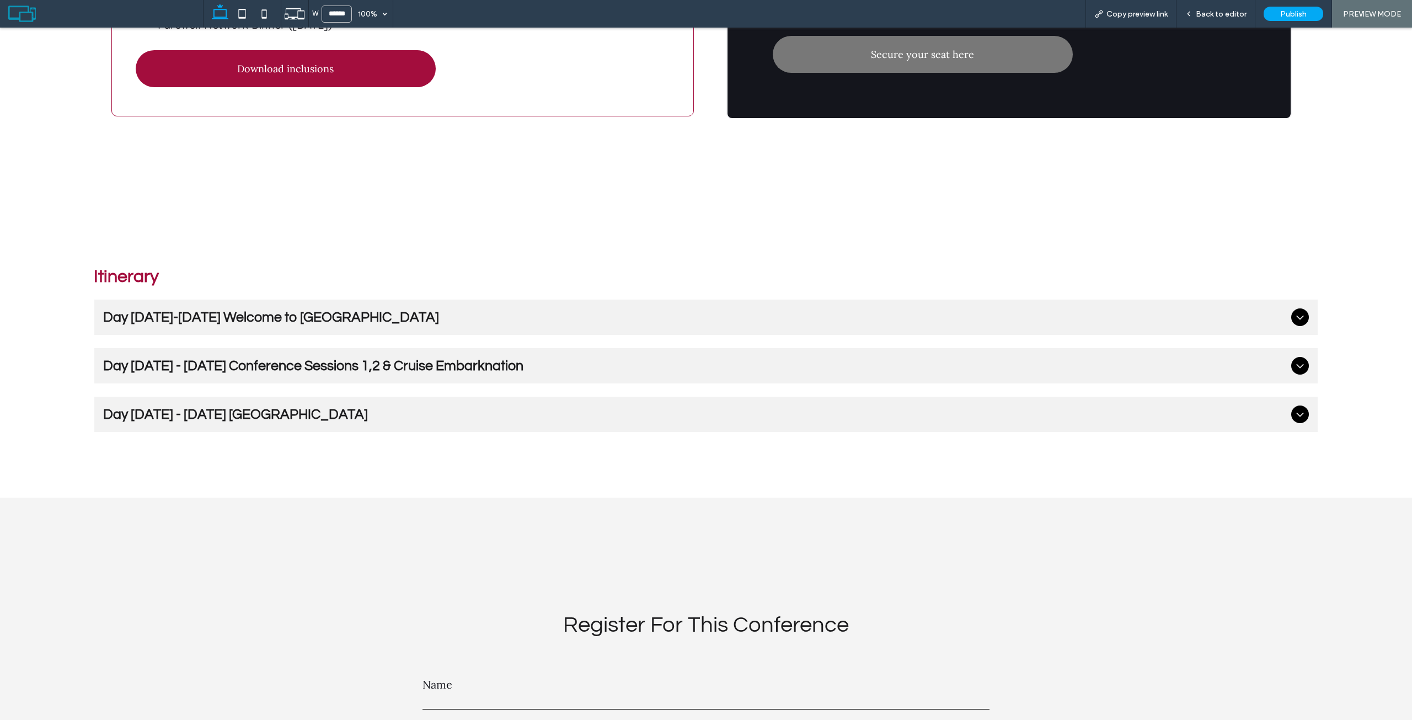
click at [376, 359] on span "Day 2 - 7 October 2025 Conference Sessions 1,2 & Cruise Embarknation" at bounding box center [695, 365] width 1184 height 14
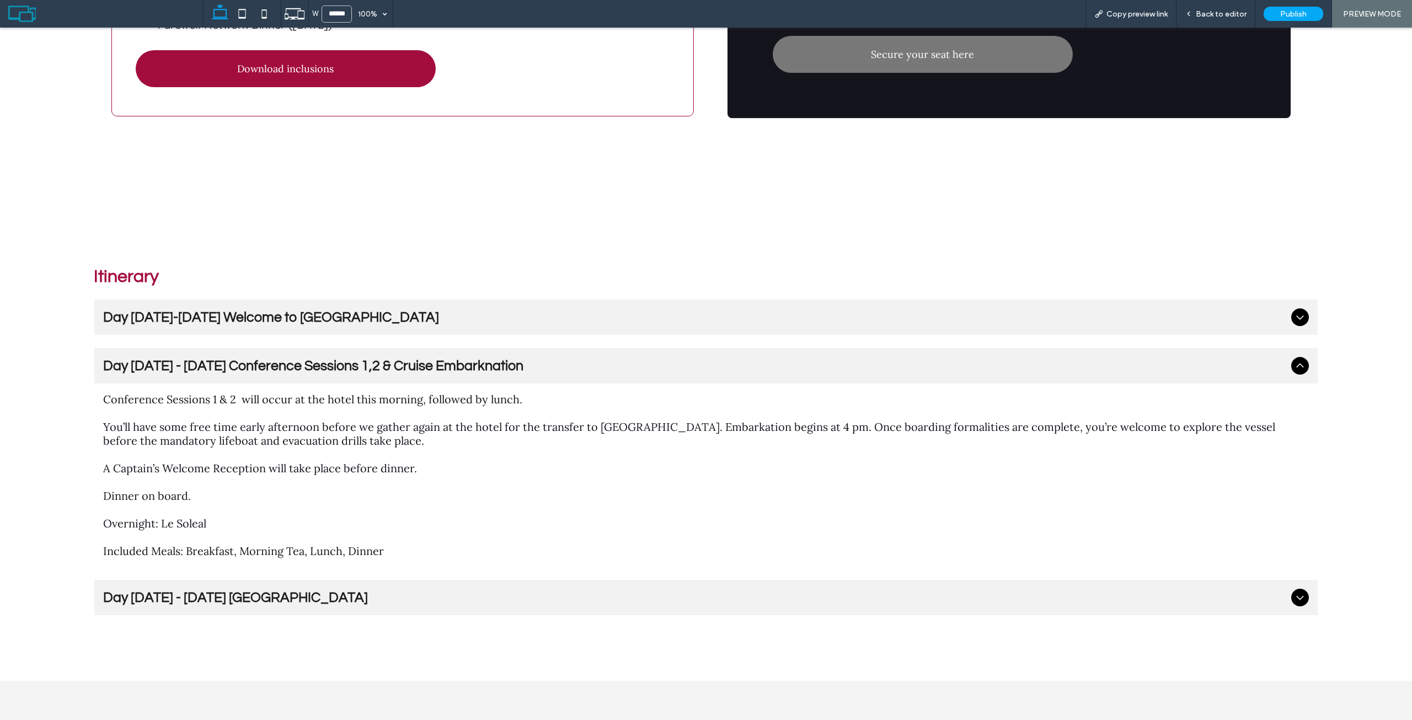
click at [346, 312] on span "Day 1-6 October 2025 Welcome to Cairns" at bounding box center [695, 317] width 1184 height 14
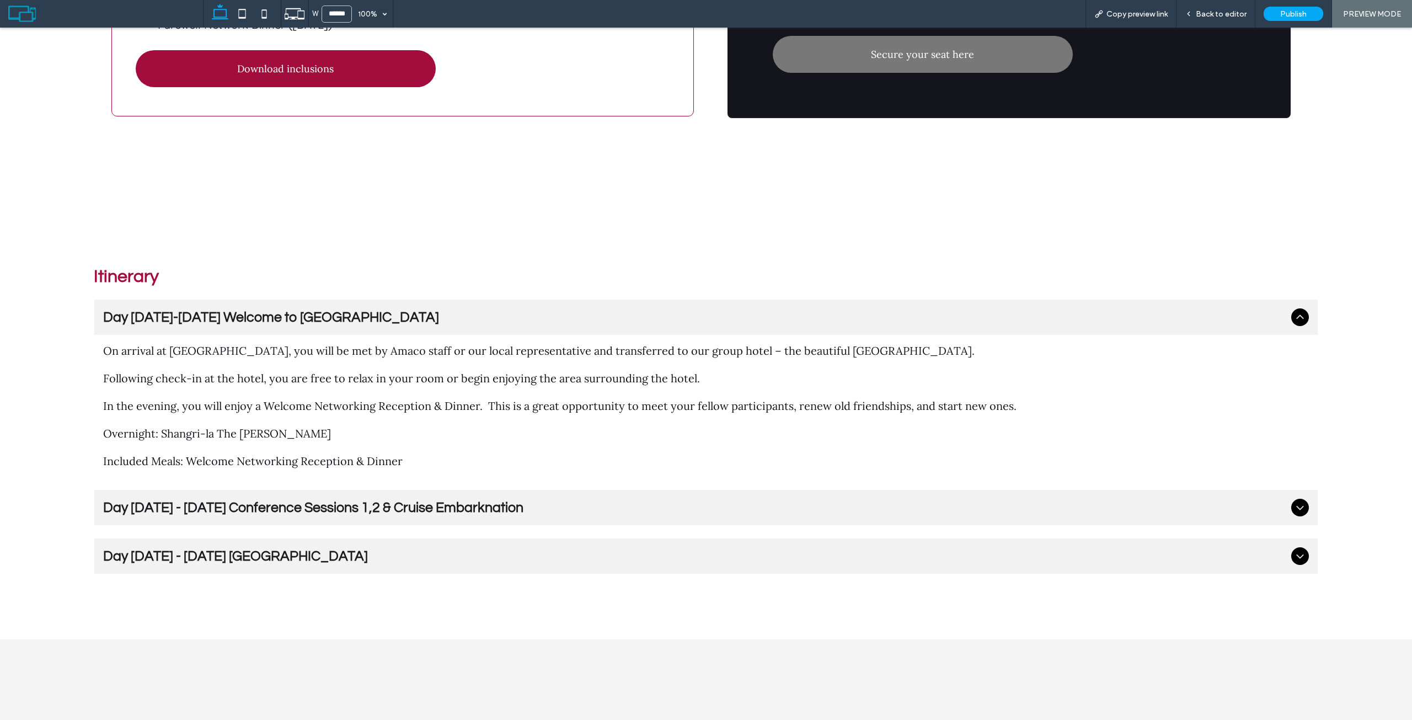
click at [214, 549] on span "Day 3 - 8 October 2025 Lizard Island" at bounding box center [695, 556] width 1184 height 14
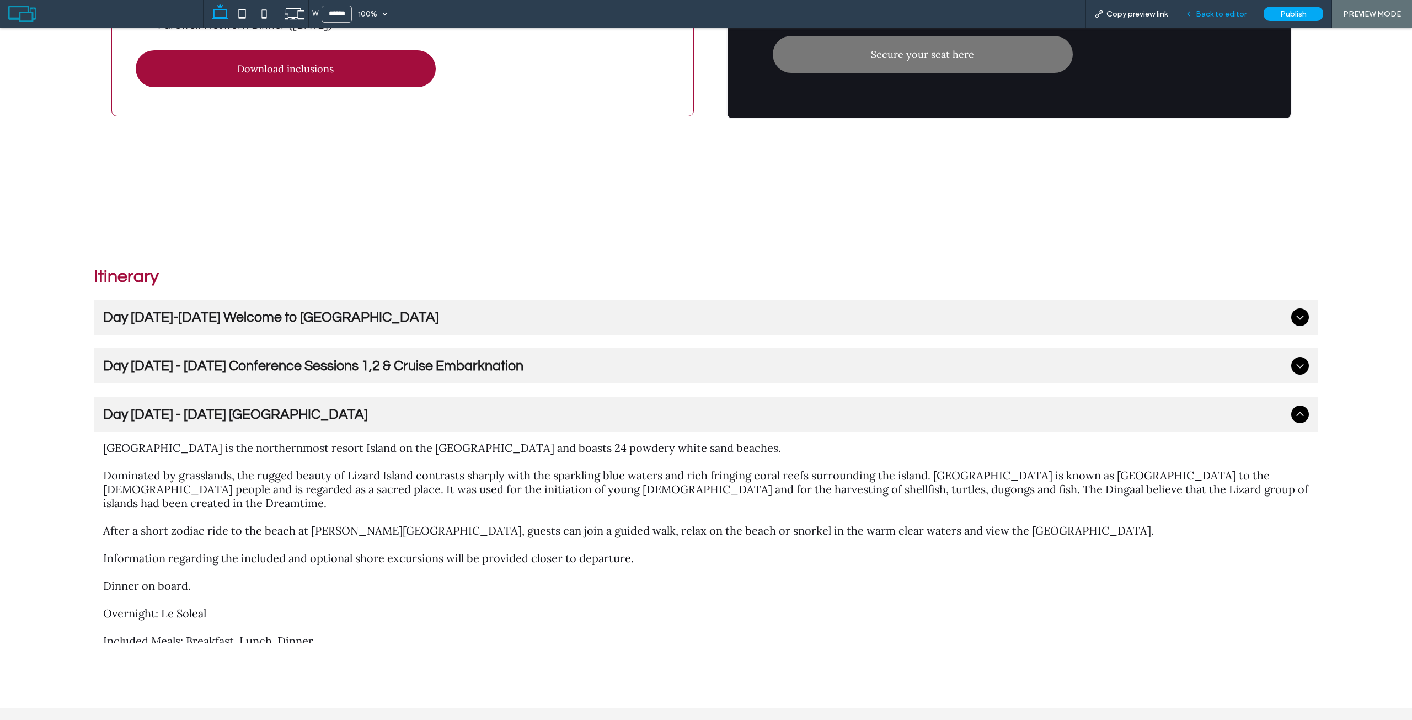
drag, startPoint x: 832, startPoint y: 101, endPoint x: 1207, endPoint y: 16, distance: 384.1
click at [1207, 16] on span "Back to editor" at bounding box center [1221, 13] width 51 height 9
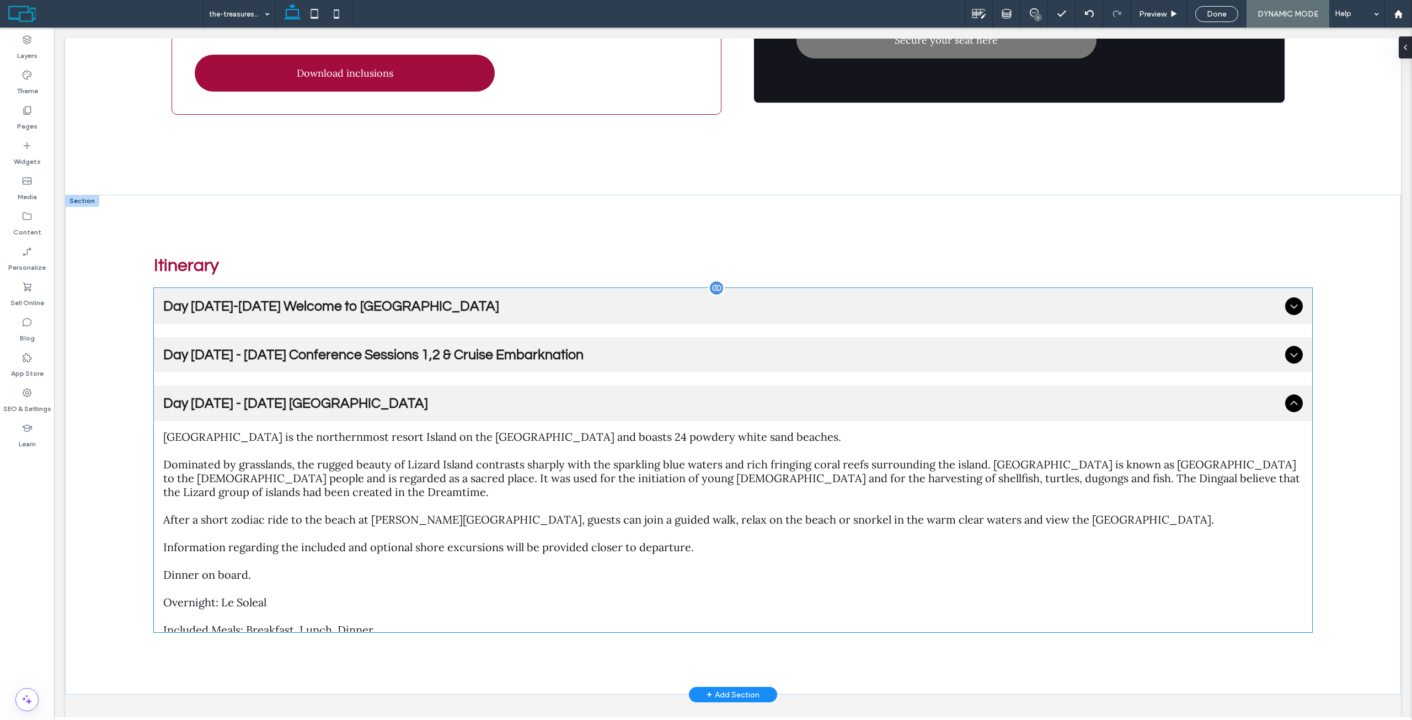
scroll to position [3350, 0]
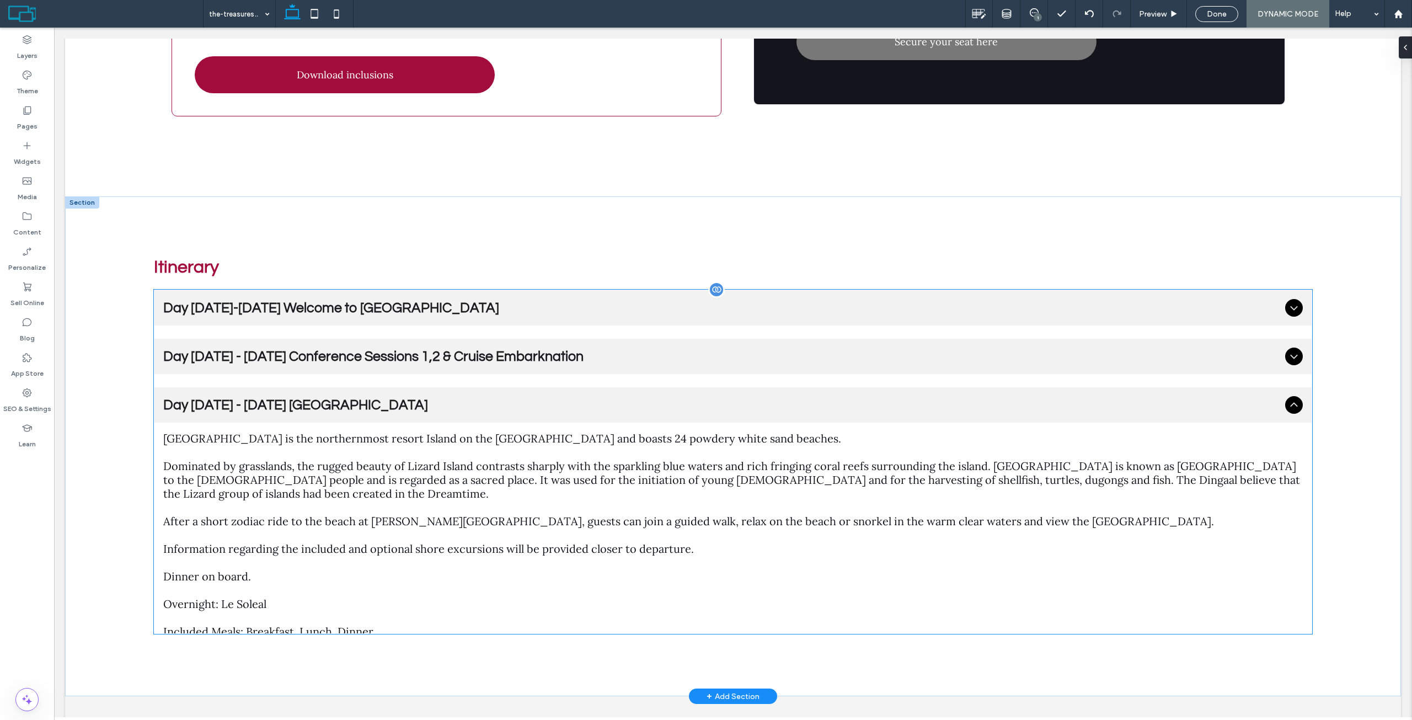
click at [474, 290] on div "Day 1-6 October 2025 Welcome to Cairns" at bounding box center [732, 307] width 1157 height 35
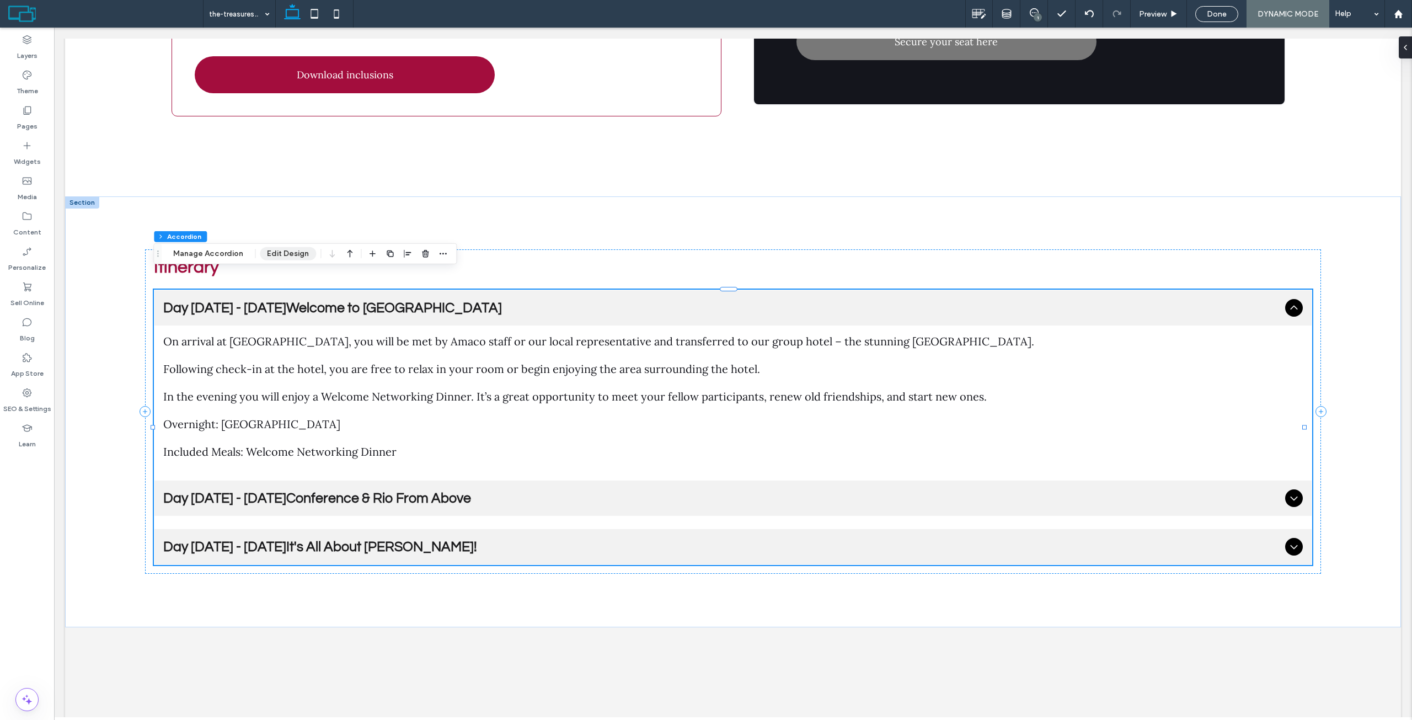
click at [272, 254] on button "Edit Design" at bounding box center [288, 253] width 56 height 13
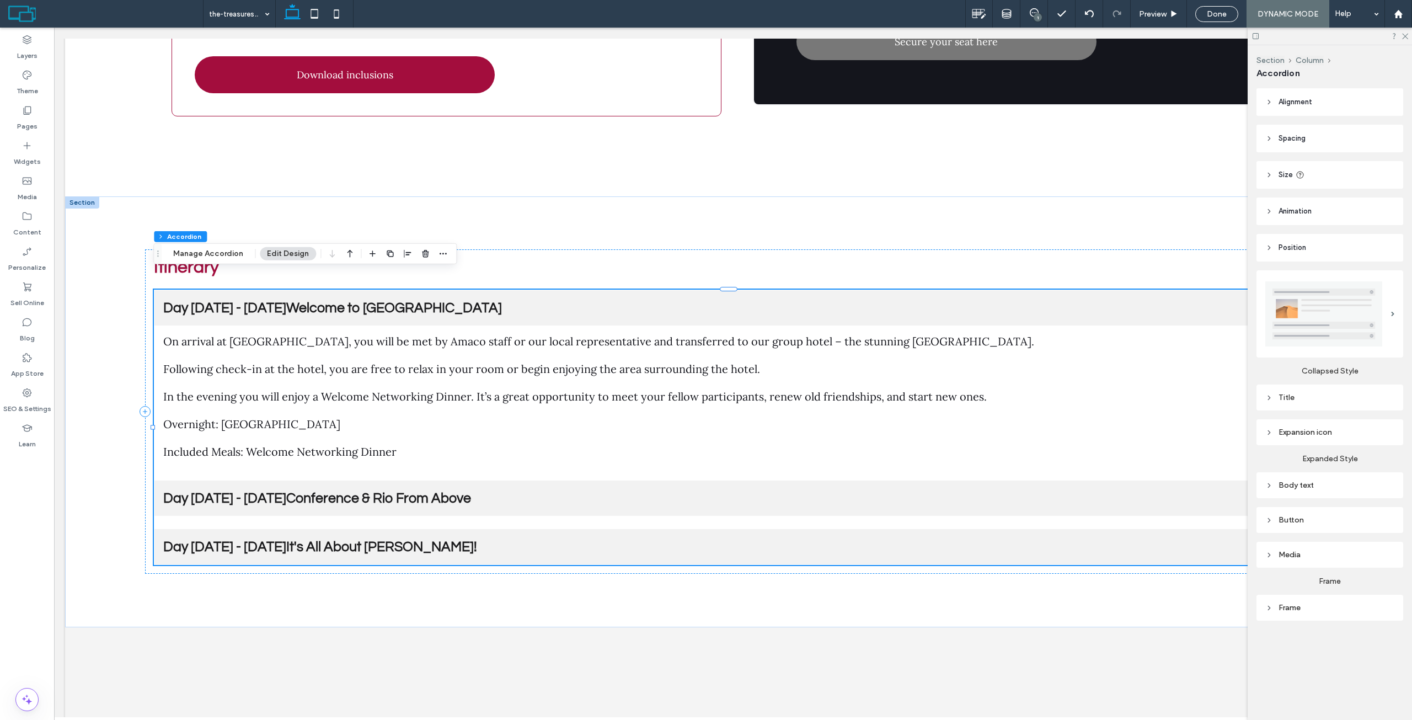
click at [1319, 404] on div "Title" at bounding box center [1329, 397] width 129 height 15
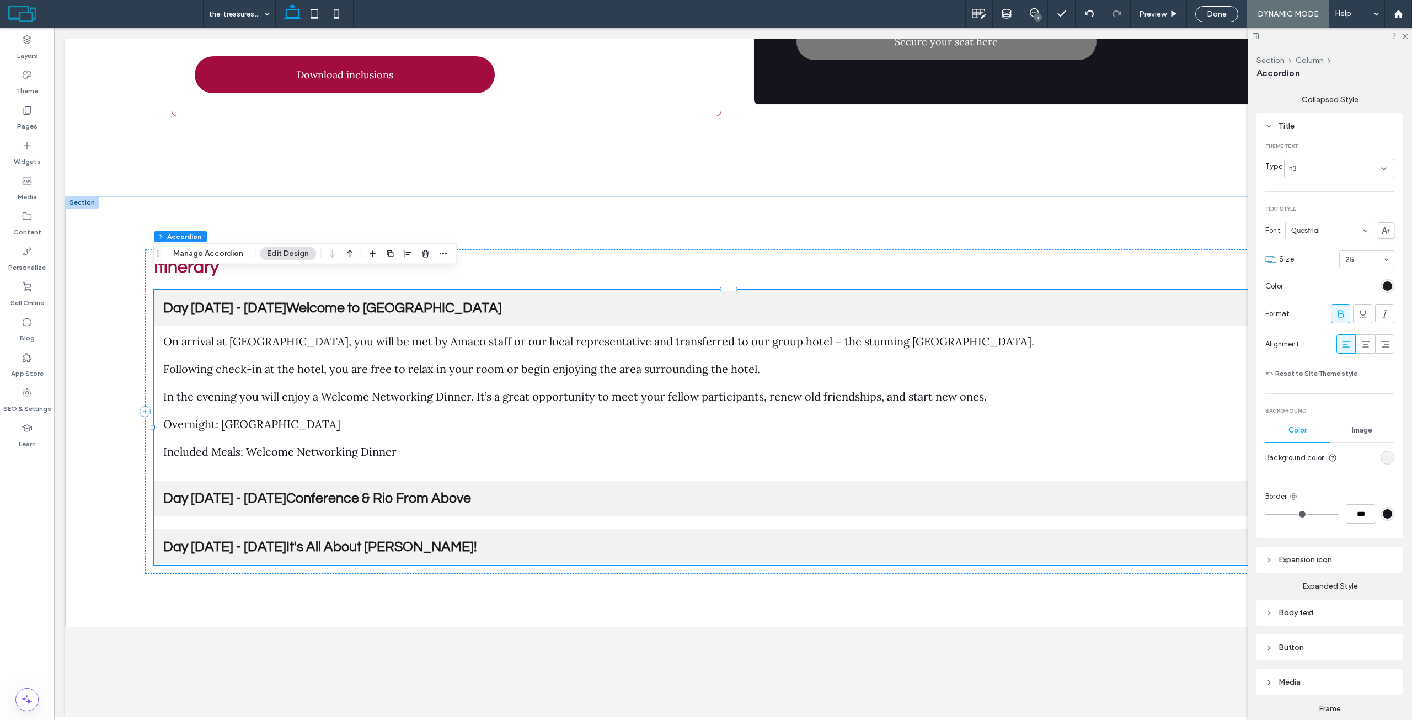
scroll to position [276, 0]
click at [1383, 449] on div "rgb(242, 242, 242)" at bounding box center [1387, 452] width 9 height 9
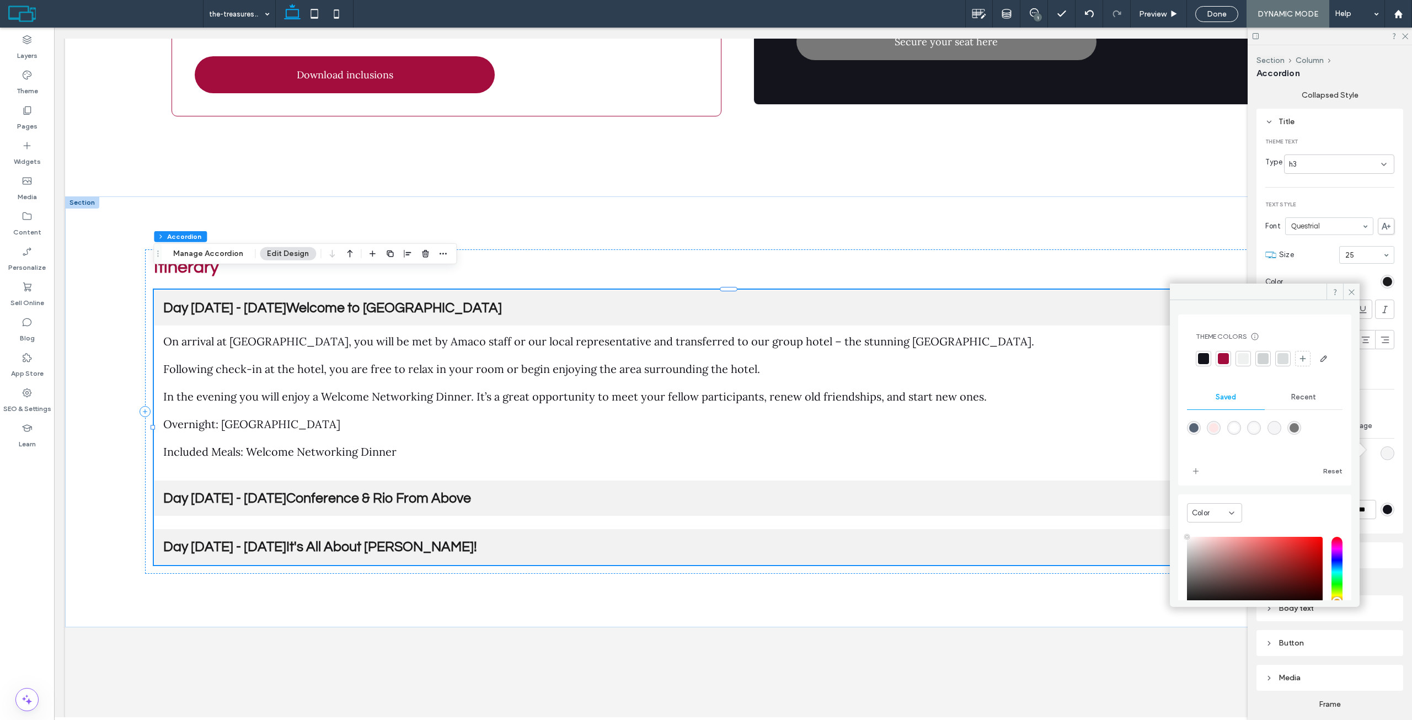
type input "****"
click at [1224, 357] on div at bounding box center [1223, 358] width 11 height 11
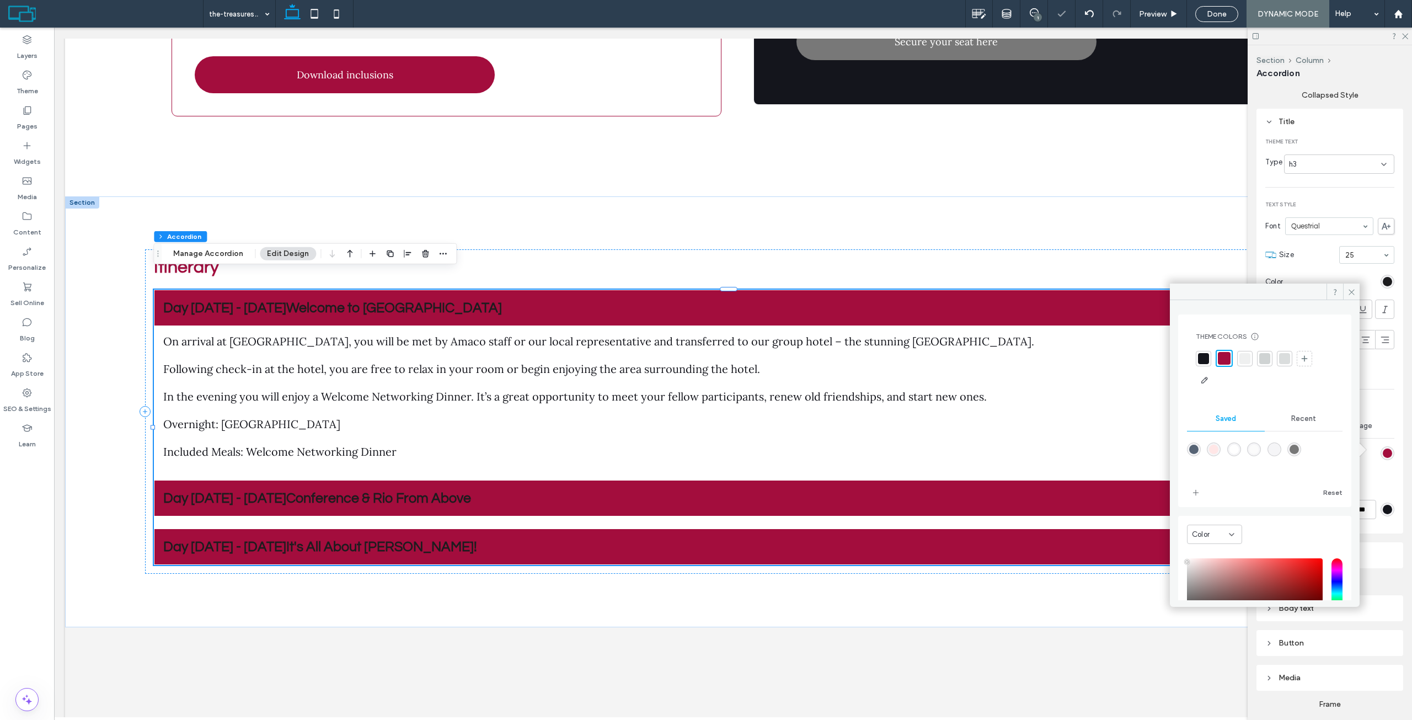
click at [1375, 377] on div "Reset to Site Theme style" at bounding box center [1329, 368] width 129 height 26
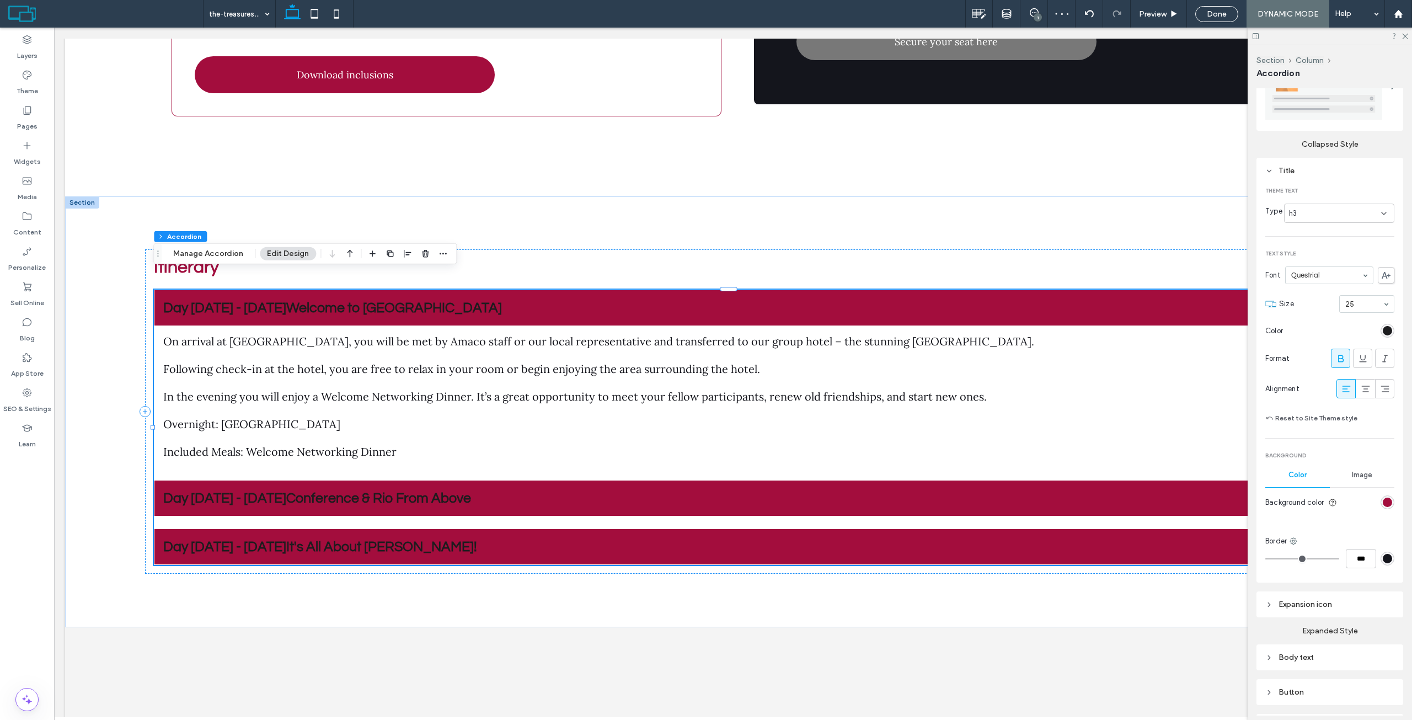
scroll to position [221, 0]
click at [1386, 334] on div "Title Theme Text Type h3 Text Style Font Questrial Size 25 Color Format Alignme…" at bounding box center [1329, 376] width 147 height 425
click at [1385, 334] on div "rgb(28, 28, 30)" at bounding box center [1387, 336] width 9 height 9
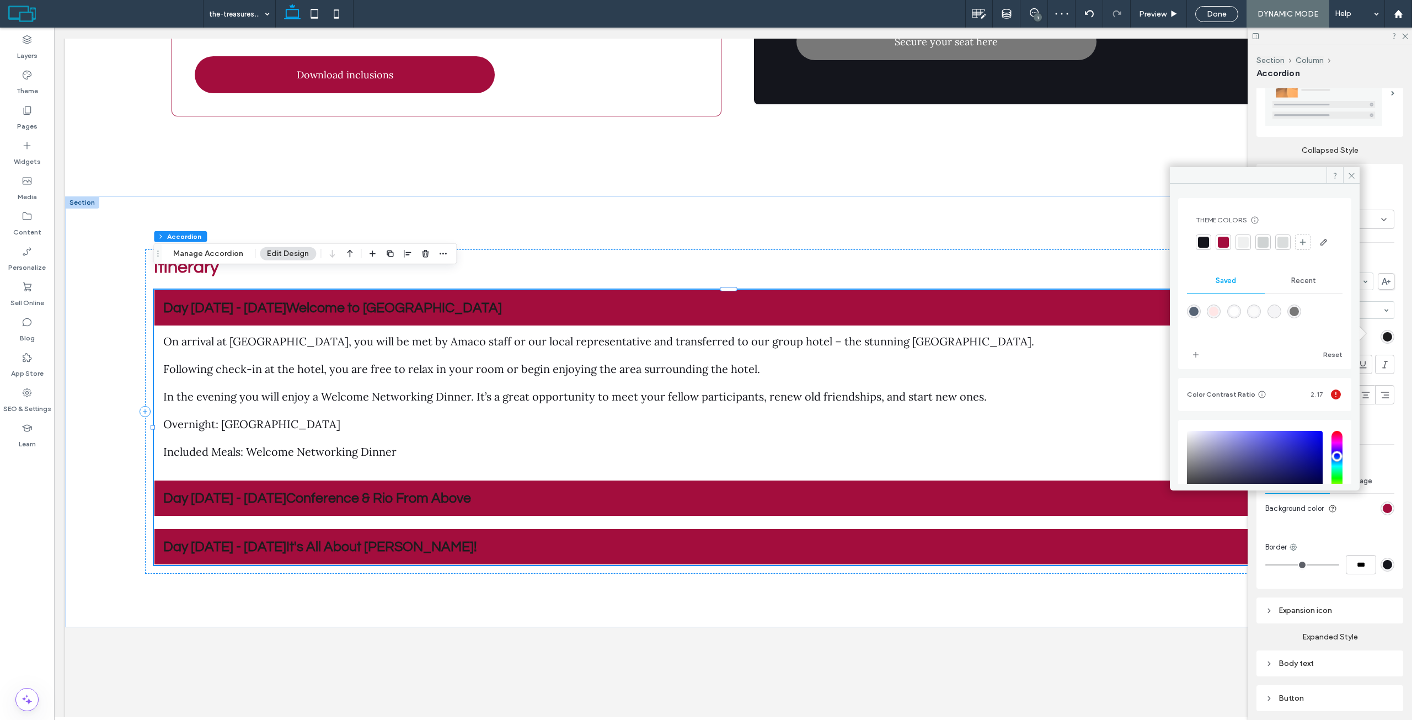
click at [1239, 316] on div "rgba(255,255,255,1)" at bounding box center [1233, 311] width 9 height 9
type input "*******"
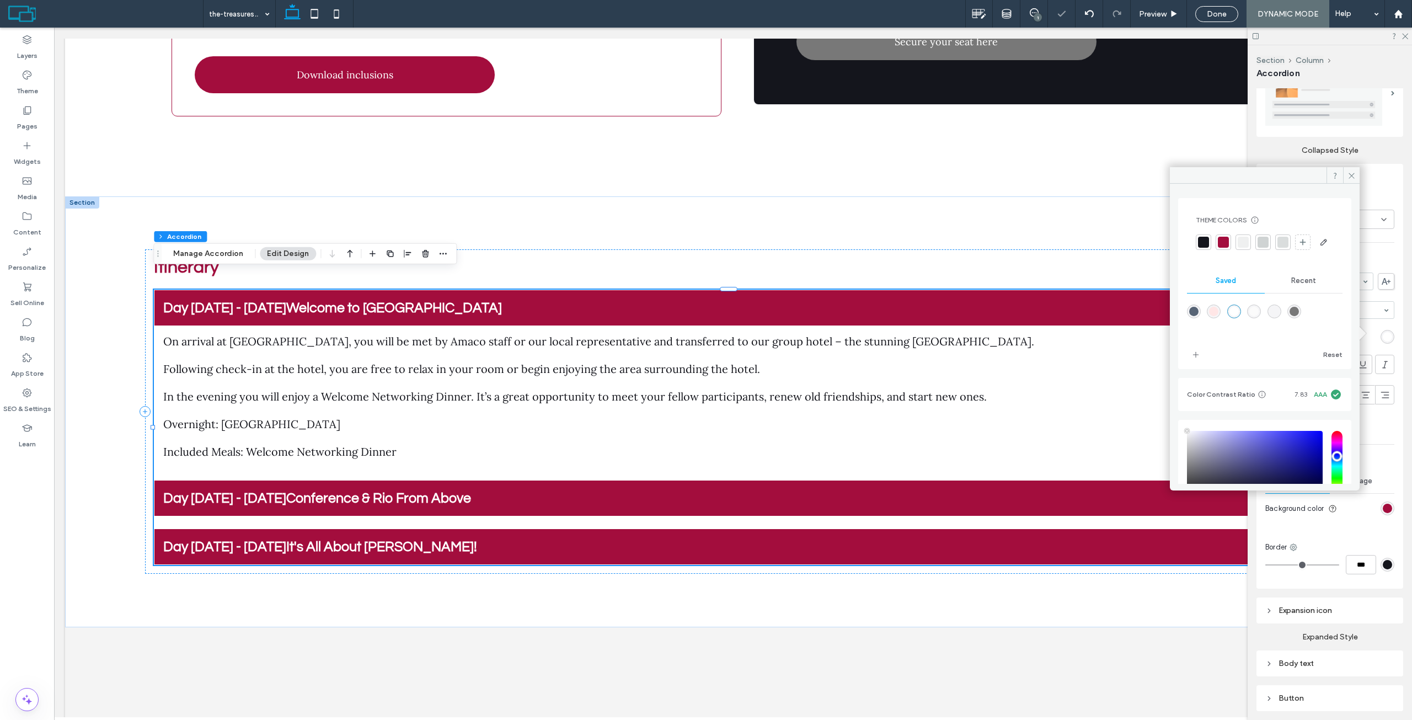
click at [1384, 428] on div "Reset to Site Theme style" at bounding box center [1329, 423] width 129 height 26
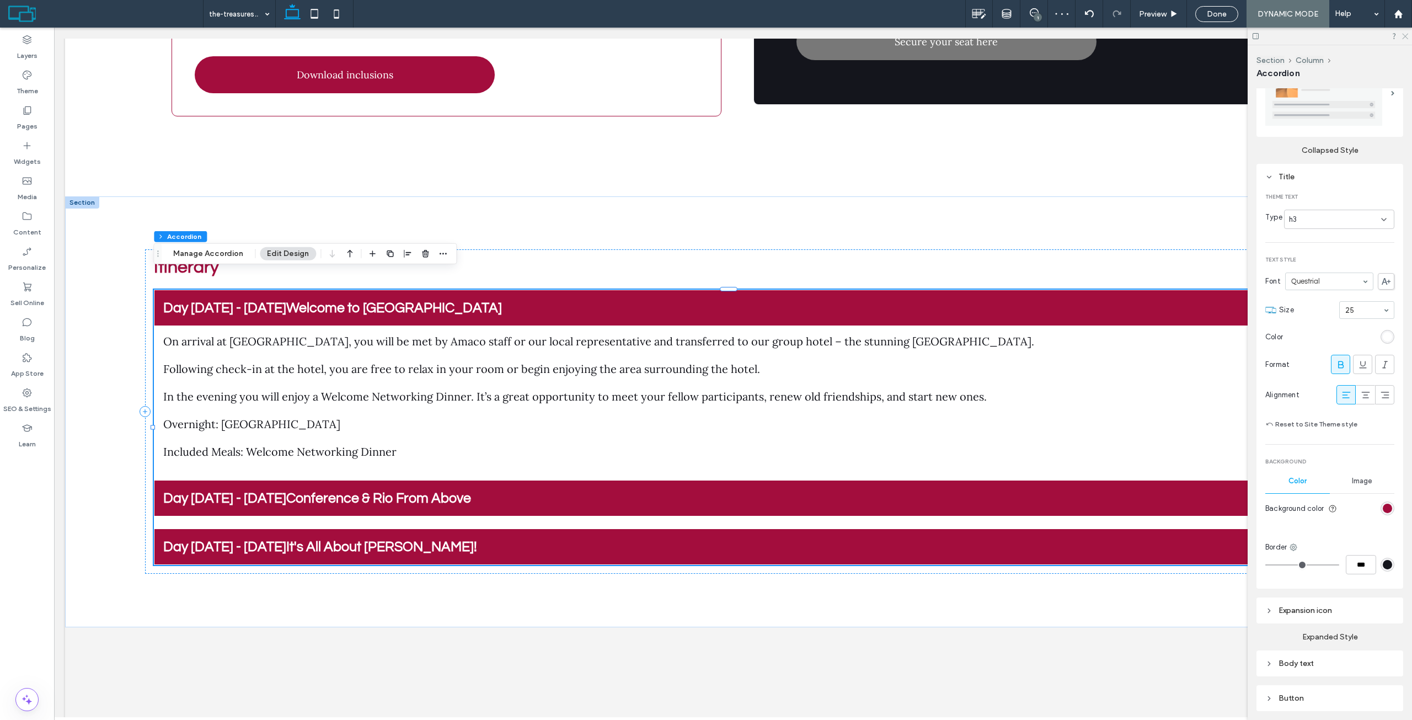
click at [1403, 38] on icon at bounding box center [1404, 35] width 7 height 7
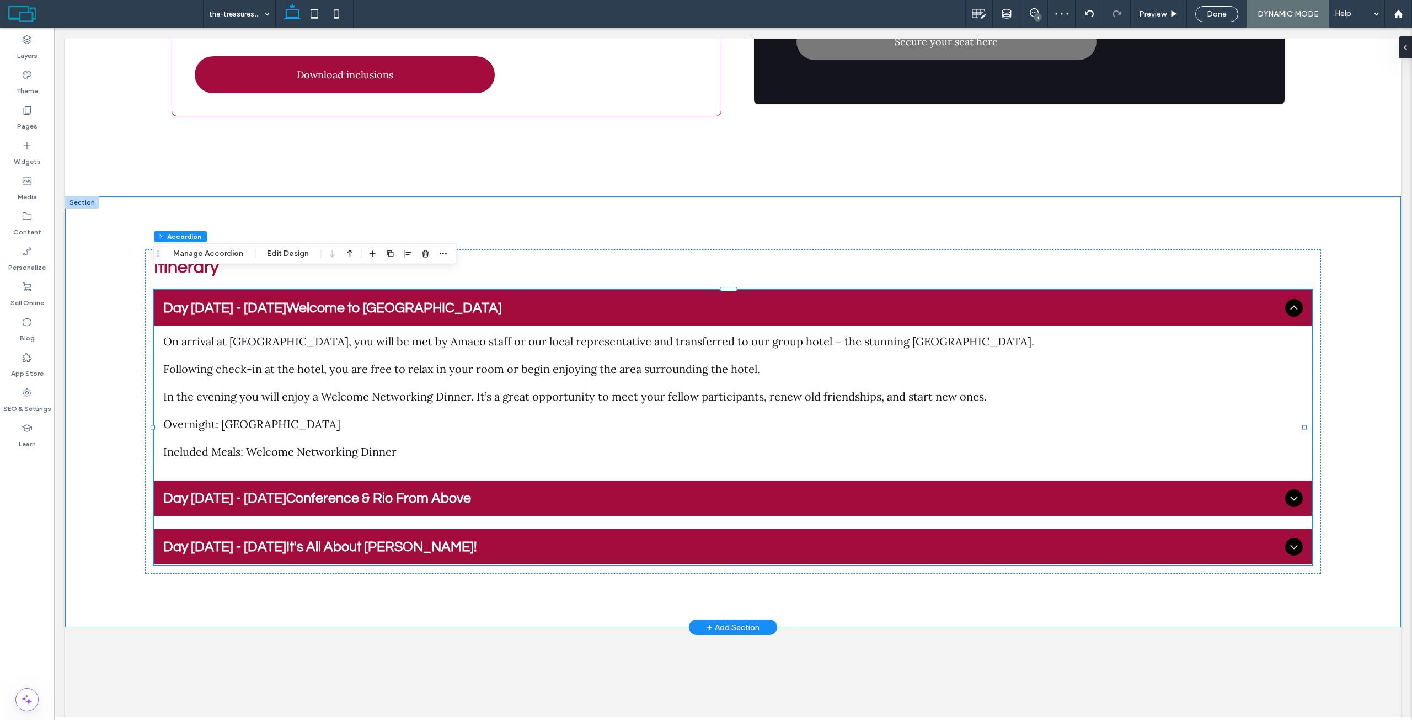
click at [1339, 329] on div "Itinerary Day 1 - 8 August 2025Welcome to Rio de Janeiro On arrival at Rio de J…" at bounding box center [733, 411] width 1336 height 431
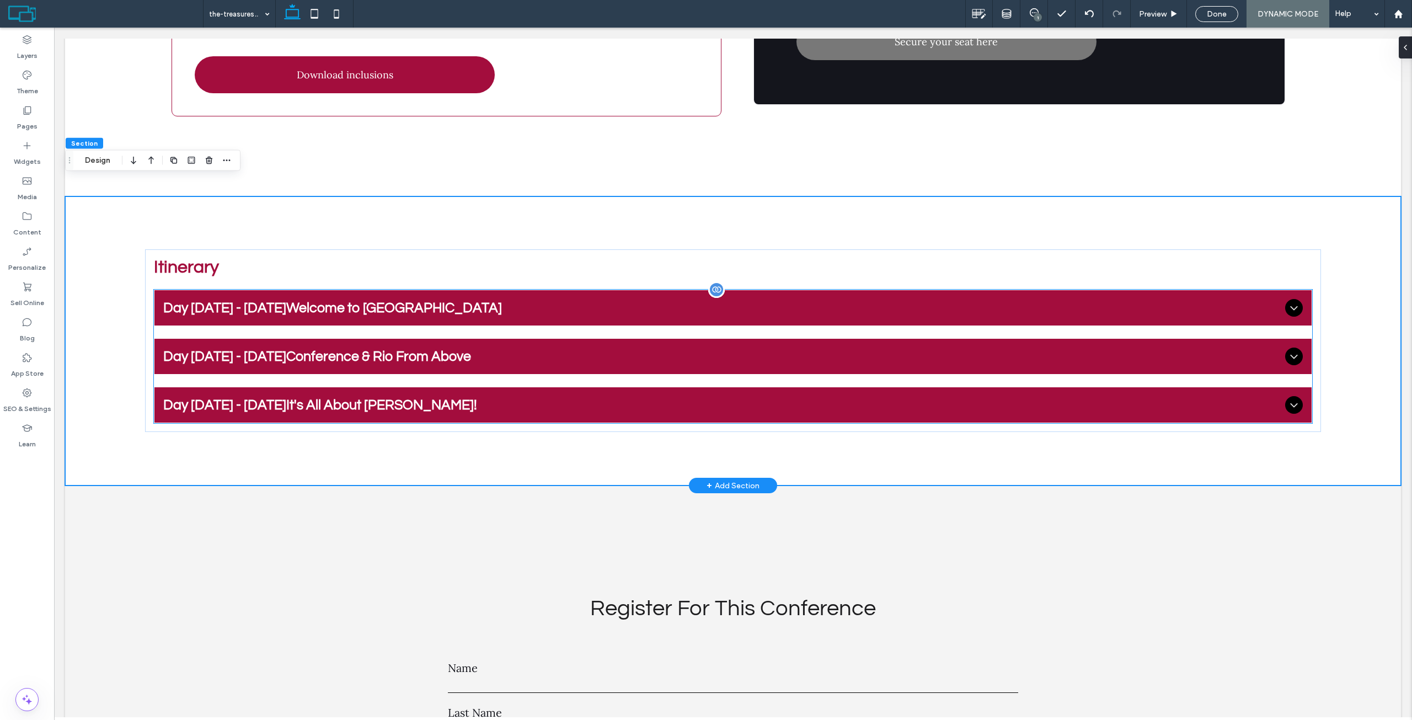
click at [323, 301] on span "Day [DATE] - [DATE]Welcome to [GEOGRAPHIC_DATA]" at bounding box center [721, 308] width 1117 height 14
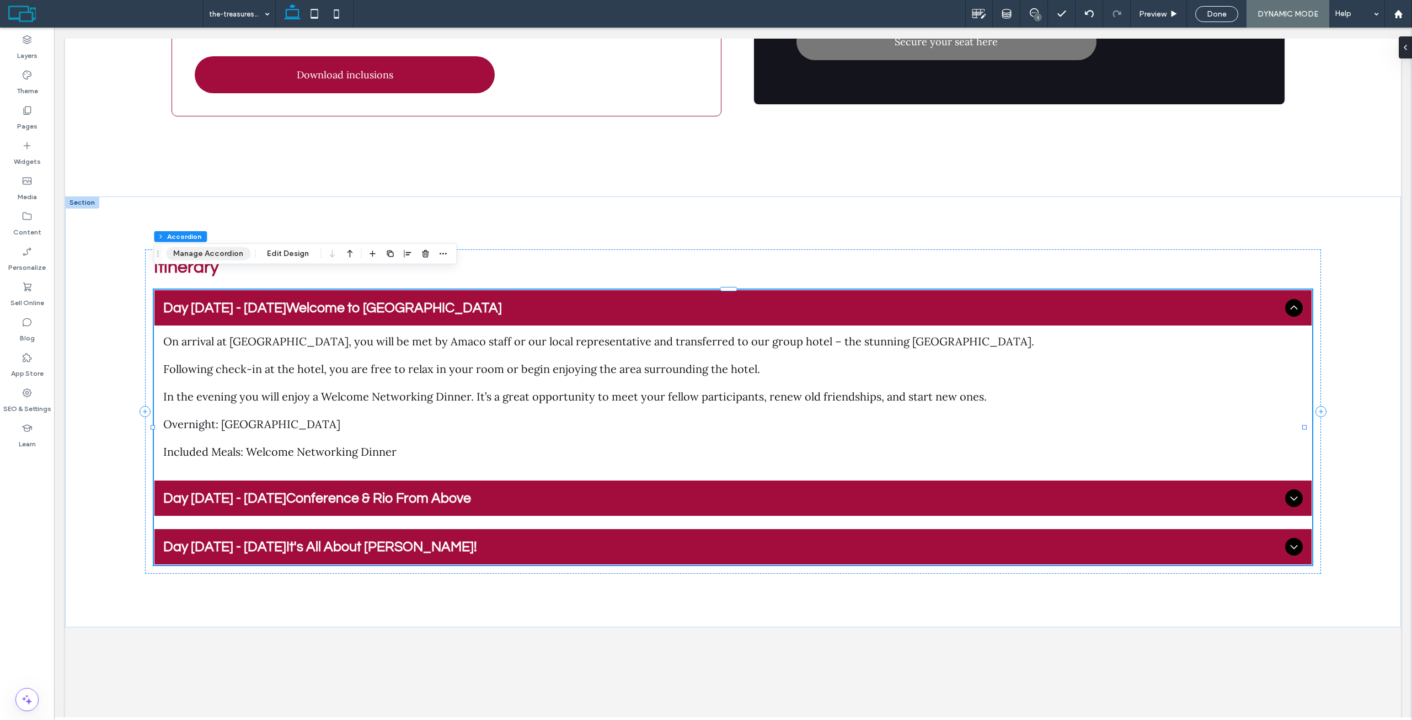
click at [215, 255] on button "Manage Accordion" at bounding box center [208, 253] width 84 height 13
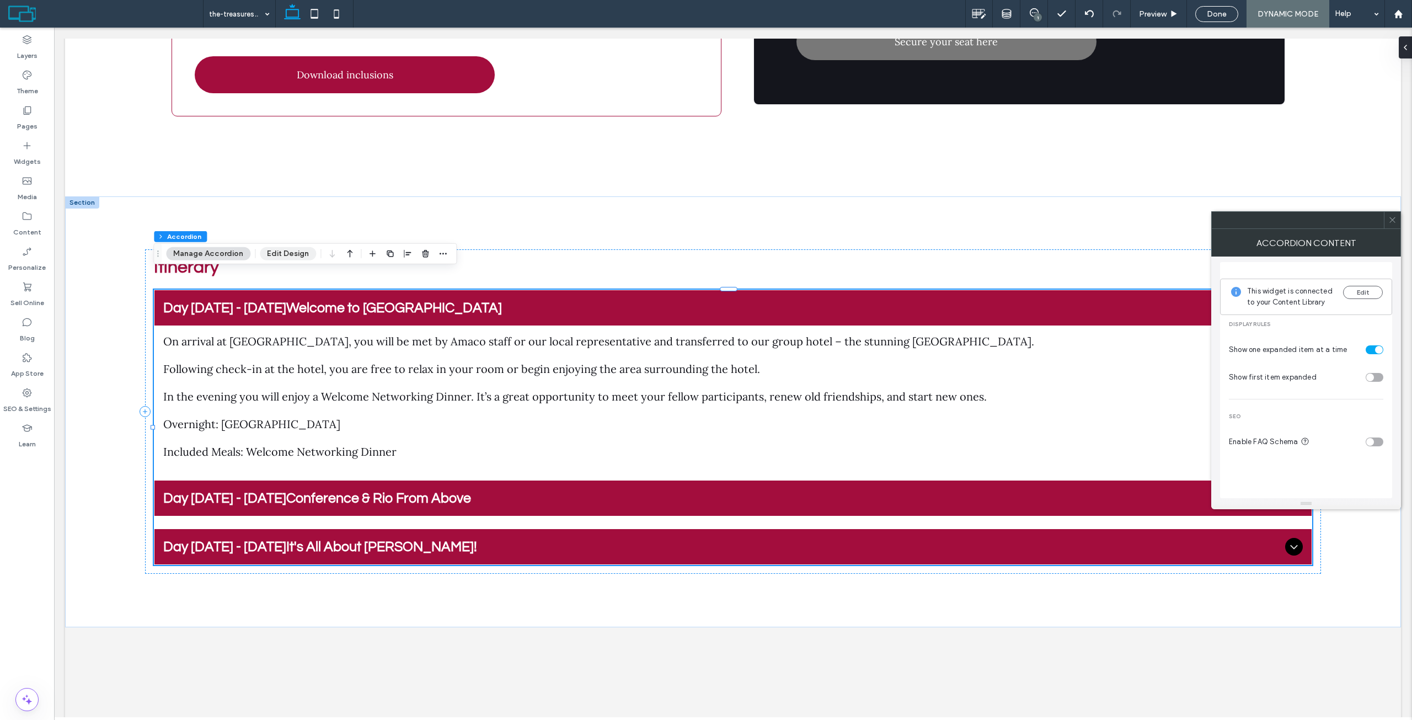
click at [261, 252] on button "Edit Design" at bounding box center [288, 253] width 56 height 13
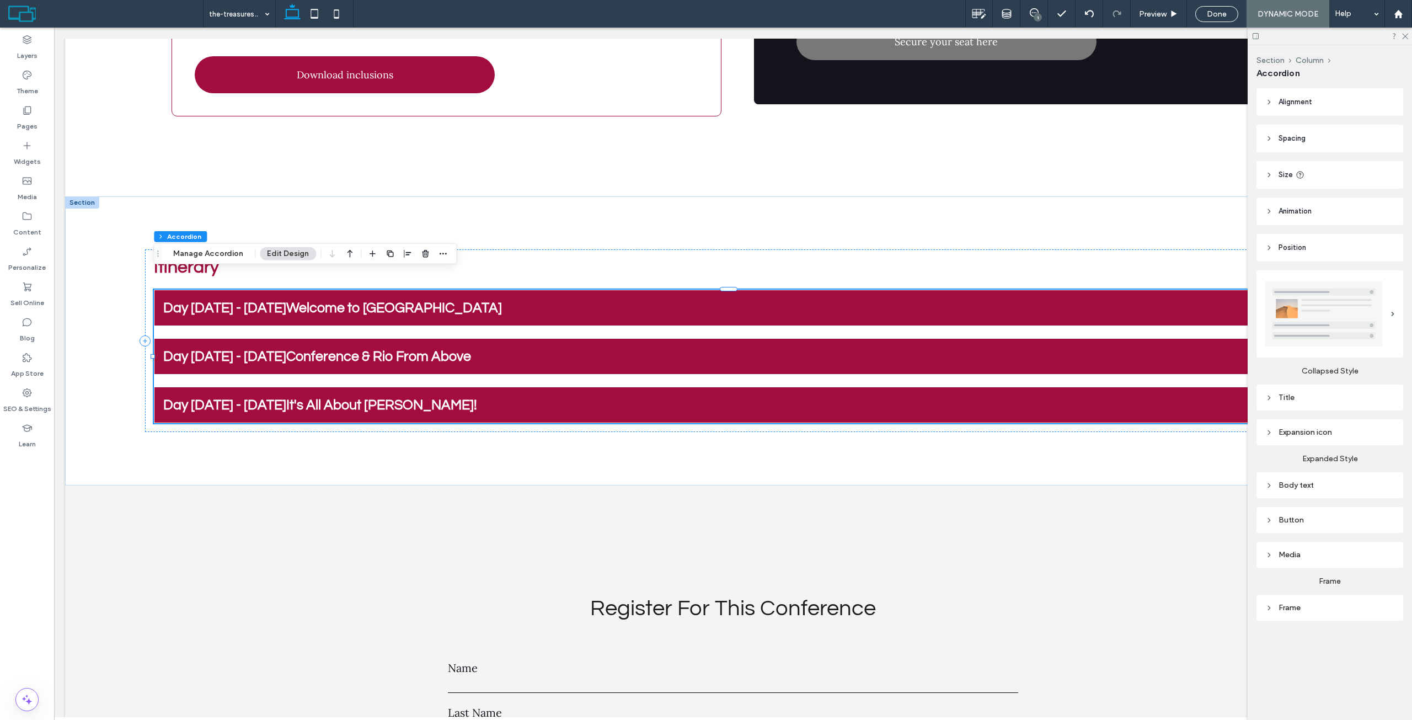
click at [1321, 480] on div "Body text" at bounding box center [1329, 484] width 129 height 9
click at [1332, 427] on div "Expansion icon" at bounding box center [1329, 431] width 129 height 9
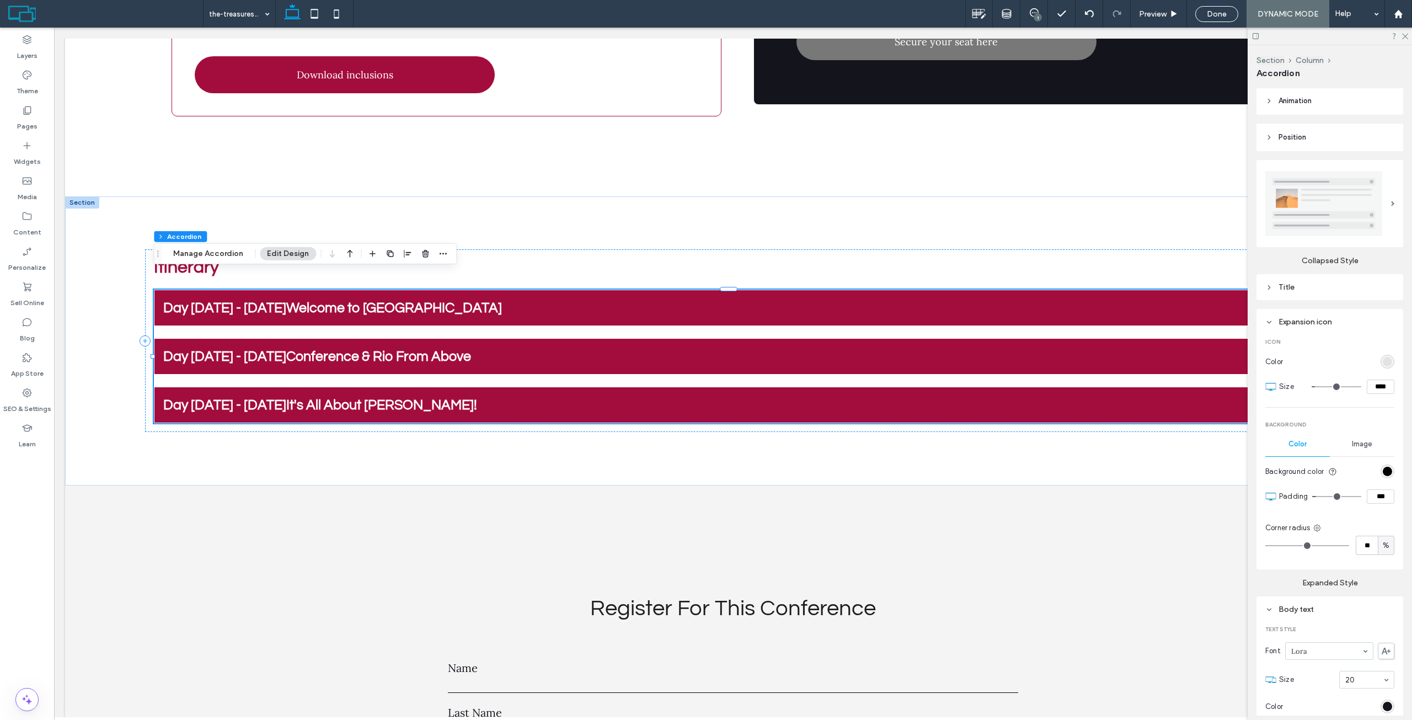
click at [1303, 282] on div "Title" at bounding box center [1329, 286] width 129 height 9
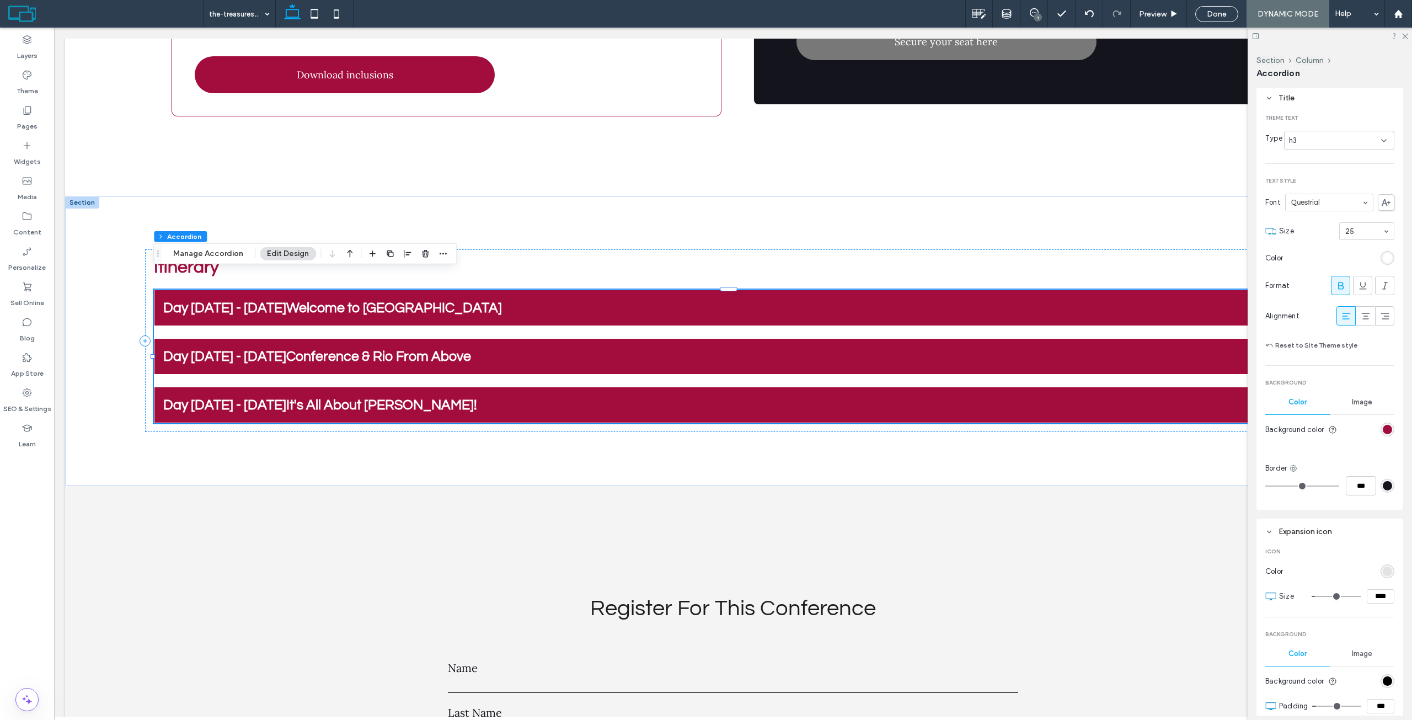
scroll to position [386, 0]
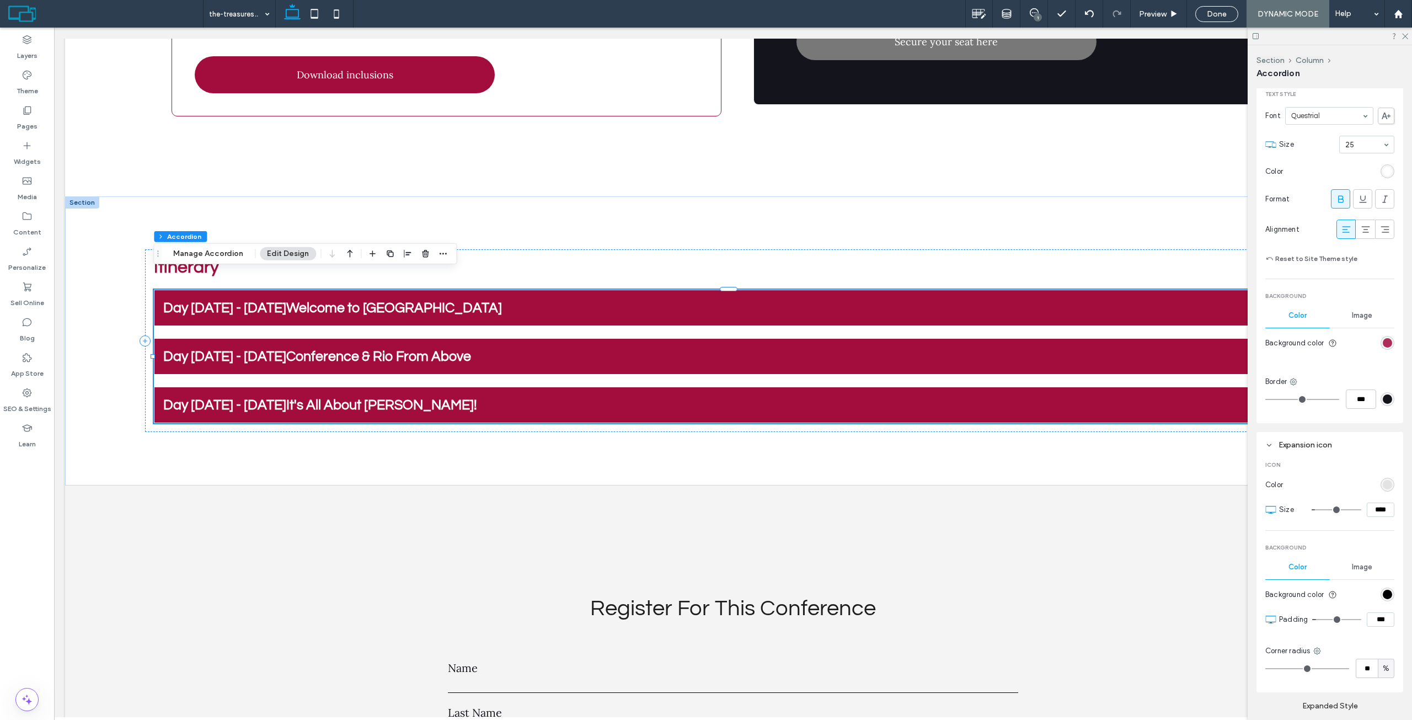
click at [1383, 342] on div "rgb(163, 13, 61)" at bounding box center [1387, 342] width 9 height 9
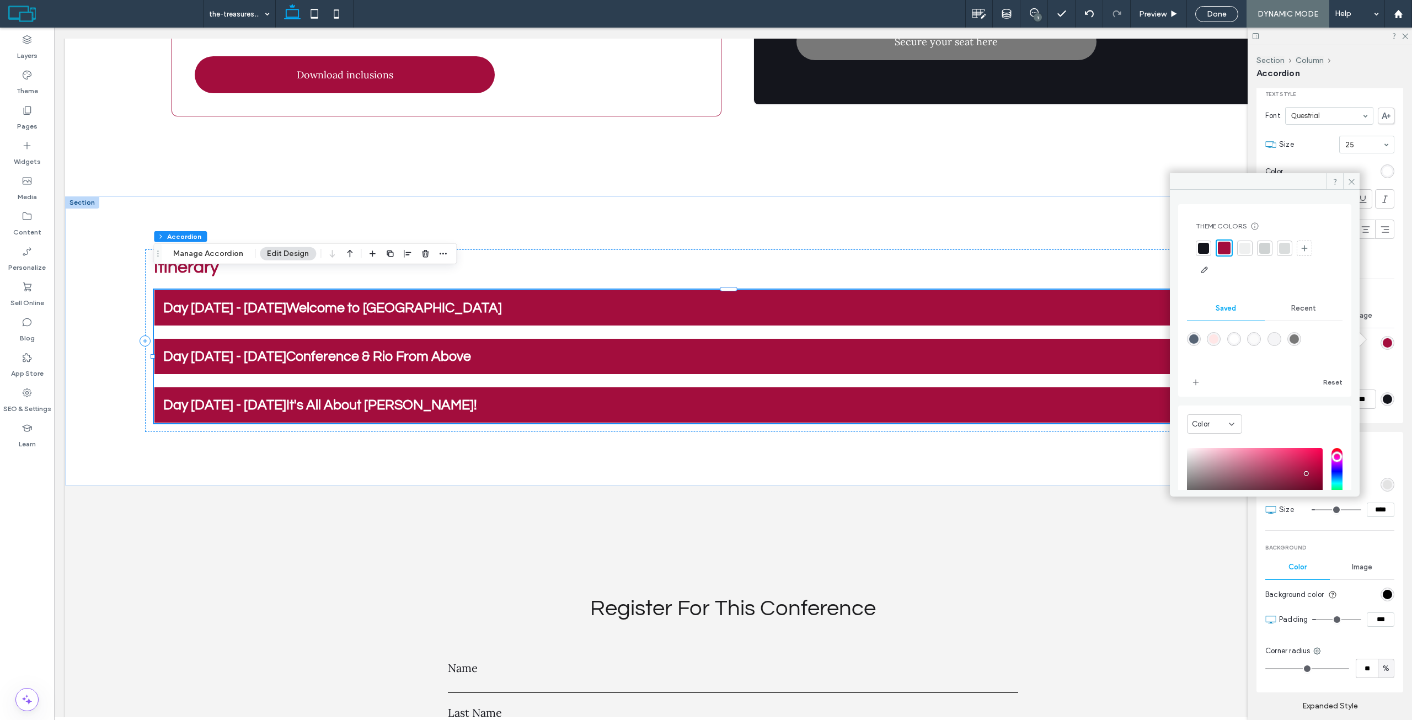
click at [1262, 252] on div at bounding box center [1264, 248] width 11 height 11
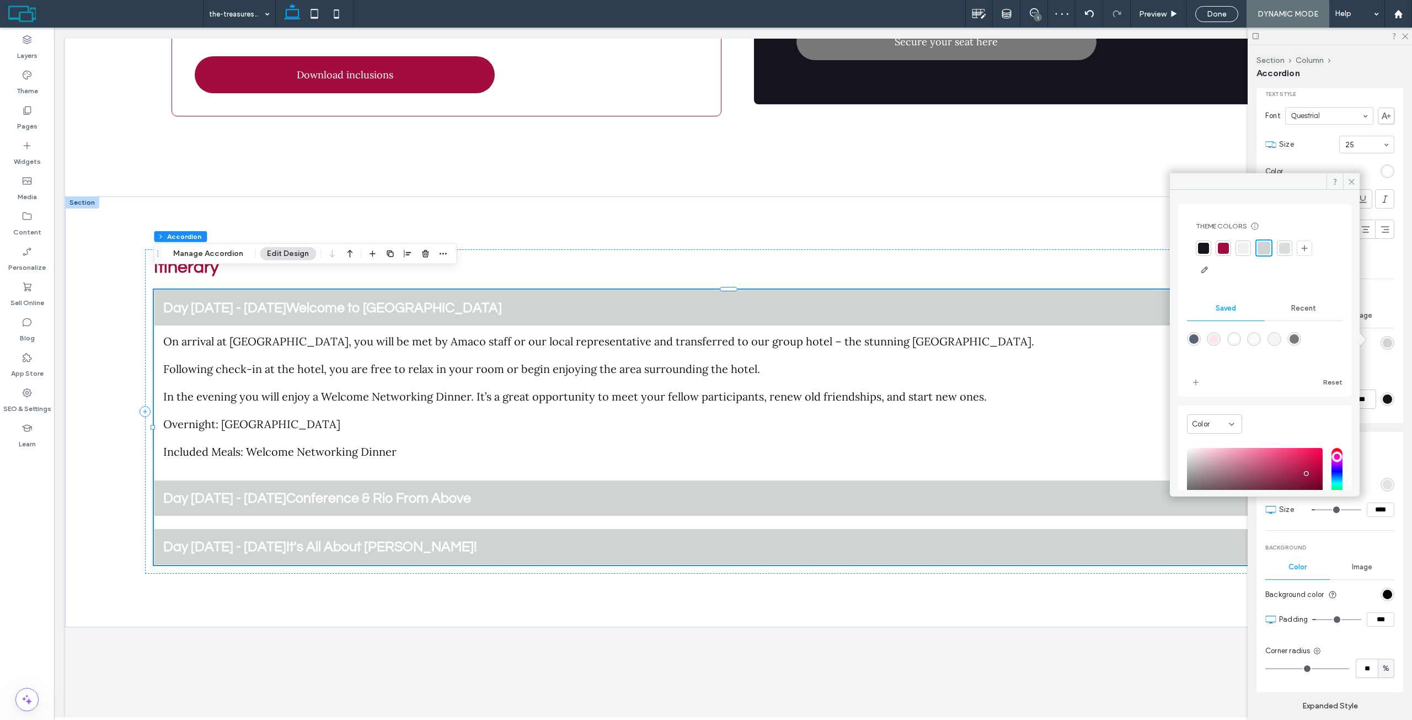
click at [1382, 303] on div "Image" at bounding box center [1362, 315] width 65 height 24
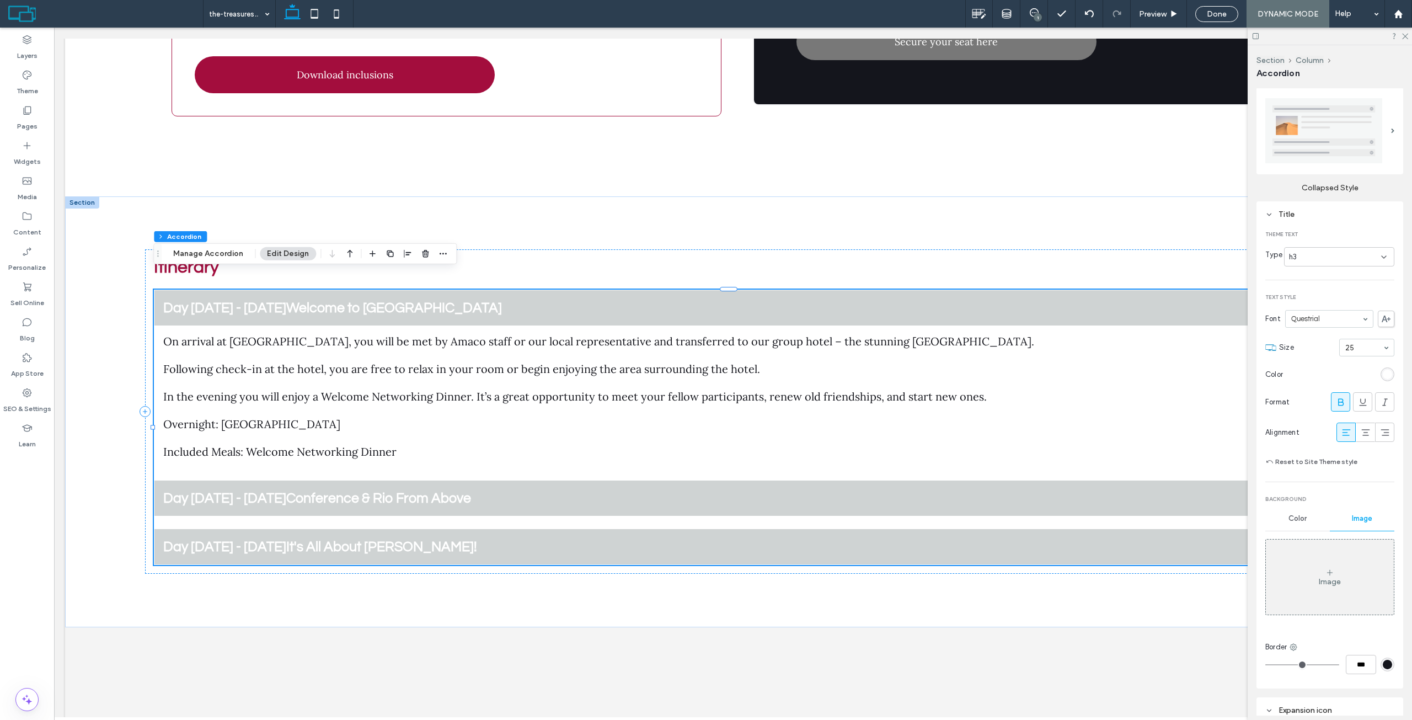
scroll to position [221, 0]
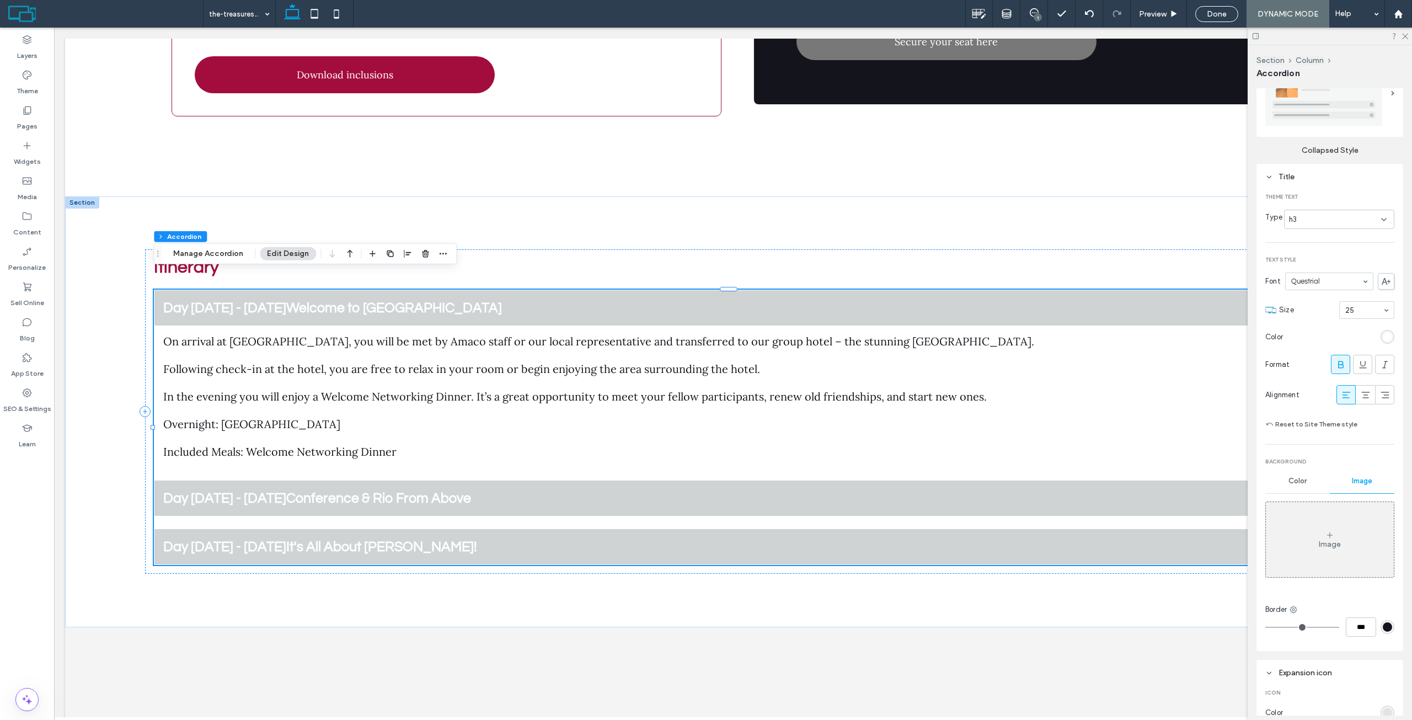
click at [1380, 330] on div "rgb(255, 255, 255)" at bounding box center [1387, 337] width 14 height 14
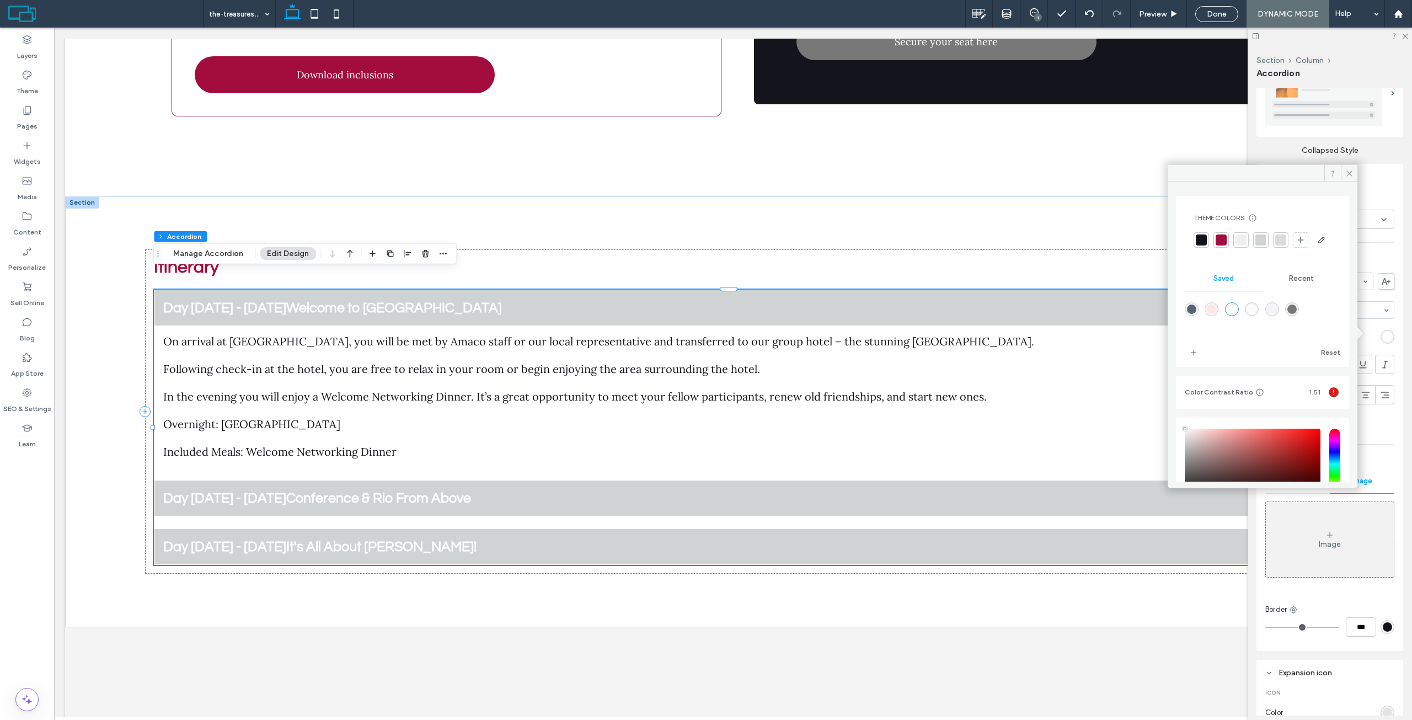
click at [1219, 242] on div at bounding box center [1221, 239] width 11 height 11
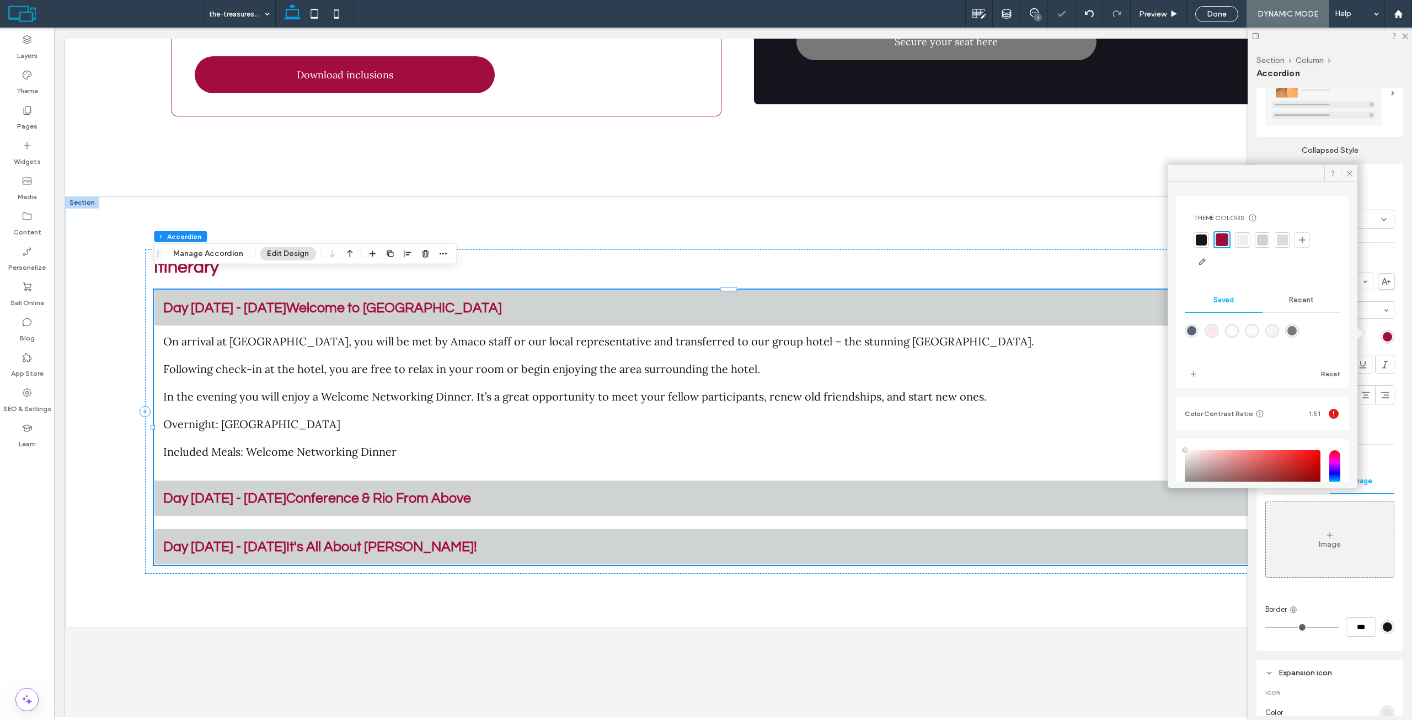
click at [1243, 240] on div at bounding box center [1242, 239] width 11 height 11
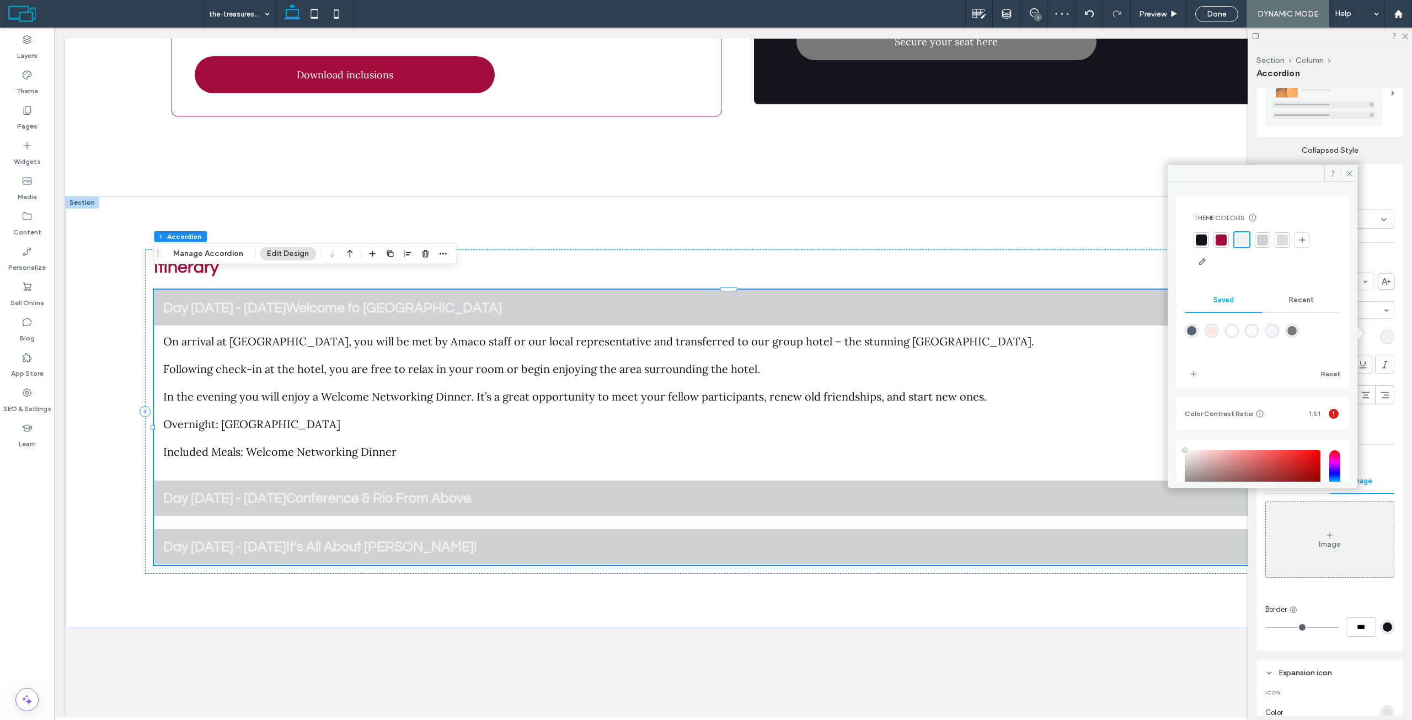
click at [1190, 327] on div "rgba(87,100,117,1)" at bounding box center [1191, 330] width 9 height 9
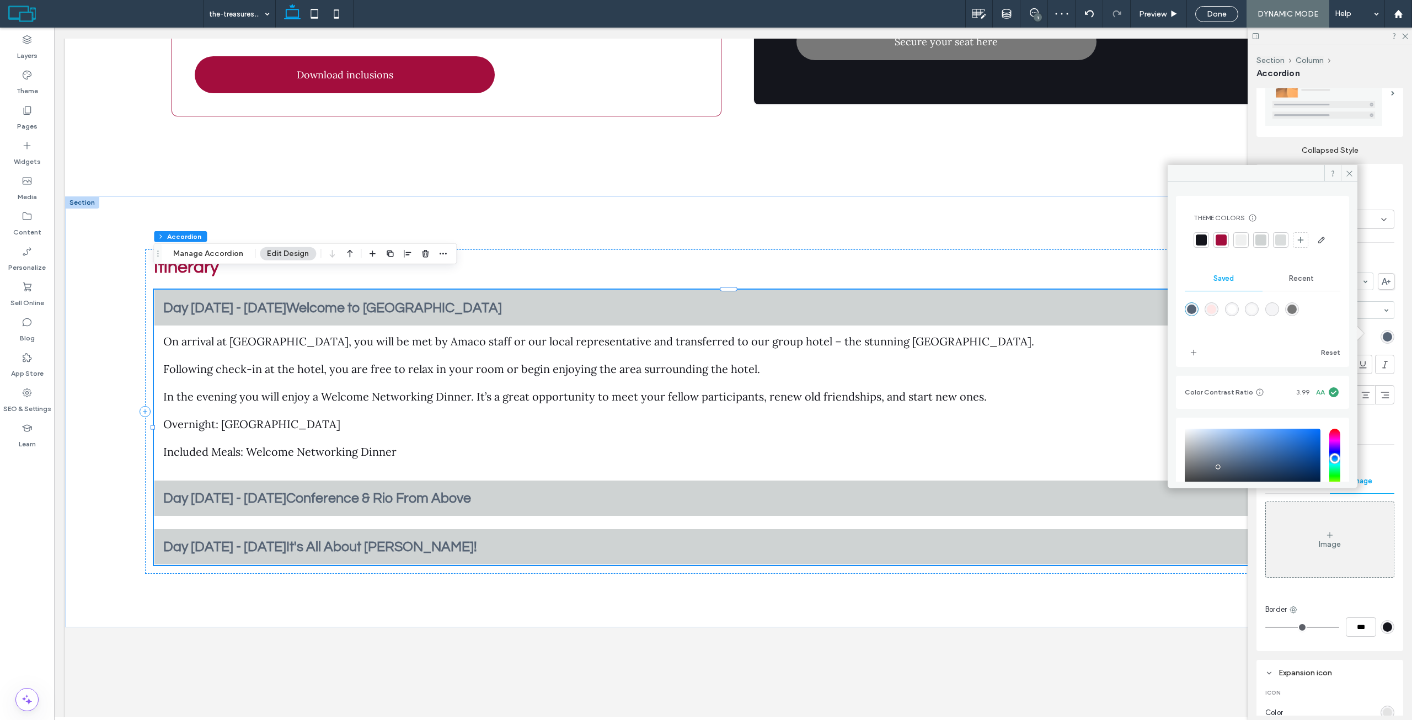
drag, startPoint x: 1306, startPoint y: 328, endPoint x: 1247, endPoint y: 277, distance: 78.2
click at [1297, 314] on div "rgba(120,120,120,1)" at bounding box center [1291, 308] width 9 height 9
type input "*******"
click at [1202, 239] on div at bounding box center [1201, 239] width 11 height 11
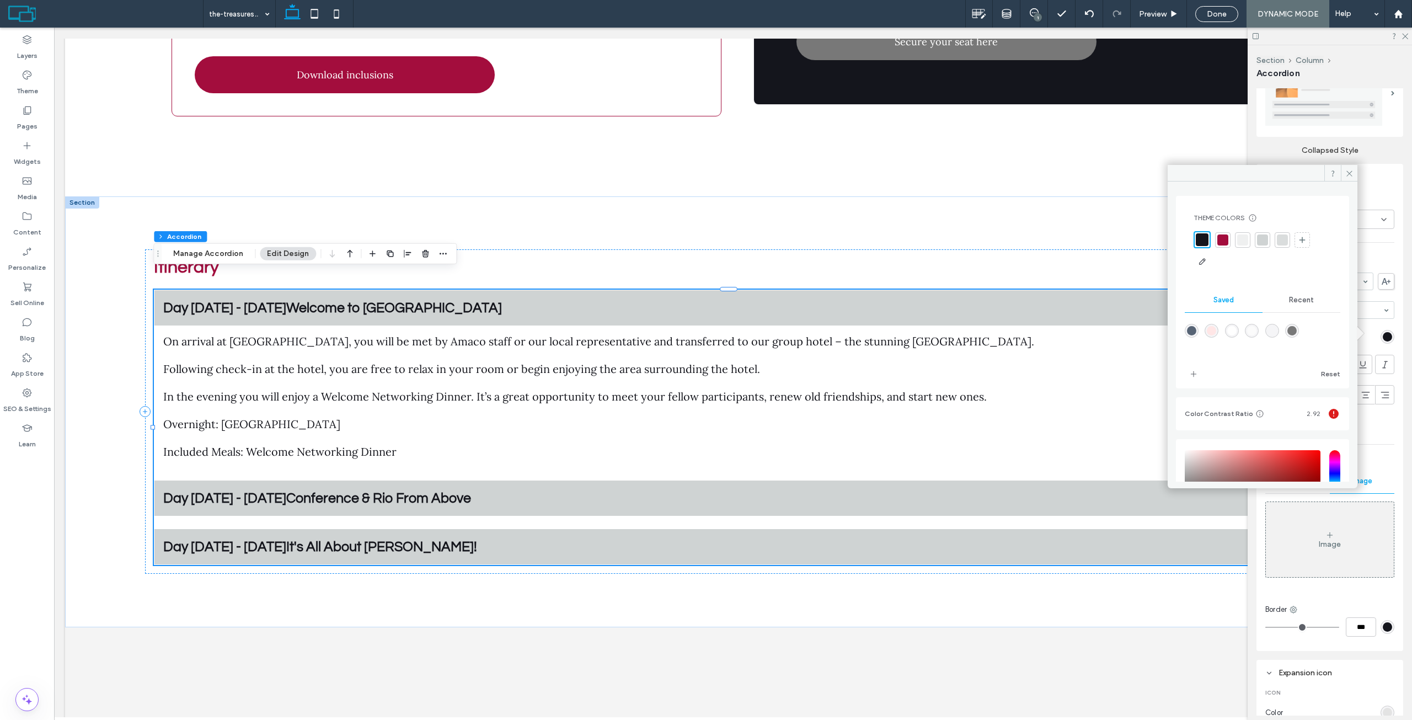
click at [1379, 431] on div "Reset to Site Theme style" at bounding box center [1329, 423] width 129 height 26
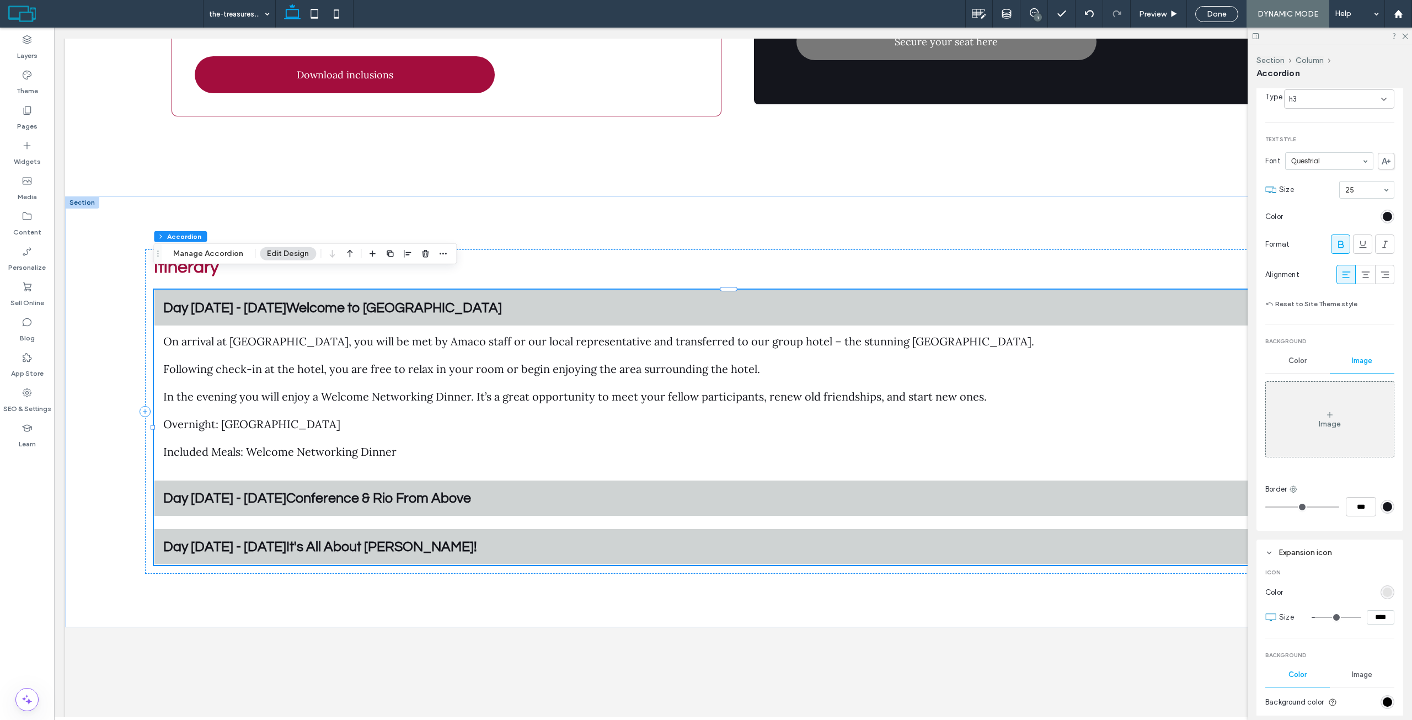
scroll to position [386, 0]
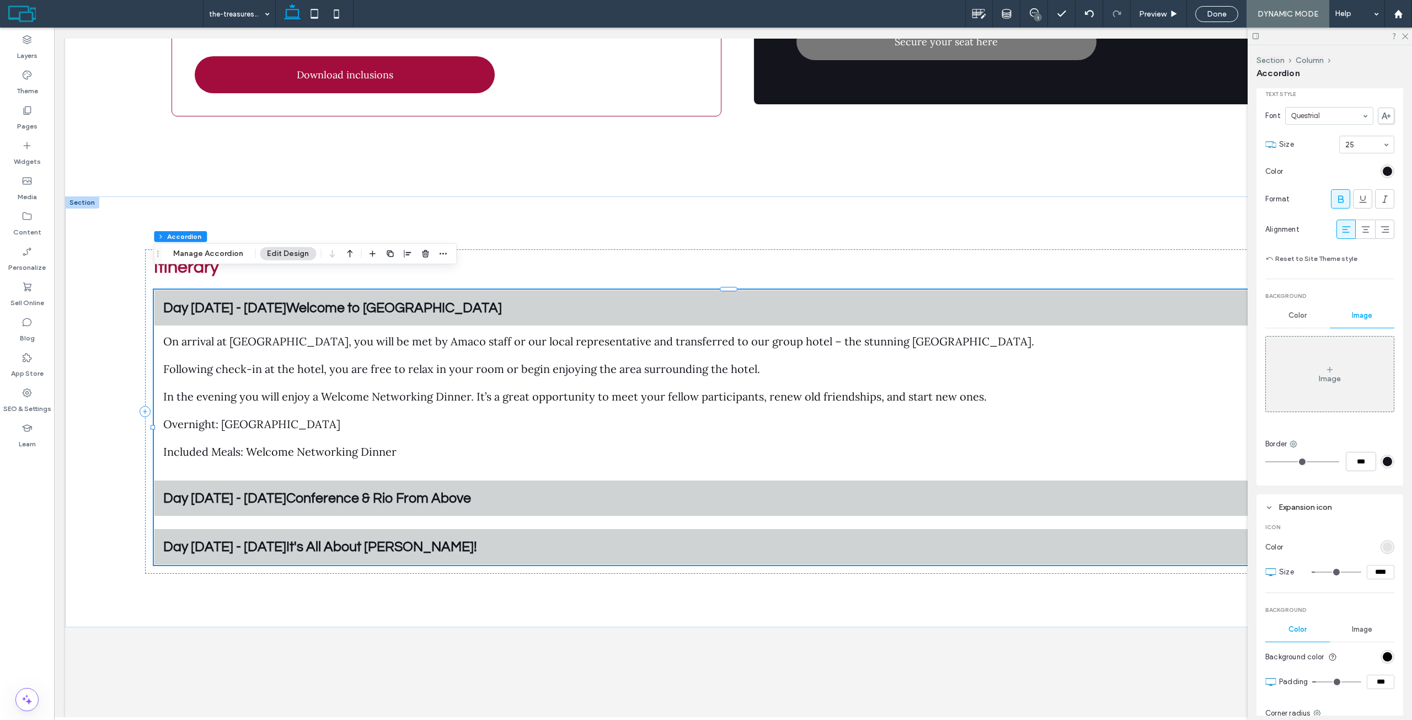
click at [1382, 534] on section "Color" at bounding box center [1329, 546] width 129 height 25
click at [1383, 542] on div "rgb(227, 227, 227)" at bounding box center [1387, 546] width 9 height 9
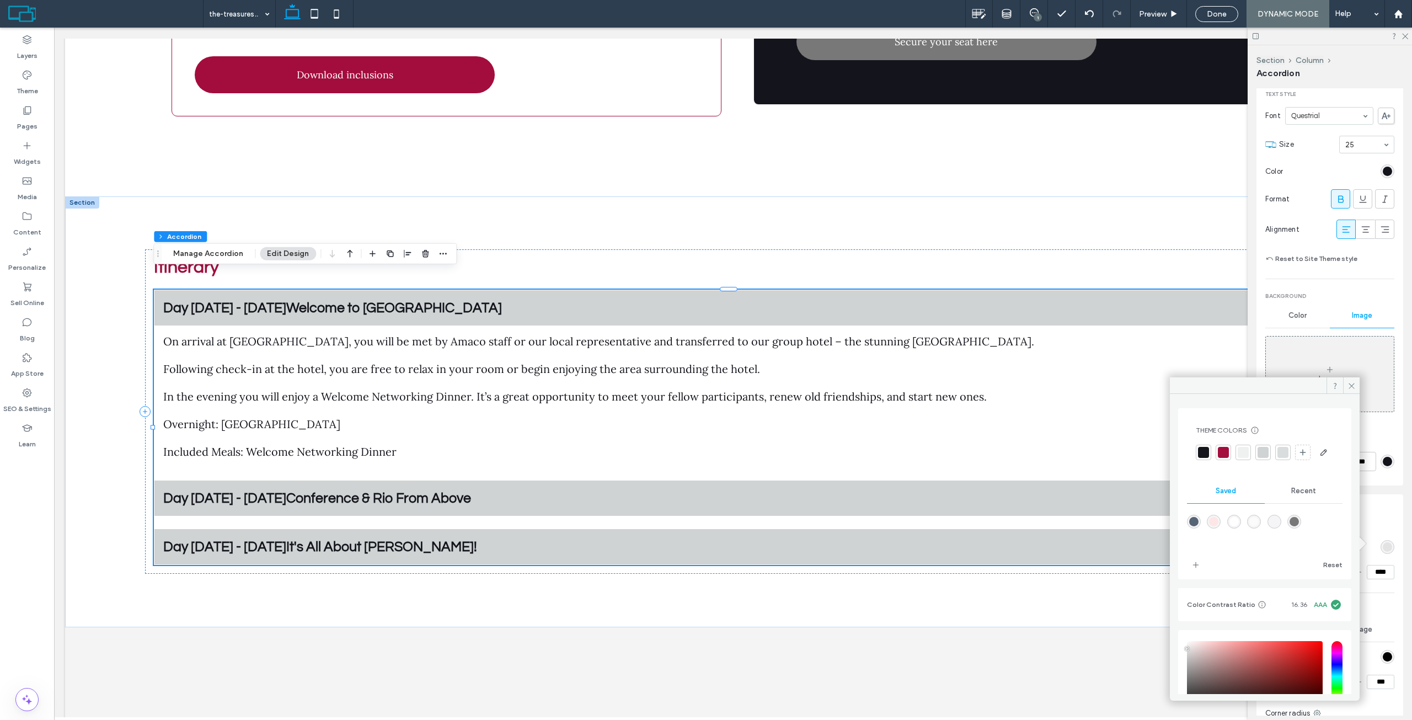
click at [1246, 448] on div at bounding box center [1243, 452] width 11 height 11
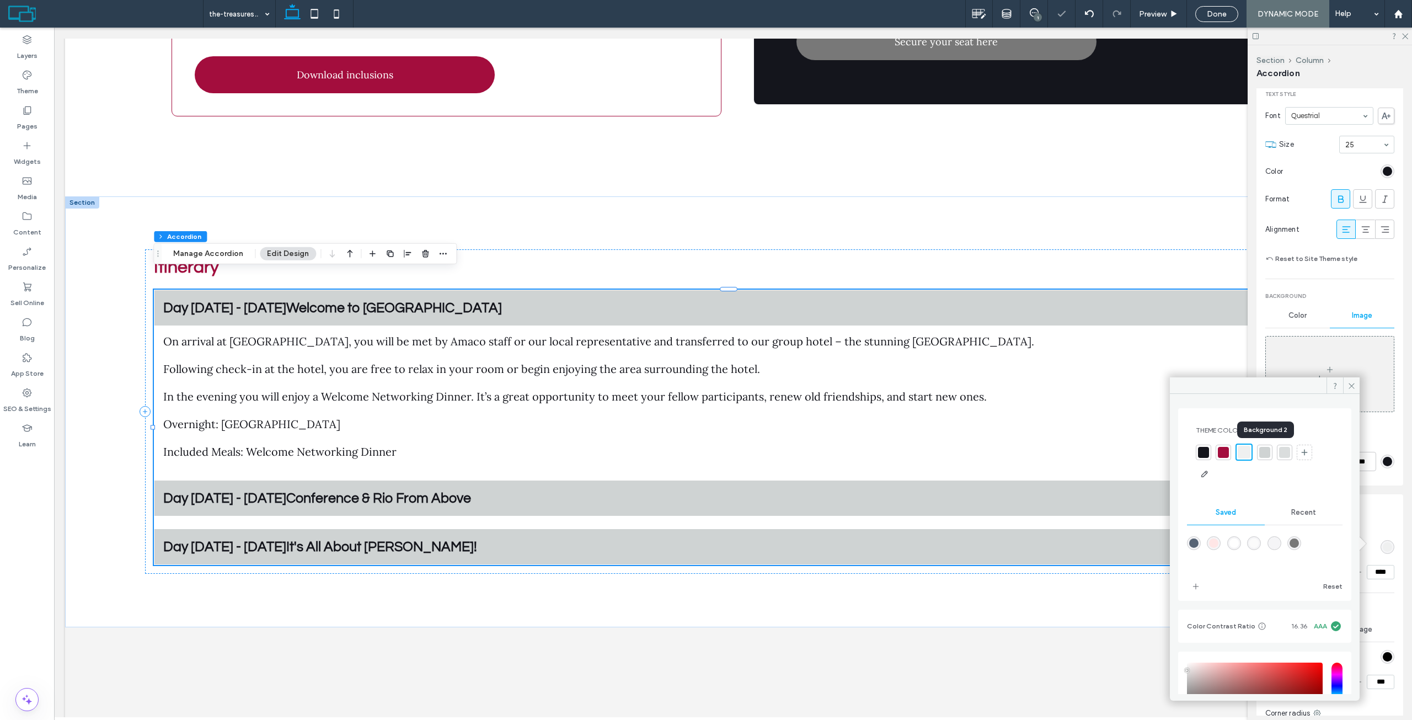
click at [1270, 449] on div at bounding box center [1264, 452] width 15 height 15
click at [1278, 451] on div at bounding box center [1284, 452] width 15 height 15
click at [1259, 448] on div at bounding box center [1262, 452] width 11 height 11
click at [1378, 515] on div "Icon Color Size **** Background Color Image Background color Padding *** Corner…" at bounding box center [1329, 632] width 129 height 234
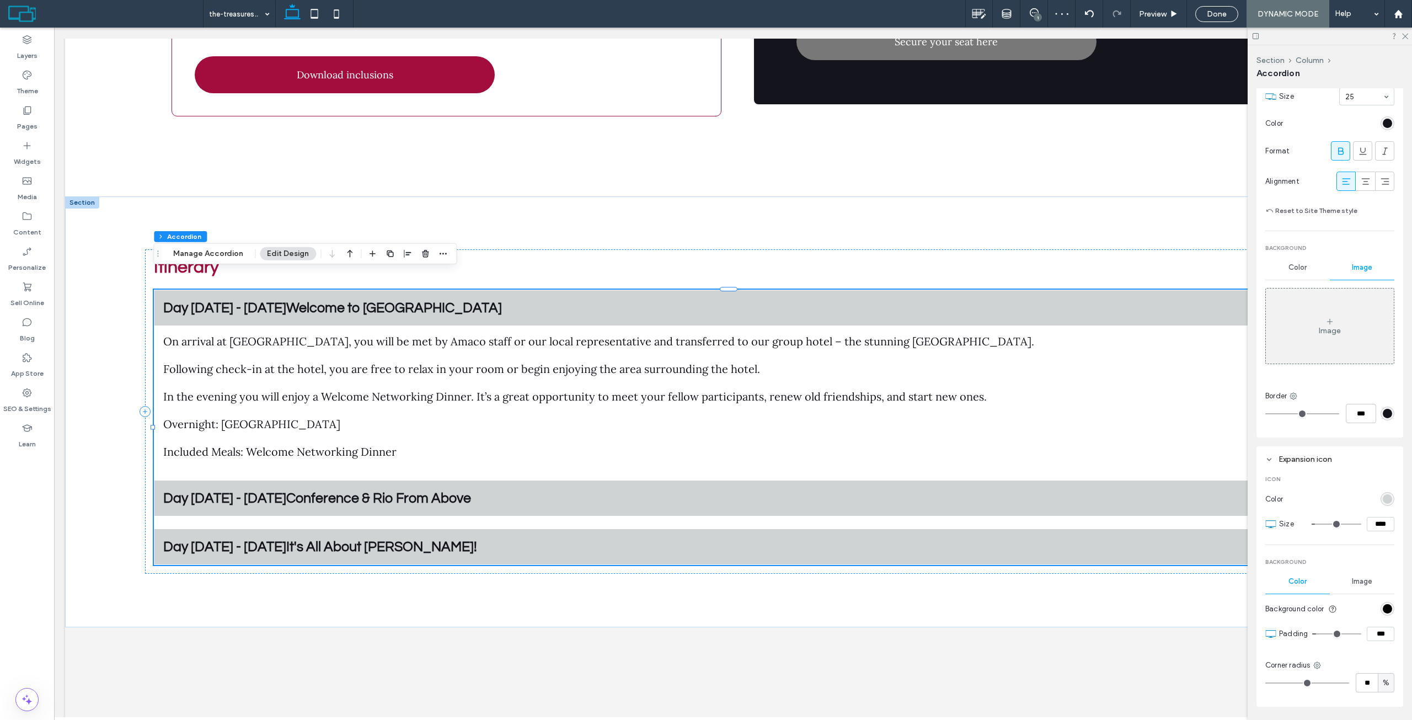
scroll to position [441, 0]
click at [1383, 493] on div "rgb(207, 211, 211)" at bounding box center [1387, 491] width 9 height 9
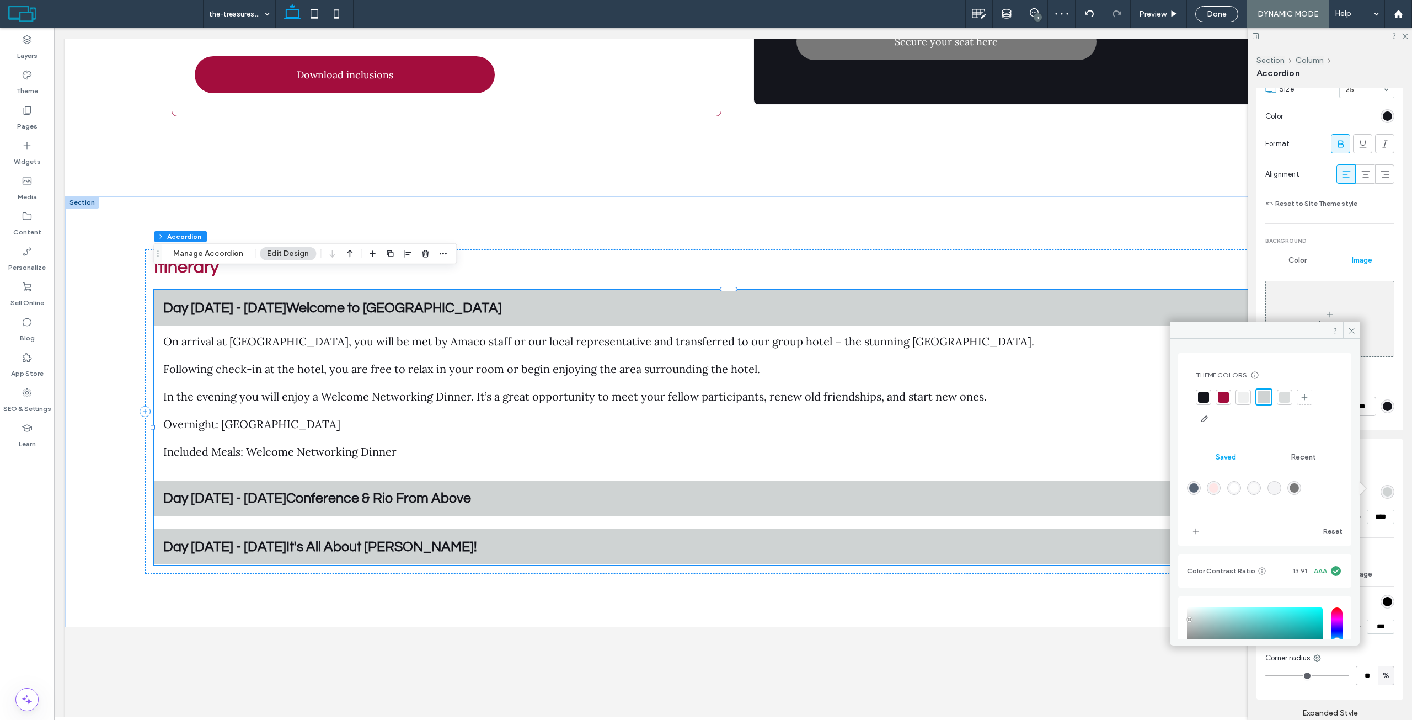
click at [1222, 398] on div at bounding box center [1223, 397] width 11 height 11
click at [1396, 379] on div "Title Theme Text Type h3 Text Style Font Questrial Size 25 Color Format Alignme…" at bounding box center [1329, 186] width 147 height 487
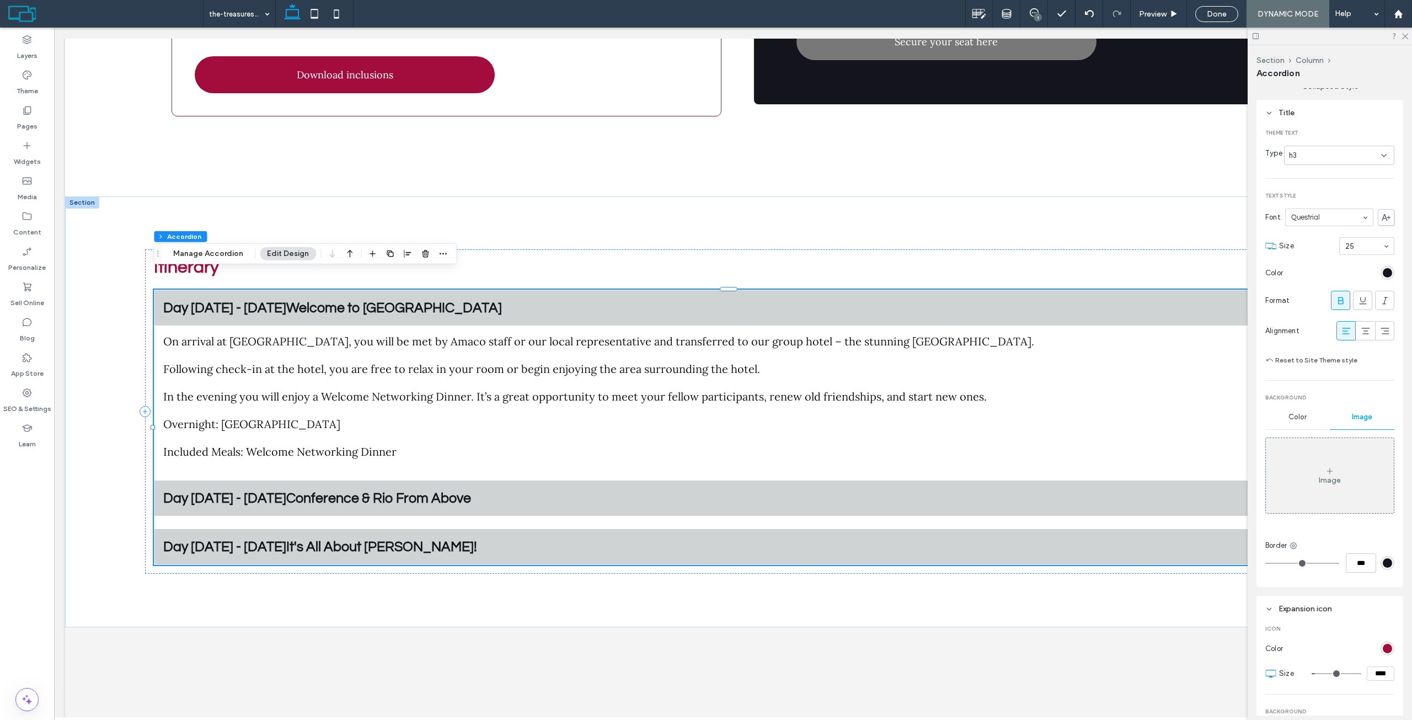
scroll to position [331, 0]
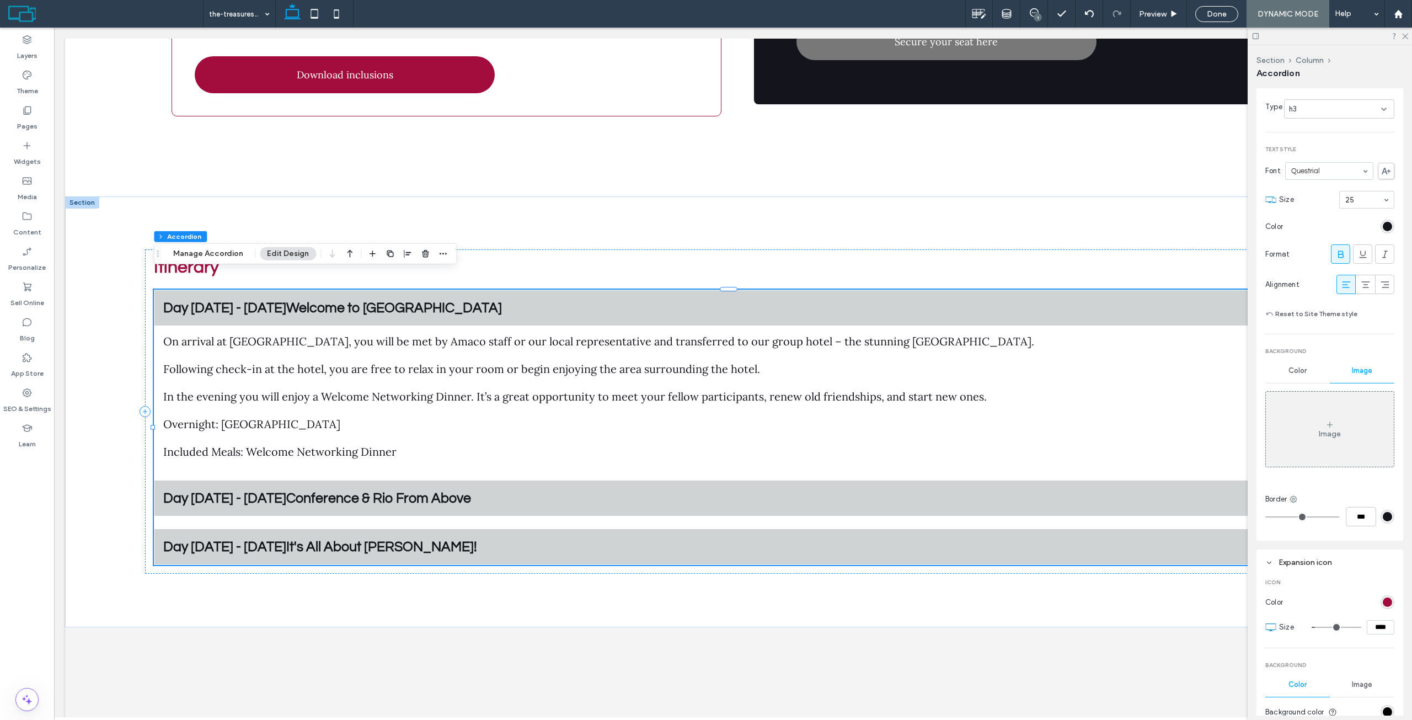
click at [1308, 355] on div "Theme Text Type h3 Text Style Font Questrial Size 25 Color Format Alignment Res…" at bounding box center [1329, 304] width 129 height 461
click at [1291, 361] on div "Color" at bounding box center [1297, 370] width 65 height 24
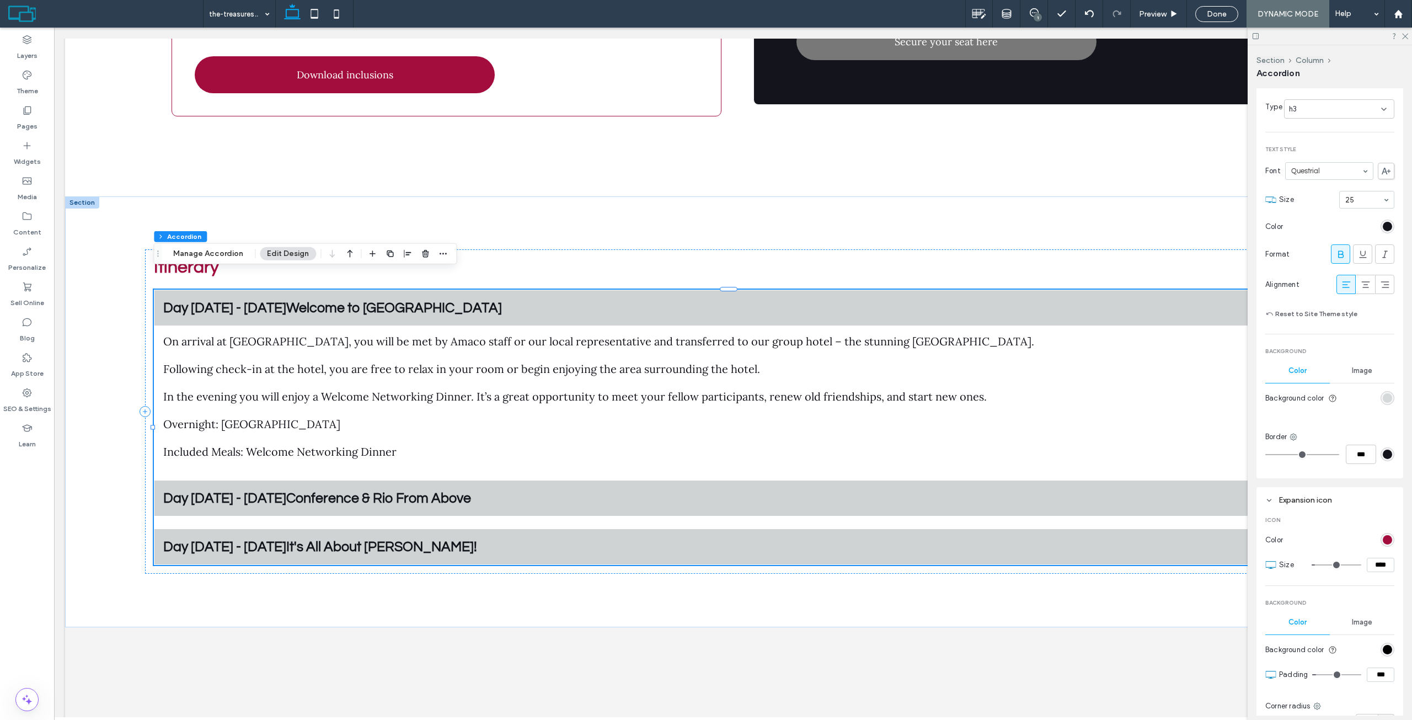
click at [1384, 393] on div "rgb(207, 211, 211)" at bounding box center [1387, 397] width 9 height 9
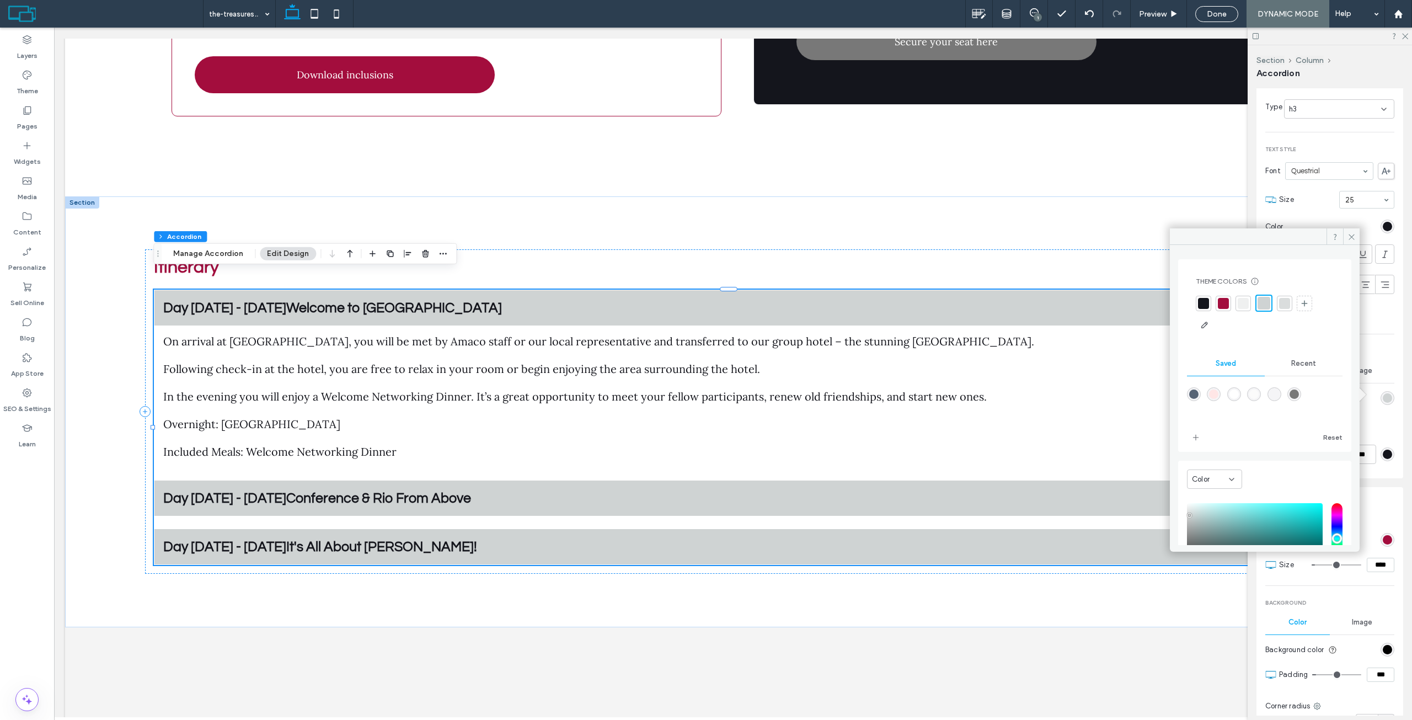
click at [1244, 302] on div at bounding box center [1243, 303] width 11 height 11
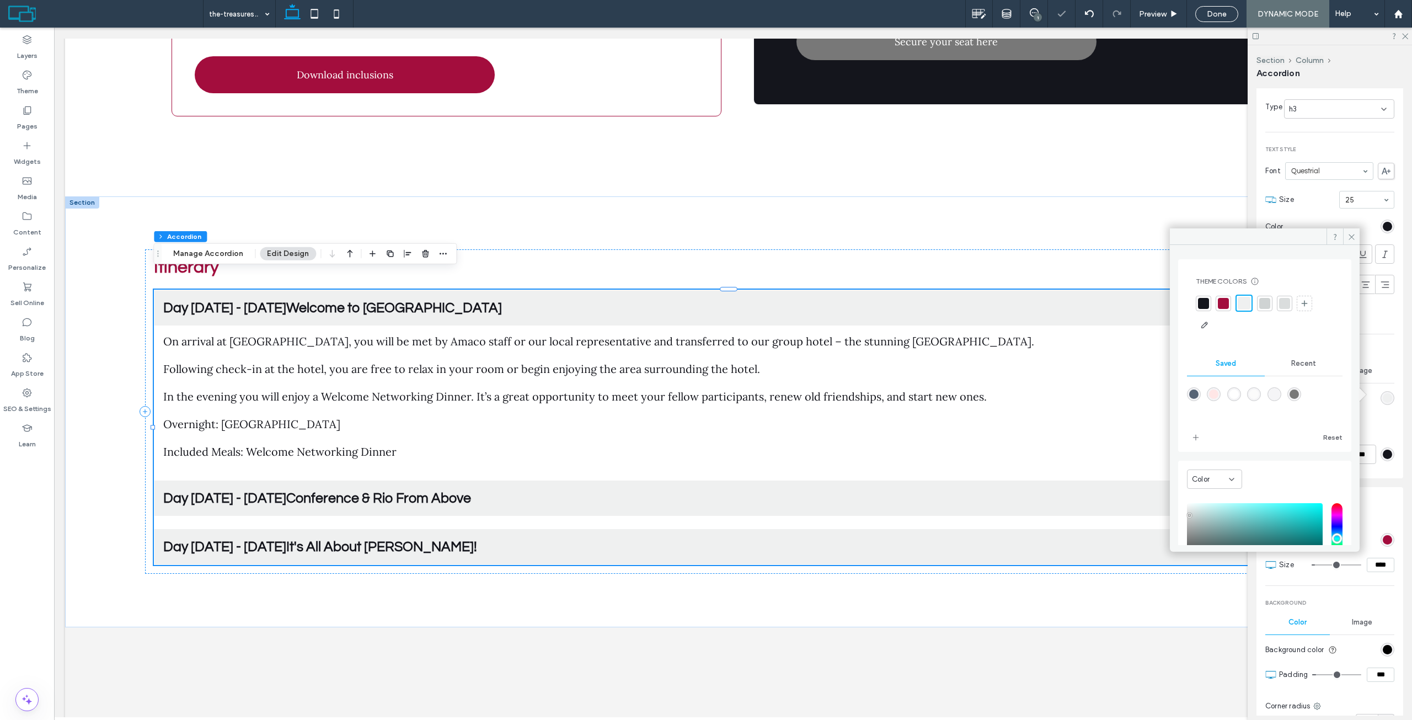
click at [1283, 308] on div at bounding box center [1284, 303] width 11 height 11
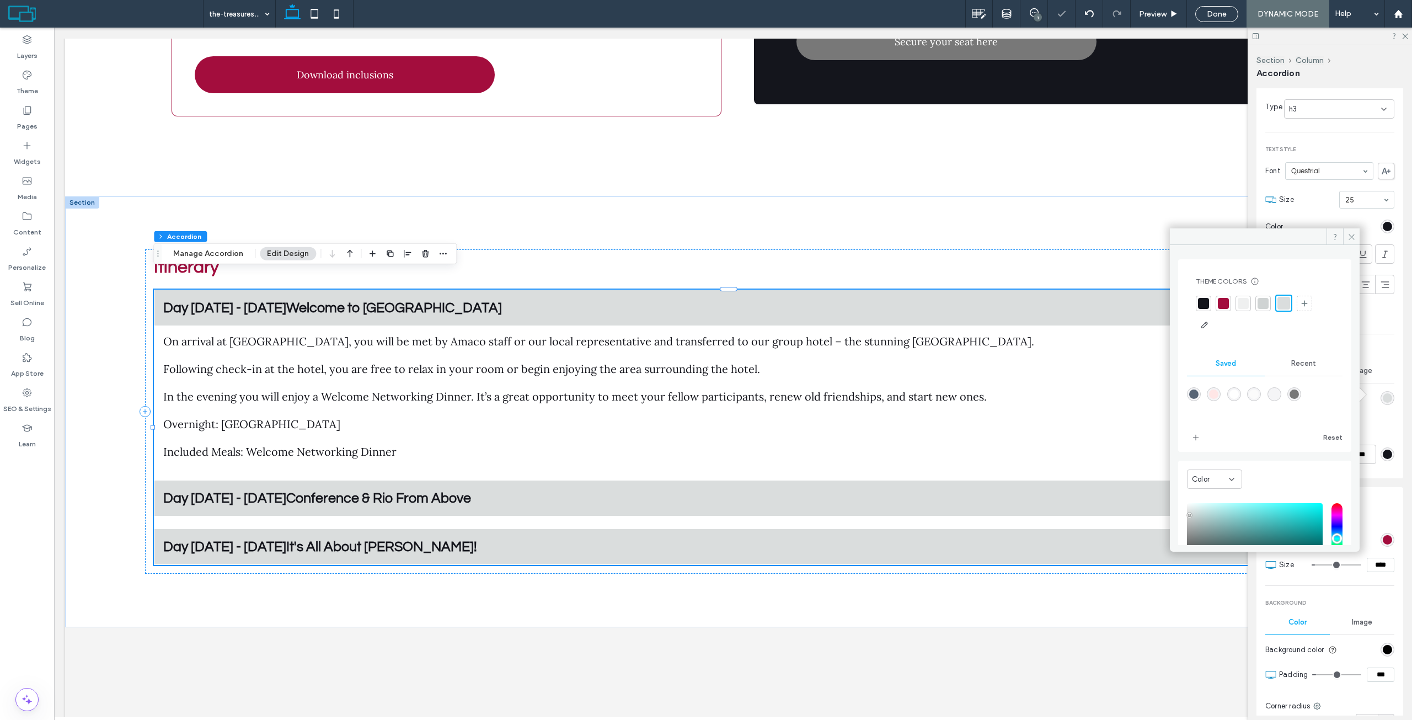
click at [1279, 396] on div "rgba(245,245,247,1)" at bounding box center [1274, 393] width 9 height 9
type input "*******"
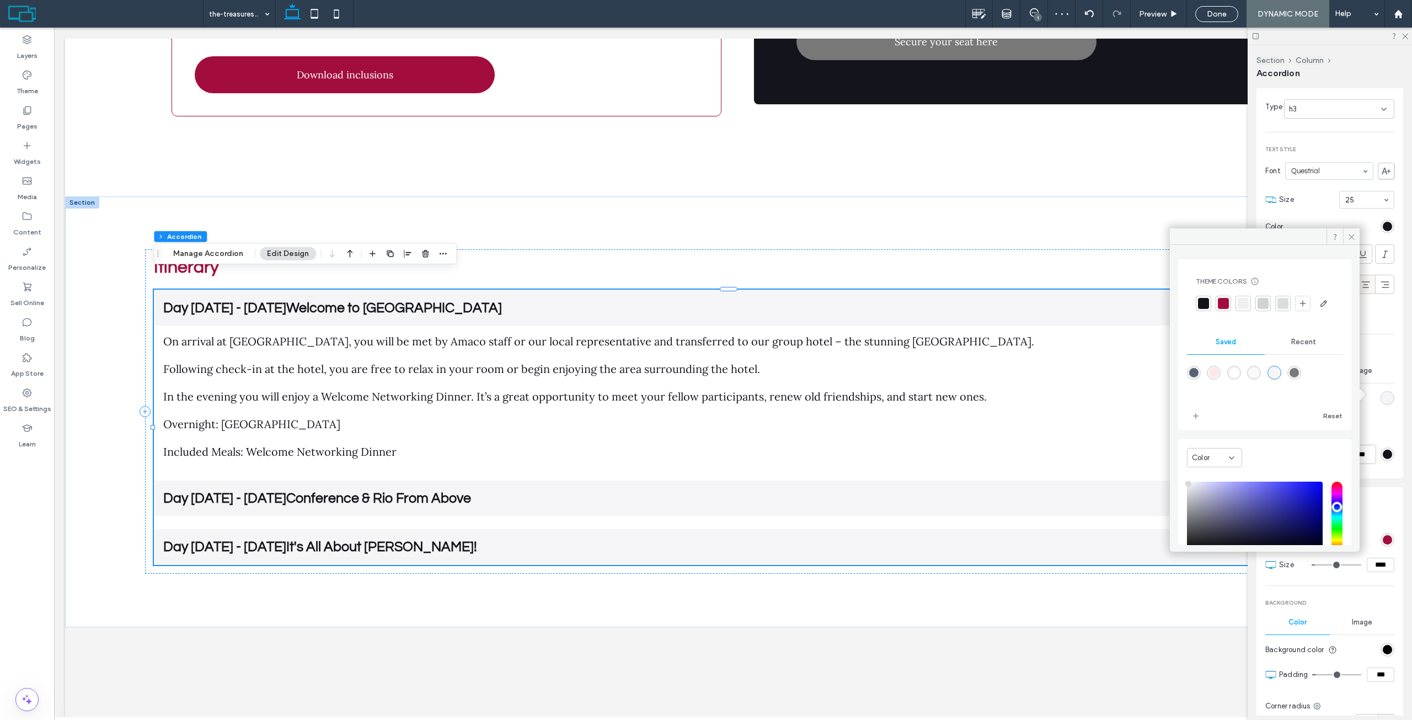
drag, startPoint x: 1345, startPoint y: 238, endPoint x: 1357, endPoint y: 275, distance: 38.9
click at [1345, 239] on span at bounding box center [1351, 236] width 17 height 17
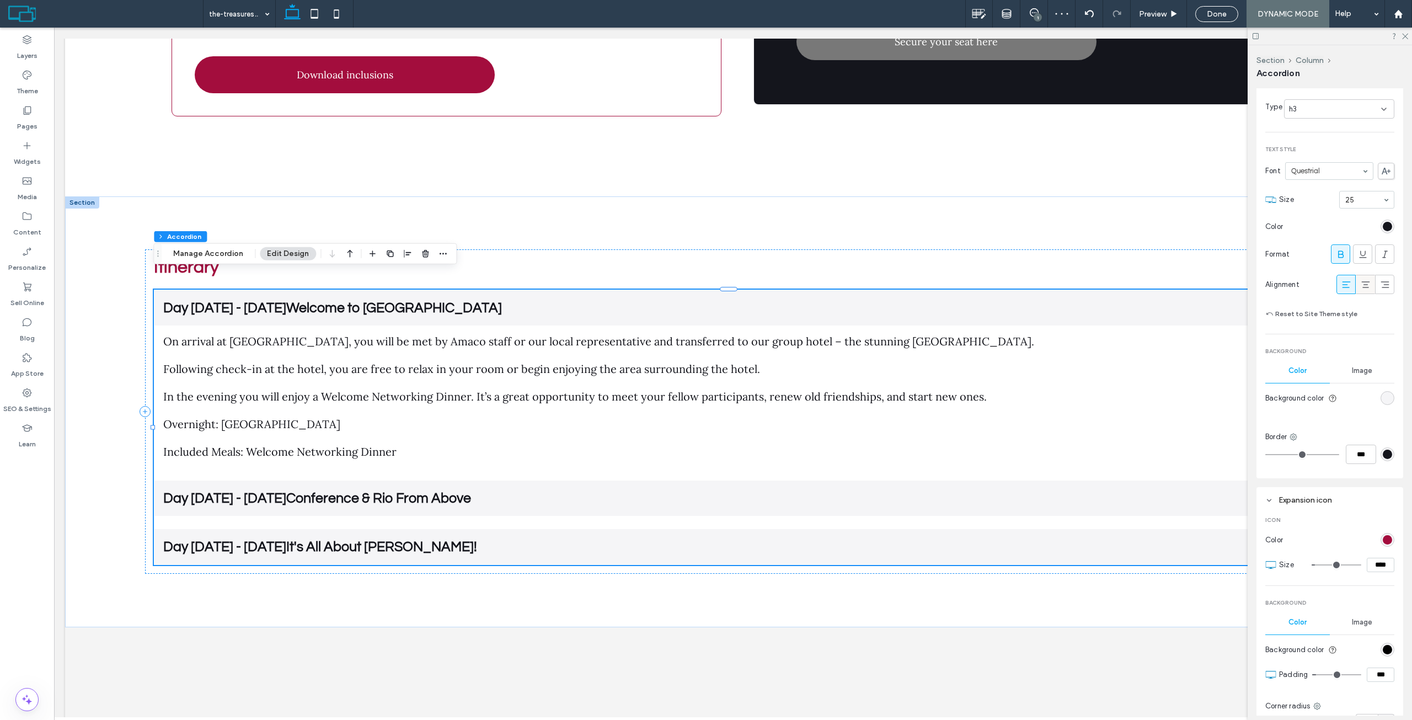
click at [1356, 284] on div at bounding box center [1365, 284] width 18 height 18
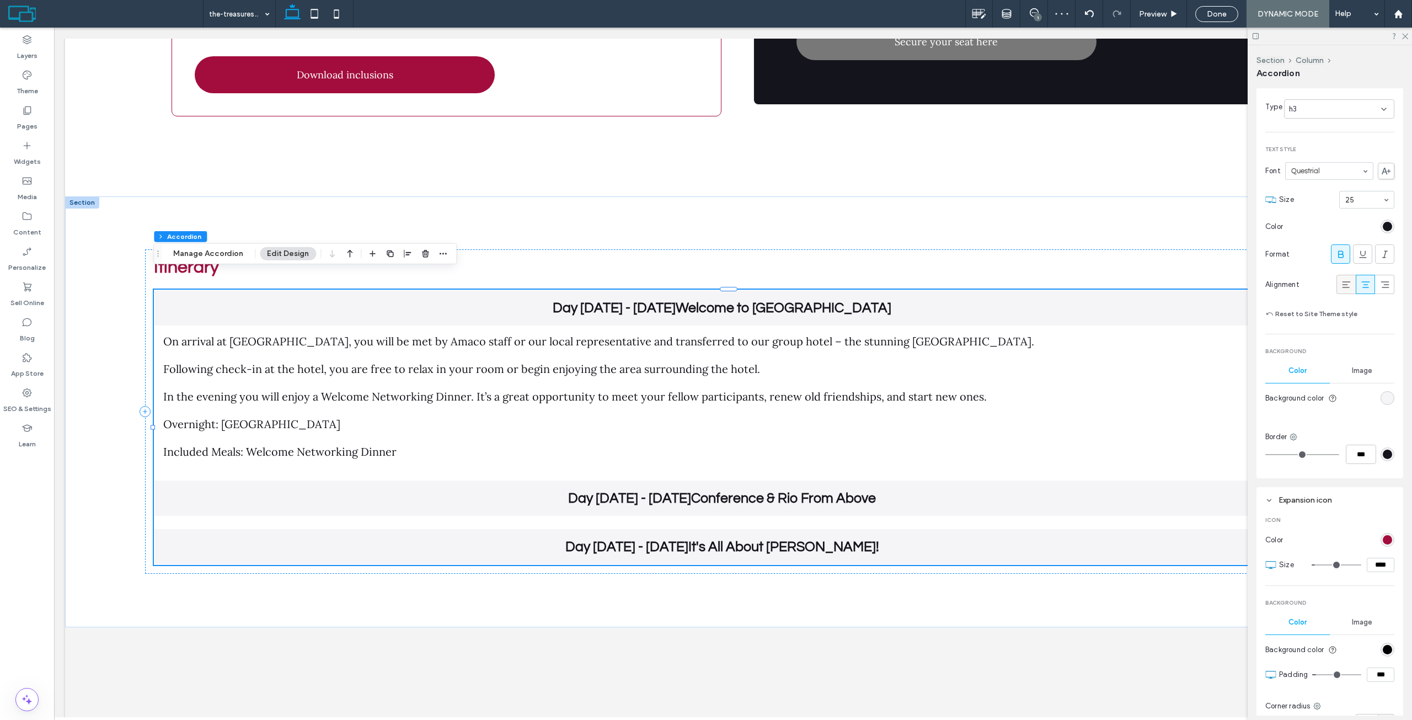
click at [1343, 279] on icon at bounding box center [1346, 284] width 11 height 11
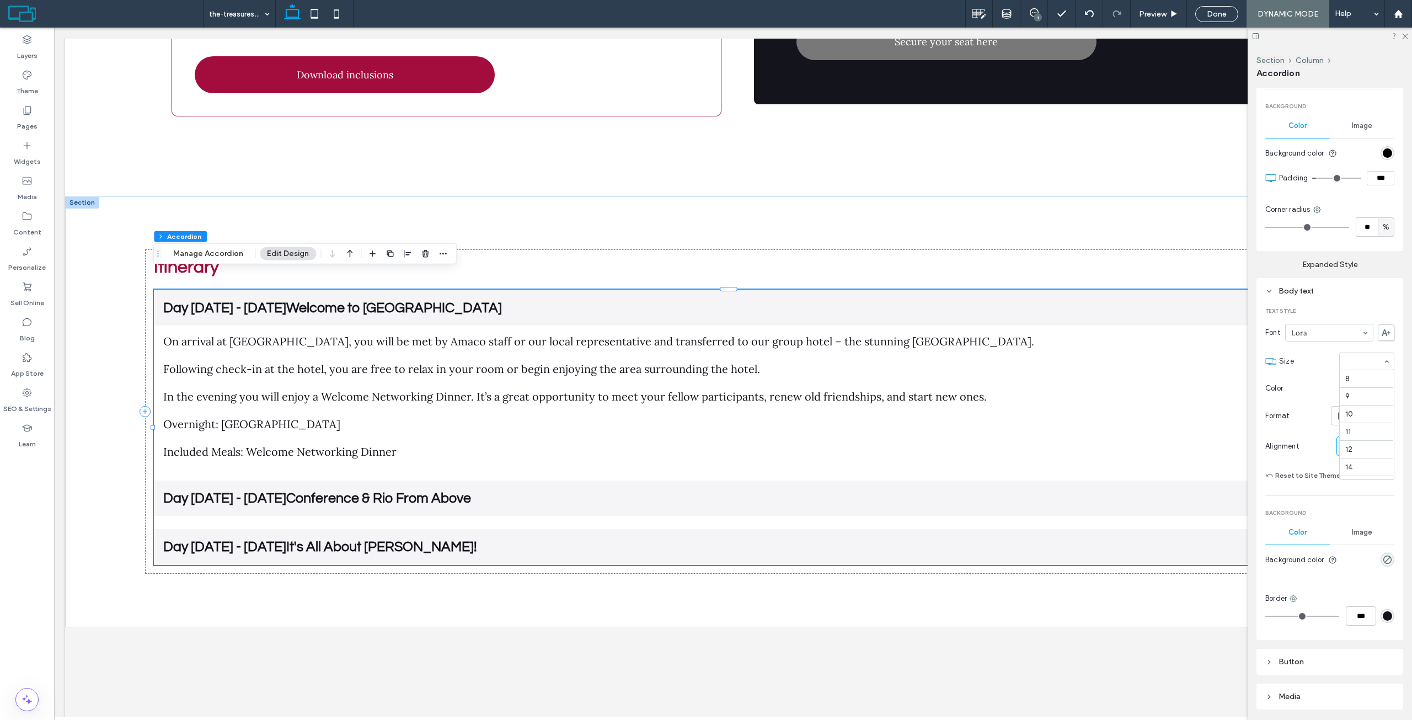
scroll to position [141, 0]
drag, startPoint x: 1401, startPoint y: 36, endPoint x: 1320, endPoint y: 181, distance: 166.4
click at [1401, 36] on icon at bounding box center [1404, 35] width 7 height 7
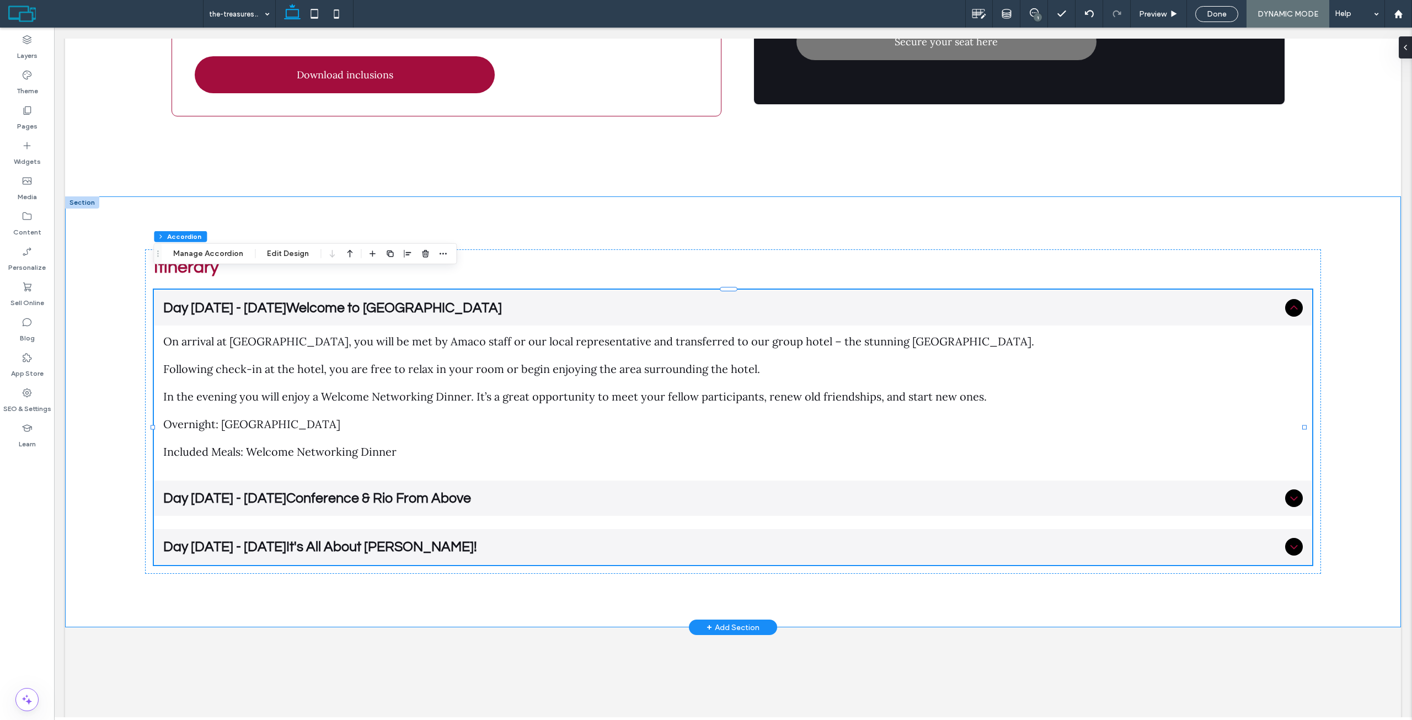
click at [82, 277] on div "Itinerary Day 1 - 8 August 2025Welcome to Rio de Janeiro On arrival at Rio de J…" at bounding box center [733, 411] width 1336 height 431
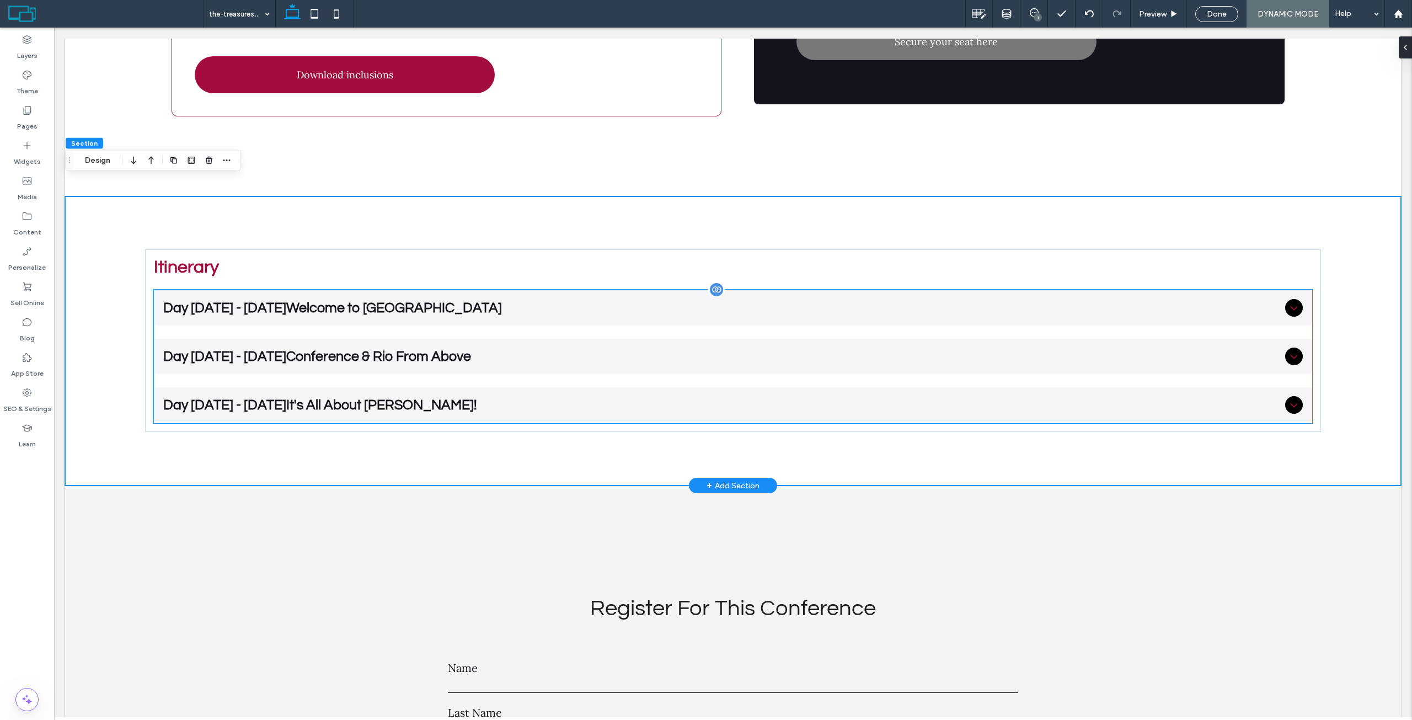
click at [868, 301] on span "Day [DATE] - [DATE]Welcome to [GEOGRAPHIC_DATA]" at bounding box center [721, 308] width 1117 height 14
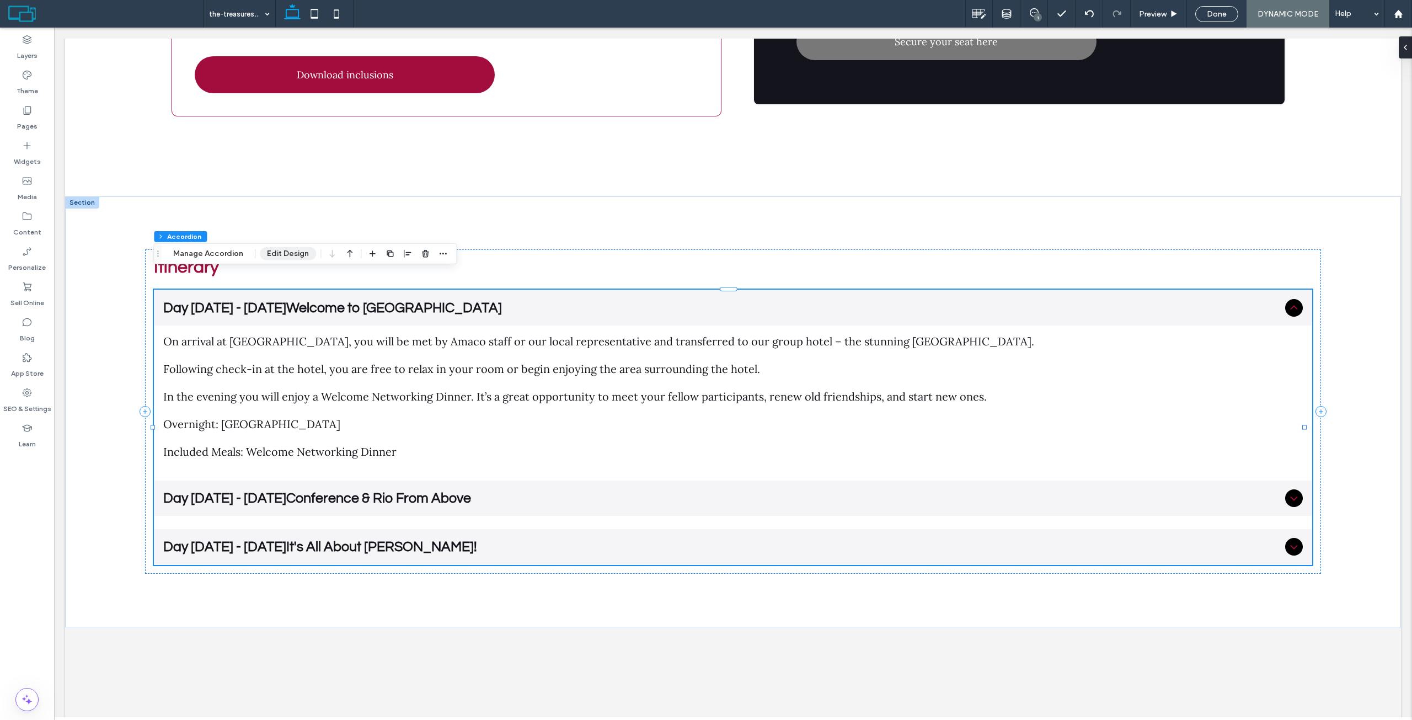
click at [269, 249] on button "Edit Design" at bounding box center [288, 253] width 56 height 13
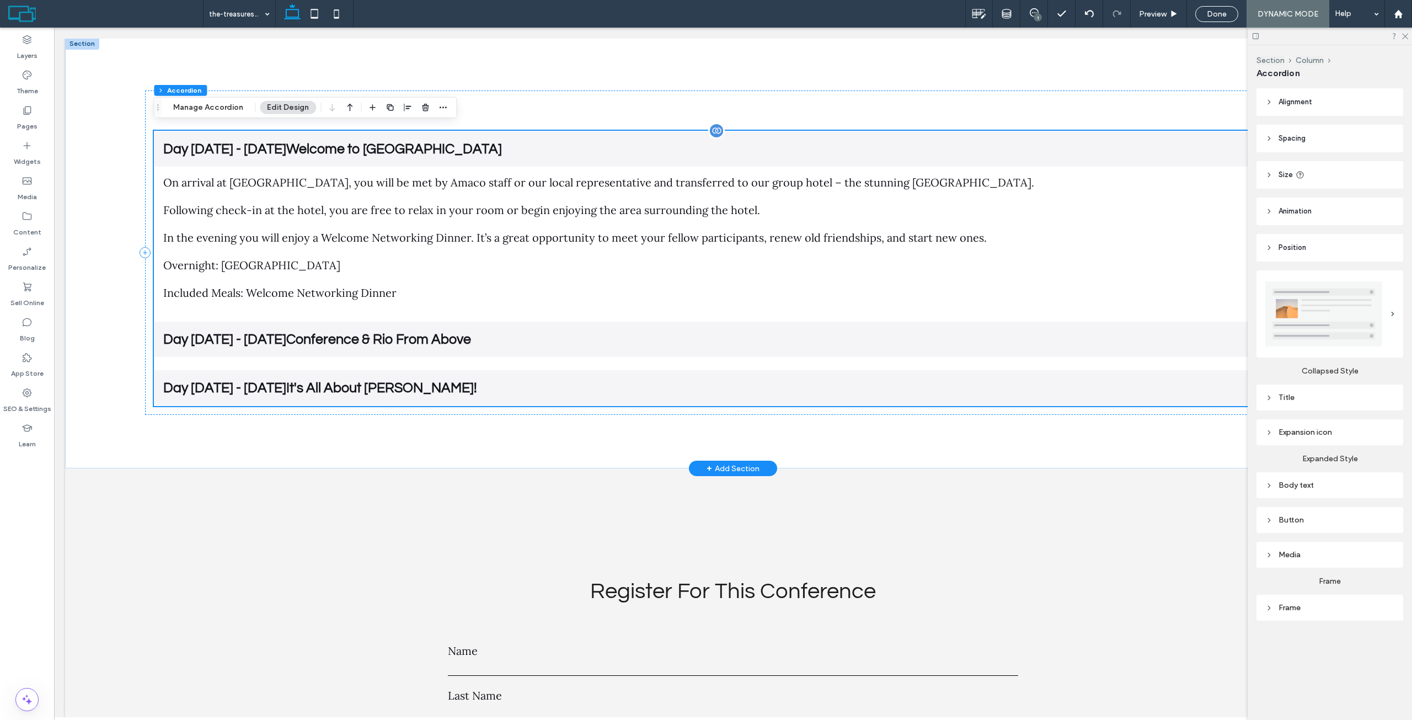
scroll to position [3515, 0]
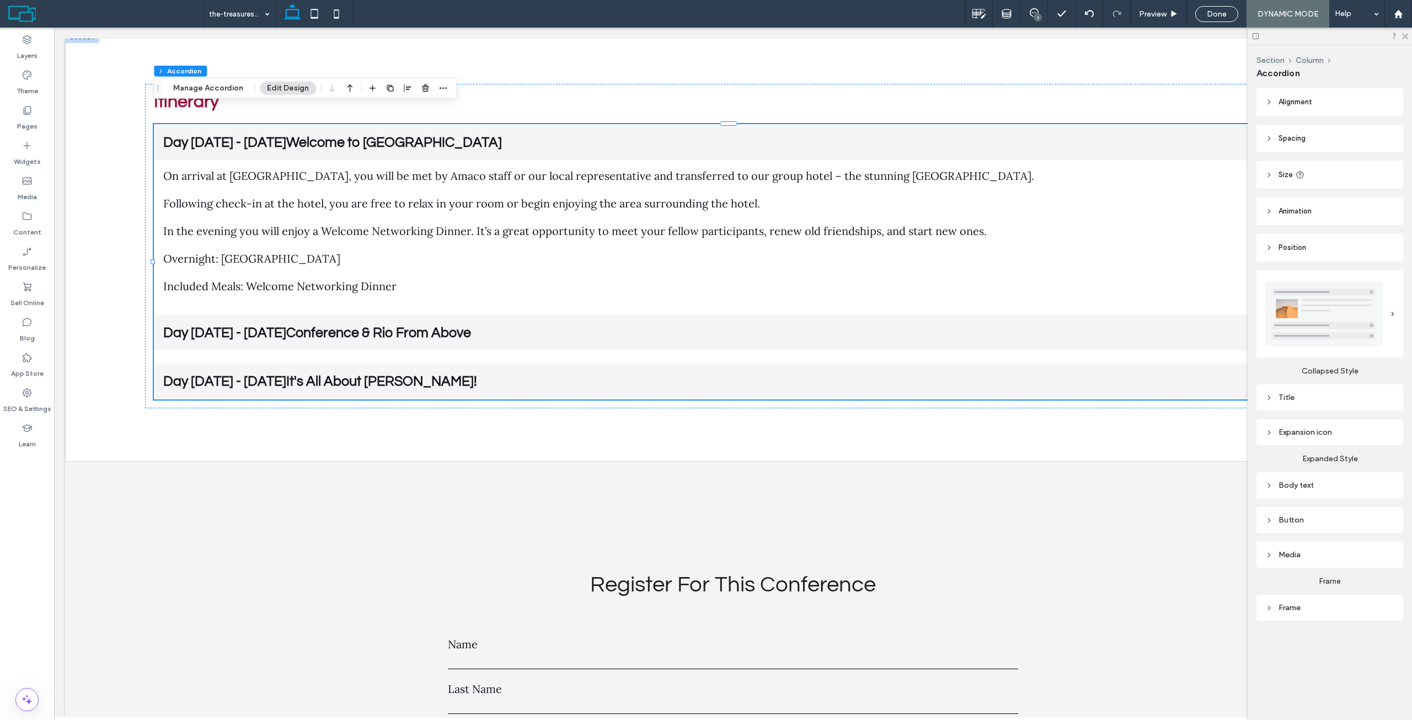
click at [1303, 430] on div "Expansion icon" at bounding box center [1329, 431] width 129 height 9
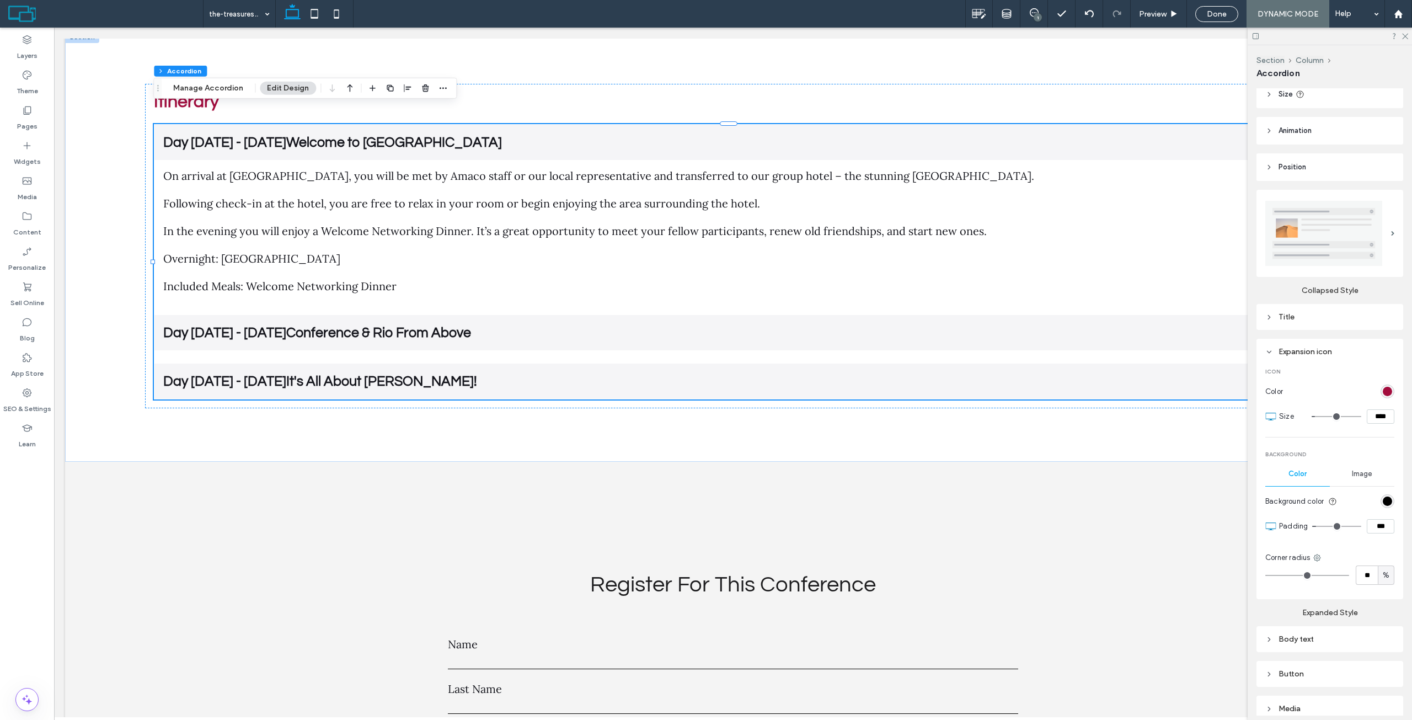
scroll to position [110, 0]
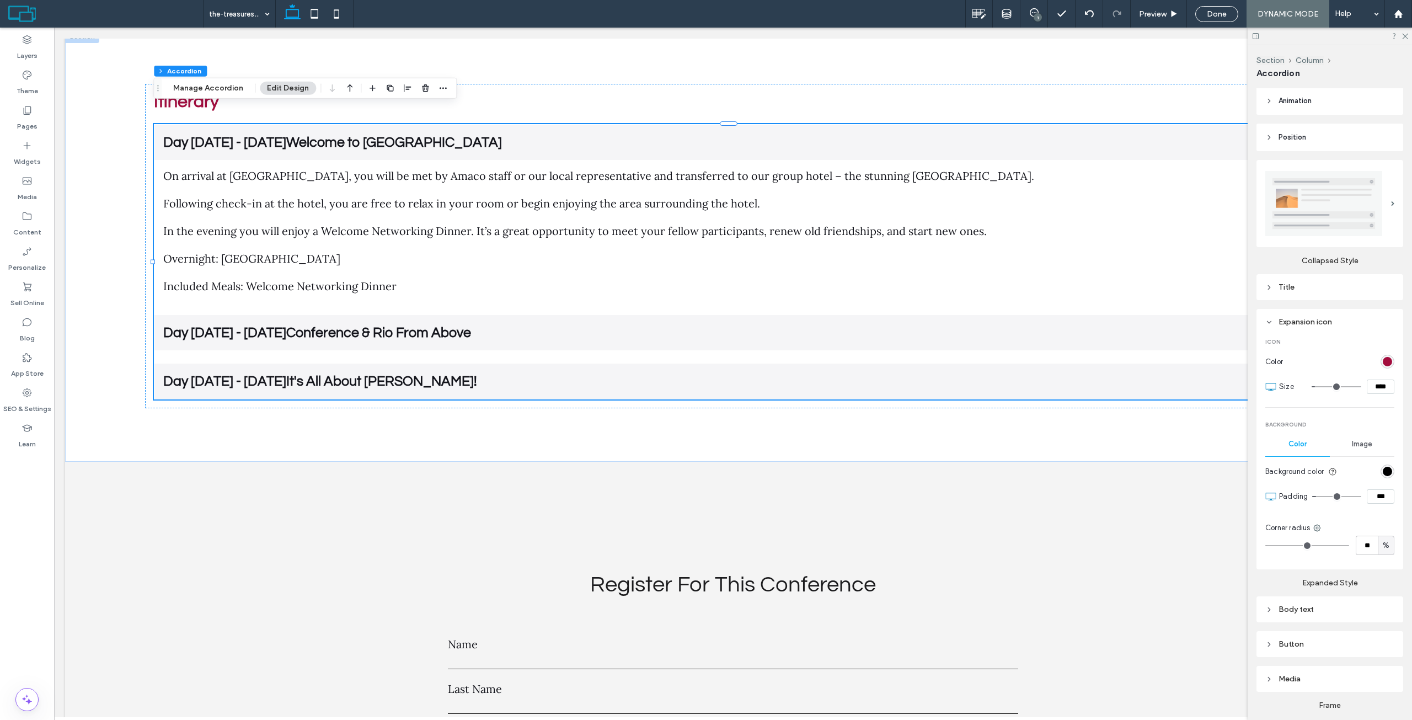
click at [1389, 467] on div "Expansion icon Icon Color Size **** Background Color Image Background color Pad…" at bounding box center [1329, 439] width 147 height 260
click at [1384, 469] on div "rgb(0, 0, 0)" at bounding box center [1387, 471] width 9 height 9
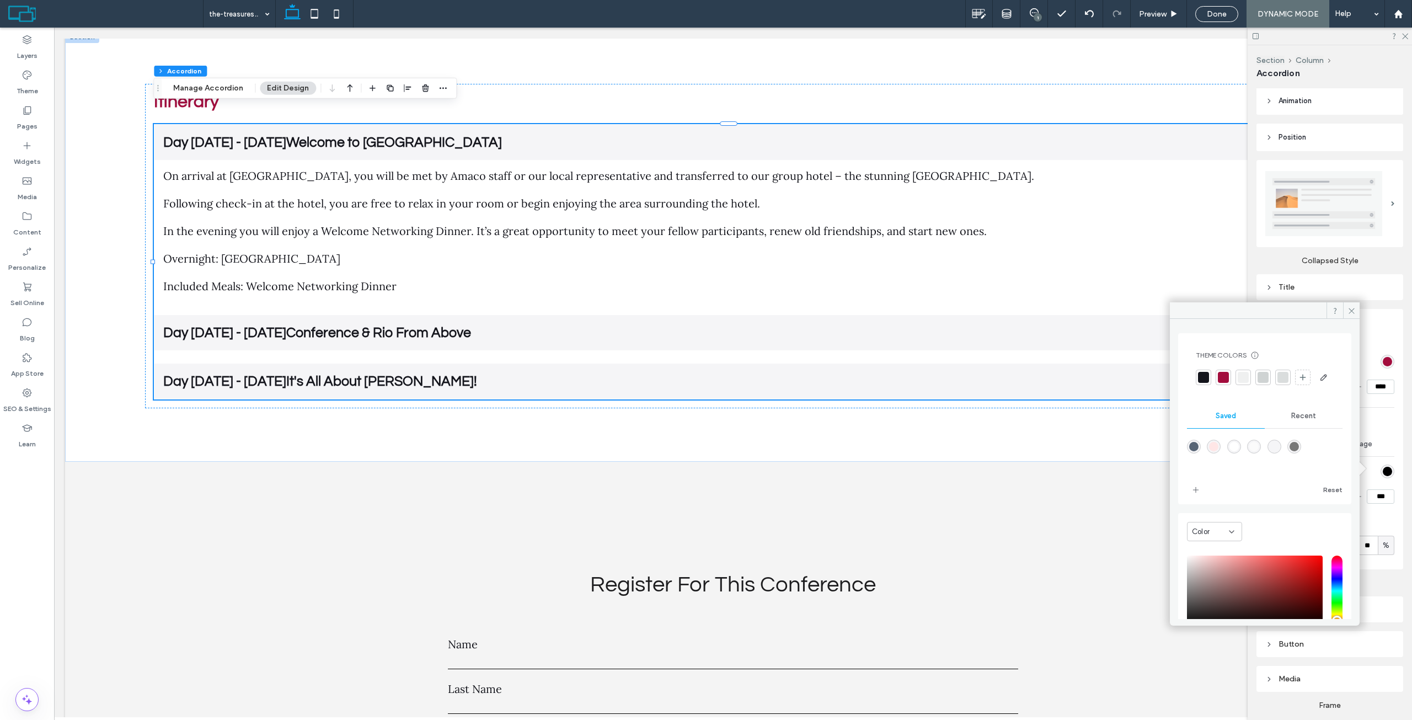
click at [1296, 420] on span "Recent" at bounding box center [1303, 415] width 25 height 9
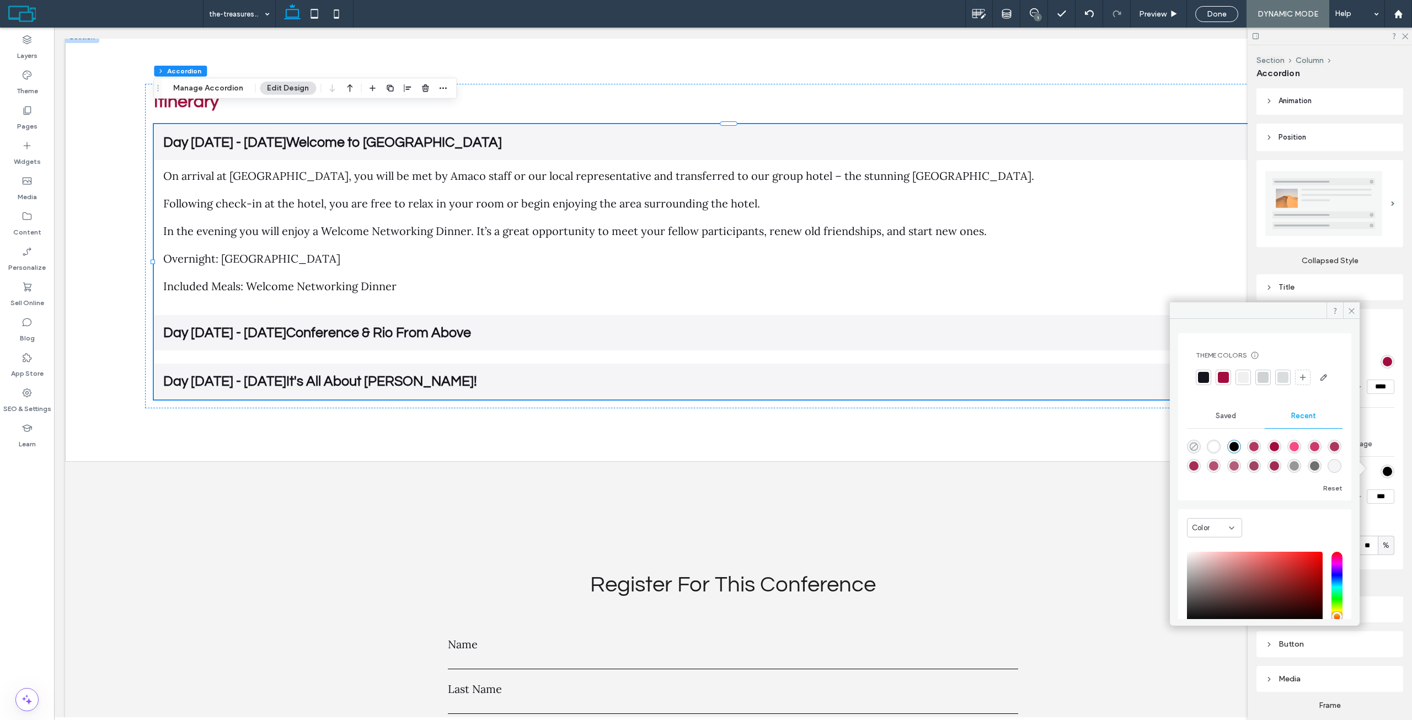
click at [1195, 451] on icon "rgba(0, 0, 0, 0)" at bounding box center [1193, 446] width 9 height 9
type input "*"
type input "**"
click at [1379, 415] on div "Icon Color Size **** Background Color Image Background color Padding *** Corner…" at bounding box center [1329, 446] width 129 height 234
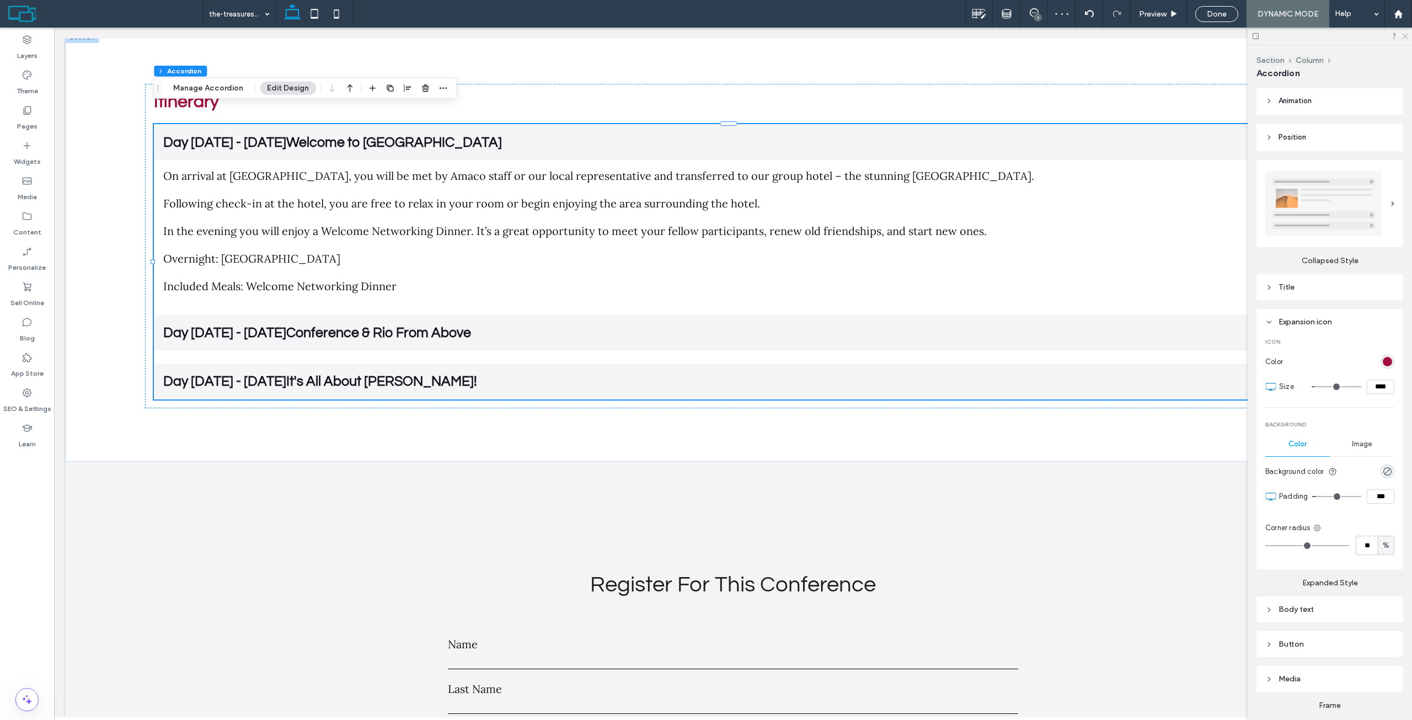
click at [1406, 36] on icon at bounding box center [1404, 35] width 7 height 7
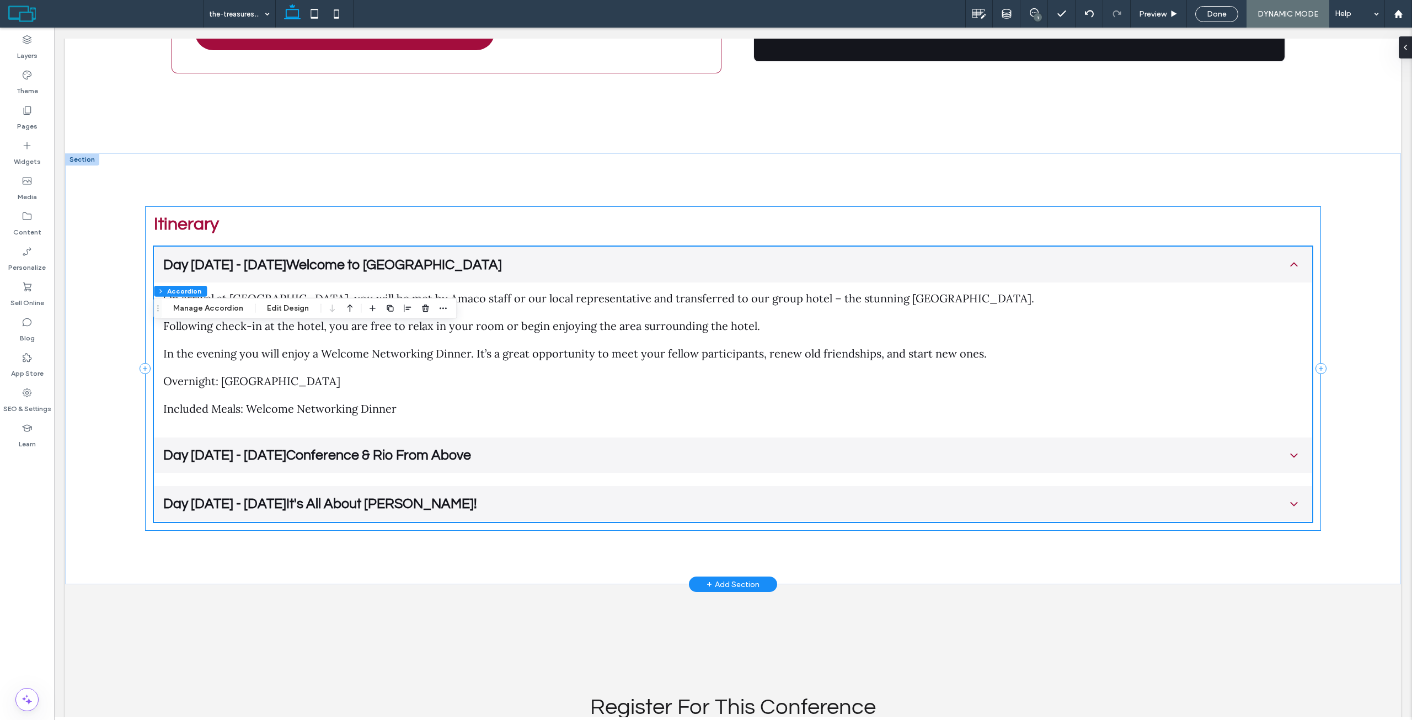
scroll to position [3405, 0]
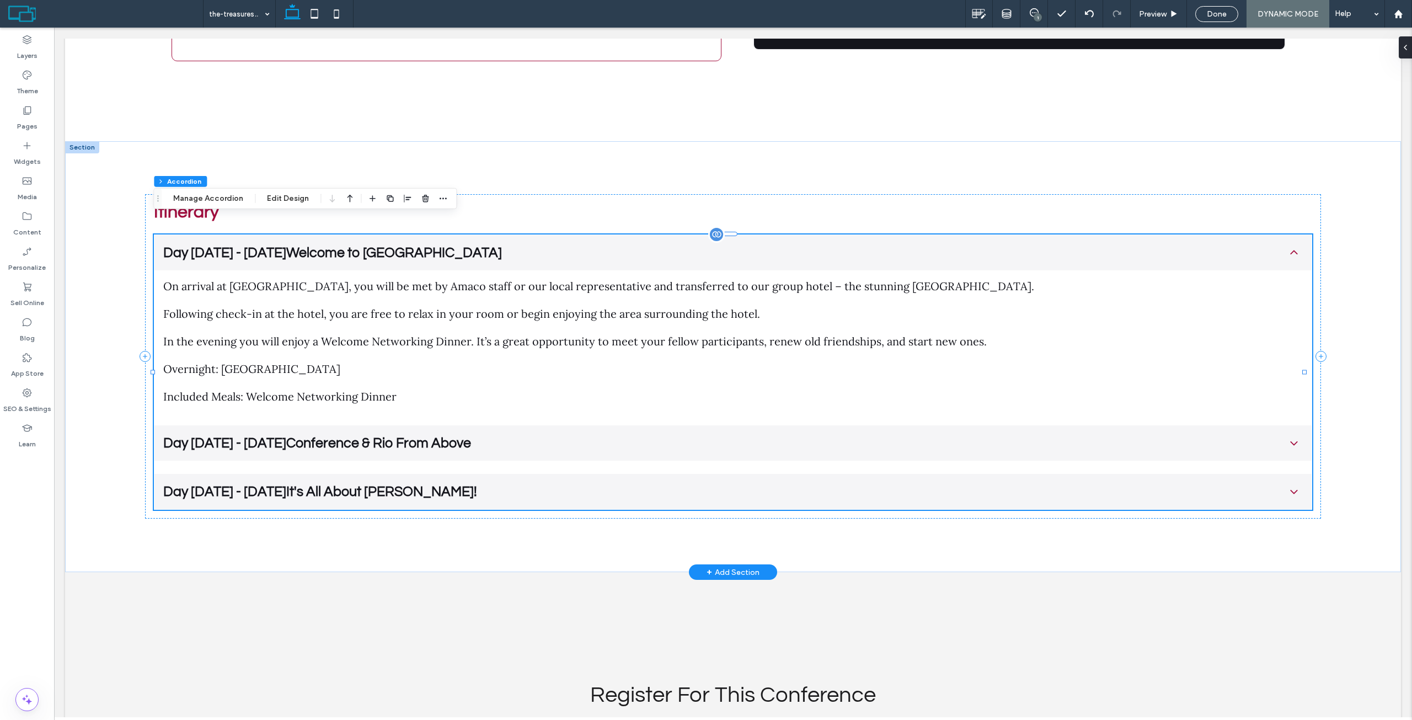
click at [1069, 245] on span "Day [DATE] - [DATE]Welcome to [GEOGRAPHIC_DATA]" at bounding box center [721, 252] width 1117 height 14
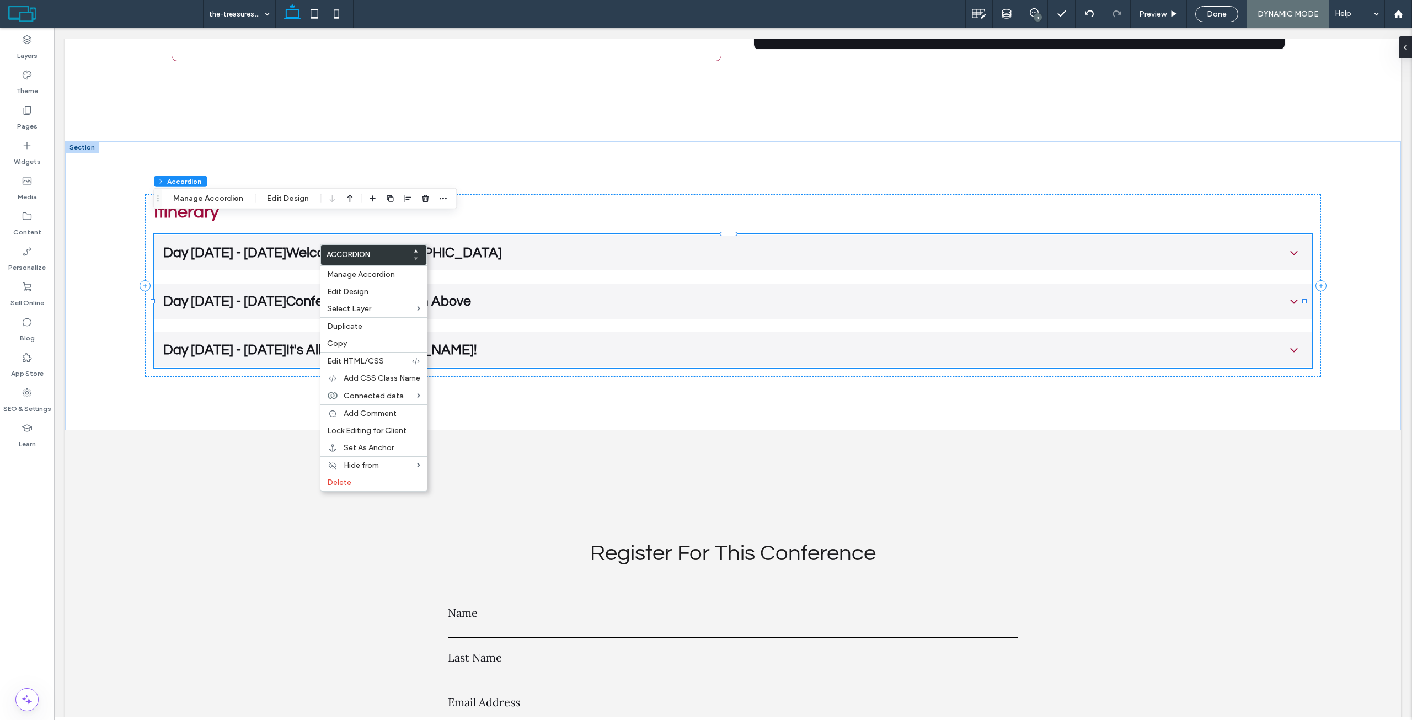
click at [278, 191] on div "Section Column Accordion Manage Accordion Edit Design" at bounding box center [304, 198] width 303 height 21
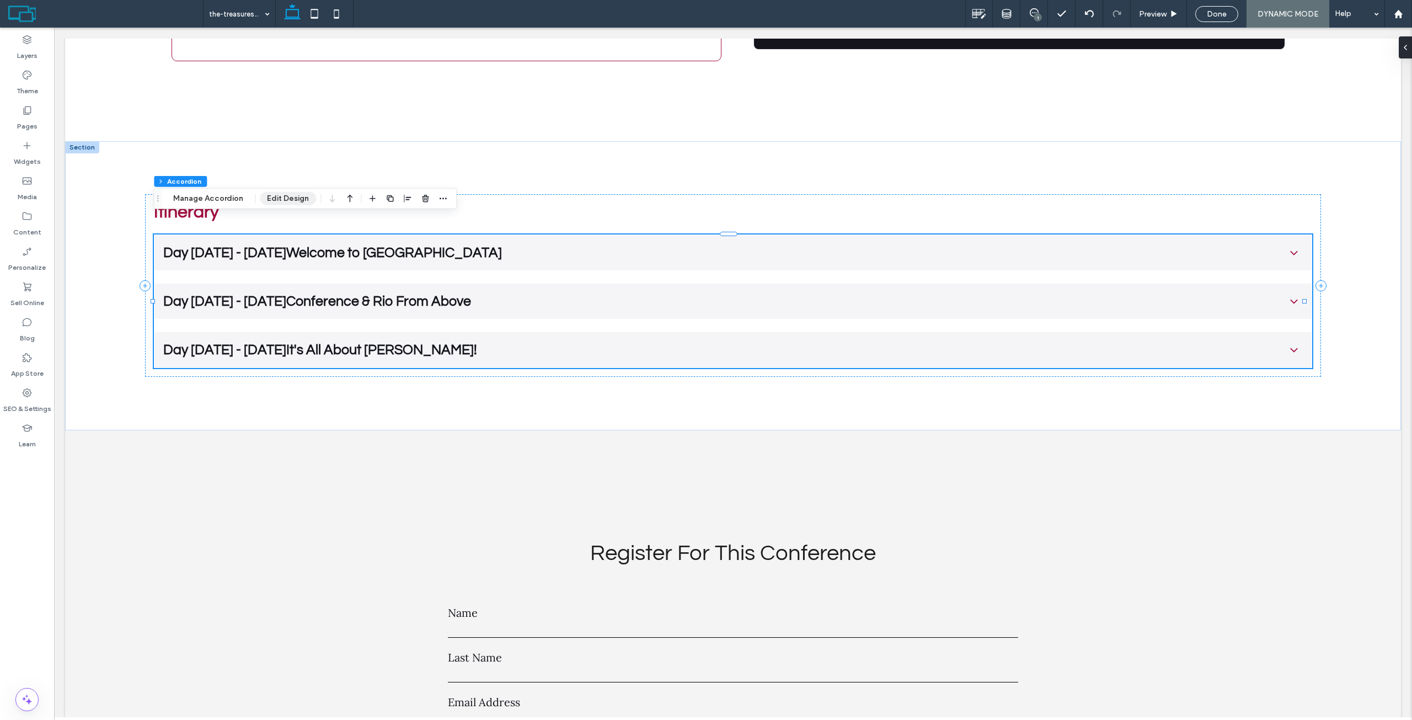
drag, startPoint x: 277, startPoint y: 199, endPoint x: 523, endPoint y: 164, distance: 248.5
click at [277, 199] on button "Edit Design" at bounding box center [288, 198] width 56 height 13
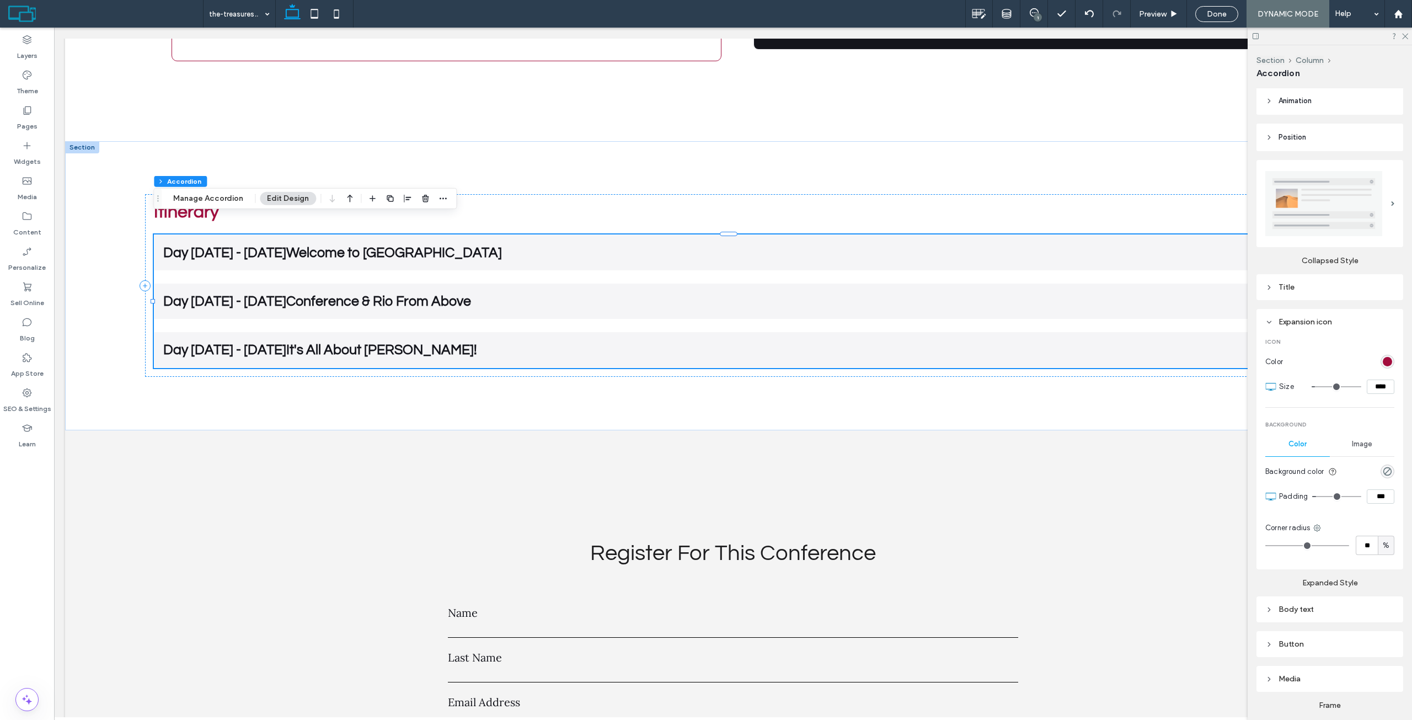
click at [1315, 180] on img at bounding box center [1323, 203] width 117 height 65
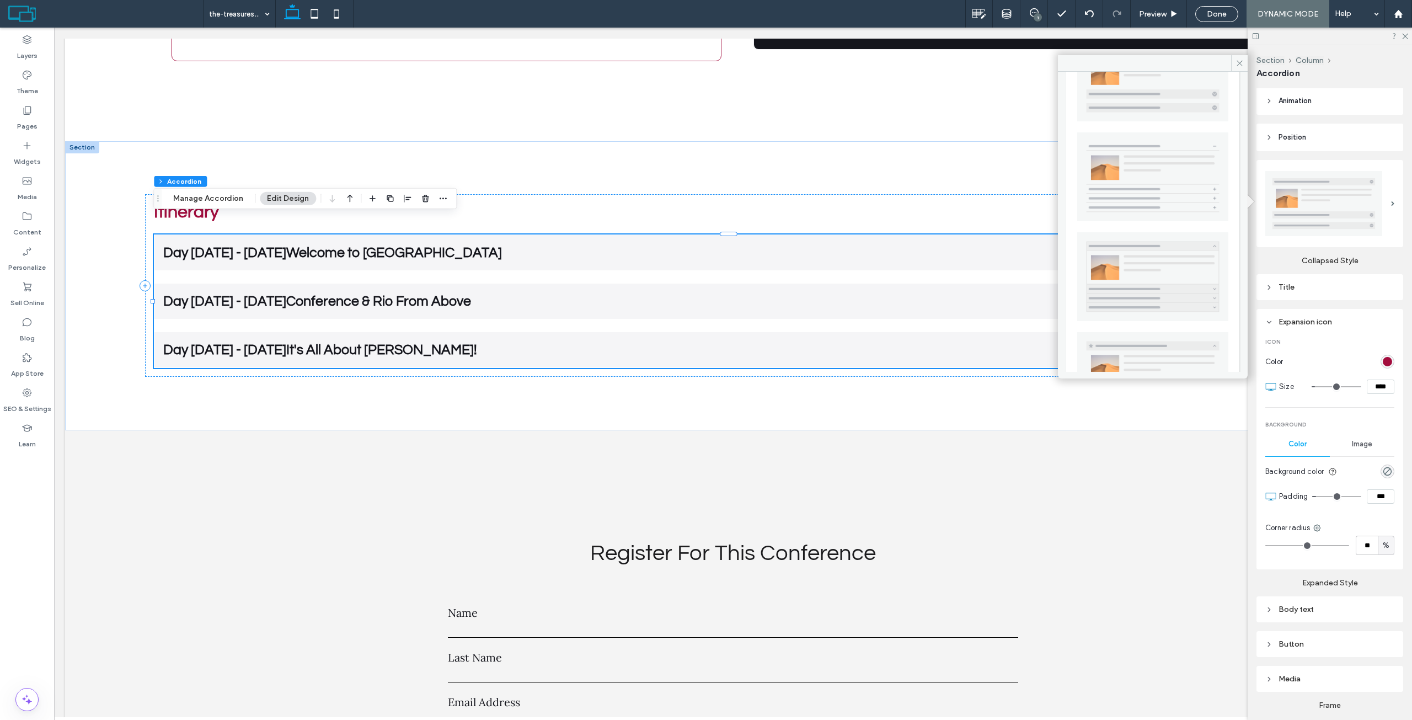
scroll to position [110, 0]
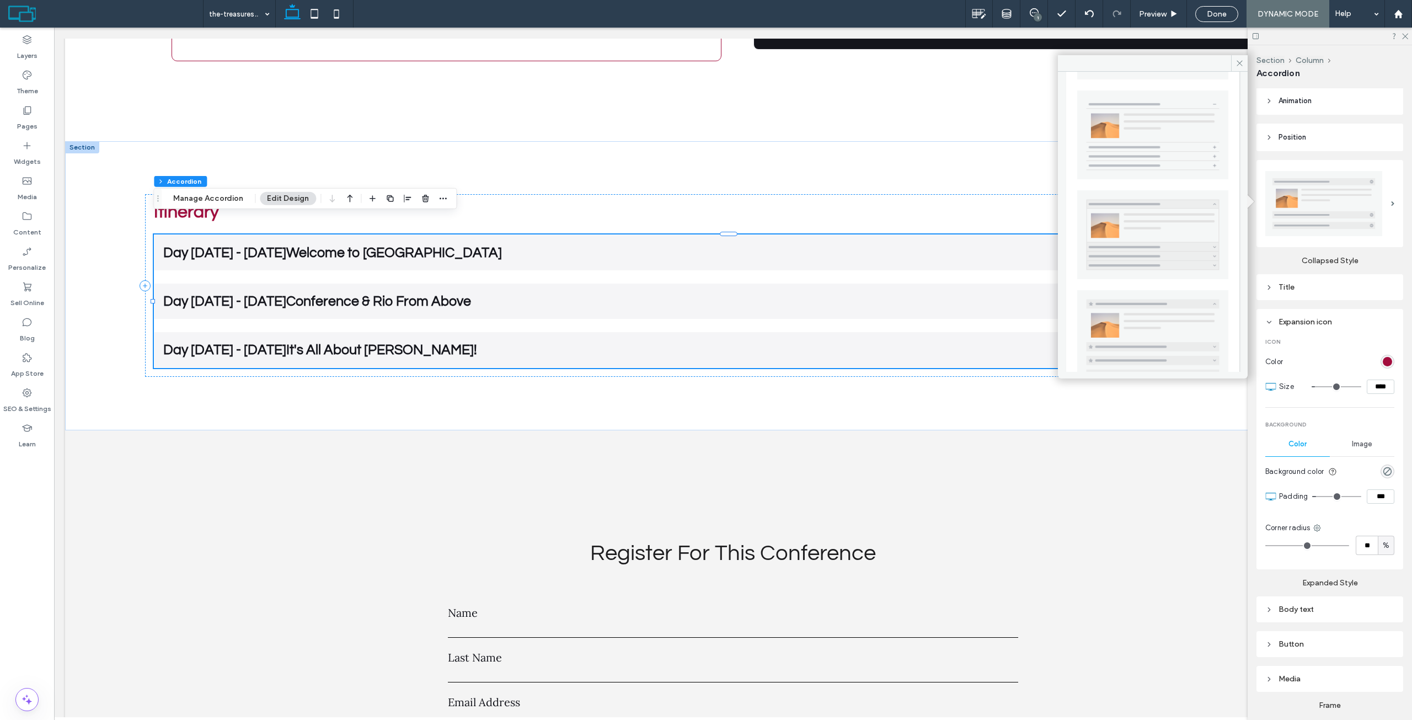
click at [1203, 157] on img at bounding box center [1152, 134] width 151 height 89
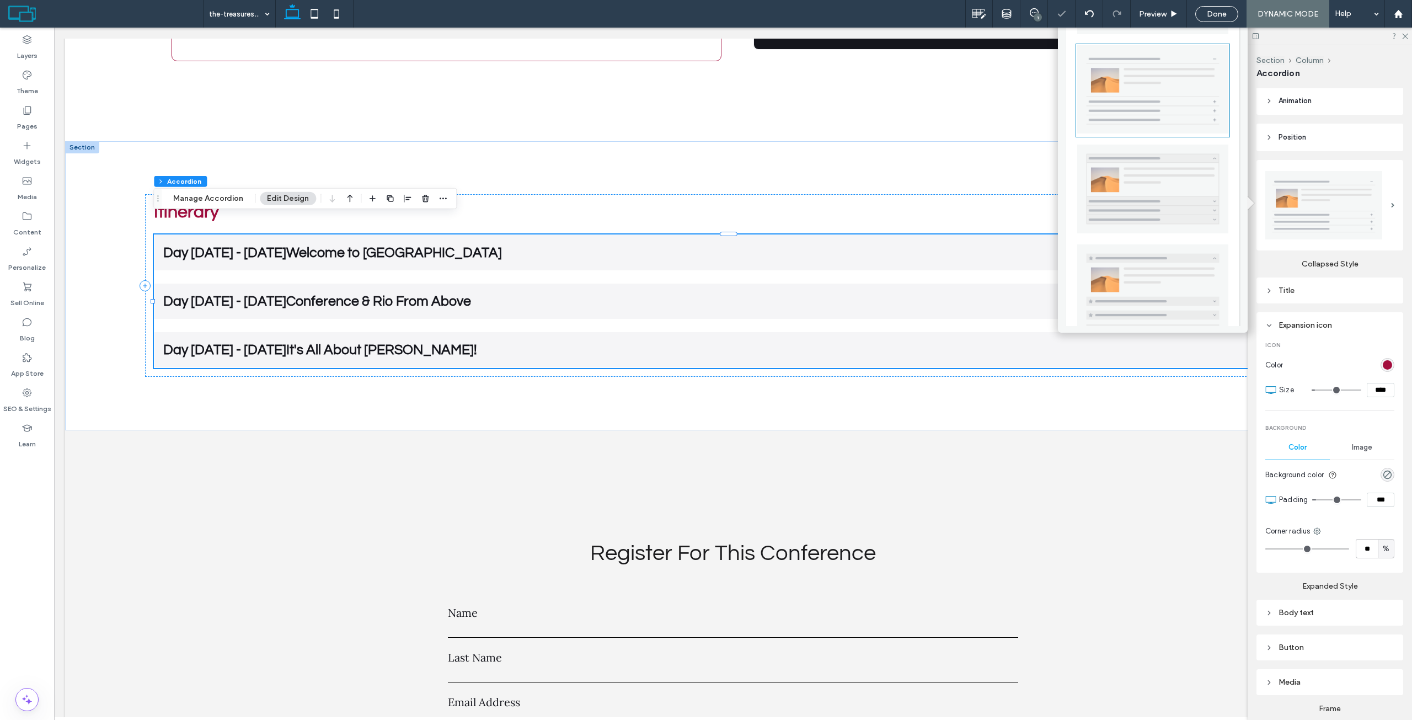
type input "**"
type input "****"
type input "*"
type input "***"
type input "*"
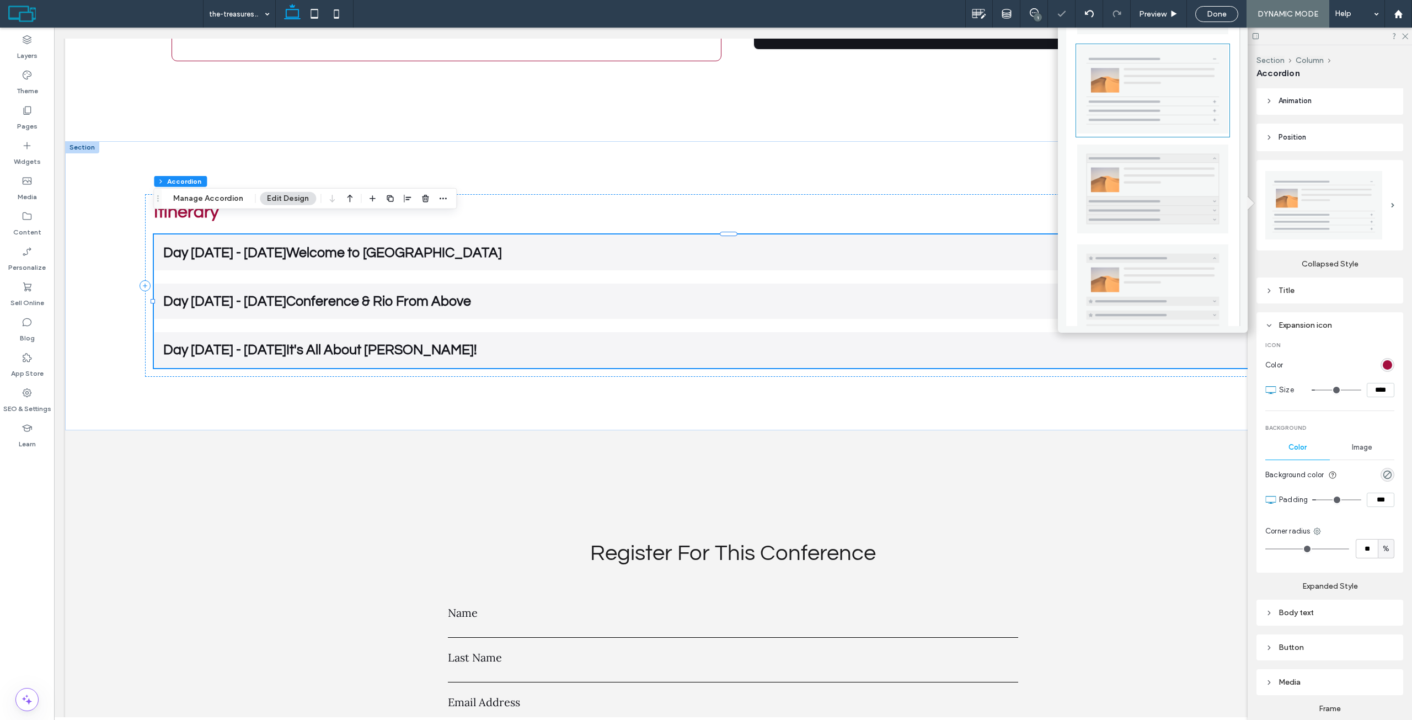
type input "*"
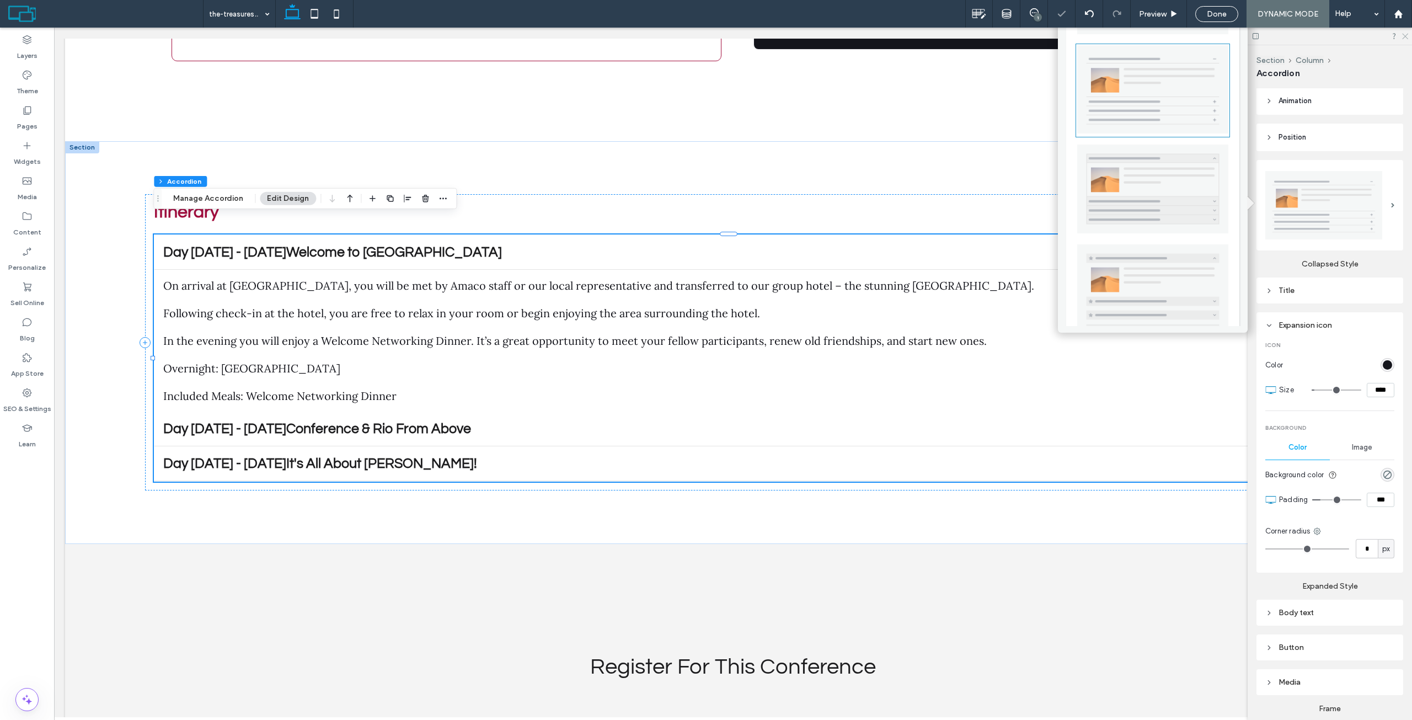
click at [1403, 38] on icon at bounding box center [1404, 35] width 7 height 7
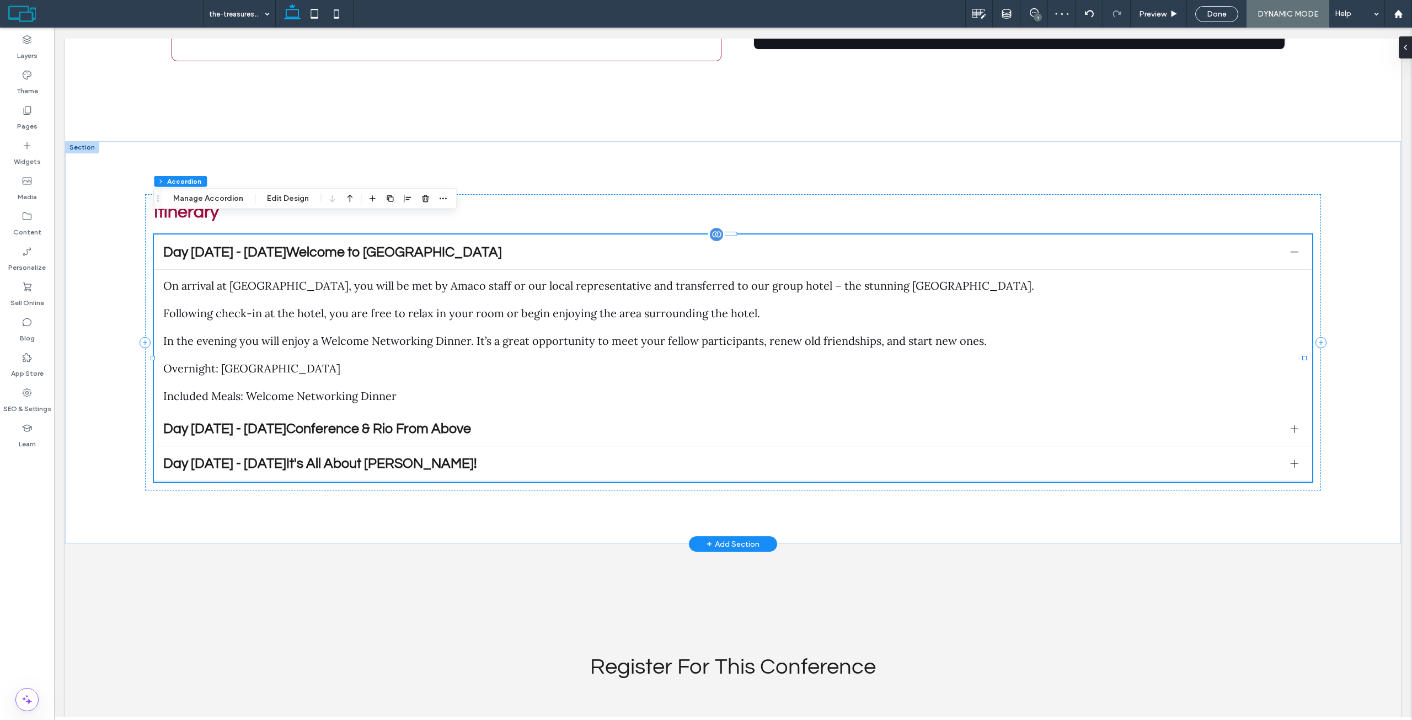
click at [1196, 245] on span "Day [DATE] - [DATE]Welcome to [GEOGRAPHIC_DATA]" at bounding box center [722, 252] width 1118 height 14
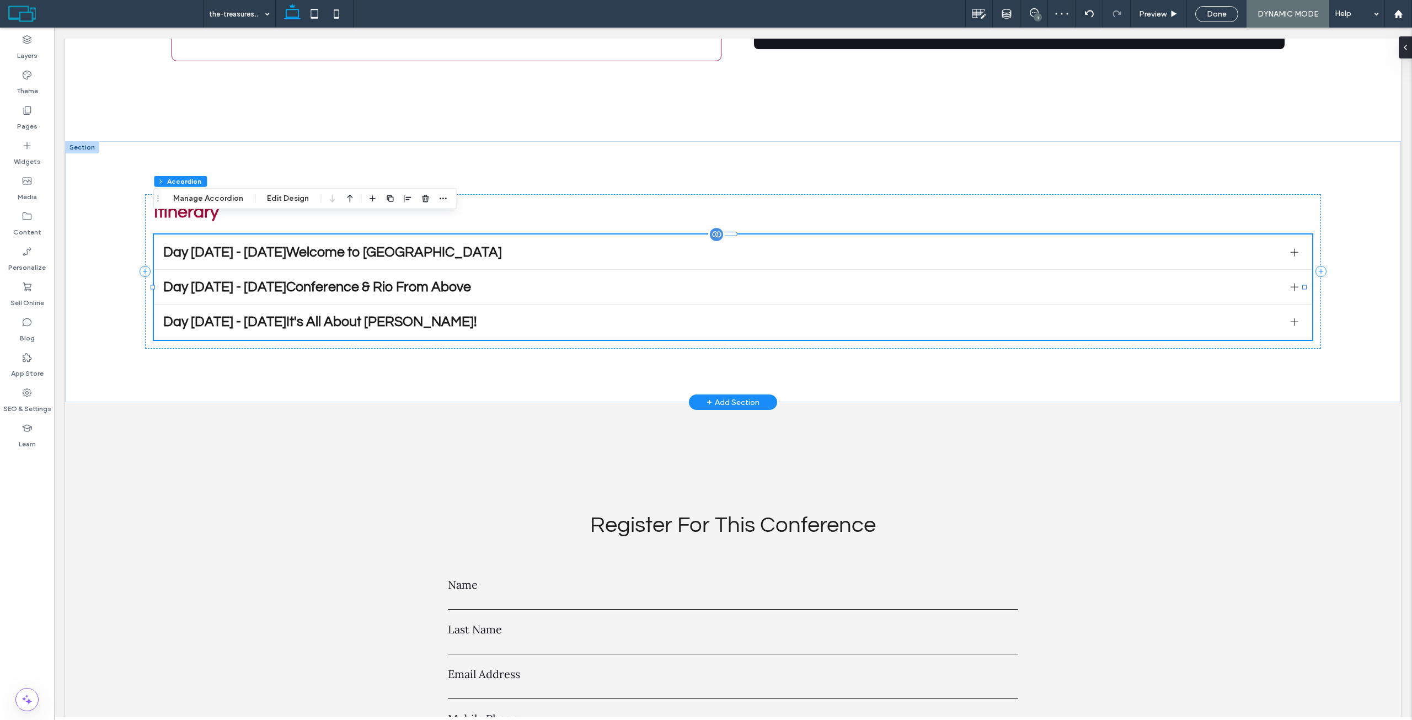
click at [1233, 245] on span "Day [DATE] - [DATE]Welcome to [GEOGRAPHIC_DATA]" at bounding box center [722, 252] width 1118 height 14
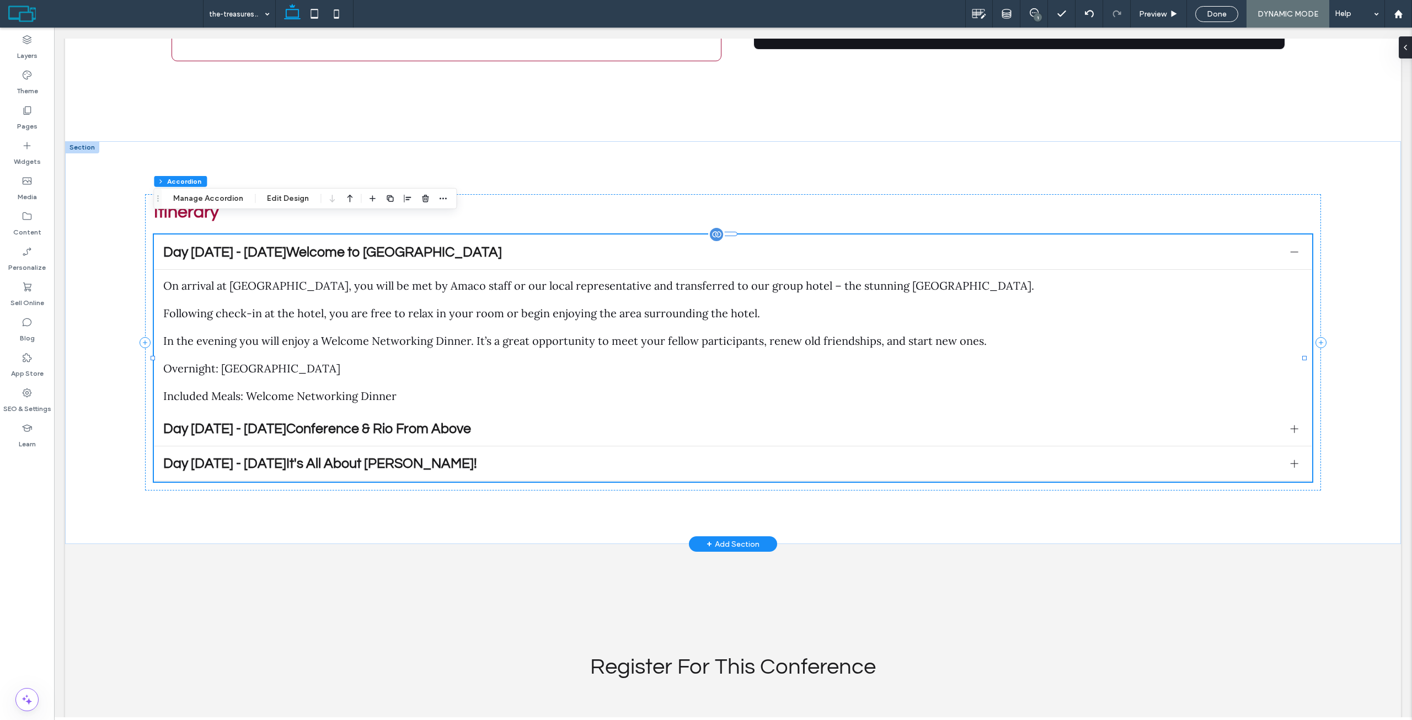
click at [1233, 245] on span "Day [DATE] - [DATE]Welcome to [GEOGRAPHIC_DATA]" at bounding box center [722, 252] width 1118 height 14
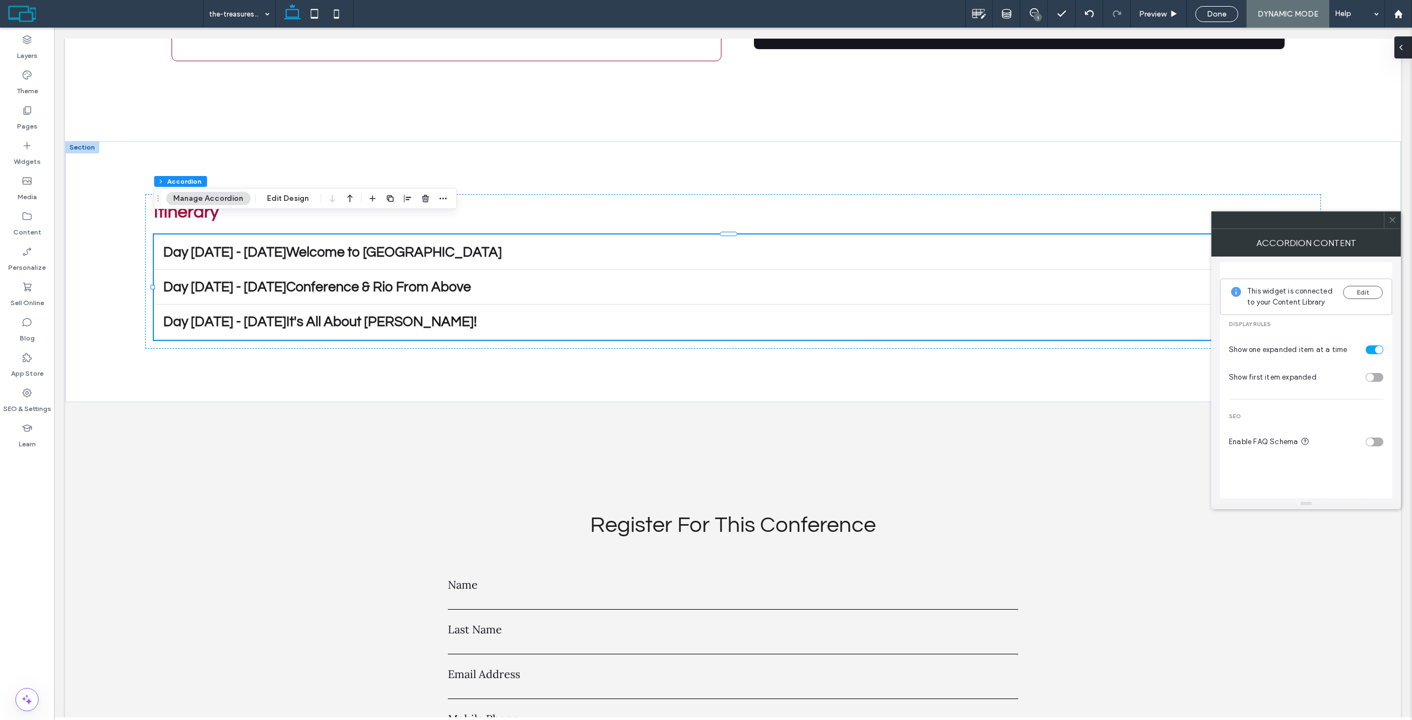
click at [1408, 51] on div at bounding box center [1403, 47] width 18 height 22
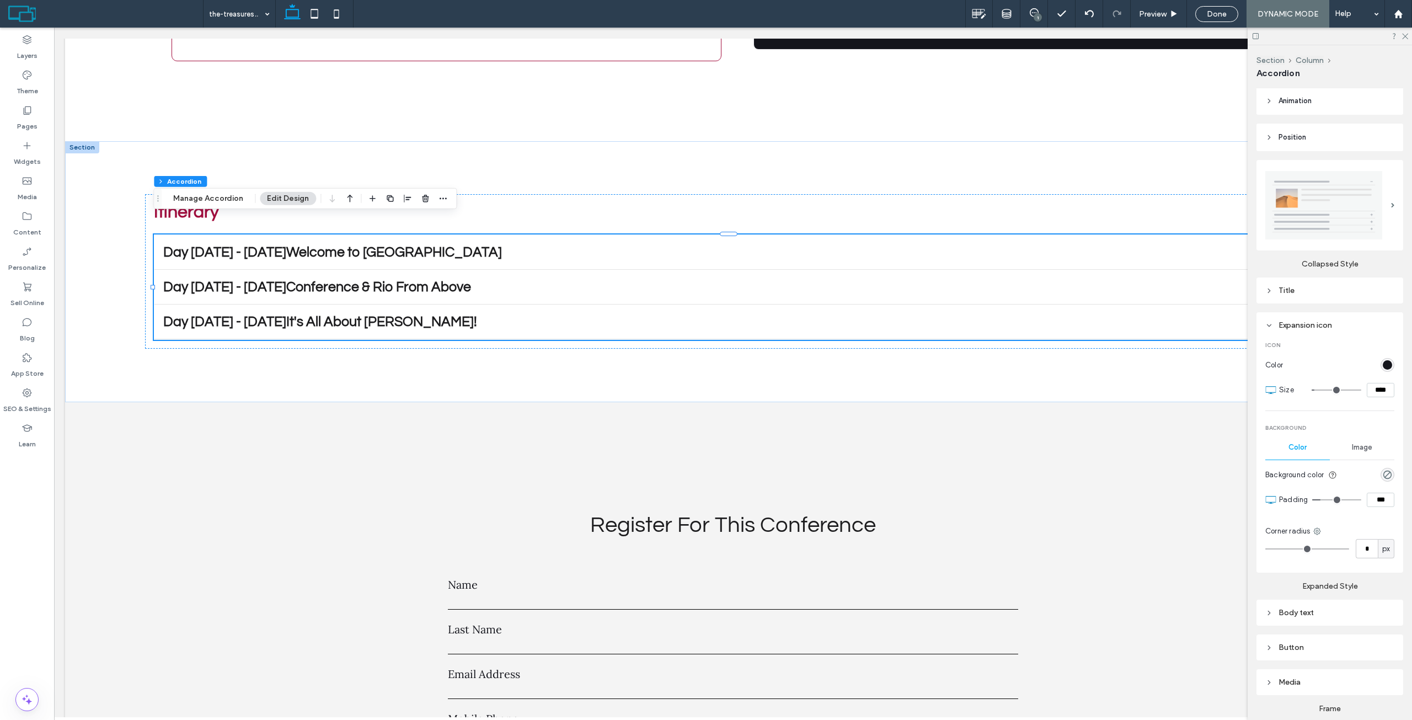
drag, startPoint x: 1325, startPoint y: 111, endPoint x: 1318, endPoint y: 125, distance: 15.5
click at [1323, 110] on header "Animation" at bounding box center [1329, 101] width 147 height 28
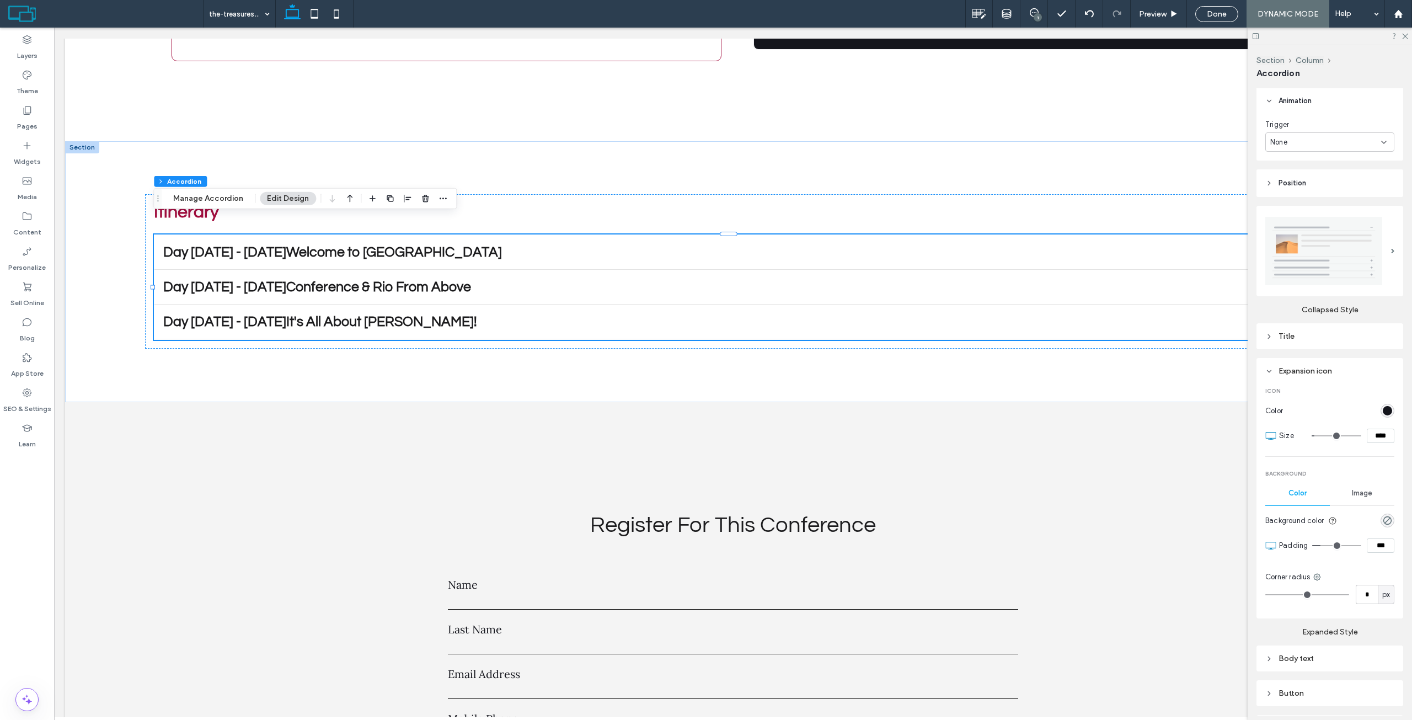
click at [1311, 181] on header "Position" at bounding box center [1329, 183] width 147 height 28
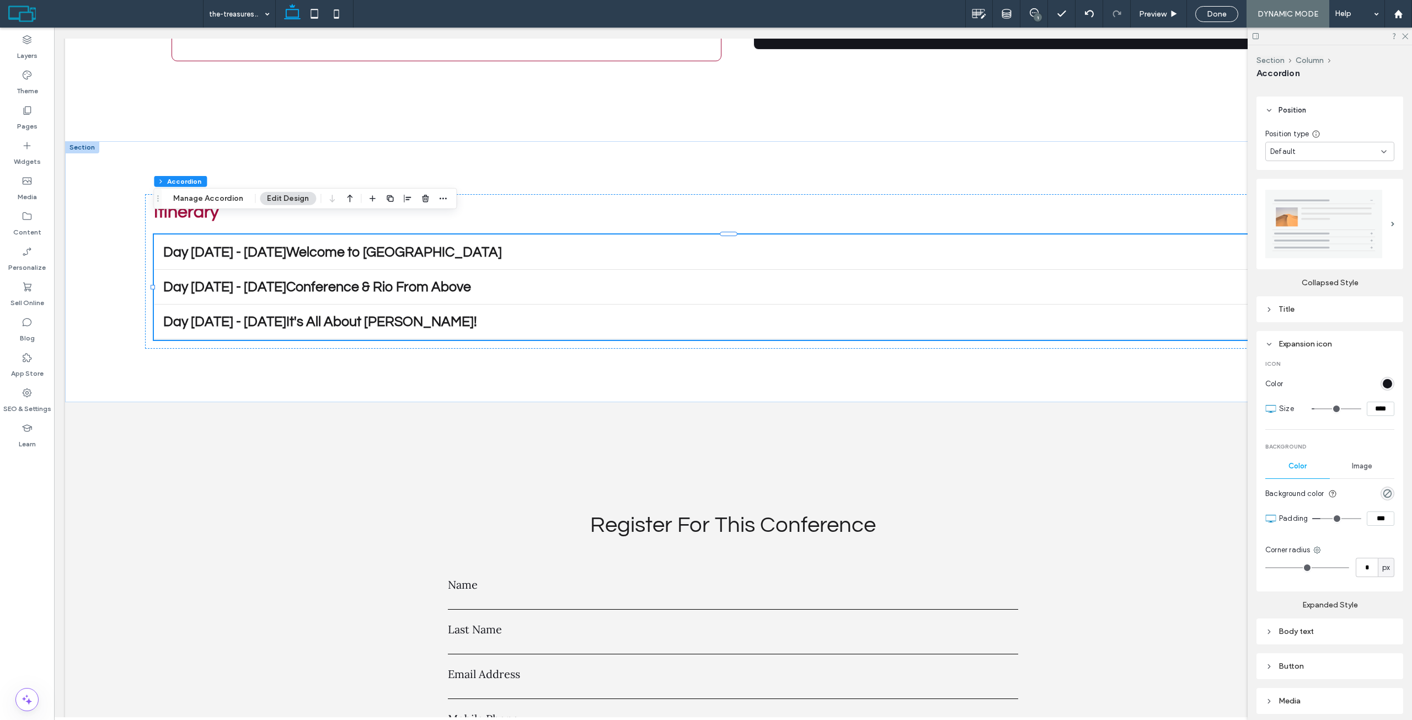
scroll to position [221, 0]
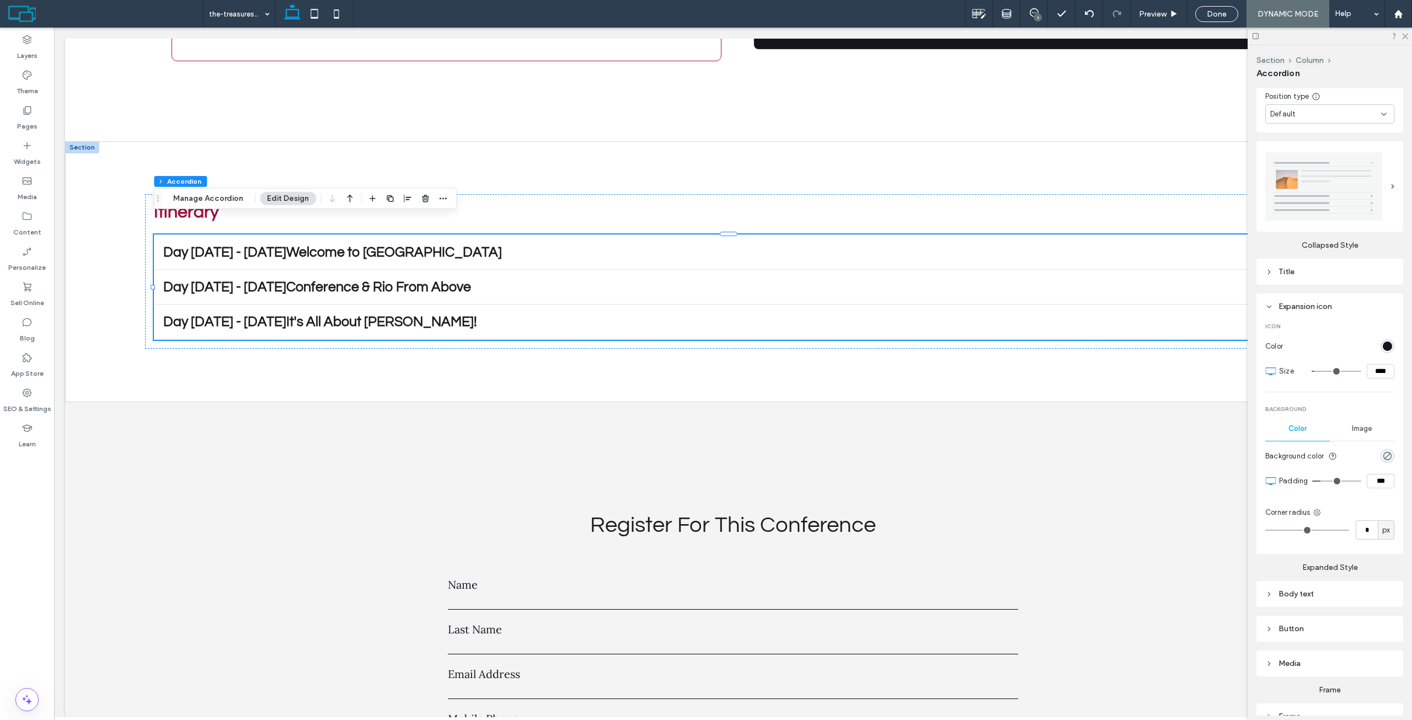
click at [1315, 119] on div "Default" at bounding box center [1325, 114] width 111 height 11
click at [1315, 115] on div "Default" at bounding box center [1325, 114] width 111 height 11
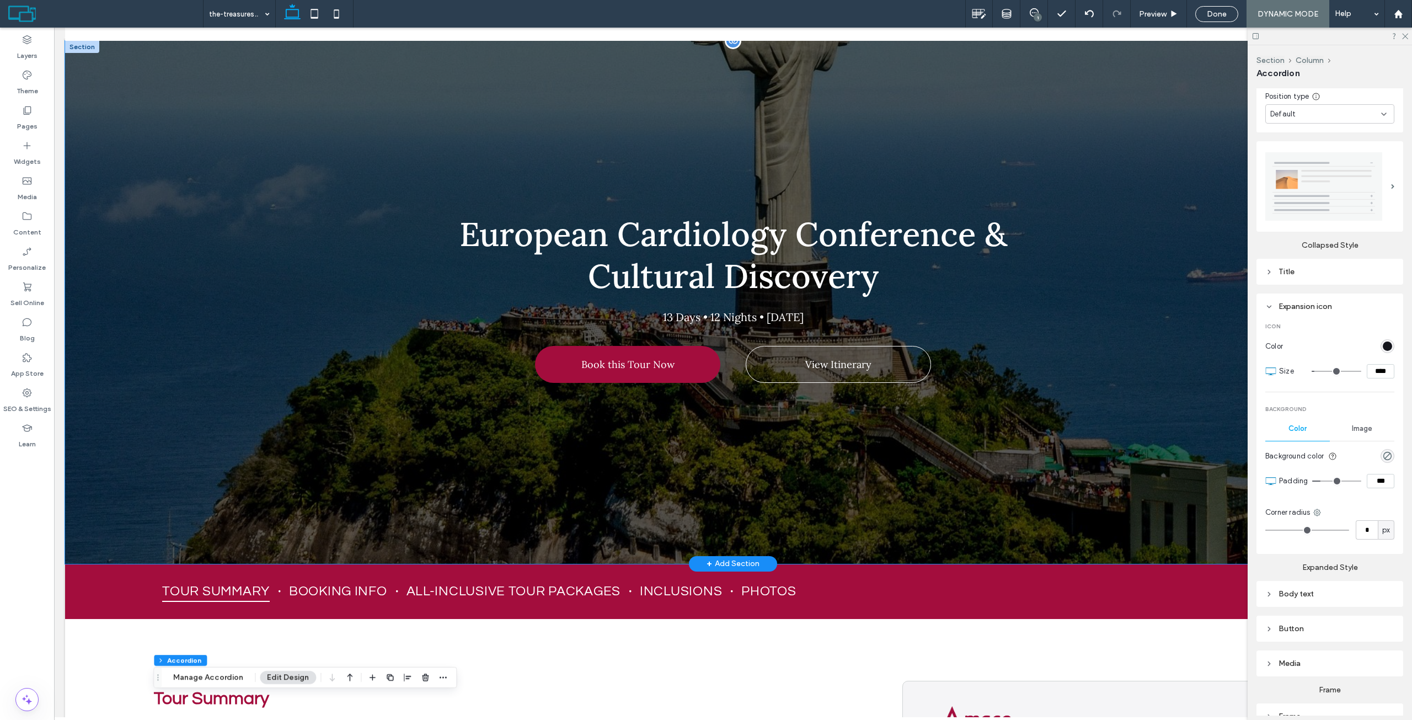
scroll to position [276, 0]
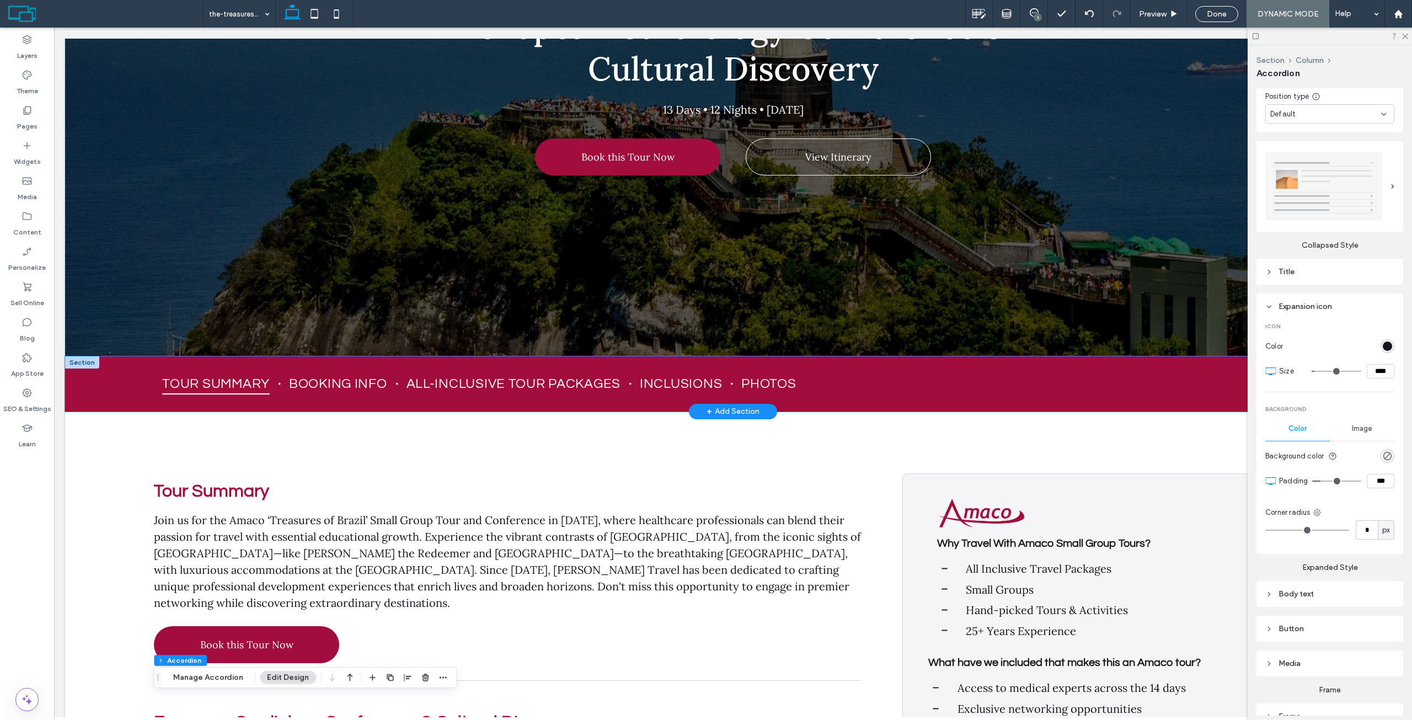
click at [125, 395] on div "Tour Summary Booking Info All-Inclusive Tour Packages Inclusions Photos" at bounding box center [733, 383] width 1336 height 55
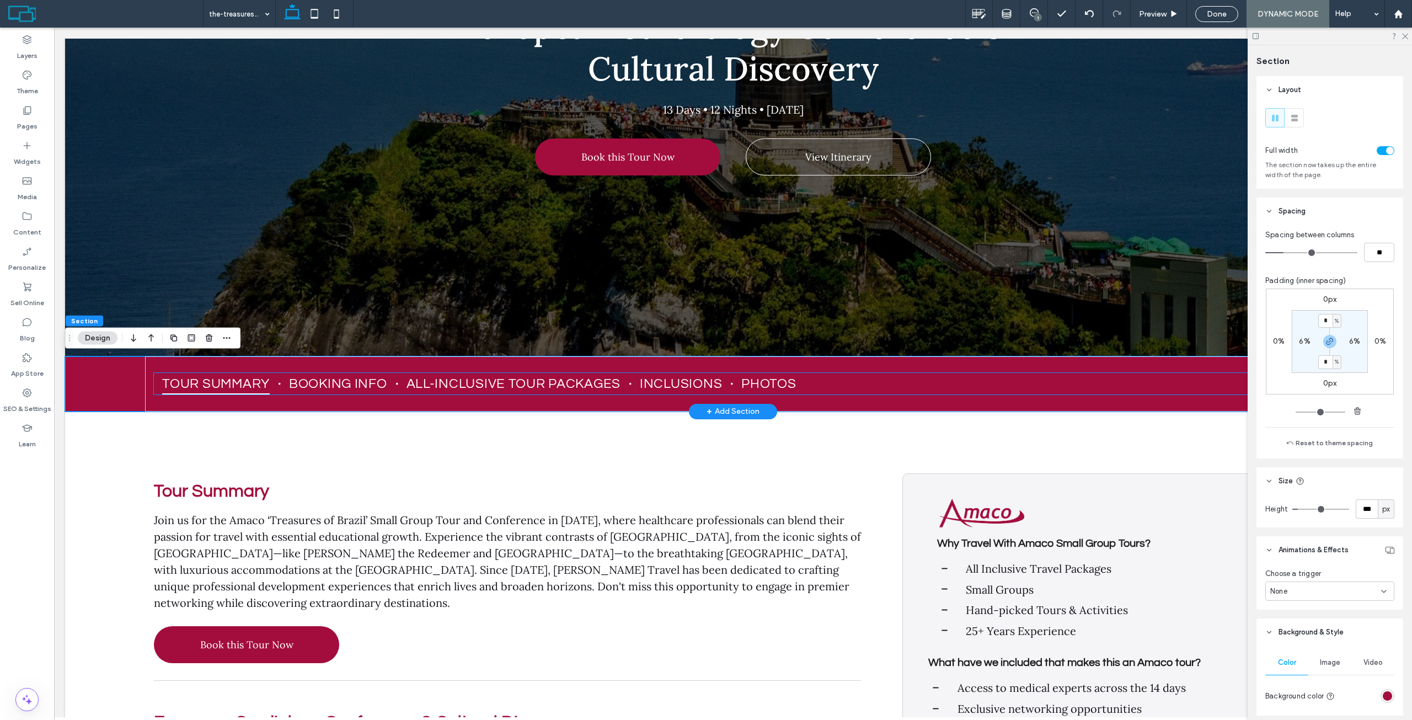
click at [933, 389] on ul "Tour Summary Booking Info All-Inclusive Tour Packages Inclusions Photos" at bounding box center [733, 384] width 1158 height 22
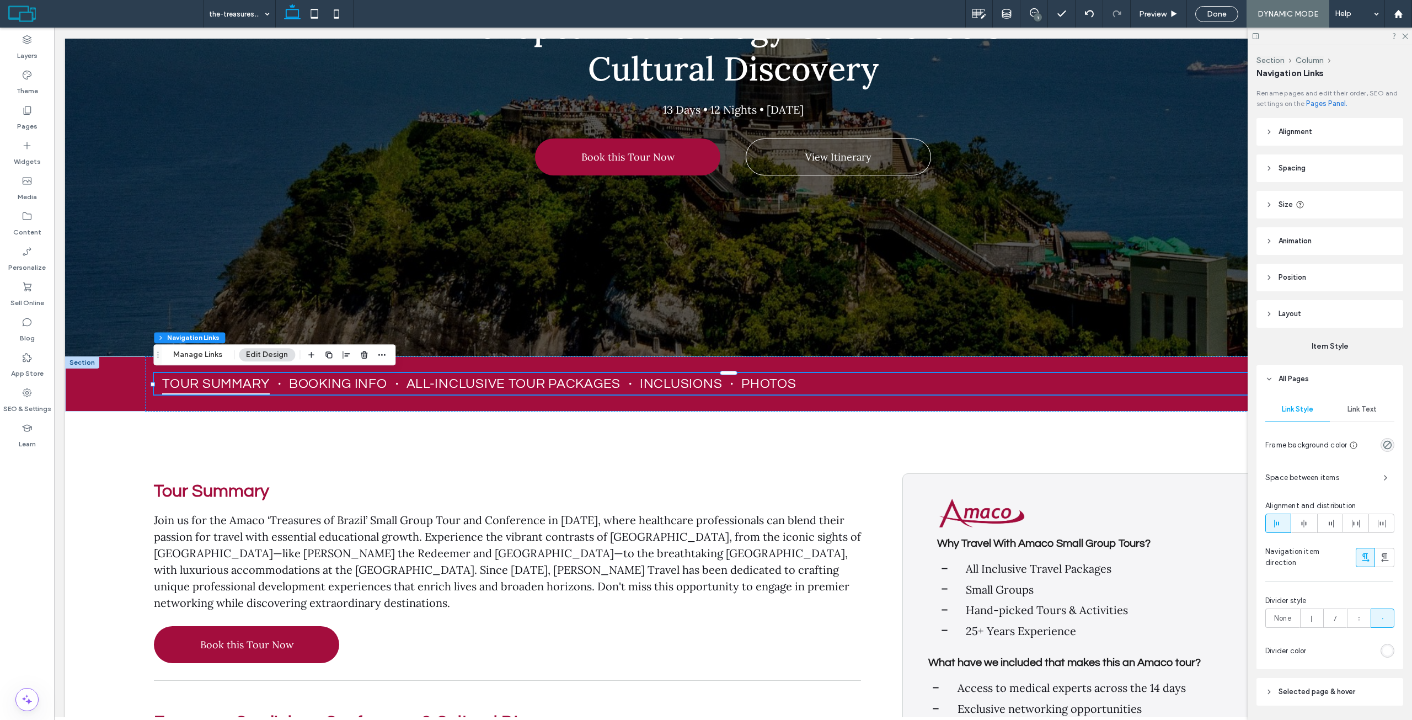
click at [1304, 274] on span "Position" at bounding box center [1292, 277] width 28 height 11
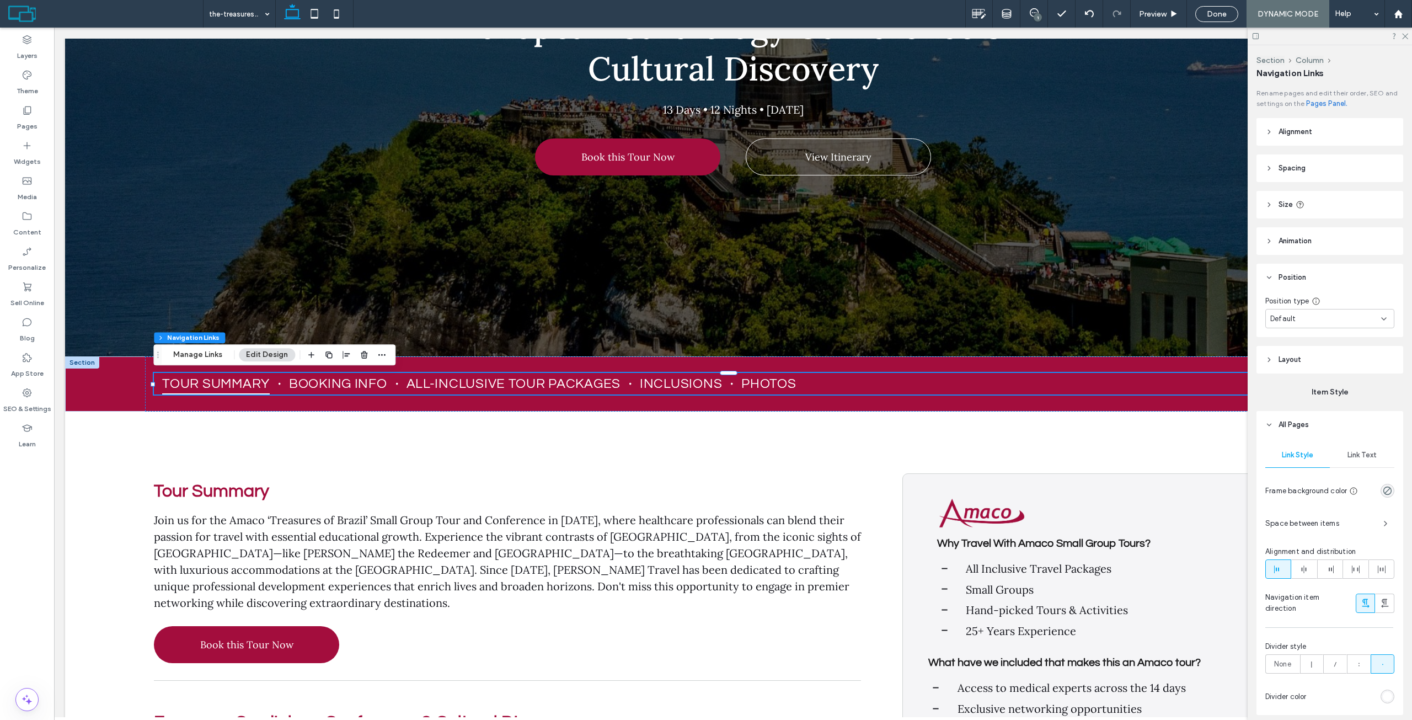
click at [1304, 314] on div "Default" at bounding box center [1325, 318] width 111 height 11
click at [1302, 373] on div "Pinned" at bounding box center [1327, 376] width 122 height 19
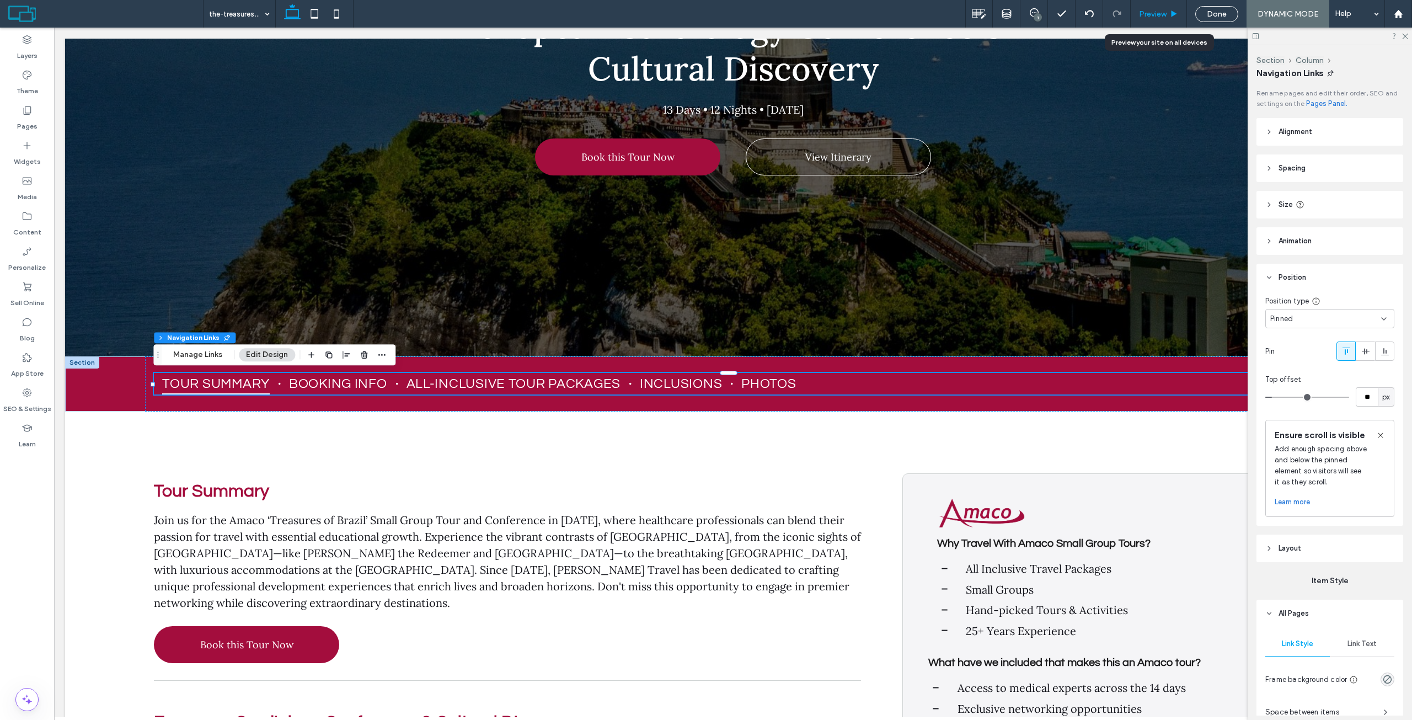
click at [1152, 17] on span "Preview" at bounding box center [1153, 13] width 28 height 9
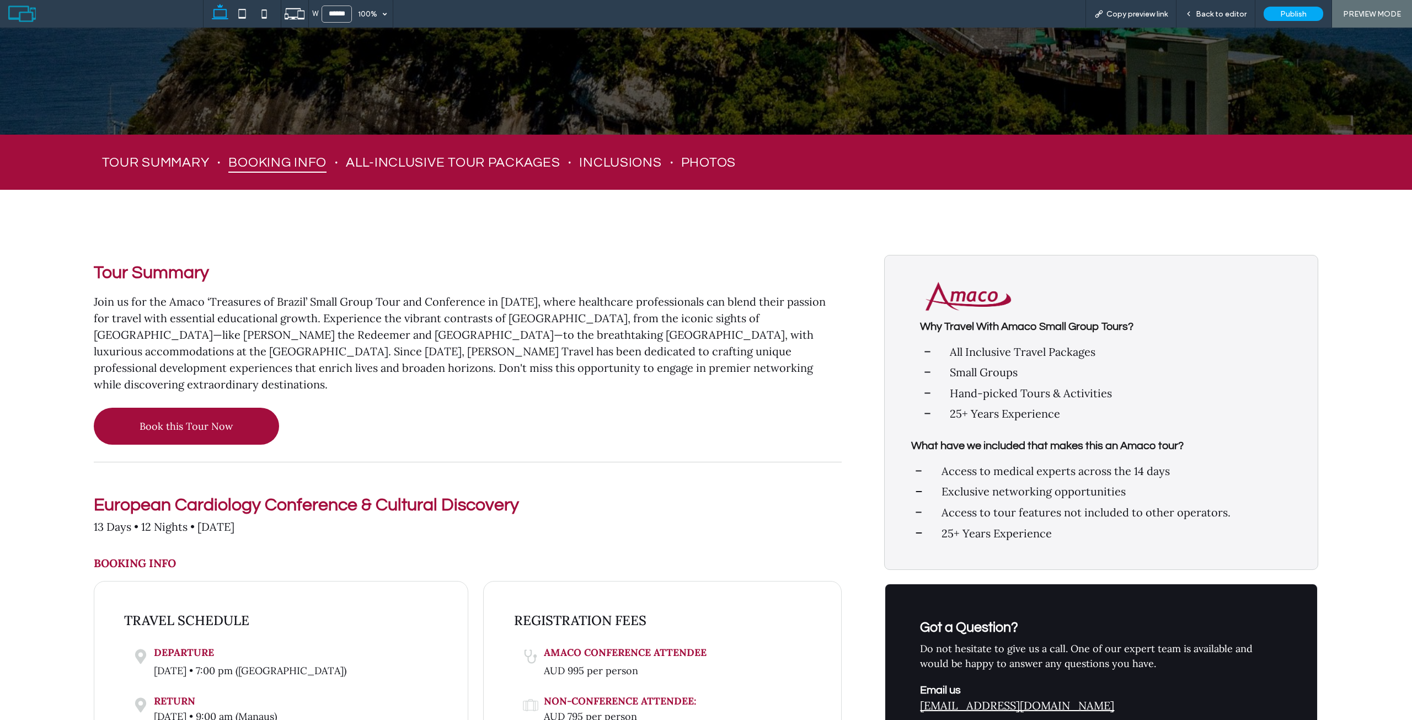
scroll to position [276, 0]
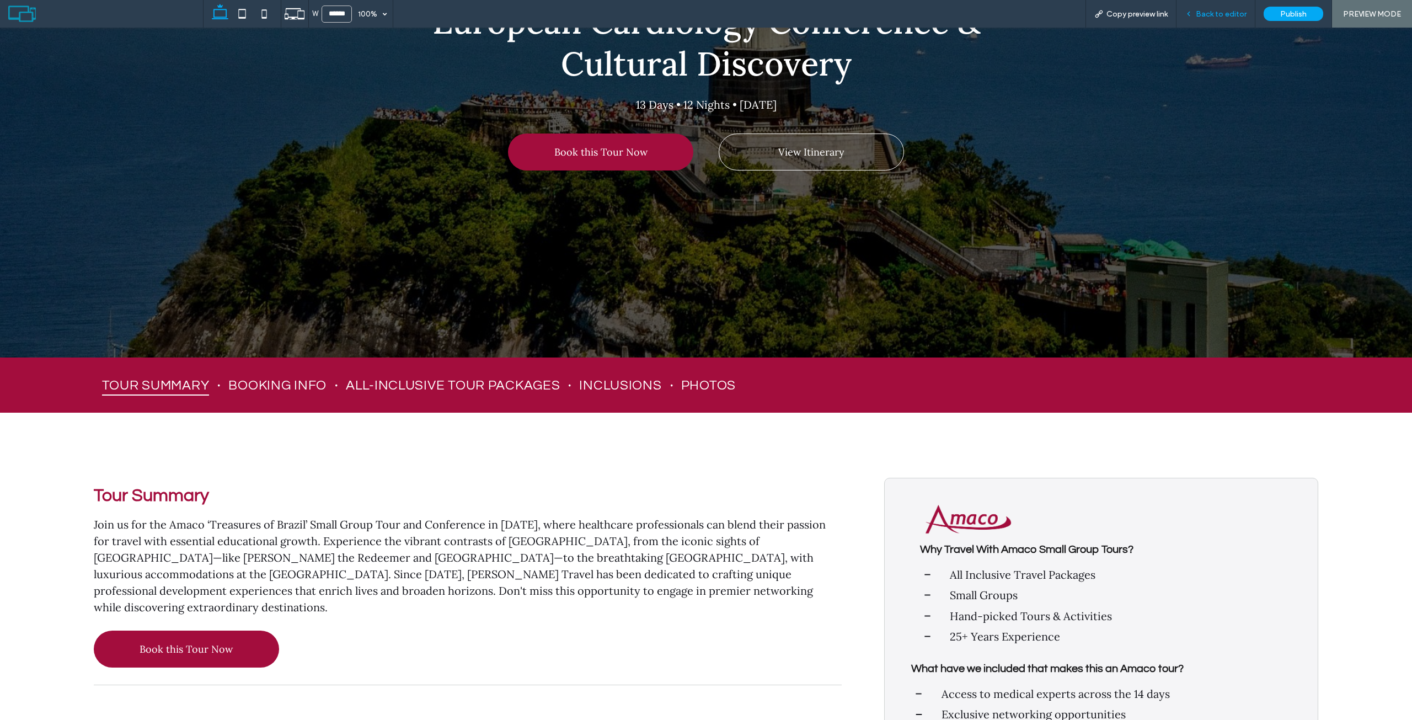
click at [1204, 17] on span "Back to editor" at bounding box center [1221, 13] width 51 height 9
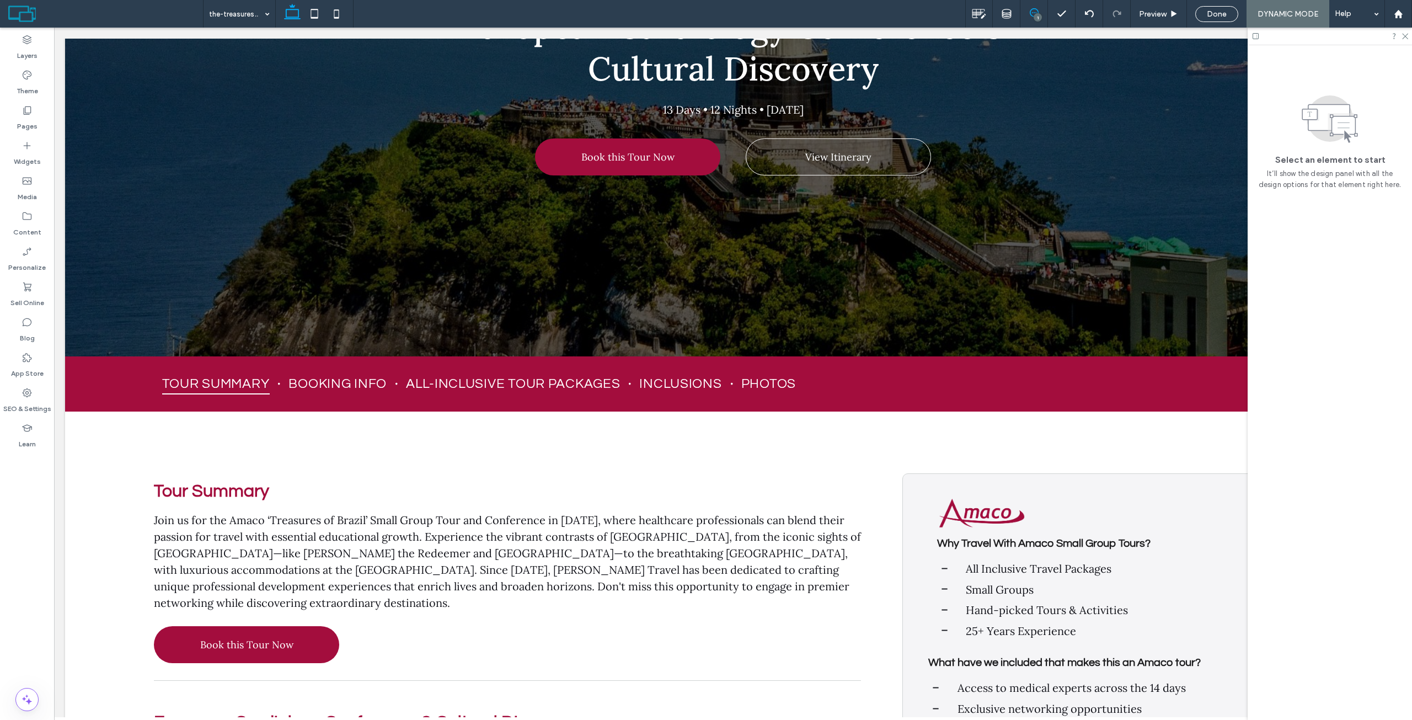
click at [1035, 11] on icon at bounding box center [1034, 12] width 9 height 9
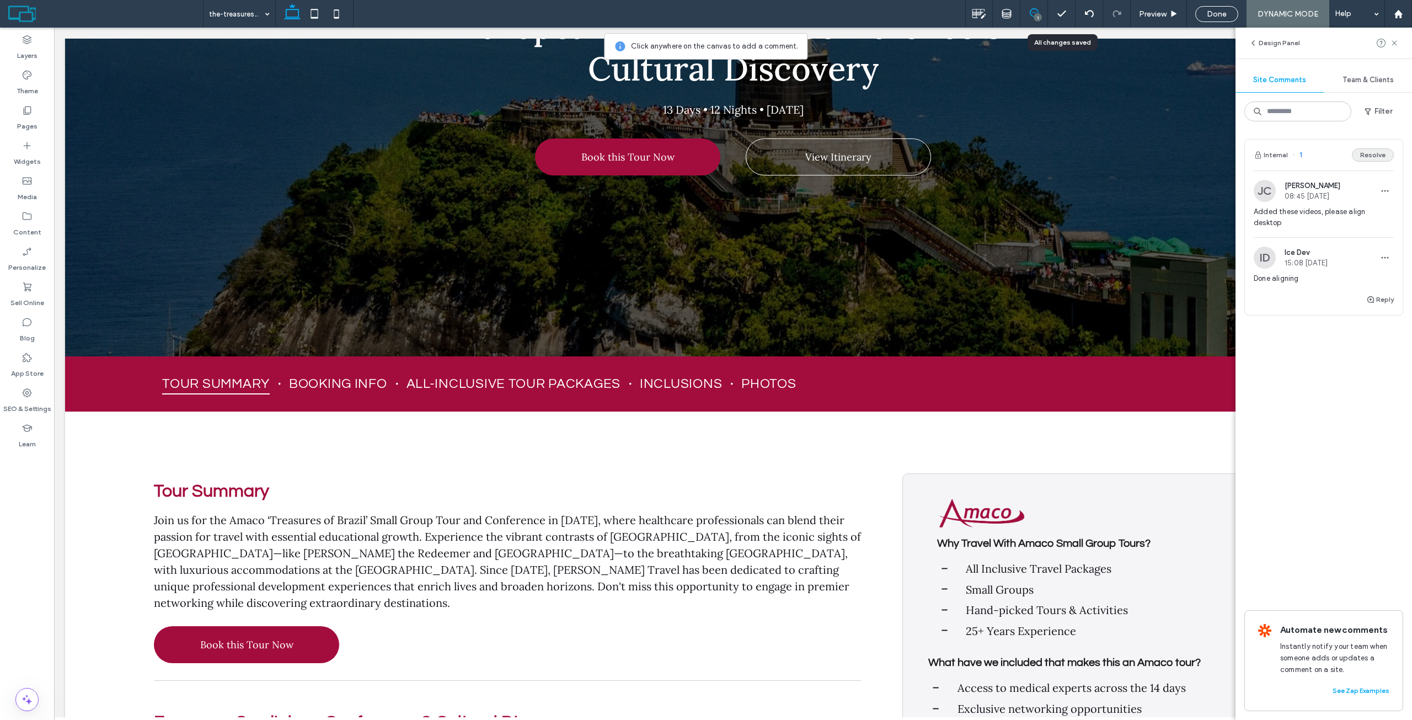
click at [1373, 151] on button "Resolve" at bounding box center [1373, 154] width 42 height 13
click at [1222, 8] on div "Done" at bounding box center [1216, 14] width 43 height 16
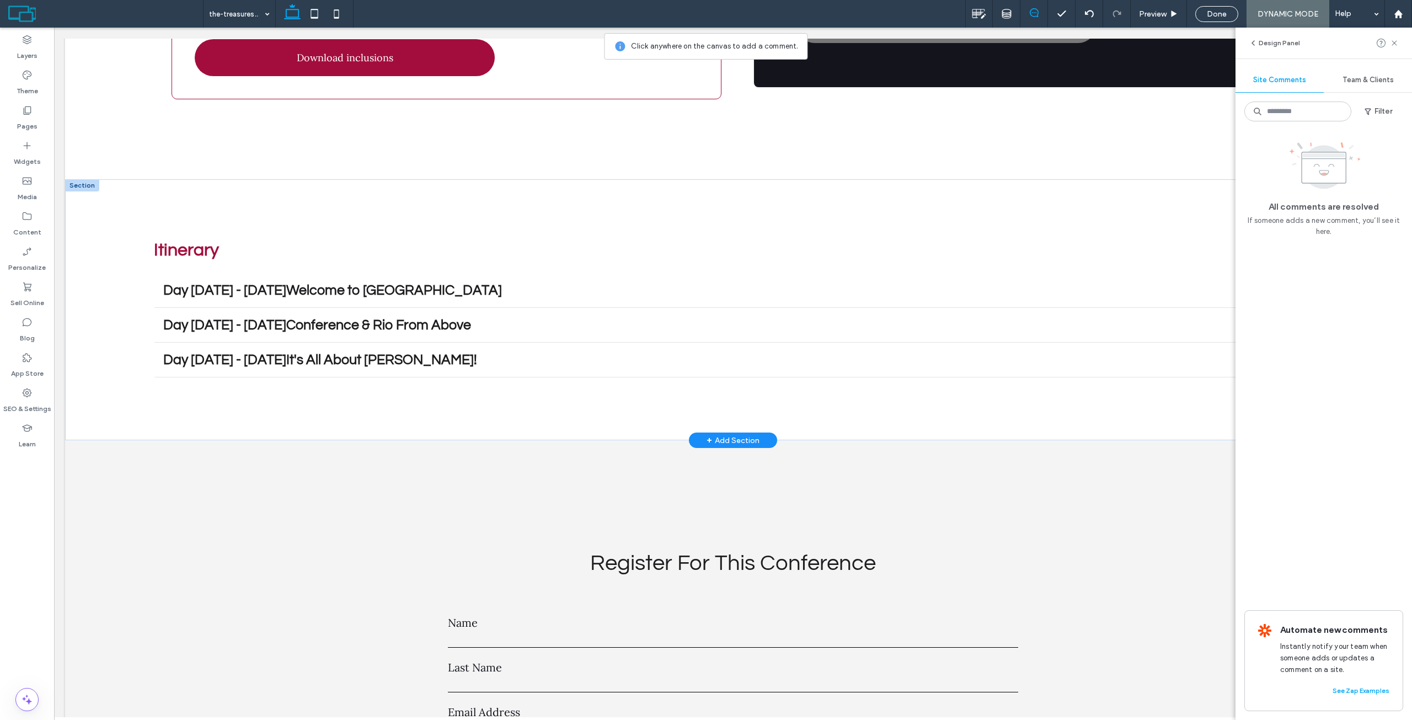
scroll to position [3419, 0]
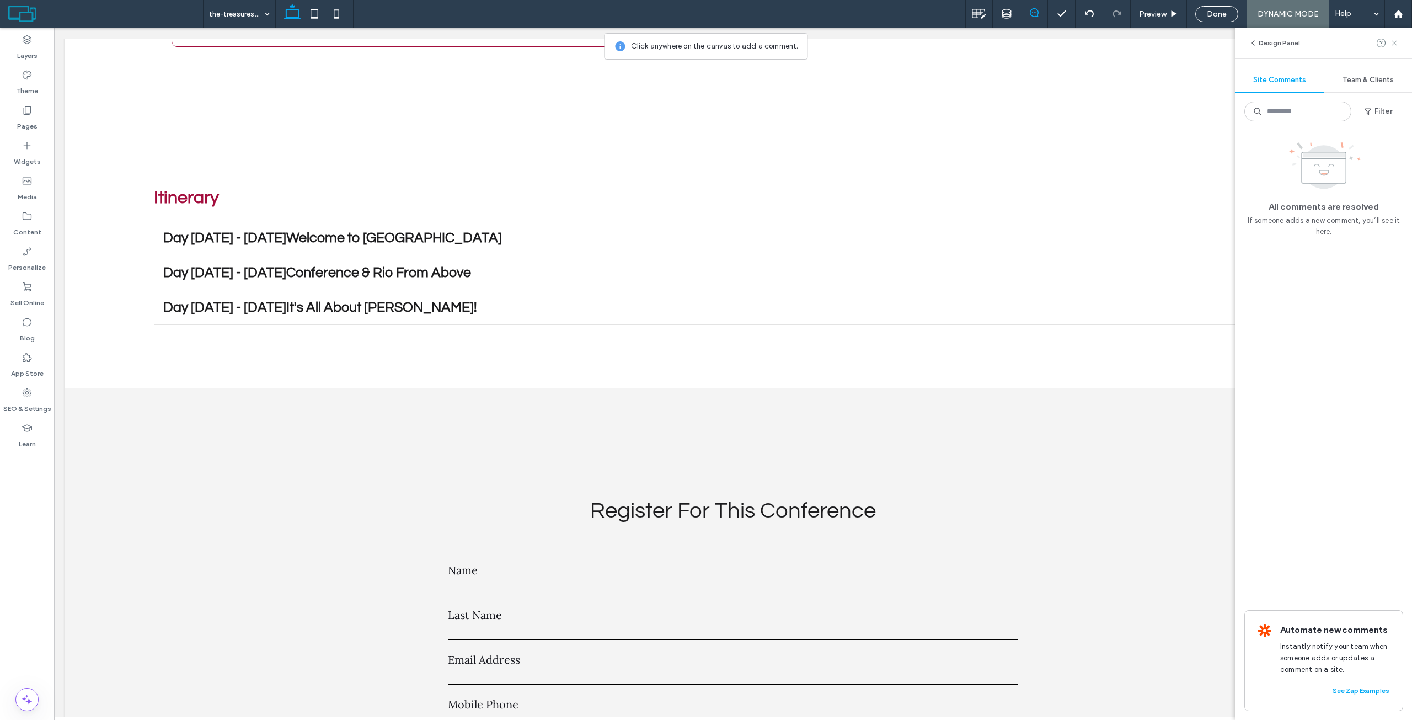
click at [1392, 44] on icon at bounding box center [1394, 43] width 9 height 9
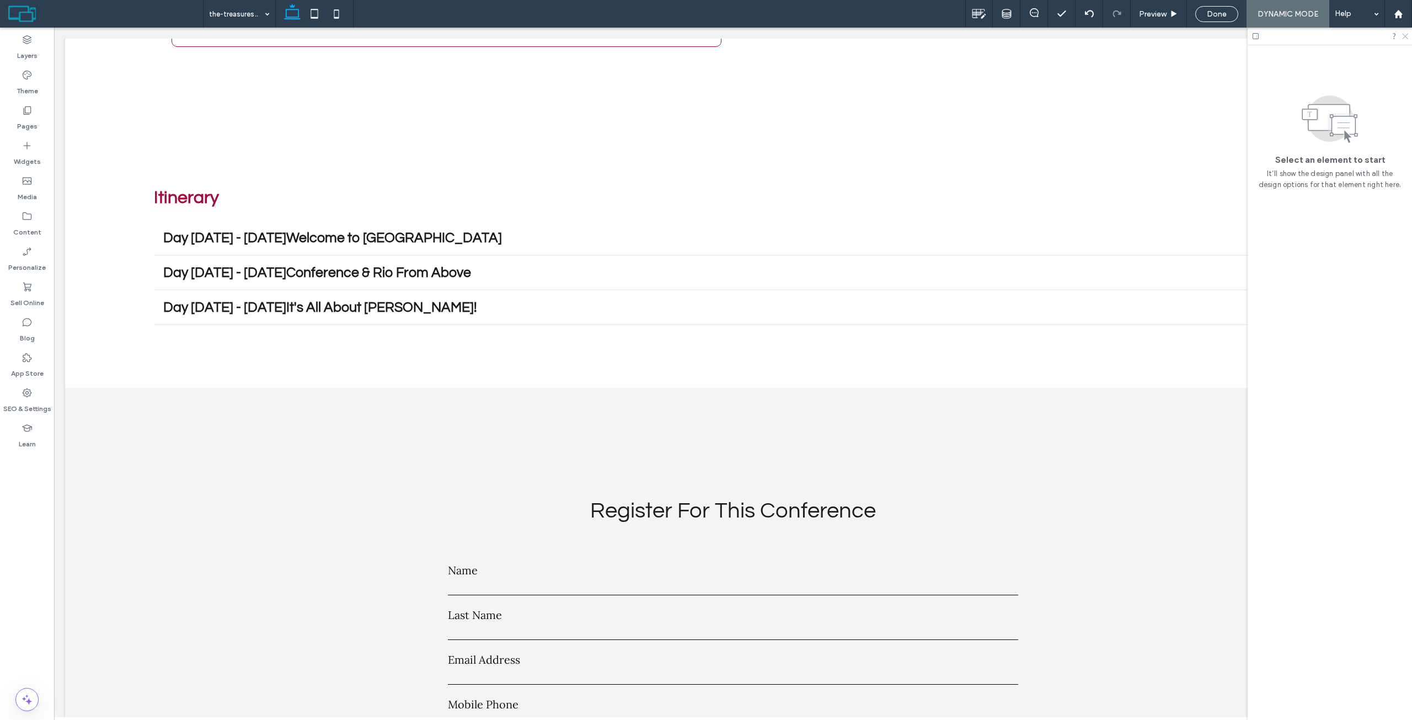
click at [1405, 36] on use at bounding box center [1405, 37] width 6 height 6
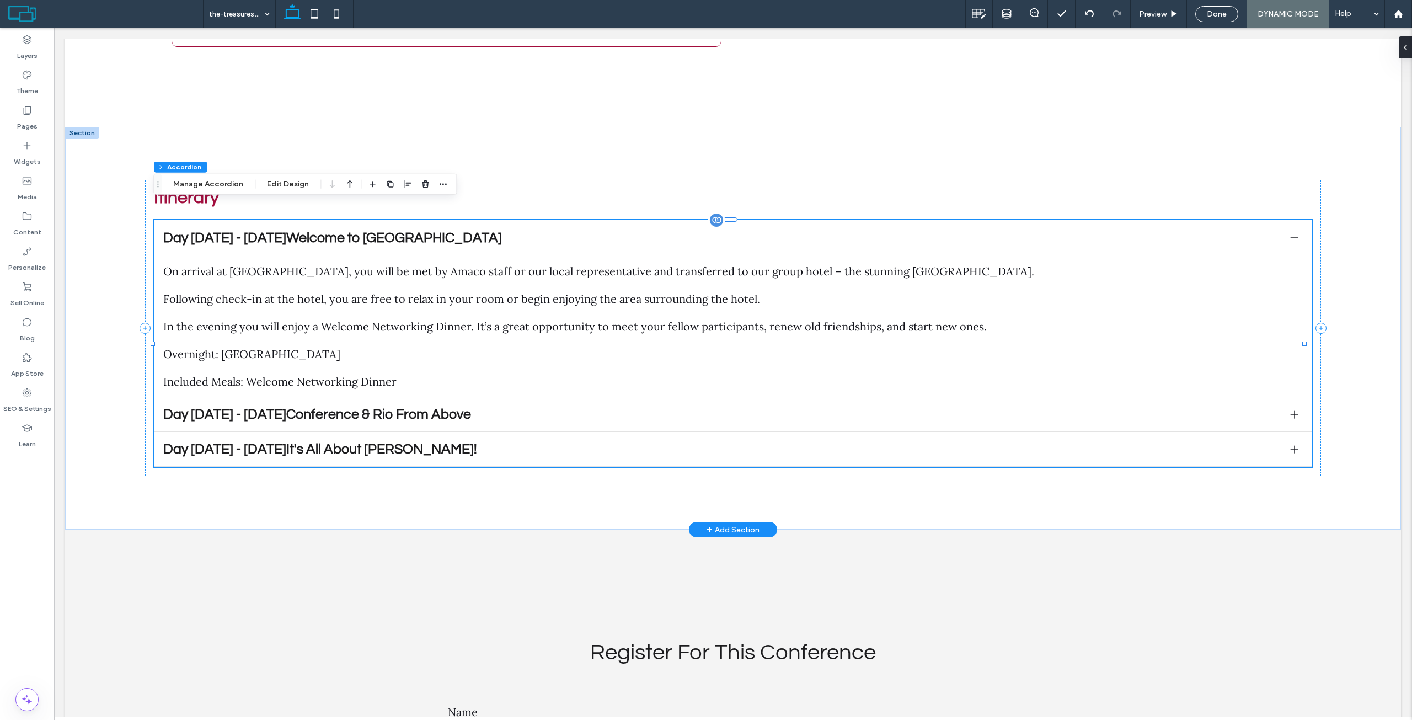
click at [545, 255] on div "On arrival at Rio de Janeiro Airport, you will be met by Amaco staff or our loc…" at bounding box center [732, 326] width 1157 height 142
click at [512, 231] on span "Day [DATE] - [DATE]Welcome to [GEOGRAPHIC_DATA]" at bounding box center [722, 238] width 1118 height 14
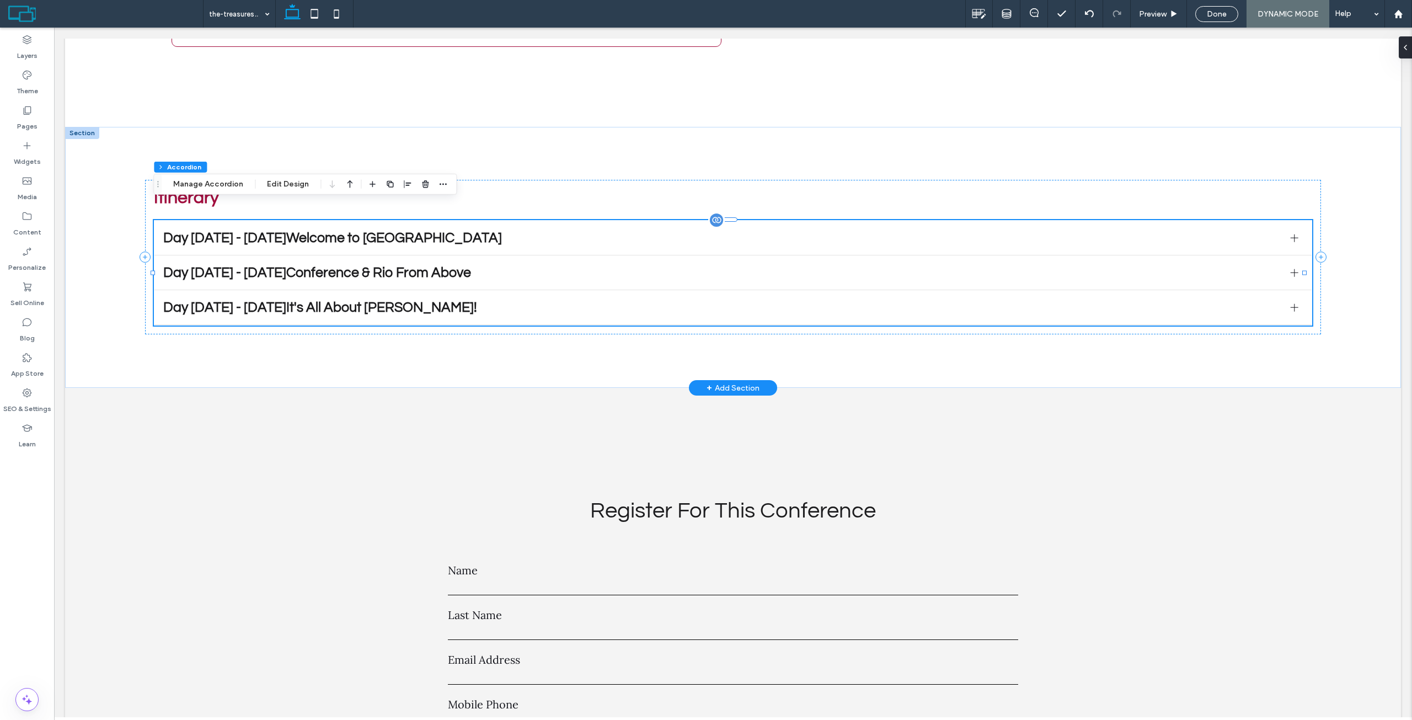
click at [411, 228] on div "Day [DATE] - [DATE]Welcome to [GEOGRAPHIC_DATA]" at bounding box center [732, 238] width 1157 height 35
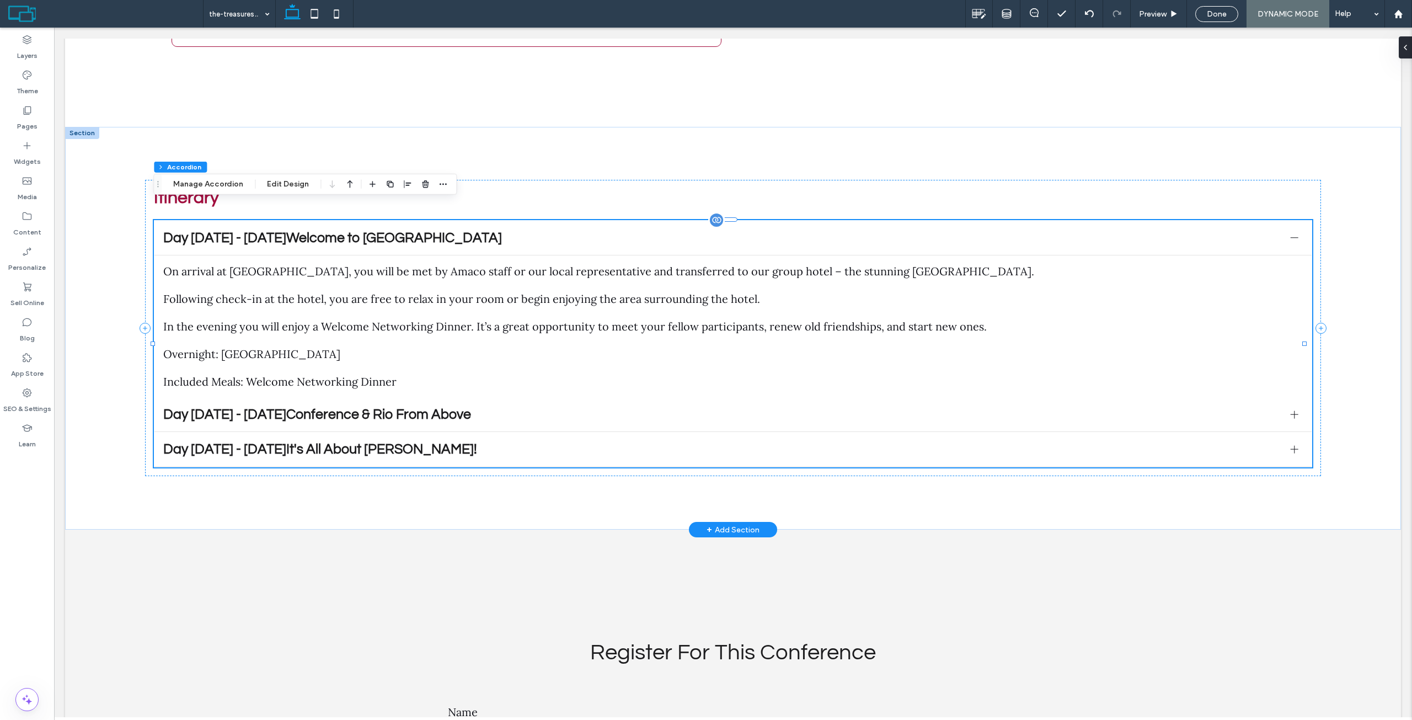
click at [411, 228] on div "Day [DATE] - [DATE]Welcome to [GEOGRAPHIC_DATA]" at bounding box center [732, 238] width 1157 height 35
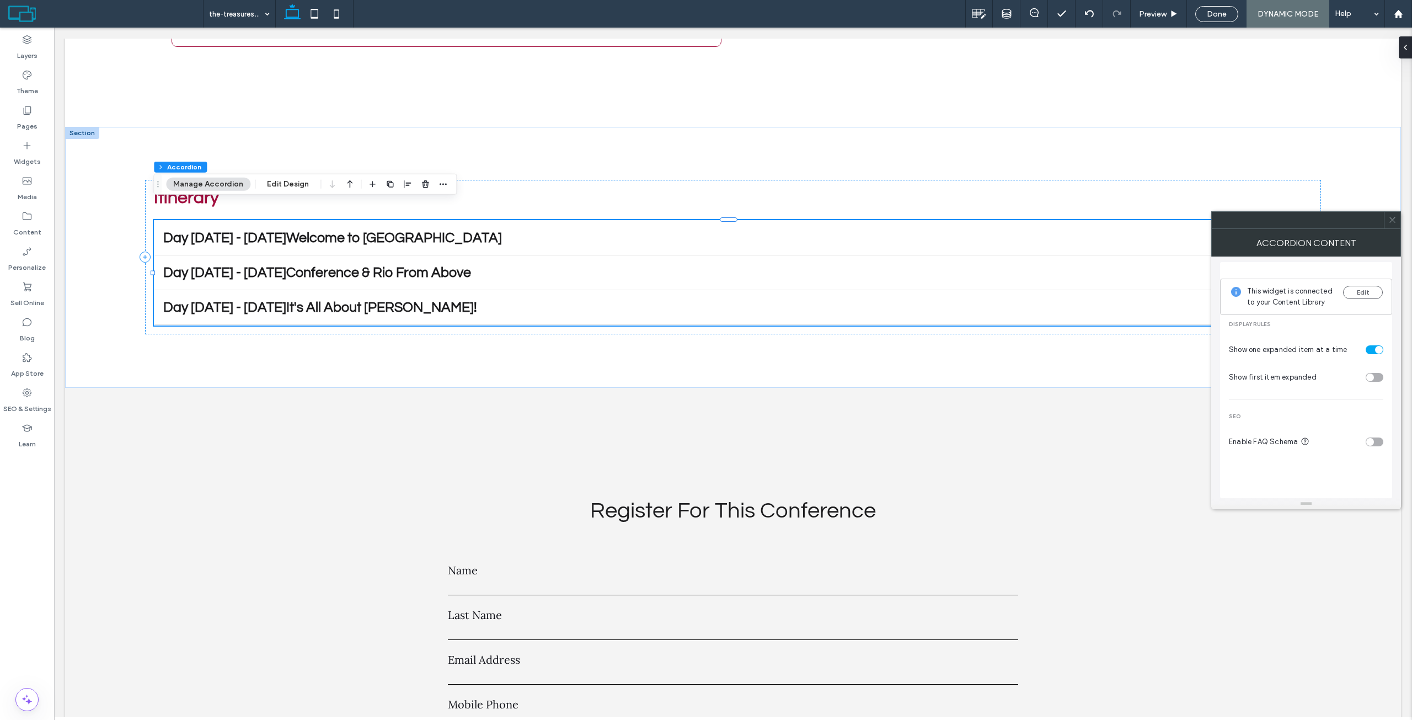
click at [1397, 218] on div at bounding box center [1392, 220] width 17 height 17
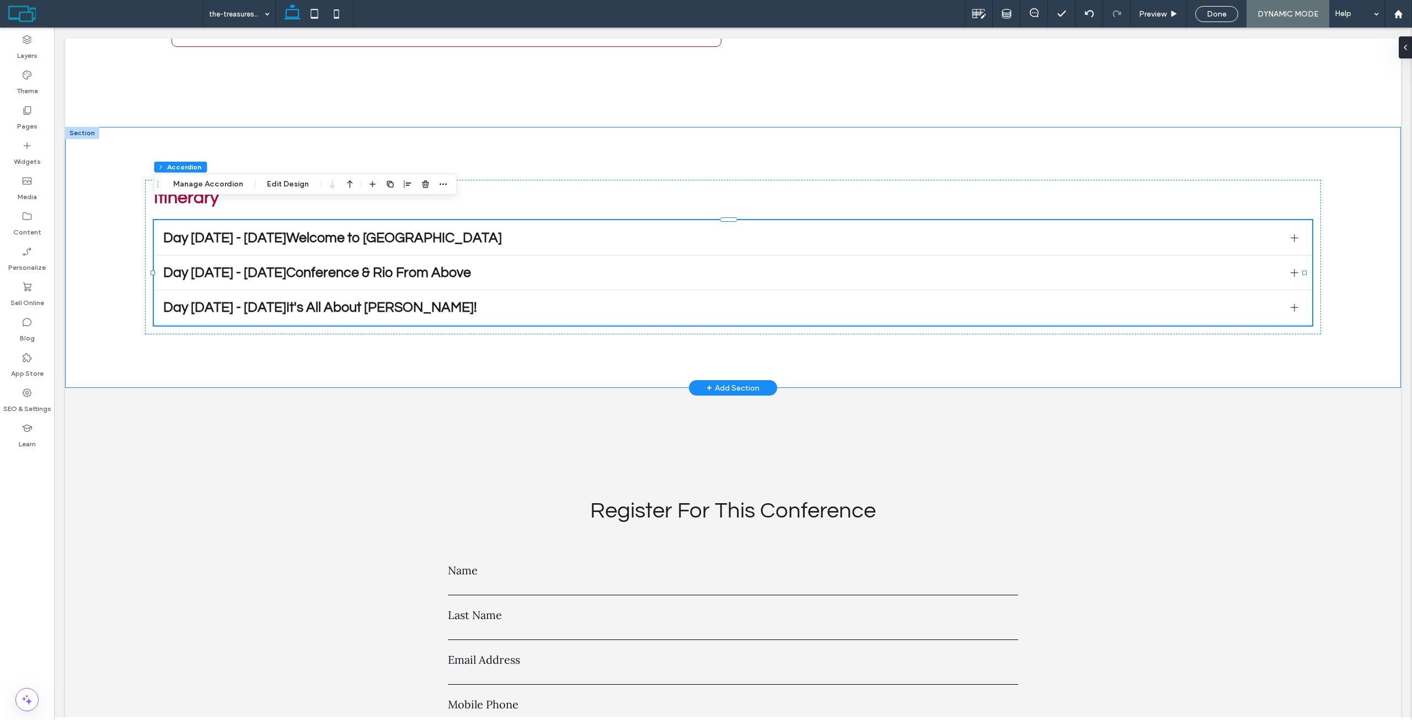
click at [140, 280] on div "Itinerary Day 1 - 8 August 2025Welcome to Rio de Janeiro On arrival at Rio de J…" at bounding box center [733, 257] width 1336 height 261
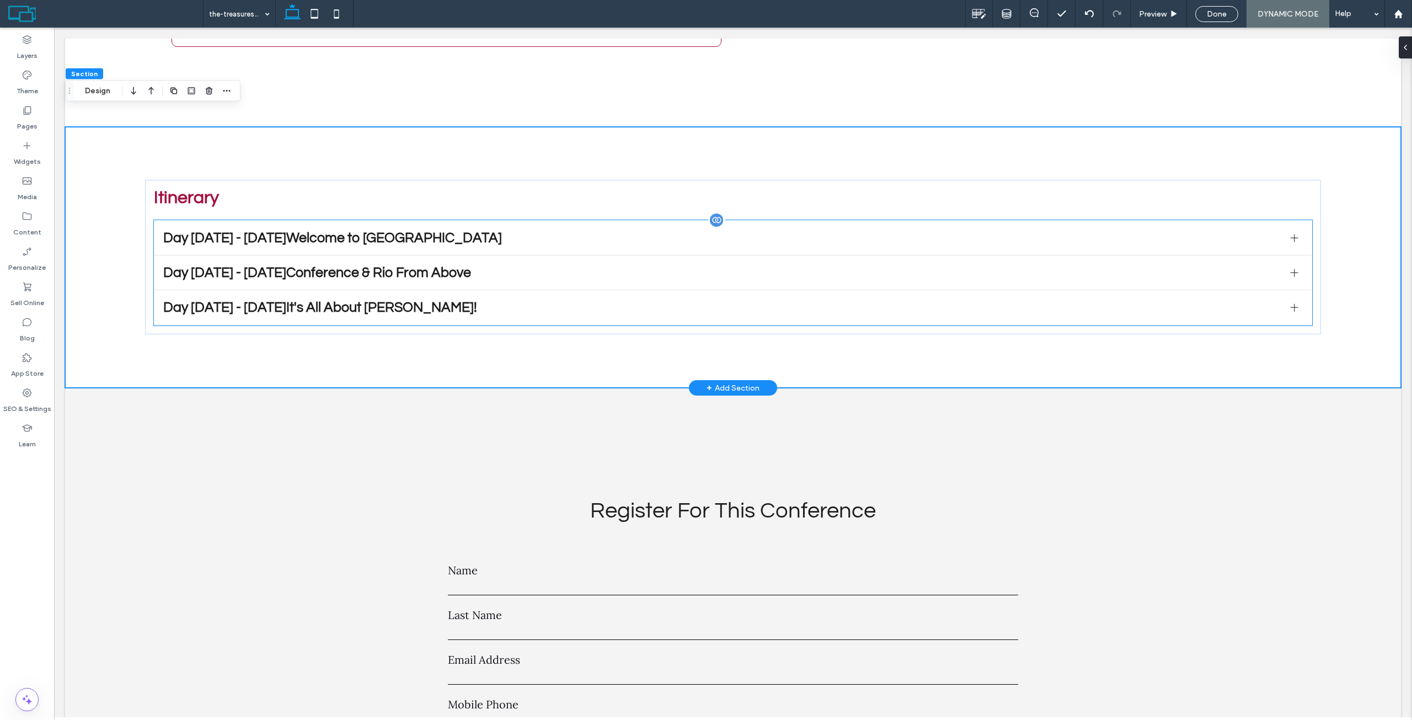
click at [286, 221] on div "Day [DATE] - [DATE]Welcome to [GEOGRAPHIC_DATA]" at bounding box center [732, 238] width 1157 height 35
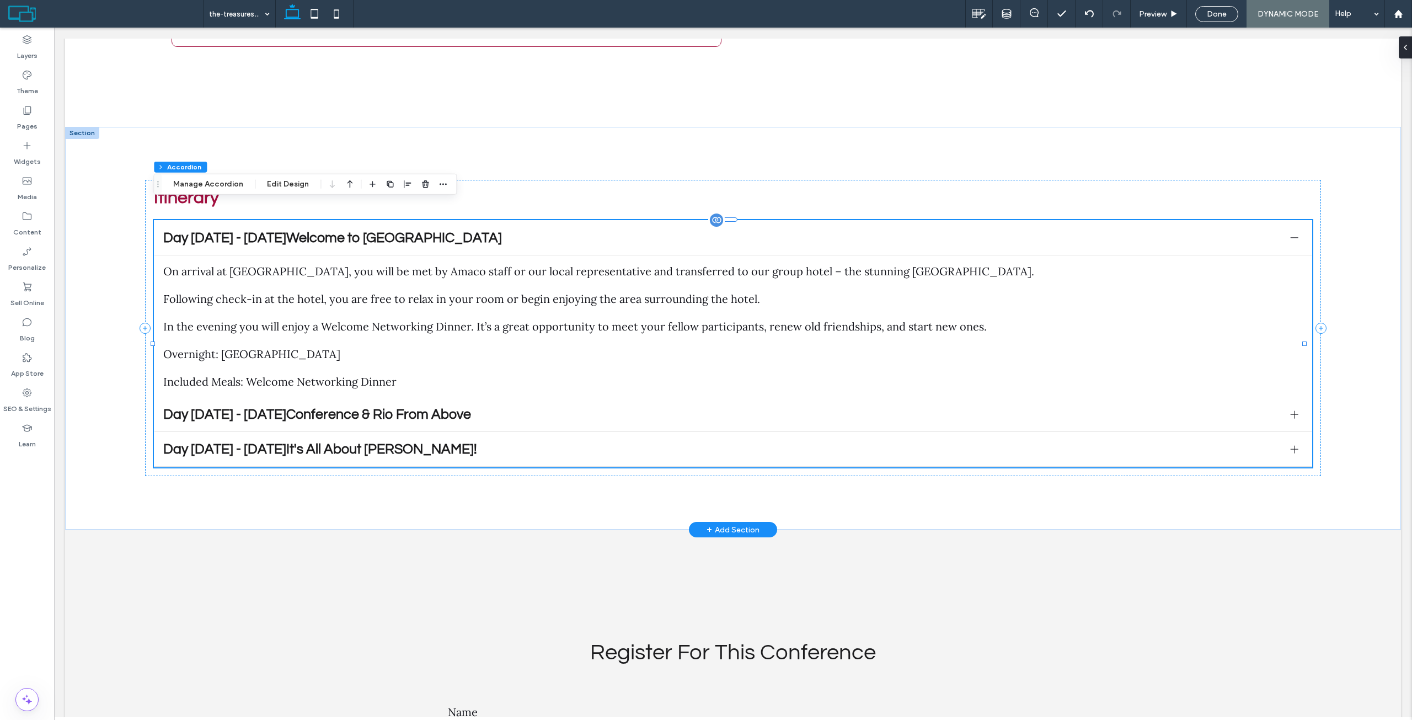
click at [324, 231] on span "Day [DATE] - [DATE]Welcome to [GEOGRAPHIC_DATA]" at bounding box center [722, 238] width 1118 height 14
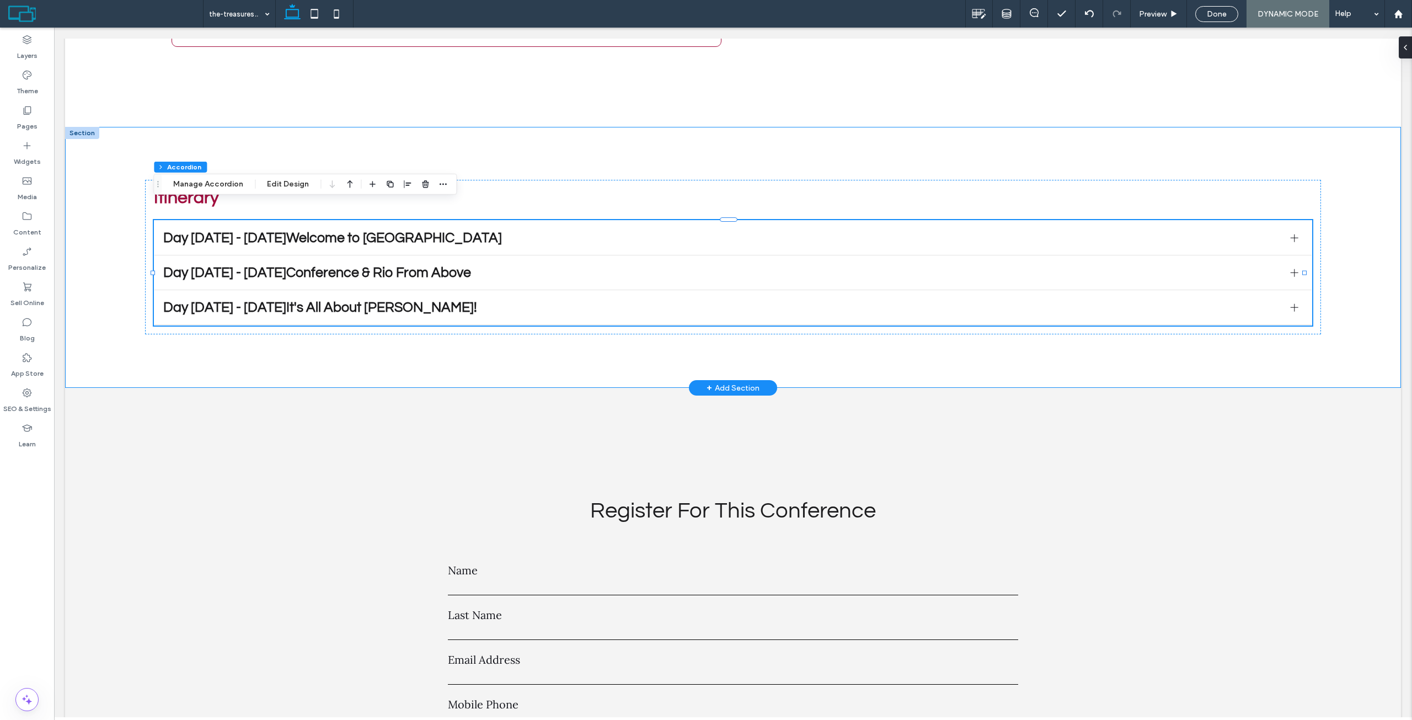
click at [83, 226] on div "Itinerary Day 1 - 8 August 2025Welcome to Rio de Janeiro On arrival at Rio de J…" at bounding box center [733, 257] width 1336 height 261
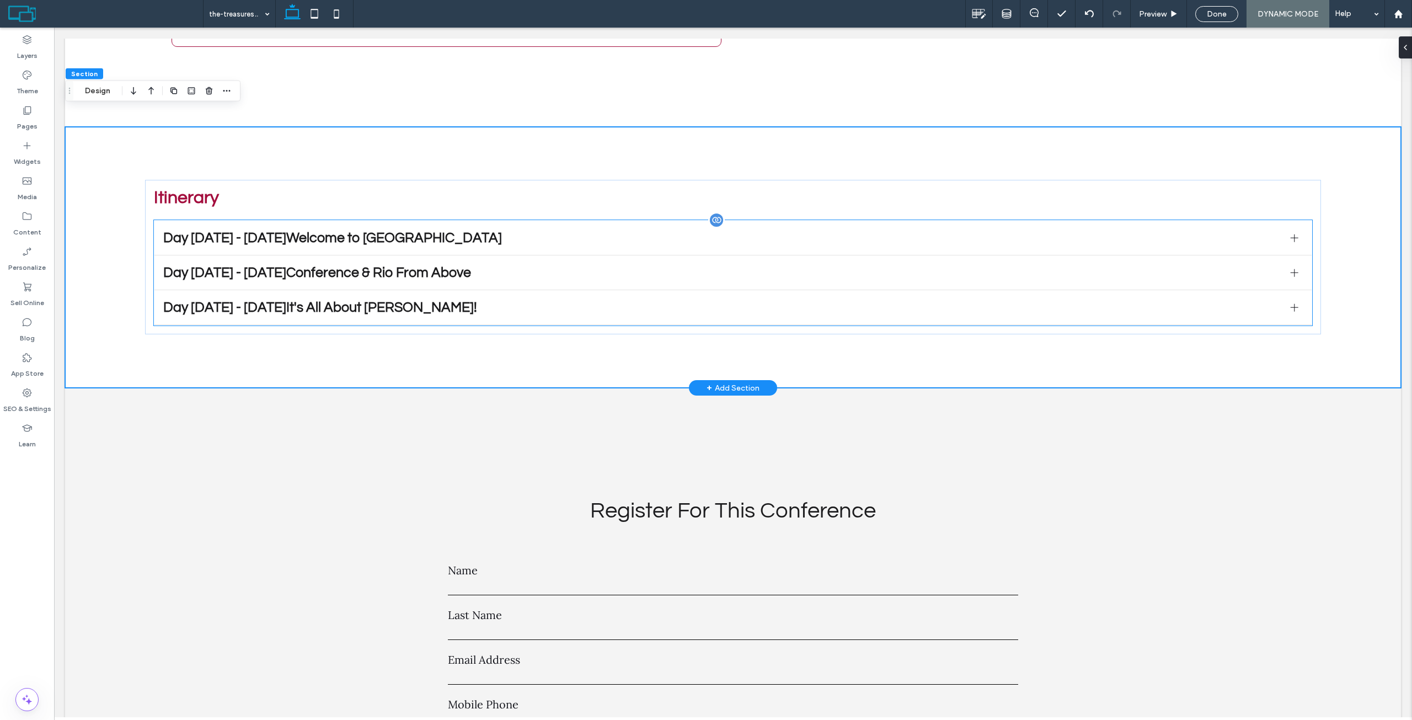
click at [200, 231] on span "Day [DATE] - [DATE]Welcome to [GEOGRAPHIC_DATA]" at bounding box center [722, 238] width 1118 height 14
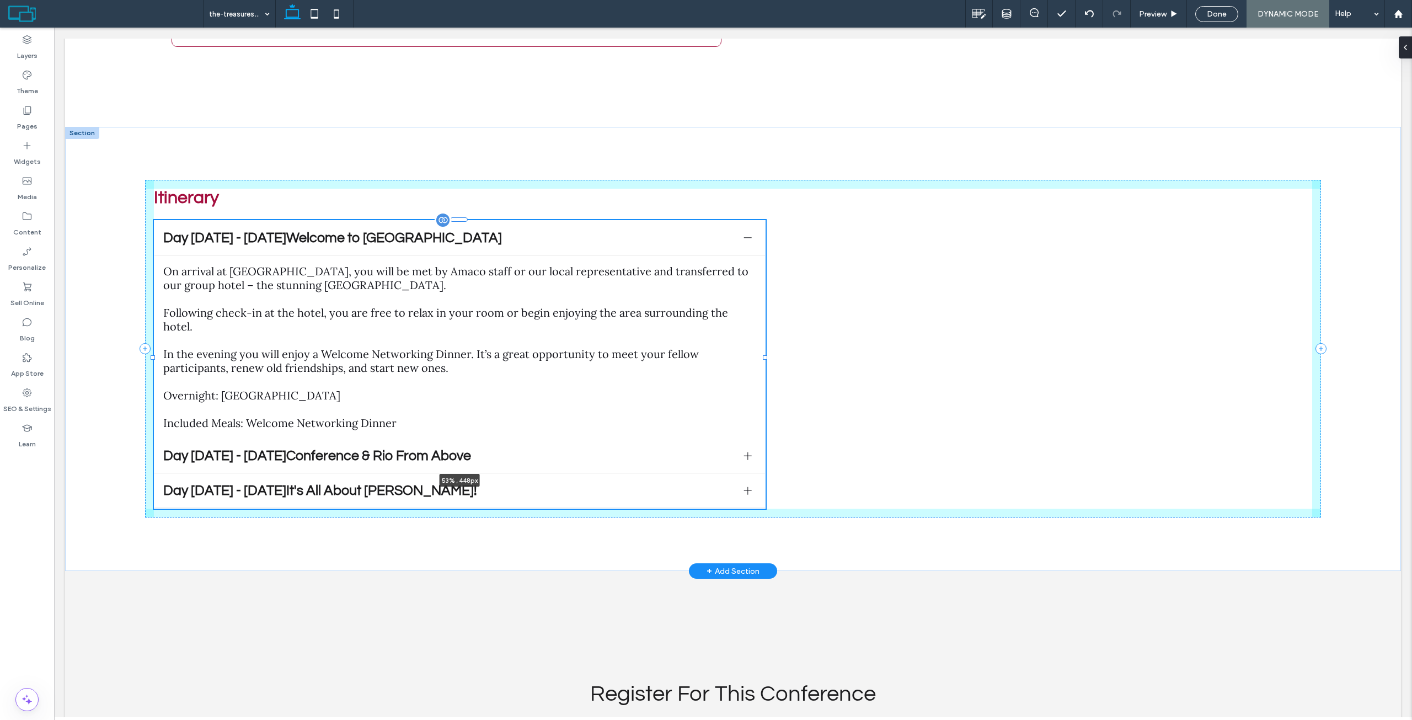
drag, startPoint x: 1303, startPoint y: 324, endPoint x: 764, endPoint y: 296, distance: 540.1
click at [154, 221] on div at bounding box center [153, 220] width 1 height 1
type input "**"
type input "****"
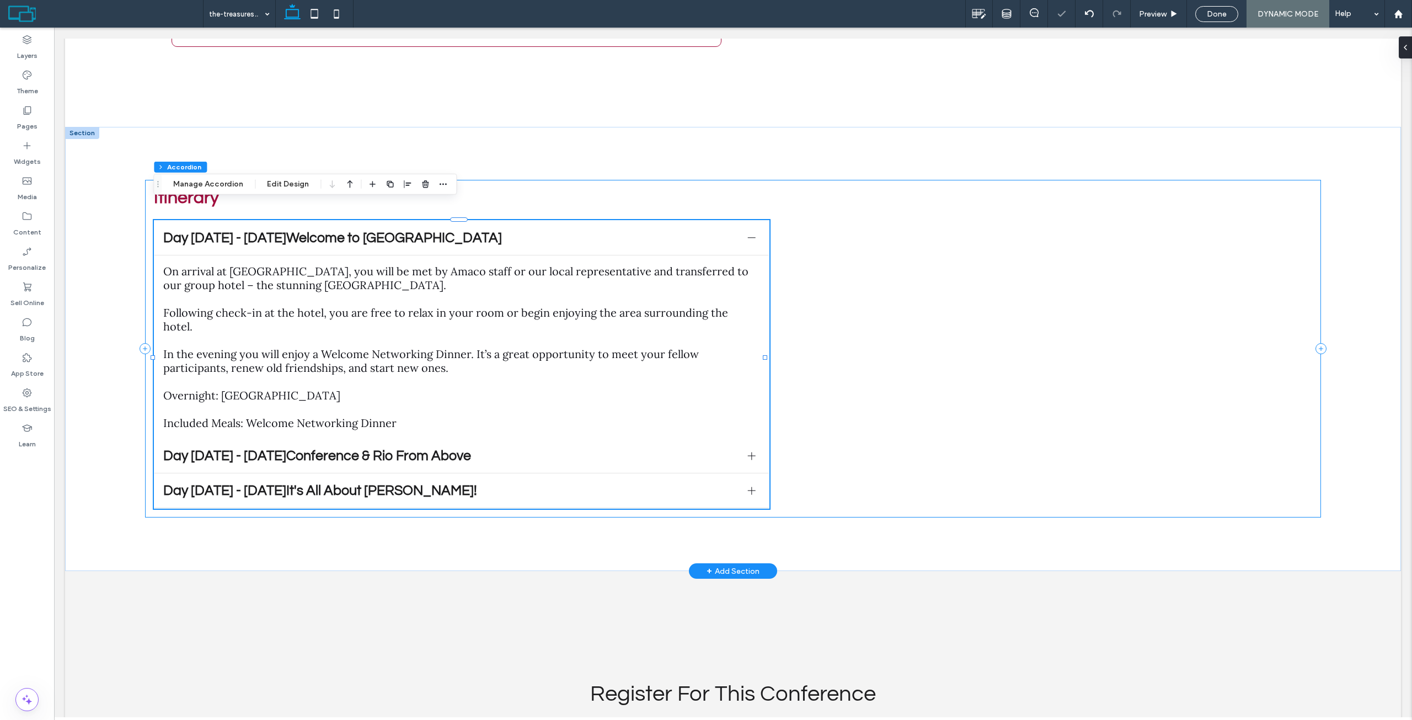
click at [949, 290] on div "Itinerary Day 1 - 8 August 2025Welcome to Rio de Janeiro On arrival at Rio de J…" at bounding box center [732, 349] width 1175 height 338
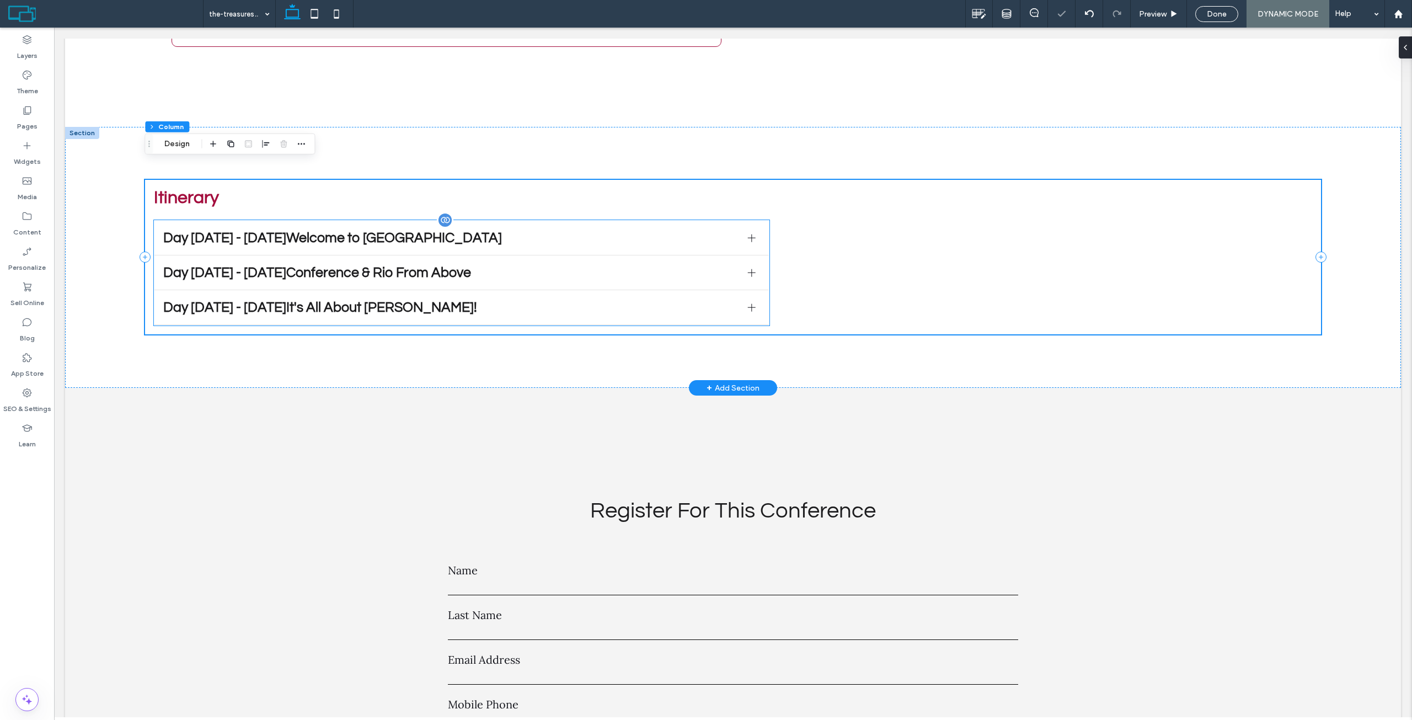
click at [303, 230] on div "Day [DATE] - [DATE]Welcome to [GEOGRAPHIC_DATA]" at bounding box center [461, 238] width 614 height 35
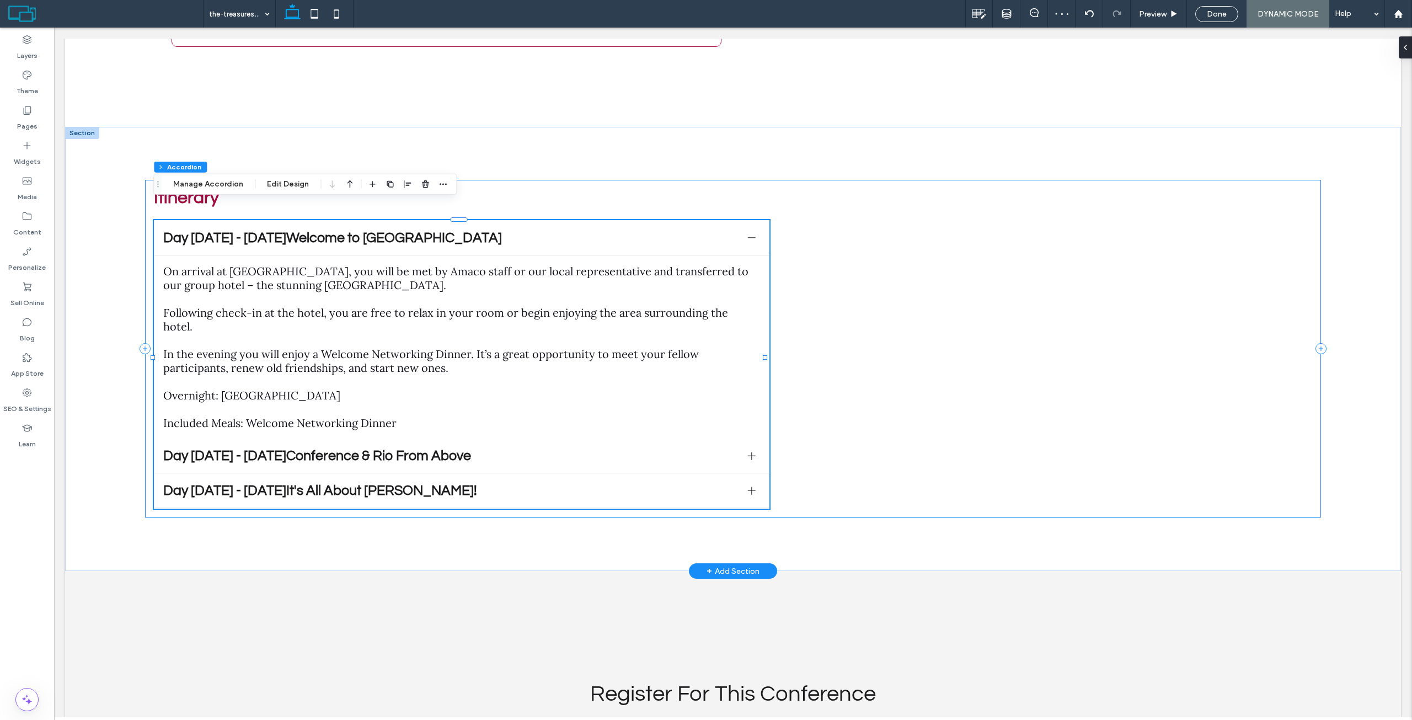
click at [854, 262] on div "Itinerary Day 1 - 8 August 2025Welcome to Rio de Janeiro On arrival at Rio de J…" at bounding box center [732, 349] width 1175 height 338
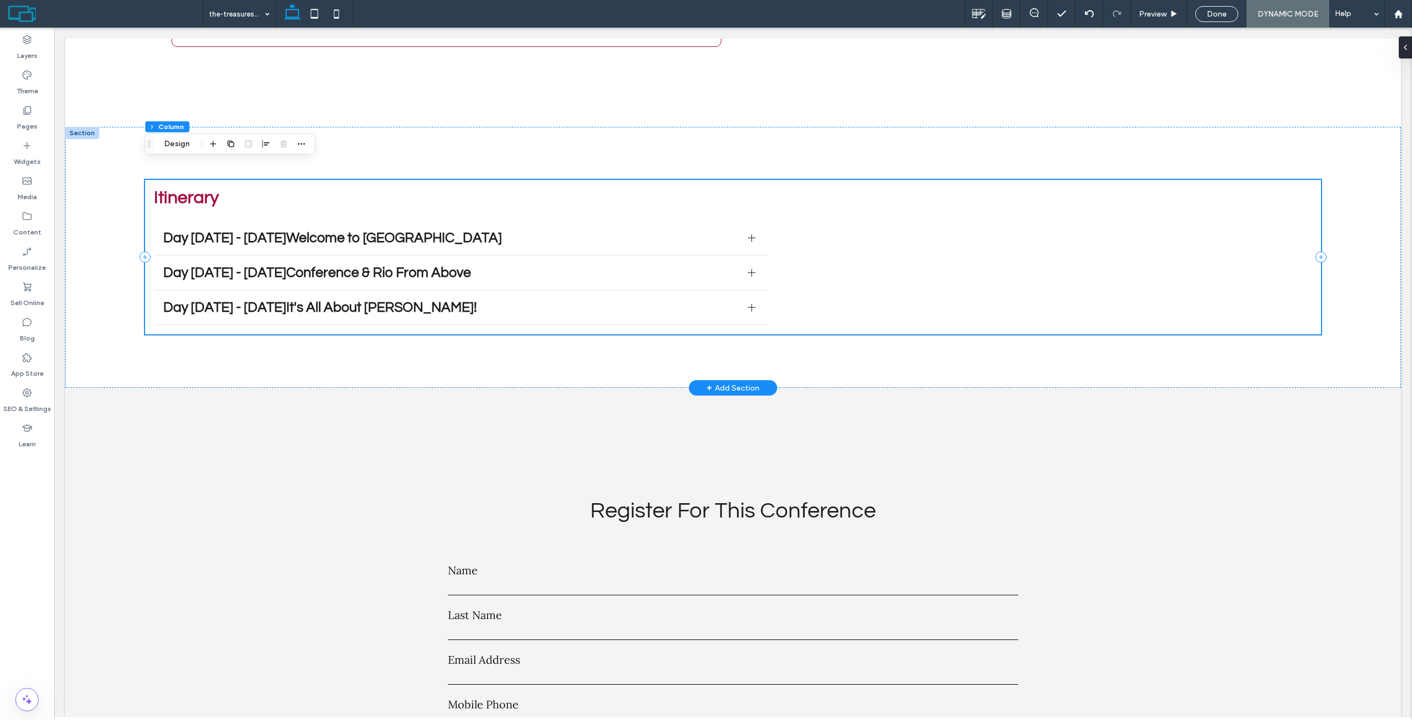
click at [961, 226] on div "Itinerary Day 1 - 8 August 2025Welcome to Rio de Janeiro On arrival at Rio de J…" at bounding box center [732, 257] width 1175 height 154
click at [875, 225] on div "Itinerary Day 1 - 8 August 2025Welcome to Rio de Janeiro On arrival at Rio de J…" at bounding box center [732, 257] width 1175 height 154
click at [33, 152] on label "Widgets" at bounding box center [27, 158] width 27 height 15
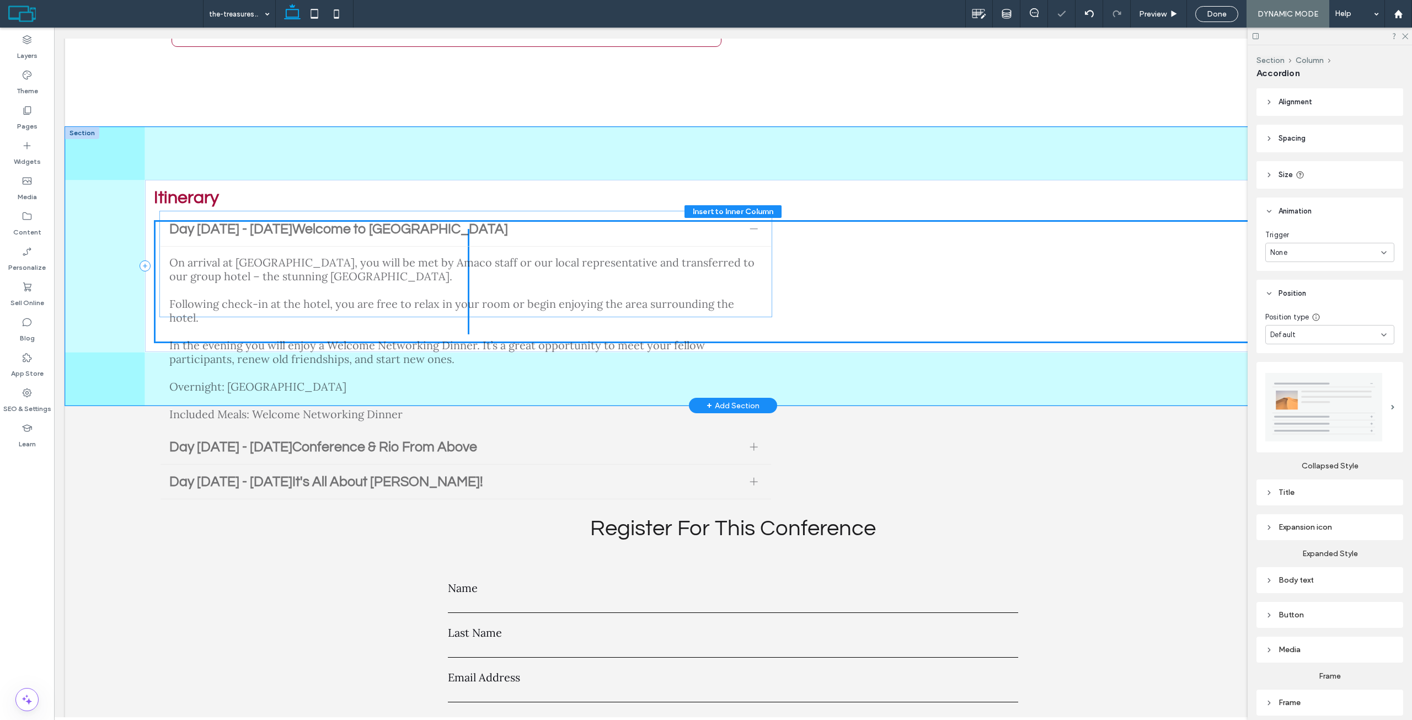
drag, startPoint x: 371, startPoint y: 331, endPoint x: 377, endPoint y: 290, distance: 42.4
type input "**"
type input "****"
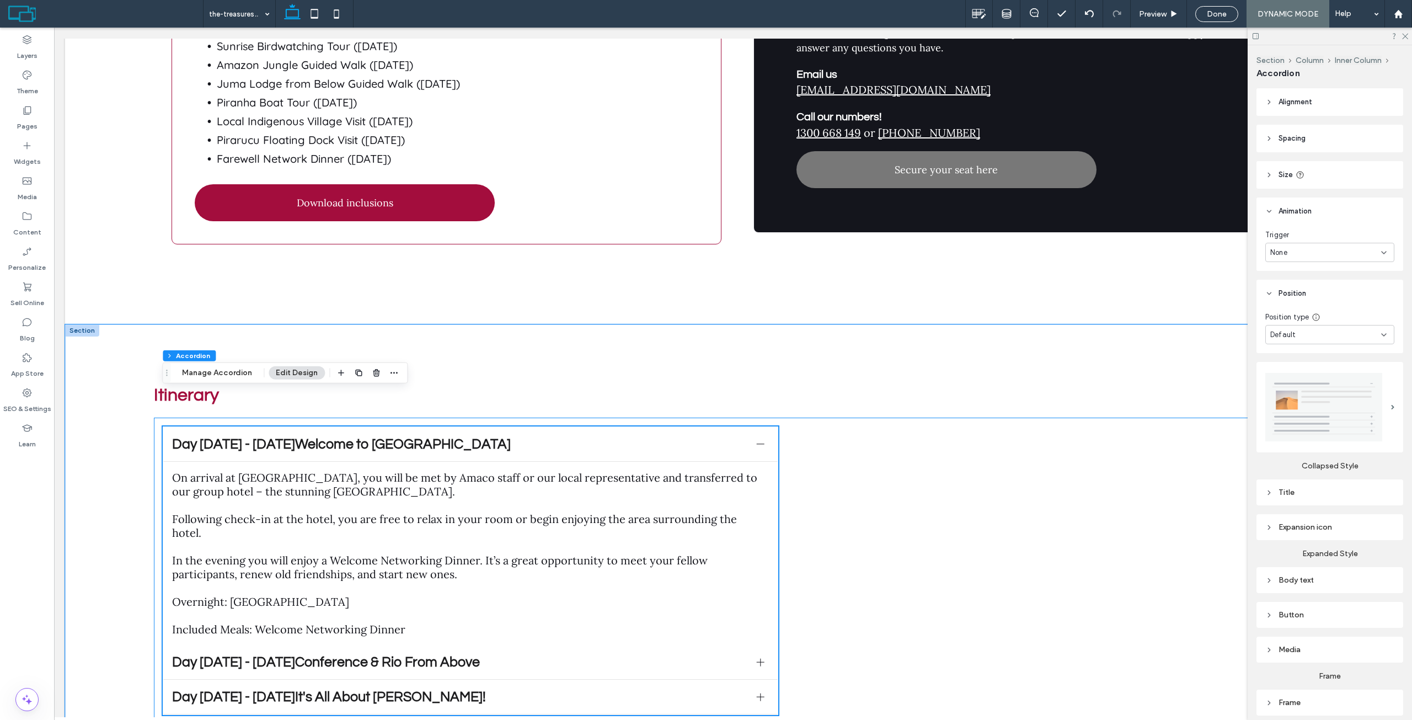
scroll to position [3364, 0]
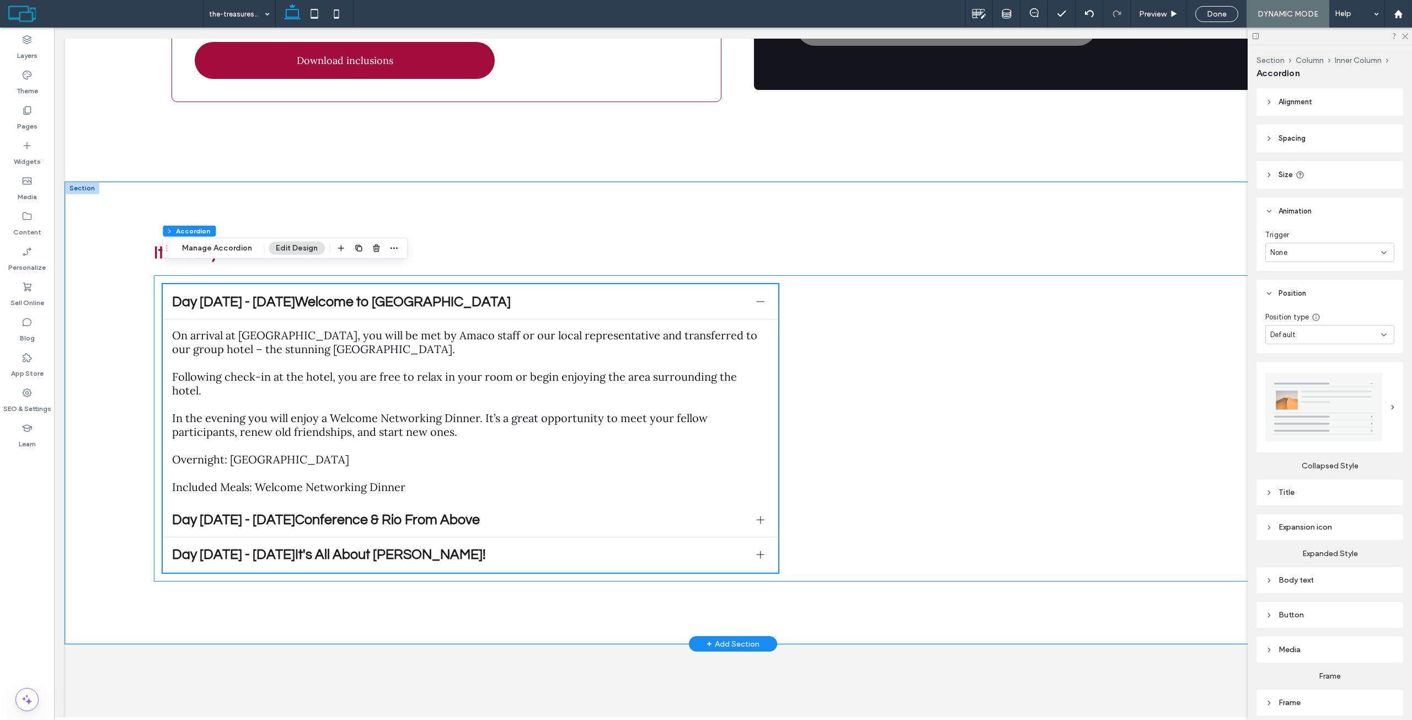
click at [954, 371] on div "Day 1 - 8 August 2025Welcome to Rio de Janeiro On arrival at Rio de Janeiro Air…" at bounding box center [733, 428] width 1158 height 306
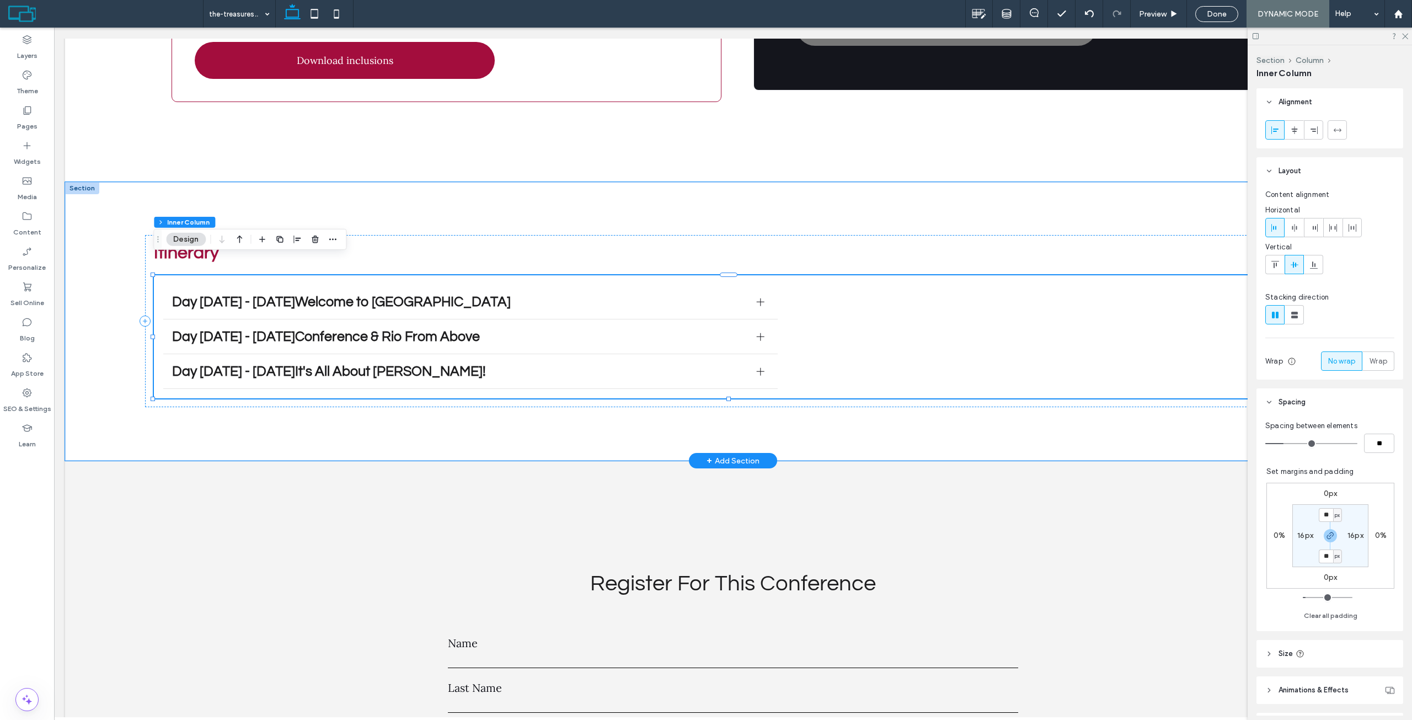
click at [963, 326] on div "Day 1 - 8 August 2025Welcome to Rio de Janeiro On arrival at Rio de Janeiro Air…" at bounding box center [733, 336] width 1158 height 123
click at [981, 320] on div "Day 1 - 8 August 2025Welcome to Rio de Janeiro On arrival at Rio de Janeiro Air…" at bounding box center [733, 336] width 1158 height 123
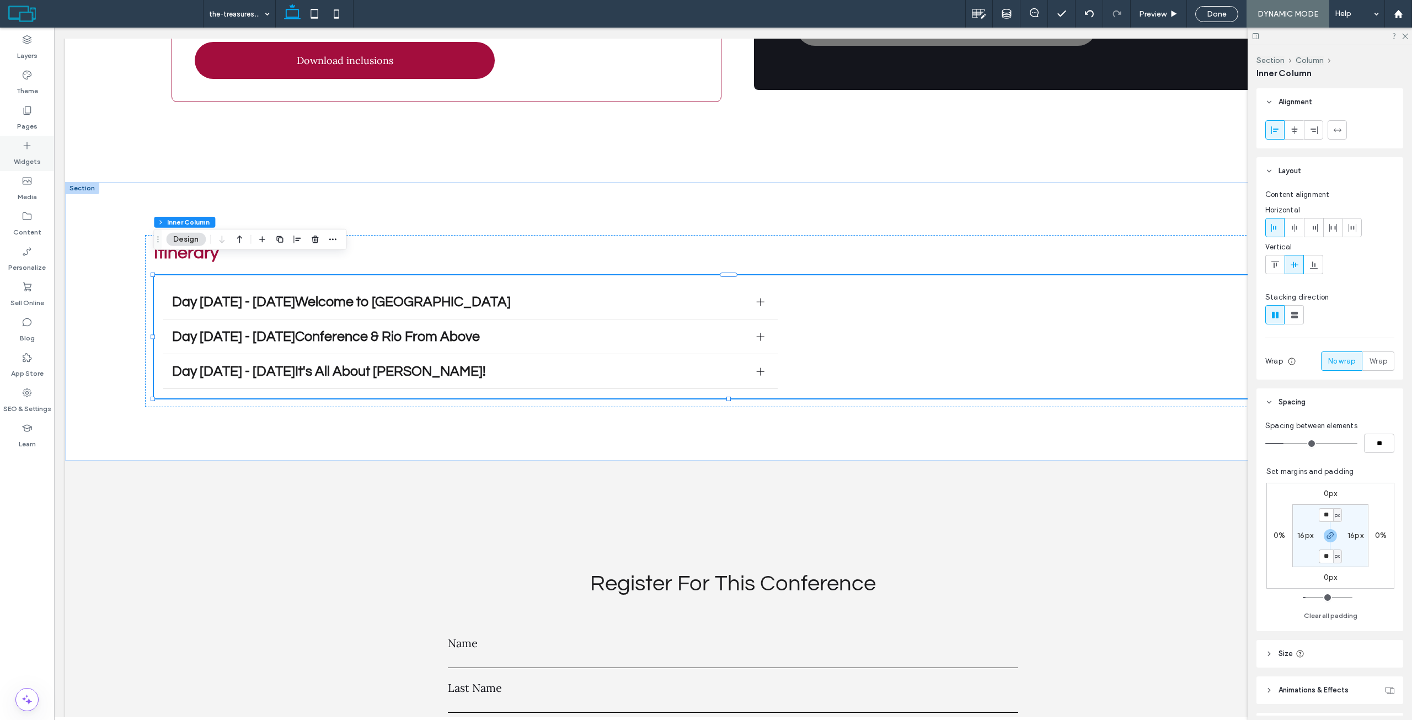
click at [31, 148] on icon at bounding box center [27, 145] width 11 height 11
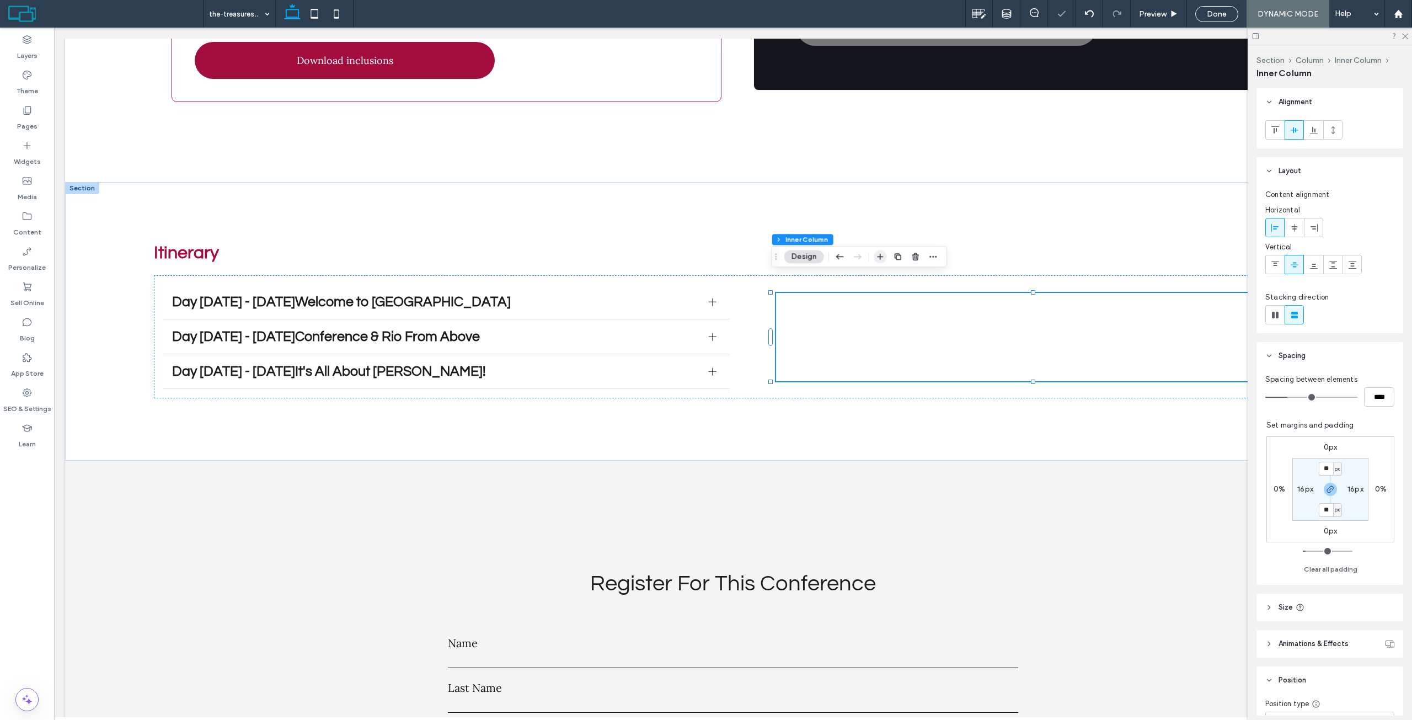
click at [881, 256] on use "button" at bounding box center [880, 257] width 6 height 6
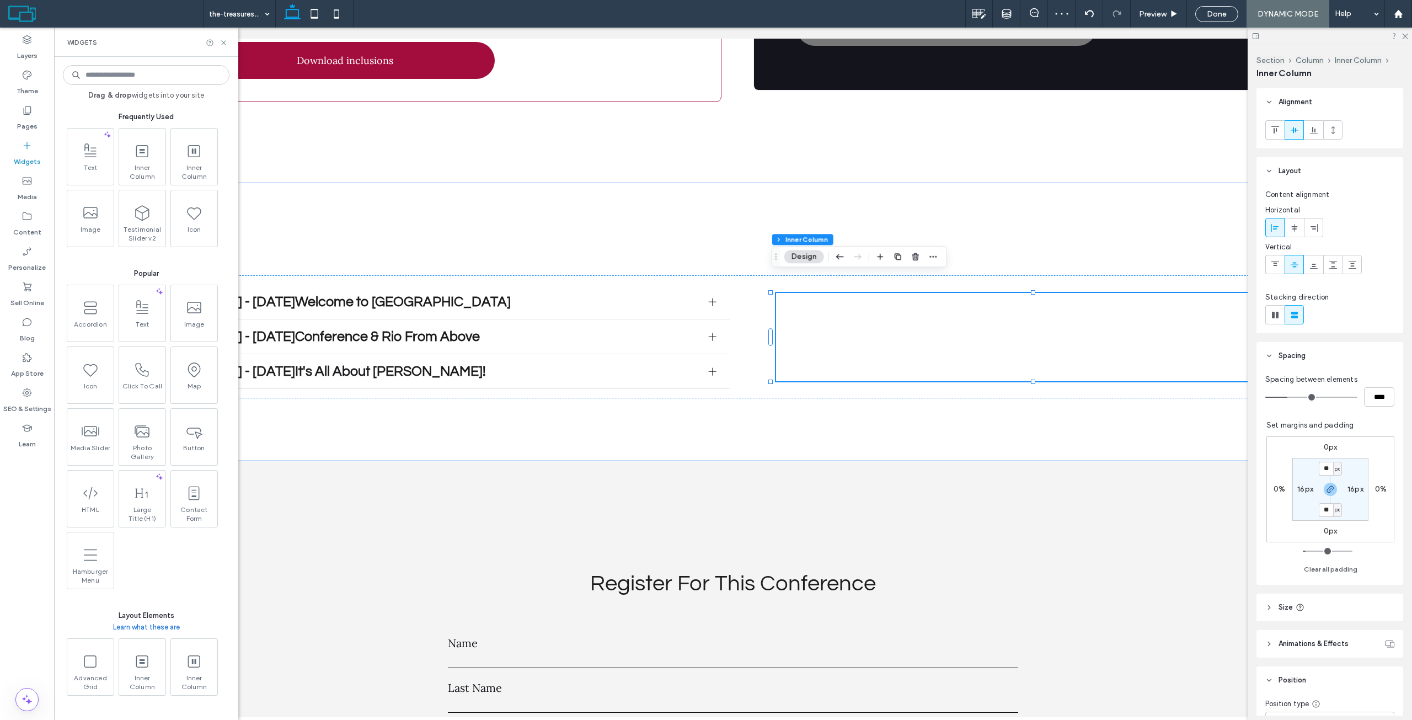
click at [114, 148] on div "Text Inner Column Inner Column Image Testimonial Slider v2 Icon" at bounding box center [147, 190] width 167 height 124
click at [93, 143] on icon at bounding box center [90, 150] width 18 height 18
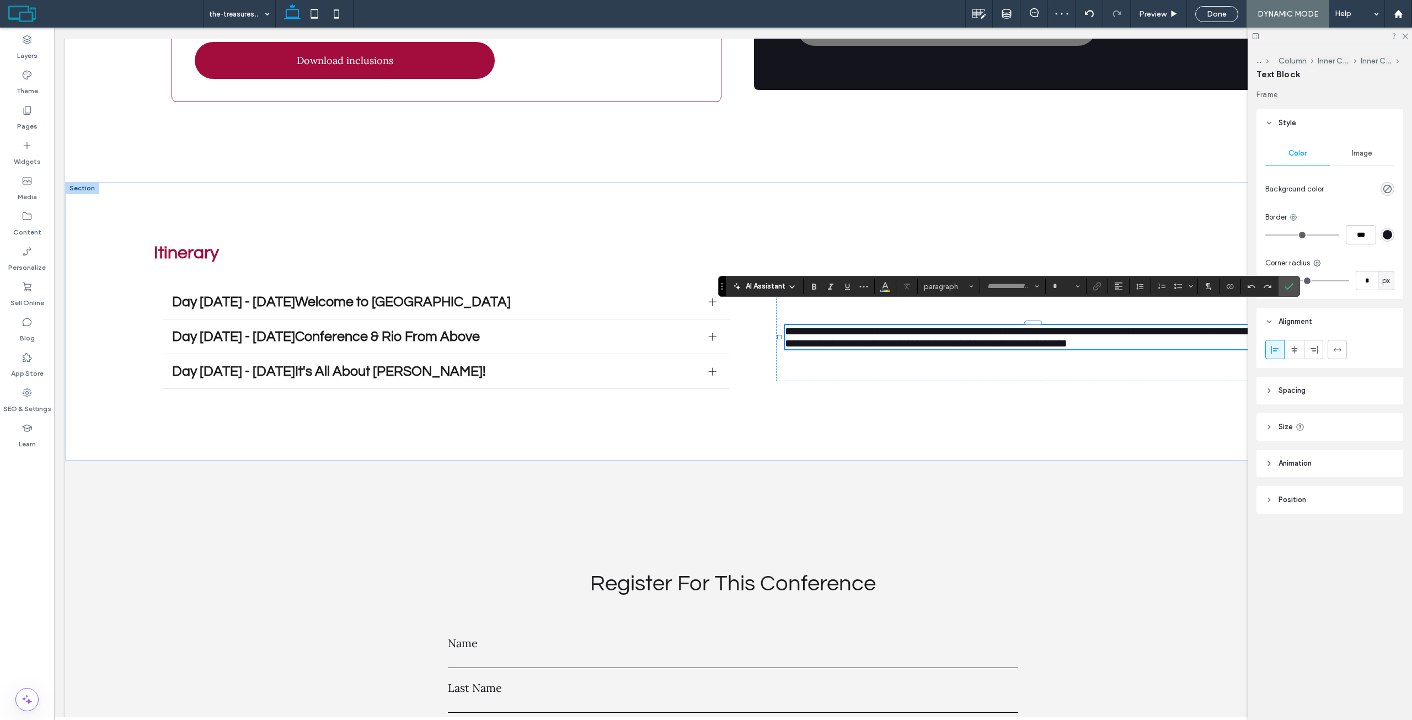
type input "****"
type input "**"
click at [957, 287] on span "paragraph" at bounding box center [945, 286] width 43 height 8
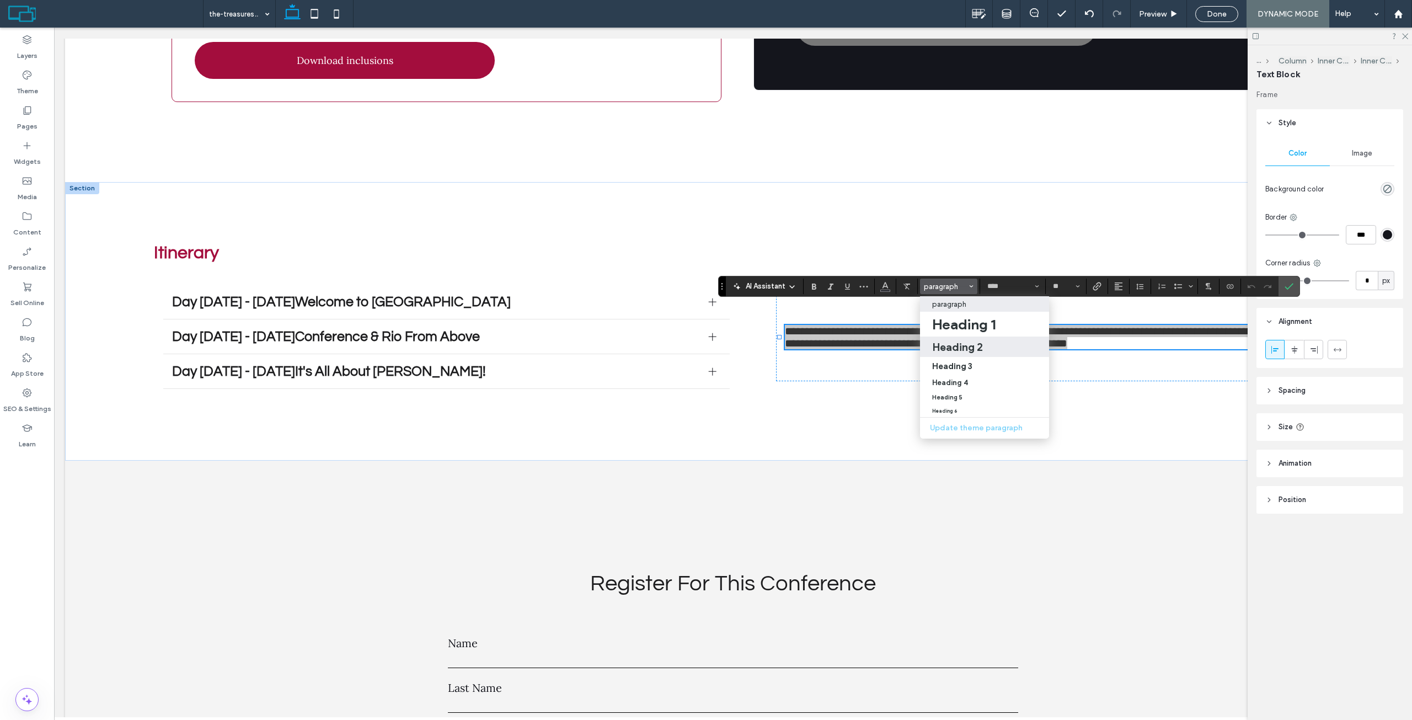
drag, startPoint x: 977, startPoint y: 344, endPoint x: 912, endPoint y: 299, distance: 78.5
click at [977, 344] on h2 "Heading 2" at bounding box center [957, 346] width 51 height 13
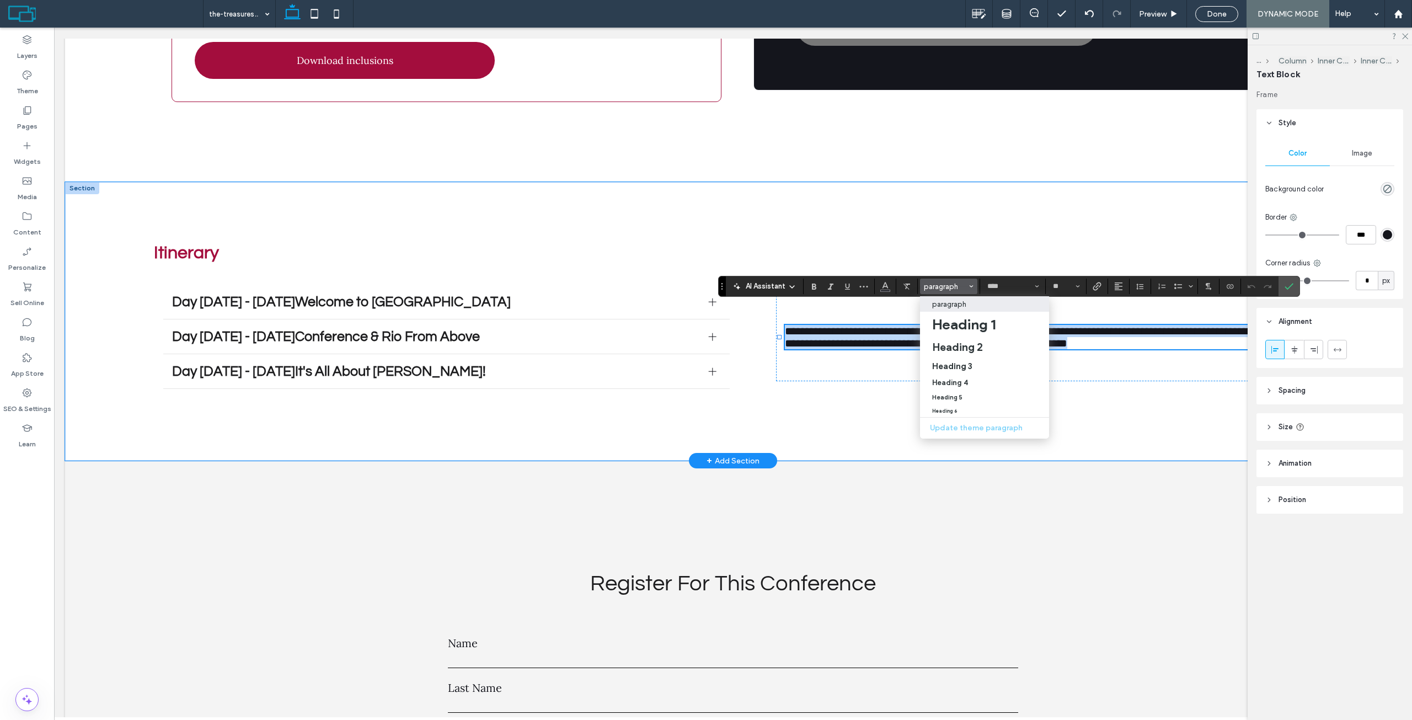
type input "*********"
type input "**"
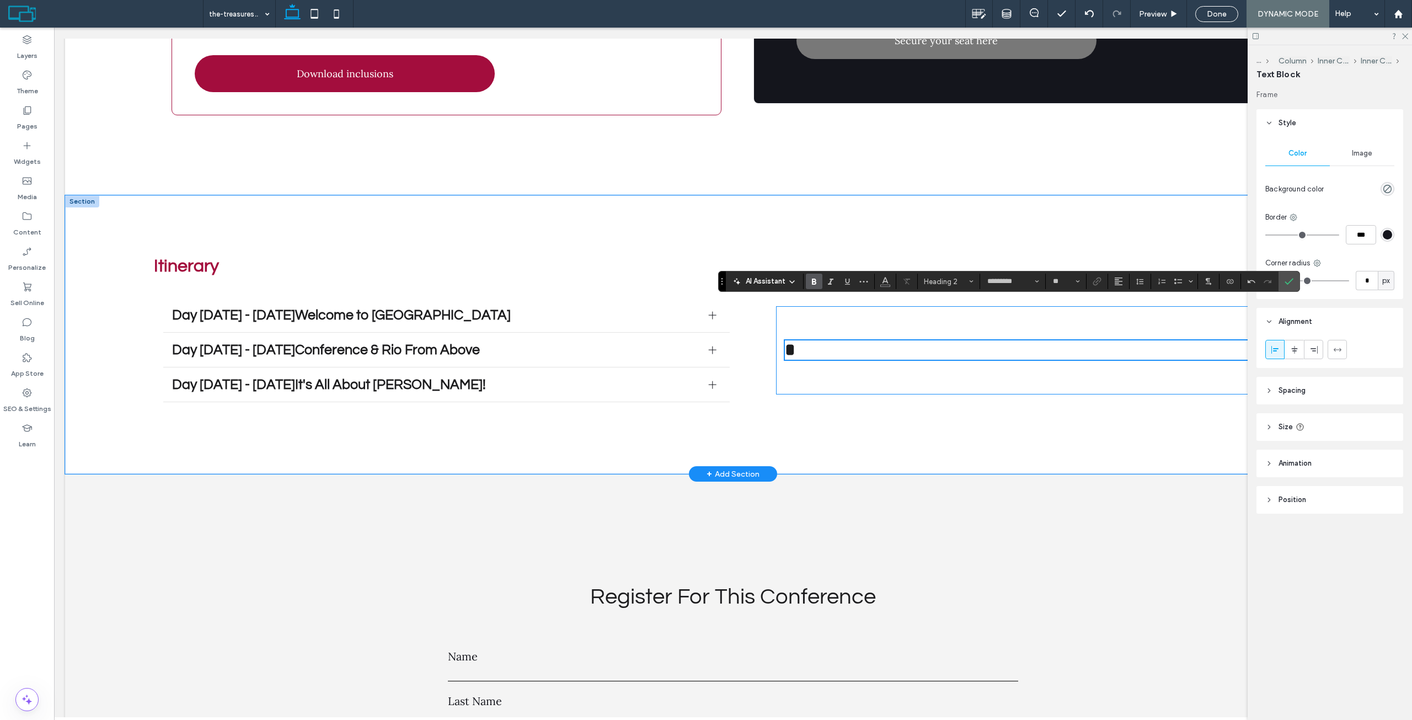
scroll to position [3369, 0]
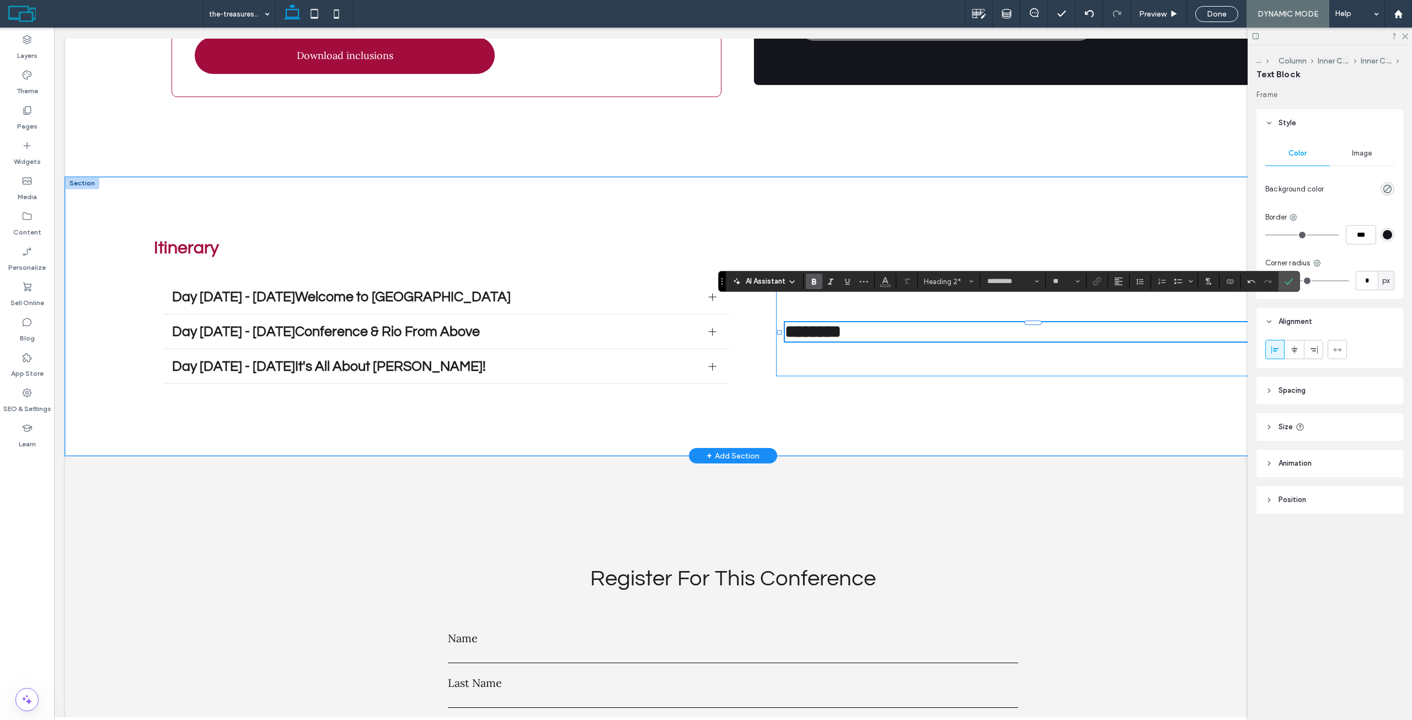
click at [934, 293] on div "********" at bounding box center [1039, 332] width 527 height 88
click at [943, 288] on div "********" at bounding box center [1039, 332] width 527 height 88
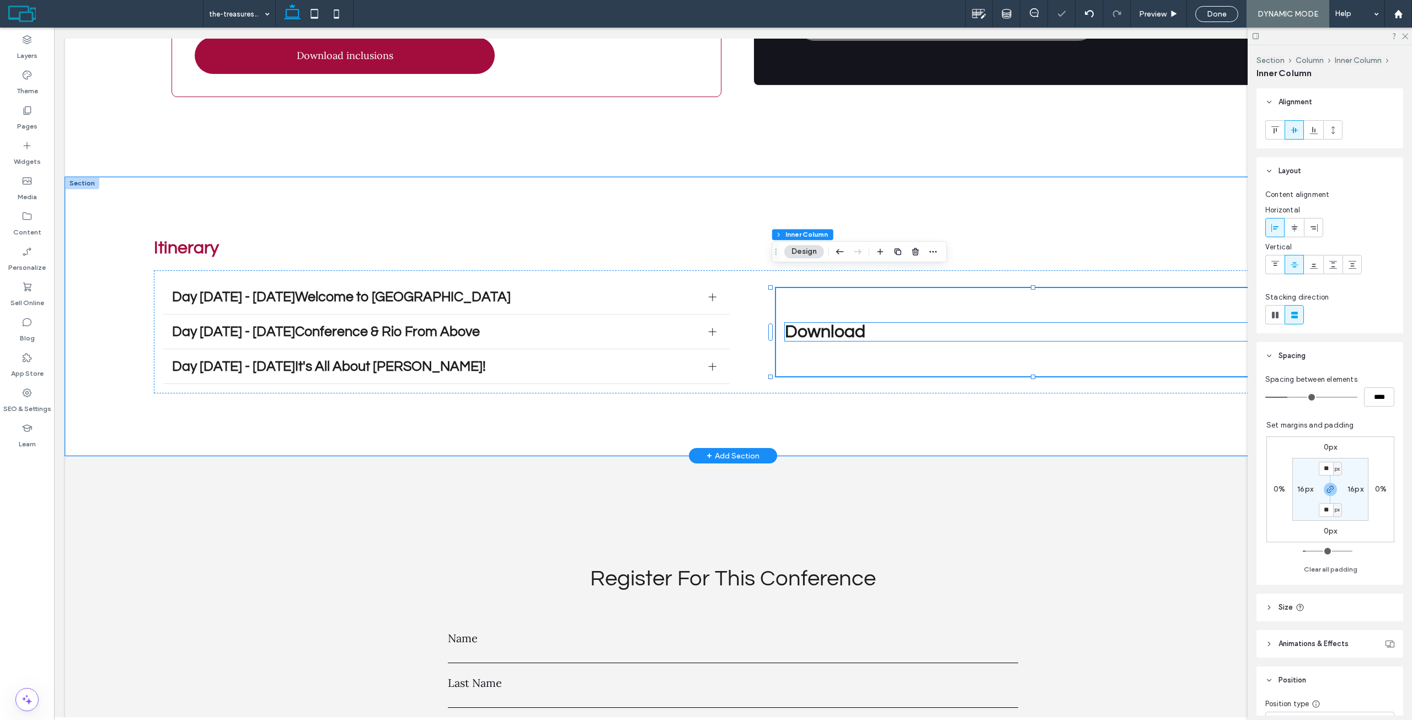
click at [840, 323] on span "Download" at bounding box center [825, 332] width 81 height 18
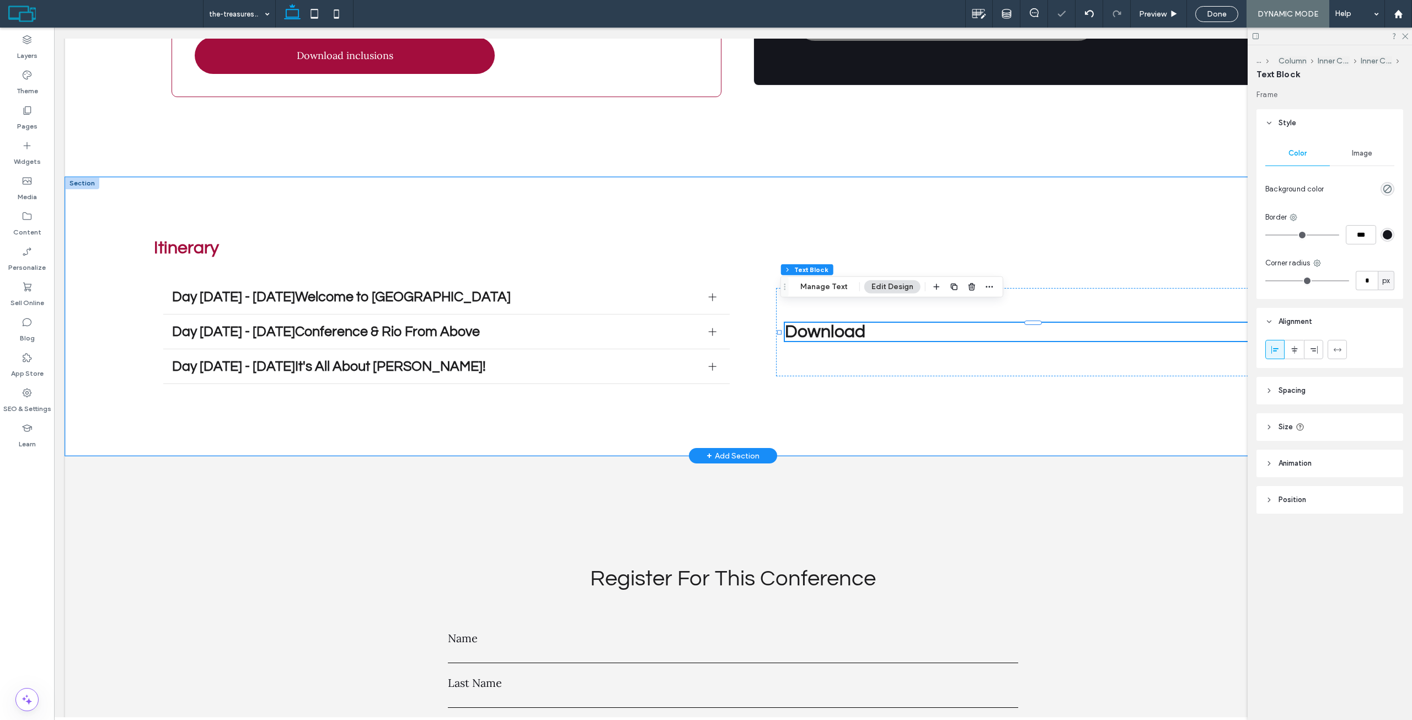
click at [840, 323] on span "Download" at bounding box center [825, 332] width 81 height 18
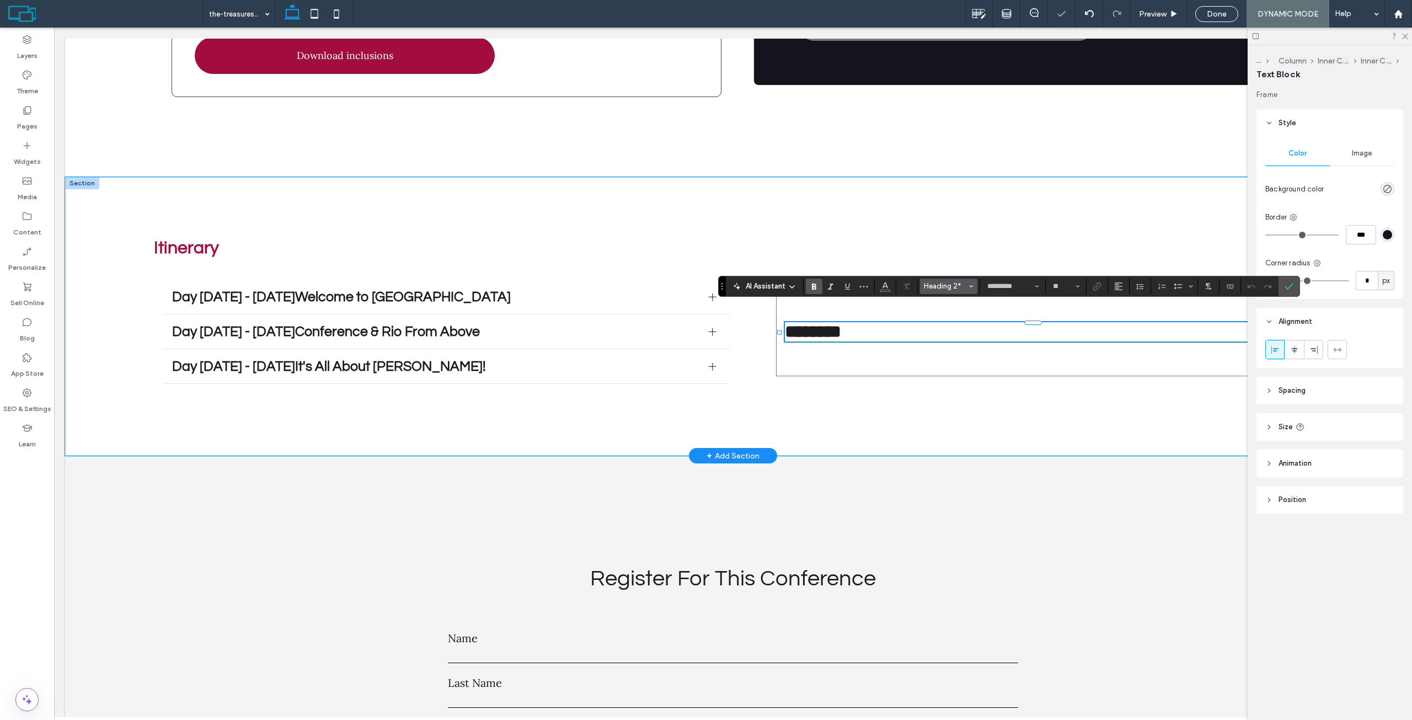
click at [934, 286] on span "Heading 2*" at bounding box center [945, 286] width 43 height 8
click at [949, 363] on h3 "Heading 3" at bounding box center [952, 365] width 40 height 10
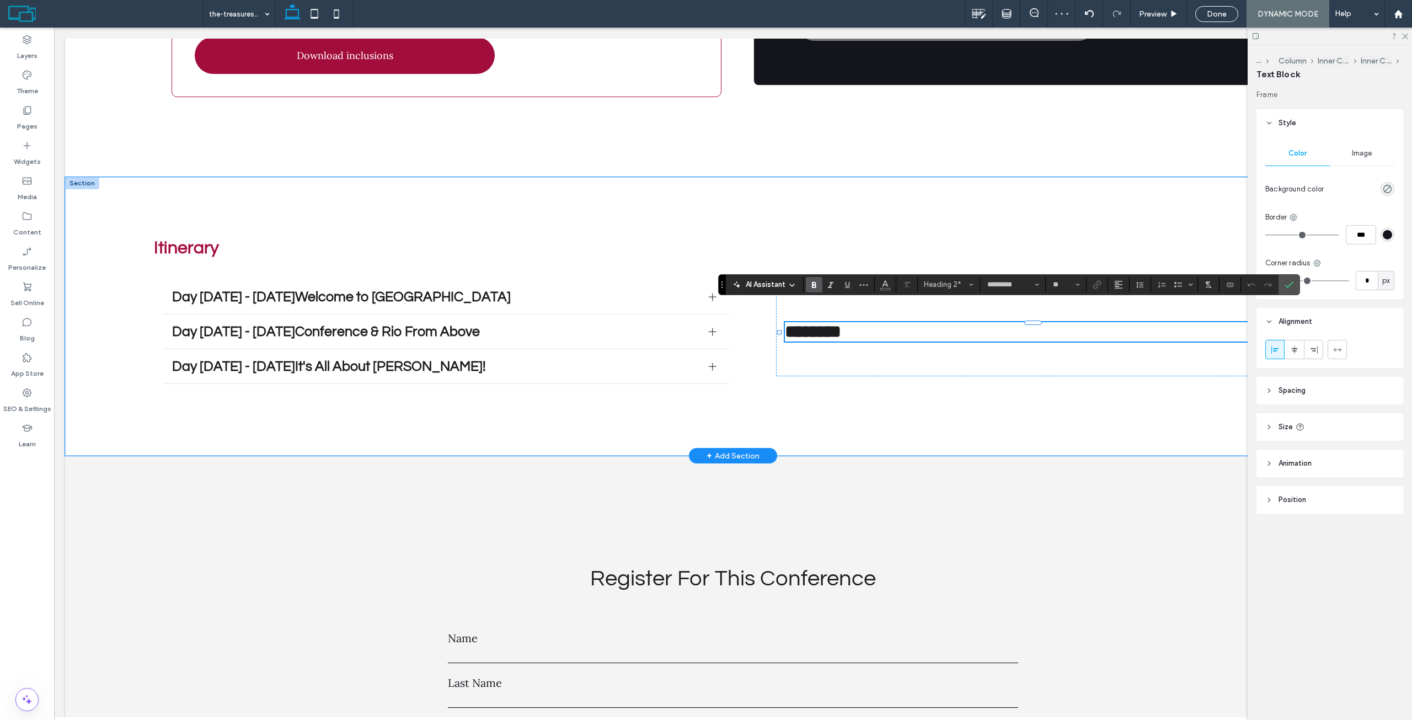
type input "**"
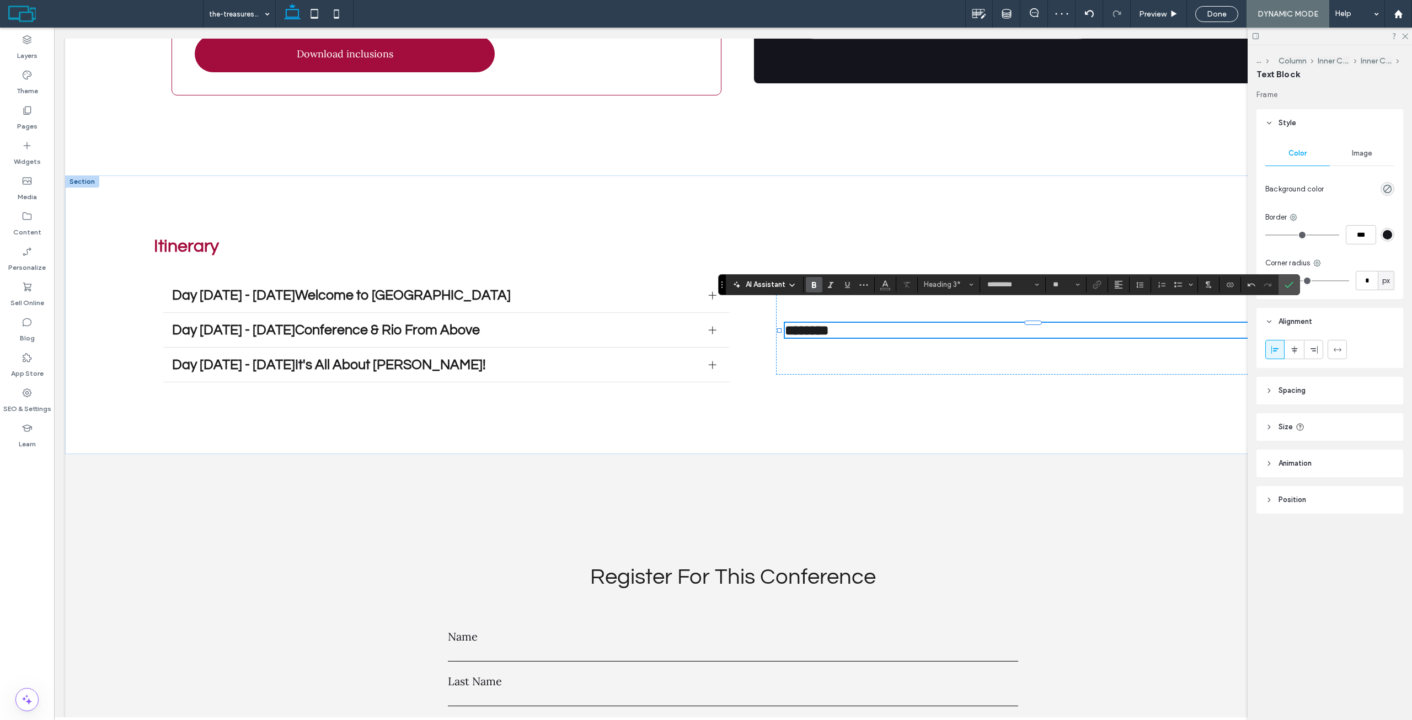
click at [873, 323] on h3 "********" at bounding box center [1040, 330] width 510 height 15
click at [1291, 284] on use "Confirm" at bounding box center [1289, 284] width 9 height 7
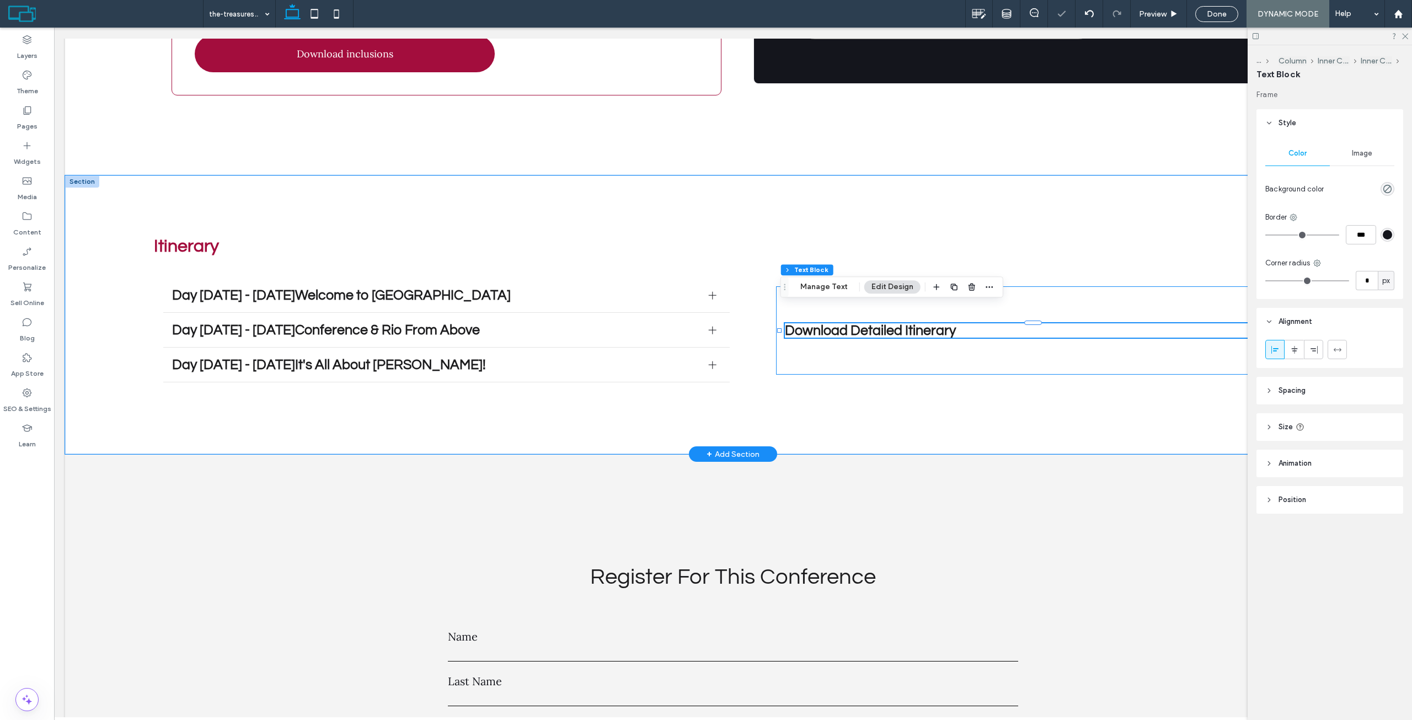
click at [1039, 286] on div "Download Detailed Itinerary" at bounding box center [1039, 330] width 527 height 88
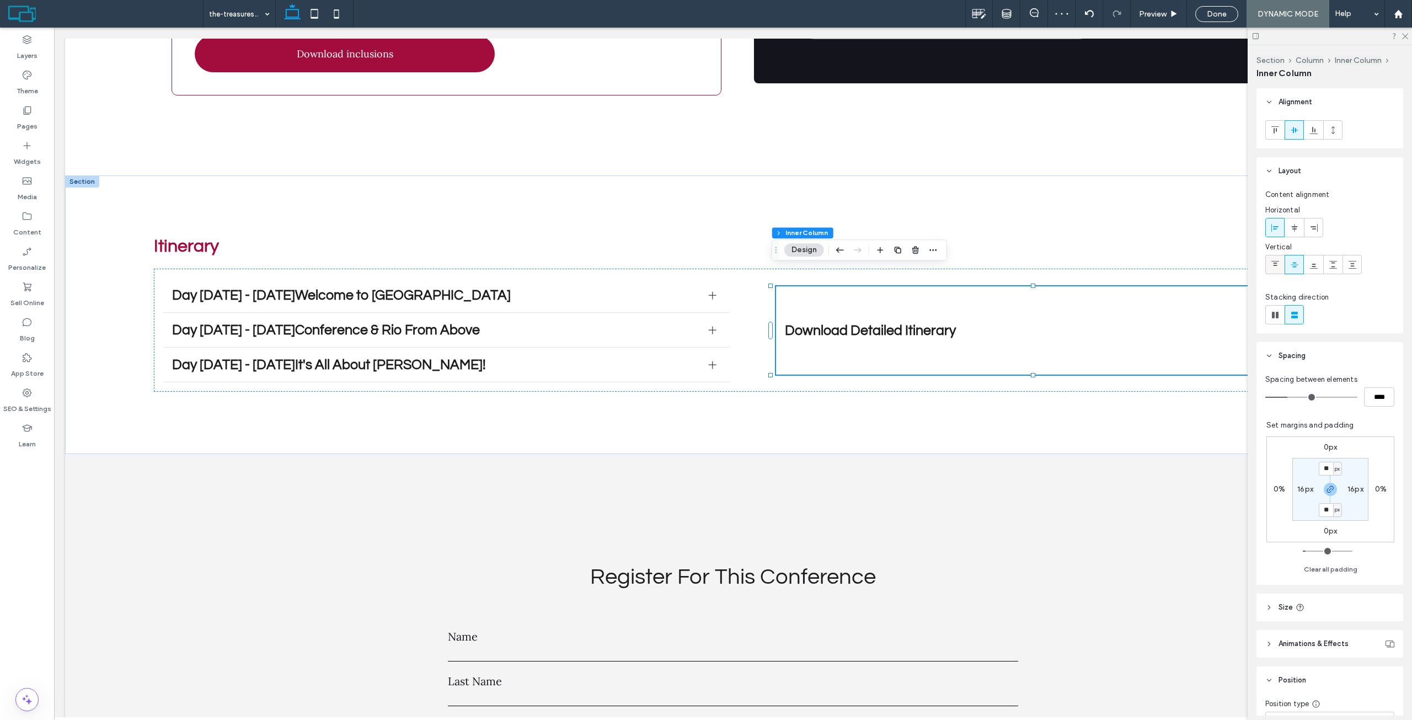
click at [1275, 259] on span at bounding box center [1275, 264] width 9 height 18
click at [1335, 470] on span "px" at bounding box center [1337, 468] width 5 height 11
click at [1331, 506] on div "%" at bounding box center [1327, 504] width 15 height 19
type input "***"
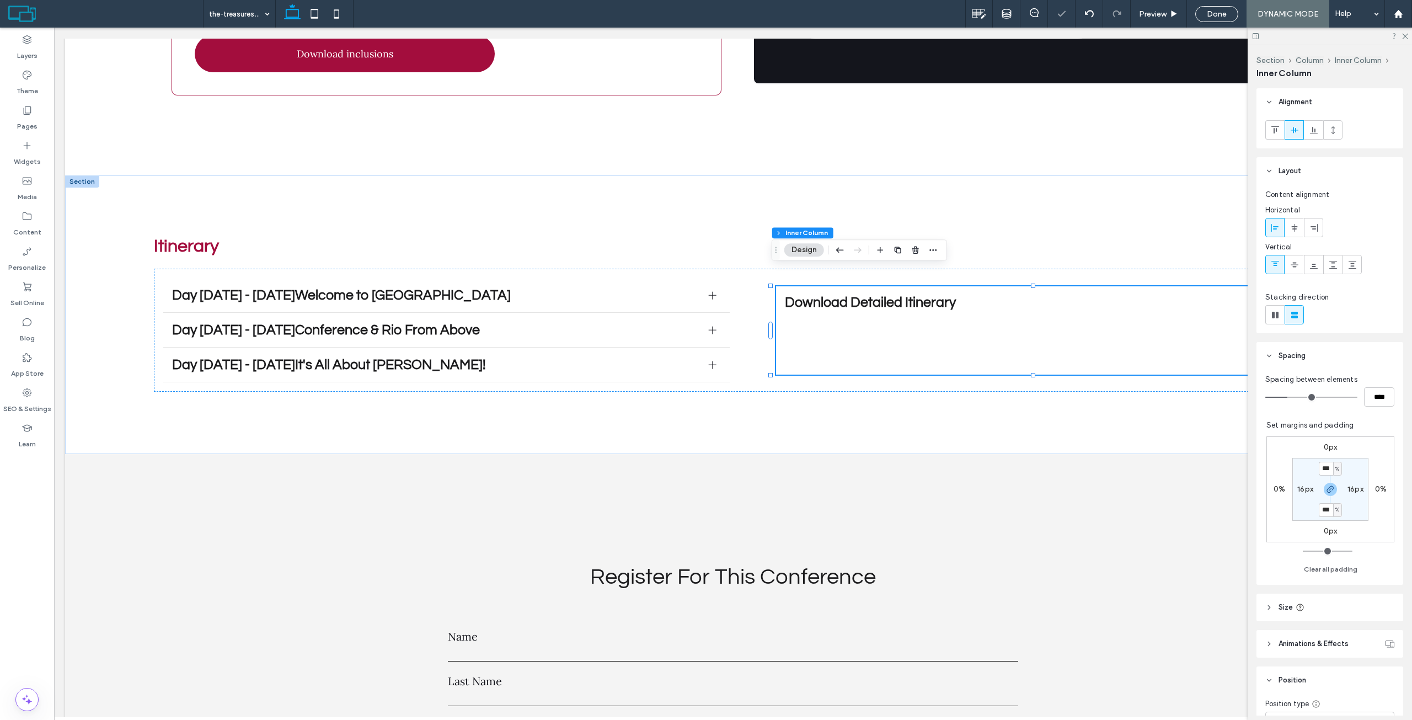
click at [1305, 488] on label "16px" at bounding box center [1305, 488] width 16 height 9
click at [1310, 489] on span "px" at bounding box center [1312, 489] width 5 height 11
click at [1305, 525] on span "%" at bounding box center [1303, 525] width 7 height 11
type input "*"
type input "***"
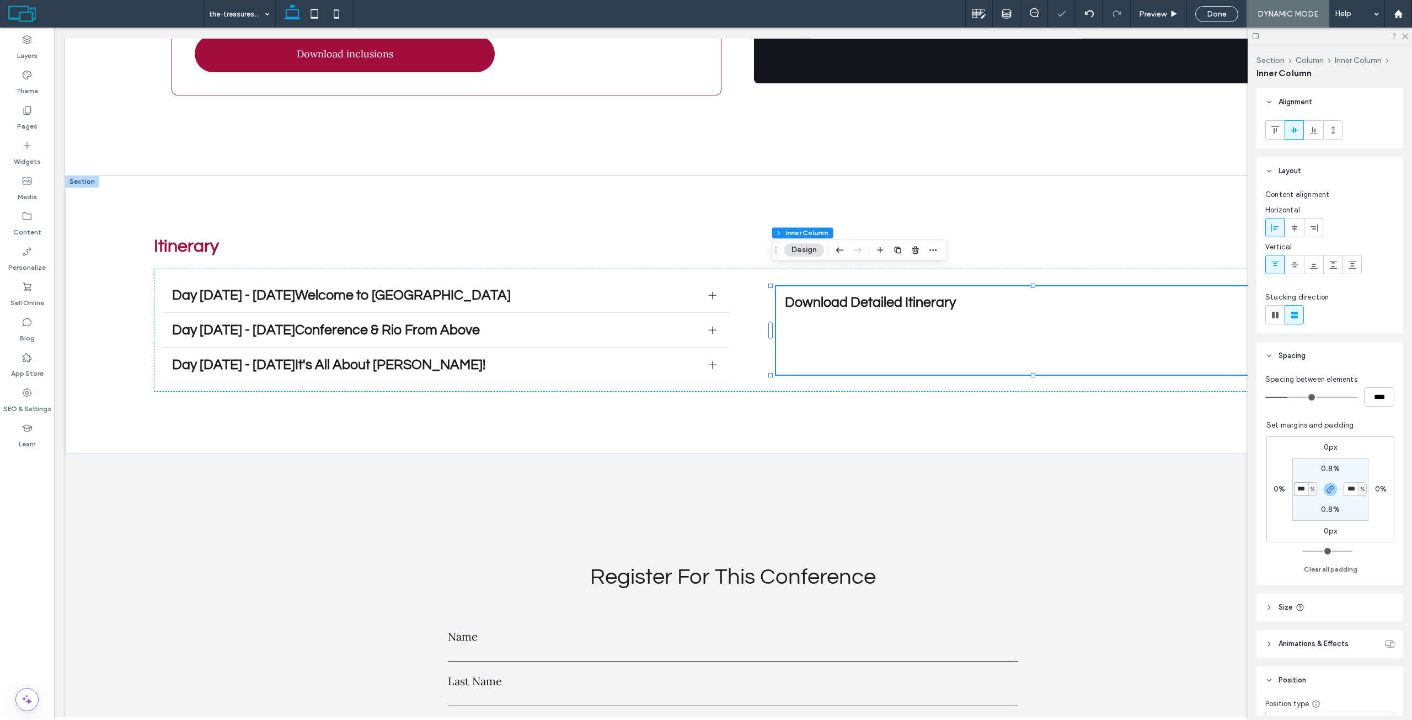
click at [1296, 491] on input "***" at bounding box center [1301, 489] width 14 height 14
type input "*"
click at [1316, 474] on section "0.8% * % 0.8% * %" at bounding box center [1330, 489] width 76 height 63
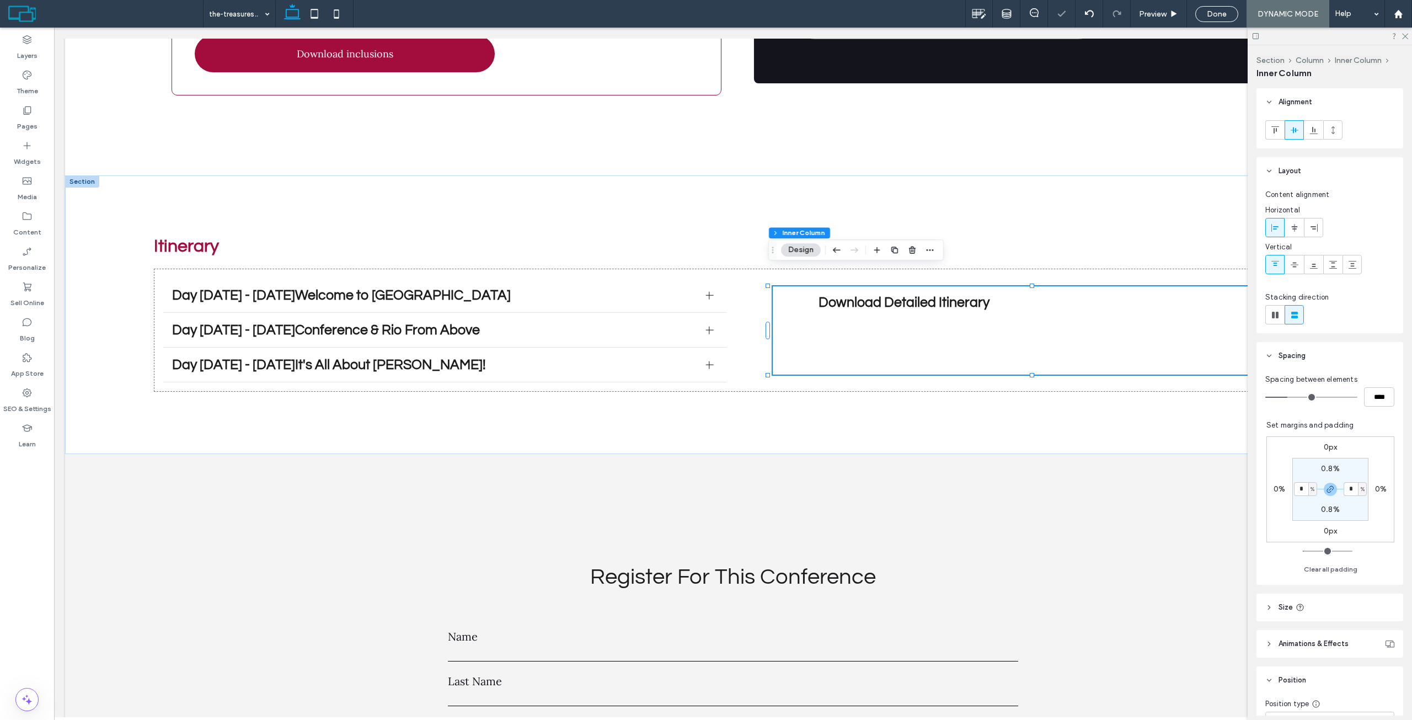
click at [1324, 467] on label "0.8%" at bounding box center [1330, 468] width 19 height 9
type input "*"
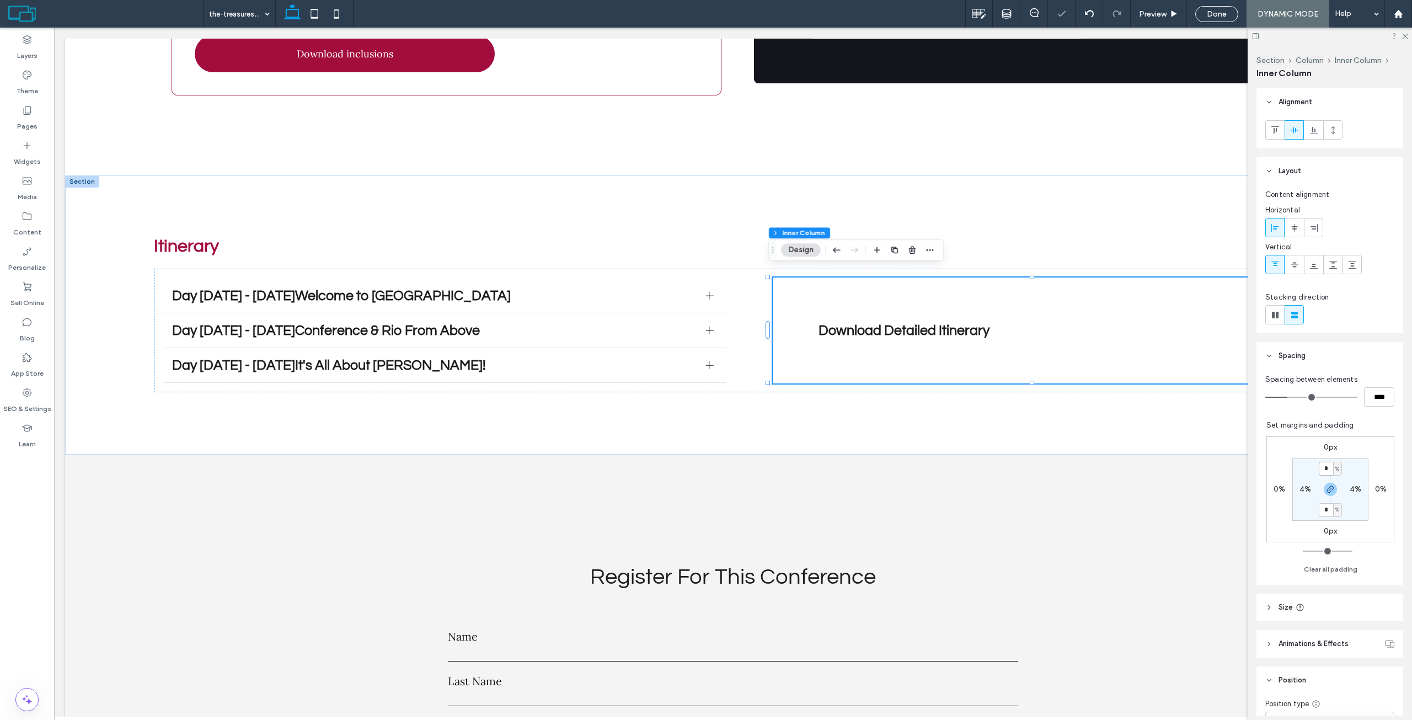
click at [1324, 467] on input "*" at bounding box center [1326, 469] width 14 height 14
click at [1319, 465] on input "*" at bounding box center [1326, 469] width 14 height 14
type input "*"
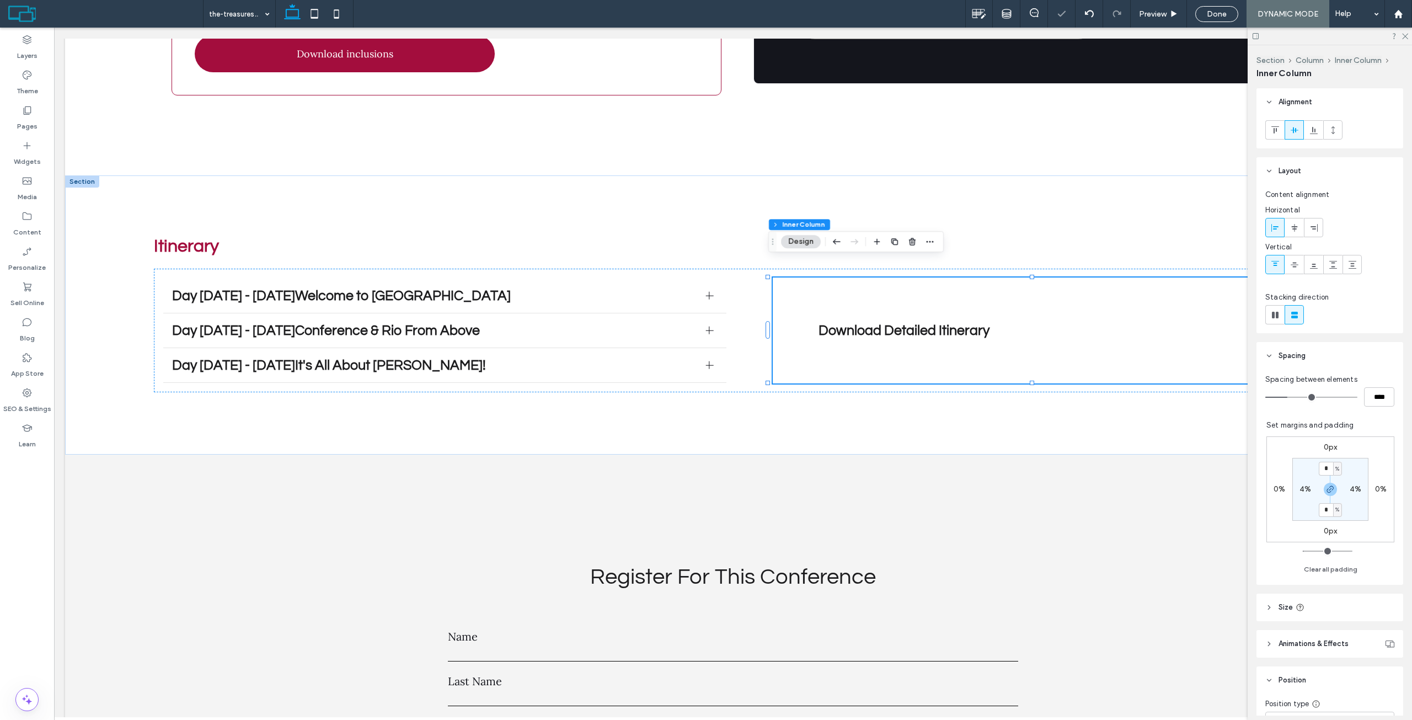
type input "*"
click at [1353, 452] on div "0px 0% 0px 0% * % 4% * % 4%" at bounding box center [1330, 489] width 128 height 106
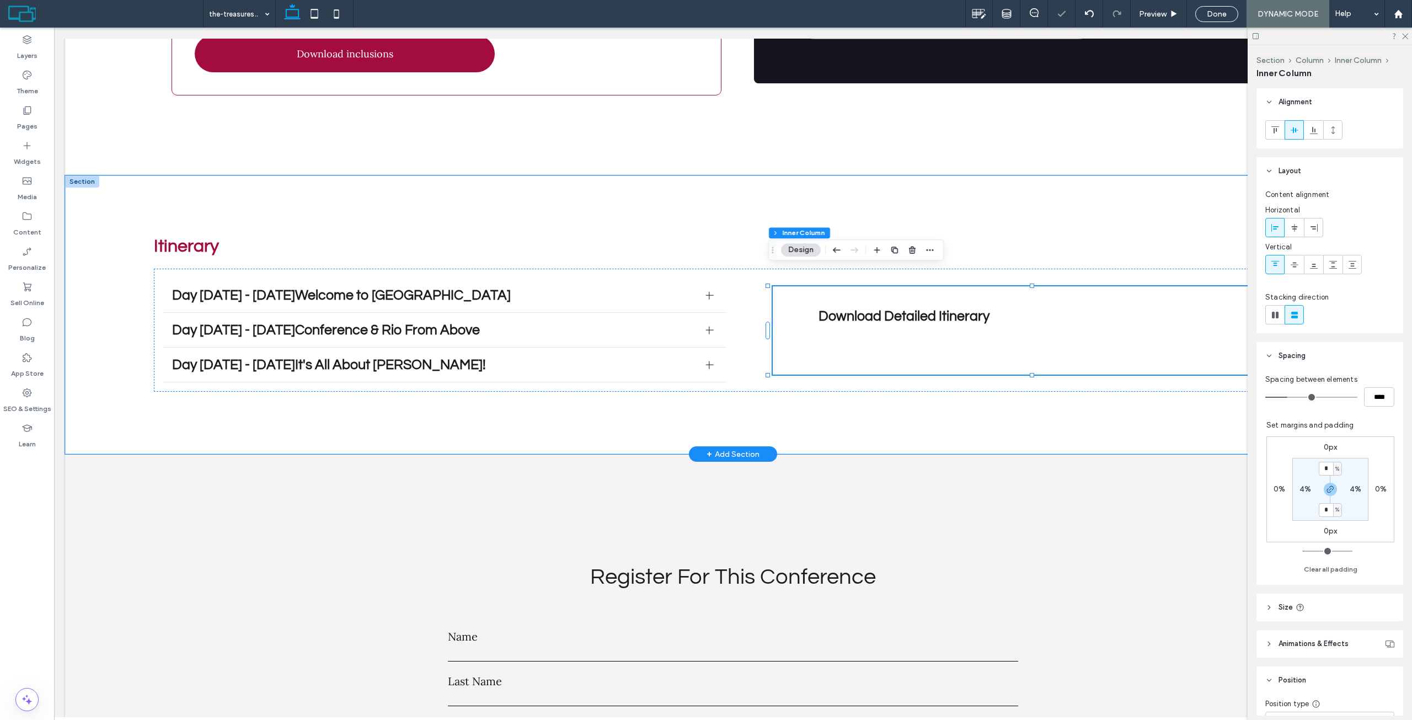
click at [844, 286] on div "Download Detailed Itinerary" at bounding box center [1038, 330] width 531 height 88
click at [685, 323] on span "Day [DATE] - [DATE]Conference & Rio From Above" at bounding box center [434, 330] width 524 height 14
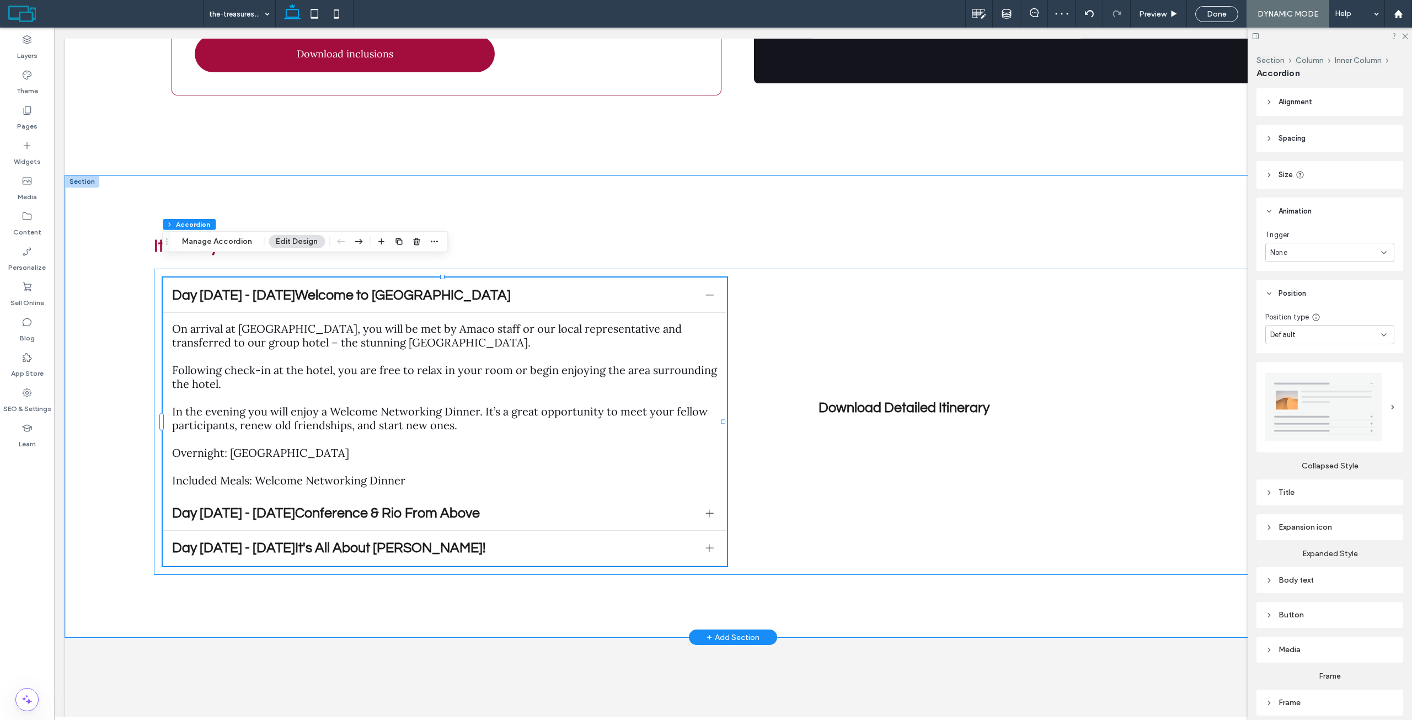
click at [769, 309] on div "Day [DATE] - [DATE]Welcome to [GEOGRAPHIC_DATA] On arrival at [GEOGRAPHIC_DATA]…" at bounding box center [733, 422] width 1158 height 306
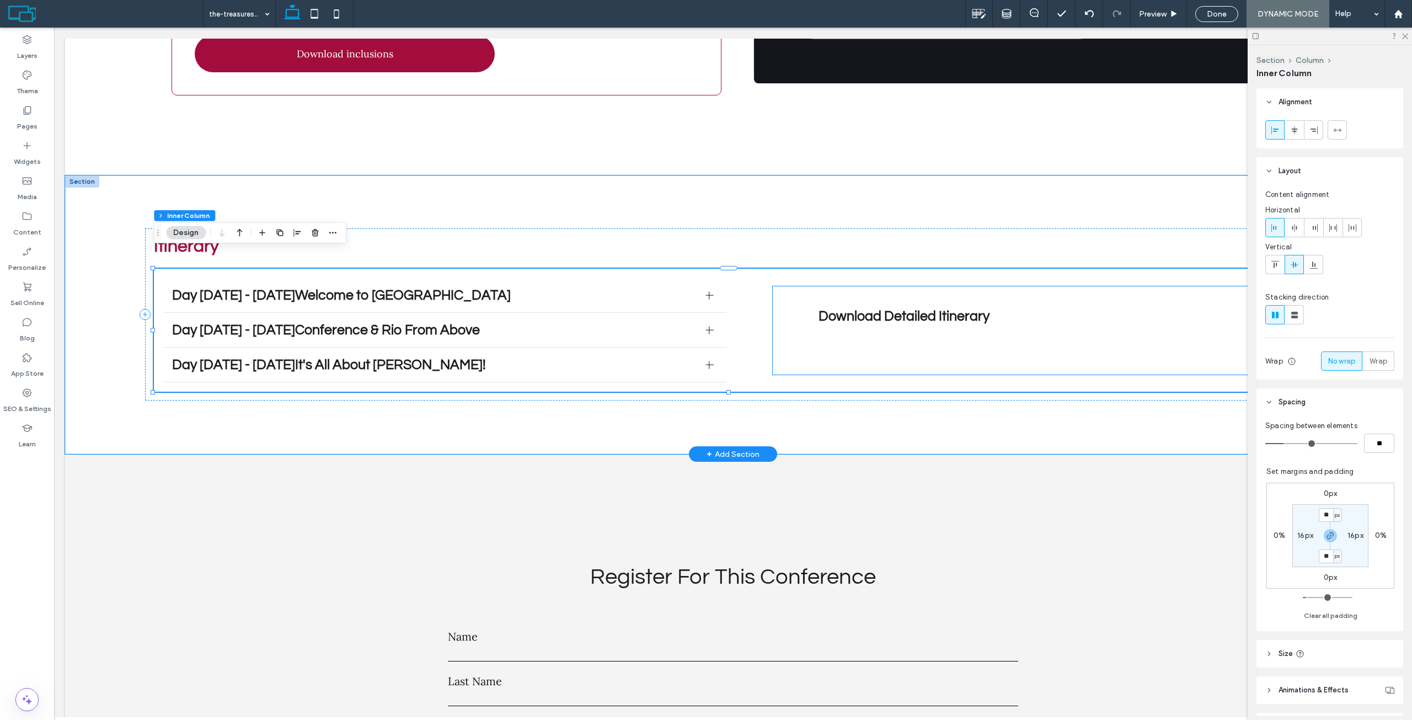
click at [802, 290] on div "Download Detailed Itinerary" at bounding box center [1038, 330] width 531 height 88
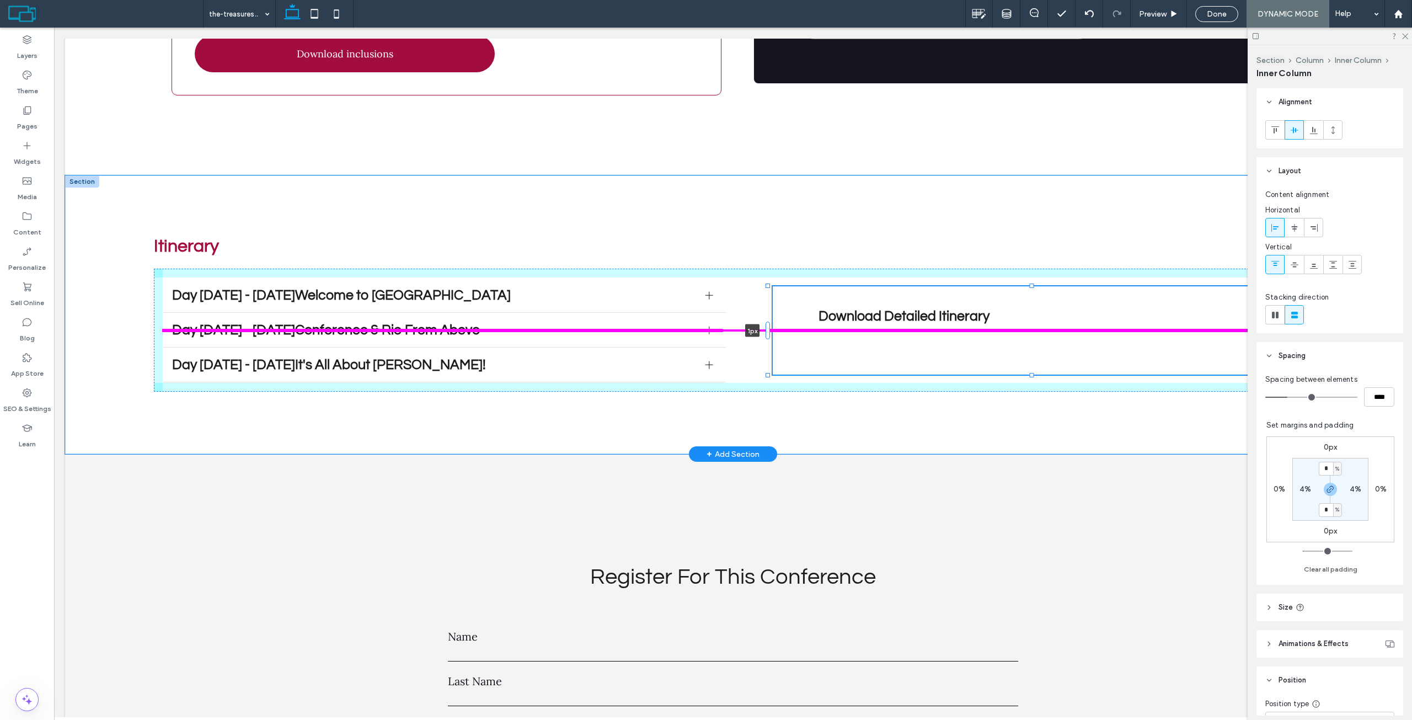
drag, startPoint x: 768, startPoint y: 313, endPoint x: 763, endPoint y: 304, distance: 10.4
click at [770, 304] on div "Itinerary Day [DATE] - [DATE]Welcome to [GEOGRAPHIC_DATA] On arrival at [GEOGRA…" at bounding box center [733, 314] width 1336 height 279
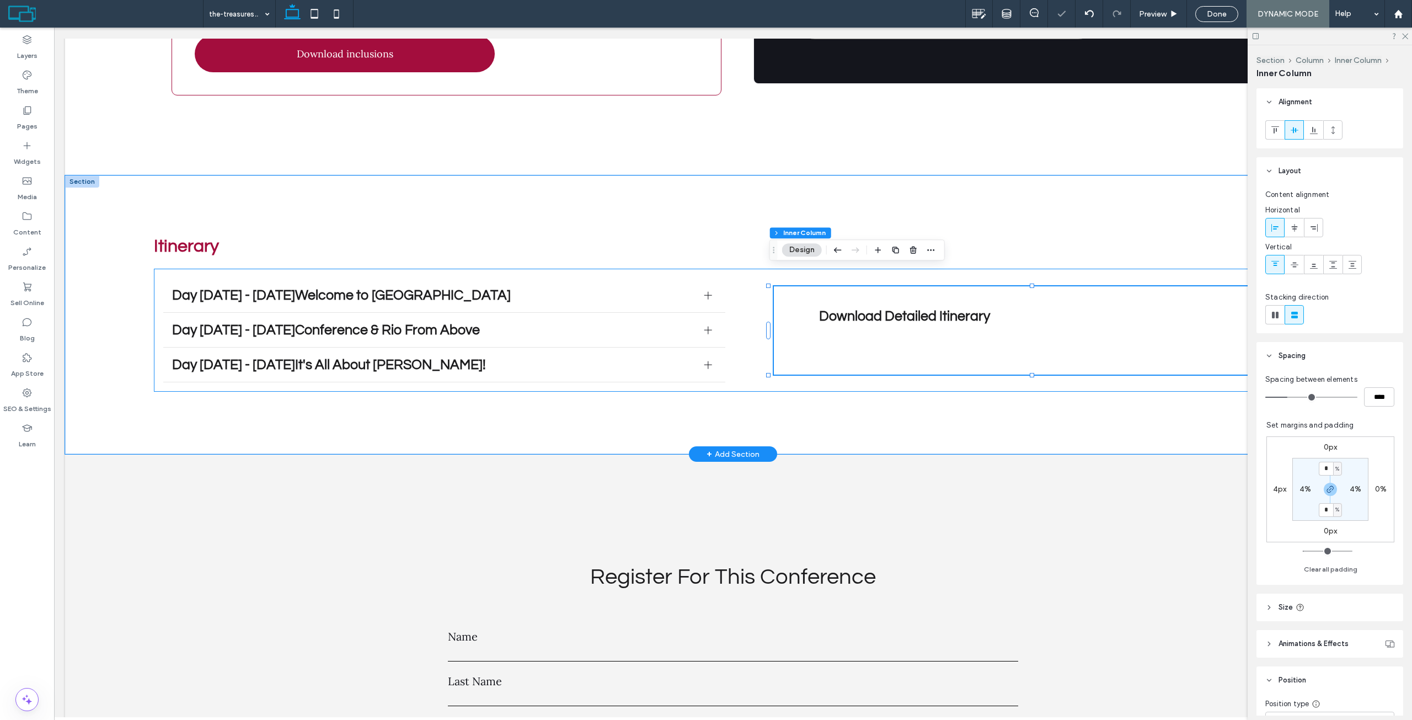
click at [746, 292] on div "Day [DATE] - [DATE]Welcome to [GEOGRAPHIC_DATA] On arrival at [GEOGRAPHIC_DATA]…" at bounding box center [733, 330] width 1158 height 123
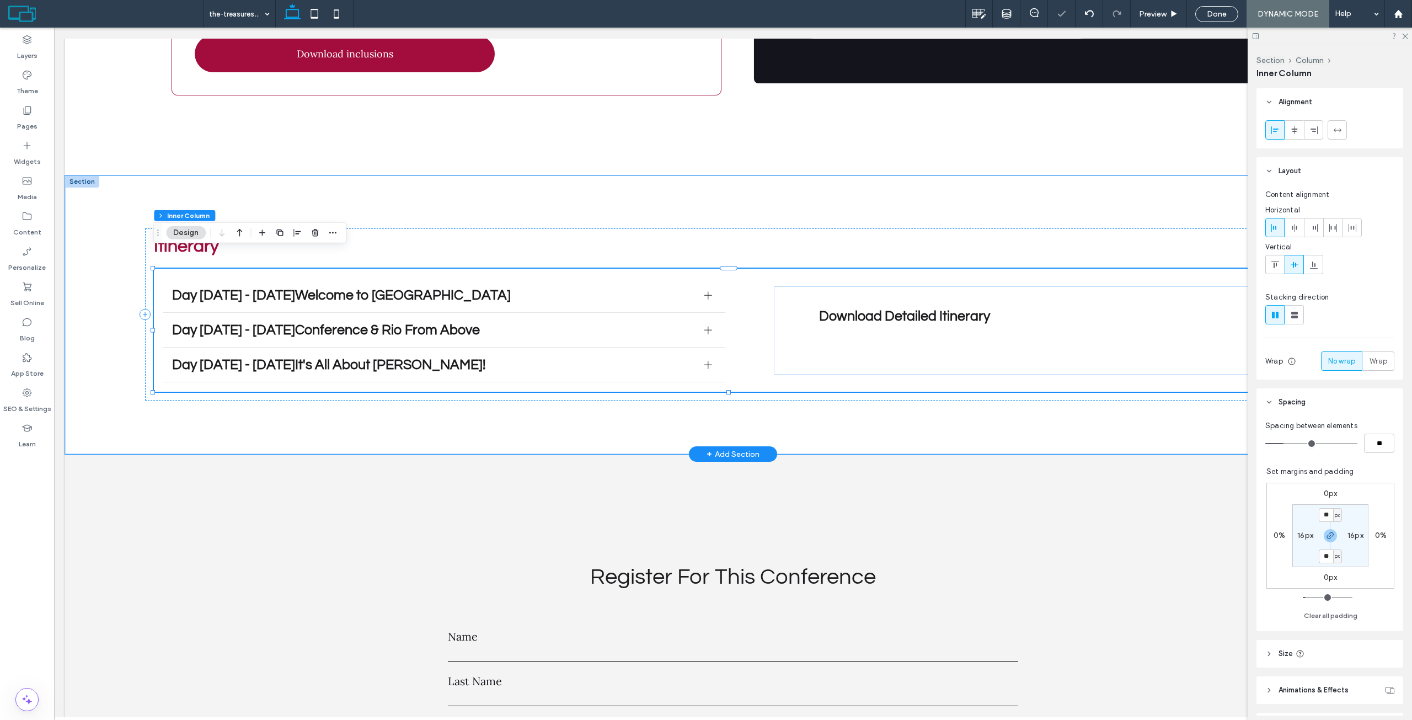
click at [730, 295] on div "Day [DATE] - [DATE]Welcome to [GEOGRAPHIC_DATA] On arrival at [GEOGRAPHIC_DATA]…" at bounding box center [733, 330] width 1158 height 123
click at [728, 269] on div "Day [DATE] - [DATE]Welcome to [GEOGRAPHIC_DATA] On arrival at [GEOGRAPHIC_DATA]…" at bounding box center [733, 330] width 1158 height 123
click at [697, 293] on div "Day [DATE] - [DATE]Welcome to [GEOGRAPHIC_DATA]" at bounding box center [444, 295] width 562 height 35
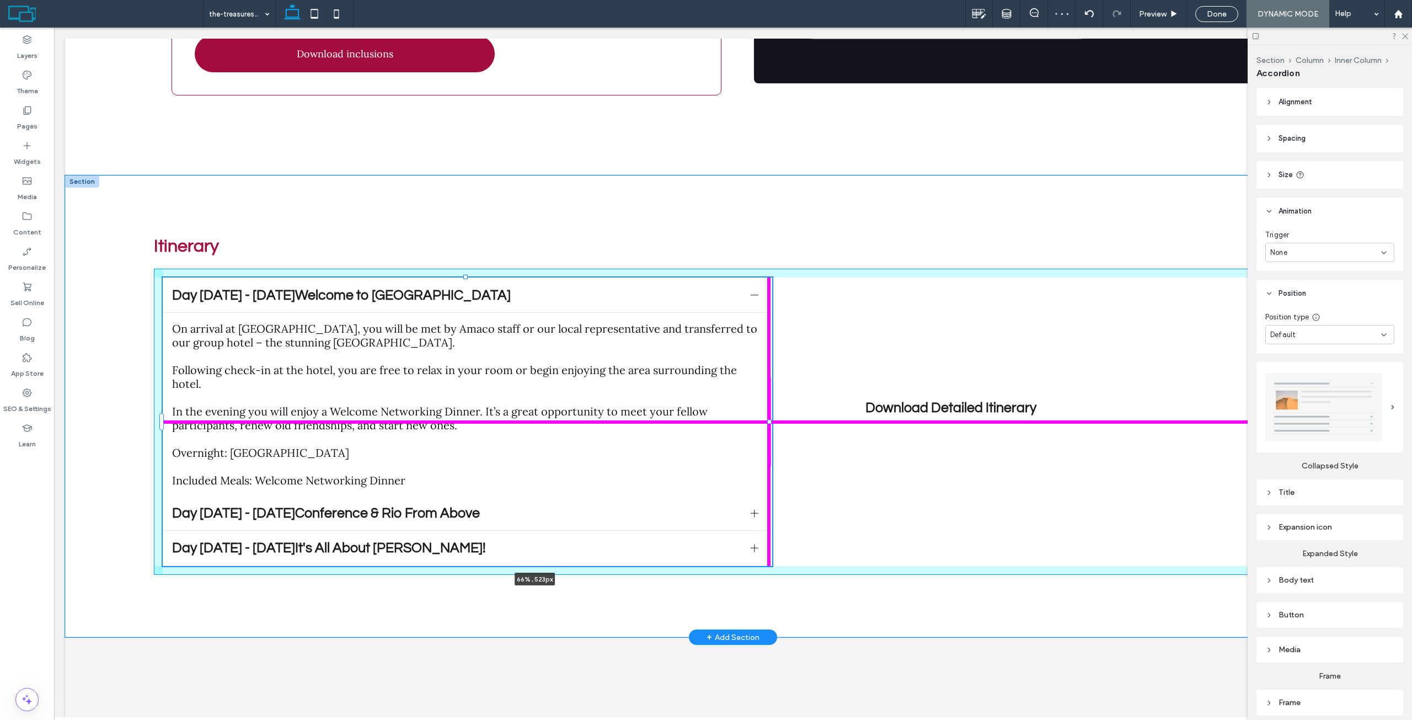
drag, startPoint x: 723, startPoint y: 403, endPoint x: 940, endPoint y: 387, distance: 217.4
click at [940, 387] on div "Itinerary Day [DATE] - [DATE]Welcome to [GEOGRAPHIC_DATA] On arrival at [GEOGRA…" at bounding box center [733, 406] width 1336 height 462
type input "****"
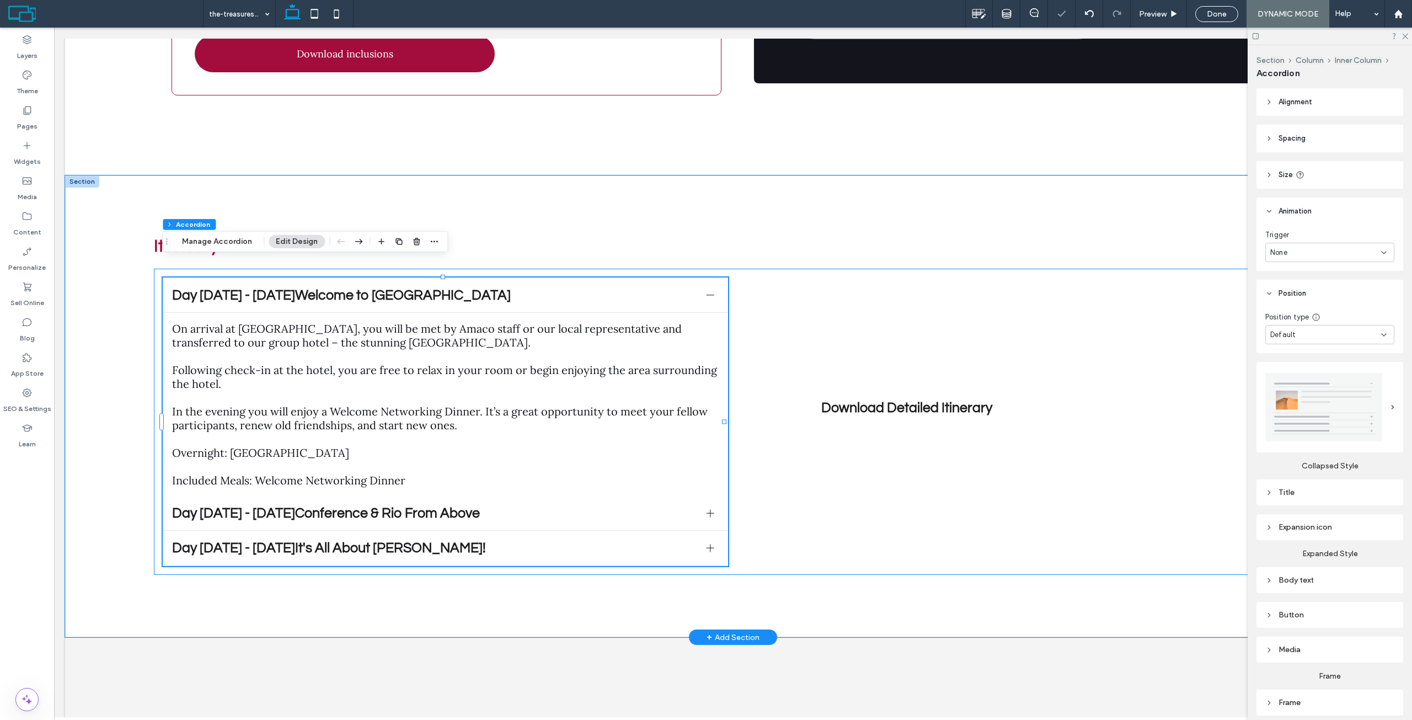
click at [1030, 346] on div "Day [DATE] - [DATE]Welcome to [GEOGRAPHIC_DATA] On arrival at [GEOGRAPHIC_DATA]…" at bounding box center [733, 422] width 1158 height 306
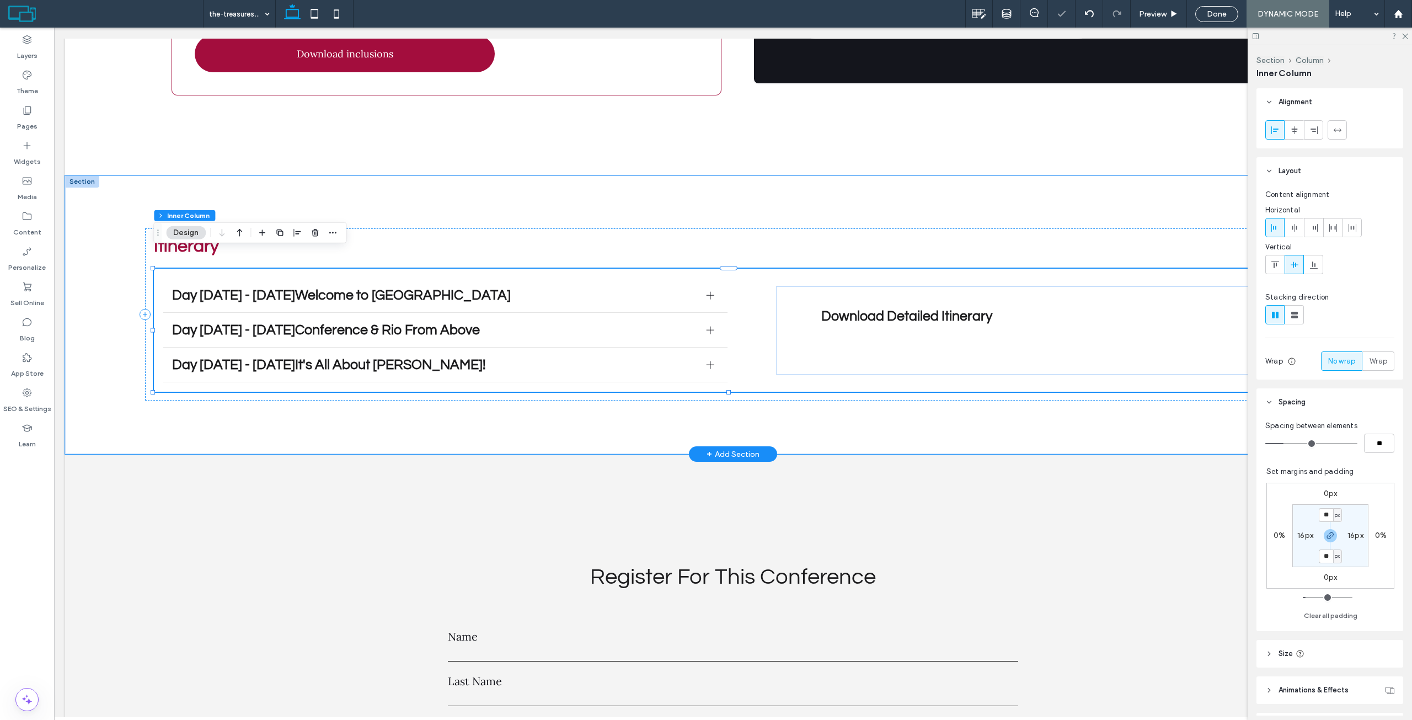
click at [968, 371] on div "Day [DATE] - [DATE]Welcome to [GEOGRAPHIC_DATA] On arrival at [GEOGRAPHIC_DATA]…" at bounding box center [733, 330] width 1158 height 123
click at [841, 269] on div "Day [DATE] - [DATE]Welcome to [GEOGRAPHIC_DATA] On arrival at [GEOGRAPHIC_DATA]…" at bounding box center [733, 330] width 1158 height 123
click at [1271, 267] on icon at bounding box center [1275, 264] width 9 height 9
click at [929, 302] on div "Download Detailed Itinerary" at bounding box center [1039, 321] width 527 height 88
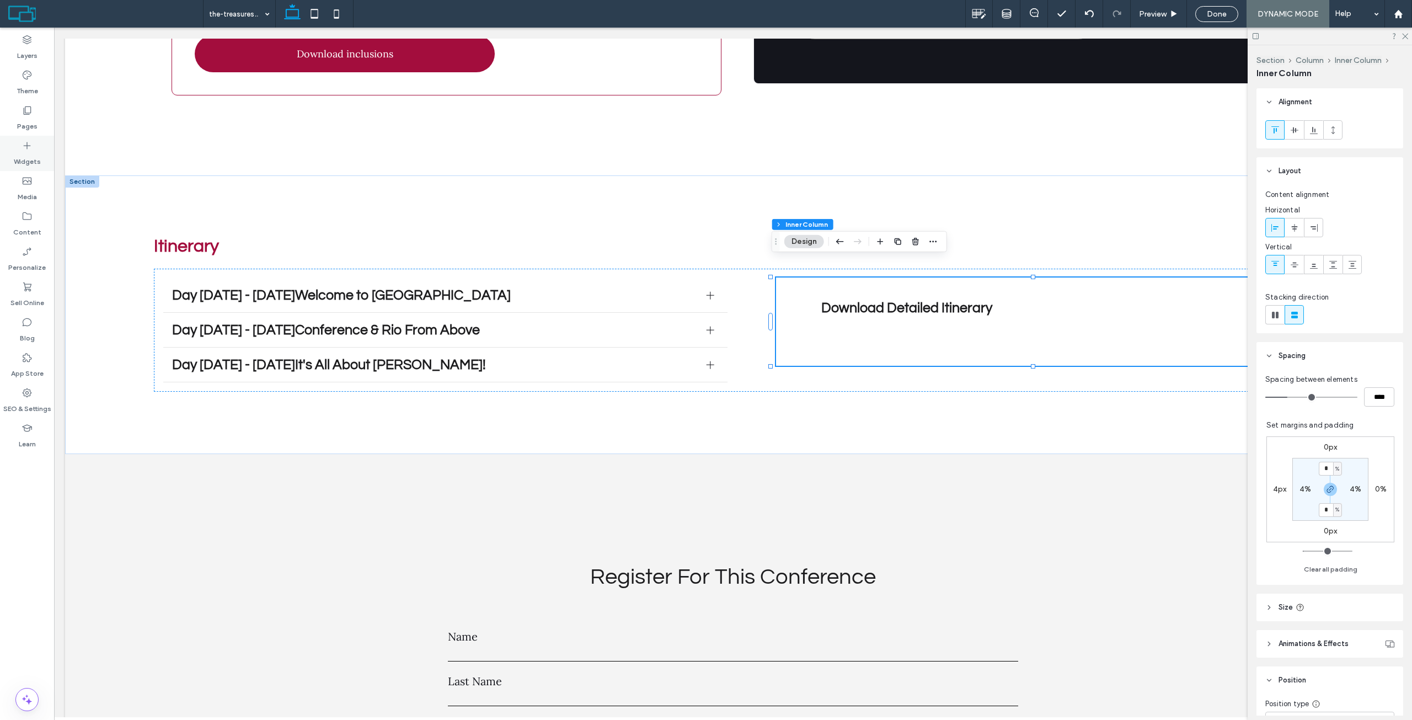
click at [13, 154] on div "Widgets" at bounding box center [27, 153] width 54 height 35
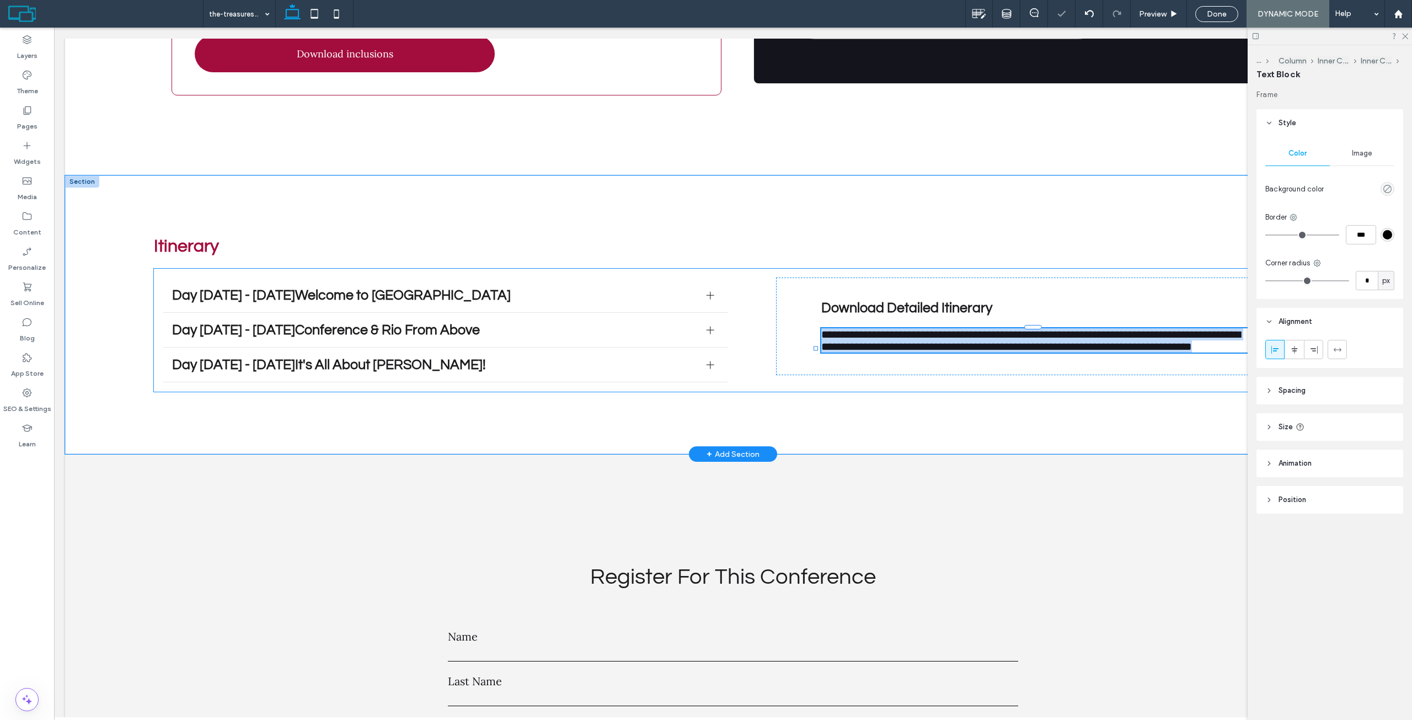
type input "****"
type input "**"
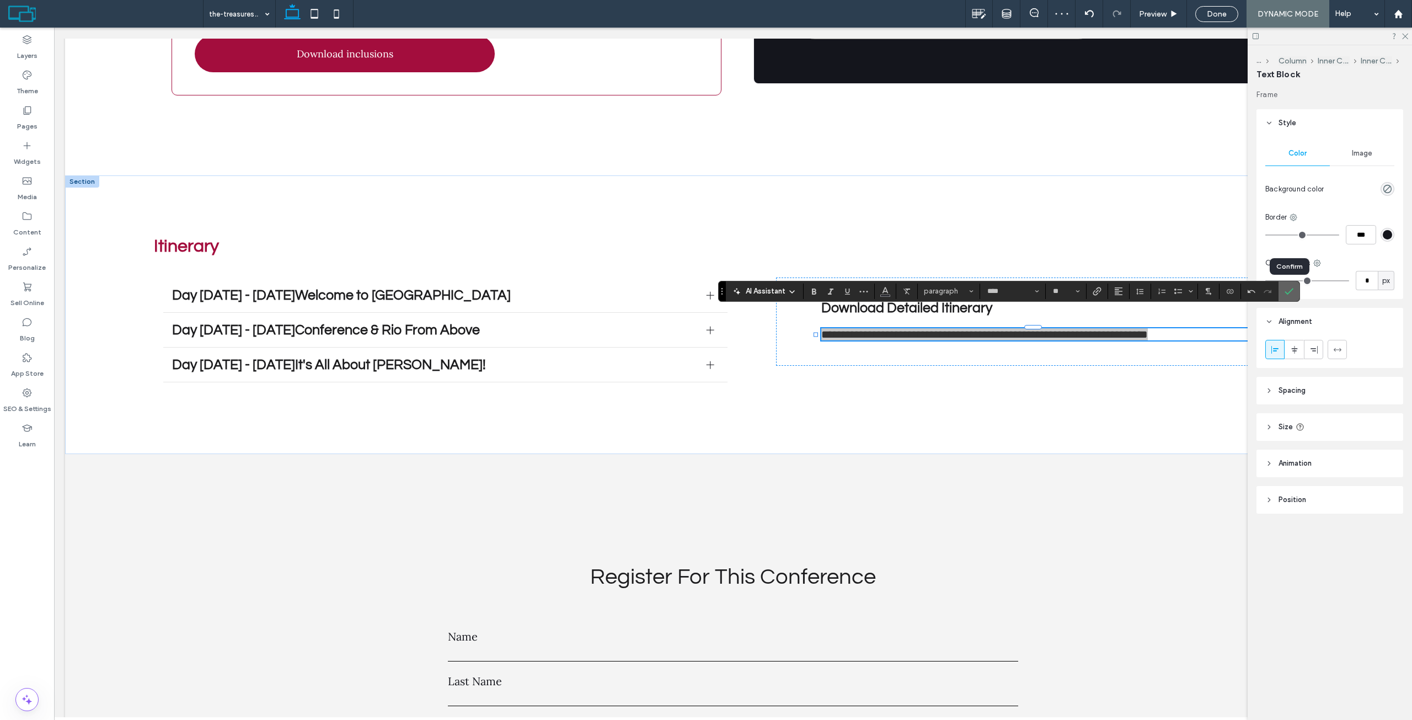
click at [1289, 292] on use "Confirm" at bounding box center [1289, 291] width 9 height 7
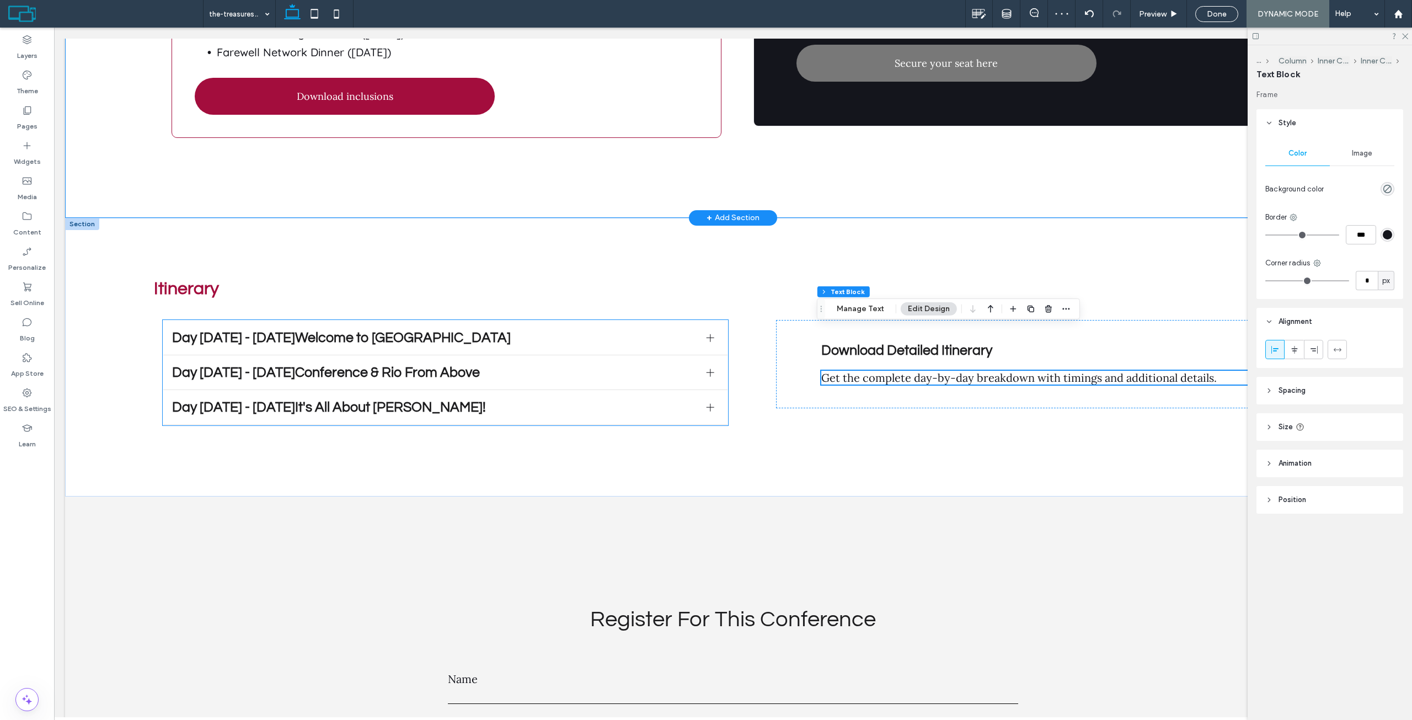
scroll to position [3150, 0]
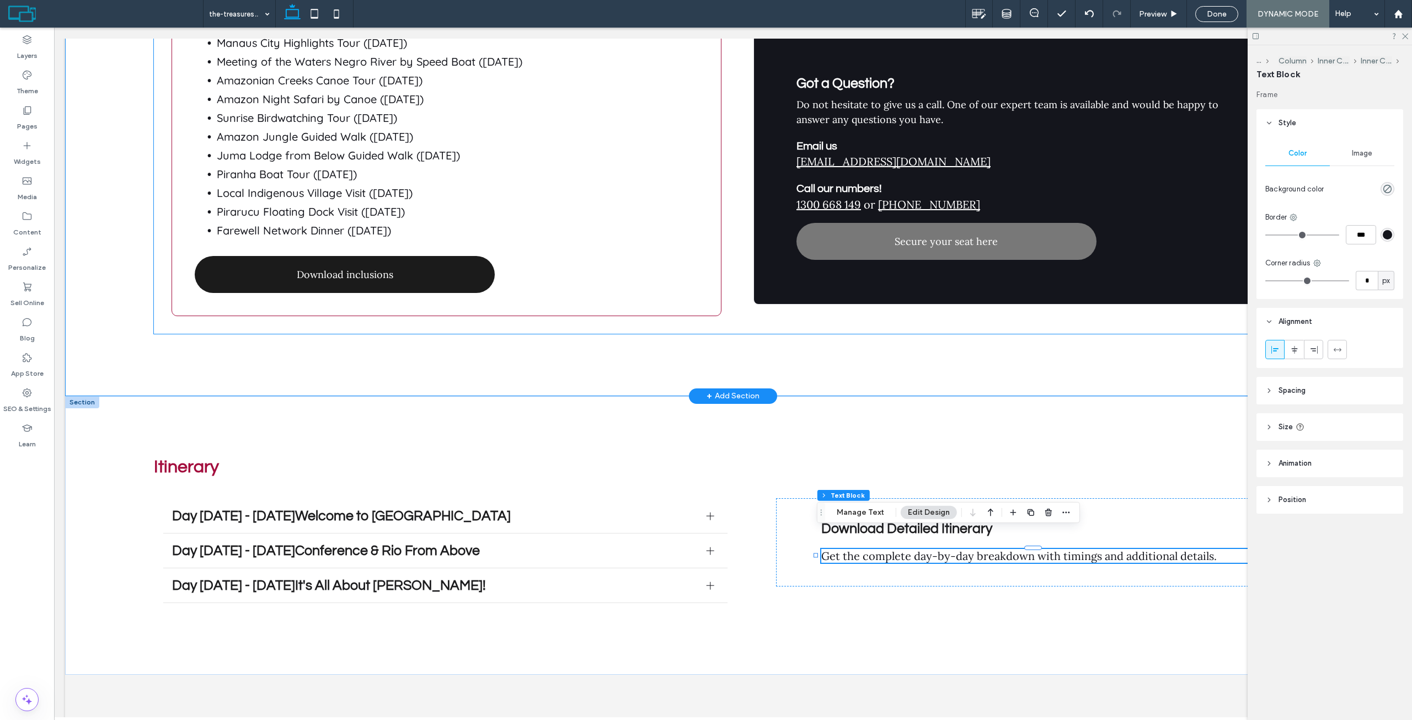
click at [400, 261] on link "Download inclusions" at bounding box center [345, 274] width 300 height 37
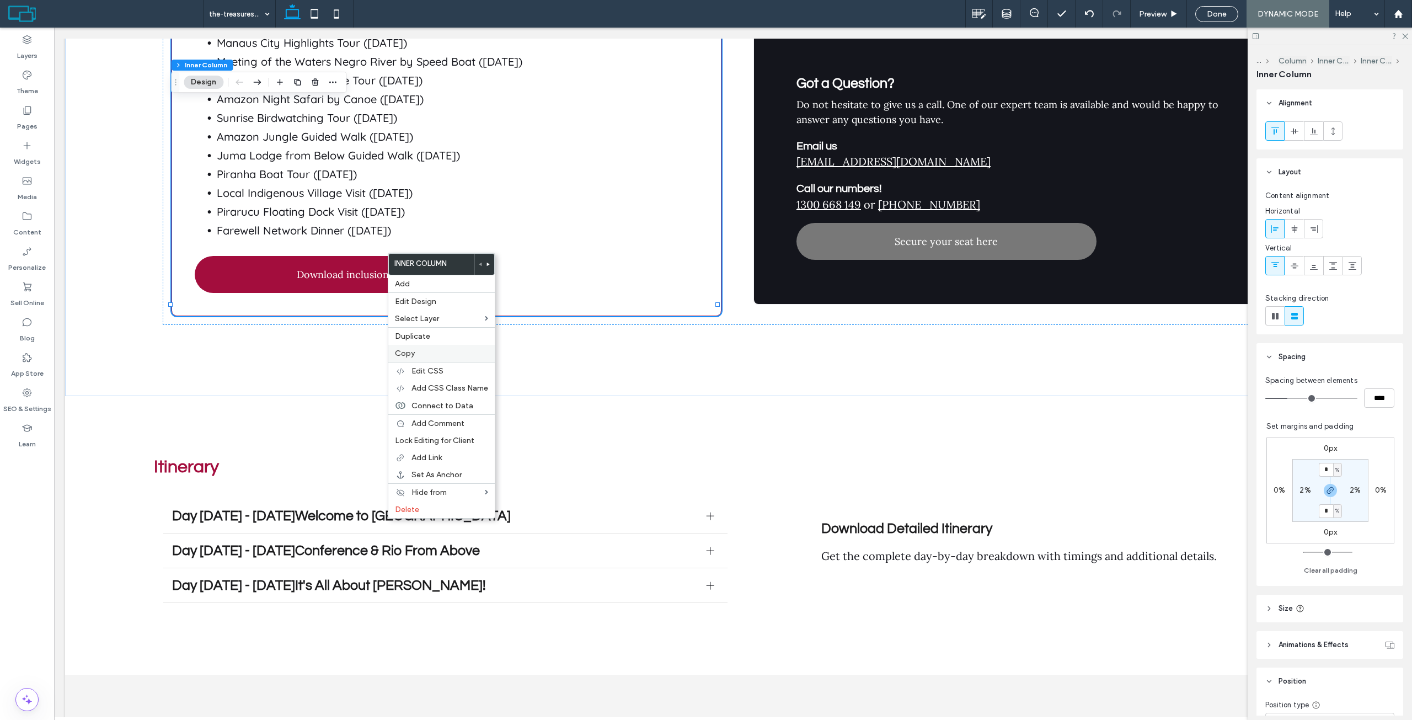
click at [410, 350] on span "Copy" at bounding box center [405, 353] width 20 height 9
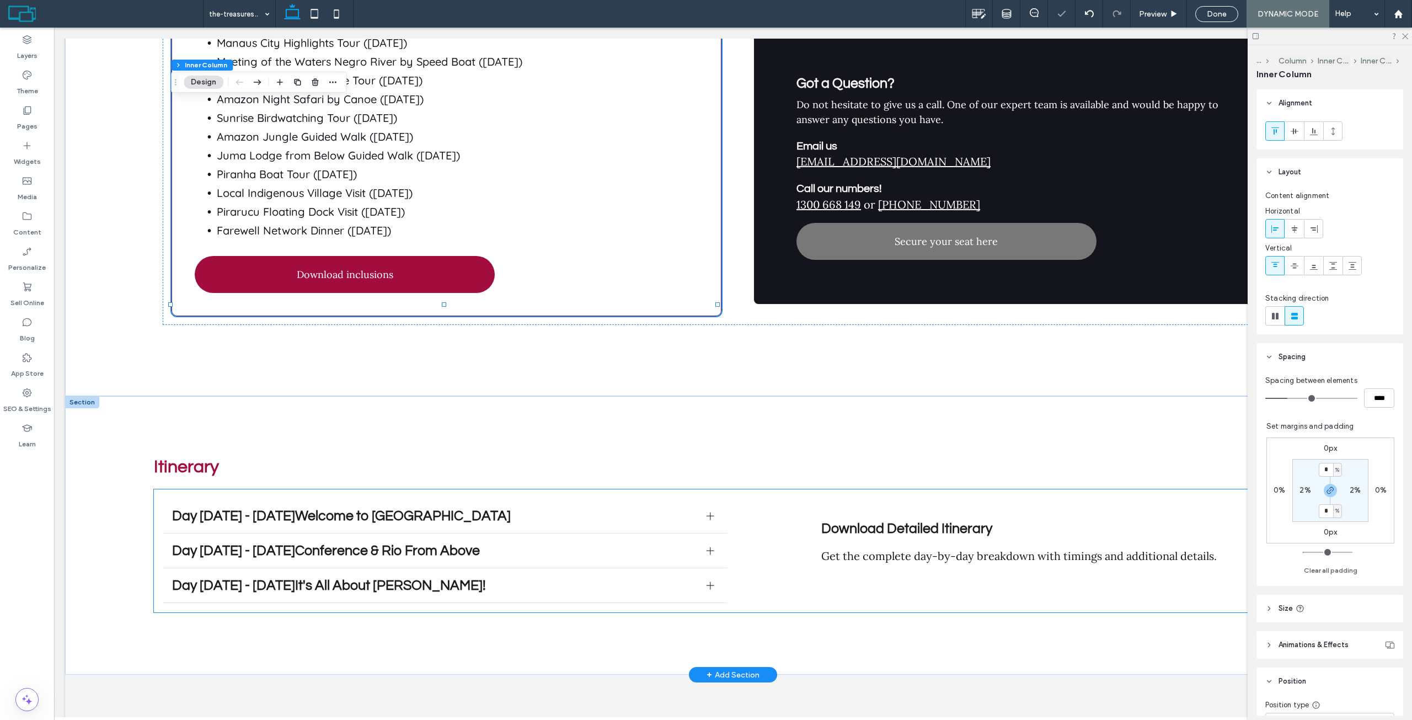
click at [866, 553] on div "Download Detailed Itinerary Get the complete day-by-day breakdown with timings …" at bounding box center [1039, 542] width 527 height 88
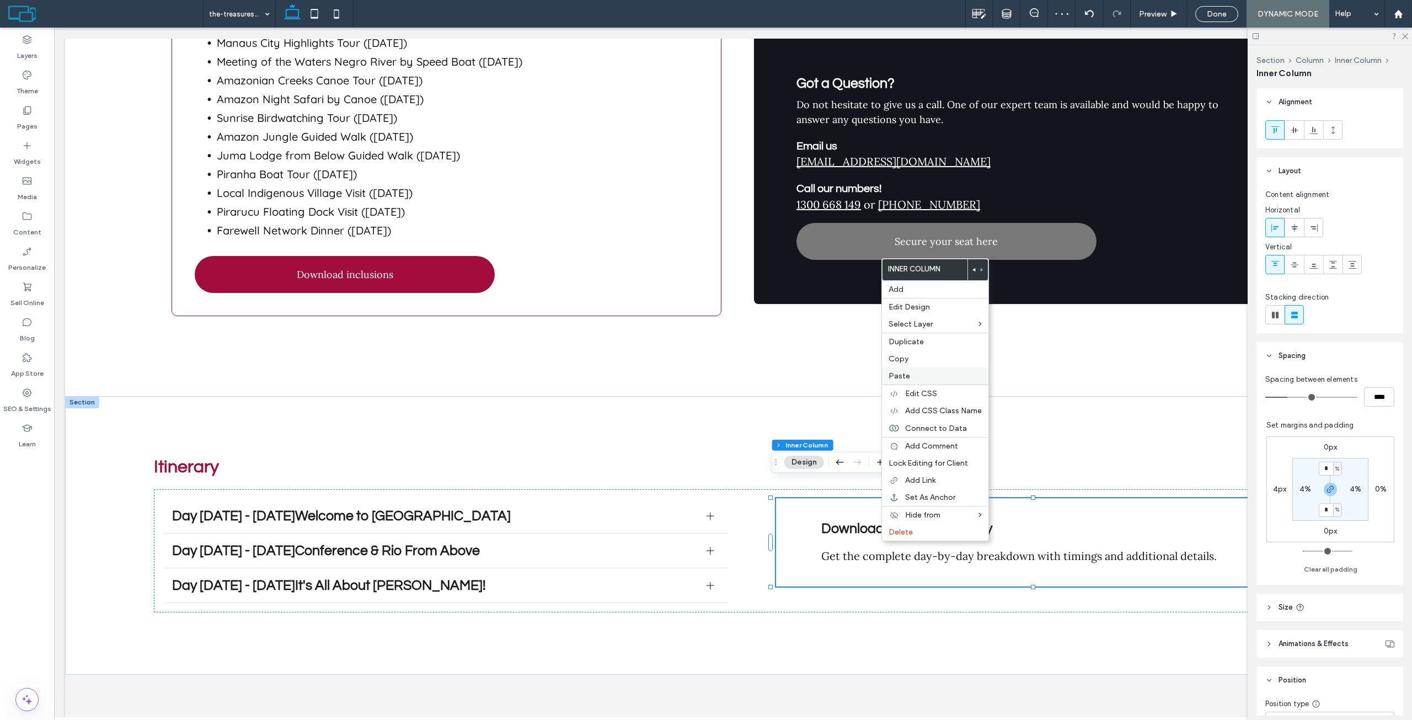
click at [916, 377] on label "Paste" at bounding box center [934, 375] width 93 height 9
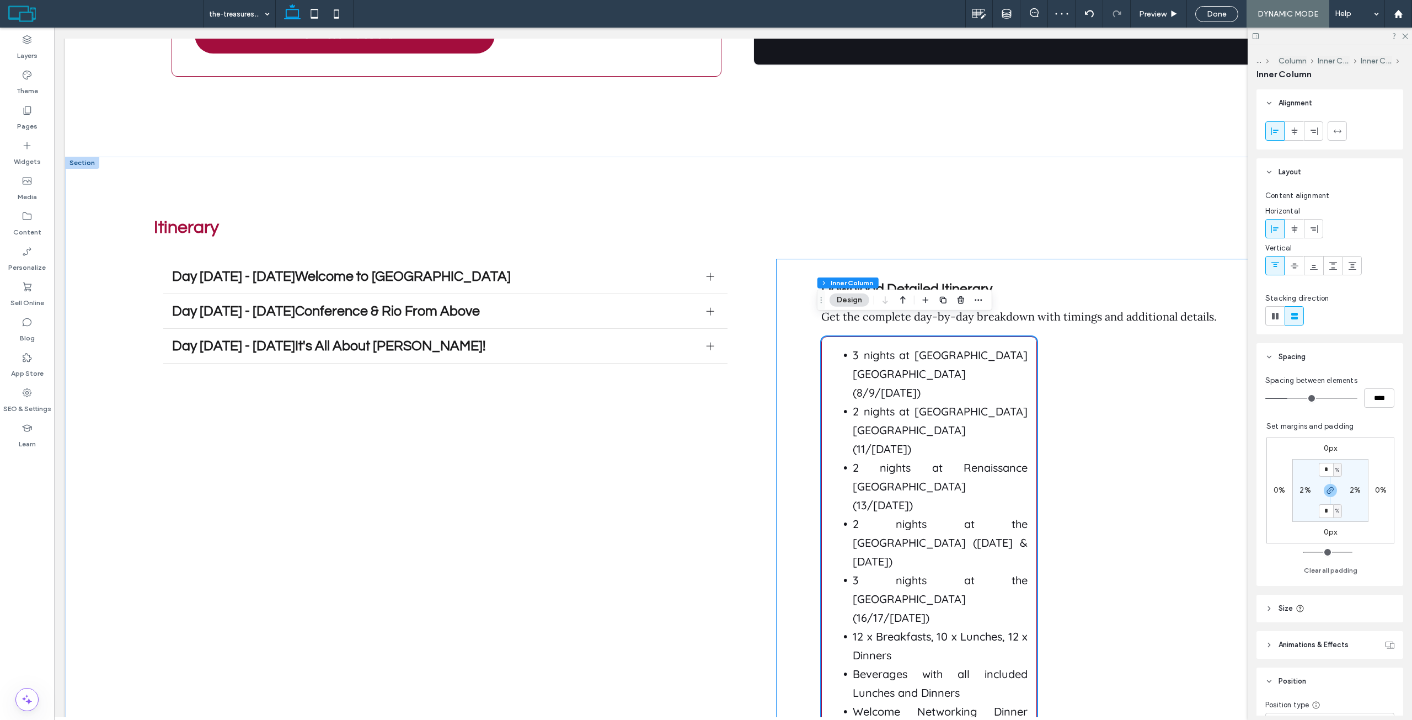
scroll to position [3426, 0]
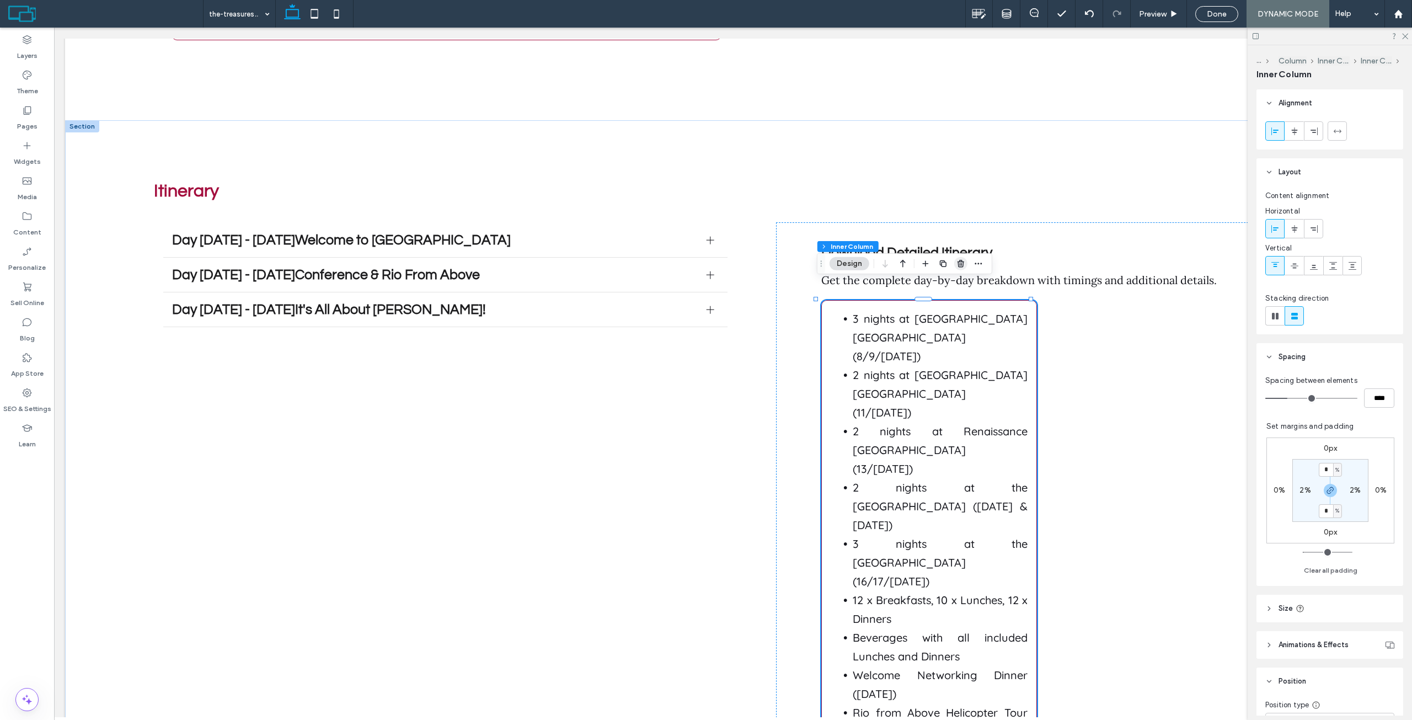
click at [966, 266] on span "button" at bounding box center [960, 263] width 13 height 13
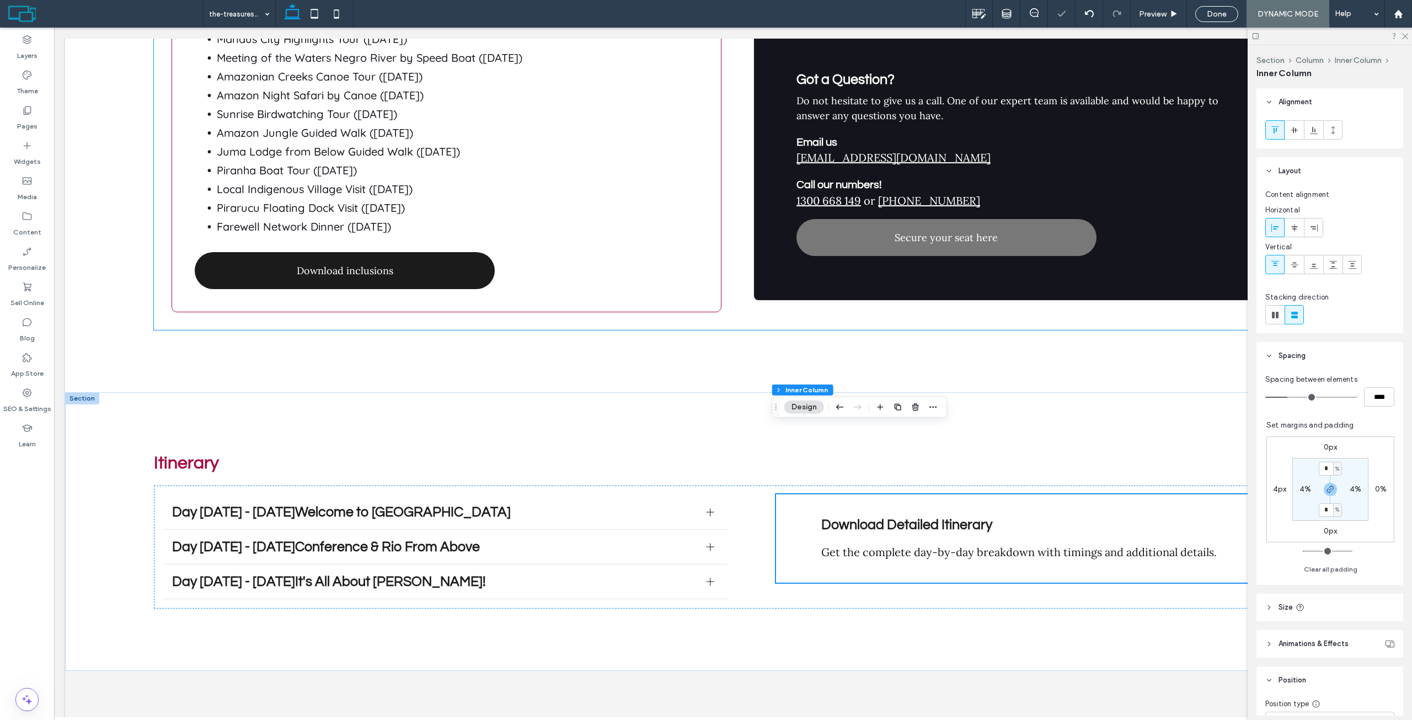
scroll to position [3150, 0]
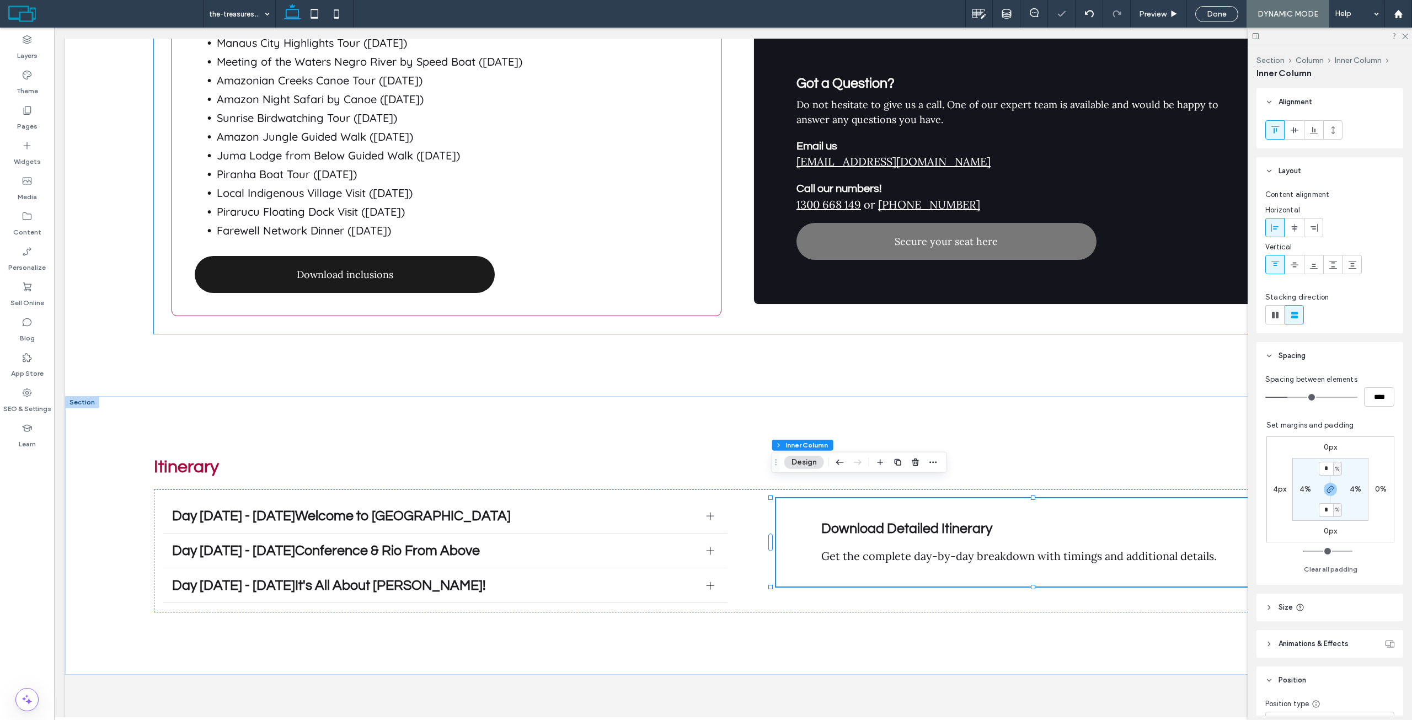
click at [407, 258] on link "Download inclusions" at bounding box center [345, 274] width 300 height 37
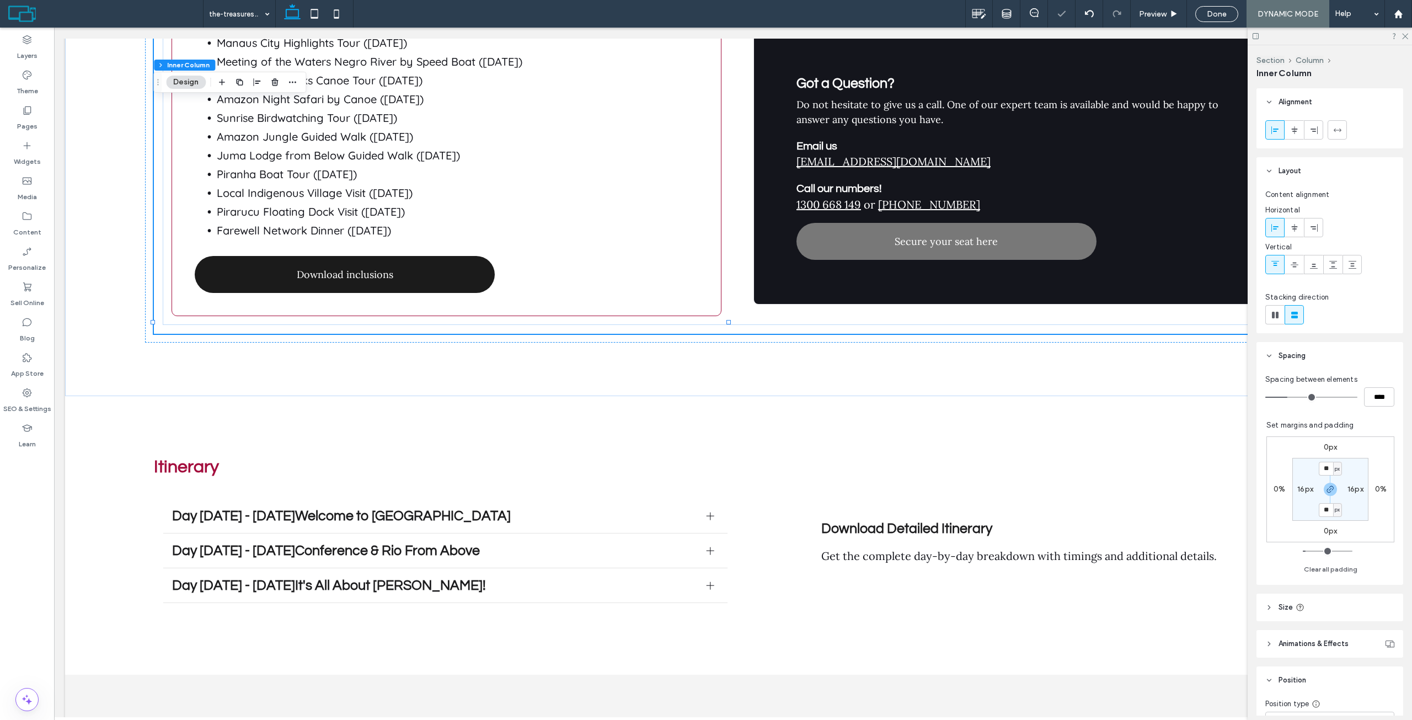
click at [408, 256] on link "Download inclusions" at bounding box center [345, 274] width 300 height 37
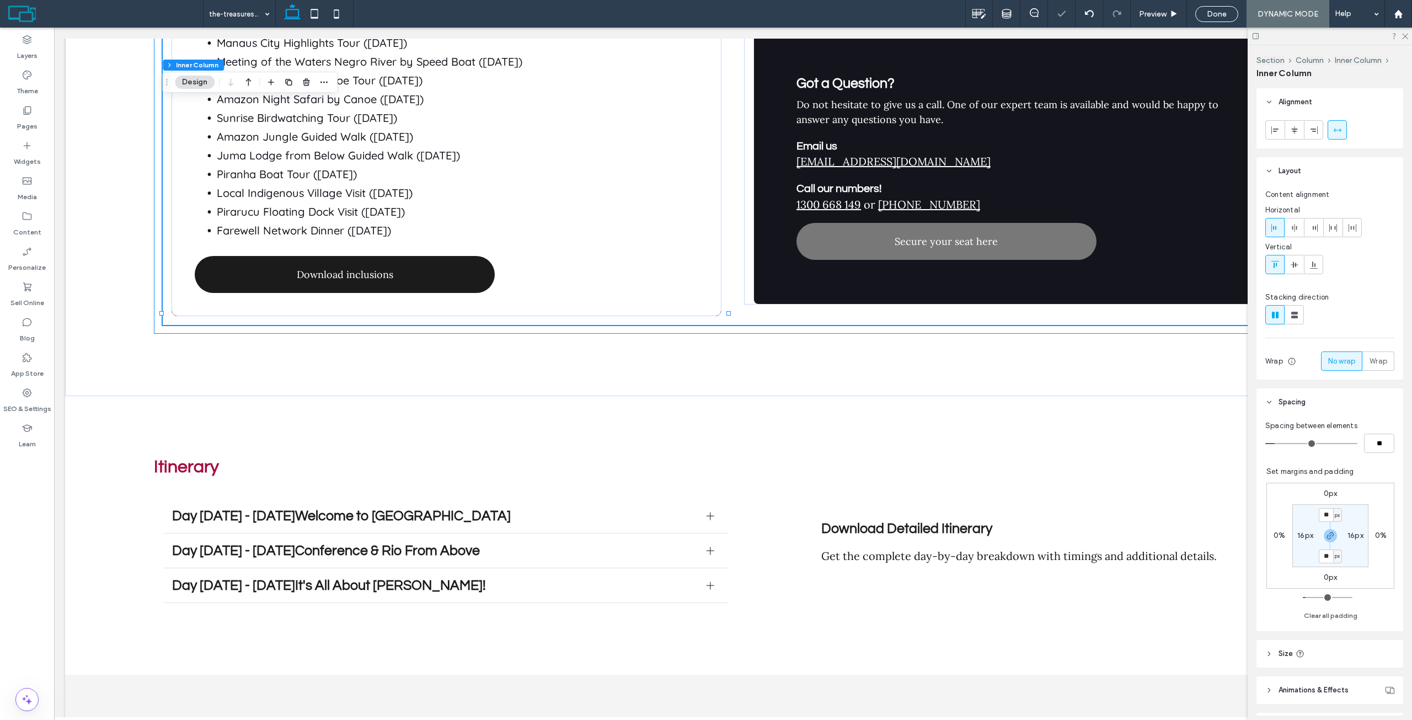
click at [408, 256] on link "Download inclusions" at bounding box center [345, 274] width 300 height 37
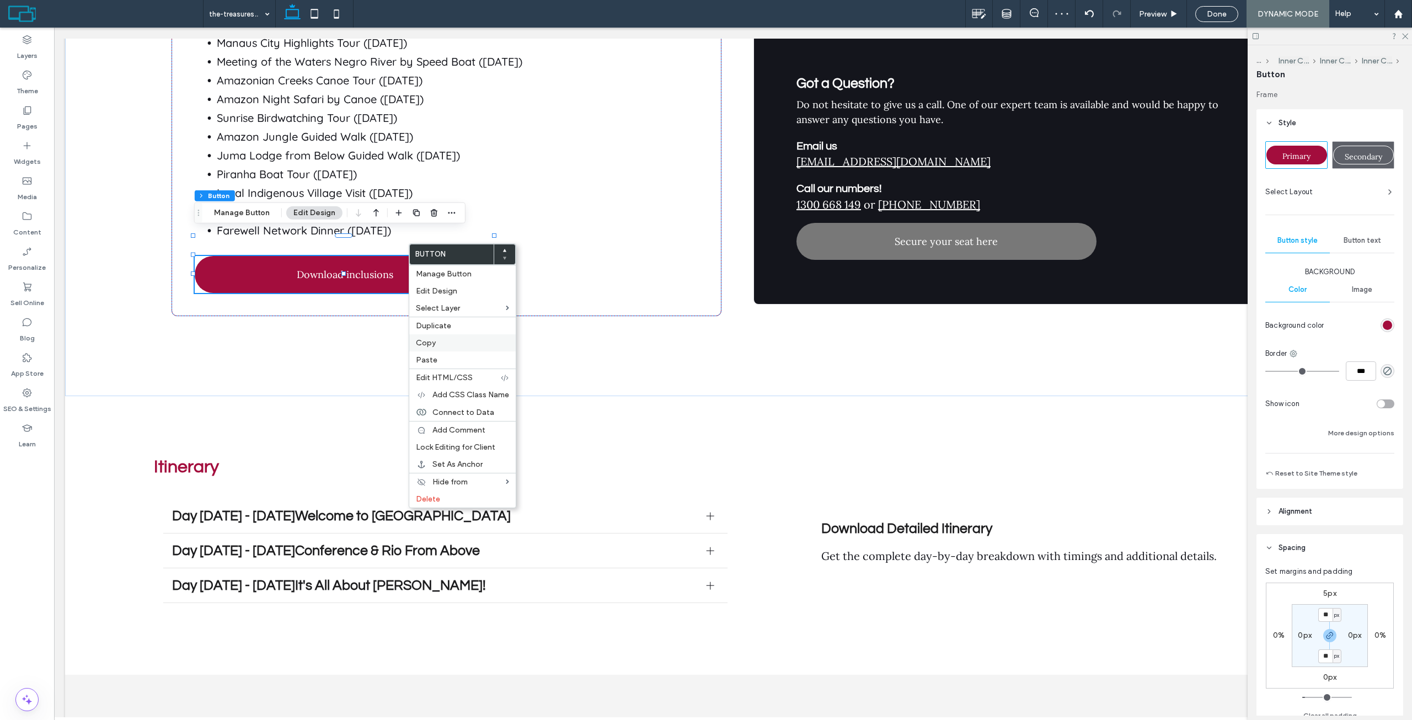
click at [446, 346] on label "Copy" at bounding box center [462, 342] width 93 height 9
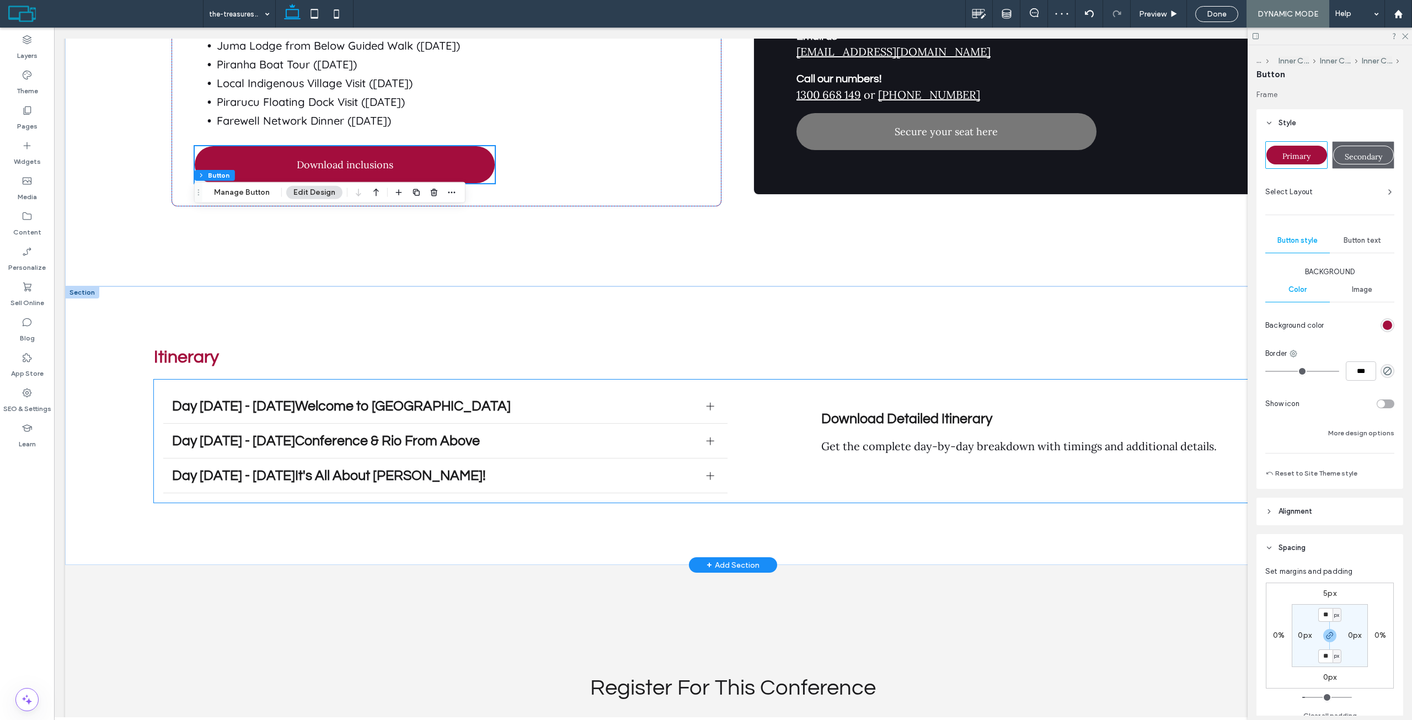
scroll to position [3261, 0]
click at [936, 438] on span "Get the complete day-by-day breakdown with timings and additional details." at bounding box center [1018, 445] width 395 height 14
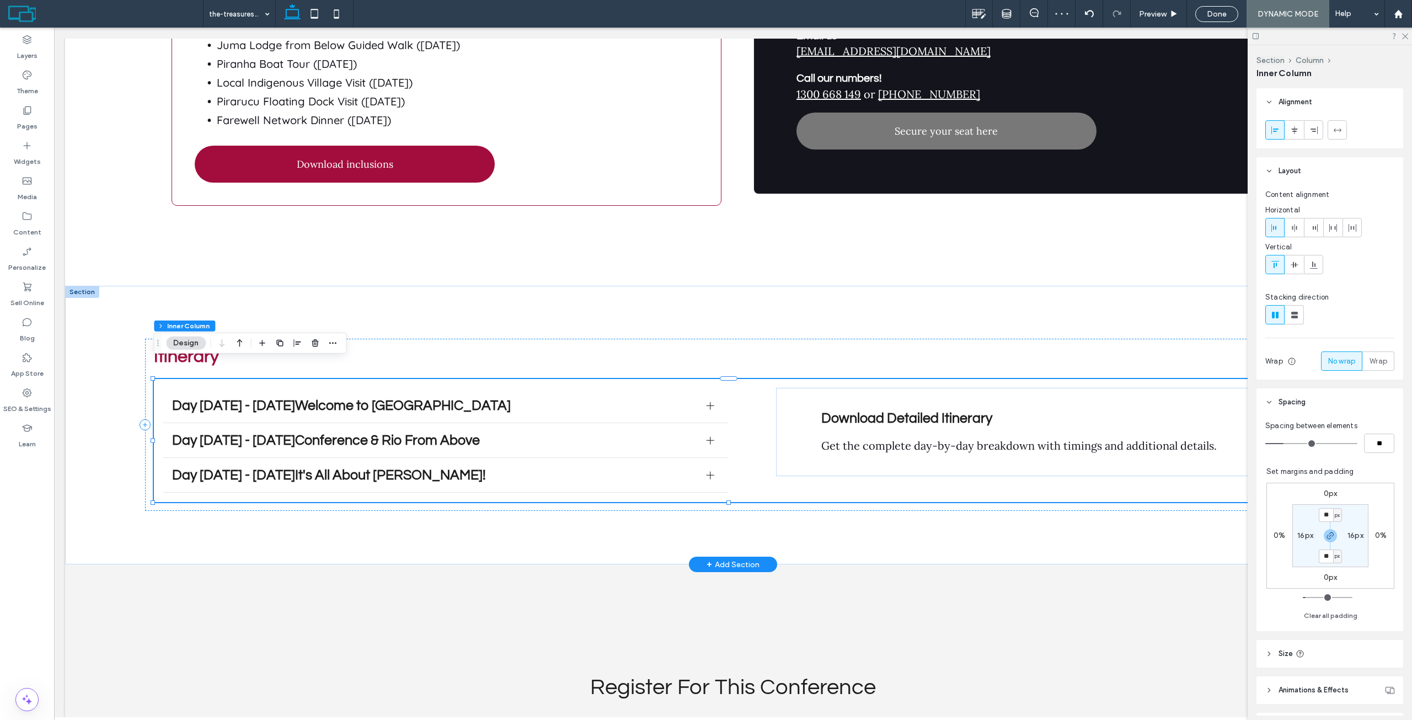
click at [931, 438] on span "Get the complete day-by-day breakdown with timings and additional details." at bounding box center [1018, 445] width 395 height 14
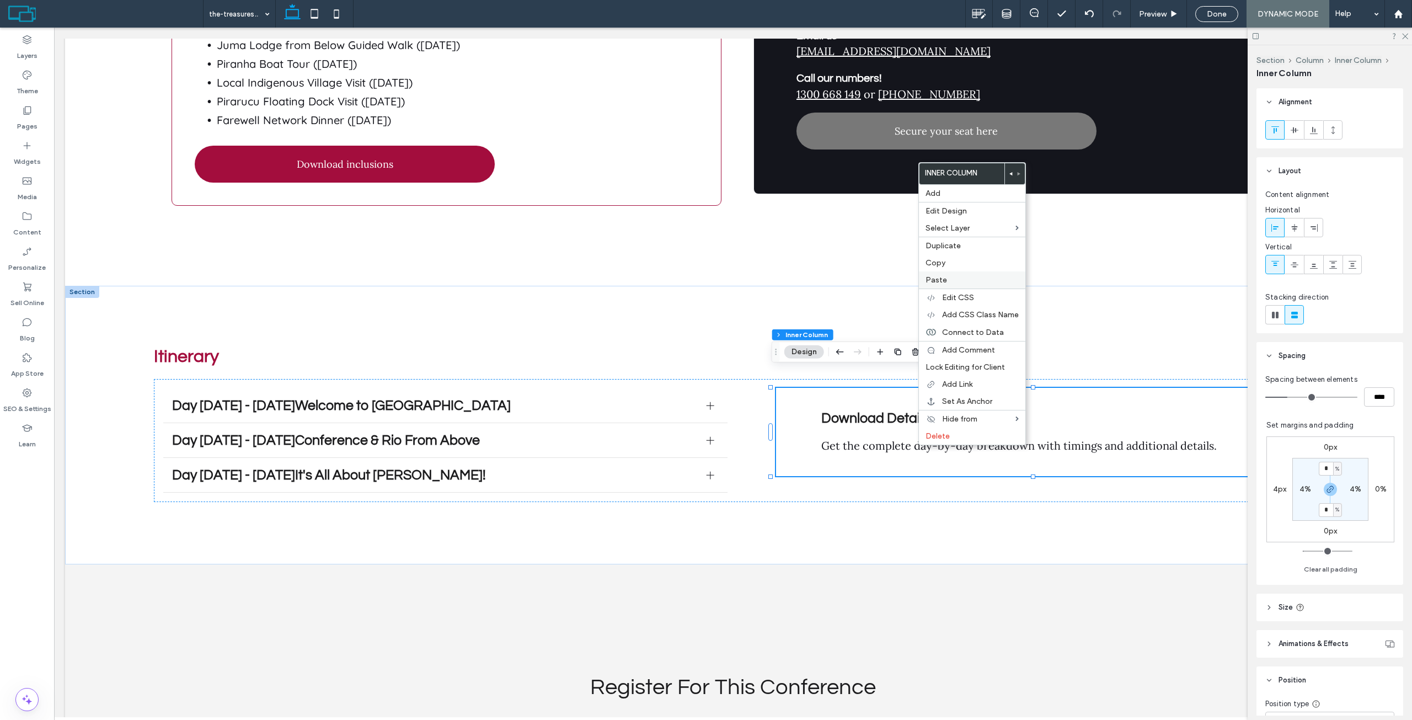
click at [955, 276] on label "Paste" at bounding box center [971, 279] width 93 height 9
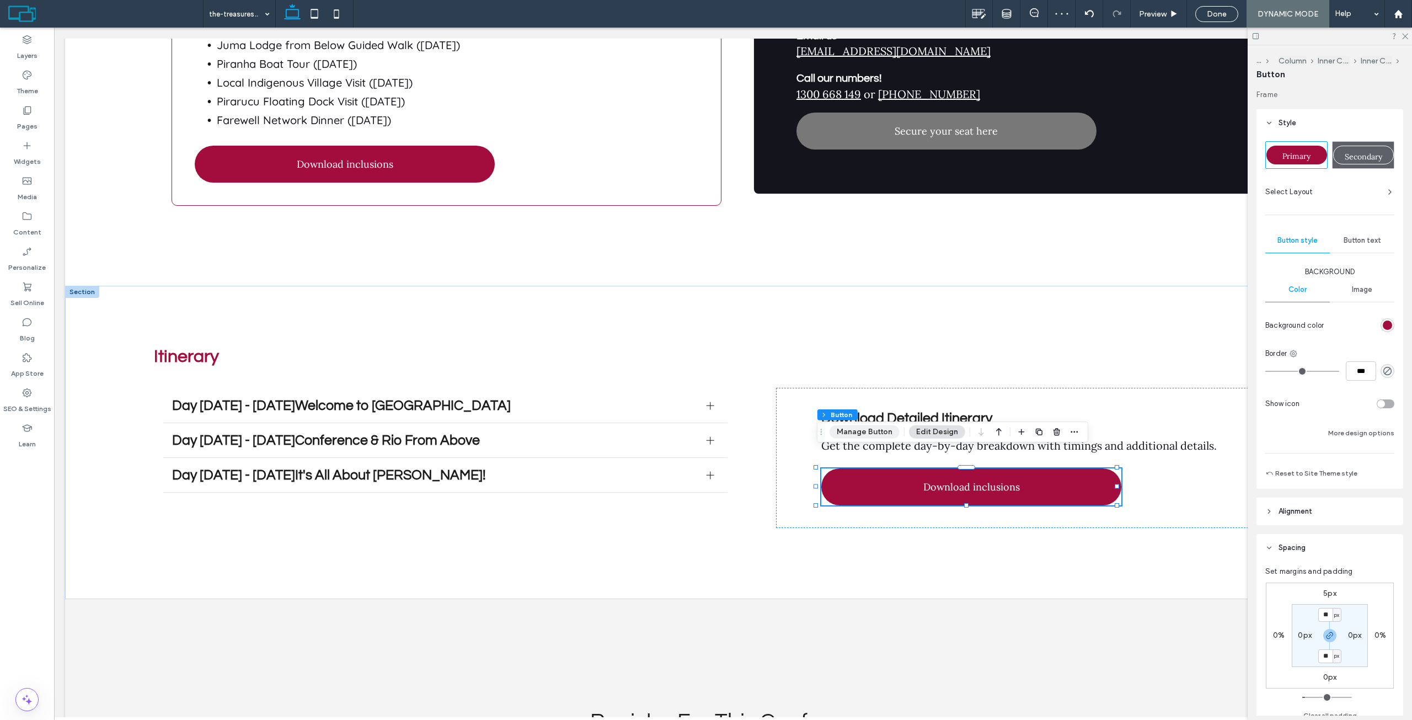
click at [871, 431] on button "Manage Button" at bounding box center [864, 431] width 70 height 13
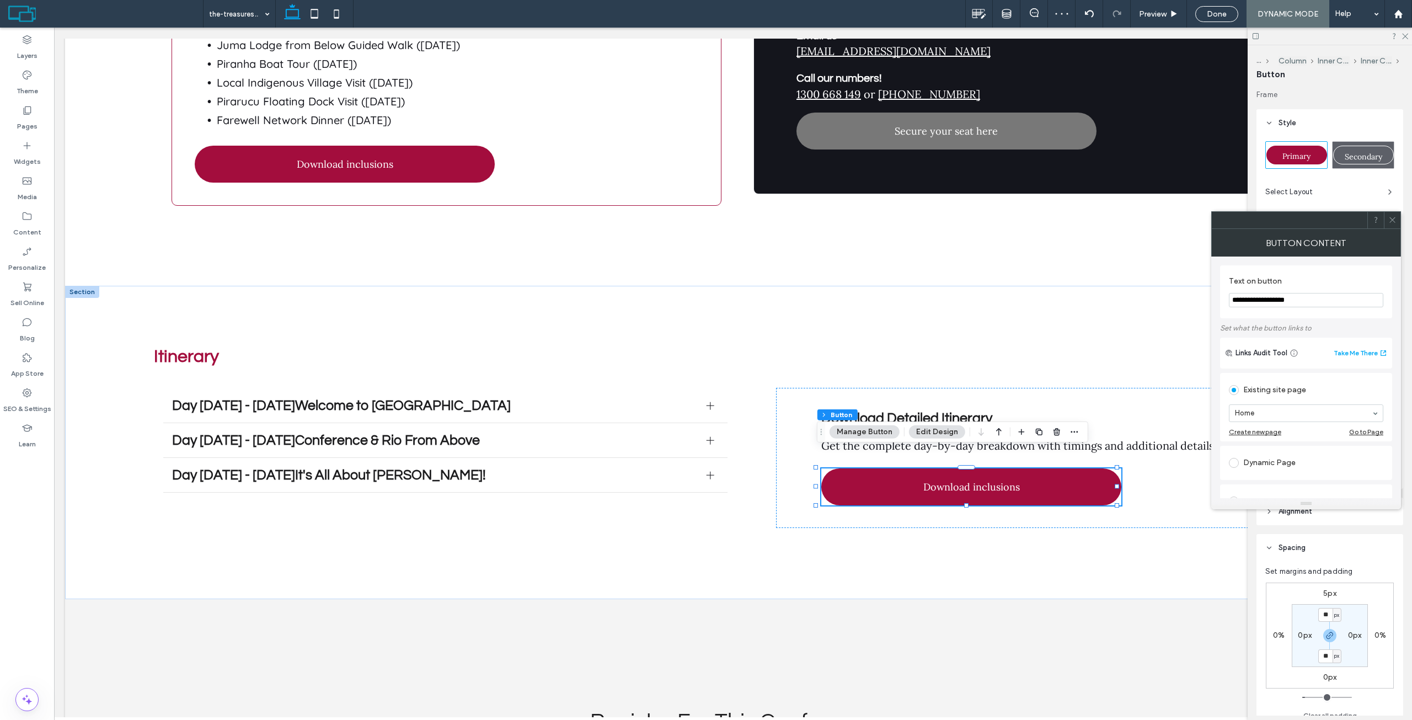
click at [1278, 299] on input "**********" at bounding box center [1306, 300] width 154 height 14
type input "**********"
click at [1389, 220] on icon at bounding box center [1392, 220] width 8 height 8
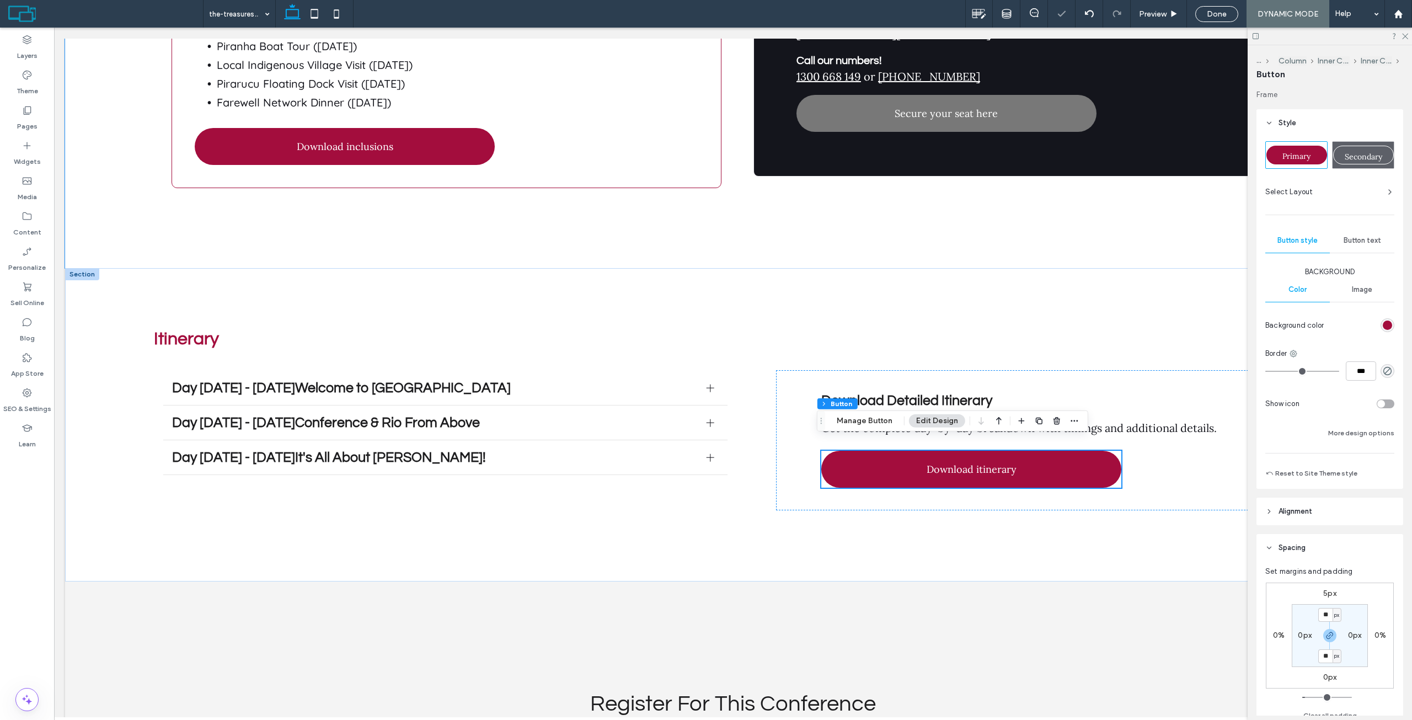
scroll to position [3316, 0]
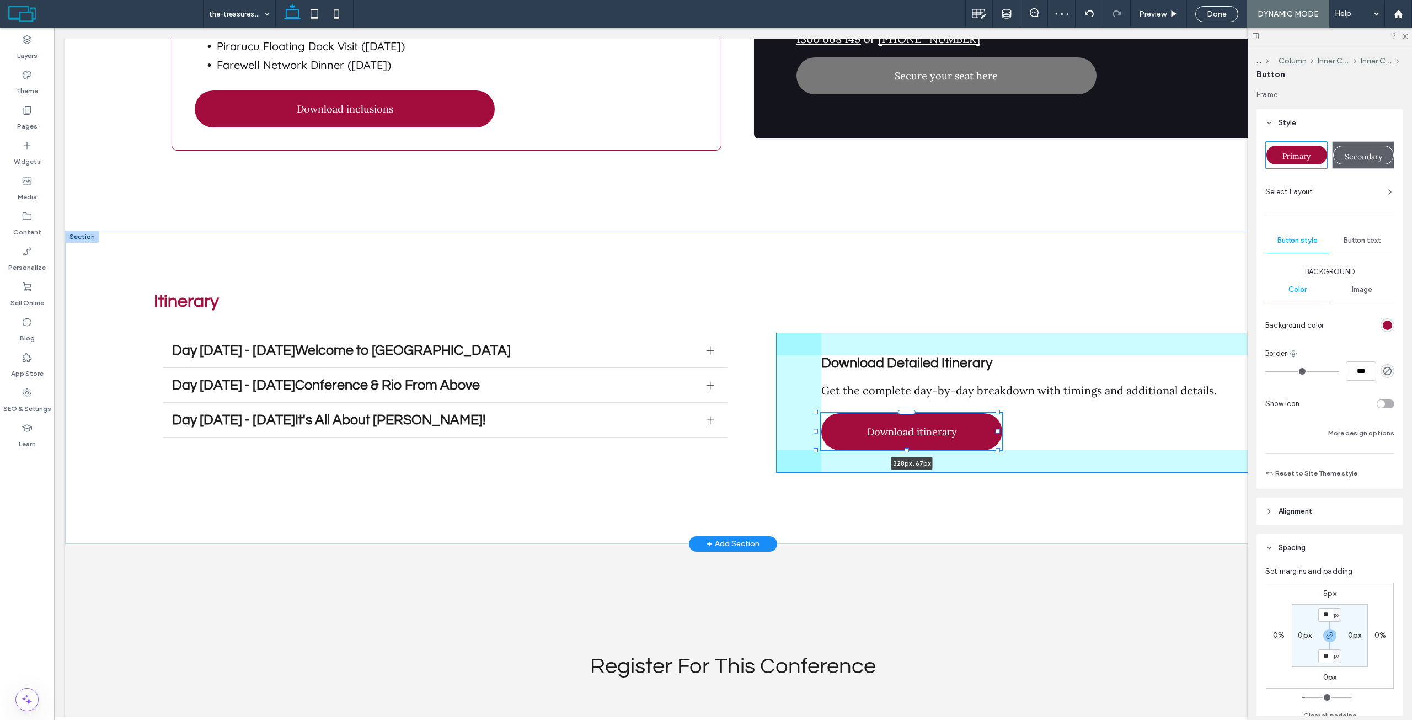
drag, startPoint x: 1118, startPoint y: 415, endPoint x: 999, endPoint y: 410, distance: 119.2
click at [999, 410] on div "Itinerary Day [DATE] - [DATE]Welcome to [GEOGRAPHIC_DATA] On arrival at [GEOGRA…" at bounding box center [733, 387] width 1336 height 313
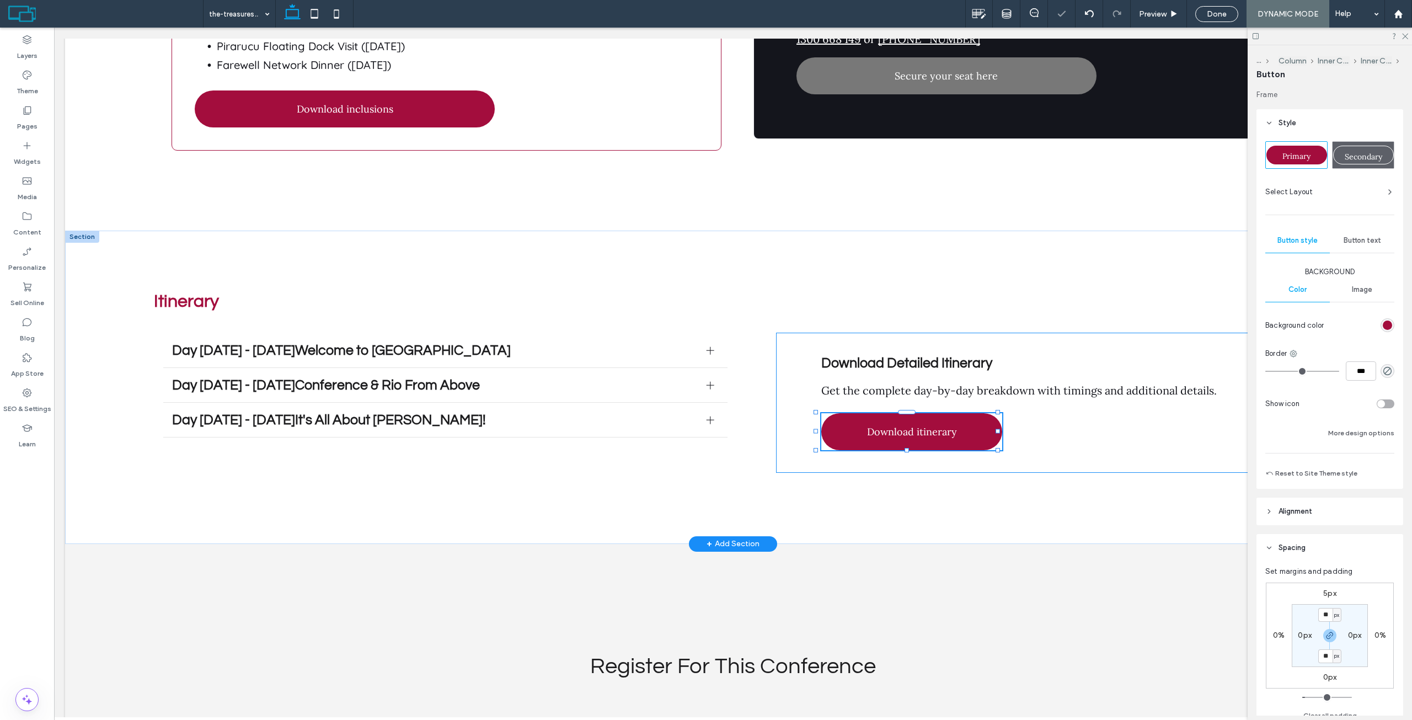
type input "***"
click at [1011, 333] on div "Download Detailed Itinerary Get the complete day-by-day breakdown with timings …" at bounding box center [1039, 403] width 527 height 140
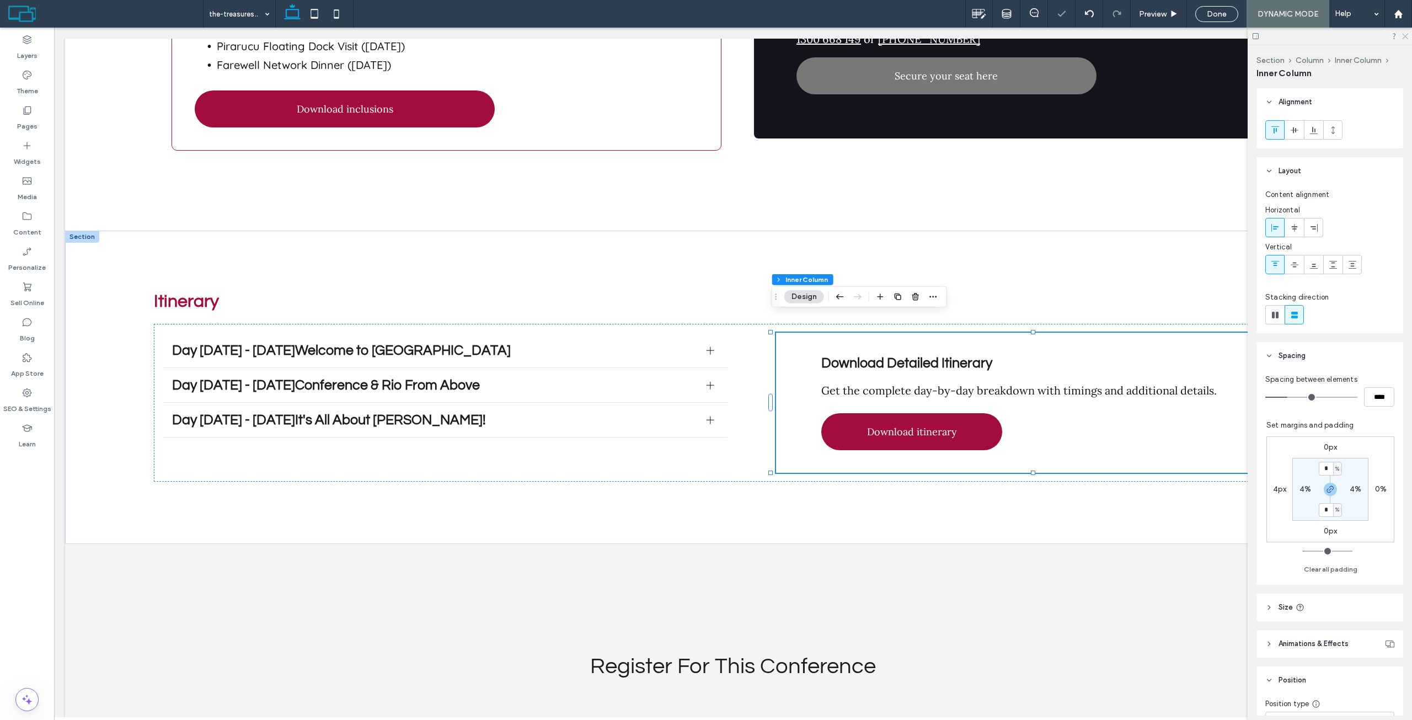
click at [1405, 33] on icon at bounding box center [1404, 35] width 7 height 7
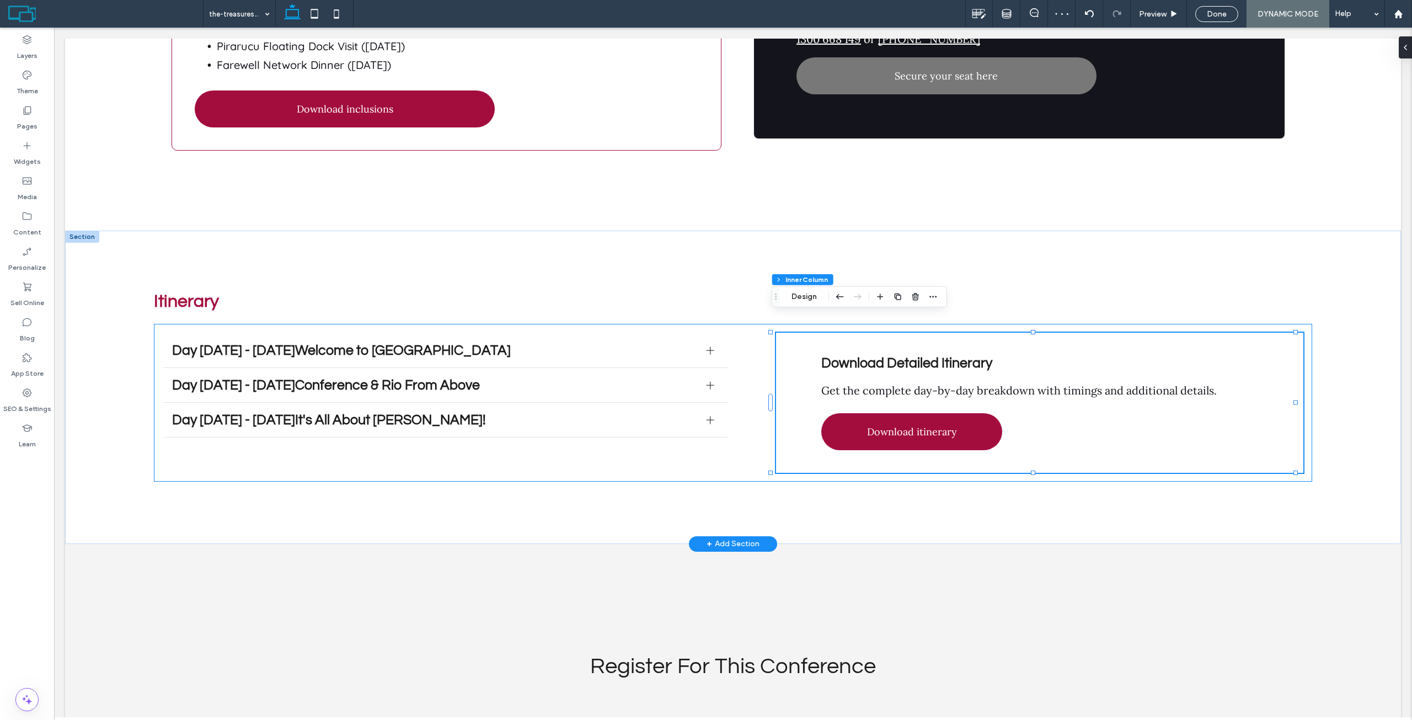
click at [756, 357] on div "Day [DATE] - [DATE]Welcome to [GEOGRAPHIC_DATA] On arrival at [GEOGRAPHIC_DATA]…" at bounding box center [733, 403] width 1158 height 158
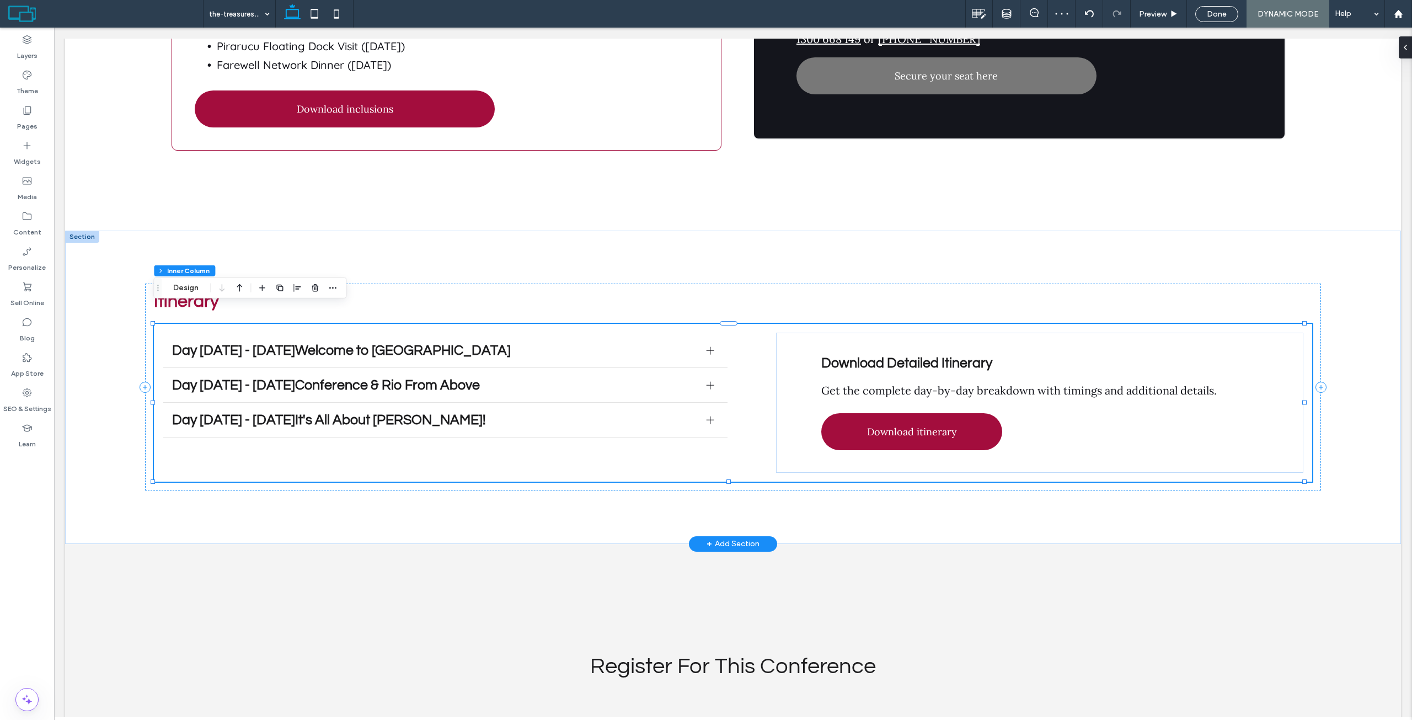
click at [726, 354] on div "Day [DATE] - [DATE]Welcome to [GEOGRAPHIC_DATA] On arrival at [GEOGRAPHIC_DATA]…" at bounding box center [733, 403] width 1158 height 158
click at [708, 368] on div "Day [DATE] - [DATE]Conference & Rio From Above" at bounding box center [445, 385] width 564 height 35
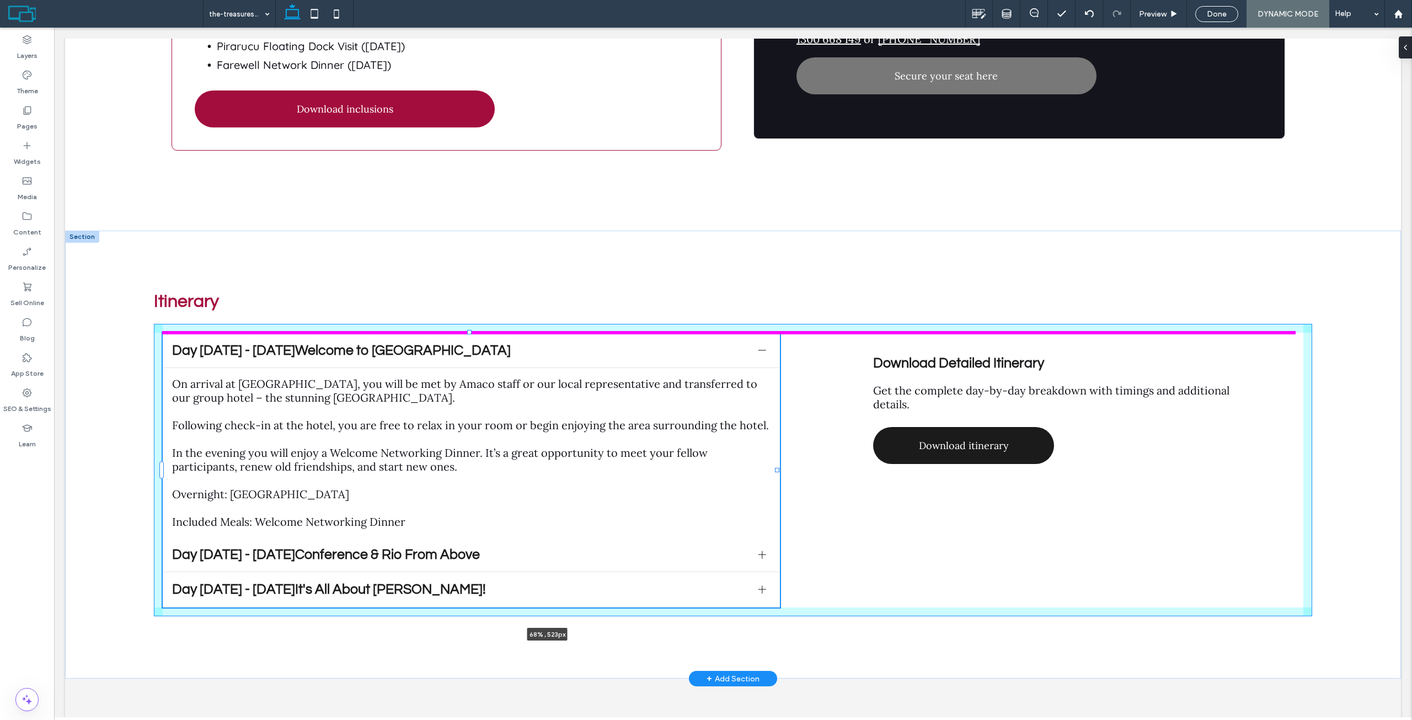
drag, startPoint x: 724, startPoint y: 459, endPoint x: 931, endPoint y: 436, distance: 208.7
click at [931, 436] on div "Itinerary Day [DATE] - [DATE]Welcome to [GEOGRAPHIC_DATA] On arrival at [GEOGRA…" at bounding box center [733, 455] width 1336 height 448
type input "****"
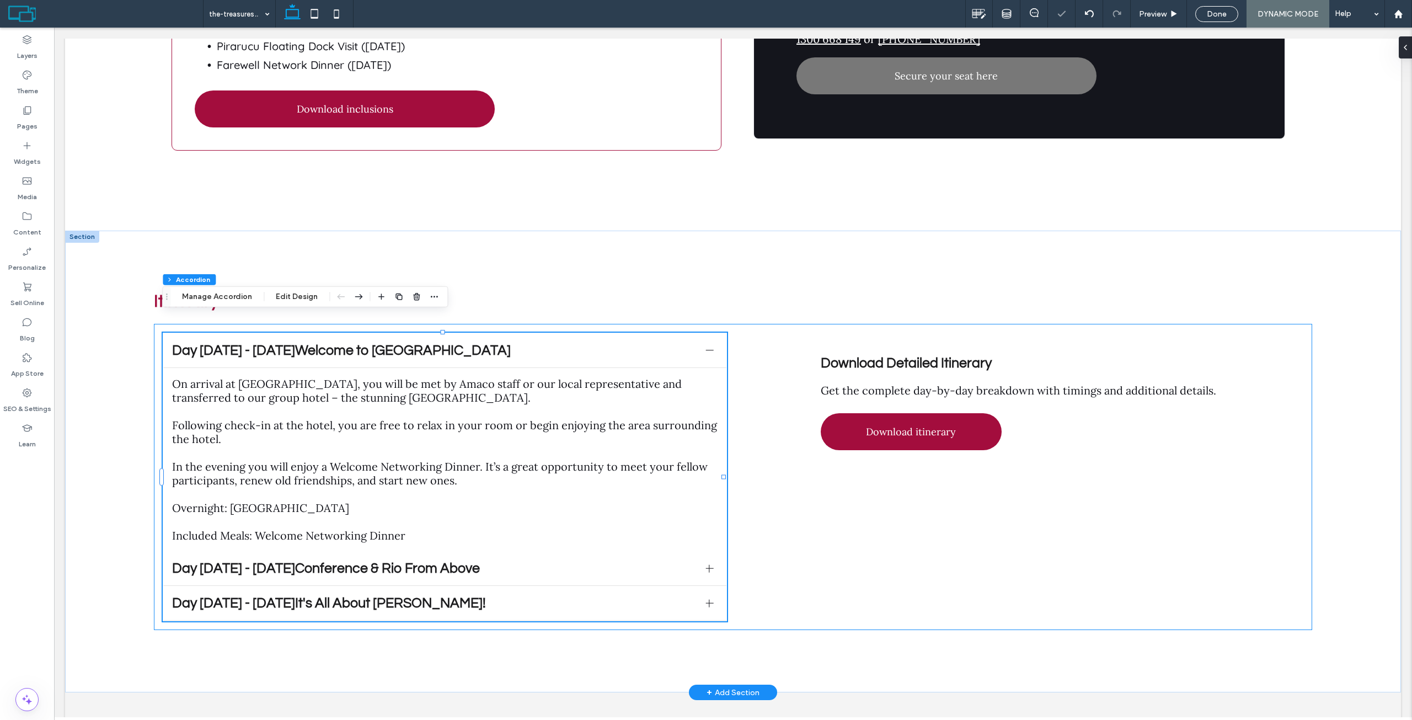
click at [896, 485] on div "Day [DATE] - [DATE]Welcome to [GEOGRAPHIC_DATA] On arrival at [GEOGRAPHIC_DATA]…" at bounding box center [733, 477] width 1158 height 306
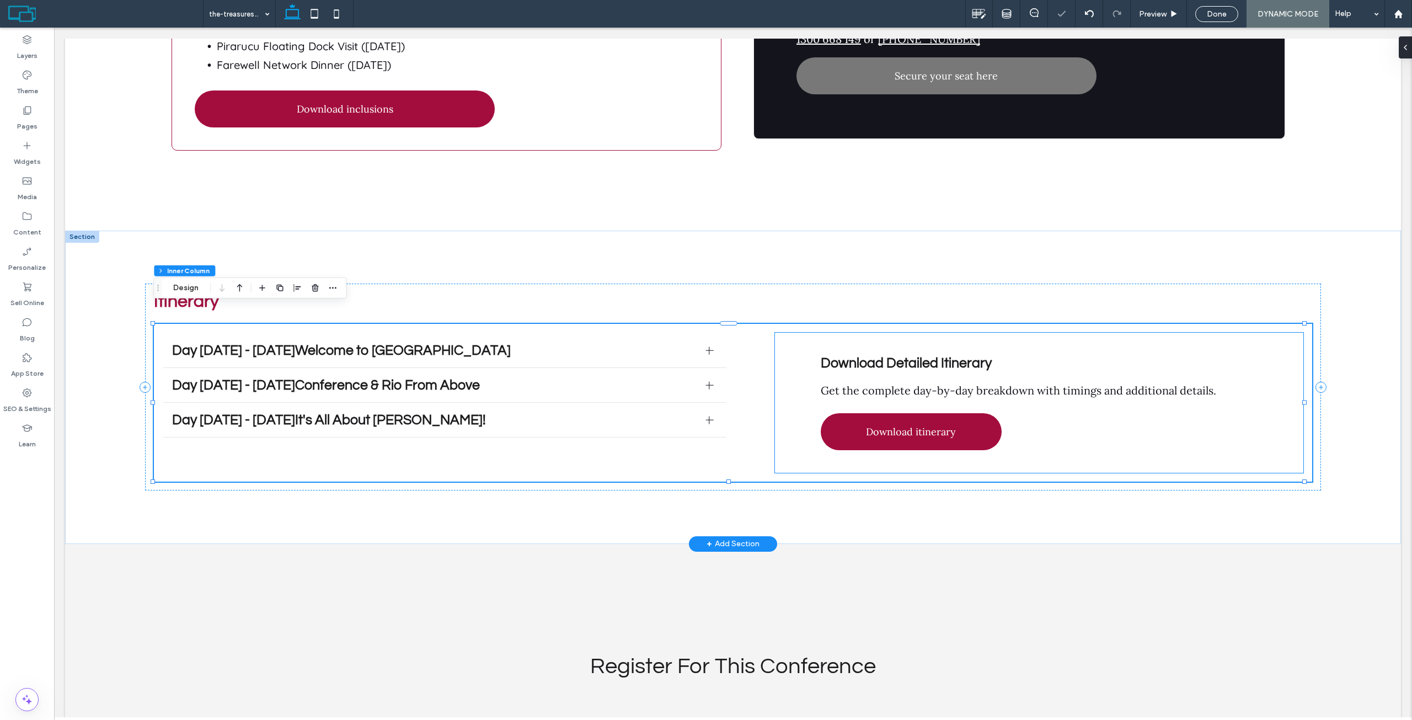
click at [778, 333] on div "Download Detailed Itinerary Get the complete day-by-day breakdown with timings …" at bounding box center [1039, 403] width 528 height 140
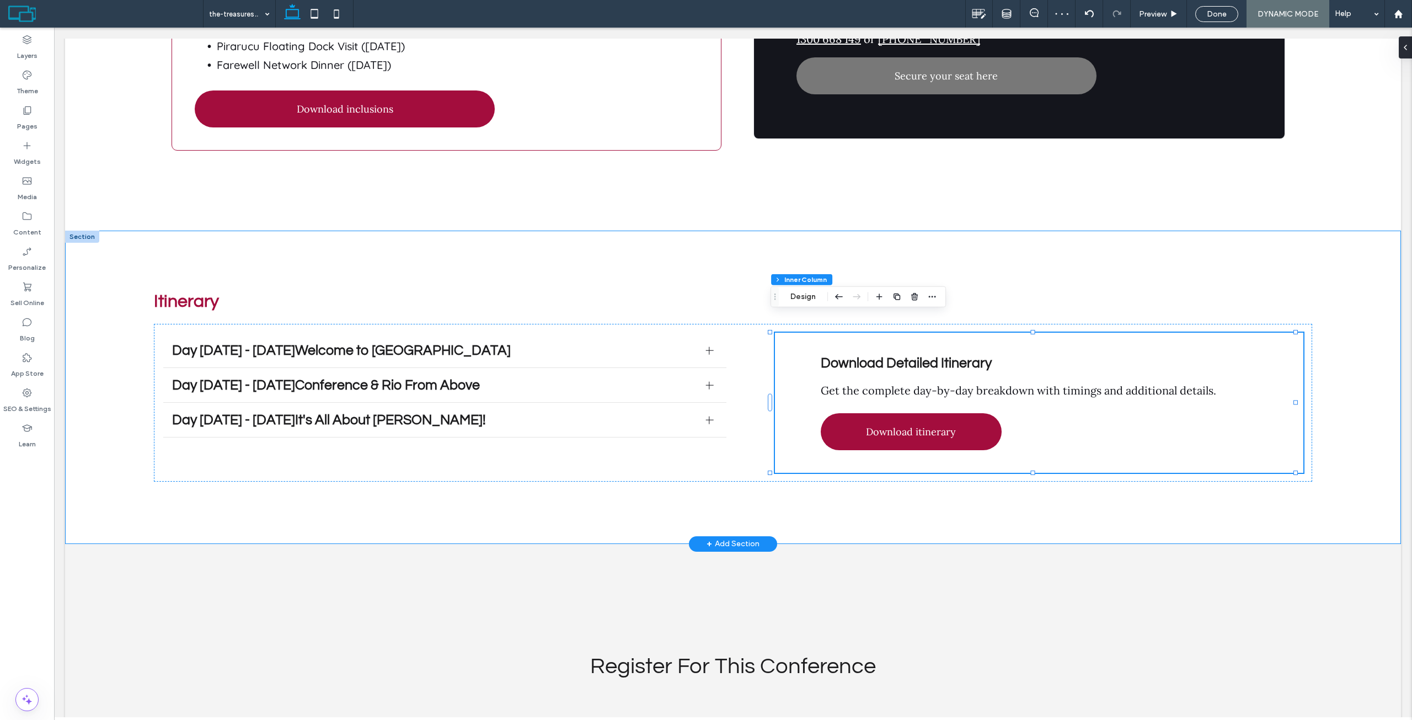
click at [1346, 360] on div "Itinerary Day [DATE] - [DATE]Welcome to [GEOGRAPHIC_DATA] On arrival at [GEOGRA…" at bounding box center [733, 387] width 1336 height 313
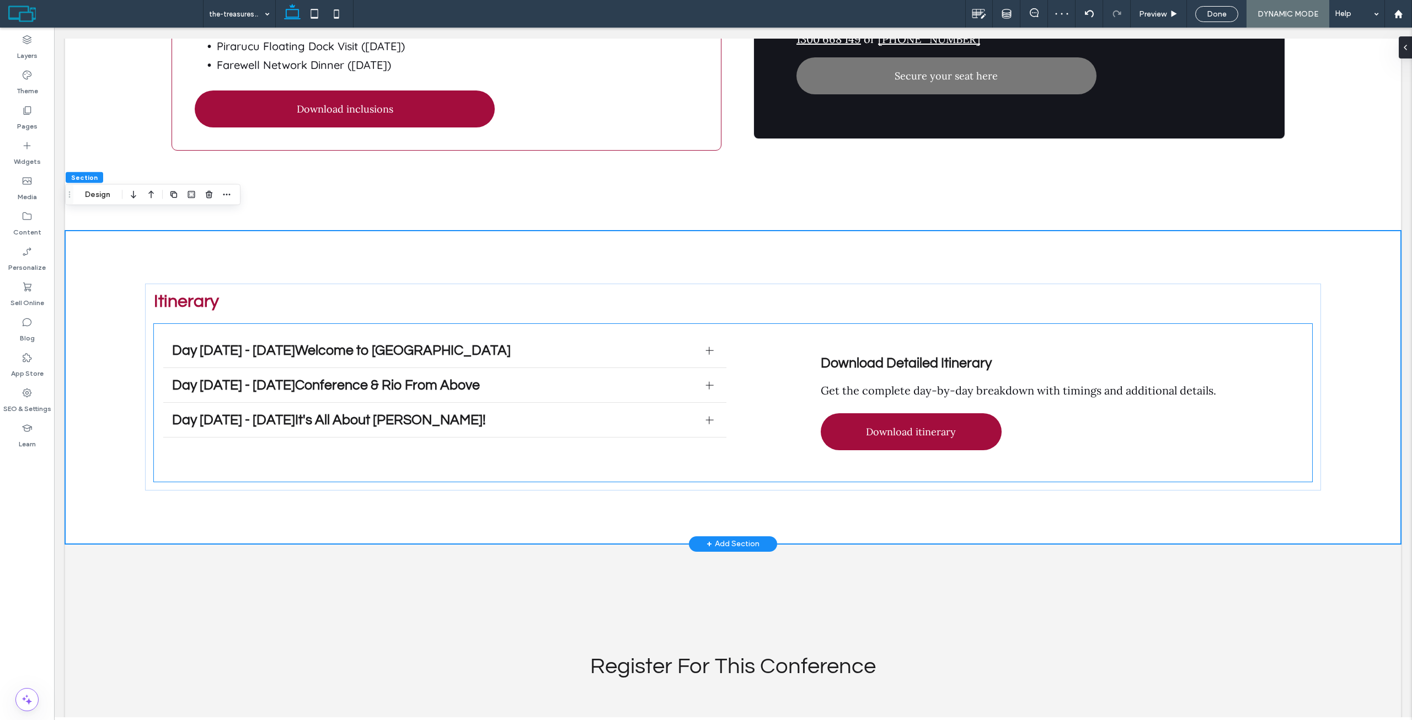
click at [928, 333] on div "Download Detailed Itinerary Get the complete day-by-day breakdown with timings …" at bounding box center [1039, 403] width 528 height 140
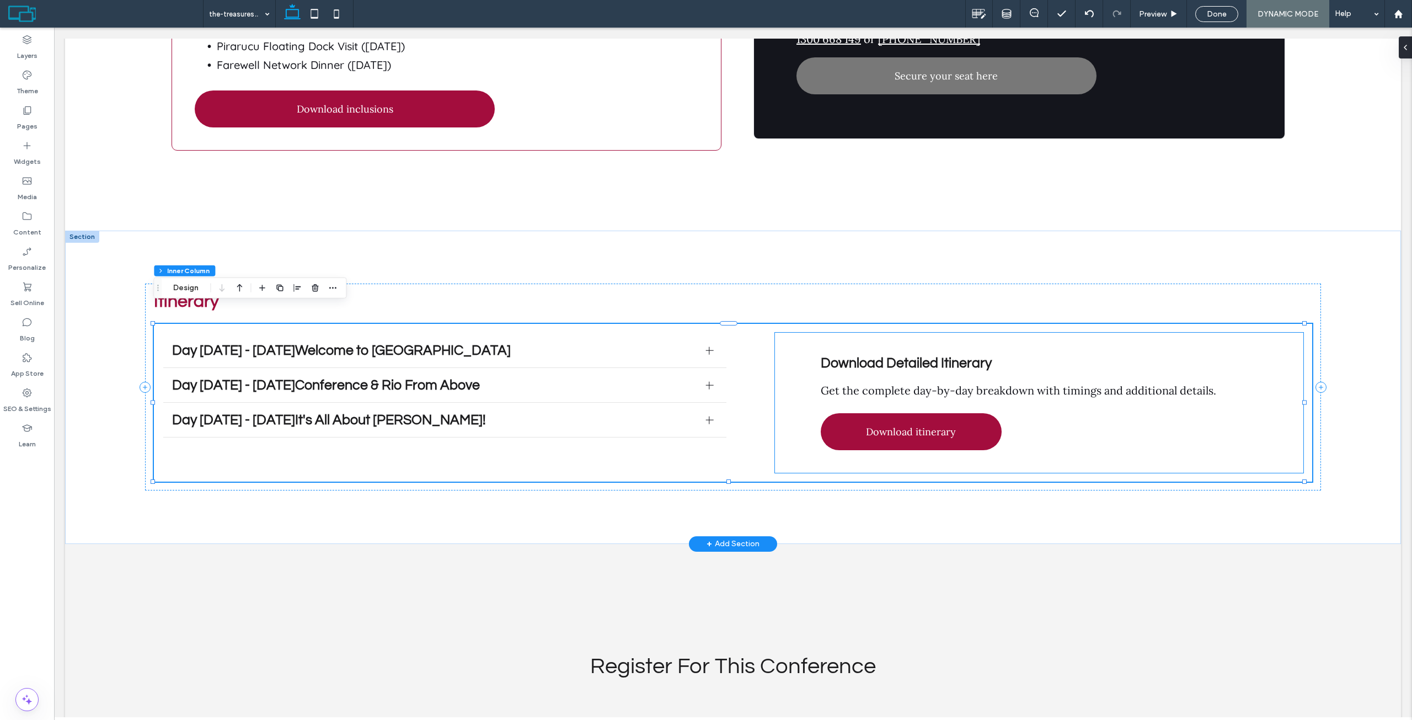
click at [836, 333] on div "Download Detailed Itinerary Get the complete day-by-day breakdown with timings …" at bounding box center [1039, 403] width 528 height 140
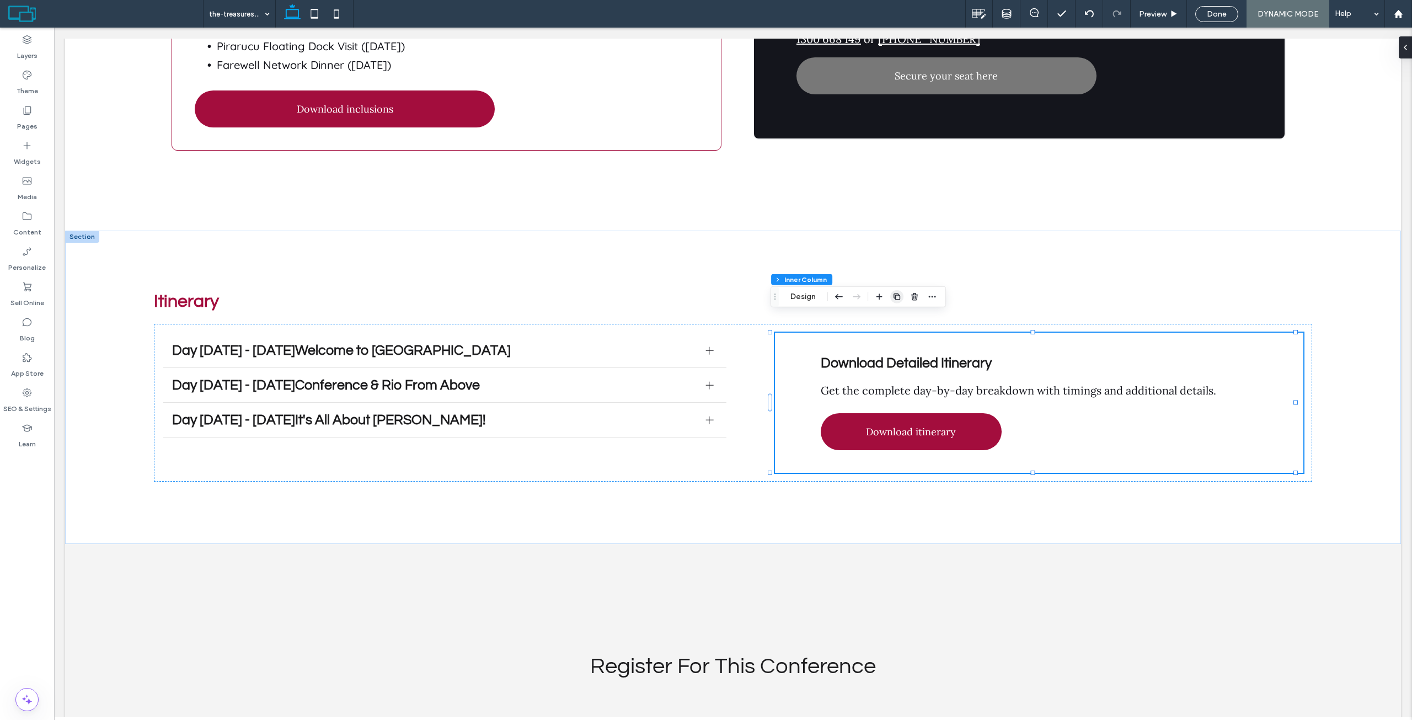
click at [897, 295] on use "button" at bounding box center [896, 296] width 7 height 7
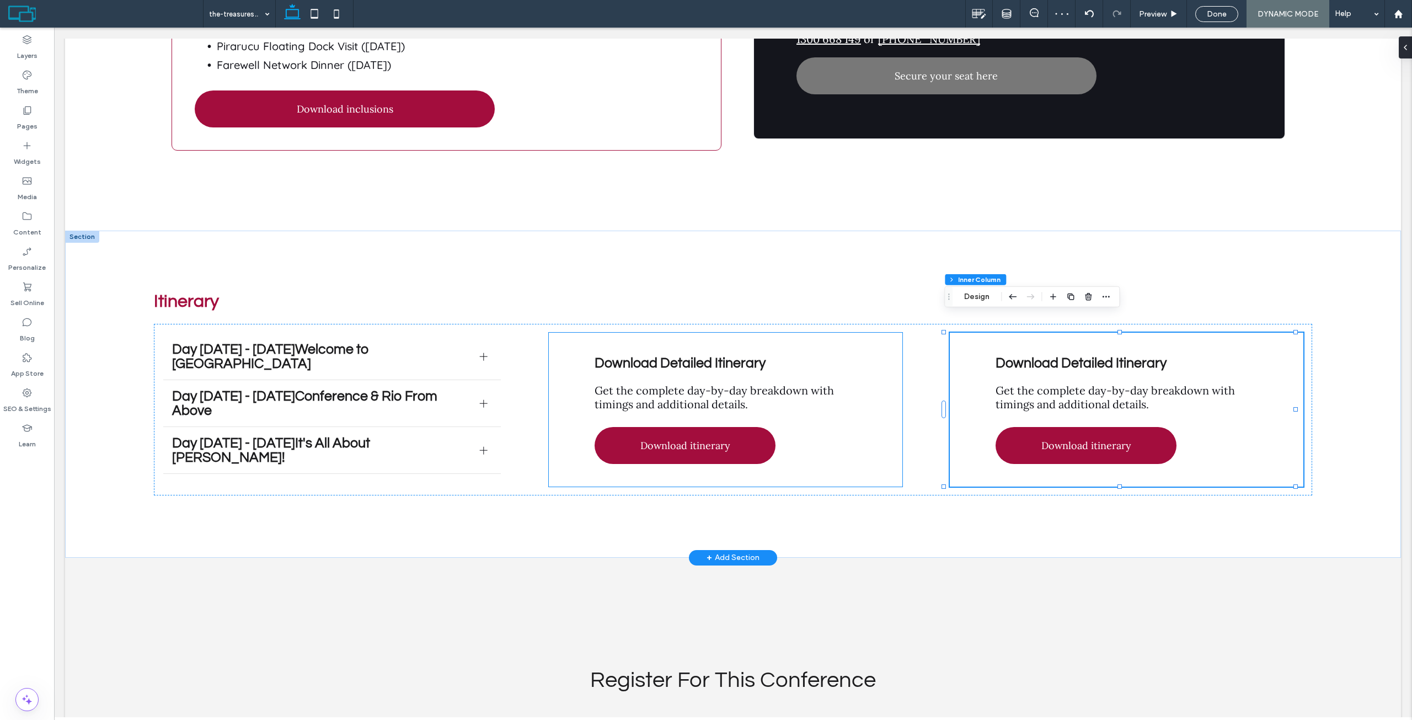
click at [718, 334] on div "Download Detailed Itinerary Get the complete day-by-day breakdown with timings …" at bounding box center [725, 410] width 353 height 154
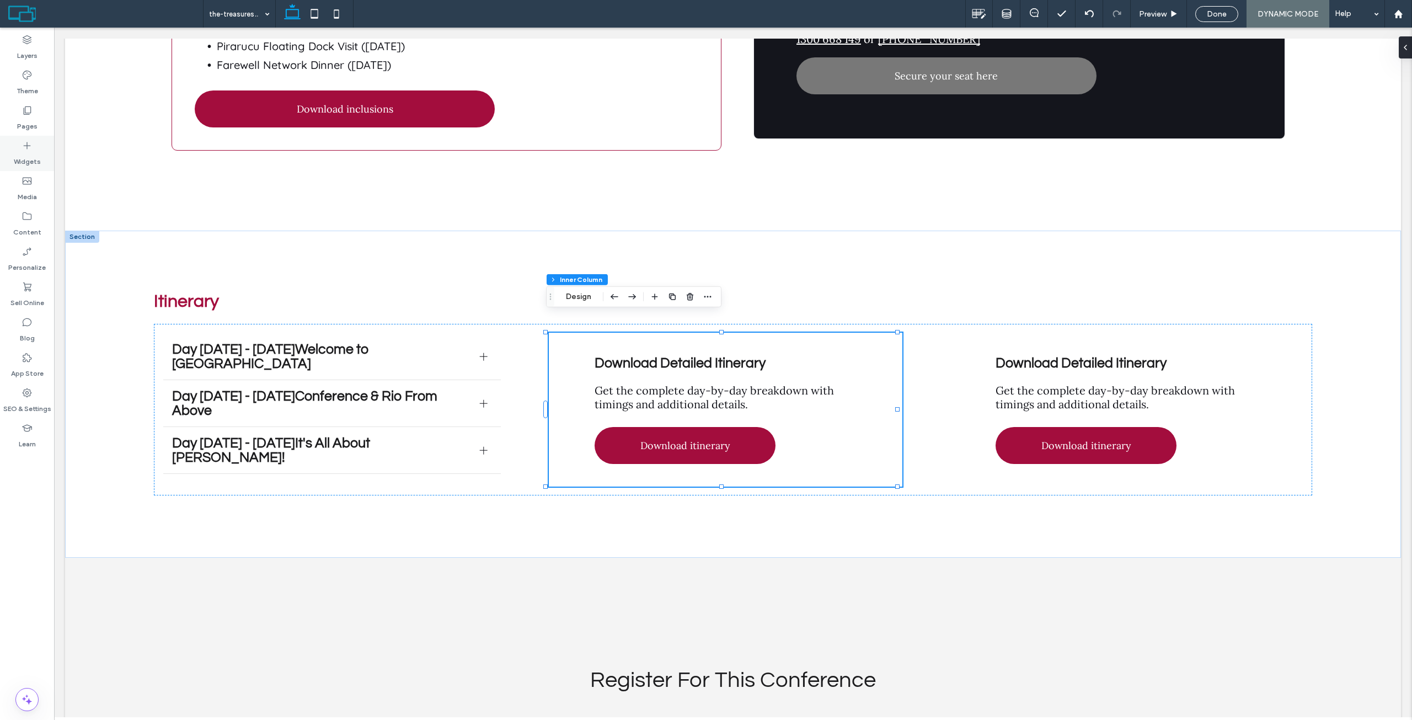
click at [31, 140] on div "Widgets" at bounding box center [27, 153] width 54 height 35
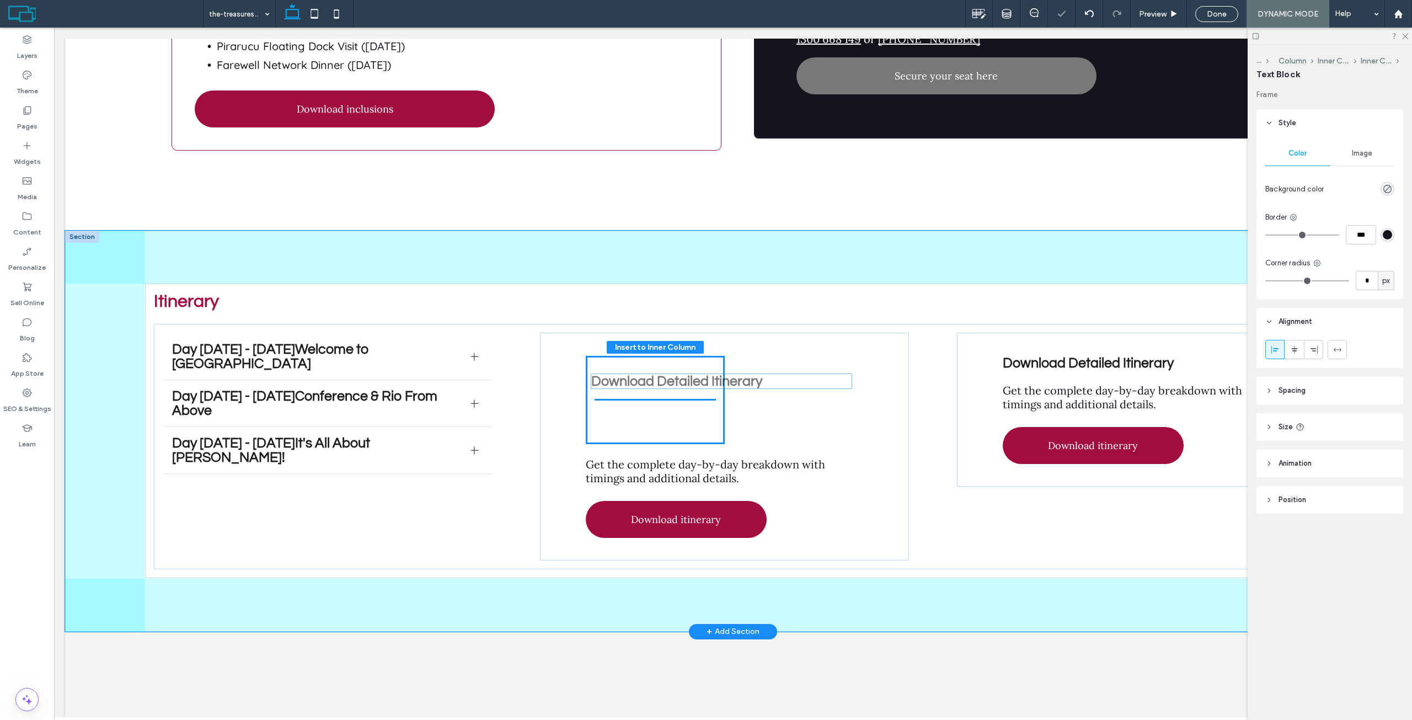
drag, startPoint x: 670, startPoint y: 449, endPoint x: 671, endPoint y: 390, distance: 59.0
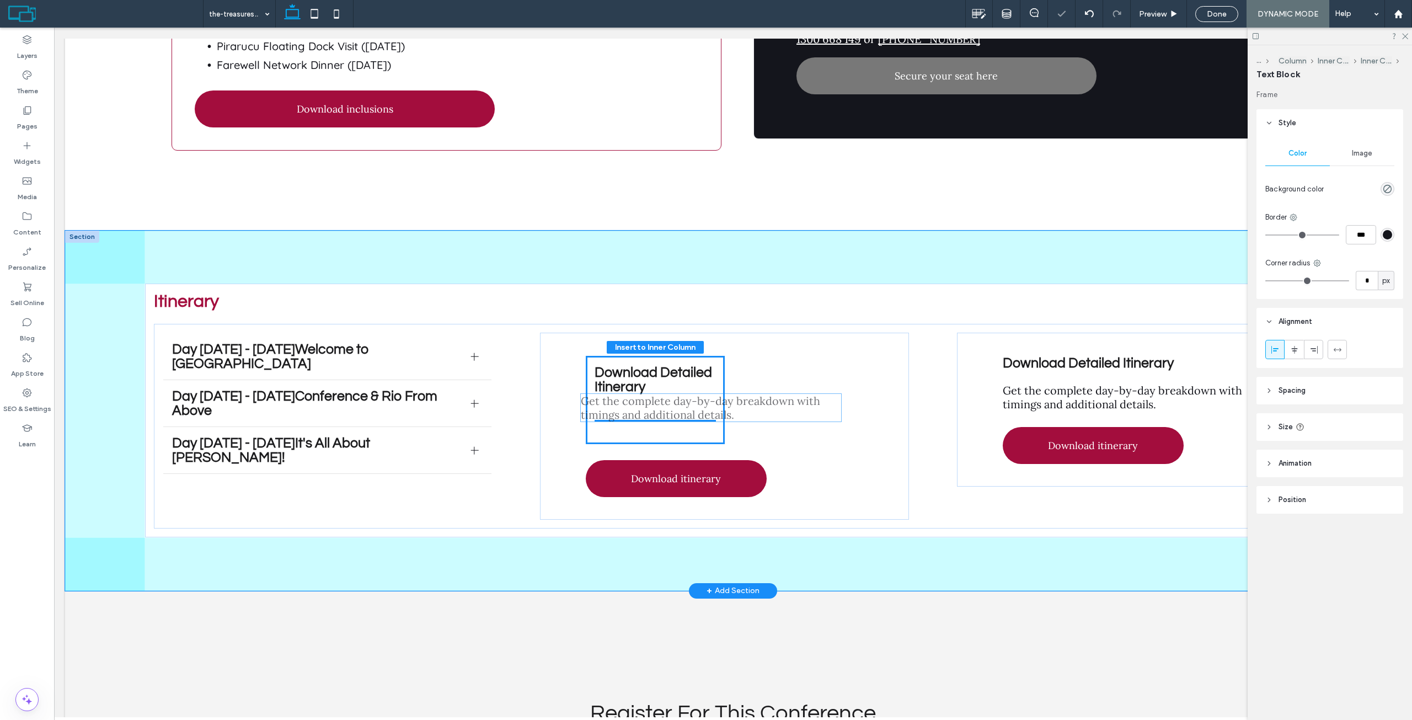
drag, startPoint x: 689, startPoint y: 456, endPoint x: 678, endPoint y: 410, distance: 46.4
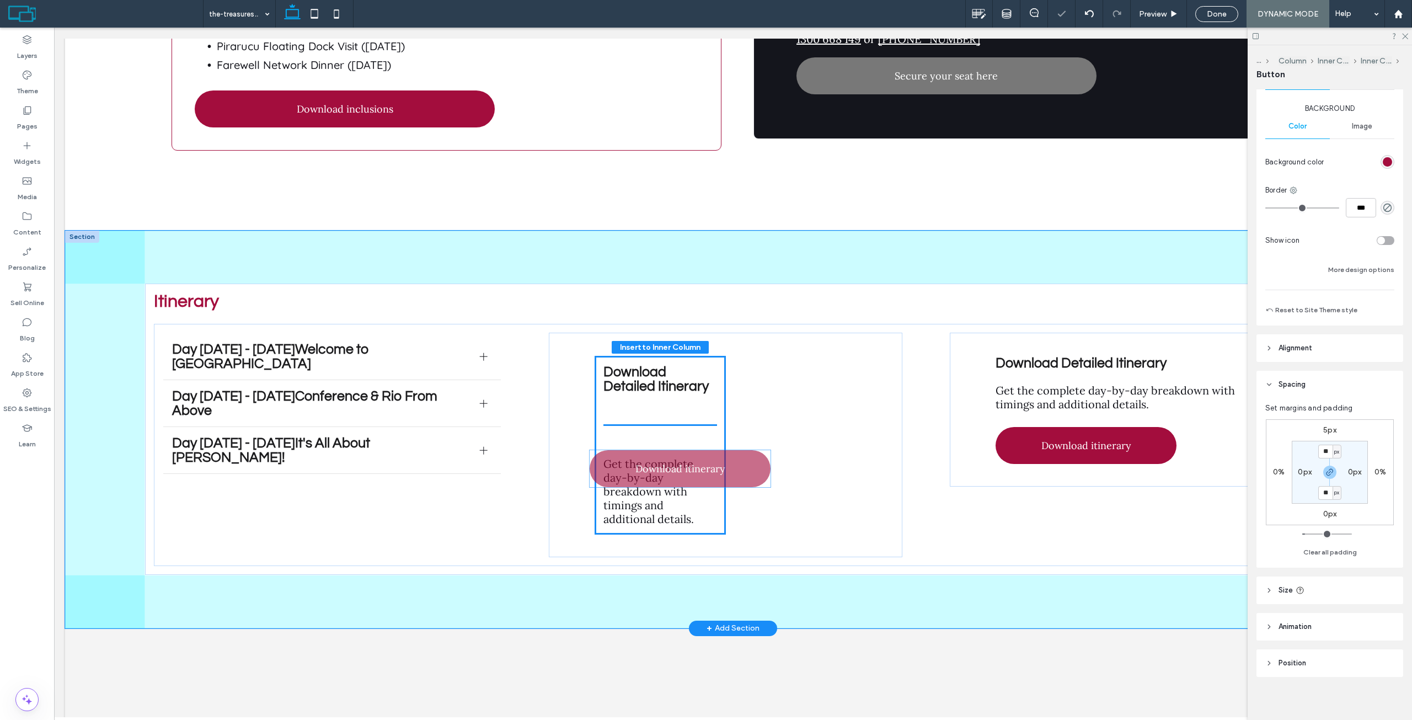
scroll to position [169, 0]
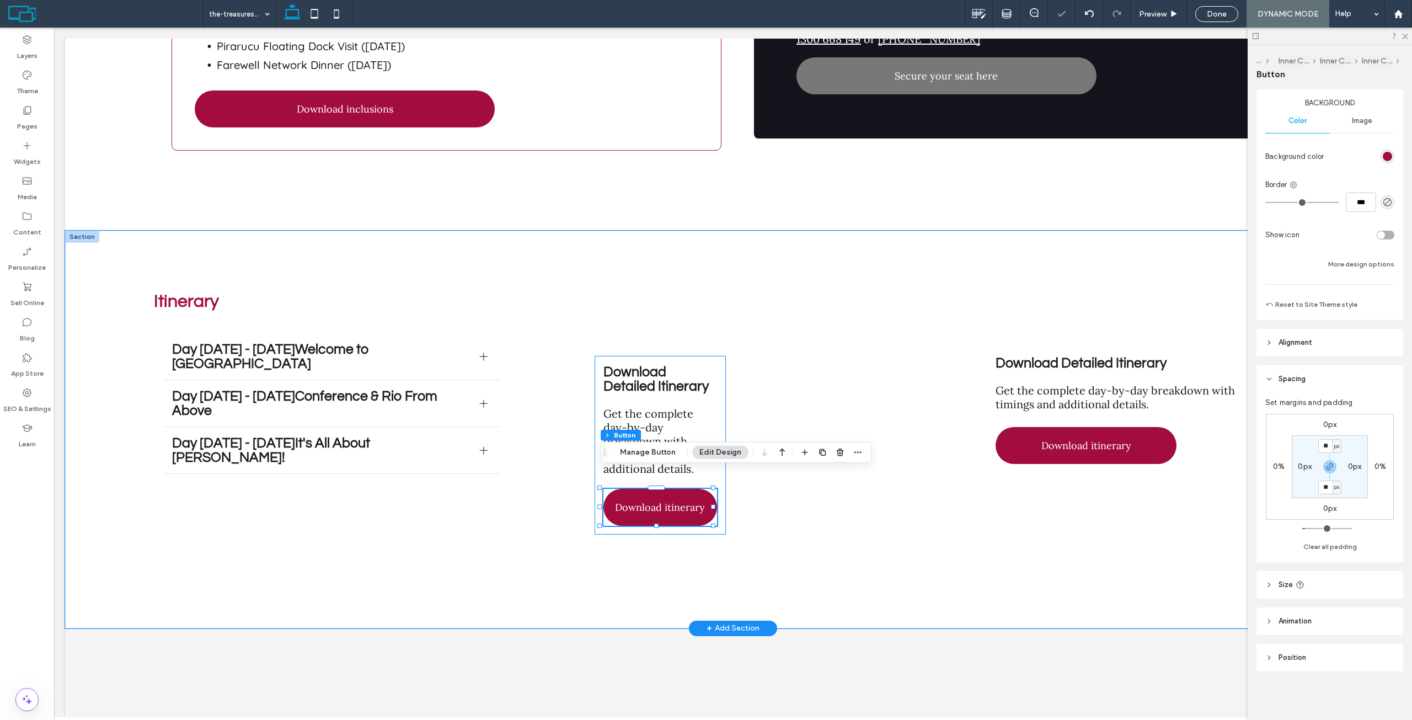
click at [721, 365] on div "Download Detailed Itinerary Get the complete day-by-day breakdown with timings …" at bounding box center [660, 445] width 131 height 179
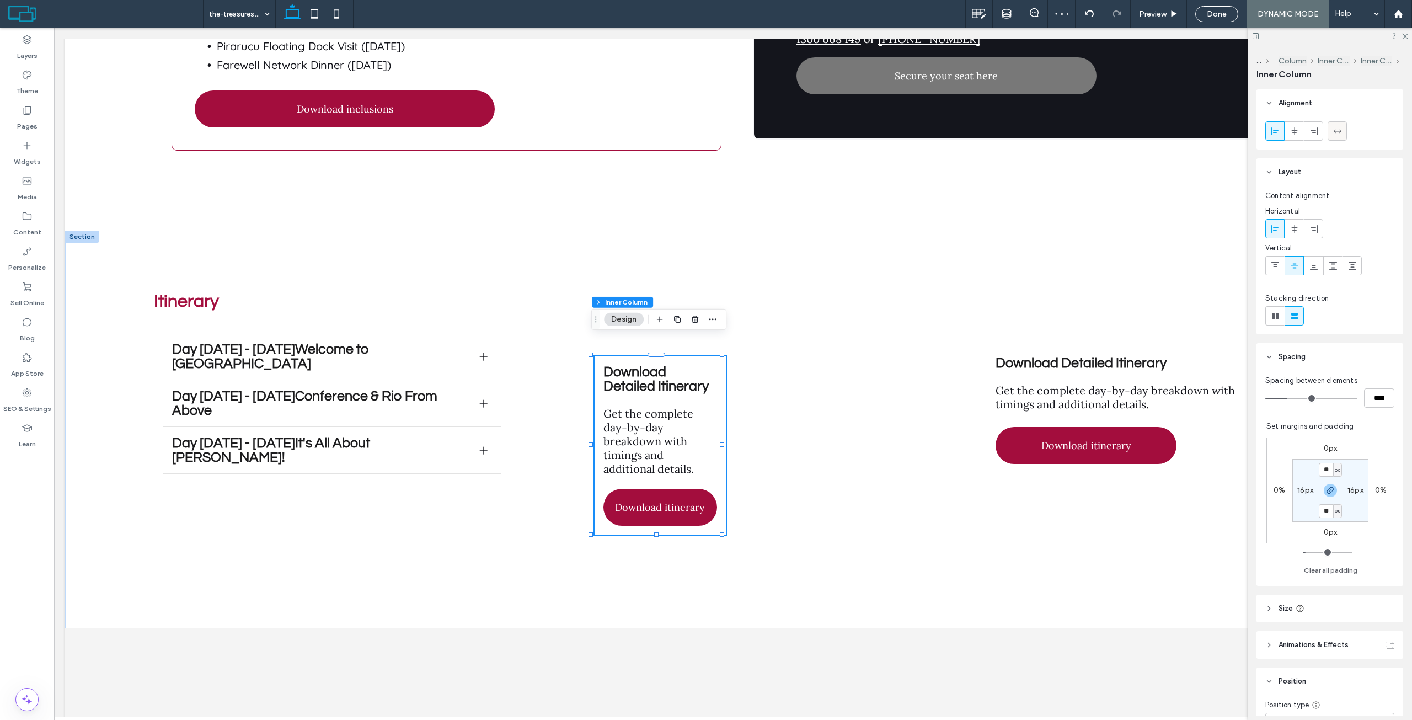
click at [1336, 130] on icon at bounding box center [1337, 131] width 9 height 9
type input "***"
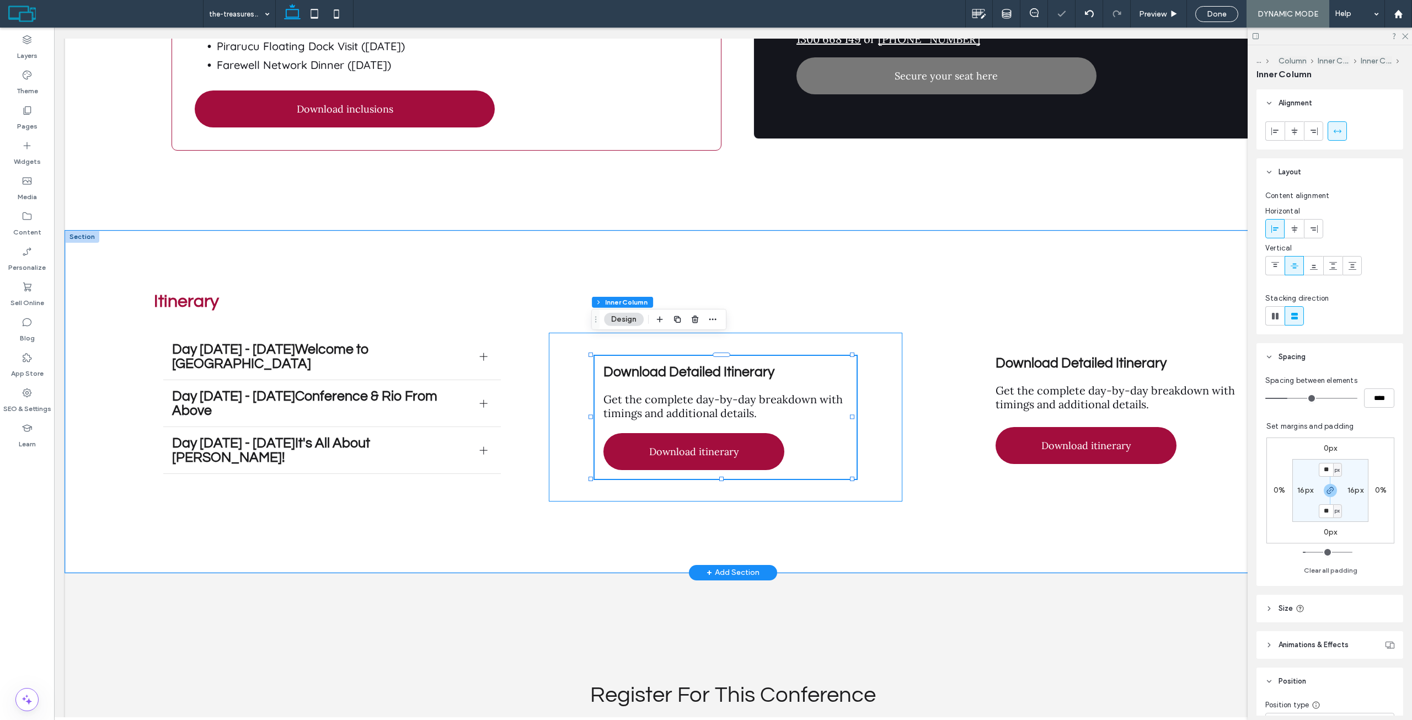
click at [881, 358] on div "Download Detailed Itinerary Get the complete day-by-day breakdown with timings …" at bounding box center [725, 417] width 353 height 169
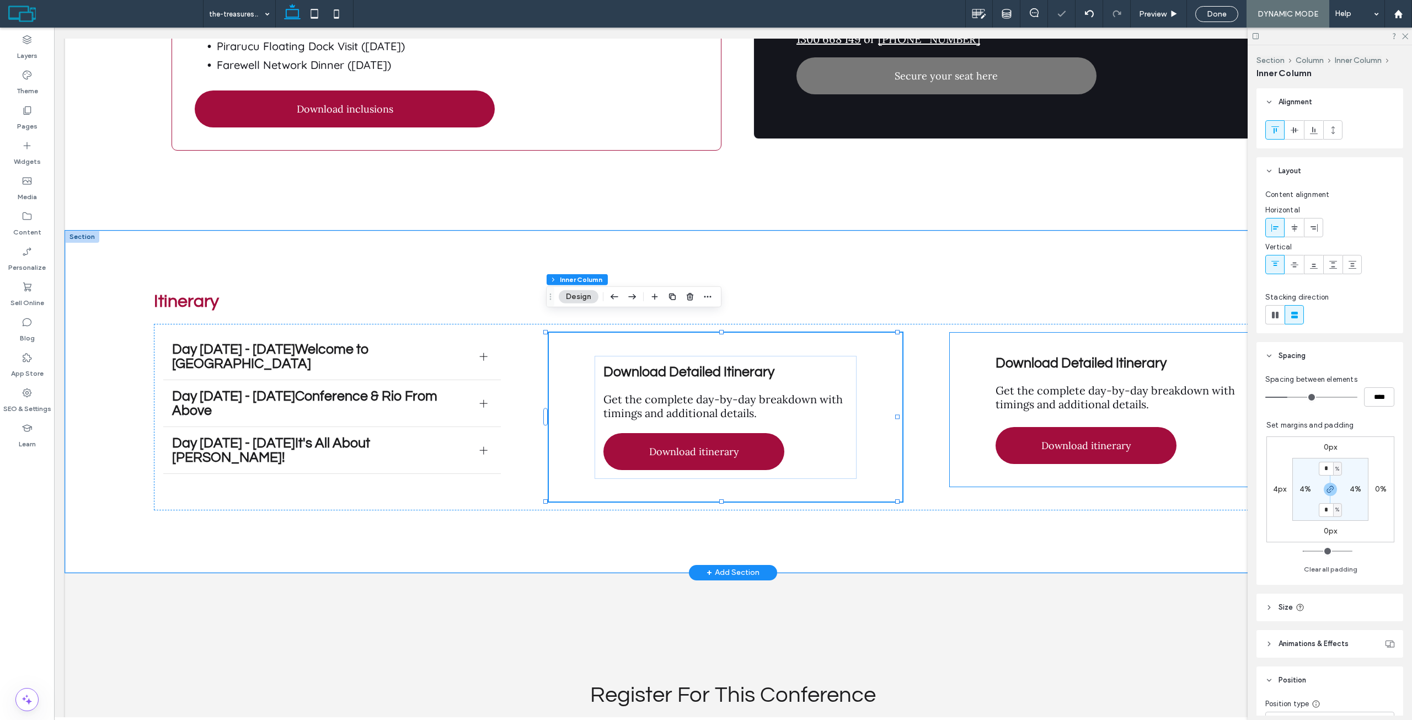
click at [1041, 356] on span "Download Detailed Itinerary" at bounding box center [1080, 363] width 171 height 14
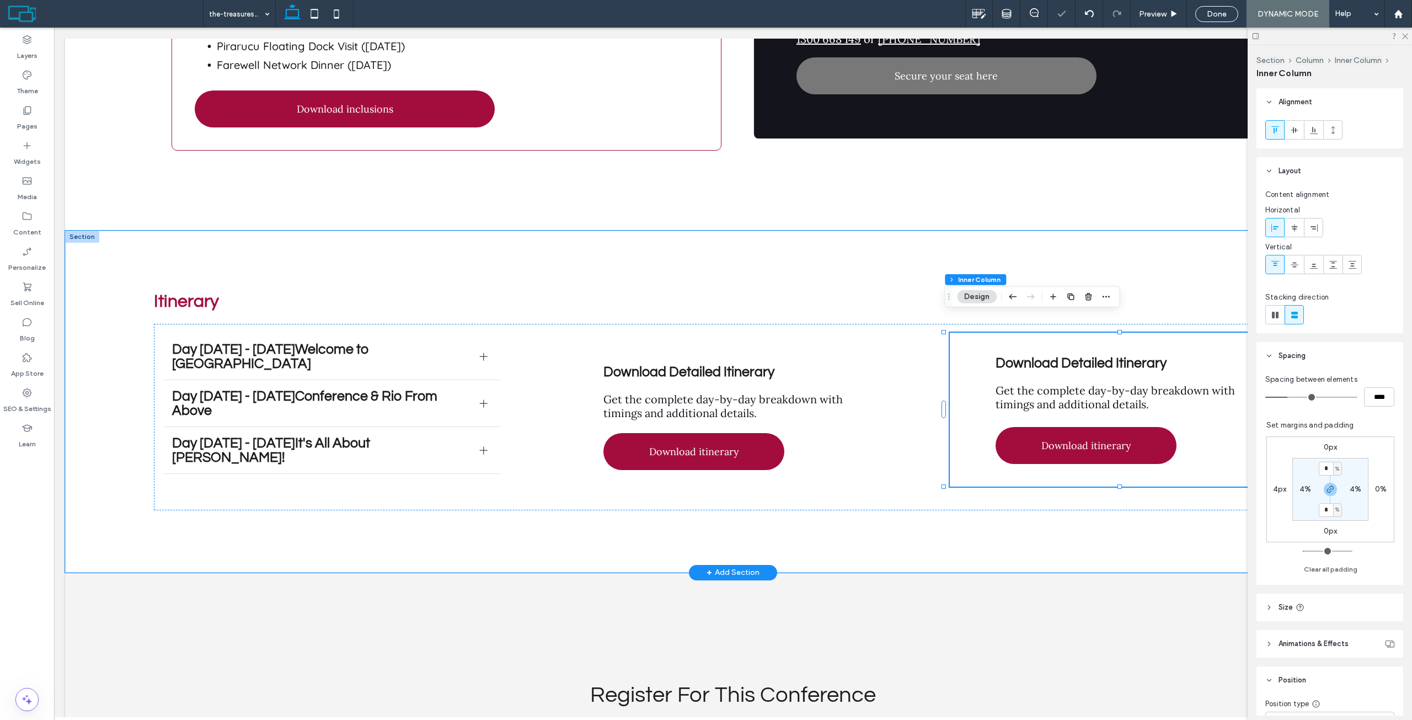
click at [992, 335] on div "Download Detailed Itinerary Get the complete day-by-day breakdown with timings …" at bounding box center [1126, 410] width 353 height 154
drag, startPoint x: 1089, startPoint y: 303, endPoint x: 1027, endPoint y: 276, distance: 67.2
click at [1089, 303] on span "button" at bounding box center [1088, 296] width 13 height 13
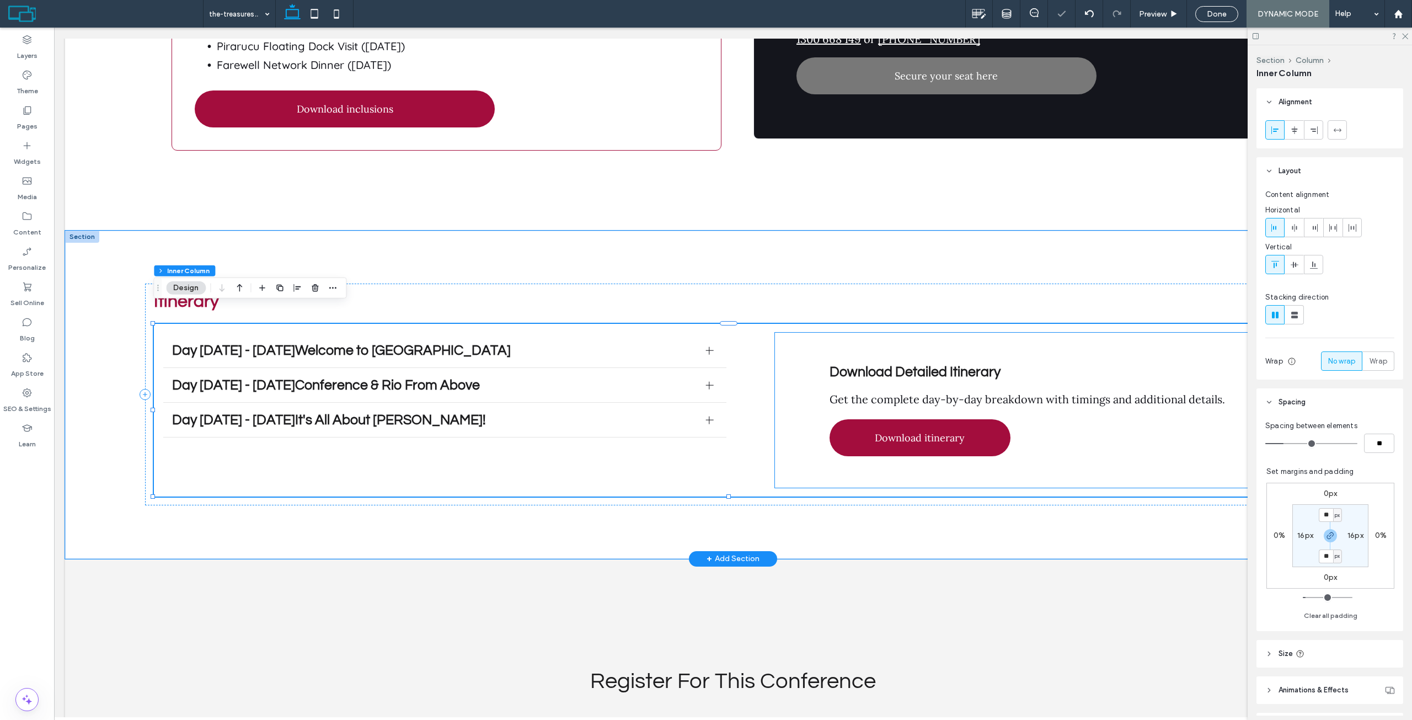
click at [916, 333] on div "Download Detailed Itinerary Get the complete day-by-day breakdown with timings …" at bounding box center [1039, 410] width 528 height 155
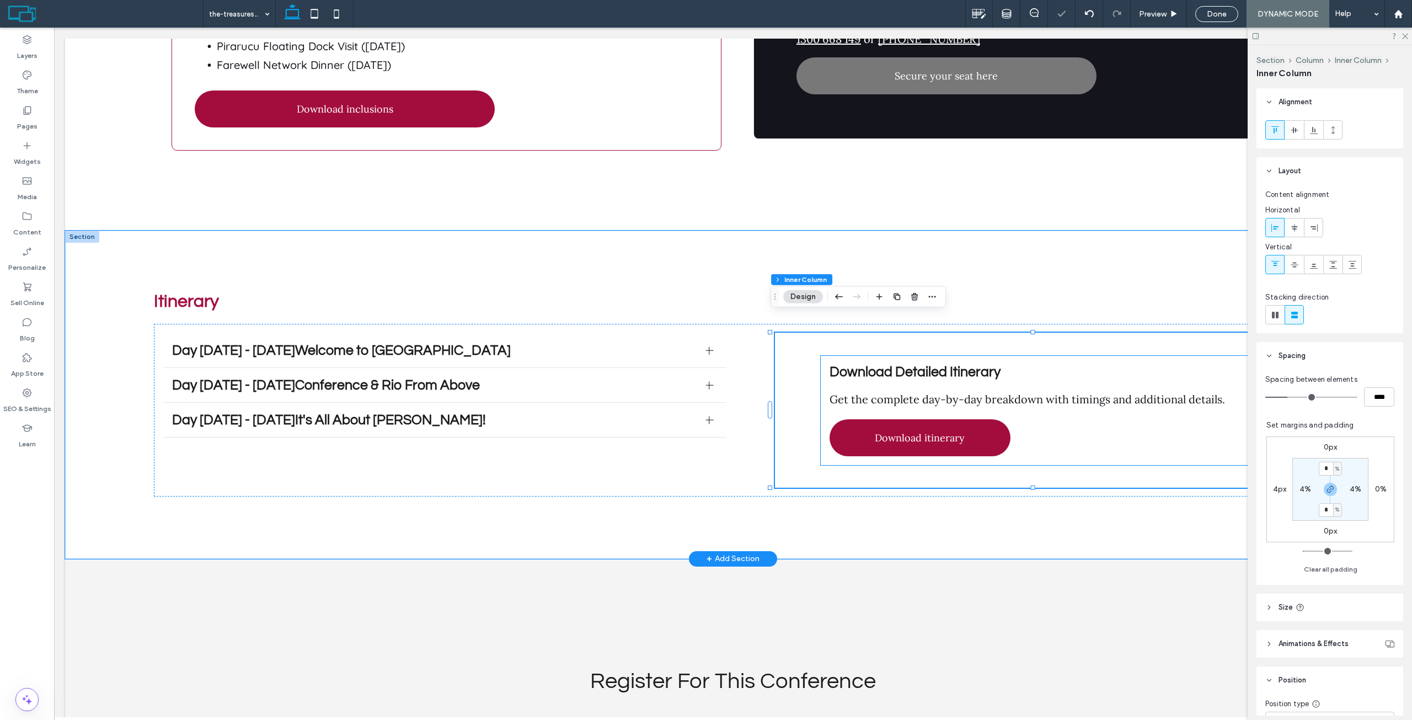
click at [896, 356] on div "Download Detailed Itinerary Get the complete day-by-day breakdown with timings …" at bounding box center [1039, 410] width 437 height 109
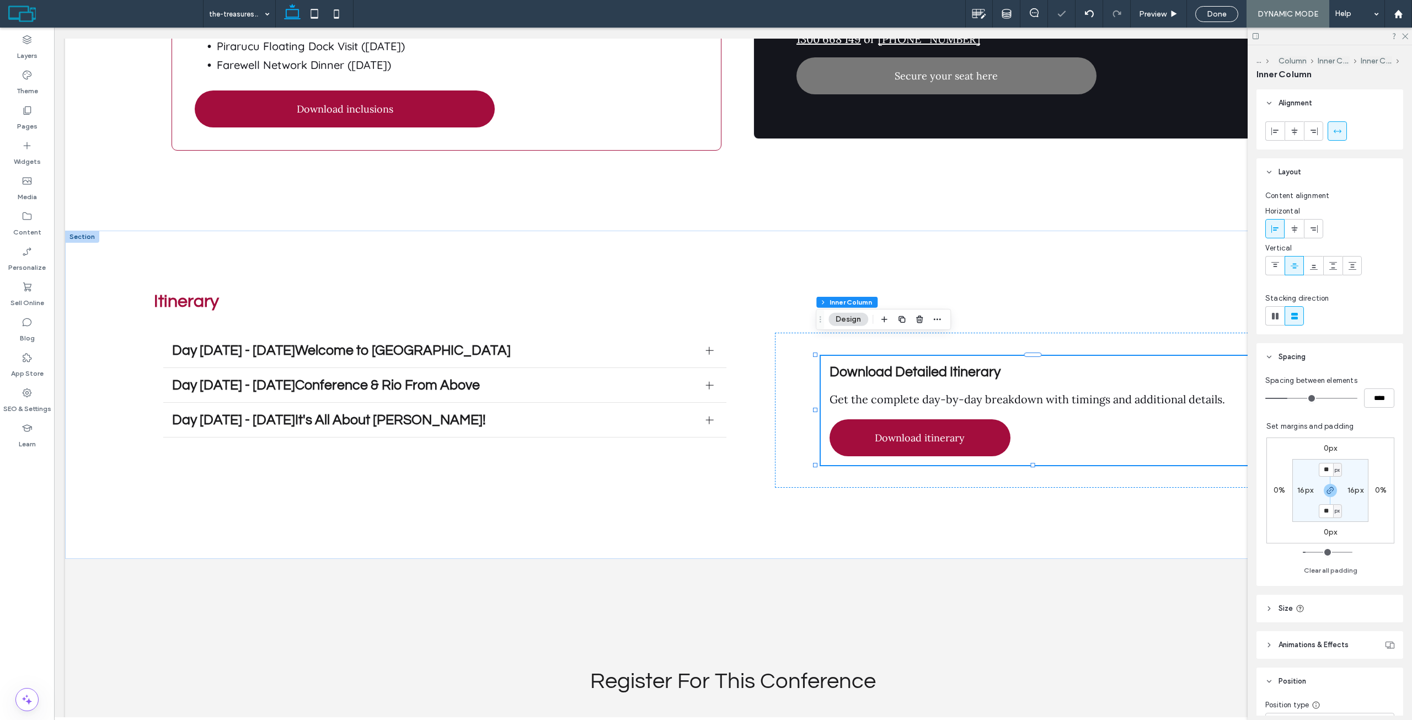
click at [905, 326] on div at bounding box center [901, 319] width 13 height 20
click at [903, 319] on icon "button" at bounding box center [901, 319] width 9 height 9
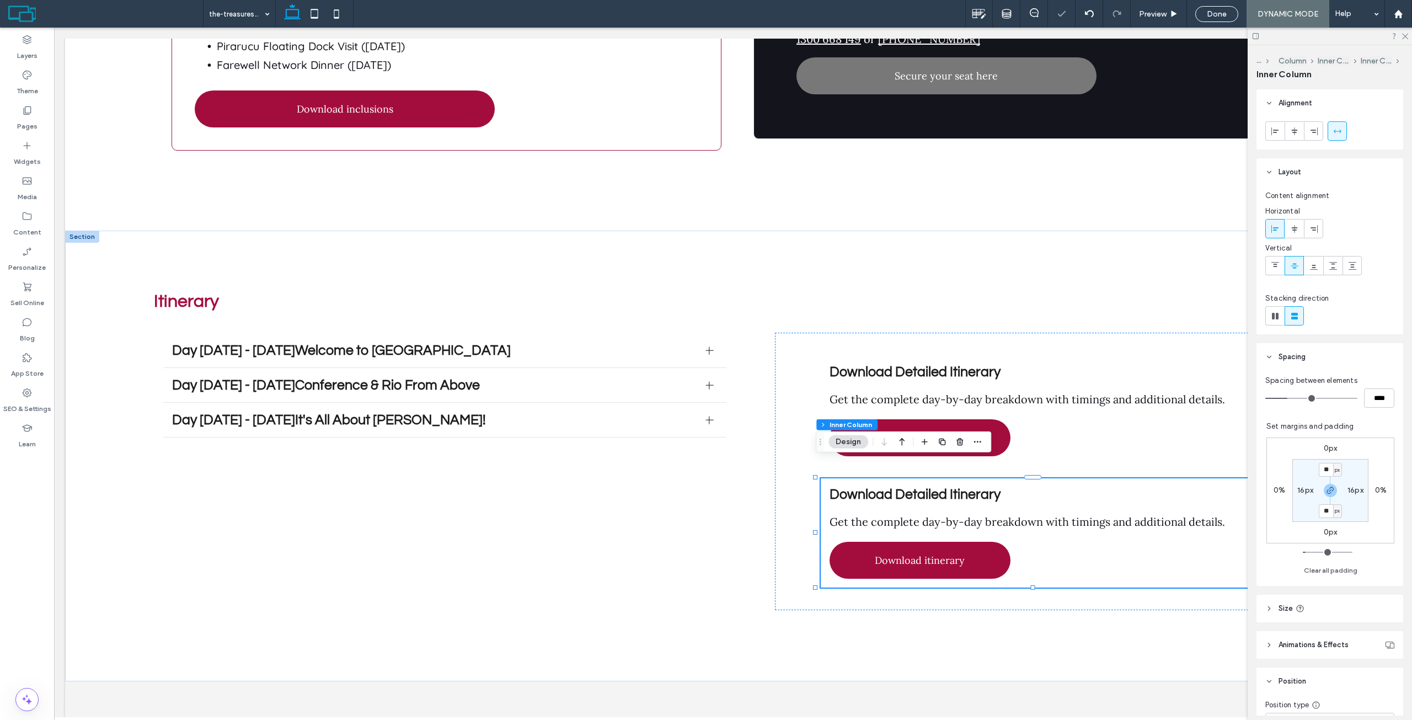
click at [1400, 35] on div at bounding box center [1330, 36] width 164 height 17
drag, startPoint x: 1403, startPoint y: 35, endPoint x: 1341, endPoint y: 21, distance: 63.4
click at [1403, 35] on icon at bounding box center [1404, 35] width 7 height 7
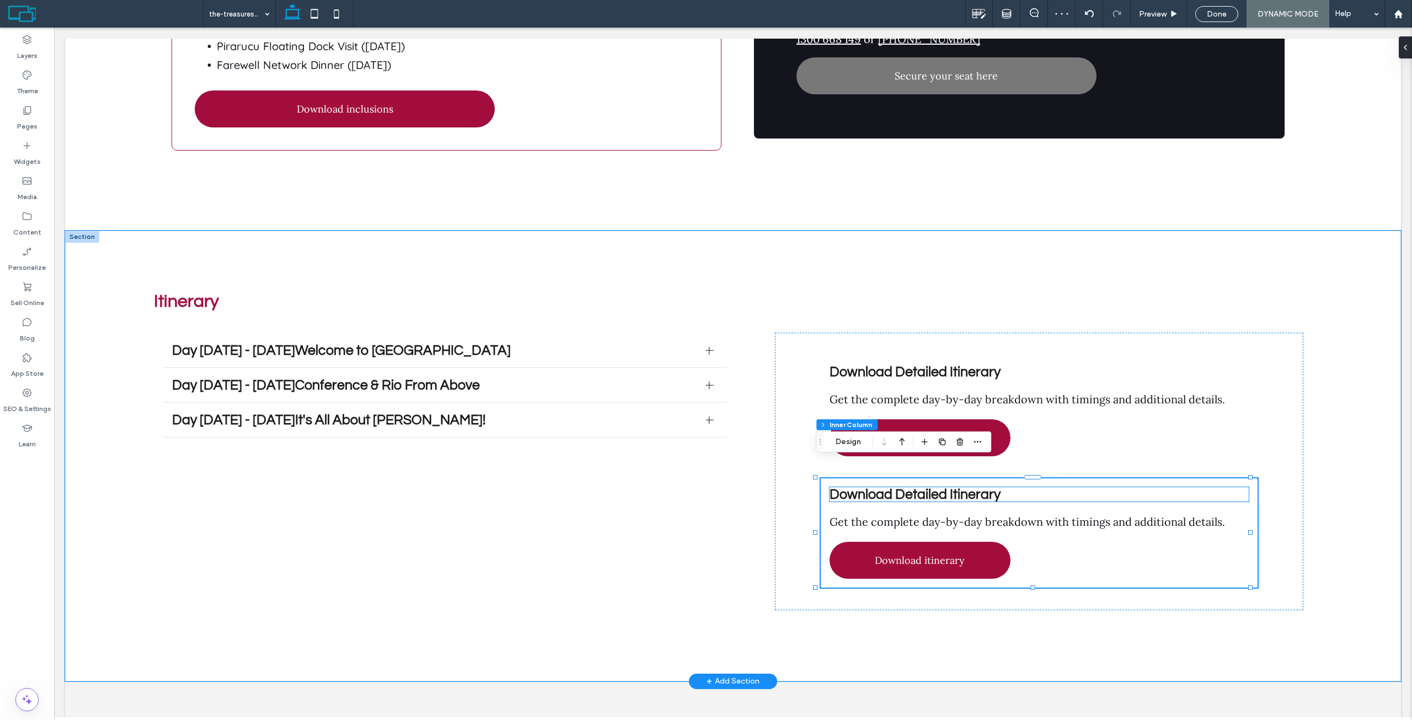
click at [884, 487] on span "Download Detailed Itinerary" at bounding box center [914, 494] width 171 height 14
click at [884, 487] on div "Download Detailed Itinerary" at bounding box center [1038, 494] width 419 height 14
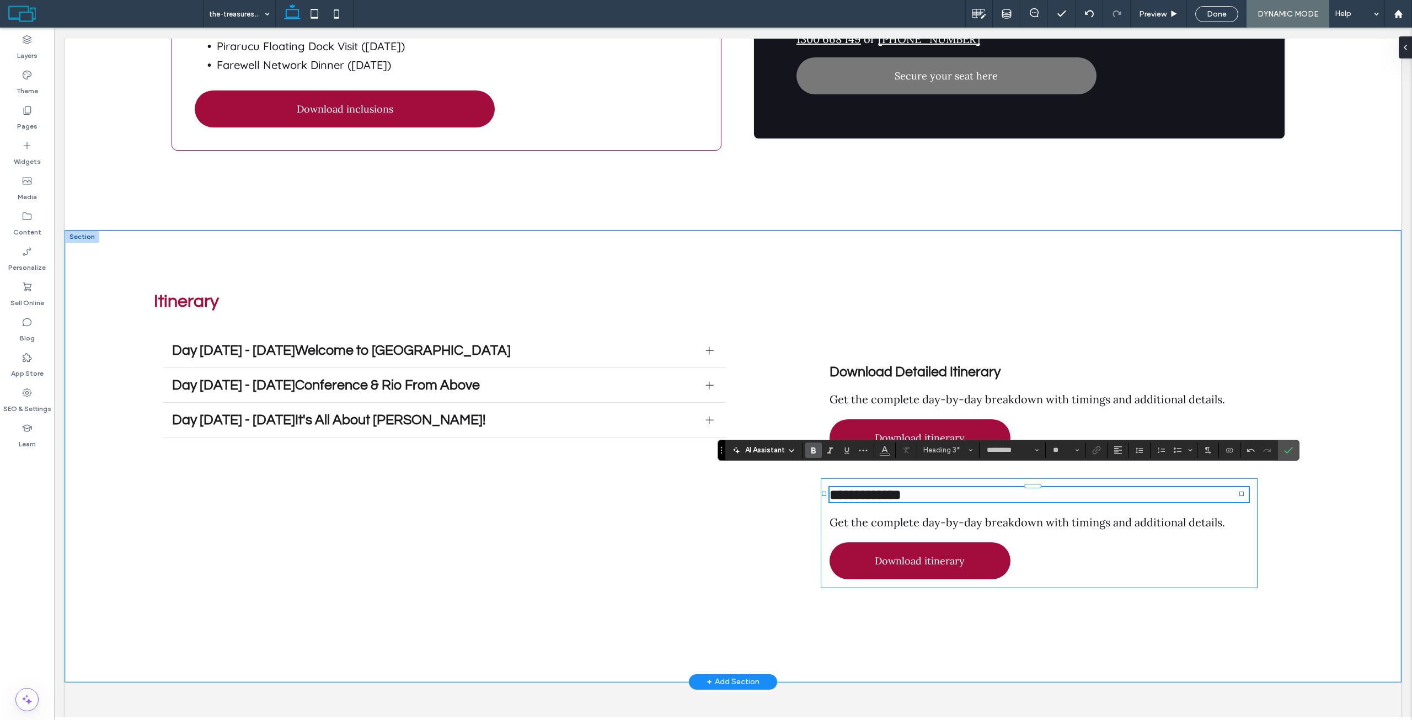
click at [1046, 515] on span "Get the complete day-by-day breakdown with timings and additional details." at bounding box center [1026, 522] width 395 height 14
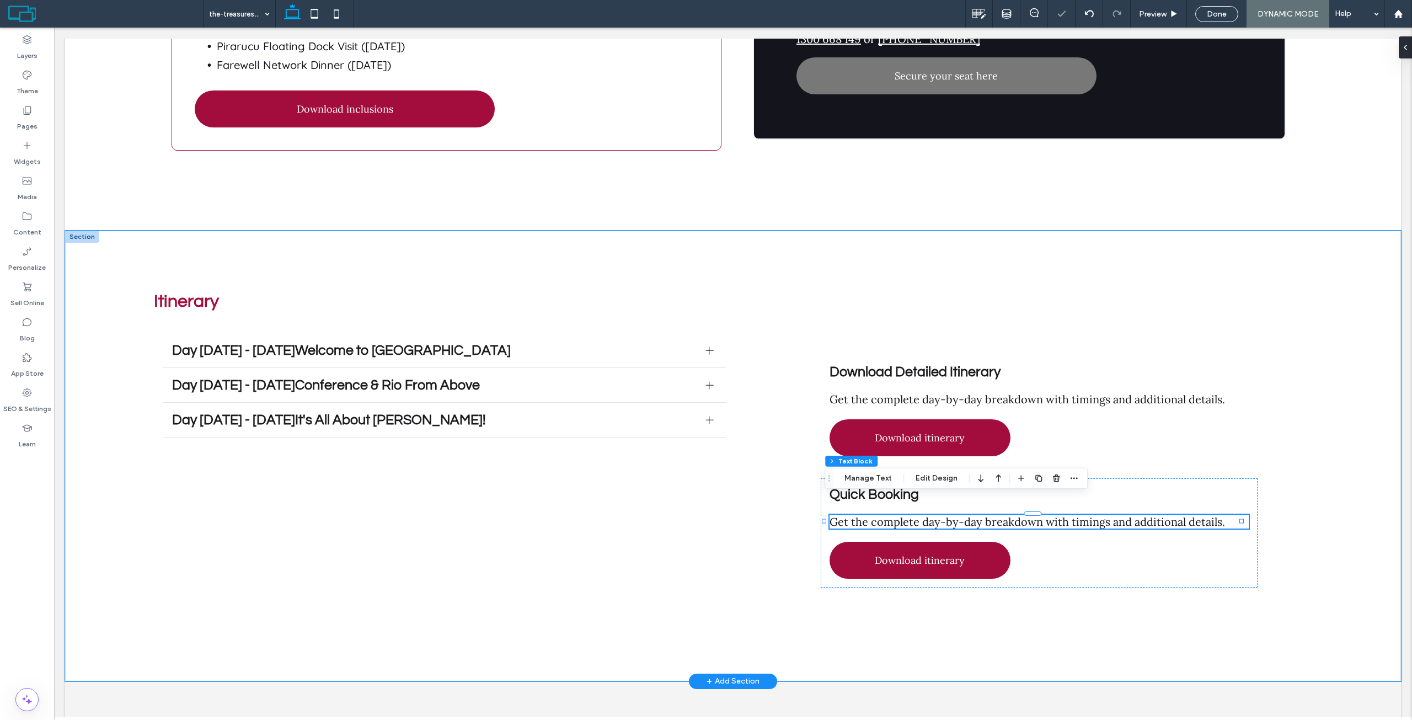
click at [1046, 515] on div "Get the complete day-by-day breakdown with timings and additional details." at bounding box center [1038, 522] width 419 height 14
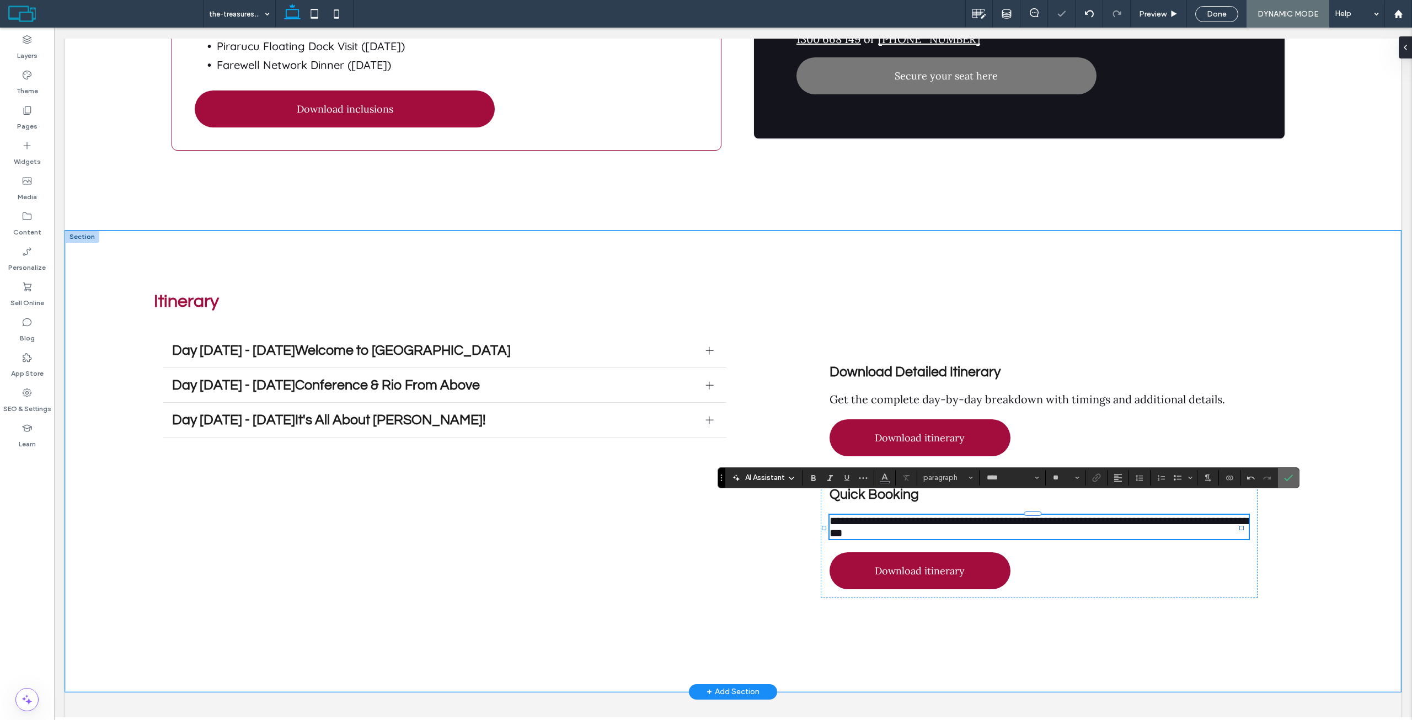
drag, startPoint x: 1287, startPoint y: 477, endPoint x: 1212, endPoint y: 440, distance: 83.4
click at [1287, 477] on icon "Confirm" at bounding box center [1288, 477] width 9 height 9
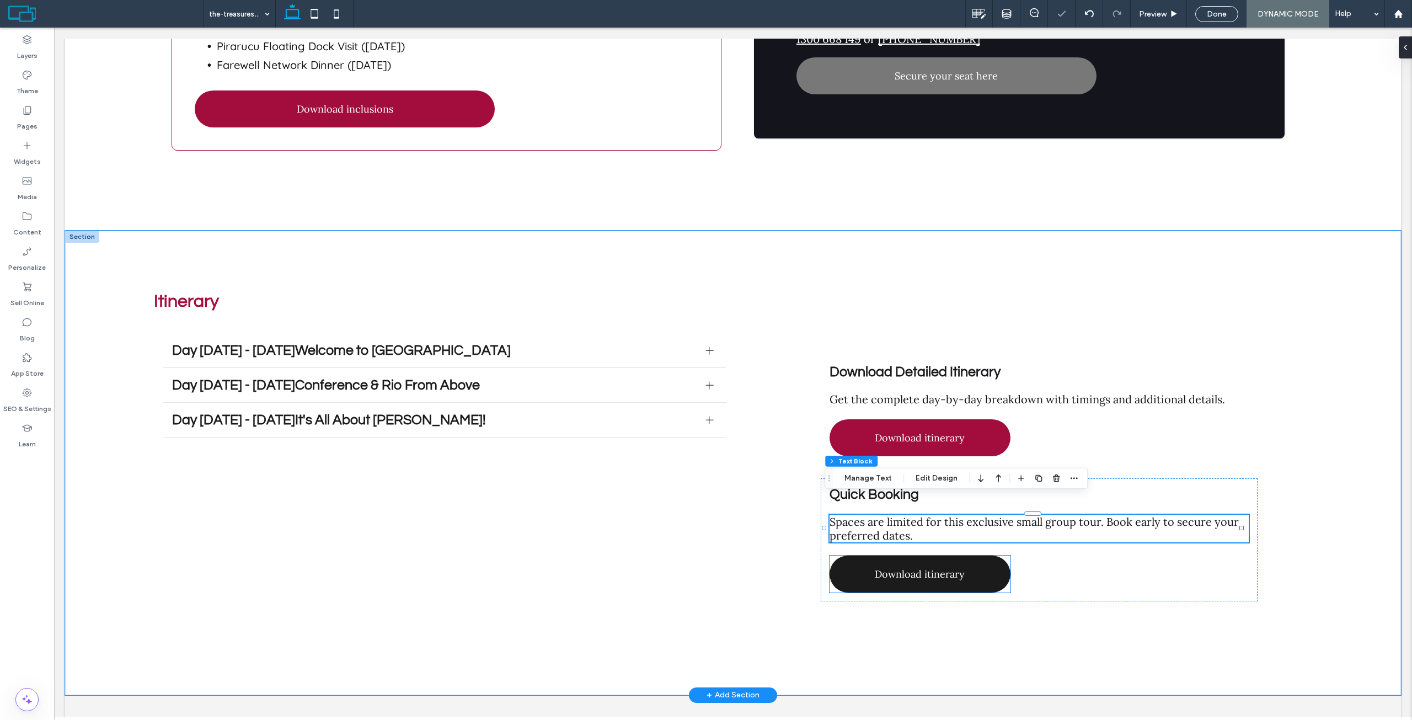
click at [900, 568] on span "Download itinerary" at bounding box center [920, 574] width 90 height 13
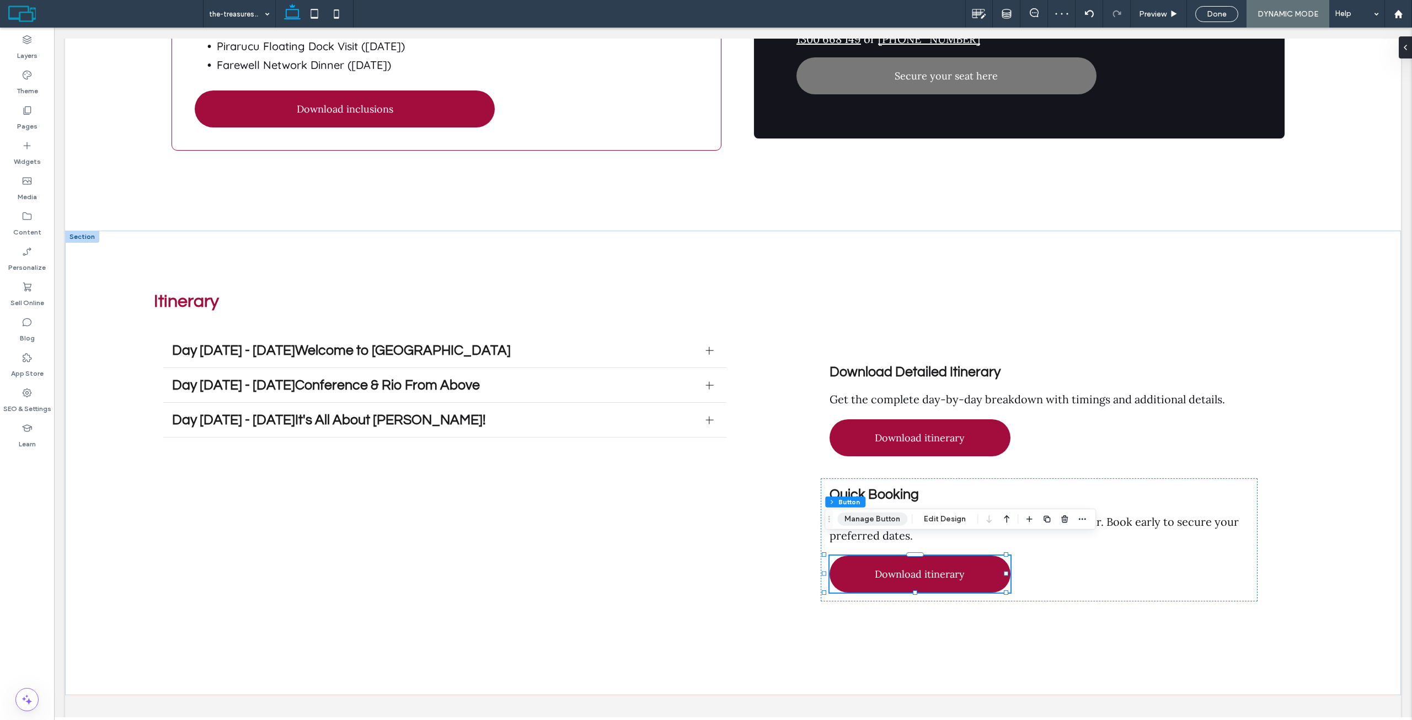
click at [893, 517] on button "Manage Button" at bounding box center [872, 518] width 70 height 13
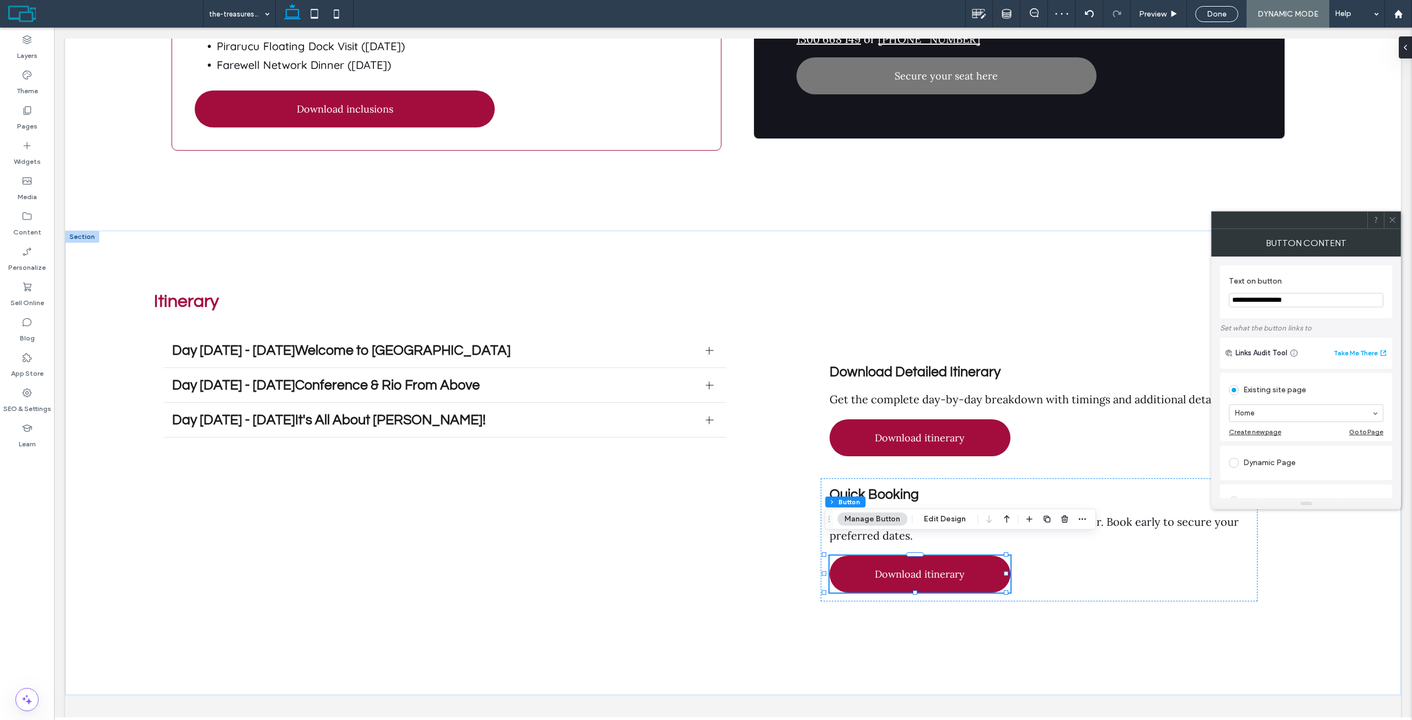
click at [1316, 296] on input "**********" at bounding box center [1306, 300] width 154 height 14
type input "**********"
click at [1389, 217] on icon at bounding box center [1392, 220] width 8 height 8
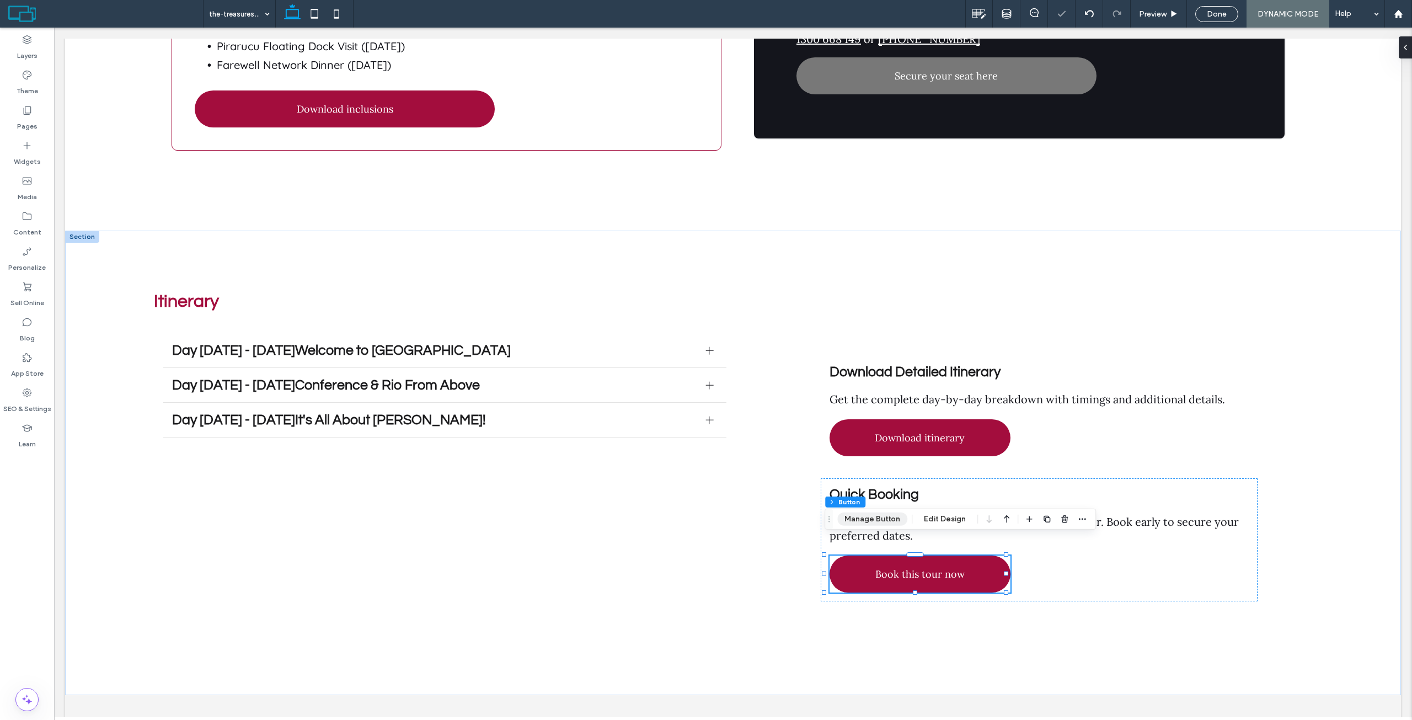
click at [878, 514] on button "Manage Button" at bounding box center [872, 518] width 70 height 13
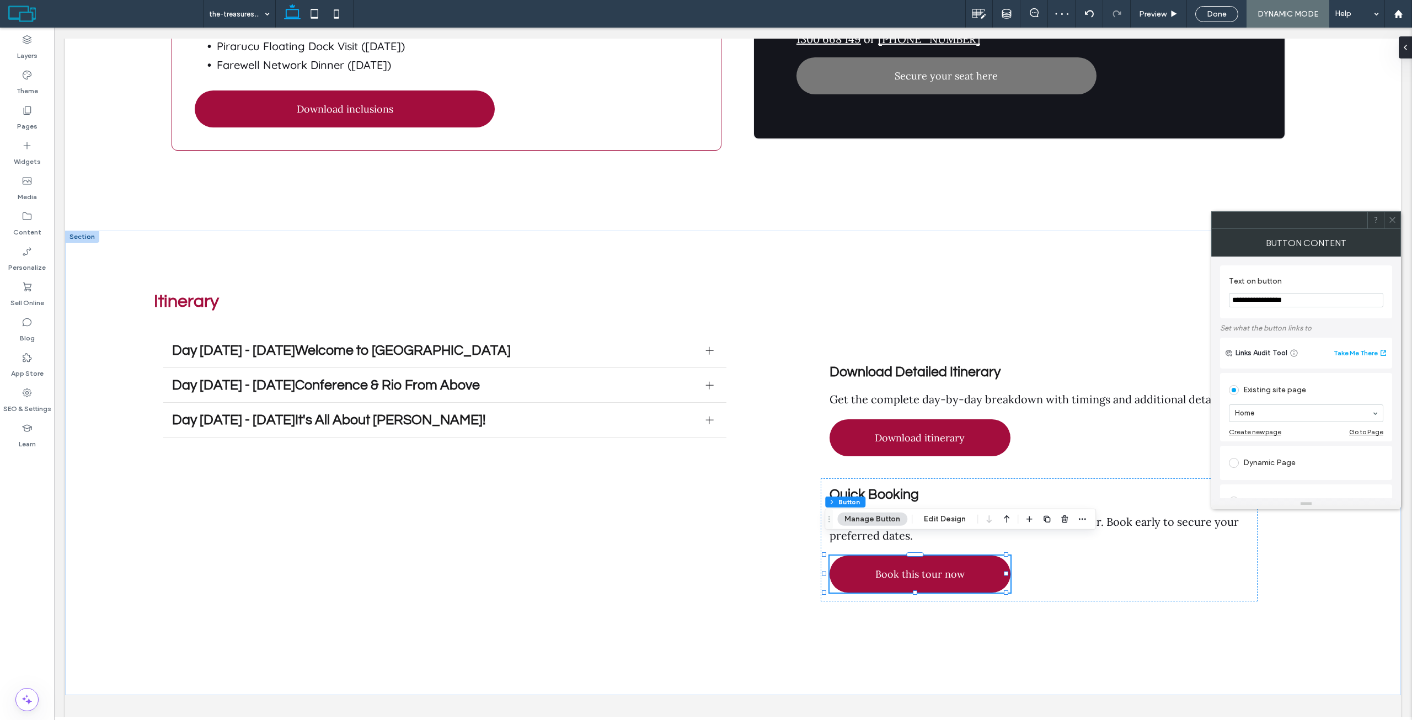
click at [1305, 302] on input "**********" at bounding box center [1306, 300] width 154 height 14
type input "**********"
drag, startPoint x: 1388, startPoint y: 222, endPoint x: 1069, endPoint y: 215, distance: 318.9
click at [1388, 222] on div at bounding box center [1392, 220] width 17 height 17
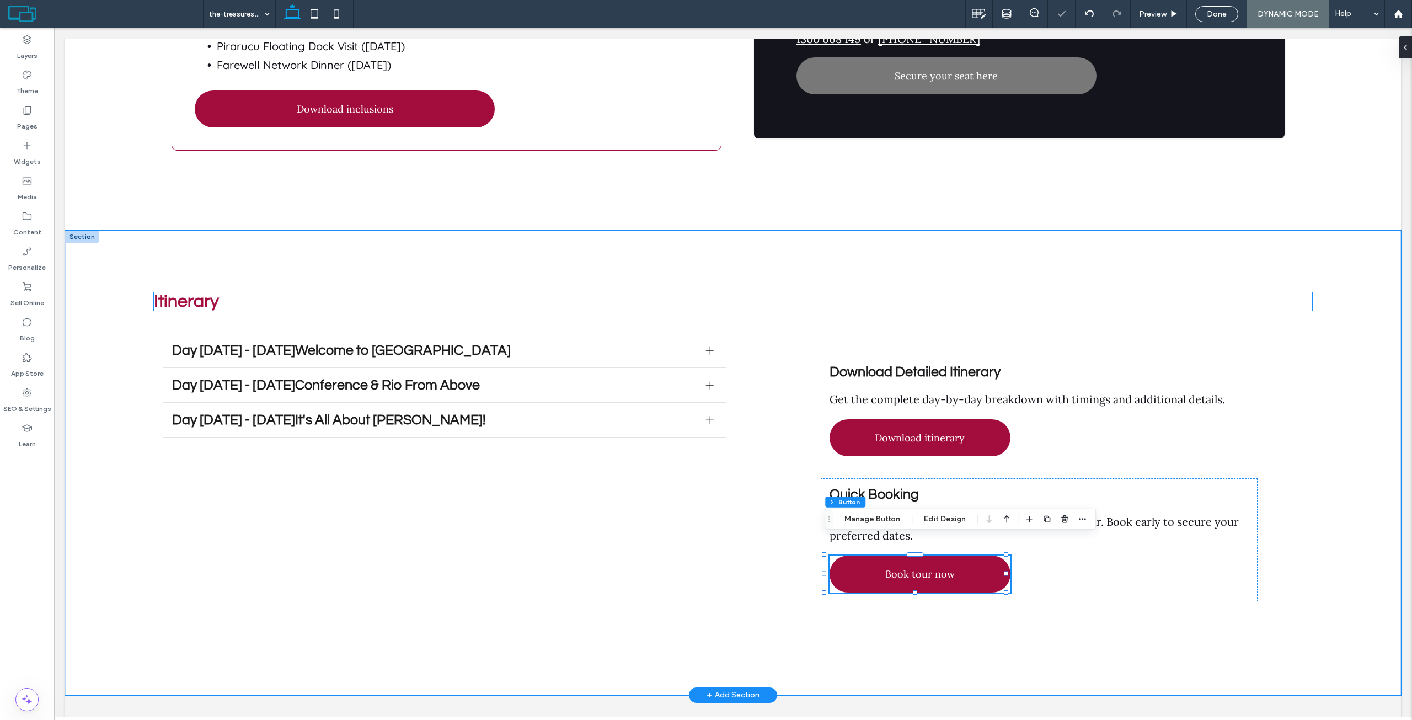
click at [1073, 292] on h2 "Itinerary" at bounding box center [733, 301] width 1158 height 18
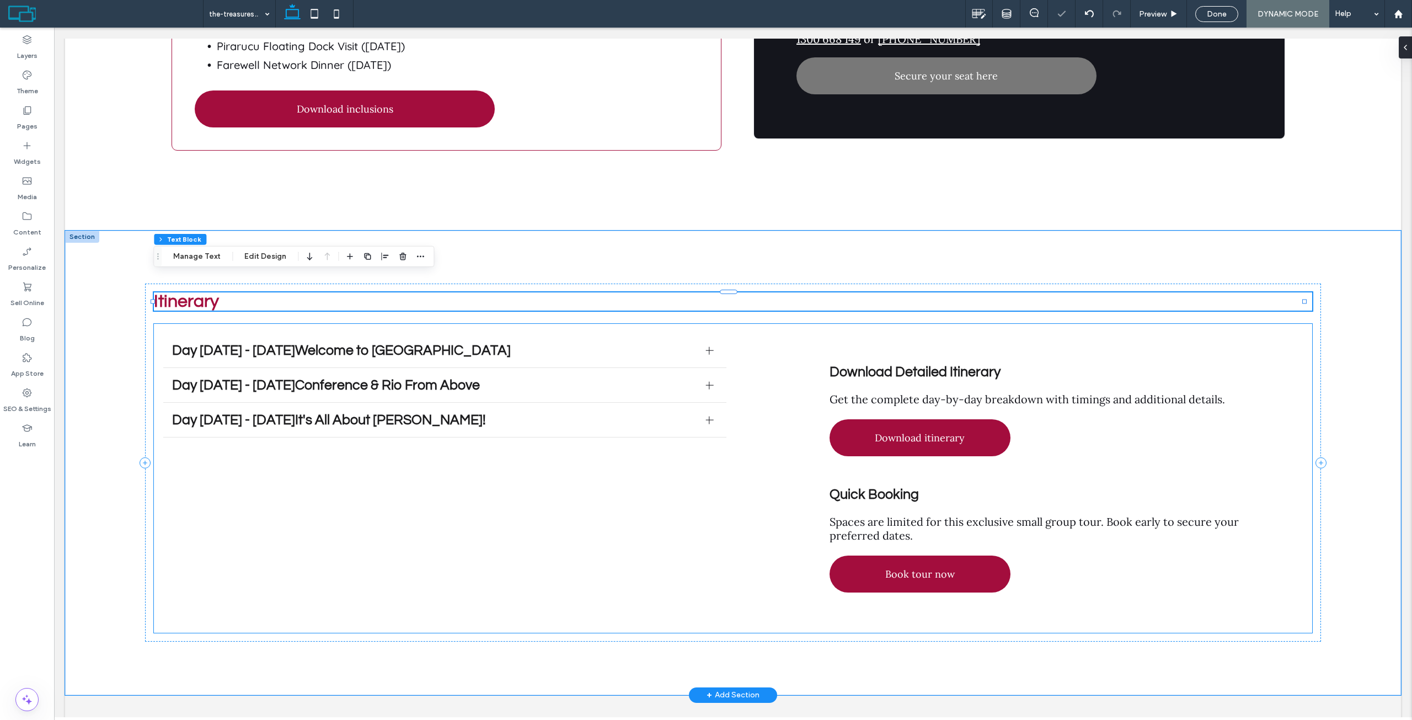
click at [801, 324] on div "Day 1 - 8 August 2025Welcome to Rio de Janeiro On arrival at Rio de Janeiro Air…" at bounding box center [733, 478] width 1158 height 309
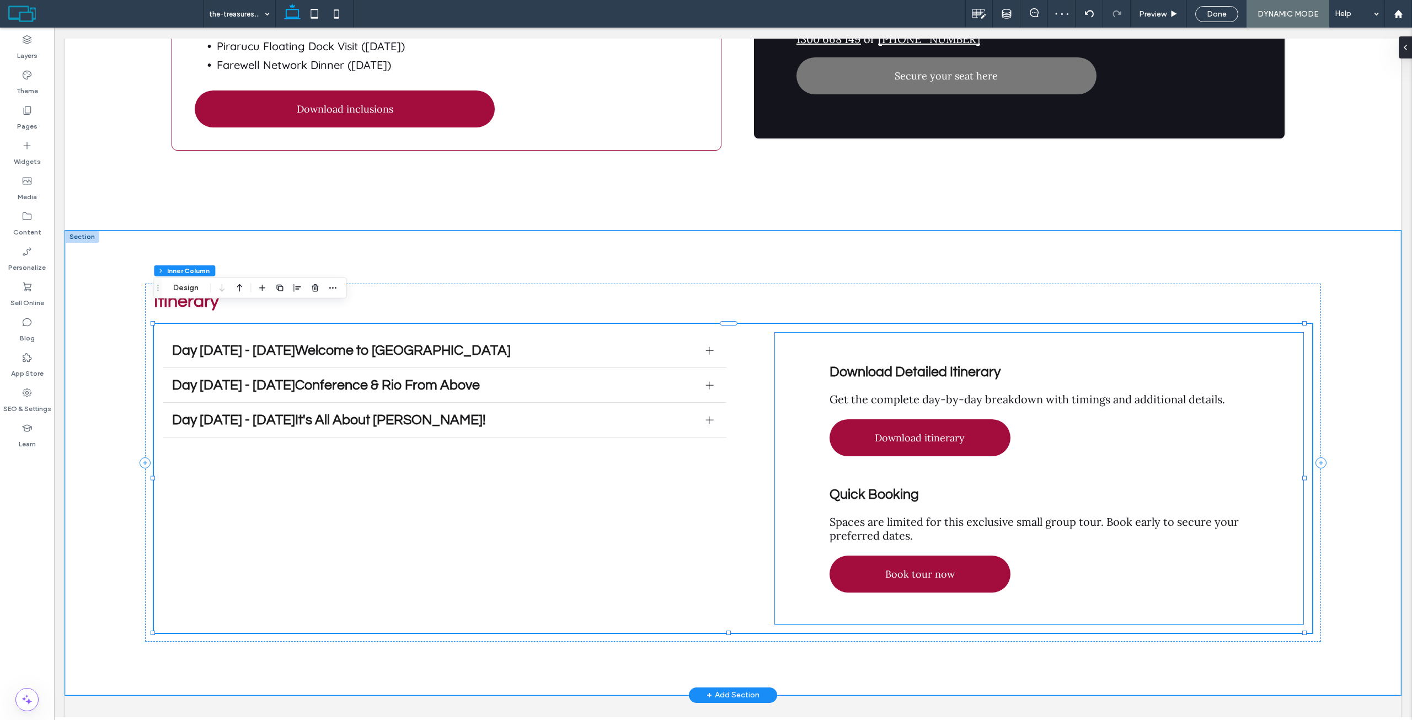
click at [827, 356] on div "Download Detailed Itinerary Get the complete day-by-day breakdown with timings …" at bounding box center [1039, 410] width 437 height 109
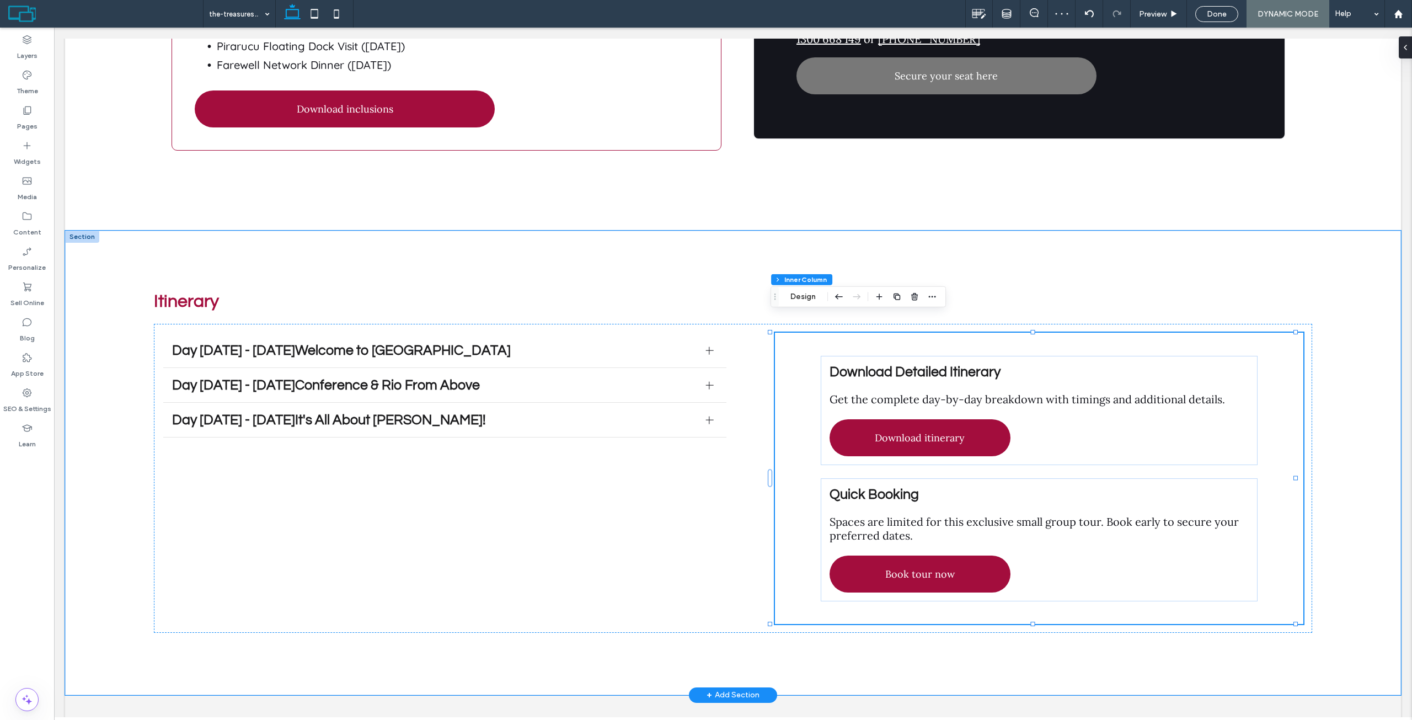
click at [799, 342] on div "Download Detailed Itinerary Get the complete day-by-day breakdown with timings …" at bounding box center [1039, 478] width 528 height 291
click at [813, 297] on button "Design" at bounding box center [803, 296] width 40 height 13
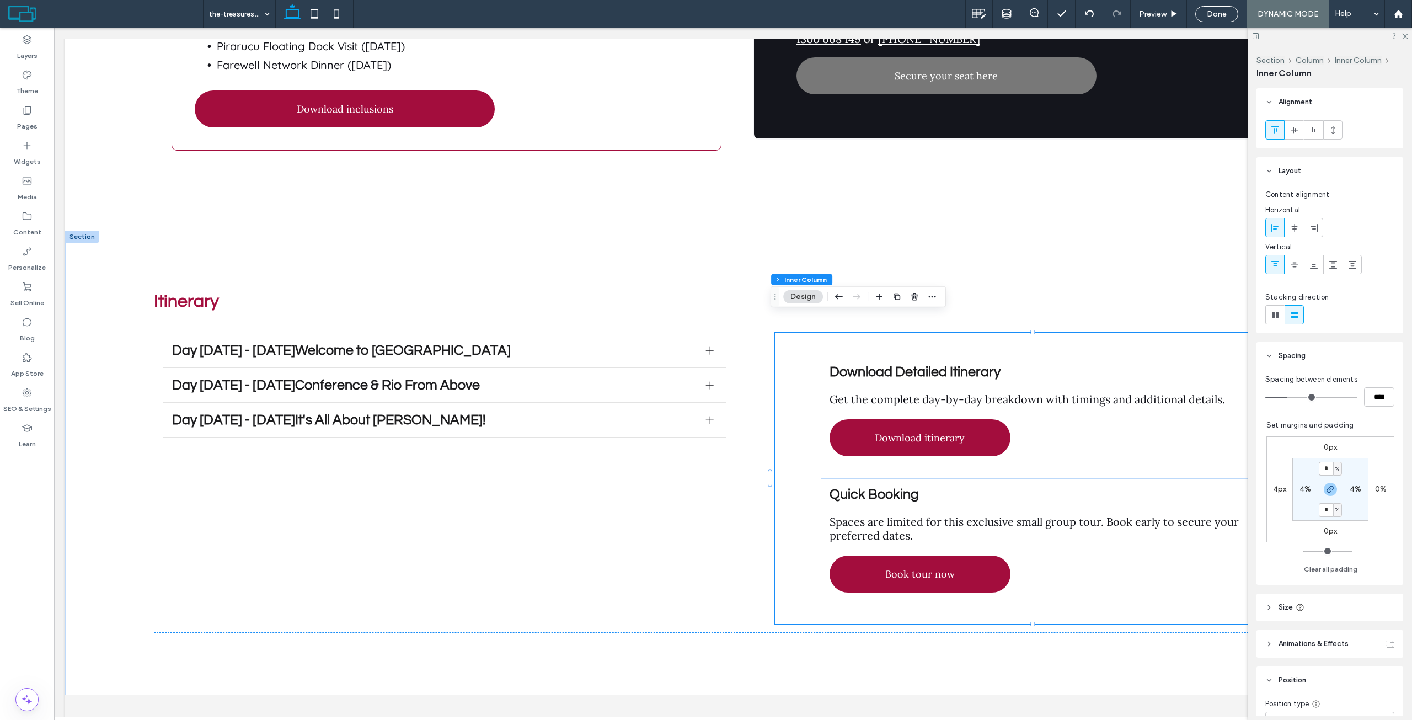
click at [1300, 486] on label "4%" at bounding box center [1305, 488] width 12 height 9
type input "*"
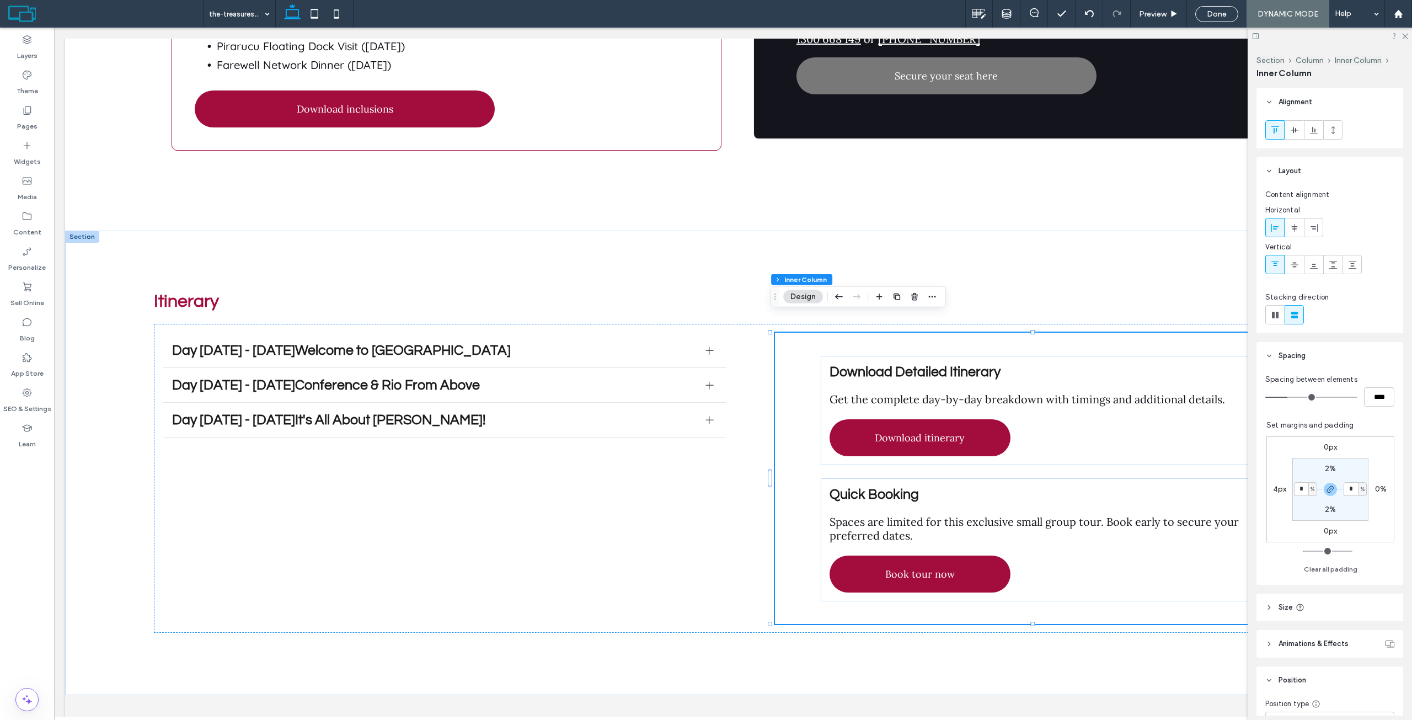
click at [1287, 453] on div "0px 0% 0px 4px 2% * % 2% * %" at bounding box center [1330, 489] width 128 height 106
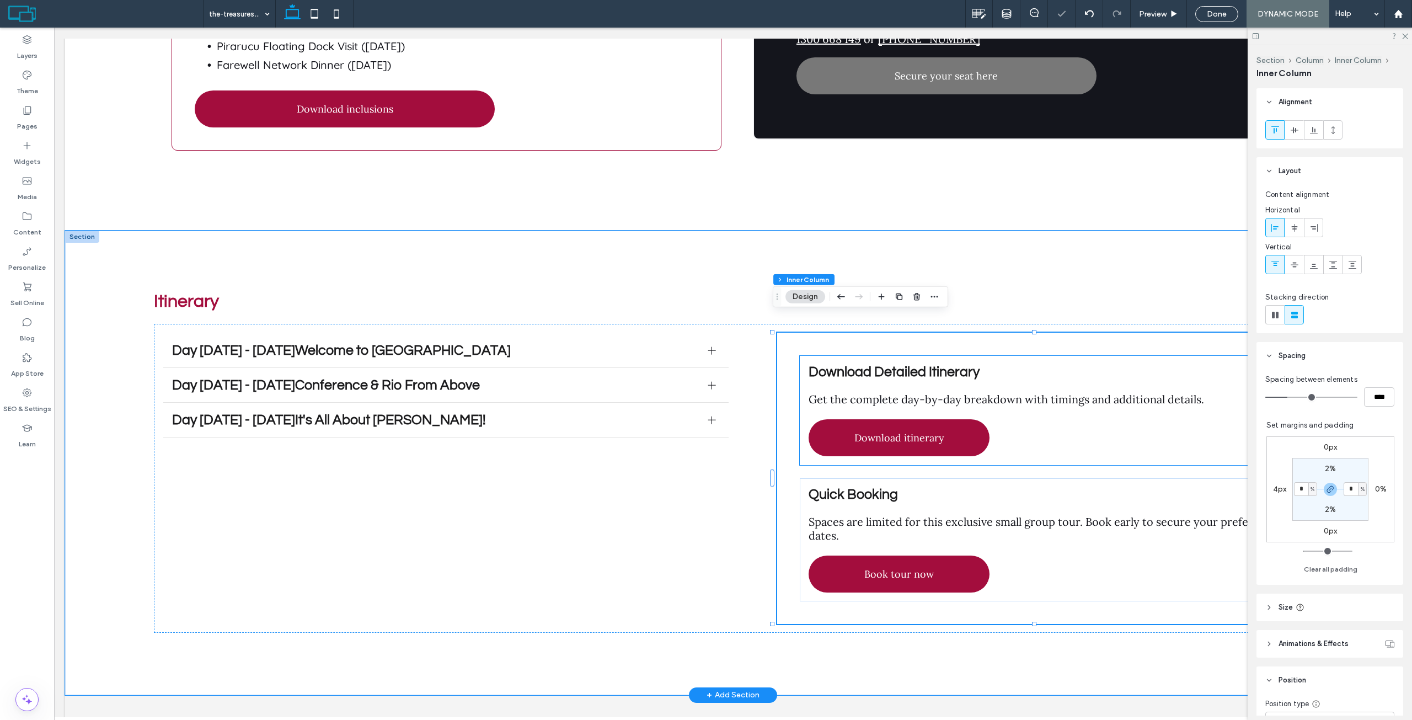
click at [1014, 356] on div "Download Detailed Itinerary Get the complete day-by-day breakdown with timings …" at bounding box center [1040, 410] width 480 height 109
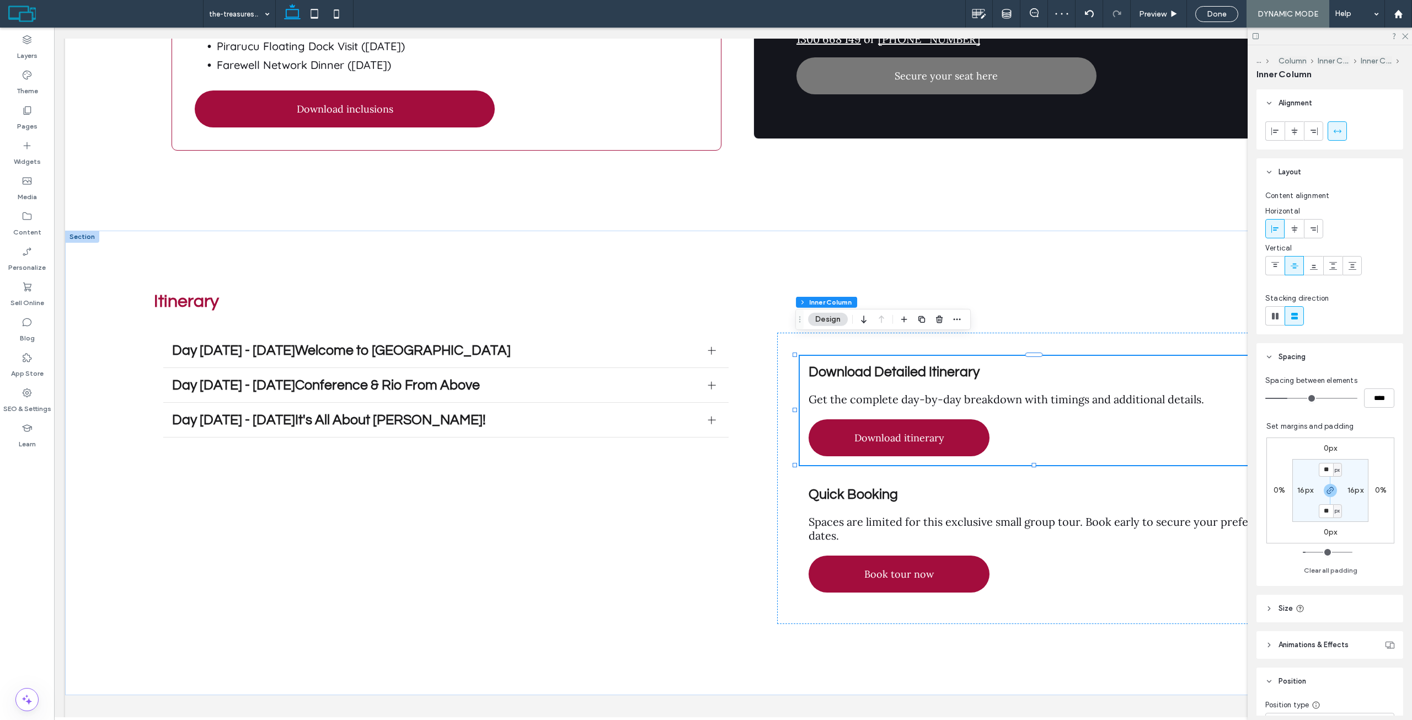
click at [1333, 463] on div "px" at bounding box center [1337, 470] width 9 height 14
click at [1330, 500] on span "%" at bounding box center [1328, 505] width 7 height 11
type input "***"
click at [1301, 493] on label "16px" at bounding box center [1305, 489] width 16 height 9
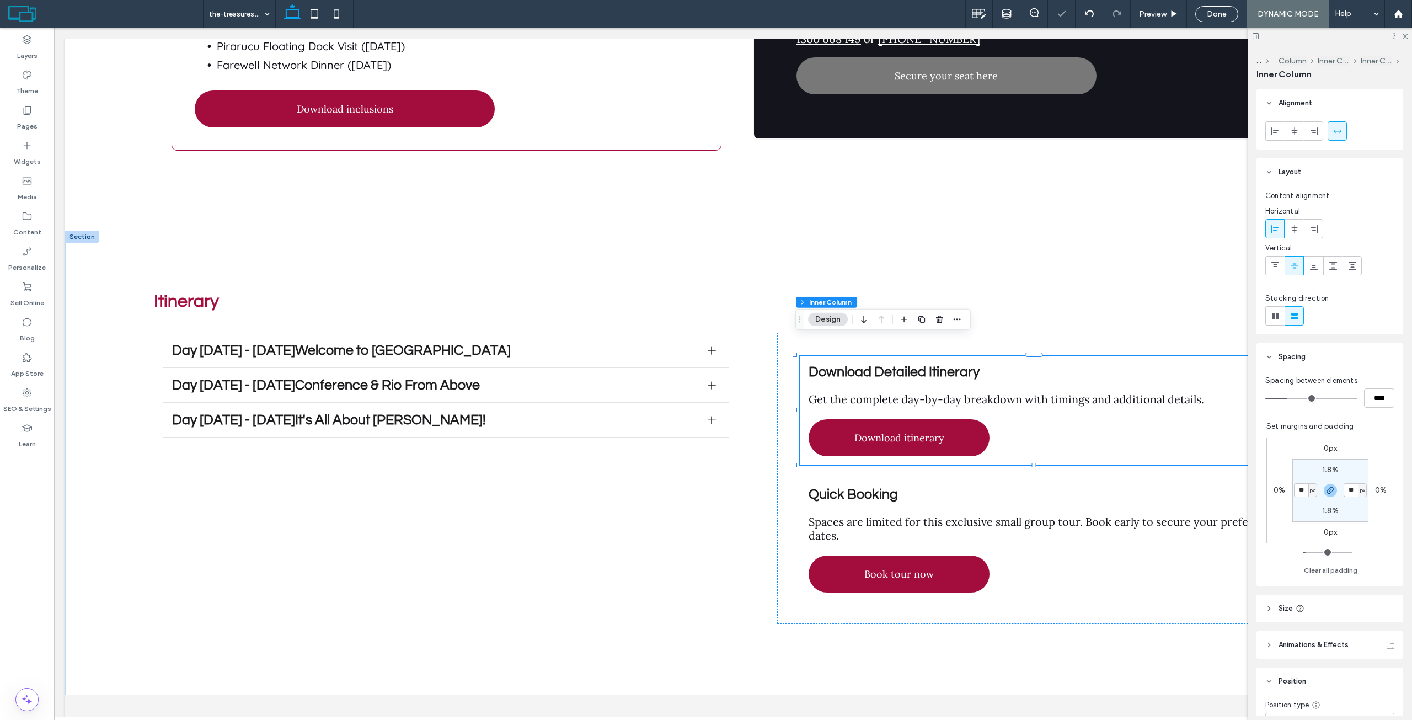
click at [1310, 490] on span "px" at bounding box center [1312, 490] width 5 height 11
drag, startPoint x: 1307, startPoint y: 523, endPoint x: 1293, endPoint y: 512, distance: 18.0
click at [1306, 523] on div "%" at bounding box center [1303, 525] width 15 height 19
type input "*"
type input "***"
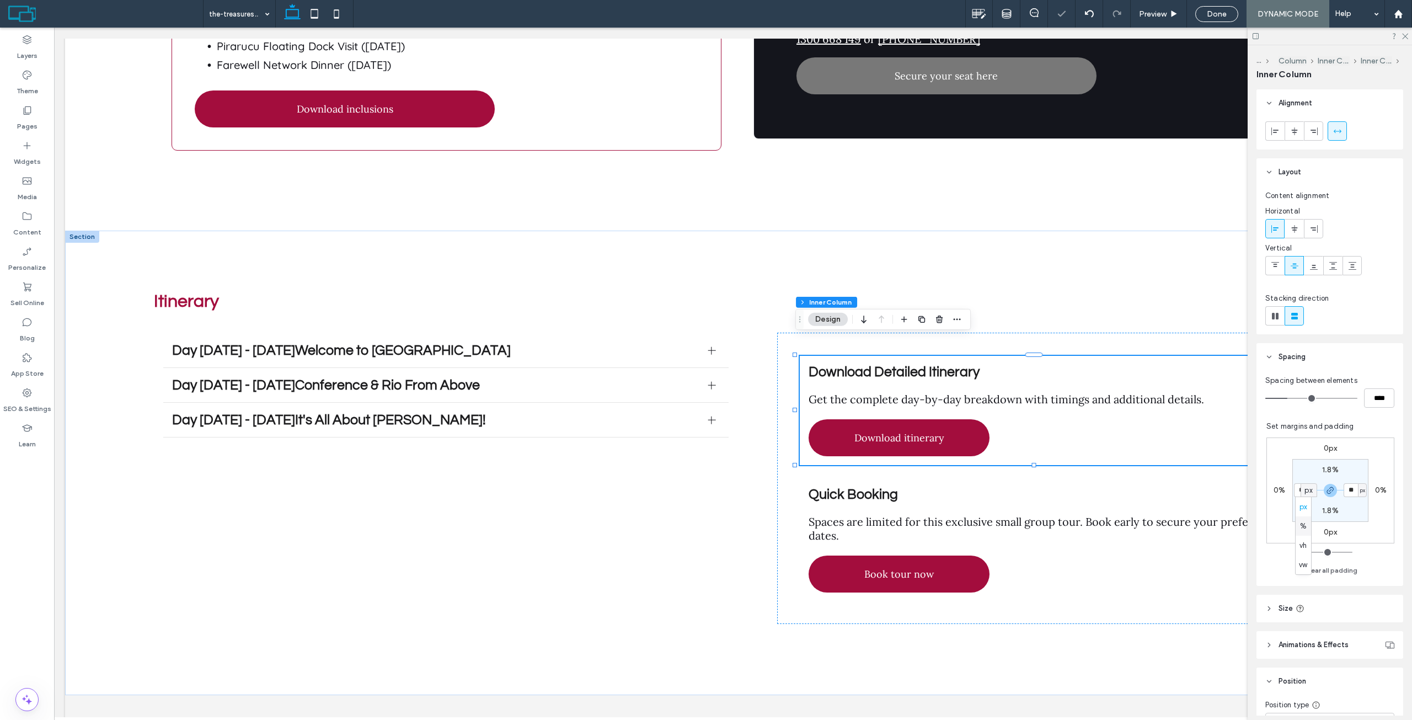
type input "***"
click at [1072, 478] on div "Quick Booking Spaces are limited for this exclusive small group tour. Book earl…" at bounding box center [1040, 539] width 480 height 123
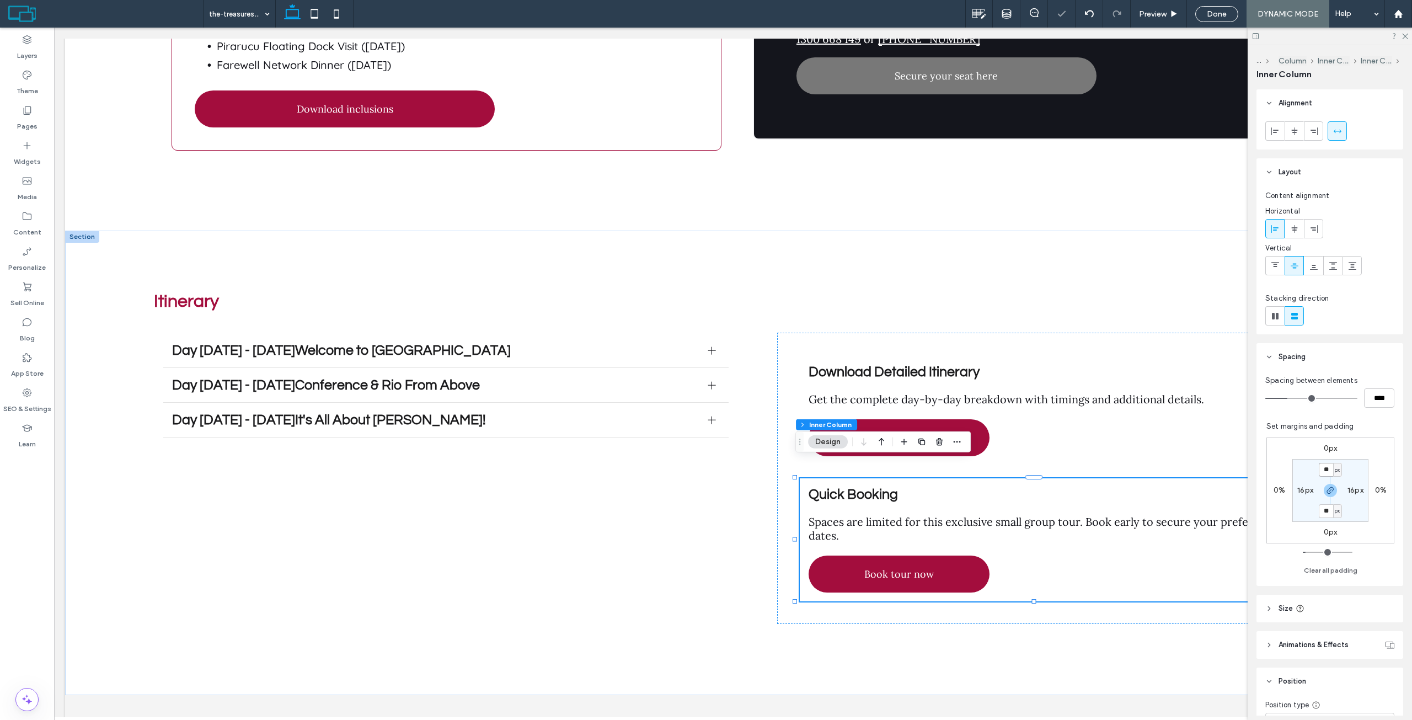
click at [1327, 469] on div "** px" at bounding box center [1330, 470] width 23 height 14
click at [1335, 470] on span "px" at bounding box center [1337, 469] width 5 height 11
click at [1328, 504] on span "%" at bounding box center [1328, 505] width 7 height 11
type input "***"
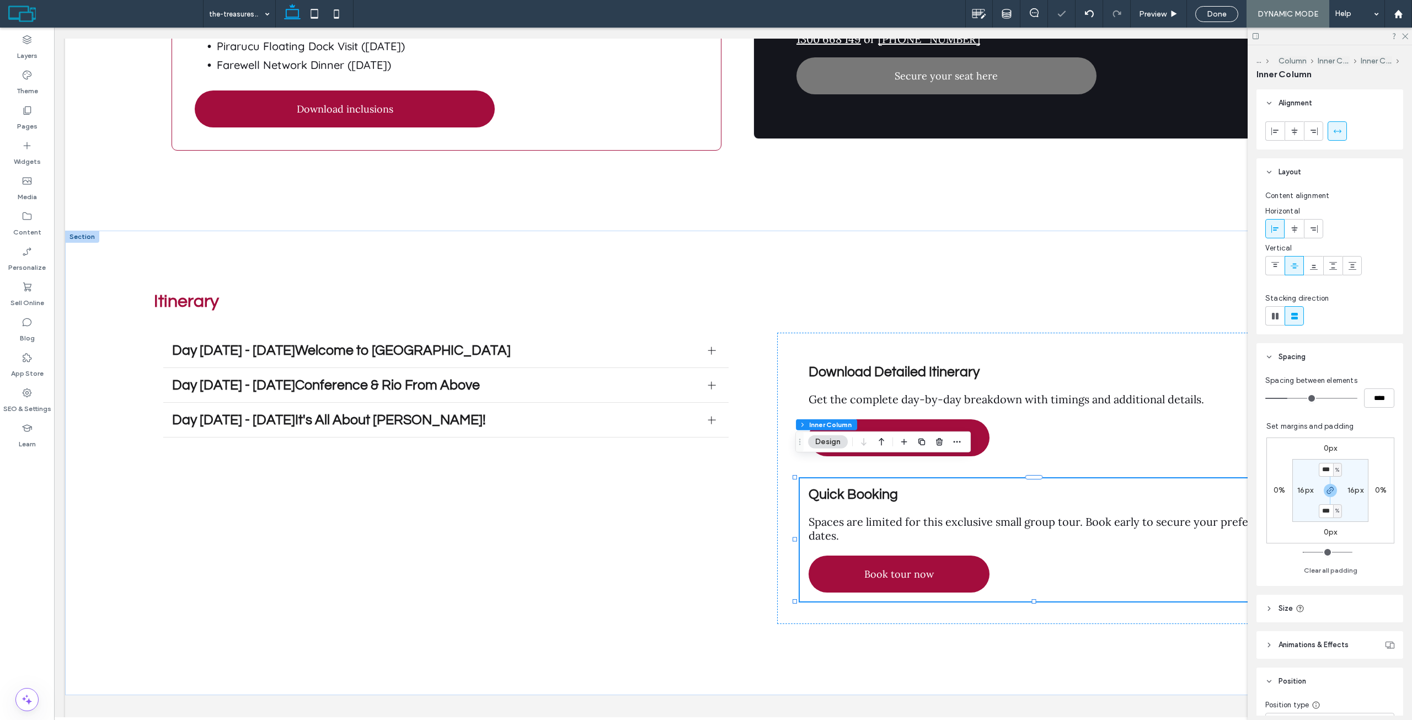
click at [1303, 487] on label "16px" at bounding box center [1305, 489] width 16 height 9
click at [1310, 490] on span "px" at bounding box center [1312, 490] width 5 height 11
click at [1305, 520] on div "%" at bounding box center [1303, 525] width 15 height 19
type input "*"
type input "***"
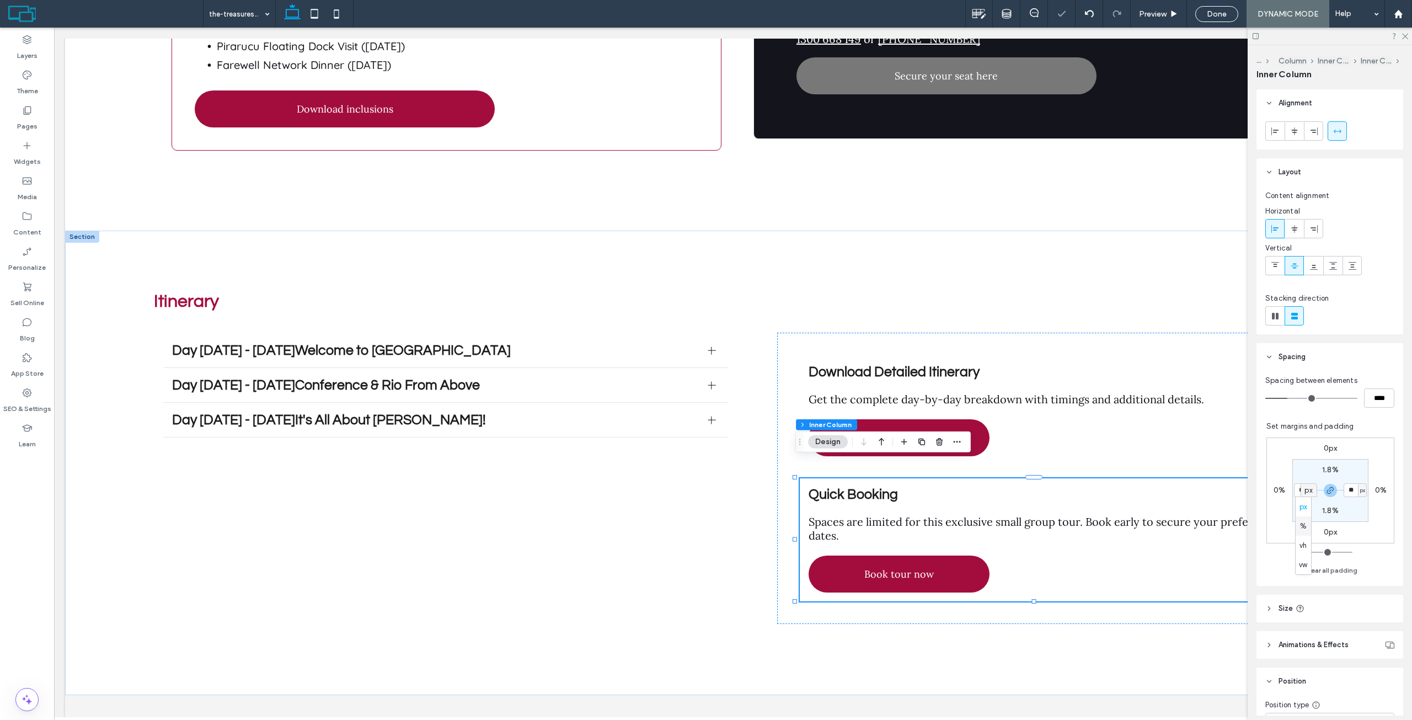
type input "***"
click at [1039, 365] on h3 "Download Detailed Itinerary" at bounding box center [1040, 372] width 463 height 14
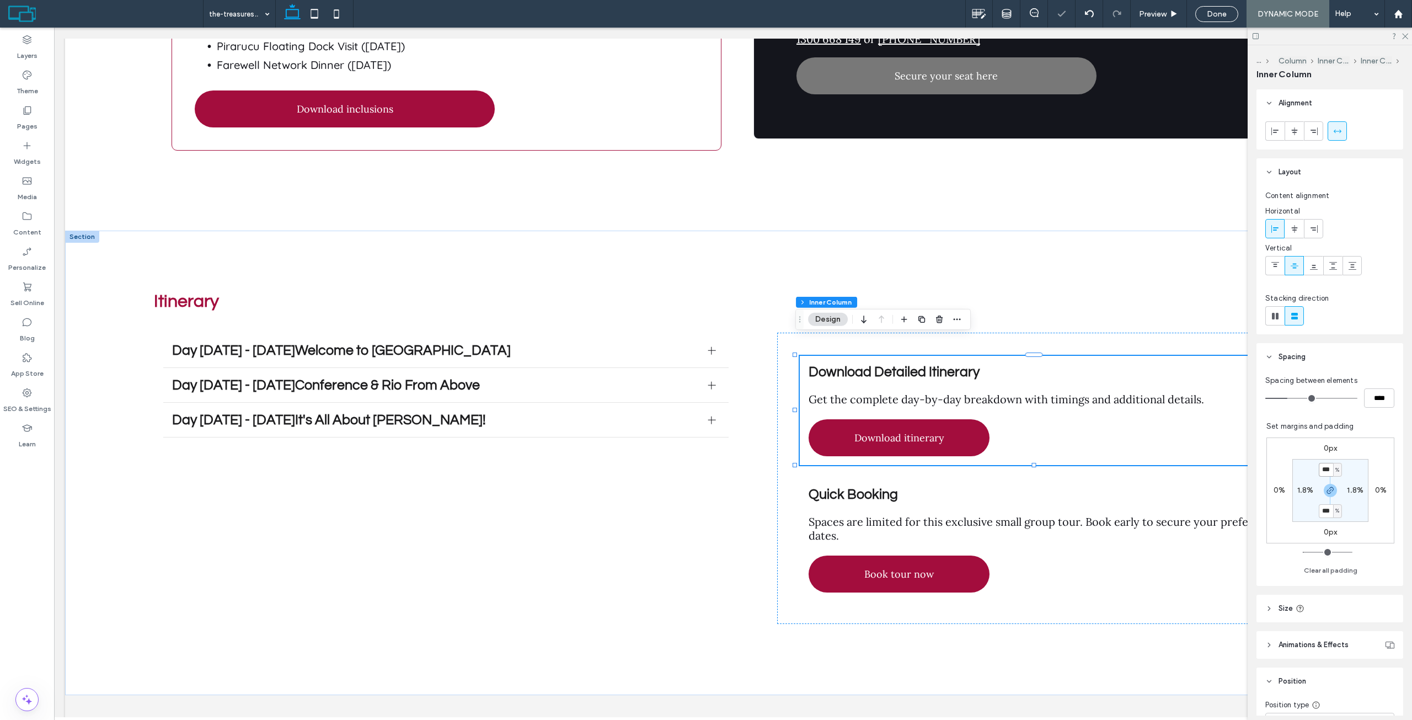
click at [1320, 474] on input "***" at bounding box center [1326, 470] width 14 height 14
drag, startPoint x: 1322, startPoint y: 468, endPoint x: 1310, endPoint y: 467, distance: 12.2
click at [1310, 467] on section "* % 1.8% *** % 1.8%" at bounding box center [1330, 490] width 76 height 63
type input "*"
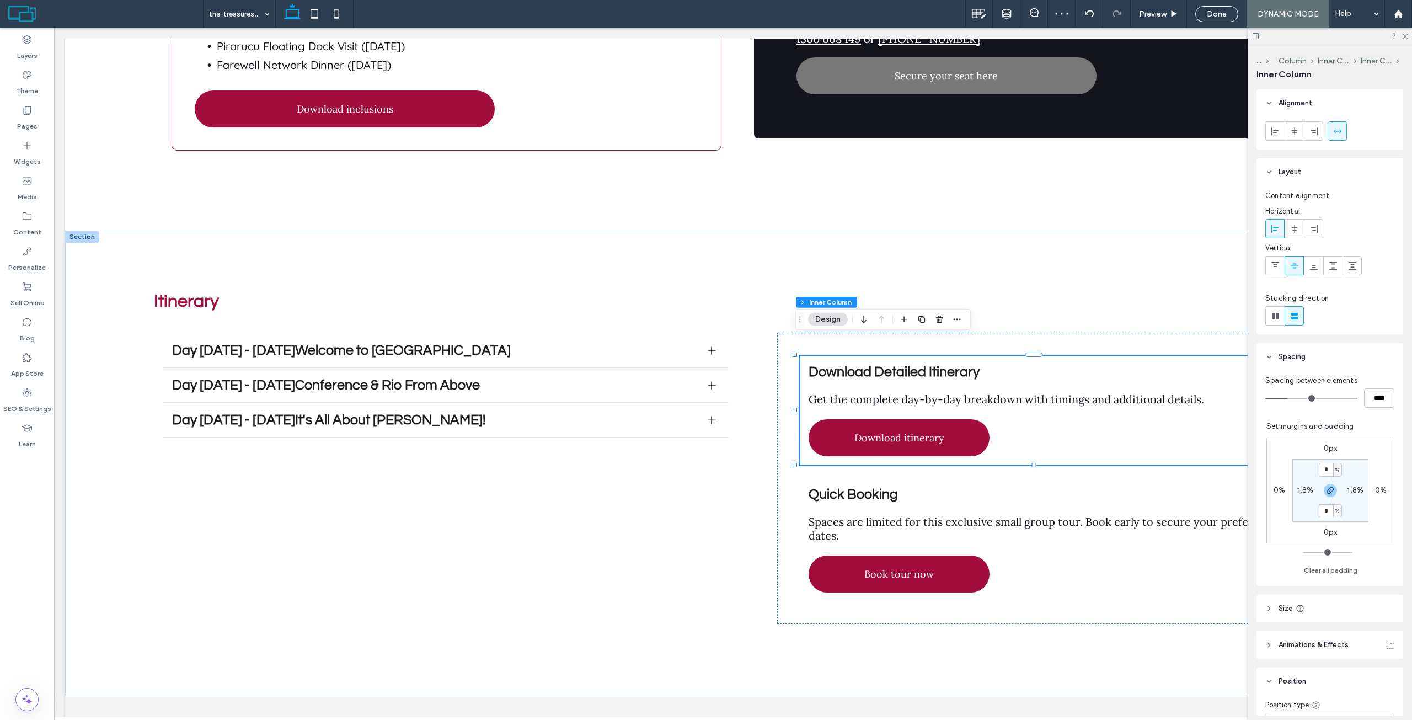
click at [1355, 442] on div "0px 0% 0px 0% * % 1.8% * % 1.8%" at bounding box center [1330, 490] width 128 height 106
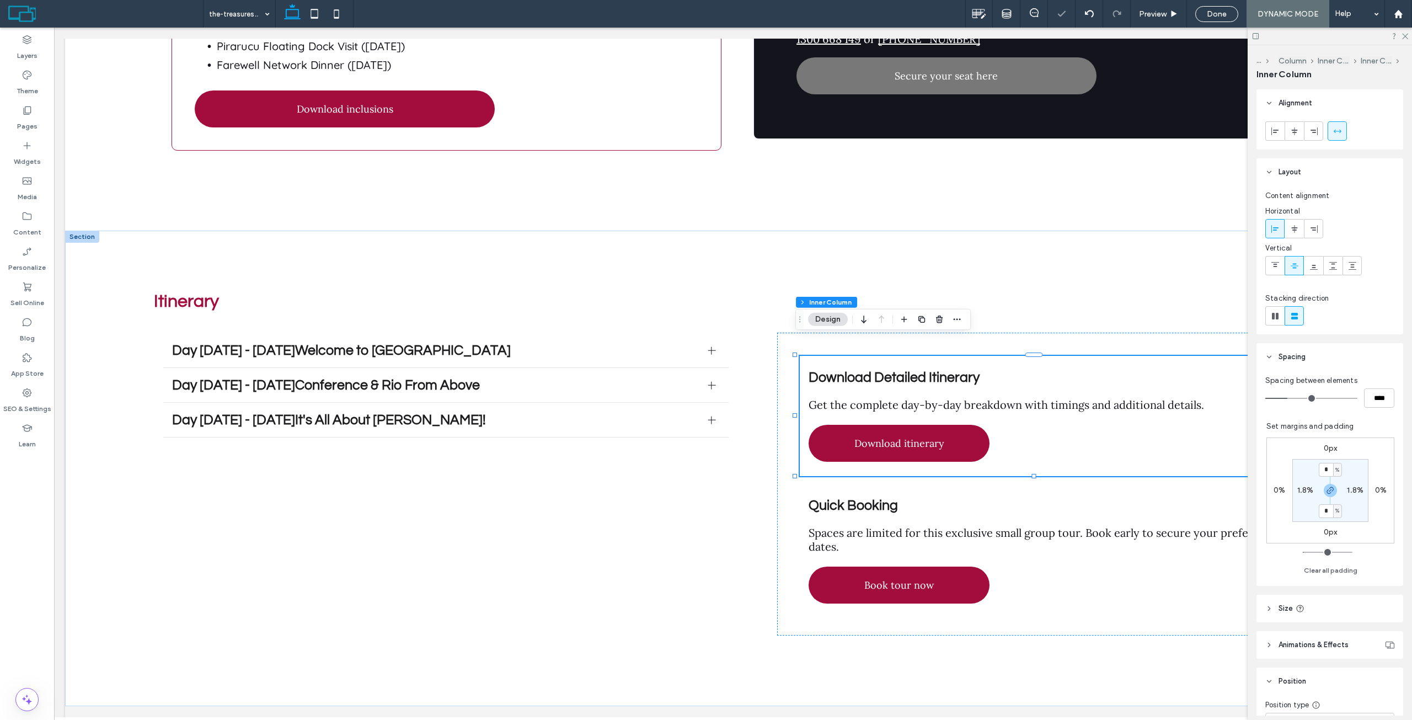
click at [1300, 488] on label "1.8%" at bounding box center [1305, 489] width 17 height 9
type input "*"
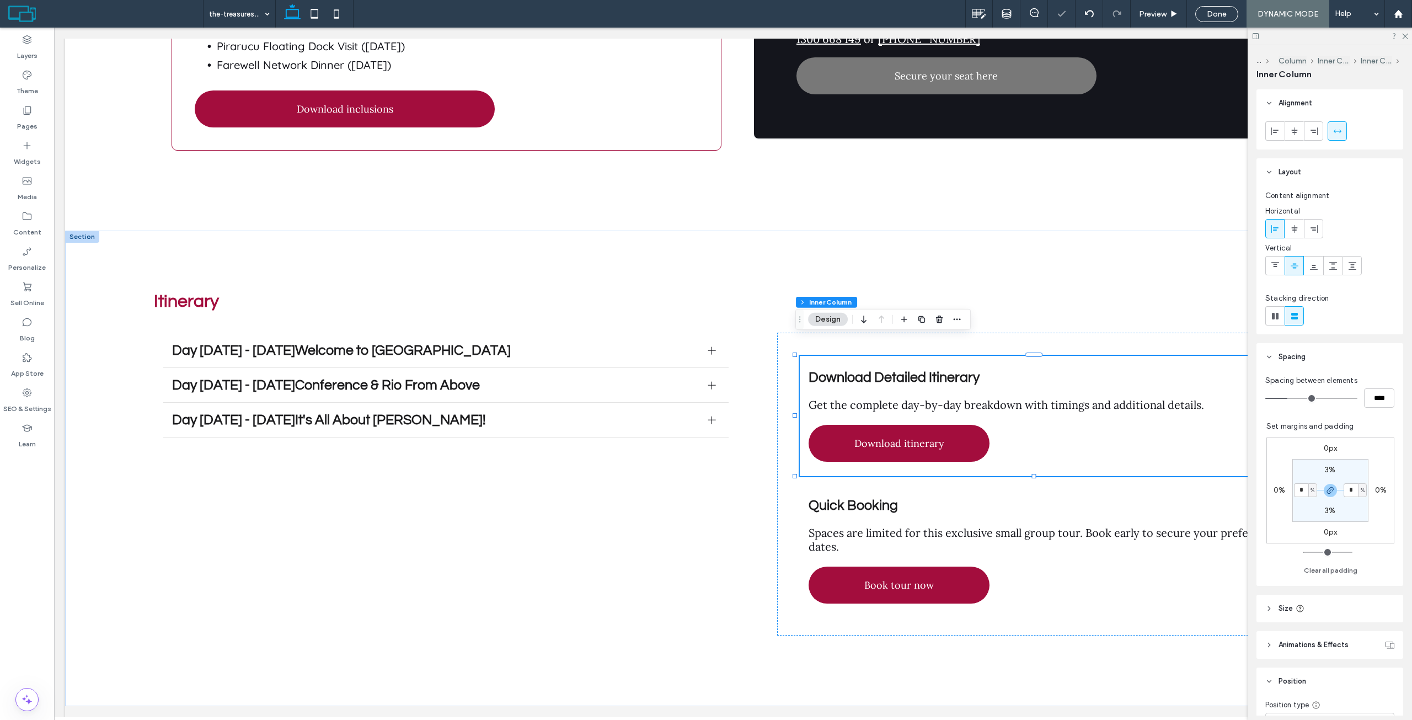
click at [1302, 479] on section "3% * % 3% * %" at bounding box center [1330, 490] width 76 height 63
click at [1079, 498] on h3 "Quick Booking" at bounding box center [1040, 505] width 463 height 14
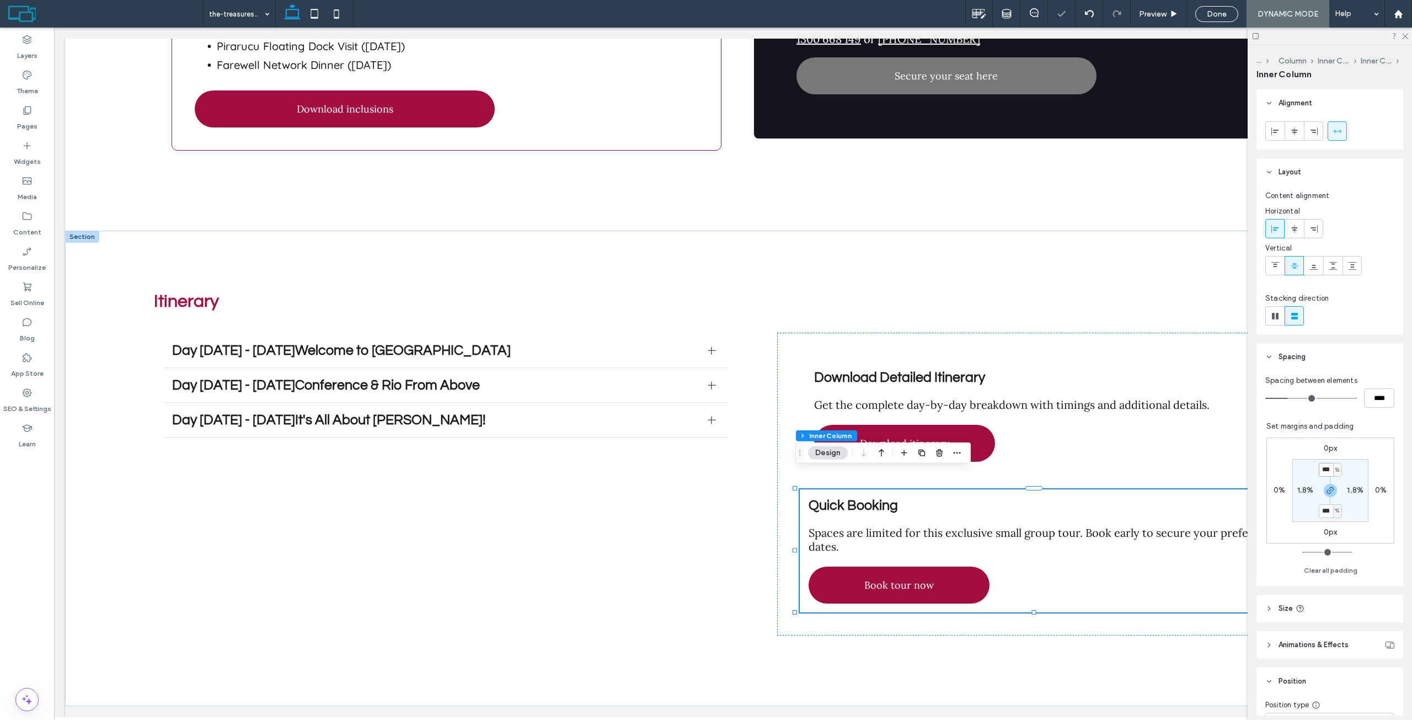
click at [1319, 468] on input "***" at bounding box center [1326, 470] width 14 height 14
type input "*"
click at [1302, 491] on label "1.8%" at bounding box center [1305, 489] width 17 height 9
type input "*"
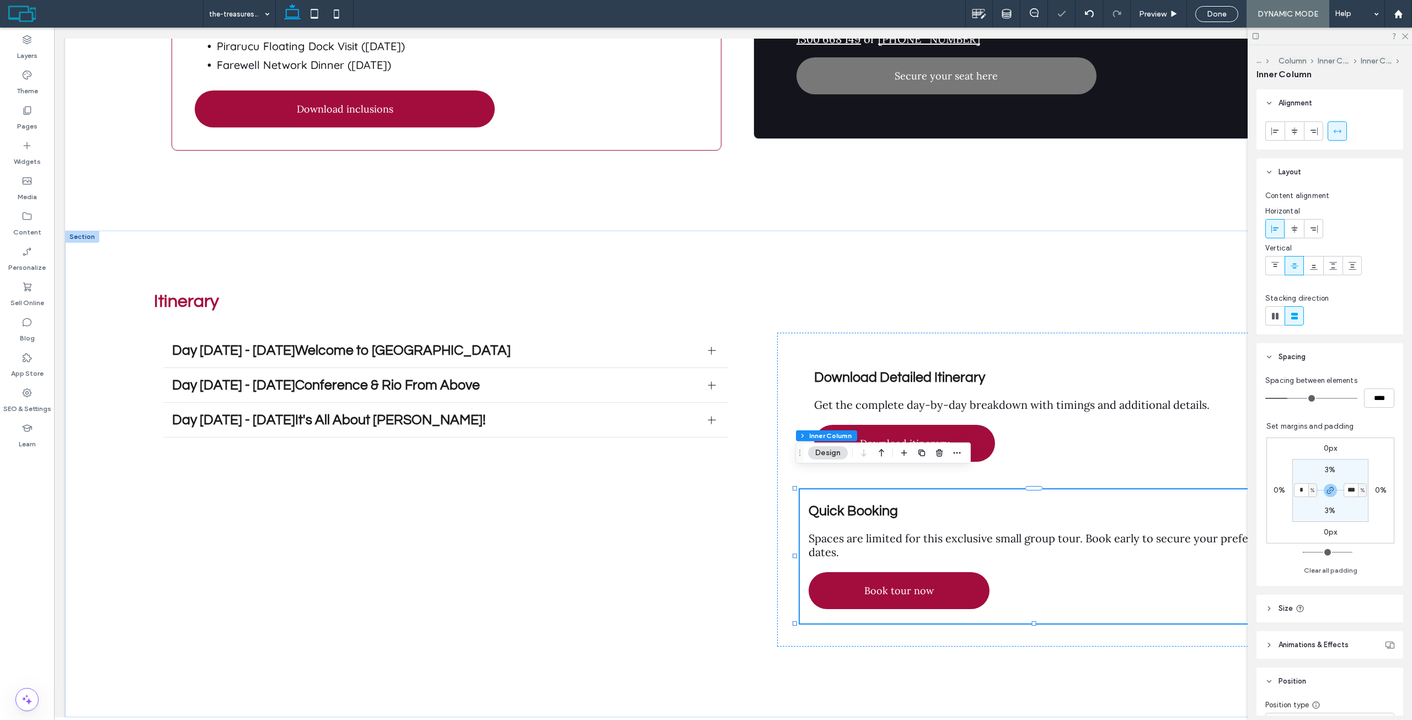
type input "*"
click at [1292, 468] on section "3% * % 3% * %" at bounding box center [1330, 490] width 76 height 63
click at [838, 356] on div "Download Detailed Itinerary Get the complete day-by-day breakdown with timings …" at bounding box center [1040, 416] width 480 height 120
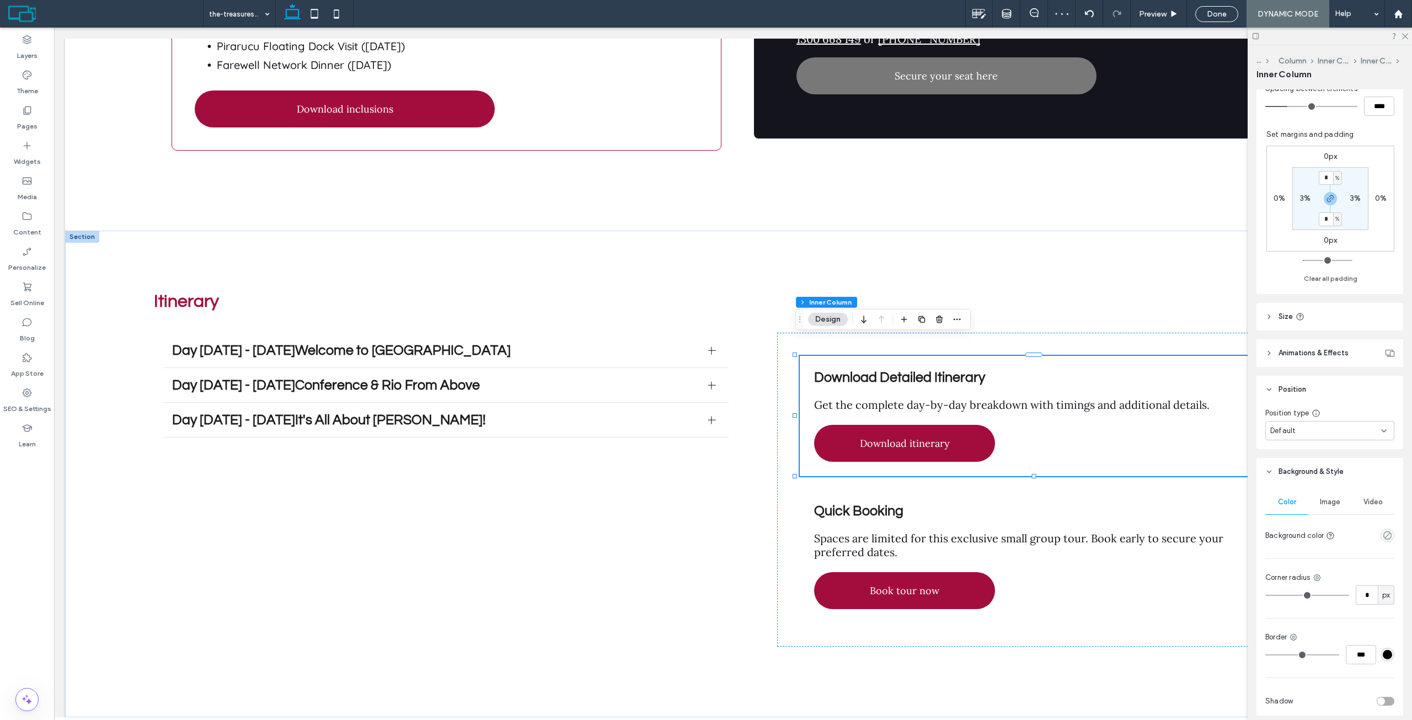
scroll to position [340, 0]
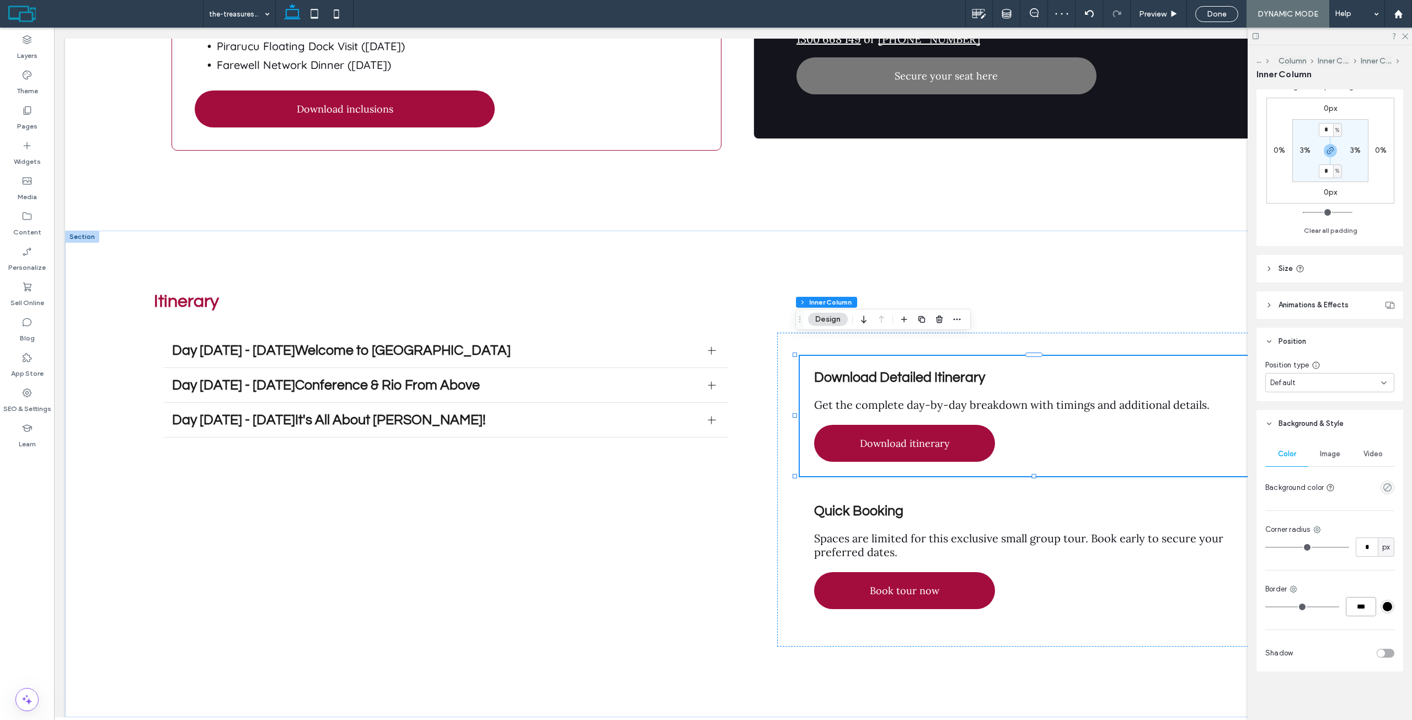
click at [1364, 607] on input "***" at bounding box center [1361, 606] width 30 height 19
type input "*"
type input "***"
click at [1358, 589] on div "Border" at bounding box center [1329, 589] width 129 height 11
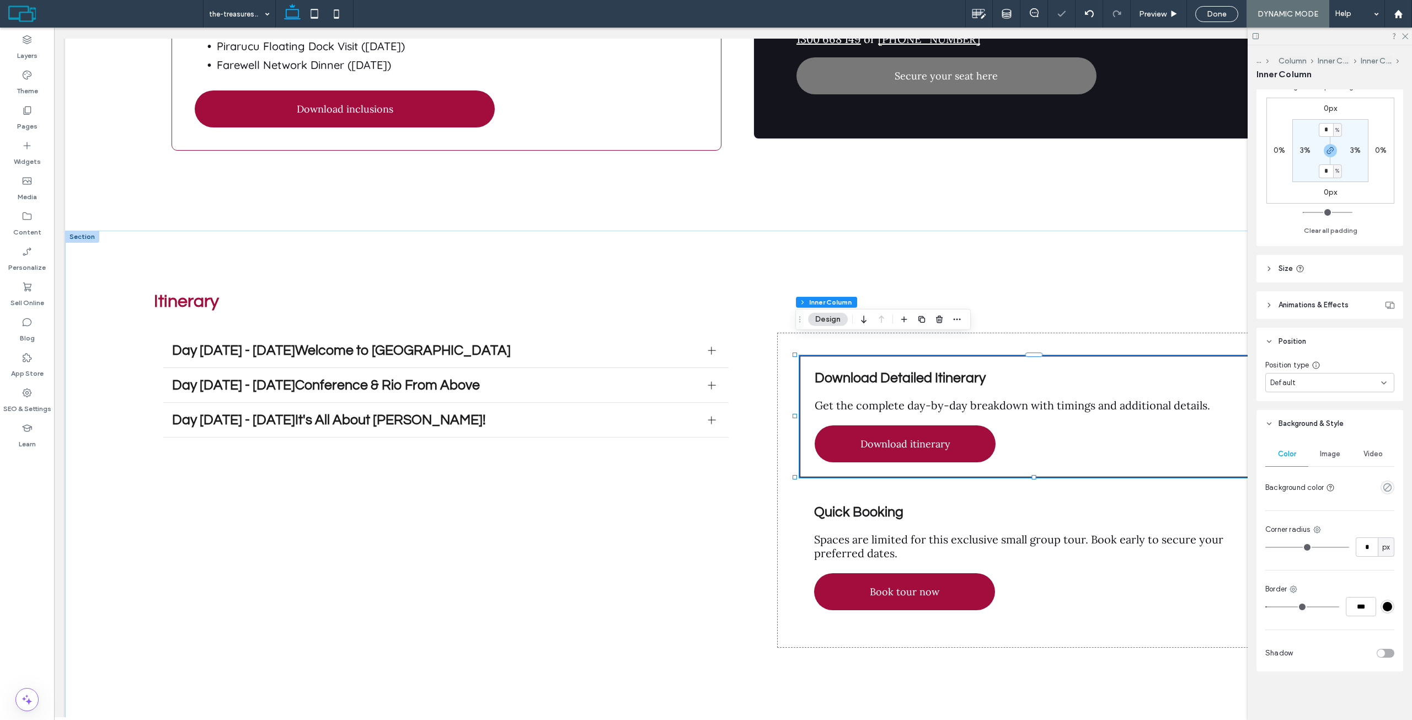
click at [1380, 611] on div "#000000" at bounding box center [1387, 606] width 14 height 14
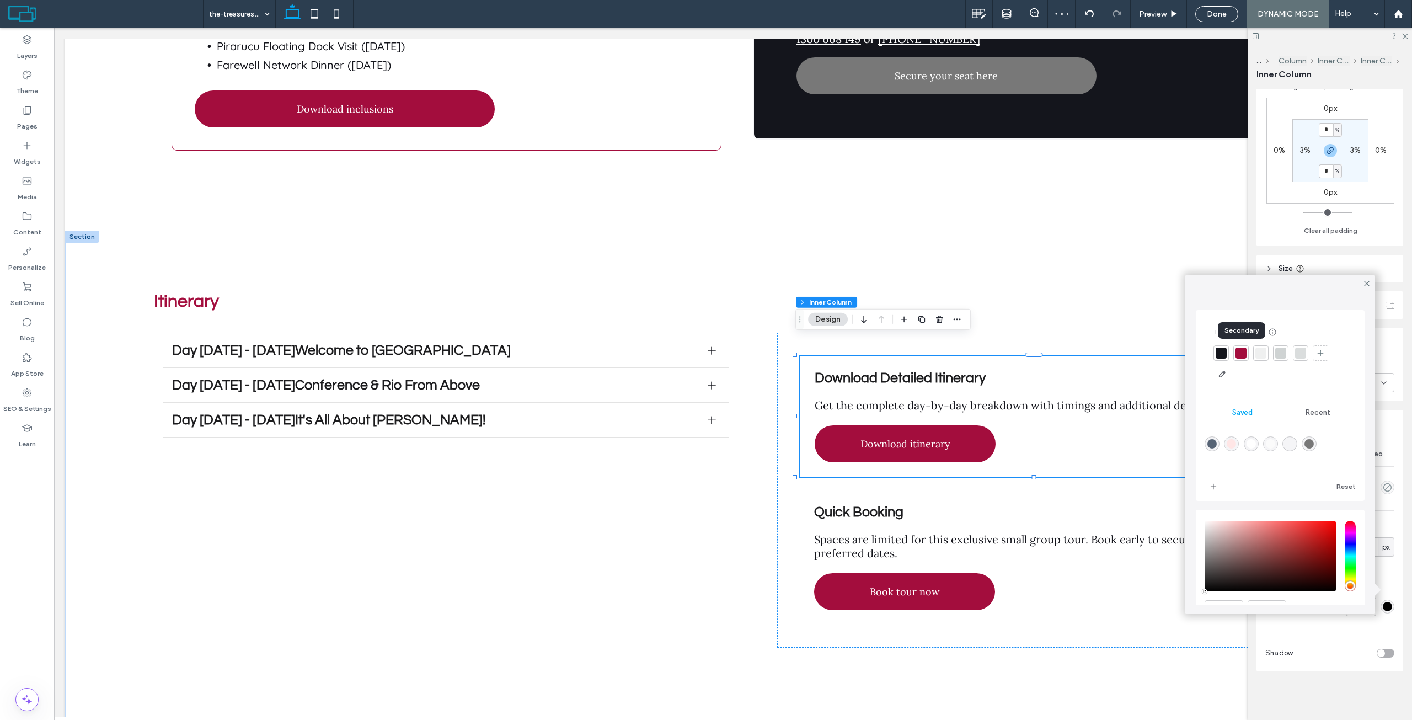
click at [1240, 350] on div at bounding box center [1240, 352] width 11 height 11
click at [1129, 505] on h3 "Quick Booking" at bounding box center [1040, 512] width 452 height 14
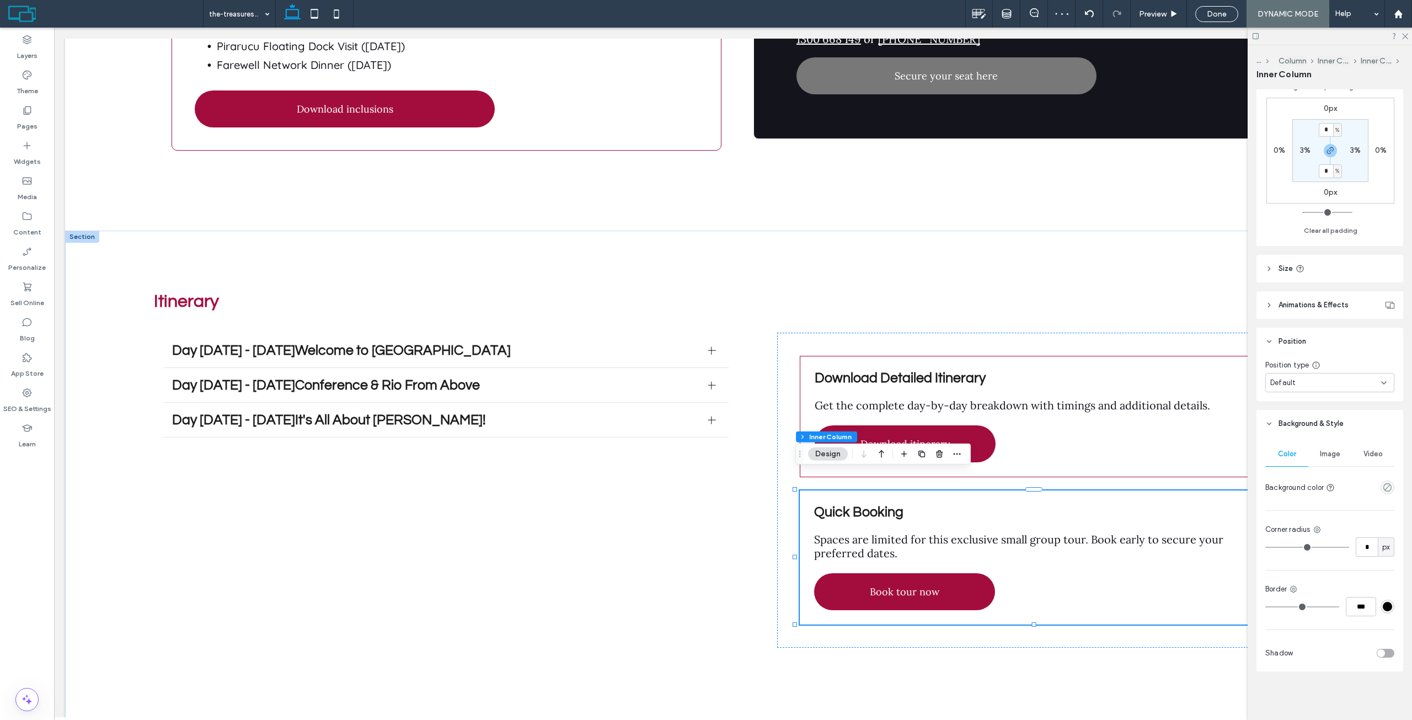
click at [1383, 603] on div "#000000" at bounding box center [1387, 606] width 9 height 9
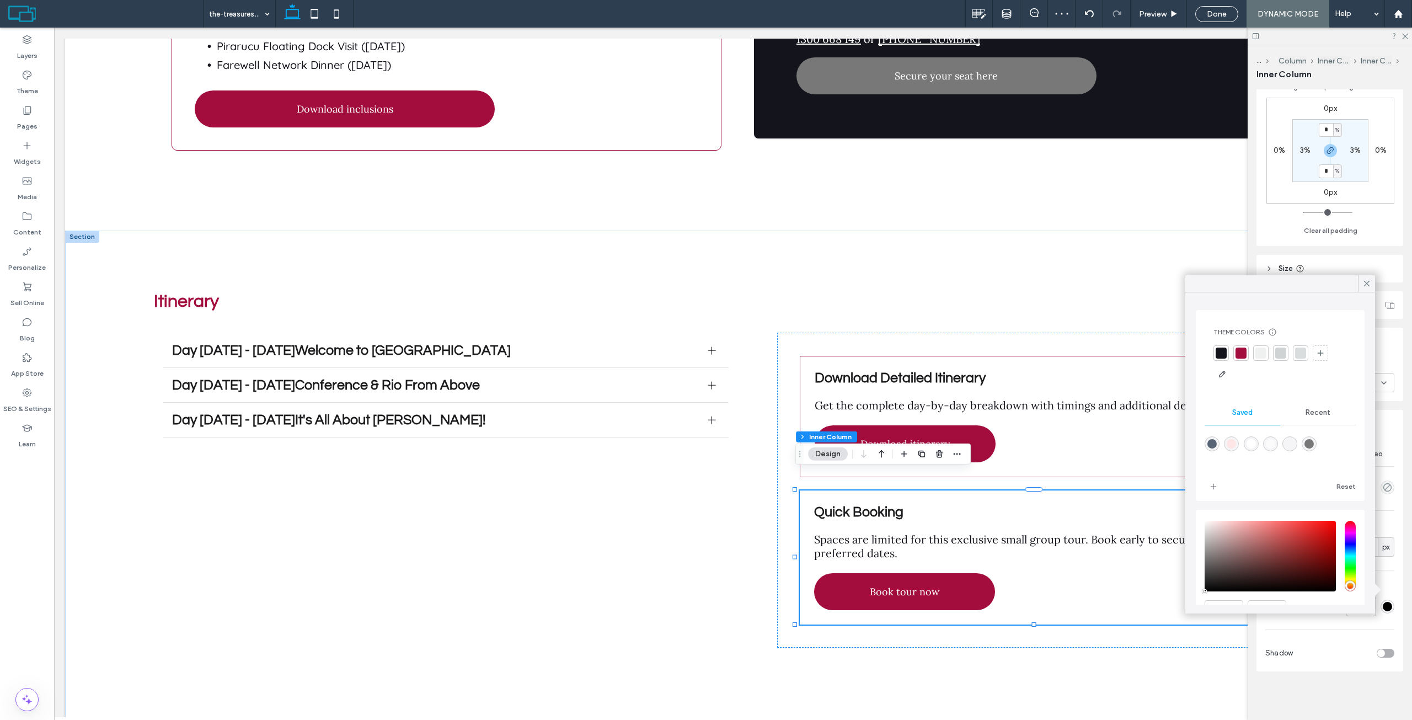
click at [1241, 352] on div at bounding box center [1240, 352] width 11 height 11
click at [1292, 623] on div "Color Image Video Background color Corner radius * px Border *** Shadow" at bounding box center [1329, 554] width 147 height 234
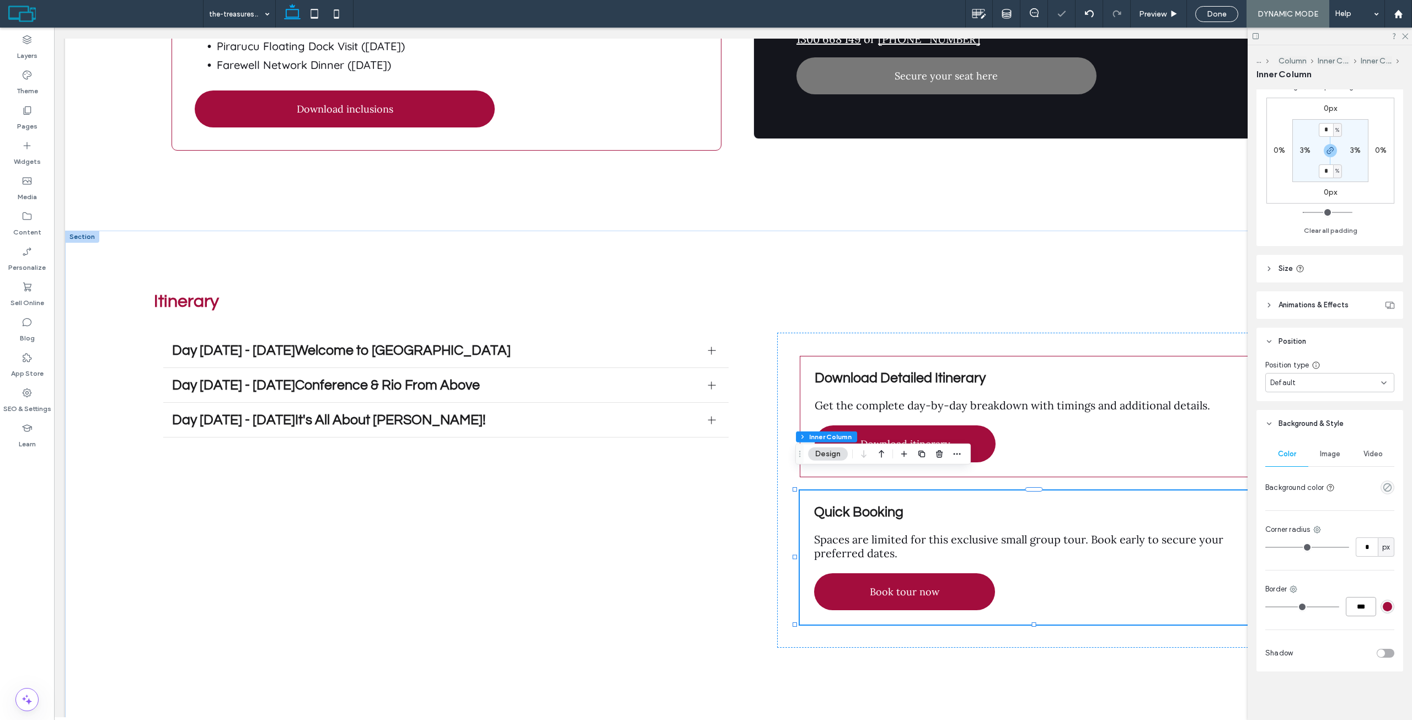
click at [1352, 607] on input "***" at bounding box center [1361, 606] width 30 height 19
type input "*"
type input "***"
click at [1352, 587] on div "Border" at bounding box center [1329, 589] width 129 height 11
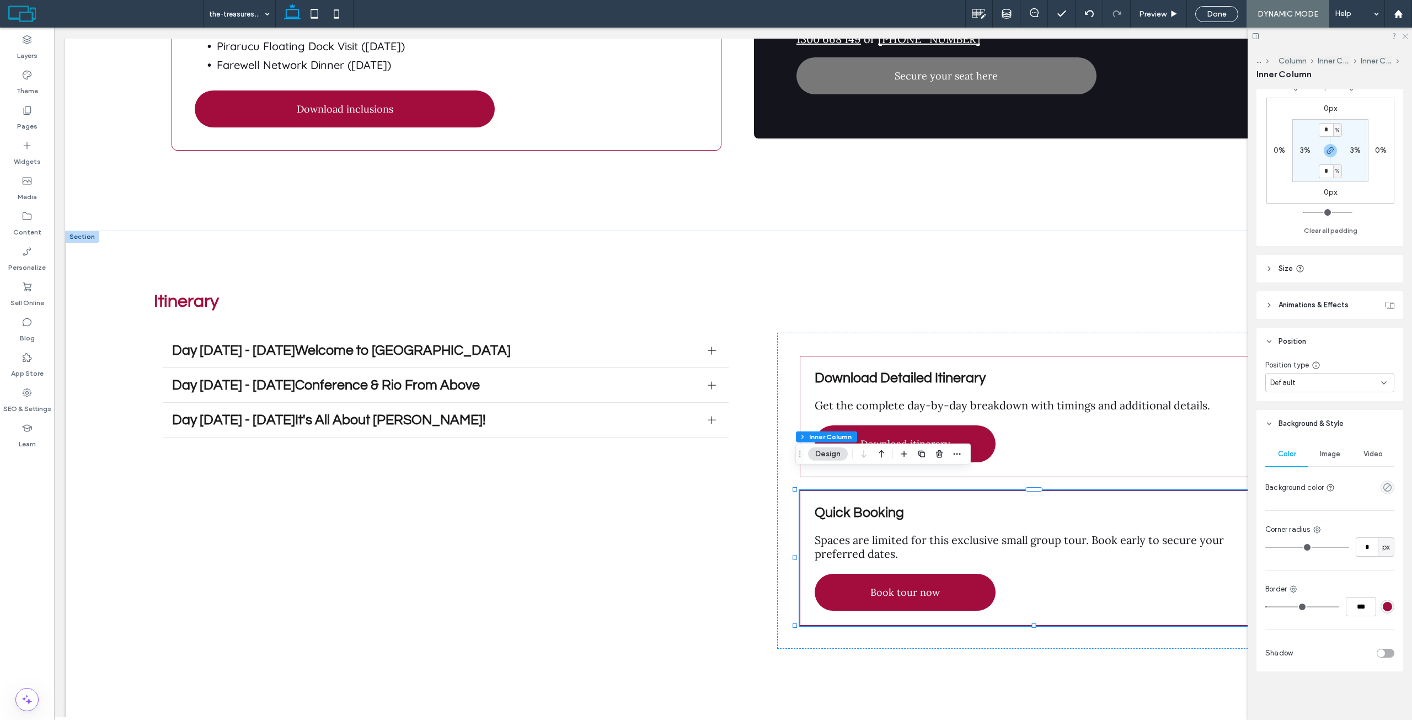
click at [1404, 36] on icon at bounding box center [1404, 35] width 7 height 7
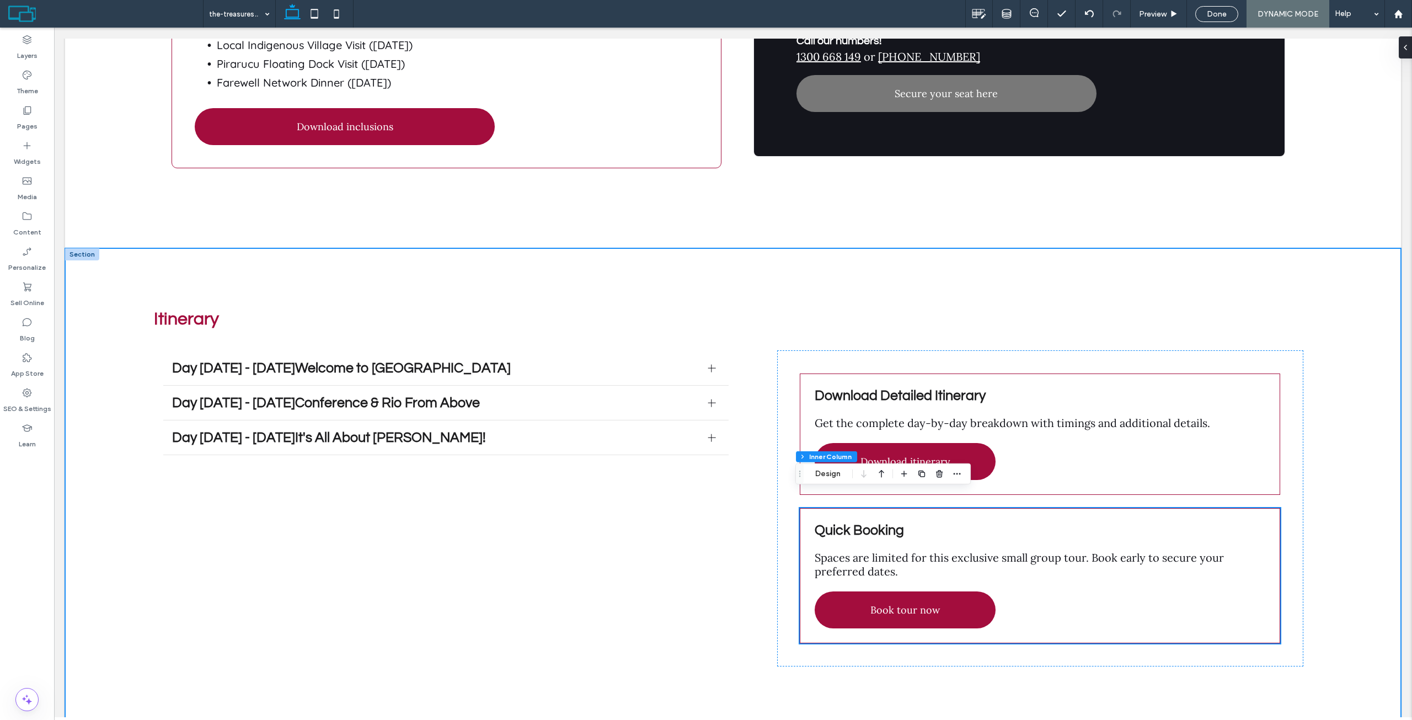
scroll to position [3261, 0]
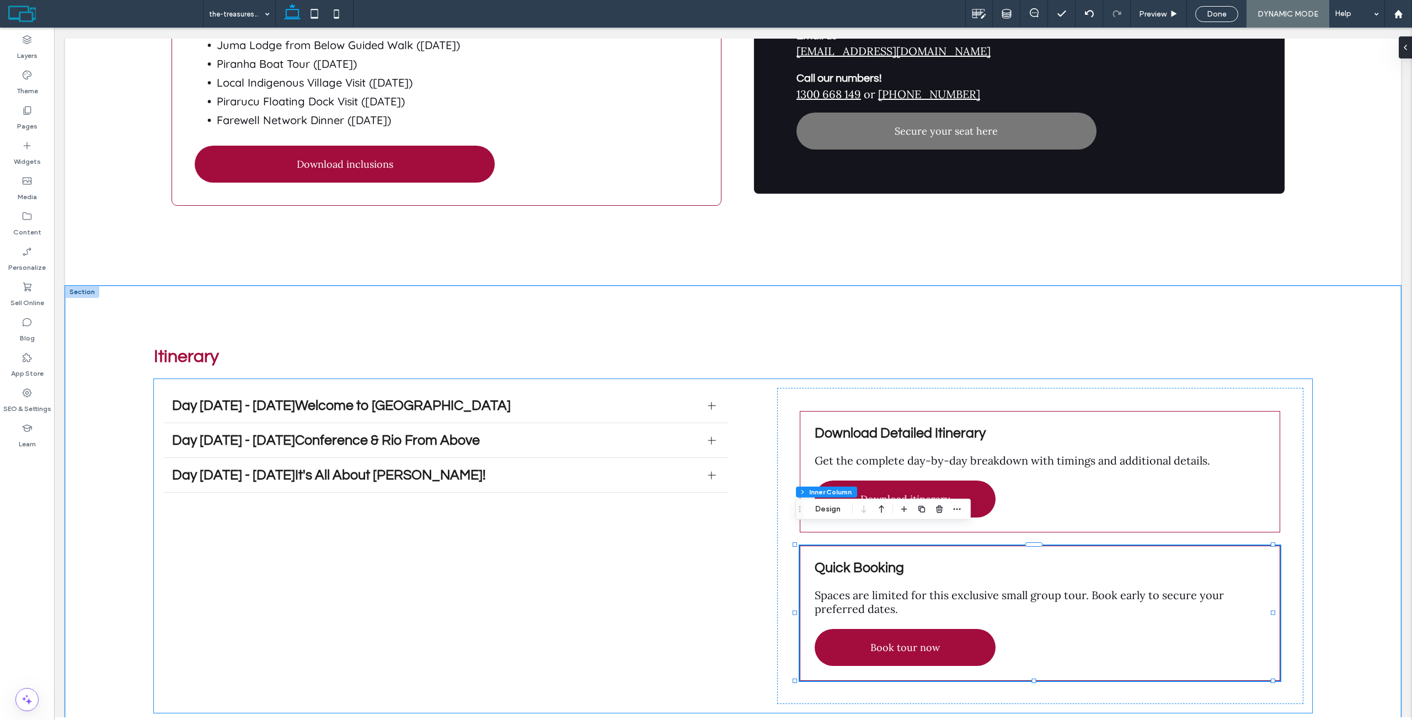
click at [764, 384] on div "Day 1 - 8 August 2025Welcome to Rio de Janeiro On arrival at Rio de Janeiro Air…" at bounding box center [733, 545] width 1158 height 333
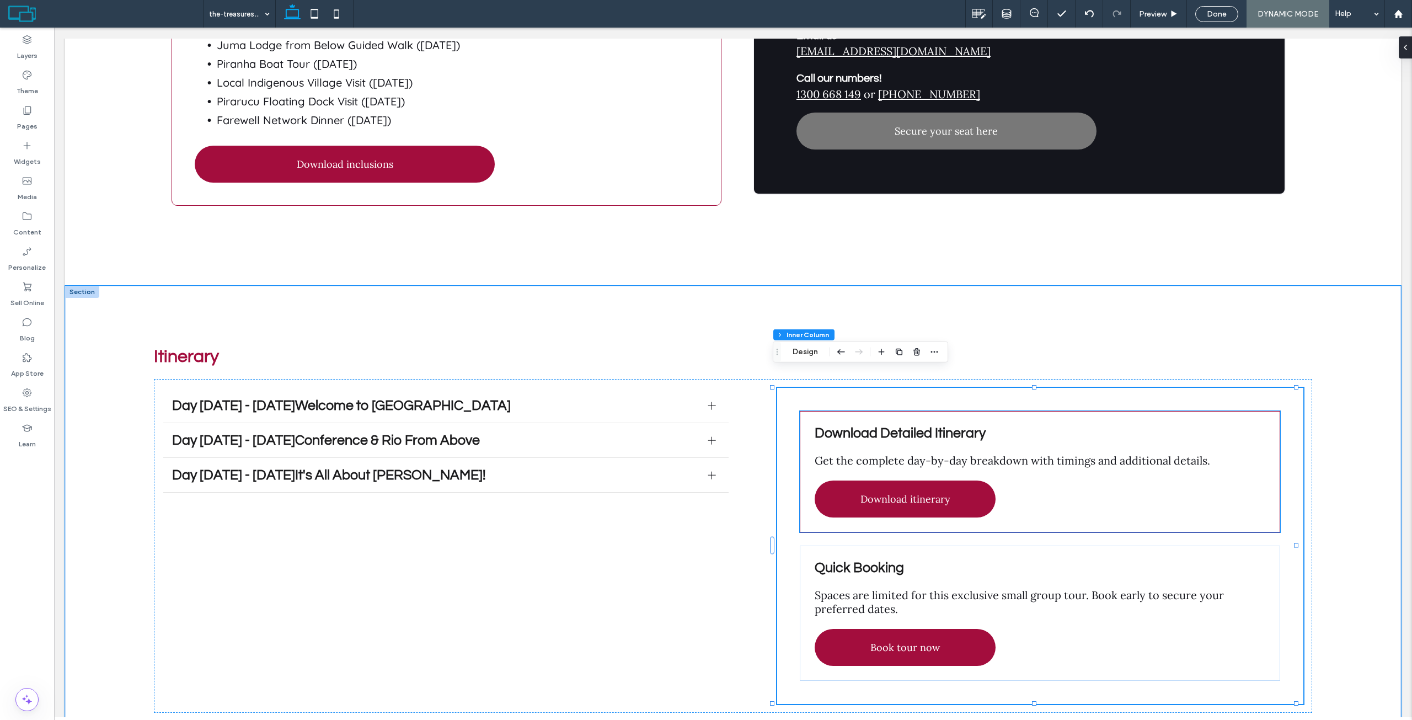
click at [814, 432] on div "Download Detailed Itinerary Get the complete day-by-day breakdown with timings …" at bounding box center [1040, 471] width 480 height 121
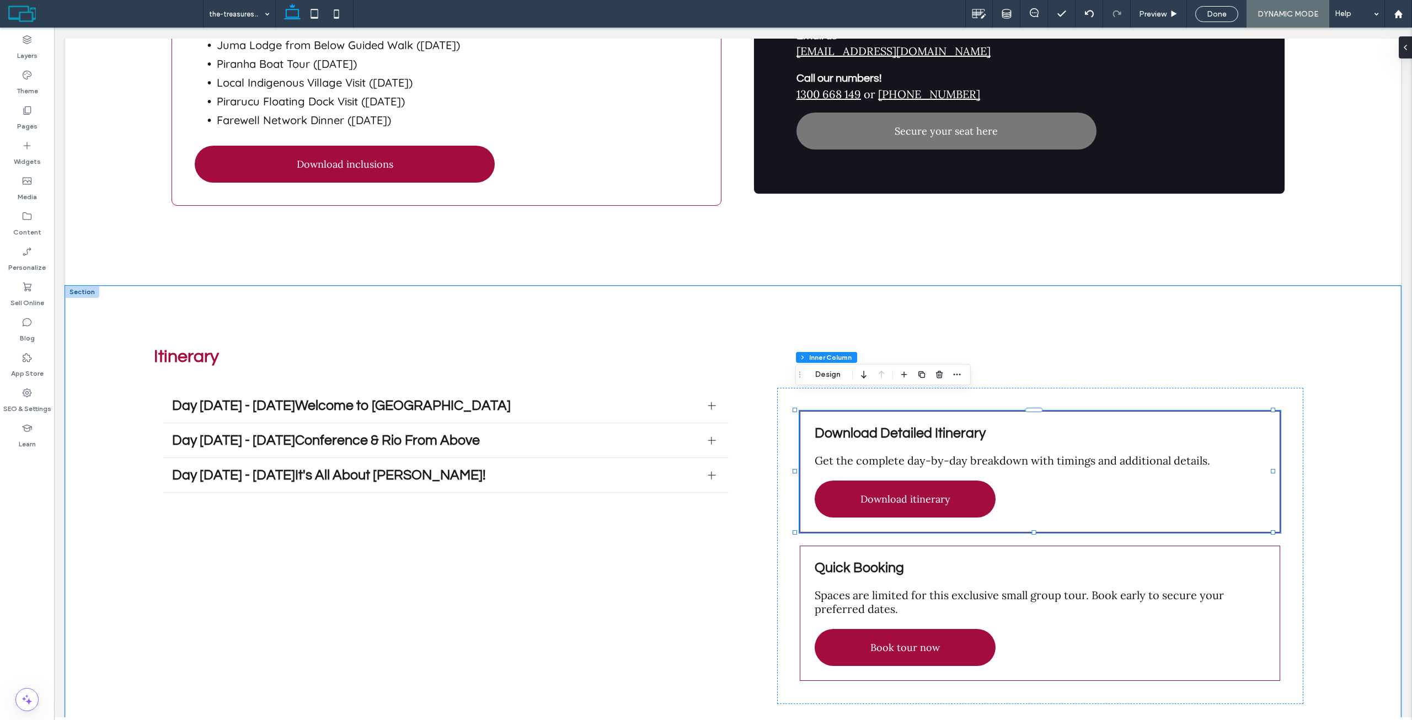
click at [791, 402] on div "Download Detailed Itinerary Get the complete day-by-day breakdown with timings …" at bounding box center [1040, 545] width 526 height 315
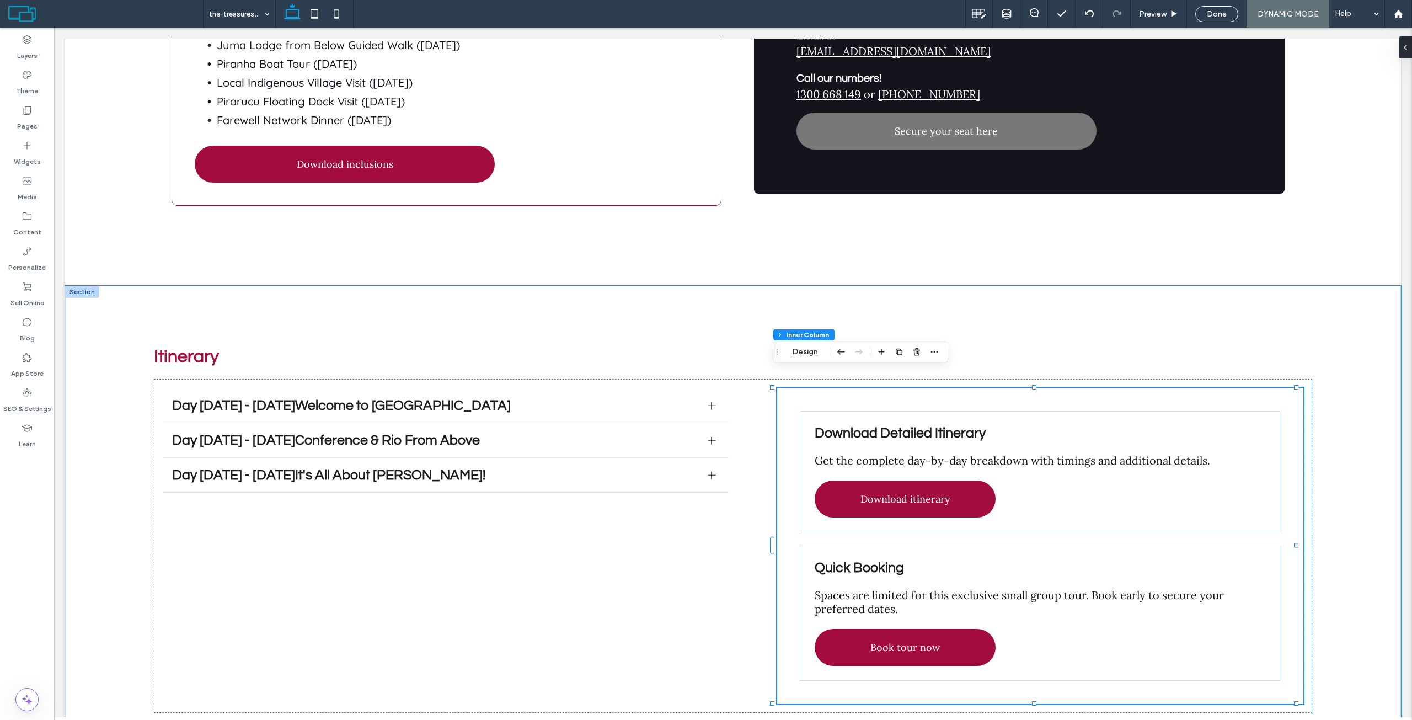
click at [791, 400] on div "Download Detailed Itinerary Get the complete day-by-day breakdown with timings …" at bounding box center [1040, 545] width 526 height 315
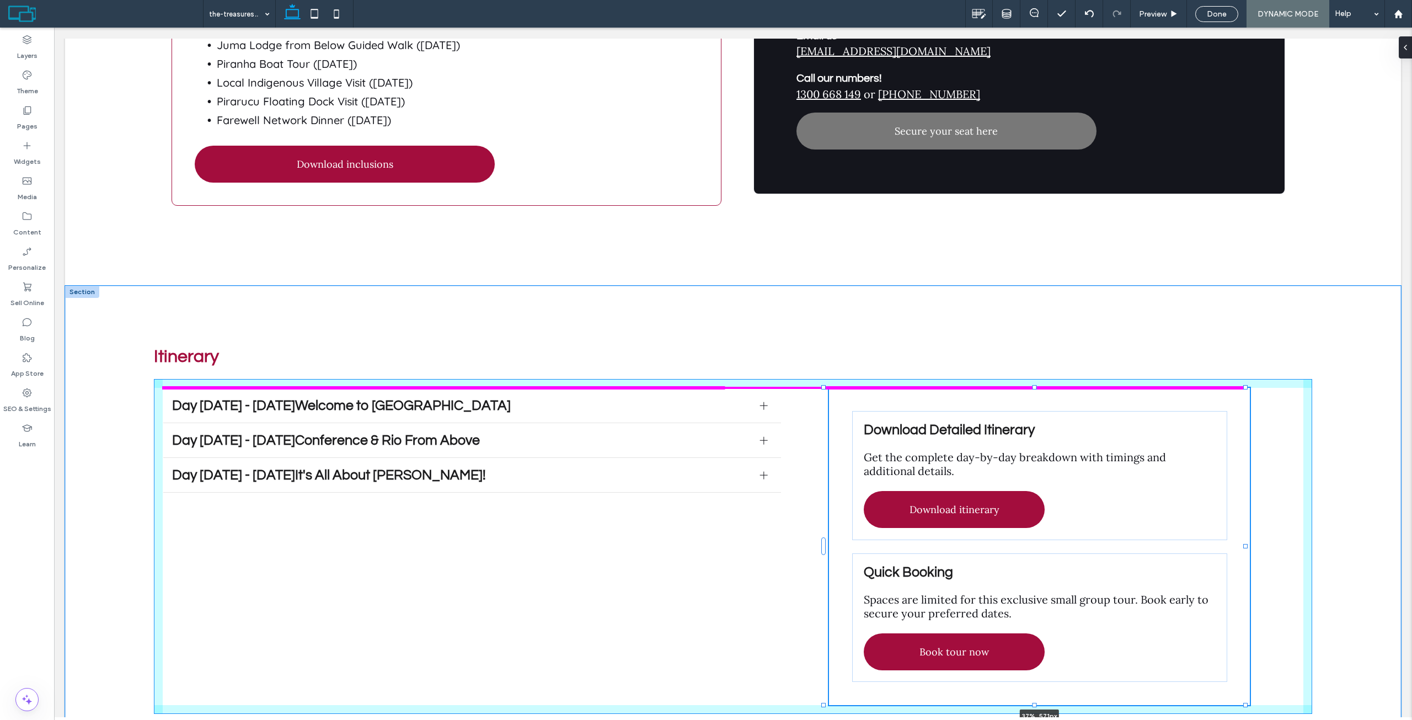
drag, startPoint x: 1296, startPoint y: 528, endPoint x: 1194, endPoint y: 521, distance: 102.3
click at [1194, 521] on div "Itinerary Day 1 - 8 August 2025Welcome to Rio de Janeiro On arrival at Rio de J…" at bounding box center [733, 531] width 1336 height 490
type input "**"
type input "****"
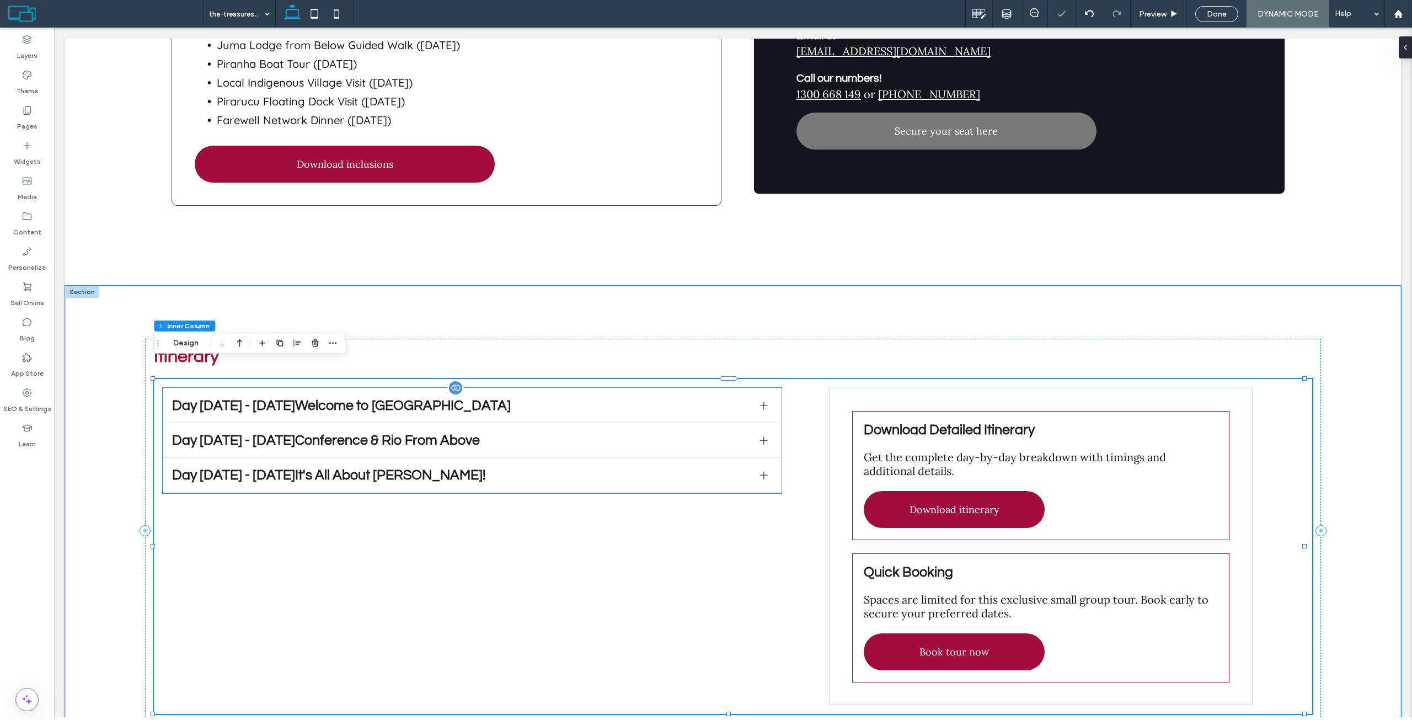
click at [741, 430] on div "Day [DATE] - [DATE]Conference & Rio From Above" at bounding box center [471, 440] width 617 height 35
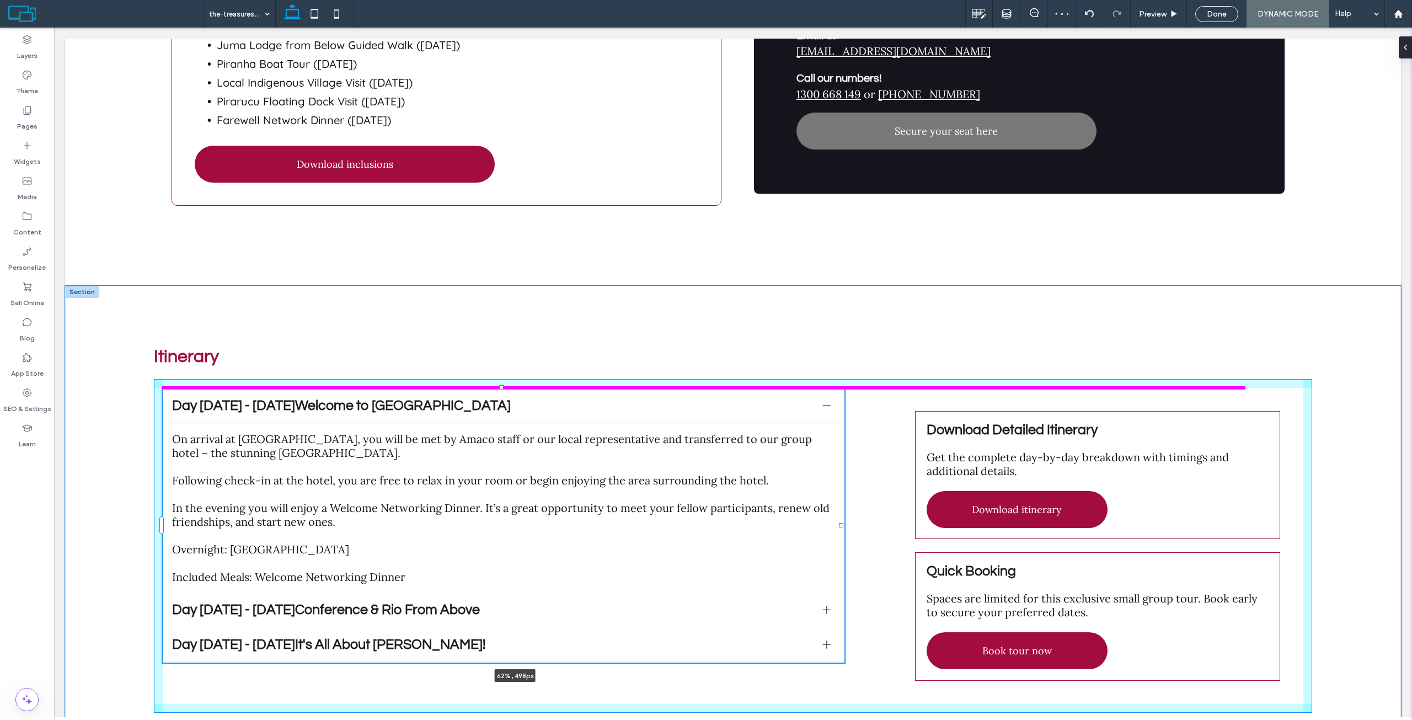
drag, startPoint x: 775, startPoint y: 506, endPoint x: 865, endPoint y: 495, distance: 90.6
click at [865, 495] on div "Itinerary Day 1 - 8 August 2025Welcome to Rio de Janeiro On arrival at Rio de J…" at bounding box center [733, 530] width 1336 height 489
type input "**"
type input "****"
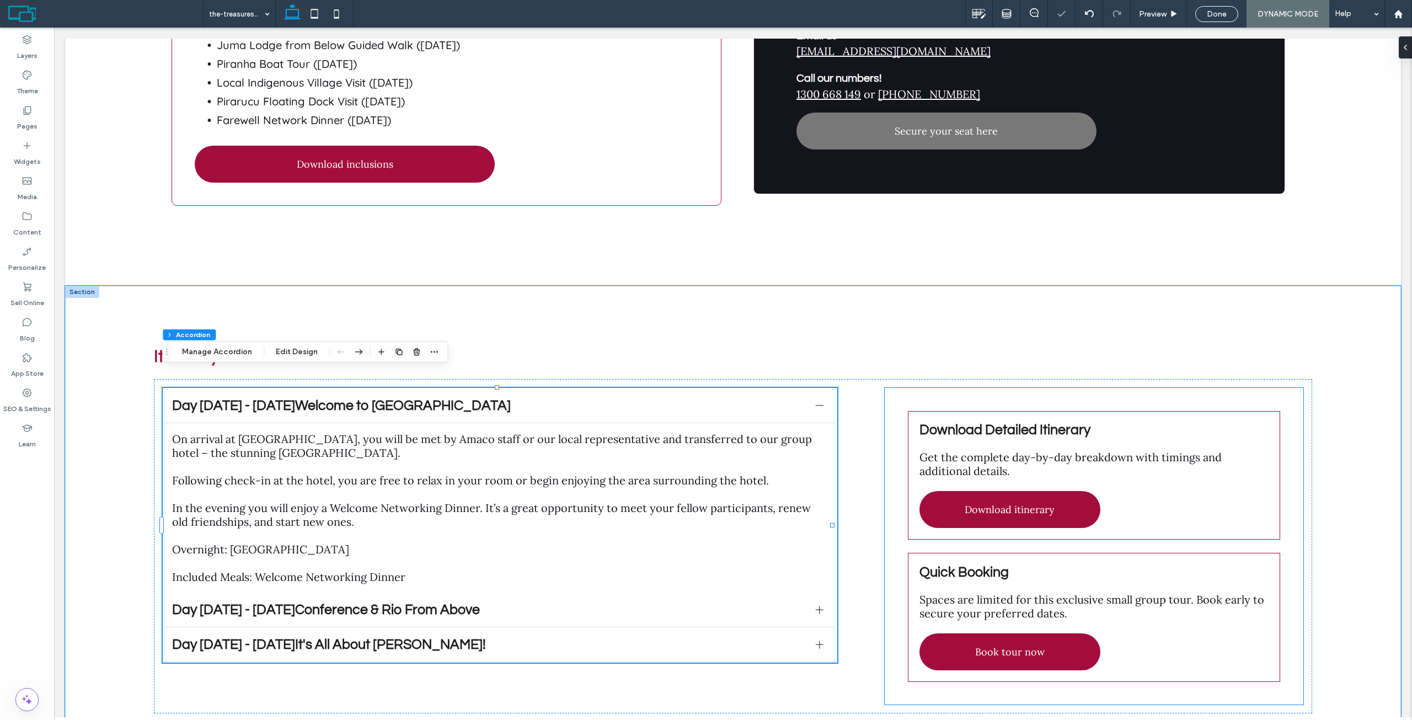
click at [936, 388] on div "Download Detailed Itinerary Get the complete day-by-day breakdown with timings …" at bounding box center [1094, 546] width 418 height 317
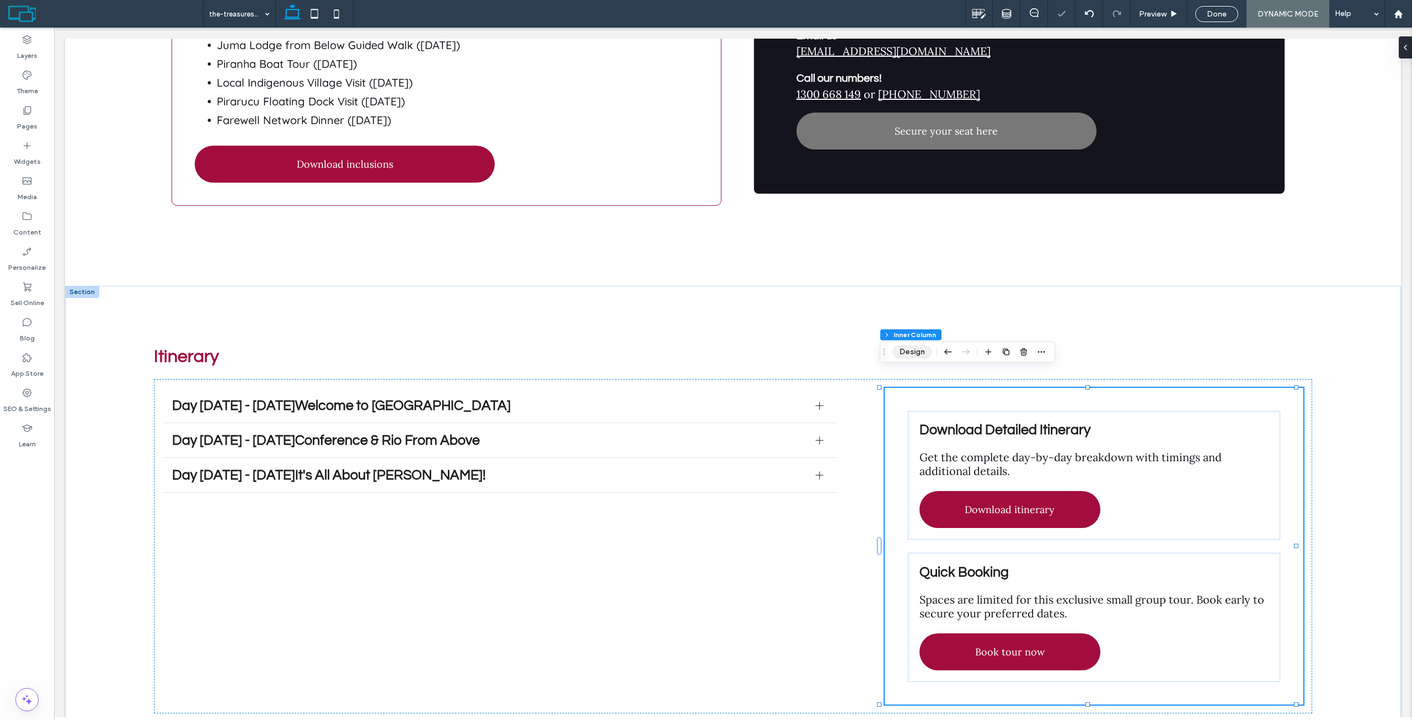
click at [924, 358] on button "Design" at bounding box center [912, 351] width 40 height 13
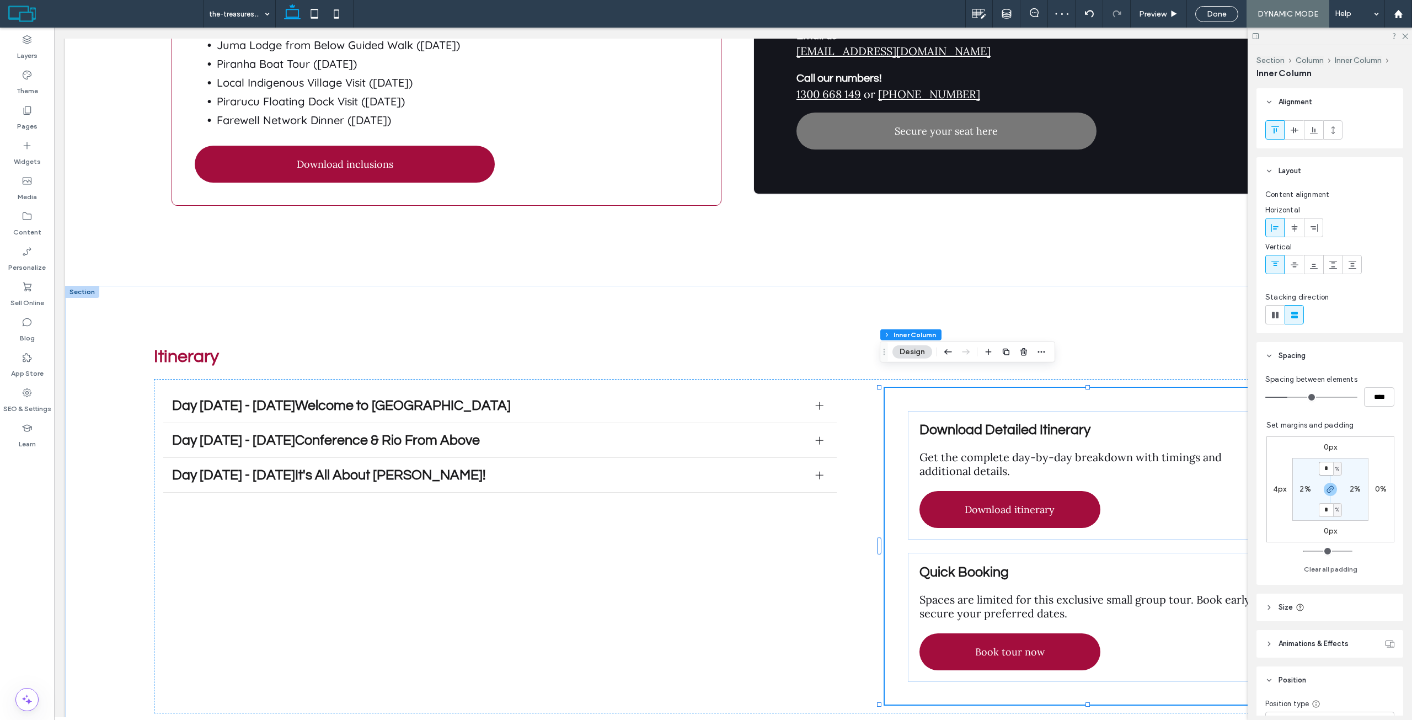
click at [1321, 465] on input "*" at bounding box center [1326, 469] width 14 height 14
type input "*"
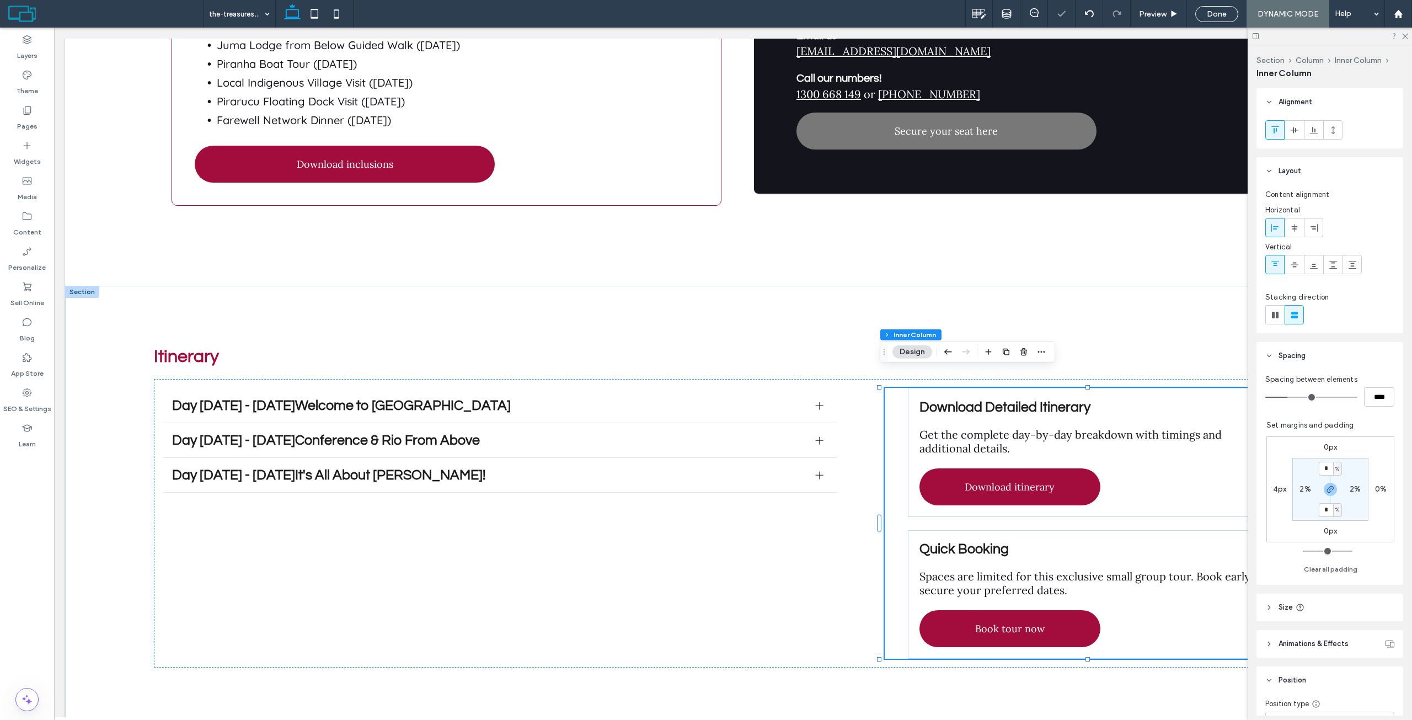
click at [1338, 446] on div "0px 0% 0px 4px * % 2% * % 2%" at bounding box center [1330, 489] width 128 height 106
click at [1299, 487] on label "2%" at bounding box center [1304, 488] width 11 height 9
type input "*"
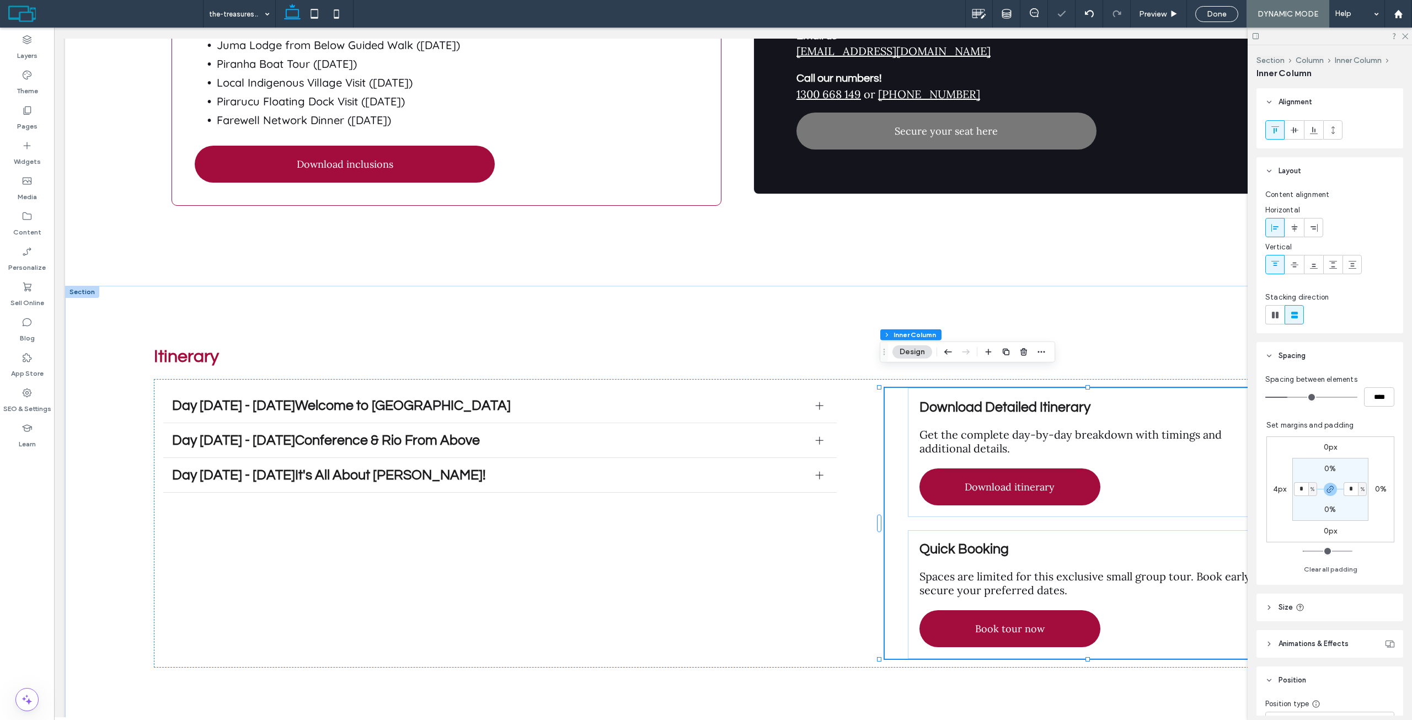
type input "*"
drag, startPoint x: 1303, startPoint y: 454, endPoint x: 1111, endPoint y: 384, distance: 204.5
click at [1303, 454] on div "0px 0% 0px 4px 0% * % 0% * %" at bounding box center [1330, 489] width 128 height 106
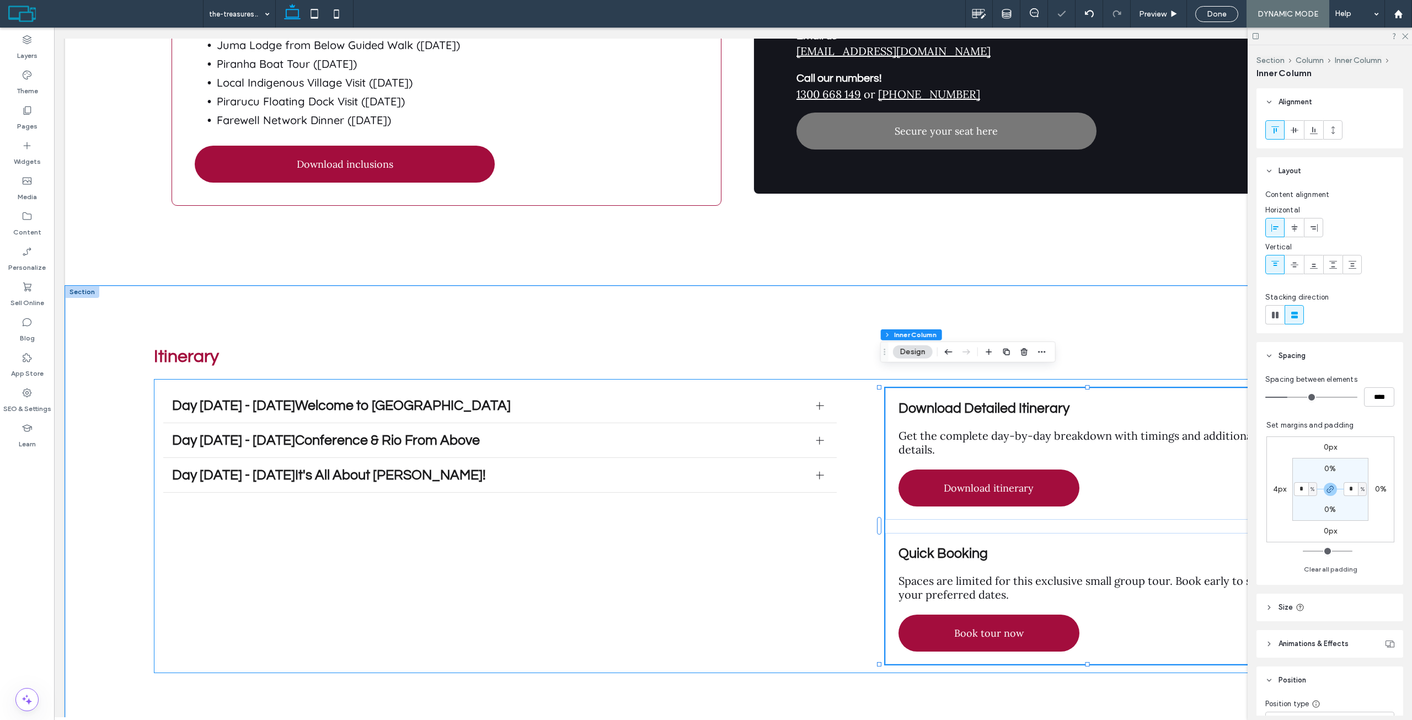
click at [877, 394] on div "Day 1 - 8 August 2025Welcome to Rio de Janeiro On arrival at Rio de Janeiro Air…" at bounding box center [733, 526] width 1158 height 294
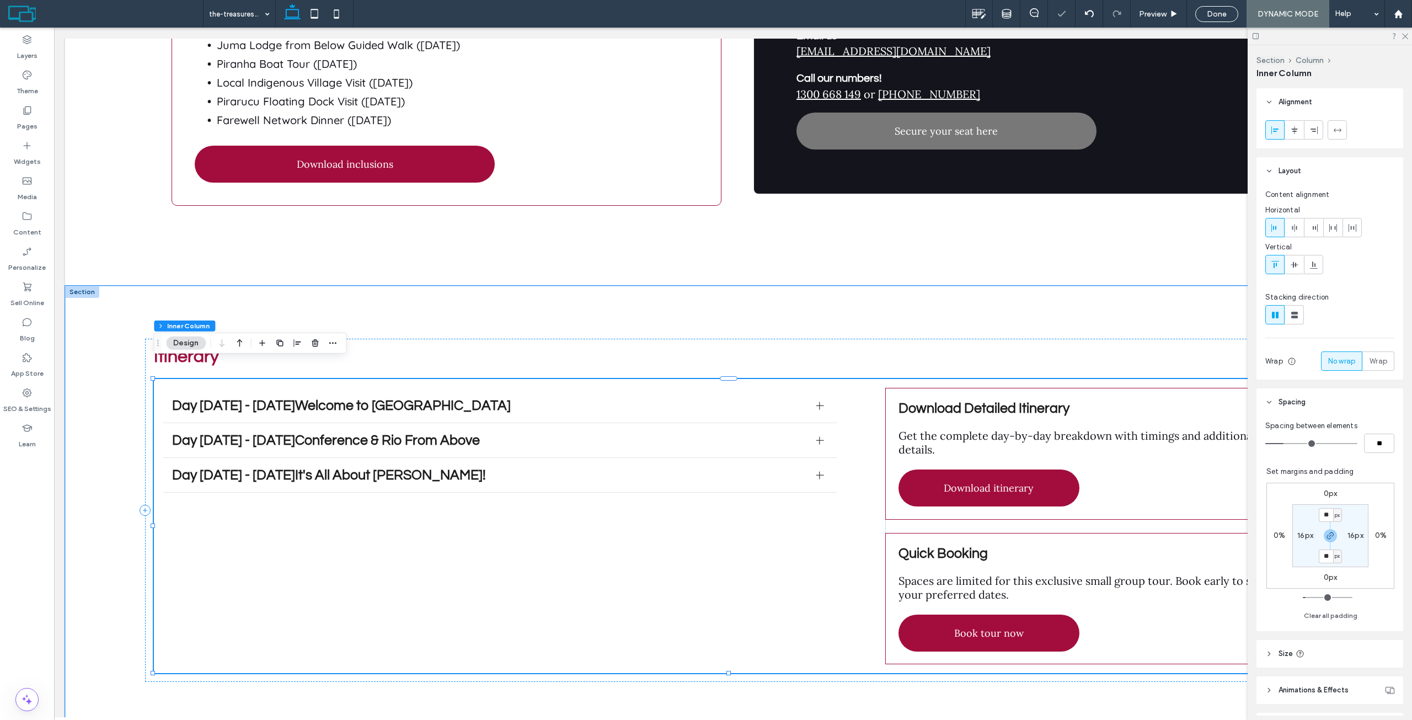
click at [838, 394] on div "Day 1 - 8 August 2025Welcome to Rio de Janeiro On arrival at Rio de Janeiro Air…" at bounding box center [733, 526] width 1158 height 294
click at [832, 394] on div "Day [DATE] - [DATE]Welcome to [GEOGRAPHIC_DATA]" at bounding box center [499, 405] width 673 height 35
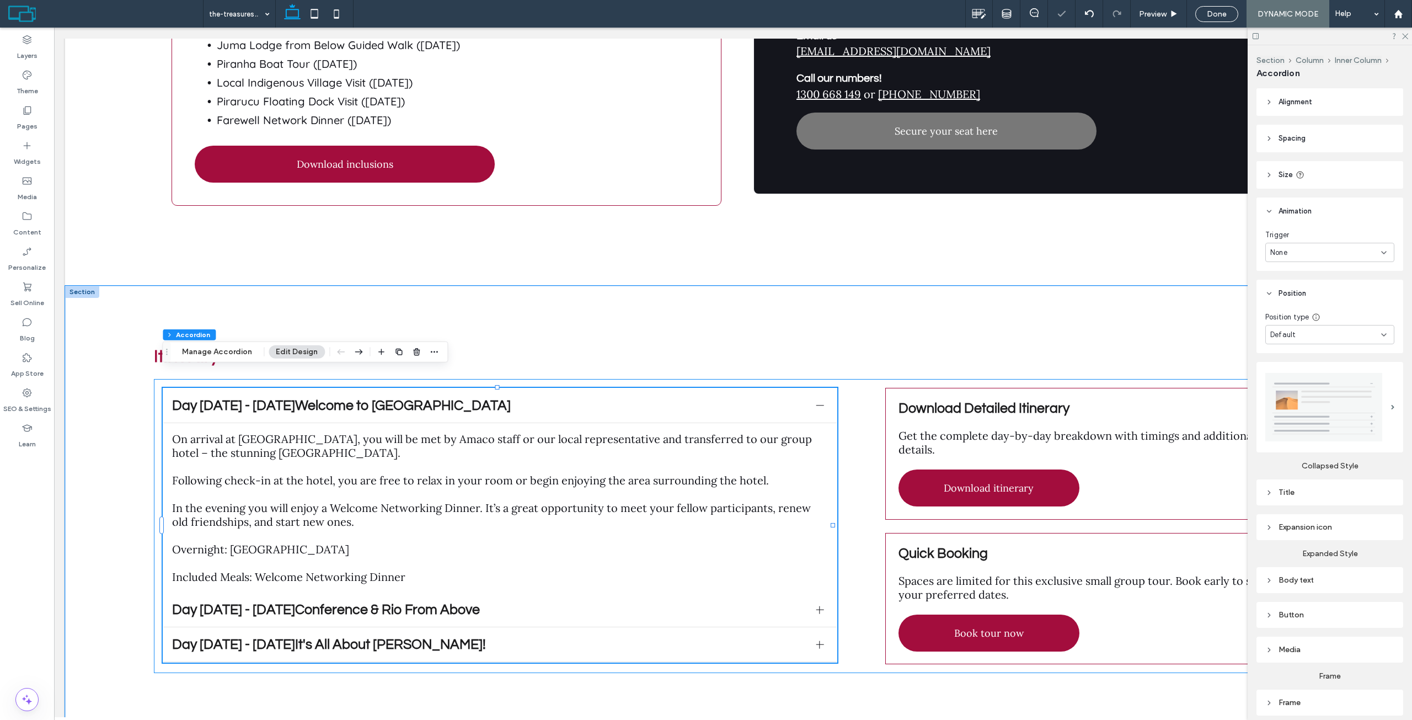
click at [849, 391] on div "Day 1 - 8 August 2025Welcome to Rio de Janeiro On arrival at Rio de Janeiro Air…" at bounding box center [733, 526] width 1158 height 294
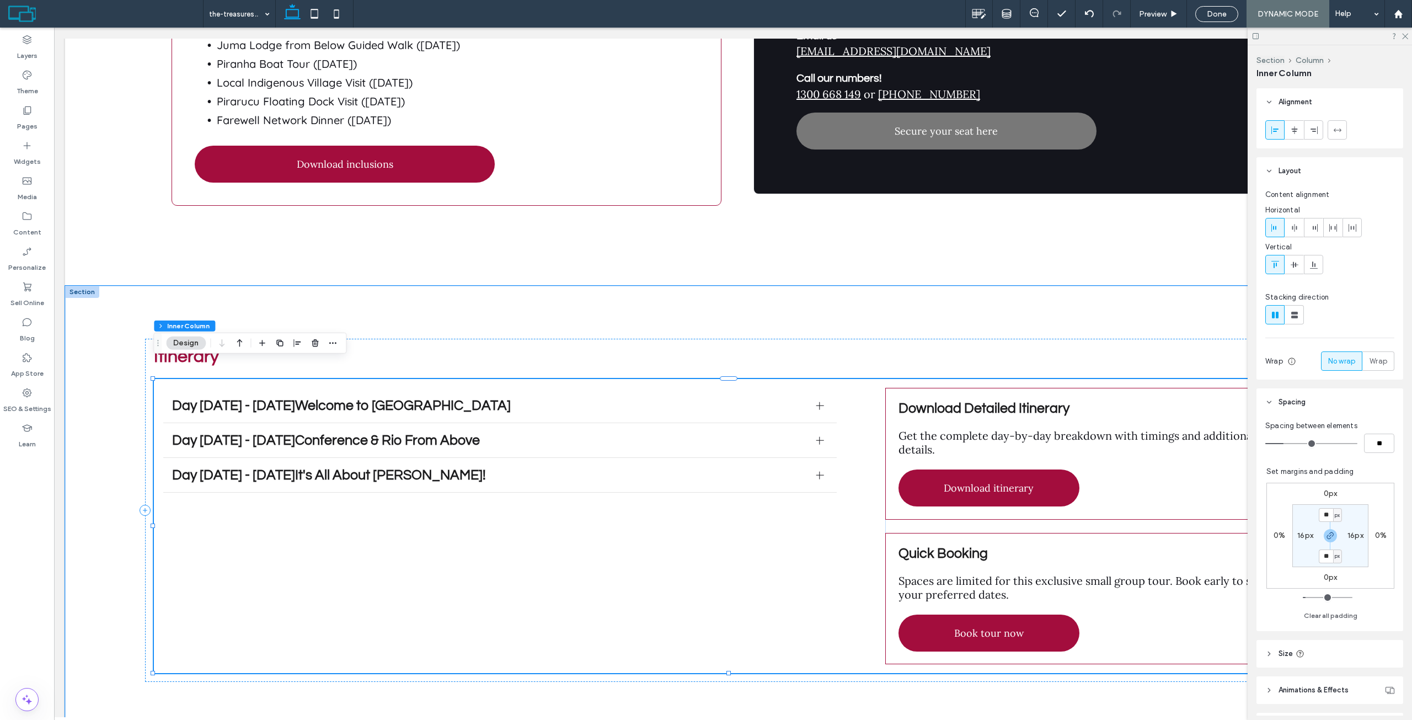
click at [157, 381] on div "Day 1 - 8 August 2025Welcome to Rio de Janeiro On arrival at Rio de Janeiro Air…" at bounding box center [733, 526] width 1158 height 294
click at [1297, 531] on label "16px" at bounding box center [1305, 535] width 16 height 9
type input "*"
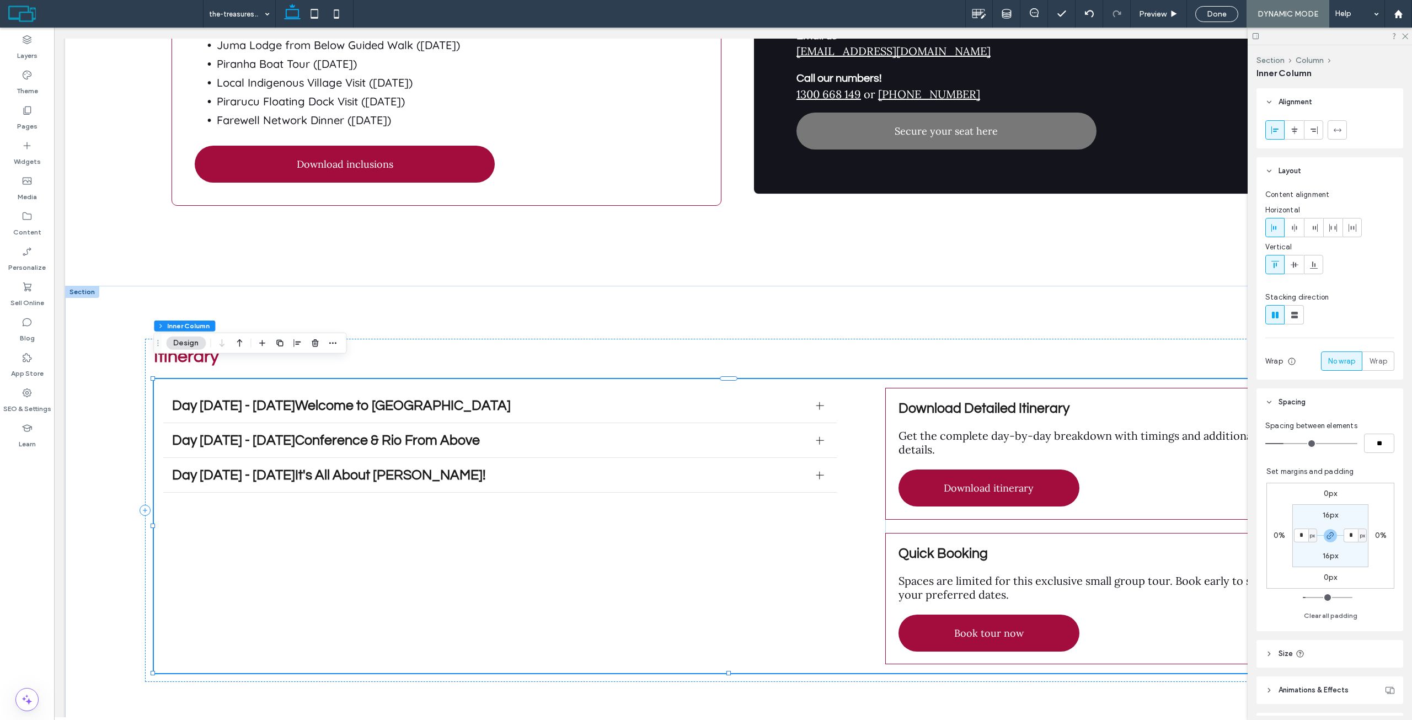
click at [1292, 516] on section "16px * px 16px * px" at bounding box center [1330, 535] width 76 height 63
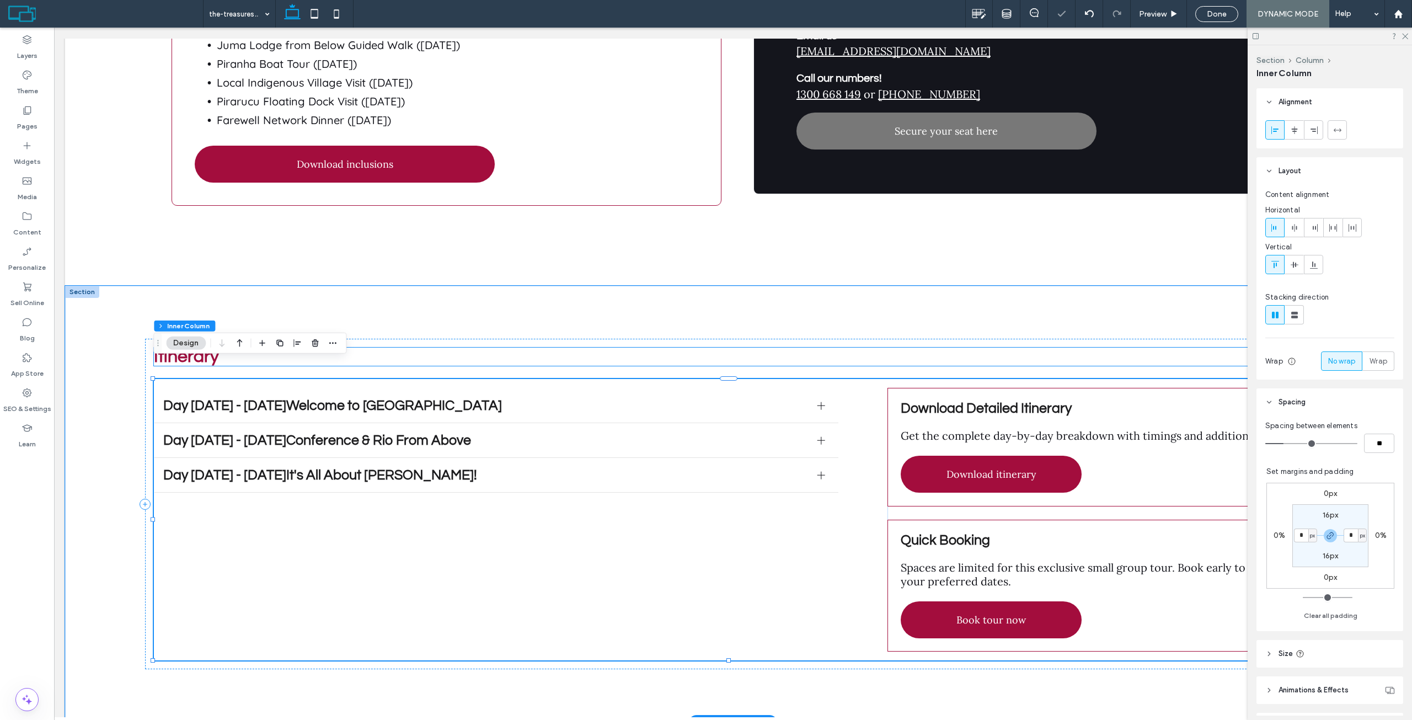
click at [518, 347] on h2 "Itinerary" at bounding box center [733, 356] width 1158 height 18
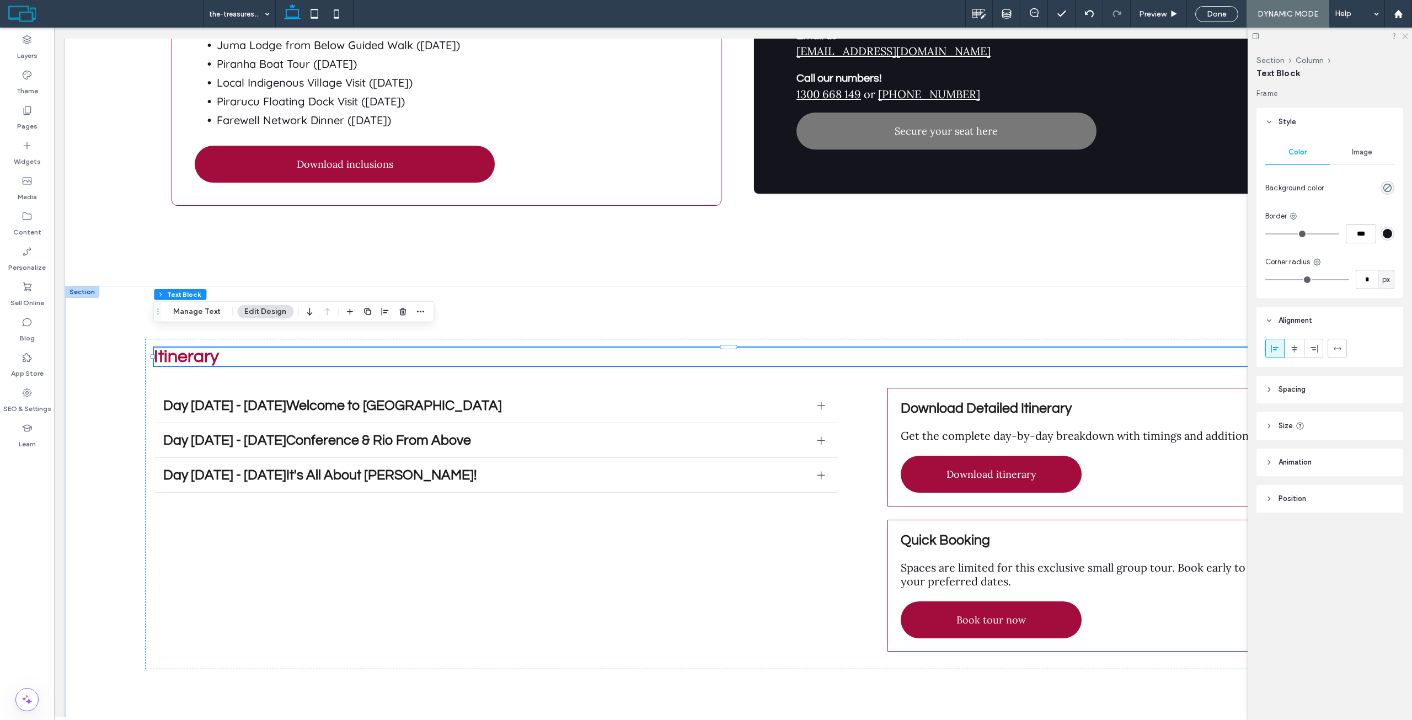
drag, startPoint x: 1406, startPoint y: 34, endPoint x: 1336, endPoint y: 8, distance: 74.9
click at [1406, 34] on icon at bounding box center [1404, 35] width 7 height 7
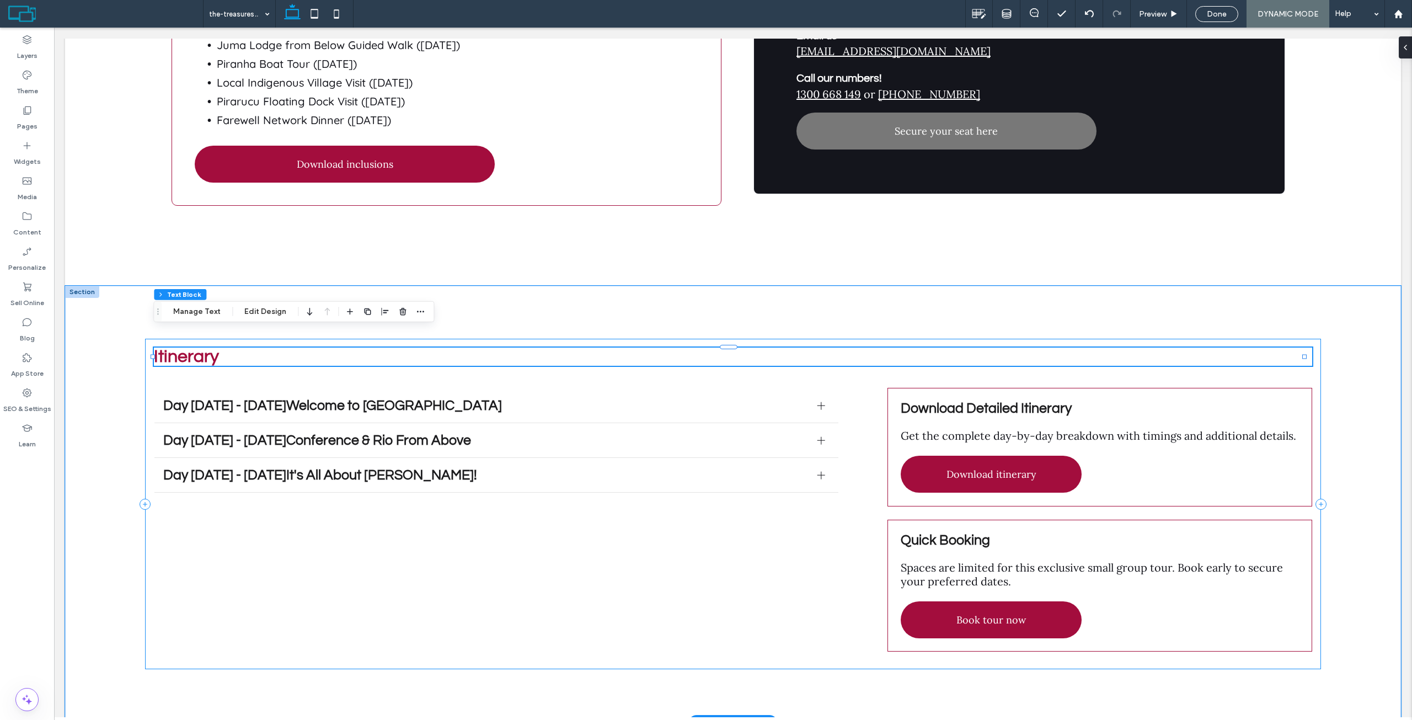
click at [777, 358] on div "Itinerary Day 1 - 8 August 2025Welcome to Rio de Janeiro On arrival at Rio de J…" at bounding box center [732, 504] width 1175 height 330
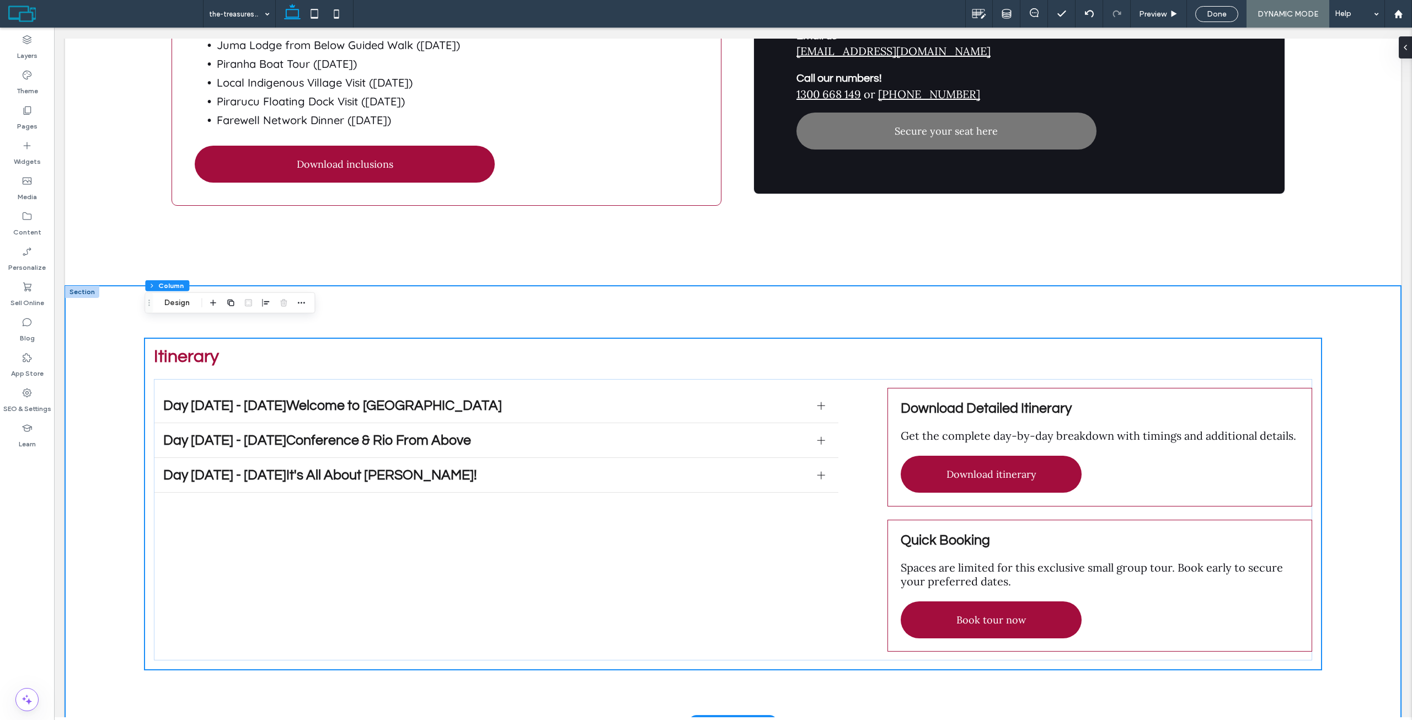
click at [111, 342] on div "Itinerary Day 1 - 8 August 2025Welcome to Rio de Janeiro On arrival at Rio de J…" at bounding box center [733, 504] width 1336 height 437
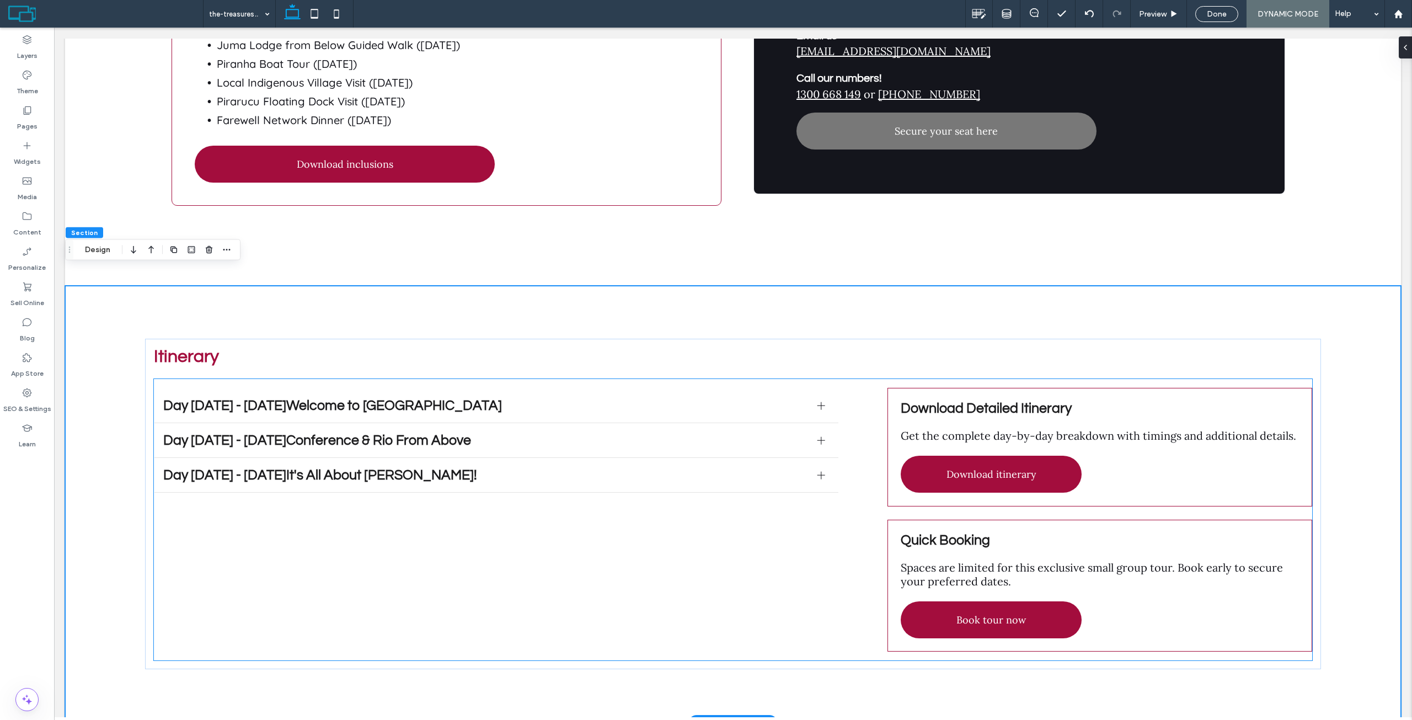
click at [282, 388] on div "Day [DATE] - [DATE]Welcome to [GEOGRAPHIC_DATA]" at bounding box center [496, 405] width 684 height 35
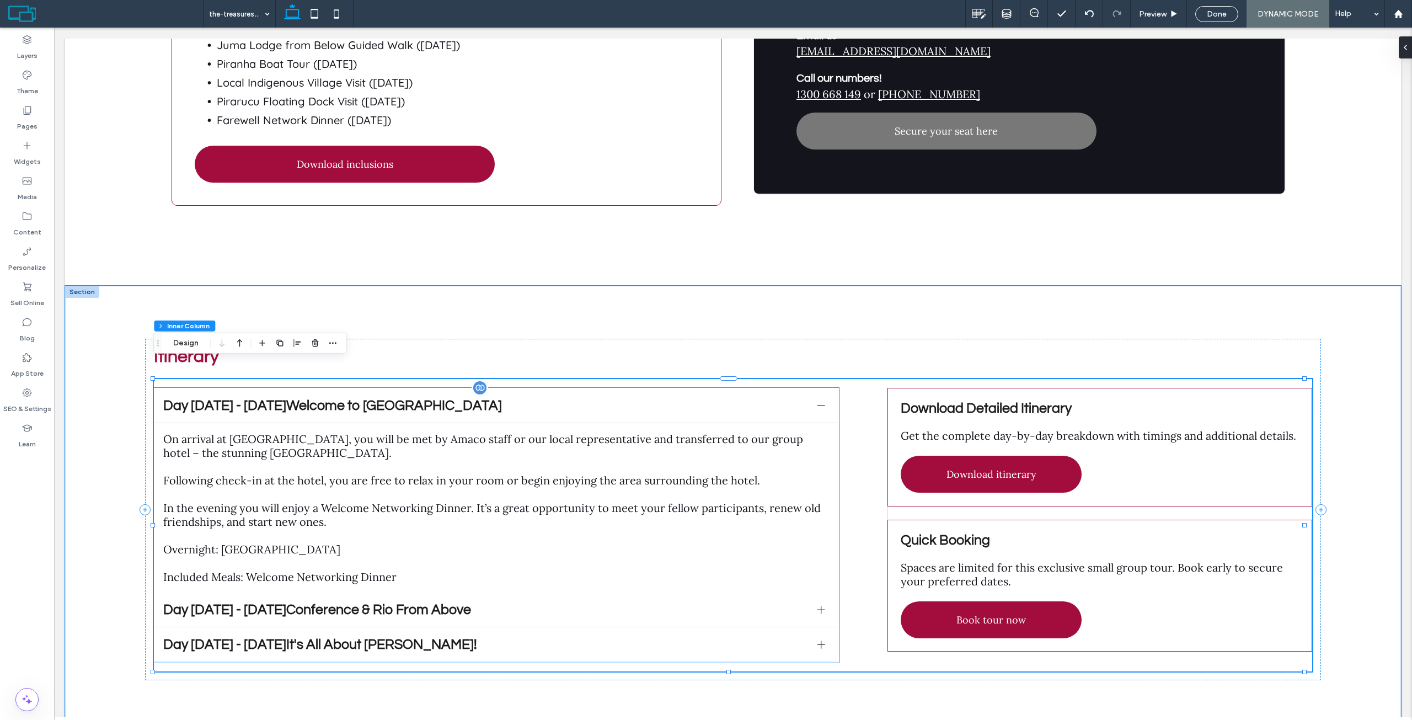
click at [288, 388] on ul "Day 1 - 8 August 2025Welcome to Rio de Janeiro On arrival at Rio de Janeiro Air…" at bounding box center [496, 525] width 685 height 275
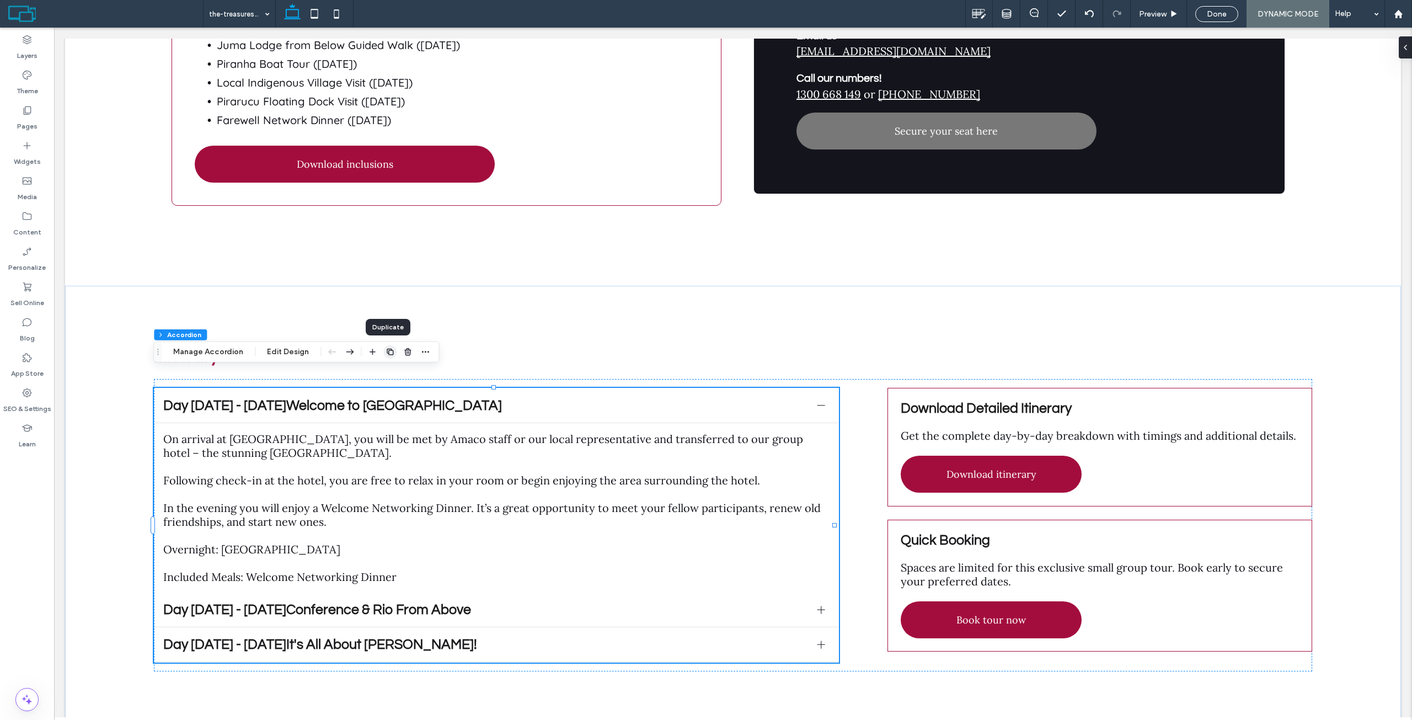
click at [386, 354] on icon "button" at bounding box center [390, 351] width 9 height 9
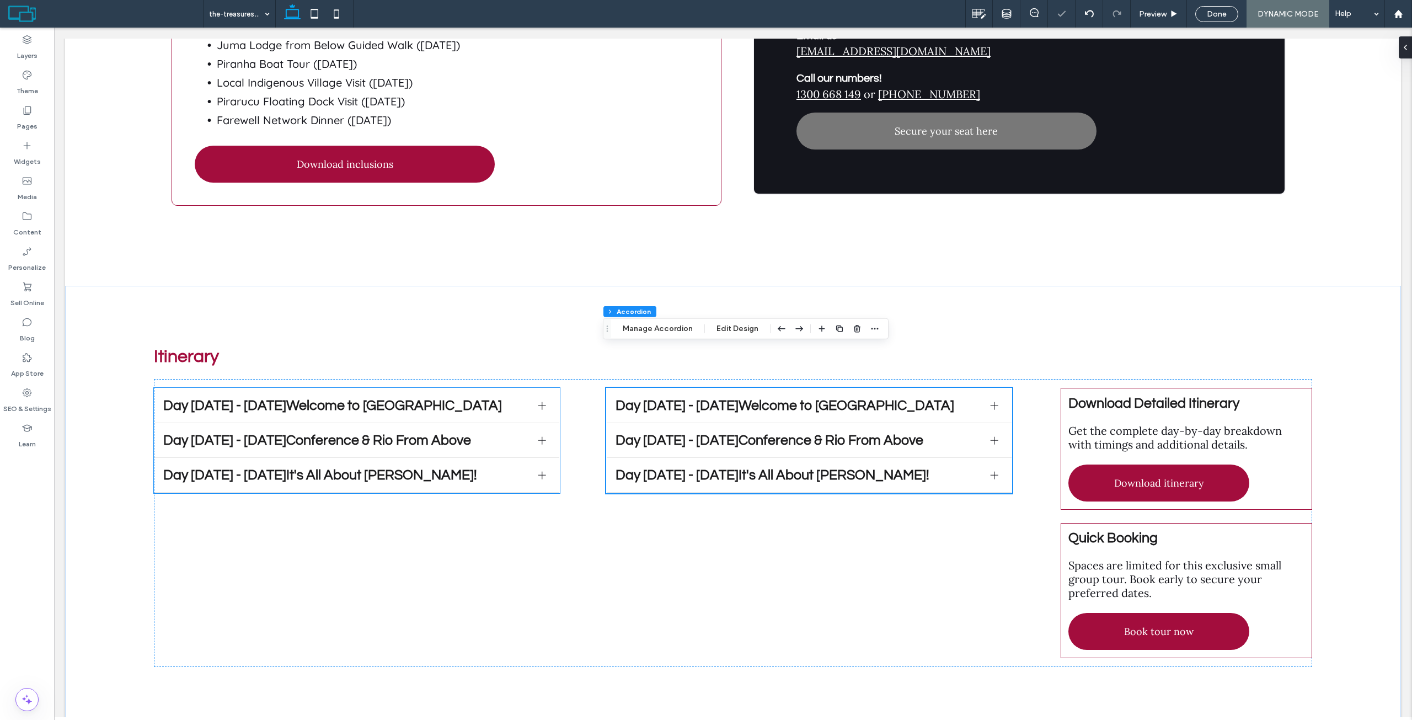
scroll to position [3371, 0]
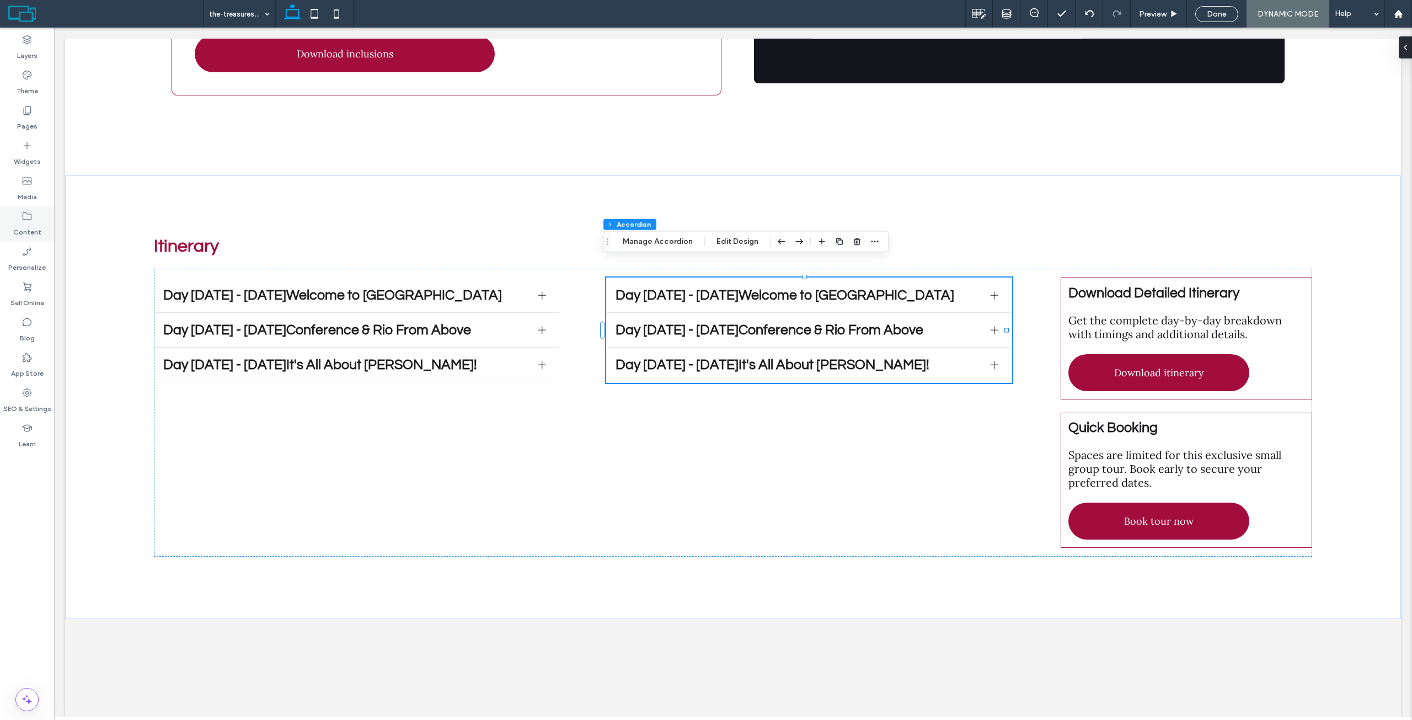
click at [30, 226] on label "Content" at bounding box center [27, 229] width 28 height 15
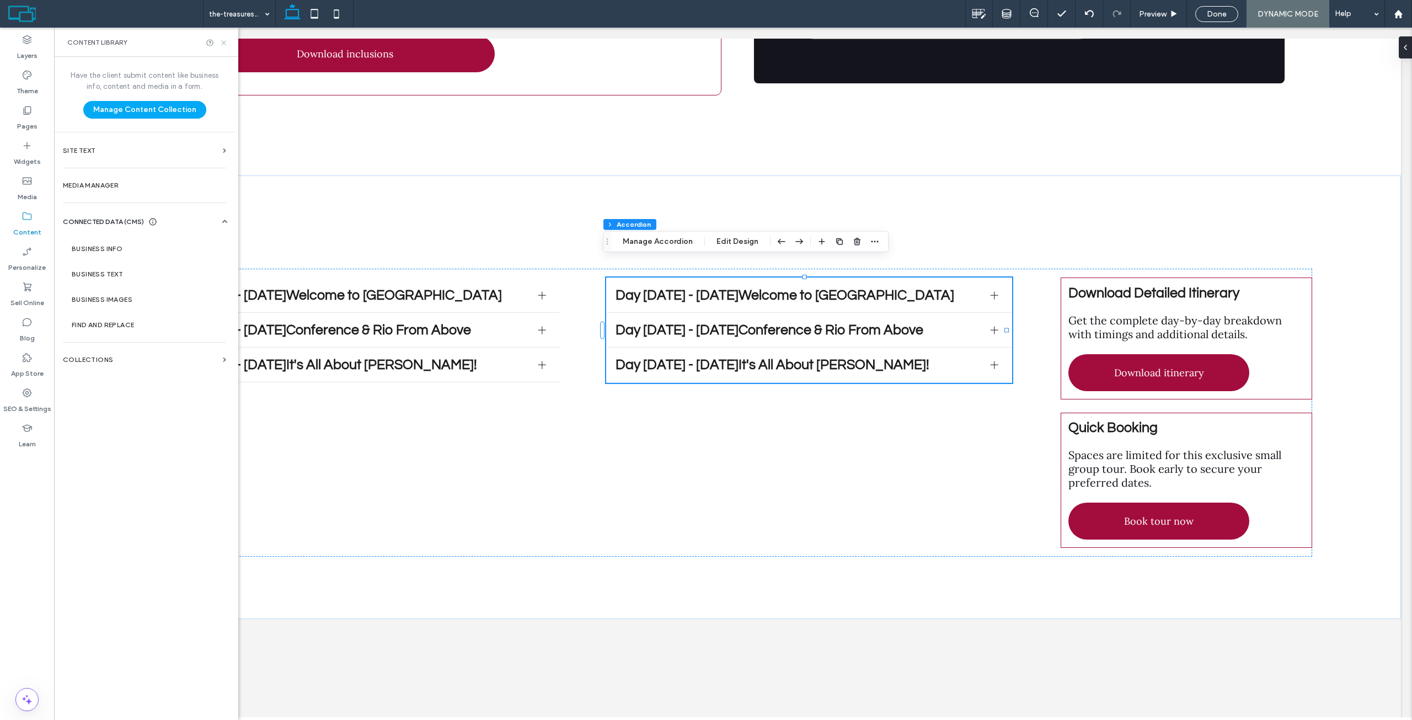
click at [220, 46] on icon at bounding box center [224, 43] width 8 height 8
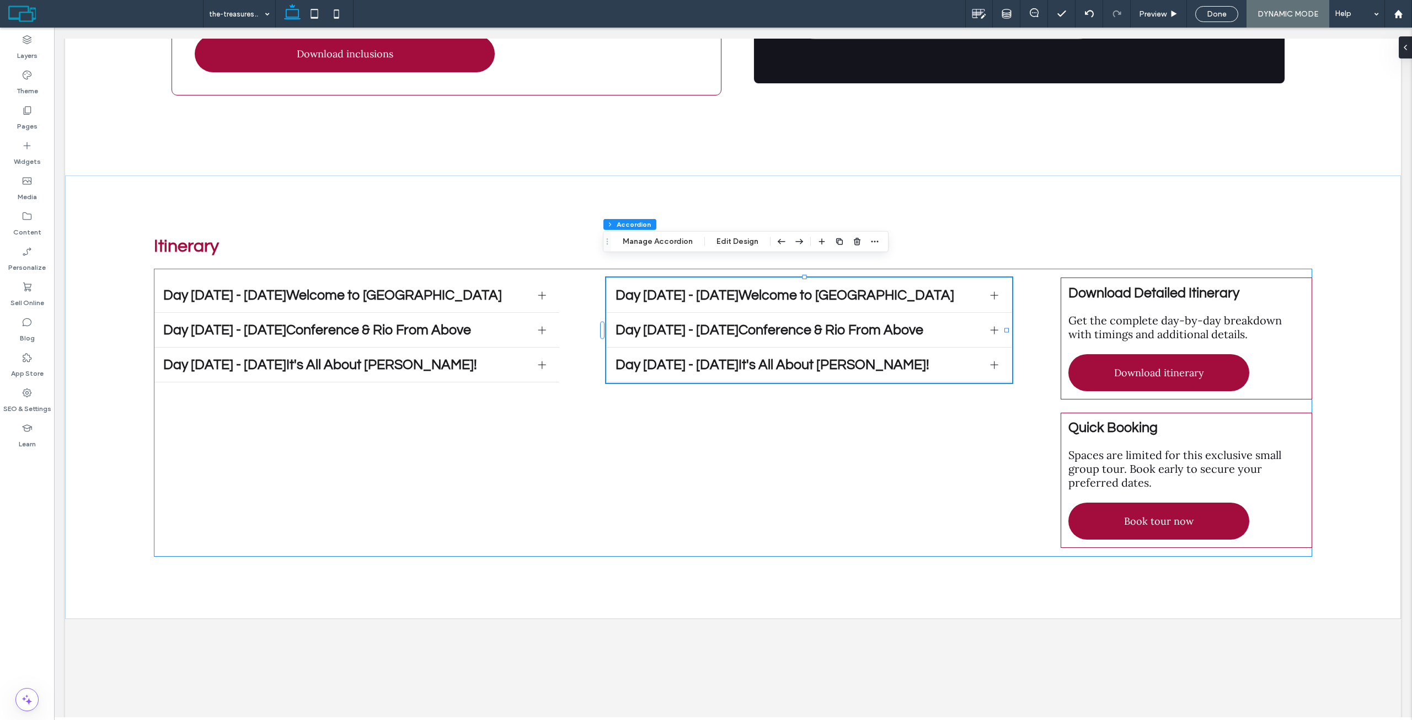
drag, startPoint x: 821, startPoint y: 448, endPoint x: 826, endPoint y: 399, distance: 48.7
click at [821, 448] on div "Day 1 - 8 August 2025Welcome to Rio de Janeiro On arrival at Rio de Janeiro Air…" at bounding box center [733, 413] width 1158 height 288
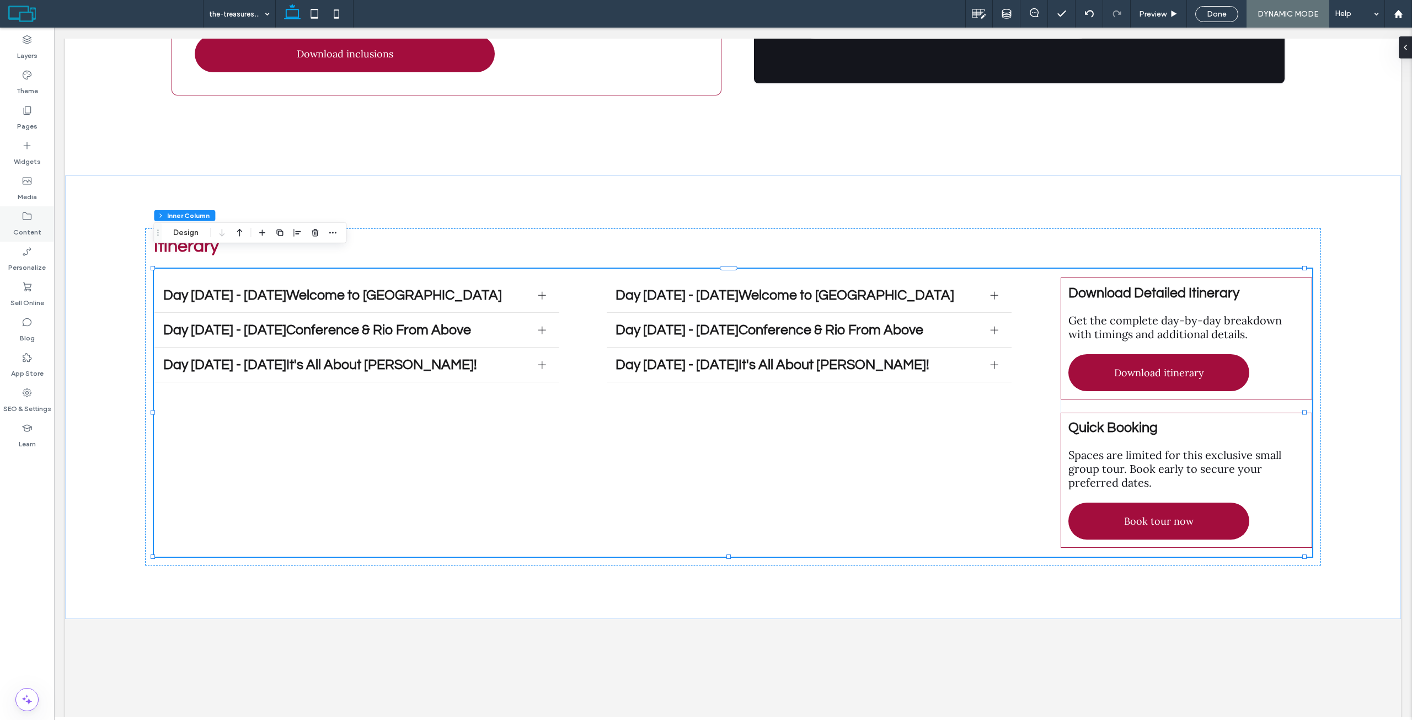
click at [22, 217] on icon at bounding box center [27, 216] width 11 height 11
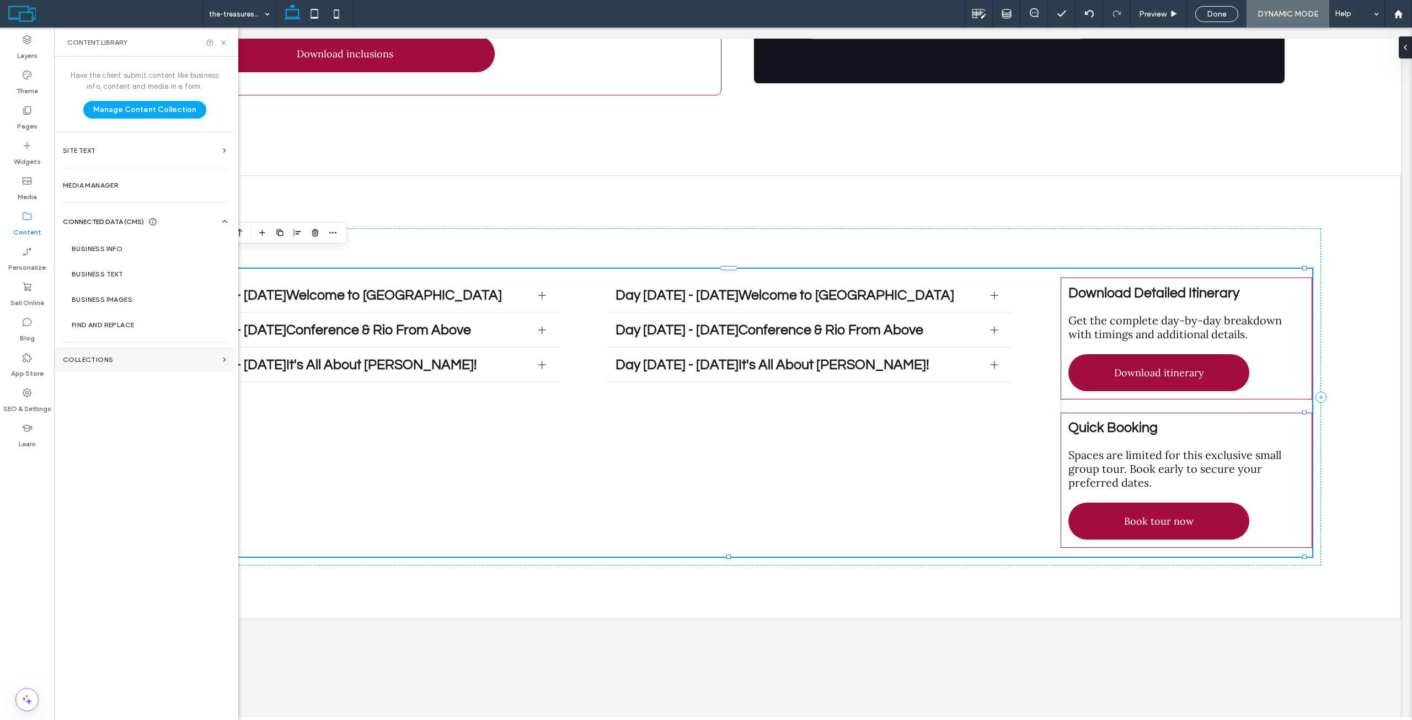
click at [114, 360] on label "Collections" at bounding box center [141, 360] width 156 height 8
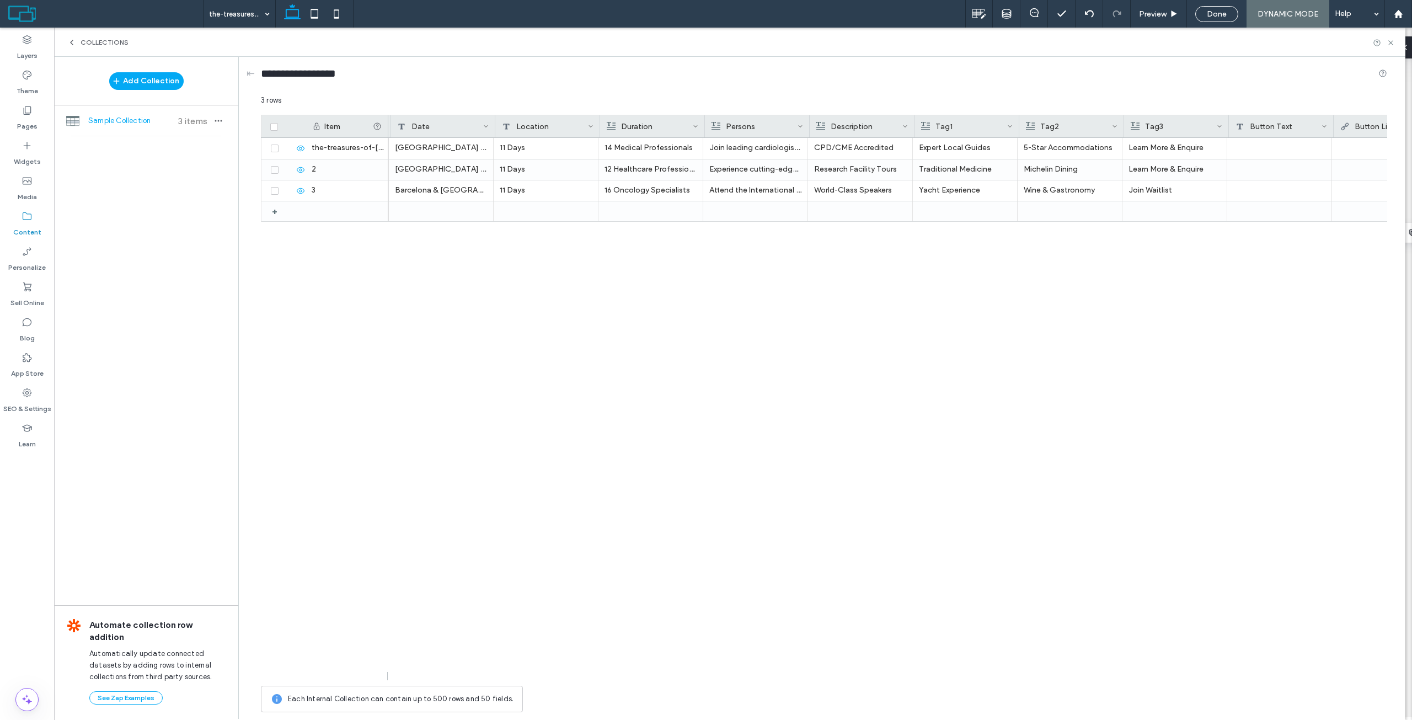
scroll to position [0, 402]
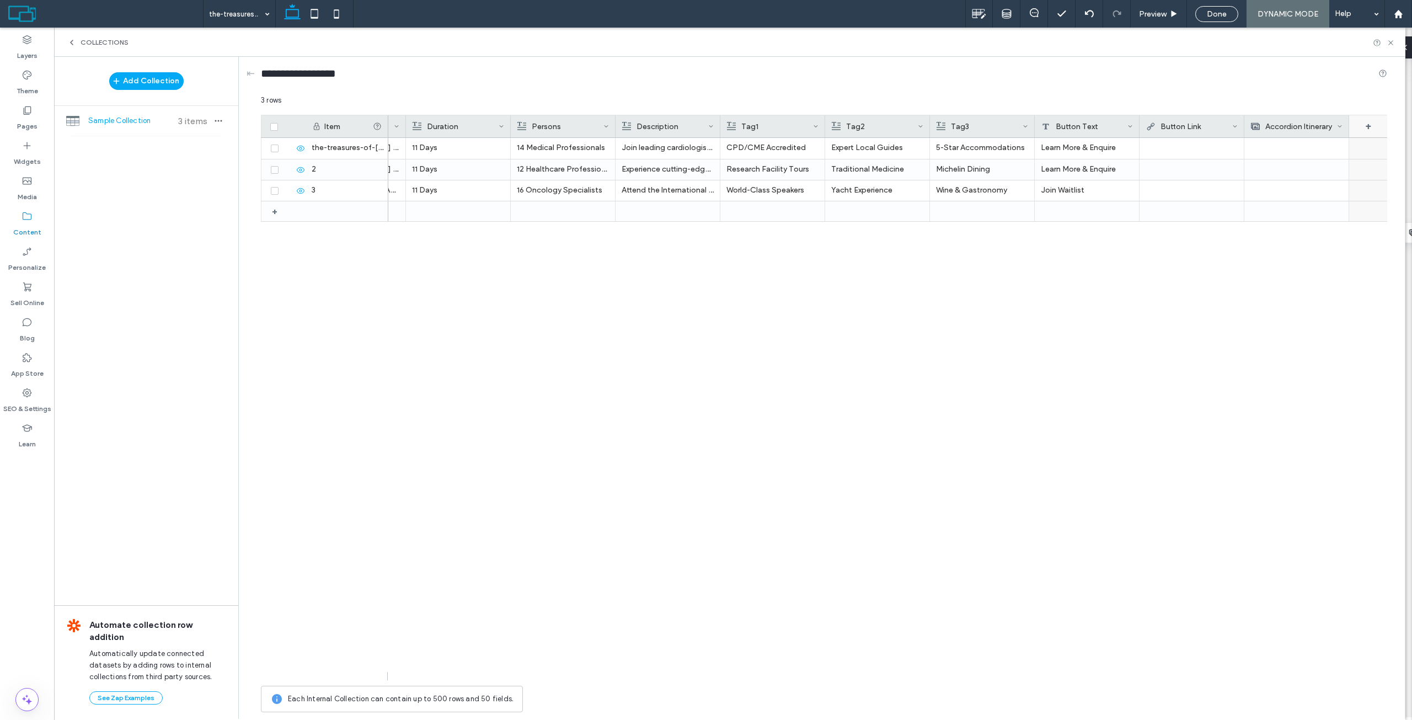
click at [1370, 123] on div "+" at bounding box center [1368, 126] width 39 height 22
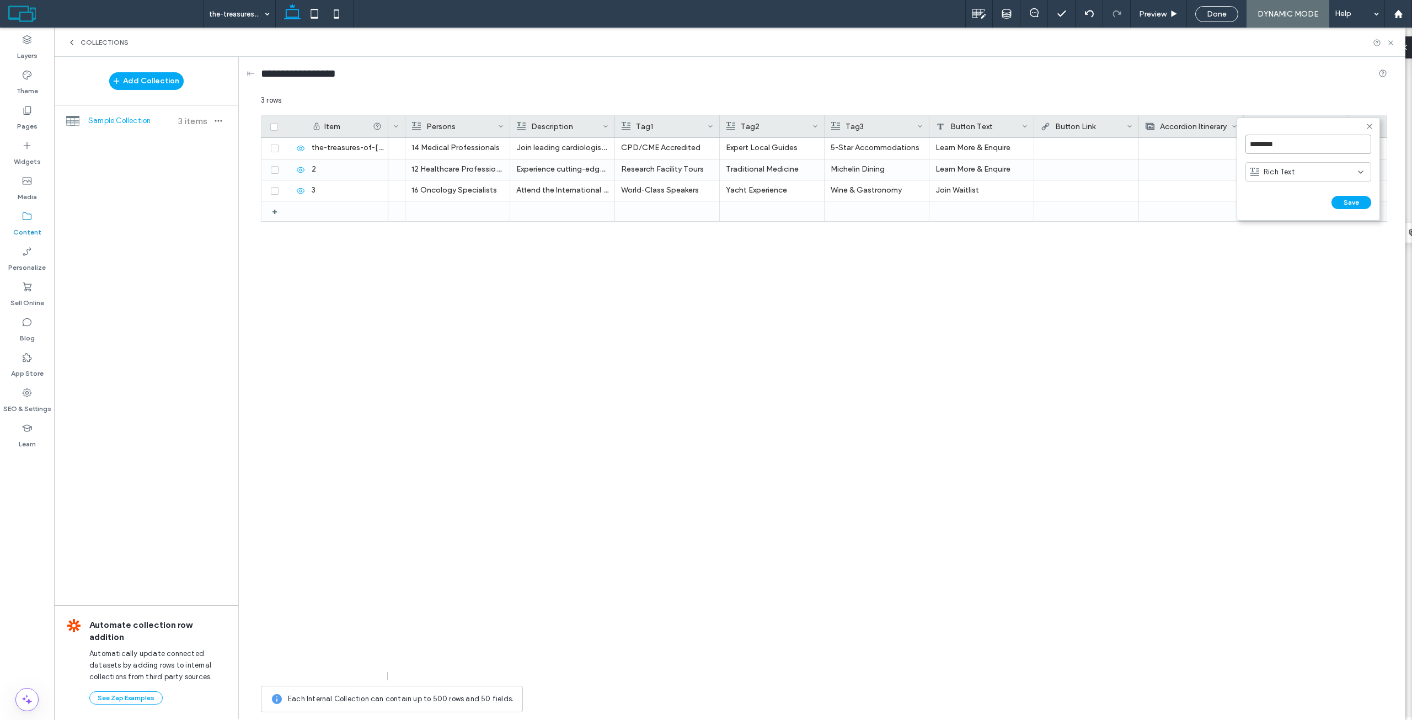
drag, startPoint x: 1297, startPoint y: 142, endPoint x: 1211, endPoint y: 140, distance: 85.5
click at [1211, 140] on div "******** Rich Text Save ****** 3 rows Drag here to set row groups Drag here to …" at bounding box center [824, 406] width 1126 height 623
type input "**********"
click at [1323, 176] on div "Rich Text" at bounding box center [1308, 171] width 126 height 19
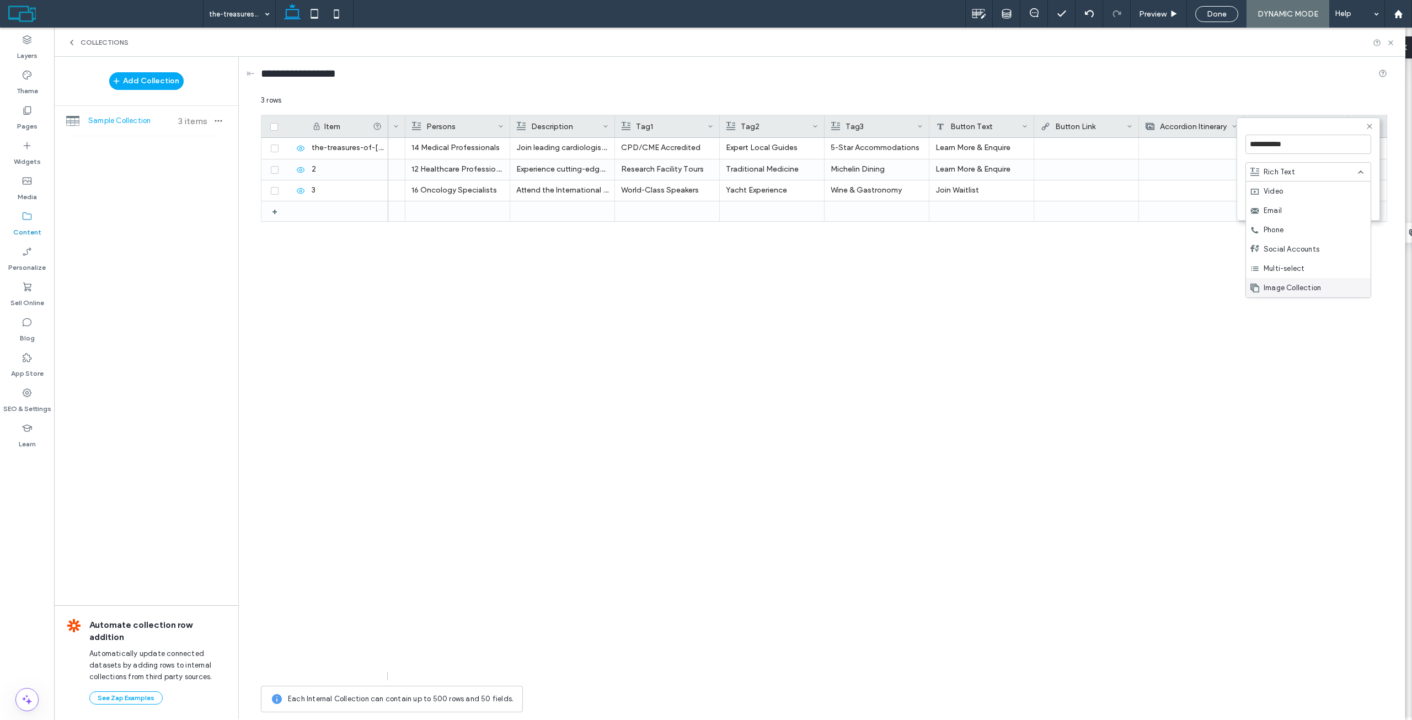
click at [1319, 278] on div "Image Collection" at bounding box center [1308, 287] width 125 height 19
click at [1346, 205] on button "Save" at bounding box center [1351, 202] width 40 height 13
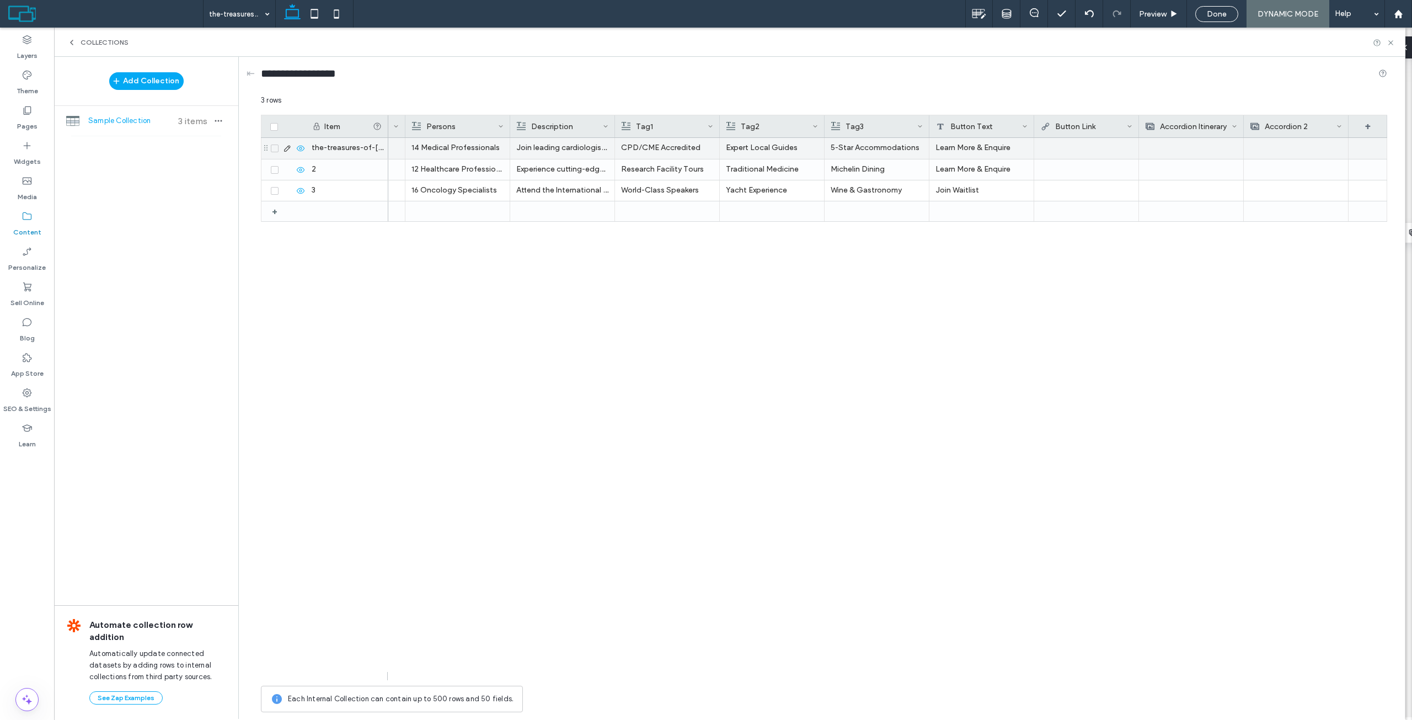
click at [1204, 147] on div at bounding box center [1191, 148] width 92 height 20
click at [1289, 151] on div at bounding box center [1296, 148] width 92 height 21
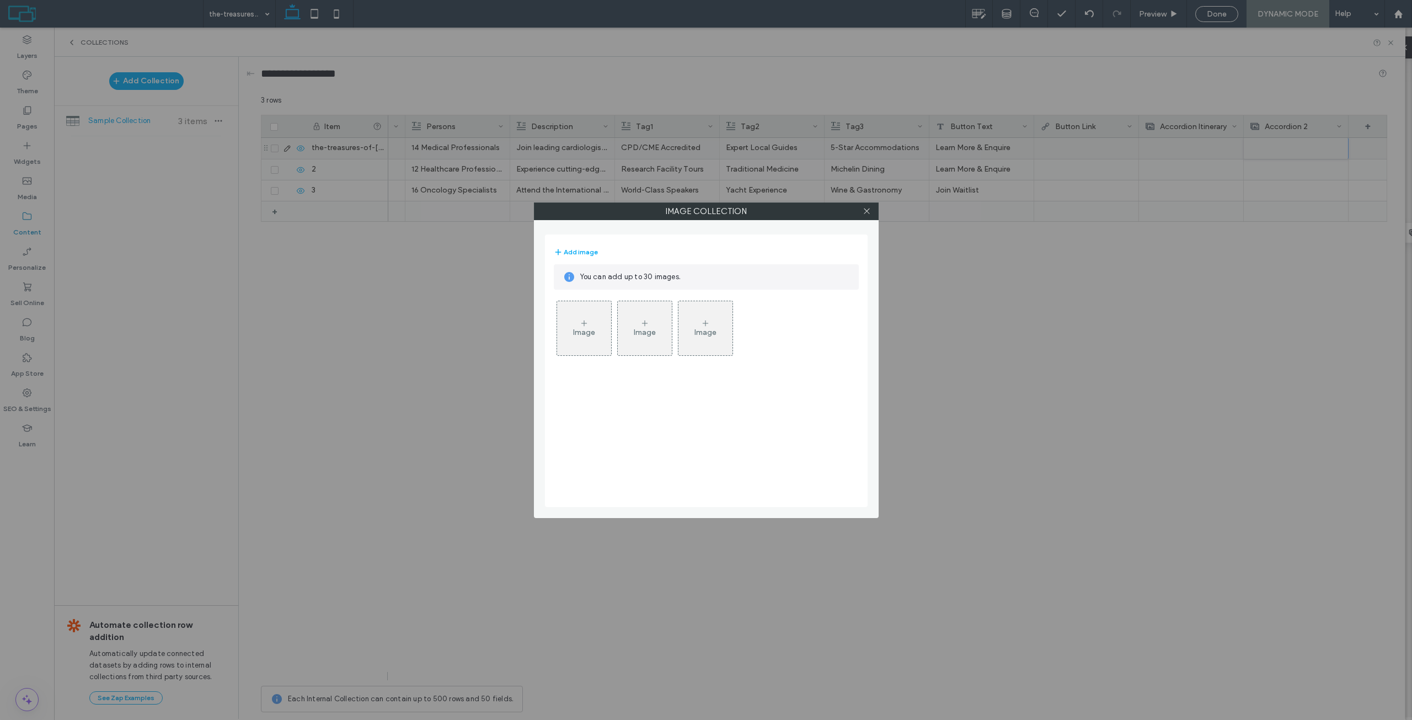
click at [591, 308] on div "Image" at bounding box center [584, 328] width 54 height 52
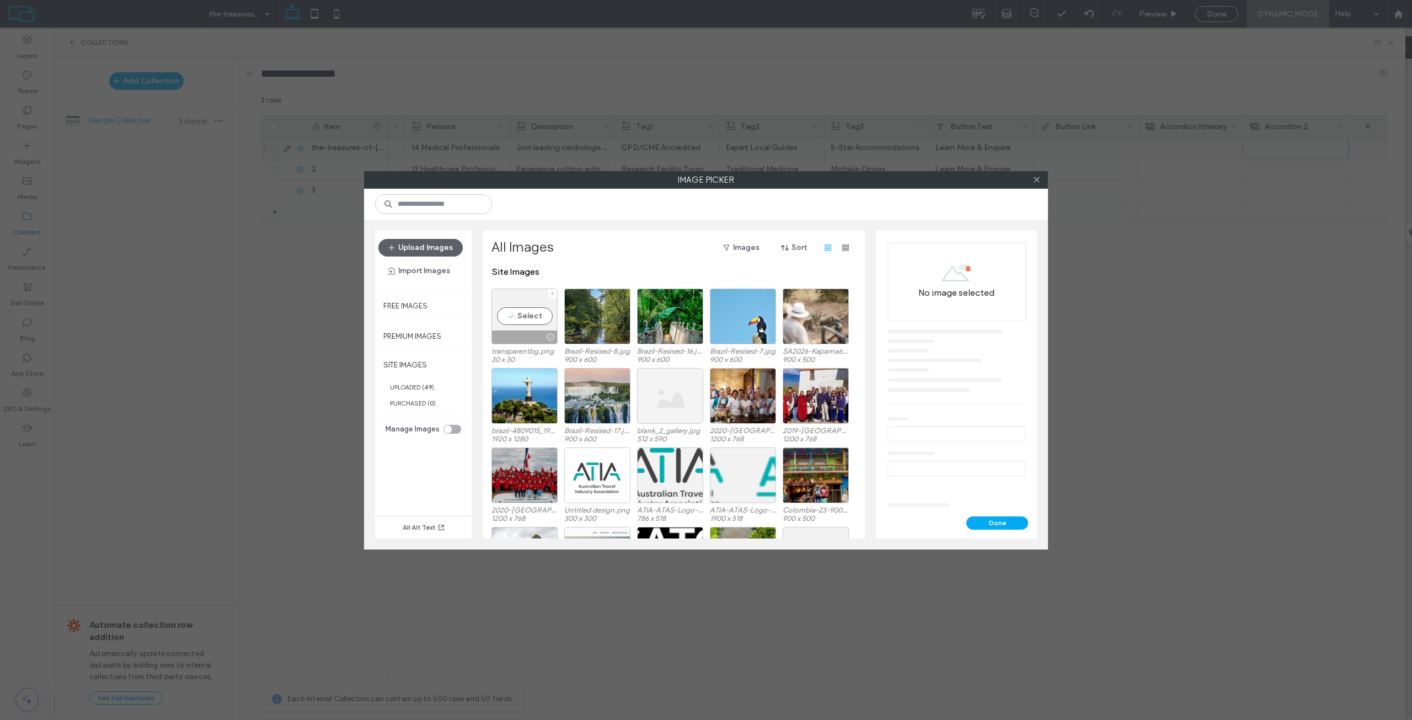
click at [529, 306] on div "Select" at bounding box center [524, 316] width 66 height 56
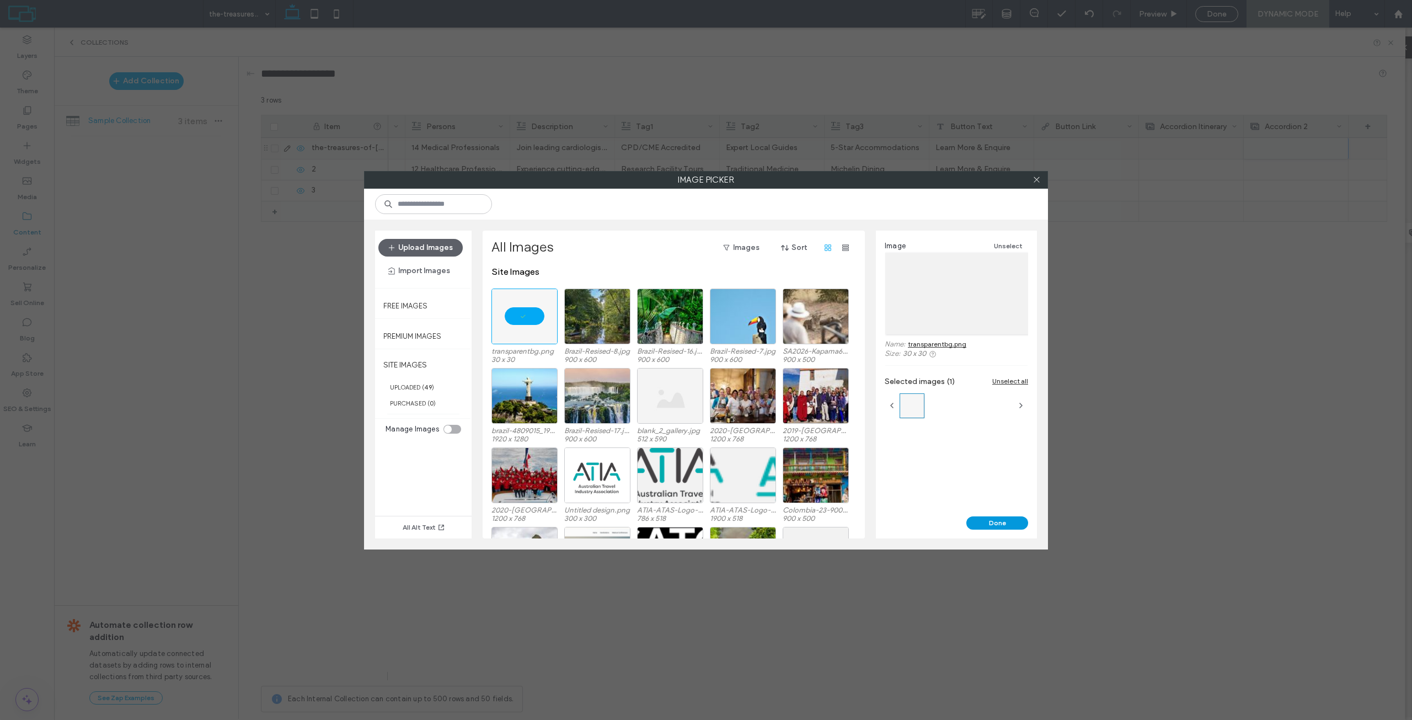
drag, startPoint x: 999, startPoint y: 529, endPoint x: 978, endPoint y: 490, distance: 44.4
click at [999, 528] on button "Done" at bounding box center [997, 522] width 62 height 13
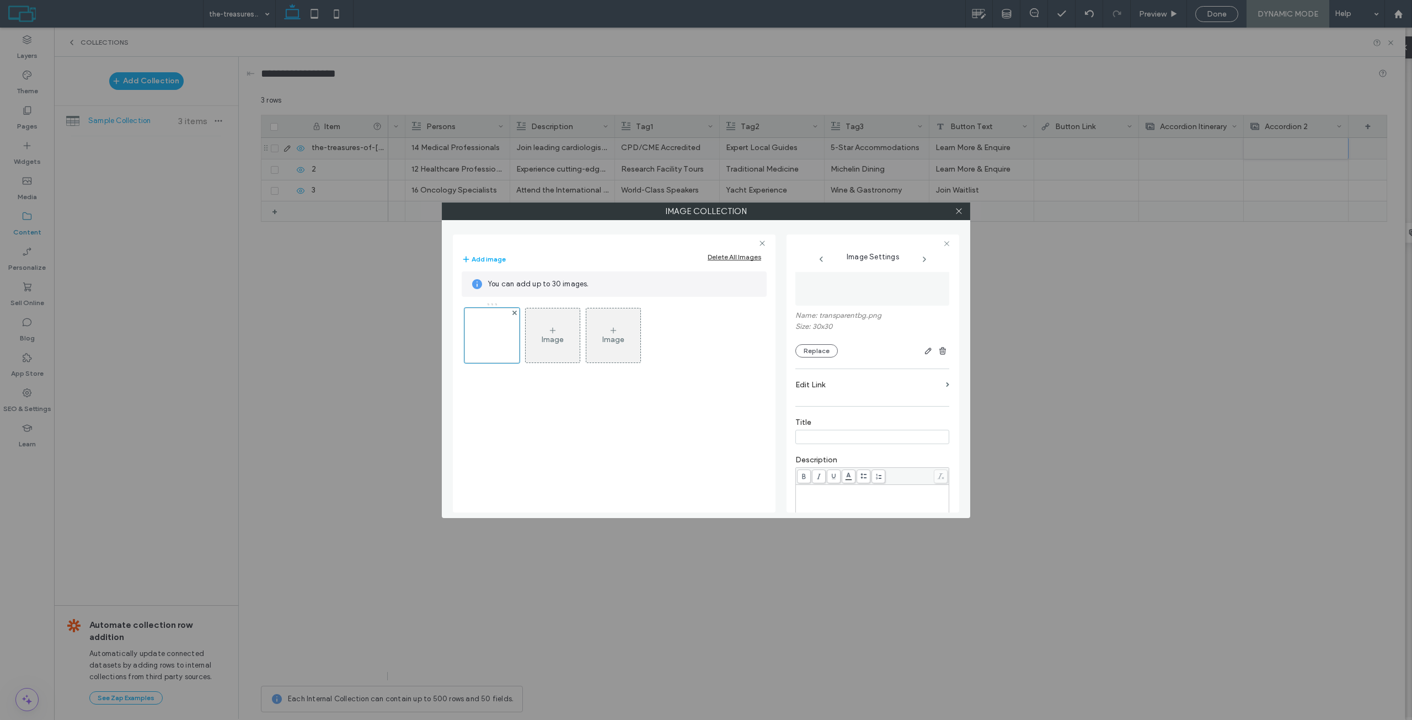
scroll to position [55, 0]
click at [824, 431] on input at bounding box center [872, 429] width 154 height 14
type input "**********"
click at [1051, 358] on div "**********" at bounding box center [706, 360] width 1412 height 720
click at [962, 207] on icon at bounding box center [959, 211] width 8 height 8
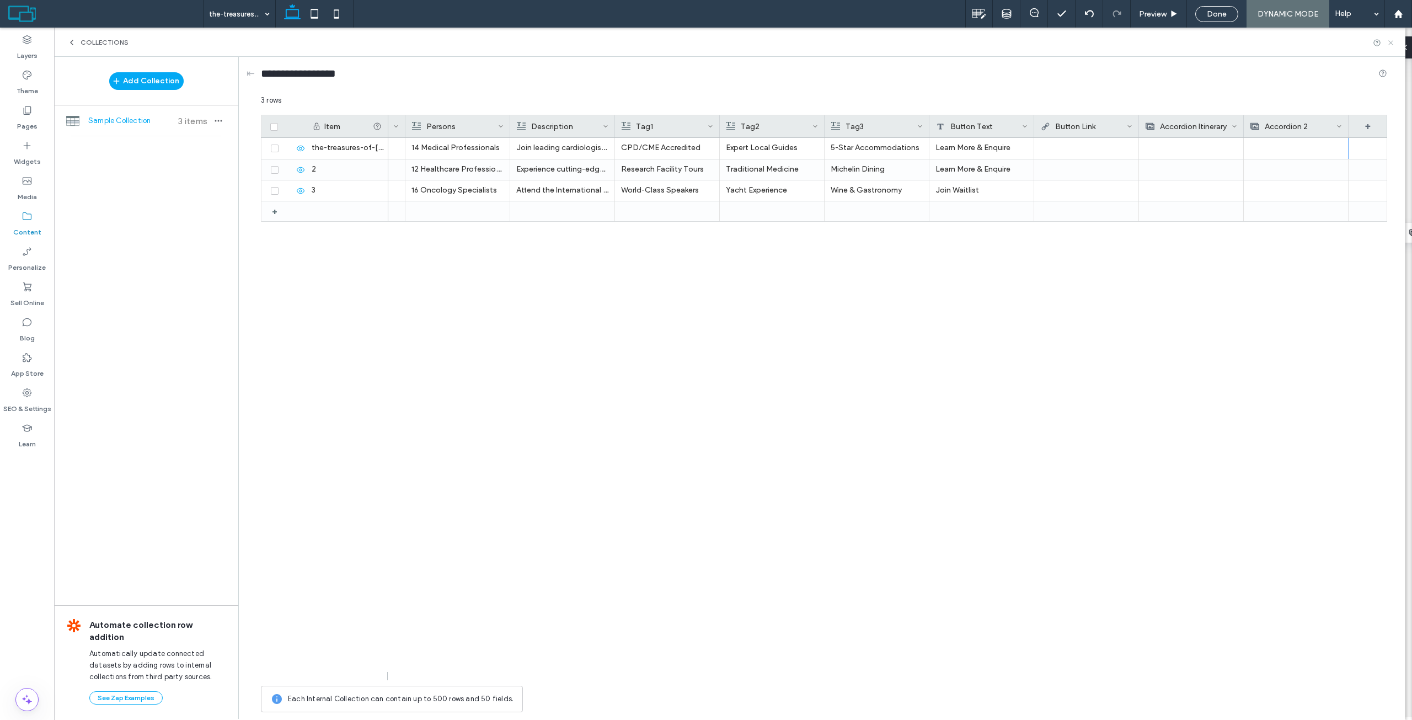
click at [1392, 44] on div "Collections" at bounding box center [729, 42] width 1351 height 29
click at [1391, 43] on use at bounding box center [1390, 42] width 4 height 4
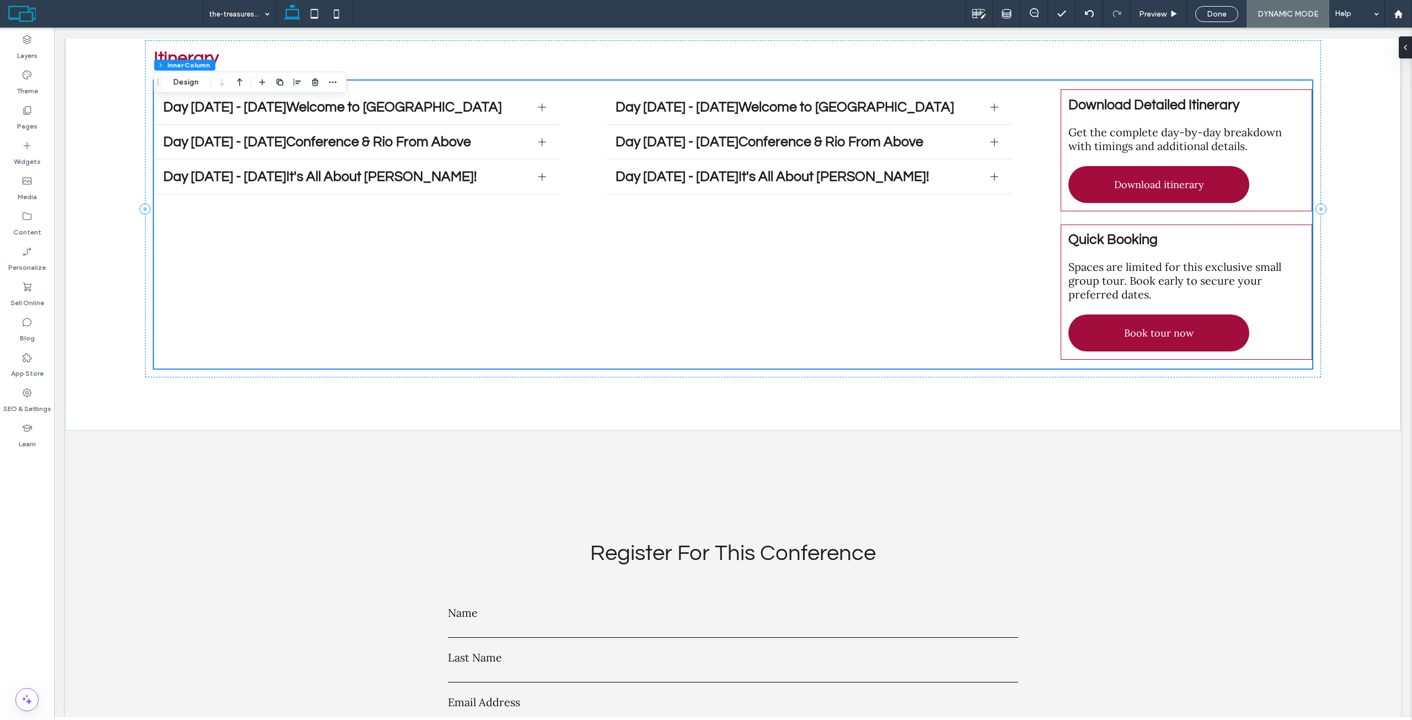
scroll to position [3371, 0]
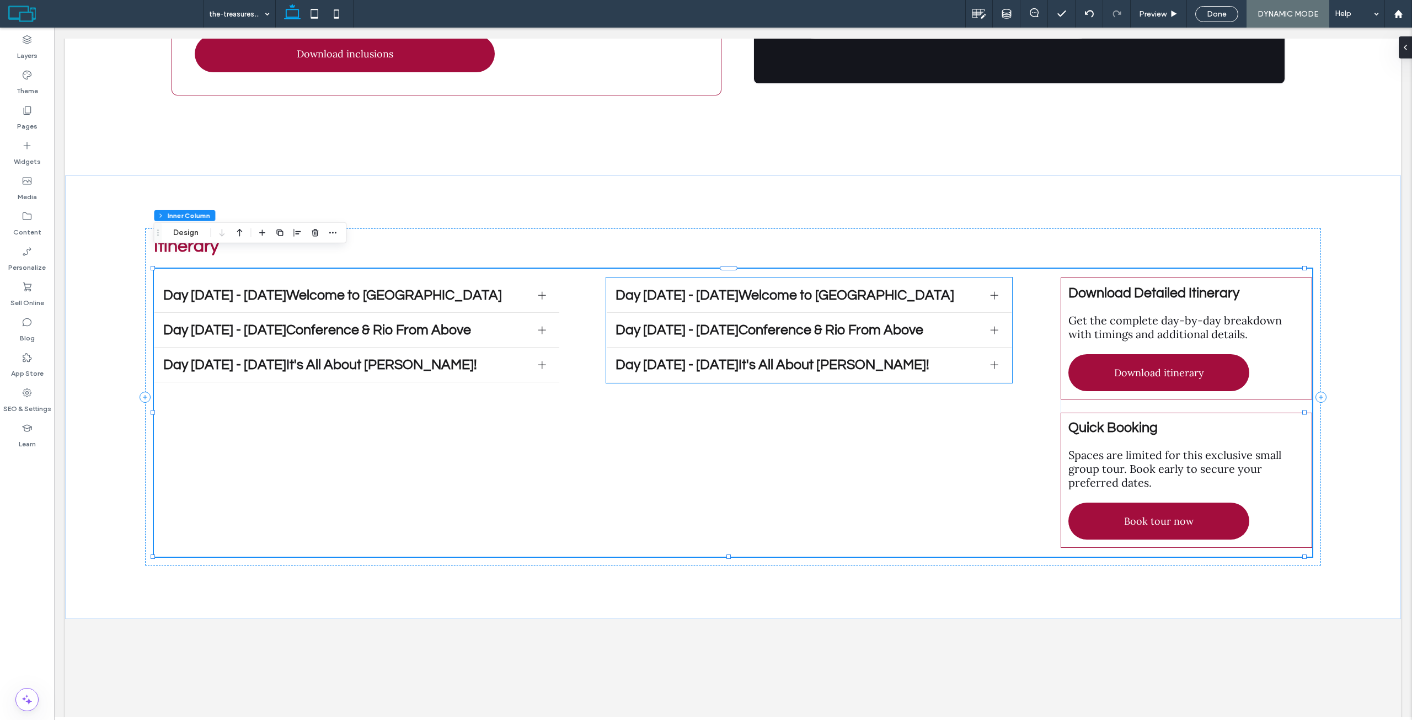
drag, startPoint x: 735, startPoint y: 288, endPoint x: 748, endPoint y: 292, distance: 13.6
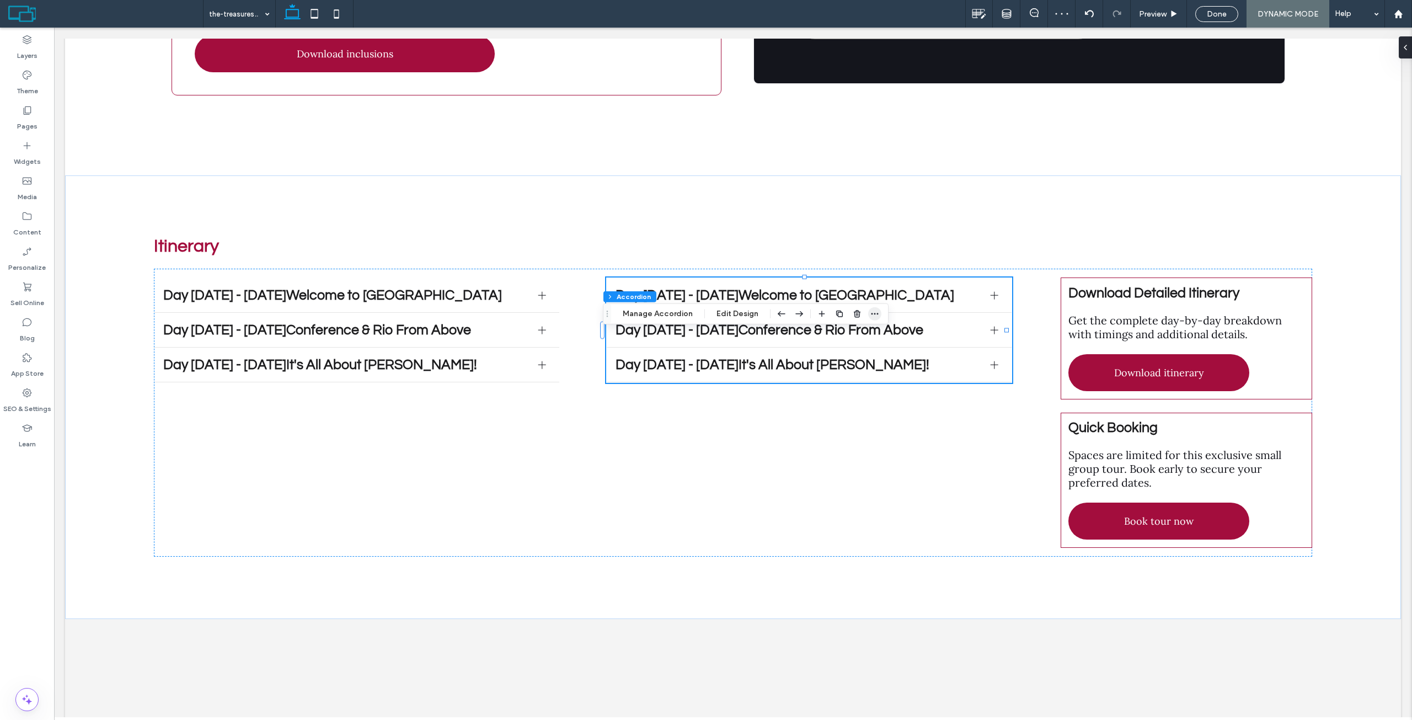
click at [872, 310] on icon "button" at bounding box center [874, 313] width 9 height 9
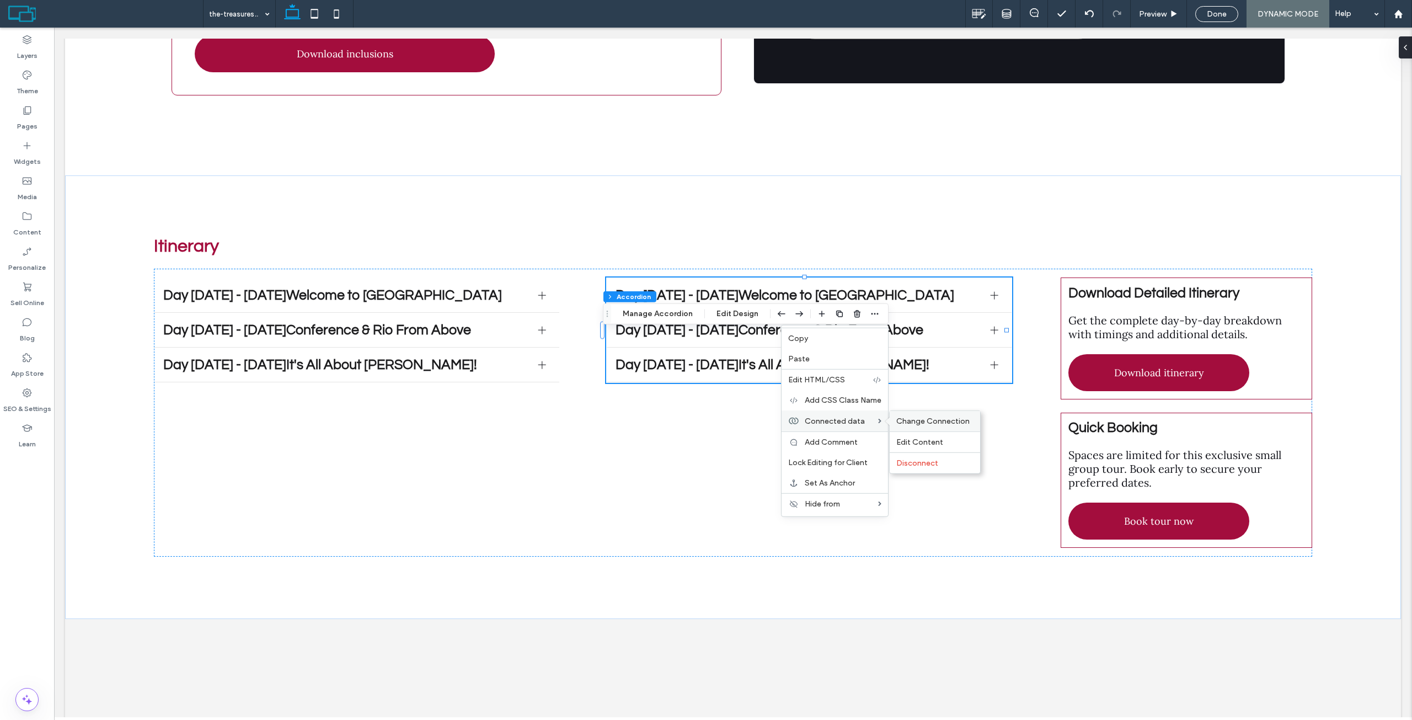
click at [915, 417] on span "Change Connection" at bounding box center [932, 420] width 73 height 9
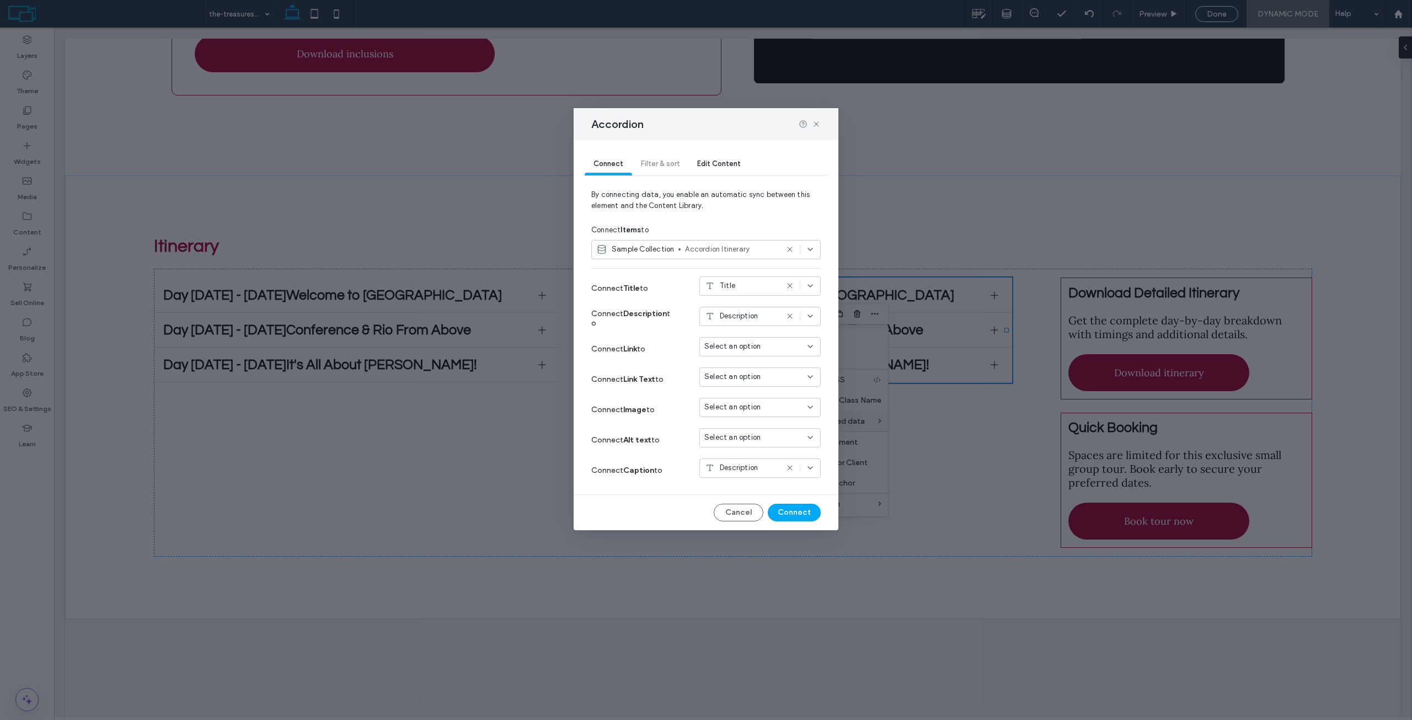
click at [723, 249] on span "Accordion Itinerary" at bounding box center [731, 249] width 93 height 11
click at [706, 306] on span "Accordion 2" at bounding box center [750, 307] width 122 height 11
click at [801, 508] on button "Connect" at bounding box center [794, 513] width 53 height 18
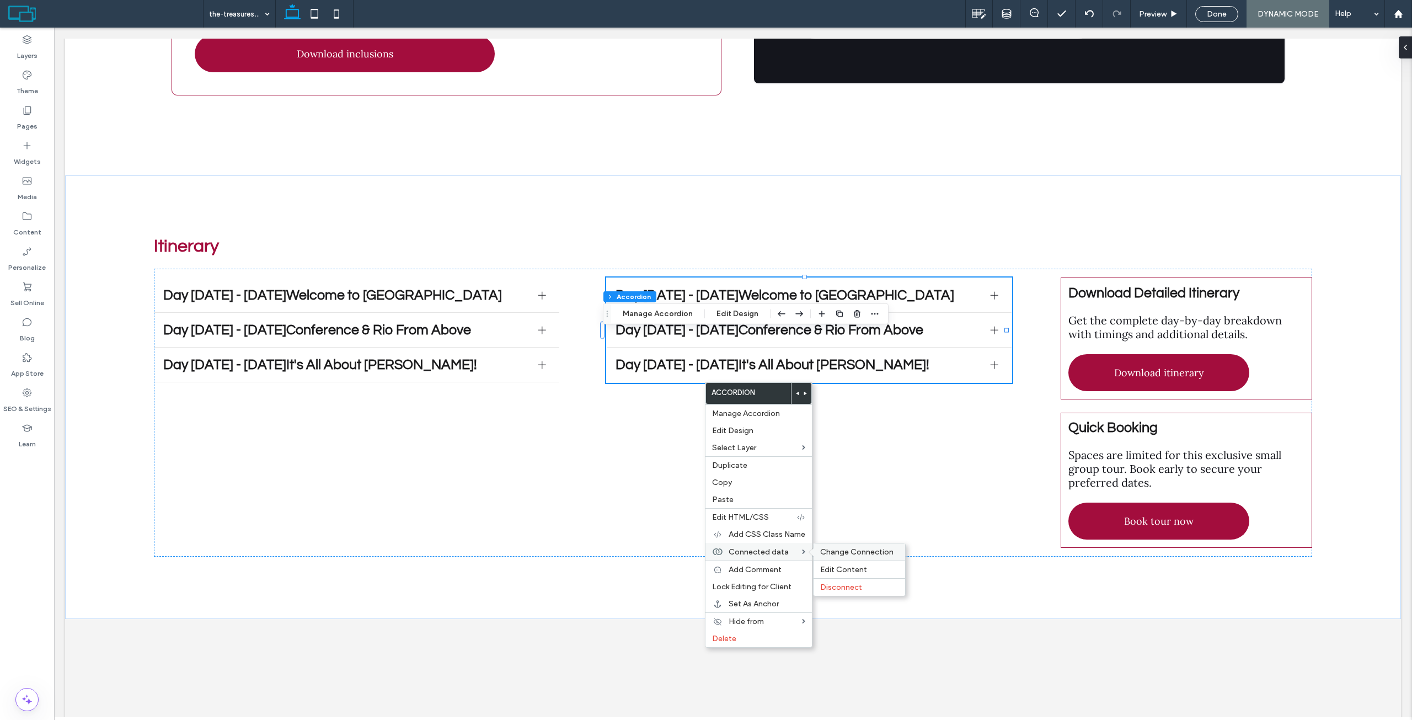
click at [839, 552] on span "Change Connection" at bounding box center [856, 551] width 73 height 9
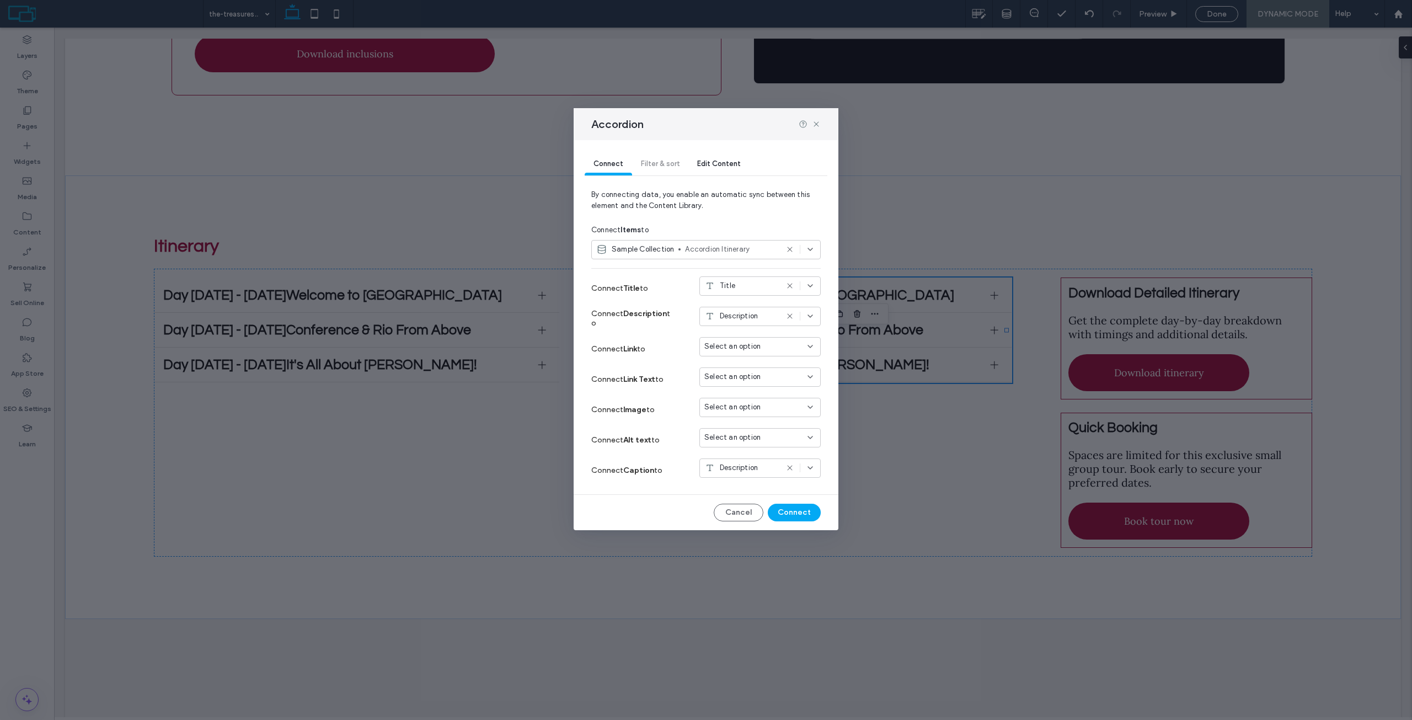
click at [730, 251] on span "Accordion Itinerary" at bounding box center [731, 249] width 93 height 11
click at [706, 304] on span "Accordion 2" at bounding box center [750, 307] width 122 height 11
click at [785, 247] on icon at bounding box center [789, 249] width 9 height 9
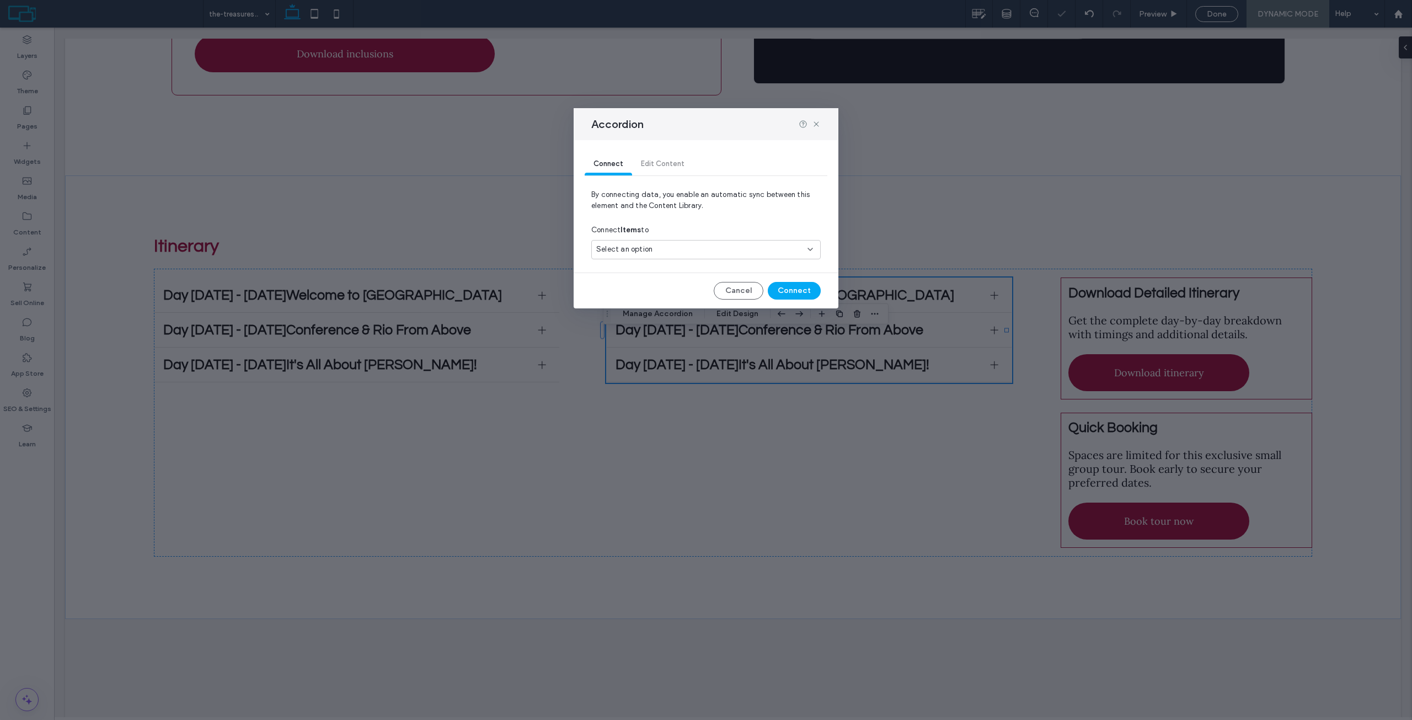
click at [795, 248] on div "Select an option" at bounding box center [699, 249] width 206 height 11
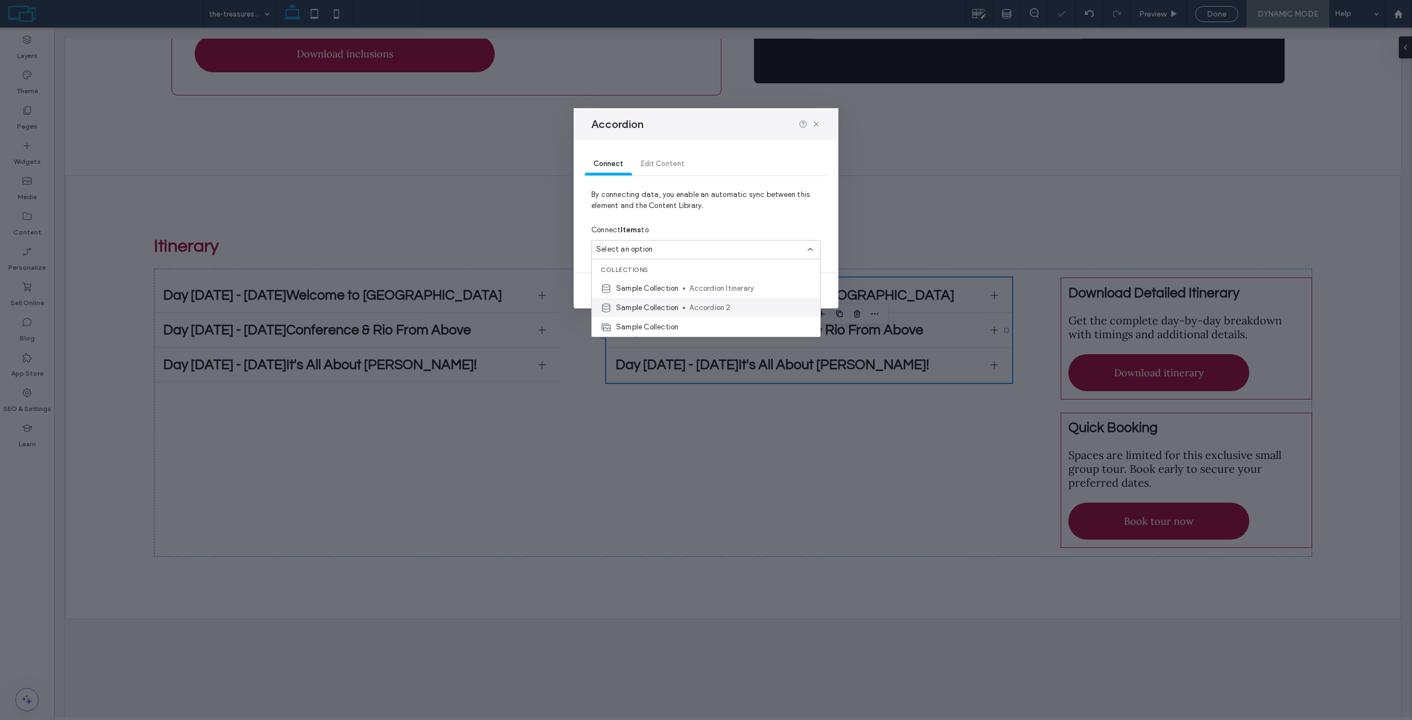
click at [721, 311] on span "Accordion 2" at bounding box center [750, 307] width 122 height 11
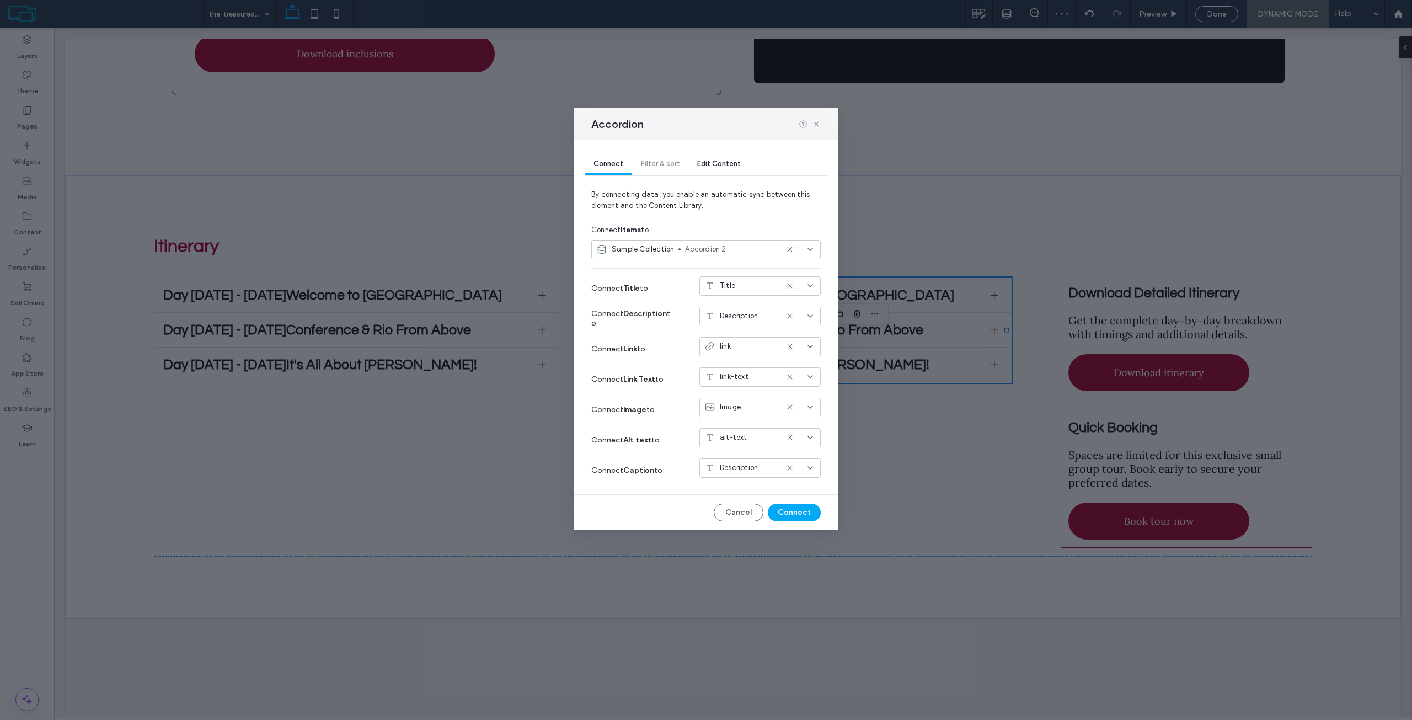
click at [788, 344] on icon at bounding box center [789, 346] width 9 height 9
click at [790, 374] on icon at bounding box center [789, 376] width 9 height 9
click at [789, 404] on icon at bounding box center [789, 407] width 9 height 9
click at [791, 438] on icon at bounding box center [789, 437] width 9 height 9
click at [791, 463] on icon at bounding box center [789, 467] width 9 height 9
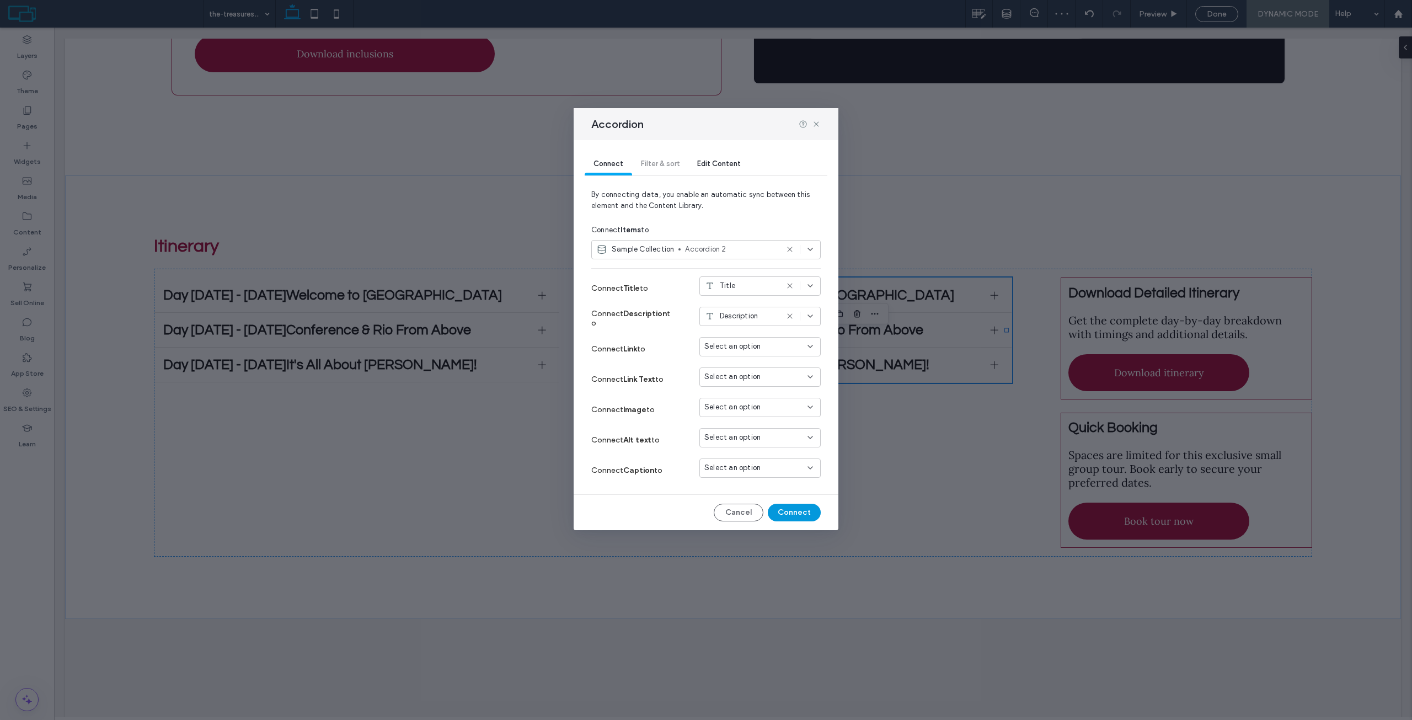
click at [802, 515] on button "Connect" at bounding box center [794, 513] width 53 height 18
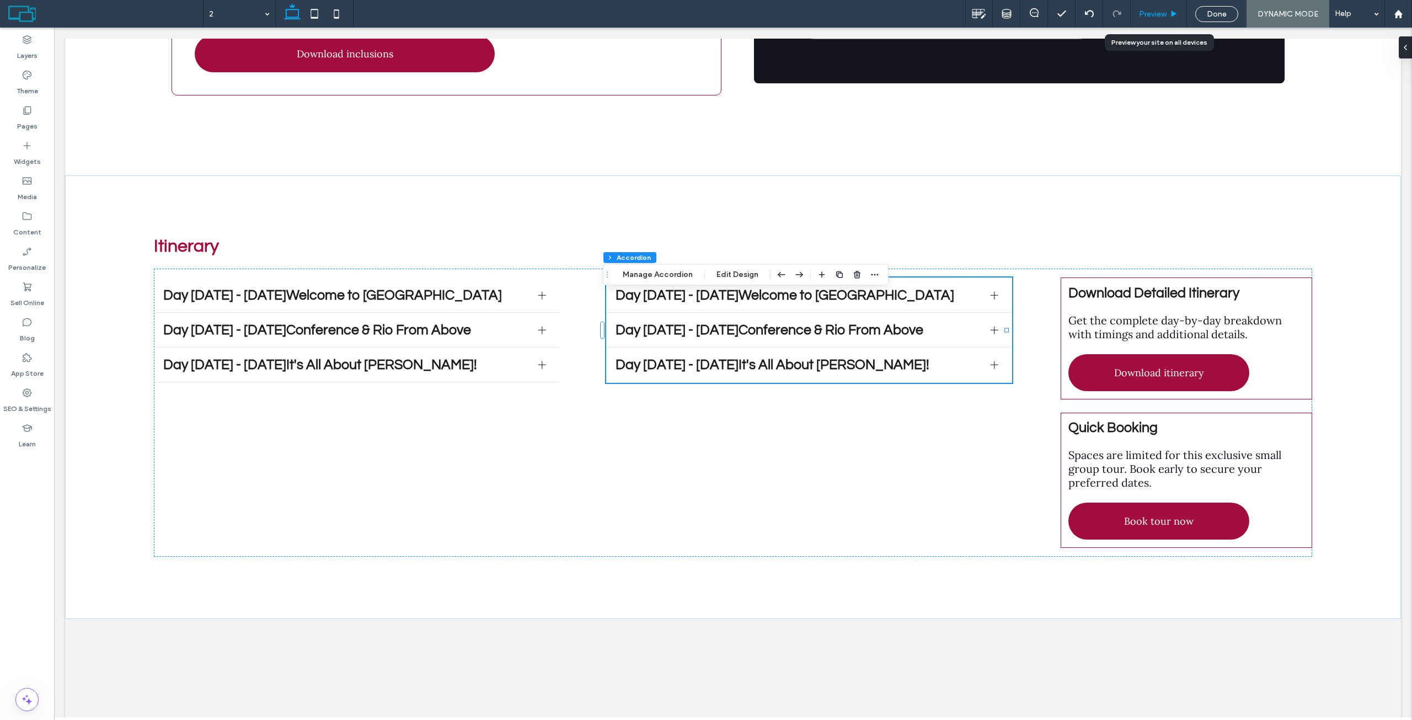
click at [1145, 12] on span "Preview" at bounding box center [1153, 13] width 28 height 9
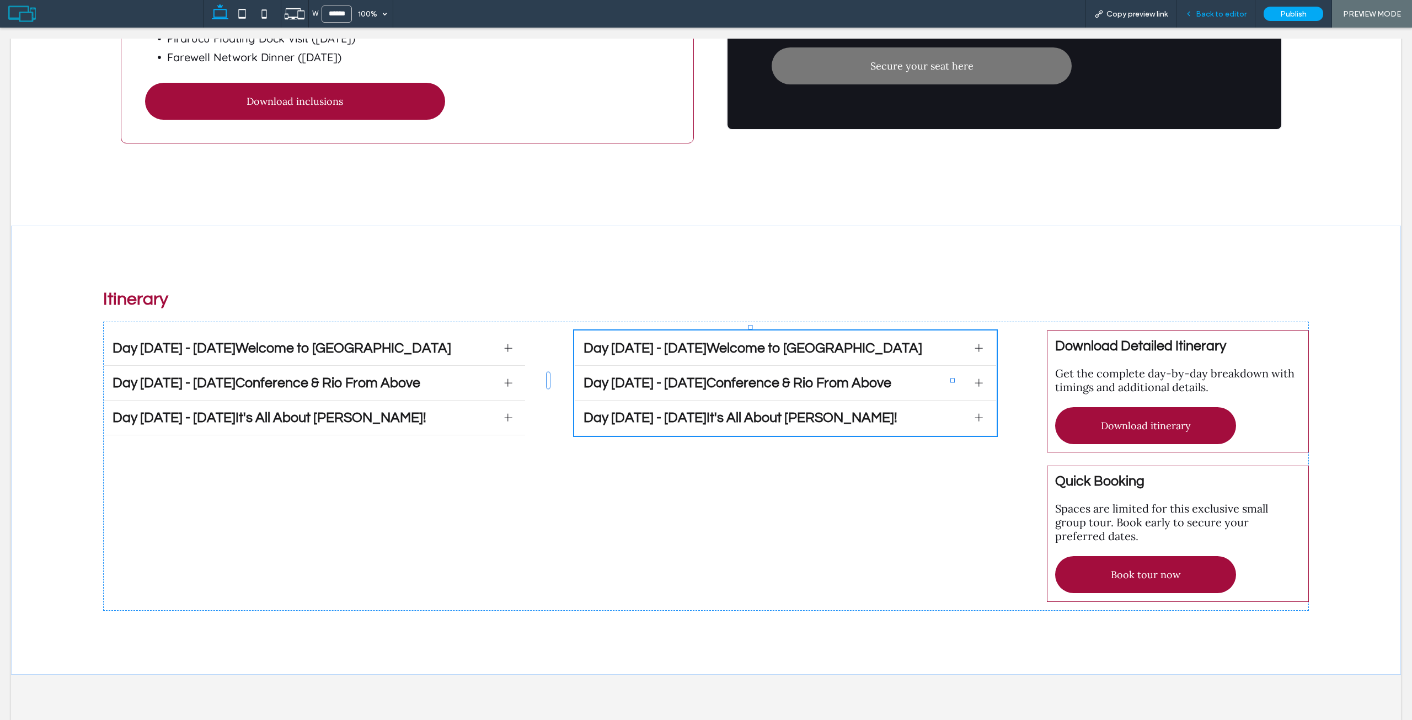
click at [1182, 15] on div "Back to editor" at bounding box center [1215, 13] width 78 height 9
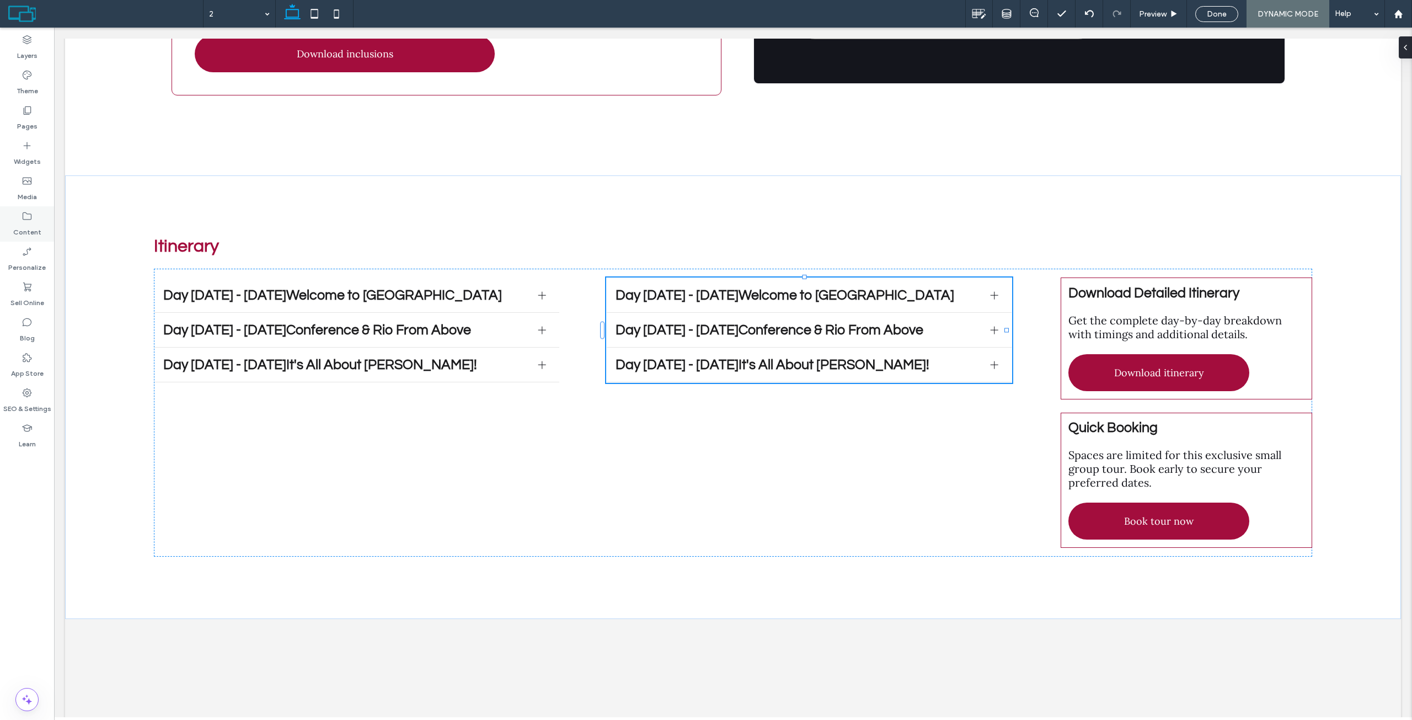
click at [25, 226] on label "Content" at bounding box center [27, 229] width 28 height 15
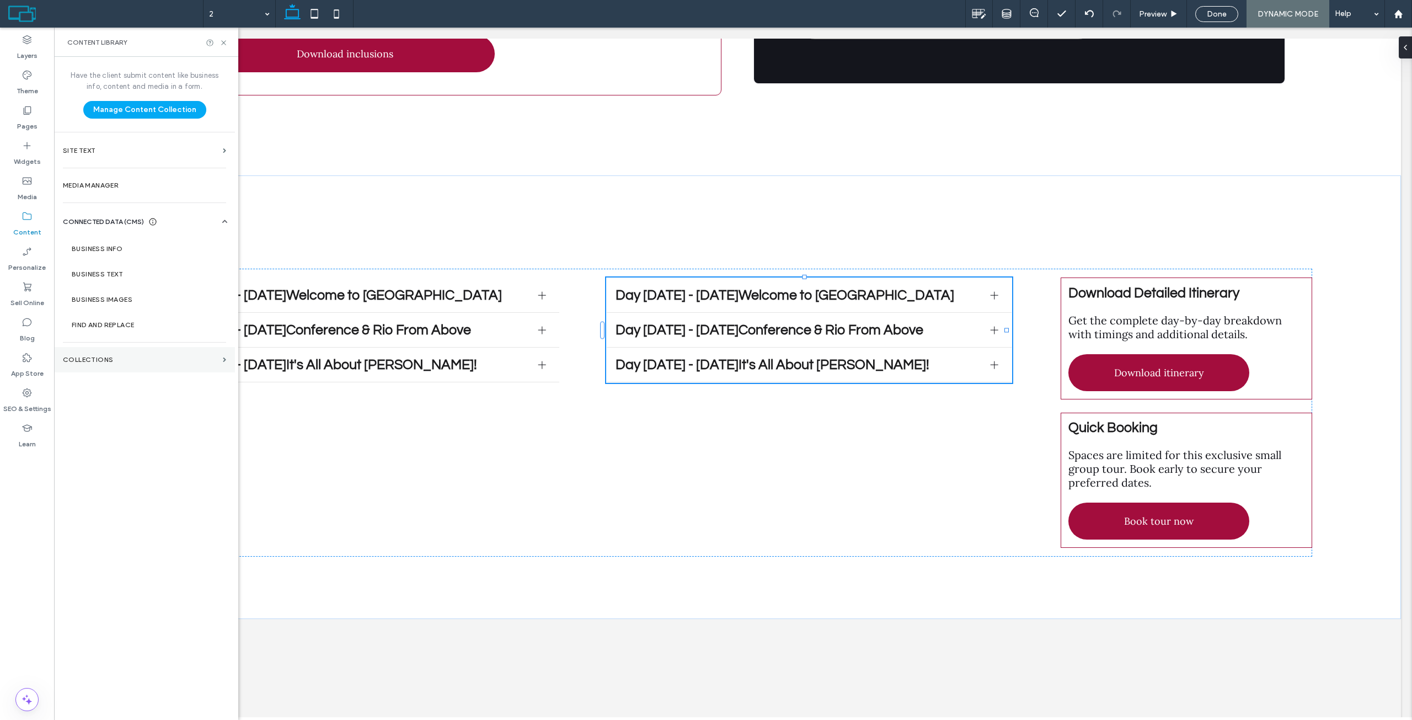
click at [114, 361] on label "Collections" at bounding box center [141, 360] width 156 height 8
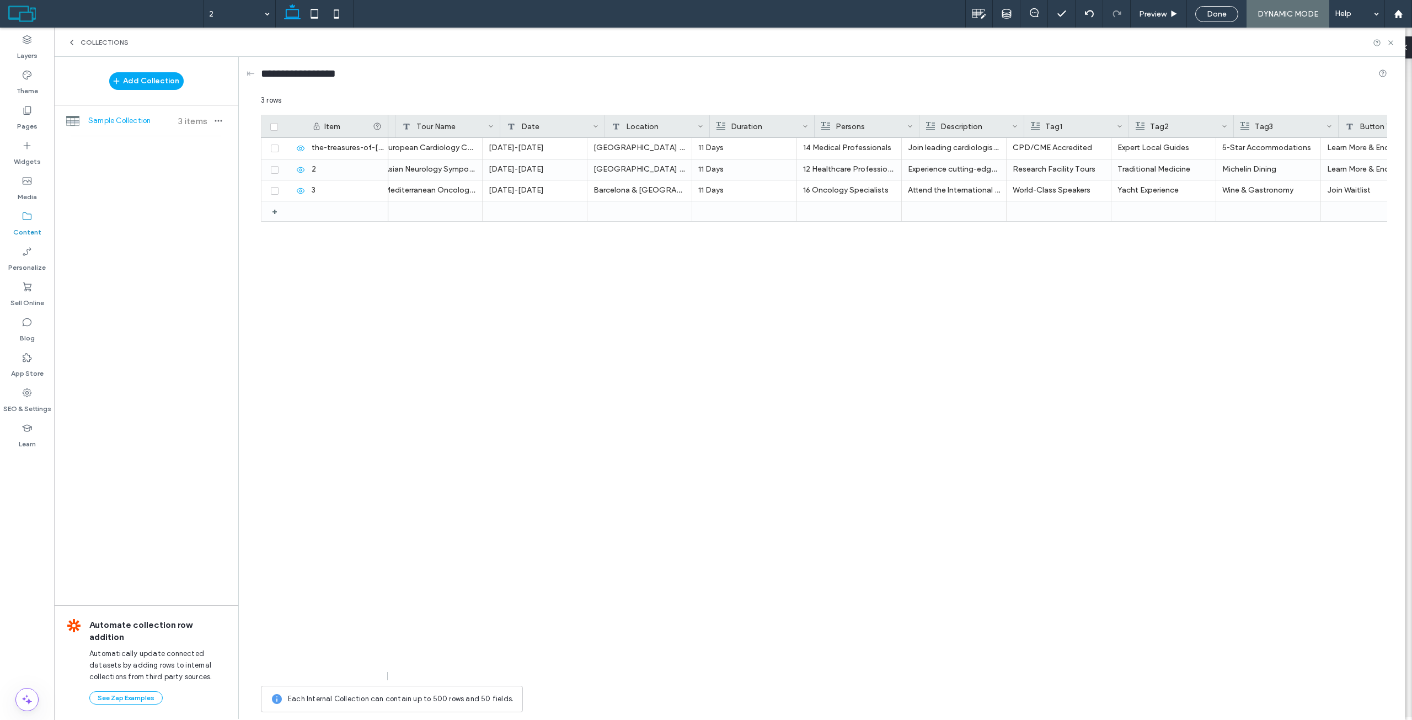
scroll to position [0, 506]
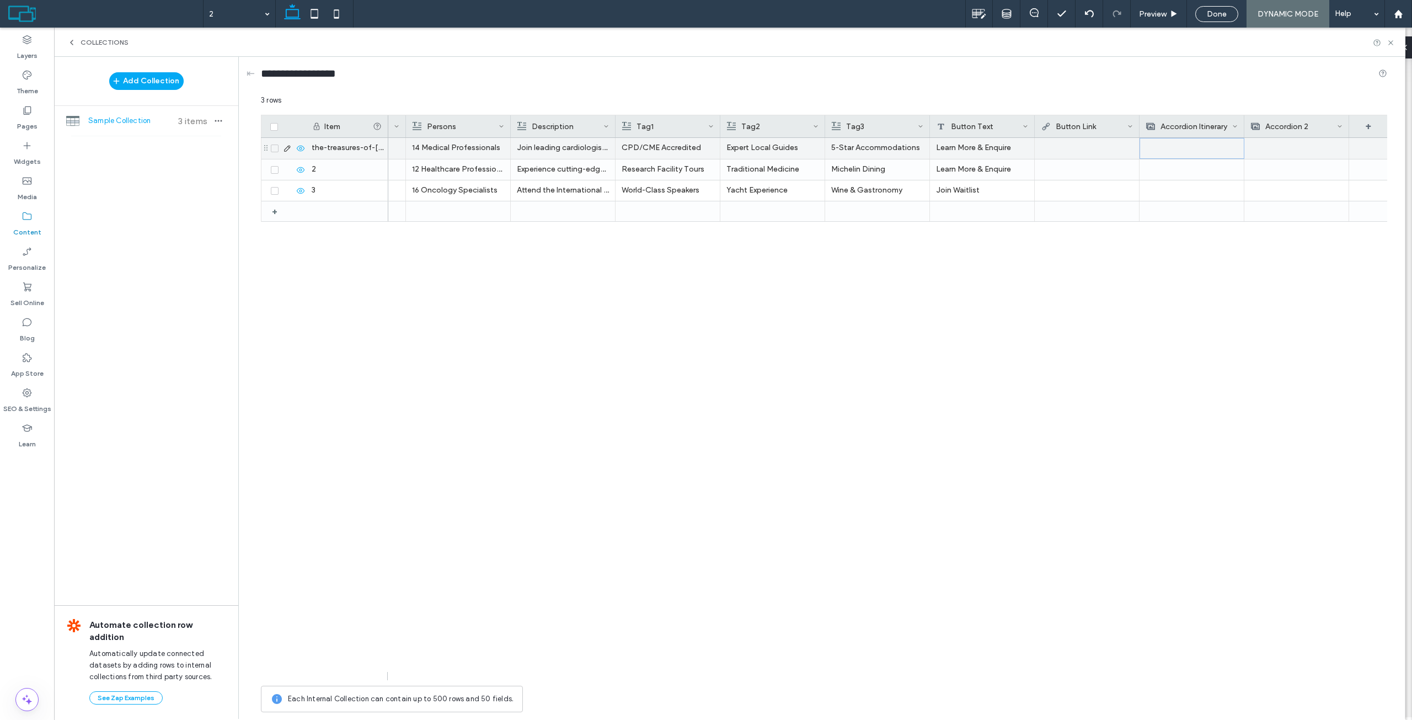
click at [1171, 144] on img at bounding box center [1172, 148] width 15 height 15
click at [1165, 155] on img at bounding box center [1172, 148] width 15 height 15
click at [1170, 175] on div at bounding box center [1191, 169] width 92 height 20
click at [1202, 166] on div at bounding box center [1192, 169] width 92 height 19
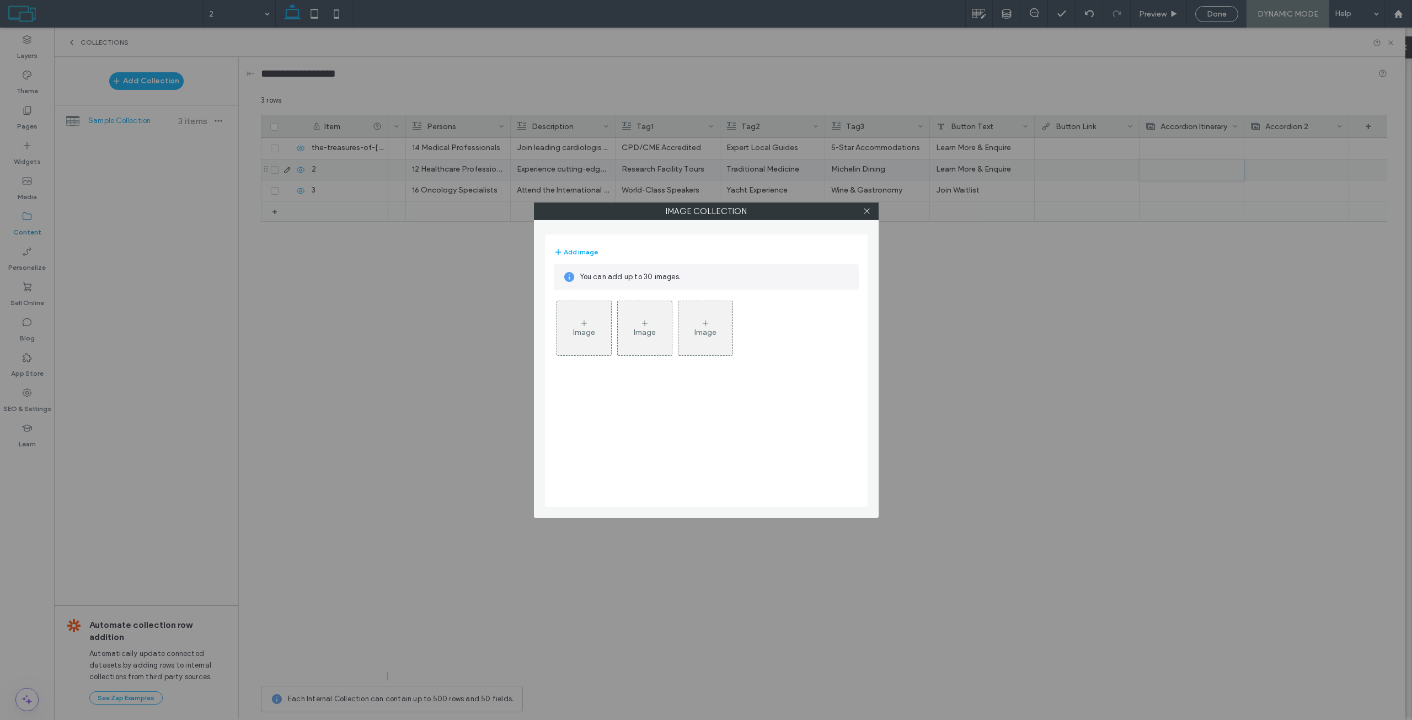
click at [607, 323] on div "Image" at bounding box center [584, 328] width 54 height 52
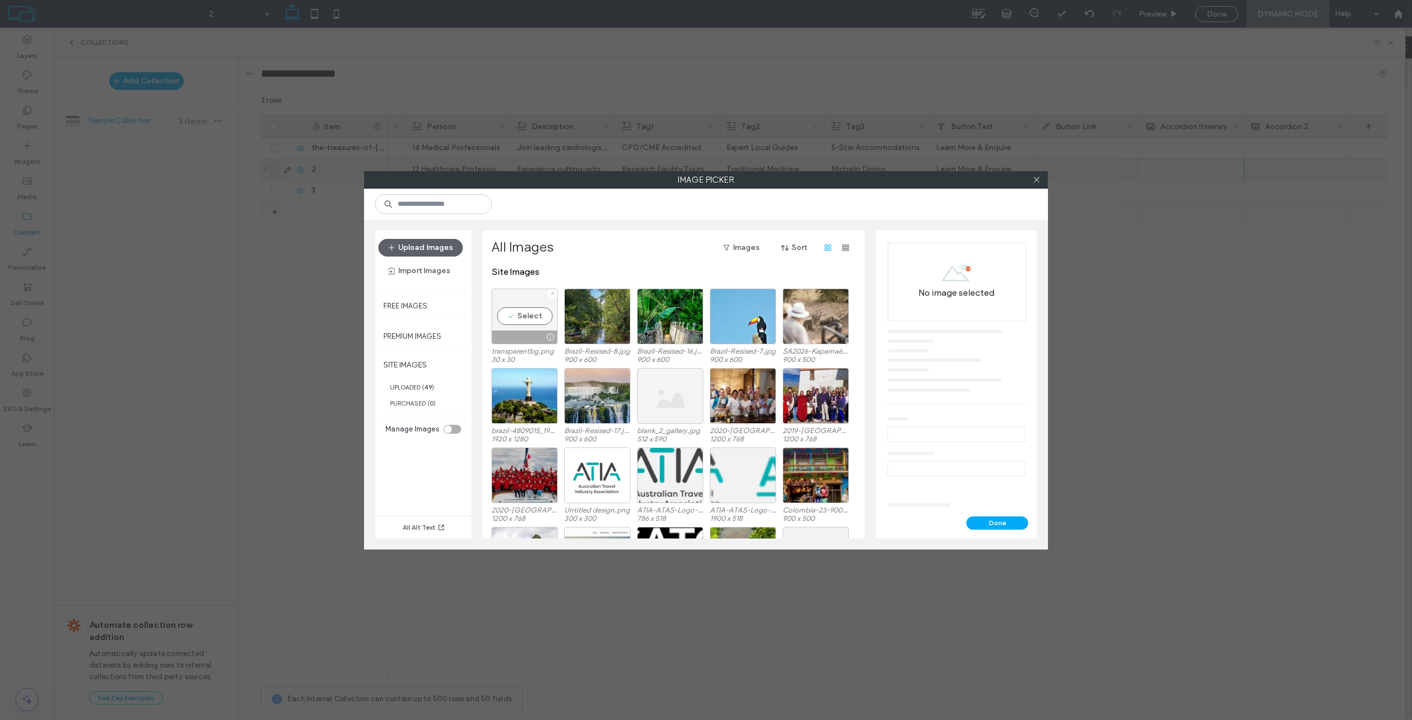
click at [521, 314] on div "Select" at bounding box center [524, 316] width 66 height 56
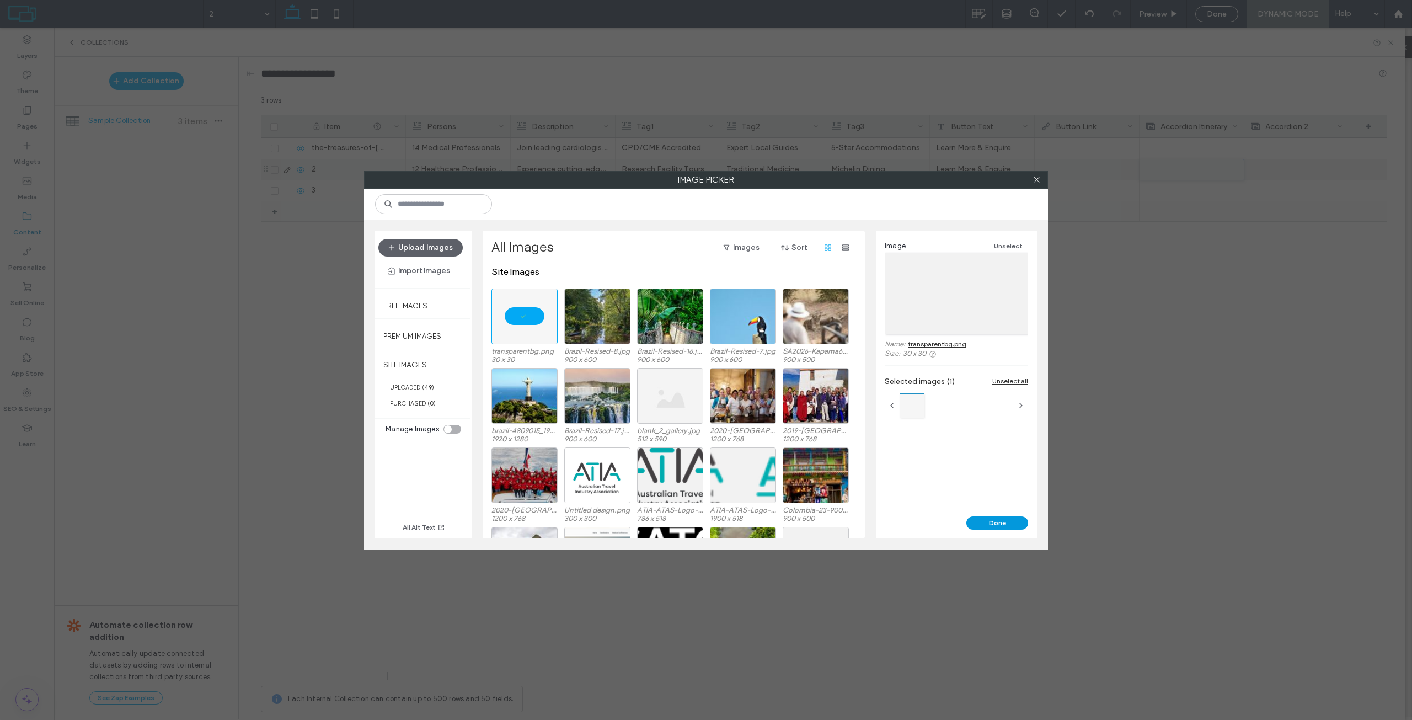
click at [999, 524] on button "Done" at bounding box center [997, 522] width 62 height 13
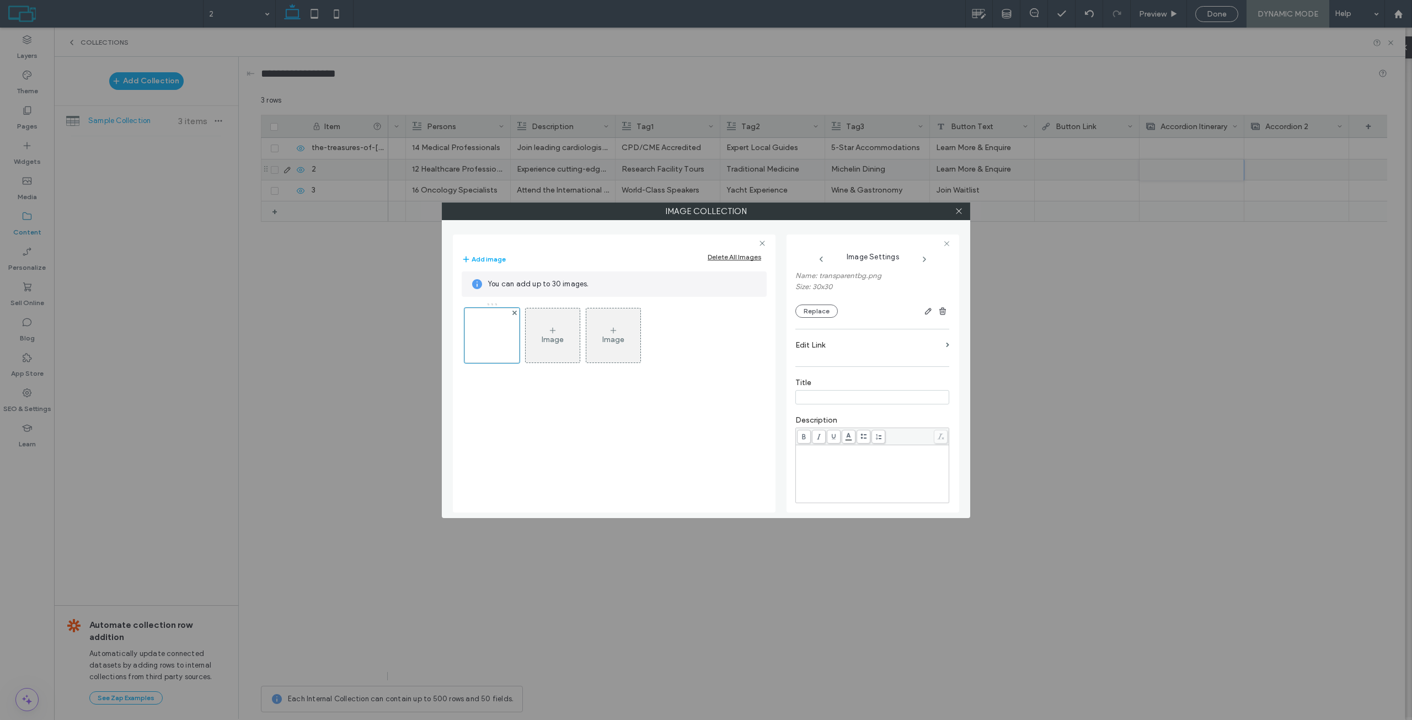
scroll to position [110, 0]
type input "**********"
click at [909, 365] on label "Title" at bounding box center [872, 361] width 154 height 12
click at [900, 445] on div "Rich Text Editor" at bounding box center [872, 451] width 150 height 55
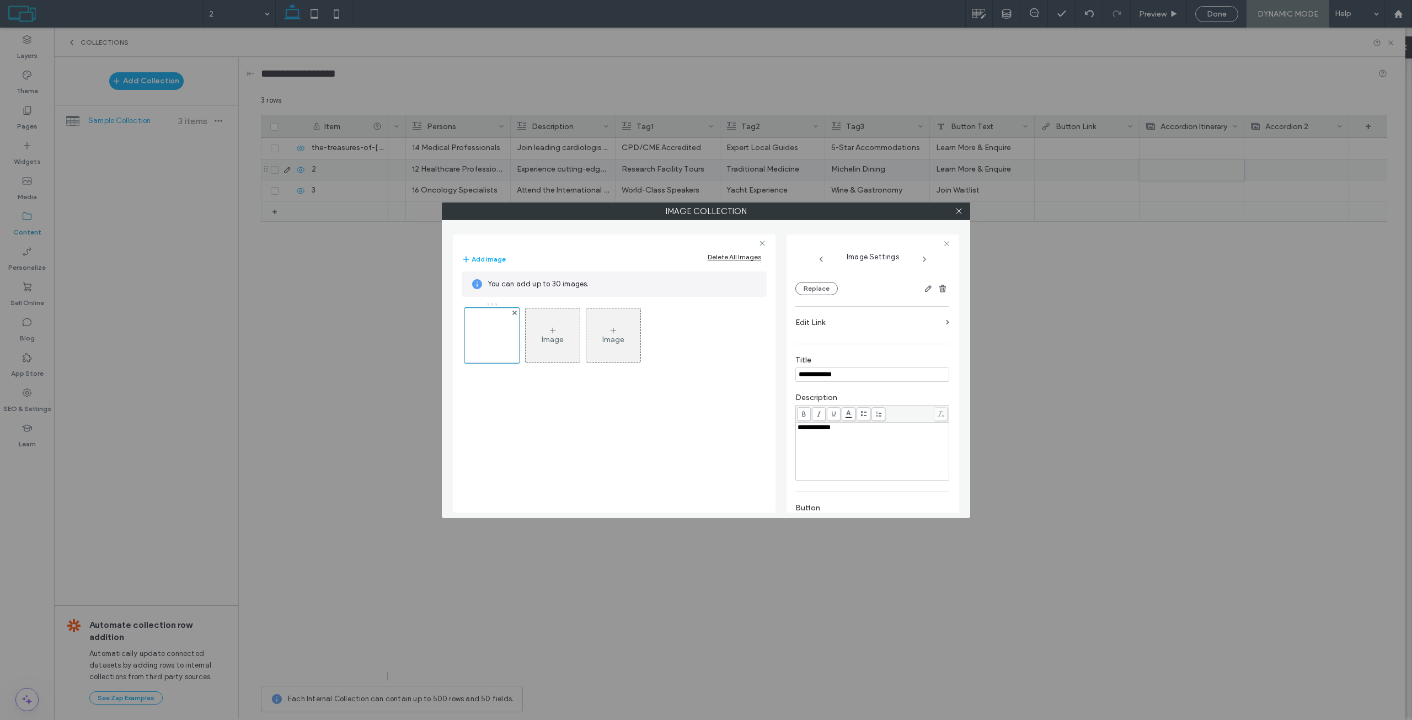
click at [953, 452] on div "**********" at bounding box center [872, 373] width 173 height 278
click at [959, 206] on span at bounding box center [959, 211] width 8 height 17
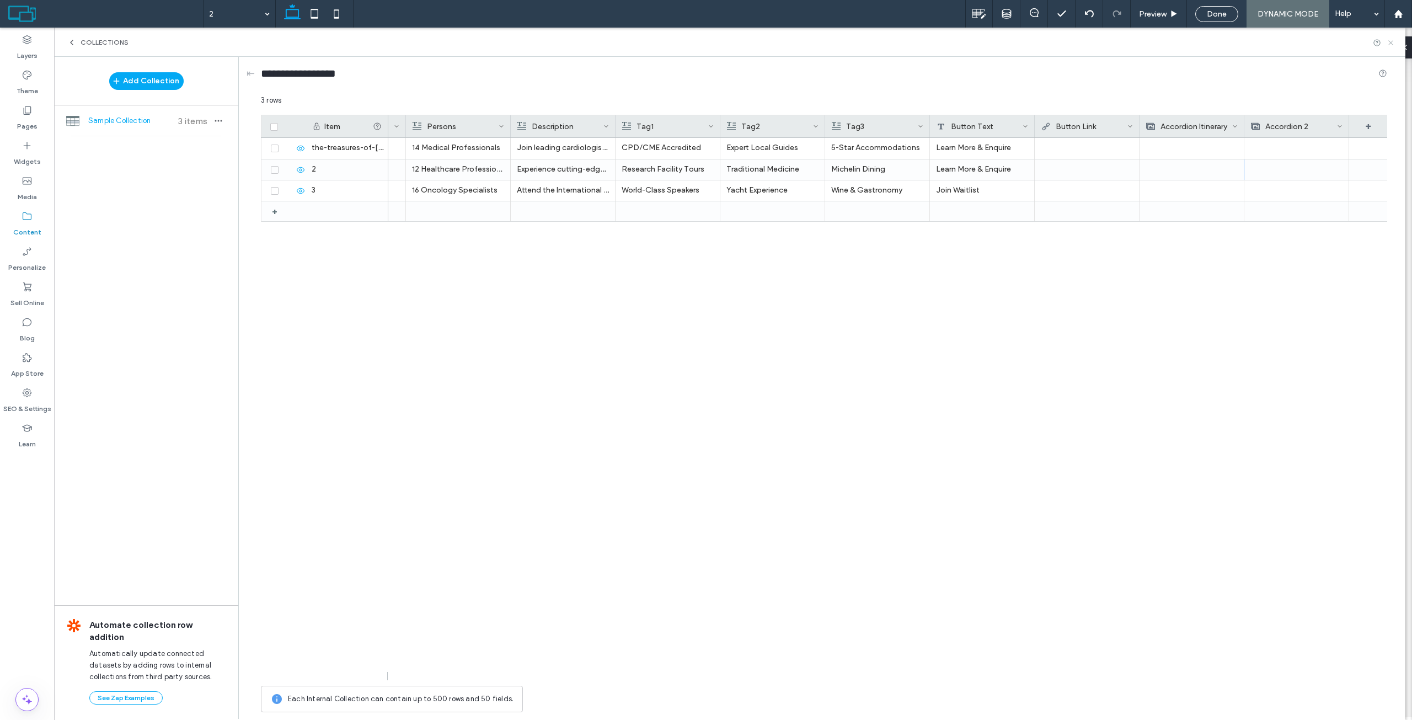
click at [1389, 41] on use at bounding box center [1390, 42] width 4 height 4
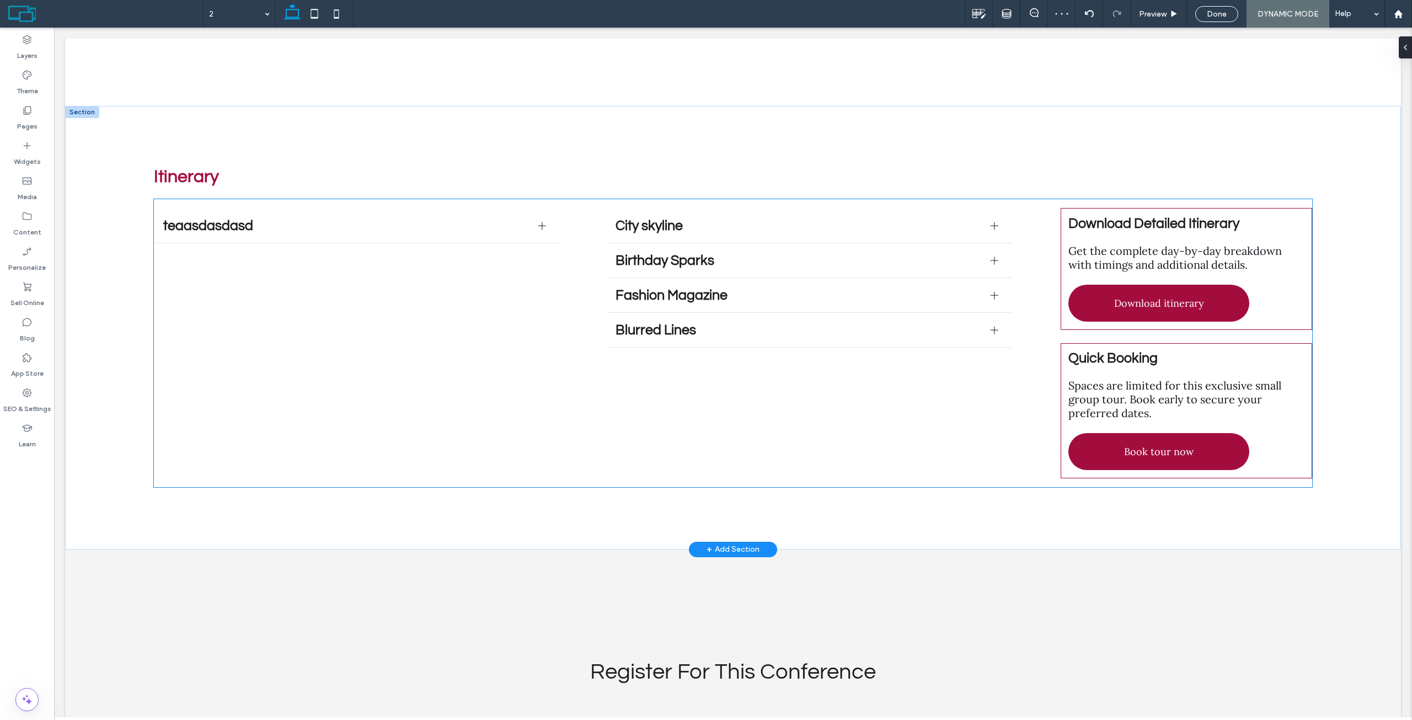
scroll to position [3419, 0]
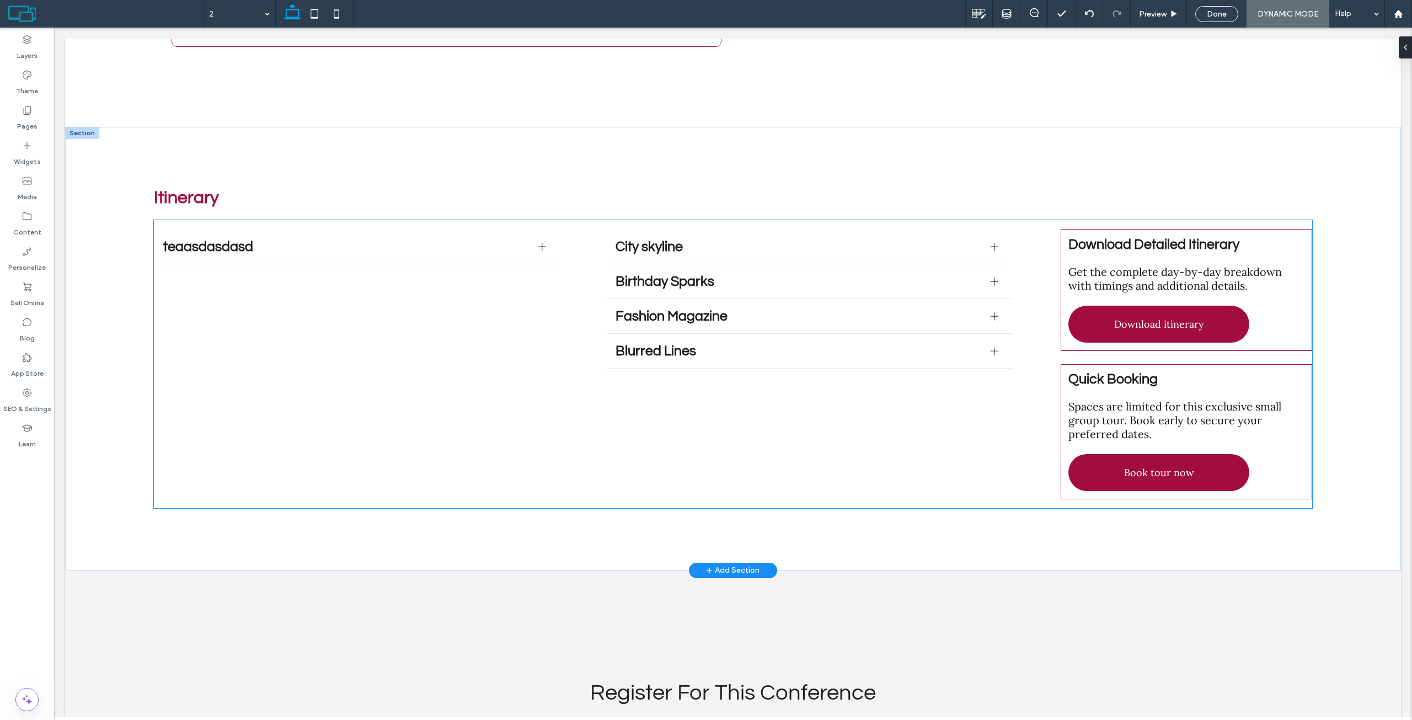
click at [716, 239] on span "City skyline" at bounding box center [798, 246] width 366 height 14
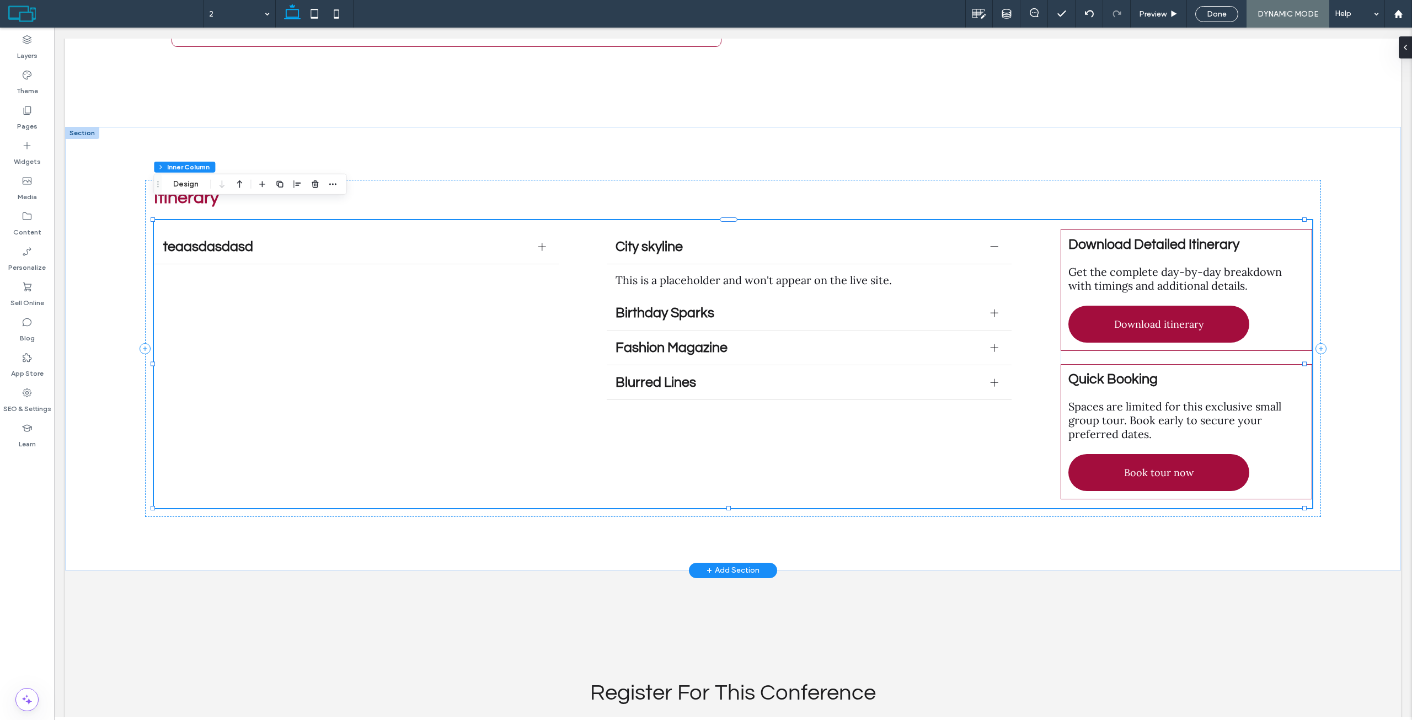
click at [587, 352] on div "teaasdasdasd asdasdasdsad Title or Question Describe the item or answer the que…" at bounding box center [733, 364] width 1158 height 288
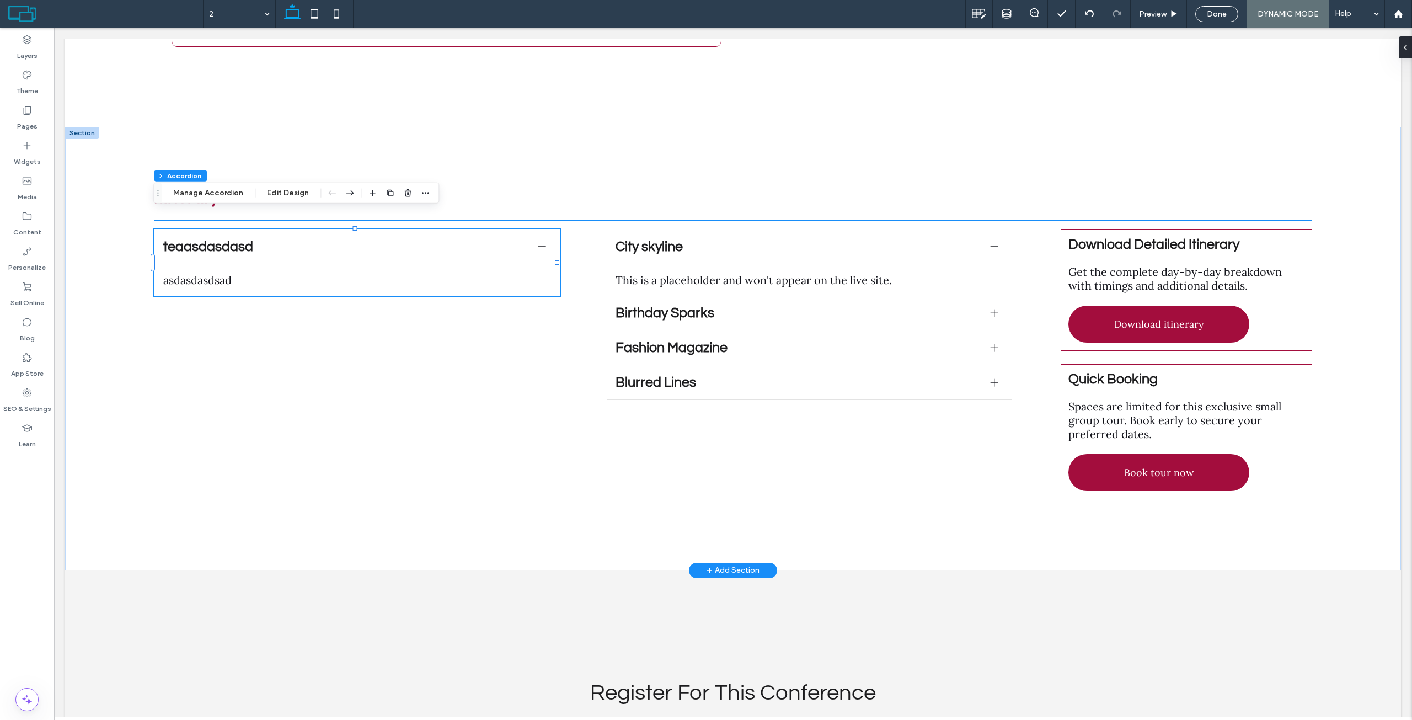
click at [463, 344] on div "teaasdasdasd asdasdasdsad Title or Question Describe the item or answer the que…" at bounding box center [733, 364] width 1158 height 288
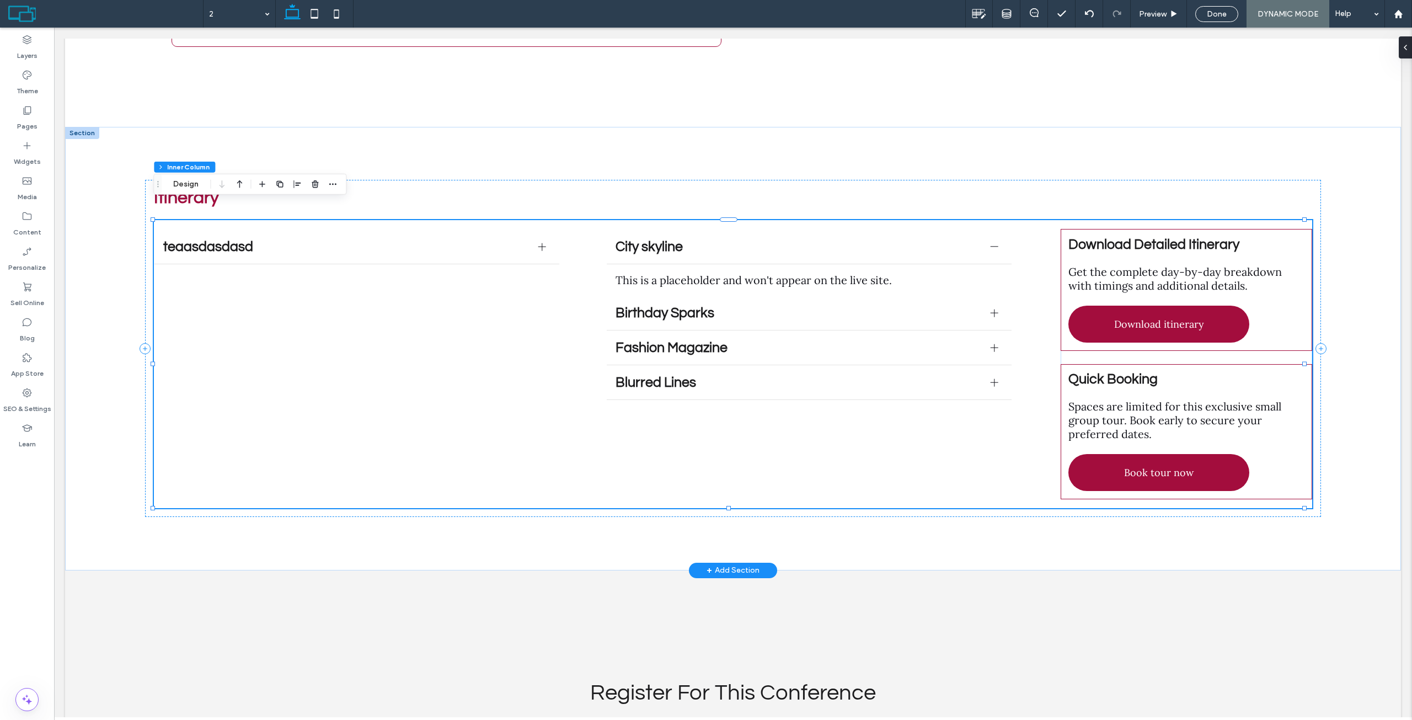
click at [573, 318] on div "teaasdasdasd asdasdasdsad Title or Question Describe the item or answer the que…" at bounding box center [733, 364] width 1158 height 288
click at [551, 311] on div "teaasdasdasd asdasdasdsad Title or Question Describe the item or answer the que…" at bounding box center [733, 364] width 1158 height 288
click at [675, 273] on div "This is a placeholder and won't appear on the live site." at bounding box center [808, 280] width 387 height 14
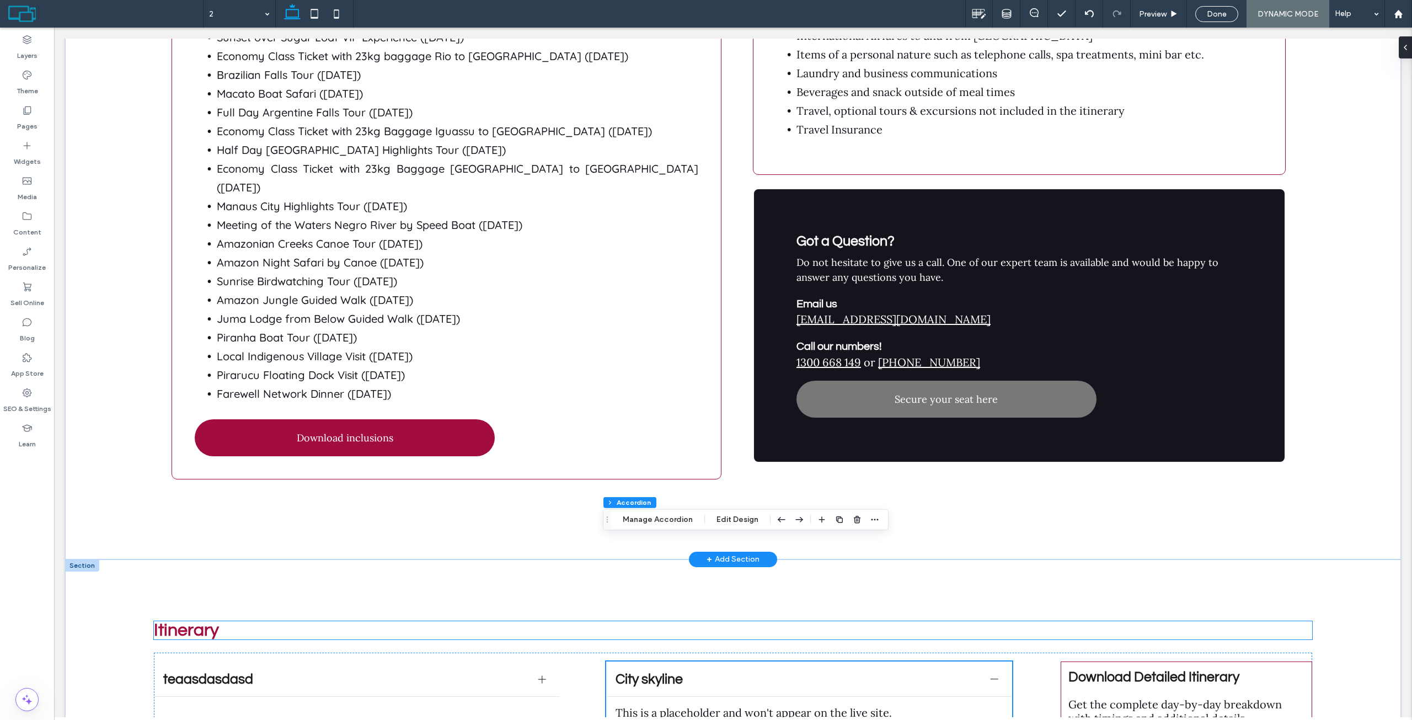
scroll to position [3309, 0]
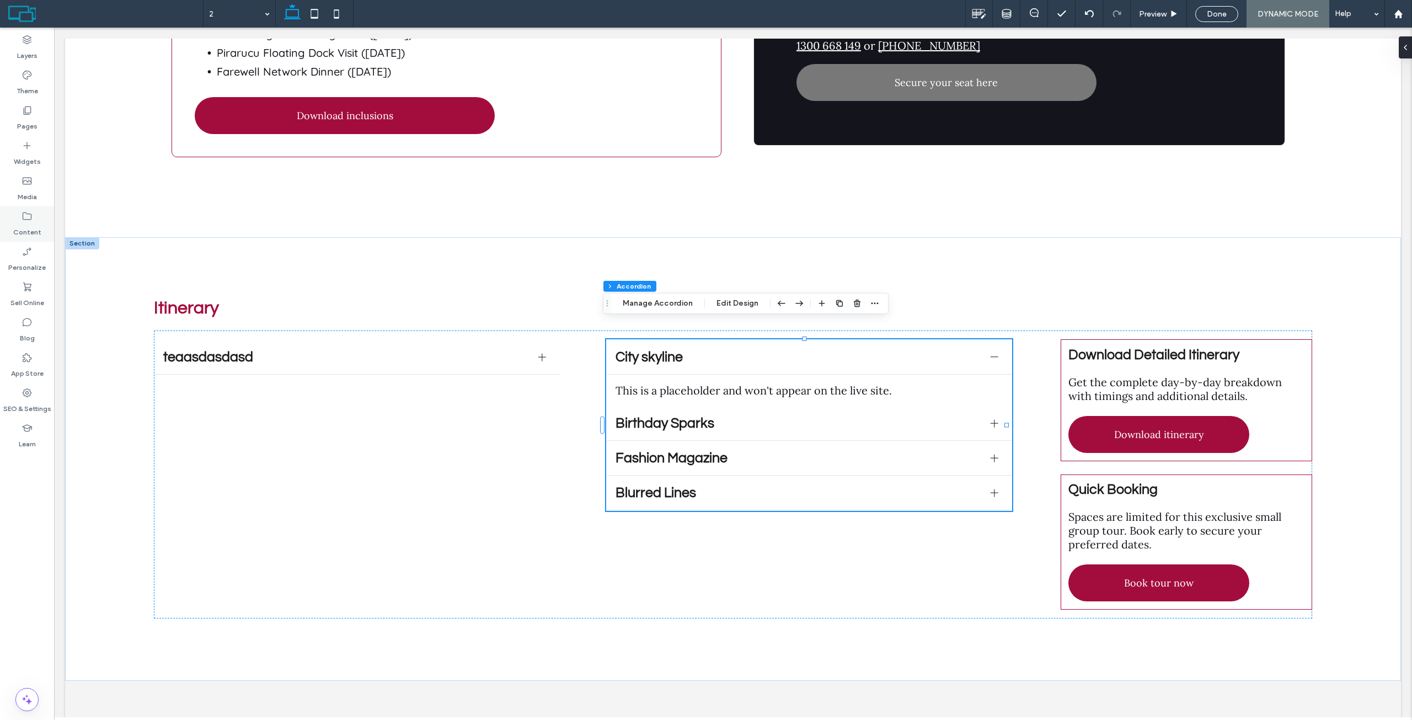
click at [31, 223] on label "Content" at bounding box center [27, 229] width 28 height 15
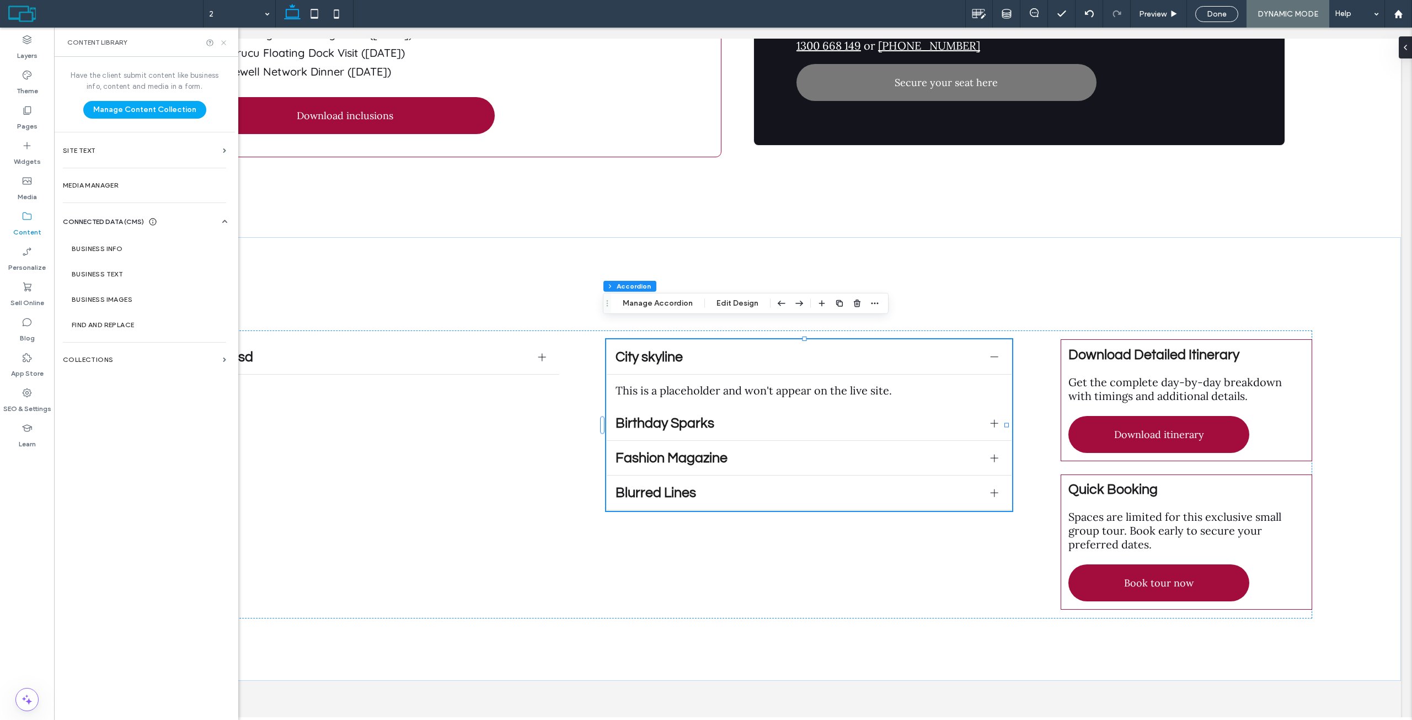
drag, startPoint x: 221, startPoint y: 44, endPoint x: 168, endPoint y: 18, distance: 59.0
click at [221, 44] on icon at bounding box center [224, 43] width 8 height 8
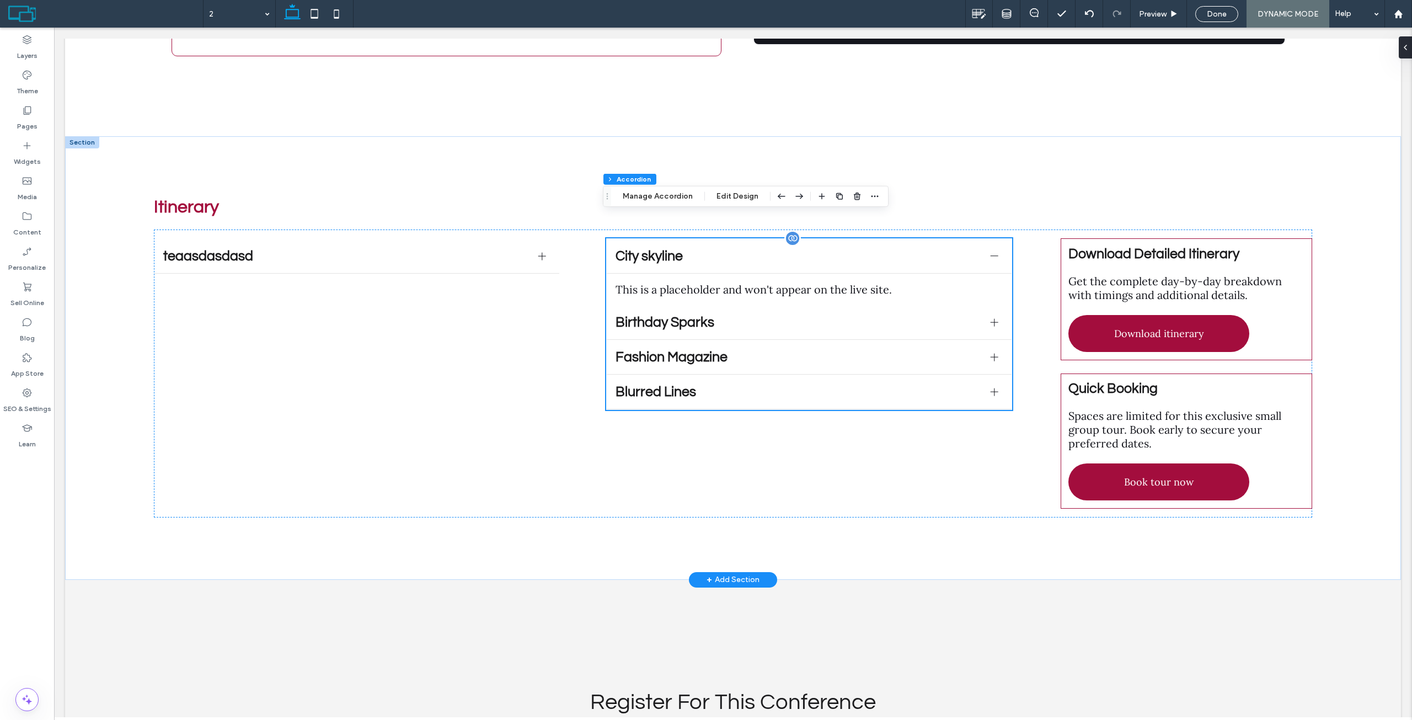
scroll to position [3419, 0]
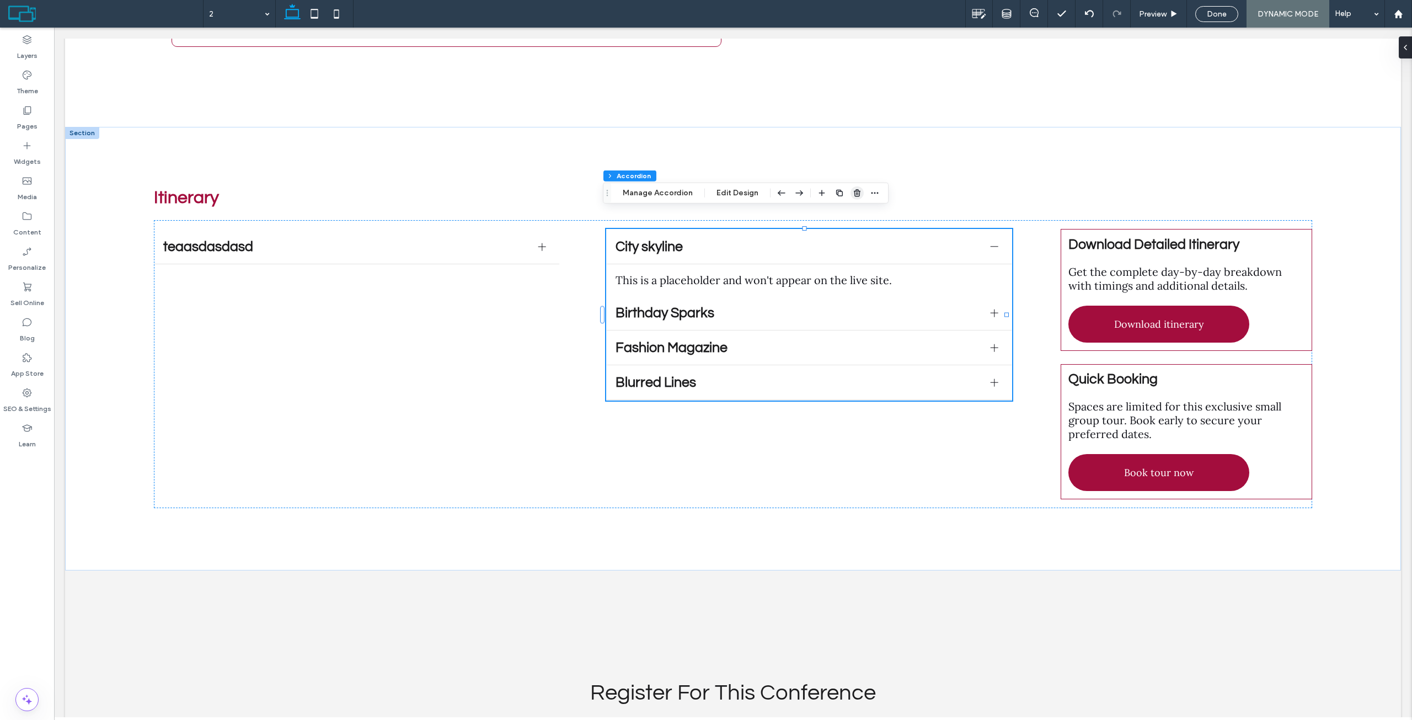
drag, startPoint x: 851, startPoint y: 189, endPoint x: 796, endPoint y: 162, distance: 61.7
click at [853, 189] on icon "button" at bounding box center [857, 193] width 9 height 9
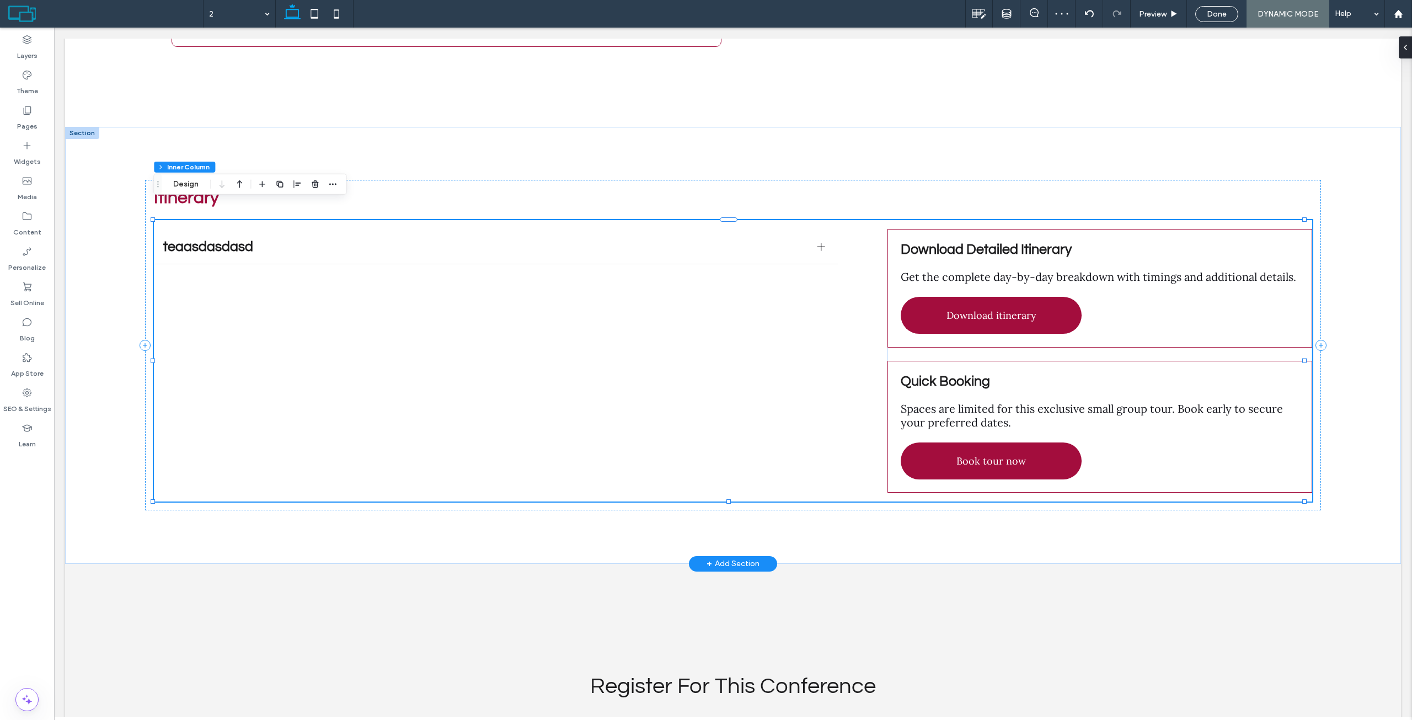
click at [615, 338] on div "teaasdasdasd asdasdasdsad Title or Question Describe the item or answer the que…" at bounding box center [733, 360] width 1158 height 281
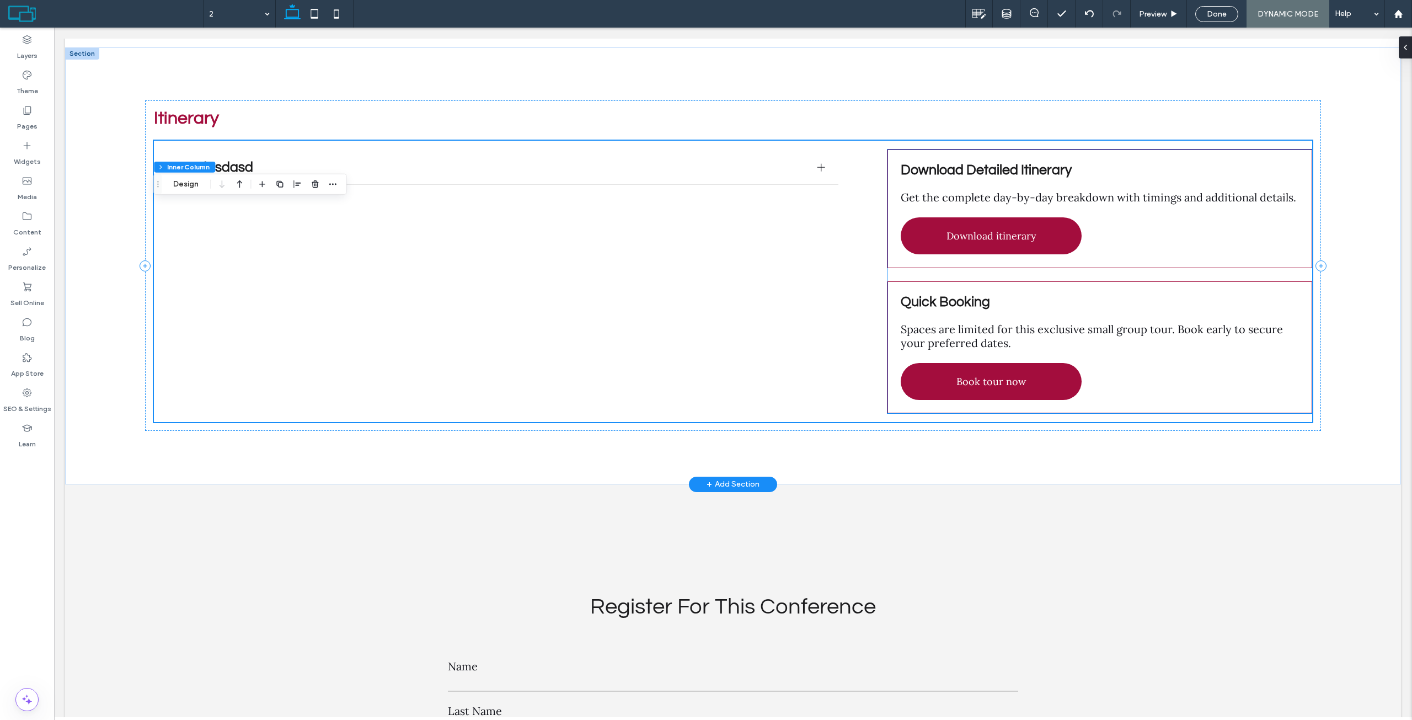
scroll to position [3530, 0]
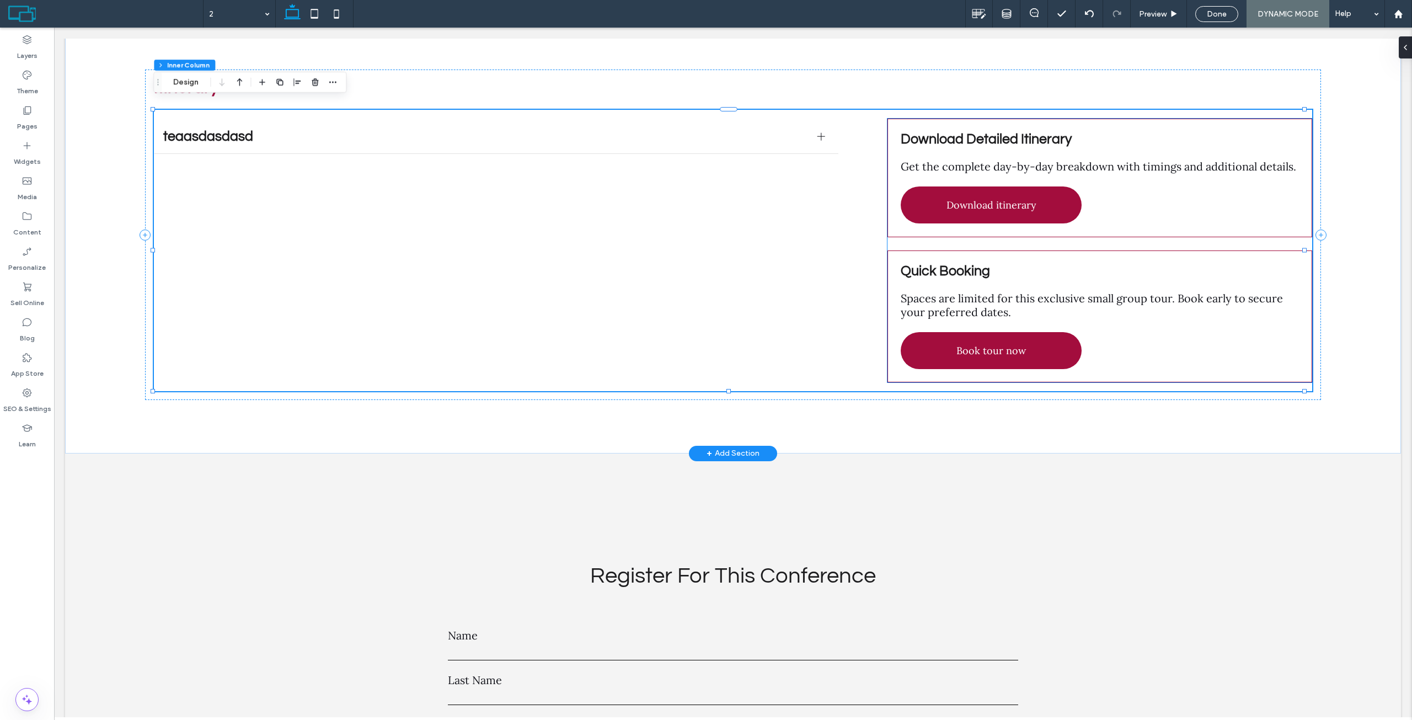
click at [994, 159] on span "Get the complete day-by-day breakdown with timings and additional details." at bounding box center [1098, 166] width 395 height 14
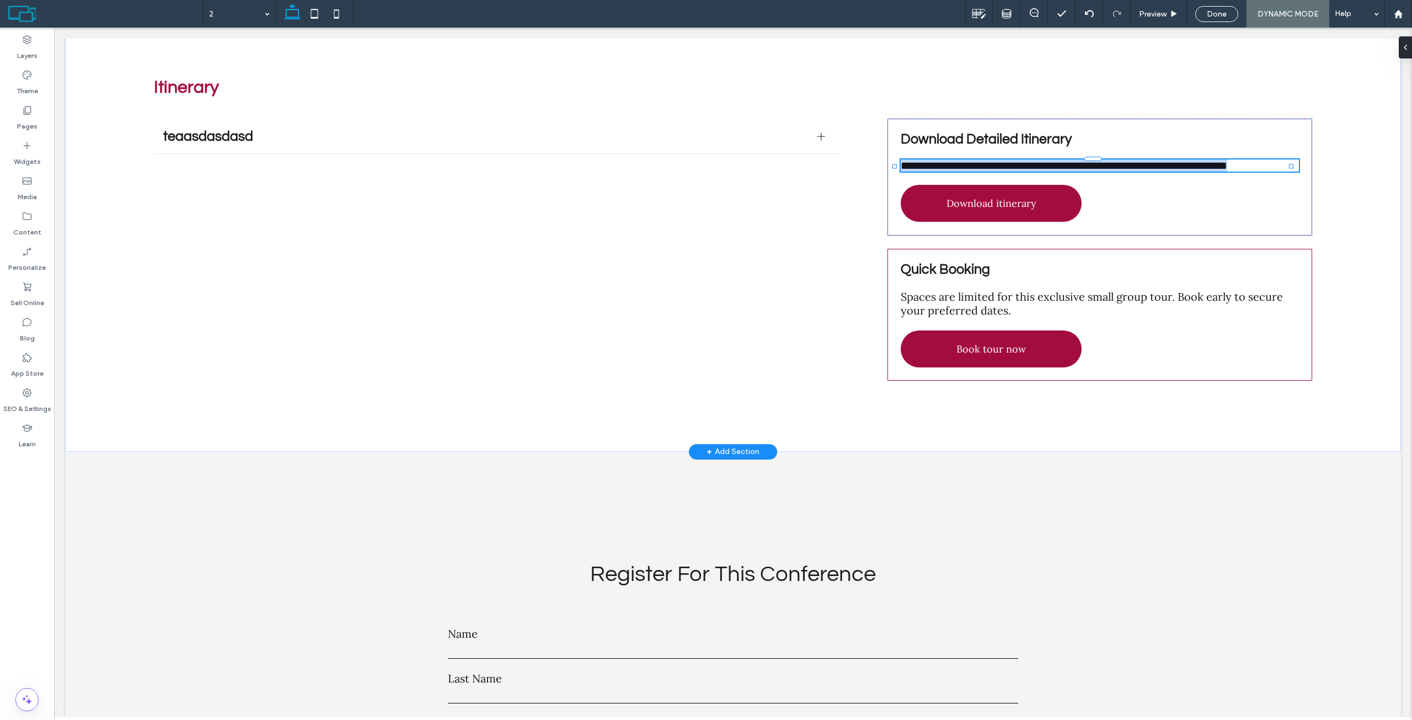
type input "****"
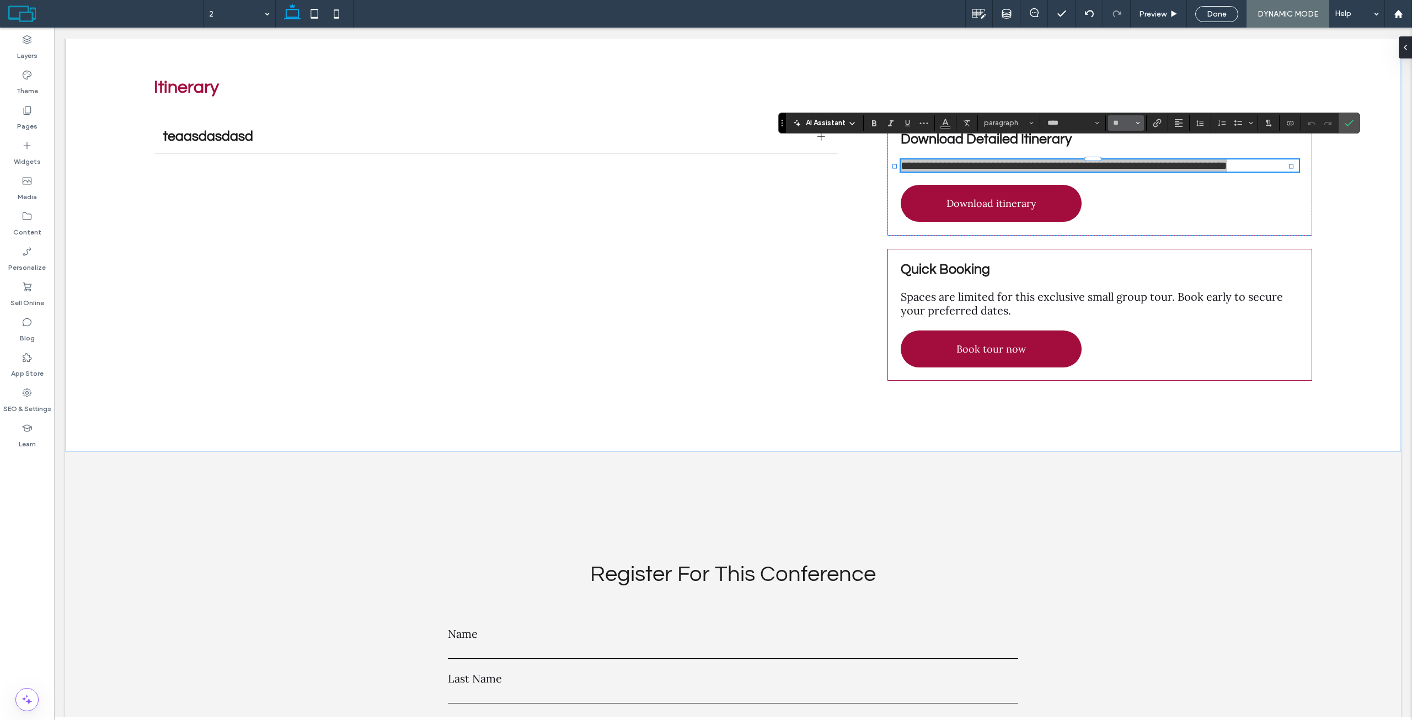
click at [1127, 130] on button "**" at bounding box center [1126, 122] width 36 height 15
click at [1125, 241] on label "18" at bounding box center [1125, 248] width 35 height 15
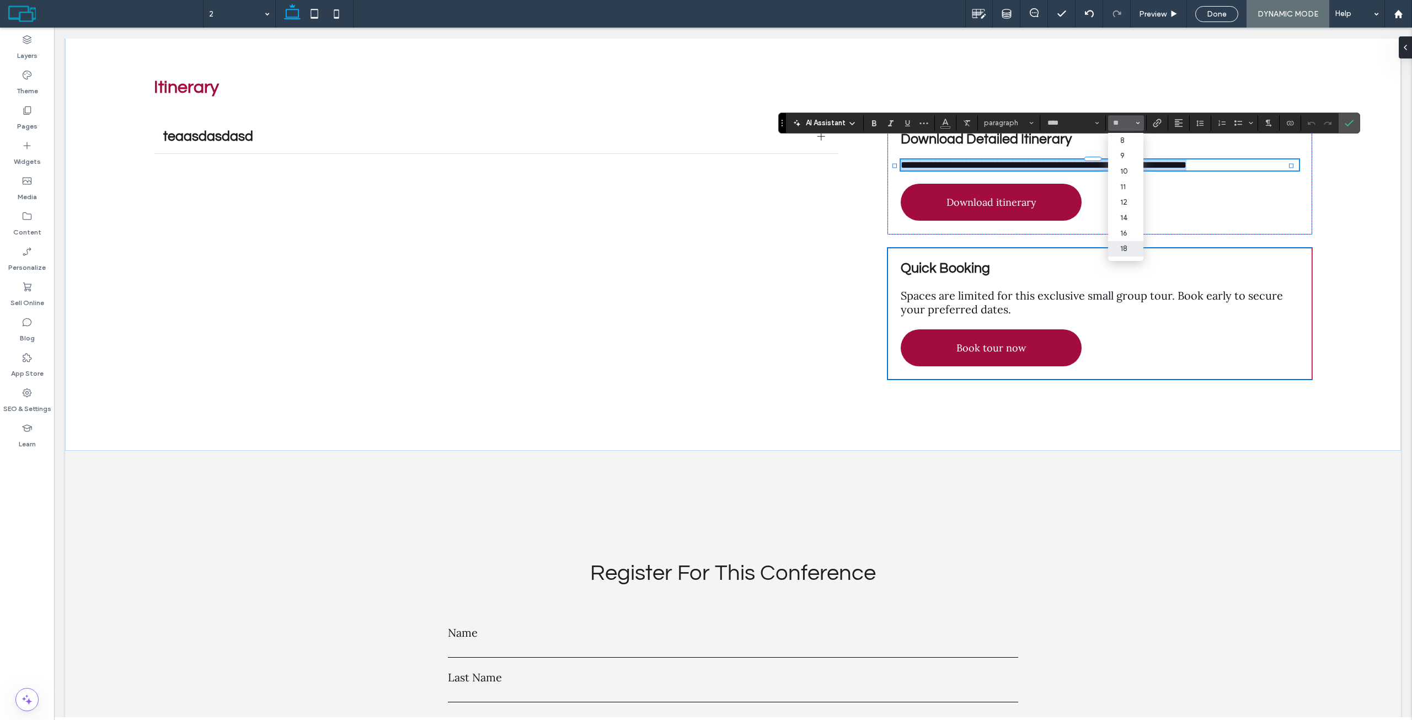
type input "**"
click at [1170, 288] on span "Spaces are limited for this exclusive small group tour. Book early to secure yo…" at bounding box center [1092, 302] width 382 height 28
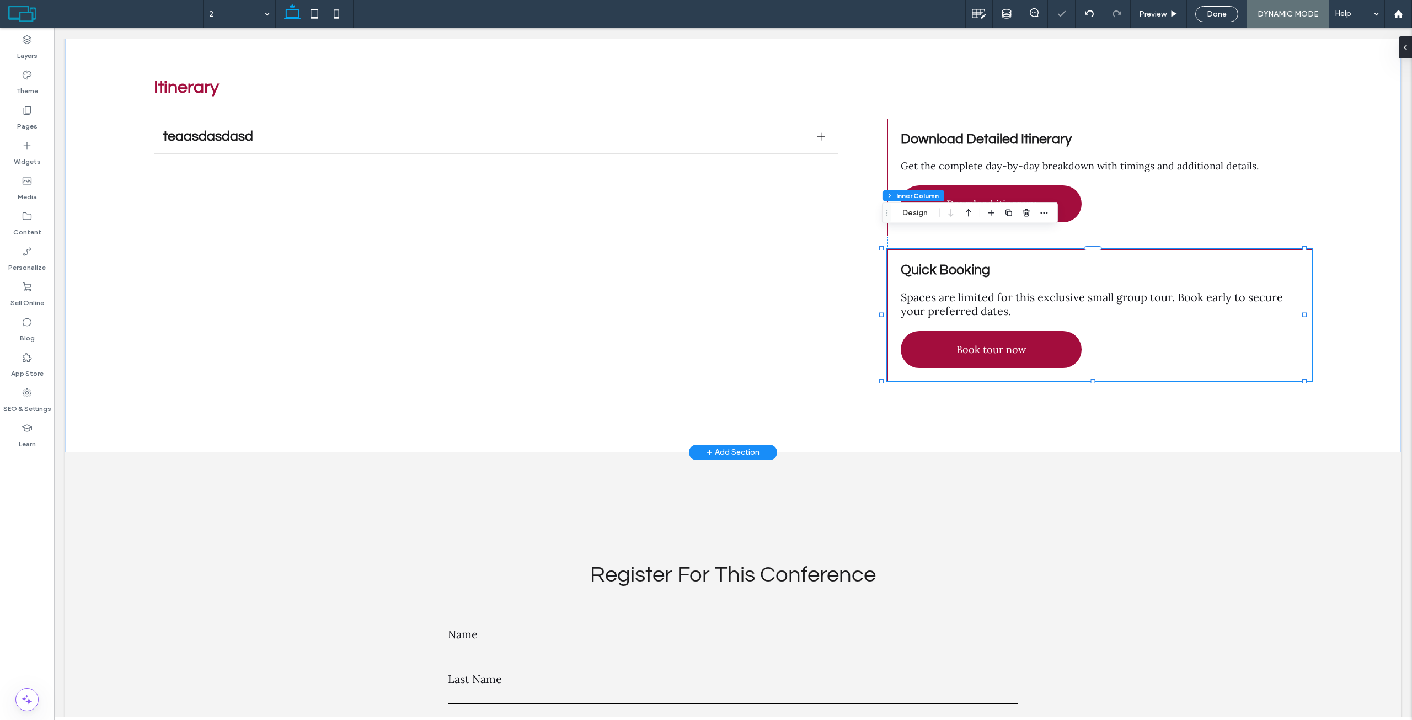
click at [1170, 290] on span "Spaces are limited for this exclusive small group tour. Book early to secure yo…" at bounding box center [1092, 304] width 382 height 28
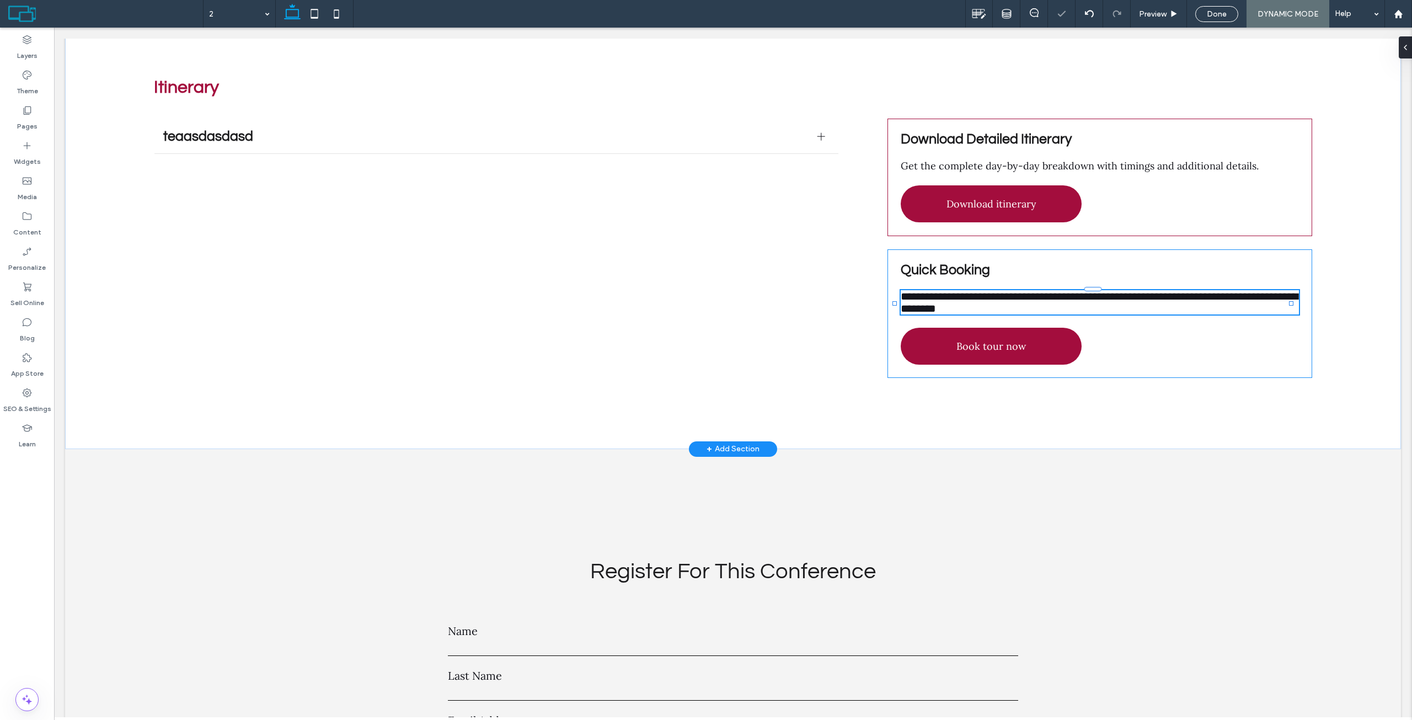
type input "****"
type input "**"
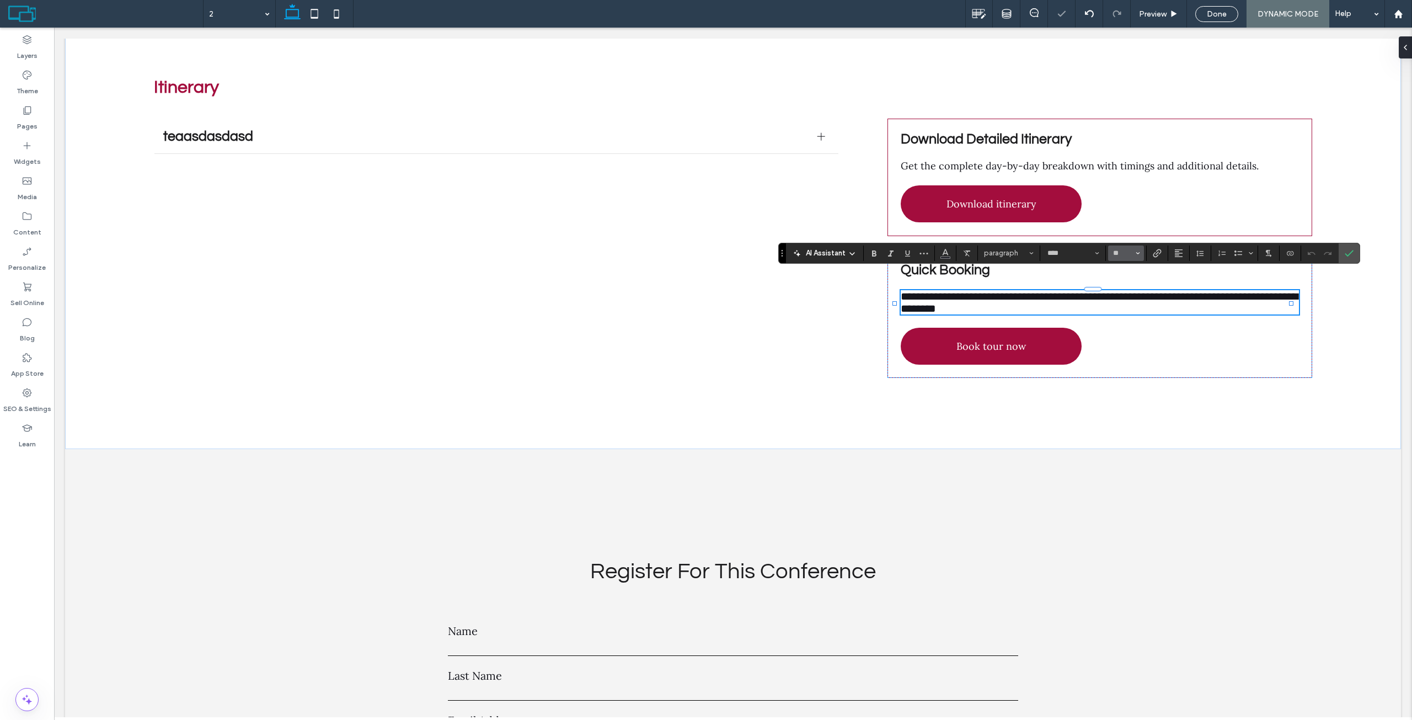
click at [1116, 253] on input "**" at bounding box center [1123, 253] width 22 height 9
click at [1127, 363] on label "16" at bounding box center [1125, 363] width 35 height 15
type input "**"
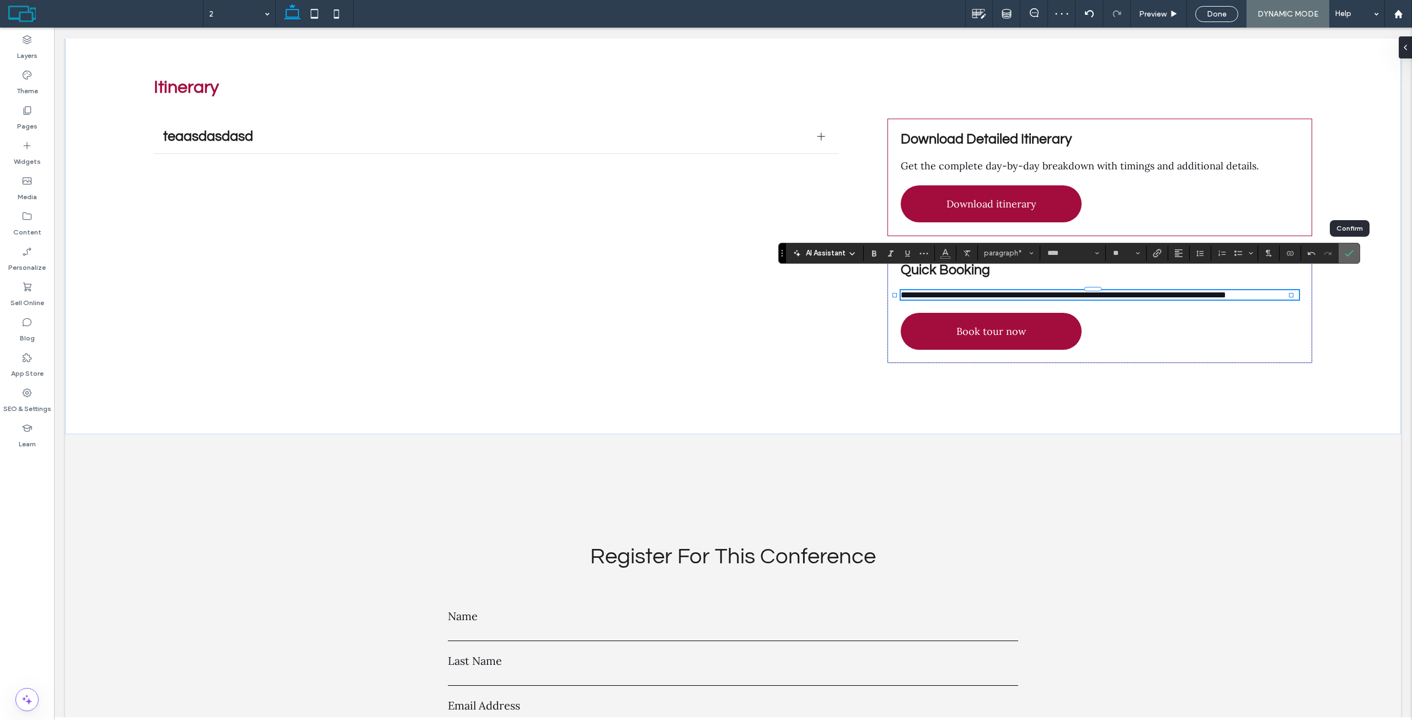
click at [1342, 256] on label "Confirm" at bounding box center [1349, 253] width 17 height 20
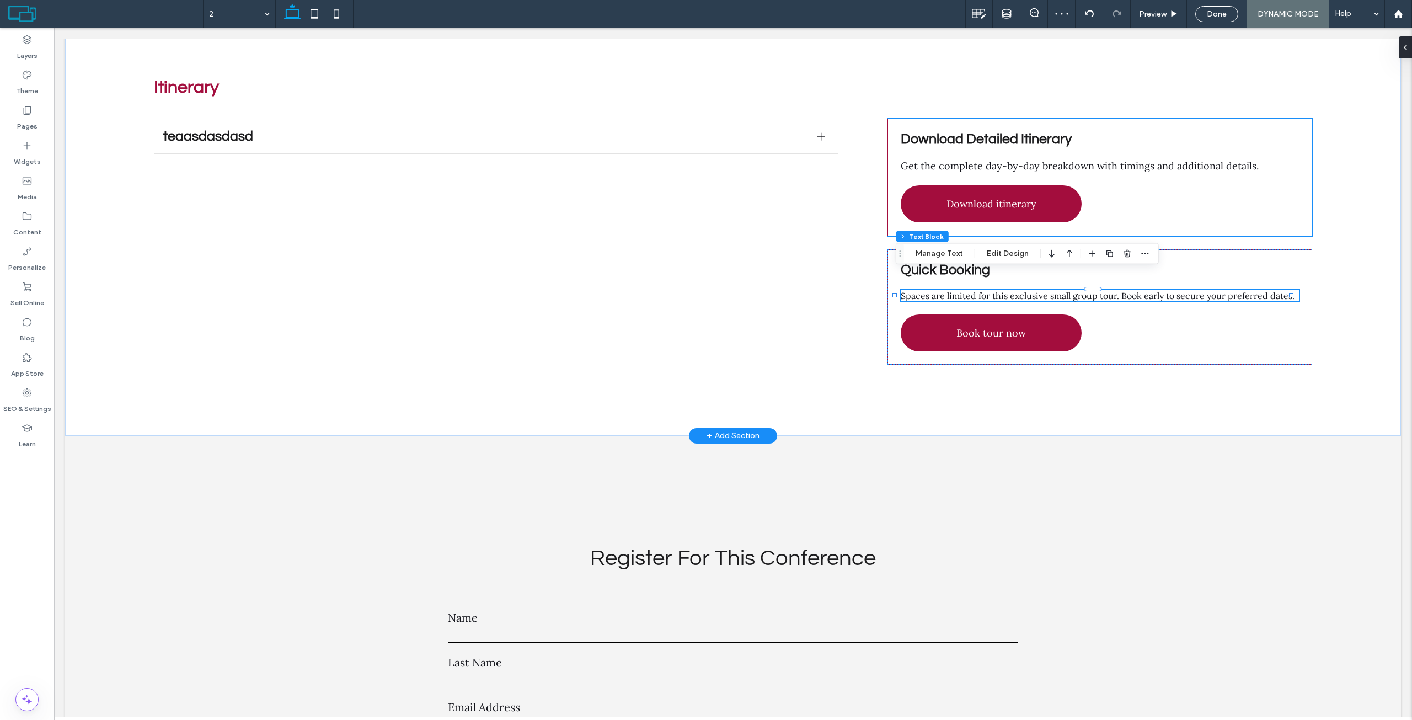
click at [1165, 158] on div "Download Detailed Itinerary Get the complete day-by-day breakdown with timings …" at bounding box center [1099, 177] width 425 height 117
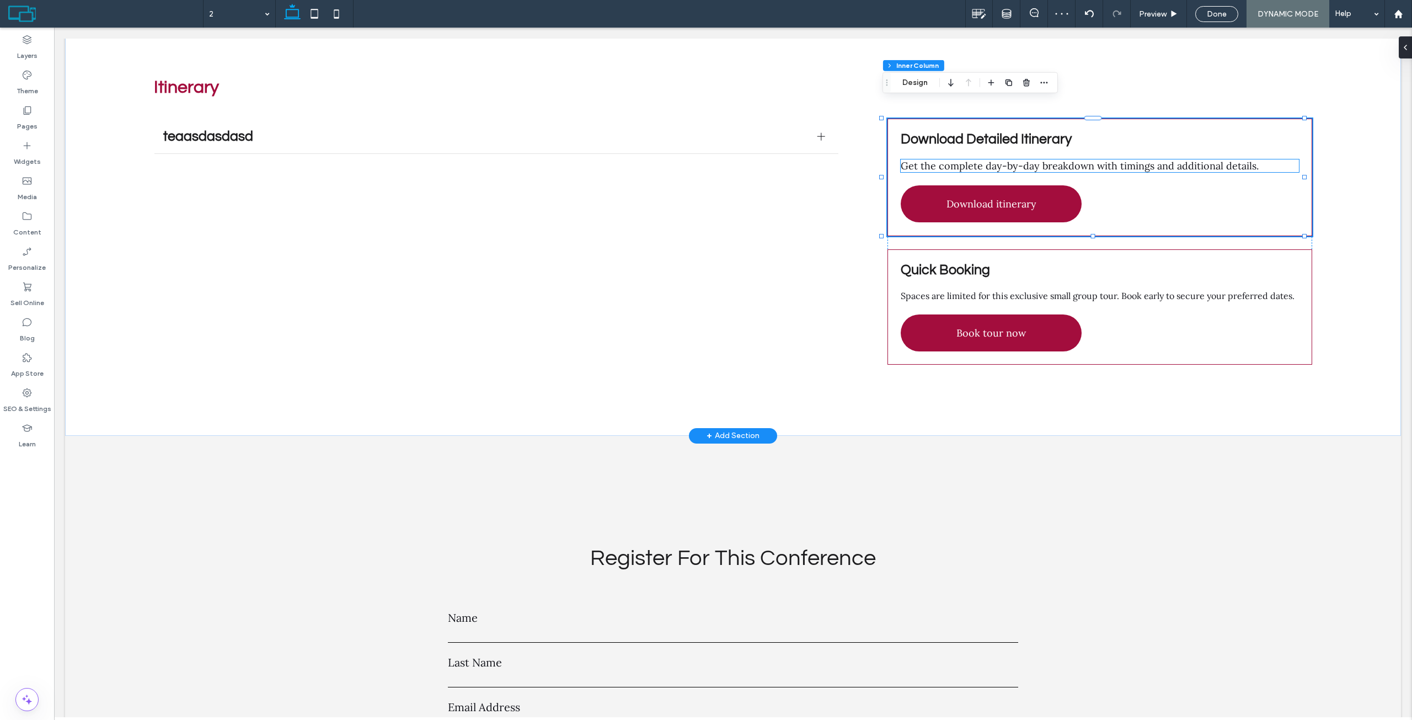
click at [1161, 159] on span "Get the complete day-by-day breakdown with timings and additional details." at bounding box center [1080, 165] width 358 height 13
click at [1161, 159] on div "Get the complete day-by-day breakdown with timings and additional details." at bounding box center [1100, 165] width 398 height 13
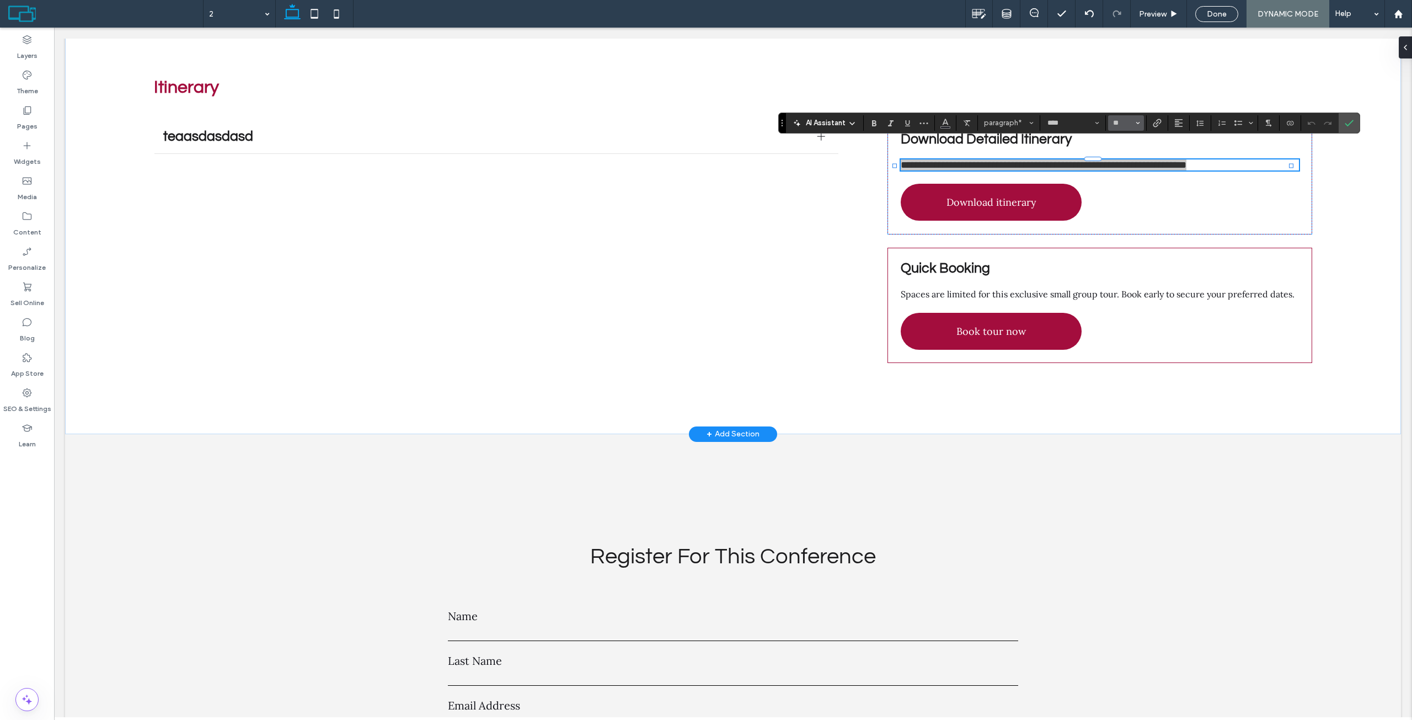
click at [1136, 121] on icon "Size" at bounding box center [1138, 123] width 4 height 4
drag, startPoint x: 1122, startPoint y: 233, endPoint x: 1357, endPoint y: 170, distance: 243.1
click at [1122, 233] on label "16" at bounding box center [1125, 233] width 35 height 15
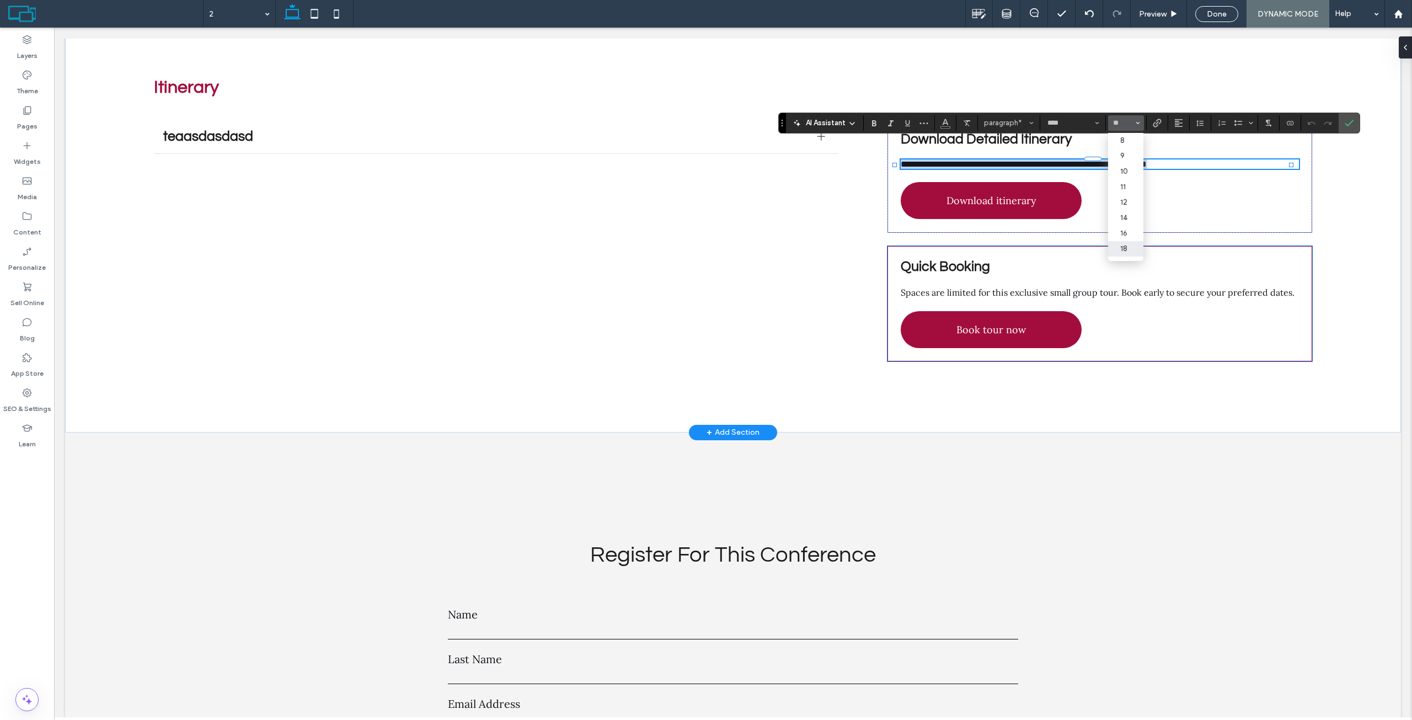
type input "**"
click at [1047, 160] on span "**********" at bounding box center [1024, 164] width 246 height 8
click at [1205, 120] on button "Line Height" at bounding box center [1200, 122] width 17 height 15
click at [1221, 170] on div "1.5" at bounding box center [1217, 171] width 27 height 8
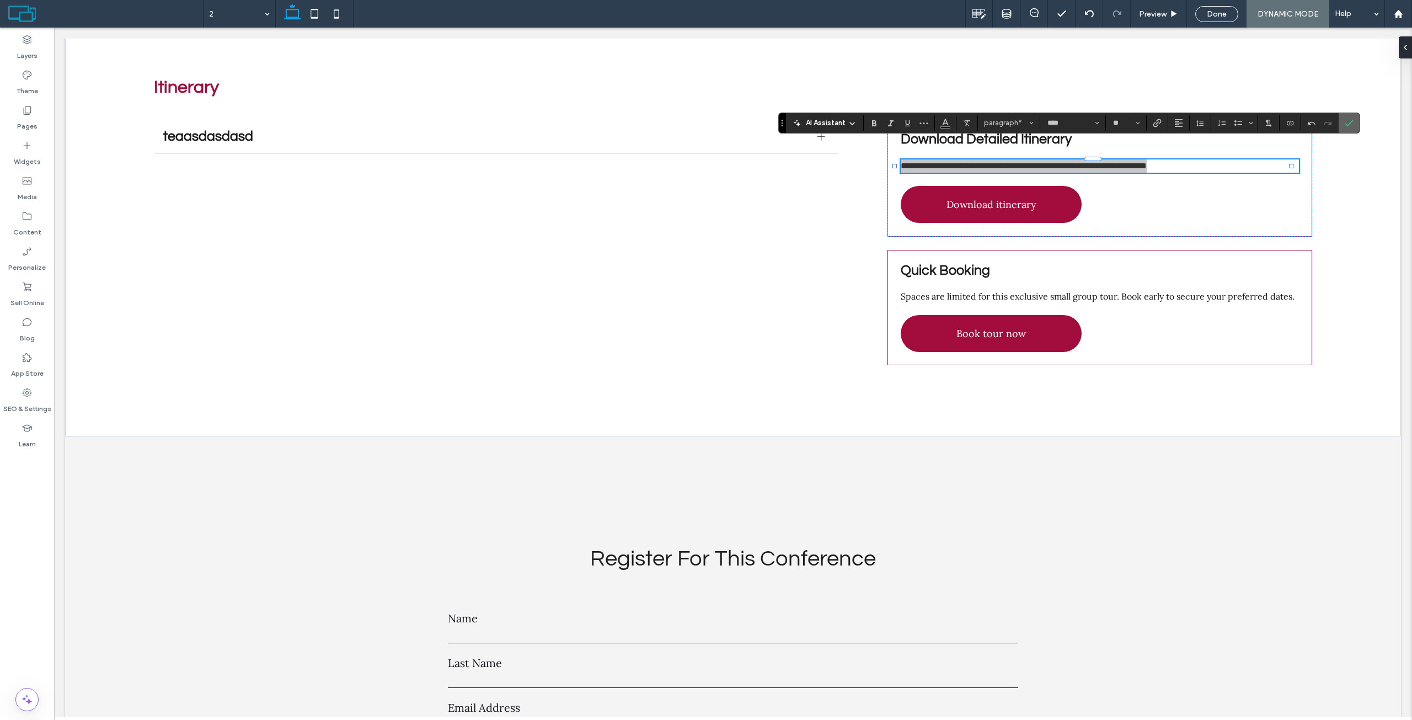
click at [1355, 118] on label "Confirm" at bounding box center [1349, 123] width 17 height 20
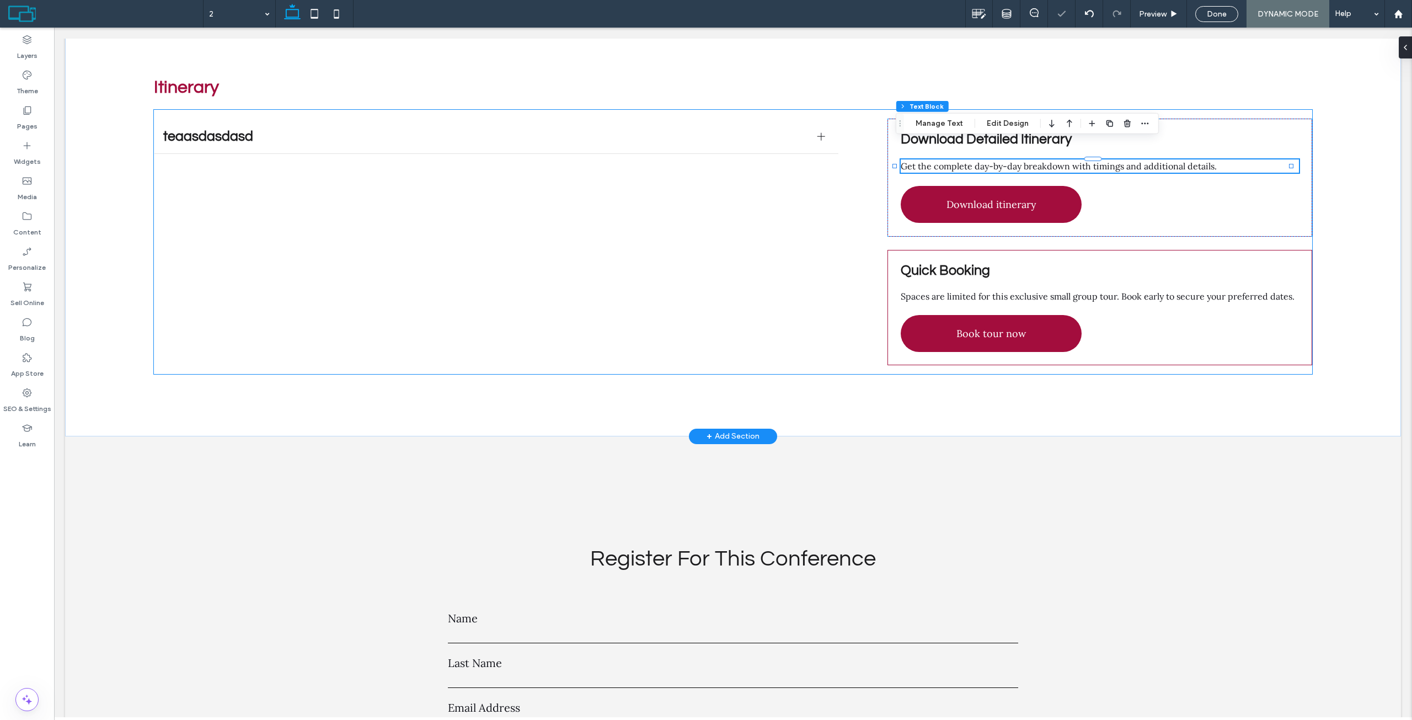
click at [850, 123] on div "teaasdasdasd asdasdasdsad Title or Question Describe the item or answer the que…" at bounding box center [733, 242] width 1158 height 264
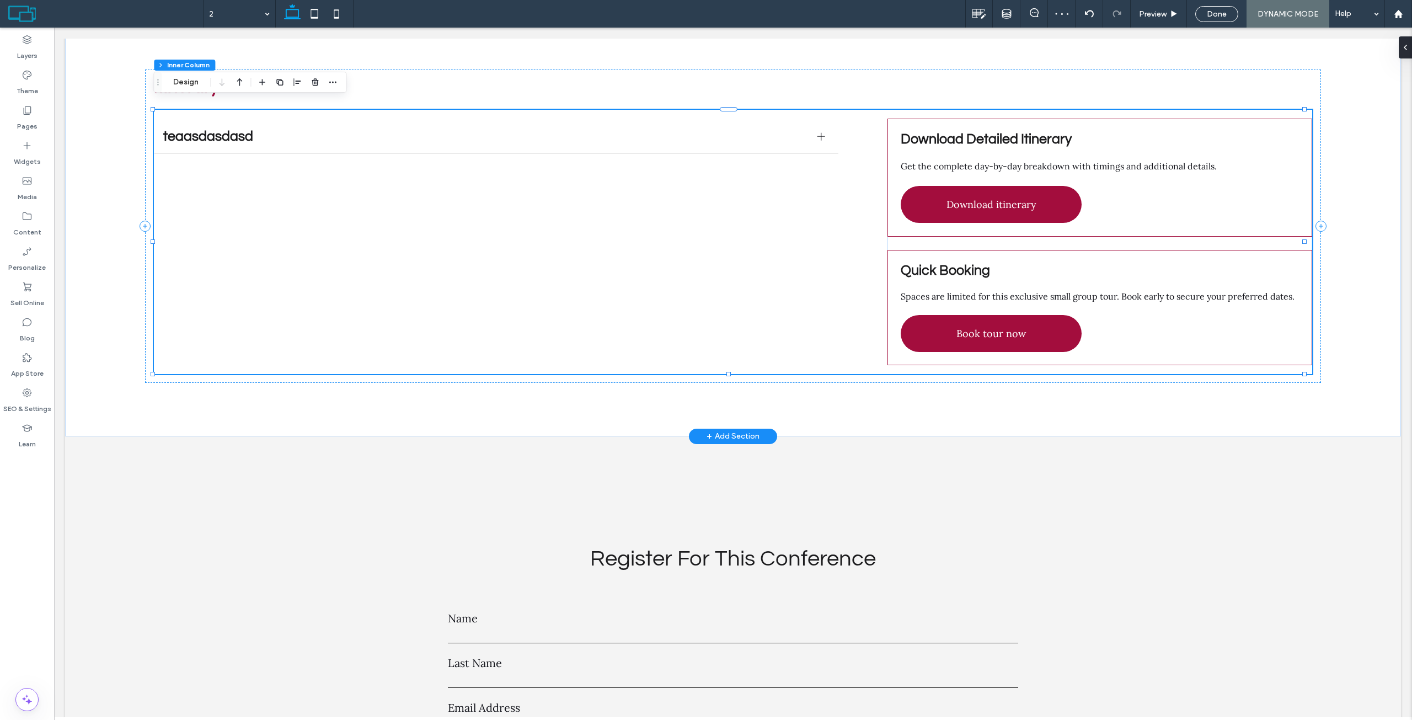
click at [825, 168] on div "teaasdasdasd asdasdasdsad Title or Question Describe the item or answer the que…" at bounding box center [733, 242] width 1158 height 264
click at [793, 148] on div "teaasdasdasd asdasdasdsad Title or Question Describe the item or answer the que…" at bounding box center [733, 242] width 1158 height 264
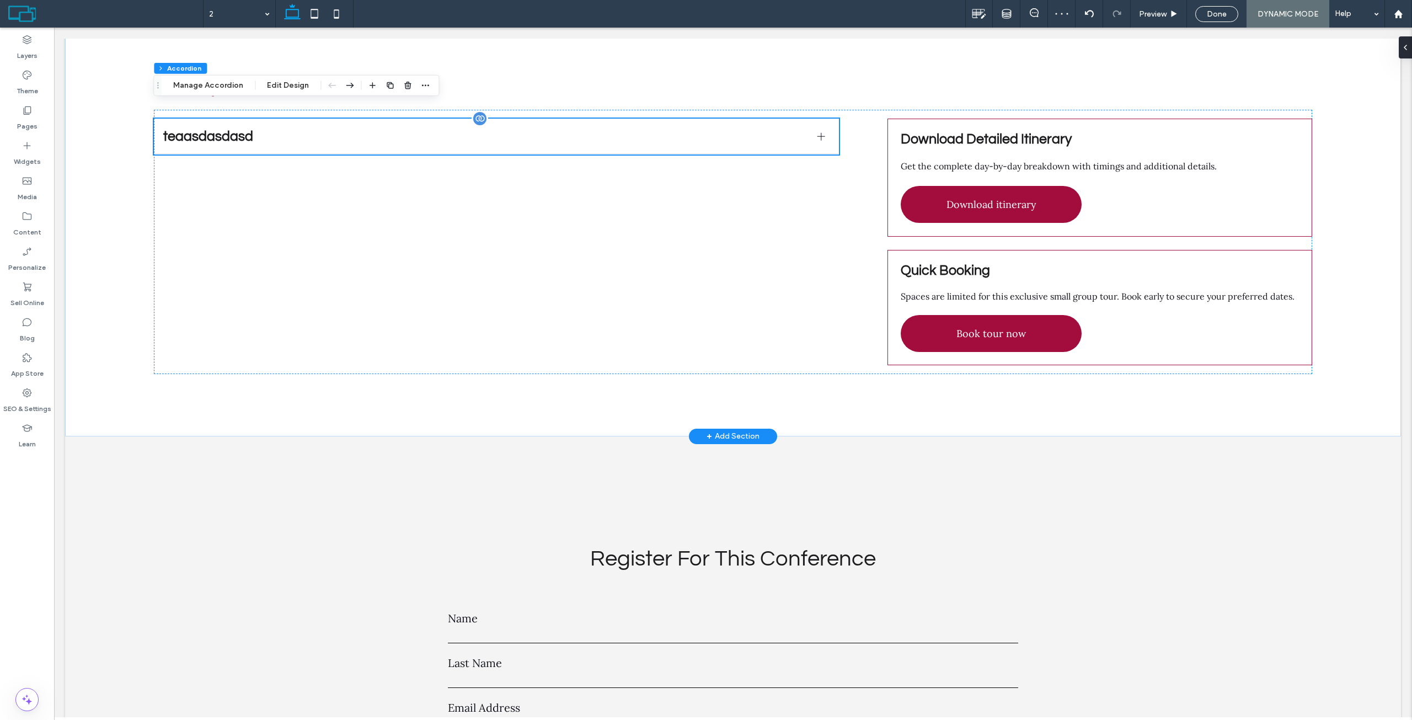
scroll to position [3527, 0]
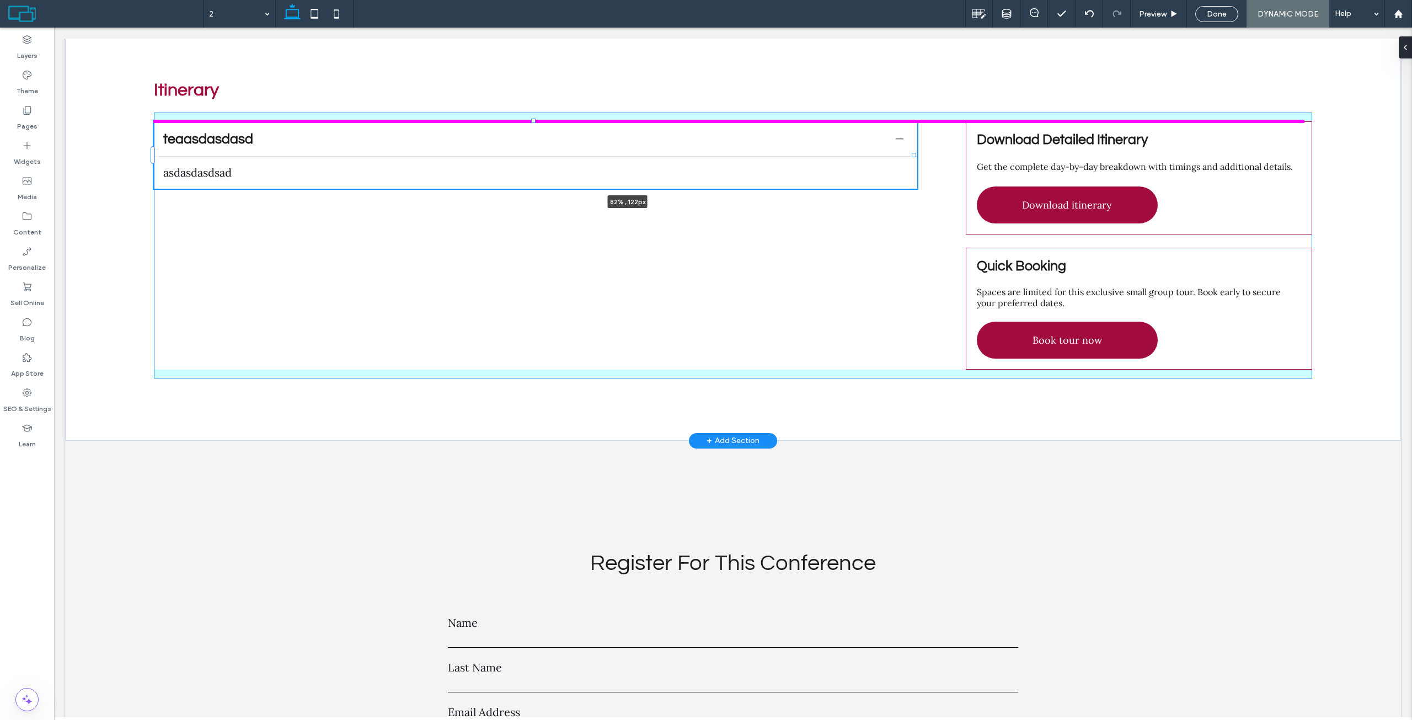
drag, startPoint x: 834, startPoint y: 137, endPoint x: 1099, endPoint y: 131, distance: 265.3
click at [1099, 131] on div "Itinerary teaasdasdasd asdasdasdsad Title or Question Describe the item or answ…" at bounding box center [733, 229] width 1336 height 421
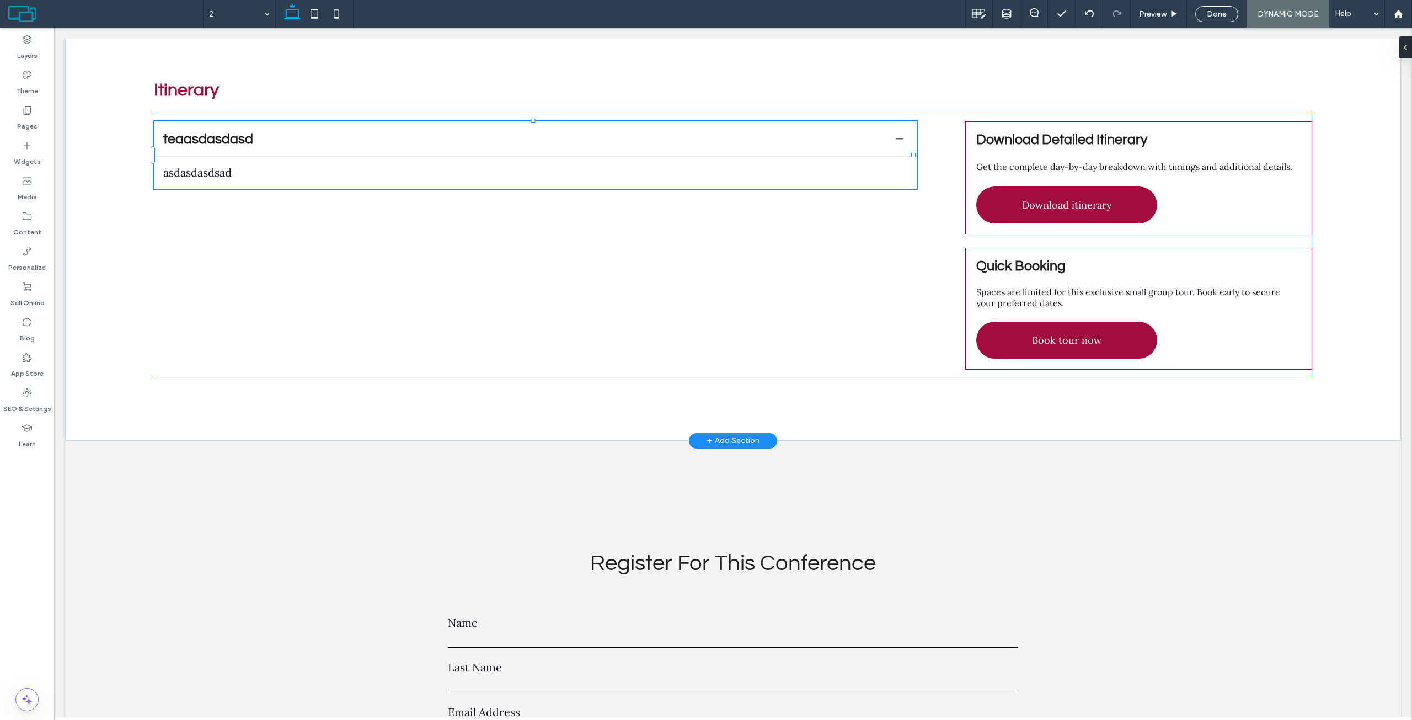
type input "**"
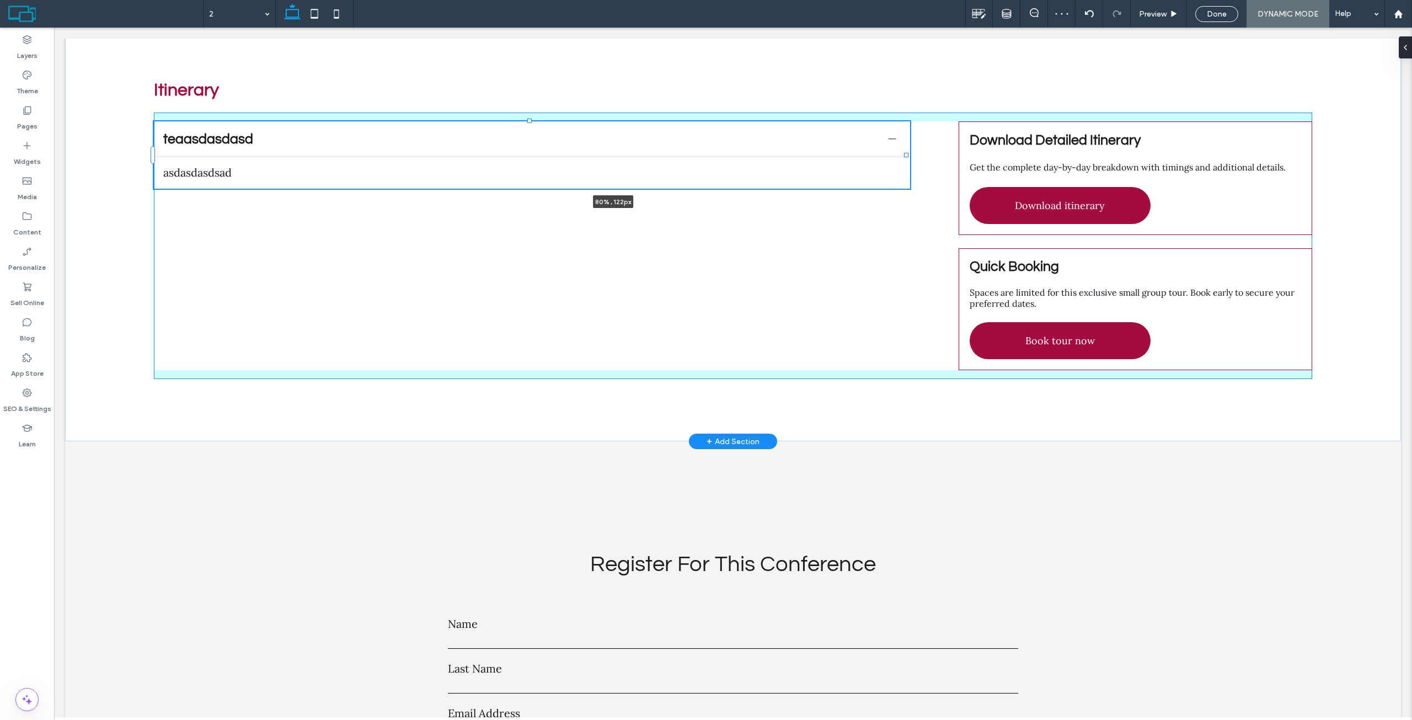
drag, startPoint x: 922, startPoint y: 146, endPoint x: 1072, endPoint y: 153, distance: 150.2
click at [1072, 153] on div "Itinerary teaasdasdasd asdasdasdsad Title or Question Describe the item or answ…" at bounding box center [733, 230] width 1336 height 422
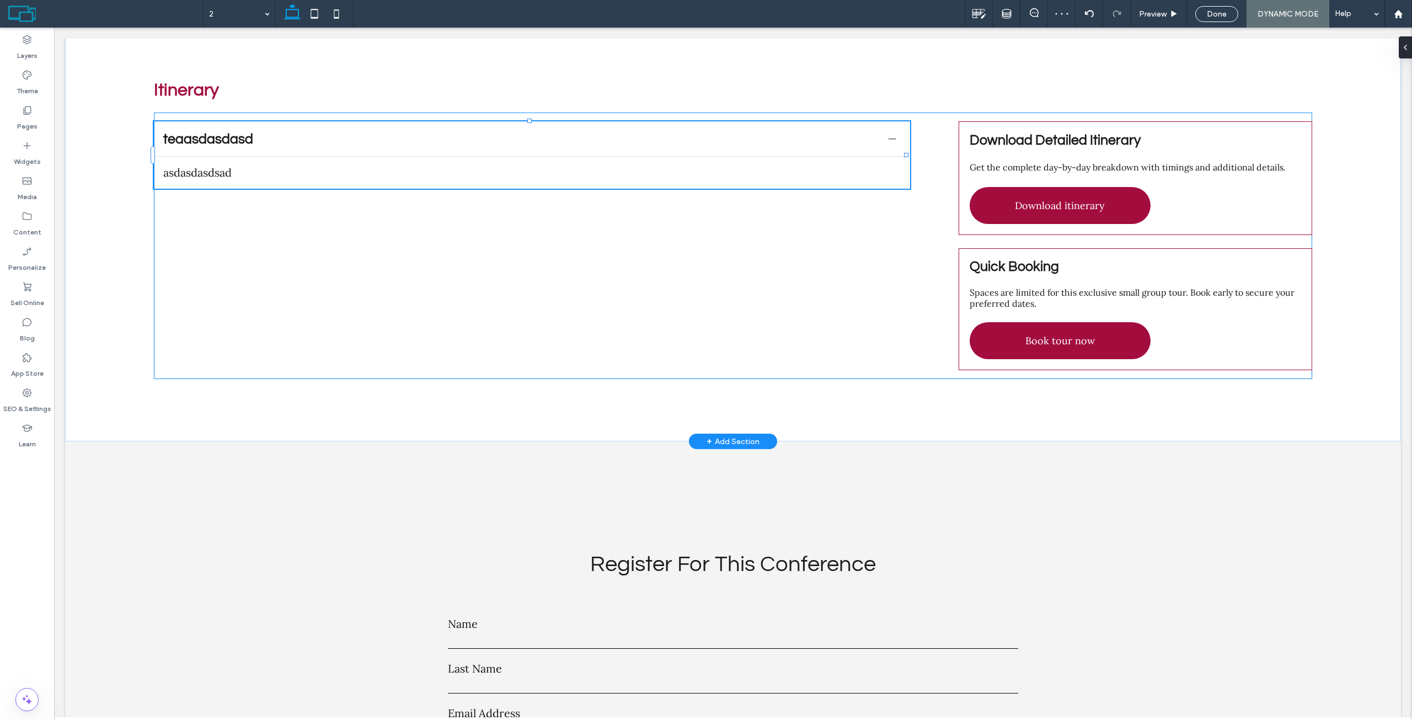
type input "**"
type input "****"
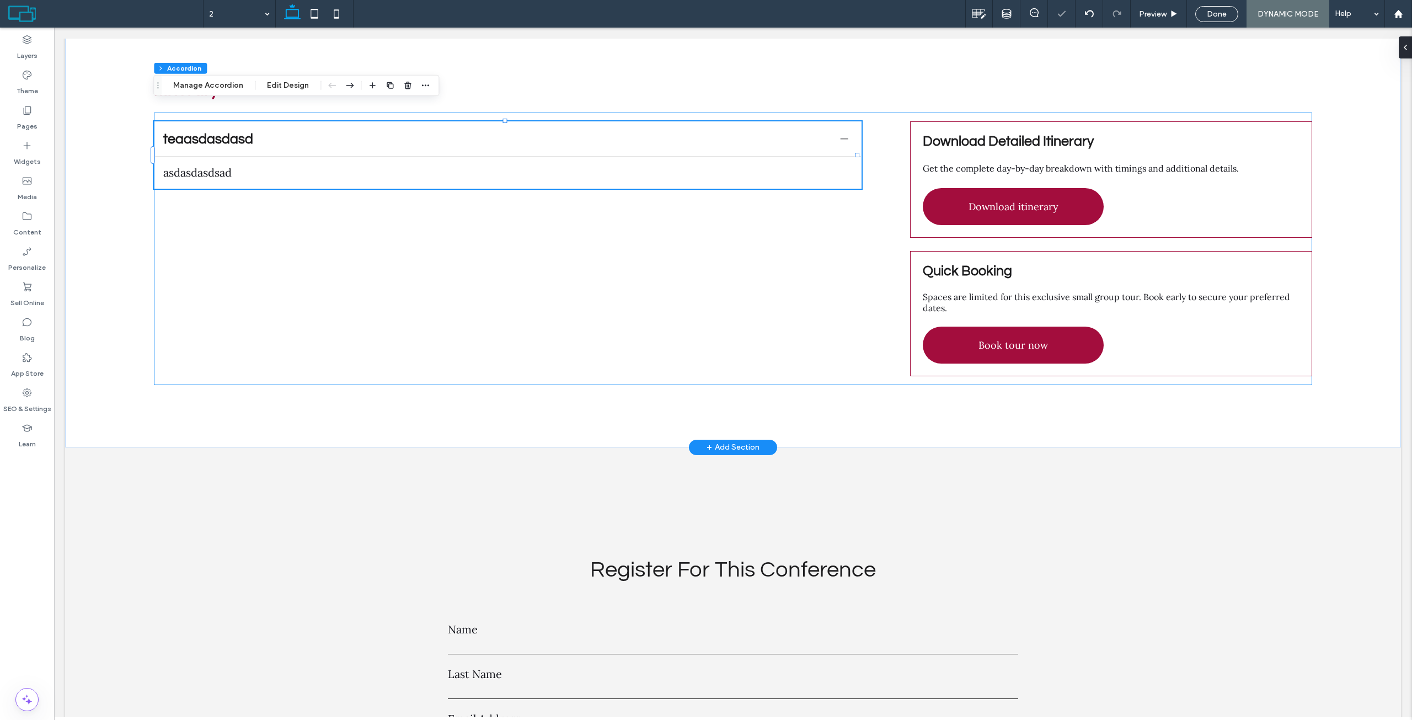
click at [854, 240] on div "teaasdasdasd asdasdasdsad Title or Question Describe the item or answer the que…" at bounding box center [733, 249] width 1158 height 272
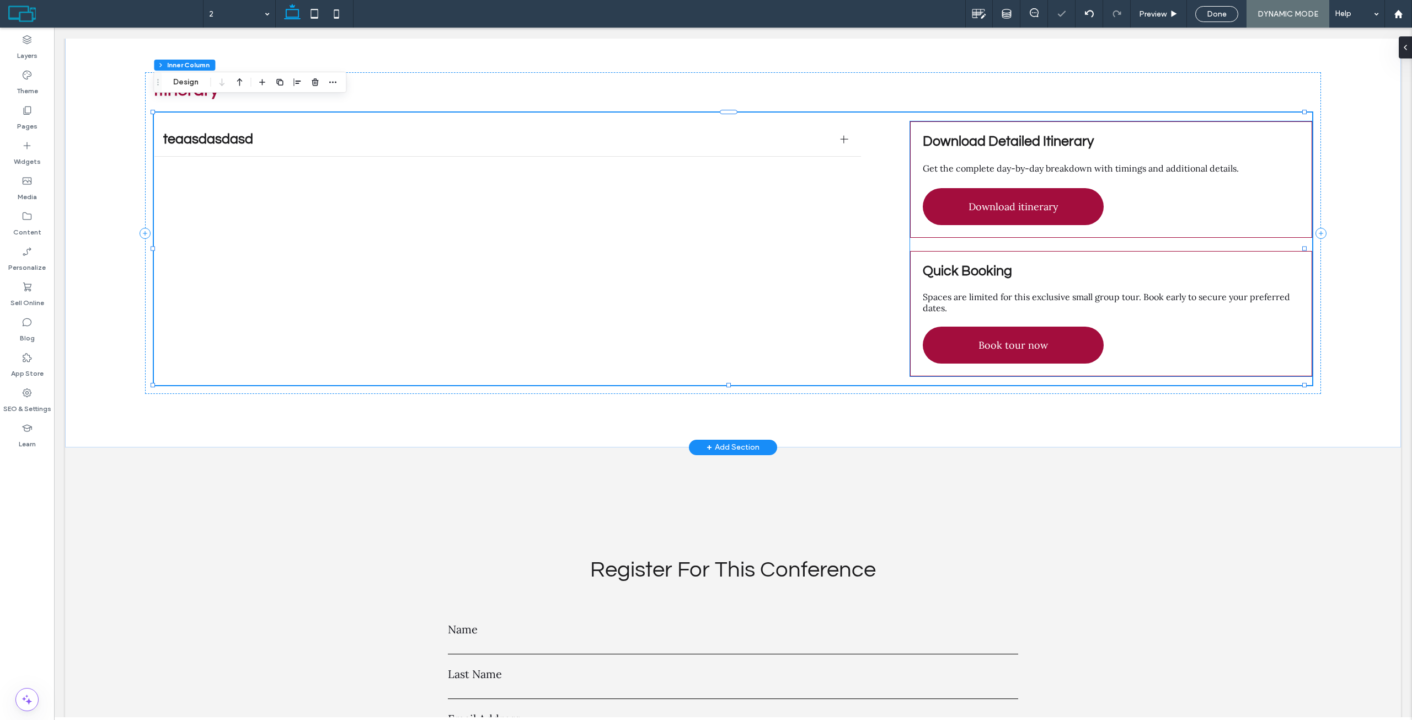
click at [910, 186] on div "Download Detailed Itinerary Get the complete day-by-day breakdown with timings …" at bounding box center [1111, 179] width 402 height 116
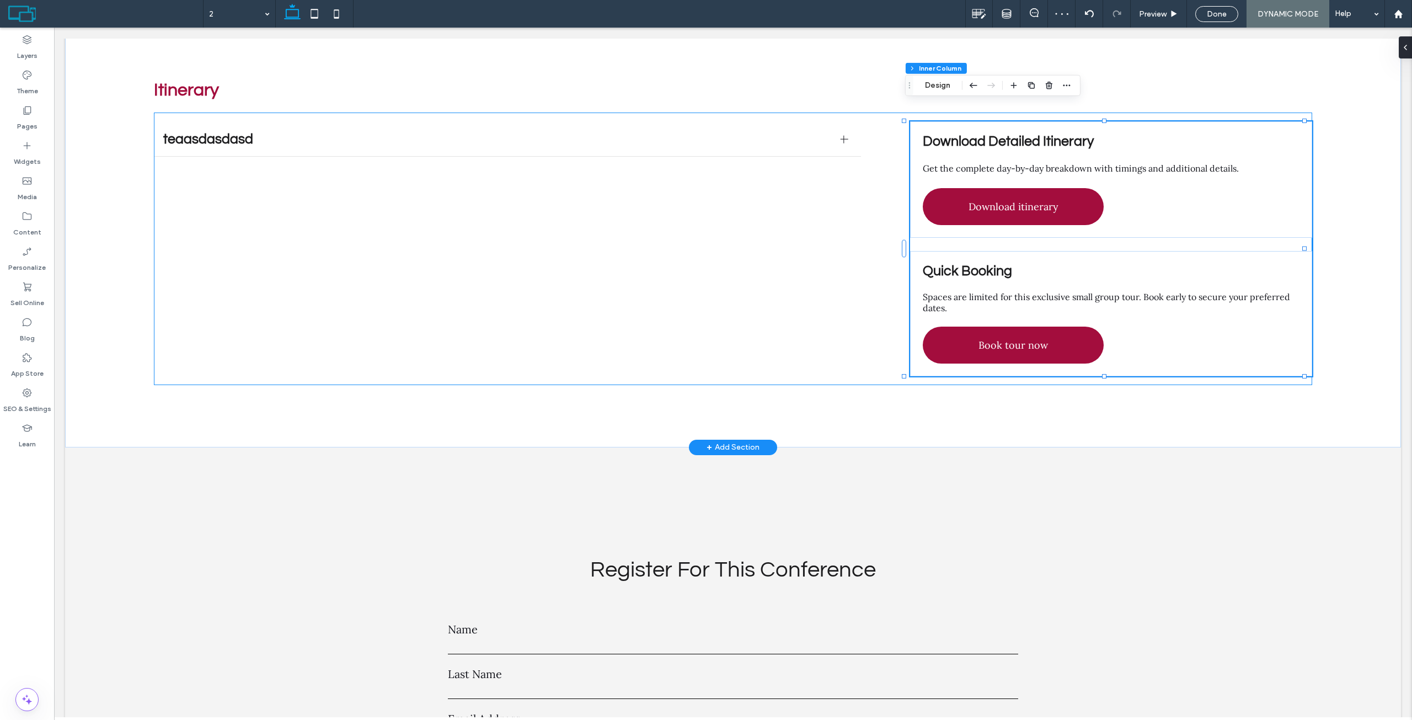
click at [885, 150] on div "teaasdasdasd asdasdasdsad Title or Question Describe the item or answer the que…" at bounding box center [733, 249] width 1158 height 272
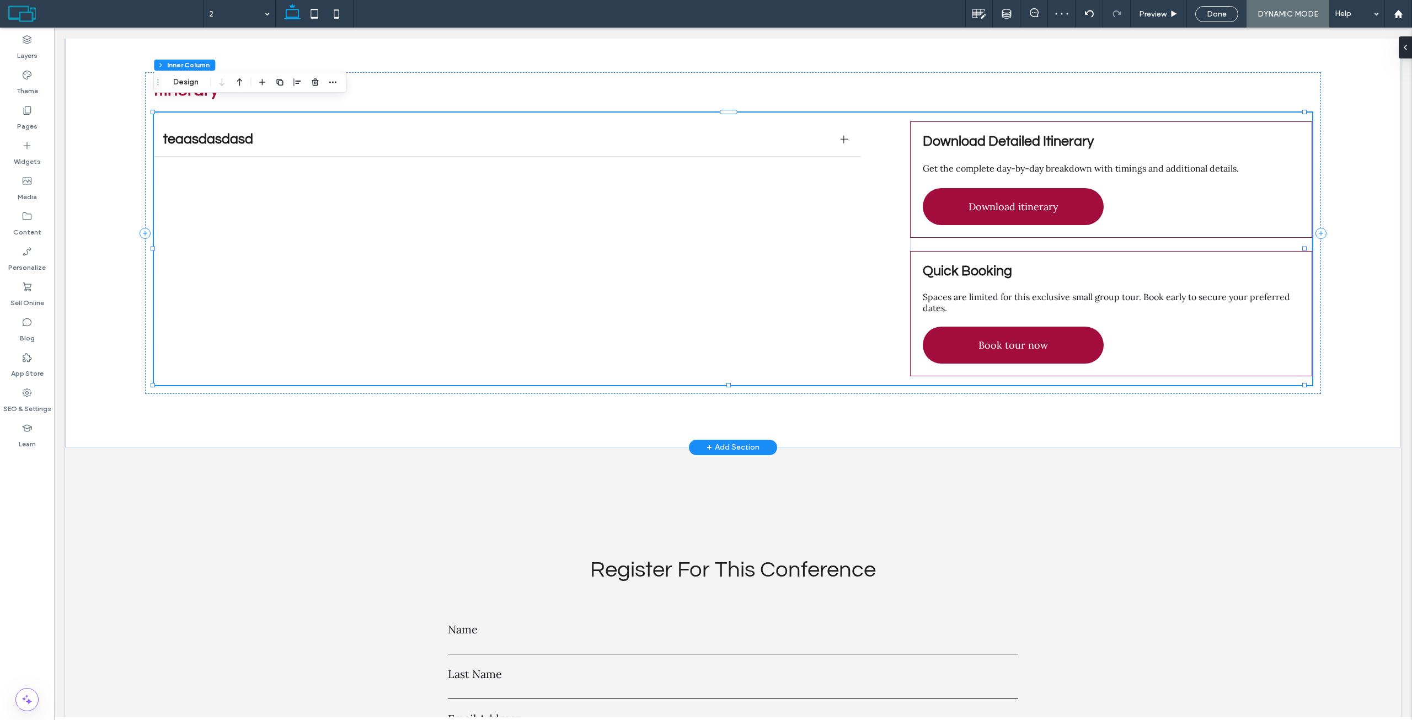
click at [868, 129] on div "teaasdasdasd asdasdasdsad Title or Question Describe the item or answer the que…" at bounding box center [733, 249] width 1158 height 272
click at [879, 123] on div "teaasdasdasd asdasdasdsad Title or Question Describe the item or answer the que…" at bounding box center [733, 249] width 1158 height 272
click at [184, 81] on button "Design" at bounding box center [186, 82] width 40 height 13
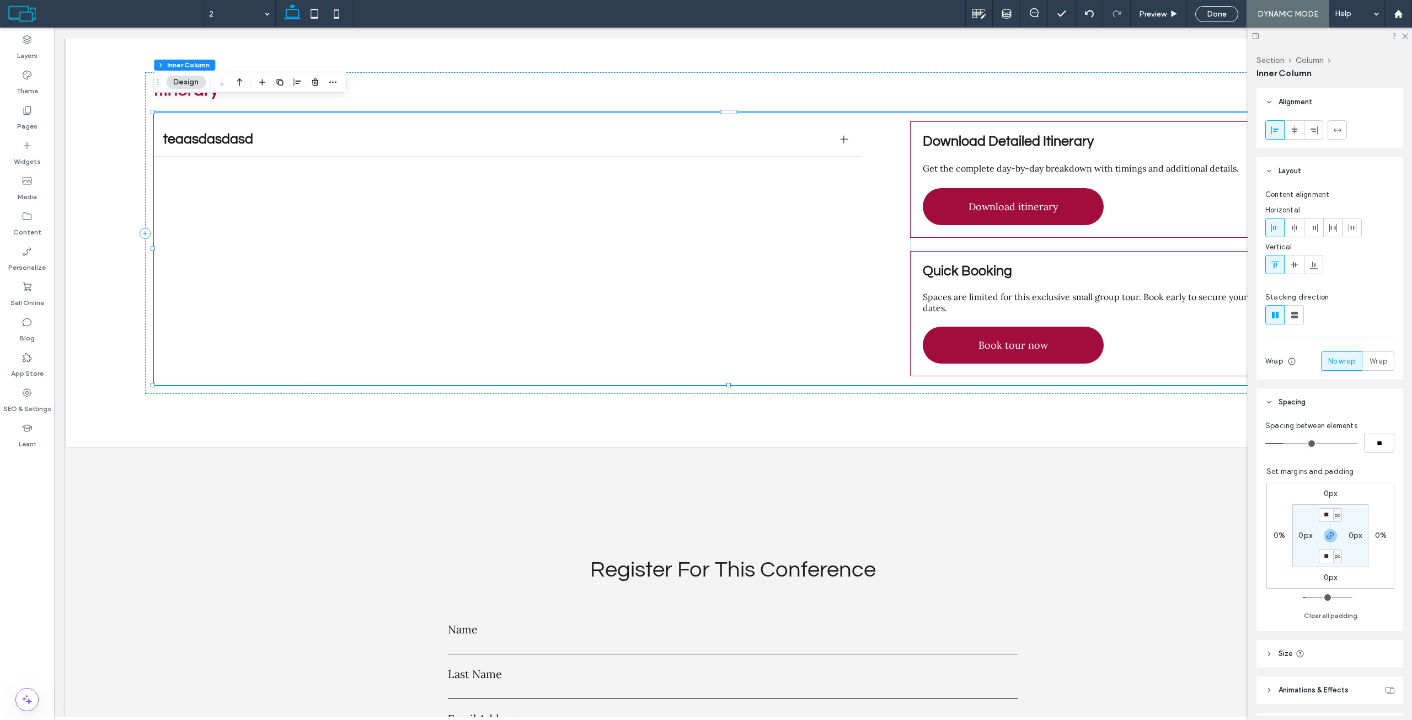
type input "*"
type input "**"
type input "*"
type input "**"
type input "*"
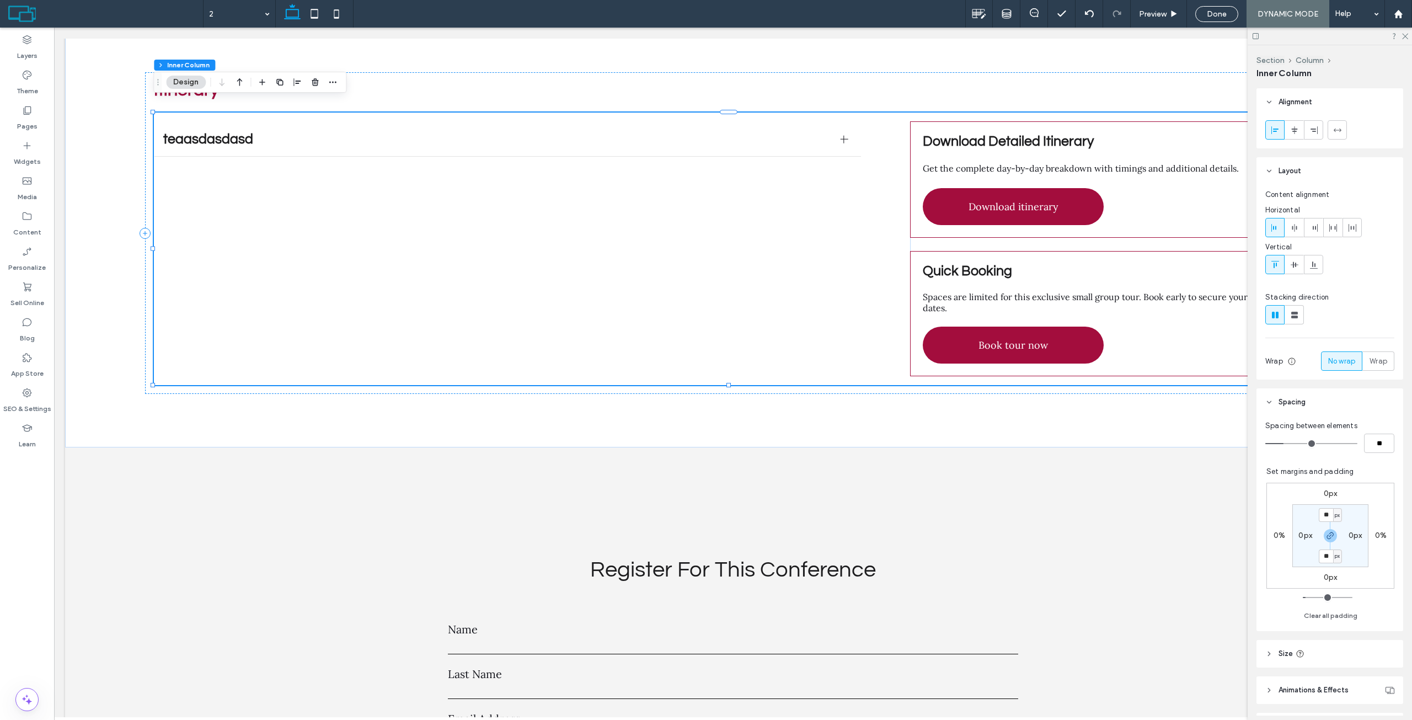
type input "**"
type input "*"
type input "**"
drag, startPoint x: 1280, startPoint y: 442, endPoint x: 1262, endPoint y: 438, distance: 18.0
type input "*"
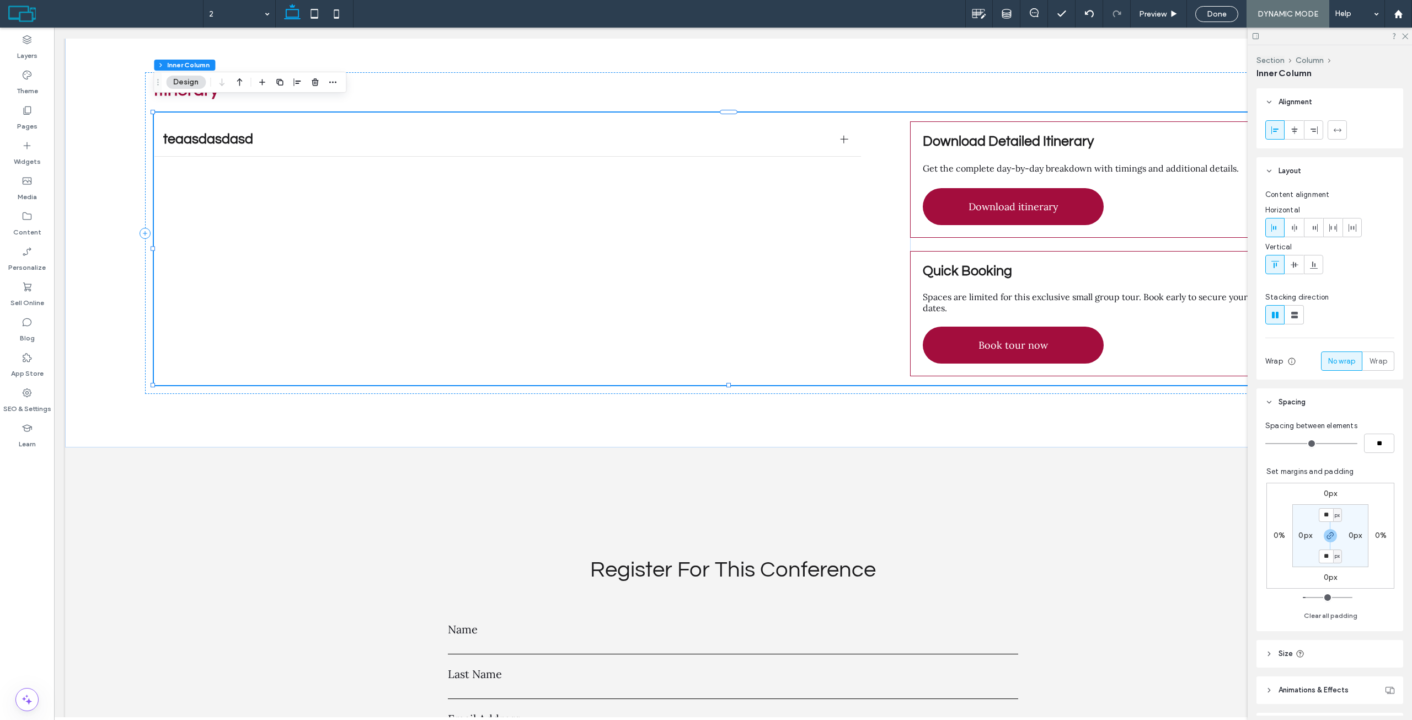
click at [1265, 443] on input "range" at bounding box center [1311, 443] width 92 height 1
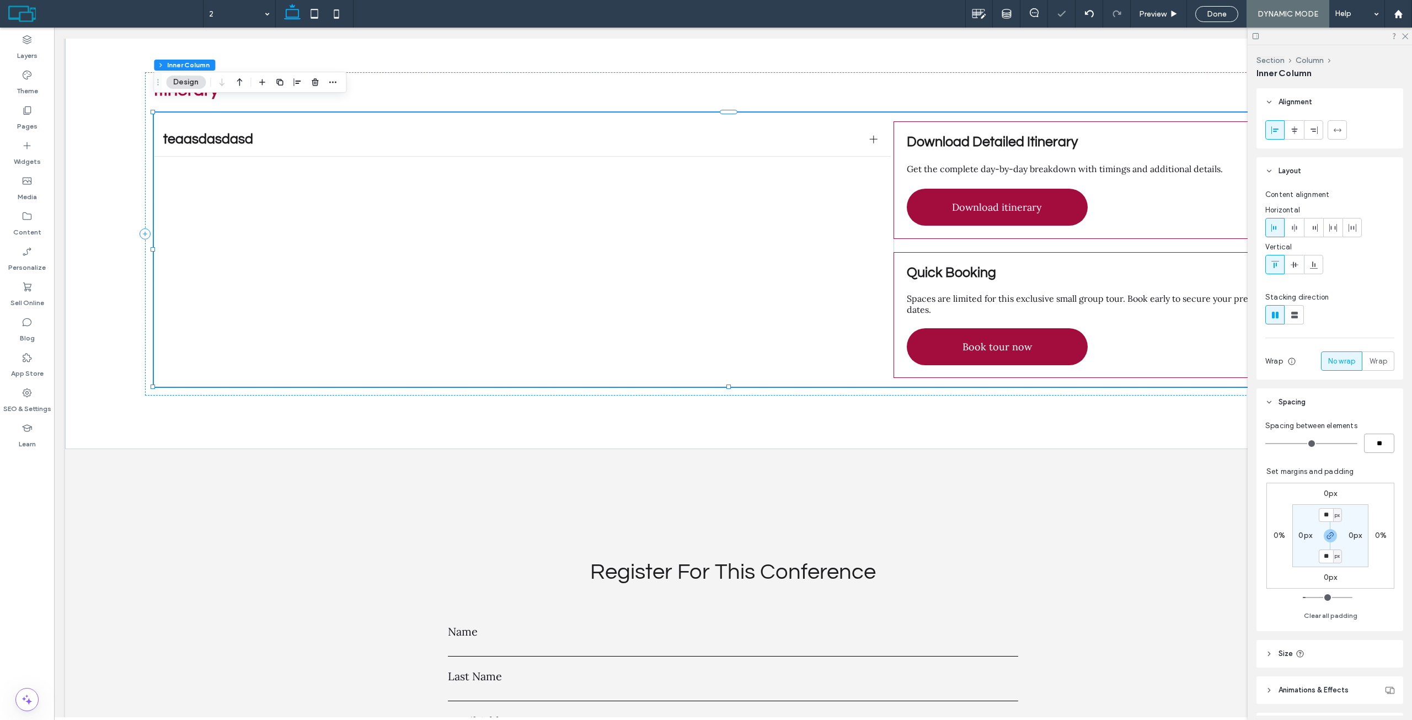
click at [1375, 442] on input "**" at bounding box center [1379, 442] width 30 height 19
type input "*"
type input "**"
click at [1385, 421] on div "Spacing between elements" at bounding box center [1329, 425] width 129 height 11
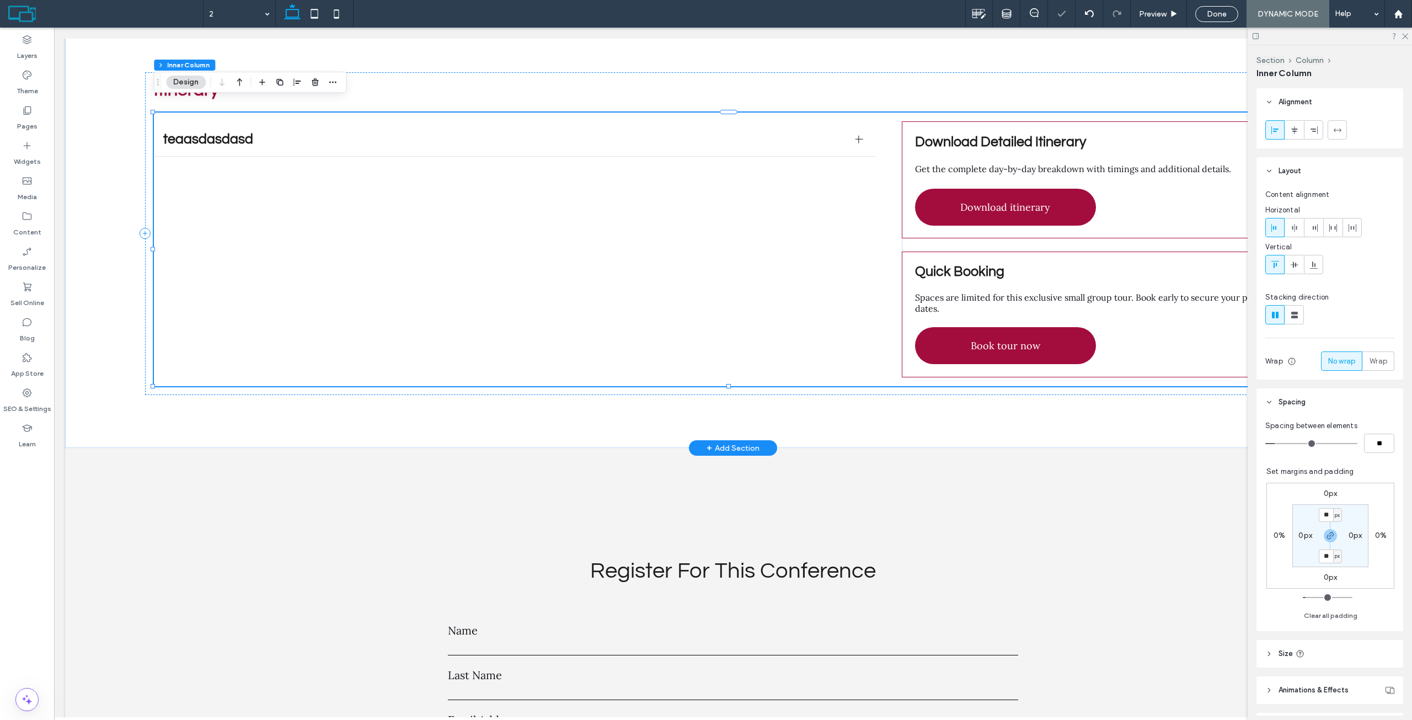
click at [883, 181] on div "teaasdasdasd asdasdasdsad Title or Question Describe the item or answer the que…" at bounding box center [733, 249] width 1158 height 273
click at [881, 146] on div "teaasdasdasd asdasdasdsad Title or Question Describe the item or answer the que…" at bounding box center [733, 249] width 1158 height 273
click at [863, 124] on div "teaasdasdasd" at bounding box center [514, 139] width 721 height 35
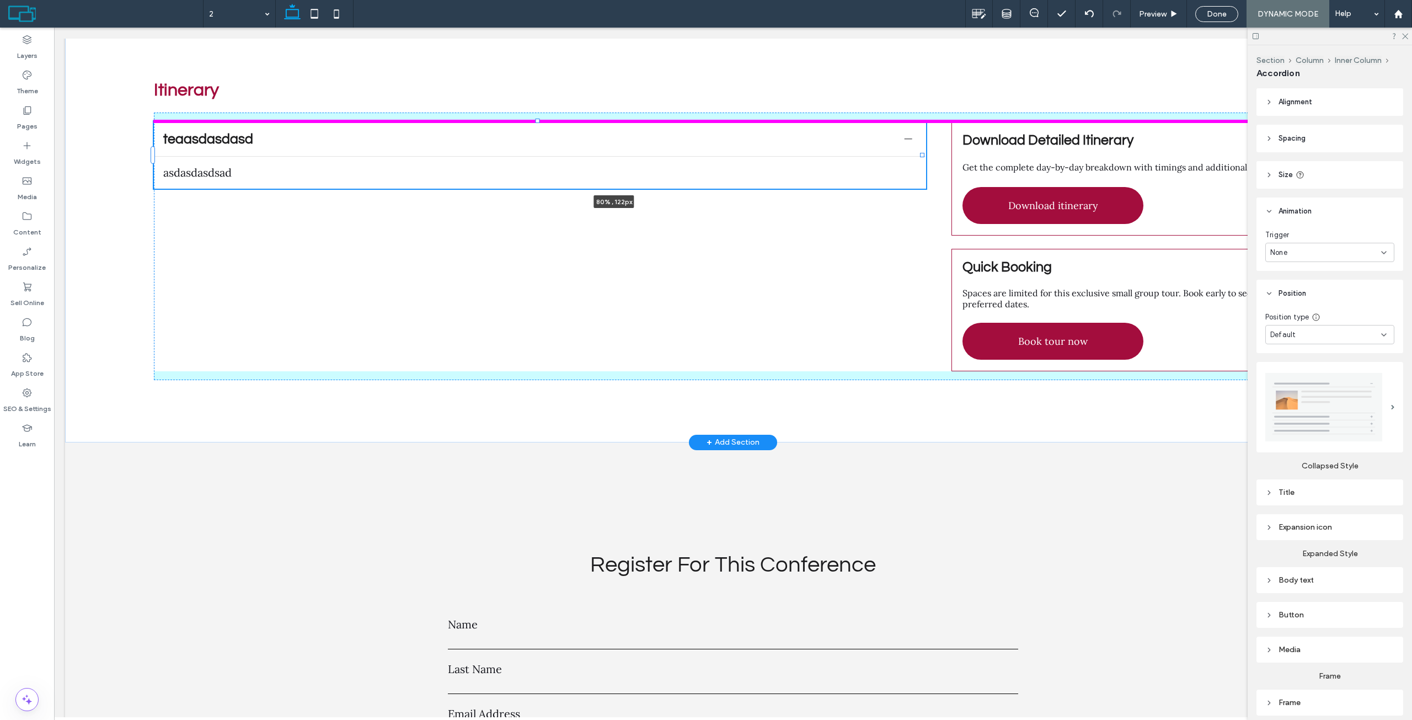
drag, startPoint x: 871, startPoint y: 136, endPoint x: 1073, endPoint y: 136, distance: 201.9
click at [1073, 136] on div "Itinerary teaasdasdasd asdasdasdsad Title or Question Describe the item or answ…" at bounding box center [733, 230] width 1336 height 423
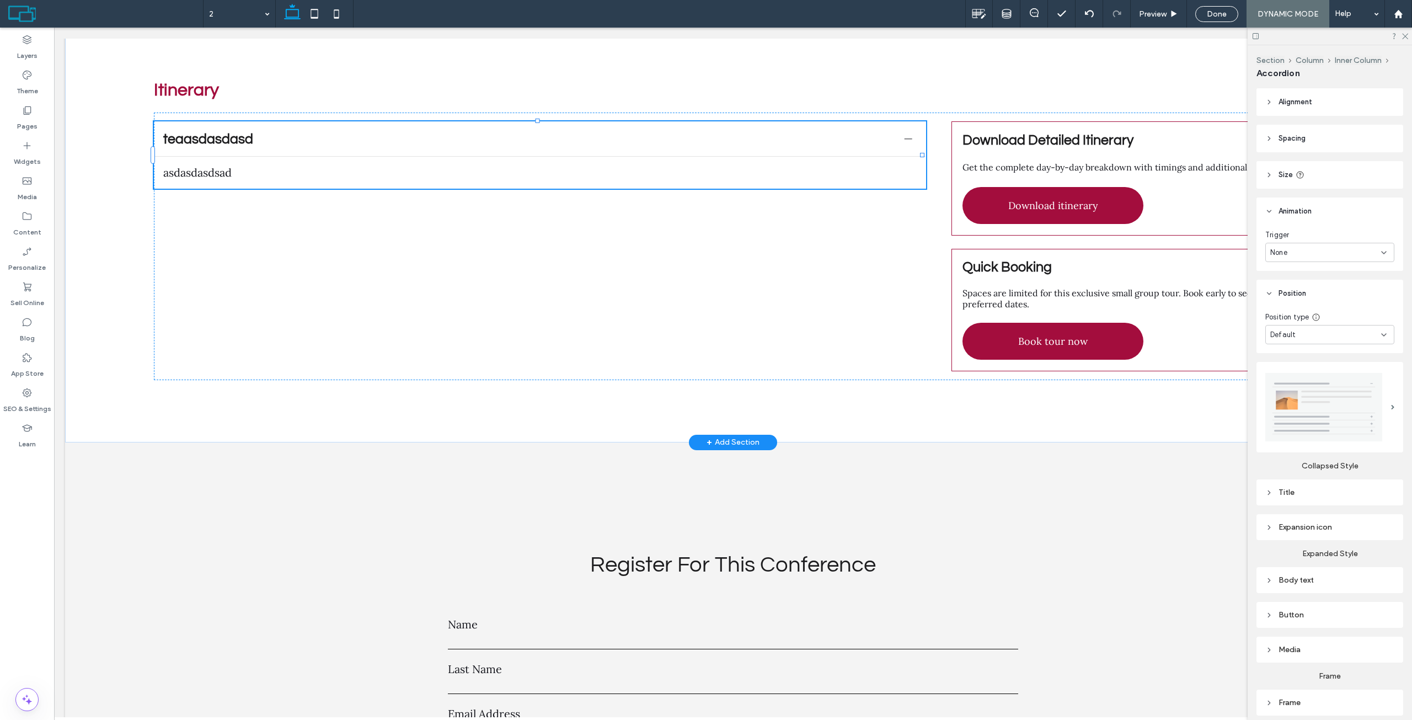
type input "**"
type input "****"
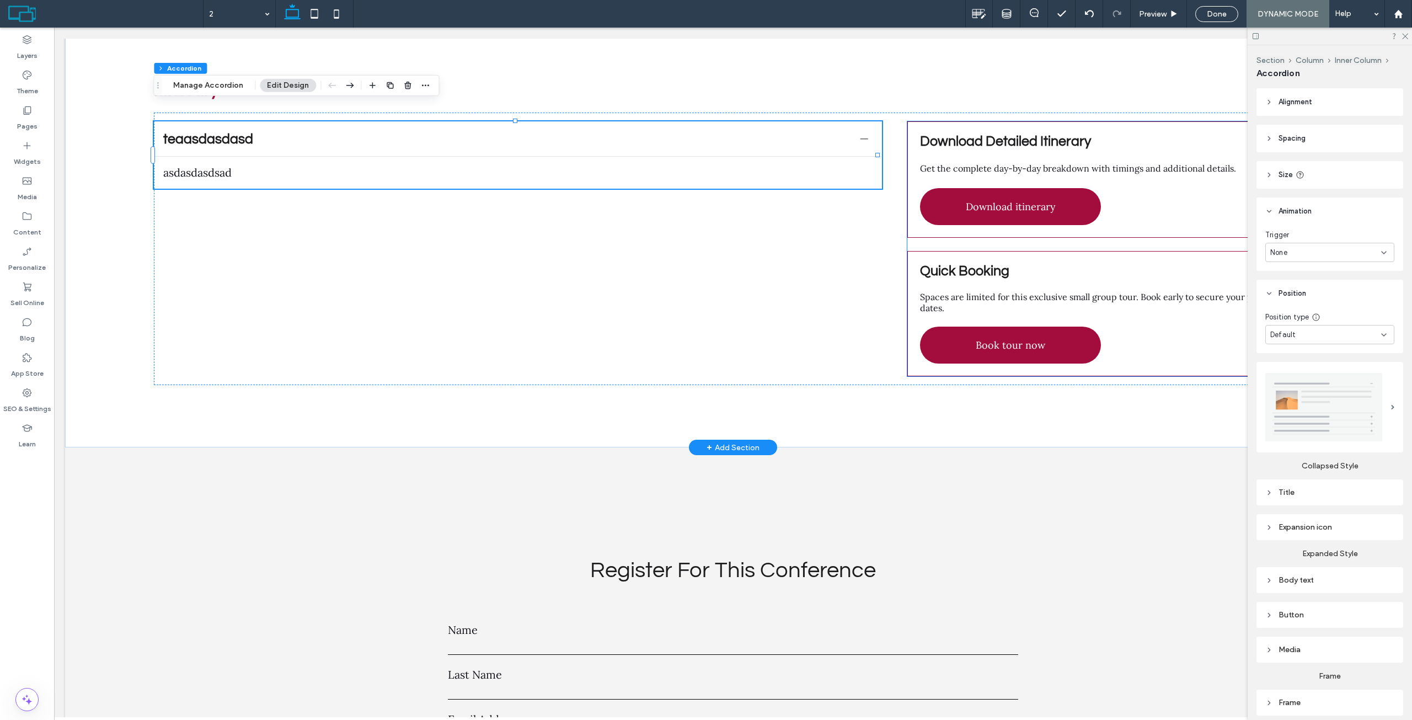
click at [948, 121] on div "Download Detailed Itinerary Get the complete day-by-day breakdown with timings …" at bounding box center [1109, 179] width 405 height 116
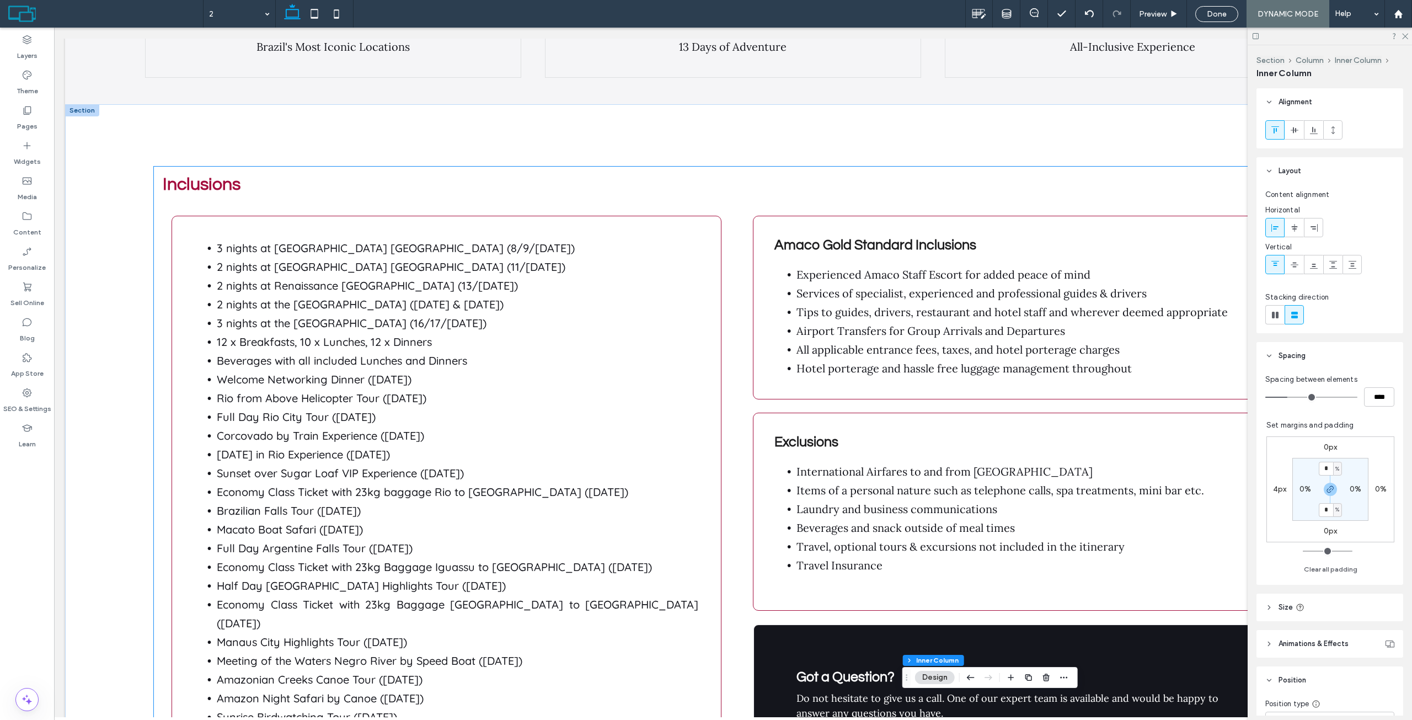
scroll to position [2534, 0]
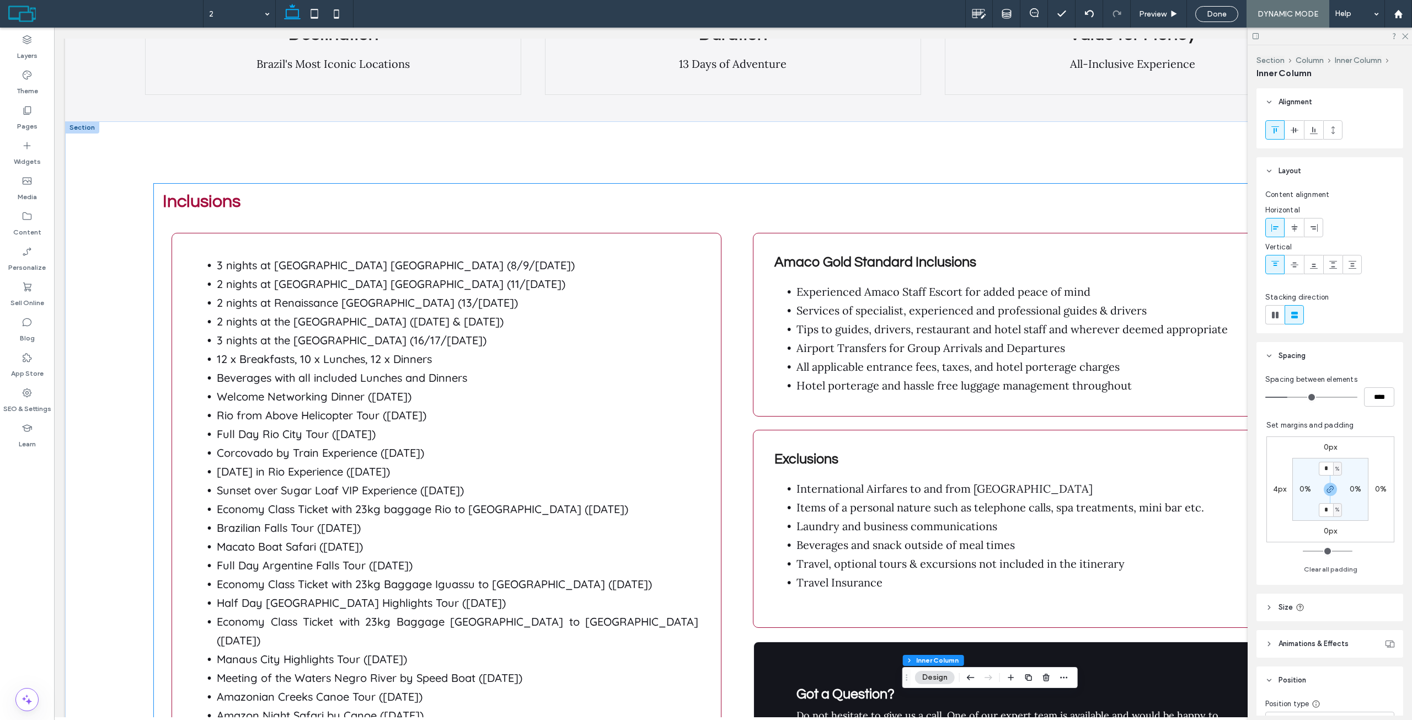
click at [758, 270] on div "Amaco Gold Standard Inclusions Experienced Amaco Staff Escort for added peace o…" at bounding box center [1019, 325] width 533 height 184
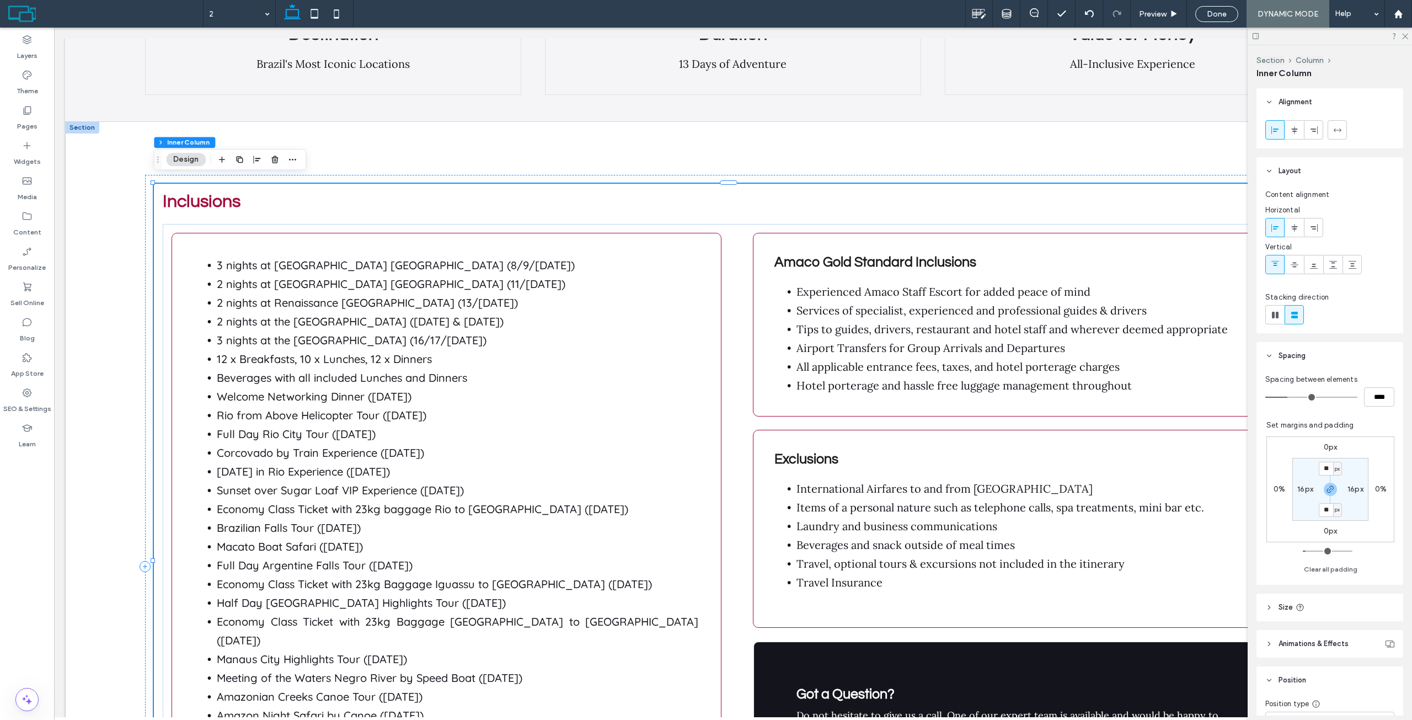
click at [758, 264] on div "Amaco Gold Standard Inclusions Experienced Amaco Staff Escort for added peace o…" at bounding box center [1019, 325] width 533 height 184
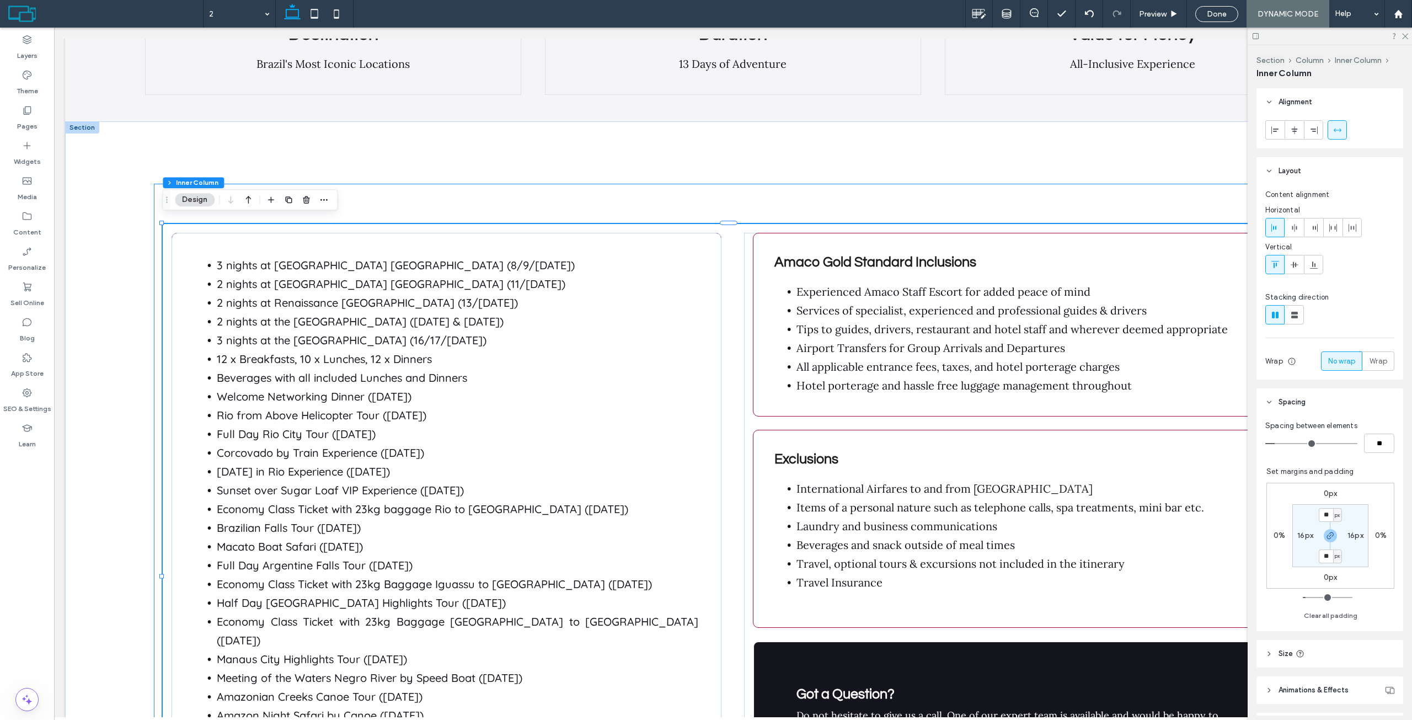
click at [758, 264] on div "Amaco Gold Standard Inclusions Experienced Amaco Staff Escort for added peace o…" at bounding box center [1019, 325] width 533 height 184
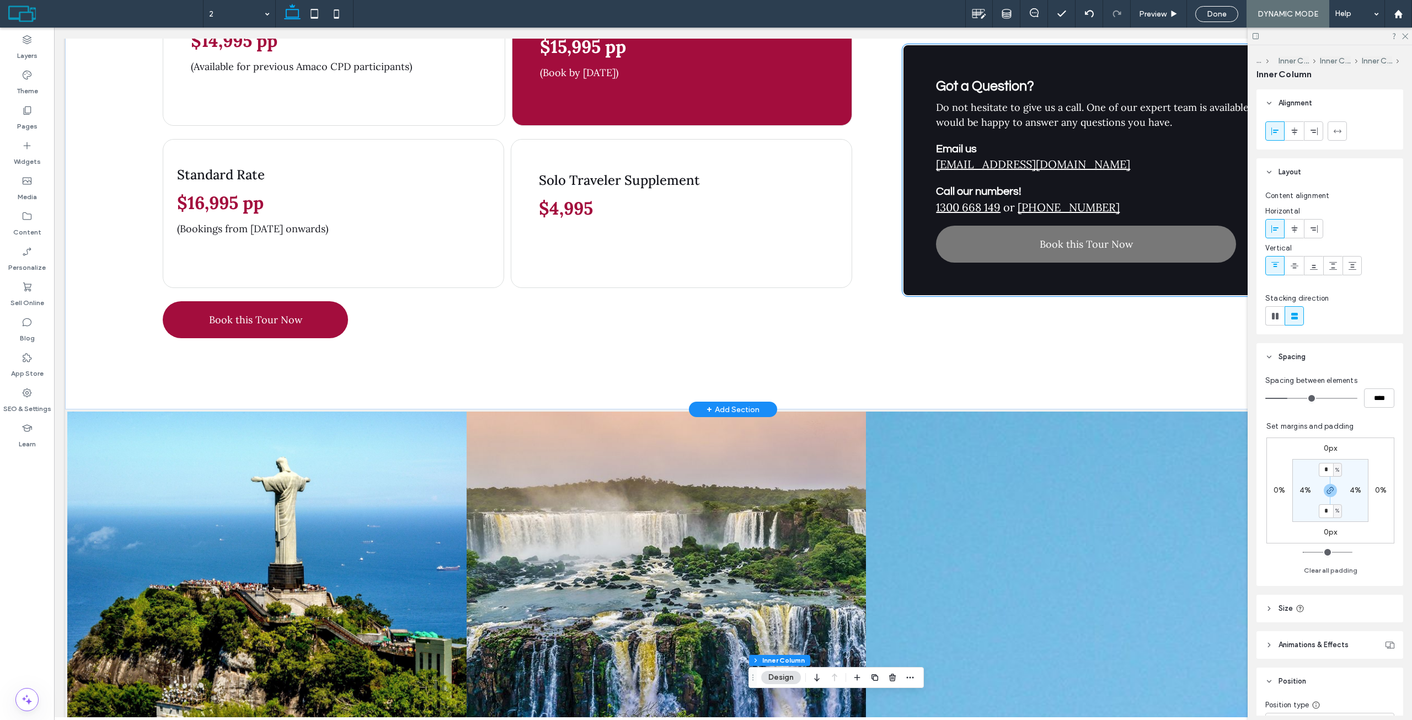
scroll to position [1376, 0]
click at [927, 173] on div "Got a Question? Do not hesitate to give us a call. One of our expert team is av…" at bounding box center [1106, 170] width 409 height 253
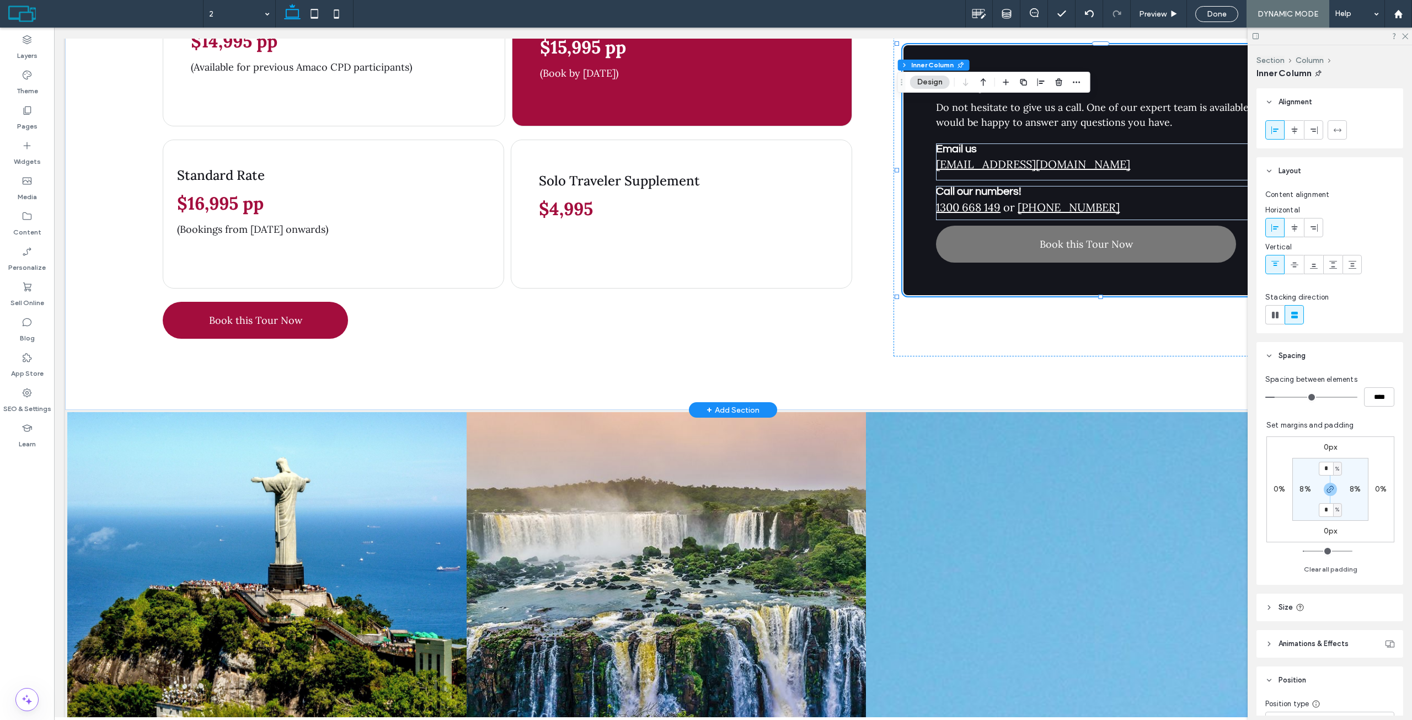
click at [925, 172] on div "Got a Question? Do not hesitate to give us a call. One of our expert team is av…" at bounding box center [1106, 170] width 409 height 253
click at [922, 175] on div "Got a Question? Do not hesitate to give us a call. One of our expert team is av…" at bounding box center [1106, 170] width 409 height 253
click at [915, 153] on div "Got a Question? Do not hesitate to give us a call. One of our expert team is av…" at bounding box center [1106, 170] width 409 height 253
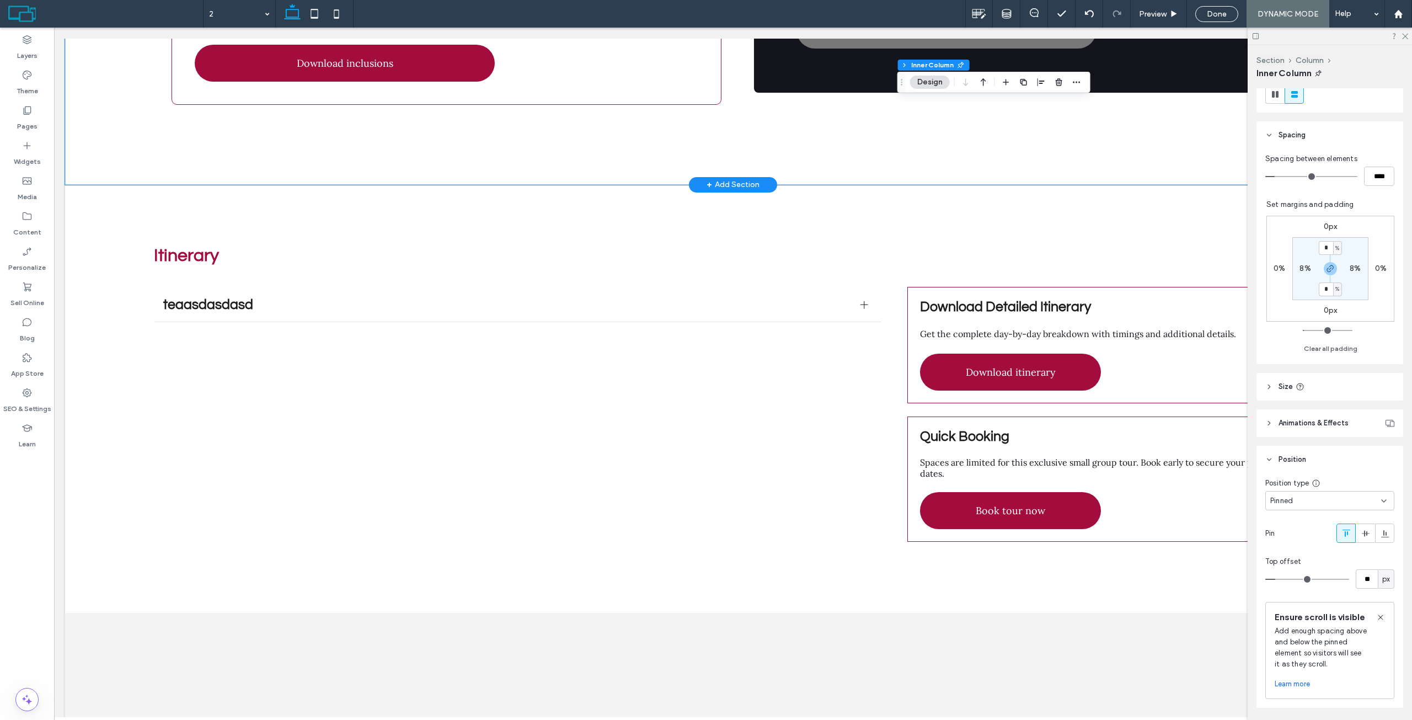
scroll to position [3527, 0]
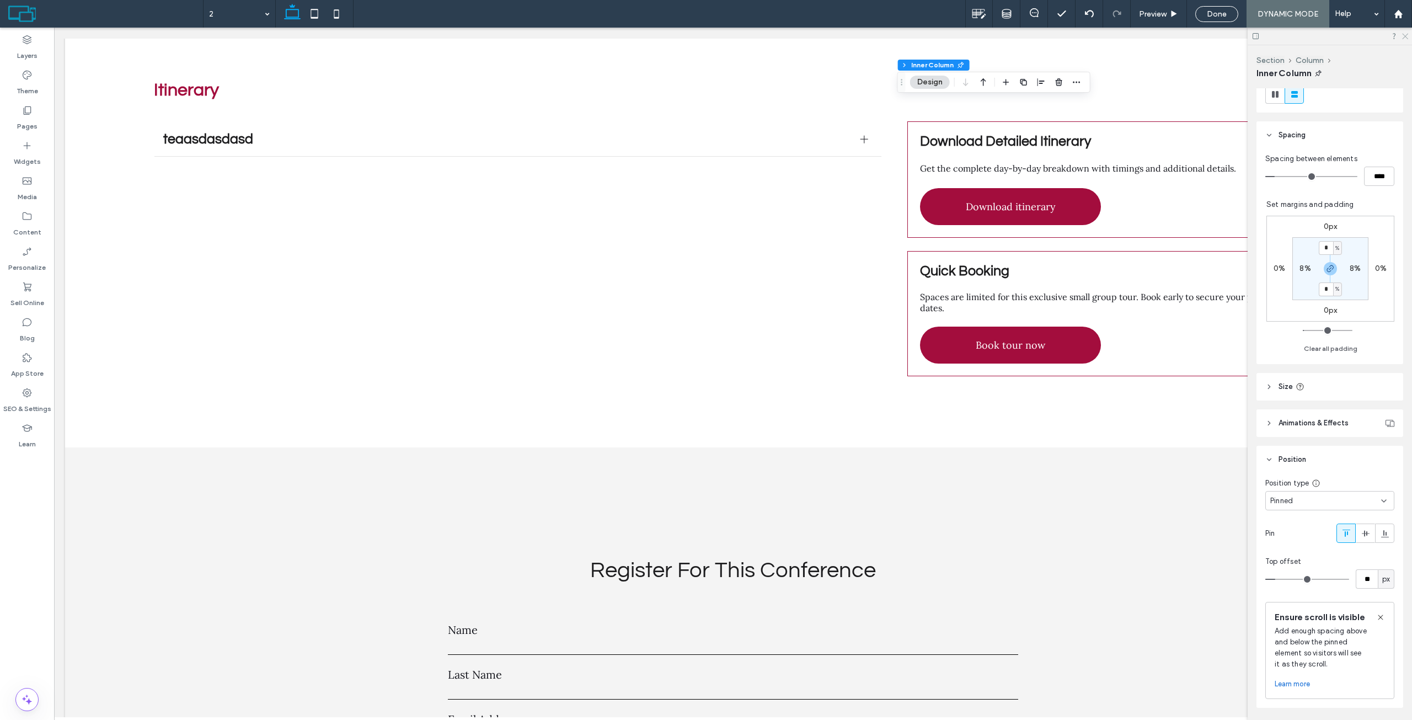
click at [1405, 35] on icon at bounding box center [1404, 35] width 7 height 7
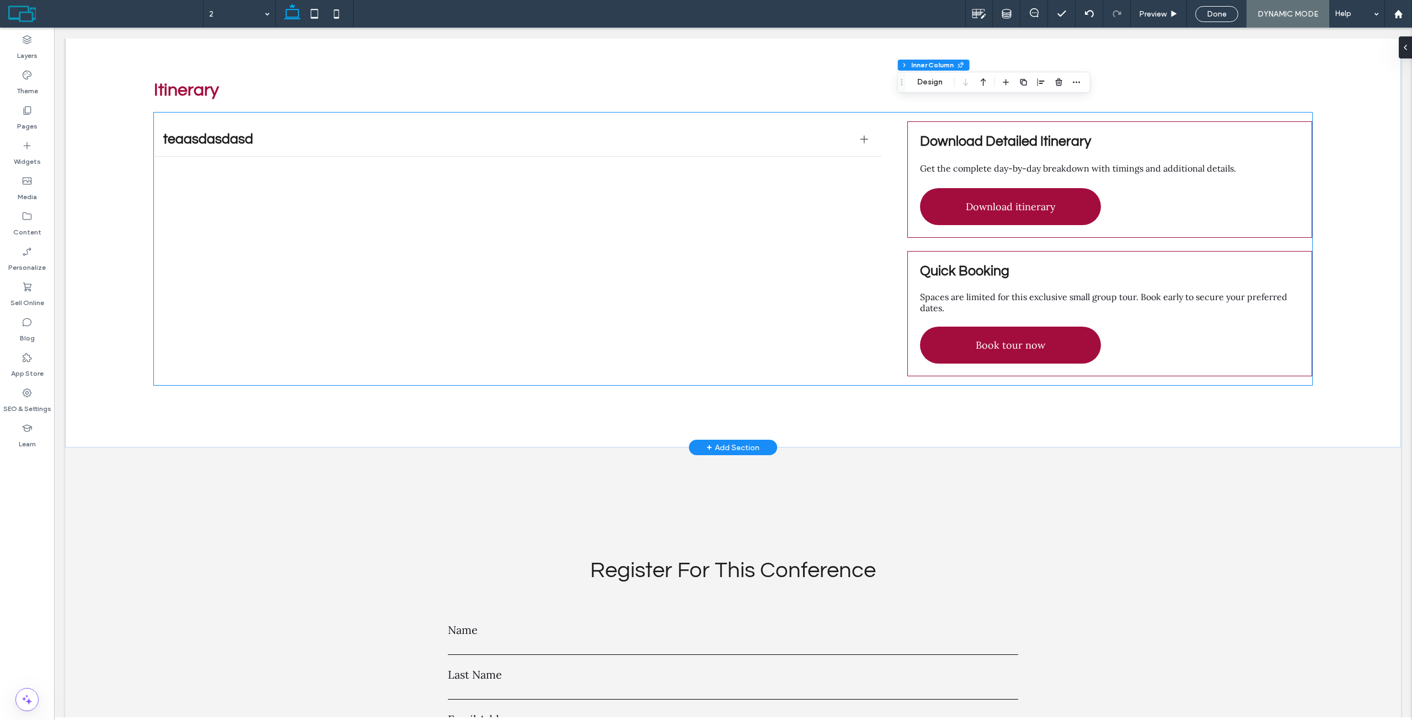
click at [1074, 121] on div "Download Detailed Itinerary Get the complete day-by-day breakdown with timings …" at bounding box center [1109, 179] width 405 height 116
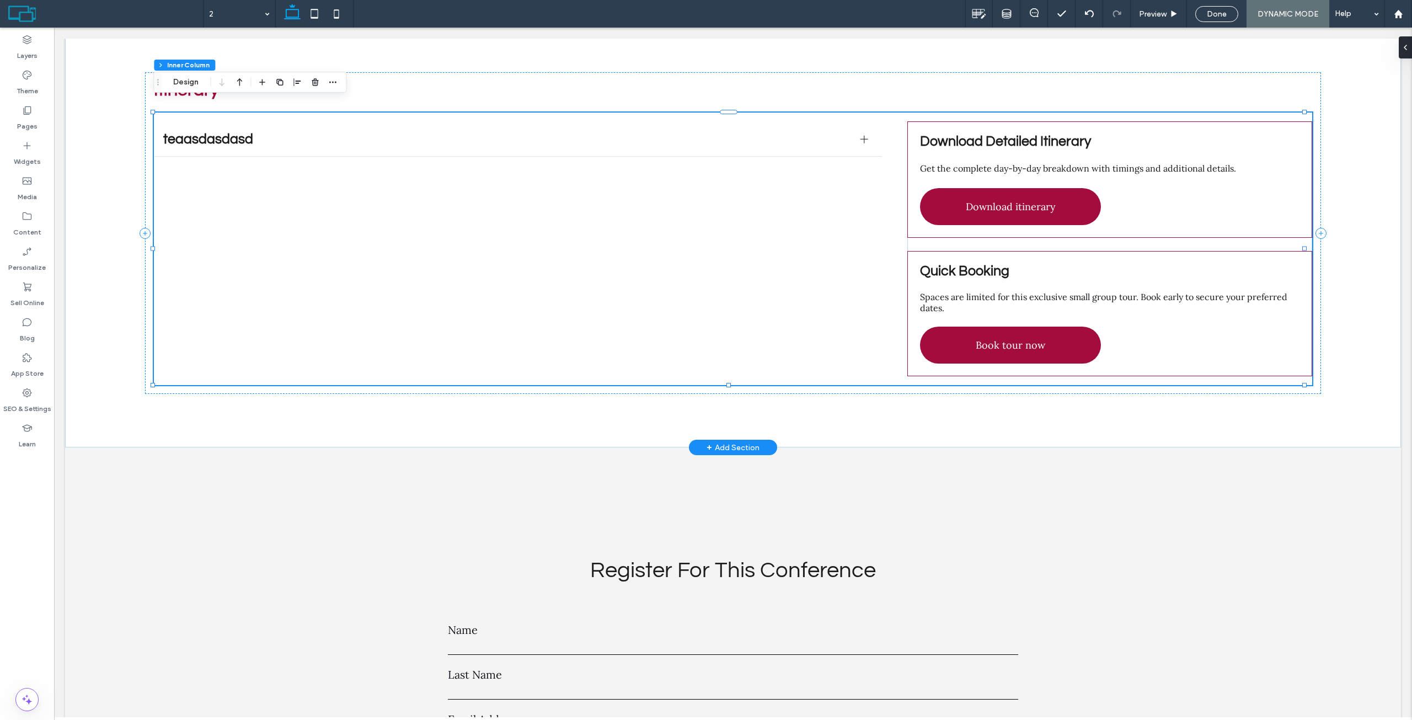
click at [1070, 121] on div "Download Detailed Itinerary Get the complete day-by-day breakdown with timings …" at bounding box center [1109, 179] width 405 height 116
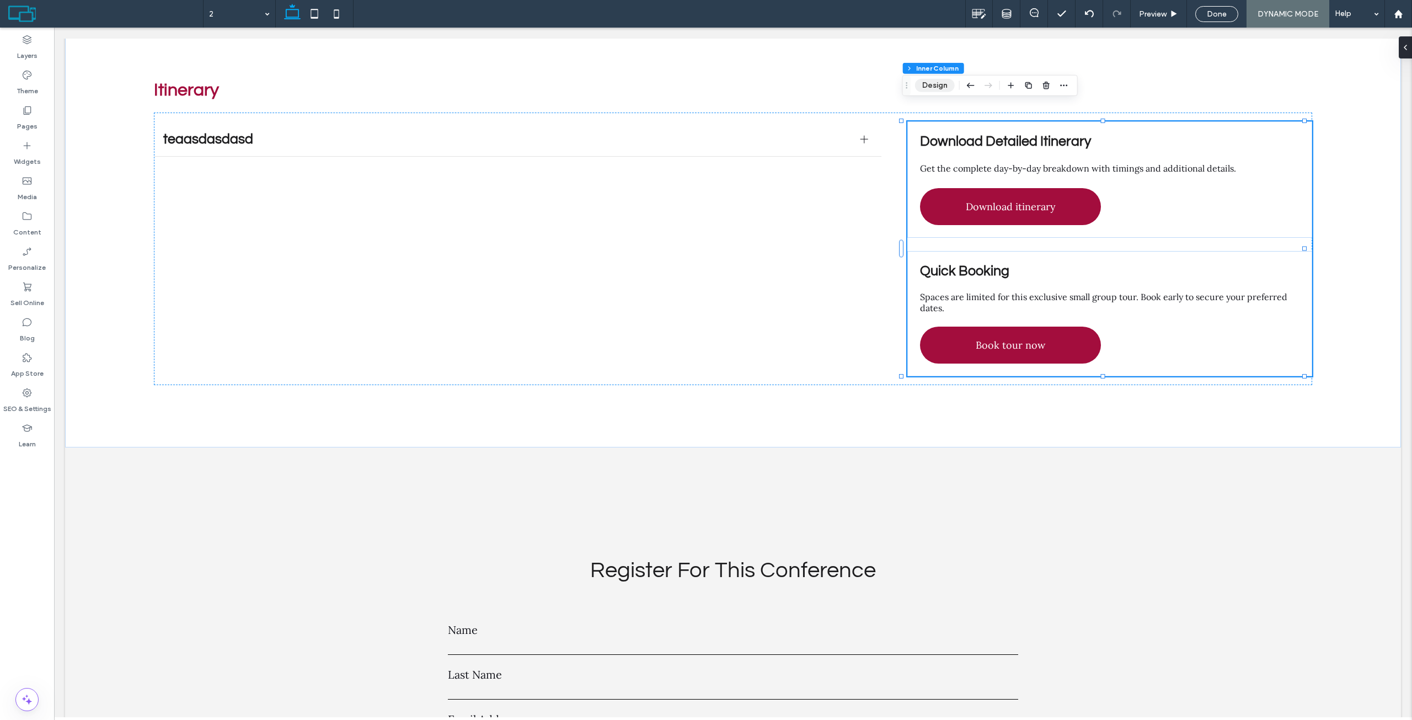
click at [943, 87] on button "Design" at bounding box center [935, 85] width 40 height 13
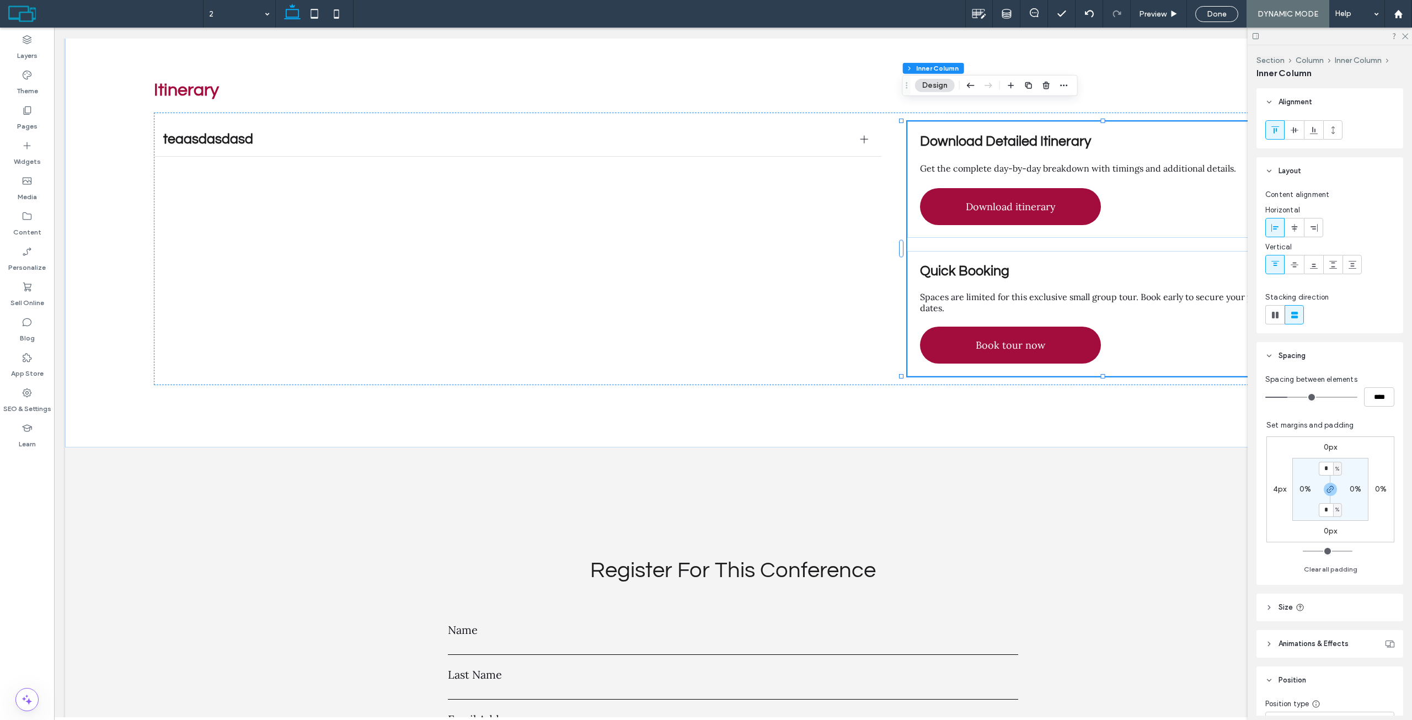
click at [1300, 486] on label "0%" at bounding box center [1305, 488] width 12 height 9
type input "*"
click at [1306, 467] on section "0% * % 0% * %" at bounding box center [1330, 489] width 76 height 63
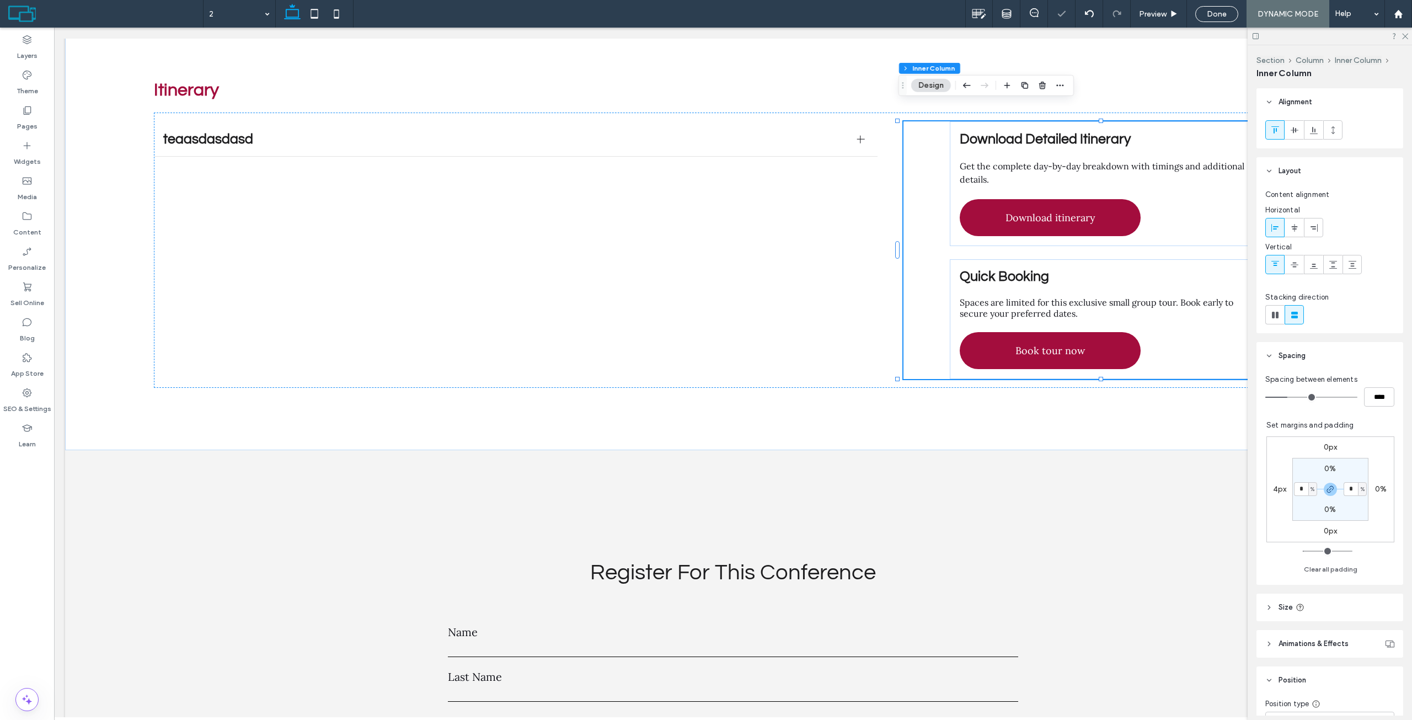
click at [1274, 489] on label "4px" at bounding box center [1280, 488] width 14 height 9
type input "*"
click at [1293, 490] on div "4%" at bounding box center [1305, 489] width 25 height 10
click at [1299, 490] on label "4%" at bounding box center [1305, 488] width 12 height 9
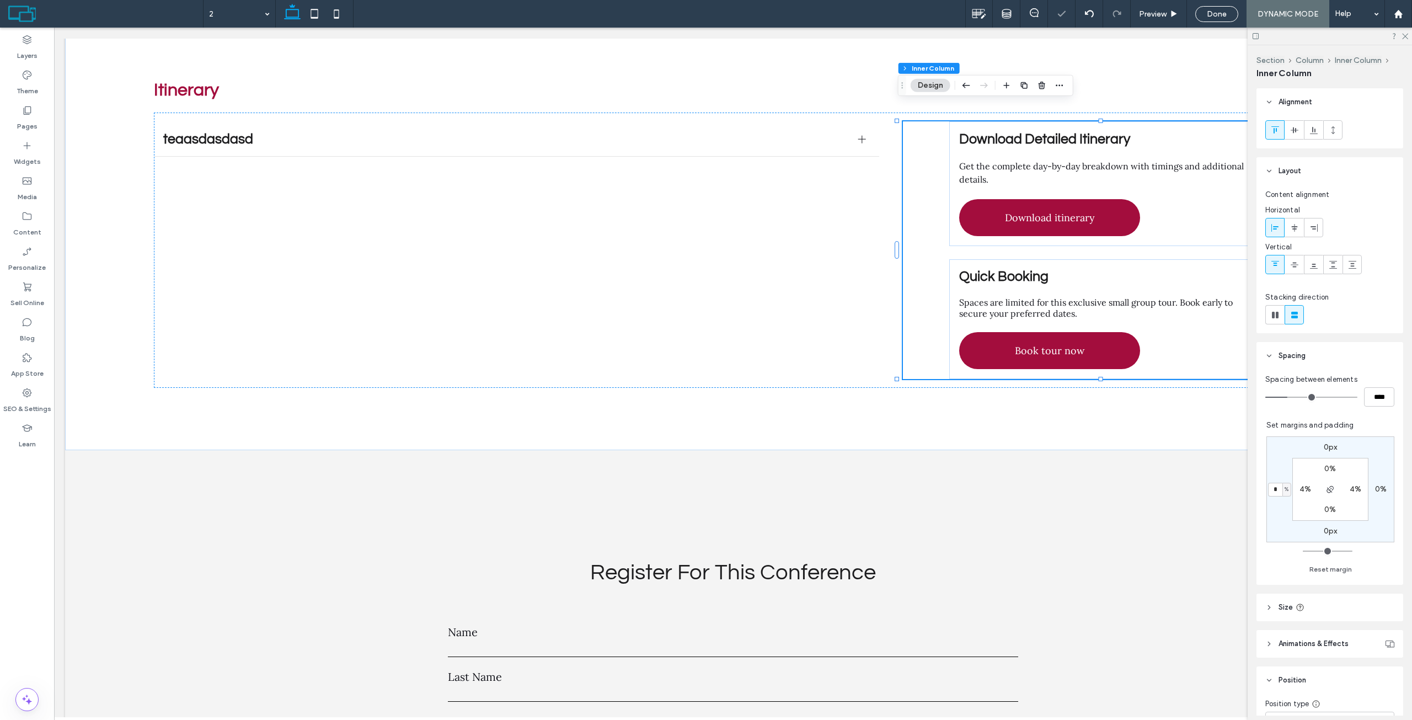
type input "*"
click at [1297, 470] on section "0% * % 0% * %" at bounding box center [1330, 489] width 76 height 63
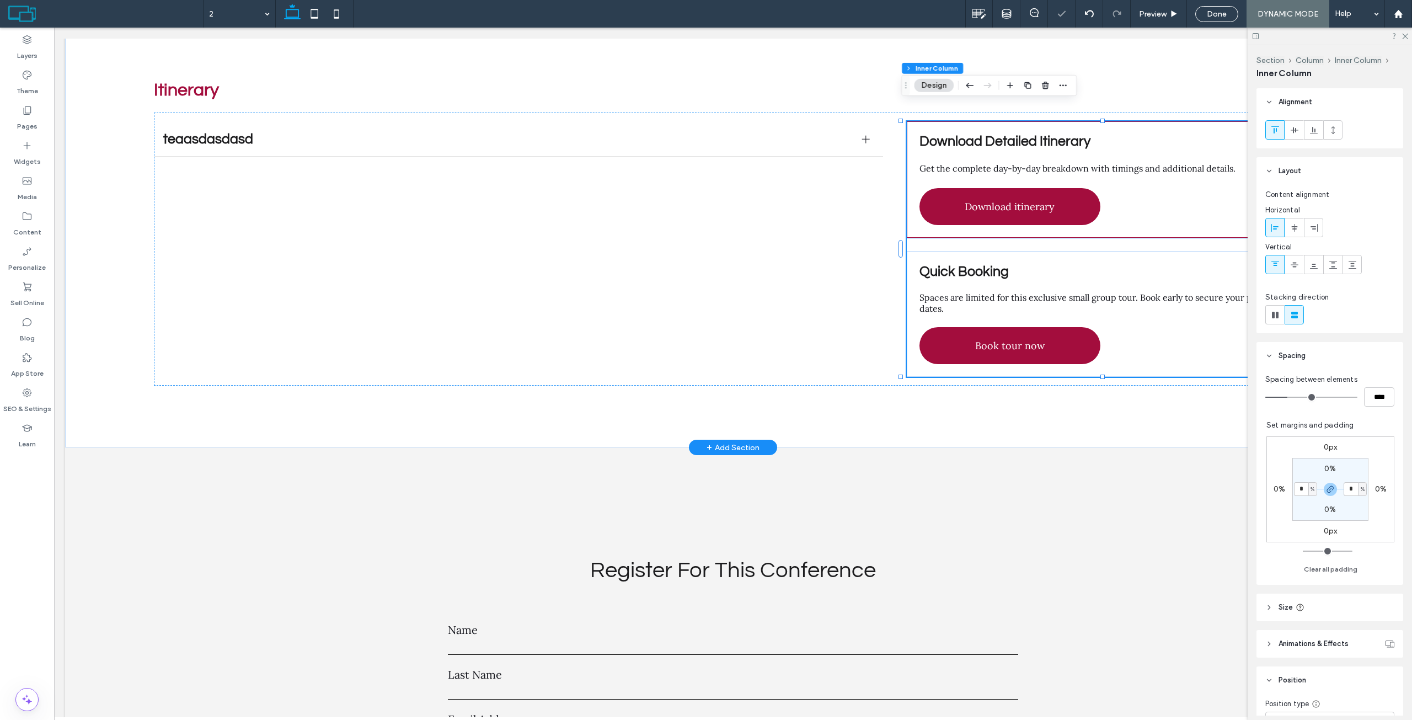
click at [916, 138] on div "Download Detailed Itinerary Get the complete day-by-day breakdown with timings …" at bounding box center [1109, 179] width 405 height 116
click at [1300, 487] on label "3%" at bounding box center [1305, 489] width 10 height 9
type input "*"
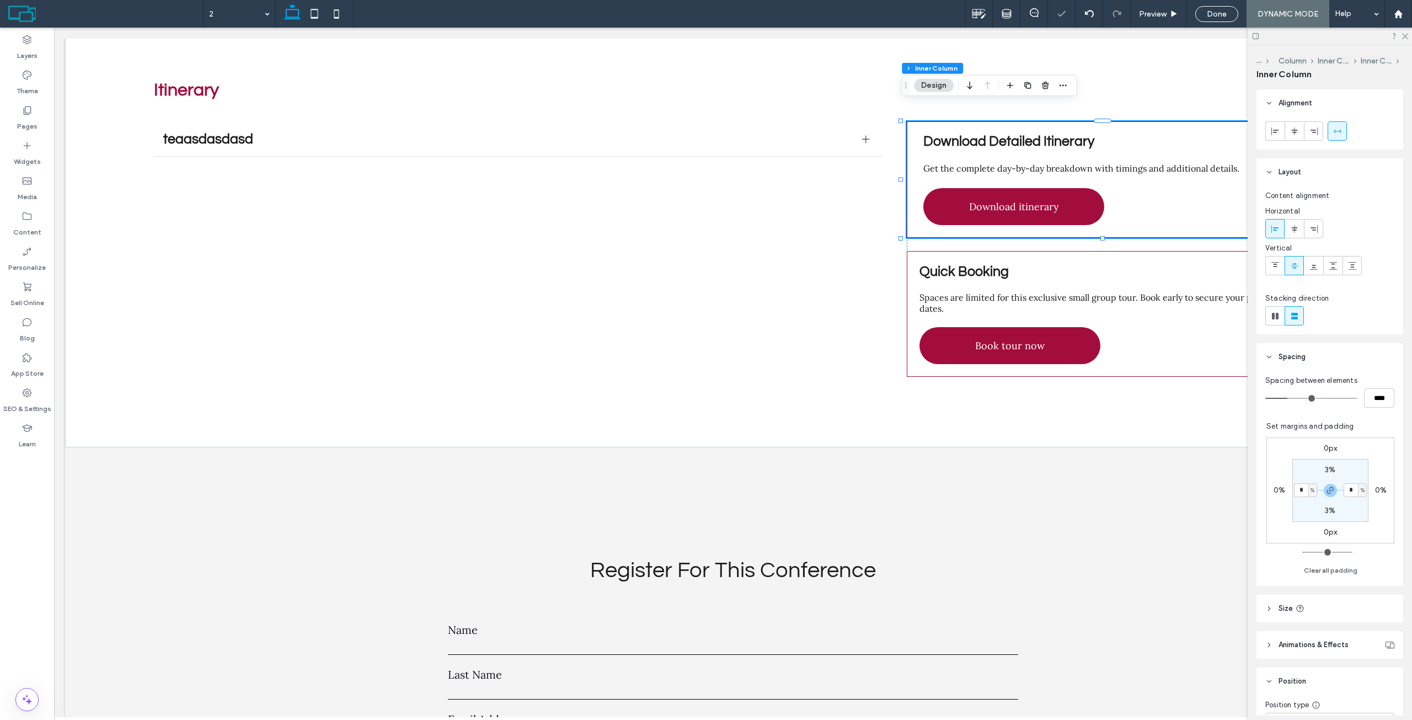
click at [1299, 475] on section "3% * % 3% * %" at bounding box center [1330, 490] width 76 height 63
click at [908, 254] on div "Quick Booking Spaces are limited for this exclusive small group tour. Book earl…" at bounding box center [1109, 313] width 405 height 125
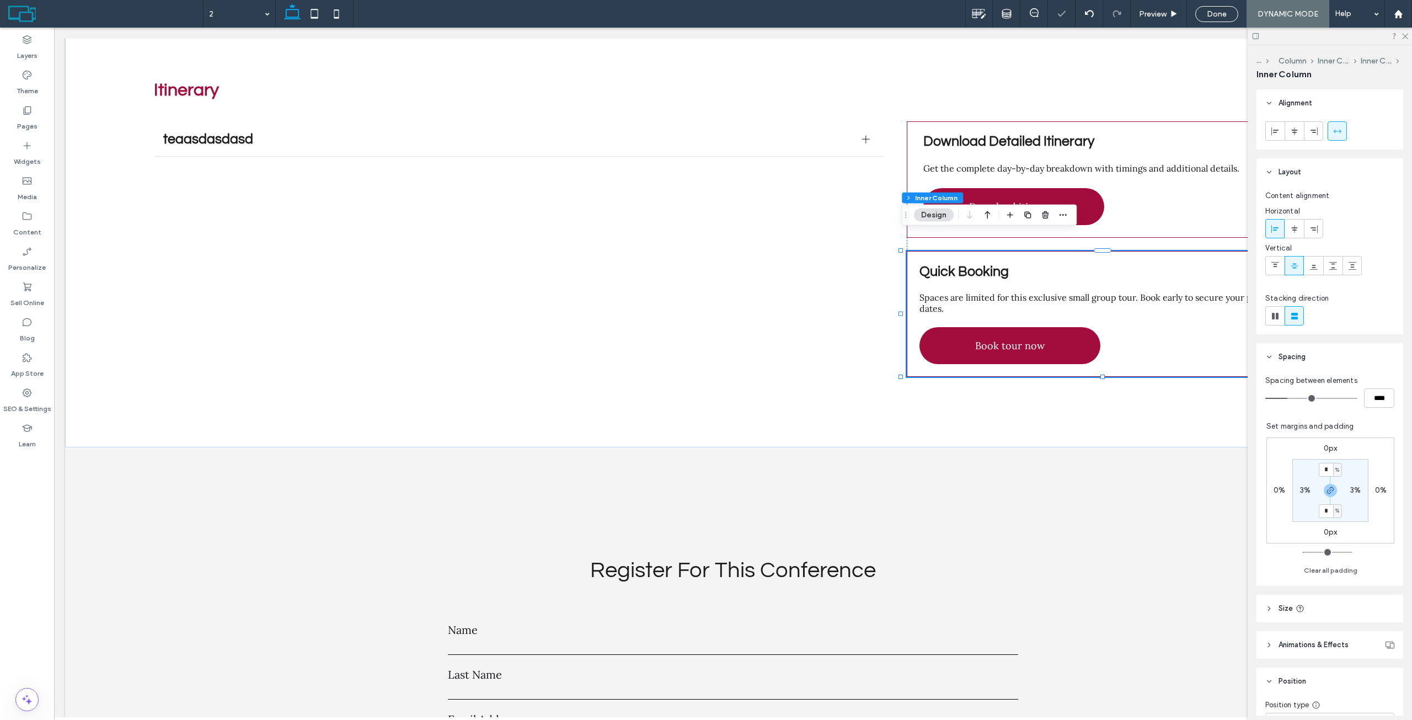
click at [1300, 490] on label "3%" at bounding box center [1305, 489] width 10 height 9
type input "*"
click at [1294, 475] on section "3% * % 3% * %" at bounding box center [1330, 490] width 76 height 63
type input "*"
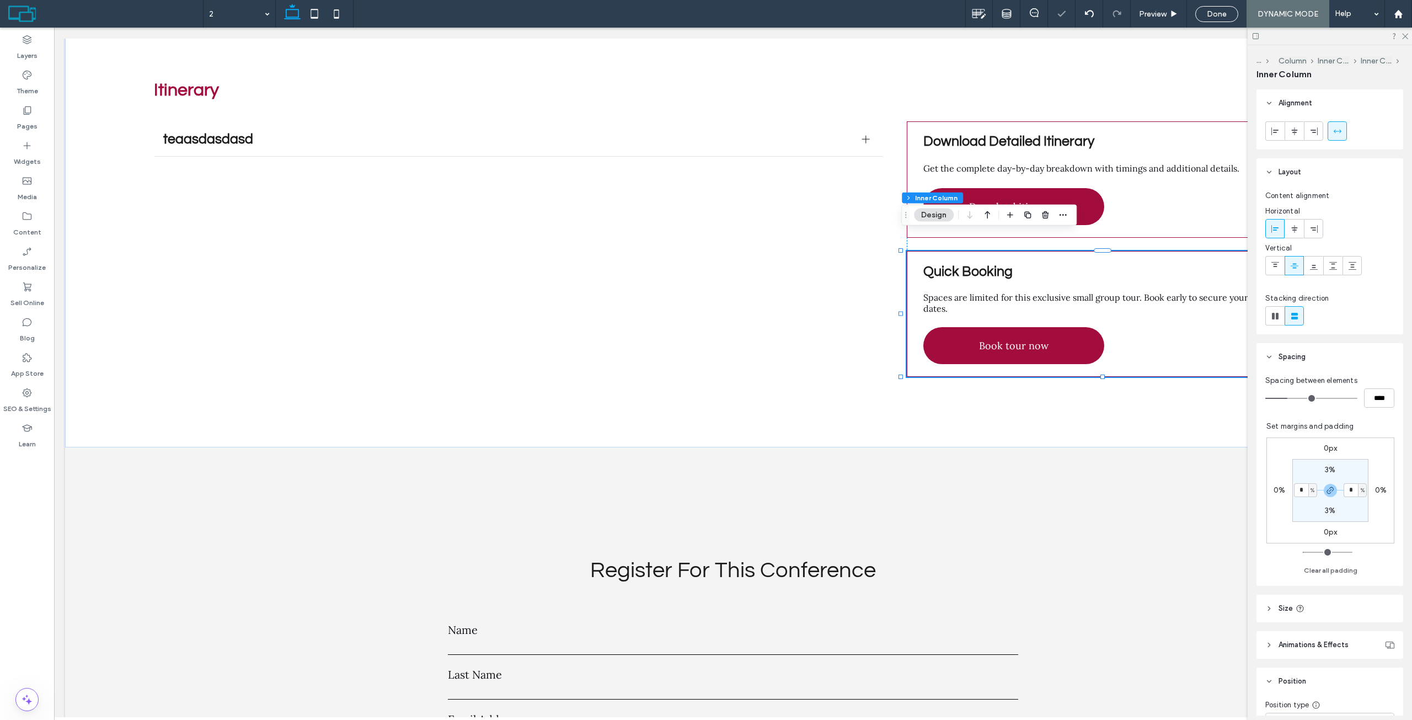
click at [1325, 469] on label "3%" at bounding box center [1330, 469] width 10 height 9
type input "*"
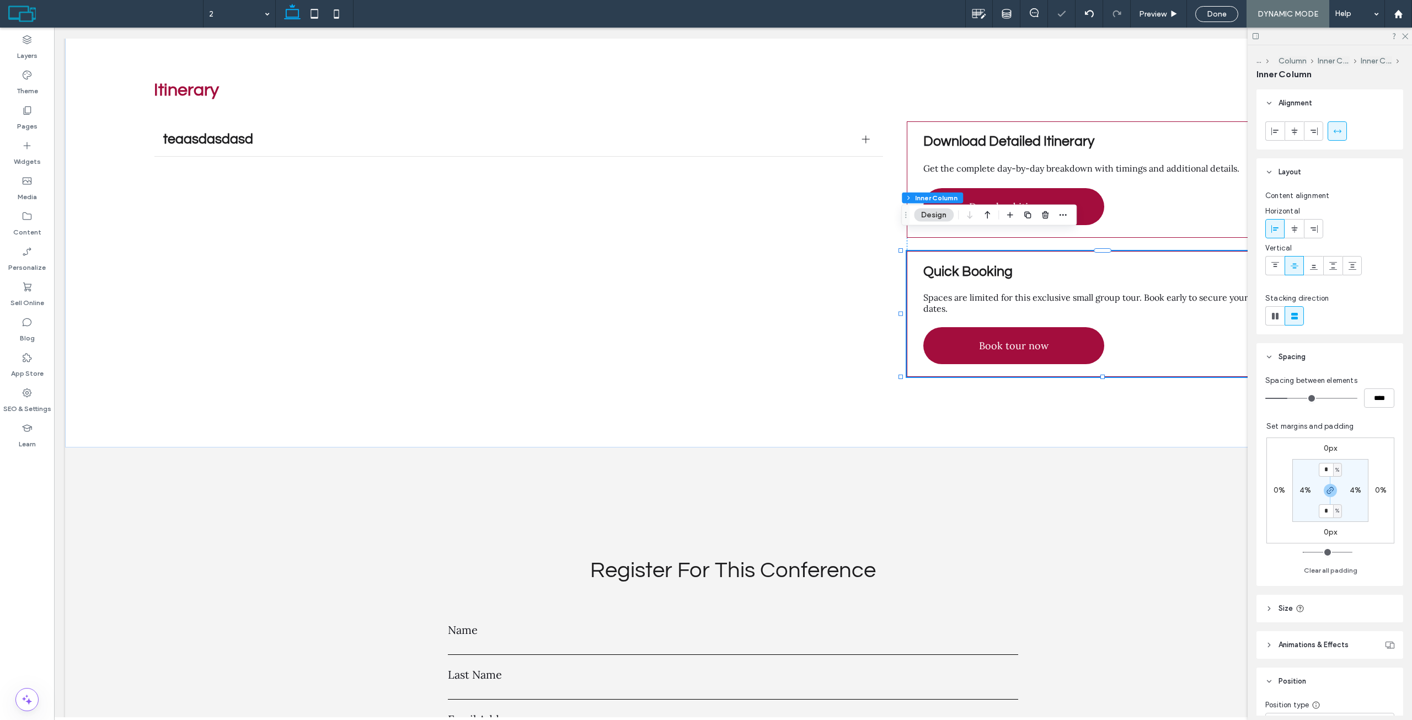
click at [1343, 452] on div "0px 0% 0px 0% * % 4% * % 4%" at bounding box center [1330, 490] width 128 height 106
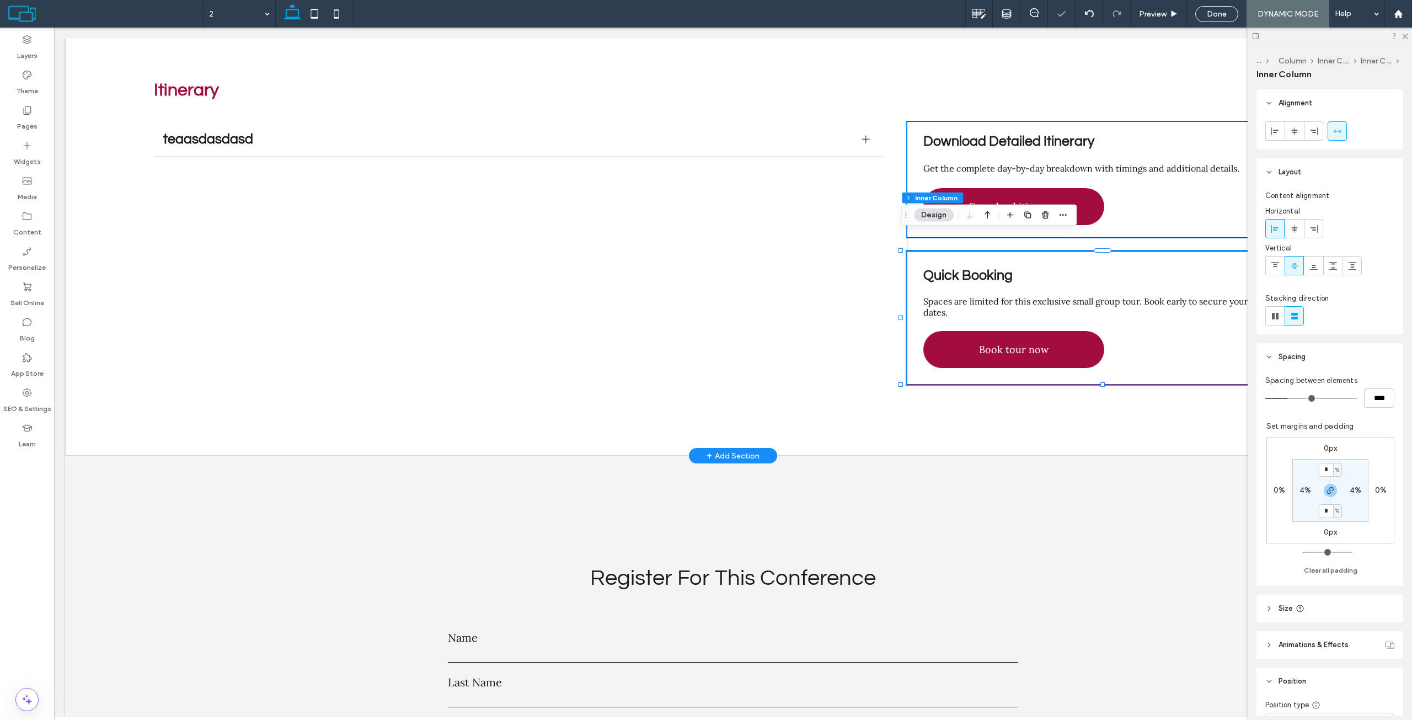
click at [1098, 121] on div "Download Detailed Itinerary Get the complete day-by-day breakdown with timings …" at bounding box center [1109, 179] width 405 height 116
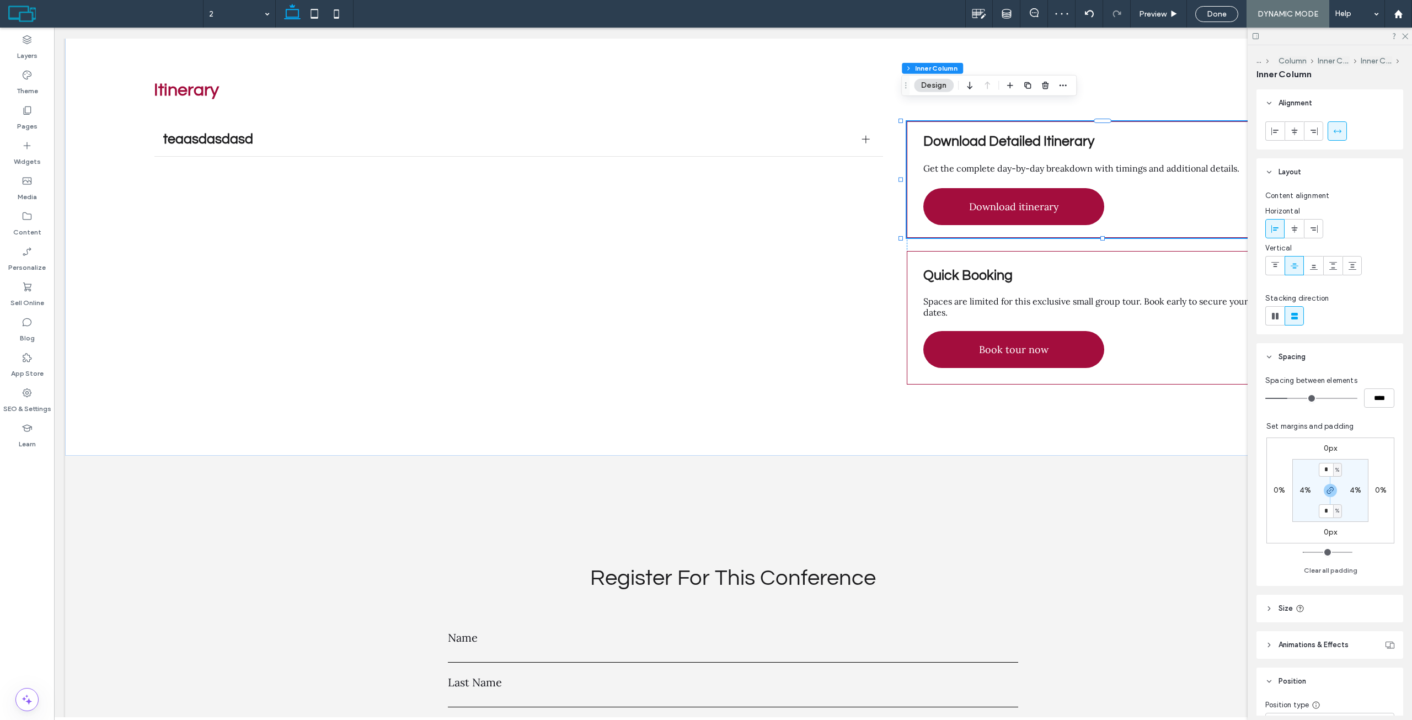
click at [1321, 462] on section "* % 4% * % 4%" at bounding box center [1330, 490] width 76 height 63
click at [1321, 471] on input "*" at bounding box center [1326, 470] width 14 height 14
type input "*"
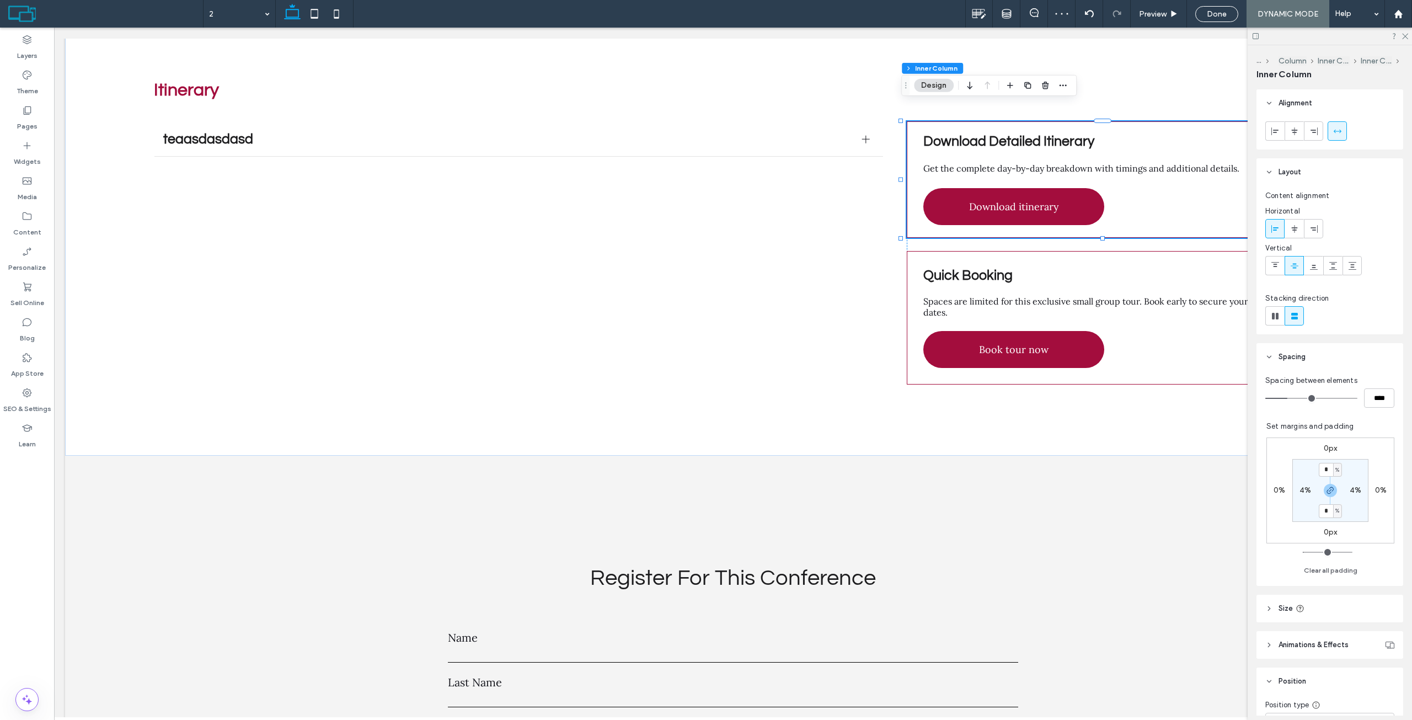
click at [1341, 457] on div "0px 0% 0px 0% * % 4% * % 4%" at bounding box center [1330, 490] width 128 height 106
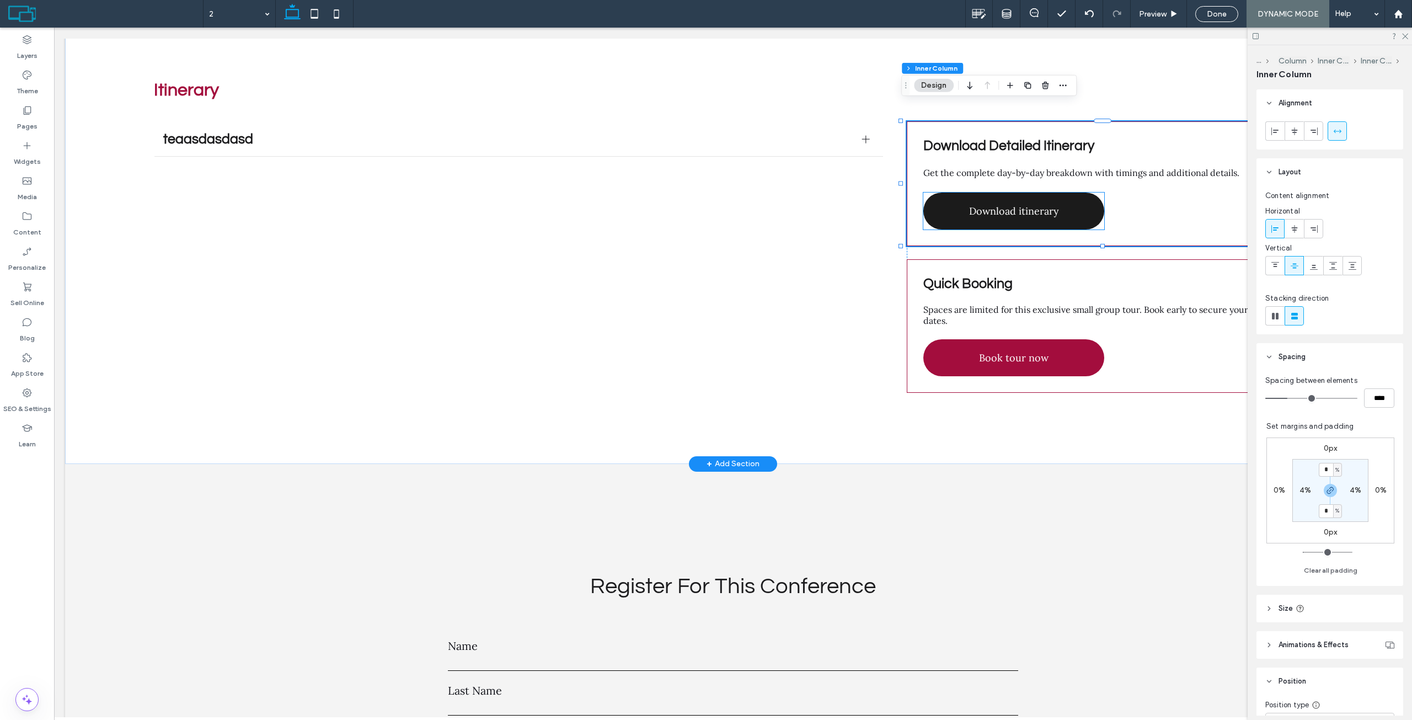
click at [1034, 210] on link "Download itinerary" at bounding box center [1013, 210] width 181 height 37
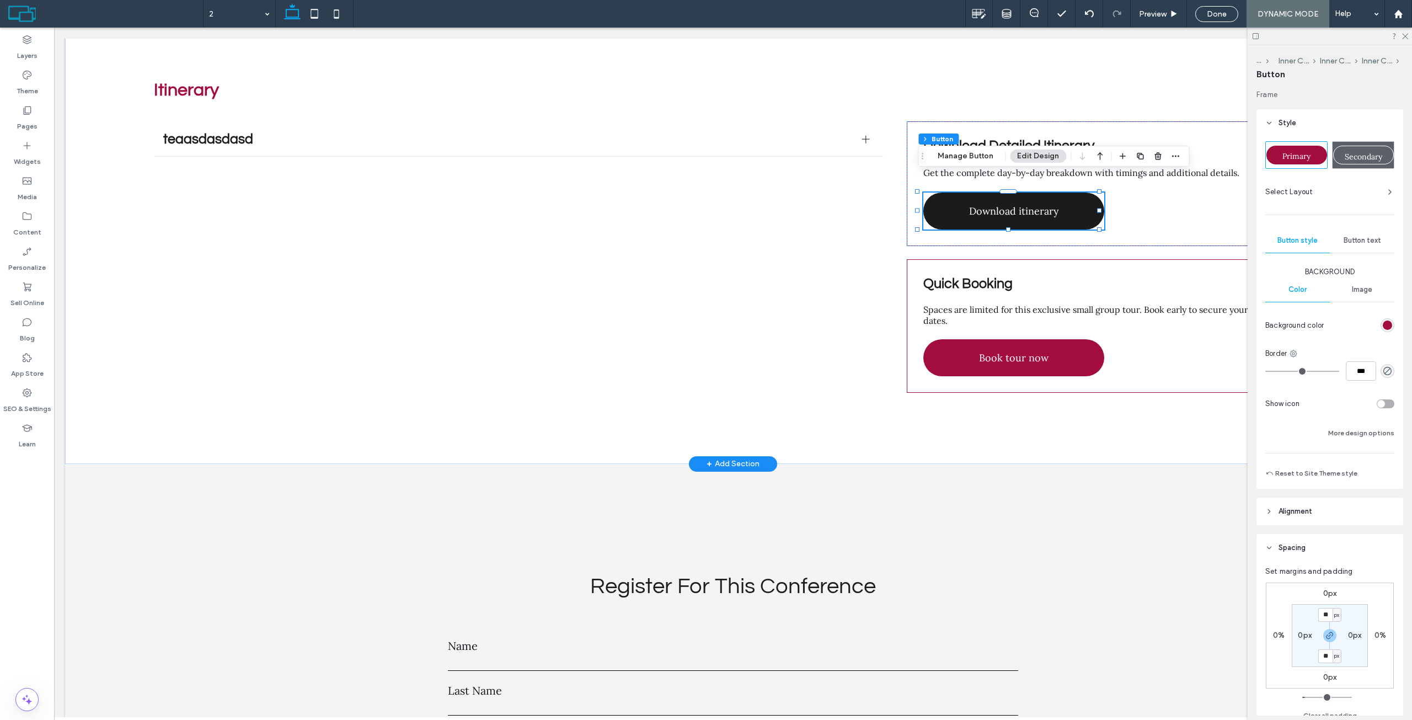
click at [1040, 200] on link "Download itinerary" at bounding box center [1013, 210] width 181 height 37
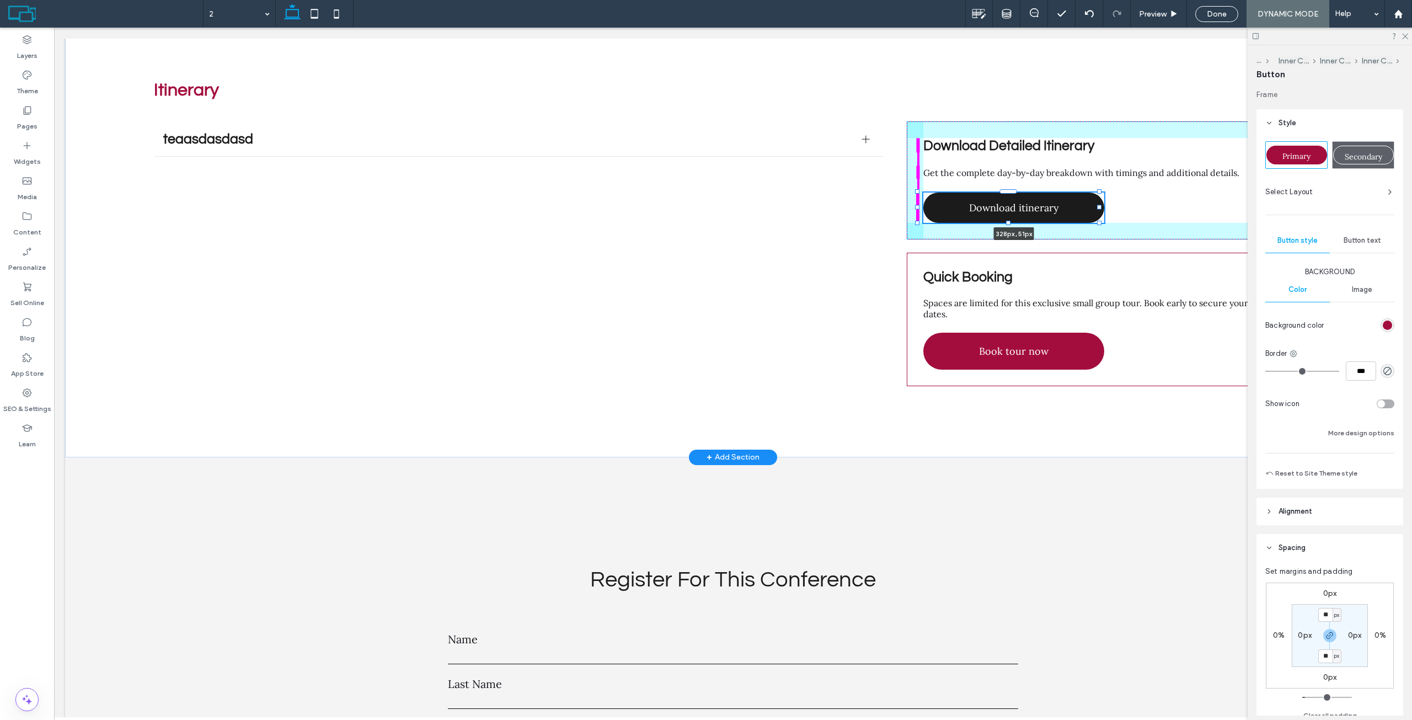
drag, startPoint x: 1008, startPoint y: 211, endPoint x: 1010, endPoint y: 197, distance: 14.1
click at [1010, 197] on div "Itinerary teaasdasdasd asdasdasdsad Title or Question Describe the item or answ…" at bounding box center [733, 238] width 1336 height 438
type input "**"
drag, startPoint x: 1098, startPoint y: 189, endPoint x: 1066, endPoint y: 185, distance: 32.2
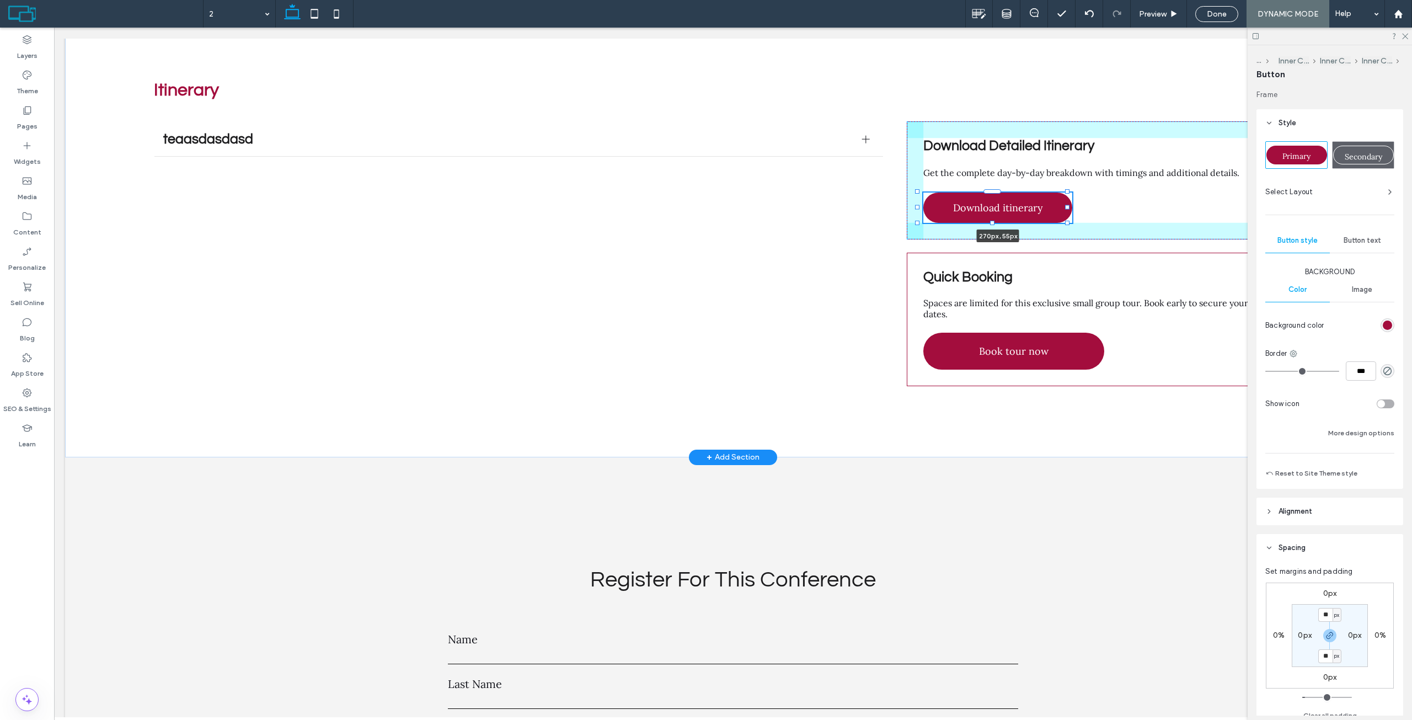
click at [1066, 185] on div "Itinerary teaasdasdasd asdasdasdsad Title or Question Describe the item or answ…" at bounding box center [733, 238] width 1336 height 438
type input "***"
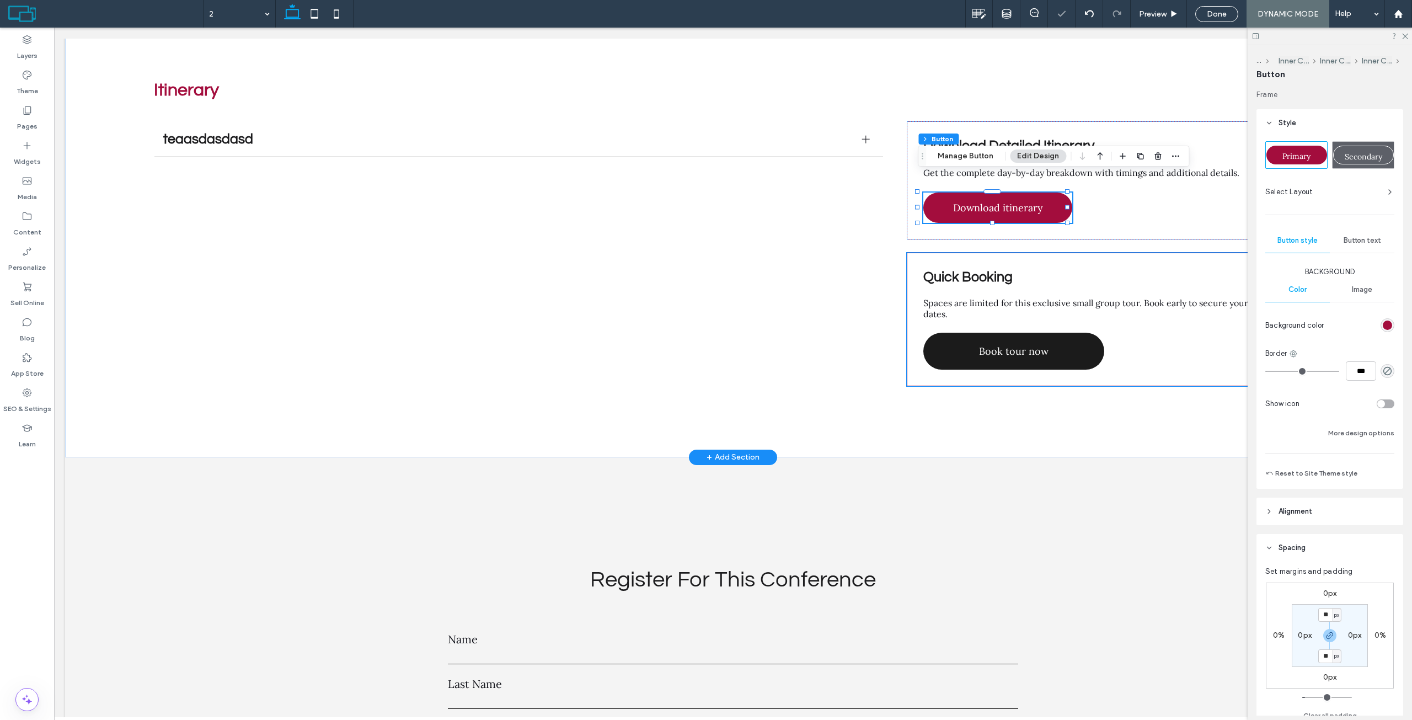
click at [1064, 333] on link "Book tour now" at bounding box center [1013, 351] width 181 height 37
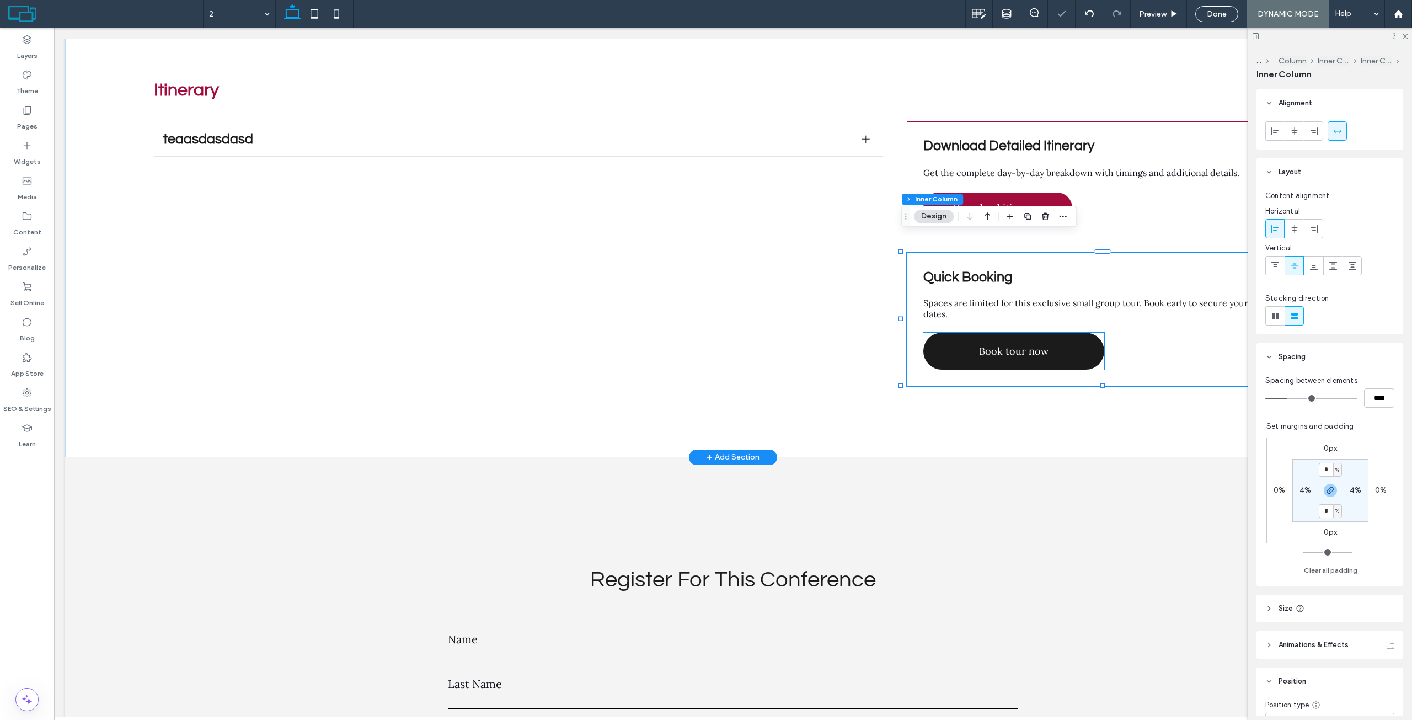
click at [1007, 342] on link "Book tour now" at bounding box center [1013, 351] width 181 height 37
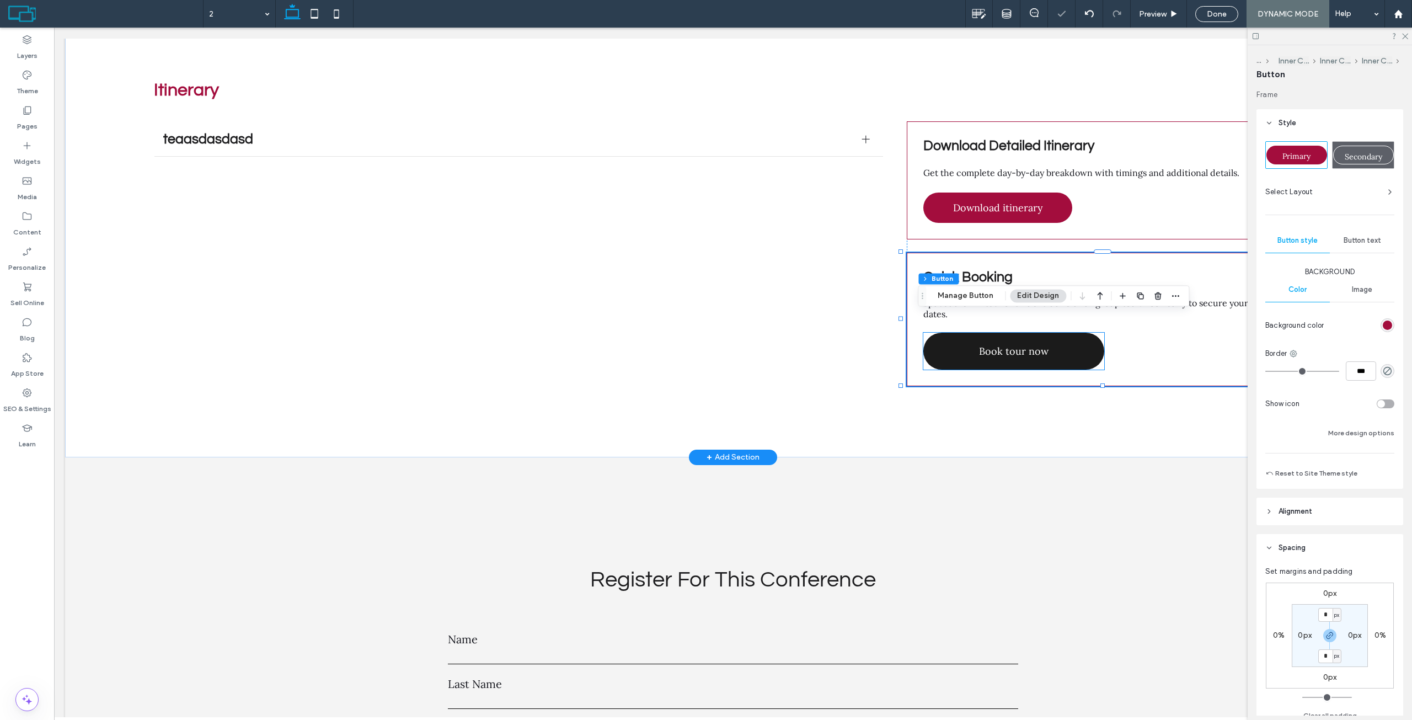
type input "**"
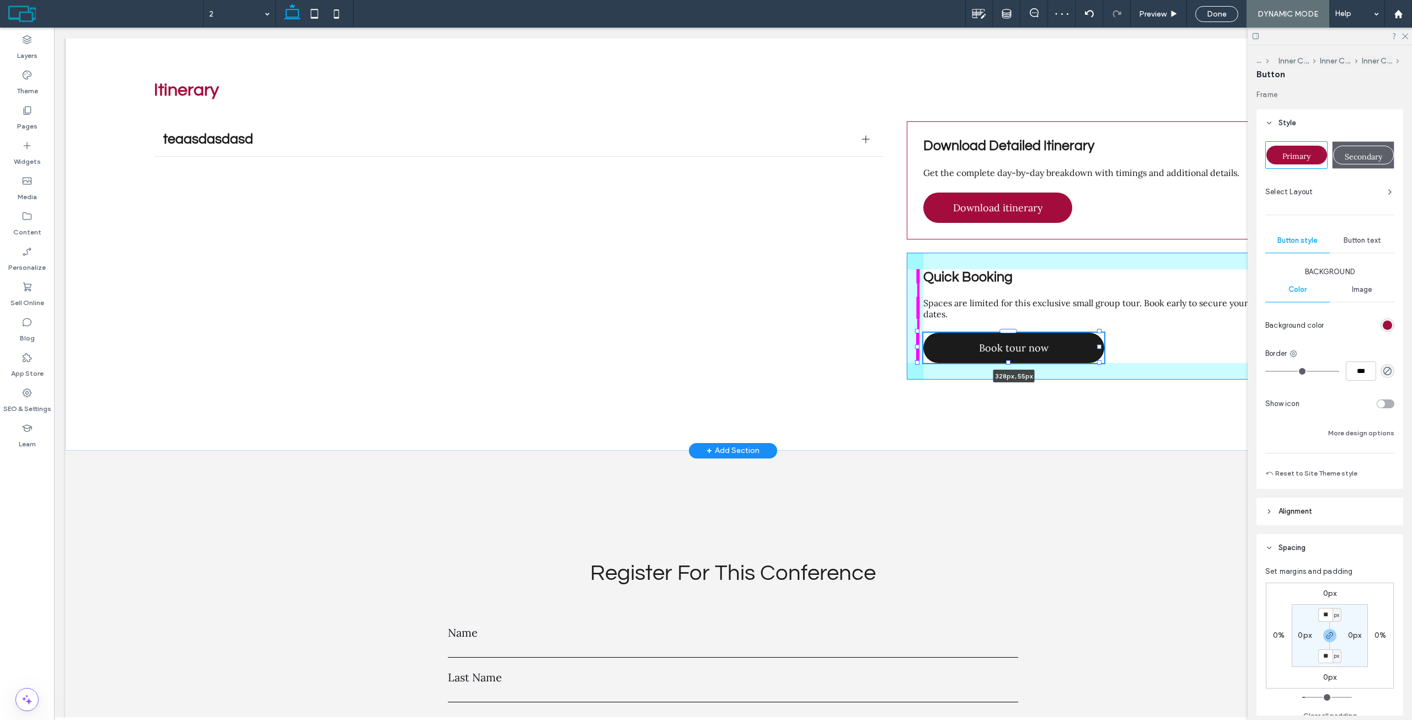
drag, startPoint x: 1009, startPoint y: 351, endPoint x: 1011, endPoint y: 338, distance: 12.9
click at [1011, 338] on div "Itinerary teaasdasdasd asdasdasdsad Title or Question Describe the item or answ…" at bounding box center [733, 234] width 1336 height 431
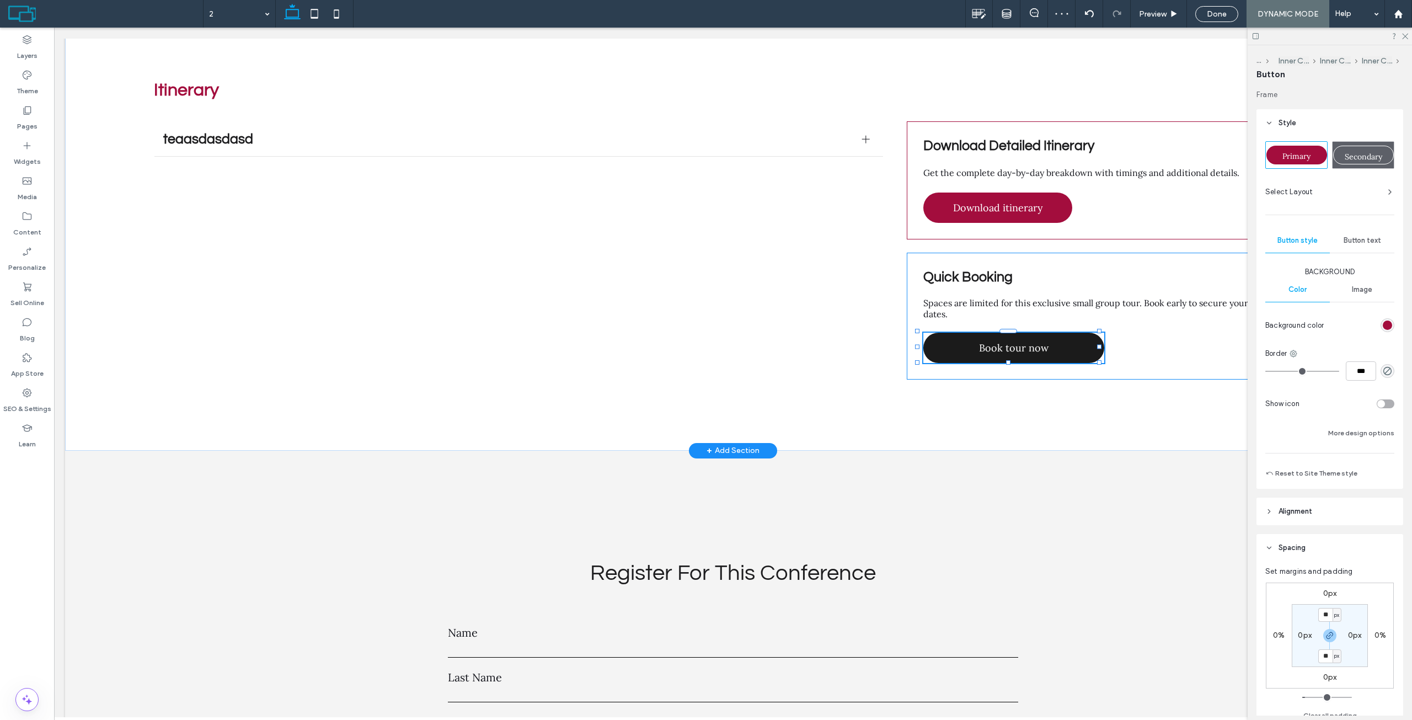
type input "**"
click at [1100, 331] on div "Quick Booking Spaces are limited for this exclusive small group tour. Book earl…" at bounding box center [1109, 316] width 405 height 127
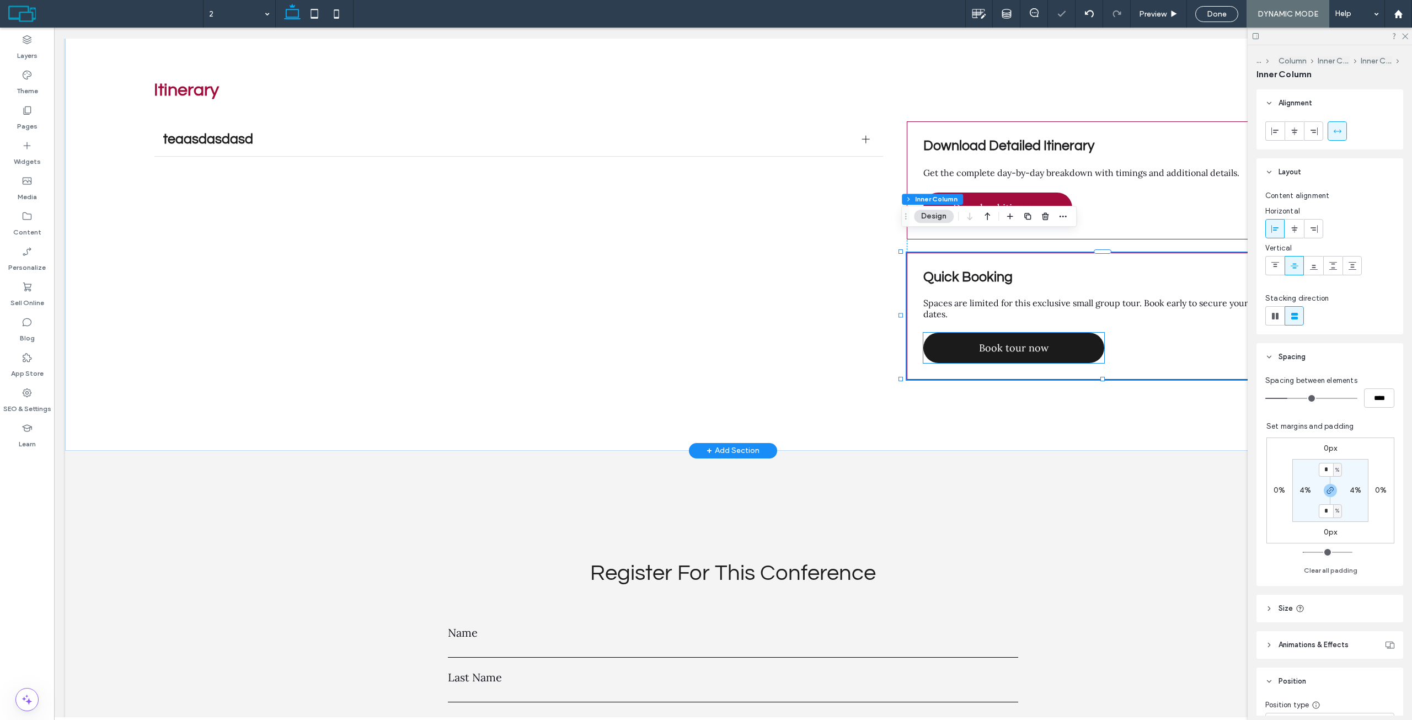
click at [1072, 333] on link "Book tour now" at bounding box center [1013, 348] width 181 height 30
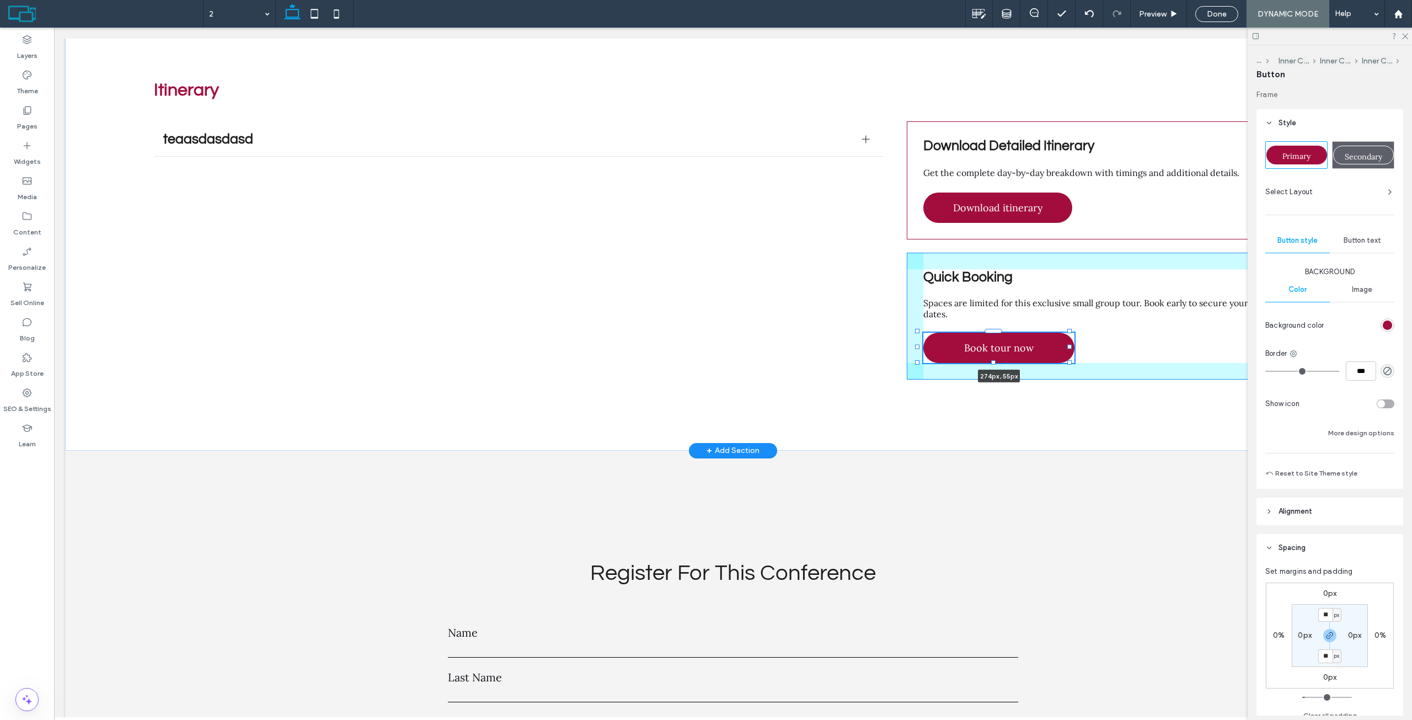
drag, startPoint x: 1098, startPoint y: 331, endPoint x: 1068, endPoint y: 328, distance: 29.9
click at [1068, 344] on div at bounding box center [1069, 346] width 4 height 4
type input "***"
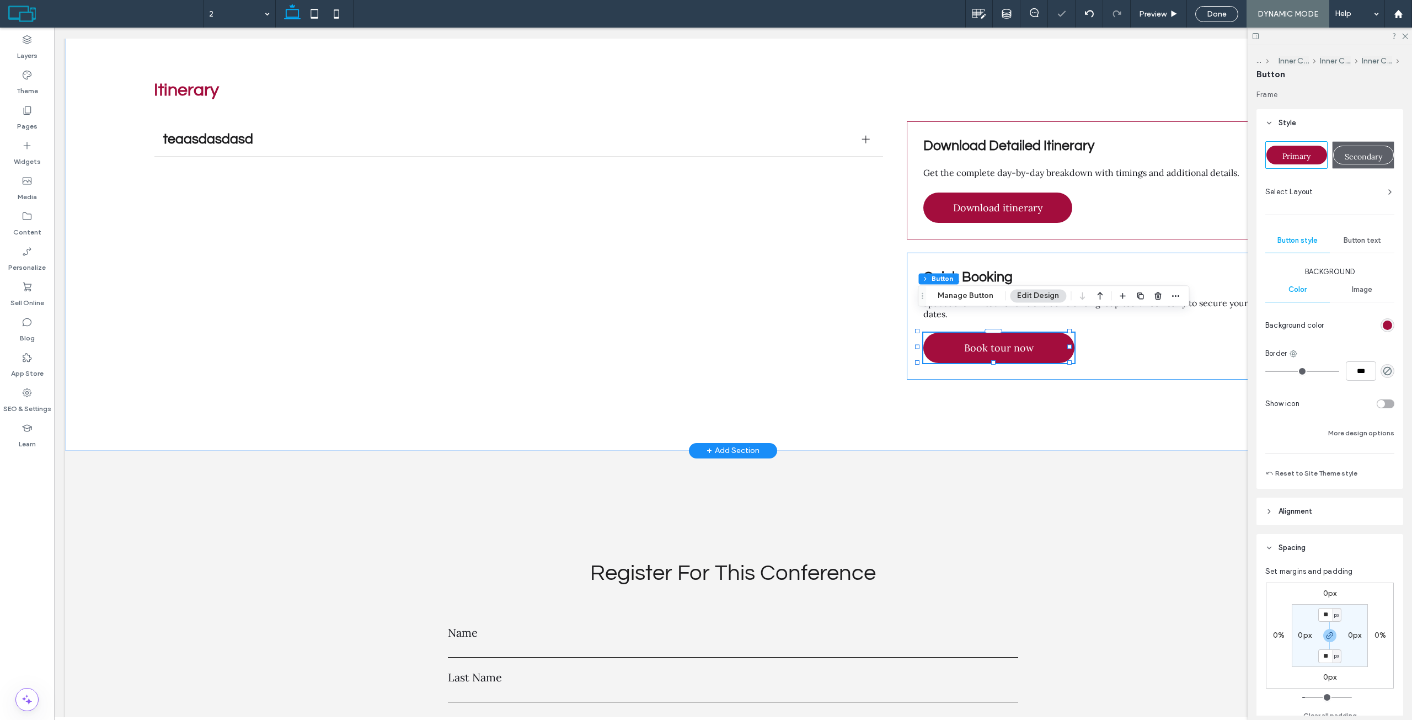
click at [1112, 334] on div "Quick Booking Spaces are limited for this exclusive small group tour. Book earl…" at bounding box center [1109, 316] width 405 height 127
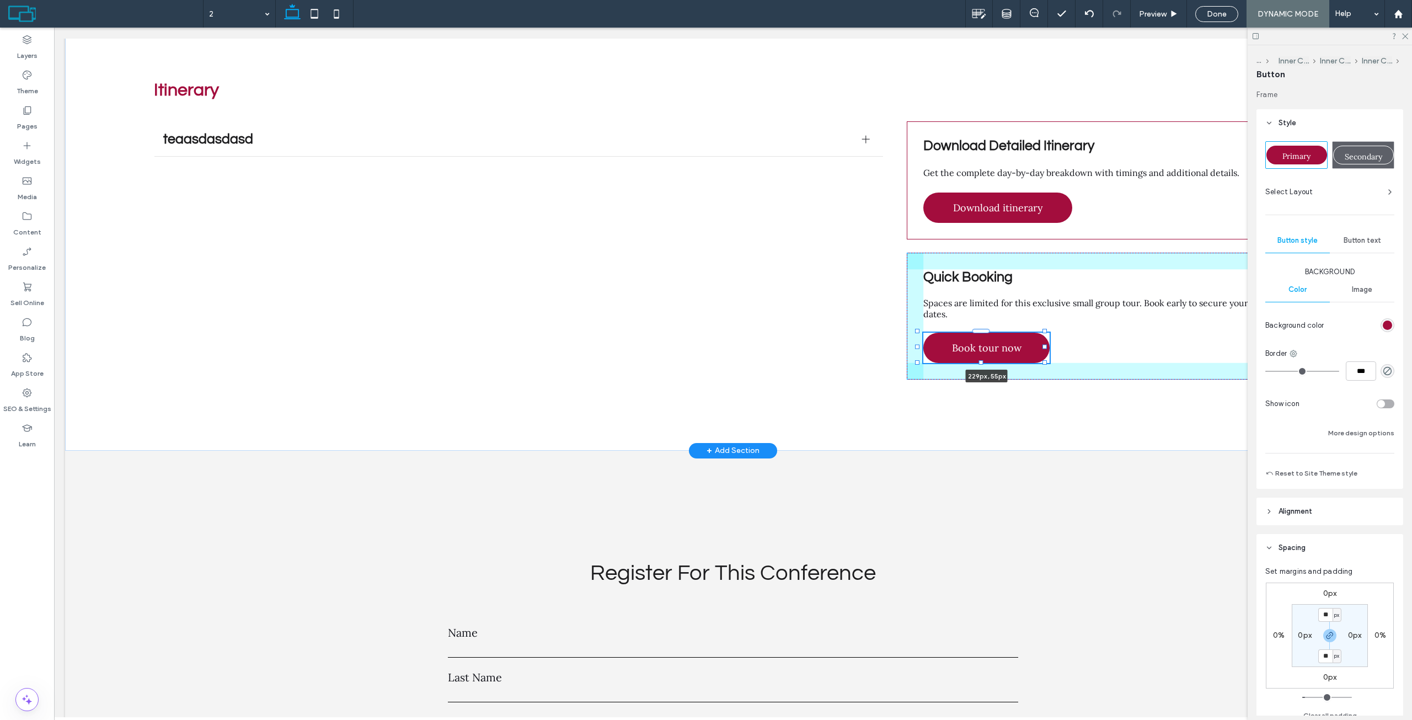
drag, startPoint x: 1070, startPoint y: 328, endPoint x: 1045, endPoint y: 329, distance: 24.9
click at [1045, 344] on div at bounding box center [1044, 346] width 4 height 4
type input "***"
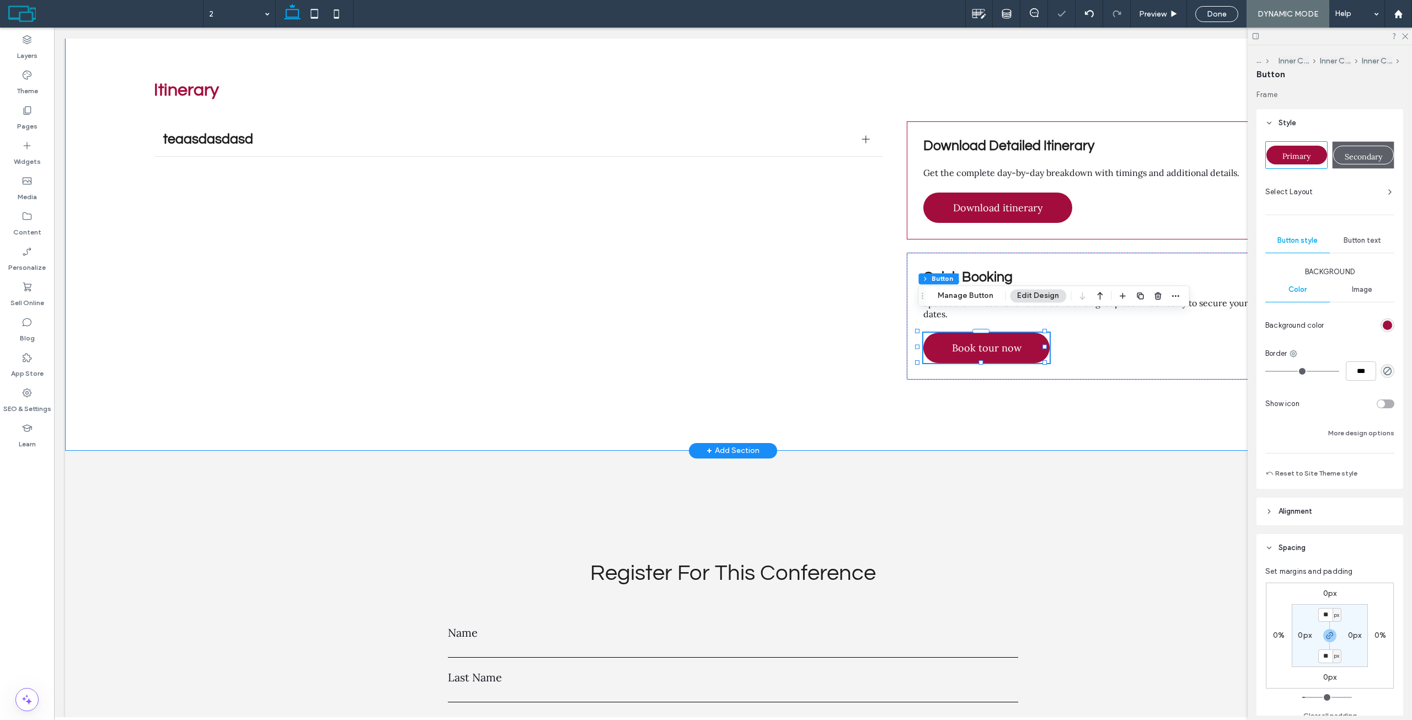
click at [1072, 388] on div "Itinerary teaasdasdasd asdasdasdsad Title or Question Describe the item or answ…" at bounding box center [733, 234] width 1336 height 431
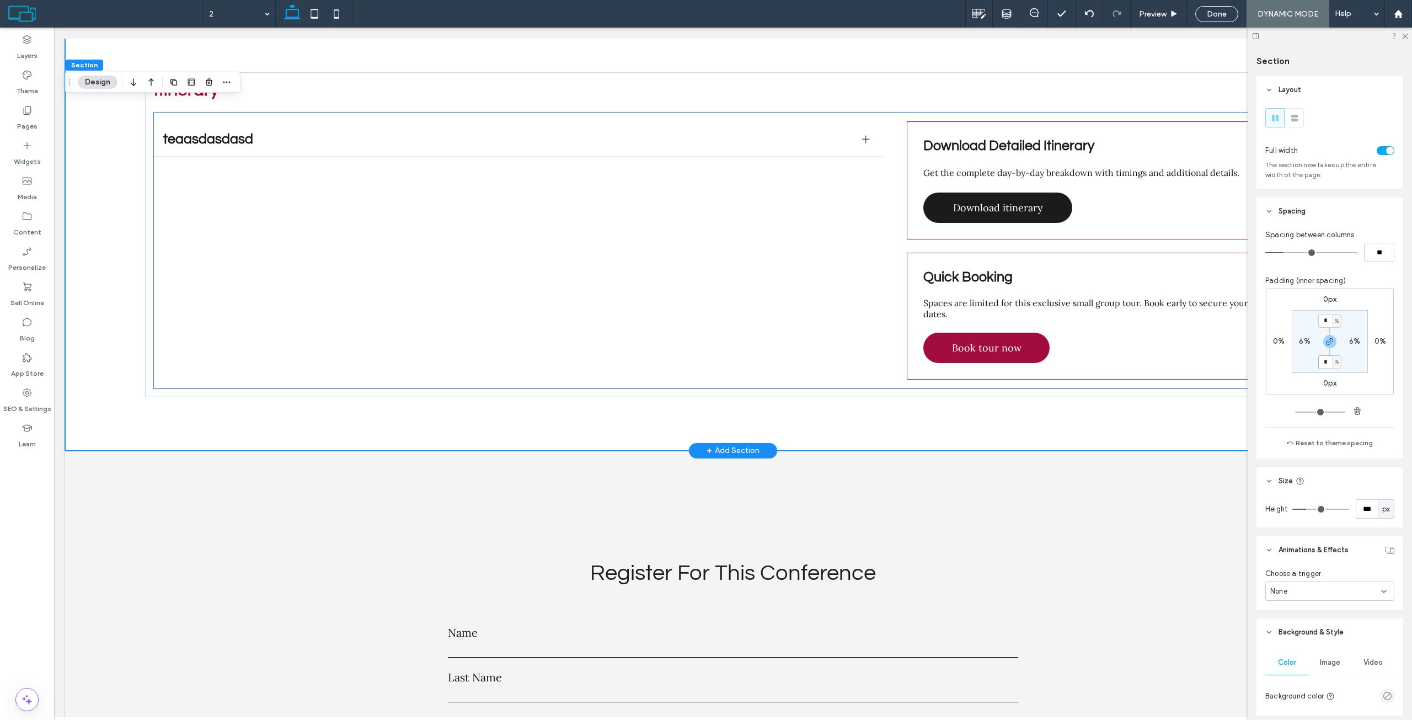
click at [987, 201] on span "Download itinerary" at bounding box center [998, 207] width 90 height 13
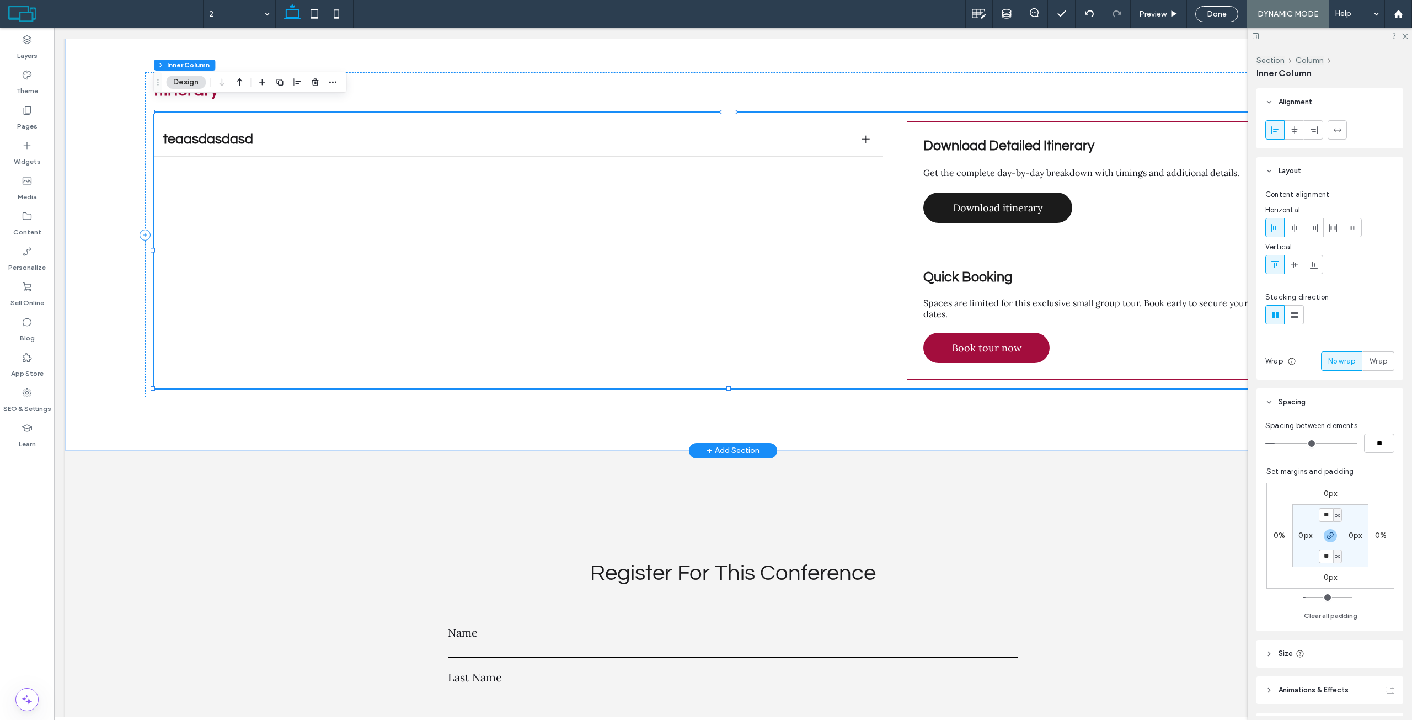
click at [995, 201] on span "Download itinerary" at bounding box center [998, 207] width 90 height 13
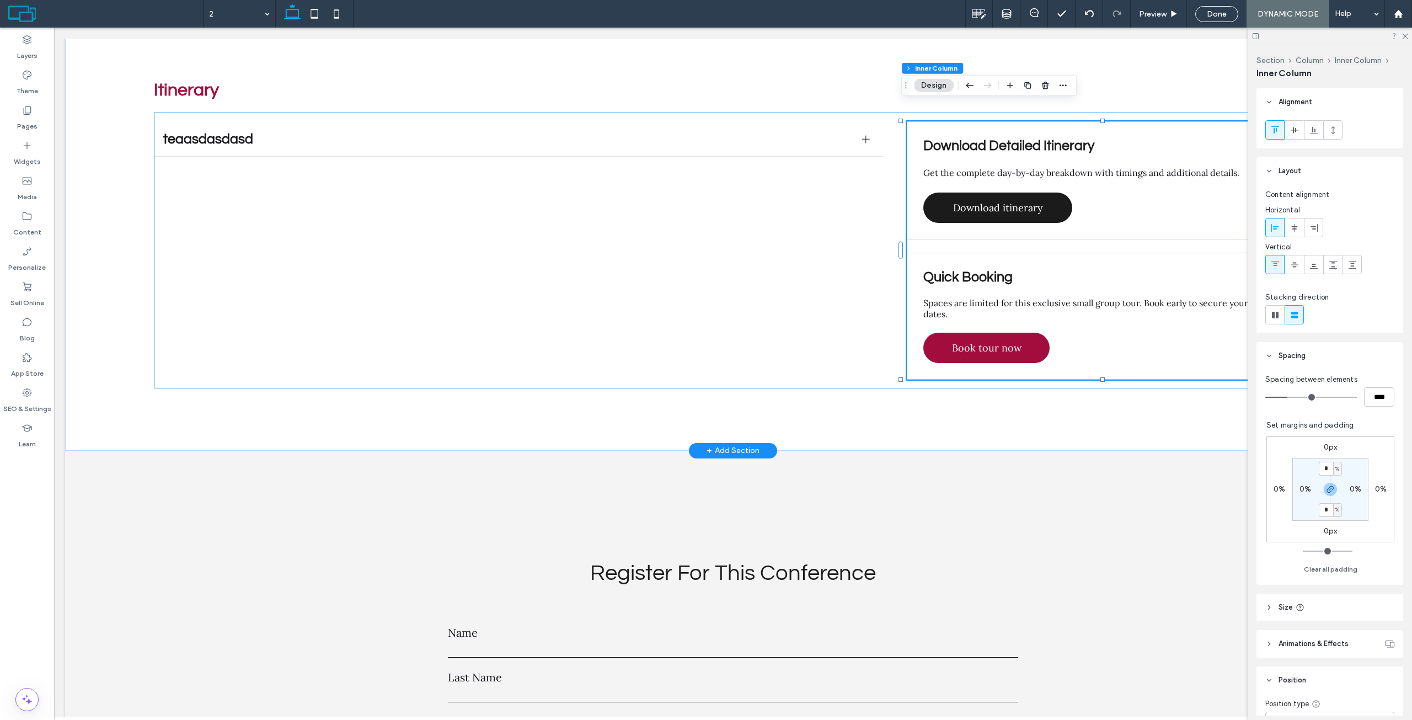
click at [1014, 201] on span "Download itinerary" at bounding box center [998, 207] width 90 height 13
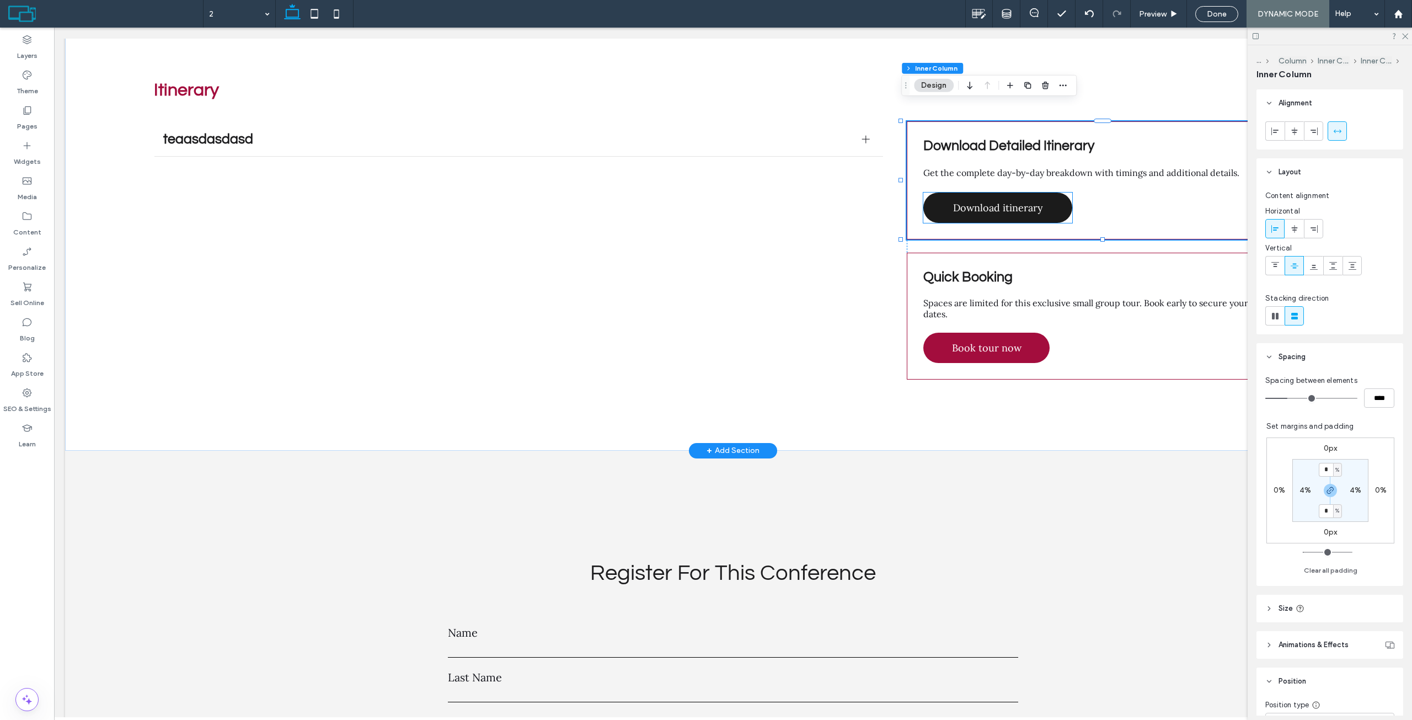
click at [1047, 192] on link "Download itinerary" at bounding box center [997, 207] width 149 height 30
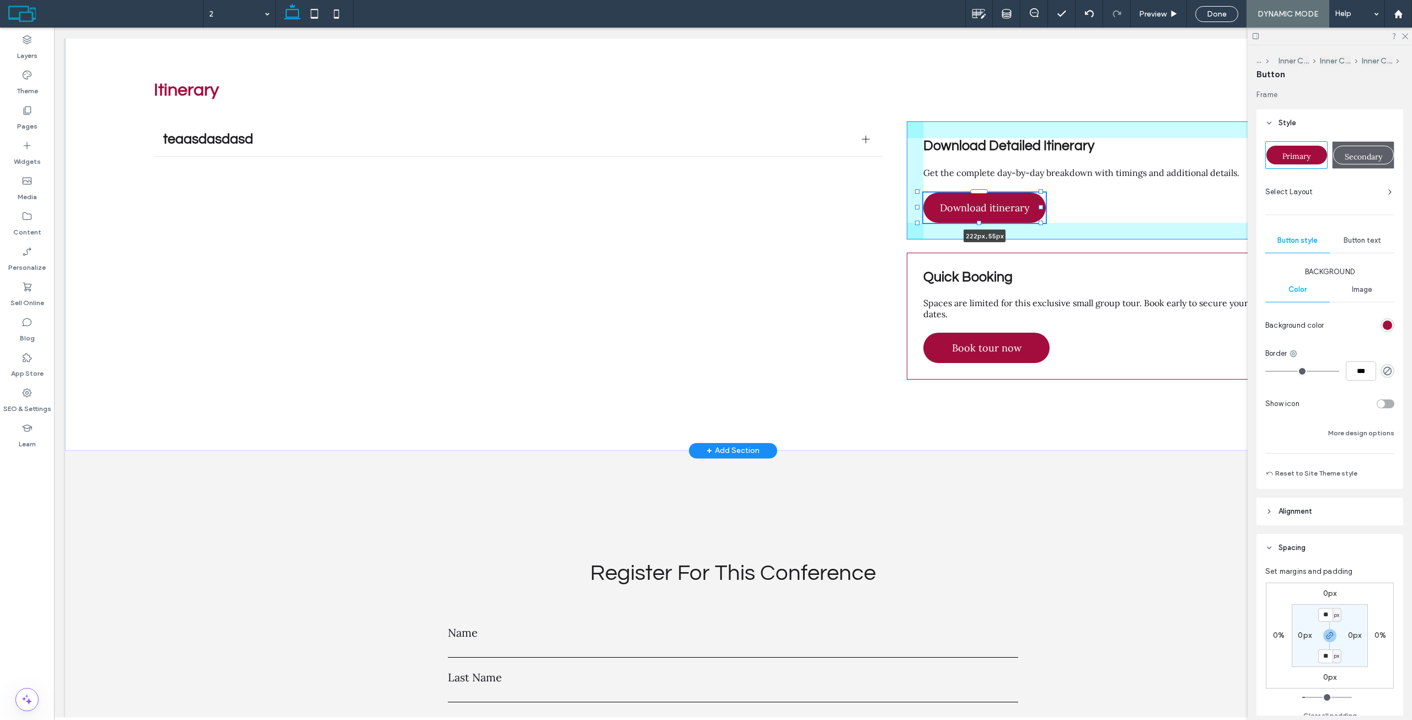
drag, startPoint x: 1068, startPoint y: 189, endPoint x: 1042, endPoint y: 190, distance: 26.5
click at [1042, 205] on div at bounding box center [1041, 207] width 4 height 4
type input "***"
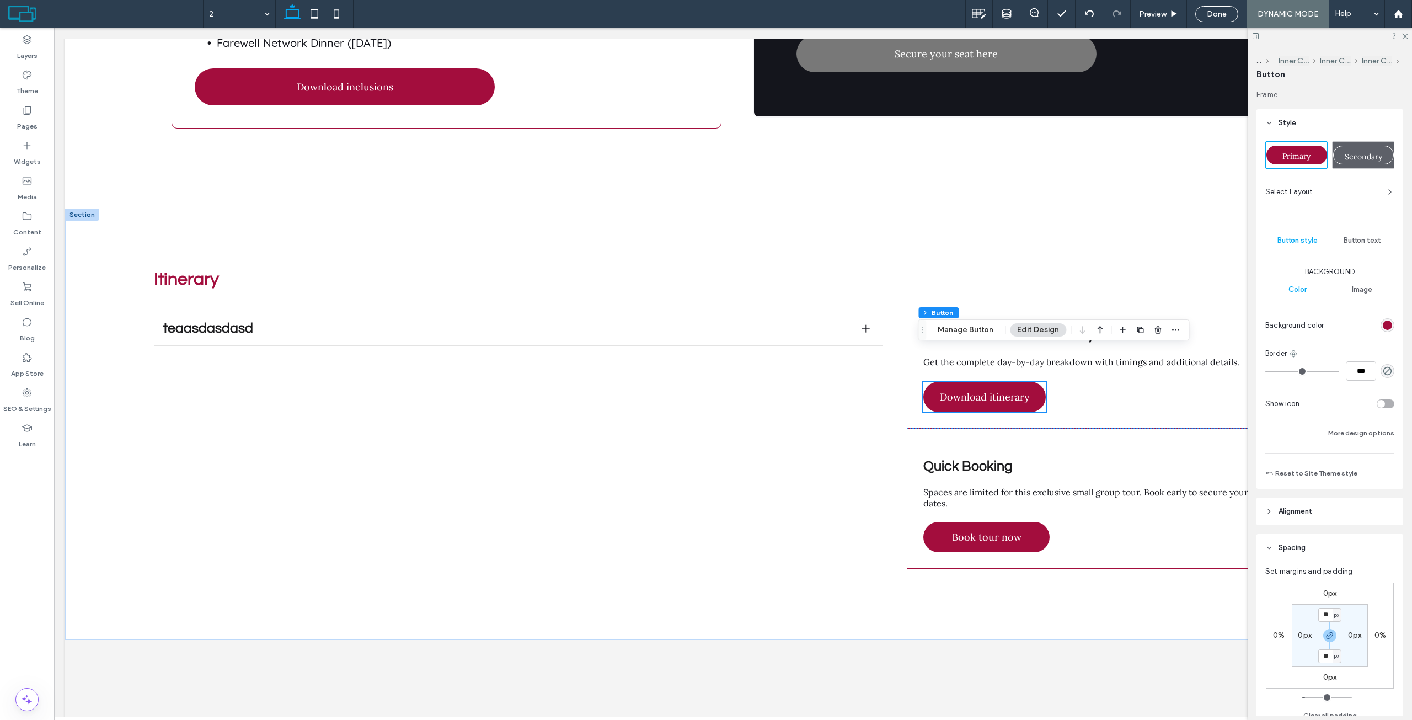
scroll to position [3196, 0]
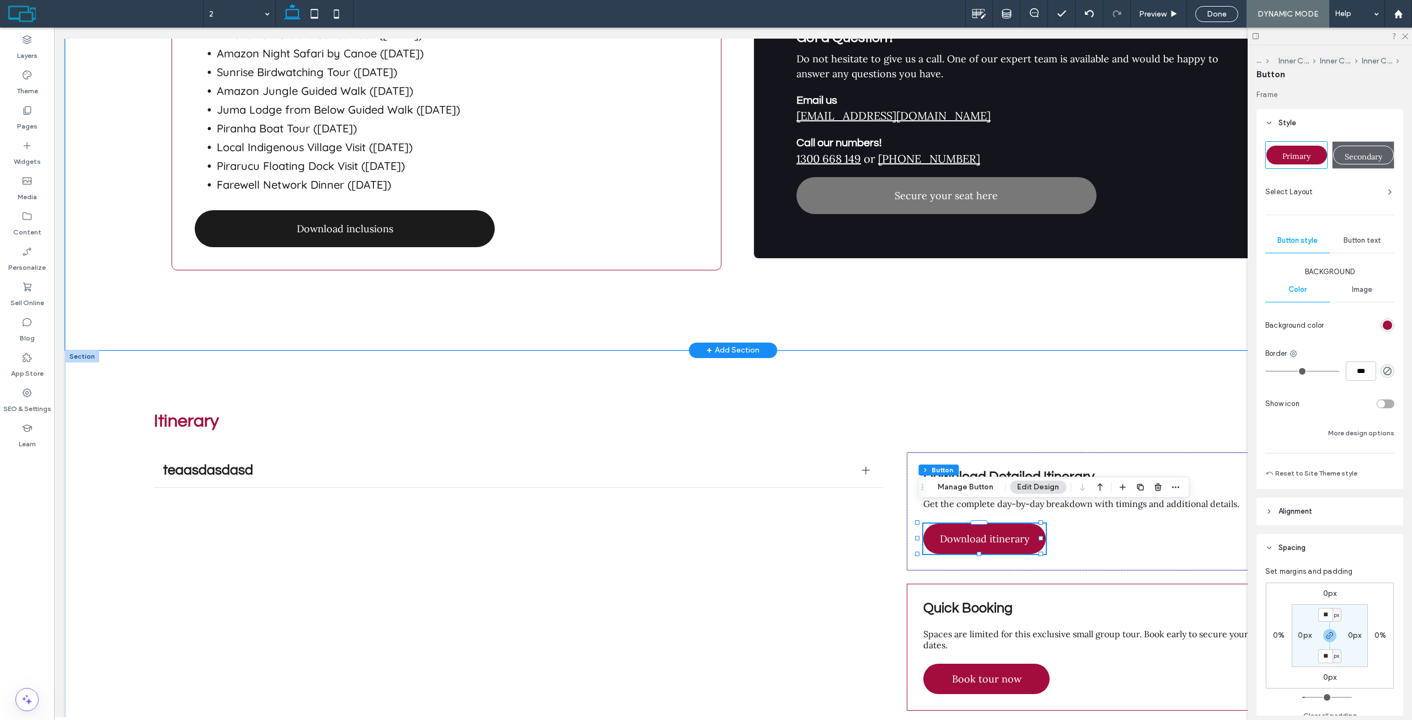
drag, startPoint x: 85, startPoint y: 264, endPoint x: 344, endPoint y: 186, distance: 269.9
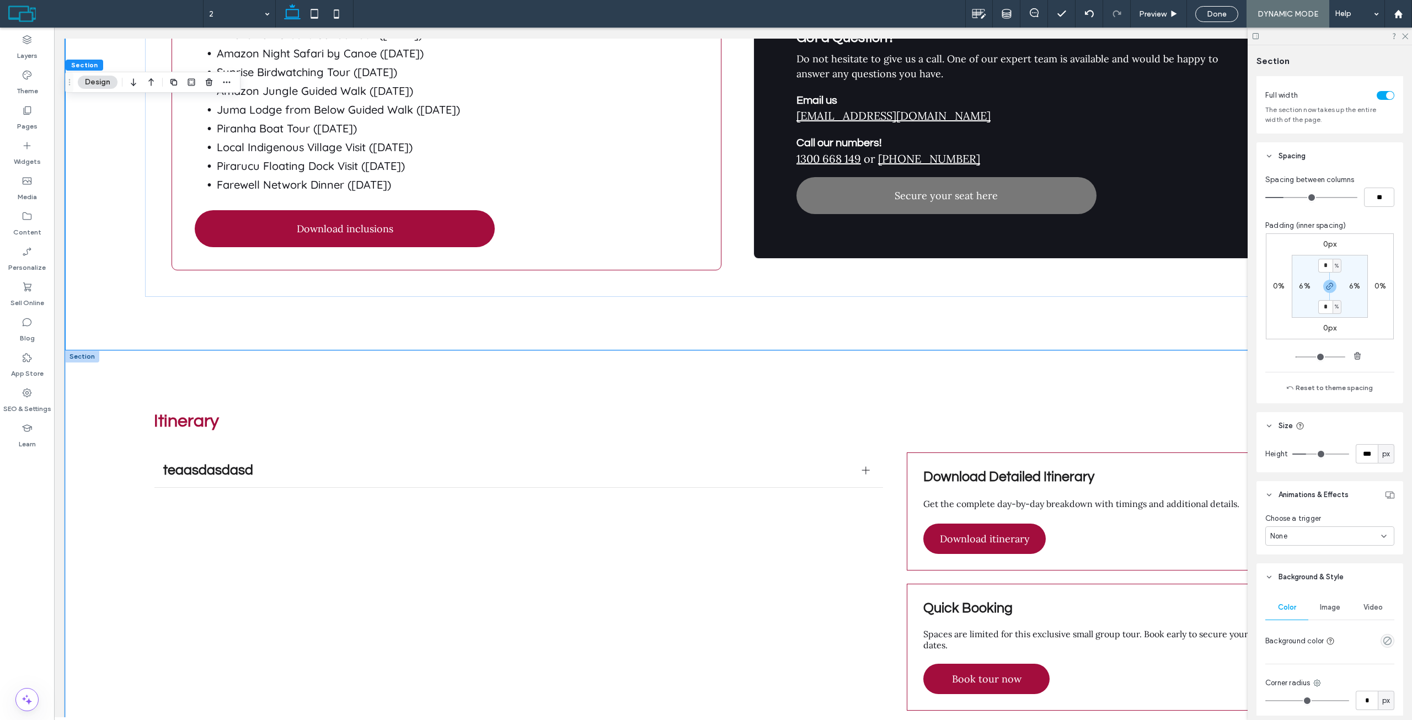
scroll to position [3306, 0]
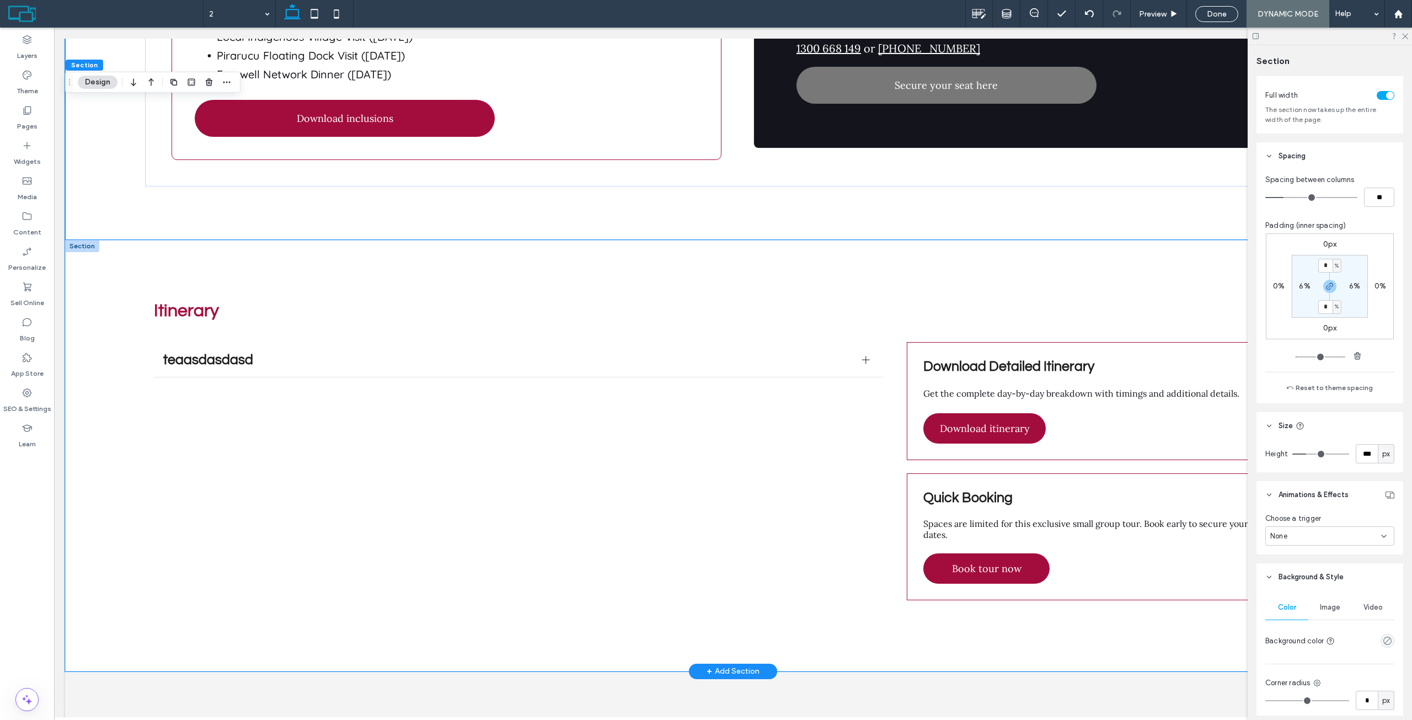
click at [99, 315] on div "Itinerary teaasdasdasd asdasdasdsad Title or Question Describe the item or answ…" at bounding box center [733, 455] width 1336 height 431
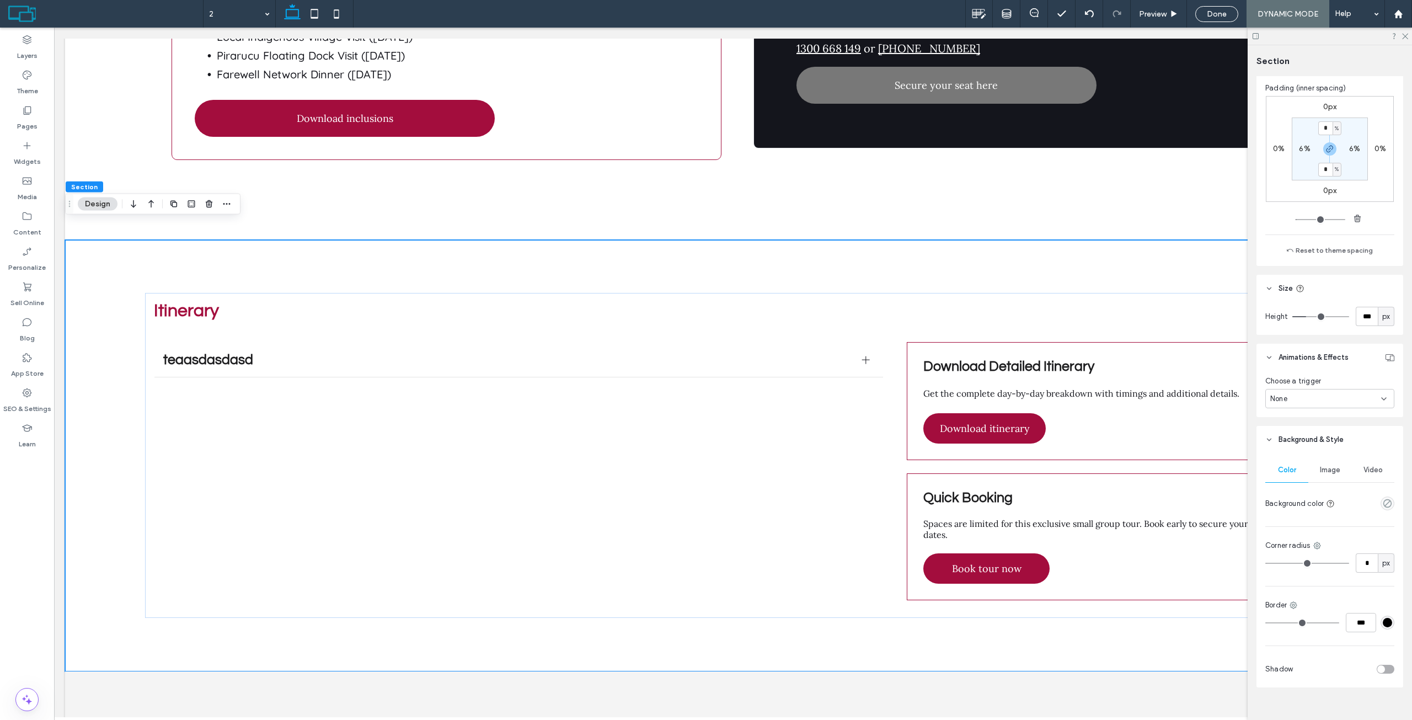
scroll to position [208, 0]
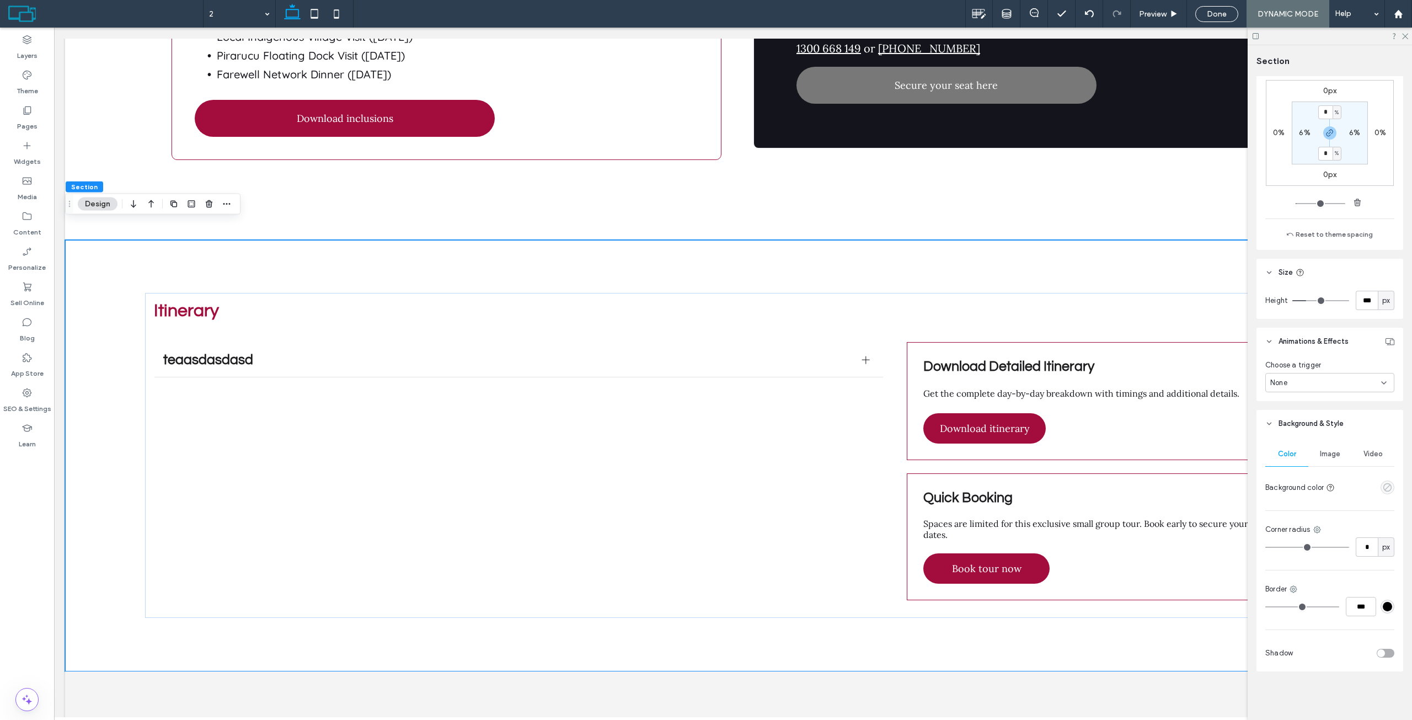
click at [1383, 489] on icon "empty color" at bounding box center [1387, 487] width 9 height 9
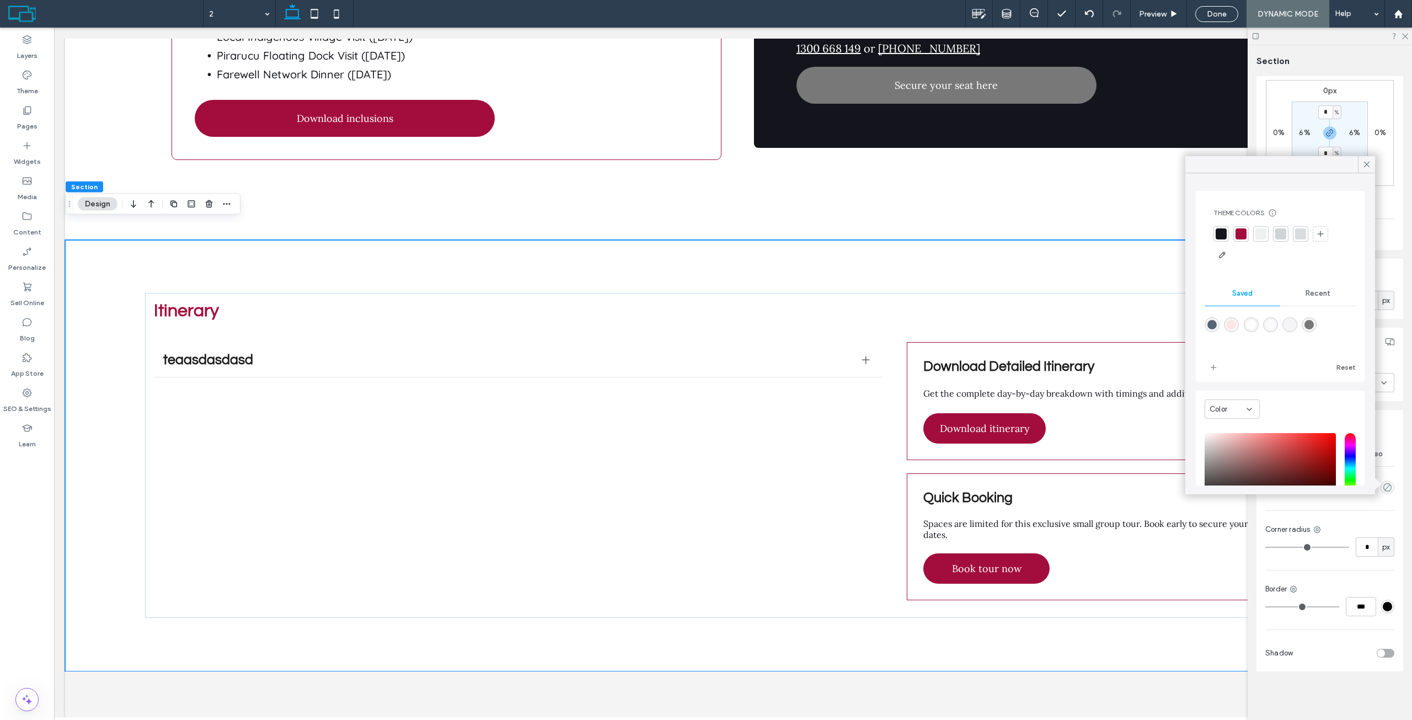
click at [1294, 325] on div "rgba(245,245,247,1)" at bounding box center [1289, 324] width 9 height 9
type input "*******"
type input "***"
type input "****"
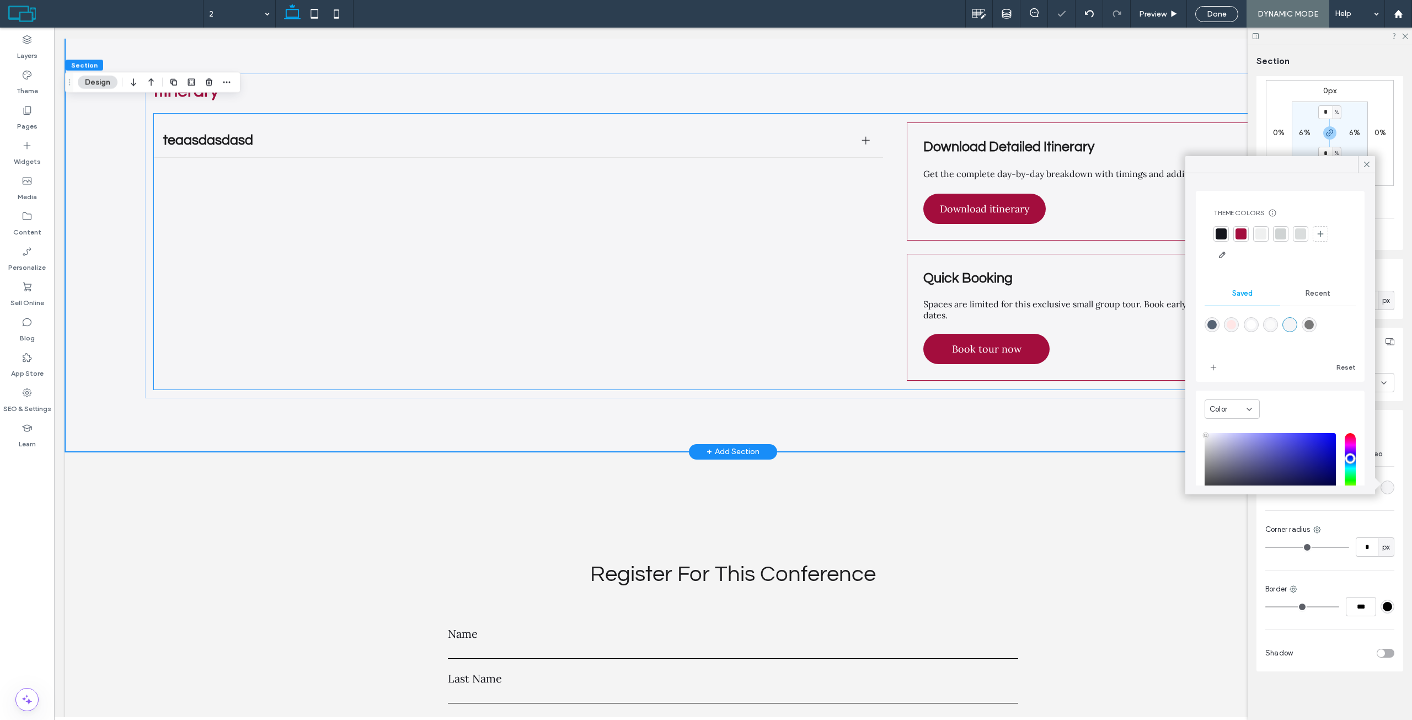
scroll to position [3527, 0]
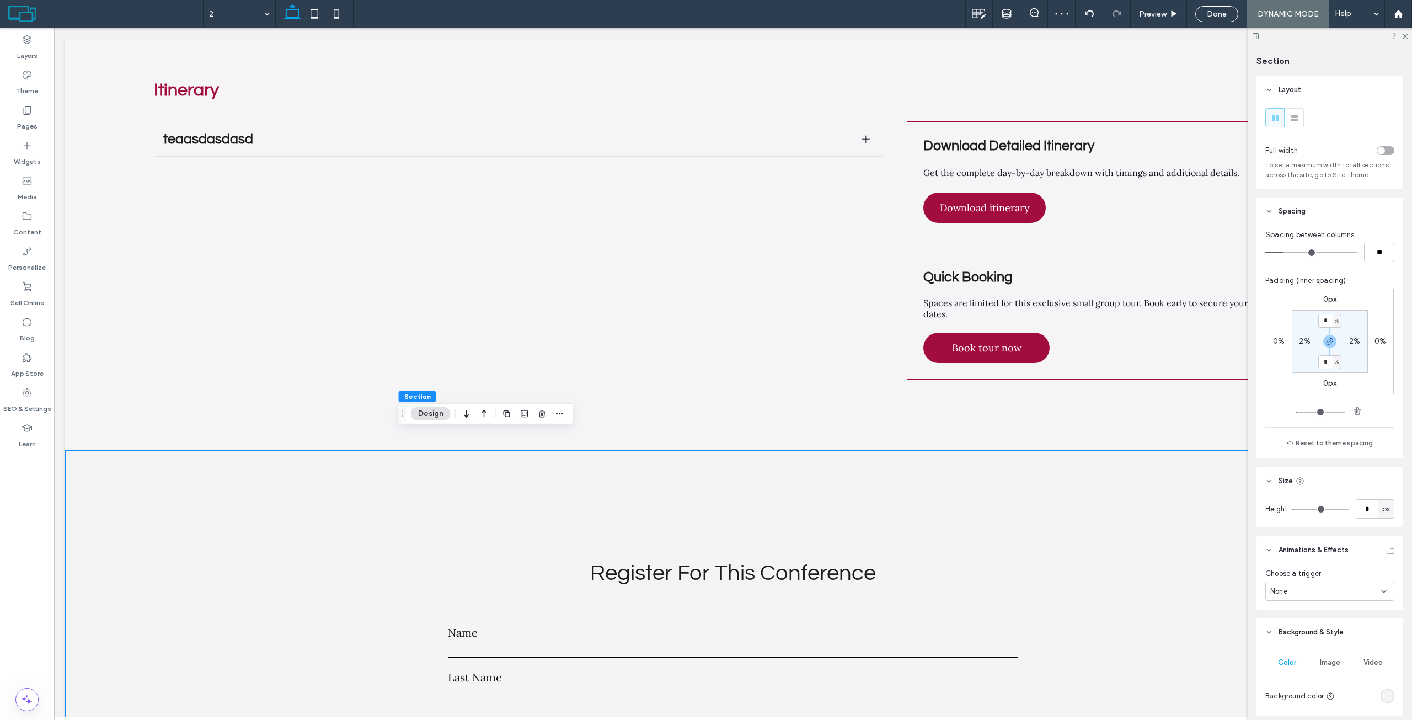
click at [1383, 694] on div "rgba(244, 244, 244, 1)" at bounding box center [1387, 695] width 9 height 9
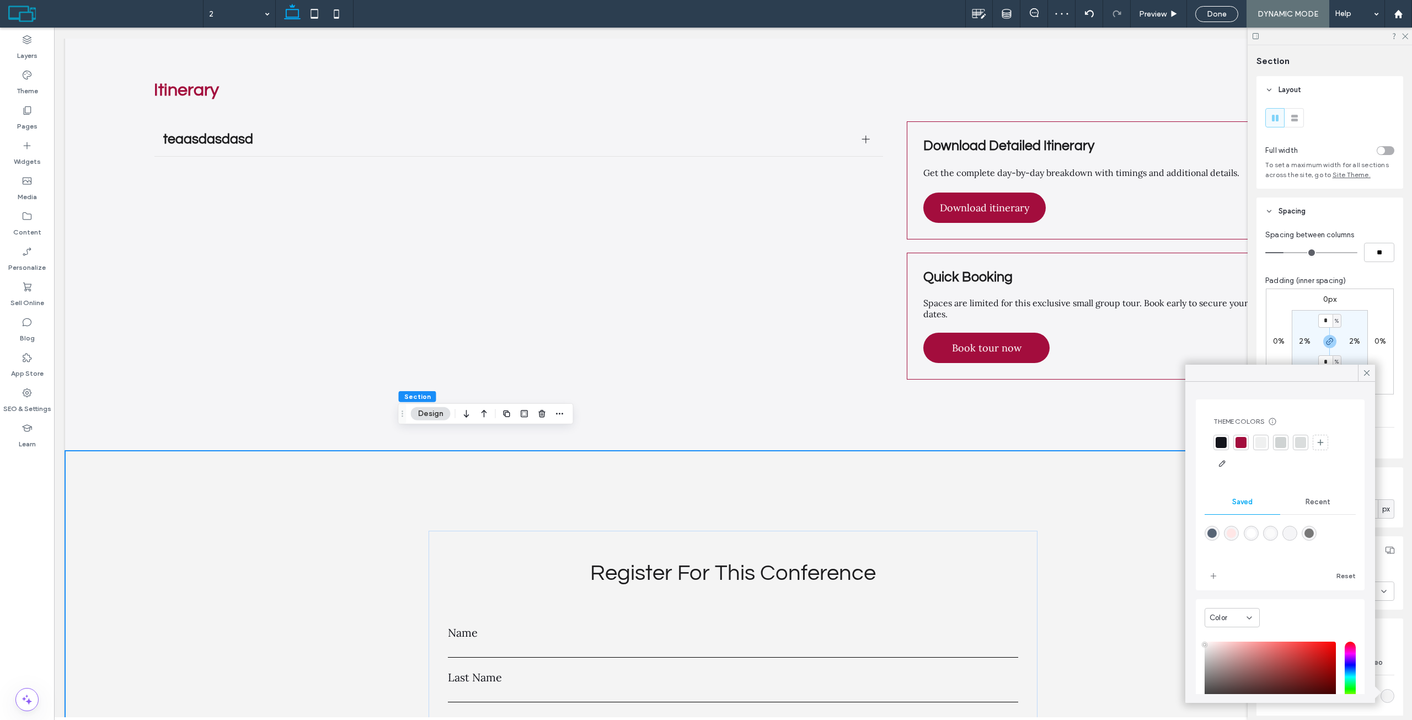
click at [1252, 534] on div "rgba(255,255,255,1)" at bounding box center [1250, 532] width 9 height 9
type input "*******"
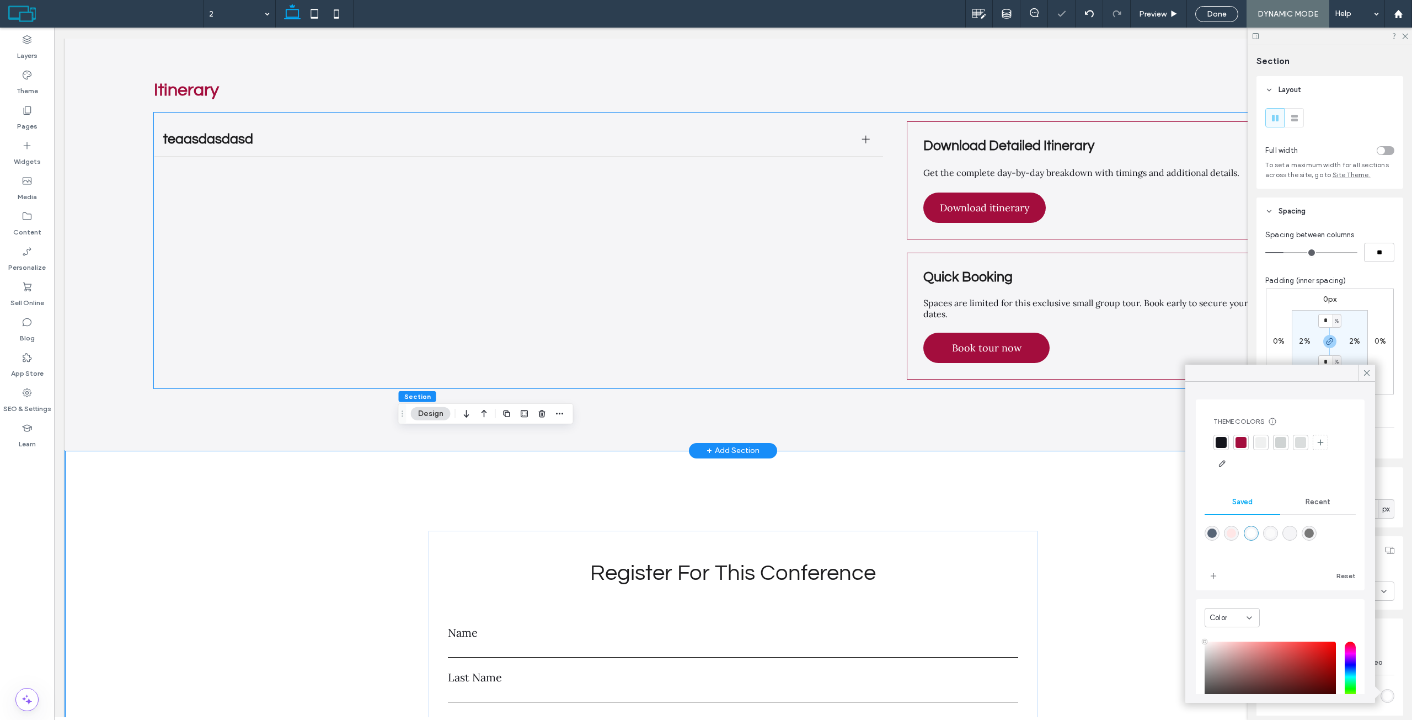
click at [240, 347] on div "teaasdasdasd asdasdasdsad Title or Question Describe the item or answer the que…" at bounding box center [733, 251] width 1158 height 276
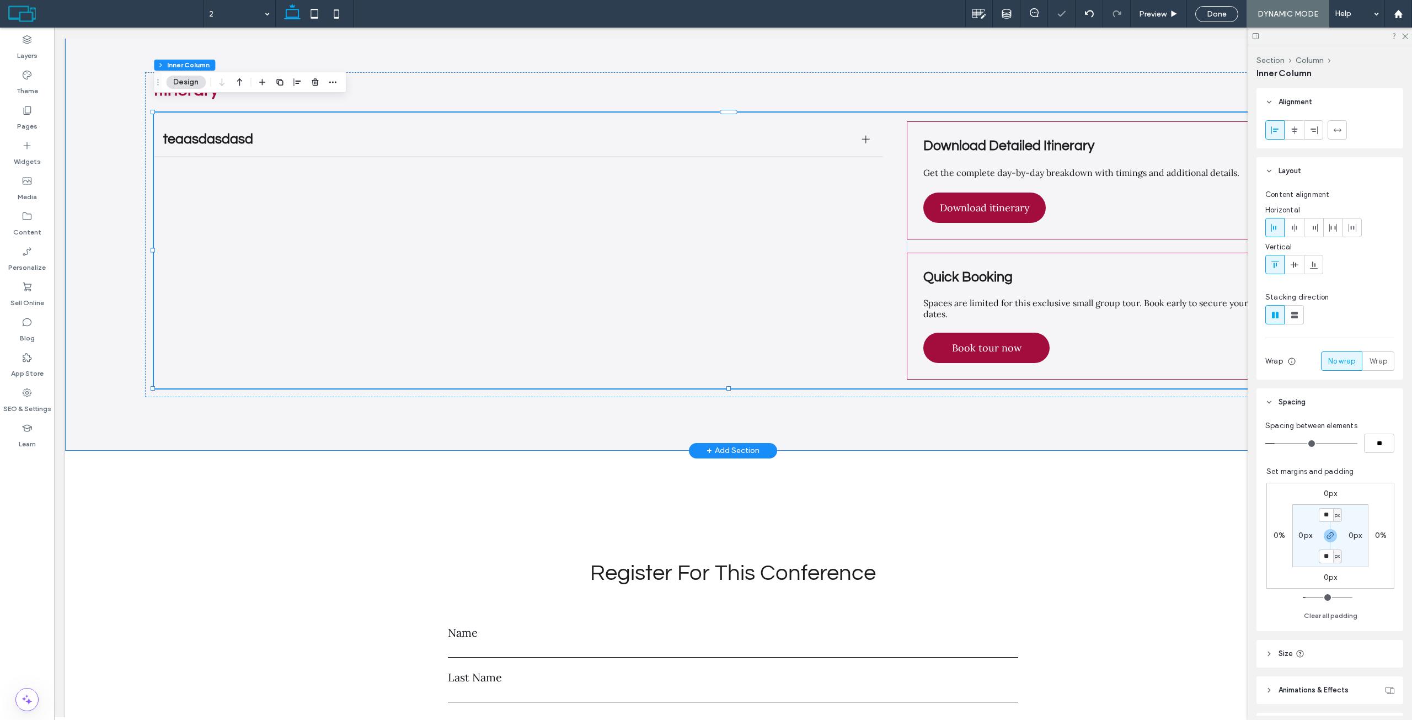
click at [106, 246] on div "Itinerary teaasdasdasd asdasdasdsad Title or Question Describe the item or answ…" at bounding box center [733, 234] width 1336 height 431
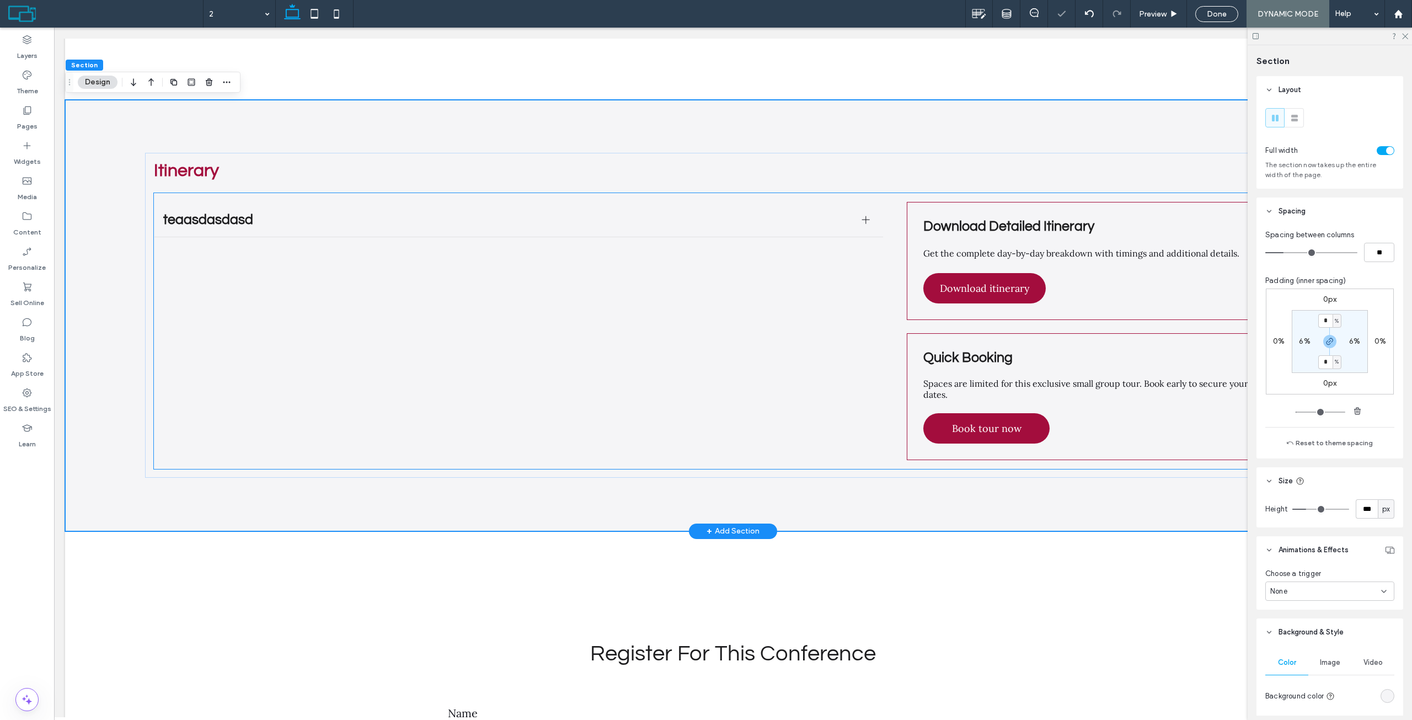
scroll to position [3417, 0]
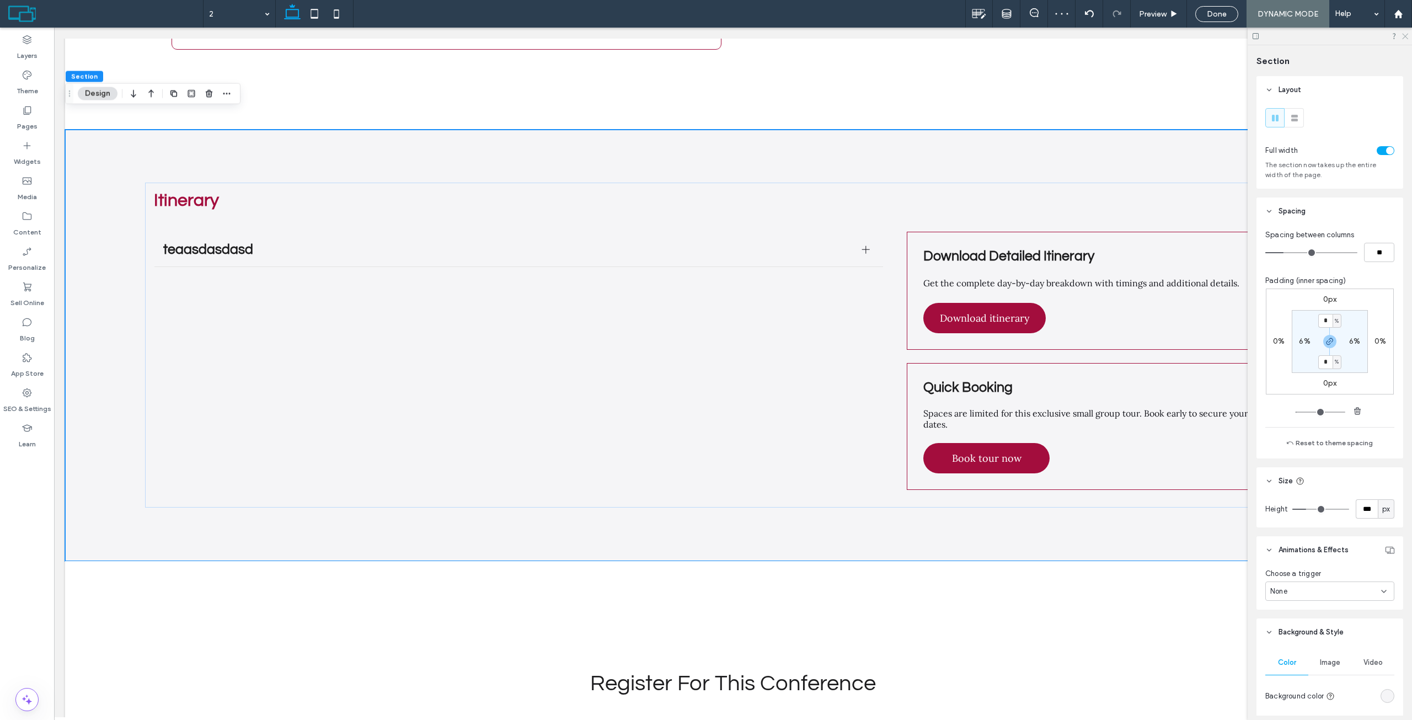
click at [1404, 36] on icon at bounding box center [1404, 35] width 7 height 7
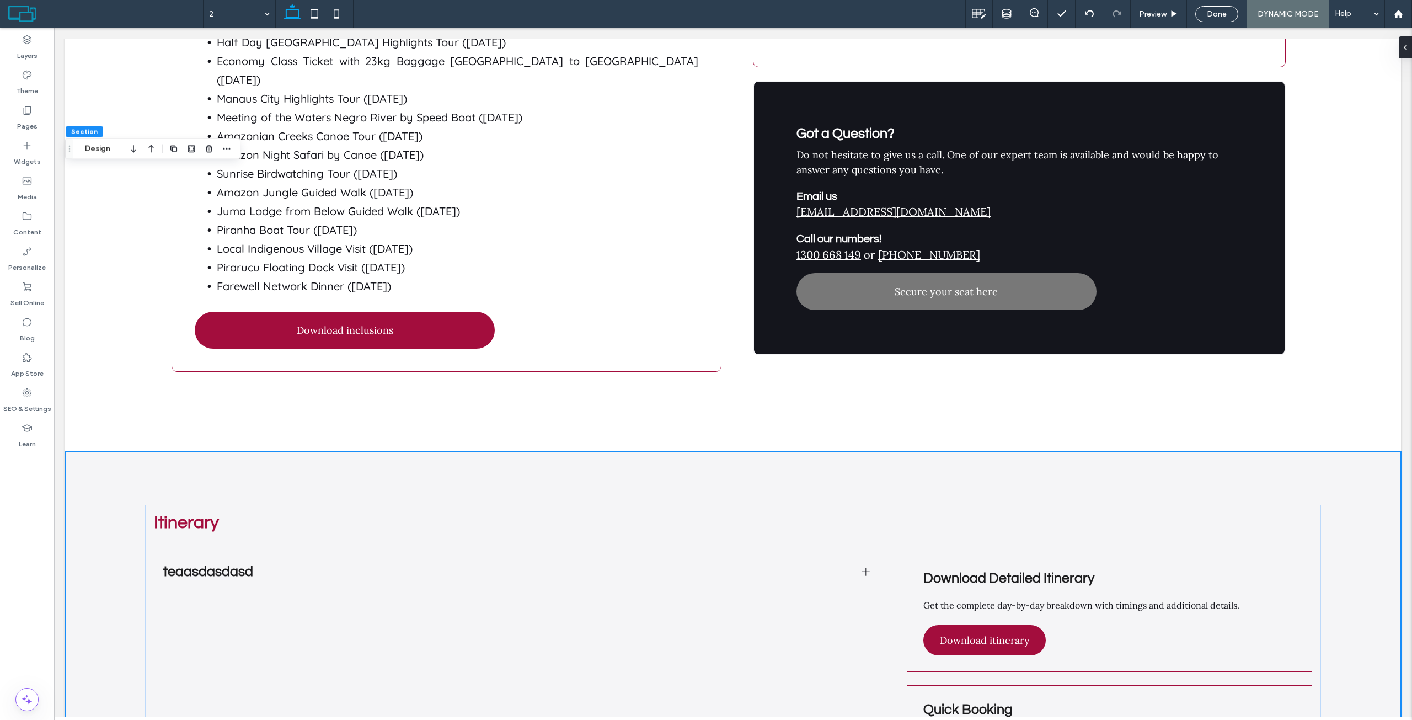
scroll to position [3361, 0]
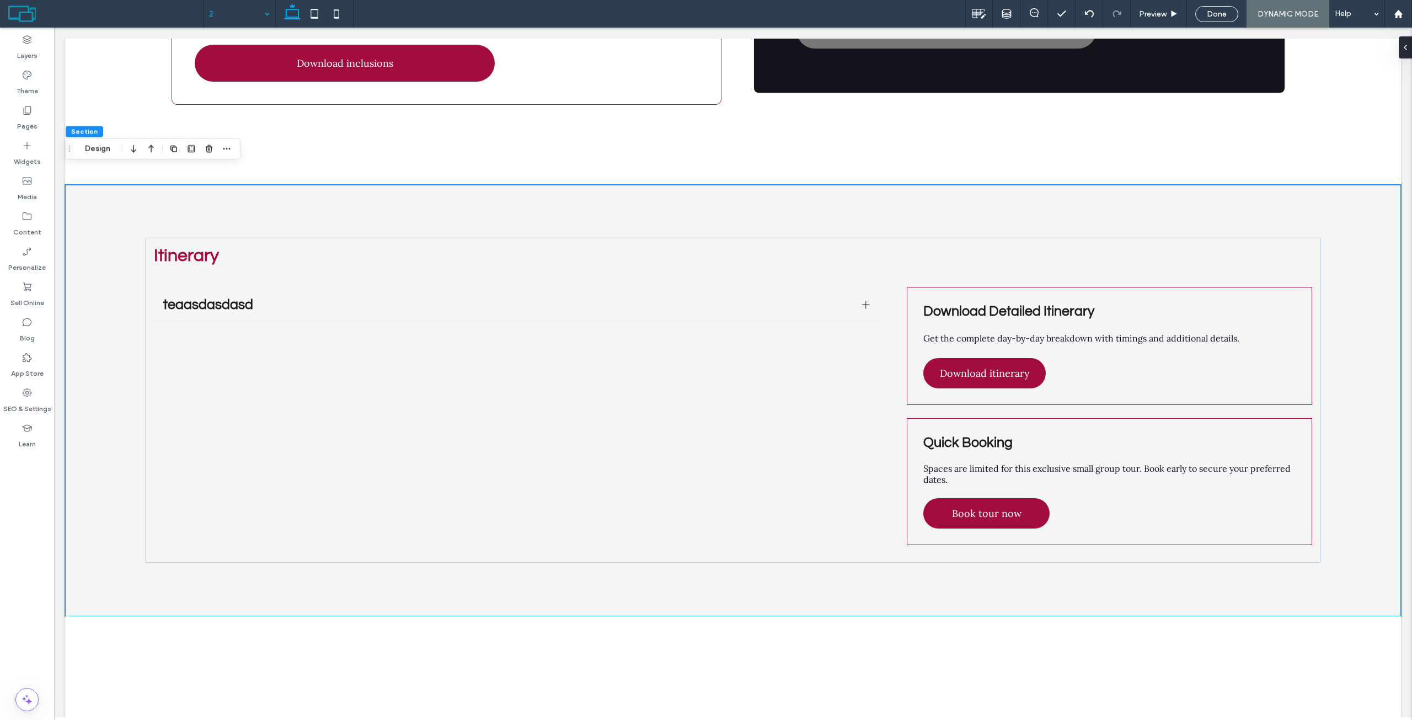
drag, startPoint x: 255, startPoint y: 15, endPoint x: 250, endPoint y: 20, distance: 7.4
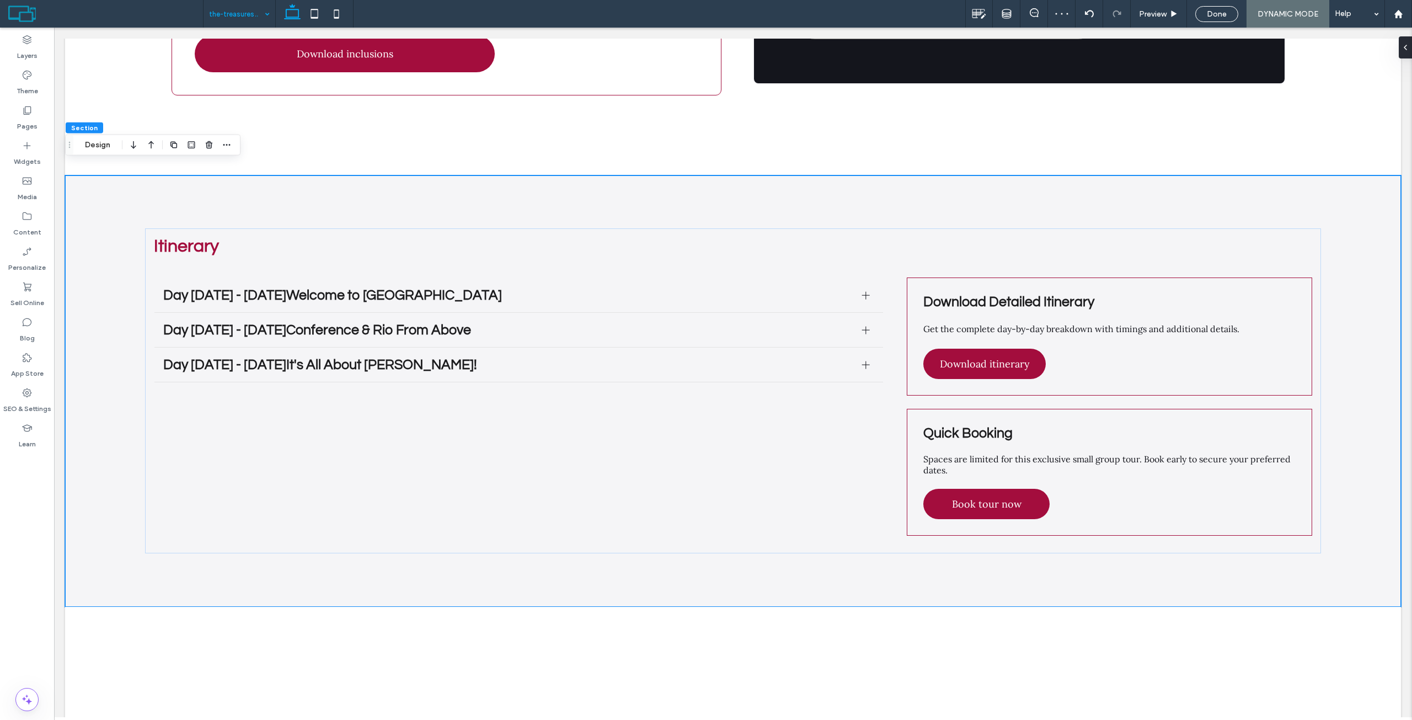
scroll to position [3371, 0]
